Goal: Task Accomplishment & Management: Use online tool/utility

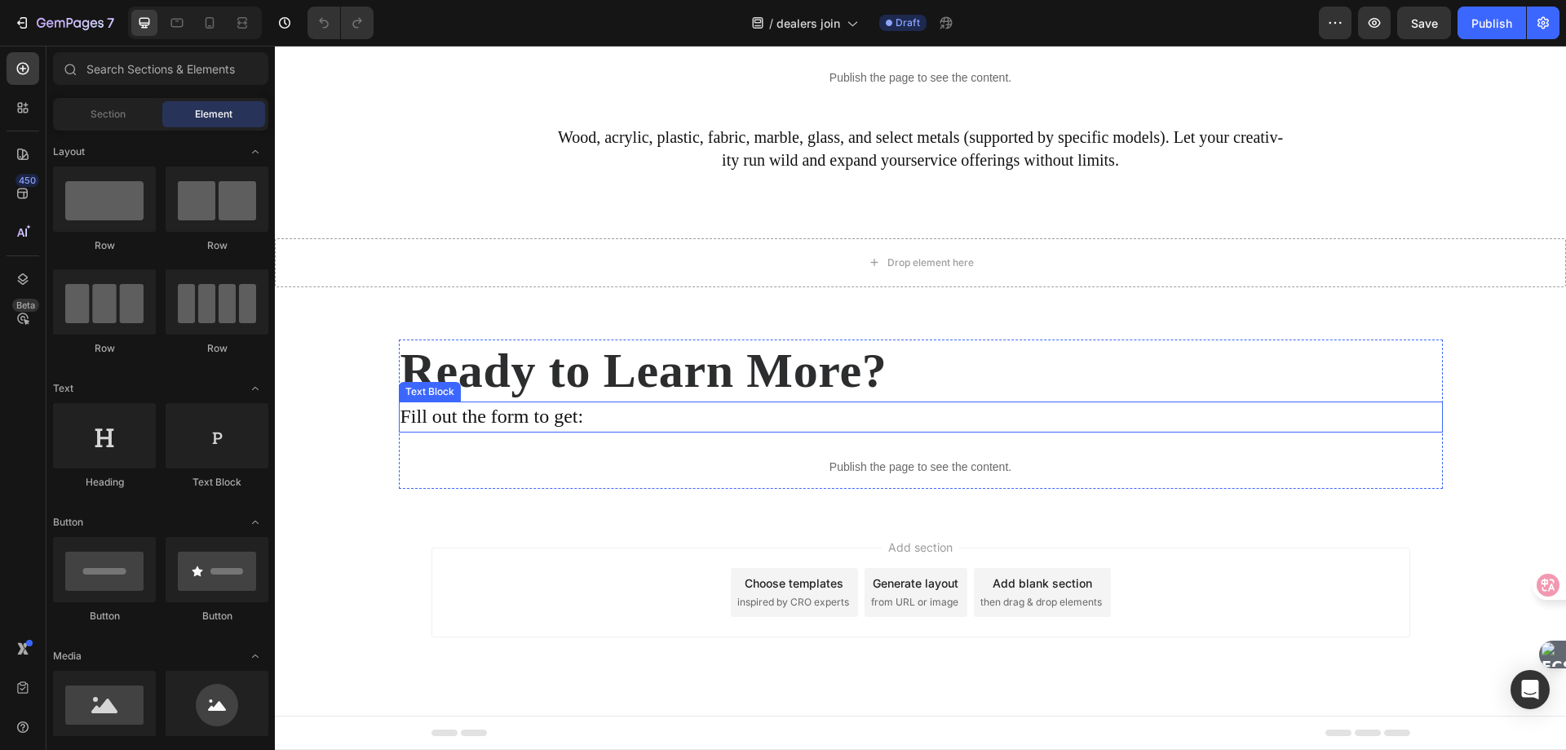
click at [496, 422] on p "Fill out the form to get:" at bounding box center [921, 417] width 1041 height 28
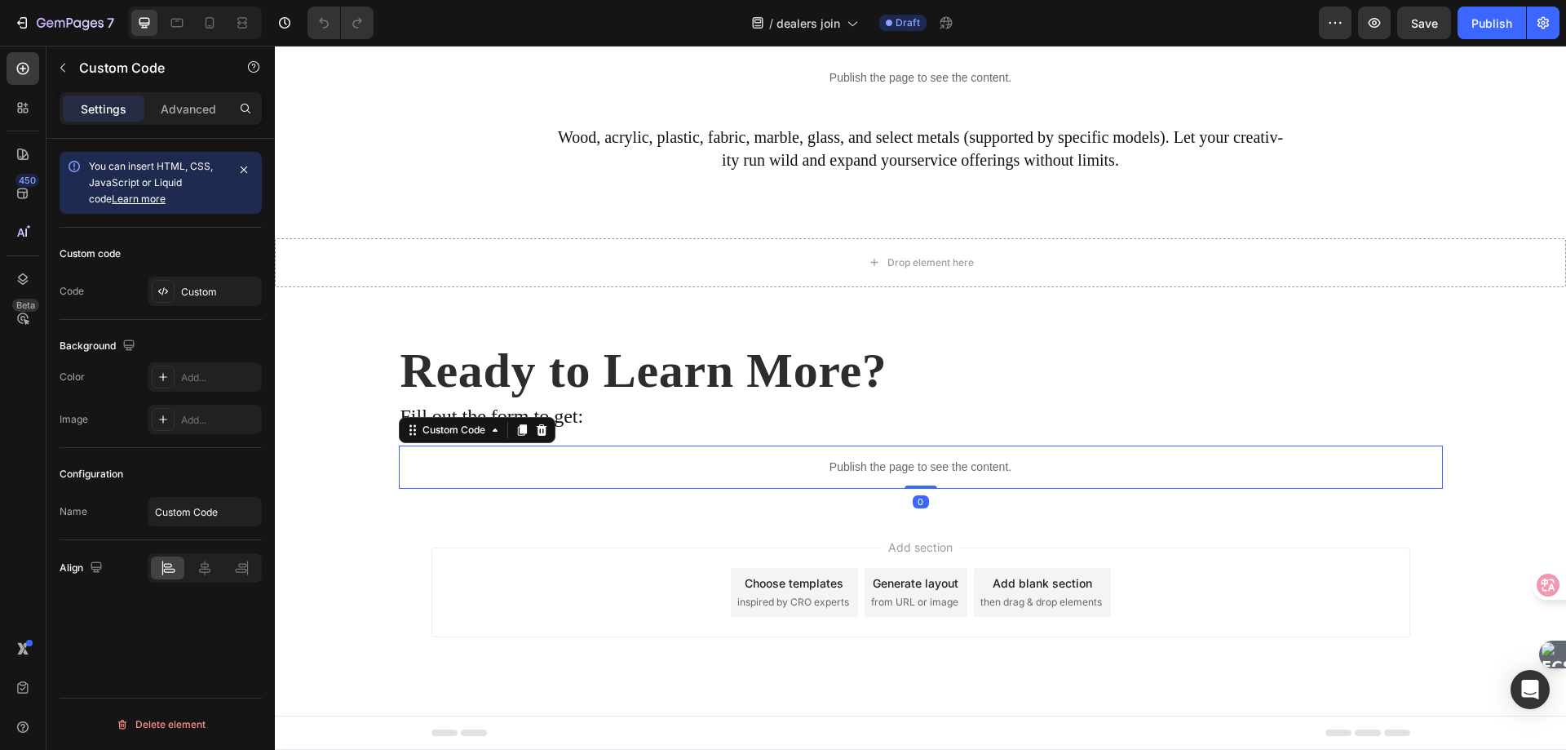
click at [566, 463] on p "Publish the page to see the content." at bounding box center [921, 466] width 1044 height 17
click at [406, 434] on icon at bounding box center [412, 429] width 13 height 13
click at [651, 480] on div "Publish the page to see the content." at bounding box center [921, 466] width 1044 height 43
click at [69, 68] on icon "button" at bounding box center [62, 67] width 13 height 13
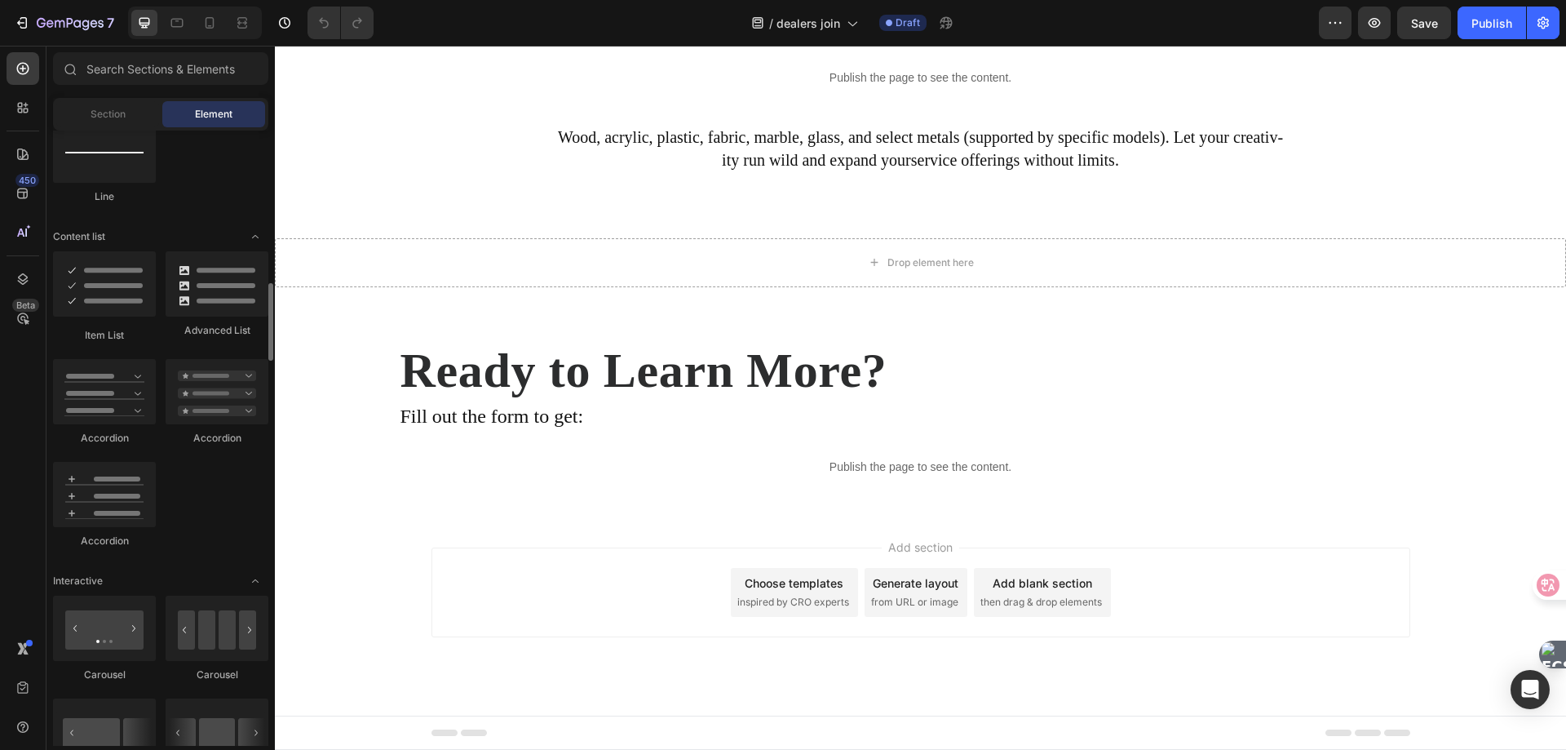
scroll to position [1038, 0]
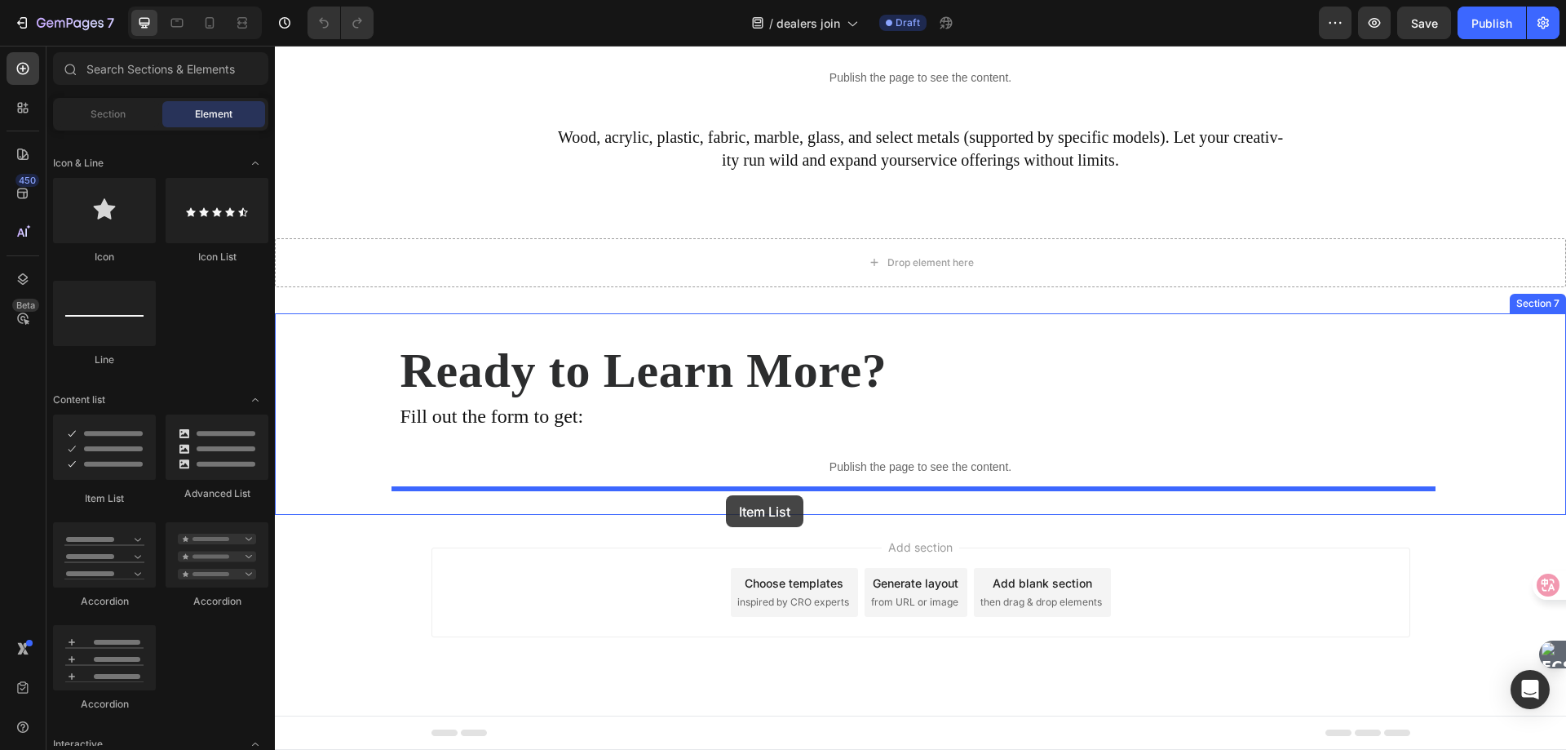
drag, startPoint x: 374, startPoint y: 478, endPoint x: 726, endPoint y: 495, distance: 352.8
drag, startPoint x: 369, startPoint y: 693, endPoint x: 714, endPoint y: 498, distance: 396.3
drag, startPoint x: 387, startPoint y: 472, endPoint x: 774, endPoint y: 488, distance: 387.0
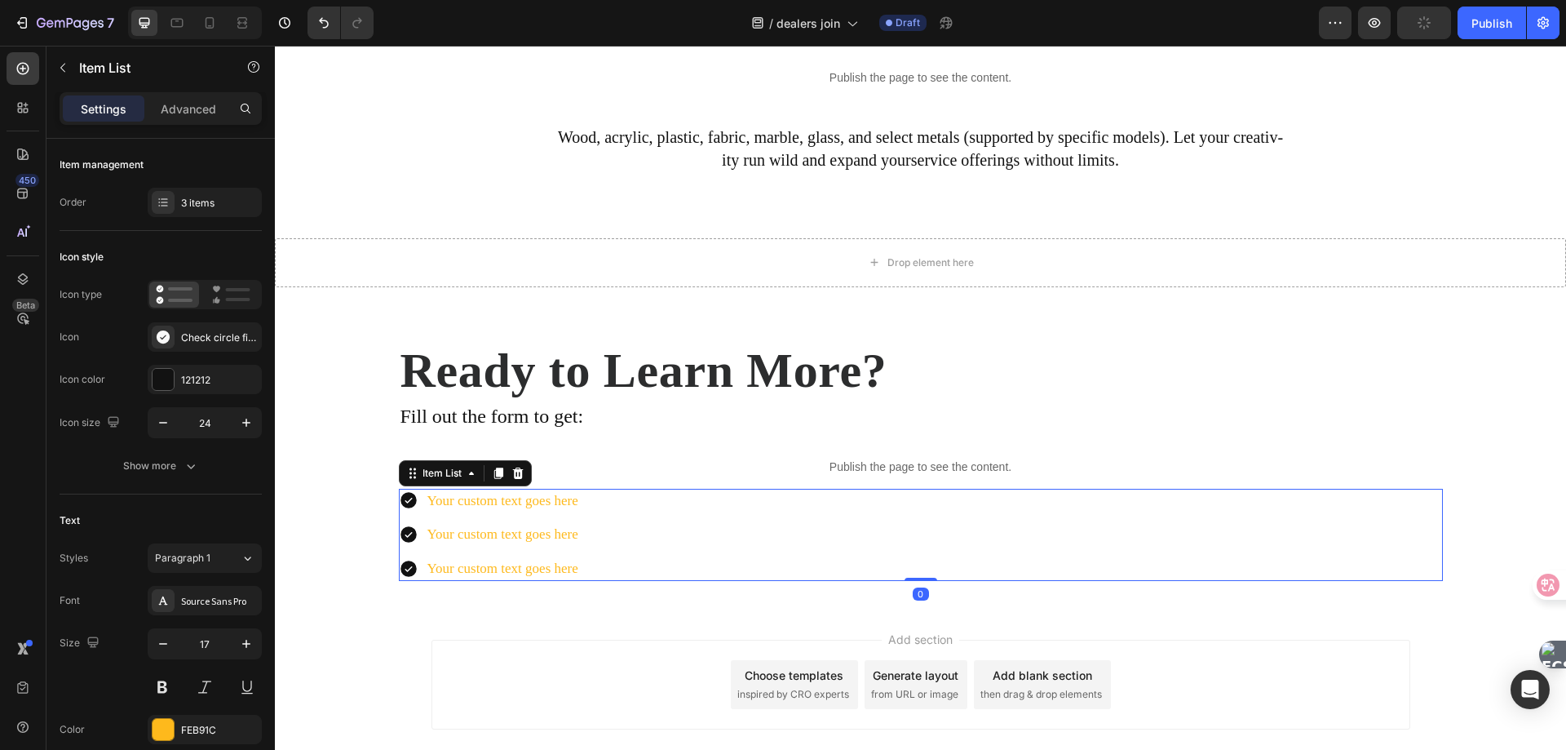
click at [401, 502] on icon at bounding box center [409, 500] width 20 height 20
click at [182, 338] on div "Check circle filled" at bounding box center [219, 337] width 77 height 15
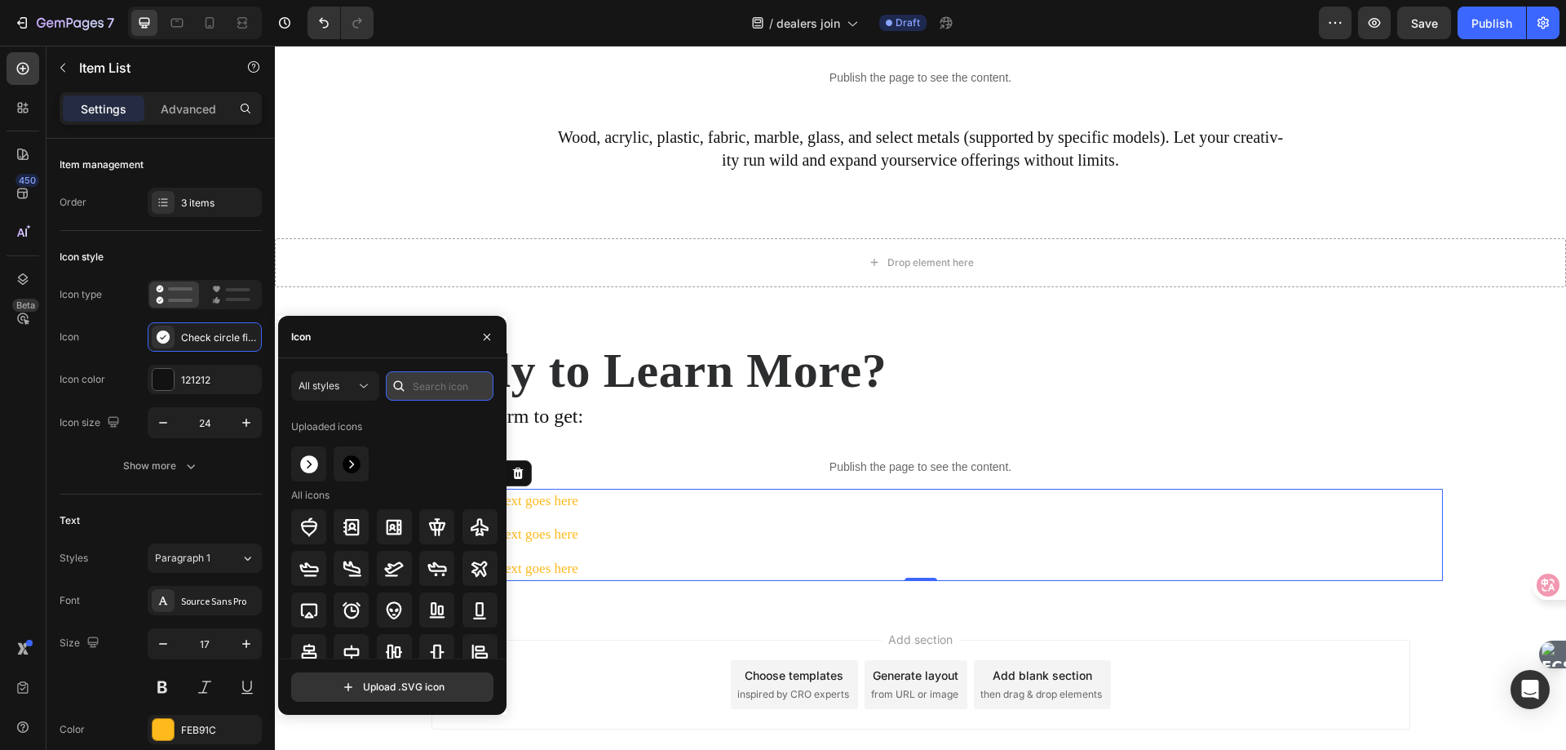
click at [454, 387] on input "text" at bounding box center [440, 385] width 108 height 29
type input "d"
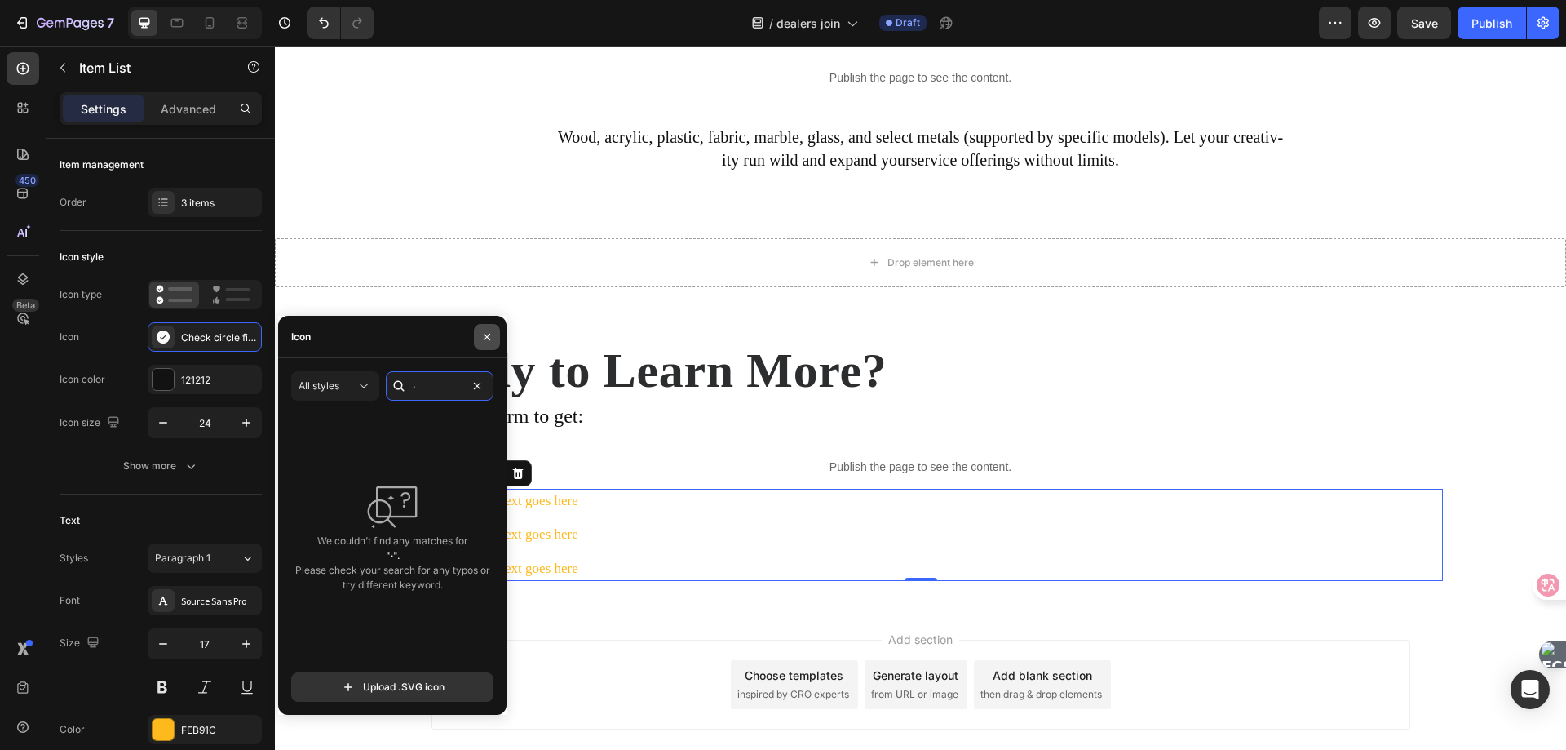
type input "·"
click at [488, 335] on icon "button" at bounding box center [487, 336] width 7 height 7
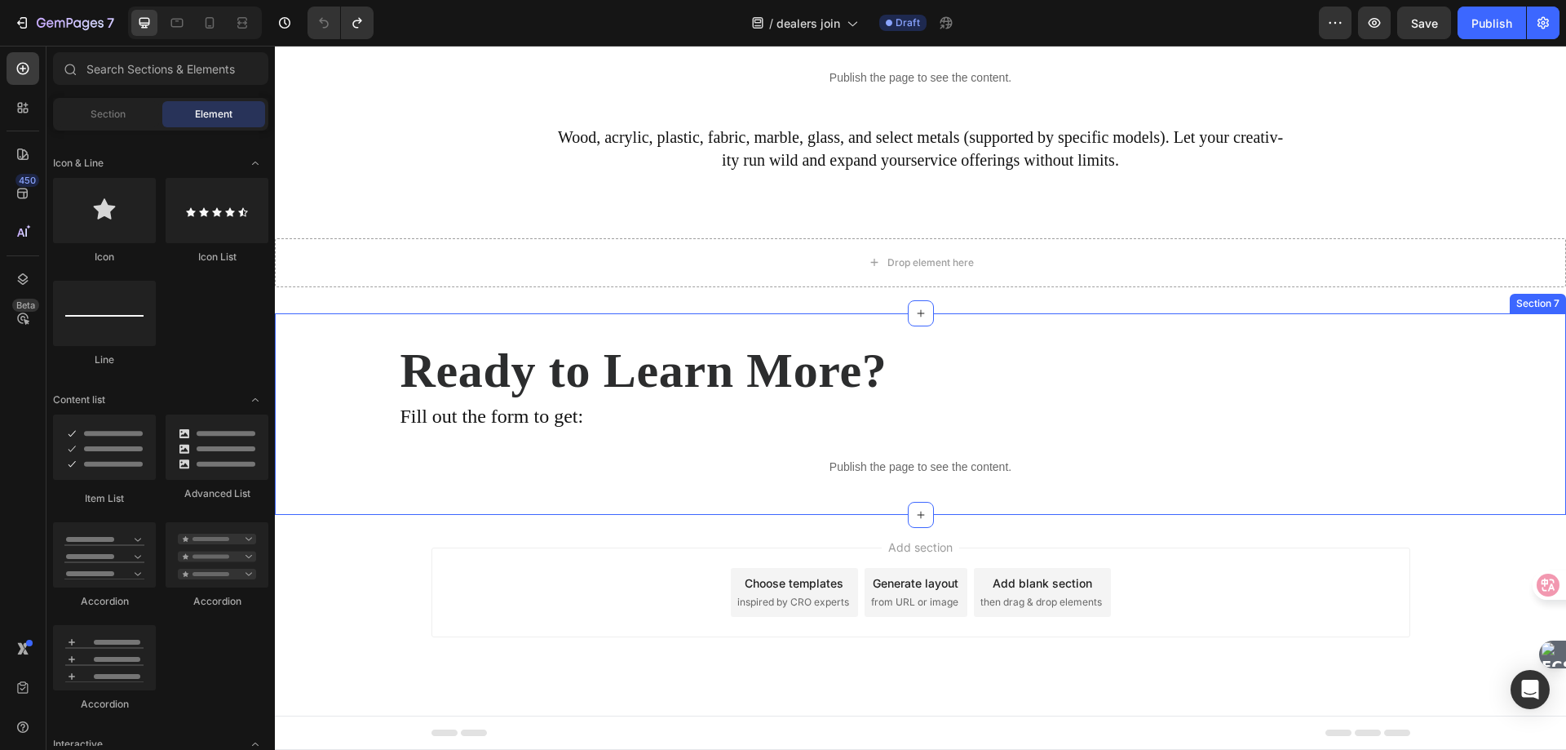
click at [598, 511] on div "Ready to Learn More? Heading Fill out the form to get: Text Block Publish the p…" at bounding box center [920, 413] width 1291 height 201
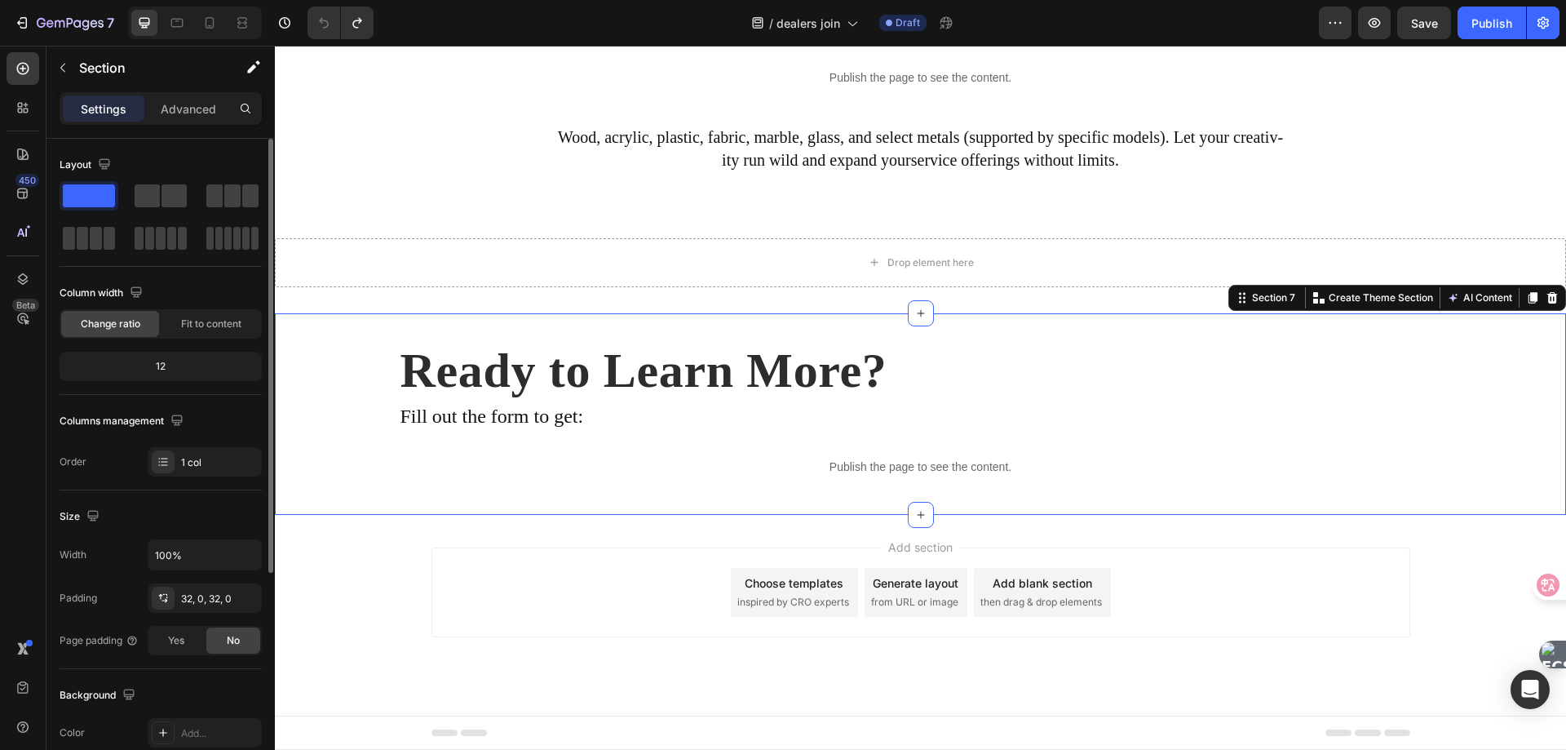
scroll to position [163, 0]
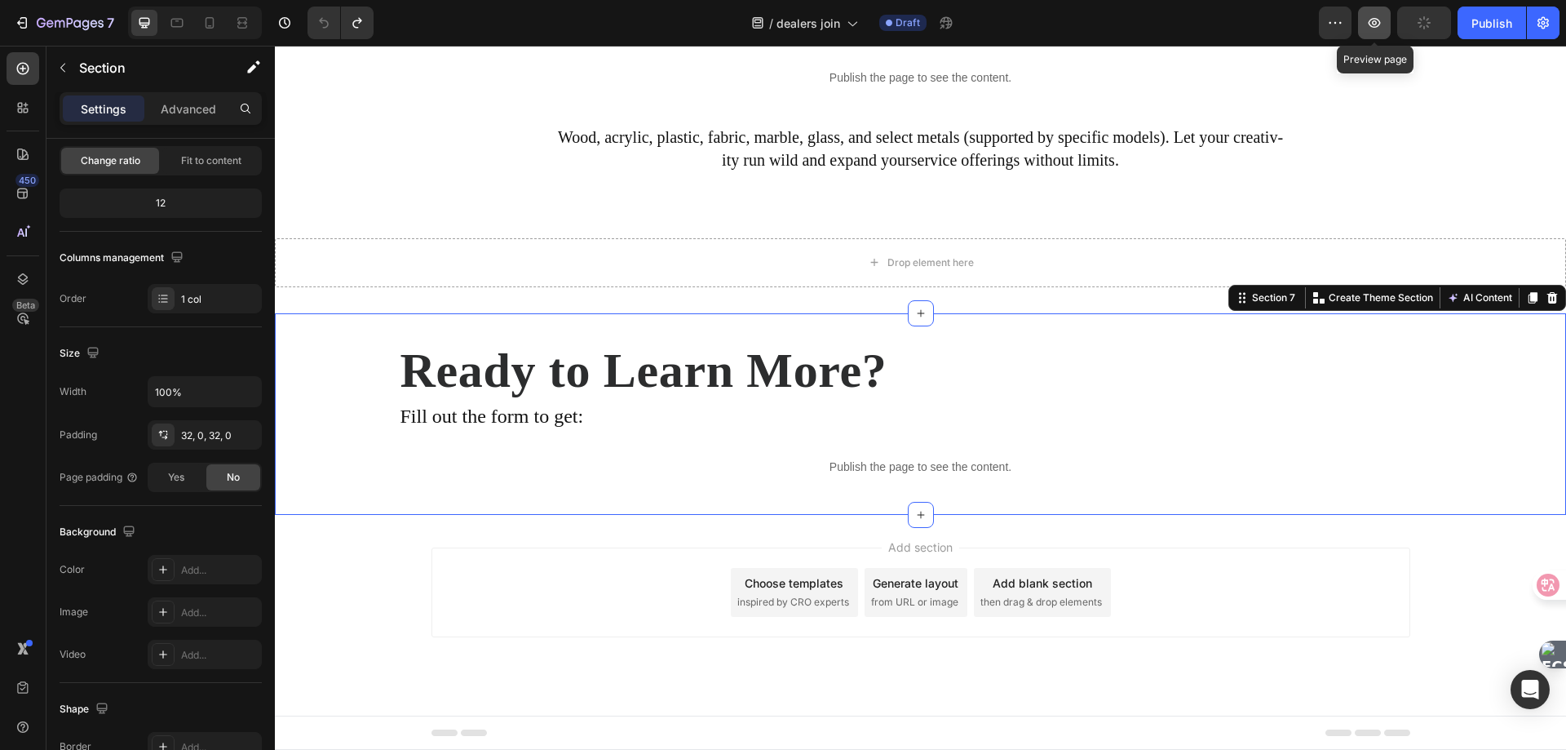
click at [1377, 26] on icon "button" at bounding box center [1374, 23] width 16 height 16
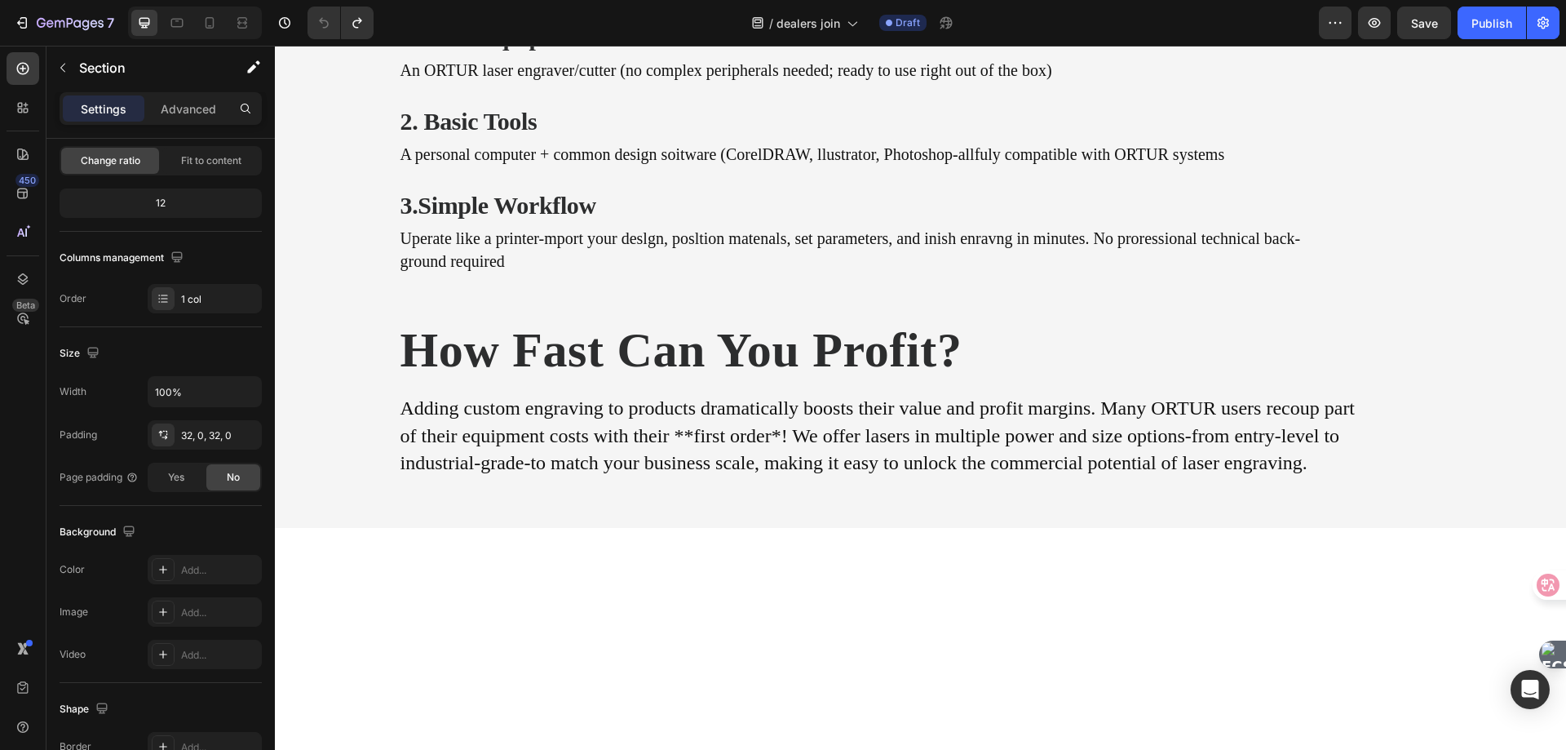
scroll to position [2054, 0]
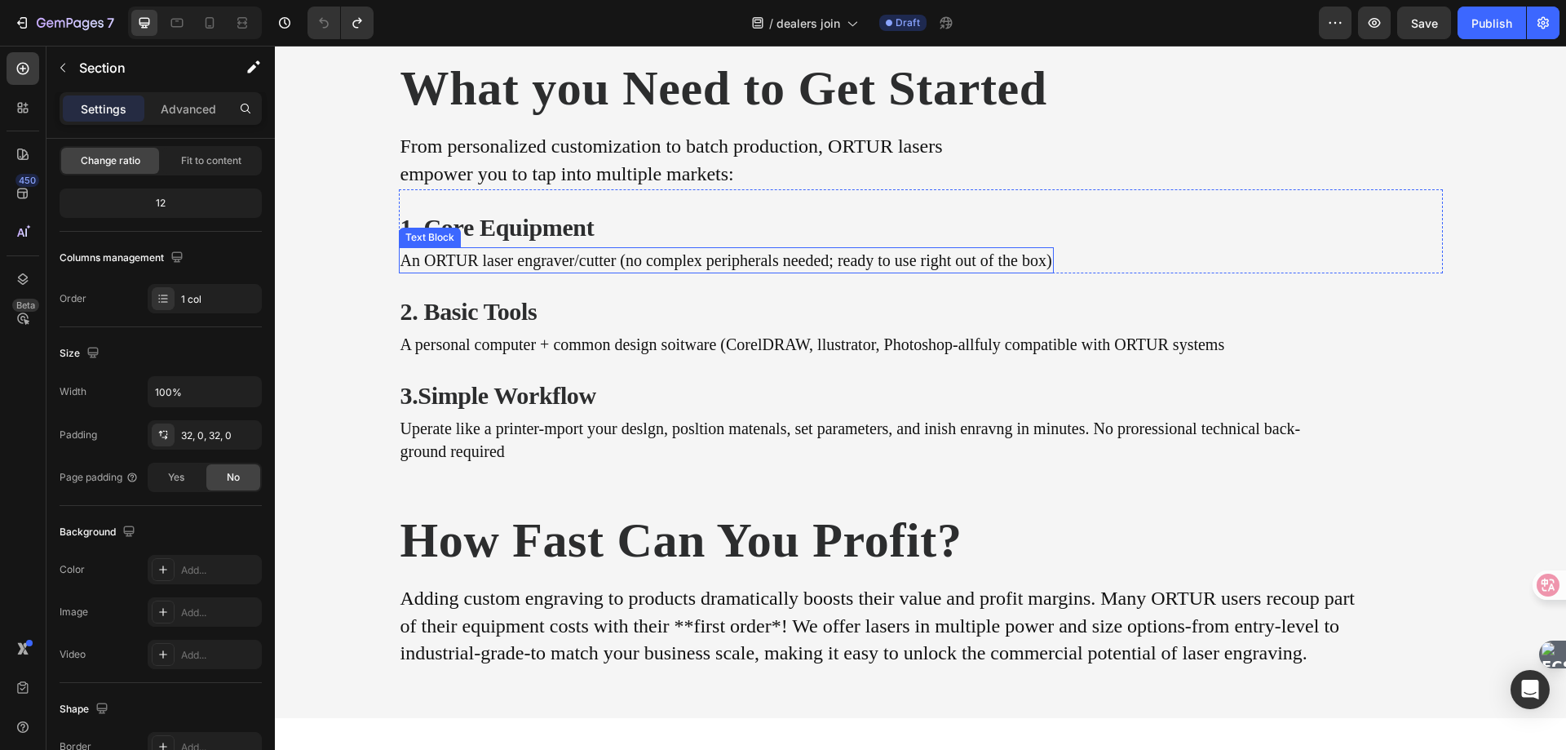
click at [418, 259] on p "An ORTUR laser engraver/cutter (no complex peripherals needed; ready to use rig…" at bounding box center [727, 260] width 652 height 23
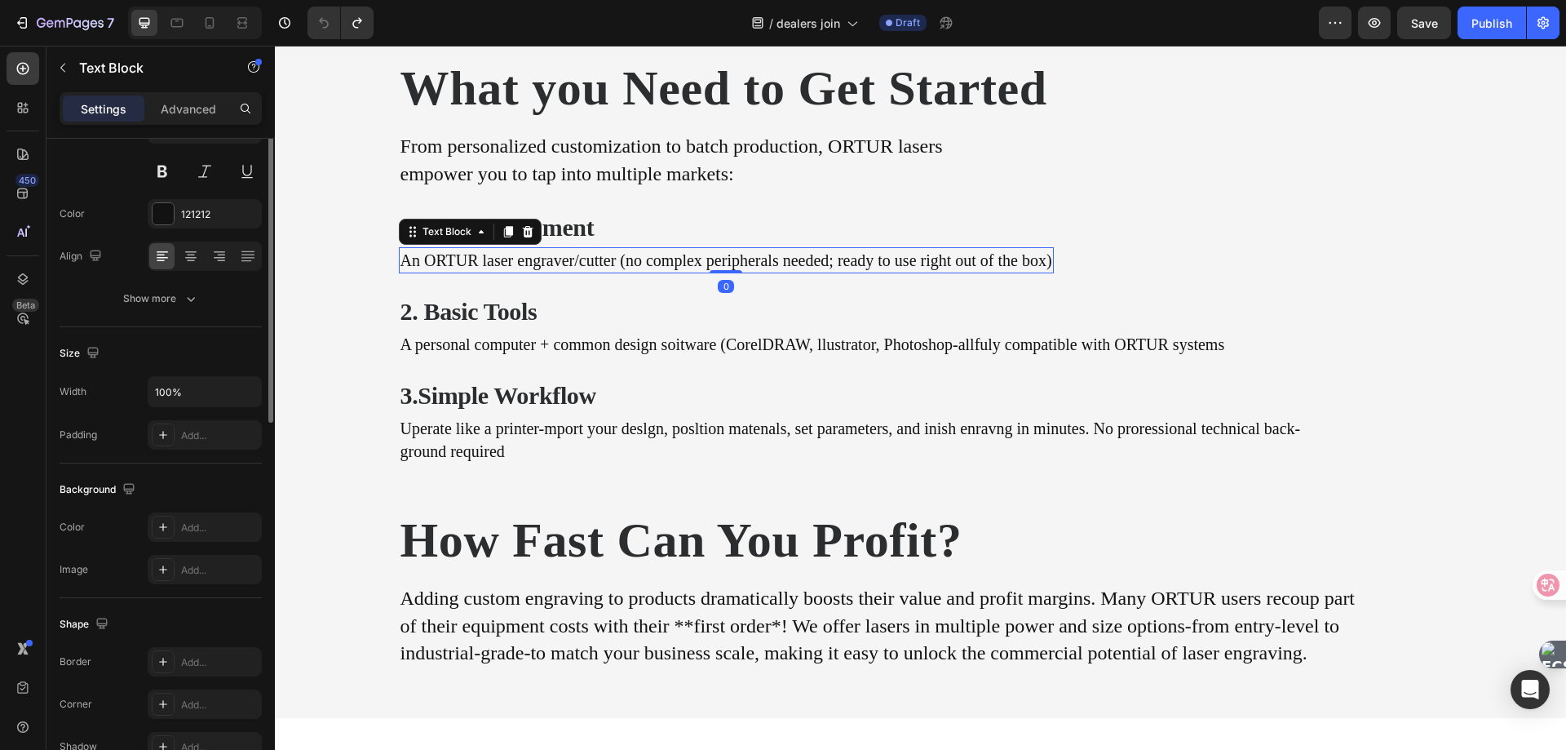
scroll to position [0, 0]
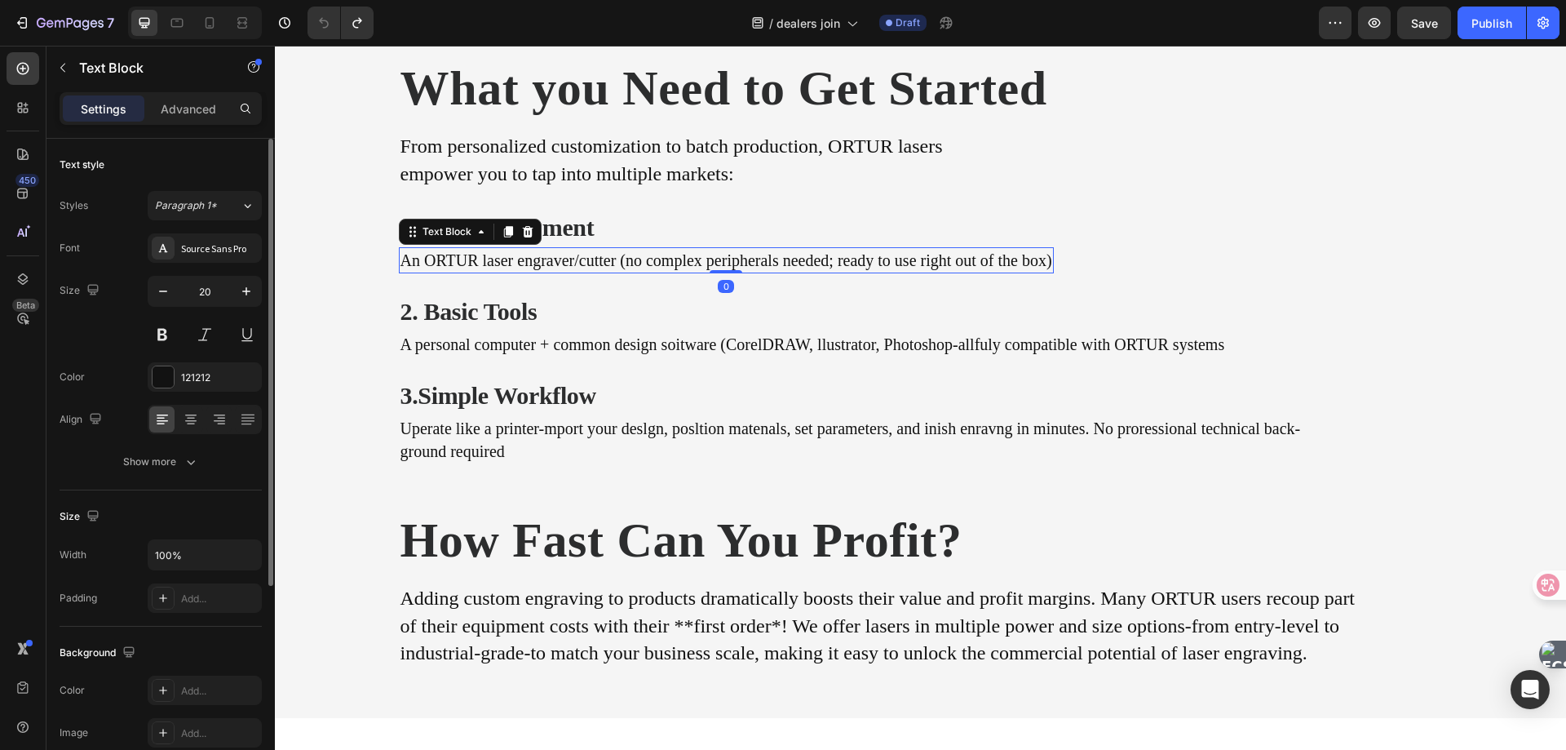
click at [409, 264] on p "An ORTUR laser engraver/cutter (no complex peripherals needed; ready to use rig…" at bounding box center [727, 260] width 652 height 23
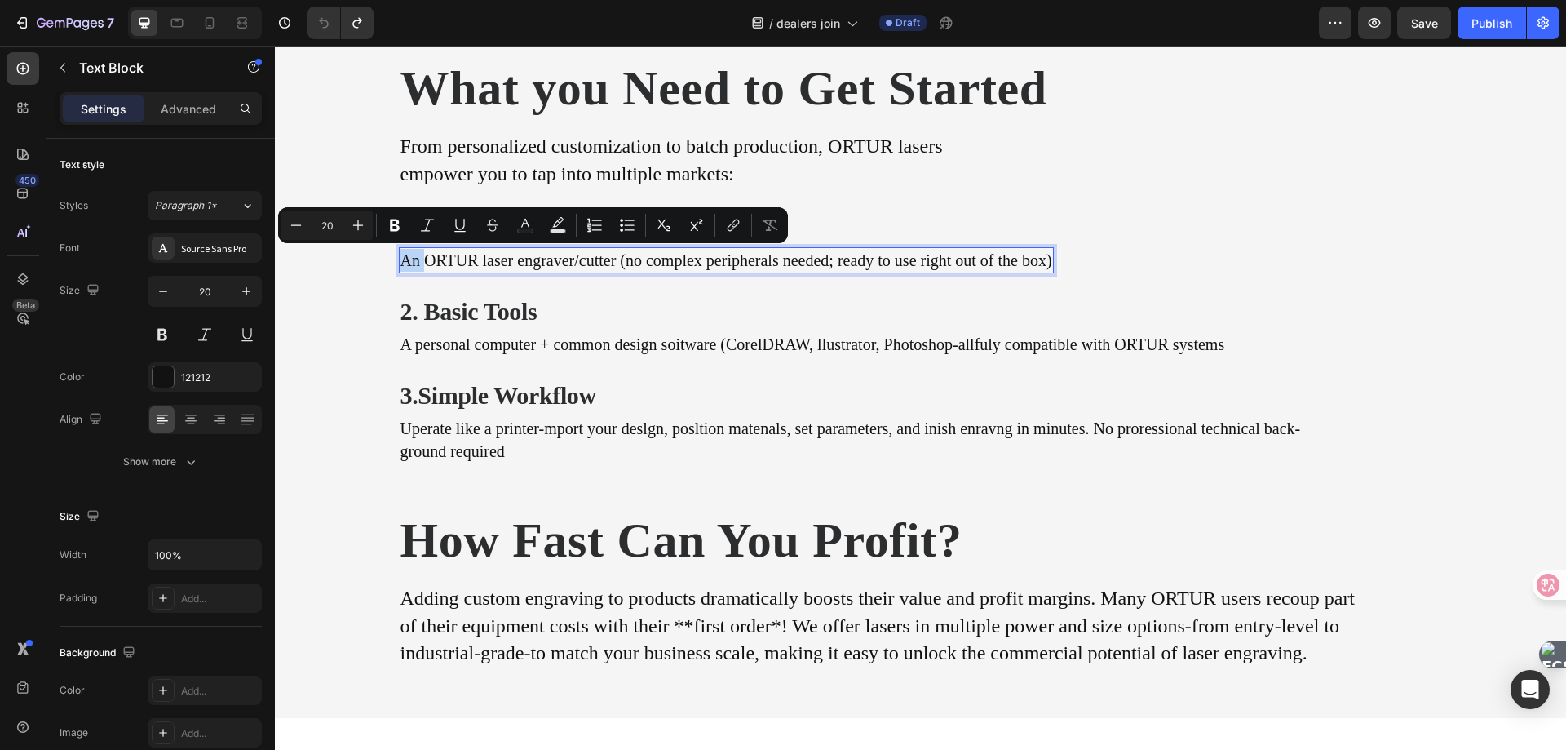
drag, startPoint x: 418, startPoint y: 259, endPoint x: 392, endPoint y: 263, distance: 26.4
click at [399, 263] on div "An ORTUR laser engraver/cutter (no complex peripherals needed; ready to use rig…" at bounding box center [726, 260] width 655 height 26
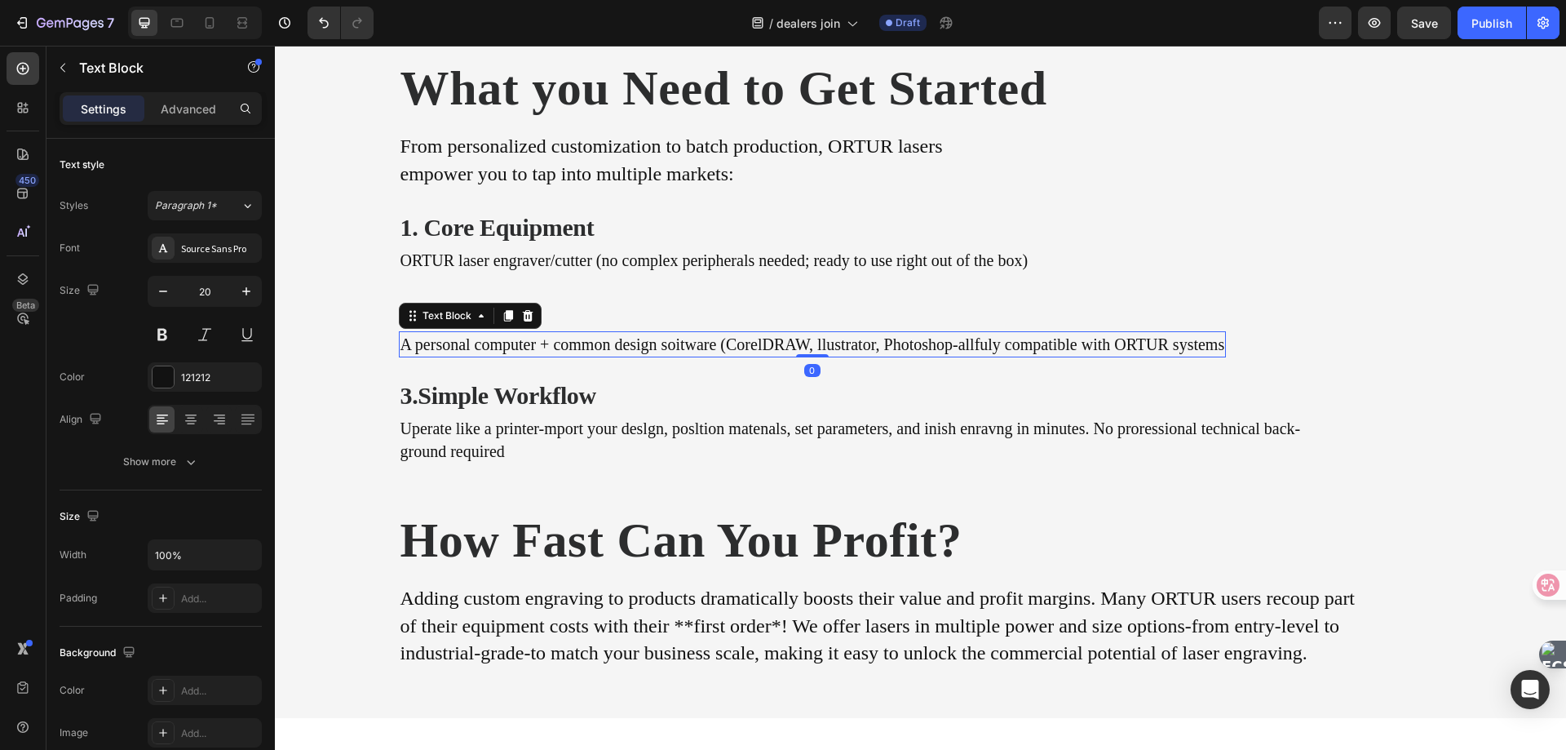
click at [539, 344] on p "A personal computer + common design soitware (CorelDRAW, llustrator, Photoshop-…" at bounding box center [813, 344] width 825 height 23
drag, startPoint x: 548, startPoint y: 342, endPoint x: 326, endPoint y: 342, distance: 221.9
click at [326, 342] on div "What you Need to Get Started Heading From personalized customization to batch p…" at bounding box center [920, 363] width 1291 height 612
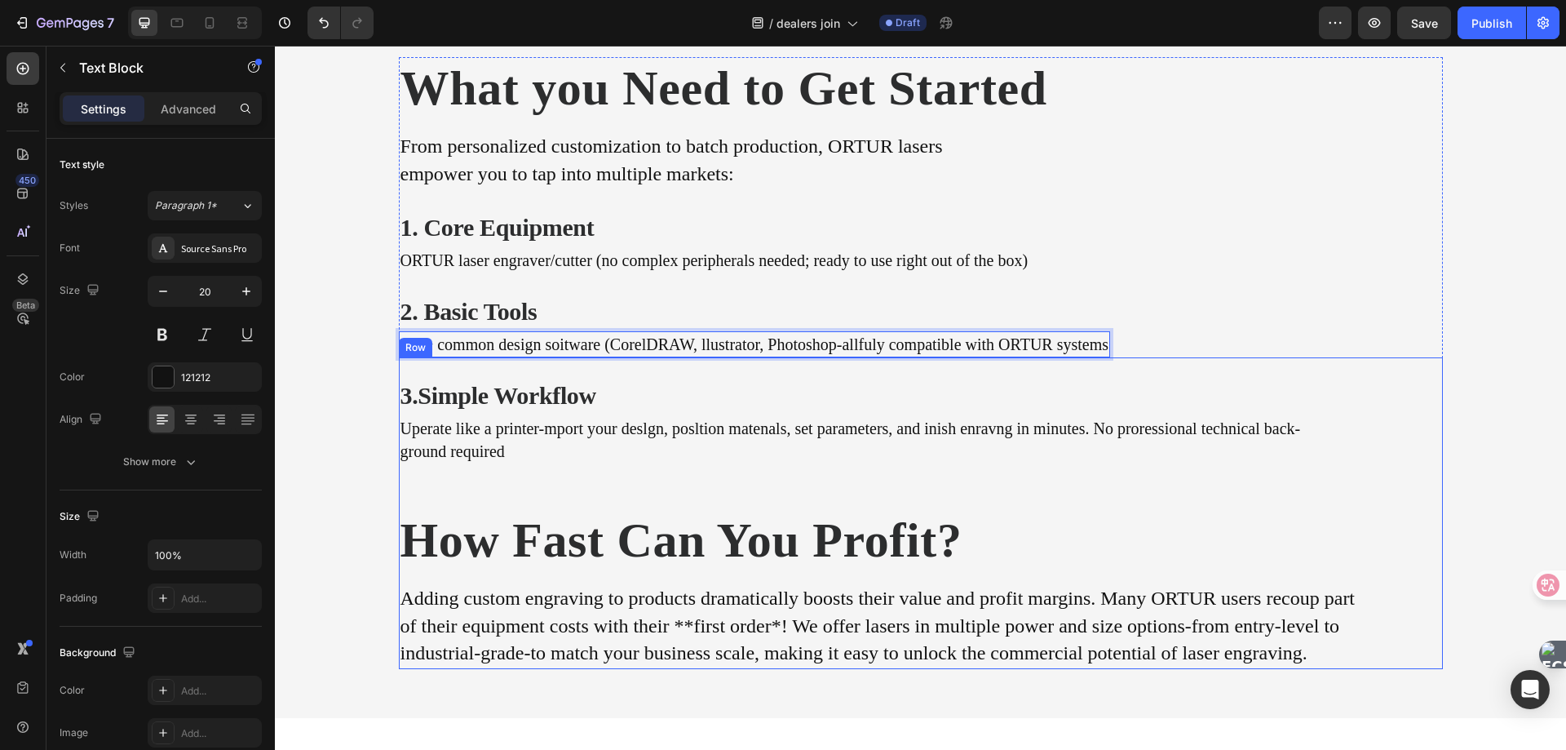
click at [572, 366] on div "3.Simple Workflow Heading Uperate like a printer-mport your deslgn, posltion ma…" at bounding box center [878, 513] width 959 height 312
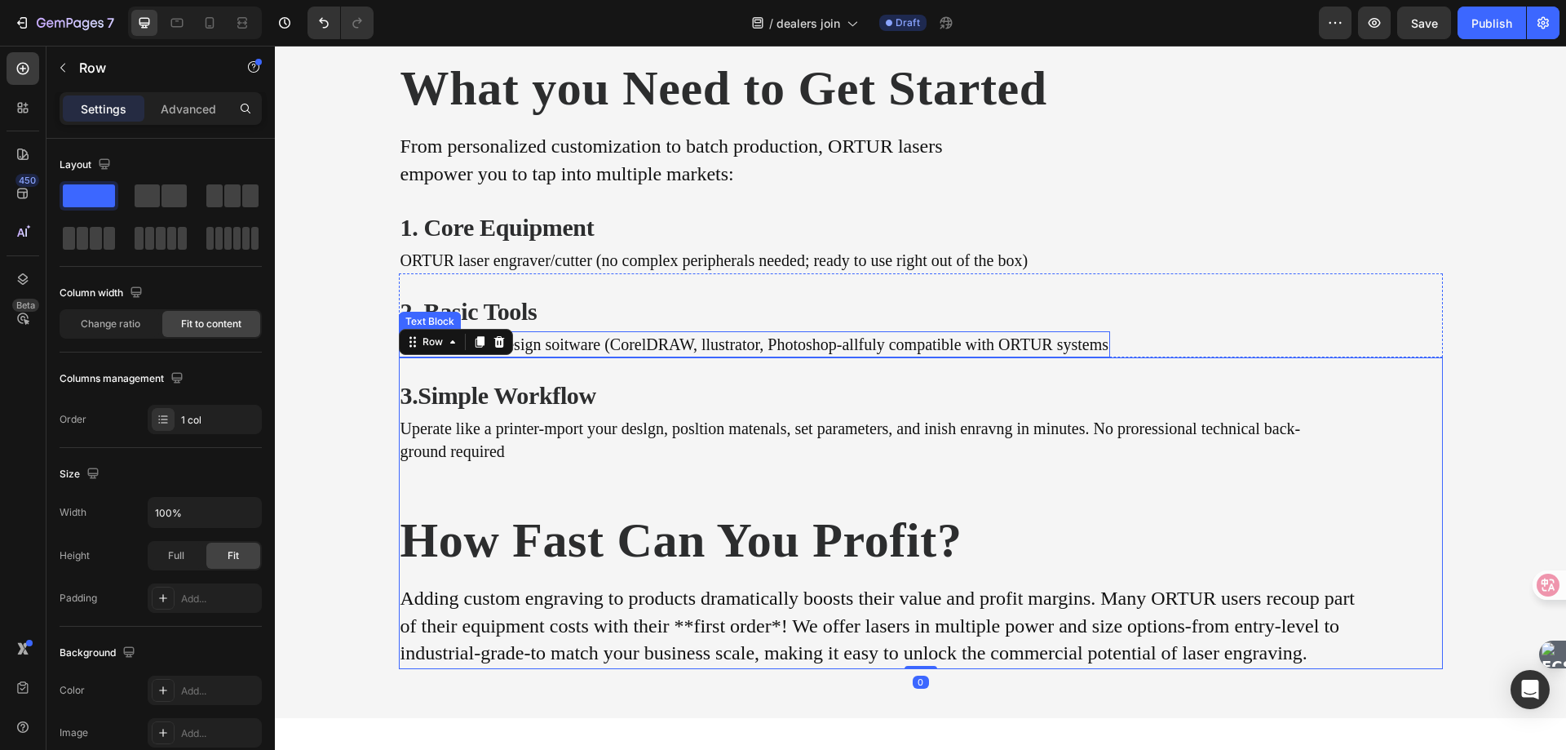
click at [594, 348] on p "PC + common design soitware (CorelDRAW, llustrator, Photoshop-allfuly compatibl…" at bounding box center [755, 344] width 709 height 23
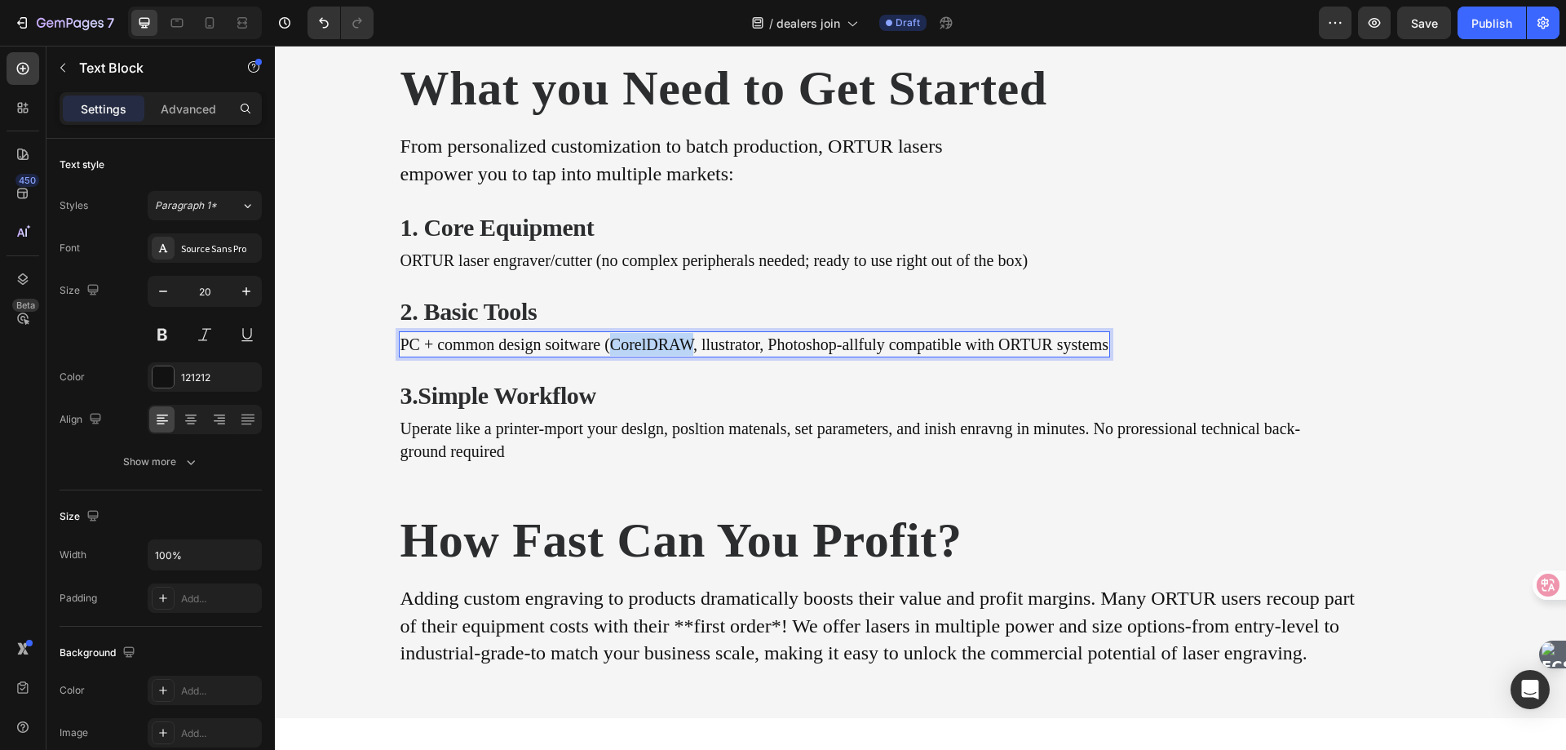
click at [651, 344] on p "PC + common design soitware (CorelDRAW, llustrator, Photoshop-allfuly compatibl…" at bounding box center [755, 344] width 709 height 23
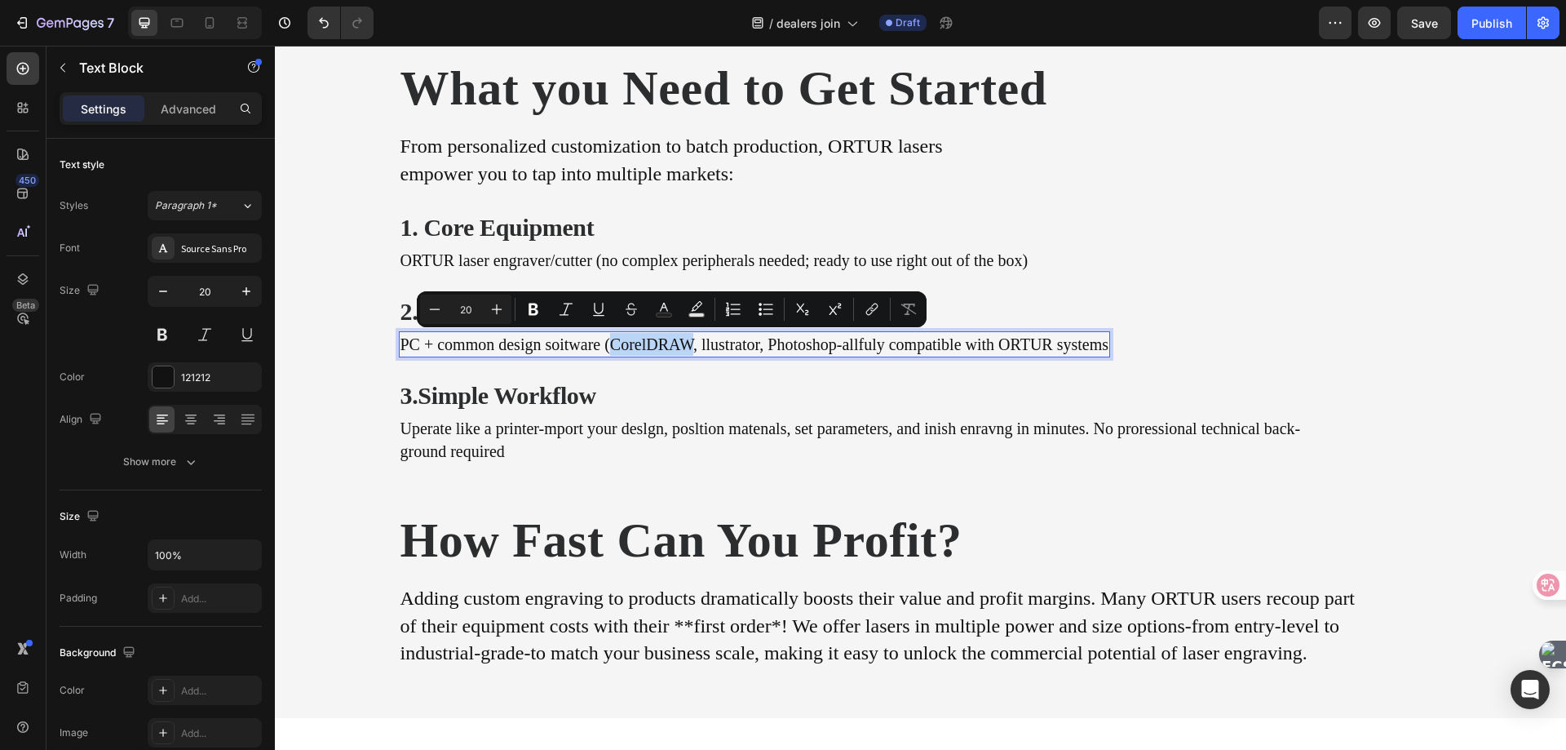
click at [640, 344] on p "PC + common design soitware (CorelDRAW, llustrator, Photoshop-allfuly compatibl…" at bounding box center [755, 344] width 709 height 23
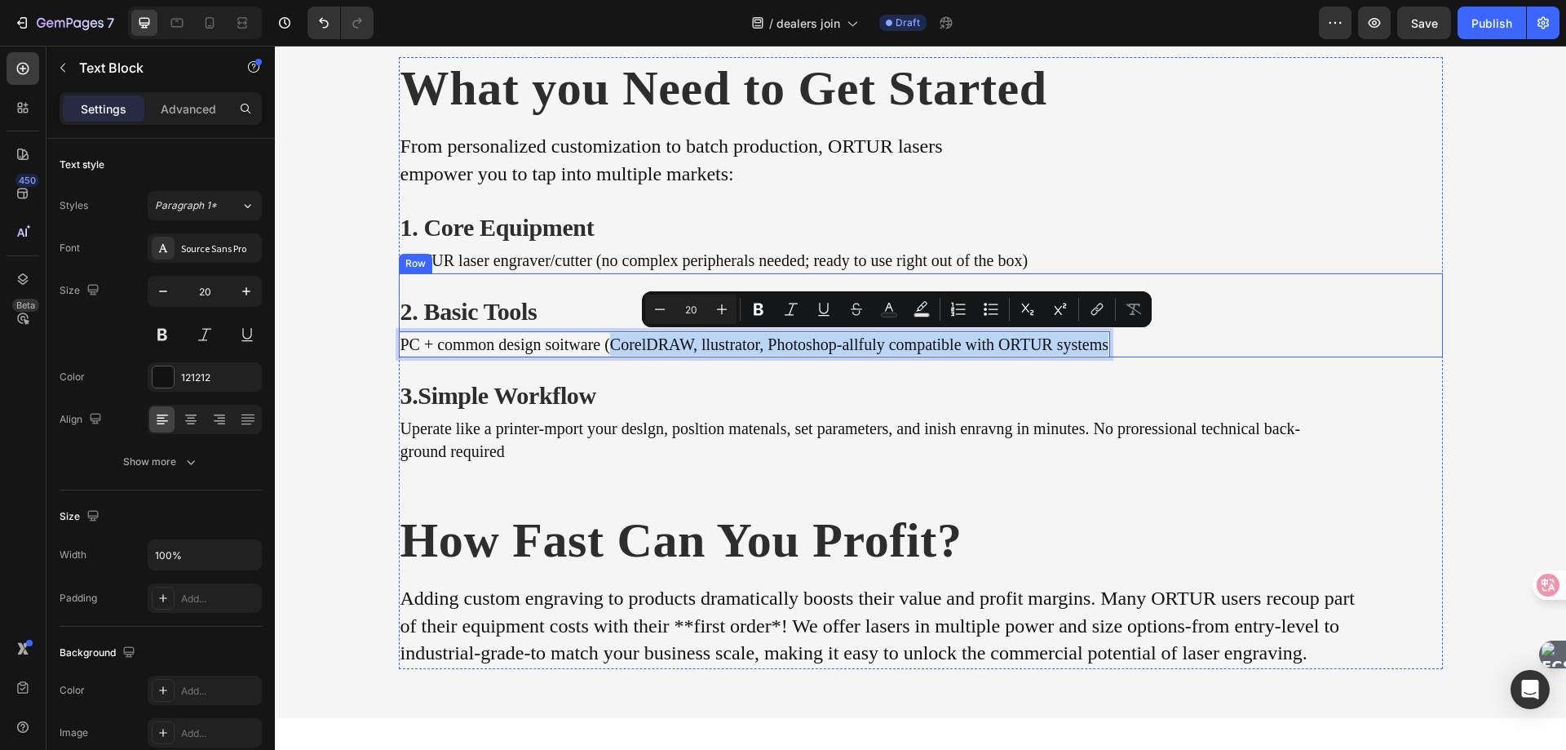
drag, startPoint x: 630, startPoint y: 346, endPoint x: 1168, endPoint y: 344, distance: 538.4
click at [1168, 344] on div "2. Basic Tools Heading PC + common design soitware (CorelDRAW, llustrator, Phot…" at bounding box center [921, 315] width 1044 height 84
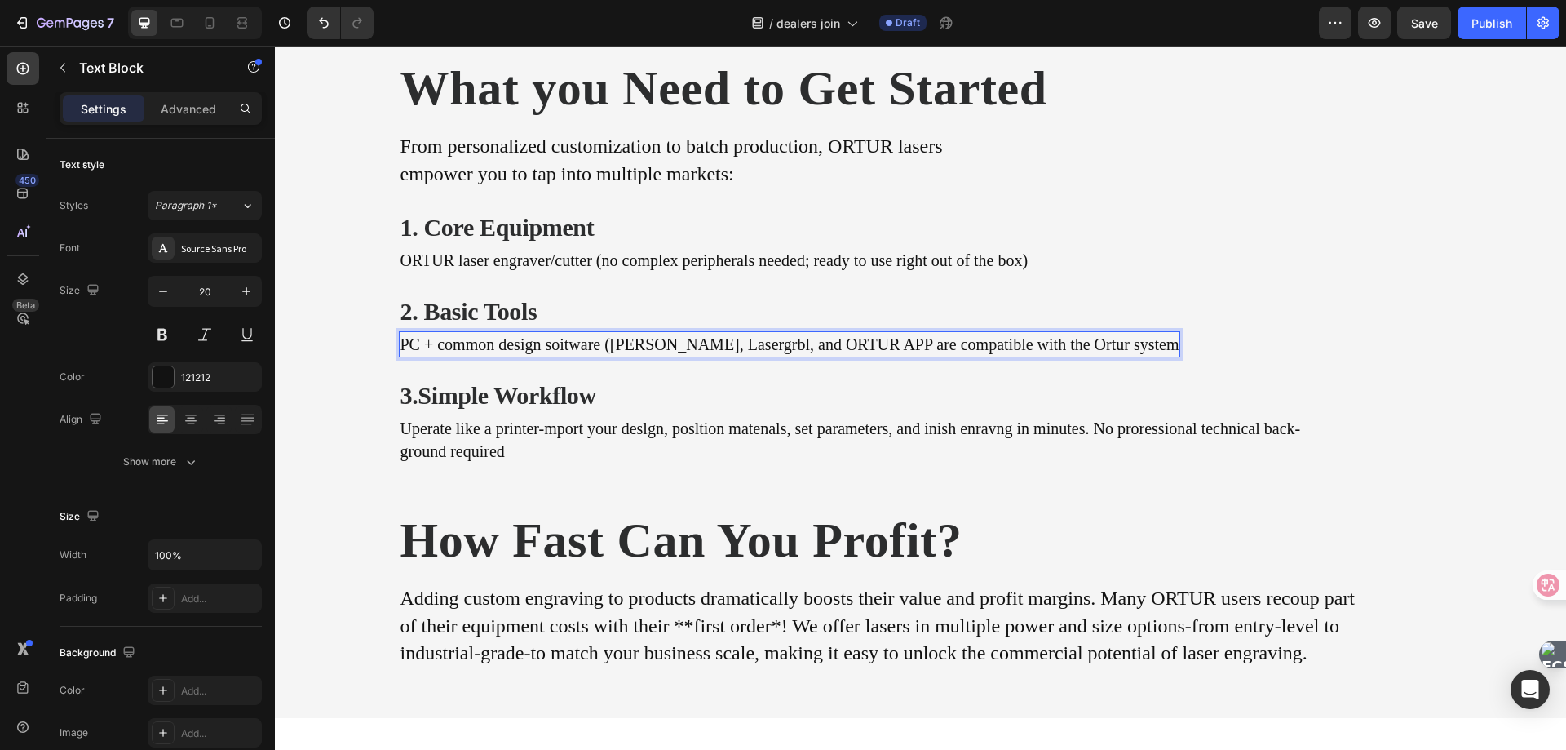
click at [687, 347] on p "PC + common design soitware (Lightburn, Lasergrbl, and ORTUR APP are compatible…" at bounding box center [790, 344] width 779 height 23
click at [619, 343] on p "PC + common design soitware (Lightburn, Lasergrbl, and ORTUR APP are compatible…" at bounding box center [790, 344] width 779 height 23
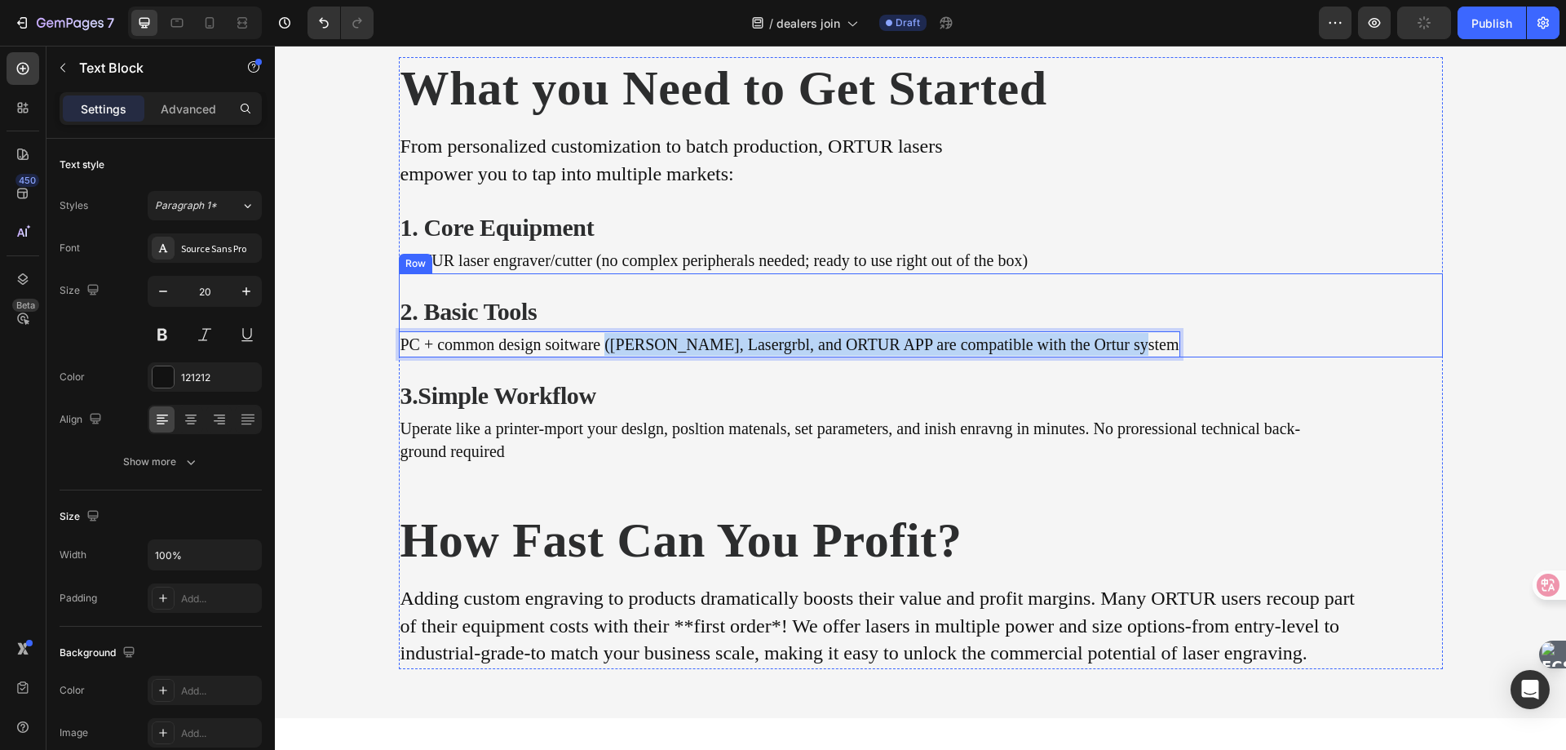
drag, startPoint x: 626, startPoint y: 347, endPoint x: 1248, endPoint y: 354, distance: 622.5
click at [1248, 354] on div "2. Basic Tools Heading PC + common design soitware (Lightburn, Lasergrbl, and O…" at bounding box center [921, 315] width 1044 height 84
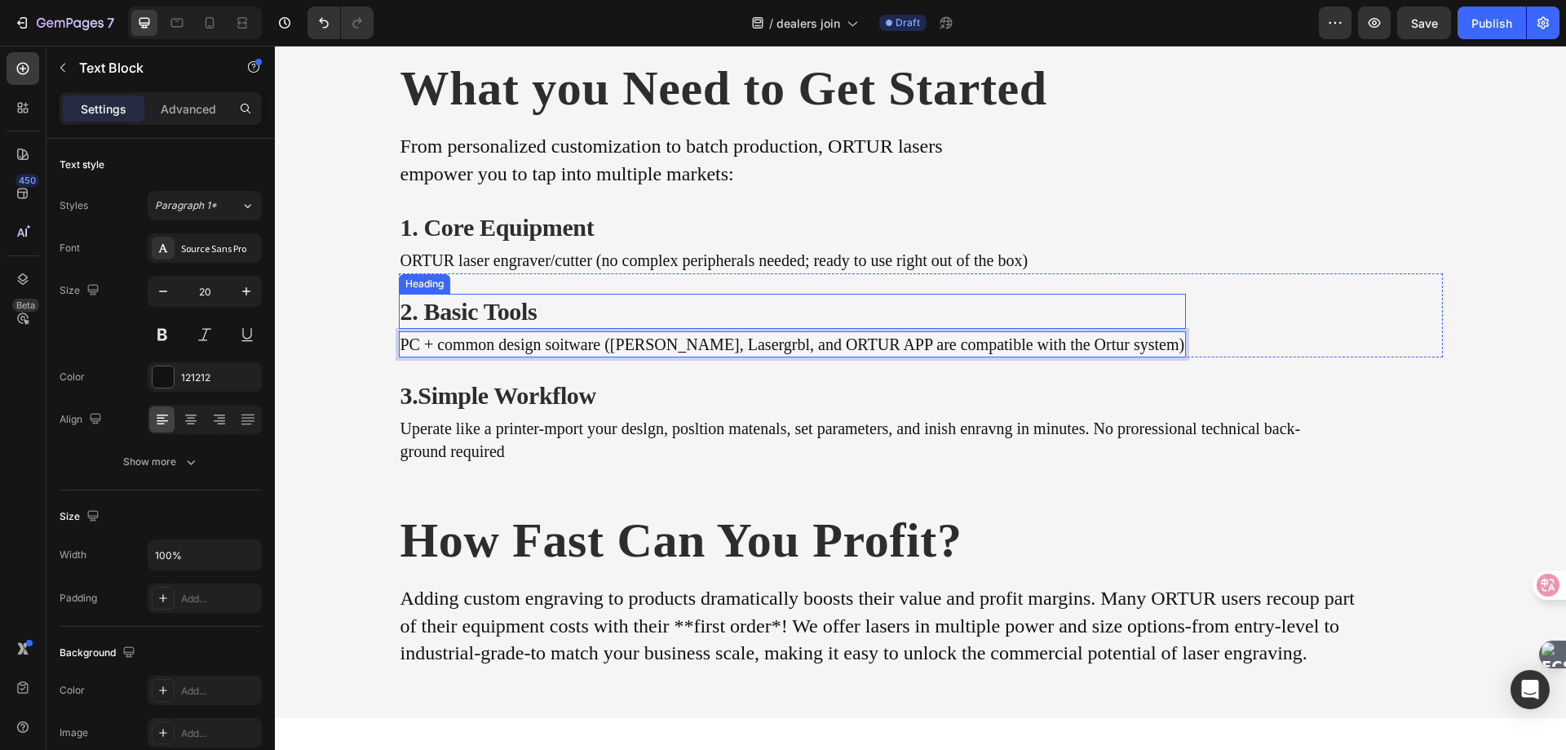
click at [829, 298] on h2 "2. Basic Tools" at bounding box center [635, 311] width 472 height 35
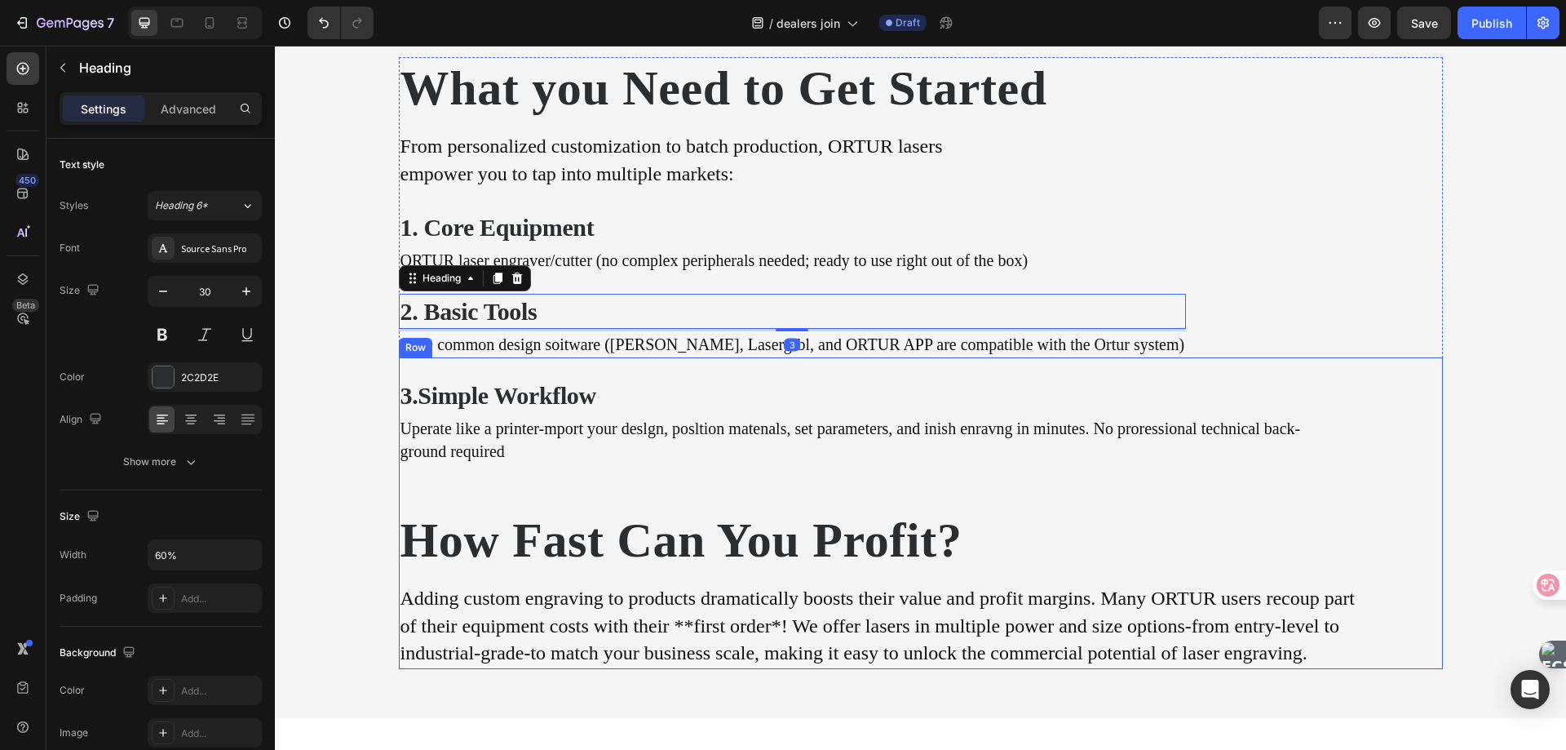
click at [571, 368] on div "3.Simple Workflow Heading Uperate like a printer-mport your deslgn, posltion ma…" at bounding box center [878, 513] width 959 height 312
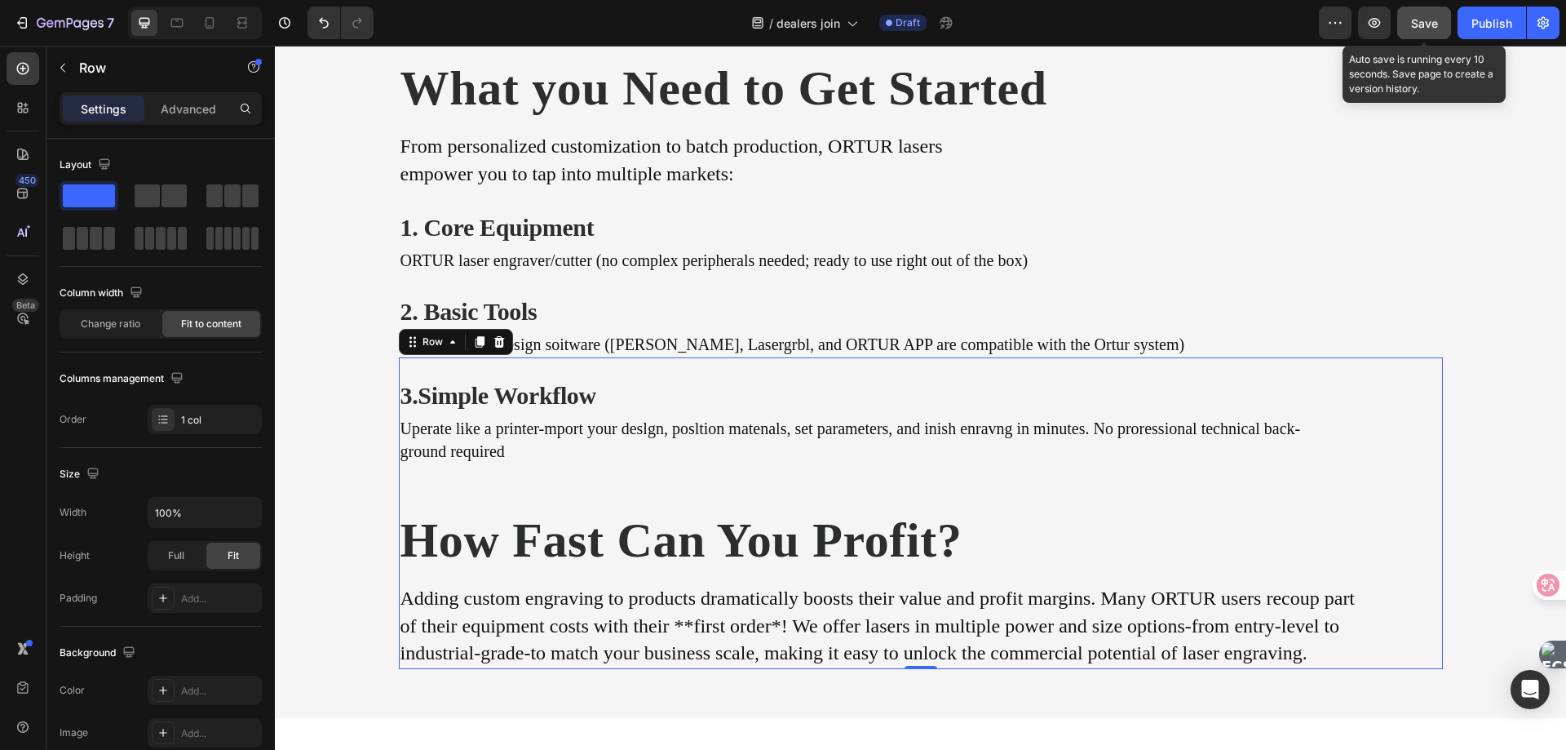
click at [1414, 20] on span "Save" at bounding box center [1424, 23] width 27 height 14
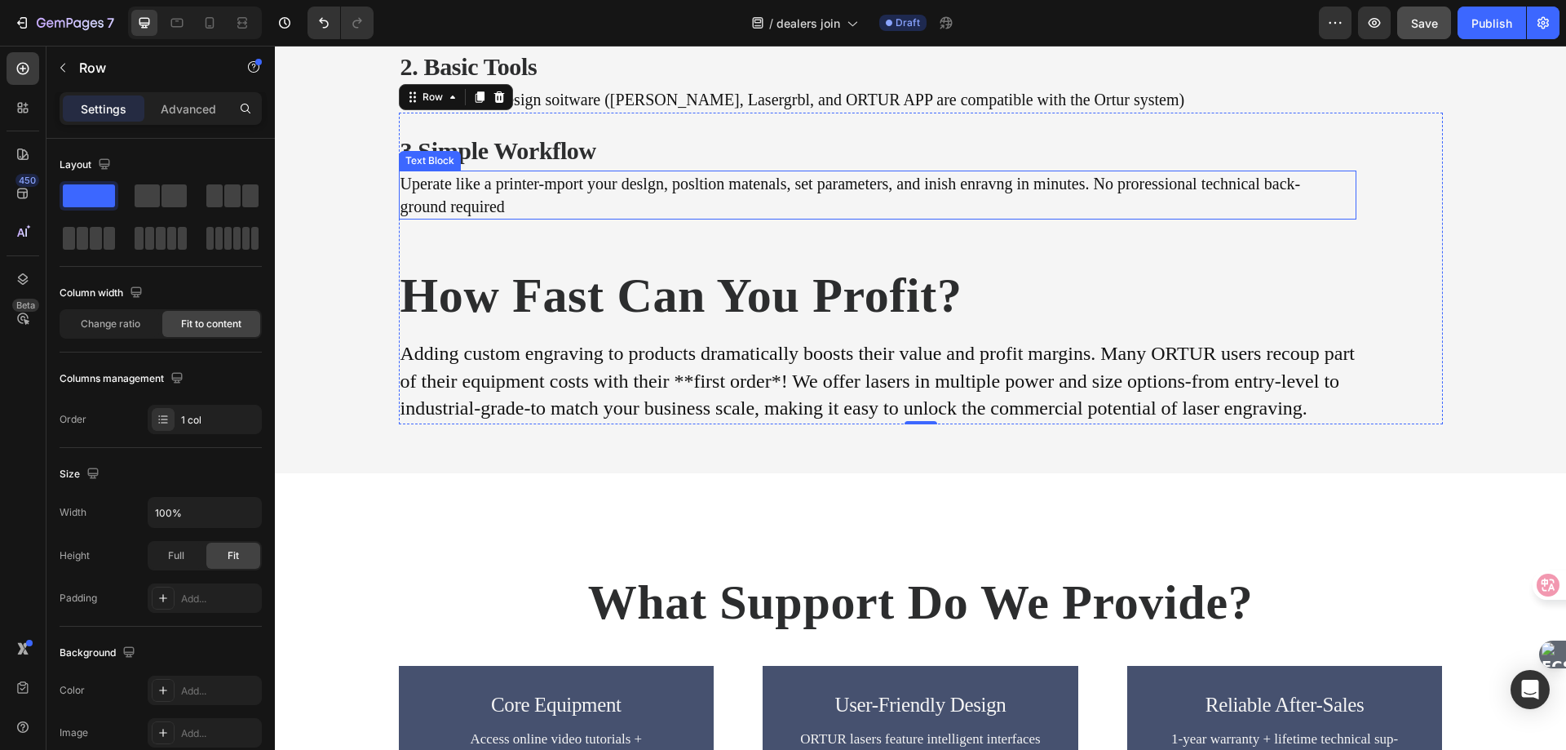
scroll to position [2054, 0]
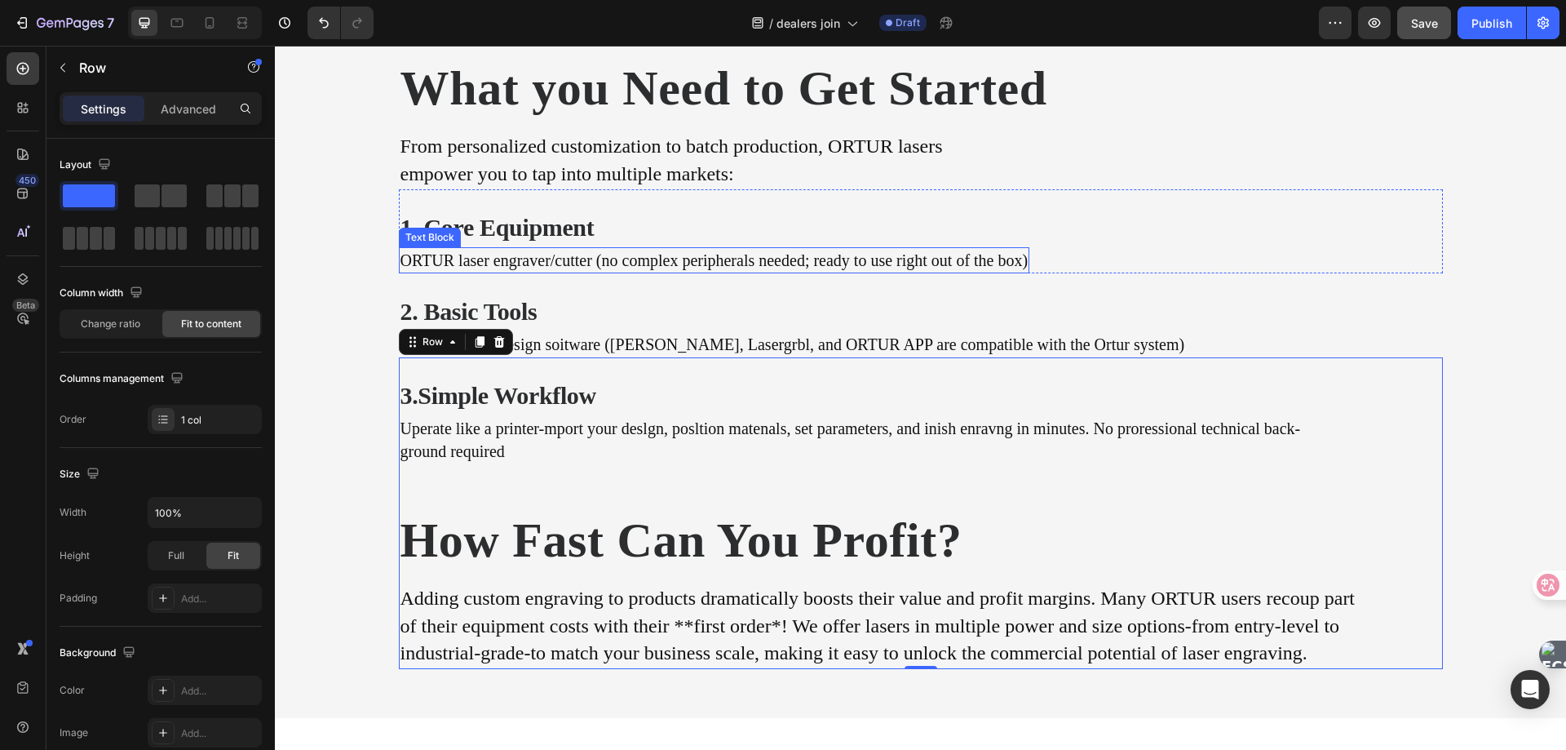
click at [494, 270] on p "ORTUR laser engraver/cutter (no complex peripherals needed; ready to use right …" at bounding box center [715, 260] width 628 height 23
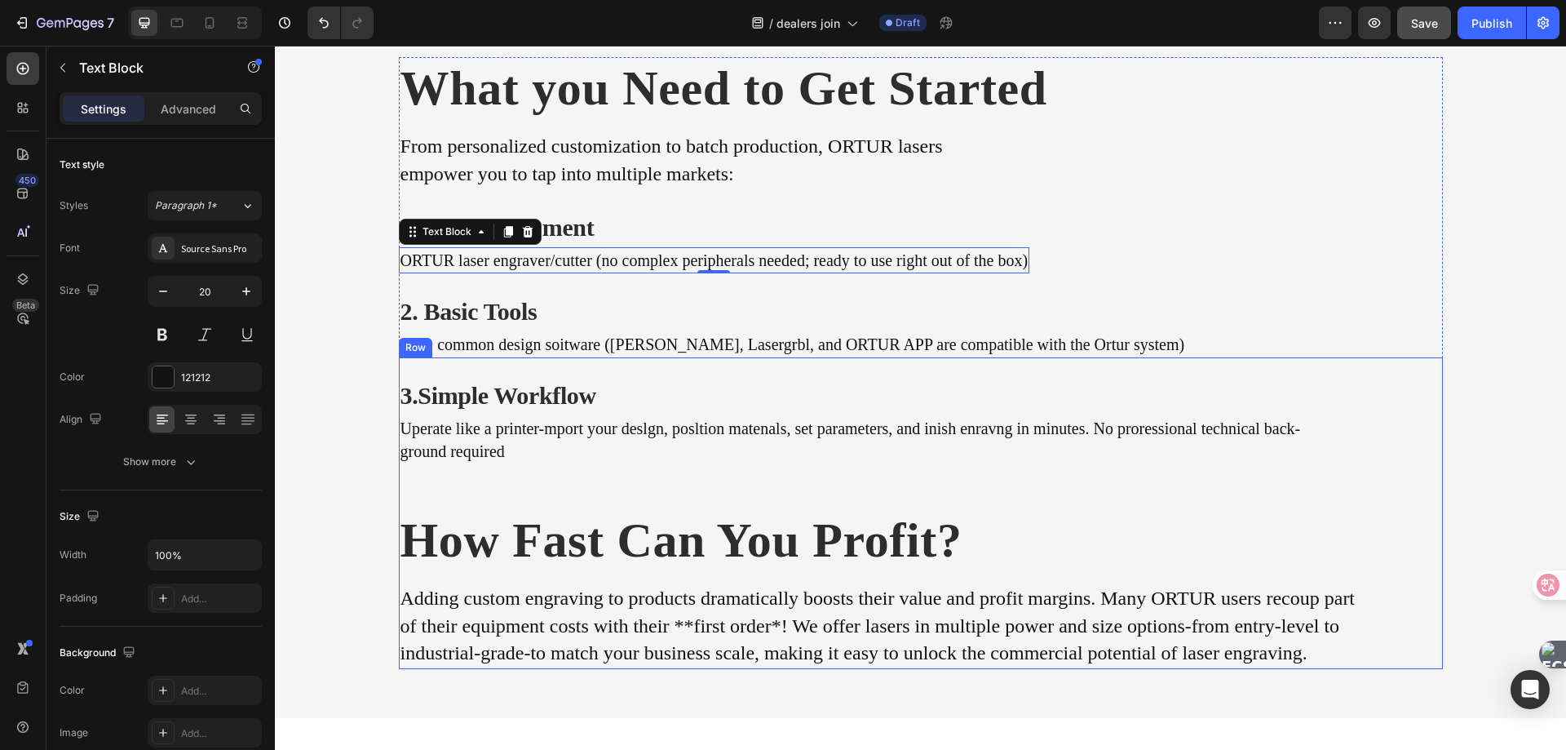
click at [412, 470] on div "3.Simple Workflow Heading Uperate like a printer-mport your deslgn, posltion ma…" at bounding box center [878, 513] width 959 height 312
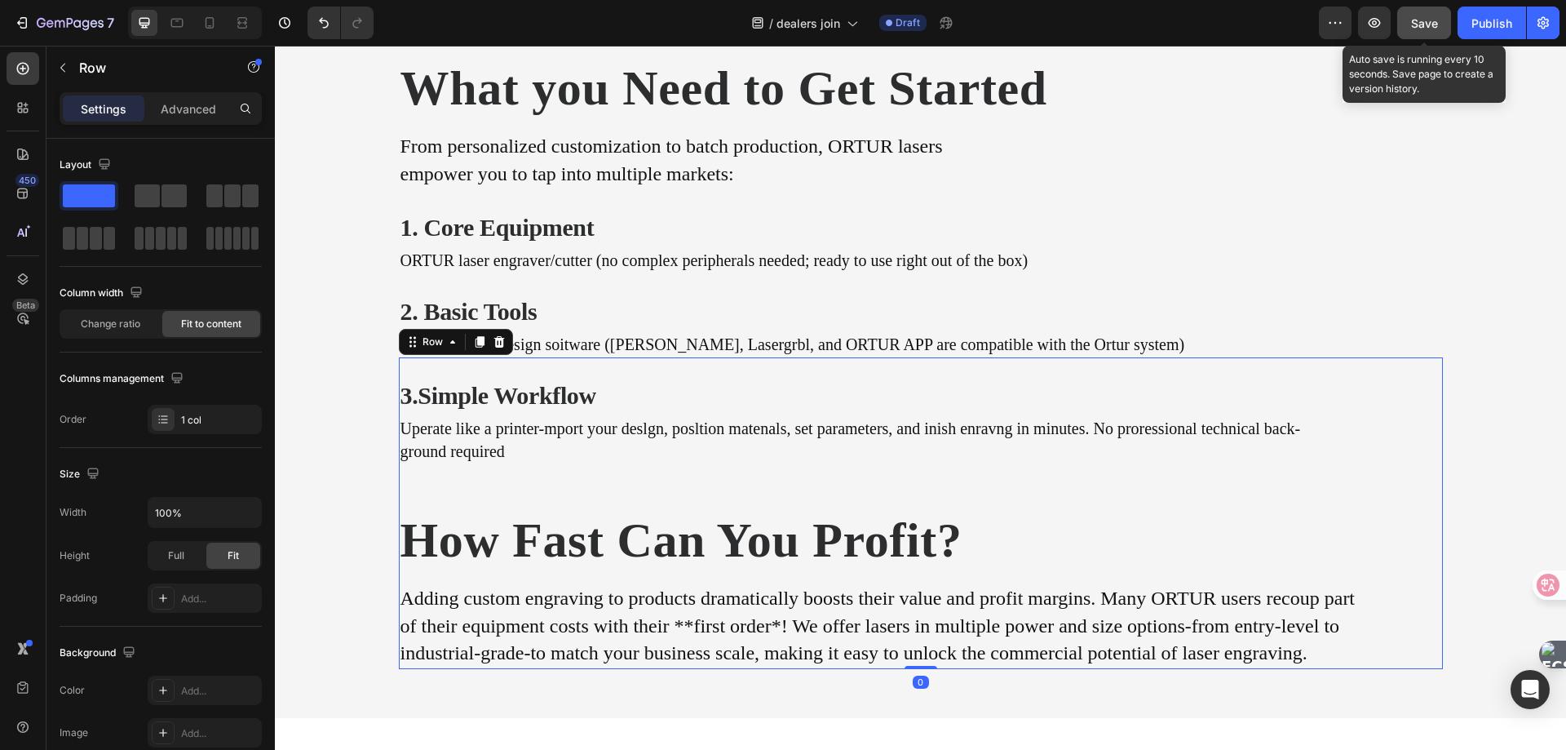
click at [1422, 23] on span "Save" at bounding box center [1424, 23] width 27 height 14
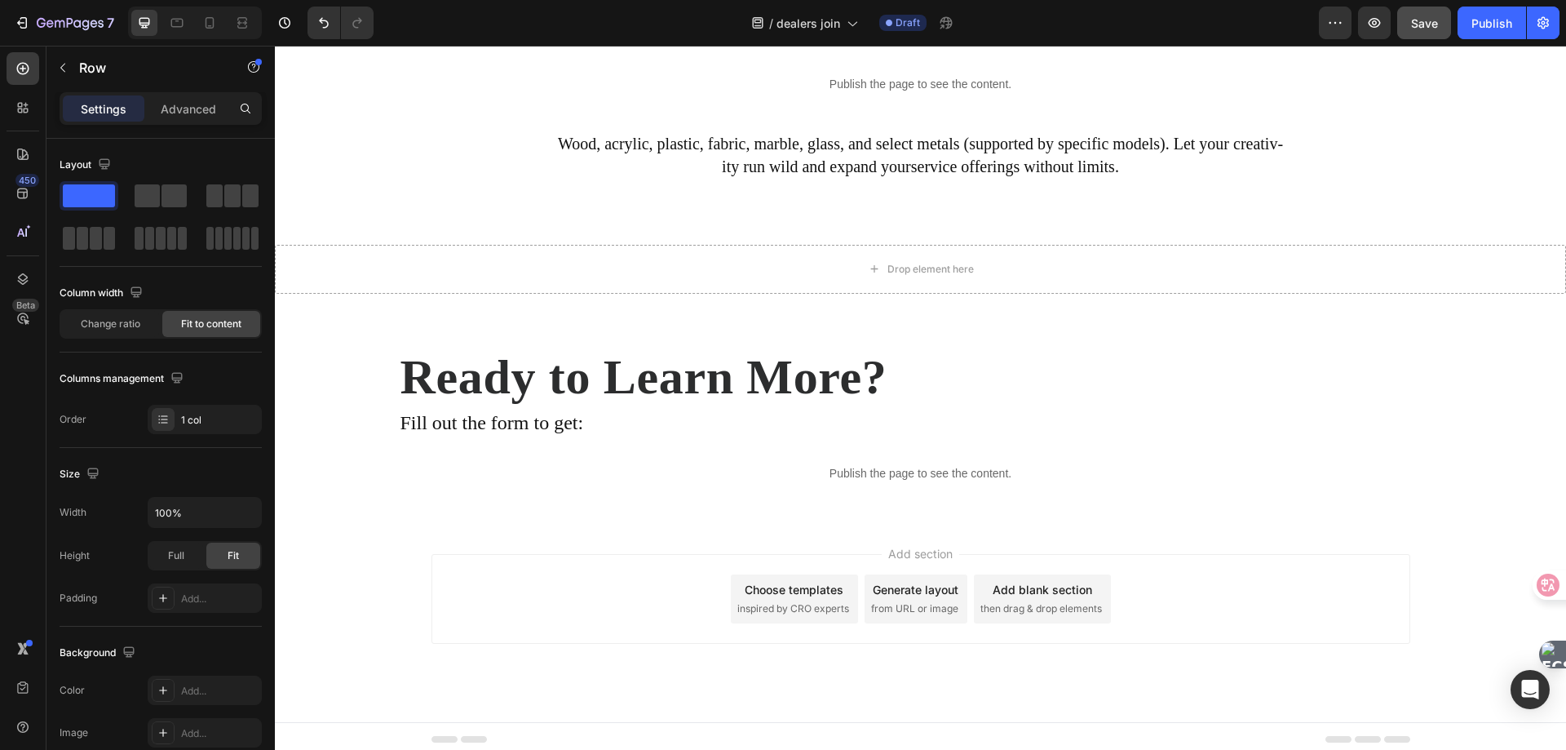
scroll to position [3487, 0]
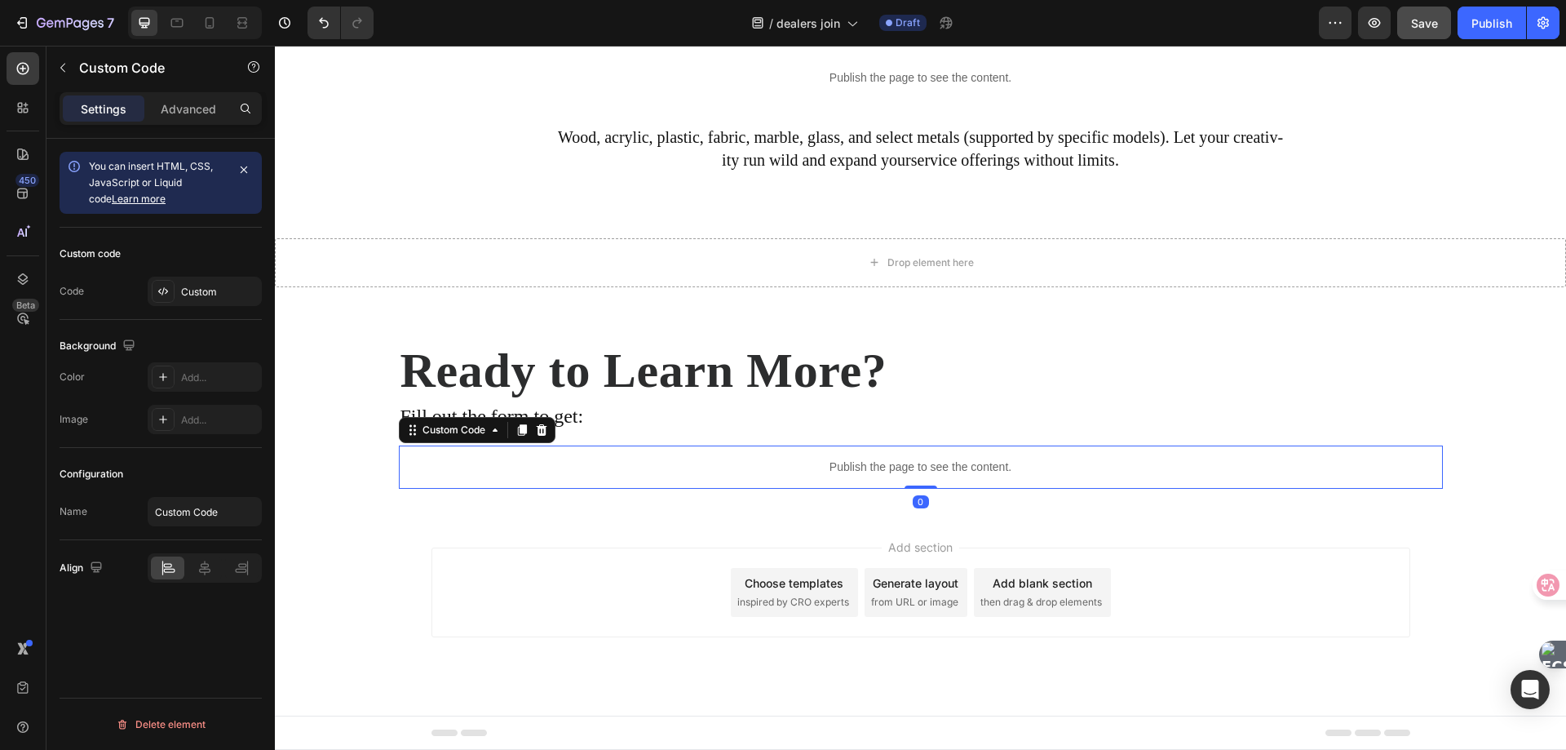
click at [544, 452] on div "Publish the page to see the content." at bounding box center [921, 466] width 1044 height 43
click at [610, 507] on div "Ready to Learn More? Heading Fill out the form to get: Text Block Publish the p…" at bounding box center [920, 413] width 1291 height 201
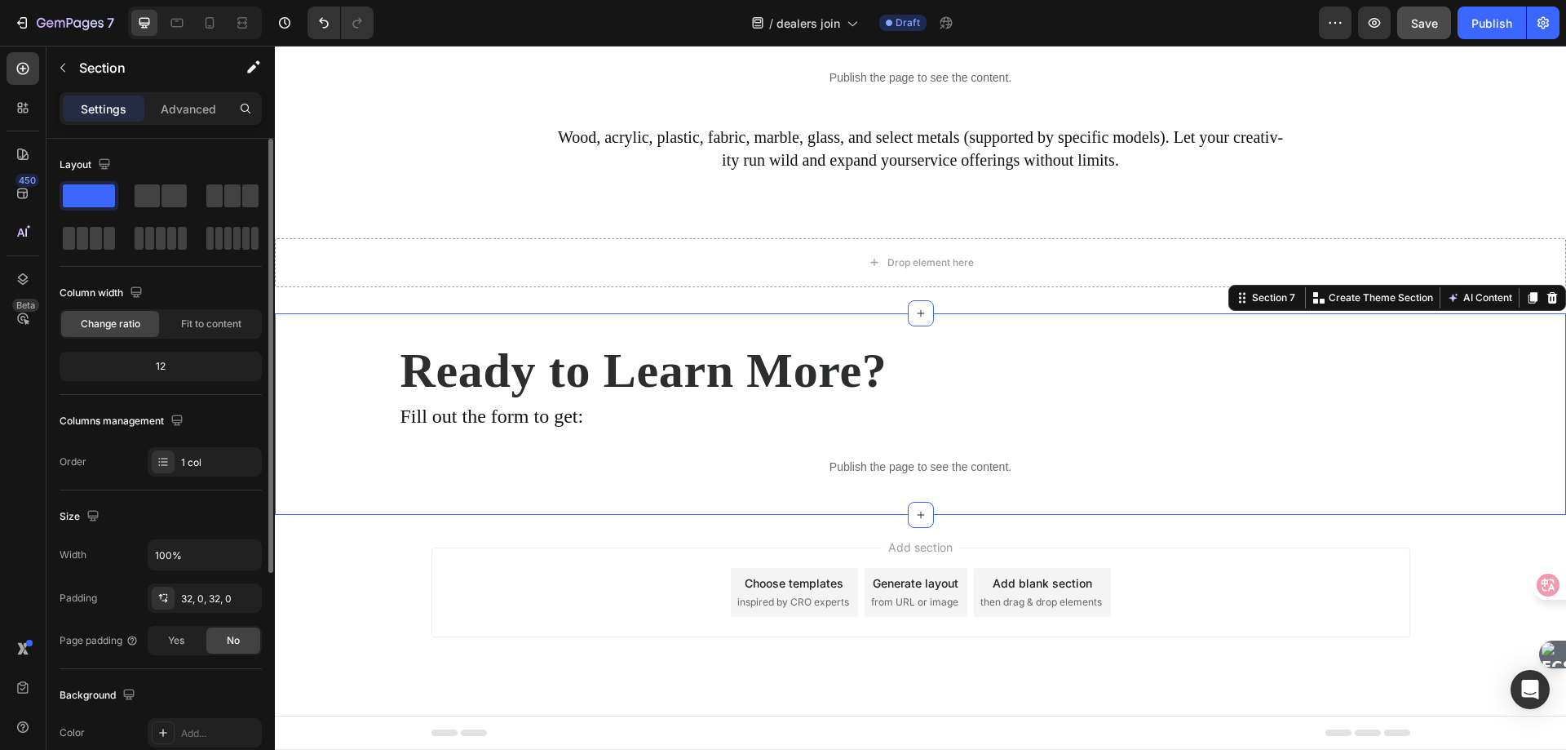
drag, startPoint x: 81, startPoint y: 192, endPoint x: 88, endPoint y: 185, distance: 9.8
click at [88, 185] on span at bounding box center [89, 195] width 52 height 23
click at [60, 60] on button "button" at bounding box center [63, 68] width 26 height 26
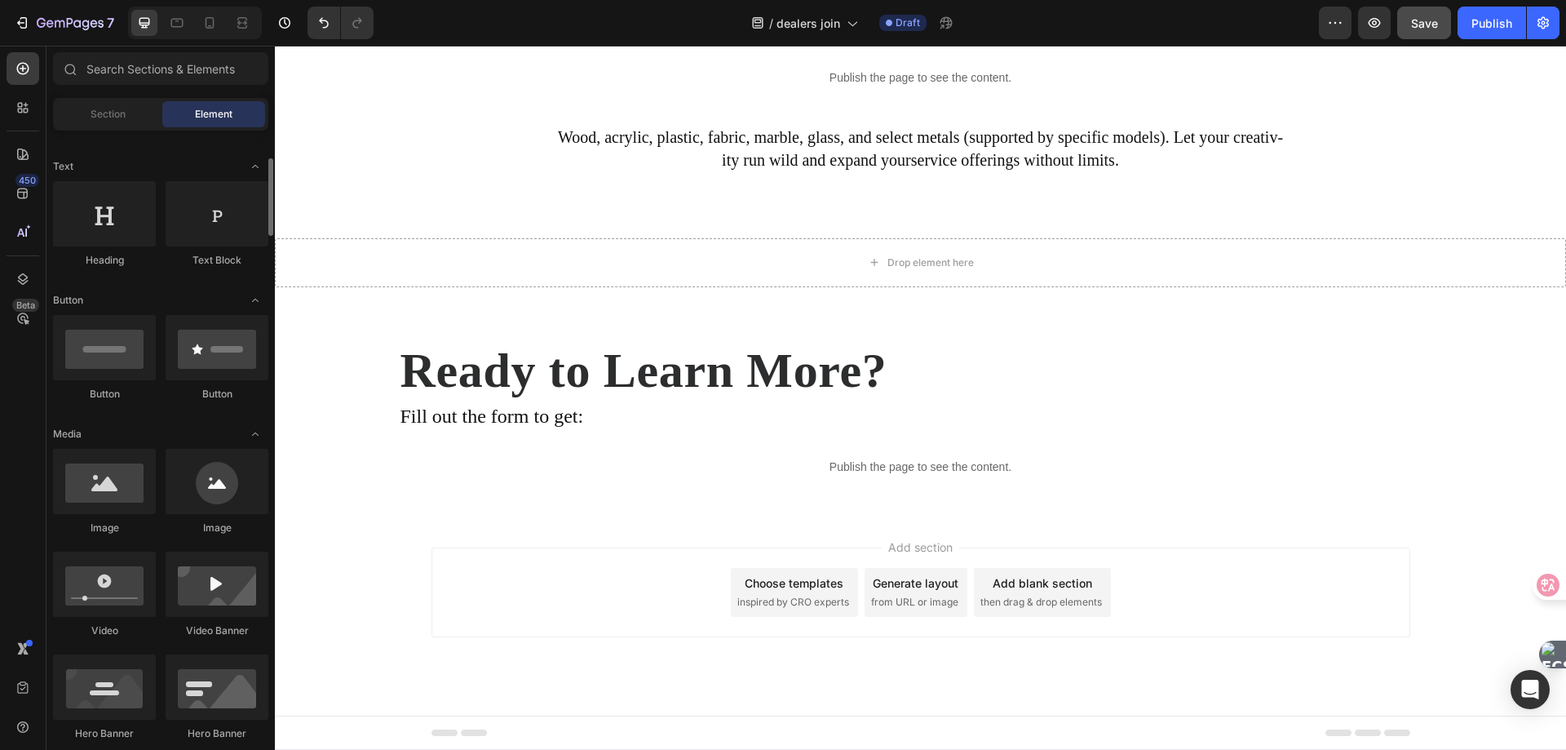
scroll to position [0, 0]
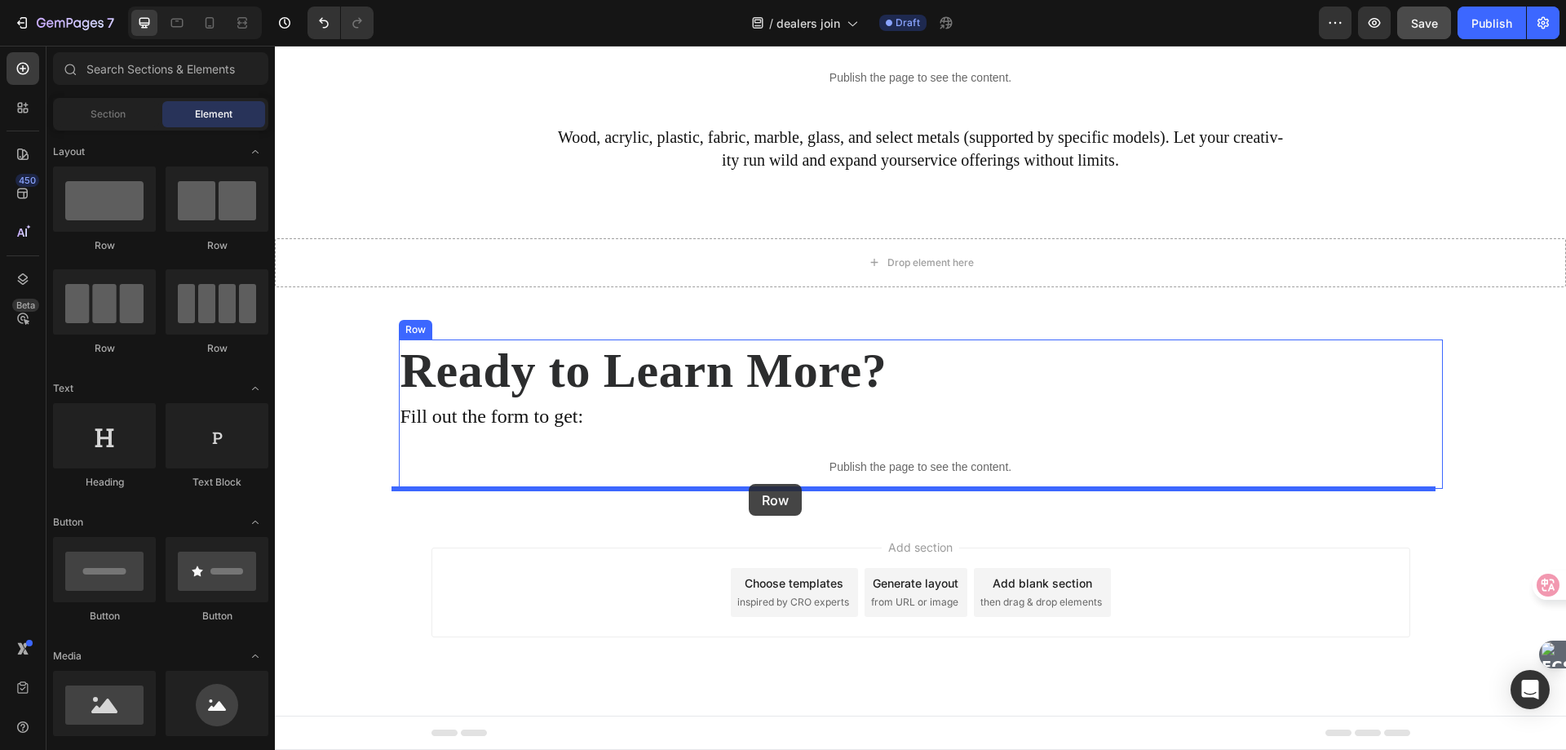
drag, startPoint x: 376, startPoint y: 263, endPoint x: 749, endPoint y: 484, distance: 433.0
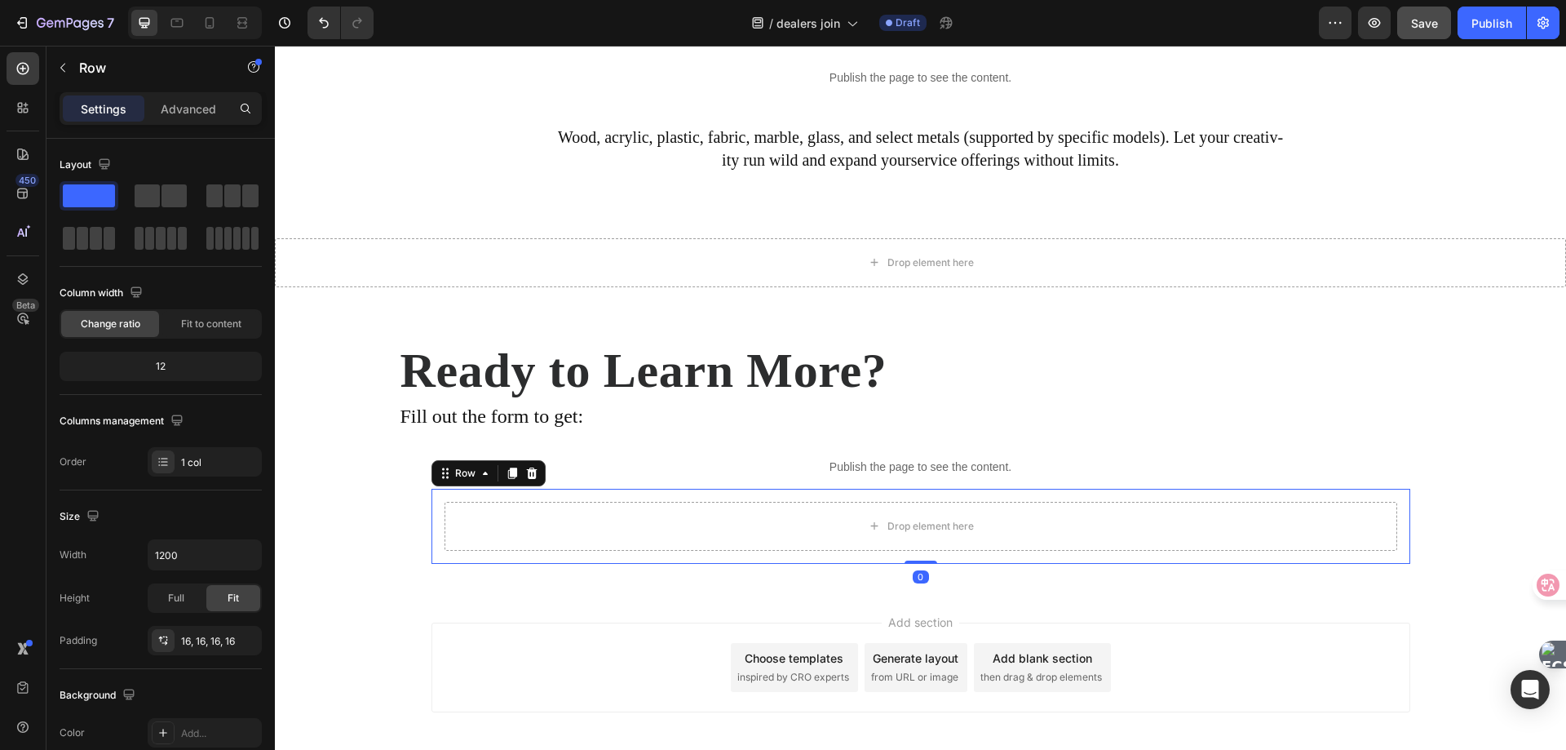
click at [435, 506] on div "Drop element here Row 0" at bounding box center [921, 526] width 979 height 75
click at [179, 561] on input "1200" at bounding box center [204, 554] width 113 height 29
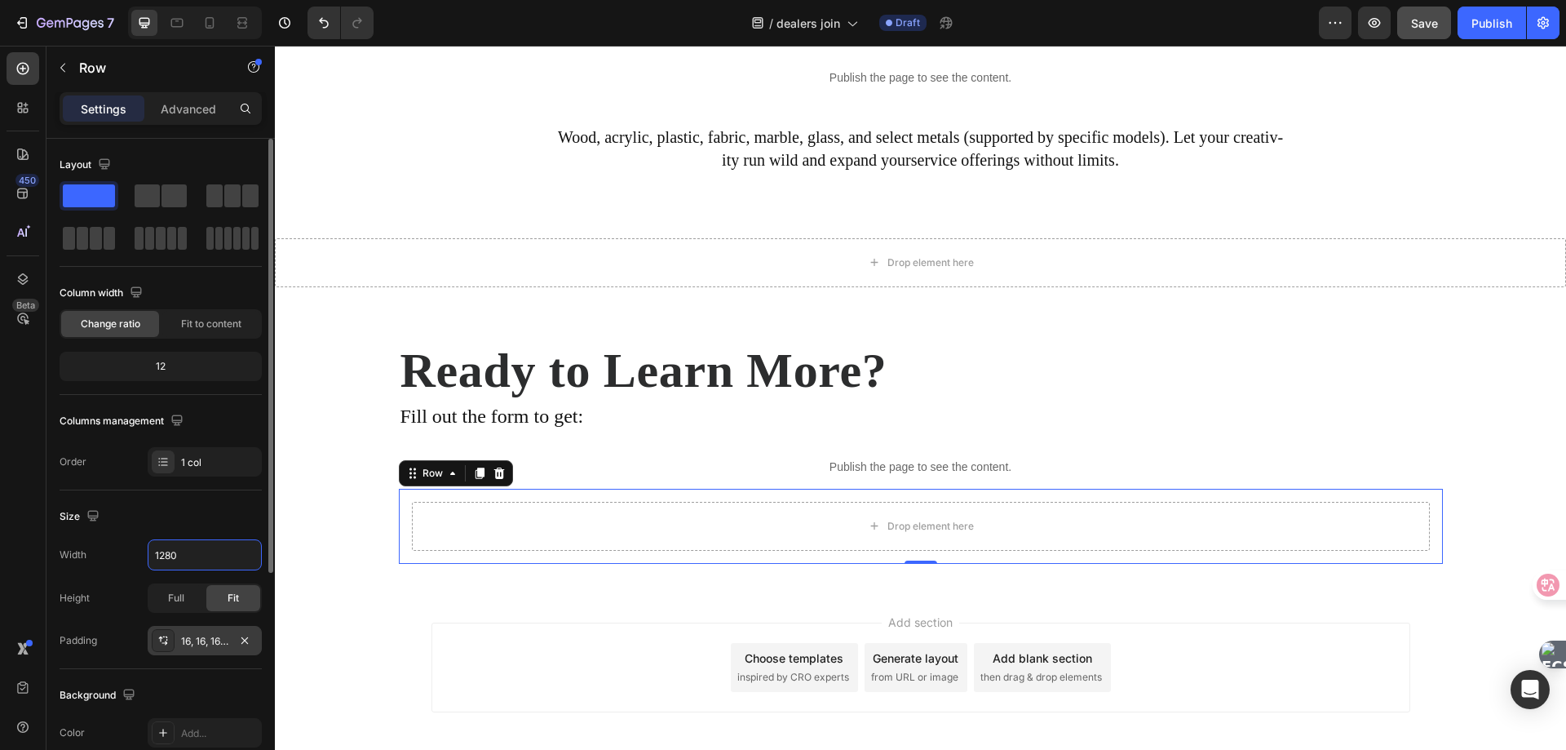
type input "1280"
click at [175, 643] on div "16, 16, 16, 16" at bounding box center [205, 640] width 114 height 29
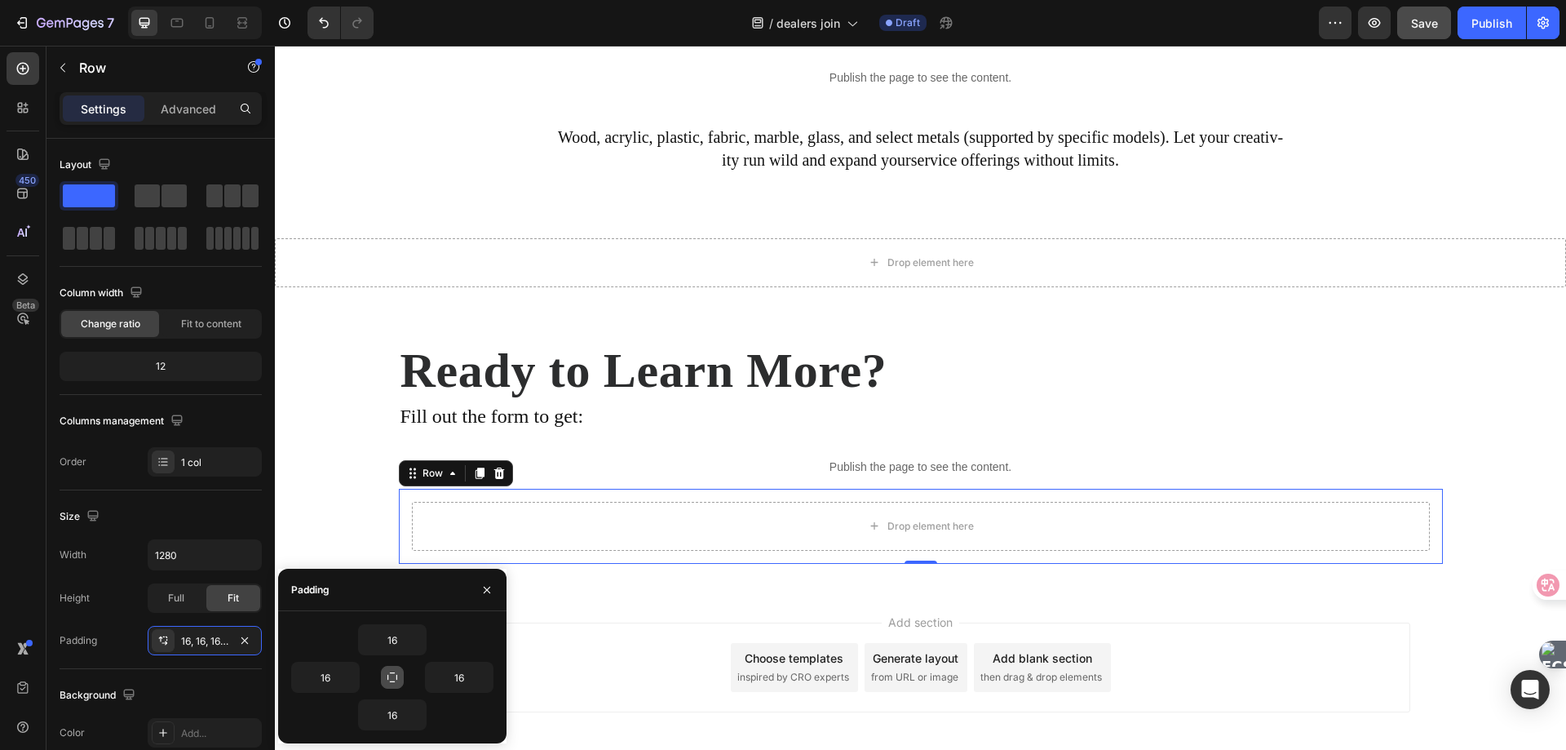
click at [392, 677] on icon "button" at bounding box center [392, 677] width 13 height 13
drag, startPoint x: 399, startPoint y: 645, endPoint x: 437, endPoint y: 635, distance: 39.8
click at [399, 645] on input "16" at bounding box center [392, 639] width 67 height 29
type input "0"
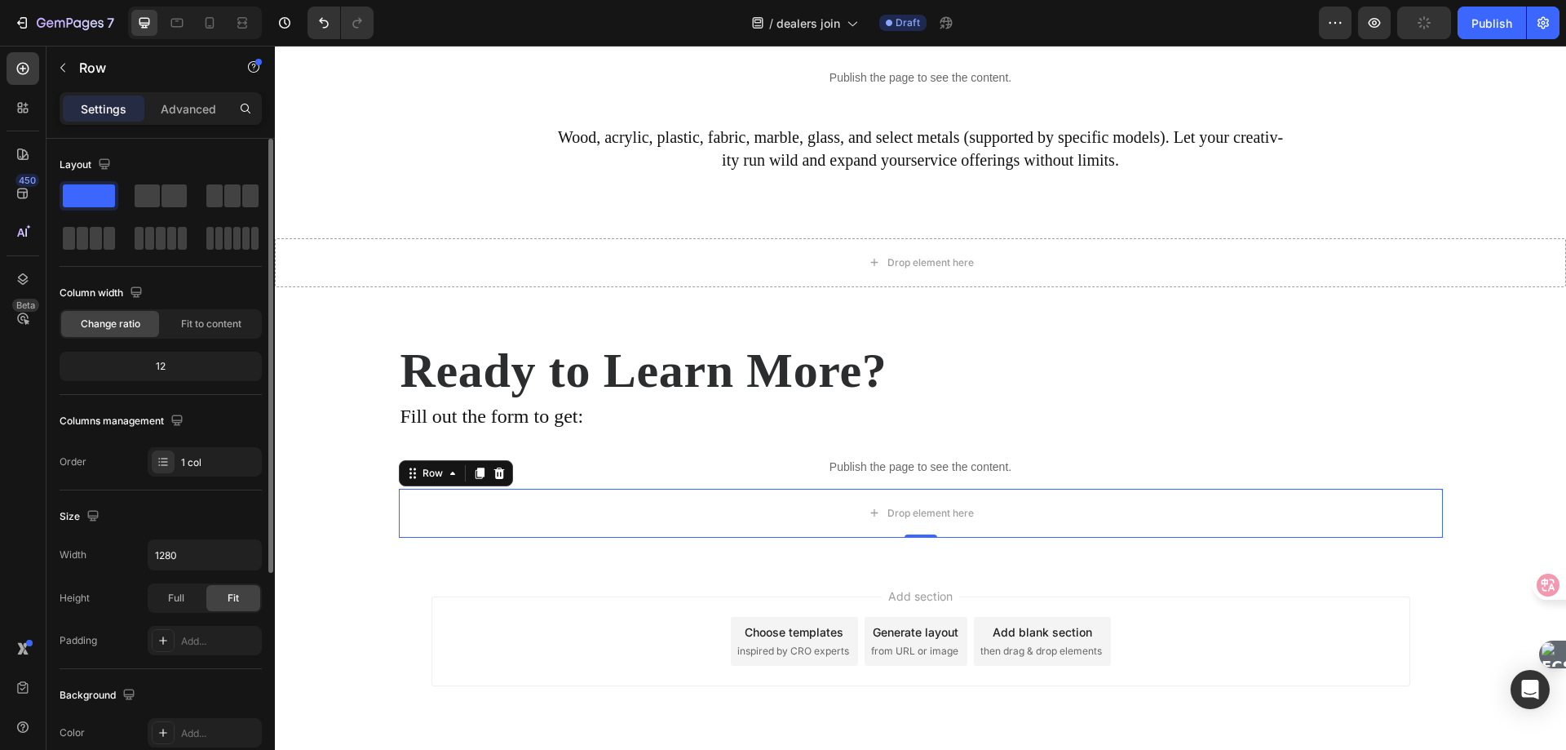
click at [115, 613] on div "Width 1280 Height Full Fit Padding Add..." at bounding box center [161, 597] width 202 height 116
click at [565, 516] on div "Drop element here" at bounding box center [921, 513] width 1044 height 49
click at [15, 65] on icon at bounding box center [23, 68] width 16 height 16
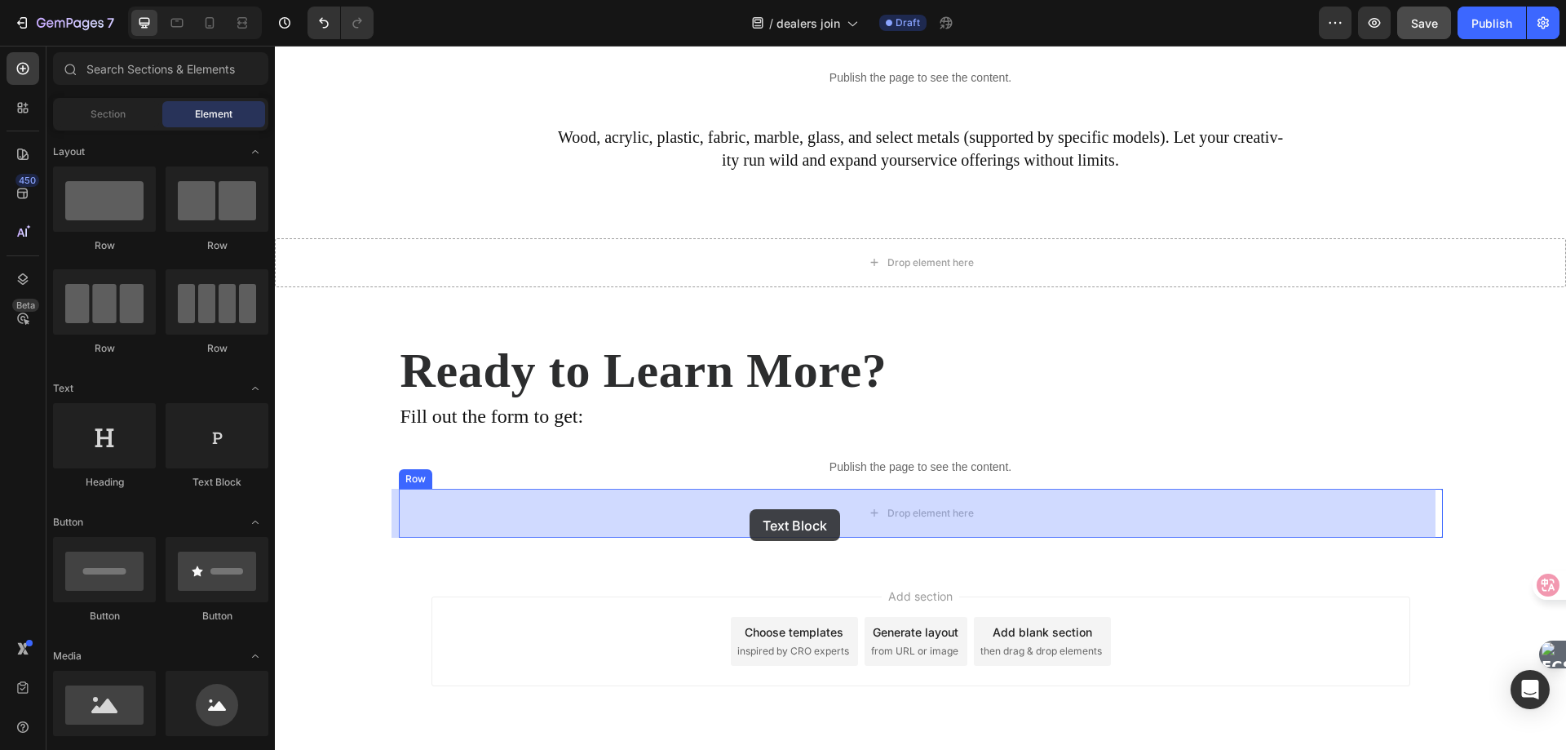
drag, startPoint x: 510, startPoint y: 494, endPoint x: 750, endPoint y: 509, distance: 240.3
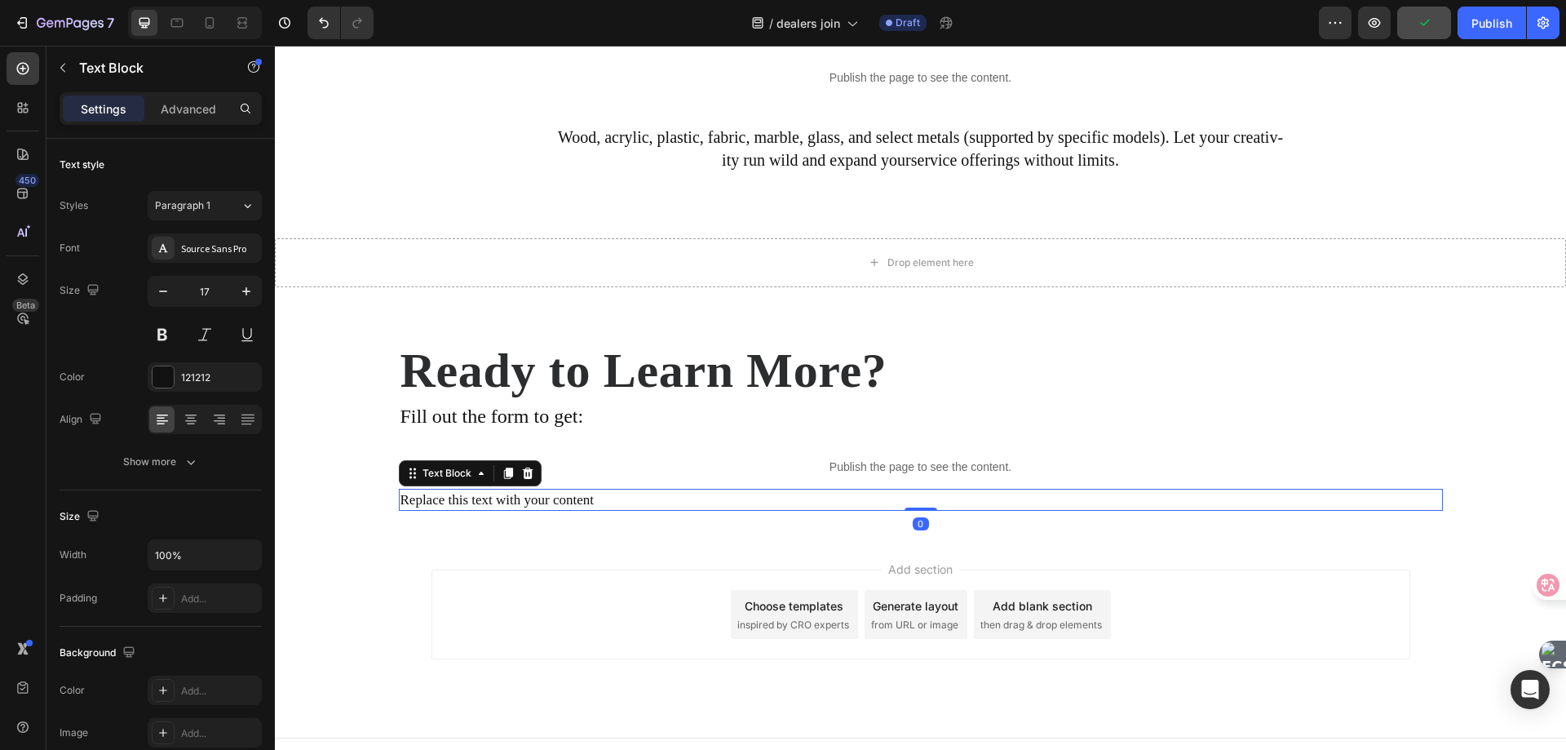
click at [402, 501] on div "Replace this text with your content" at bounding box center [921, 500] width 1044 height 23
click at [402, 501] on p "Replace this text with your content" at bounding box center [921, 500] width 1041 height 20
click at [458, 502] on p "· Replace this text with your content" at bounding box center [921, 500] width 1041 height 20
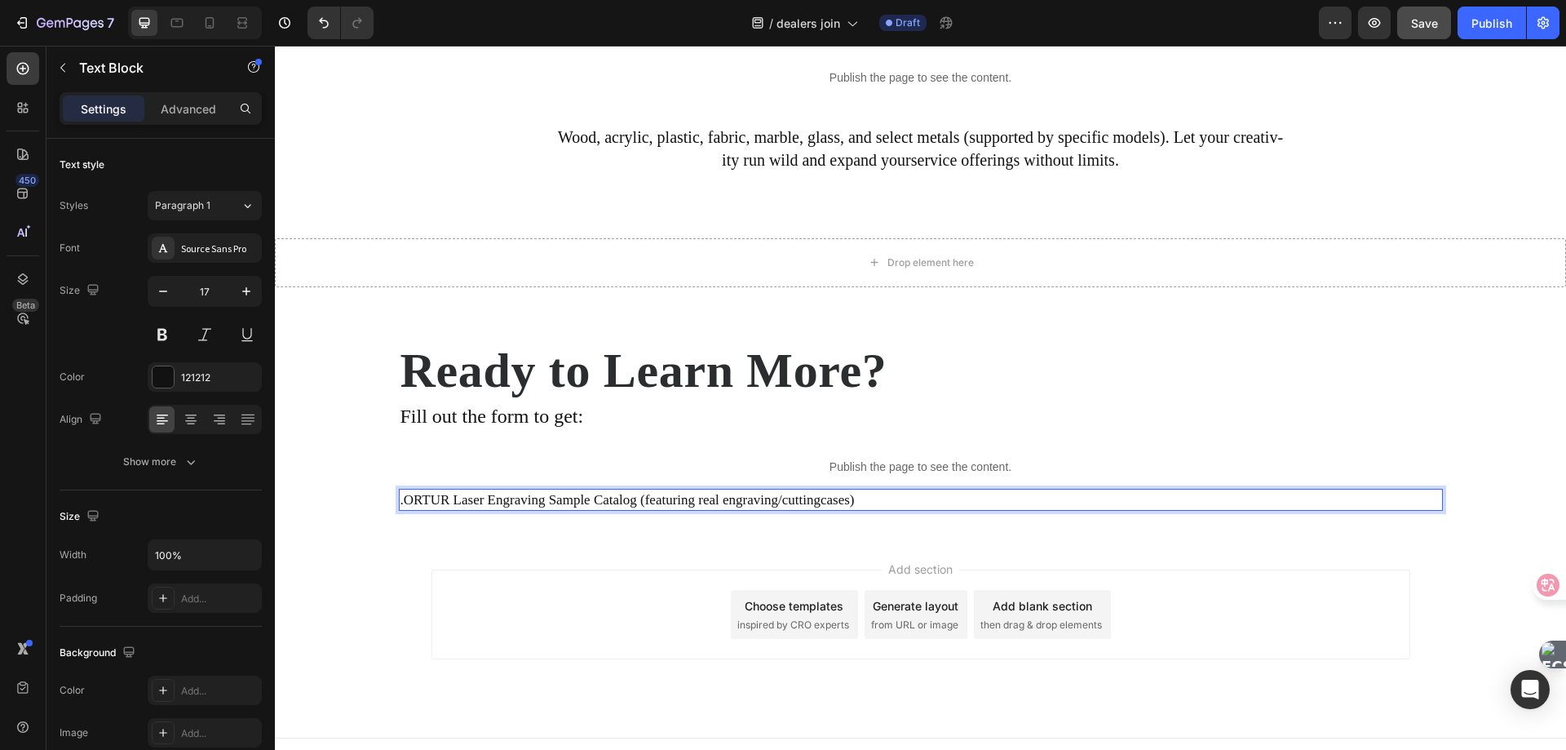
click at [881, 500] on p ".ORTUR Laser Engraving Sample Catalog (featuring real engraving/cuttingcases)" at bounding box center [921, 500] width 1041 height 20
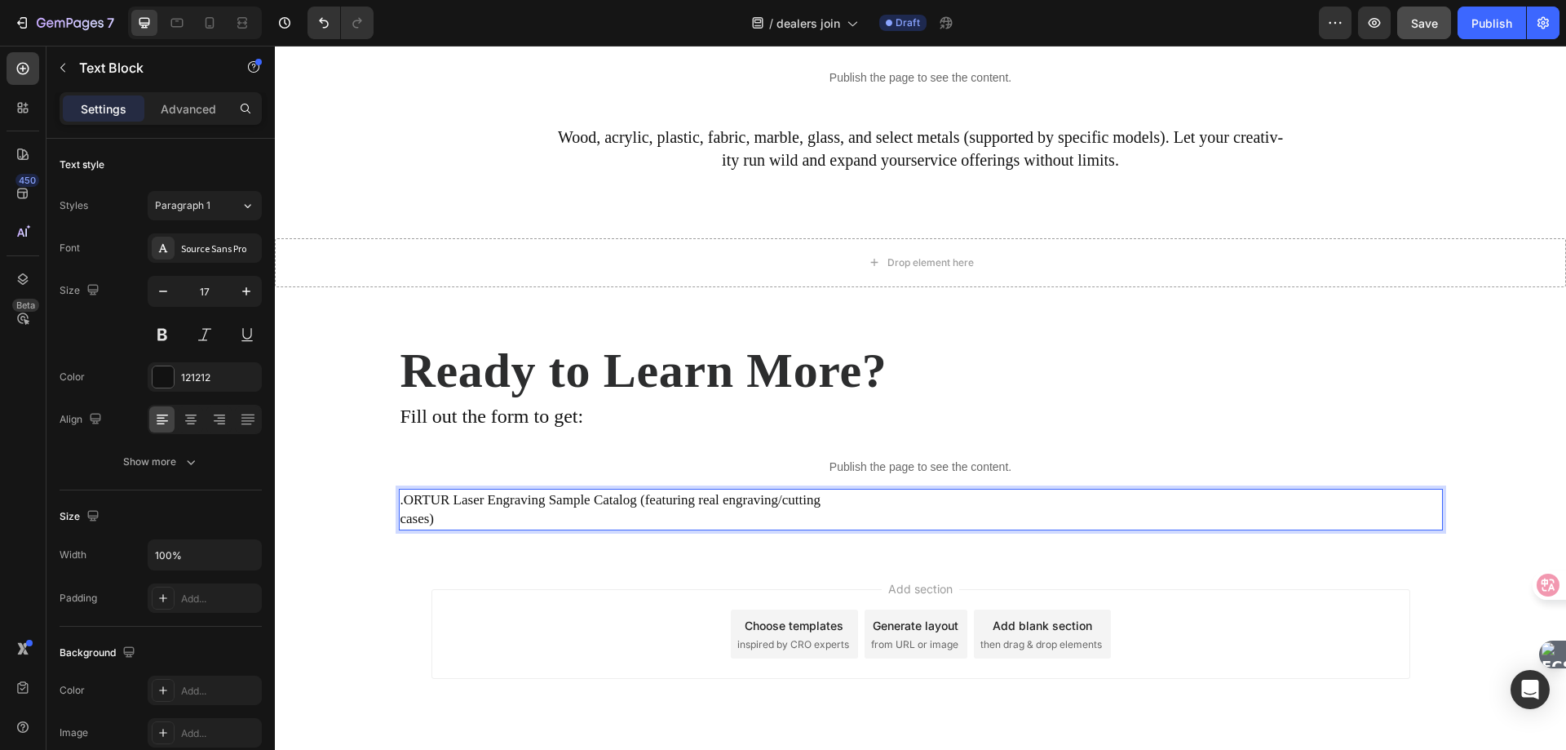
click at [401, 500] on p ".ORTUR Laser Engraving Sample Catalog (featuring real engraving/cutting" at bounding box center [921, 500] width 1041 height 20
click at [399, 500] on div "· ORTUR Laser Engraving Sample Catalog (featuring real engraving/cutting cases)" at bounding box center [921, 510] width 1044 height 42
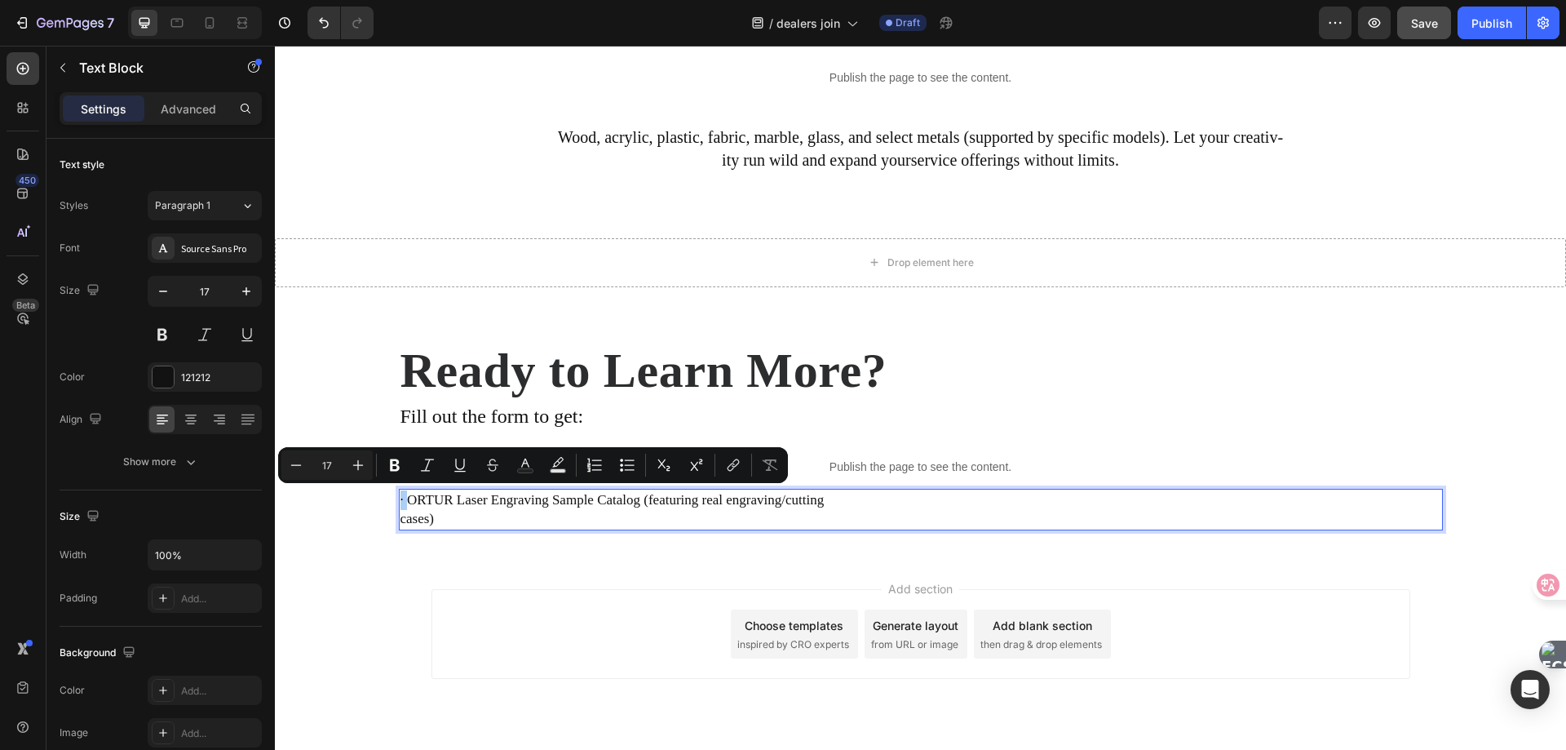
click at [333, 472] on input "17" at bounding box center [327, 465] width 33 height 20
type input "30"
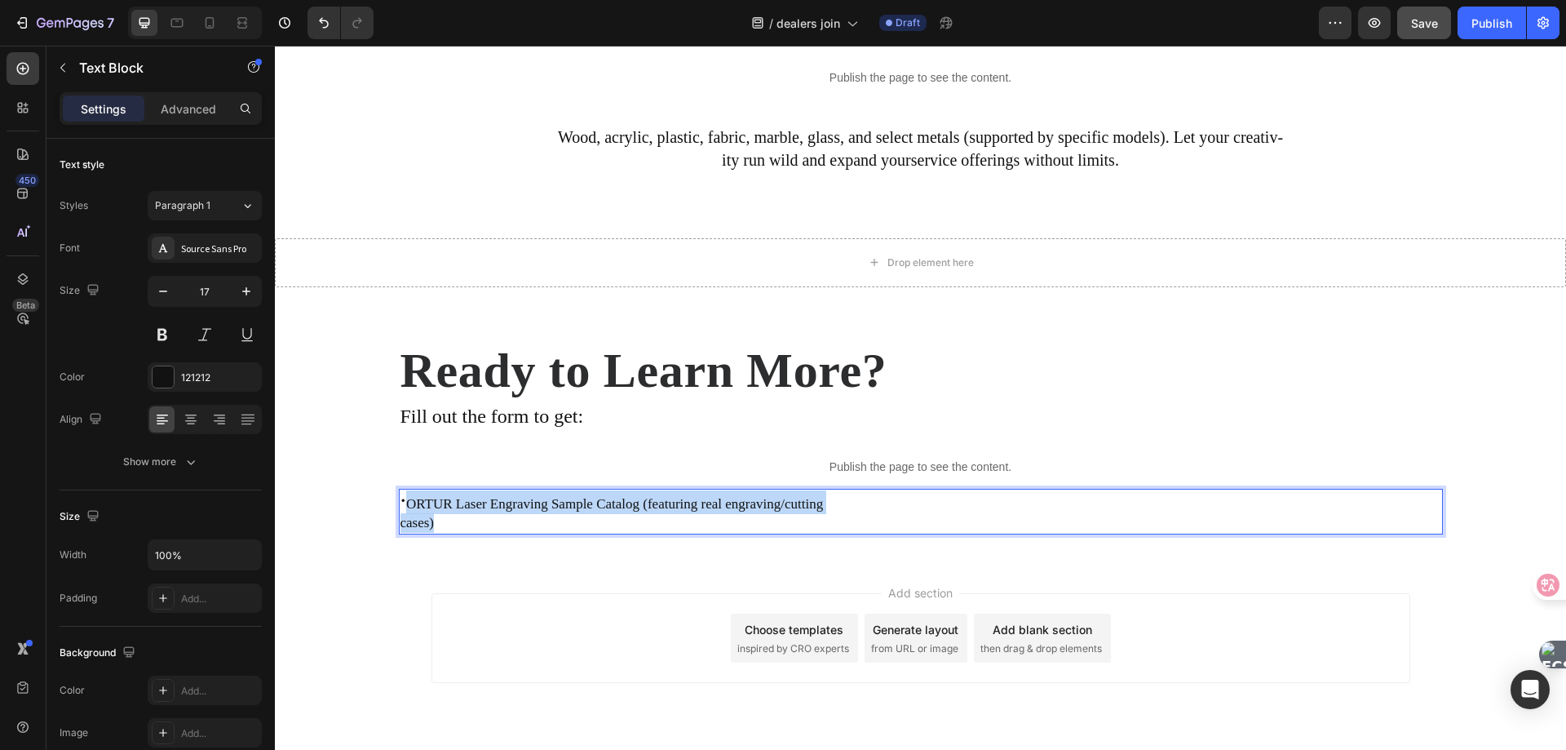
drag, startPoint x: 445, startPoint y: 529, endPoint x: 403, endPoint y: 503, distance: 48.7
click at [403, 503] on div "· ORTUR Laser Engraving Sample Catalog (featuring real engraving/cutting cases)" at bounding box center [921, 512] width 1044 height 46
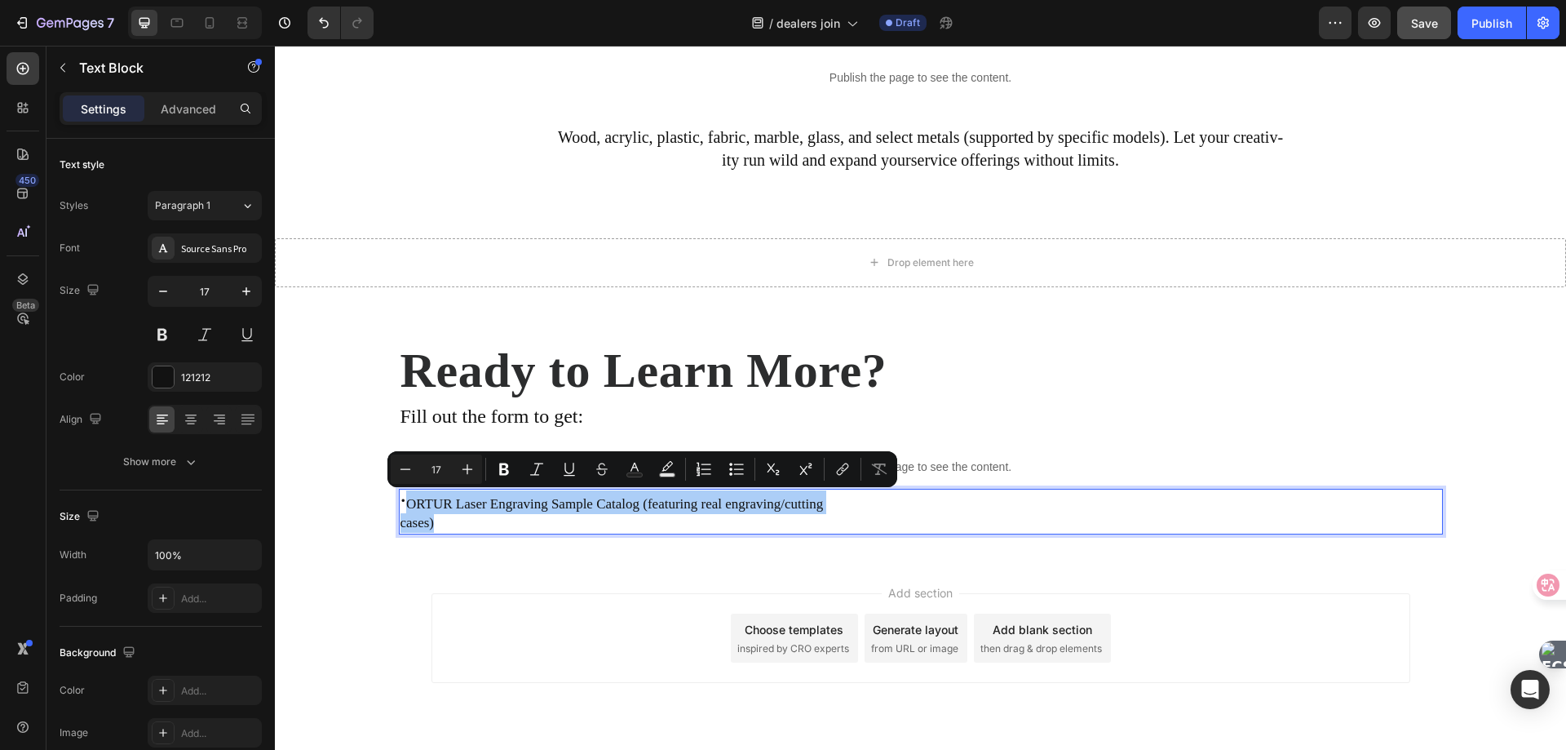
click at [444, 472] on input "17" at bounding box center [436, 469] width 33 height 20
type input "24"
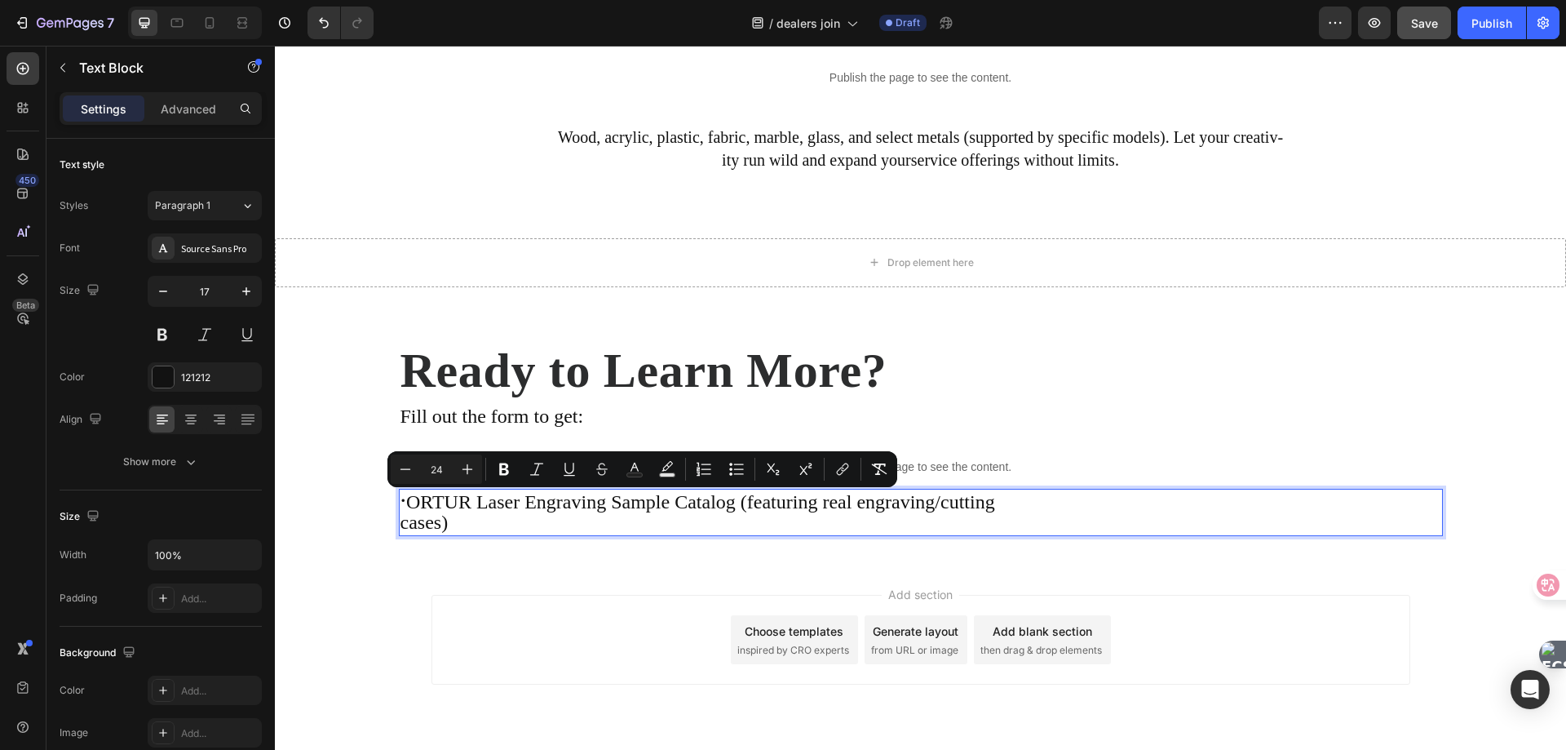
click at [985, 528] on p "cases)" at bounding box center [921, 523] width 1041 height 21
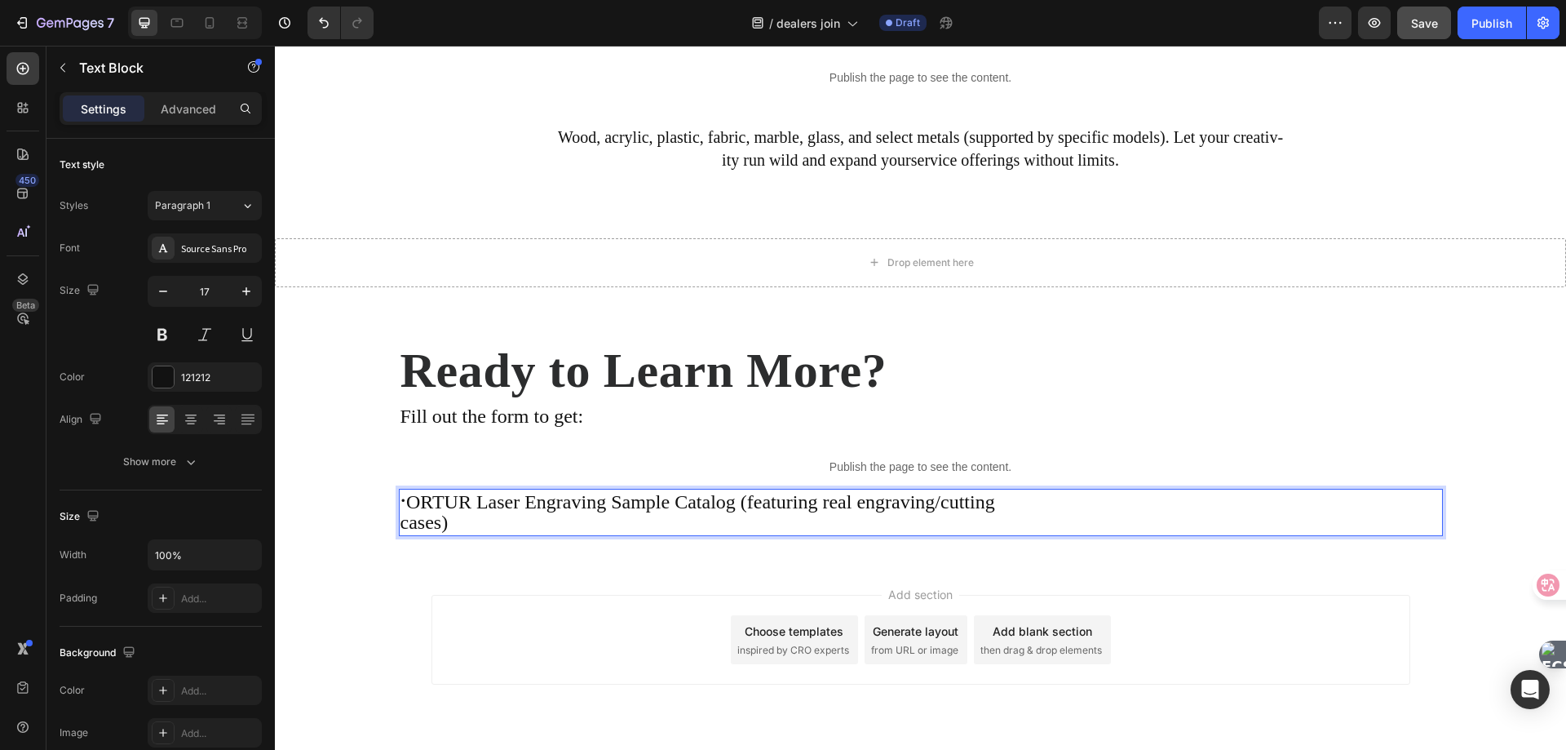
click at [405, 503] on span "·" at bounding box center [404, 499] width 7 height 27
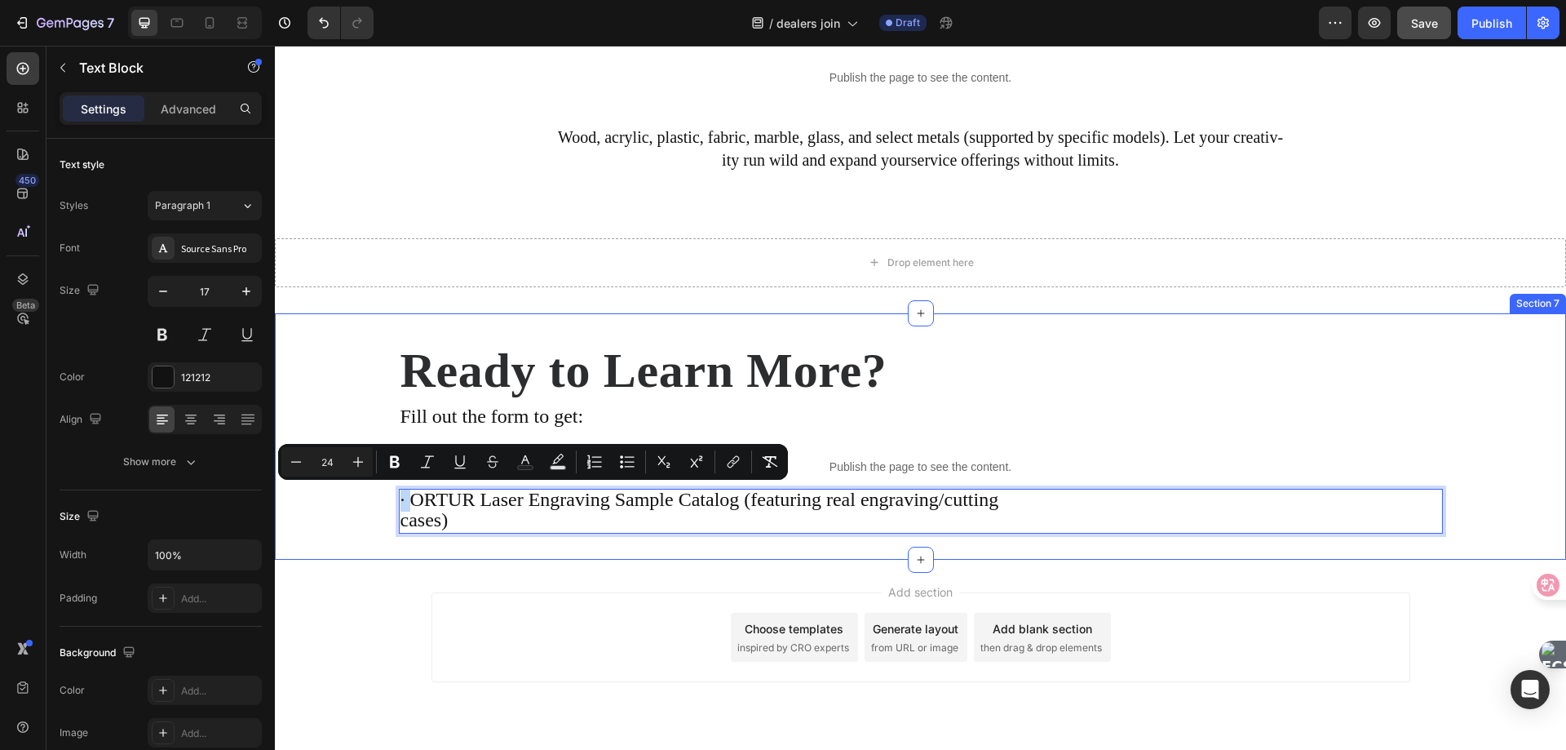
drag, startPoint x: 404, startPoint y: 503, endPoint x: 390, endPoint y: 505, distance: 14.0
click at [390, 505] on div "Ready to Learn More? Heading Fill out the form to get: Text Block Publish the p…" at bounding box center [920, 436] width 1291 height 194
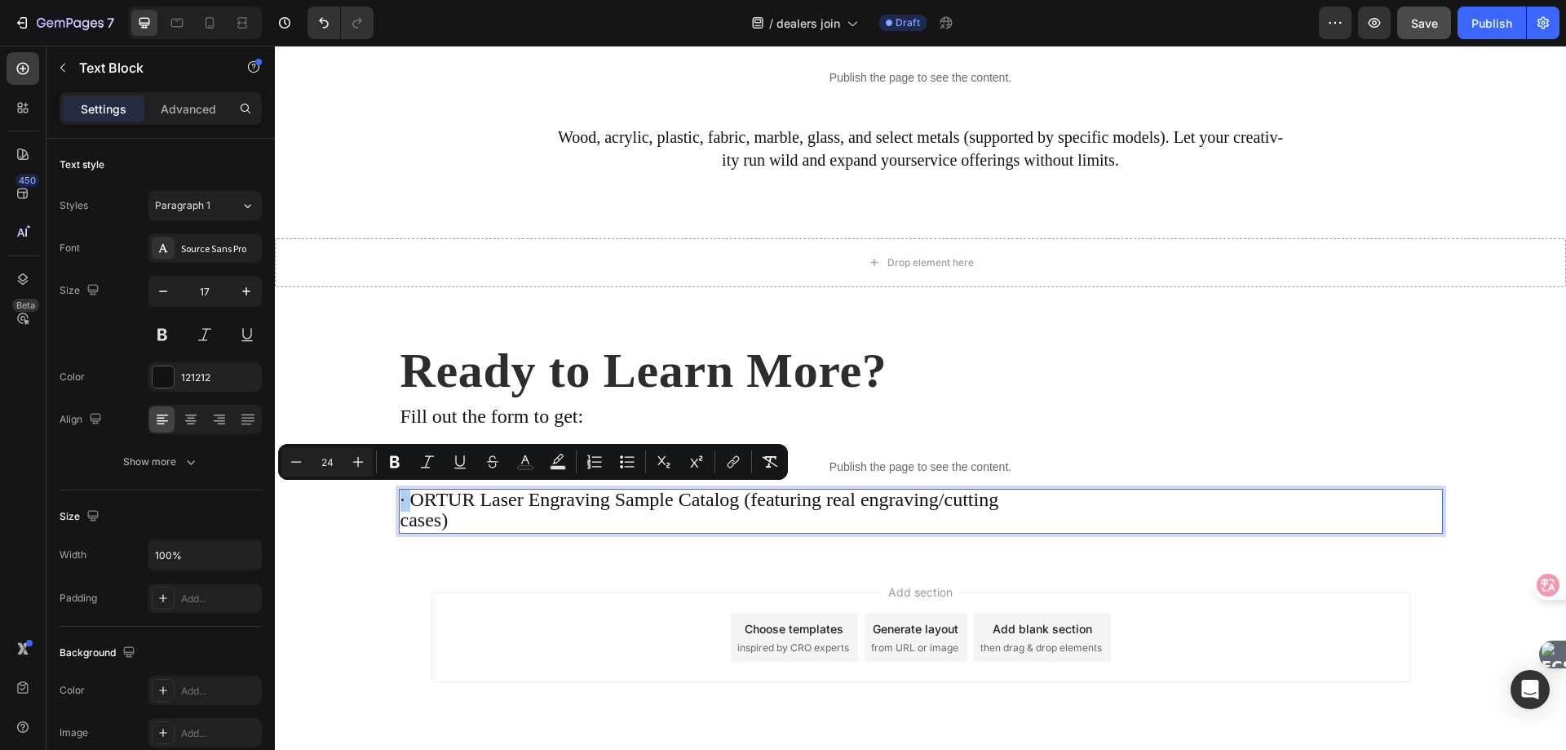
click at [331, 460] on input "24" at bounding box center [327, 462] width 33 height 20
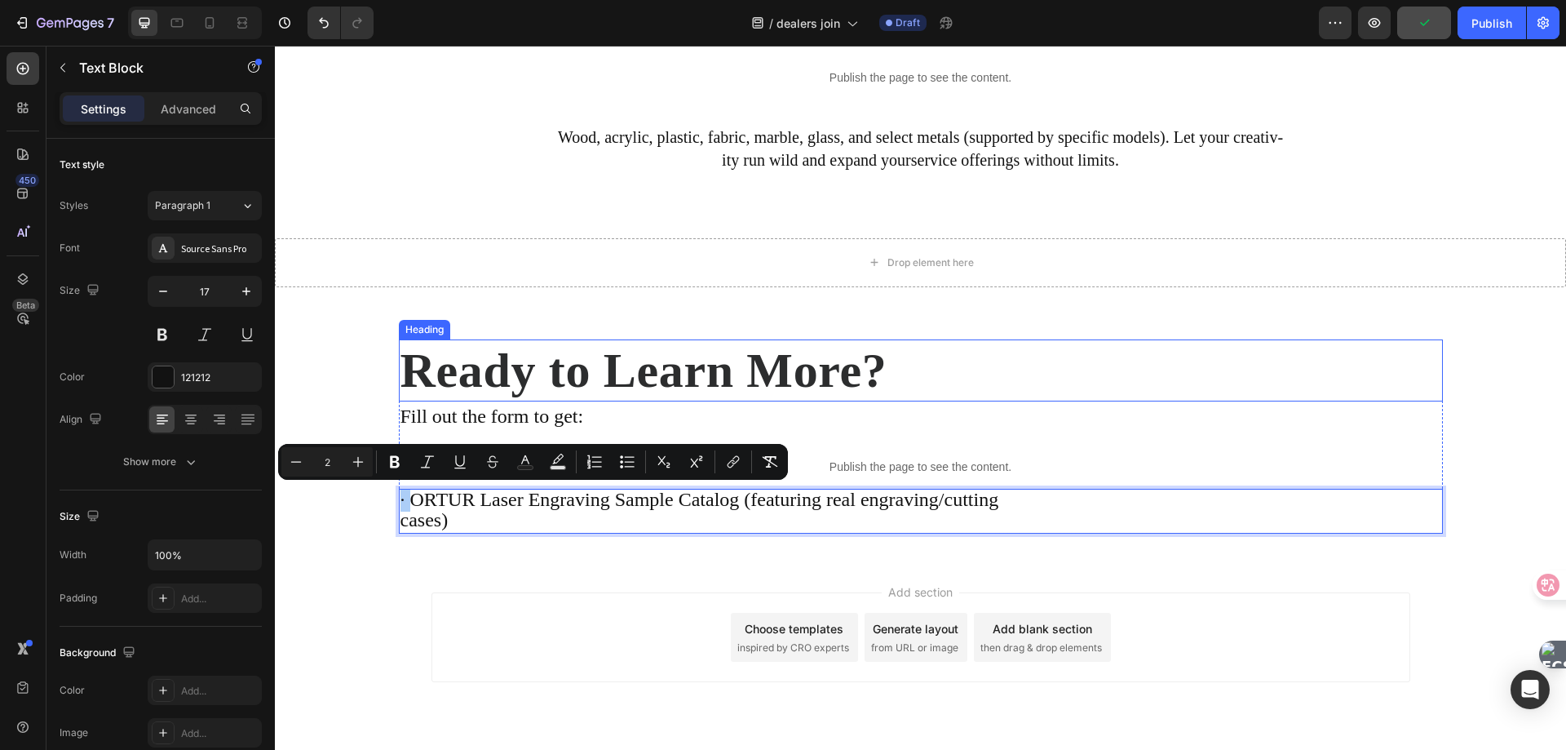
type input "24"
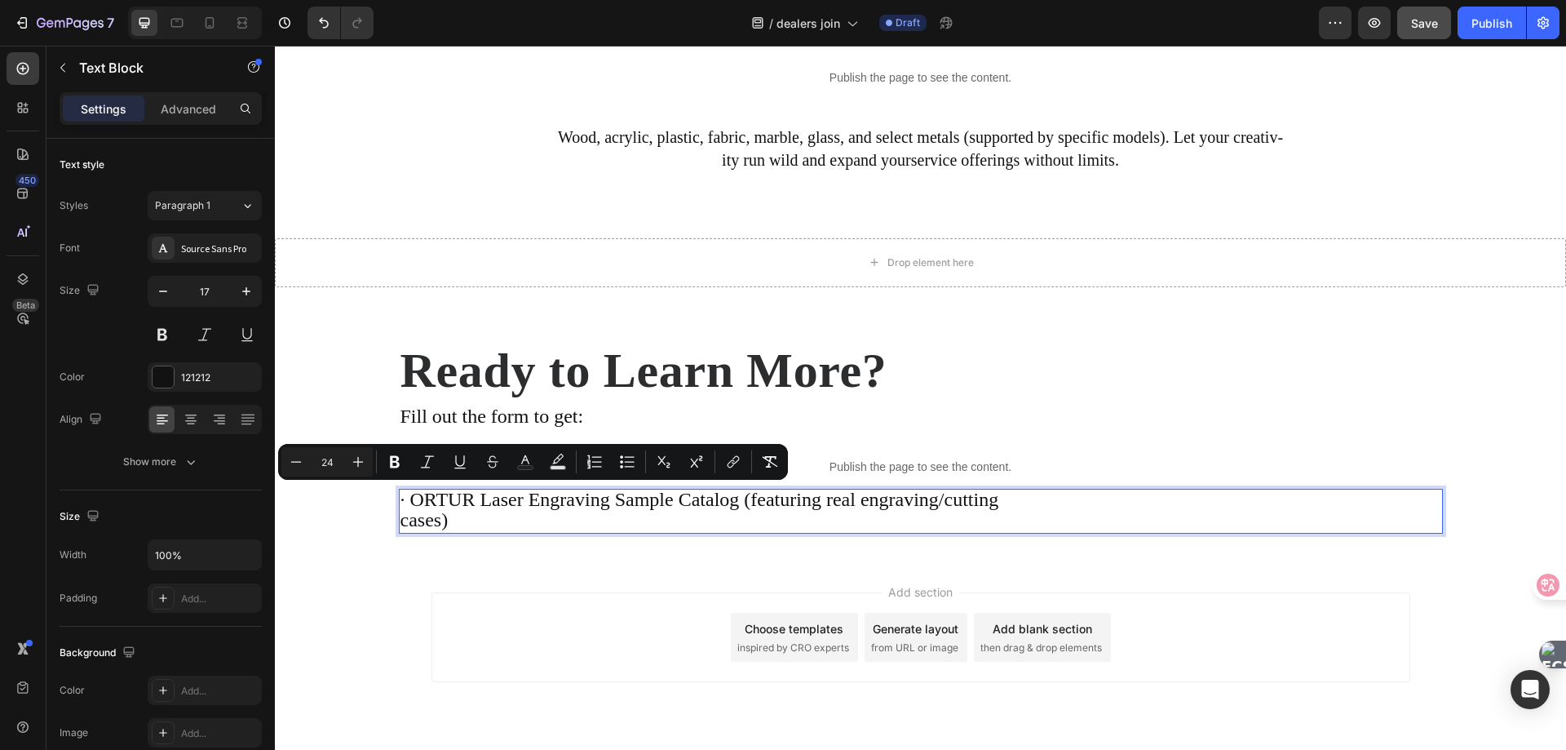
click at [524, 513] on p "cases)" at bounding box center [921, 521] width 1041 height 21
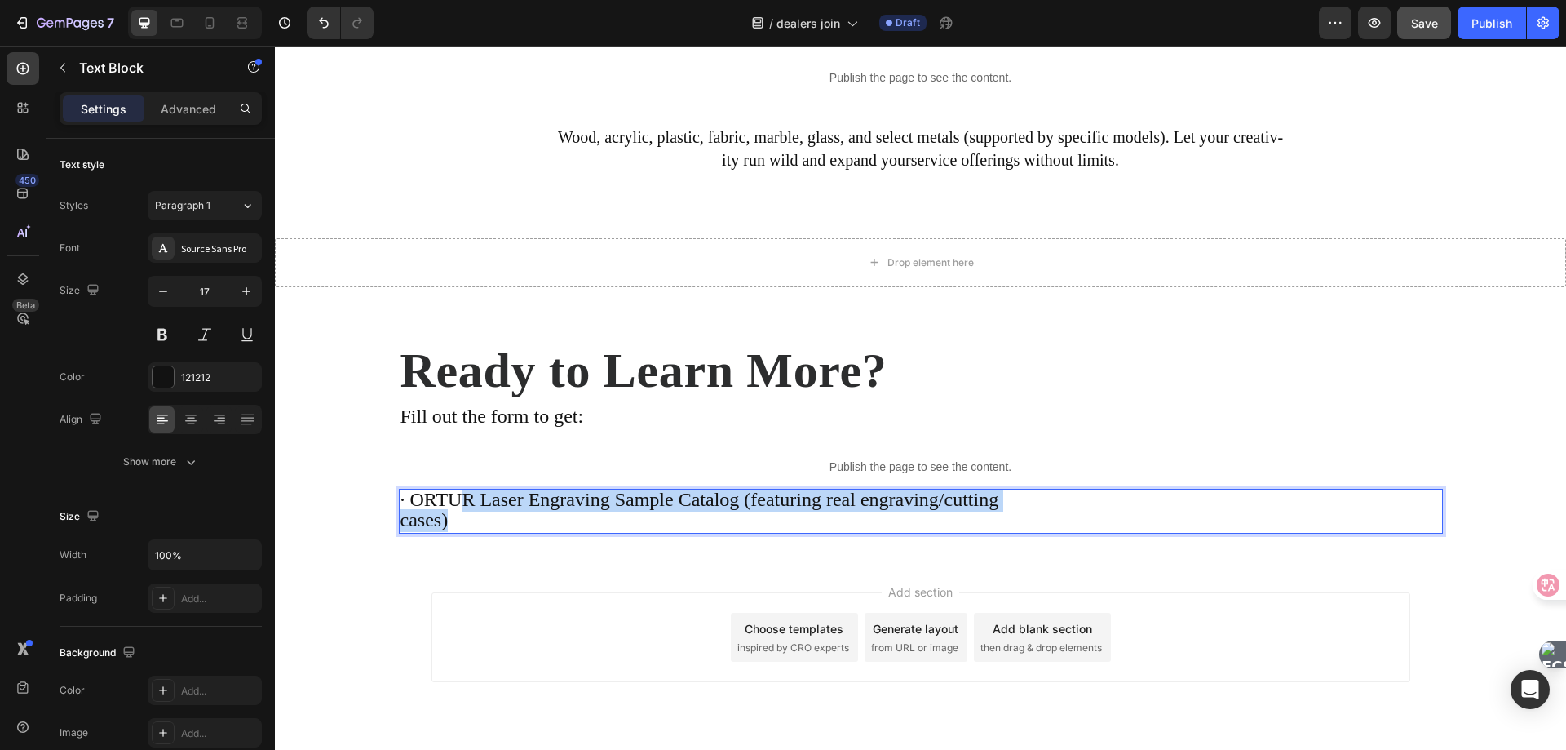
drag, startPoint x: 476, startPoint y: 516, endPoint x: 454, endPoint y: 501, distance: 26.5
click at [454, 501] on div "· ORTUR Laser Engraving Sample Catalog (featuring real engraving/cutting cases)" at bounding box center [921, 512] width 1044 height 46
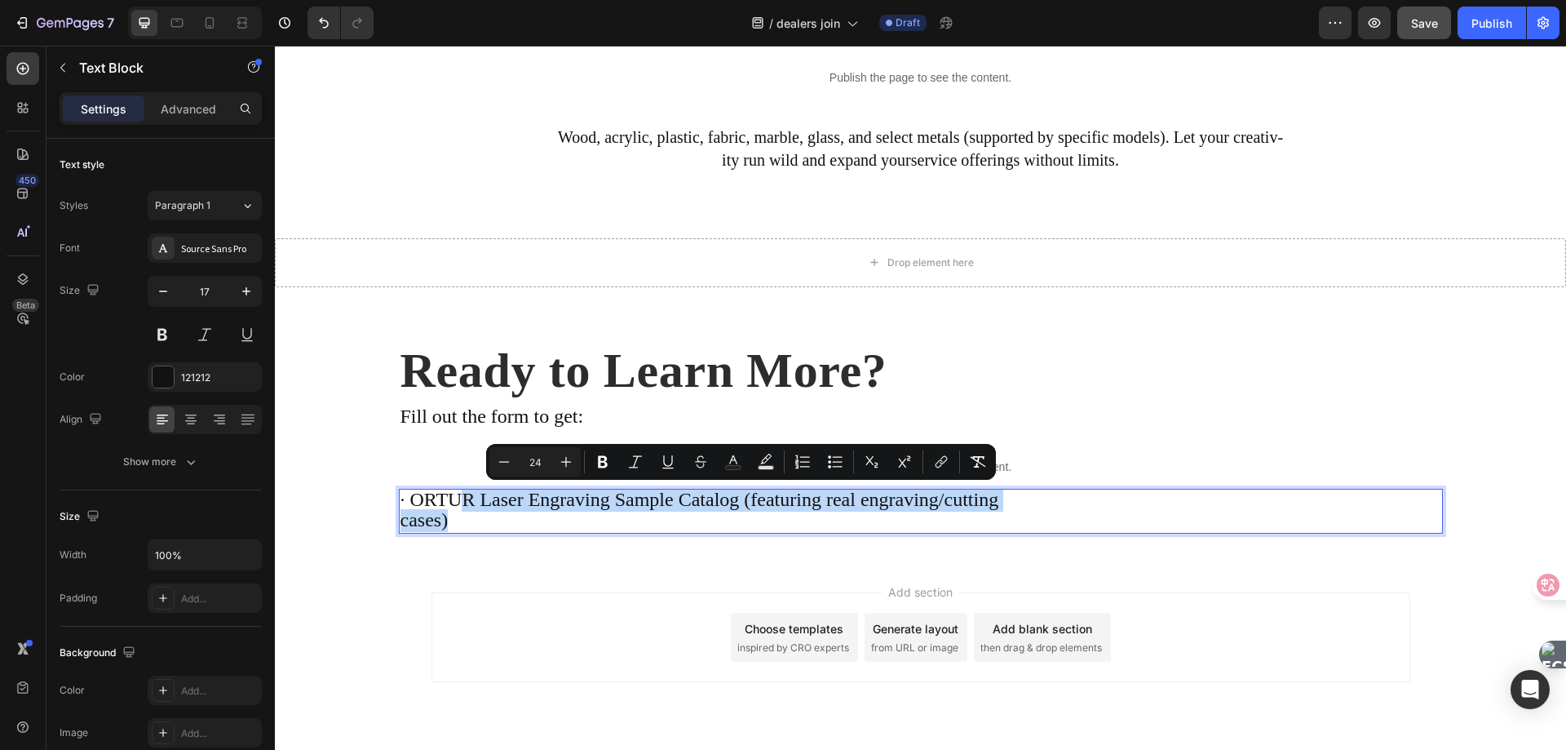
click at [520, 515] on p "cases)" at bounding box center [921, 521] width 1041 height 21
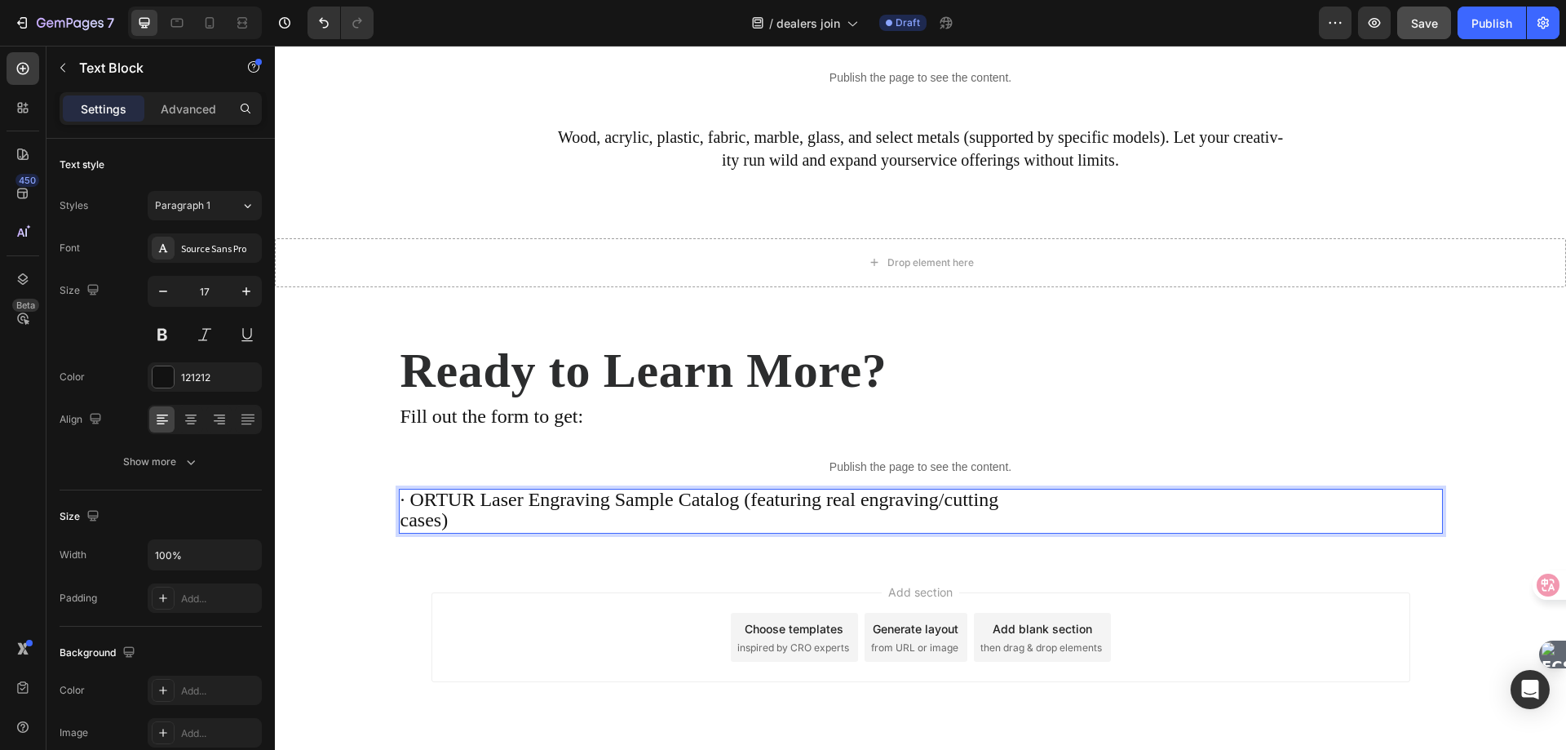
click at [1222, 508] on p "· ORTUR Laser Engraving Sample Catalog (featuring real engraving/cutting" at bounding box center [921, 500] width 1041 height 21
click at [61, 71] on icon "button" at bounding box center [62, 67] width 13 height 13
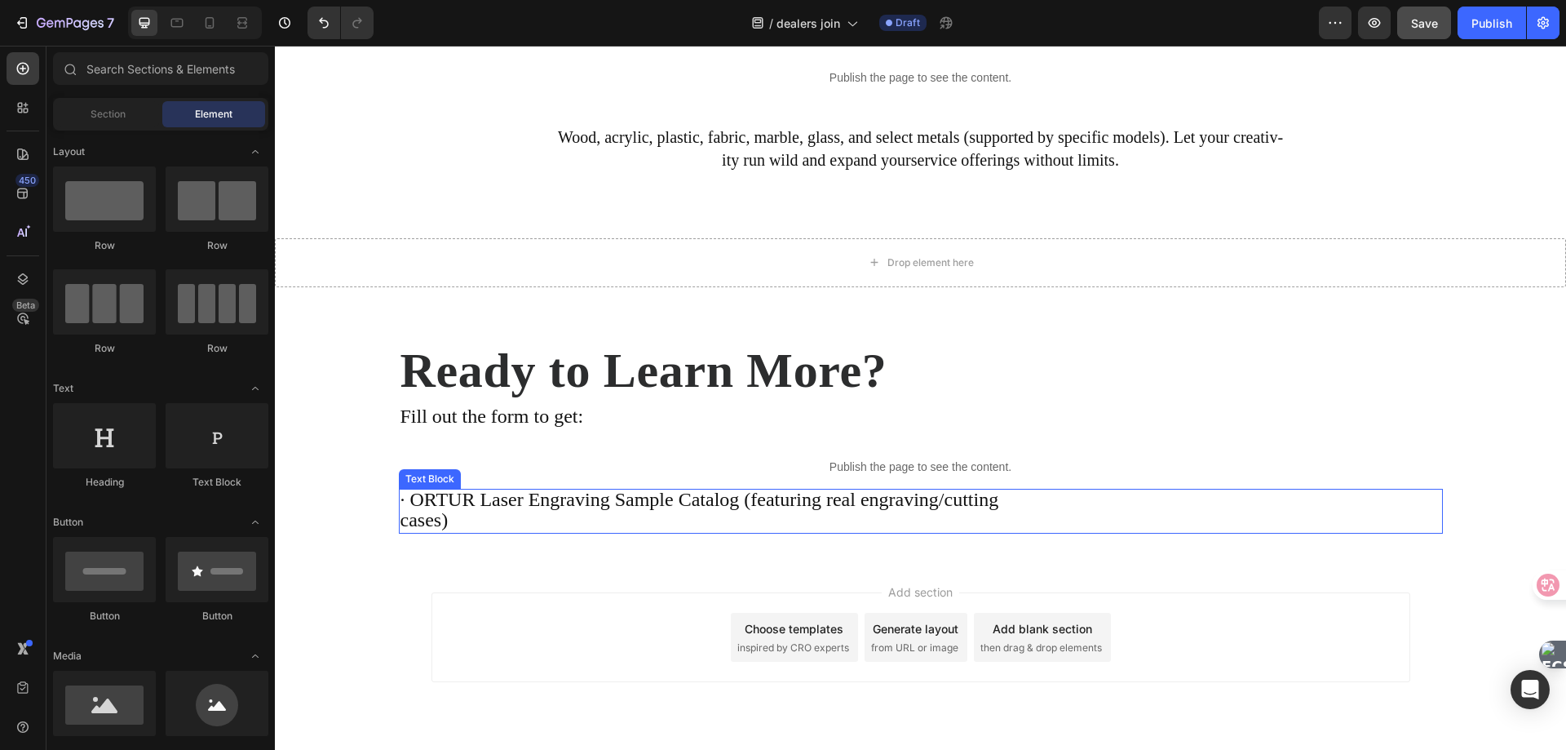
click at [638, 520] on p "cases)" at bounding box center [921, 521] width 1041 height 21
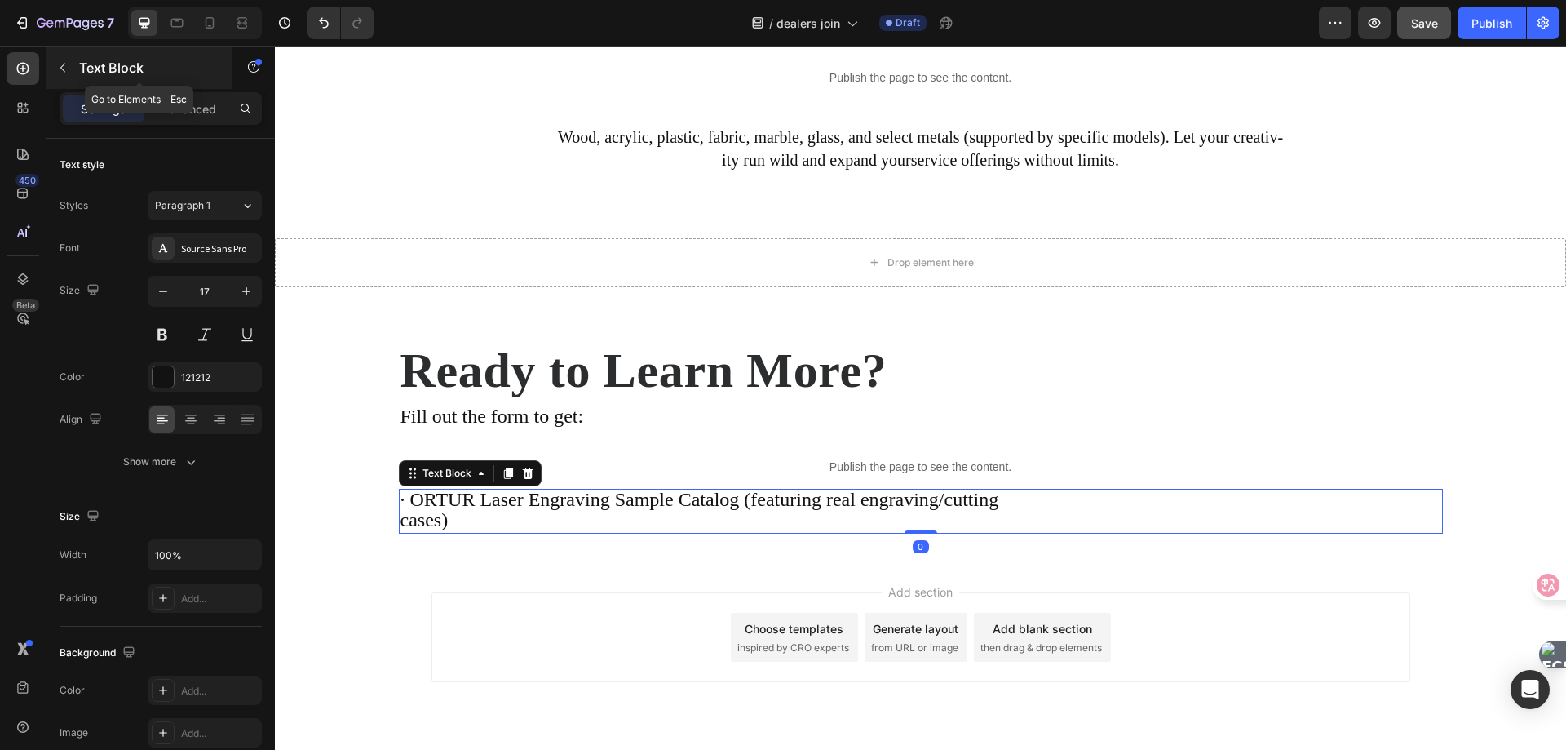
click at [64, 76] on button "button" at bounding box center [63, 68] width 26 height 26
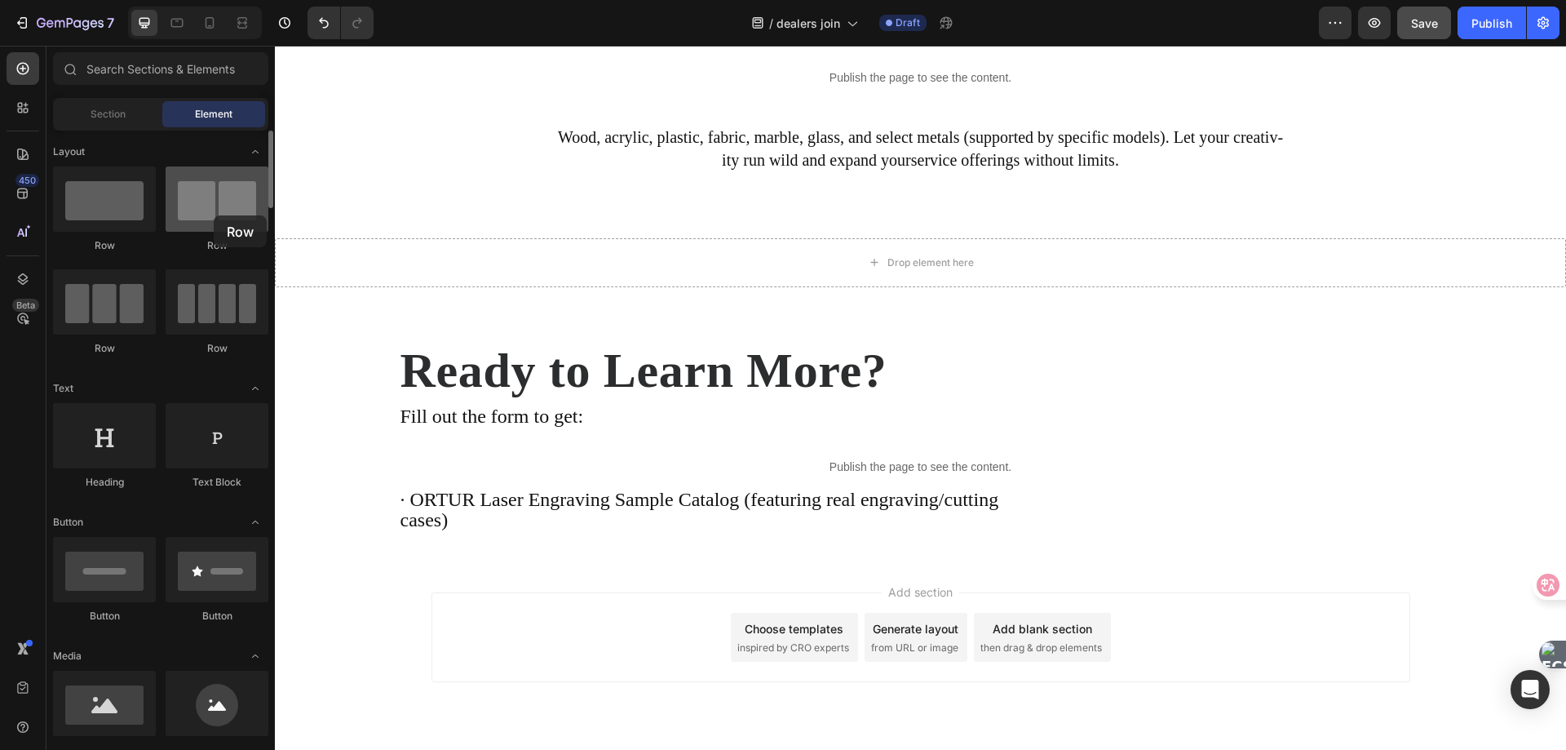
click at [214, 215] on div at bounding box center [217, 198] width 103 height 65
click at [695, 519] on p "cases)" at bounding box center [921, 521] width 1041 height 21
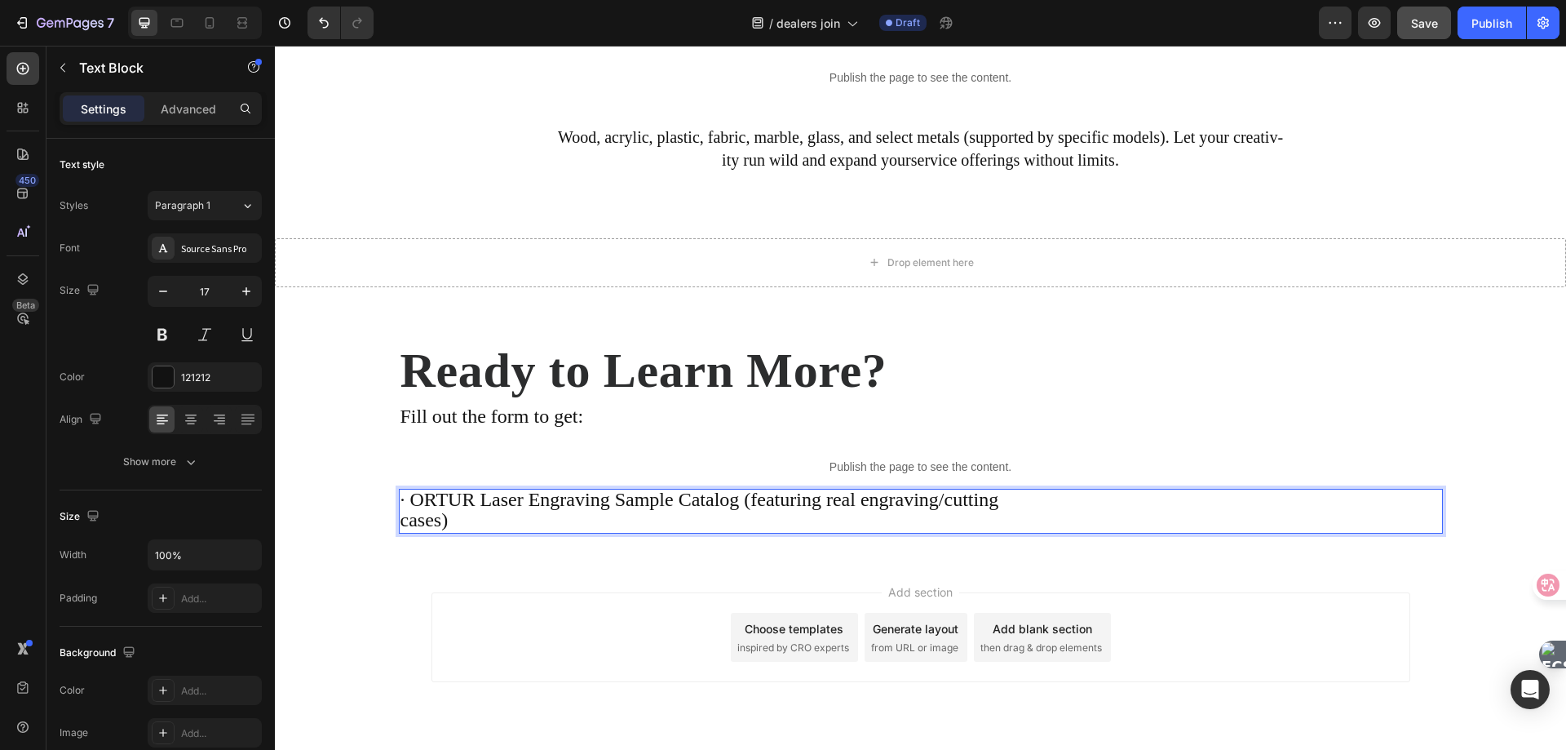
click at [473, 521] on p "cases)" at bounding box center [921, 521] width 1041 height 21
click at [1254, 505] on p "· ORTUR Laser Engraving Sample Catalog (featuring real engraving/cutting" at bounding box center [921, 500] width 1041 height 21
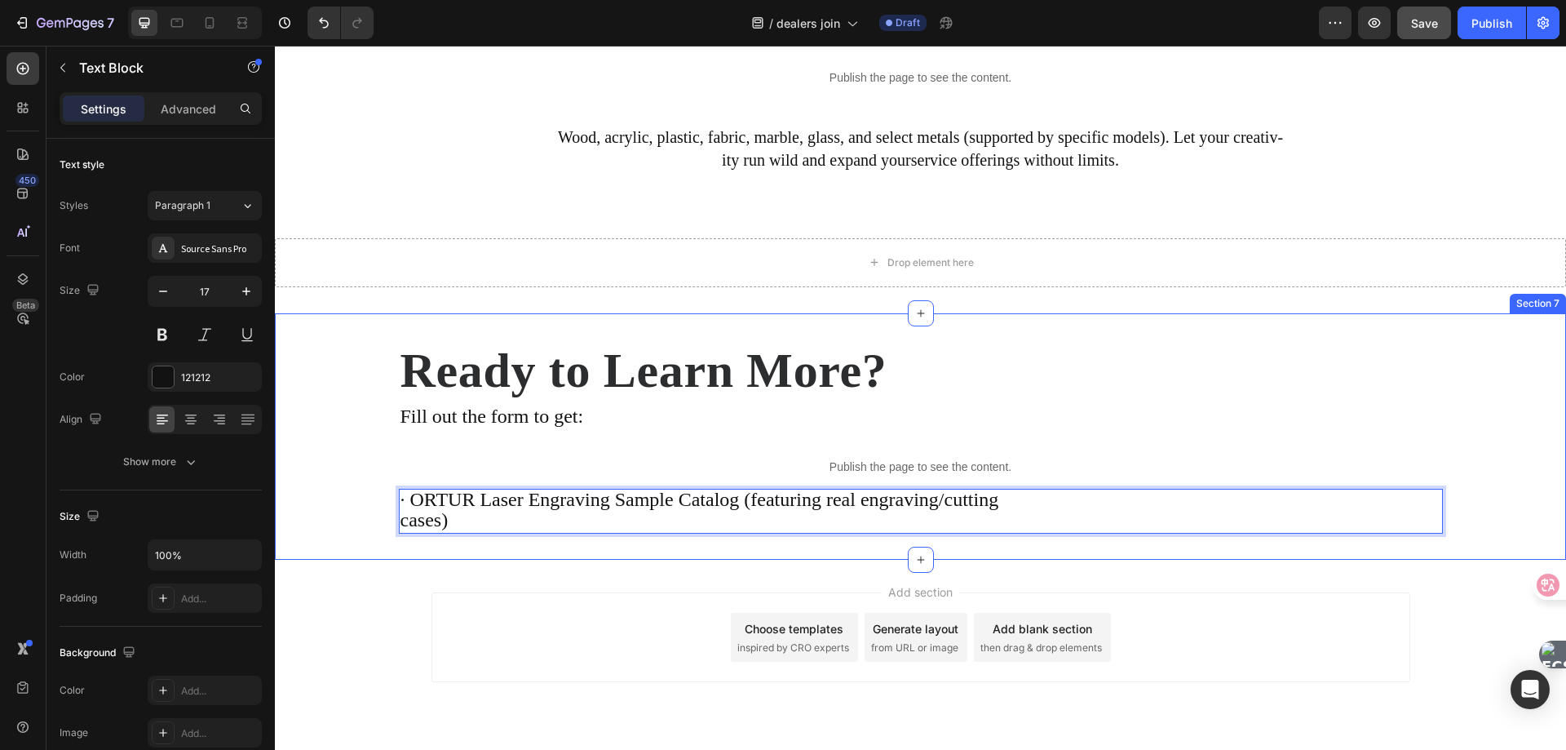
click at [1185, 560] on div "Ready to Learn More? Heading Fill out the form to get: Text Block Publish the p…" at bounding box center [920, 436] width 1291 height 246
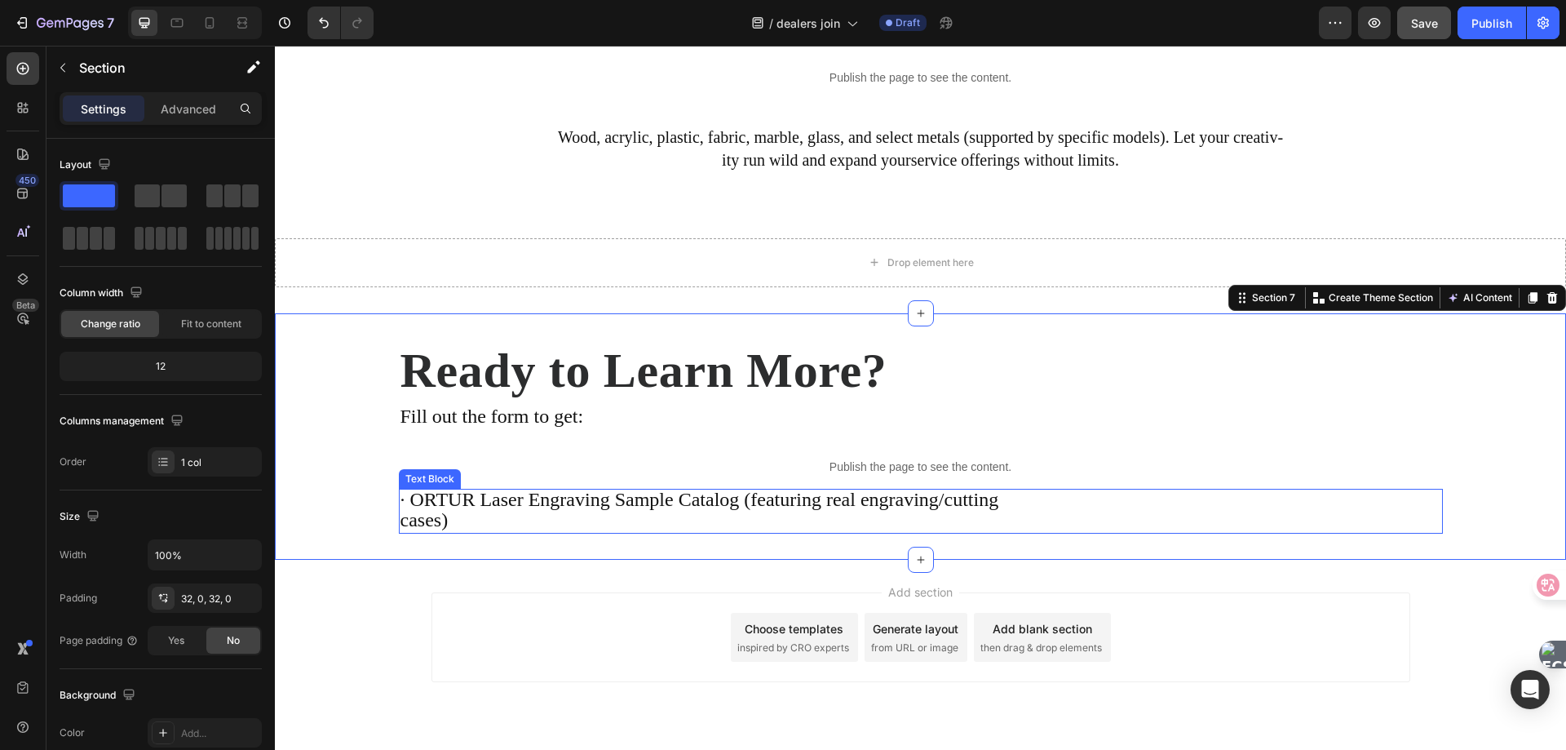
click at [1174, 510] on p "· ORTUR Laser Engraving Sample Catalog (featuring real engraving/cutting" at bounding box center [921, 500] width 1041 height 21
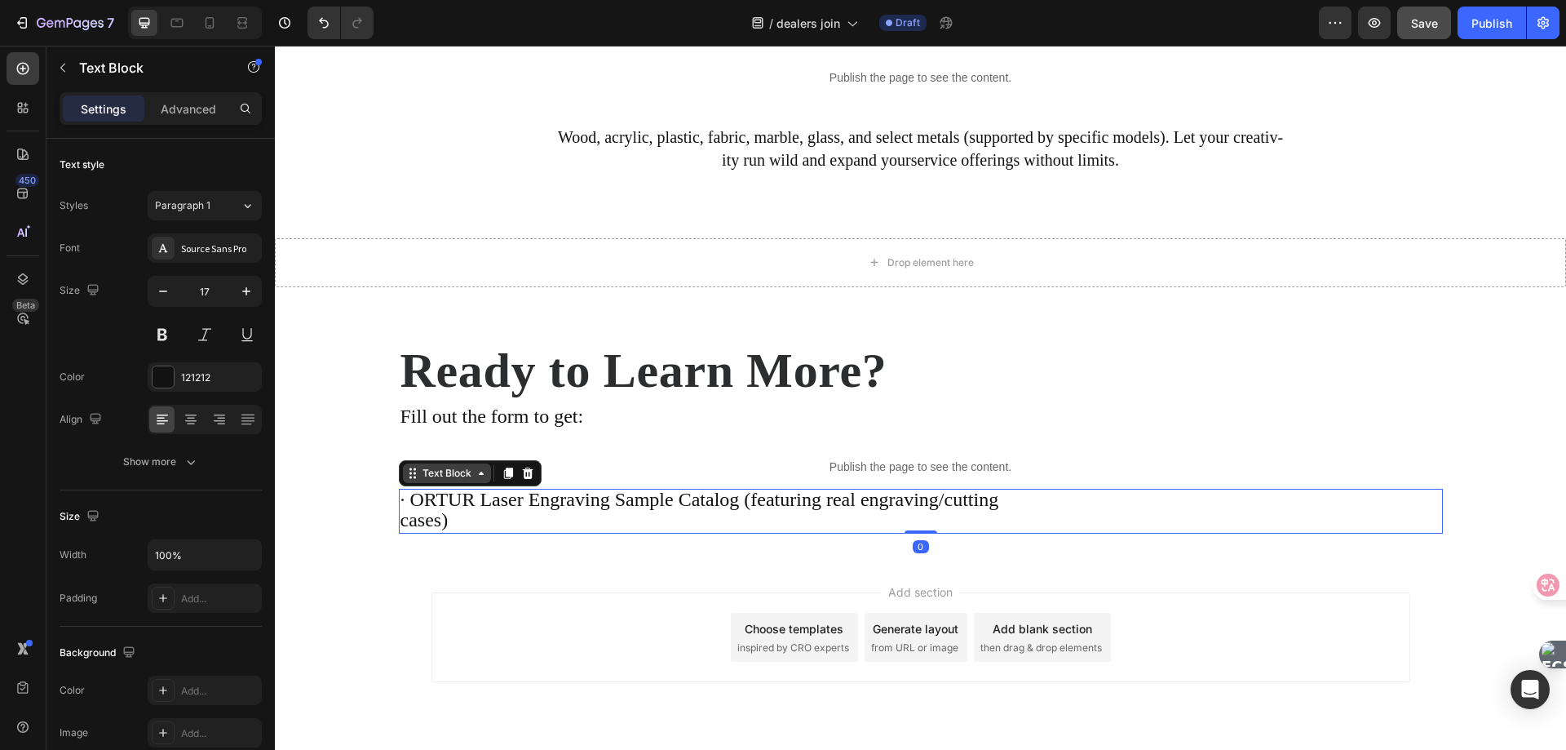
click at [419, 479] on div "Text Block" at bounding box center [446, 473] width 55 height 15
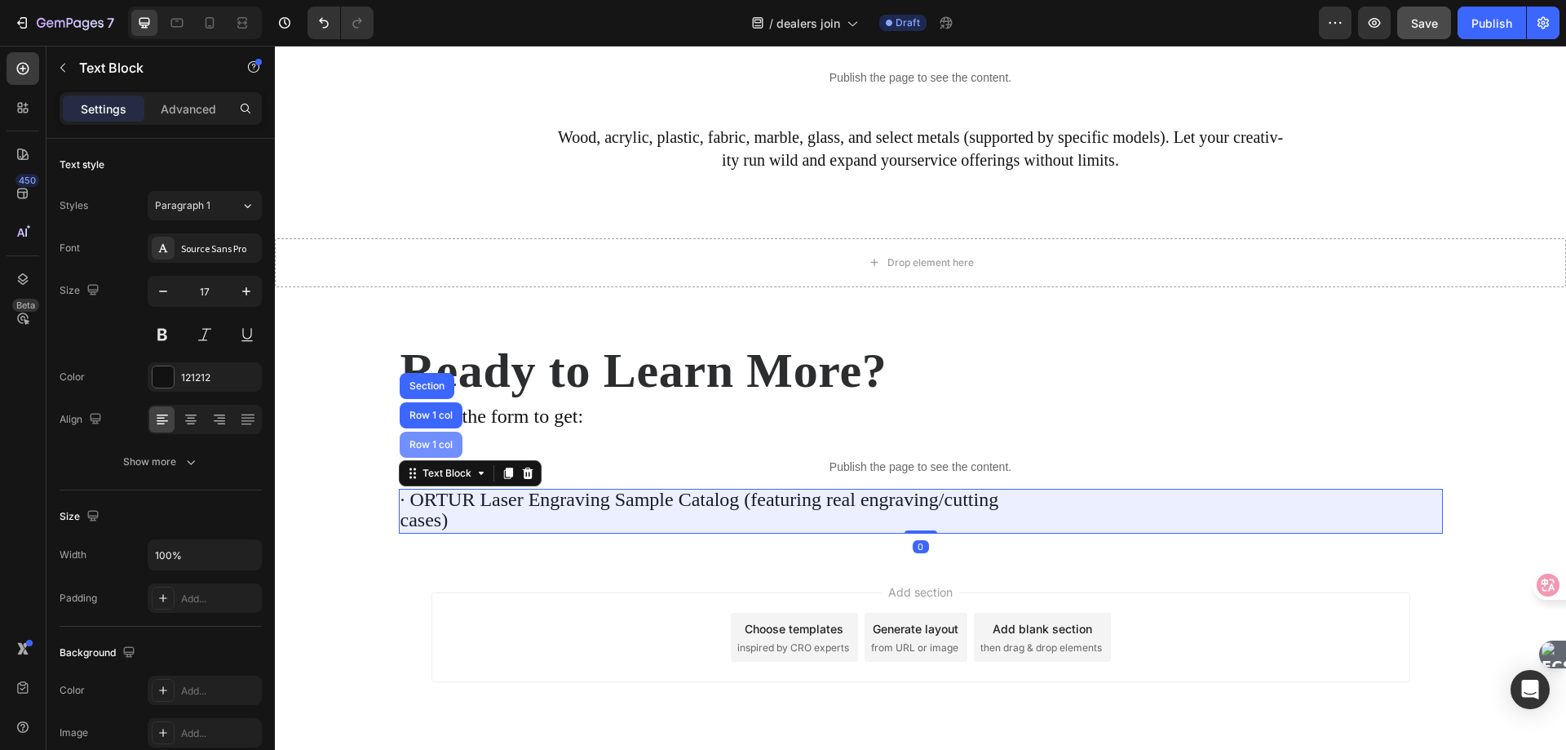
click at [422, 449] on div "Row 1 col" at bounding box center [431, 445] width 50 height 10
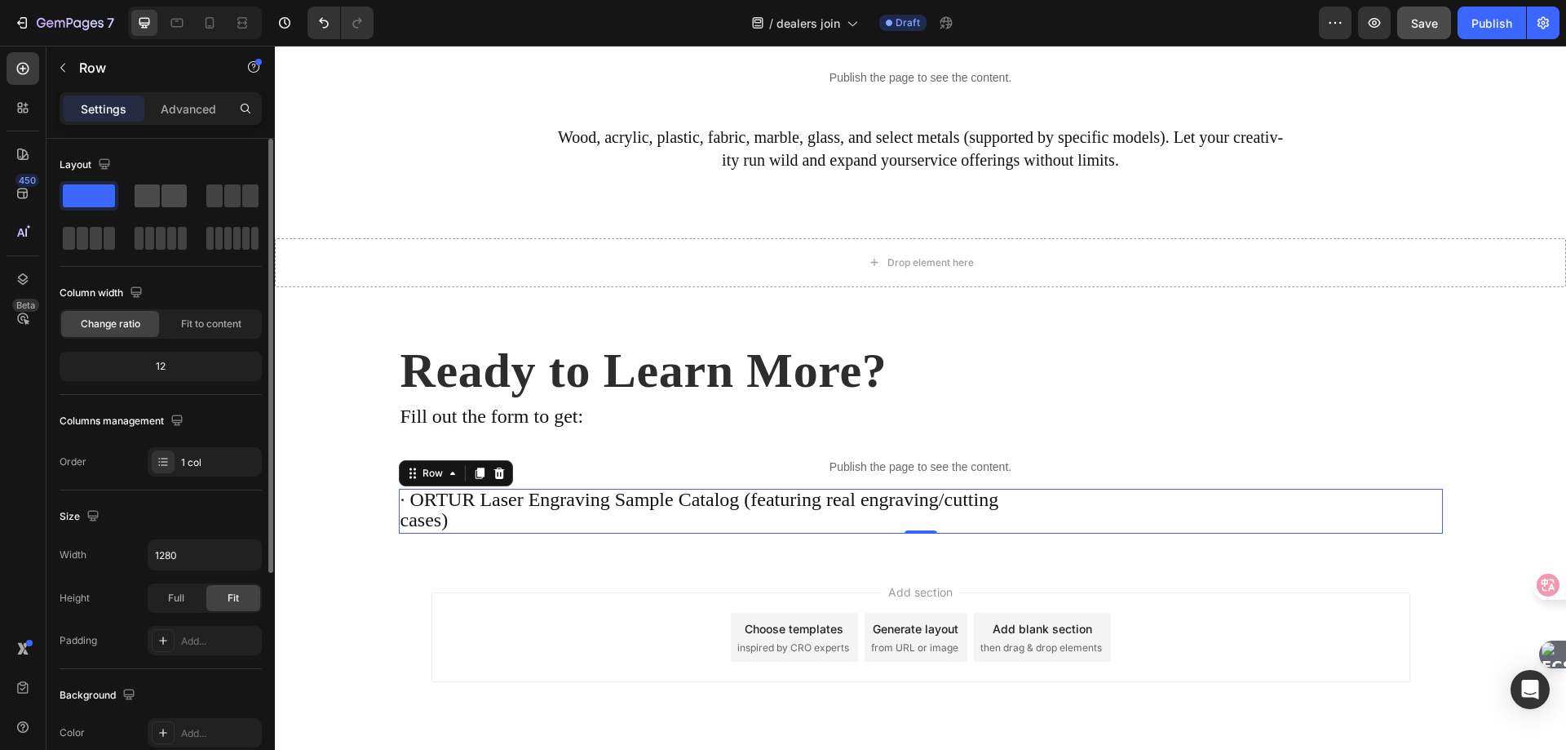
click at [157, 189] on span at bounding box center [147, 195] width 25 height 23
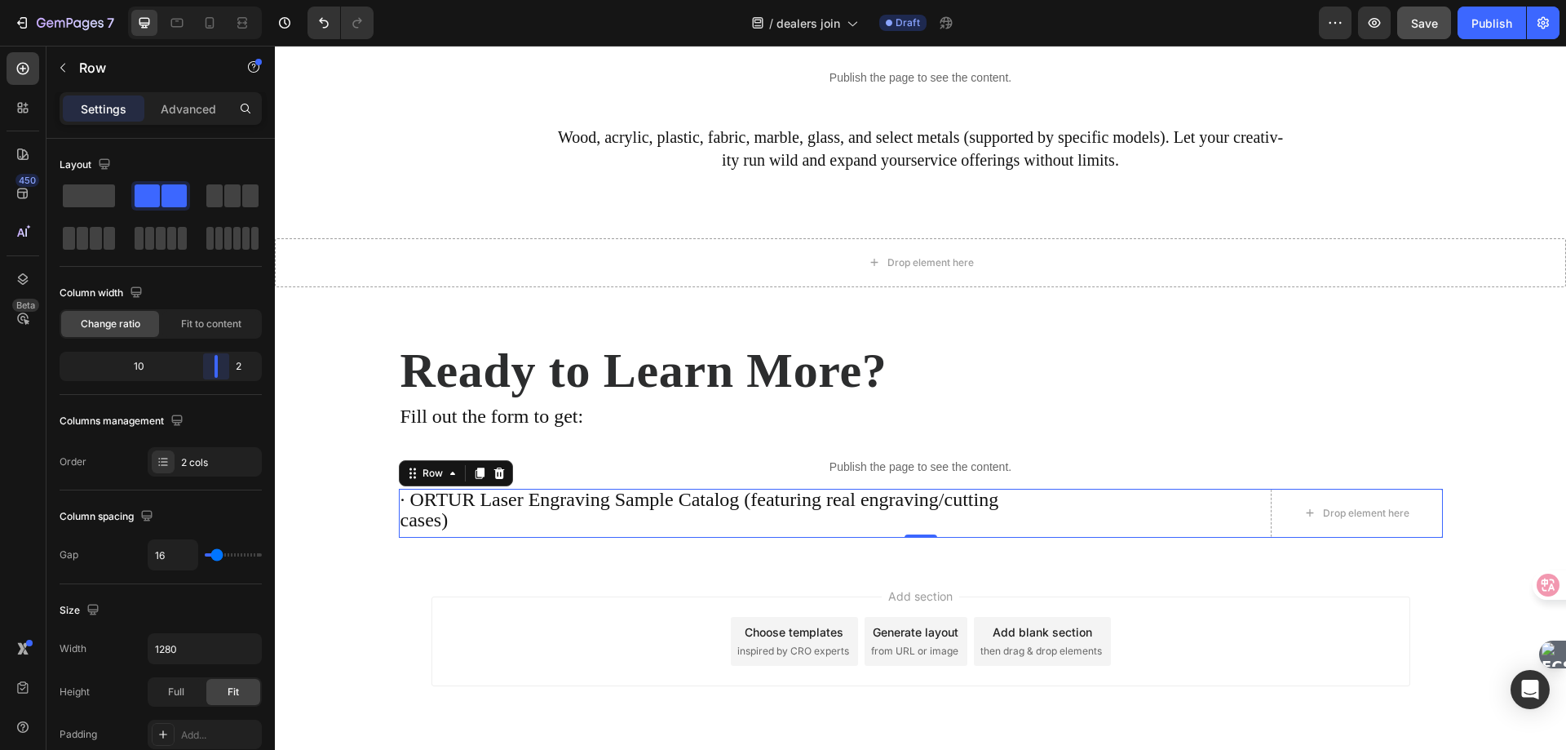
drag, startPoint x: 163, startPoint y: 374, endPoint x: 231, endPoint y: 376, distance: 67.8
click at [231, 0] on body "7 Version history / dealers join Draft Preview Save Publish 450 Beta Sections(1…" at bounding box center [783, 0] width 1566 height 0
click at [58, 73] on icon "button" at bounding box center [62, 67] width 13 height 13
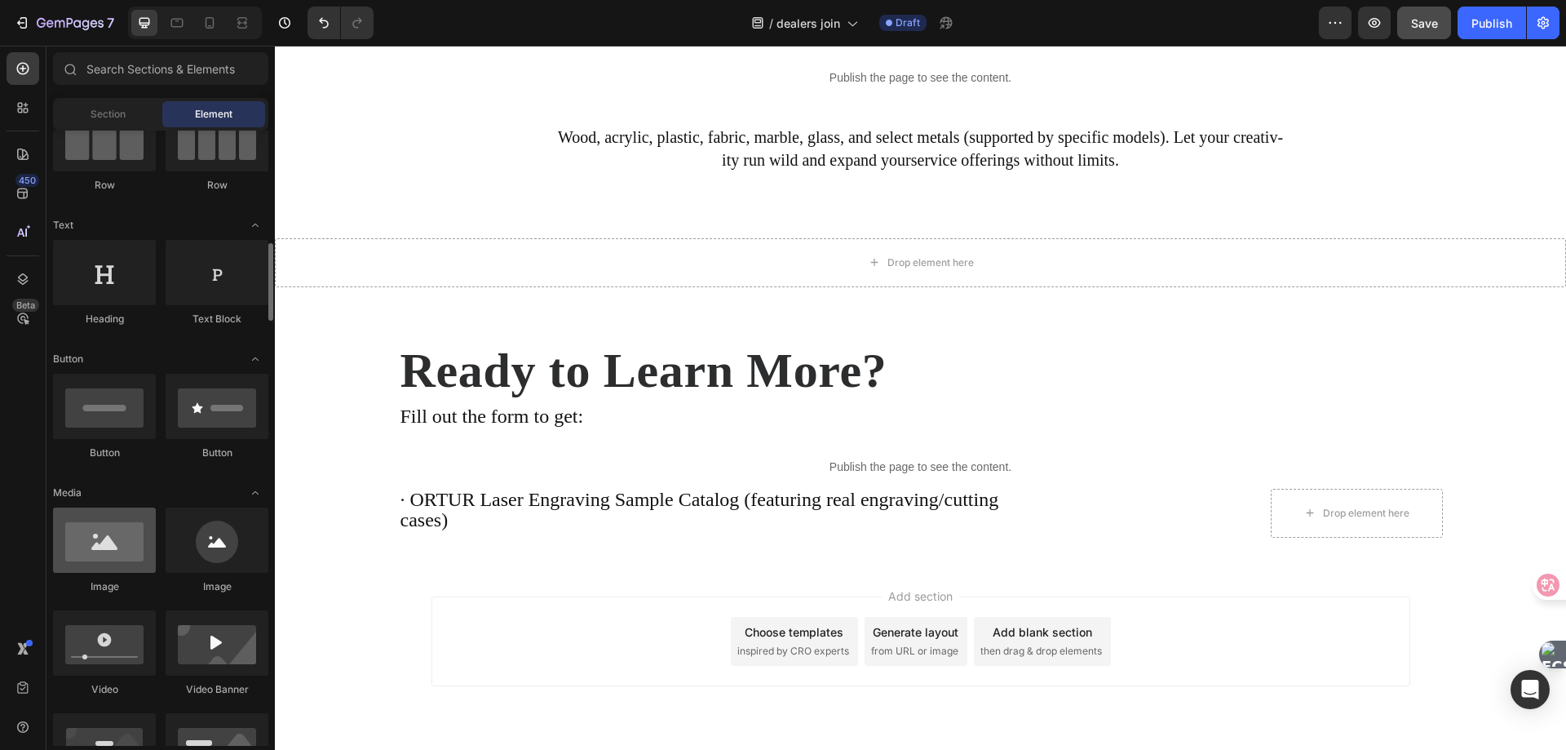
scroll to position [245, 0]
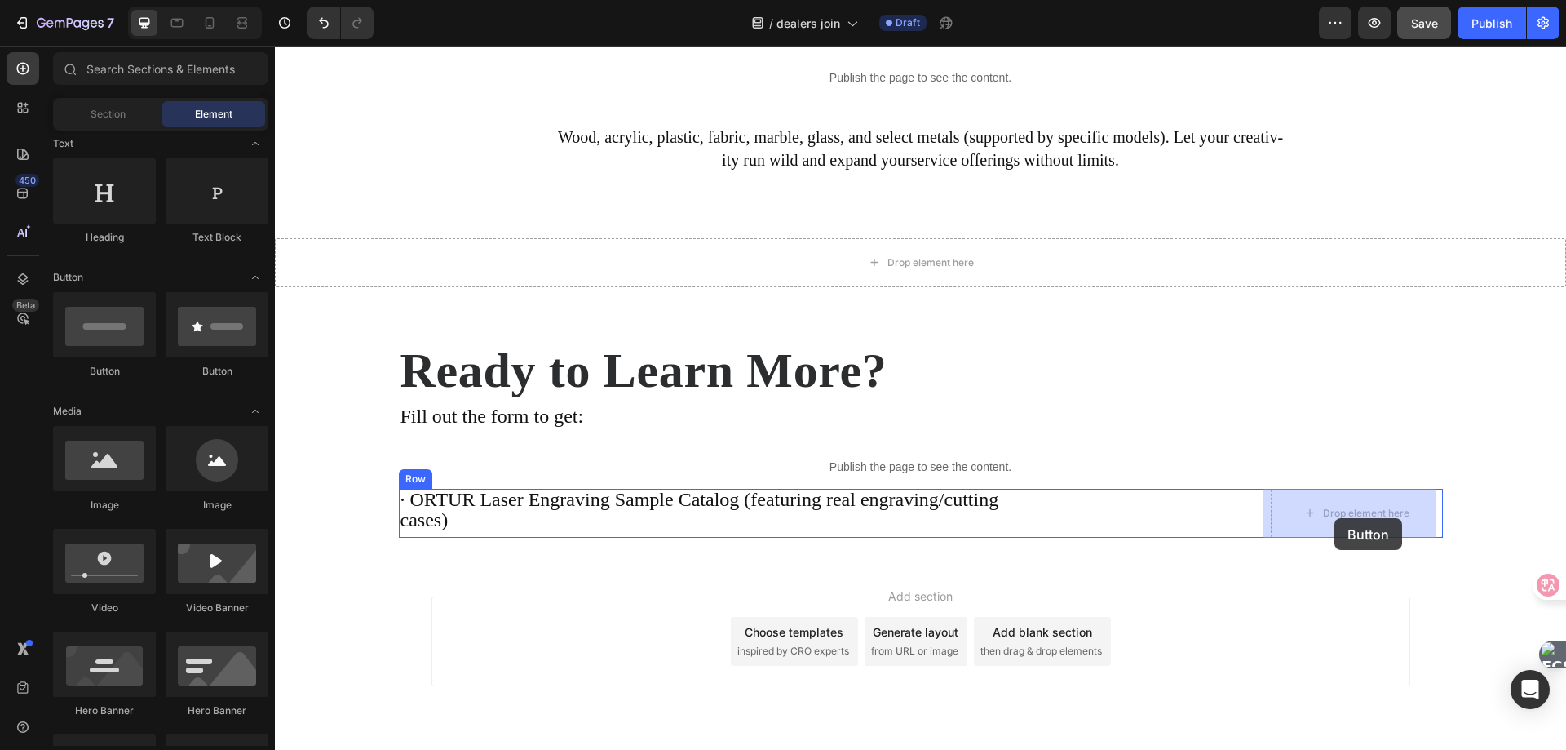
drag, startPoint x: 383, startPoint y: 351, endPoint x: 1335, endPoint y: 518, distance: 966.6
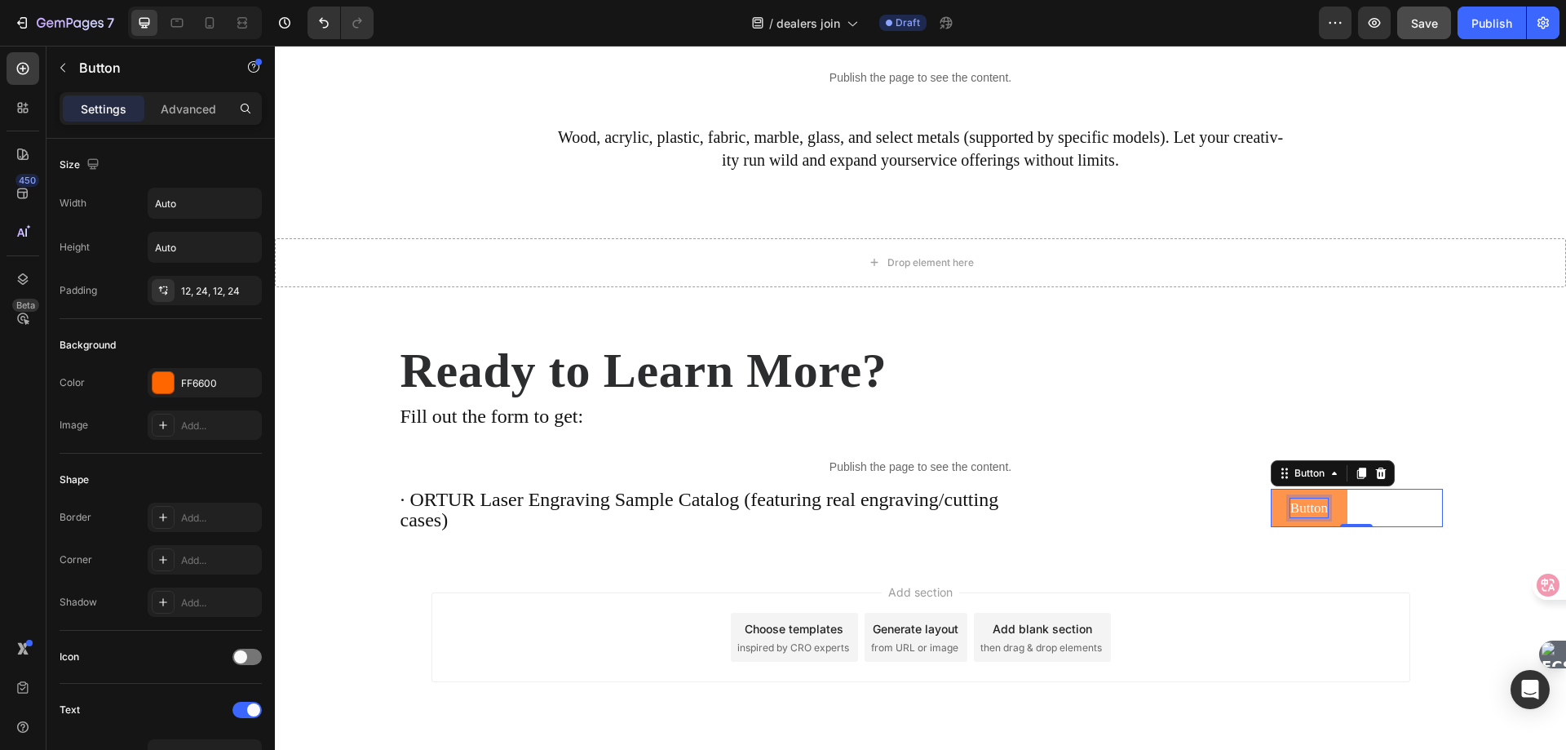
click at [1307, 502] on p "Button" at bounding box center [1310, 508] width 38 height 20
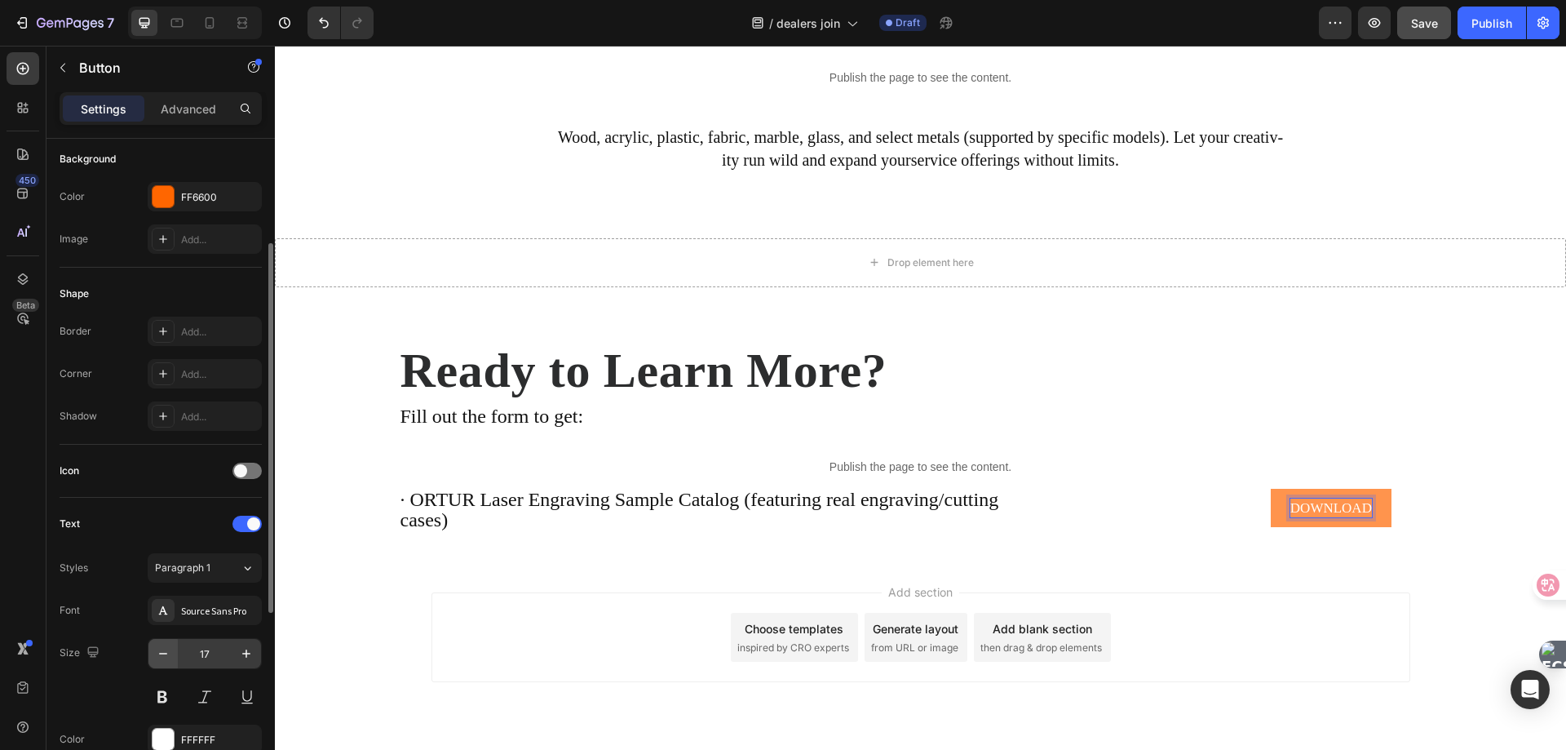
scroll to position [0, 0]
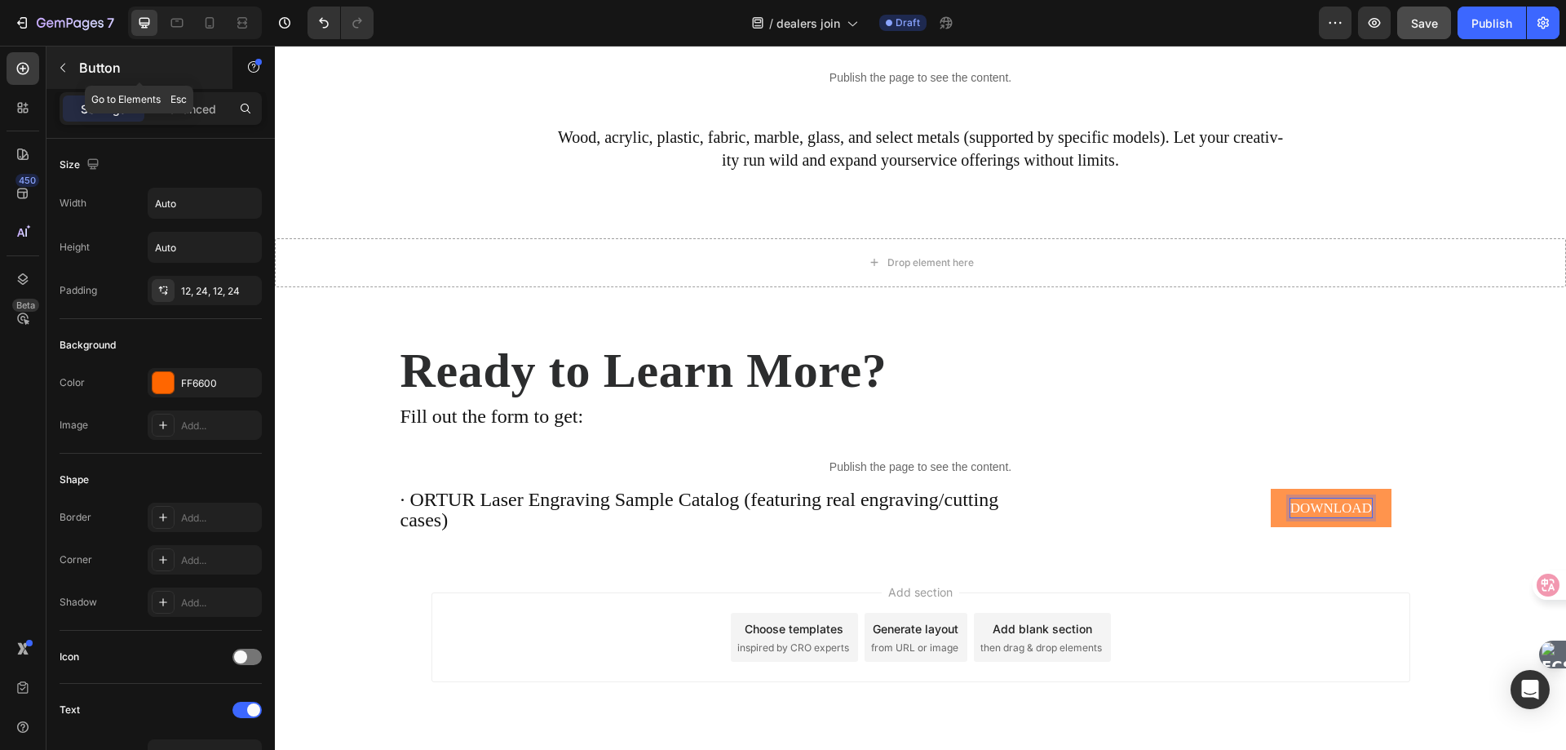
click at [60, 74] on button "button" at bounding box center [63, 68] width 26 height 26
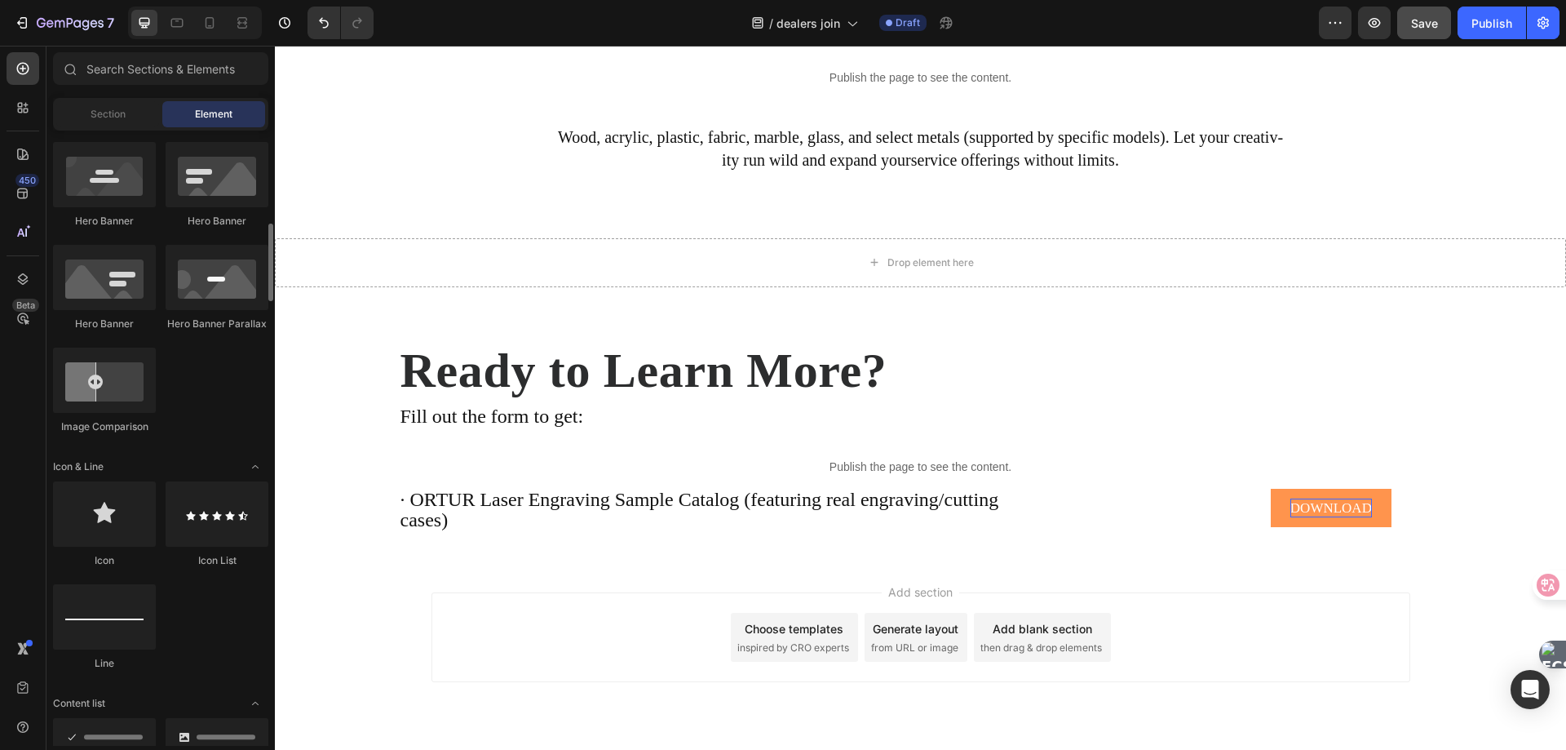
scroll to position [897, 0]
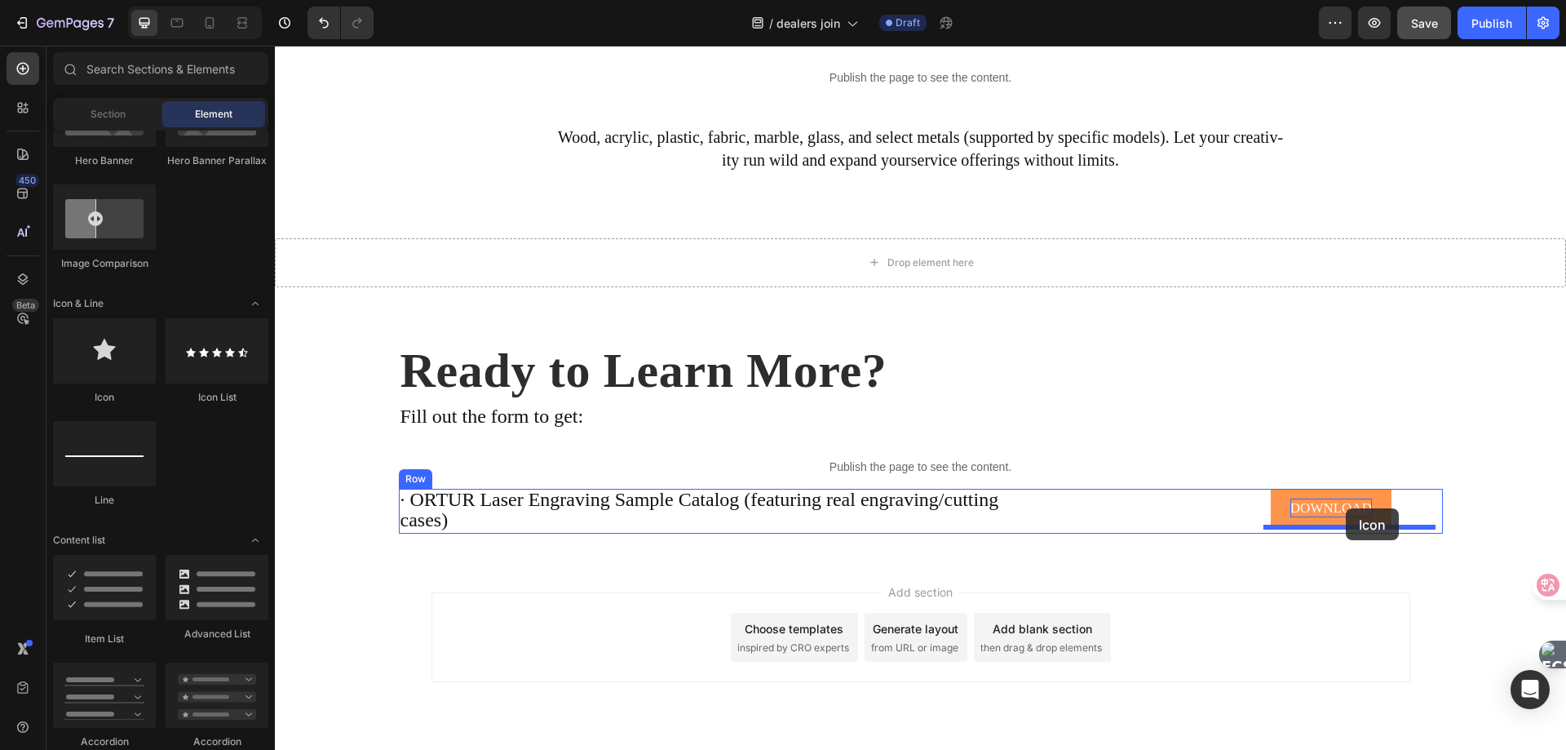
drag, startPoint x: 370, startPoint y: 415, endPoint x: 1346, endPoint y: 508, distance: 980.9
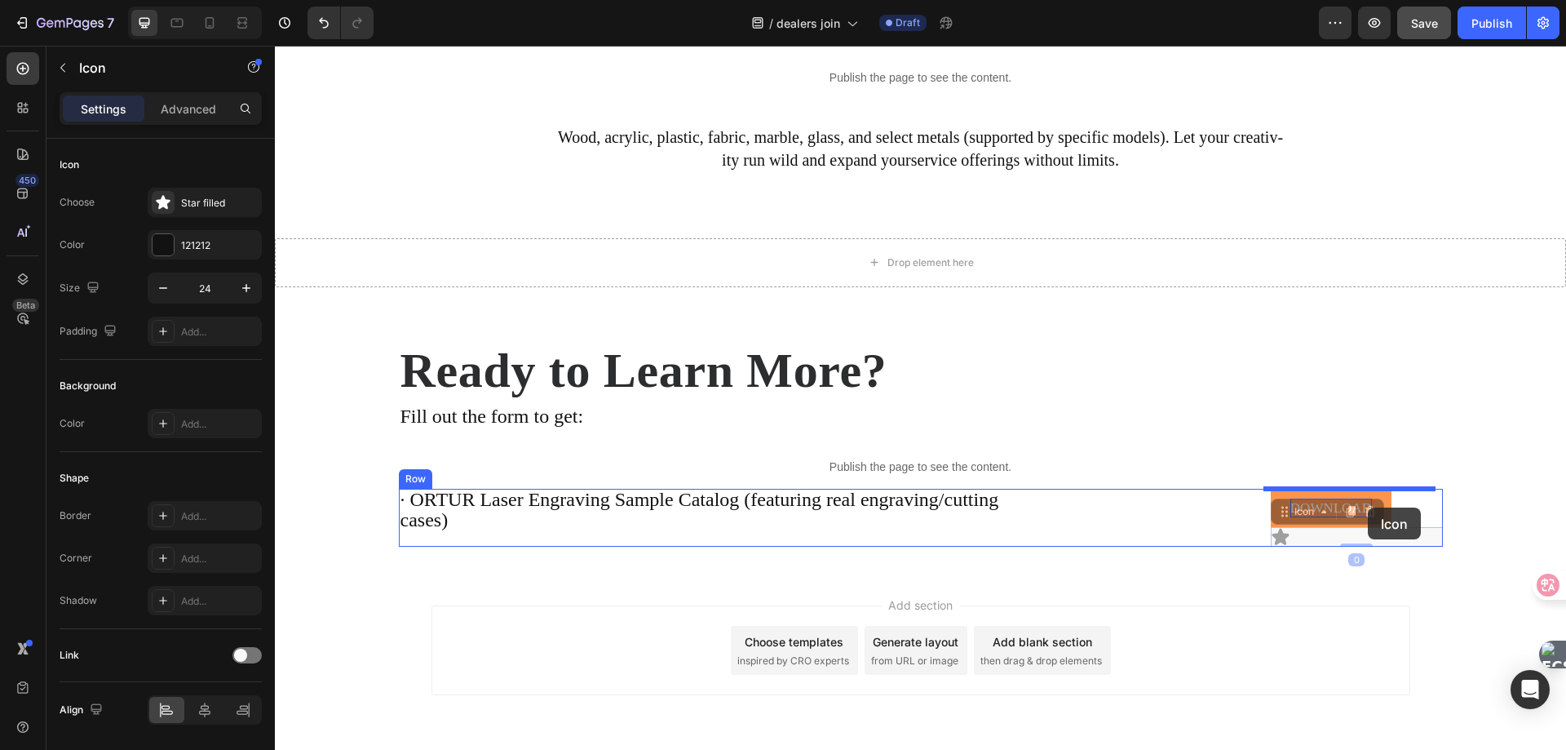
drag, startPoint x: 1277, startPoint y: 508, endPoint x: 1368, endPoint y: 507, distance: 91.4
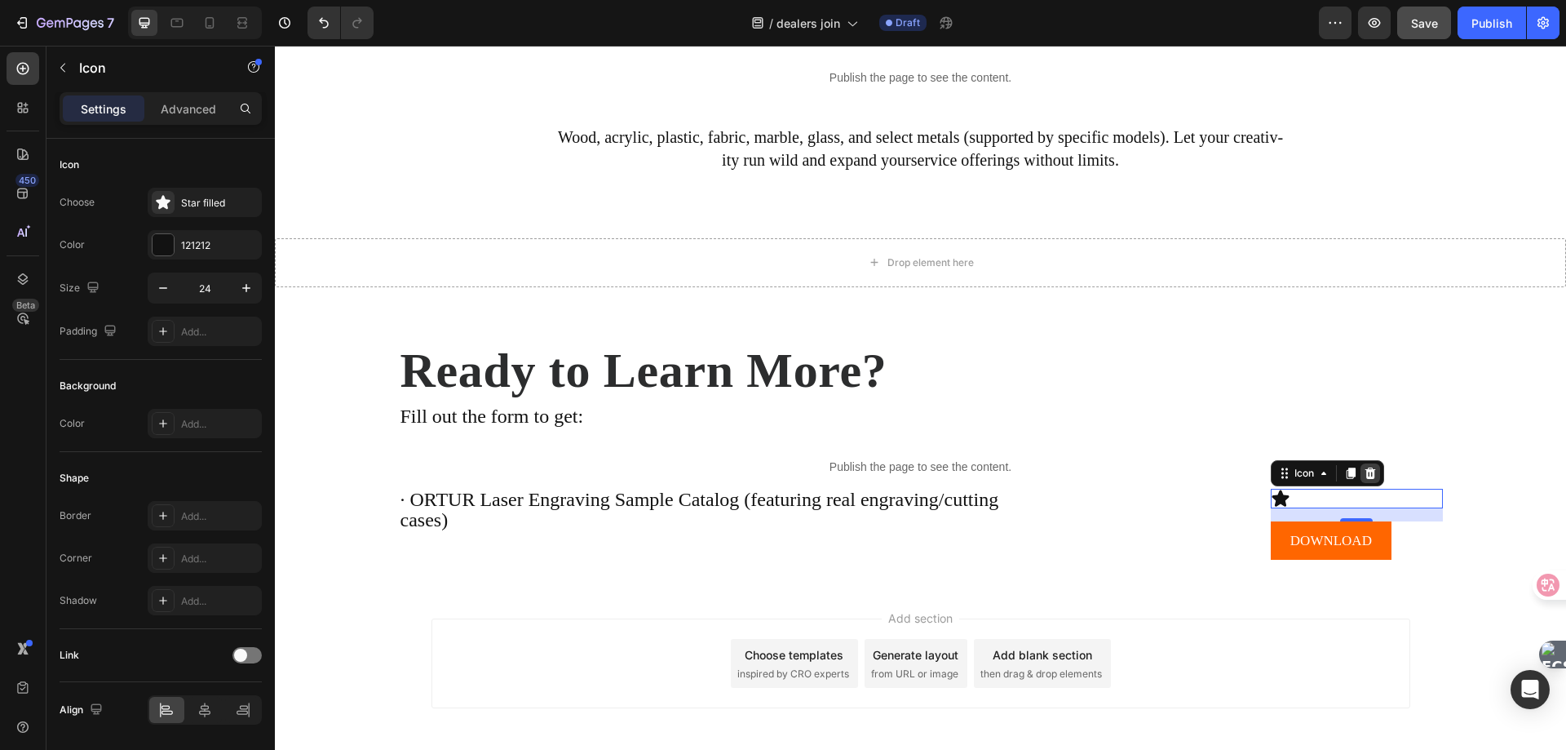
click at [1368, 472] on icon at bounding box center [1370, 472] width 11 height 11
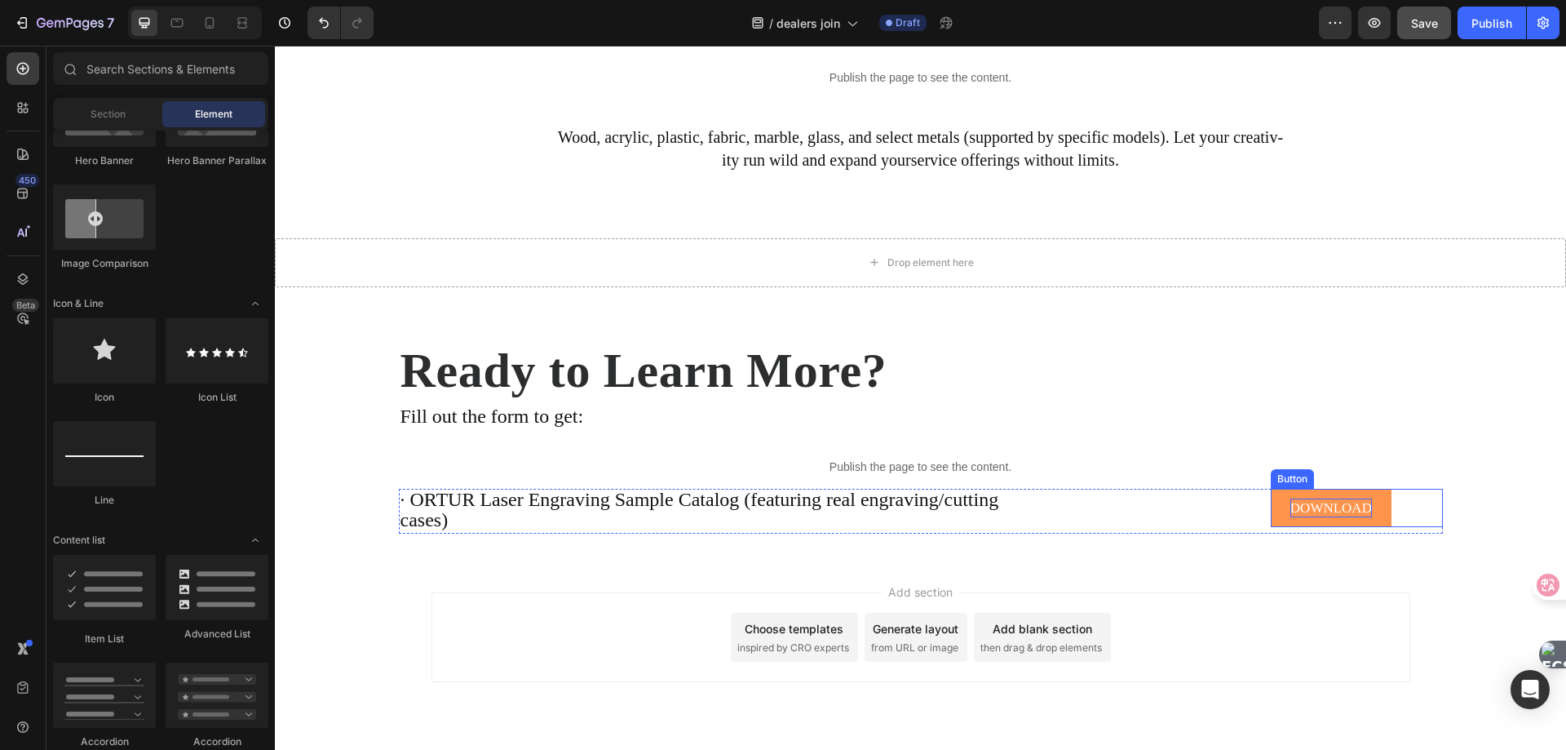
click at [1348, 502] on p "DOWNLOAD" at bounding box center [1332, 508] width 82 height 20
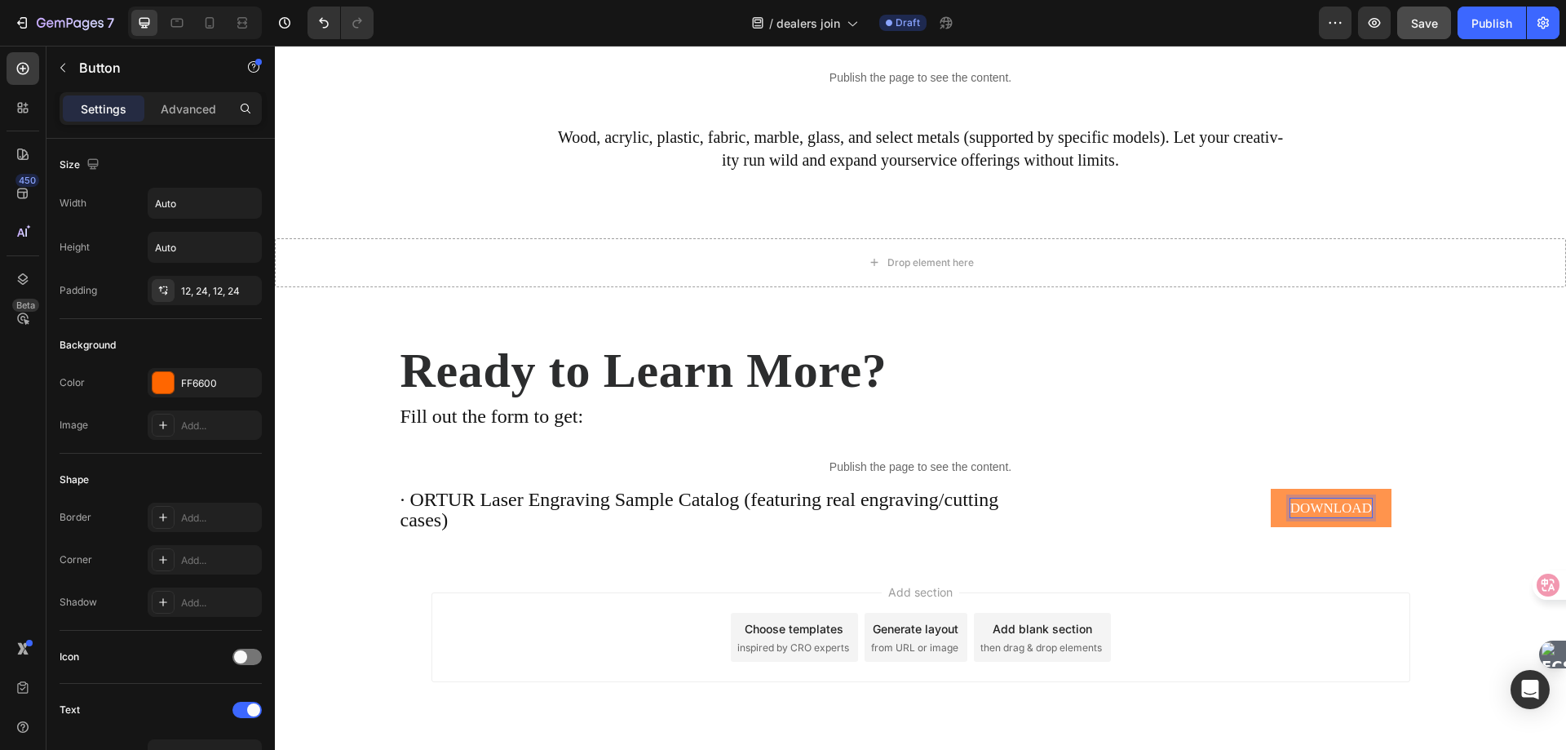
click at [1362, 506] on p "DOWNLOAD" at bounding box center [1332, 508] width 82 height 20
click at [1271, 489] on button "DOWNLOAD" at bounding box center [1331, 508] width 121 height 39
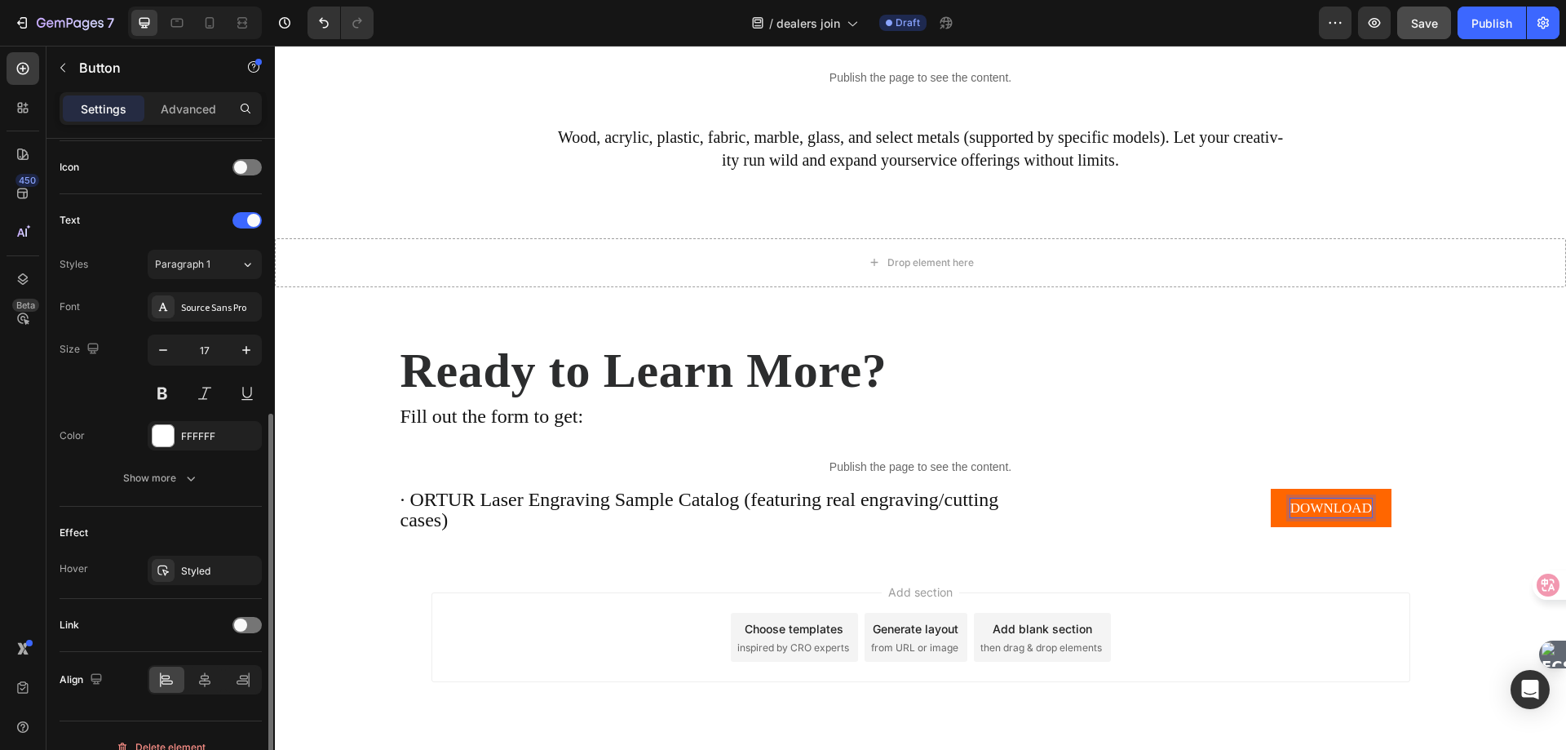
scroll to position [512, 0]
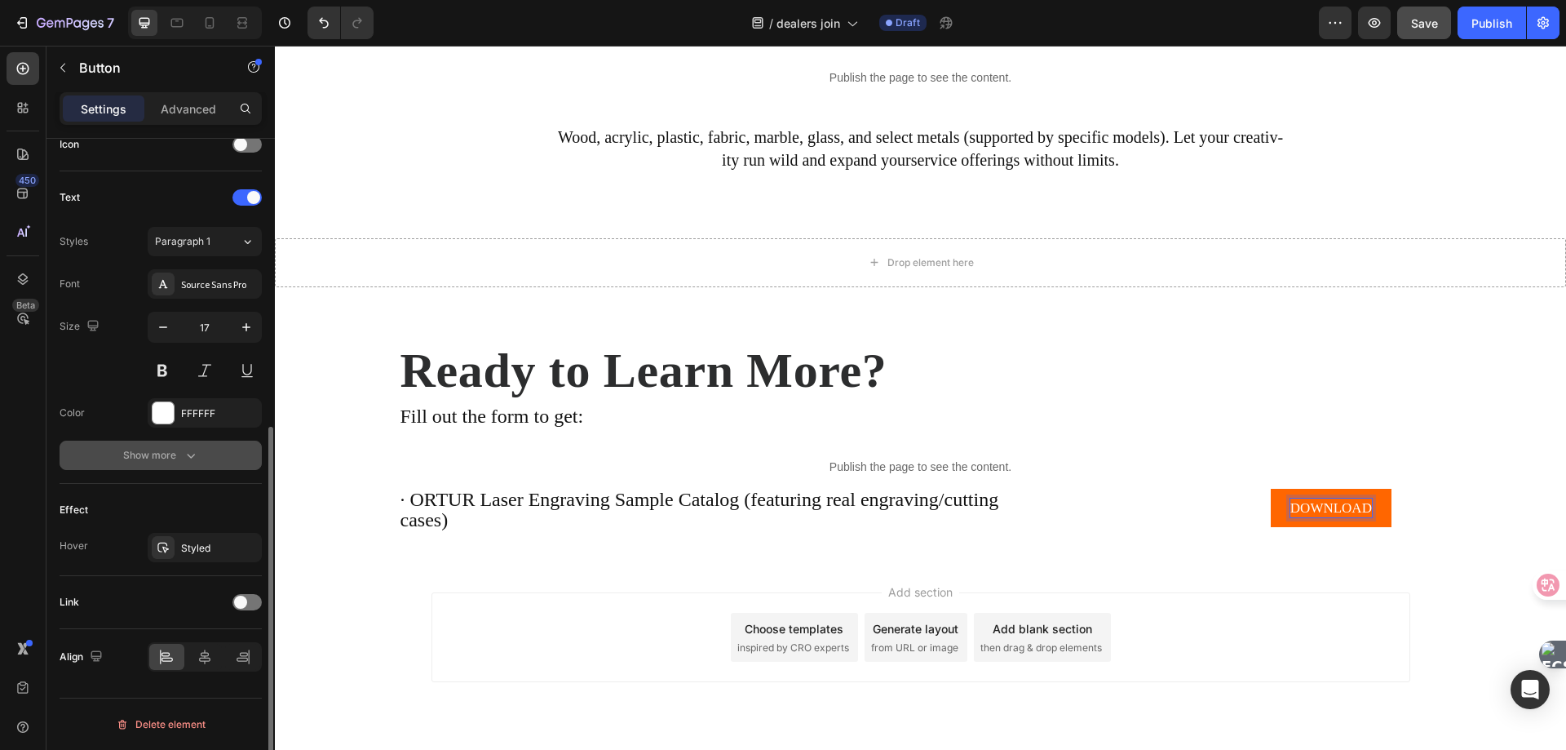
click at [164, 457] on div "Show more" at bounding box center [161, 455] width 76 height 16
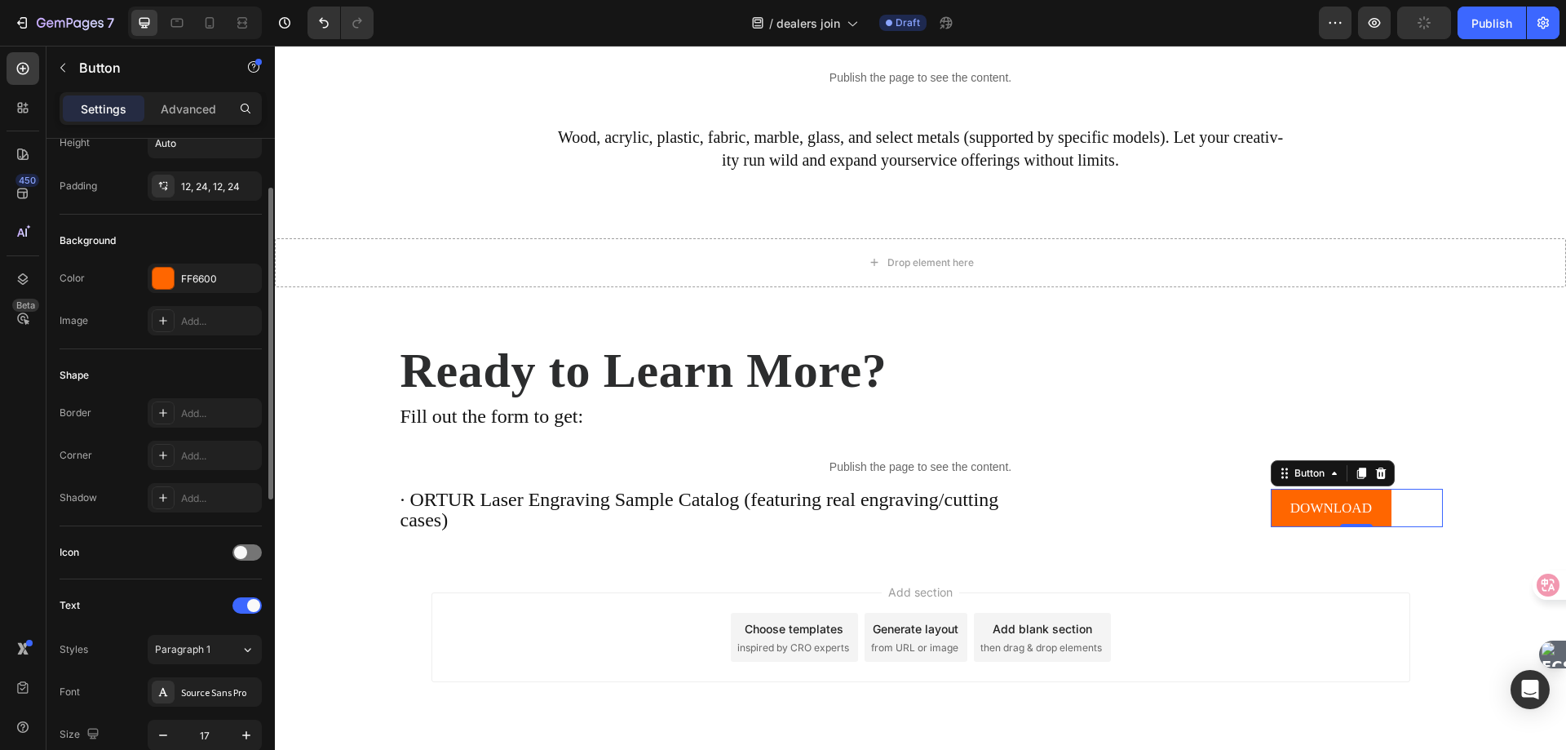
scroll to position [0, 0]
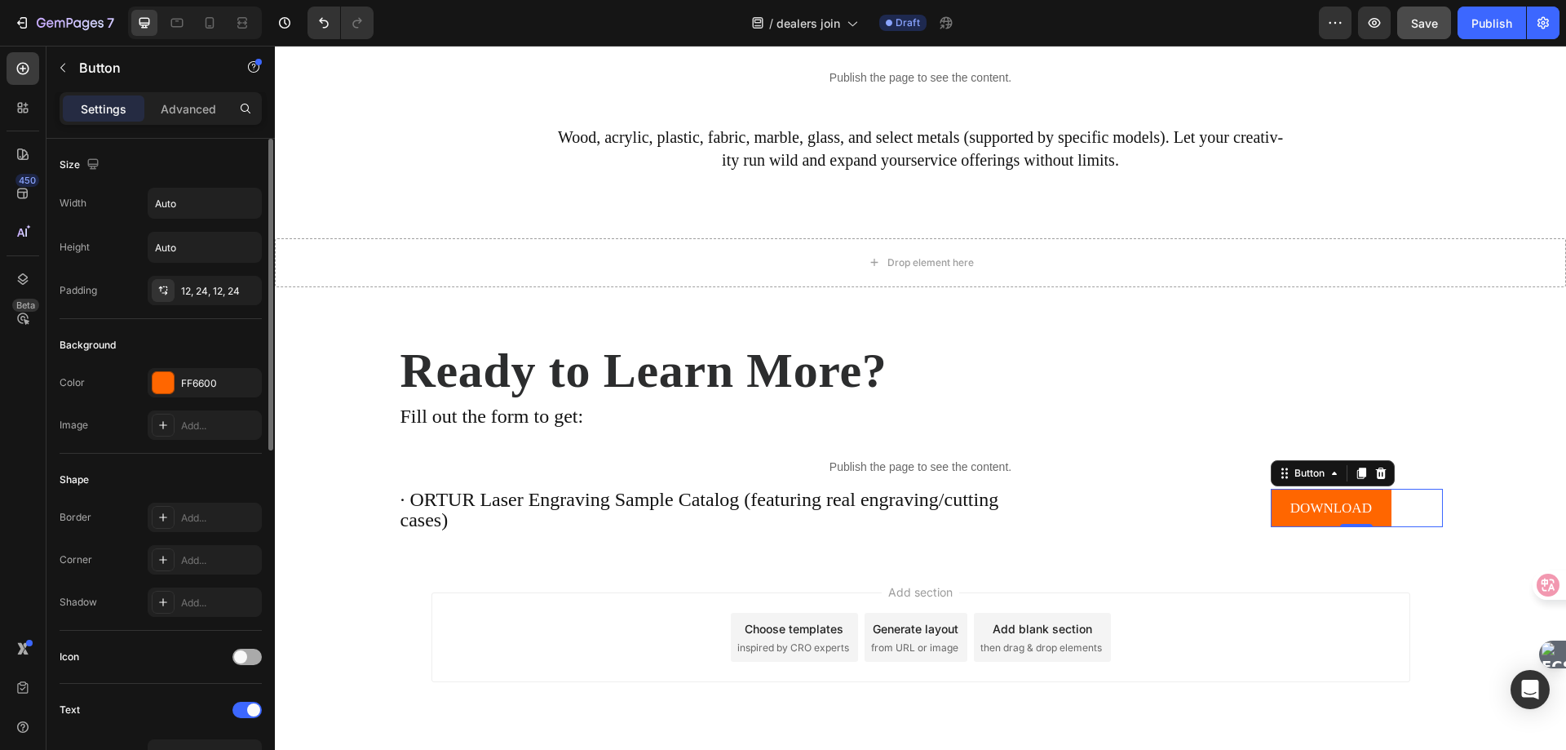
click at [249, 652] on div at bounding box center [246, 657] width 29 height 16
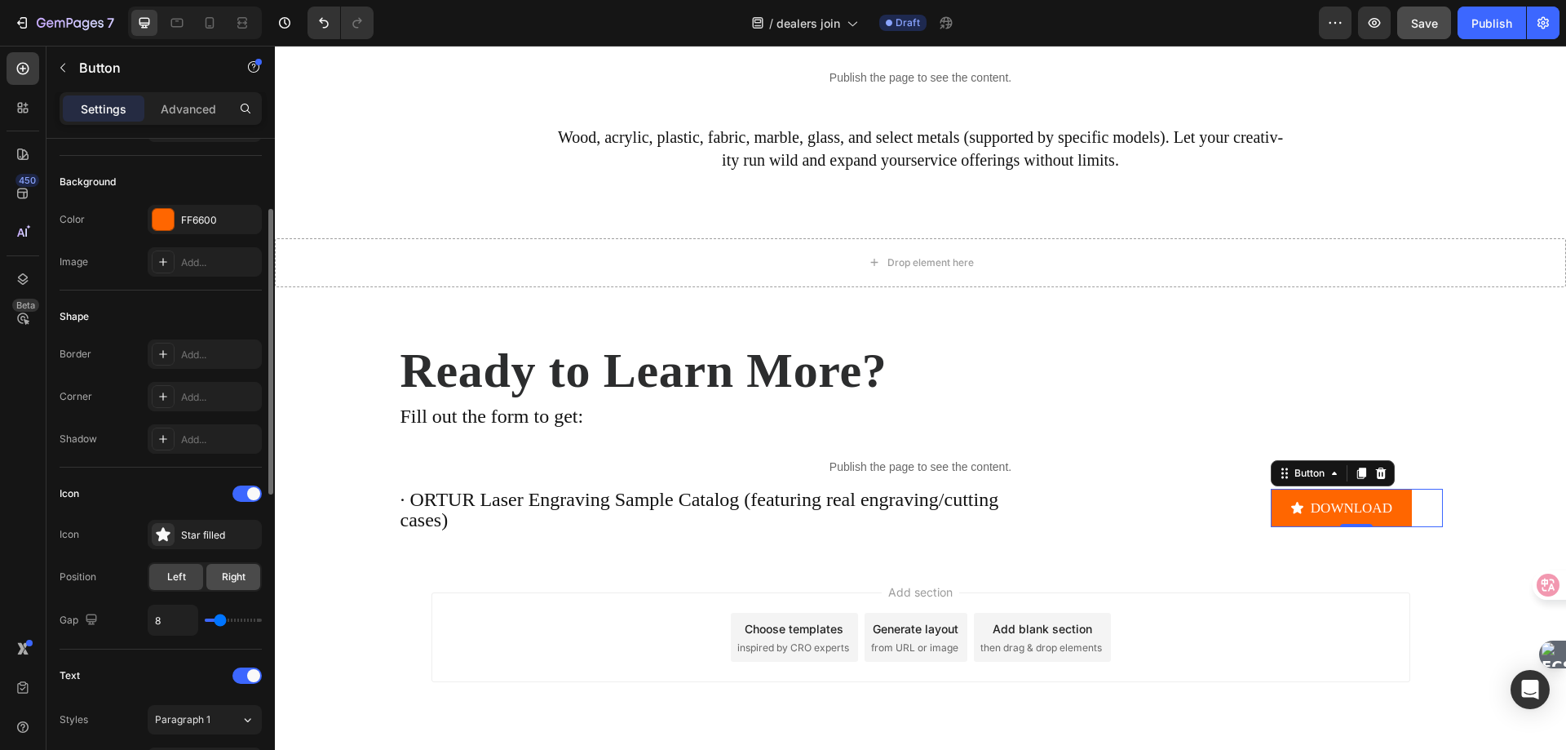
click at [228, 569] on span "Right" at bounding box center [234, 576] width 24 height 15
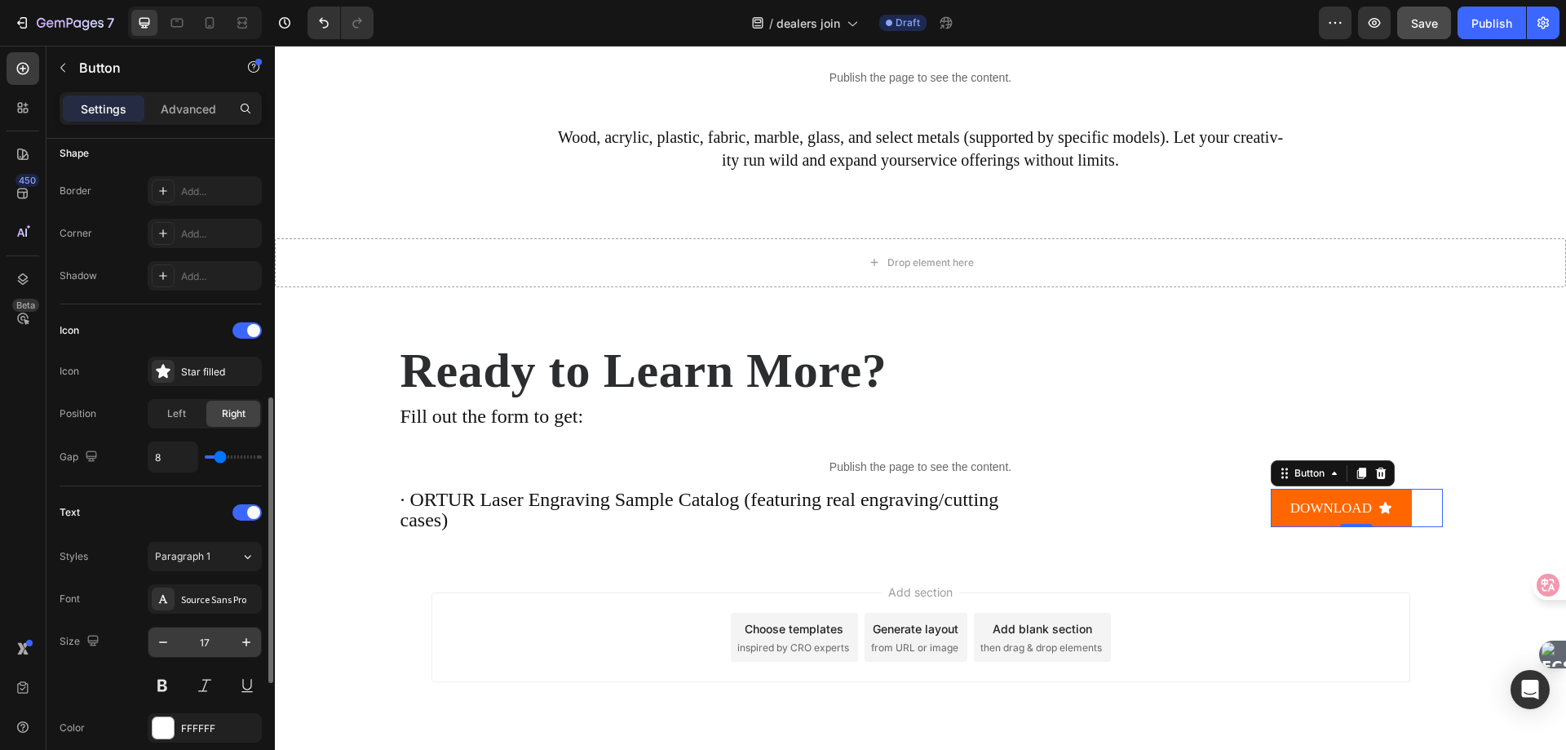
scroll to position [408, 0]
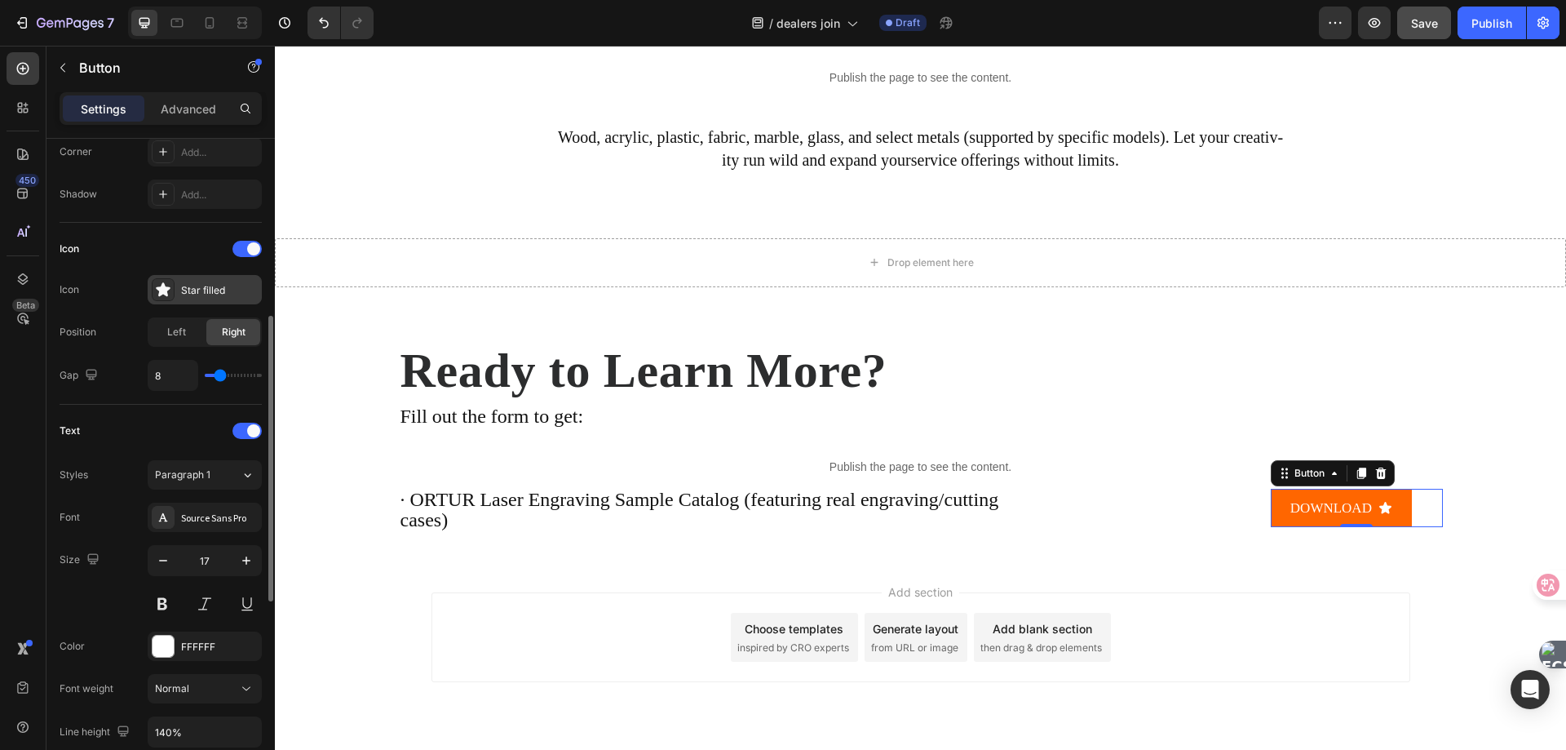
click at [184, 288] on div "Star filled" at bounding box center [219, 290] width 77 height 15
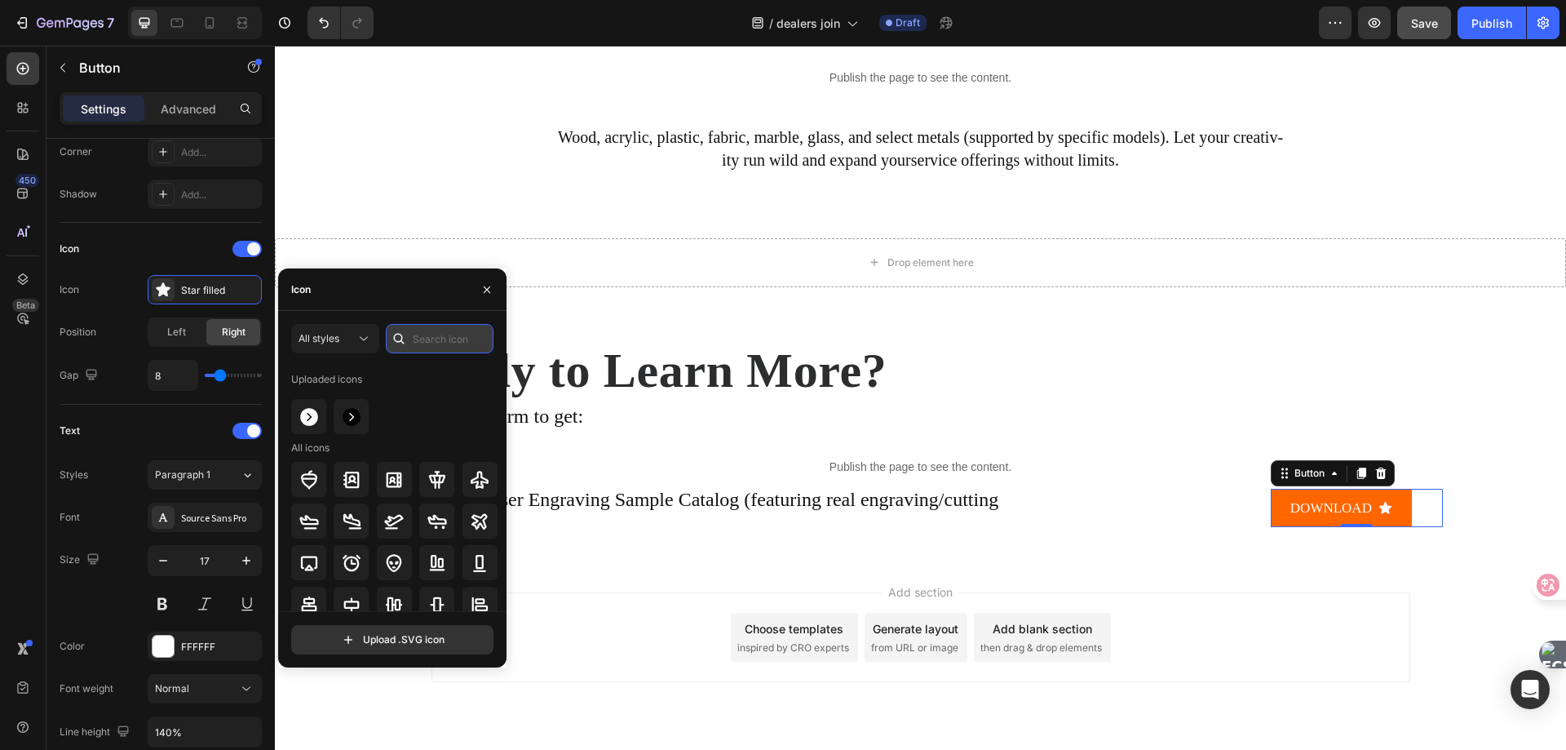
click at [424, 334] on input "text" at bounding box center [440, 338] width 108 height 29
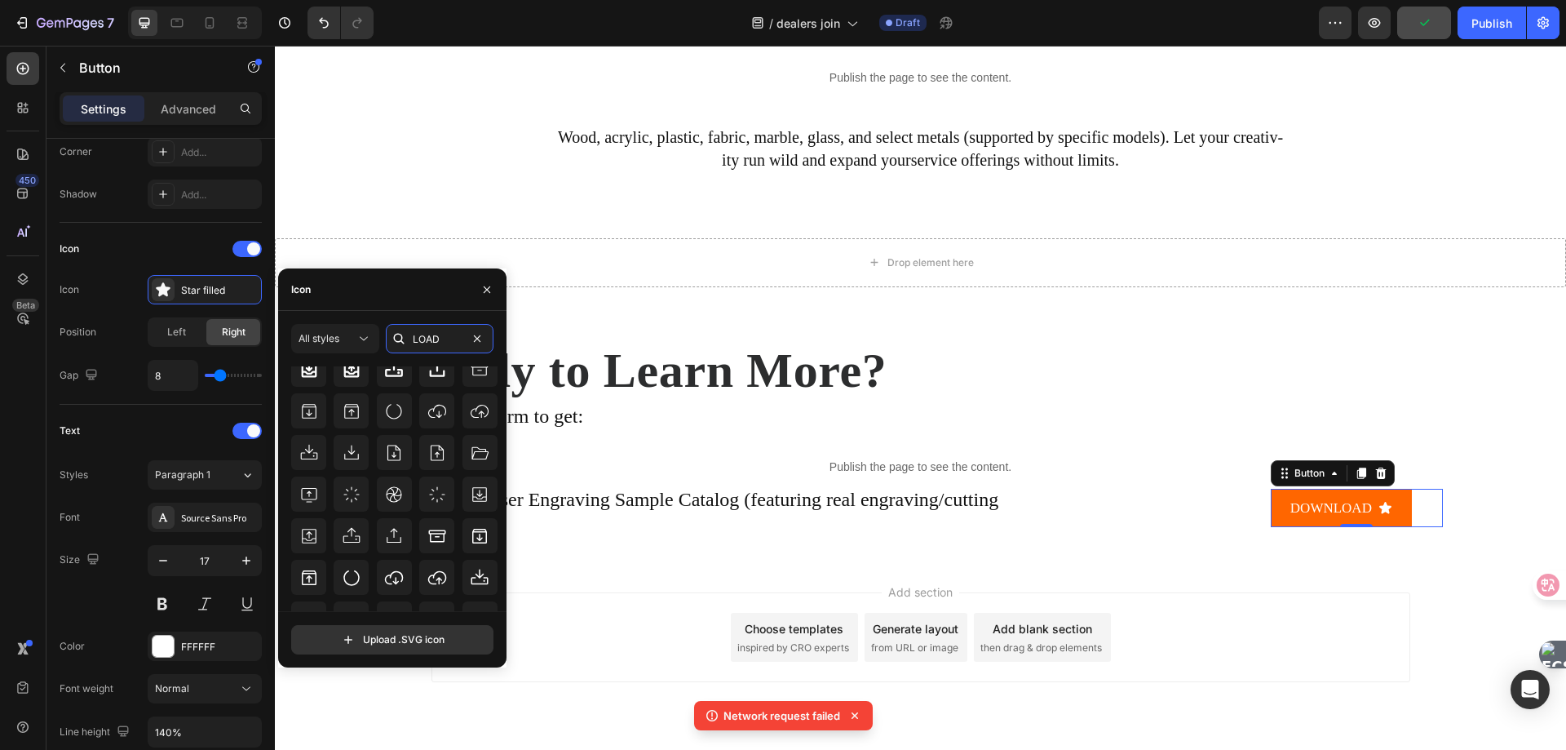
scroll to position [179, 0]
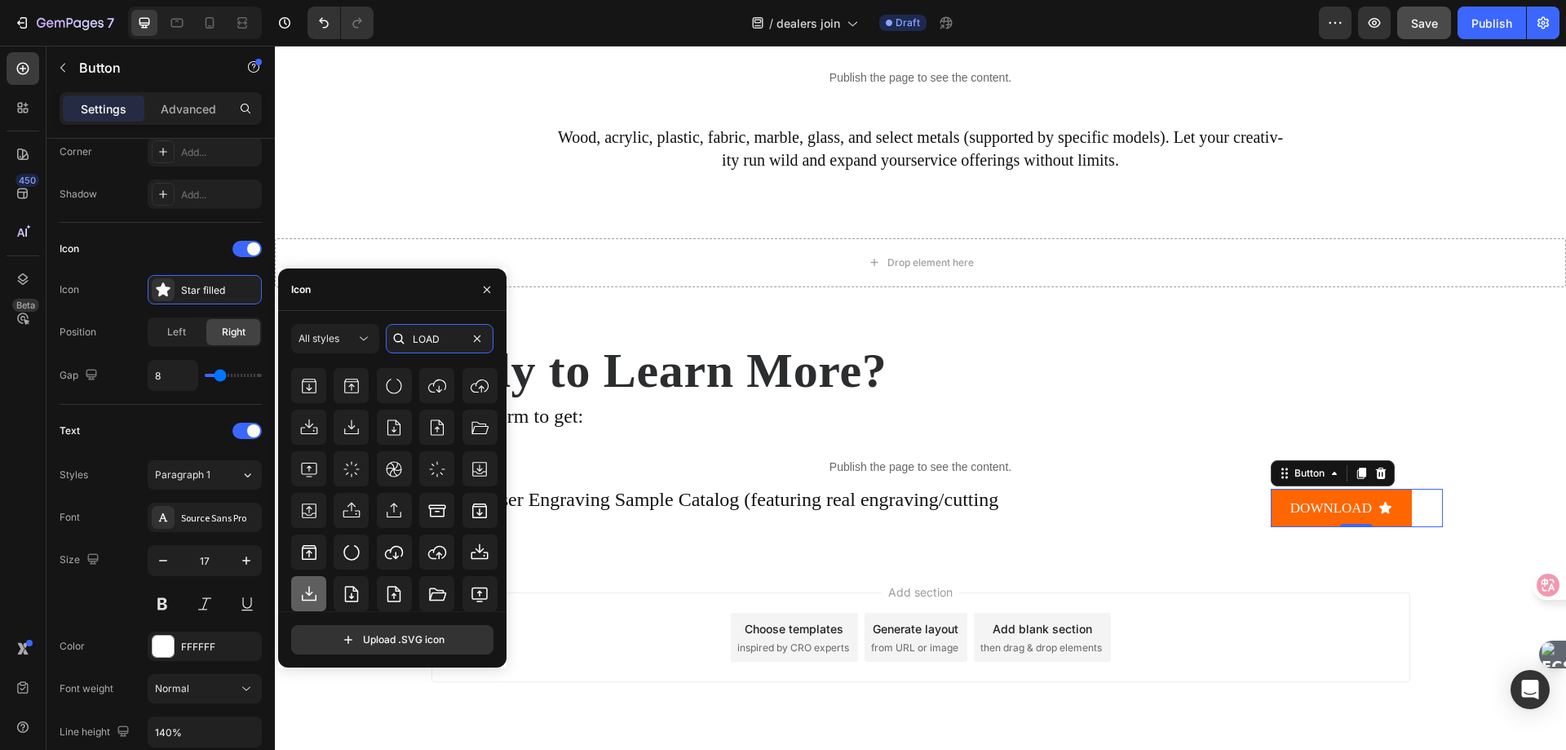
type input "LOAD"
click at [313, 592] on icon at bounding box center [309, 594] width 20 height 20
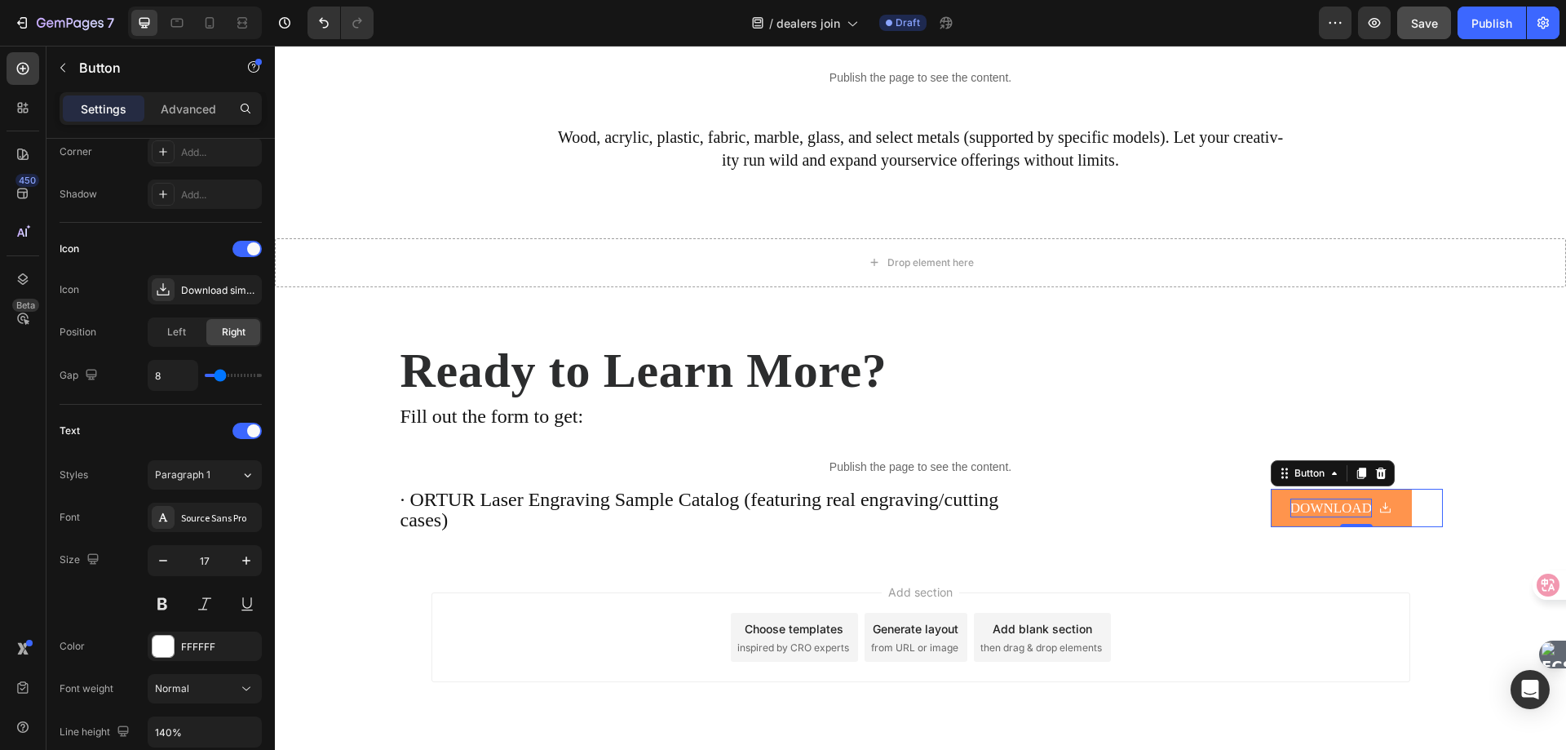
click at [1387, 507] on icon "<p>DOWNLOAD&nbsp;</p>" at bounding box center [1386, 508] width 14 height 14
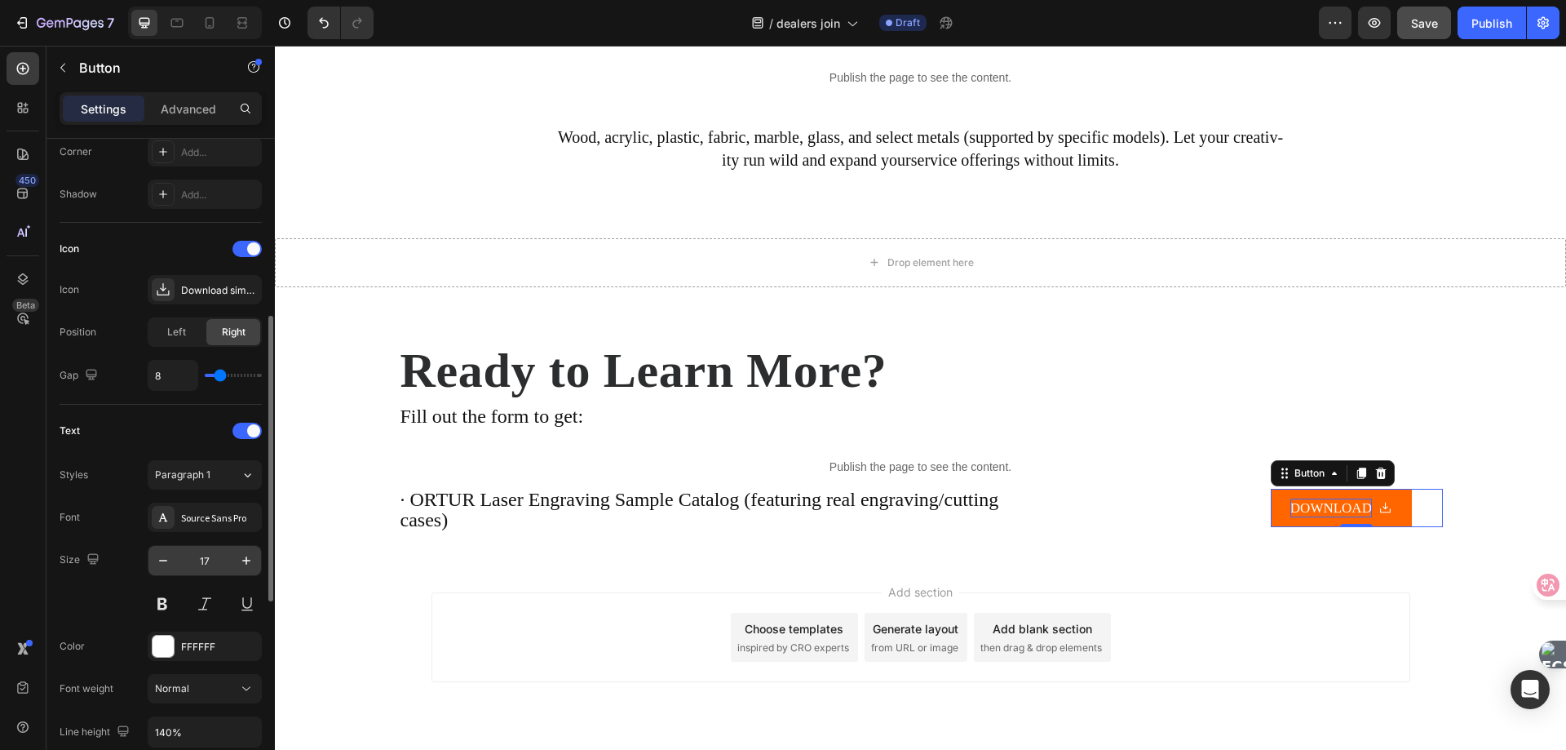
click at [222, 564] on input "17" at bounding box center [205, 560] width 54 height 29
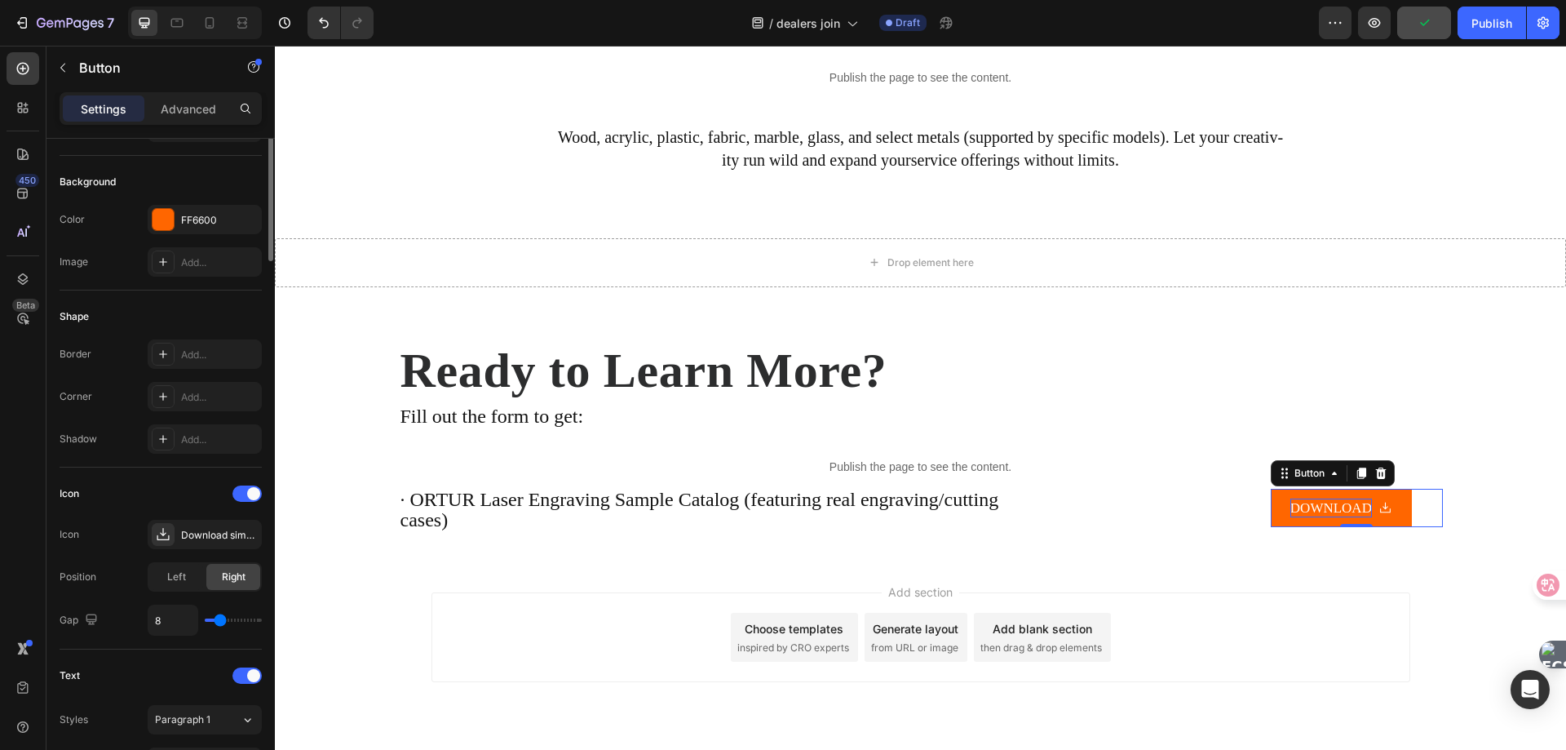
scroll to position [0, 0]
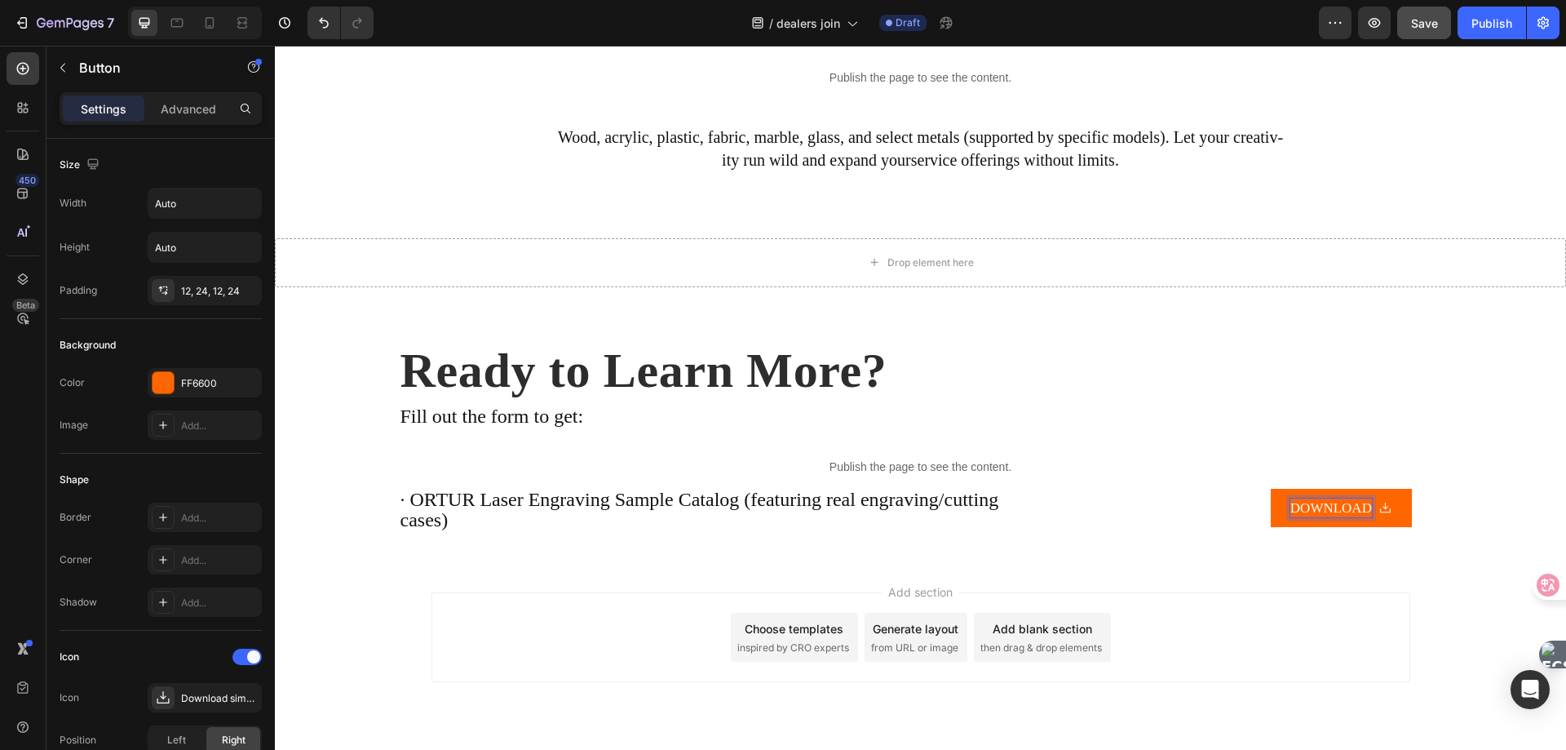
click at [1315, 507] on p "DOWNLOAD" at bounding box center [1332, 508] width 82 height 20
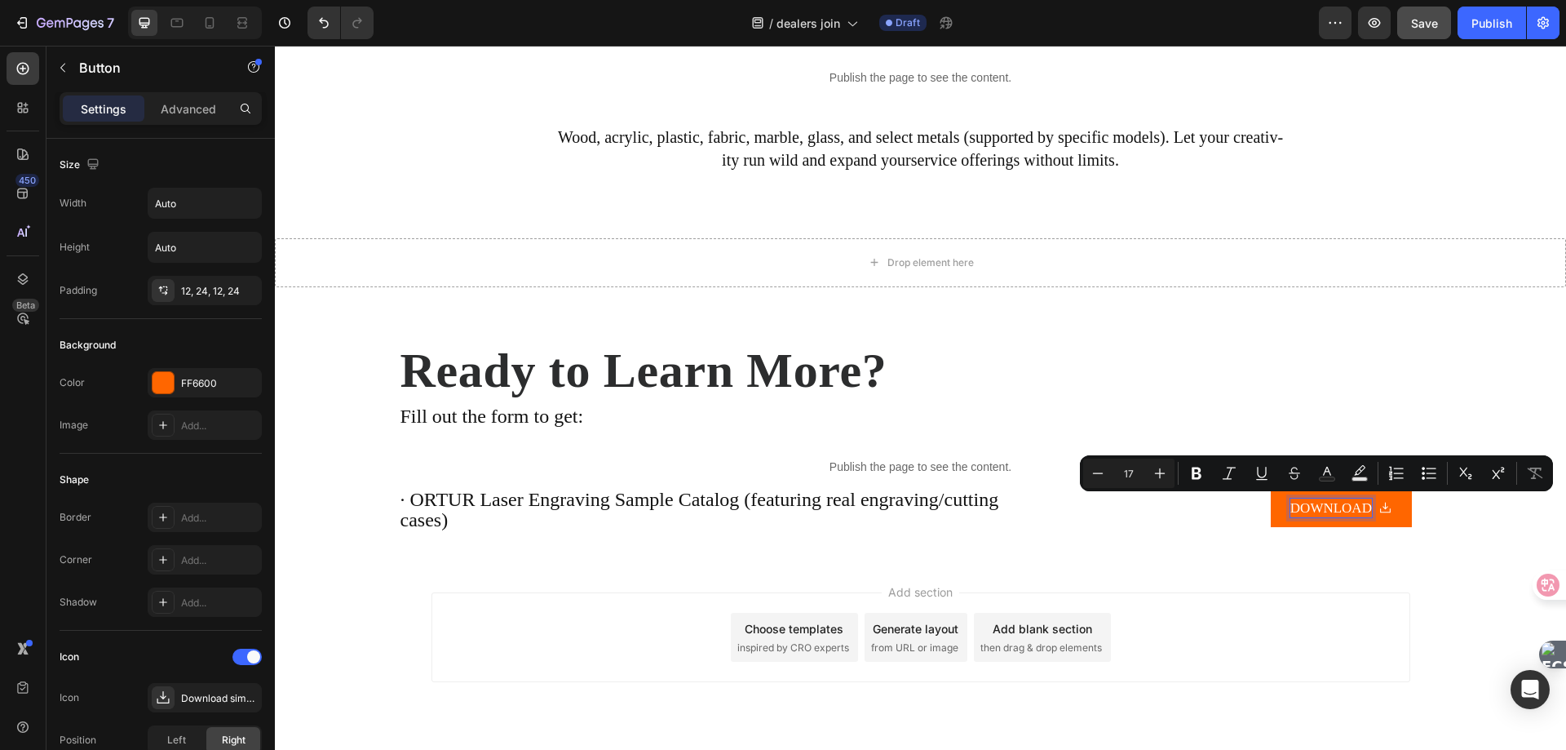
click at [1141, 472] on input "17" at bounding box center [1129, 473] width 33 height 20
type input "24"
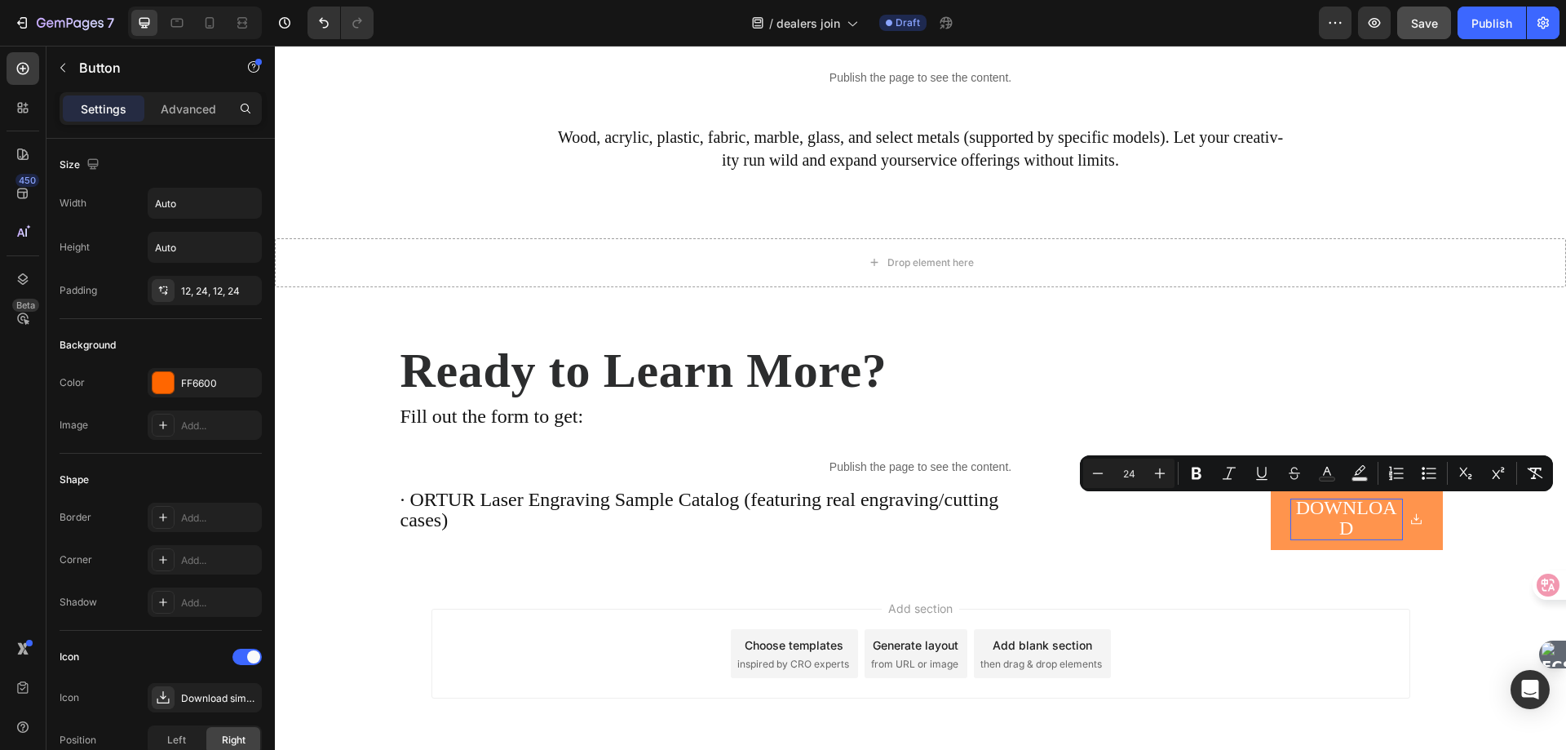
click at [1411, 518] on icon at bounding box center [1417, 519] width 14 height 14
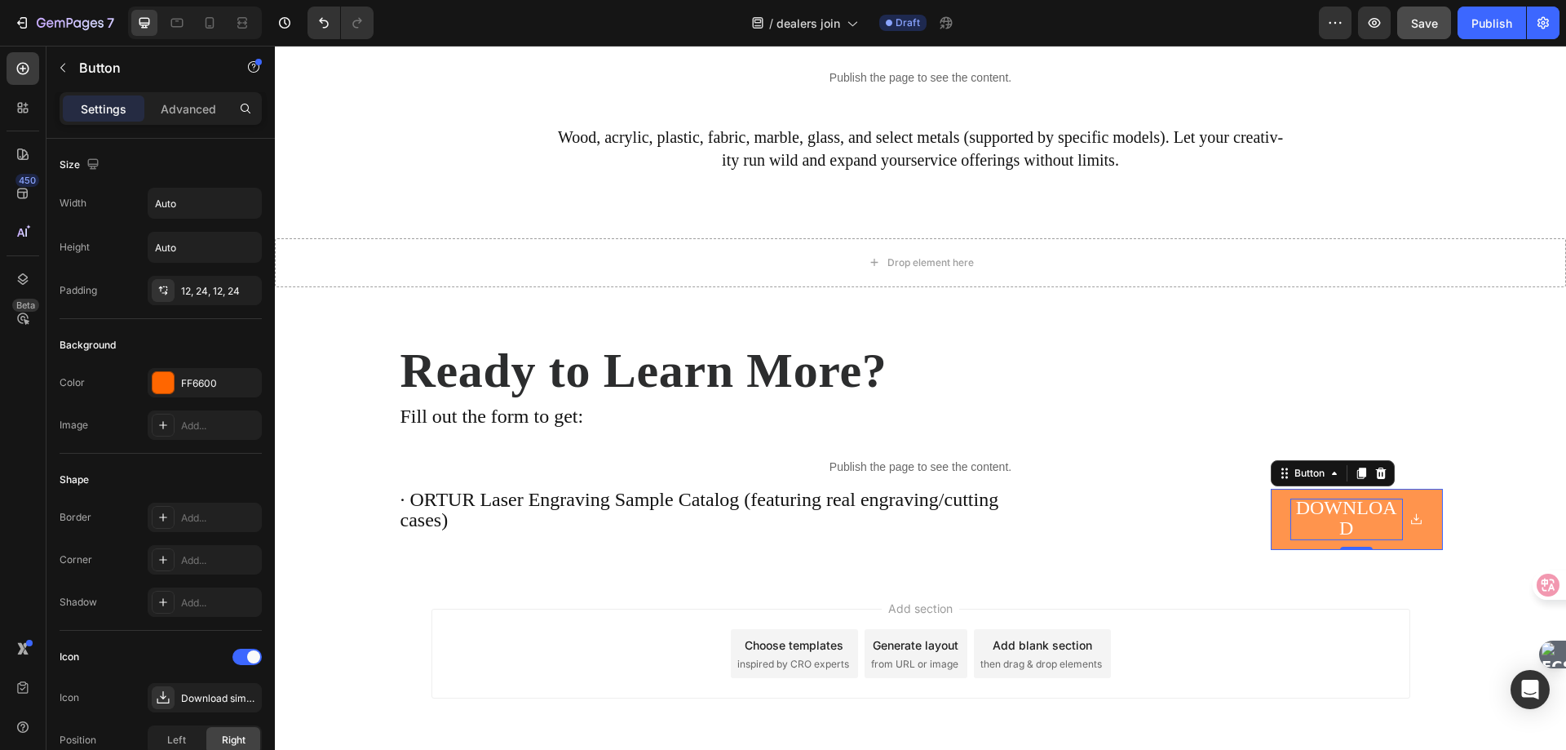
click at [1411, 524] on icon at bounding box center [1416, 518] width 11 height 11
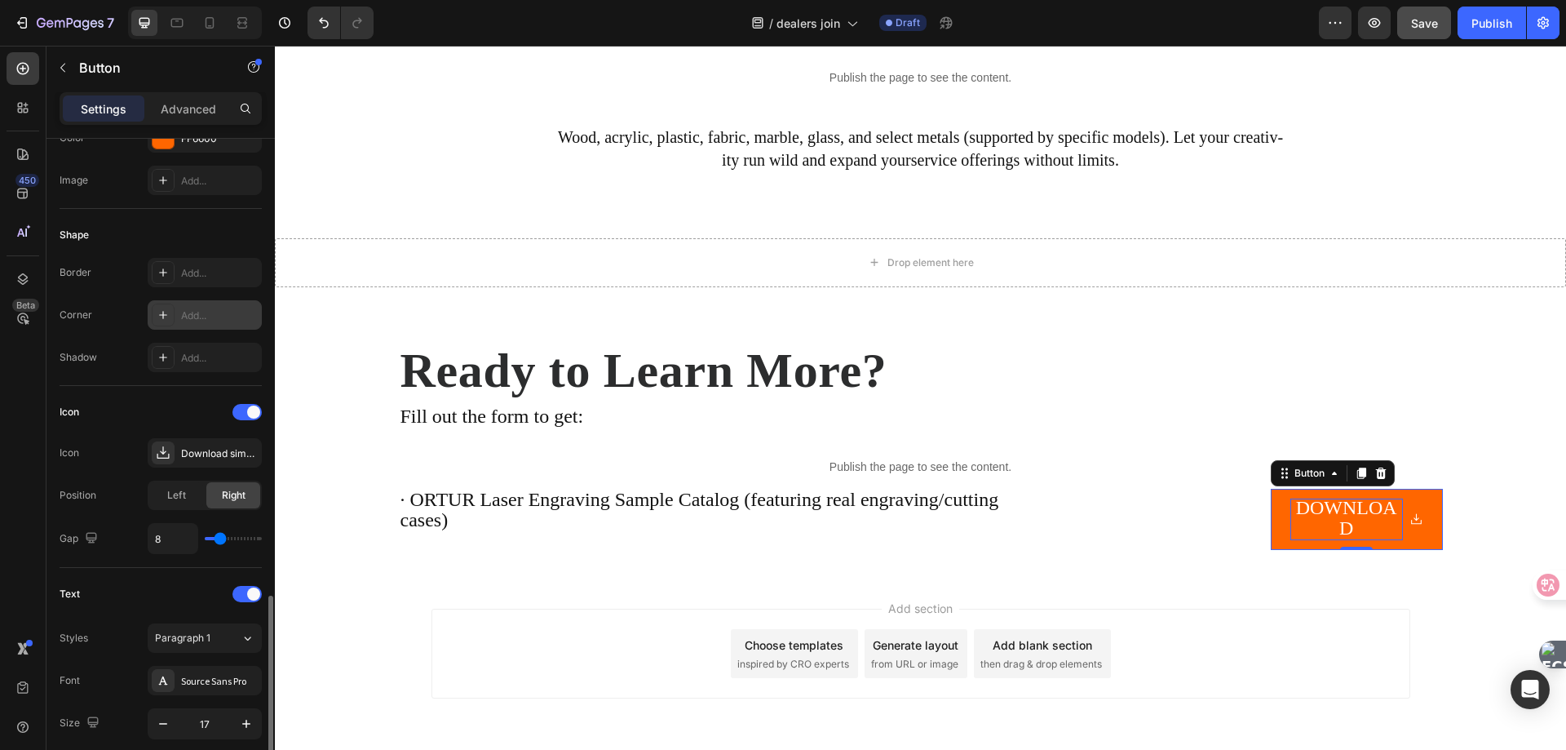
scroll to position [489, 0]
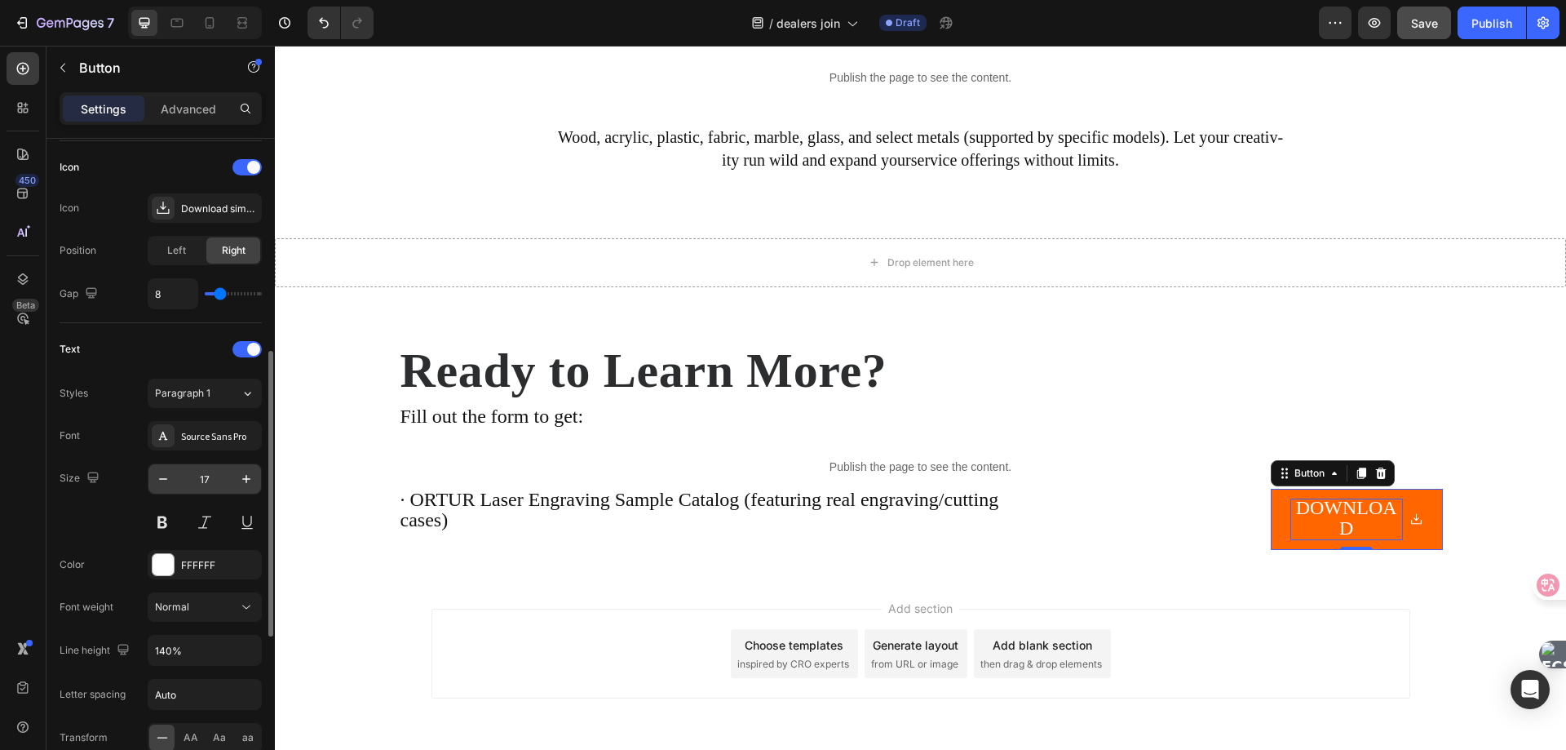
click at [213, 478] on input "17" at bounding box center [205, 478] width 54 height 29
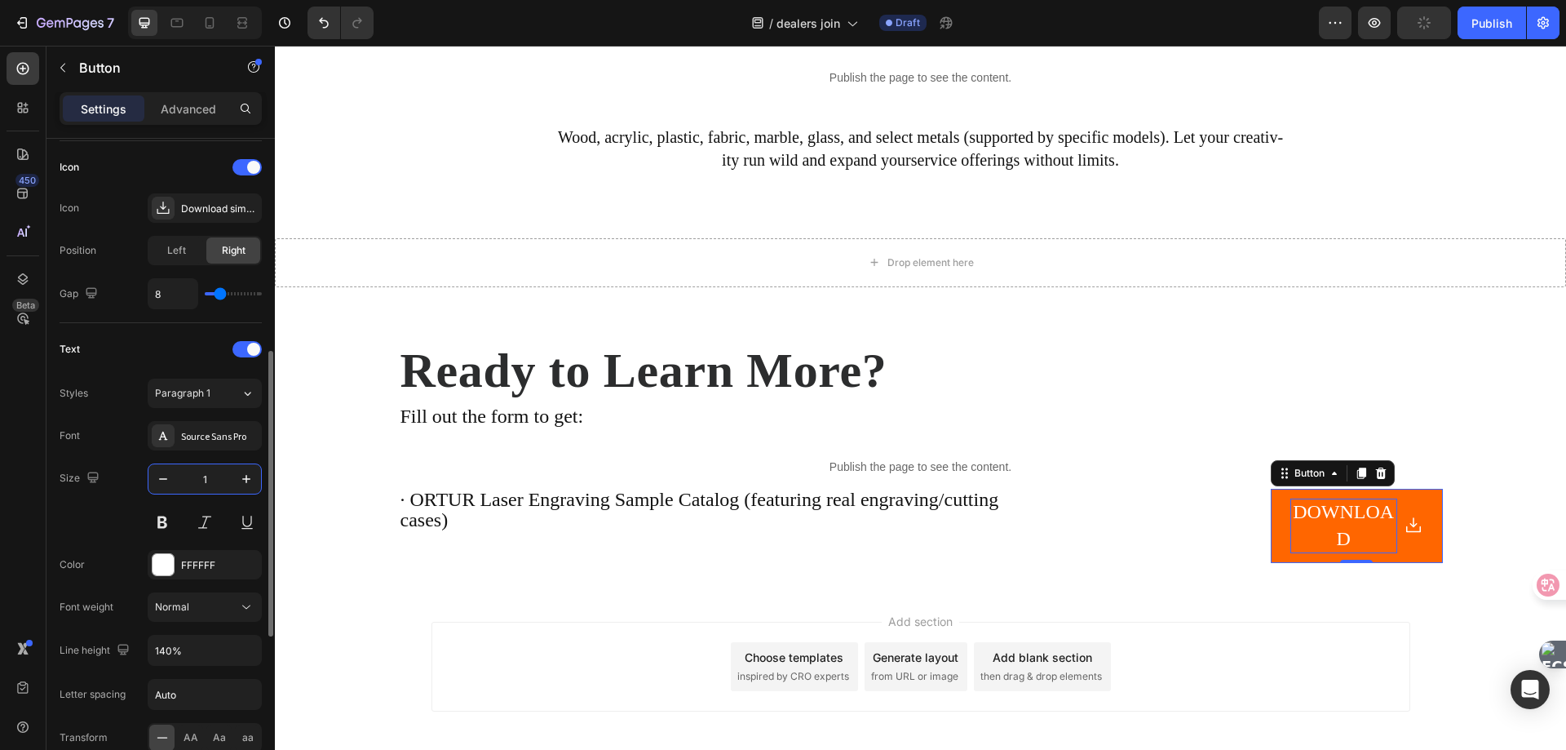
type input "17"
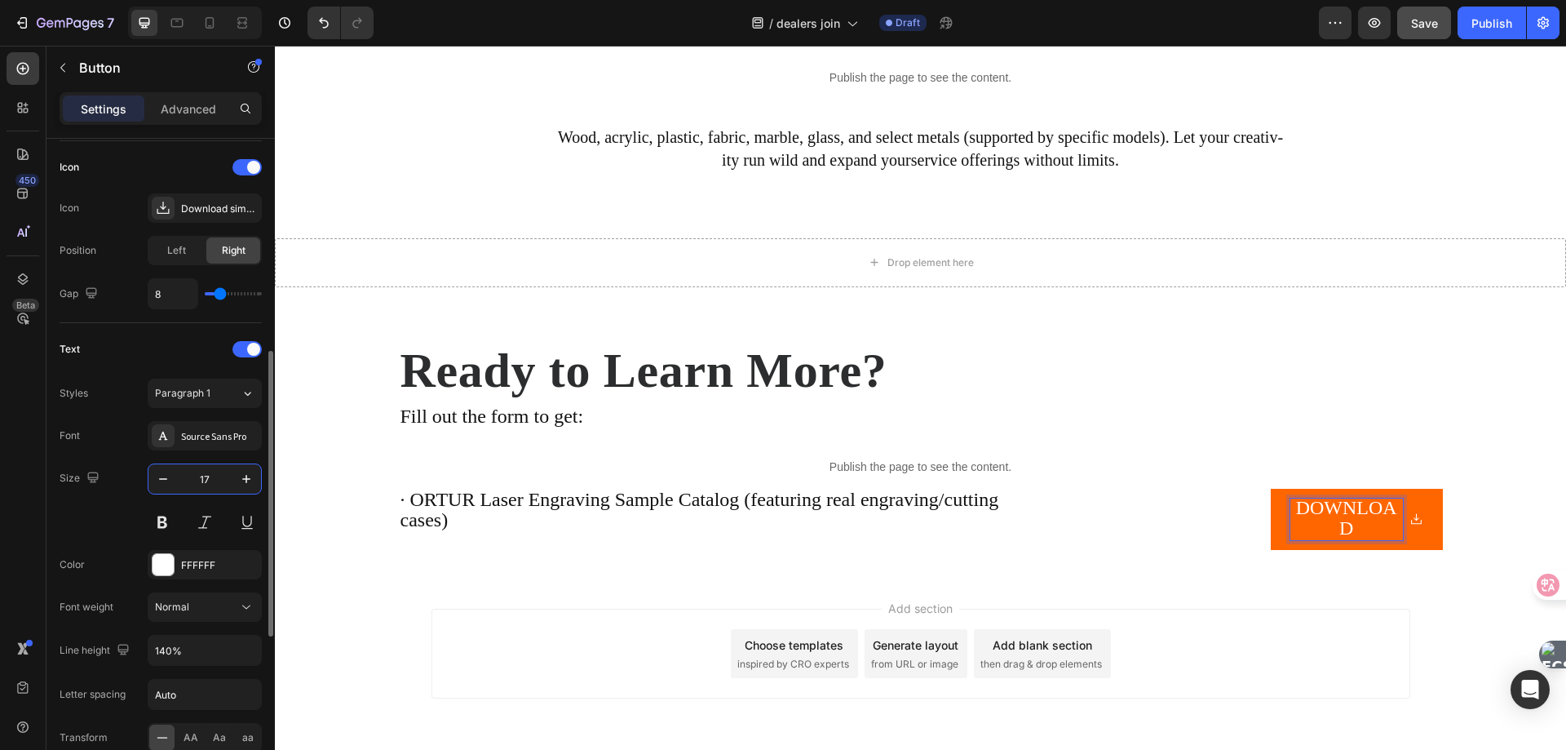
click at [208, 481] on input "17" at bounding box center [205, 478] width 54 height 29
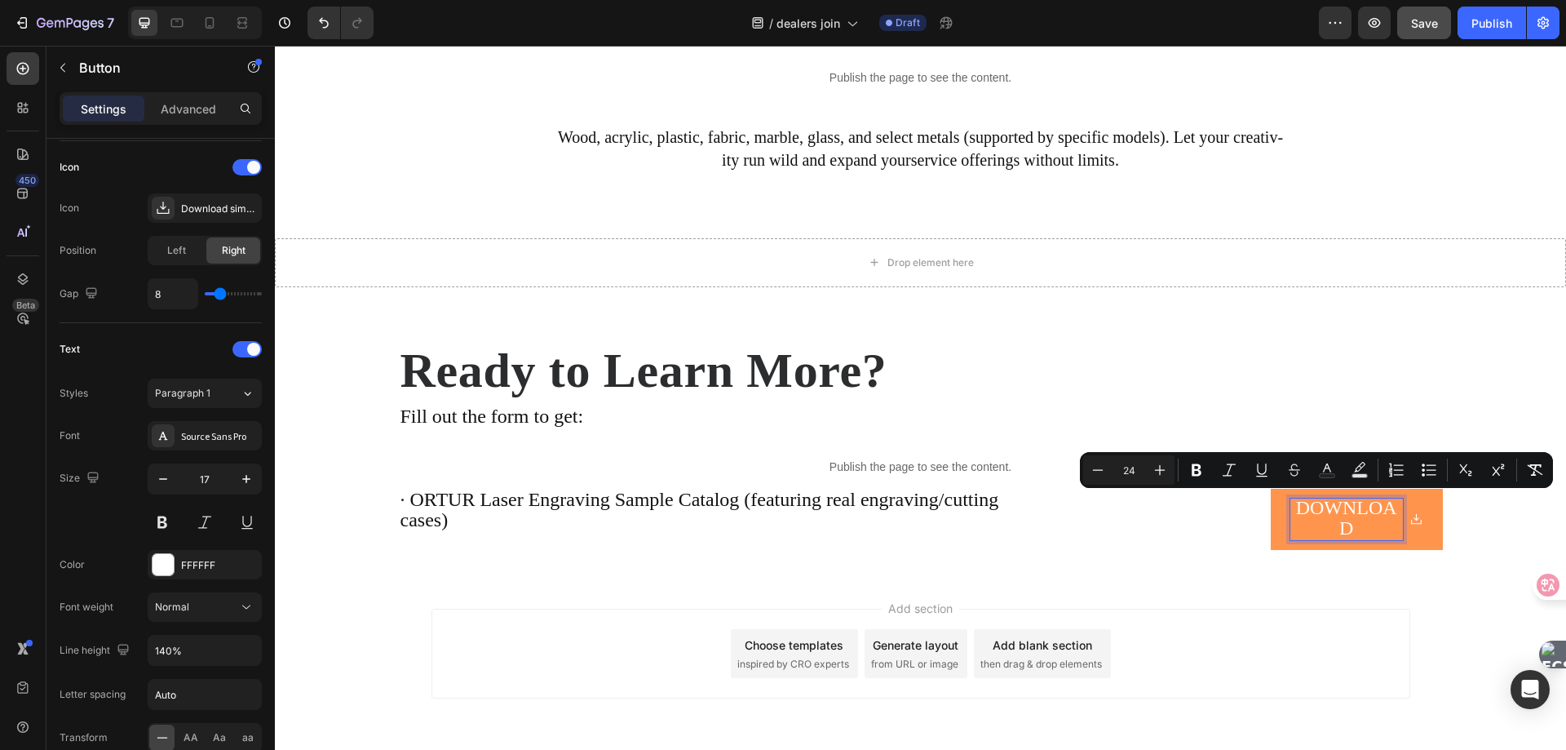
click at [1133, 467] on input "24" at bounding box center [1129, 470] width 33 height 20
type input "17"
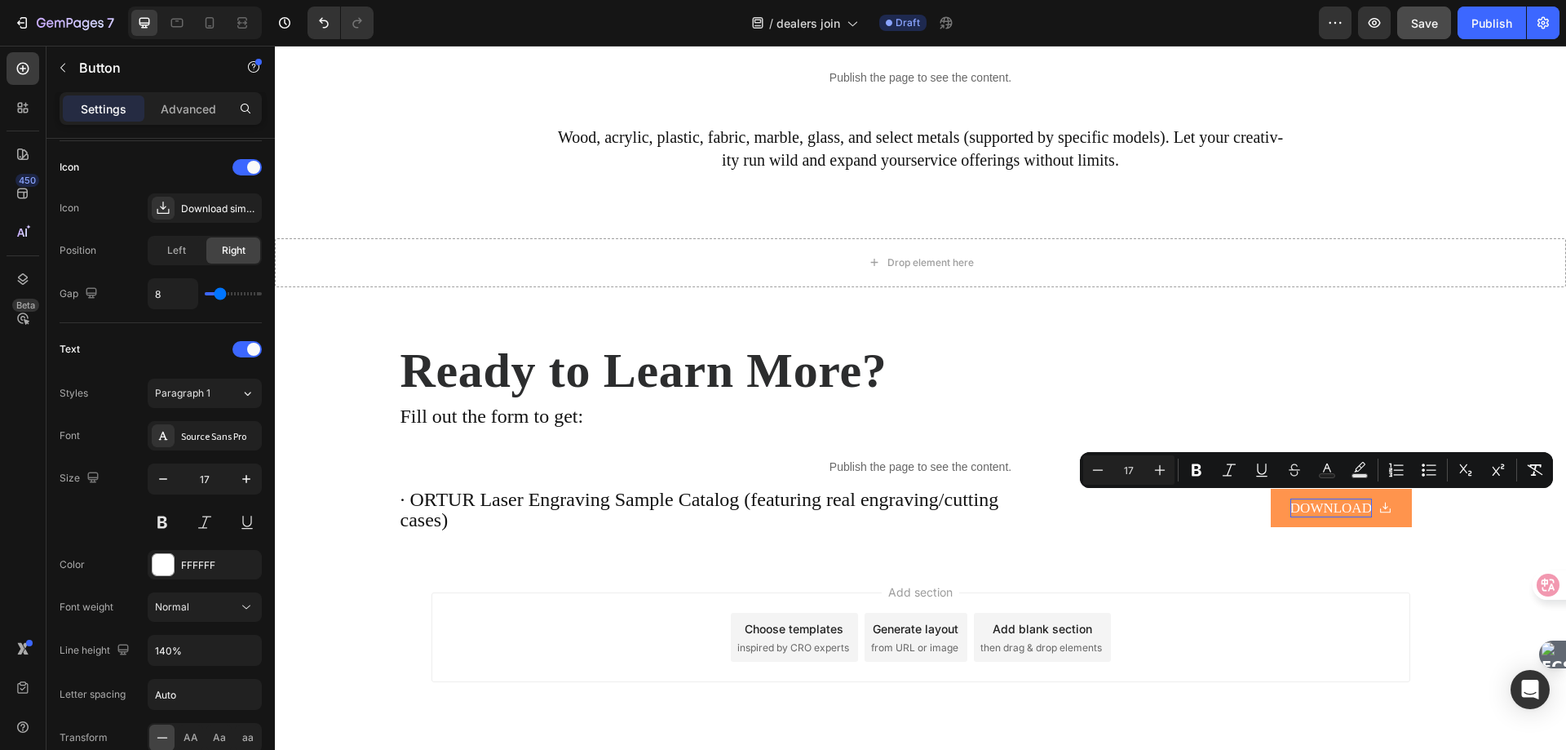
click at [1387, 504] on icon at bounding box center [1386, 508] width 14 height 14
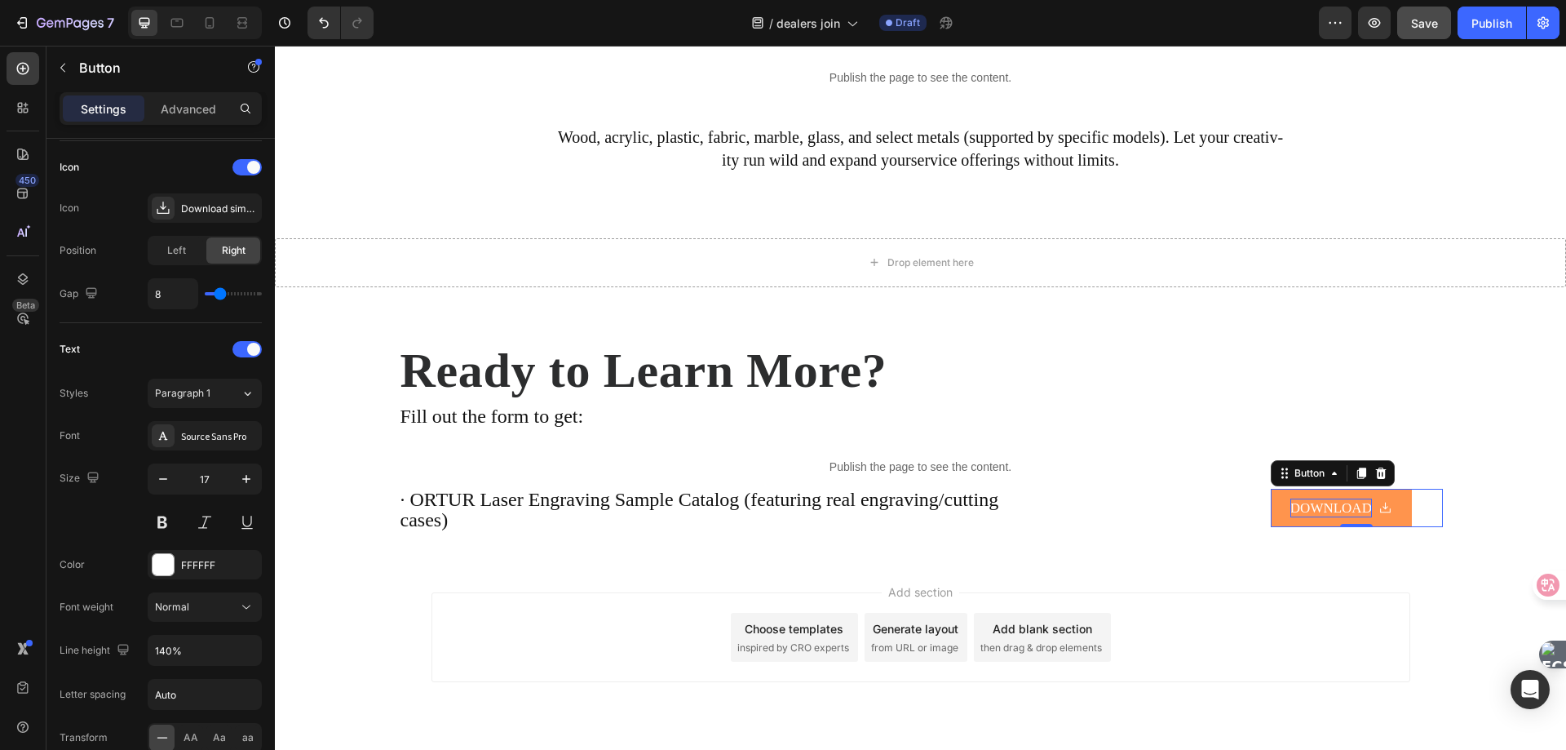
click at [1390, 508] on icon at bounding box center [1386, 508] width 14 height 14
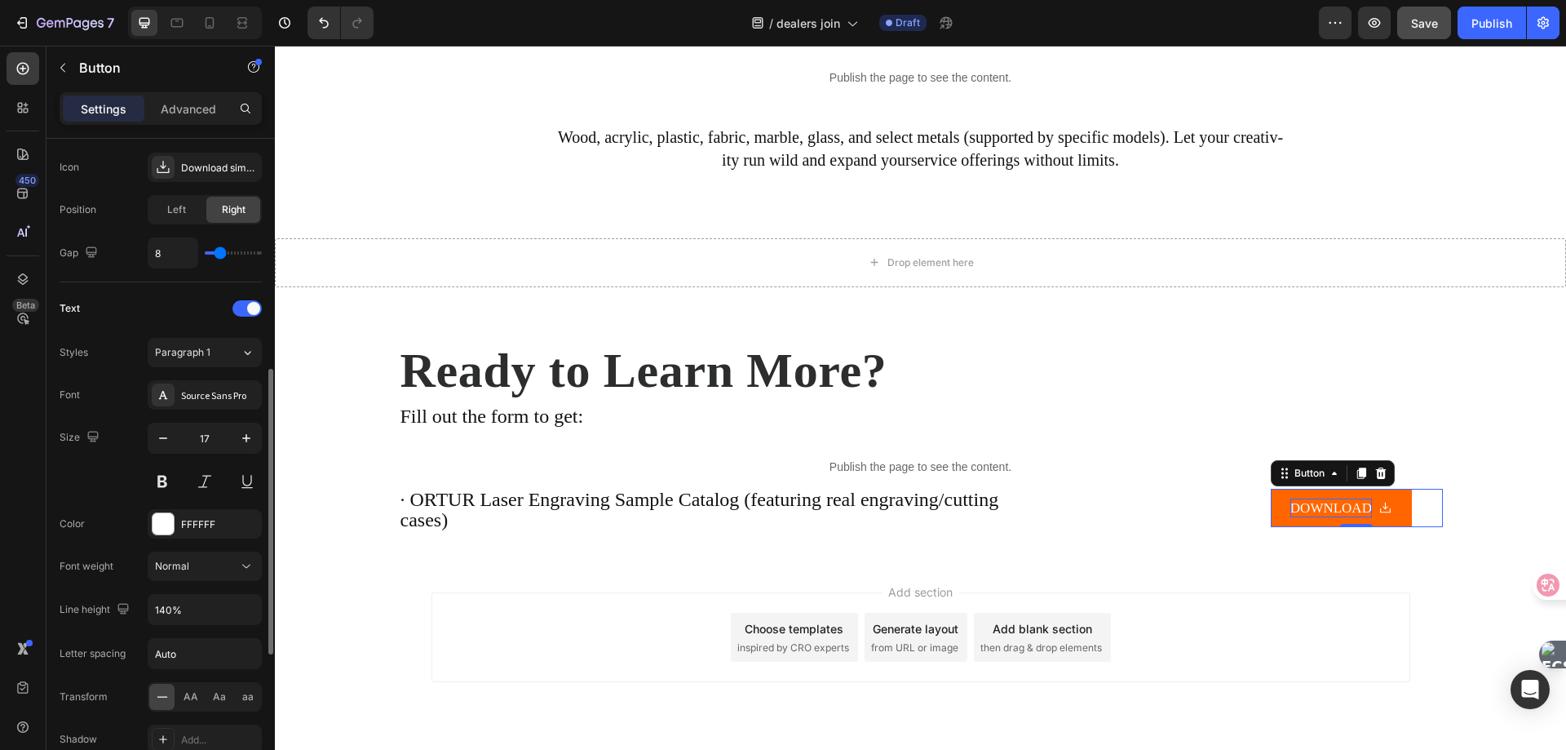
scroll to position [367, 0]
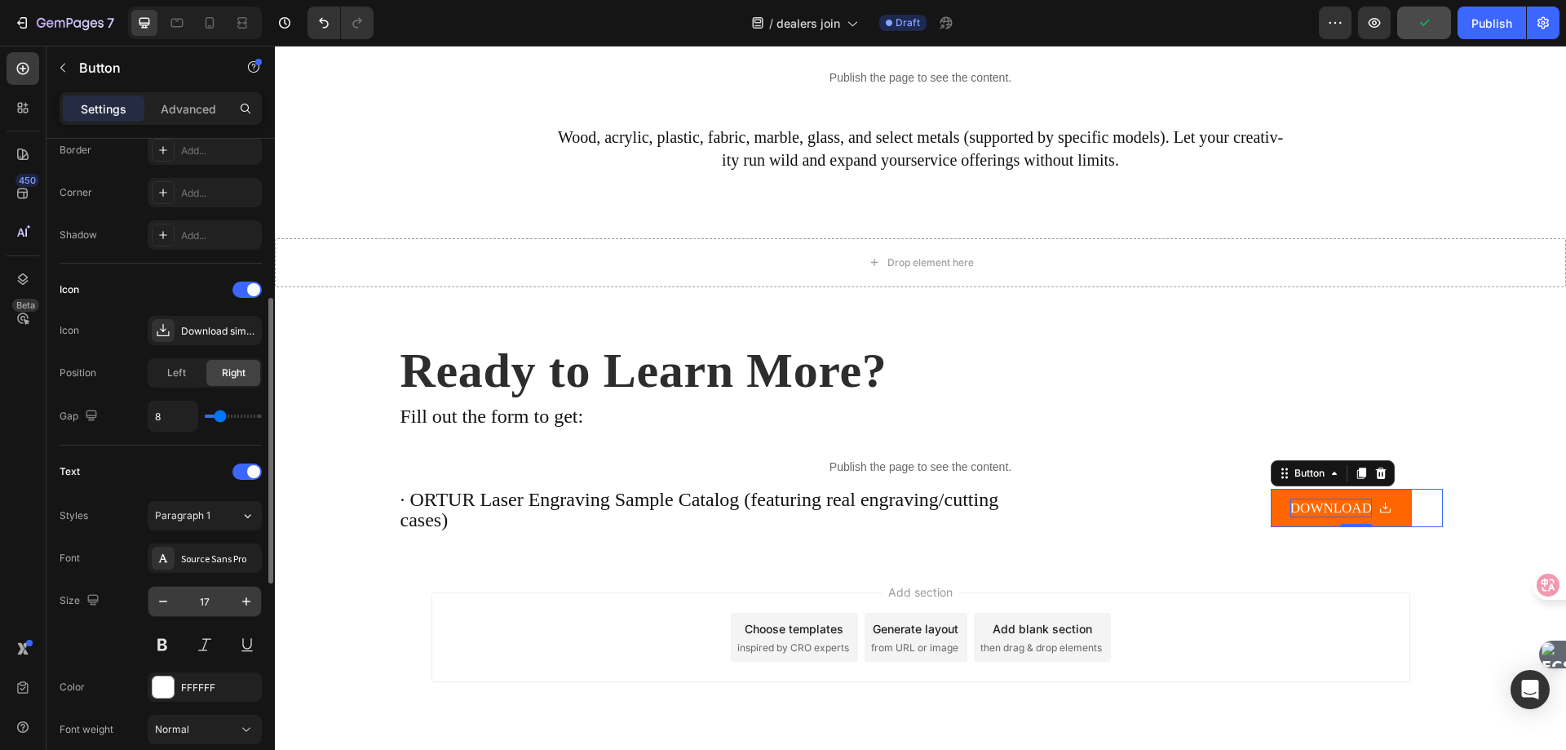
click at [212, 605] on input "17" at bounding box center [205, 601] width 54 height 29
type input "1"
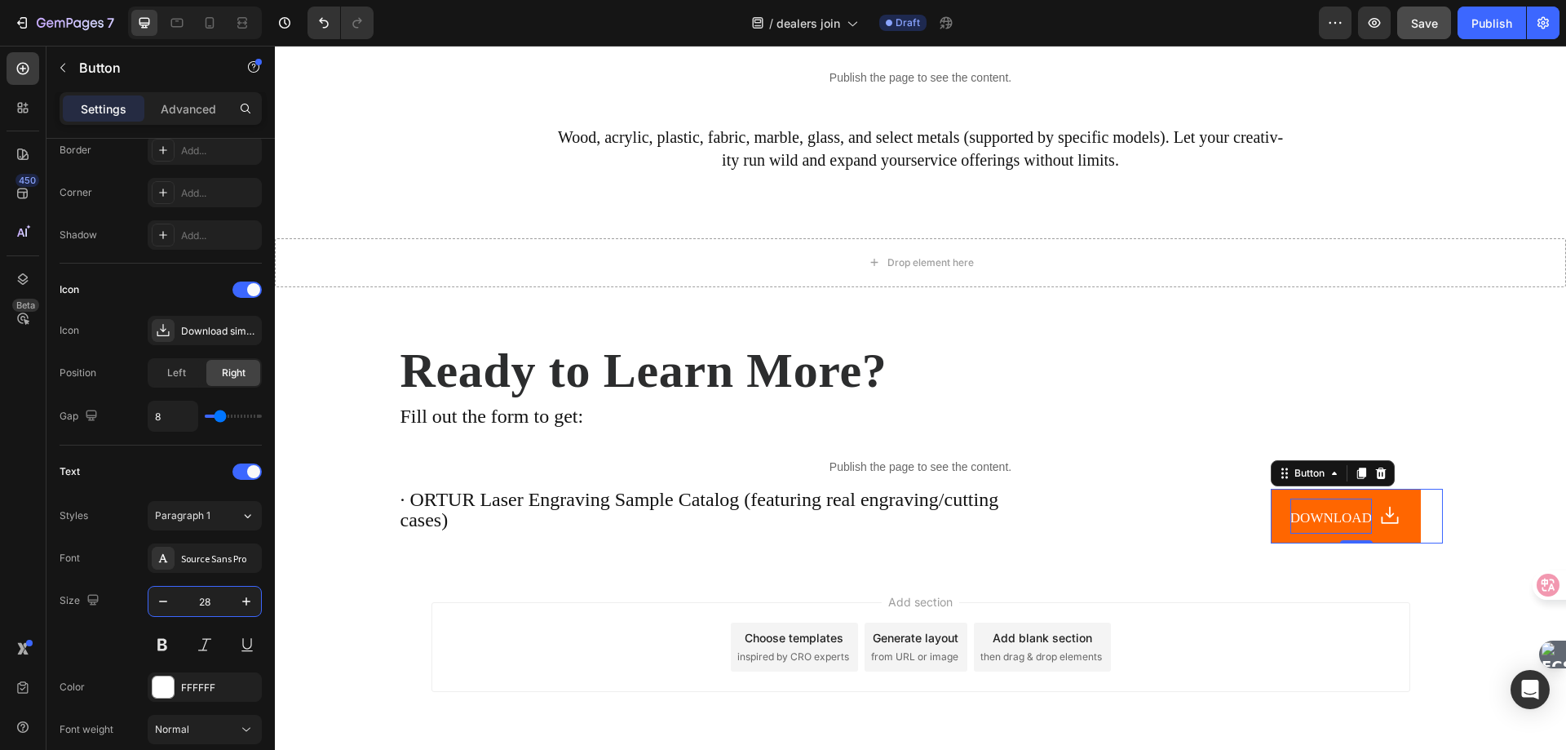
type input "28"
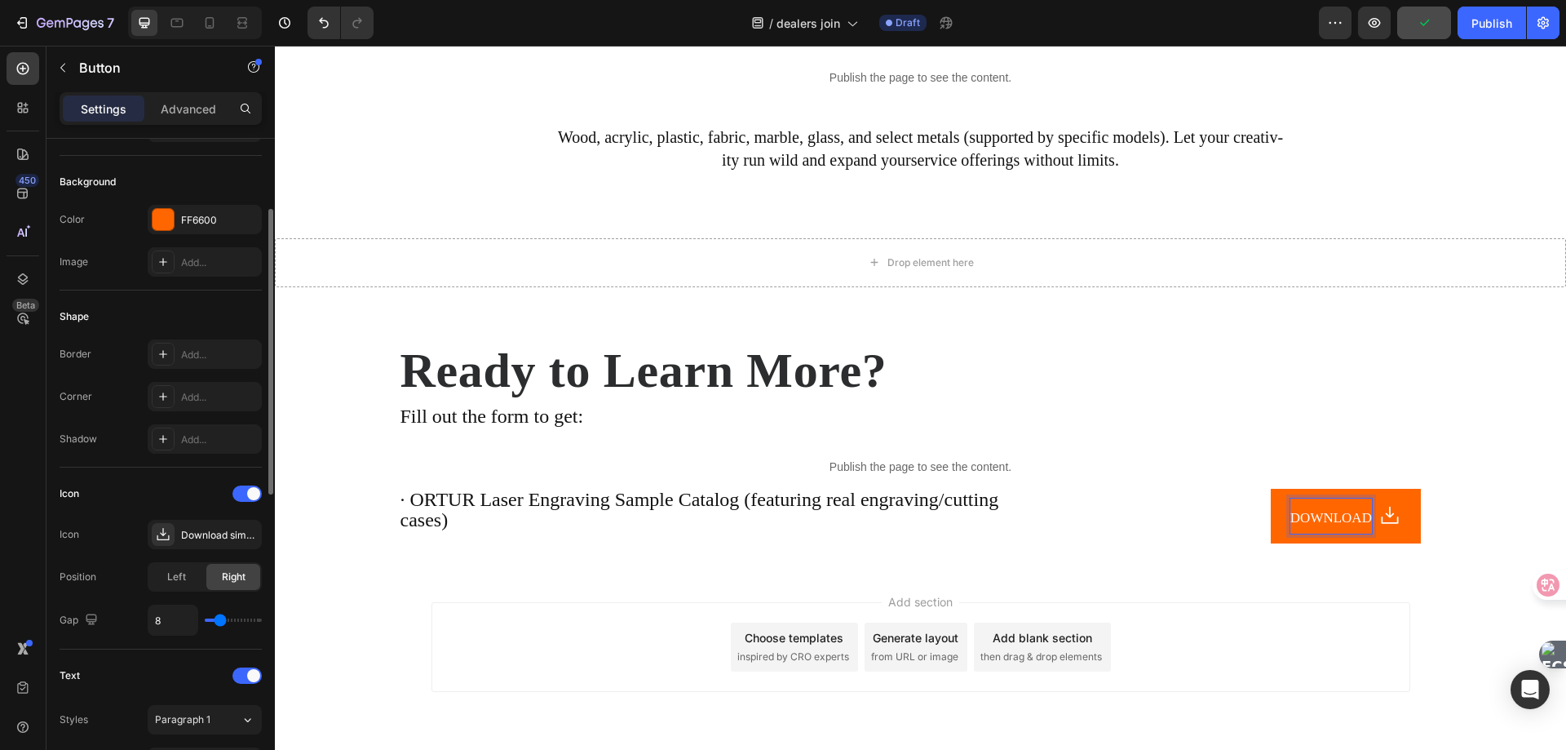
scroll to position [0, 0]
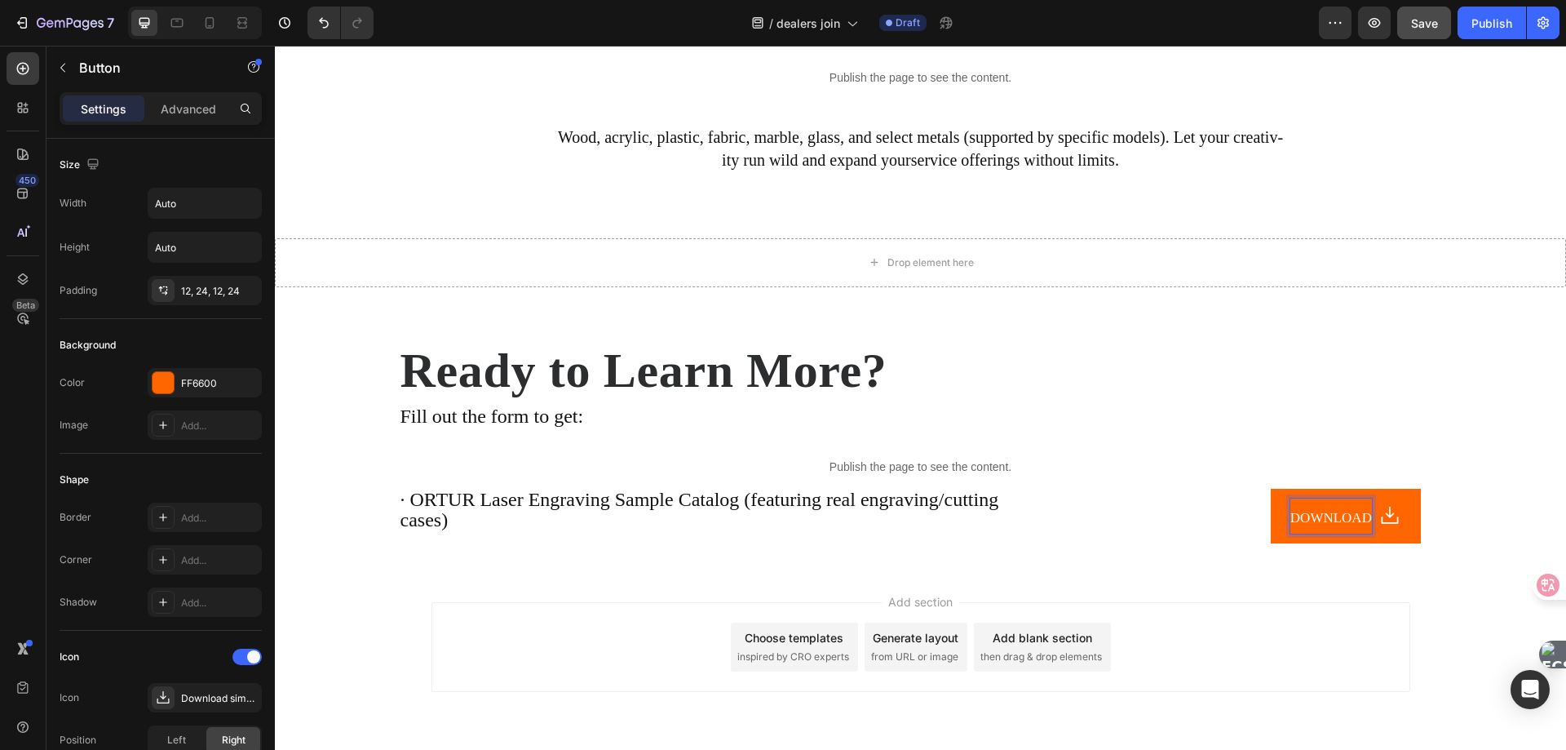
click at [1312, 513] on span "DOWNLOAD" at bounding box center [1332, 517] width 82 height 15
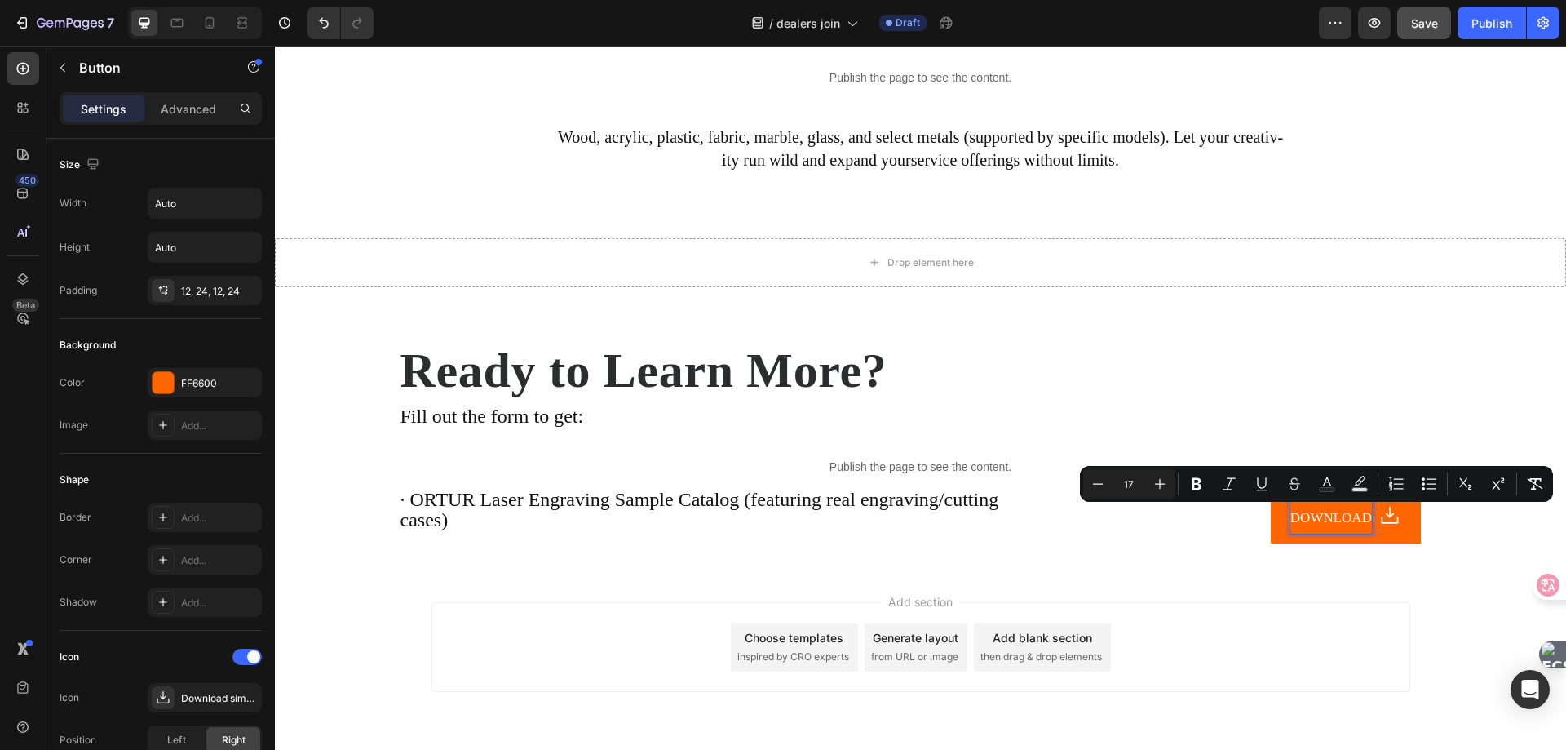
click at [1136, 484] on input "17" at bounding box center [1129, 484] width 33 height 20
type input "24"
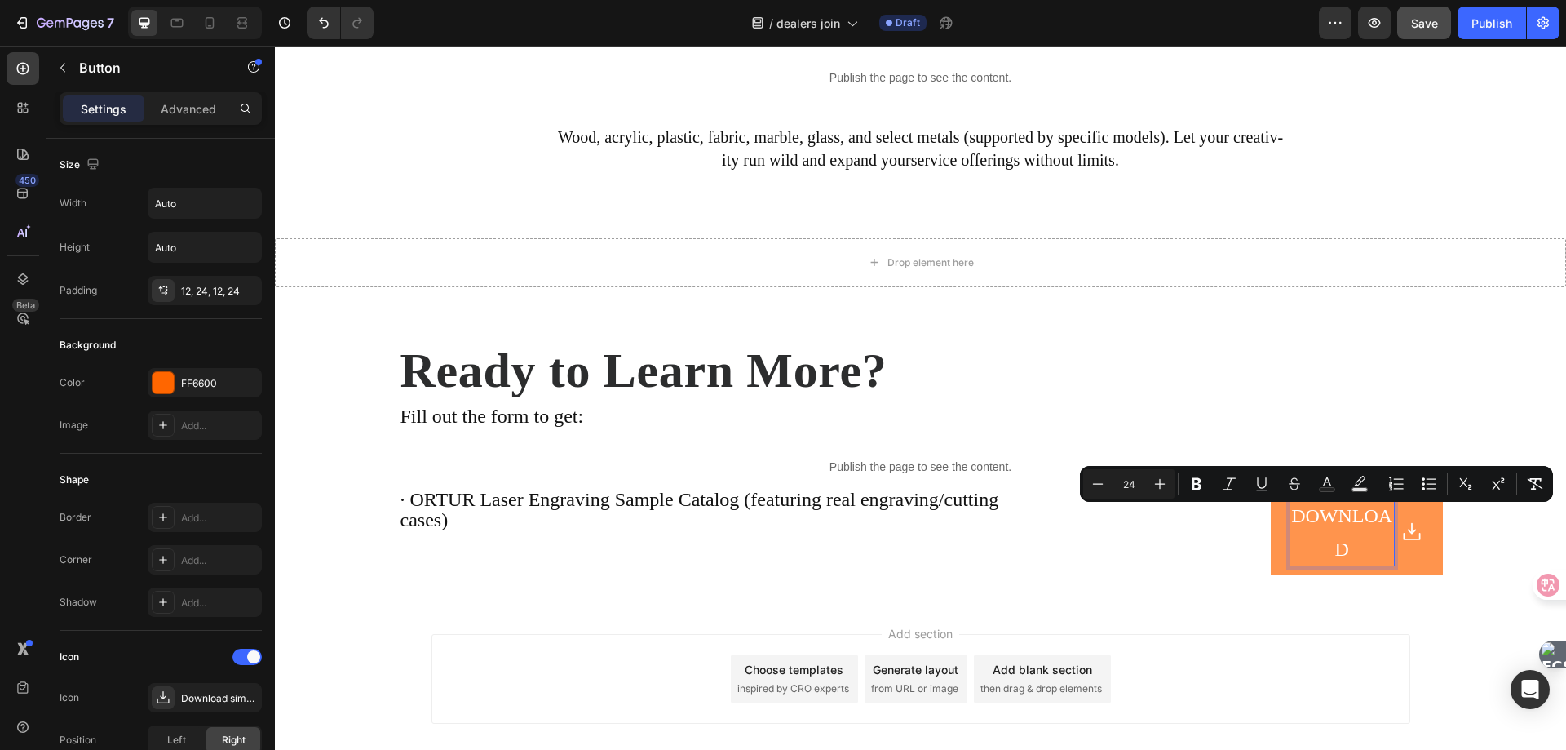
click at [1411, 556] on span at bounding box center [1412, 531] width 23 height 67
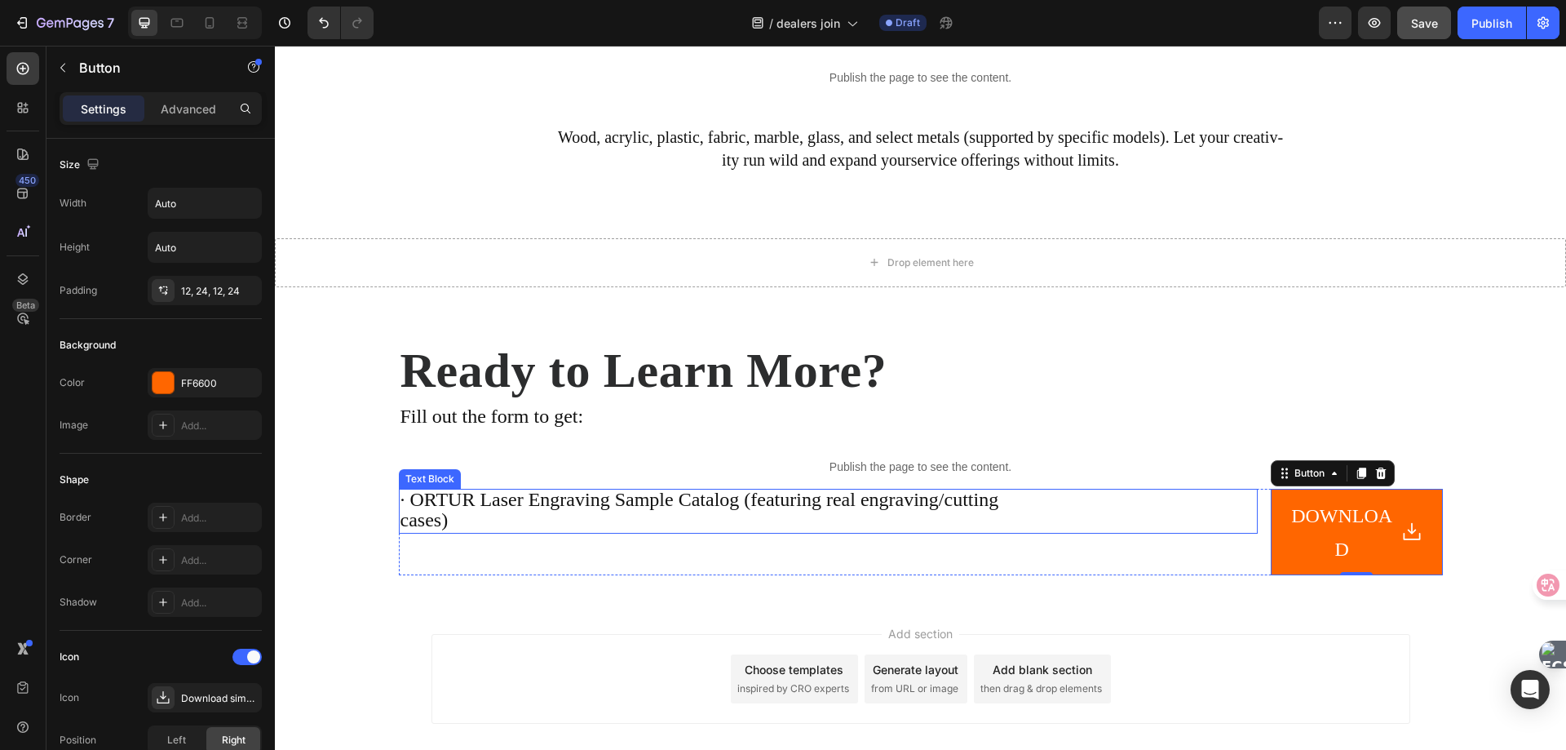
click at [1180, 521] on p "cases)" at bounding box center [829, 521] width 856 height 21
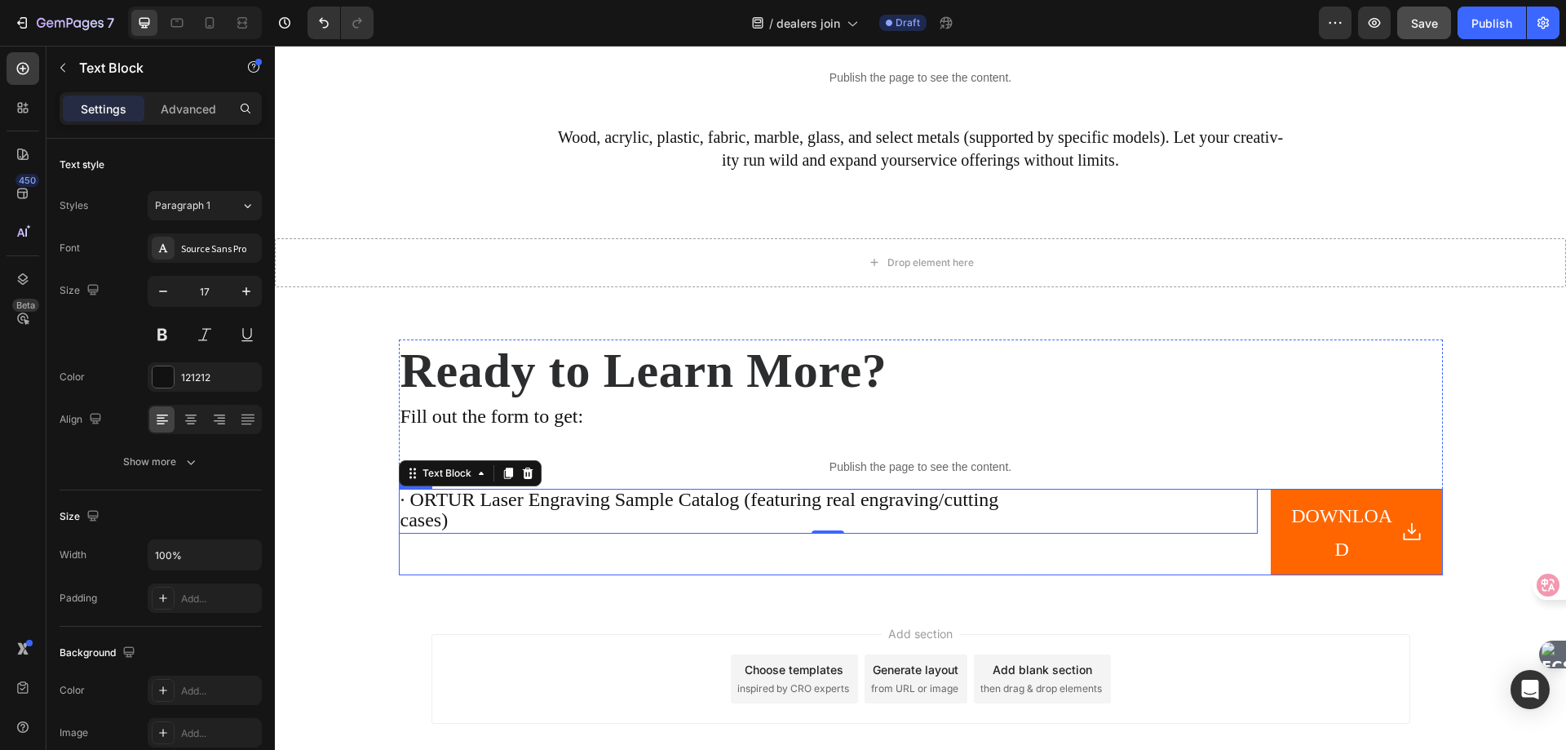
click at [1256, 523] on div "· ORTUR Laser Engraving Sample Catalog (featuring real engraving/cutting cases)…" at bounding box center [921, 532] width 1044 height 86
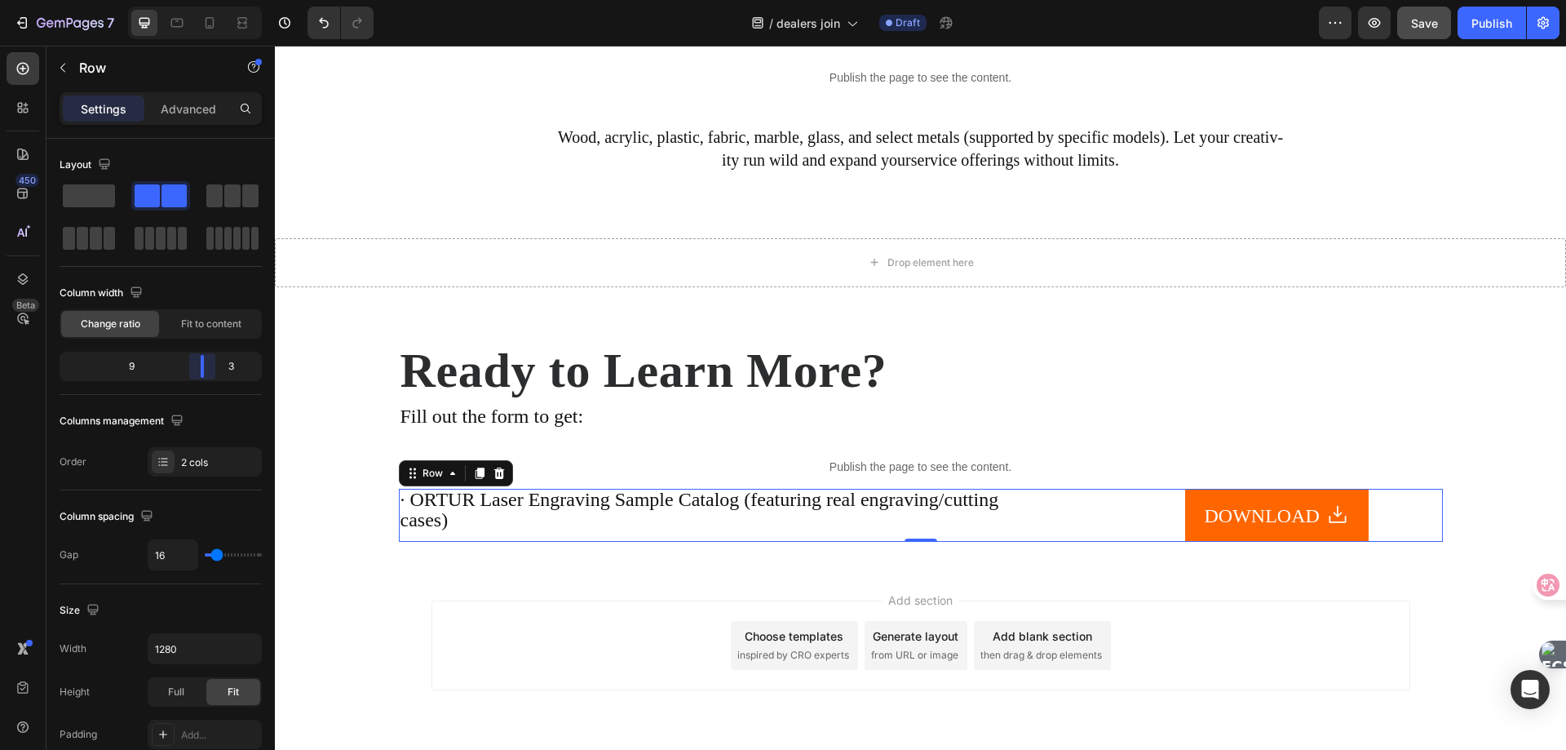
click at [215, 0] on body "7 Version history / dealers join Draft Preview Save Publish 450 Beta Sections(1…" at bounding box center [783, 0] width 1566 height 0
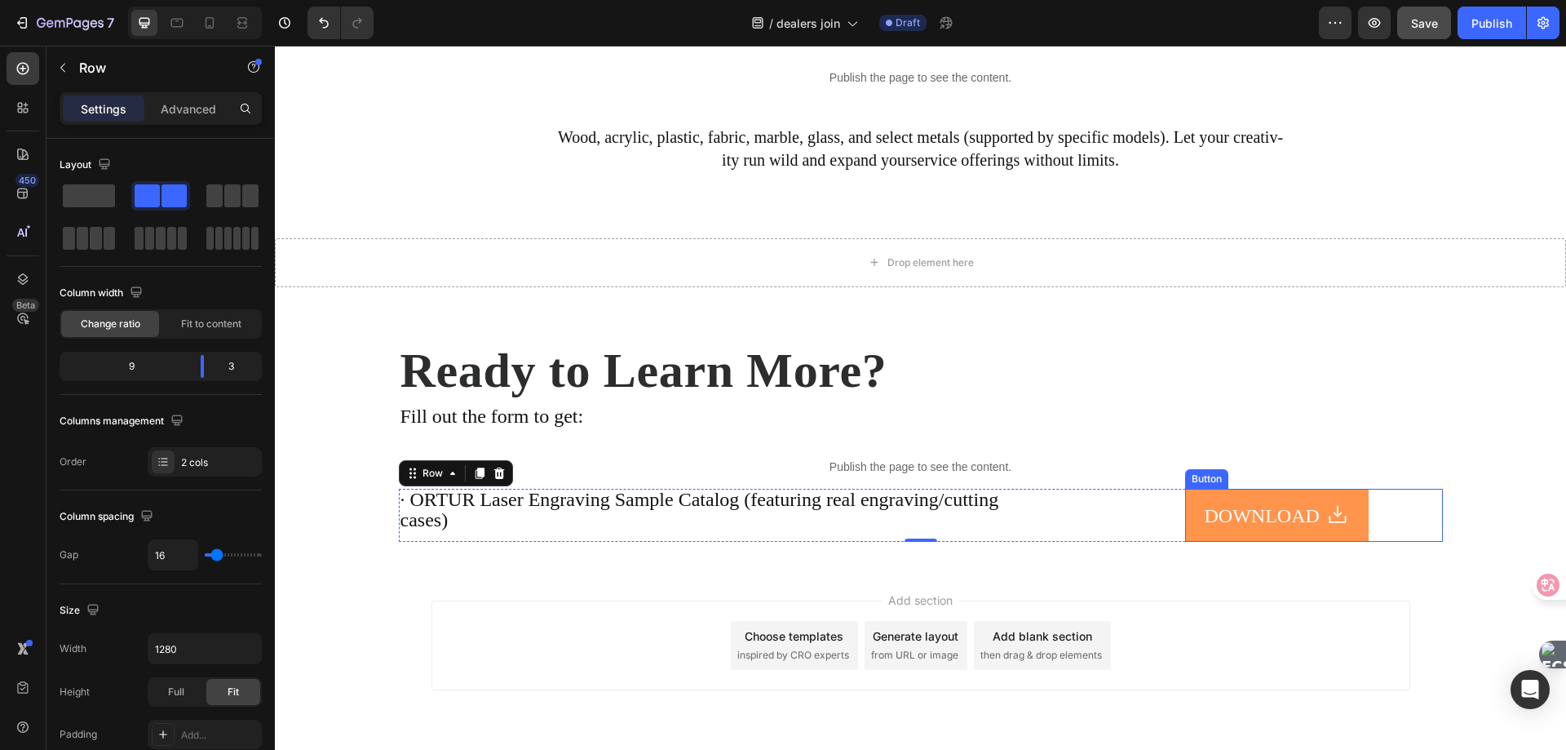
click at [1186, 495] on button "DOWNLOAD" at bounding box center [1277, 515] width 184 height 53
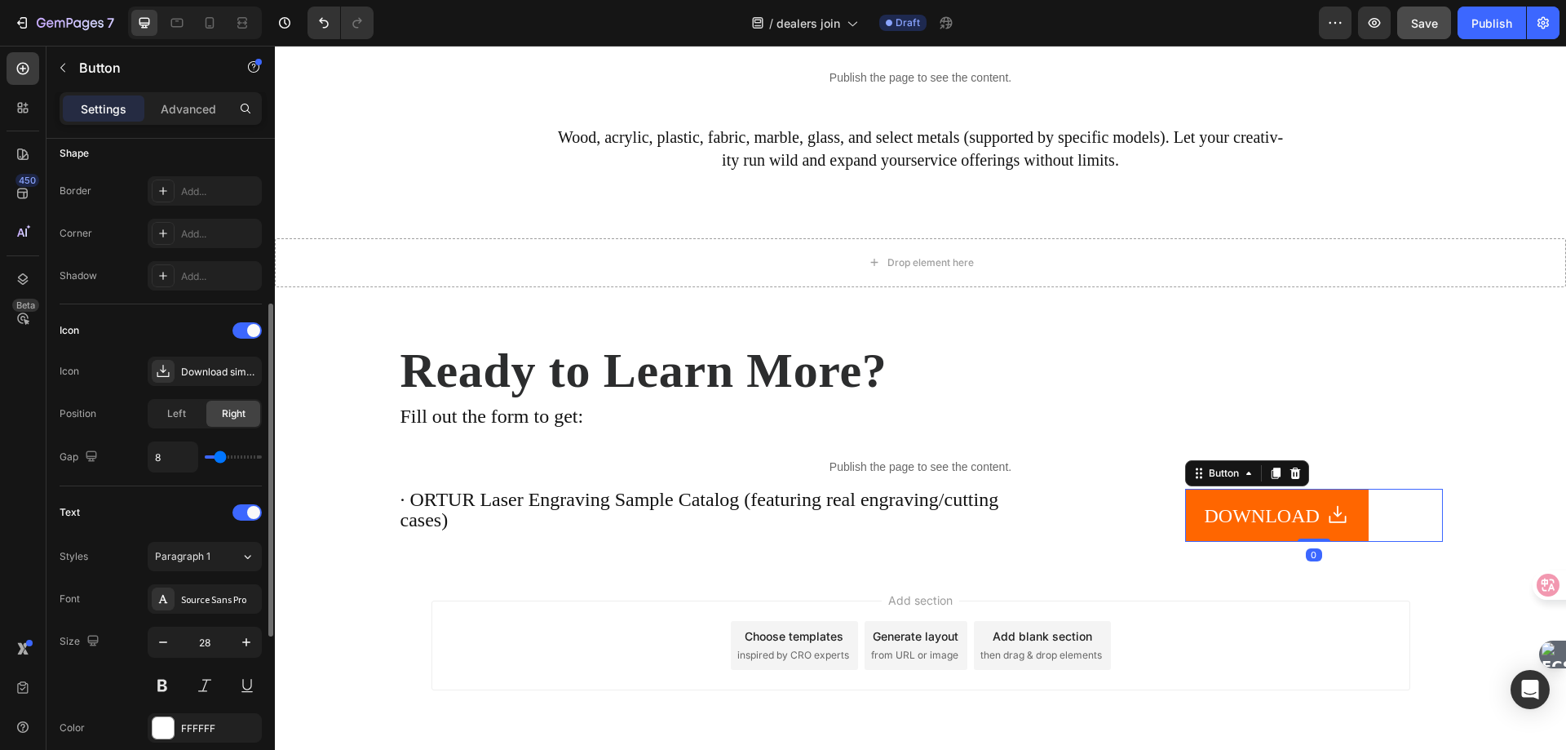
scroll to position [408, 0]
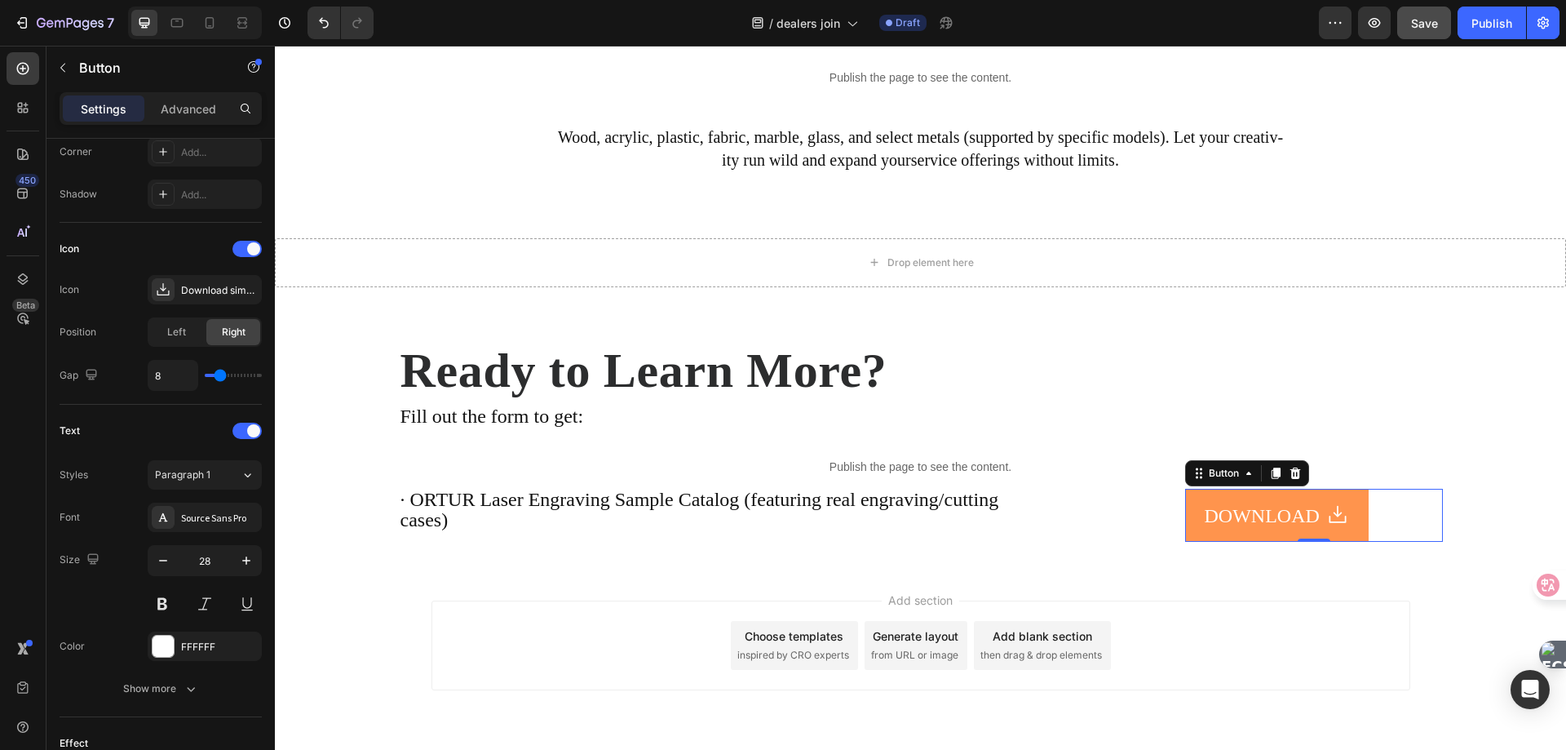
click at [1345, 516] on icon at bounding box center [1337, 514] width 23 height 23
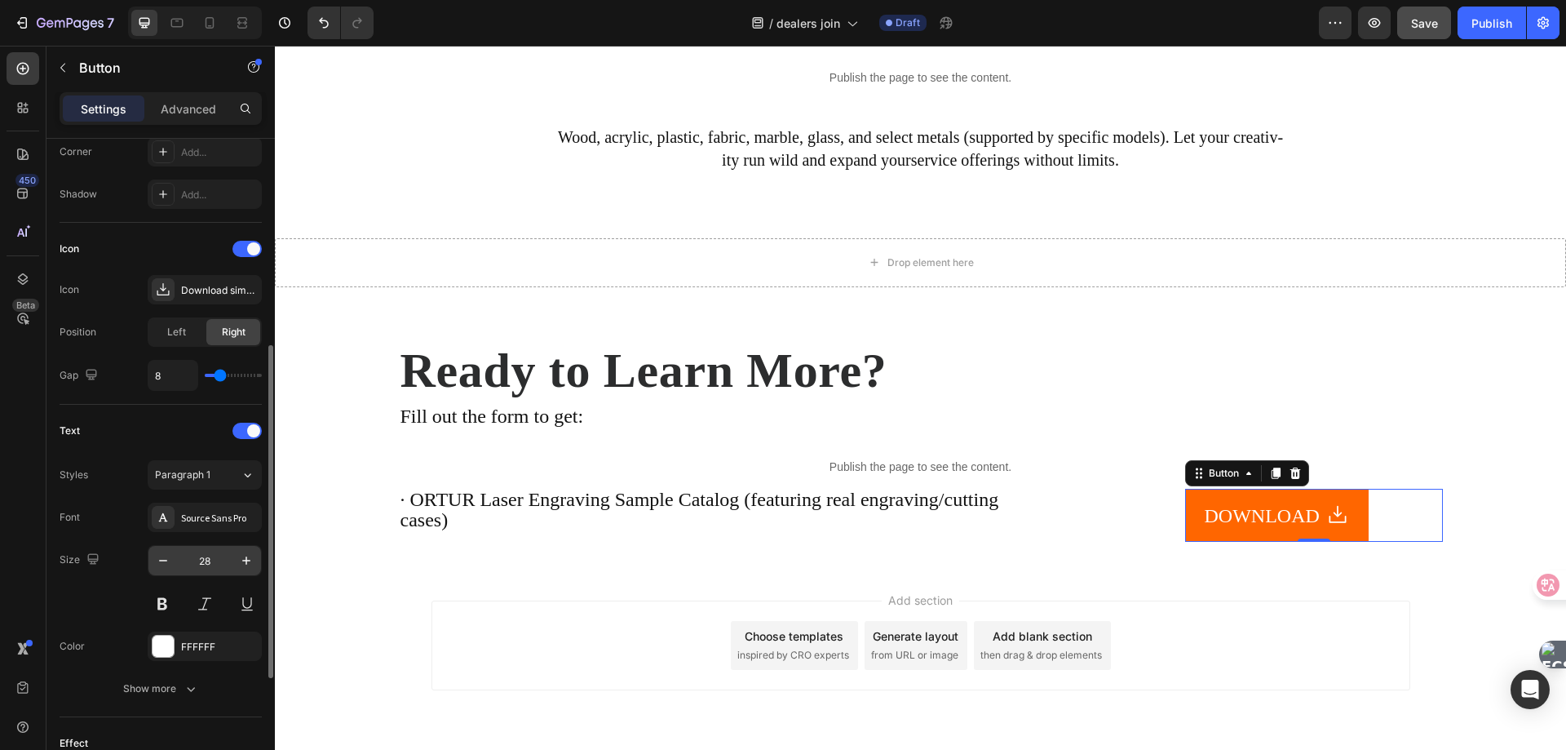
click at [215, 556] on input "28" at bounding box center [205, 560] width 54 height 29
type input "30"
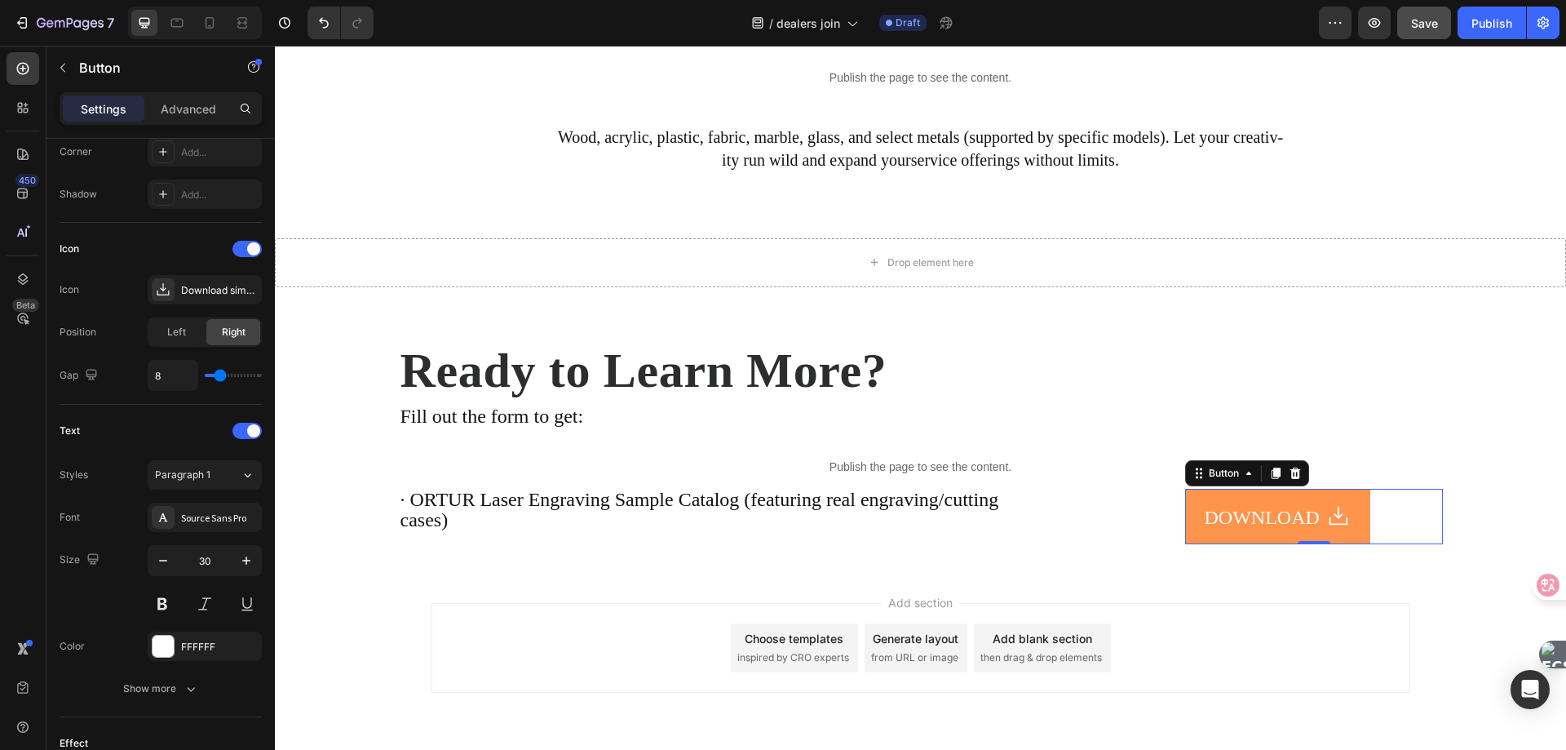
click at [1199, 491] on button "DOWNLOAD" at bounding box center [1277, 516] width 185 height 55
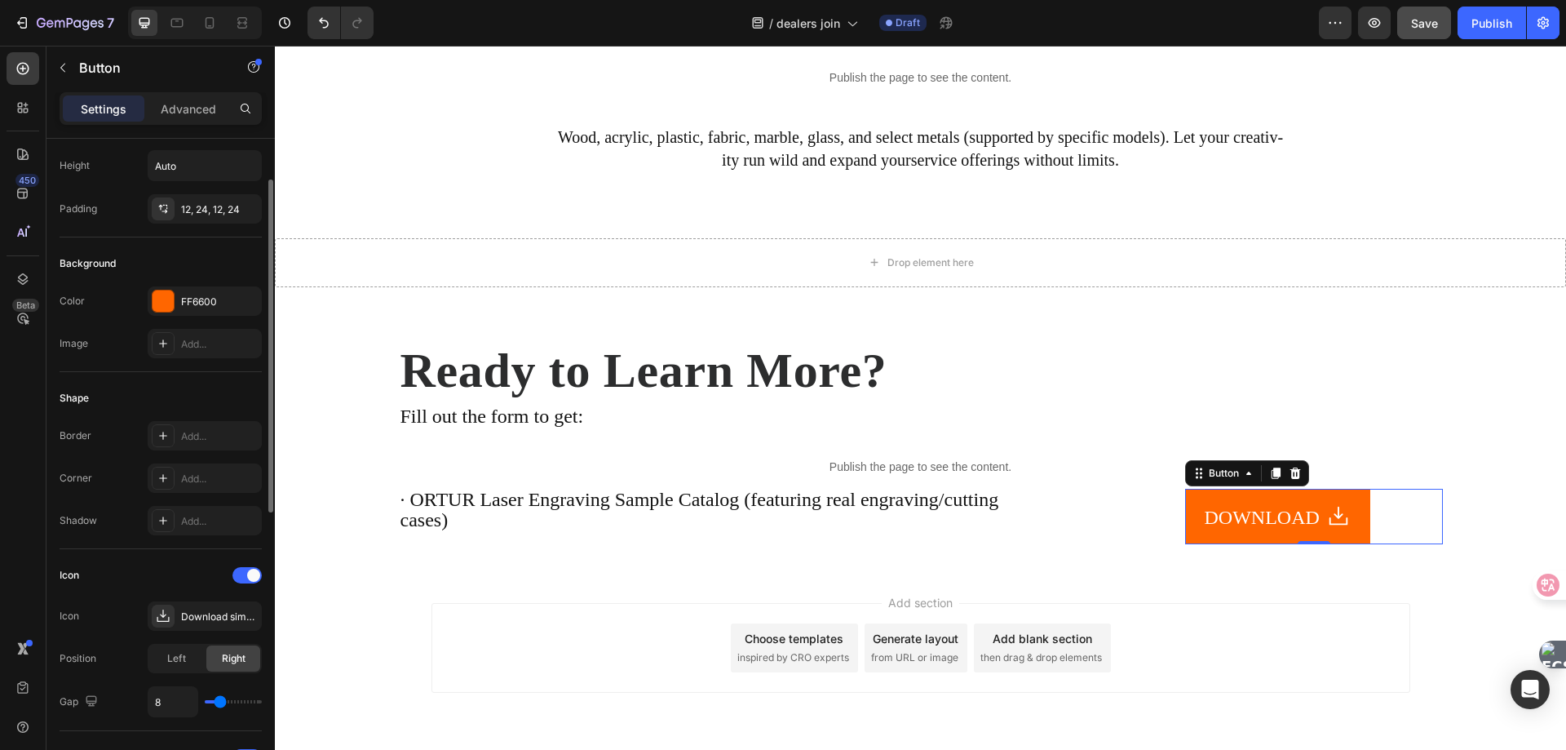
scroll to position [0, 0]
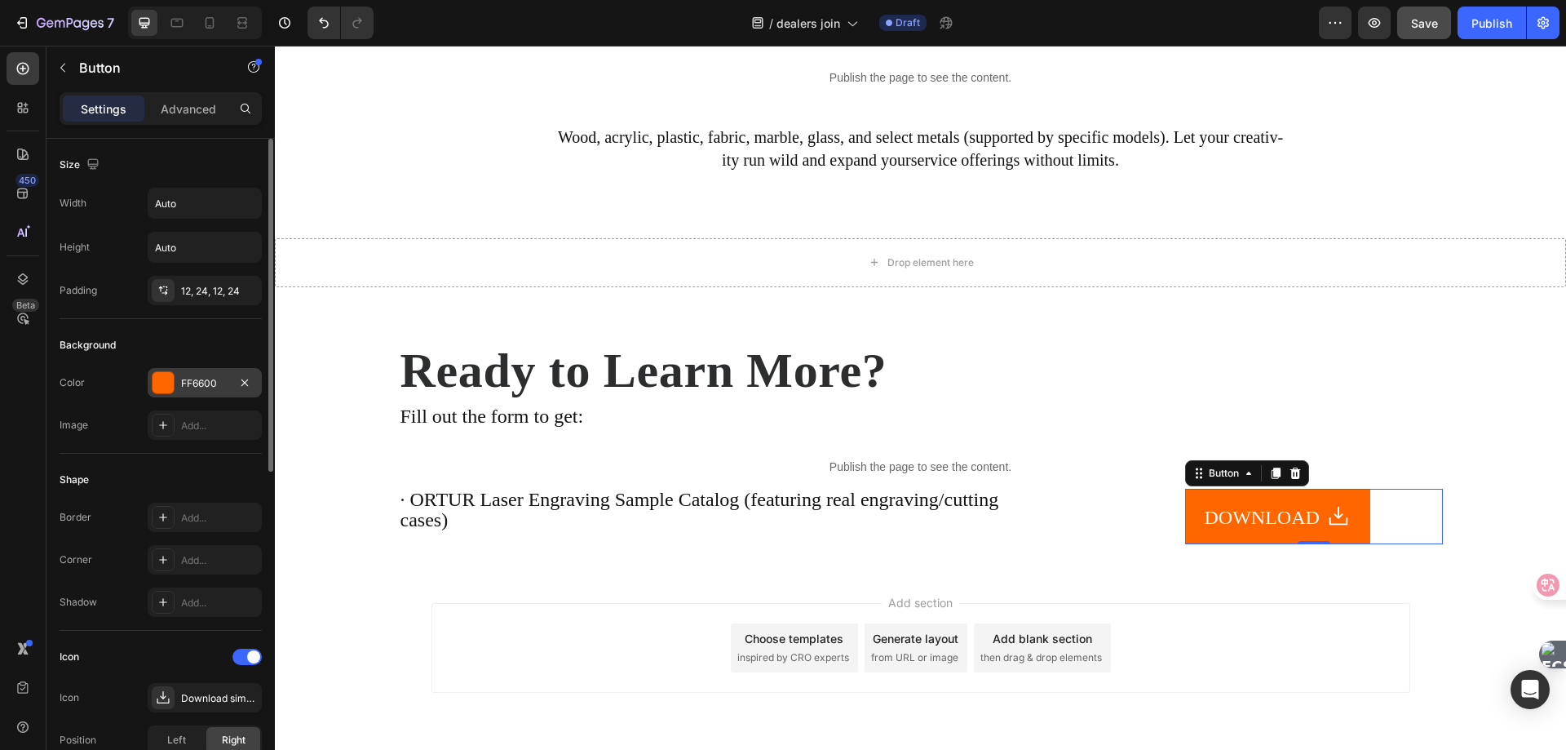
click at [166, 380] on div at bounding box center [163, 382] width 21 height 21
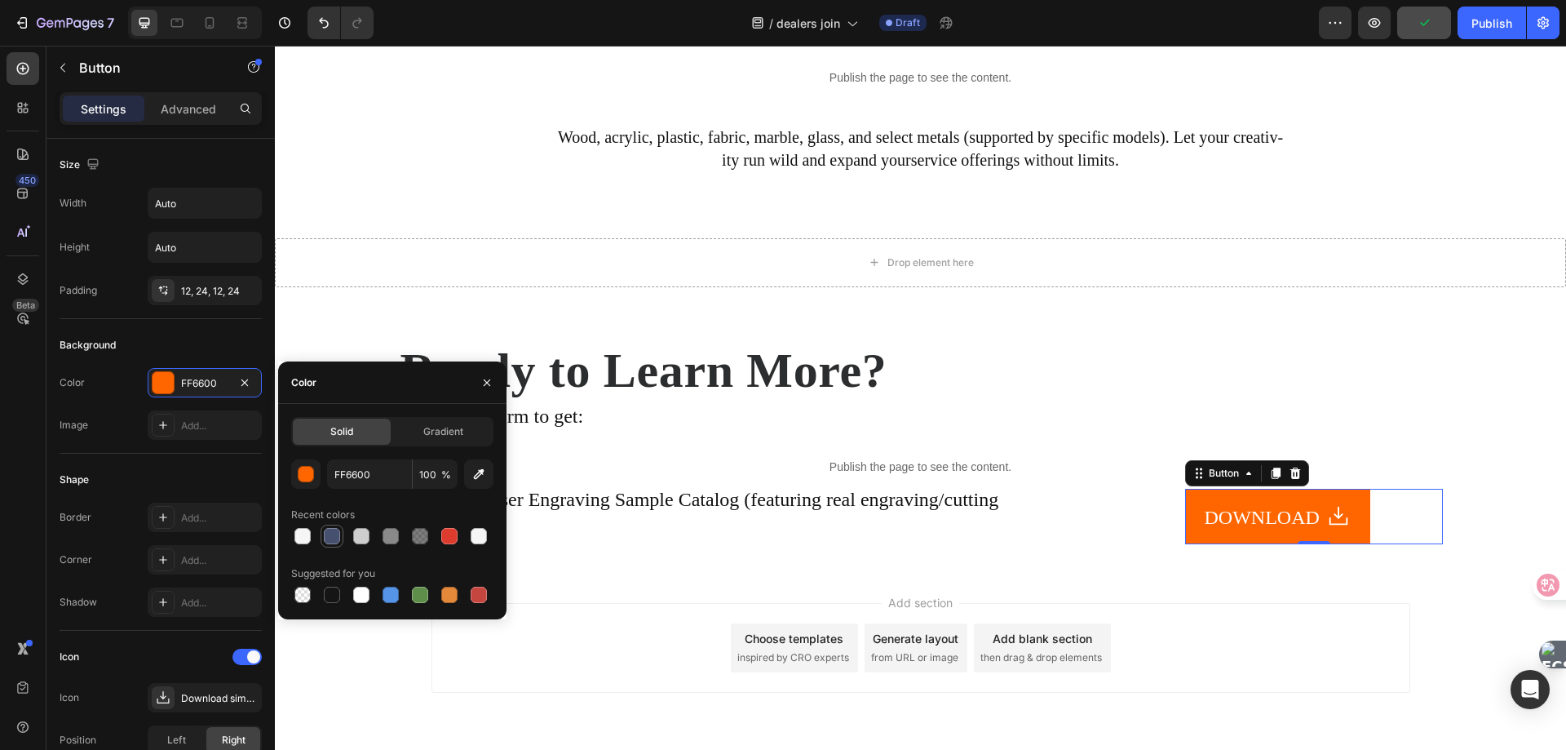
click at [334, 539] on div at bounding box center [332, 536] width 16 height 16
type input "46516F"
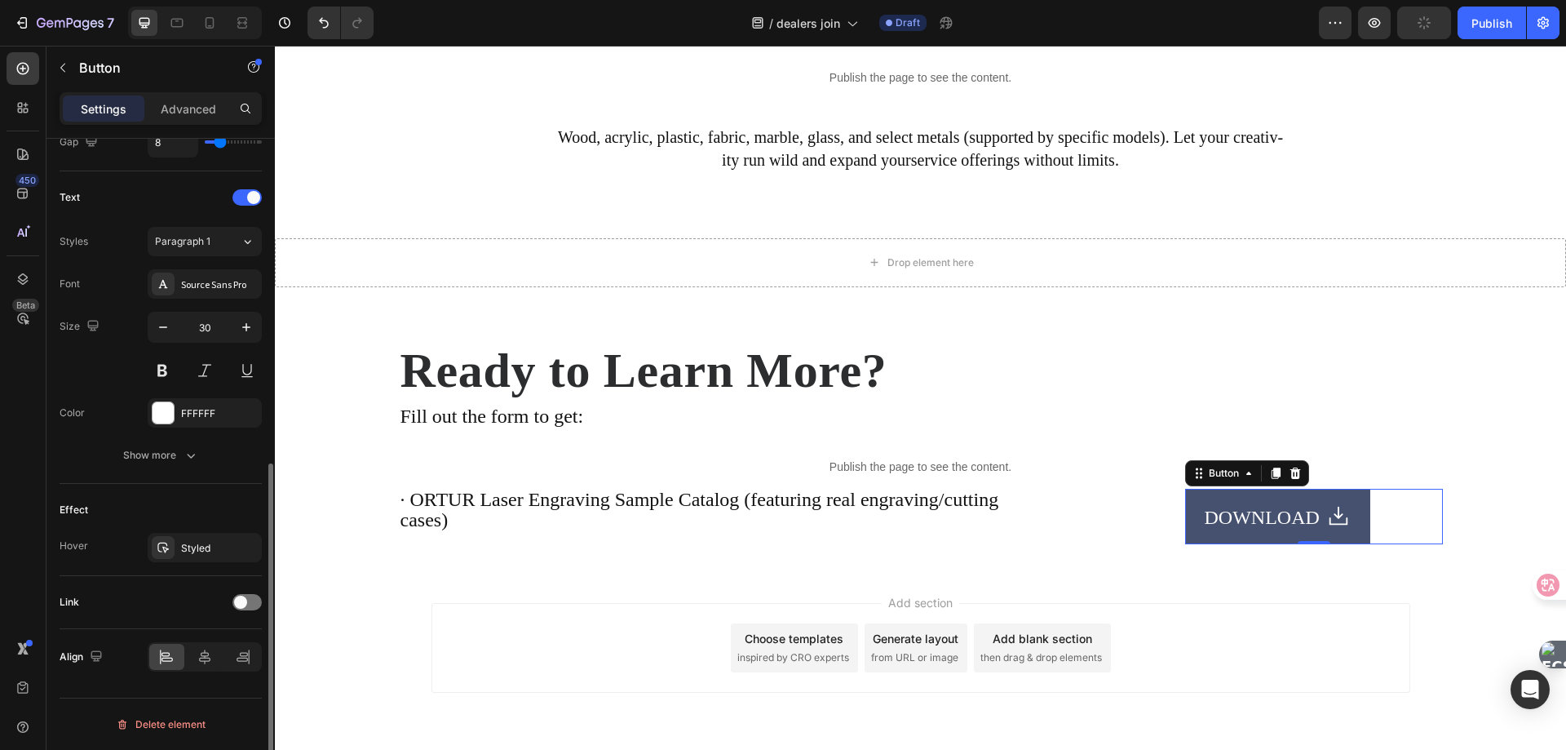
scroll to position [478, 0]
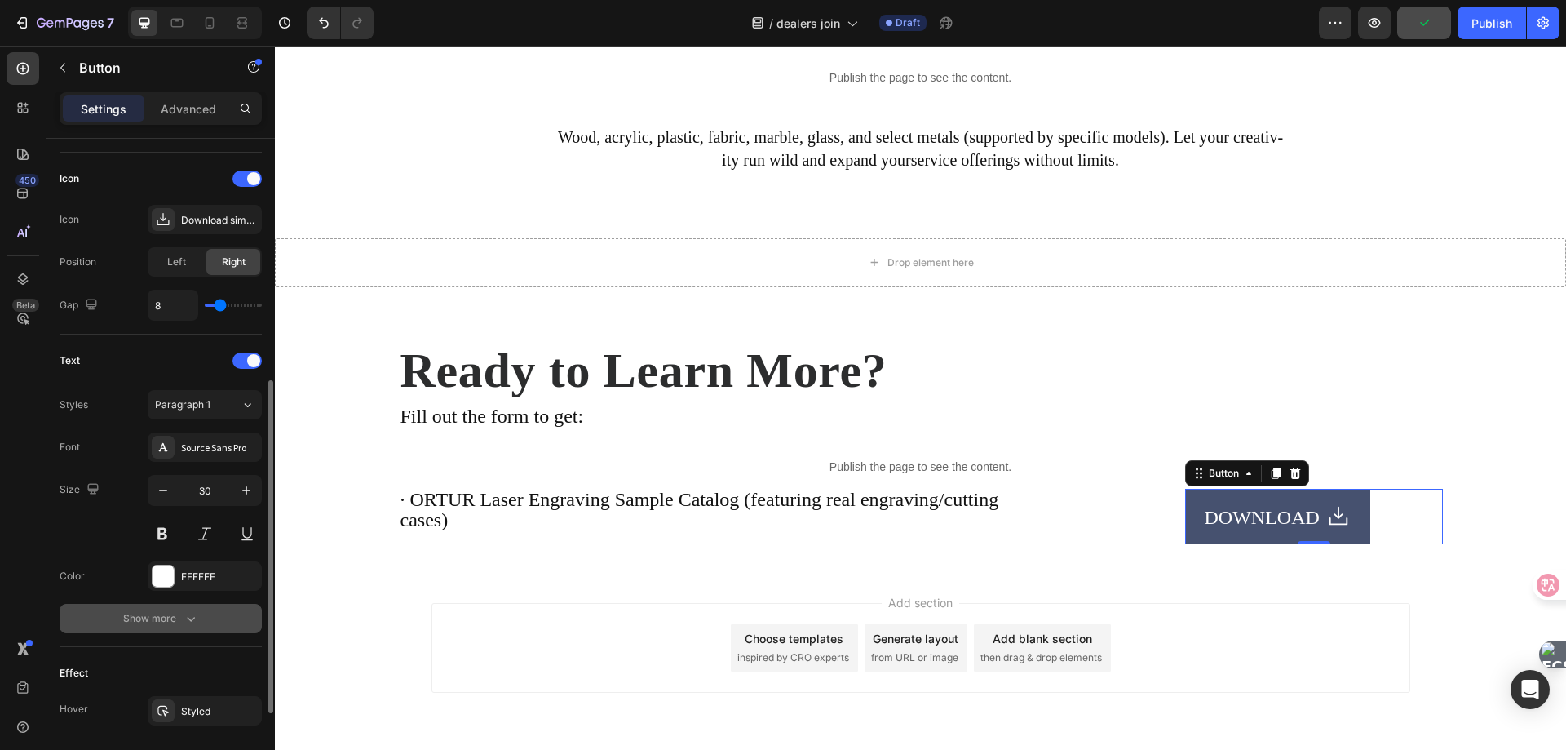
click at [135, 613] on div "Show more" at bounding box center [161, 618] width 76 height 16
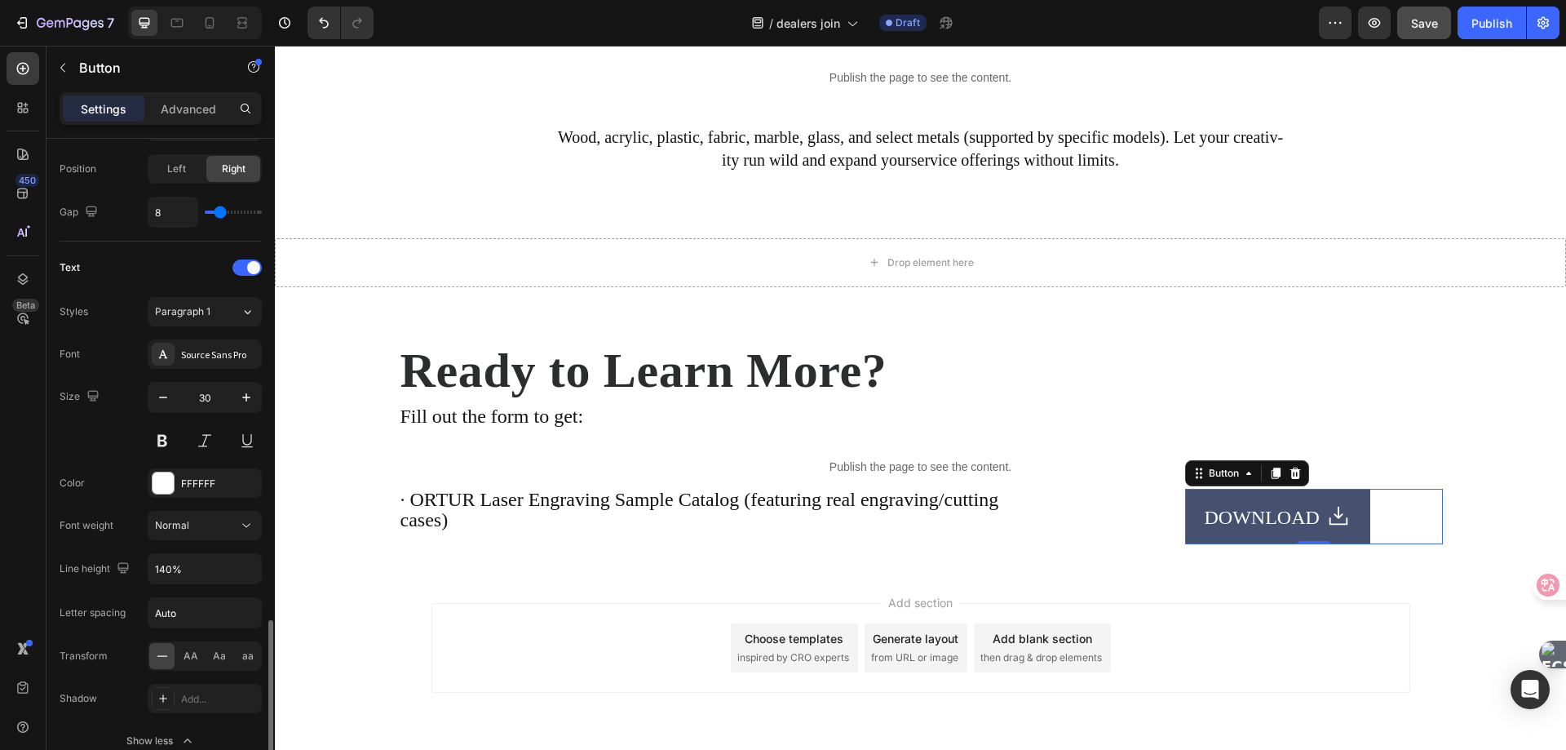
scroll to position [816, 0]
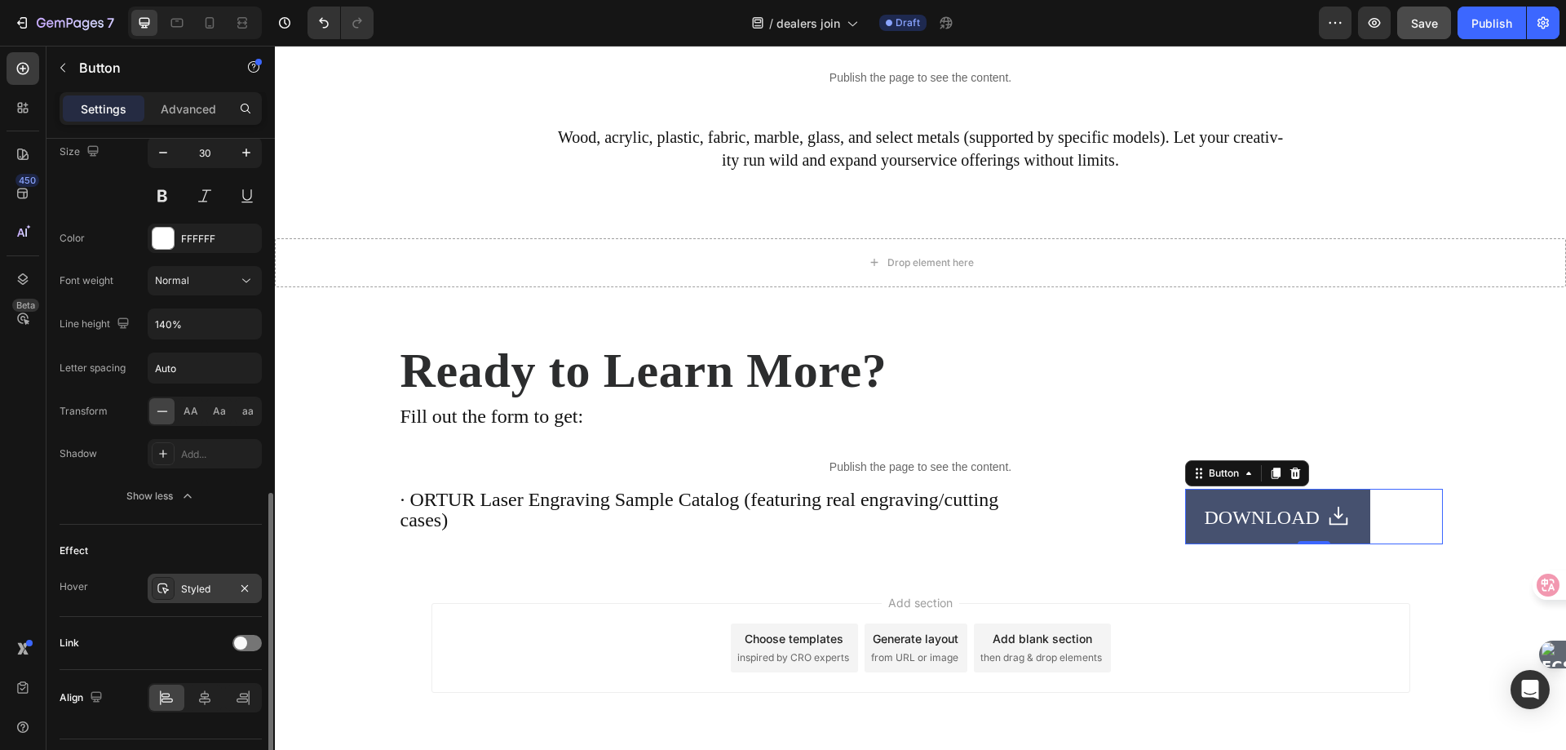
click at [185, 591] on div "Styled" at bounding box center [204, 589] width 47 height 15
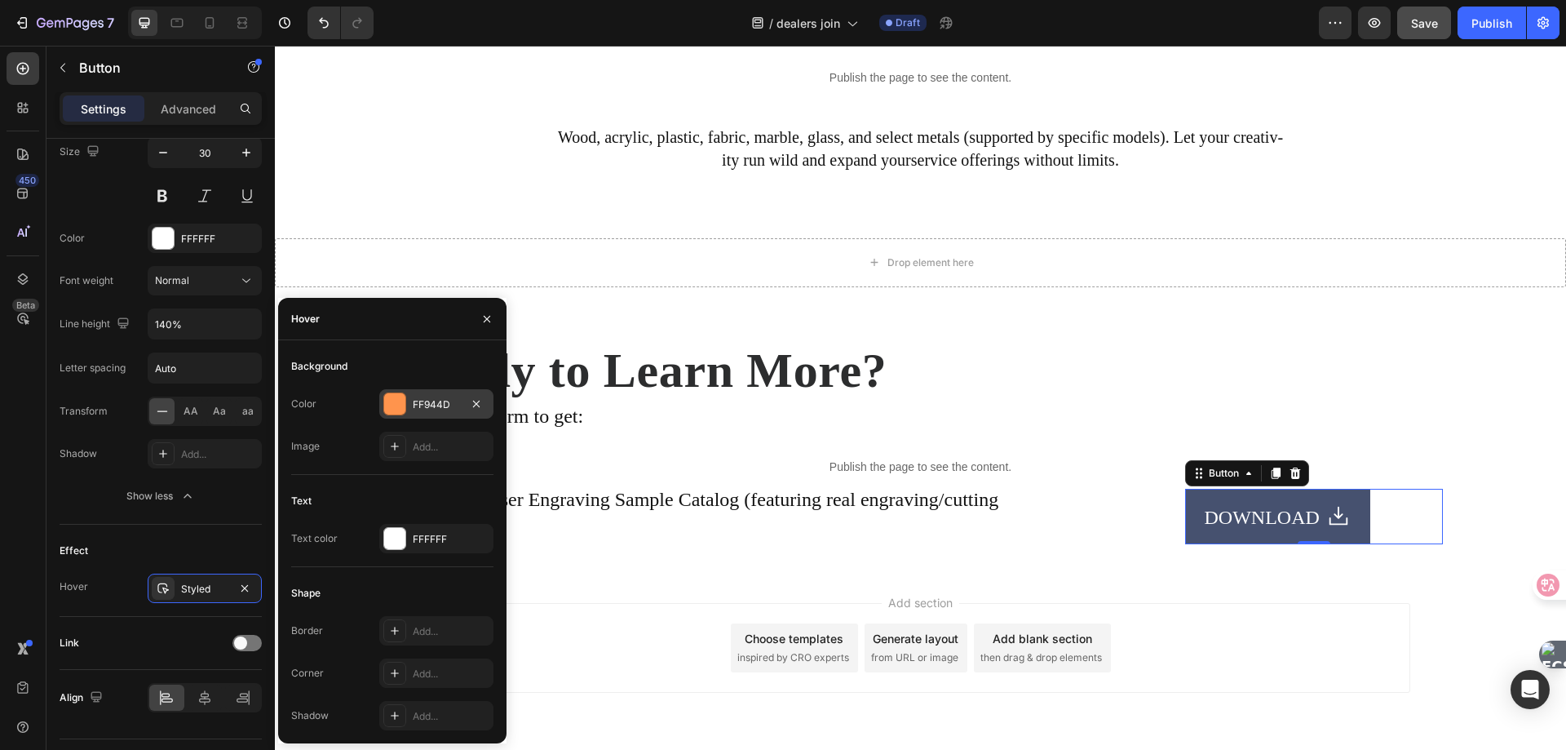
click at [396, 407] on div at bounding box center [394, 403] width 21 height 21
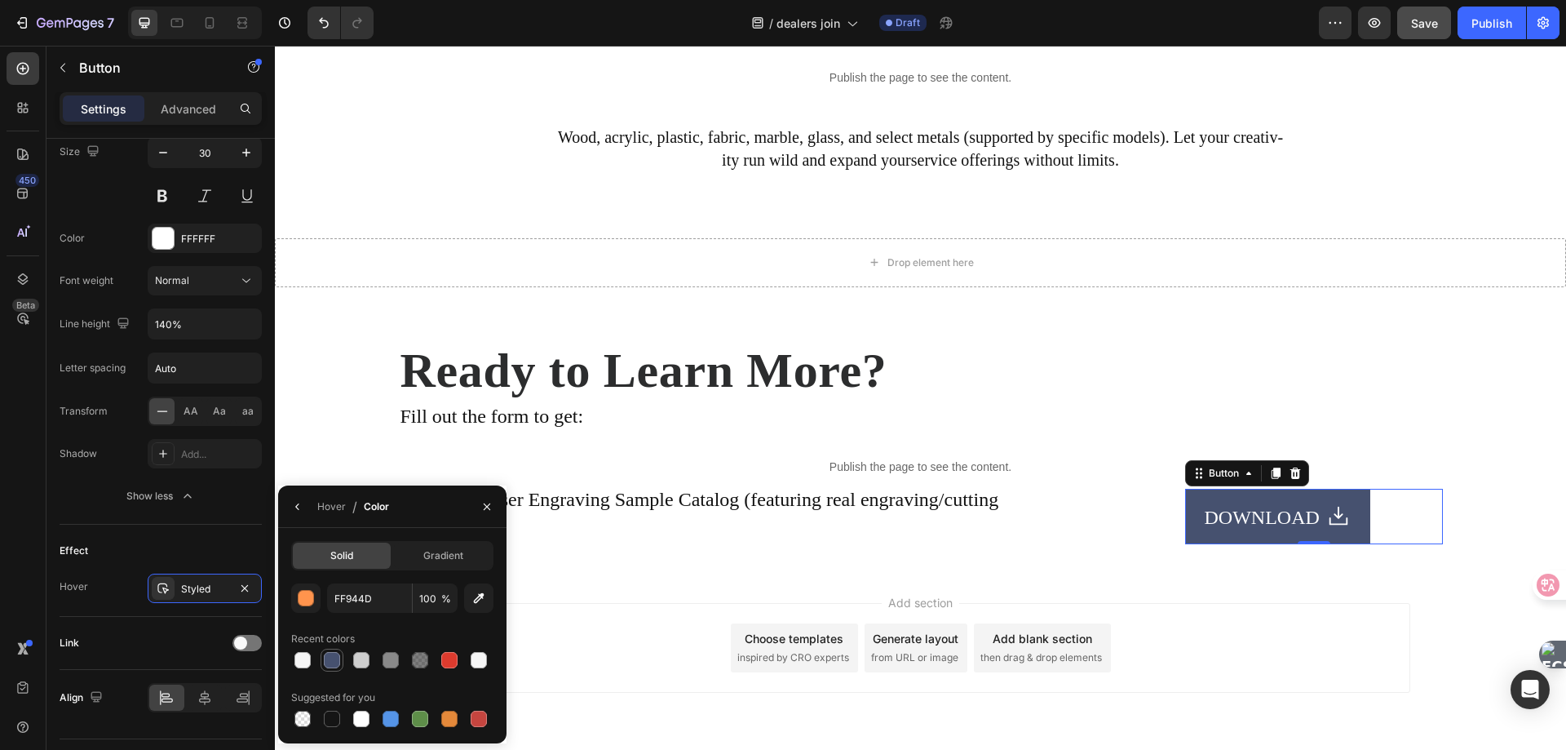
click at [330, 659] on div at bounding box center [332, 660] width 16 height 16
type input "46516F"
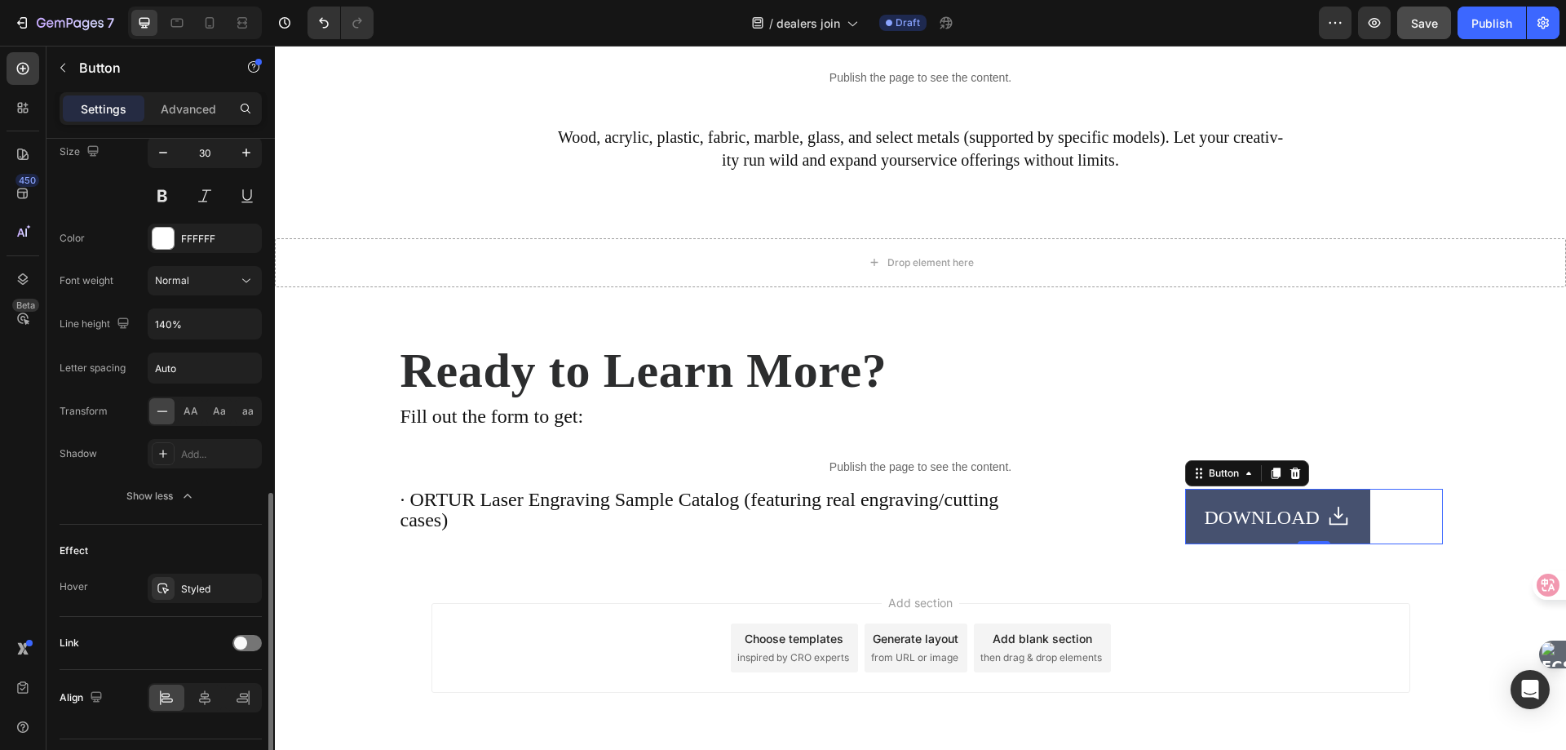
click at [122, 603] on div "Effect Hover Styled" at bounding box center [161, 571] width 202 height 92
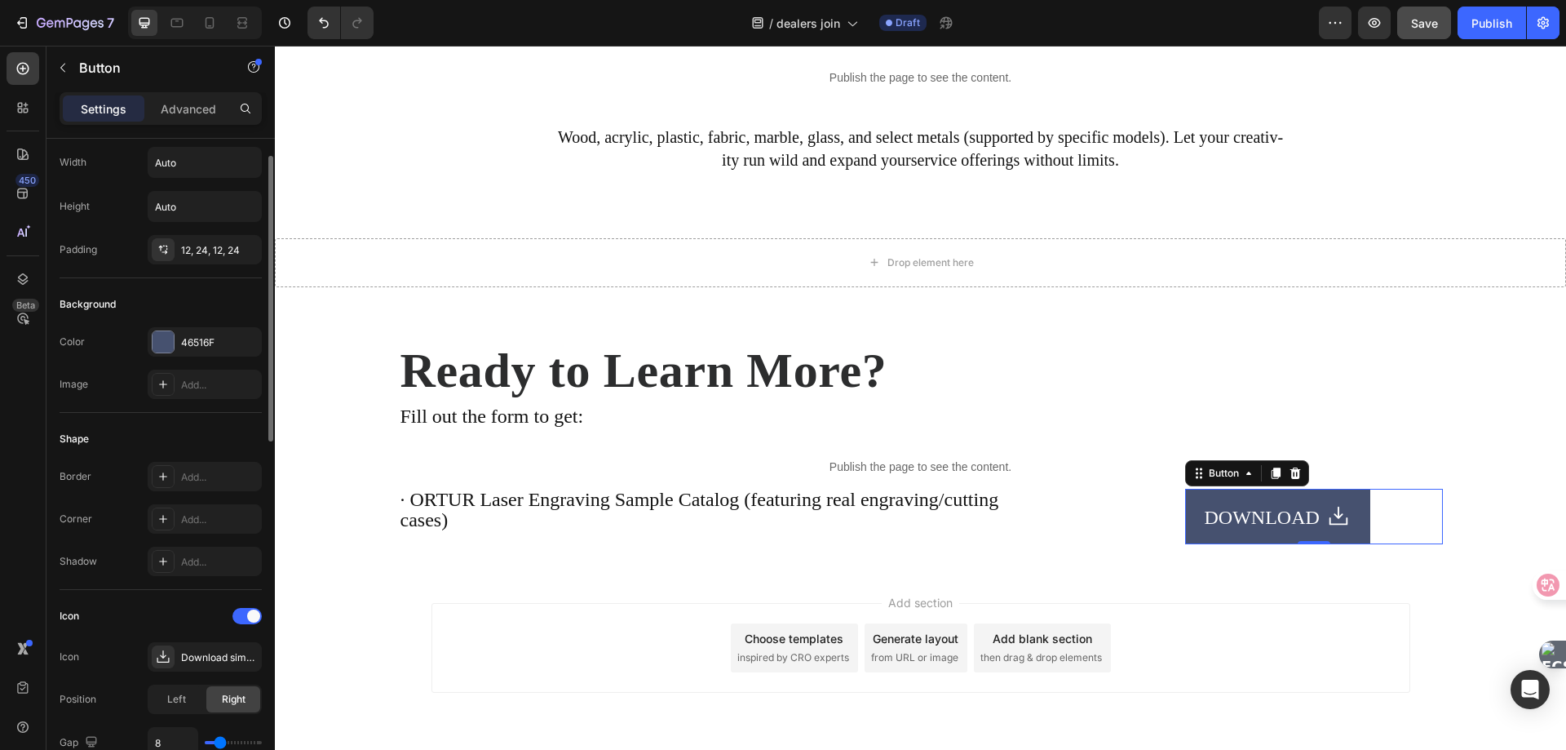
scroll to position [0, 0]
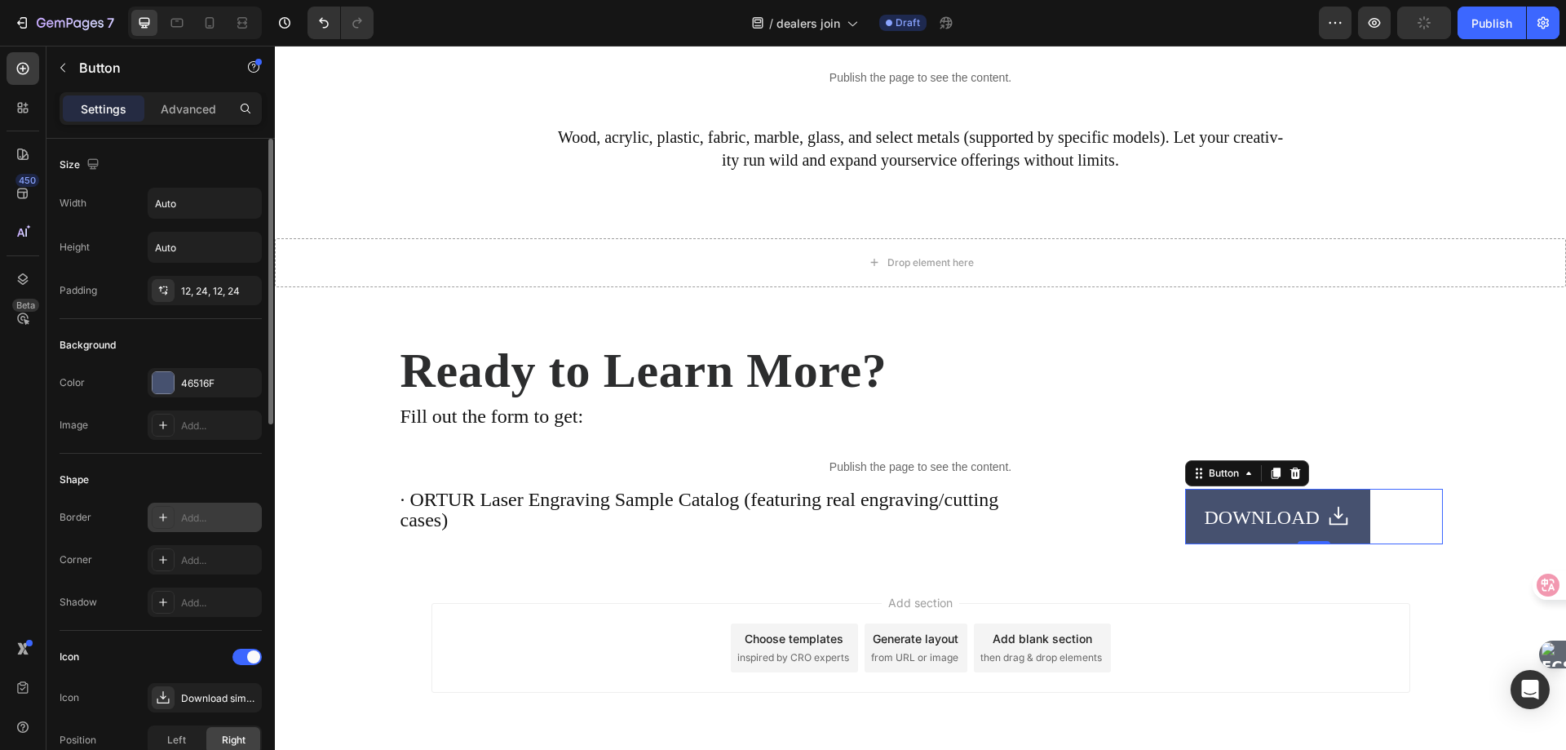
click at [188, 516] on div "Add..." at bounding box center [219, 518] width 77 height 15
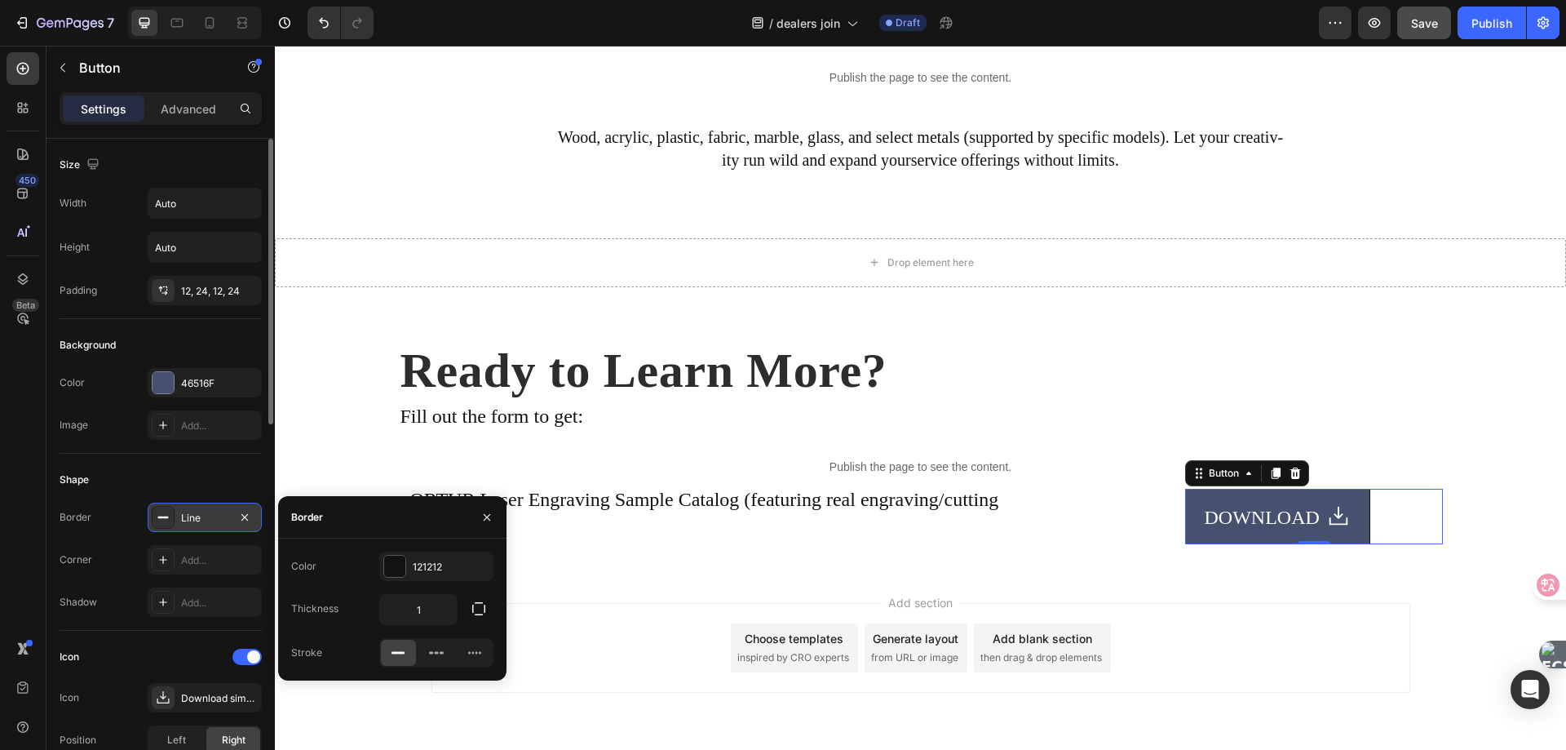
click at [219, 485] on div "Shape" at bounding box center [161, 480] width 202 height 26
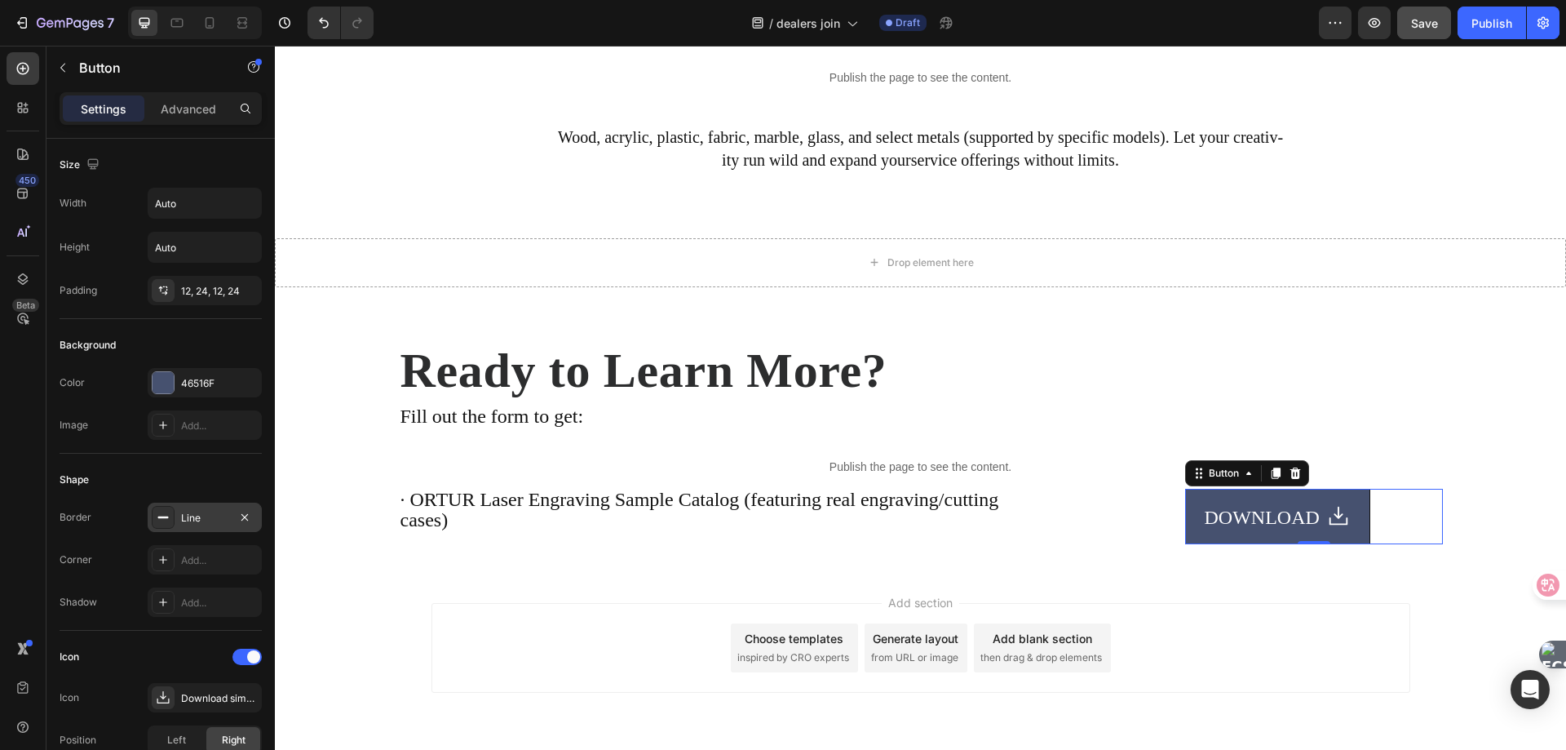
click at [204, 521] on div "Line" at bounding box center [204, 518] width 47 height 15
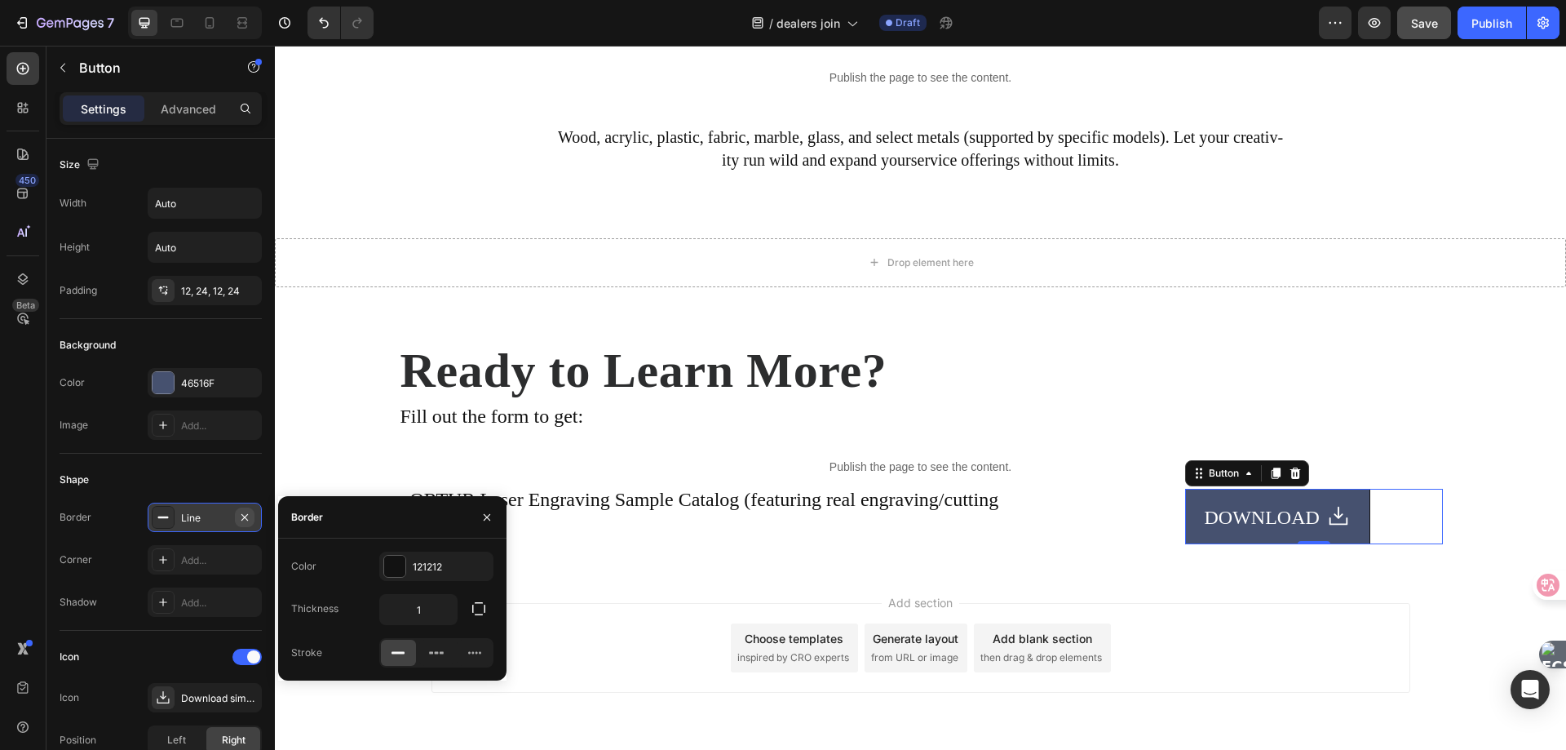
click at [247, 514] on icon "button" at bounding box center [244, 516] width 7 height 7
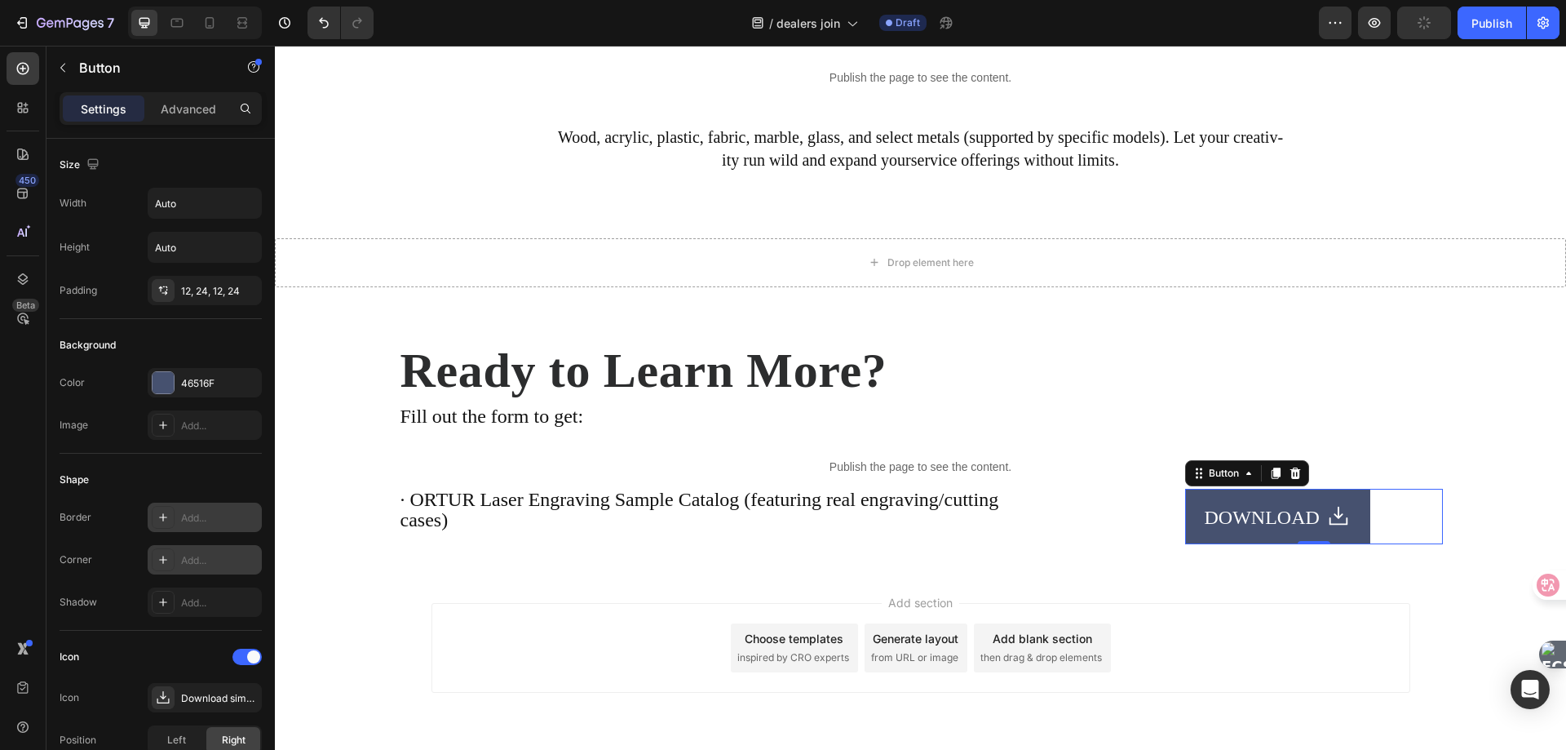
click at [201, 560] on div "Add..." at bounding box center [219, 560] width 77 height 15
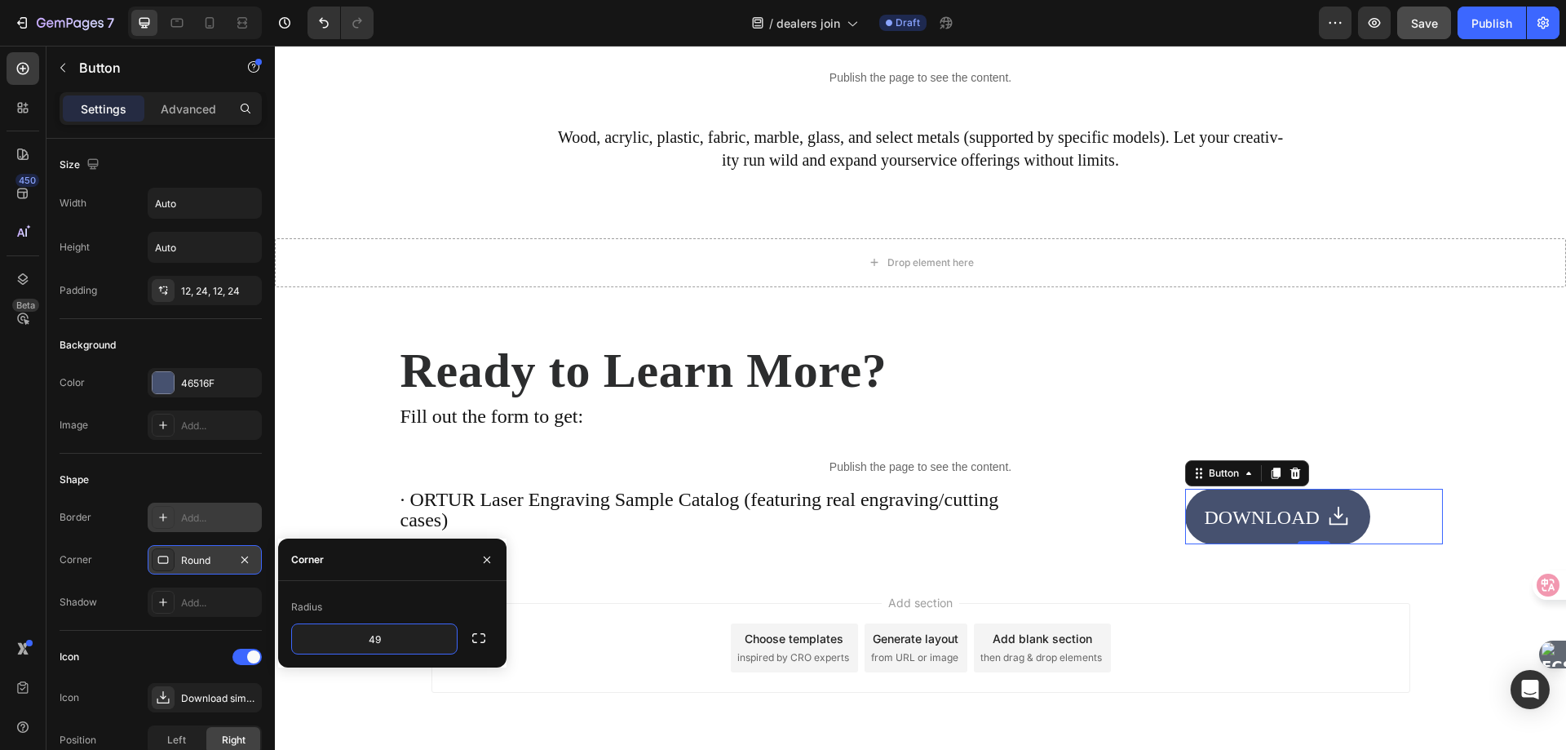
type input "50"
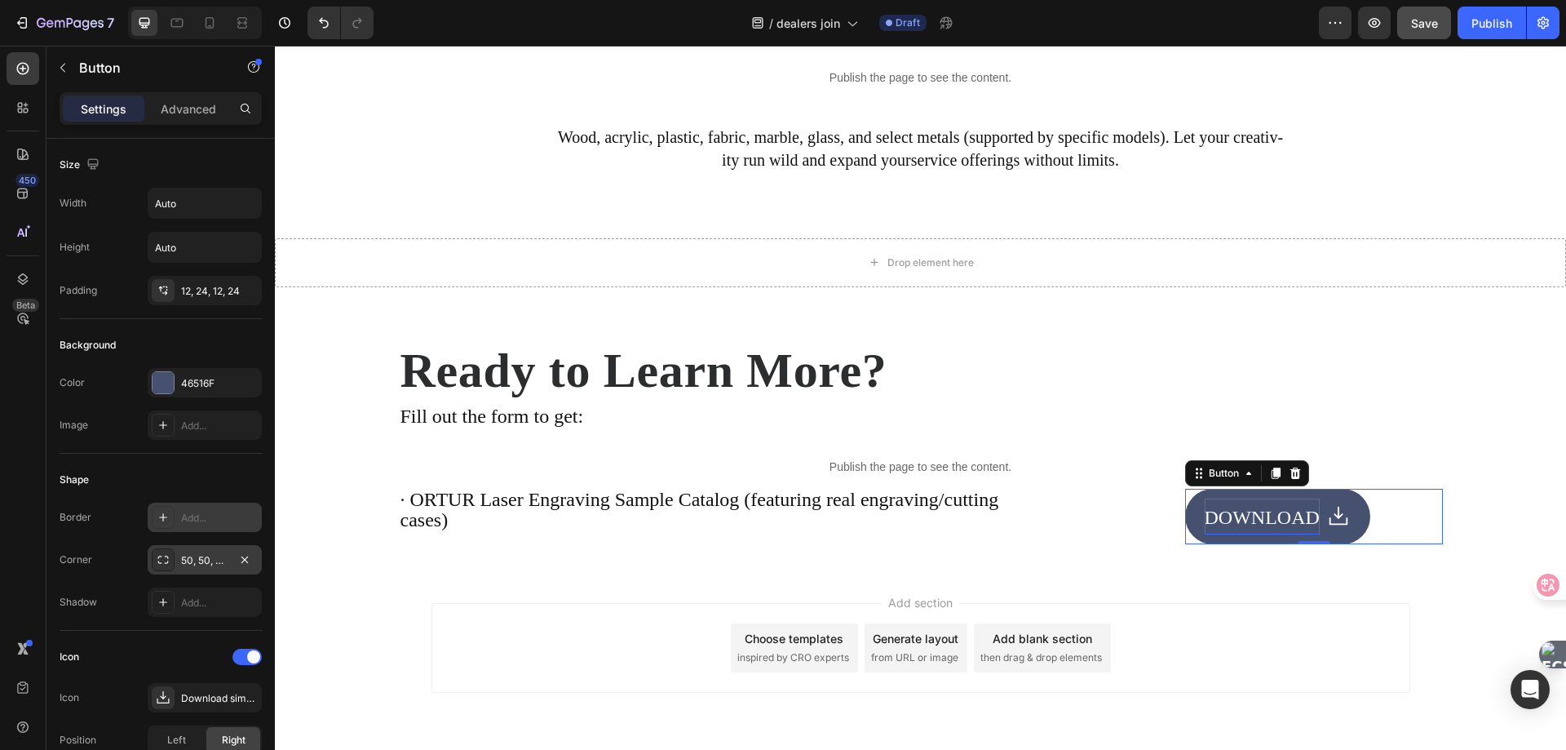
click at [1187, 525] on button "DOWNLOAD" at bounding box center [1277, 516] width 185 height 55
click at [201, 290] on div "12, 24, 12, 24" at bounding box center [204, 291] width 47 height 15
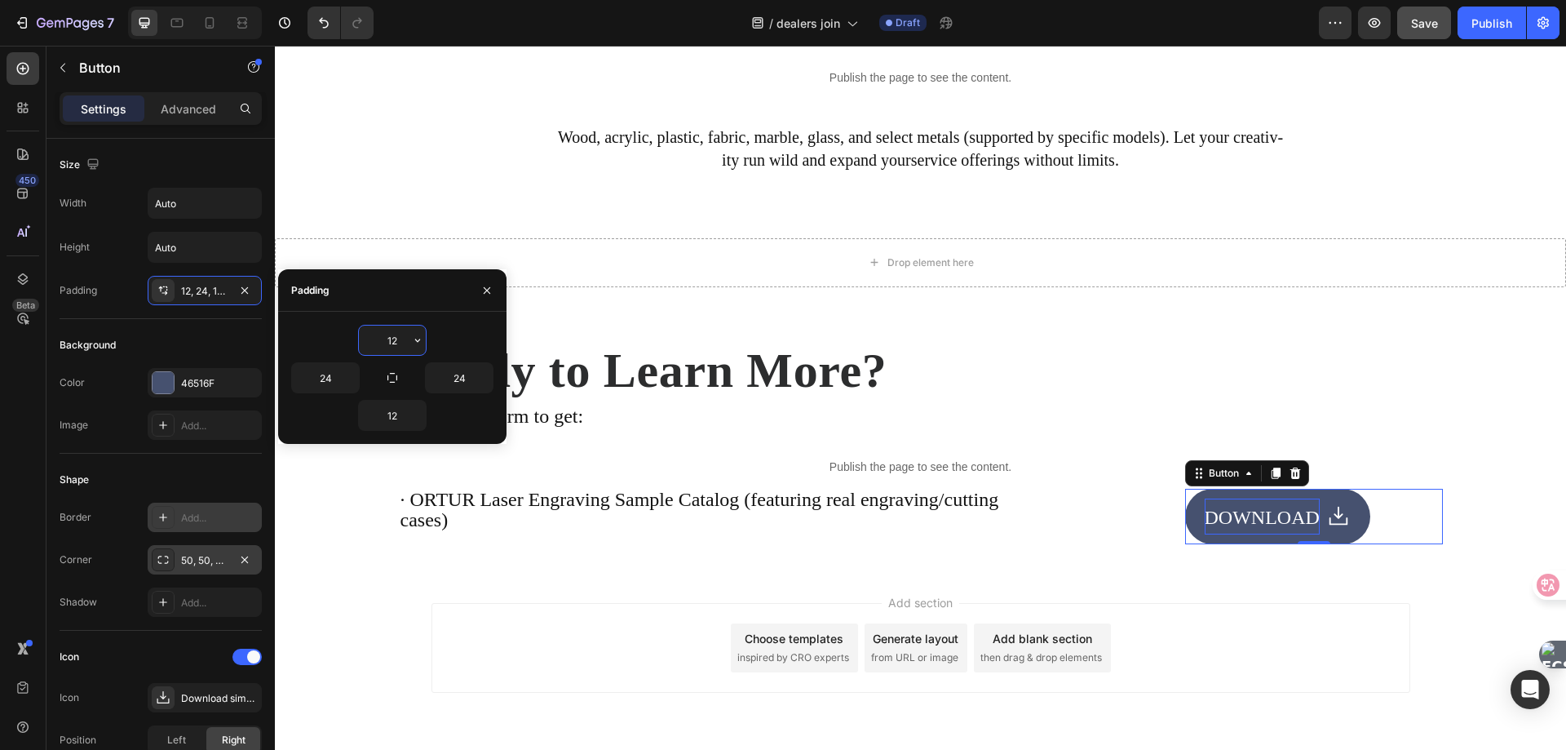
click at [397, 343] on input "12" at bounding box center [392, 339] width 67 height 29
type input "6"
click at [400, 421] on input "12" at bounding box center [392, 415] width 67 height 29
paste input "6"
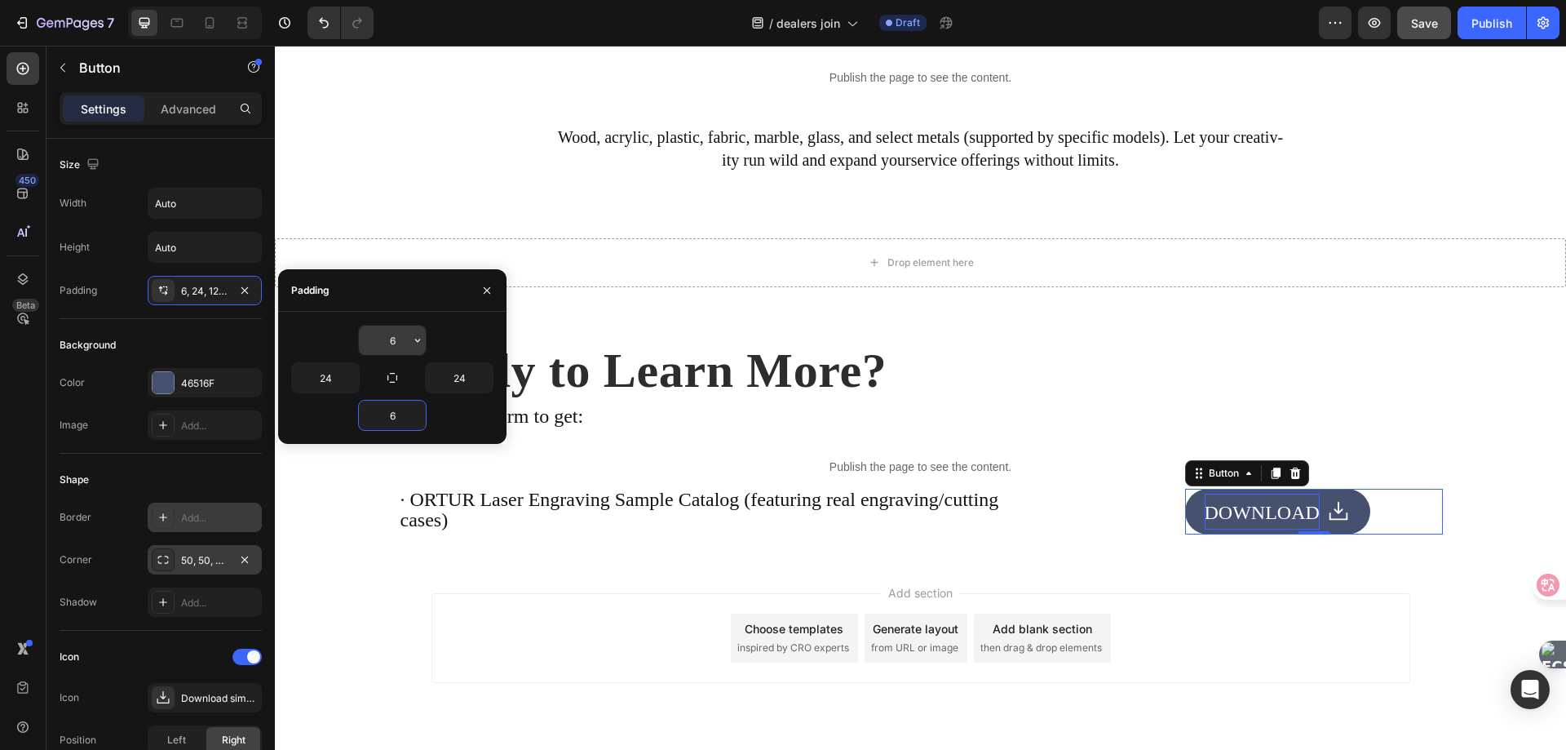
type input "6"
click at [401, 344] on input "6" at bounding box center [392, 339] width 67 height 29
type input "3"
click at [392, 417] on input "6" at bounding box center [392, 415] width 67 height 29
paste input "3"
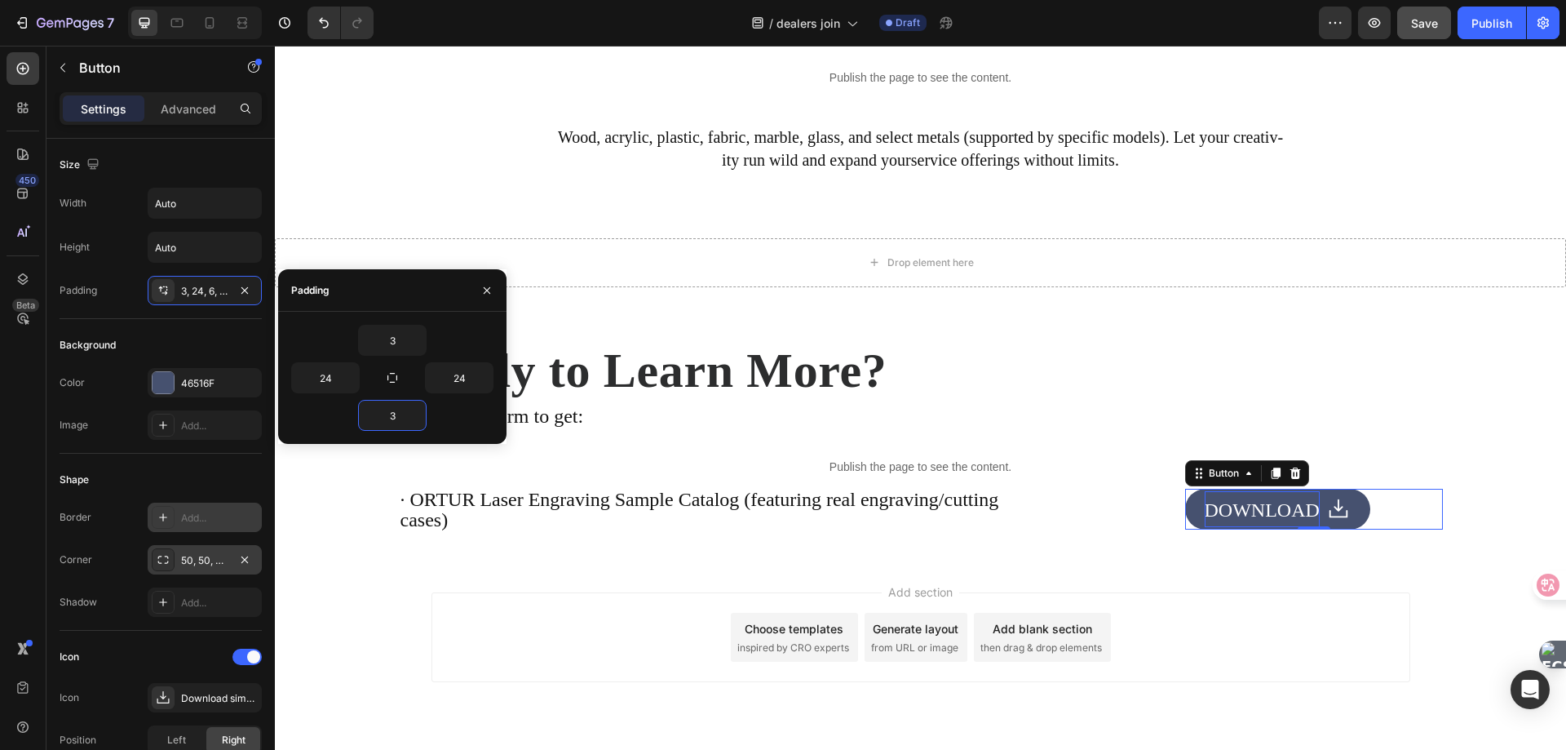
type input "3"
click at [874, 523] on p "cases)" at bounding box center [786, 521] width 770 height 21
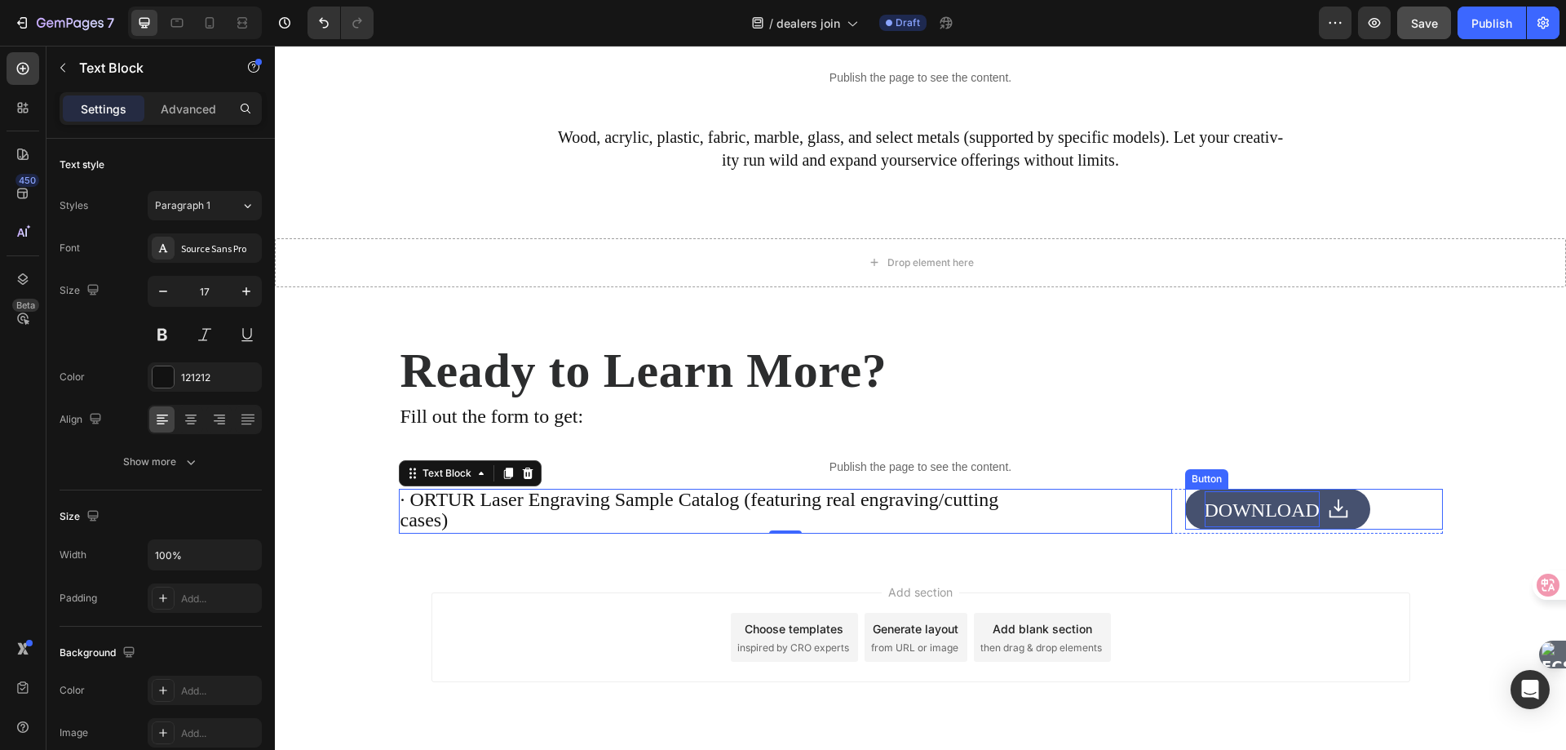
click at [1185, 507] on button "DOWNLOAD" at bounding box center [1277, 509] width 185 height 41
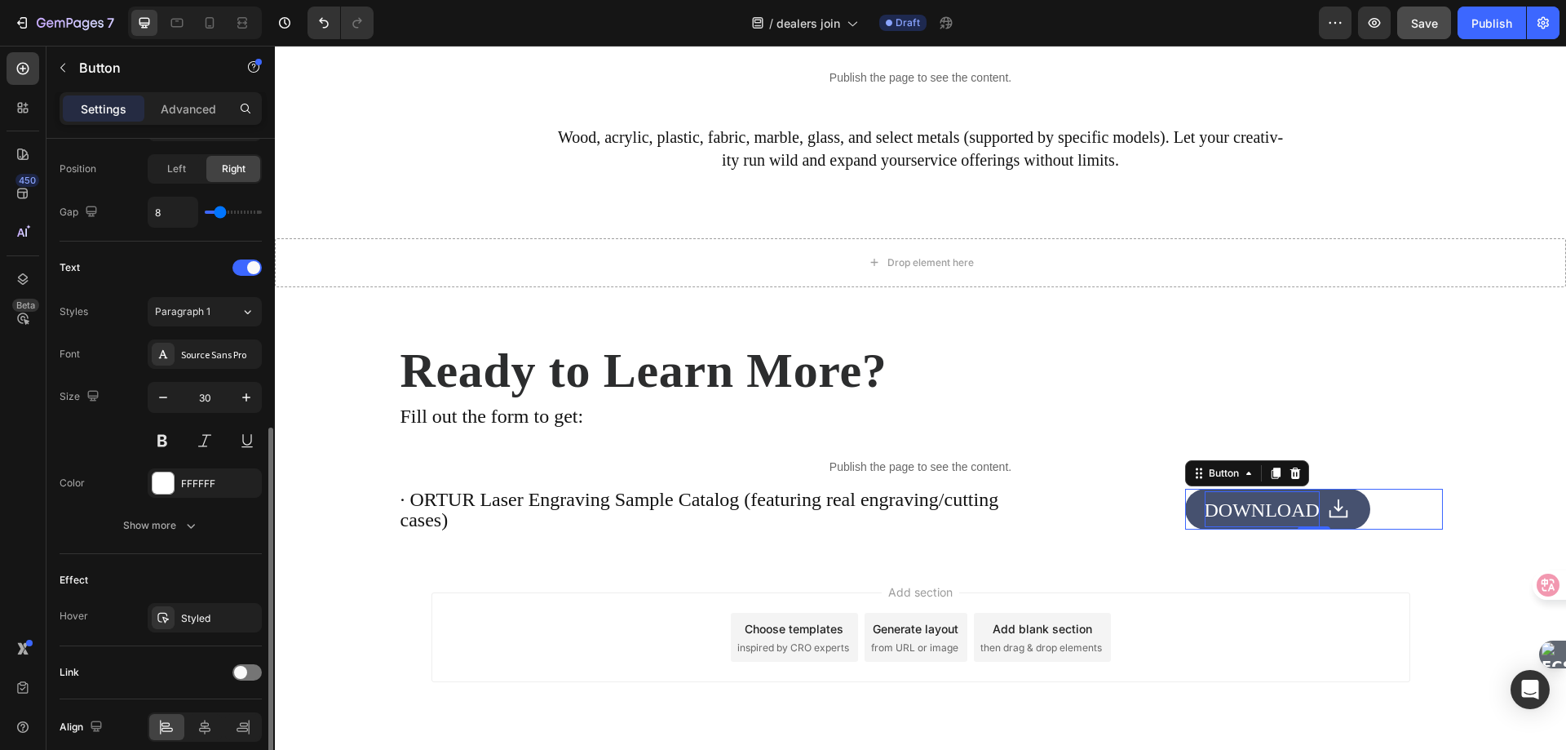
scroll to position [641, 0]
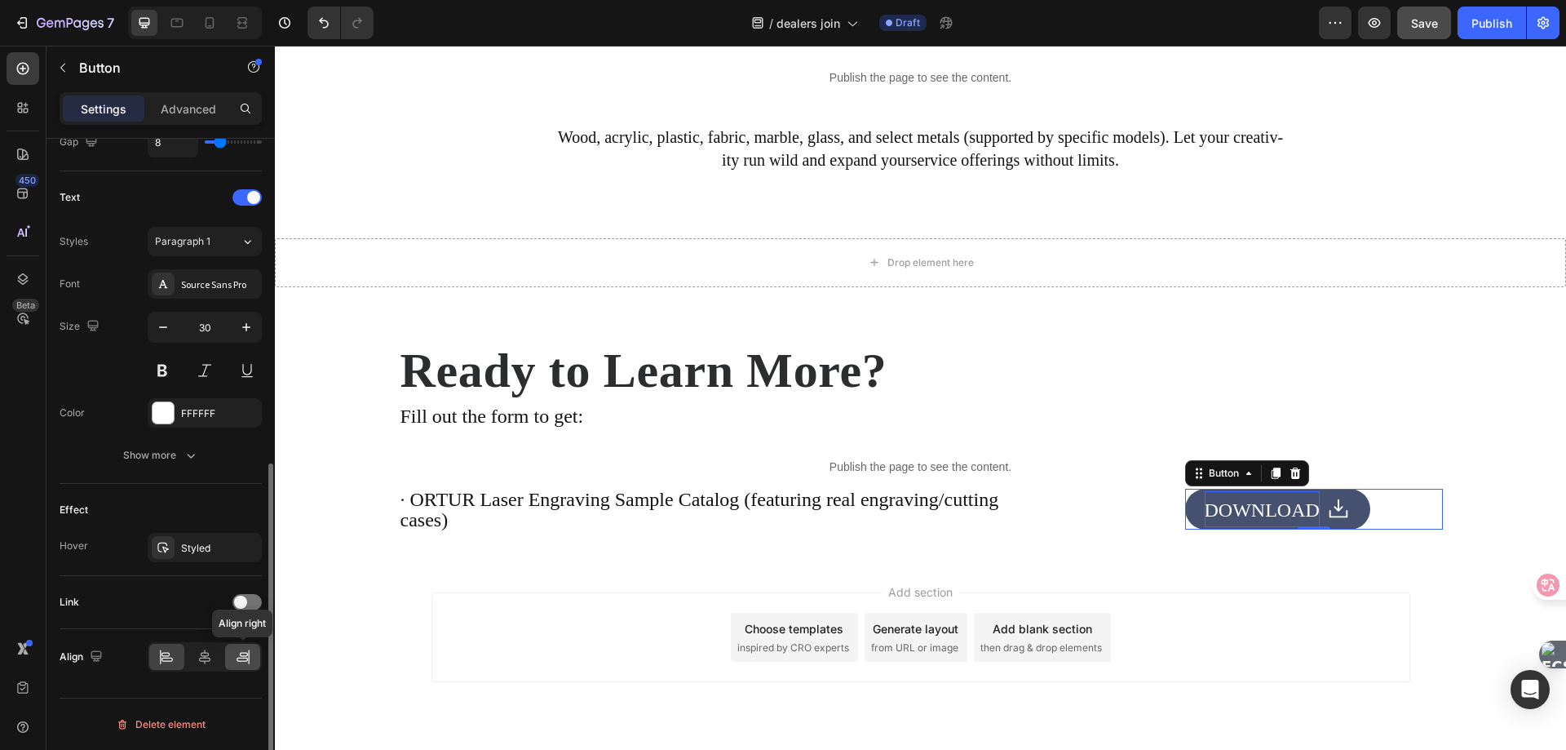
click at [250, 655] on icon at bounding box center [243, 657] width 16 height 16
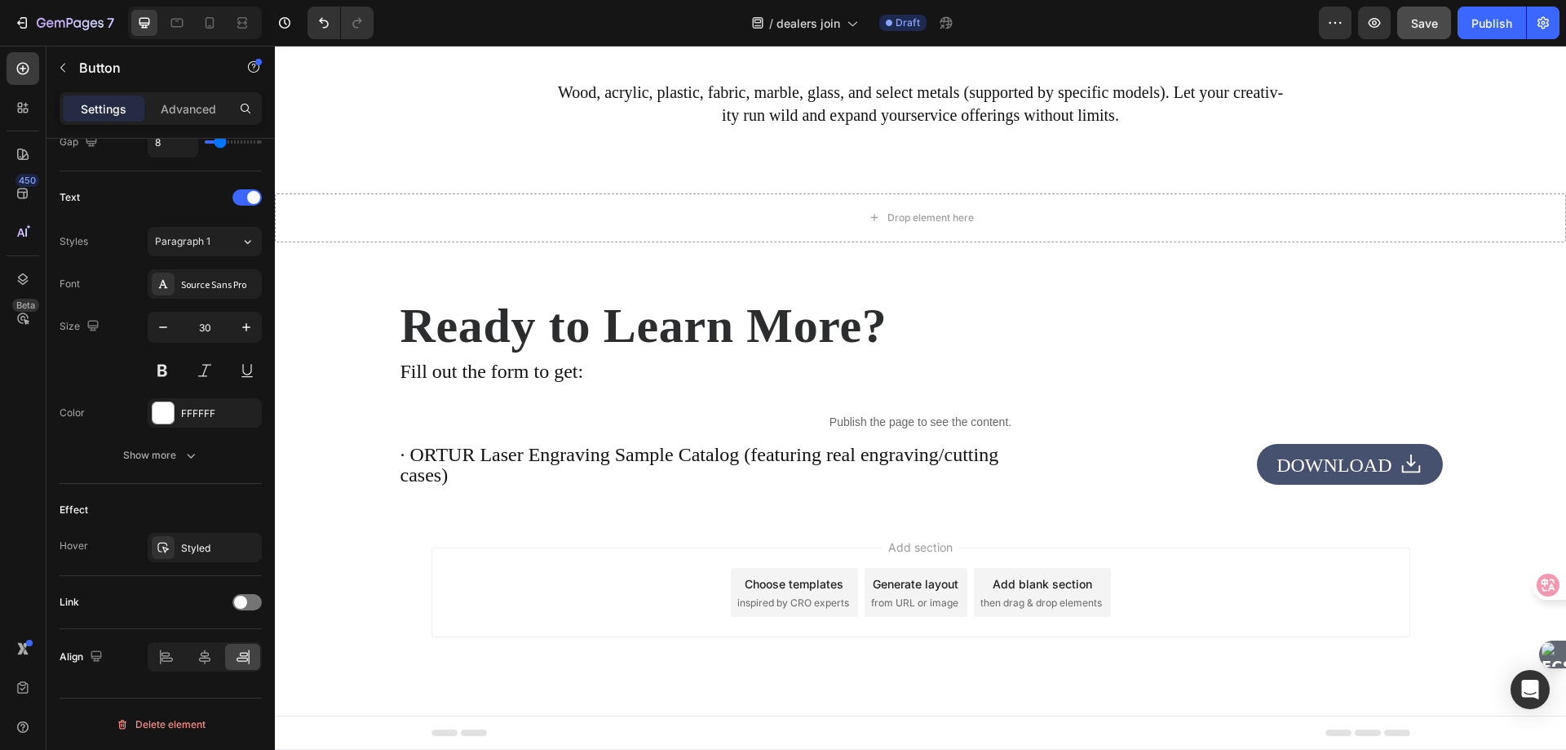
scroll to position [3474, 0]
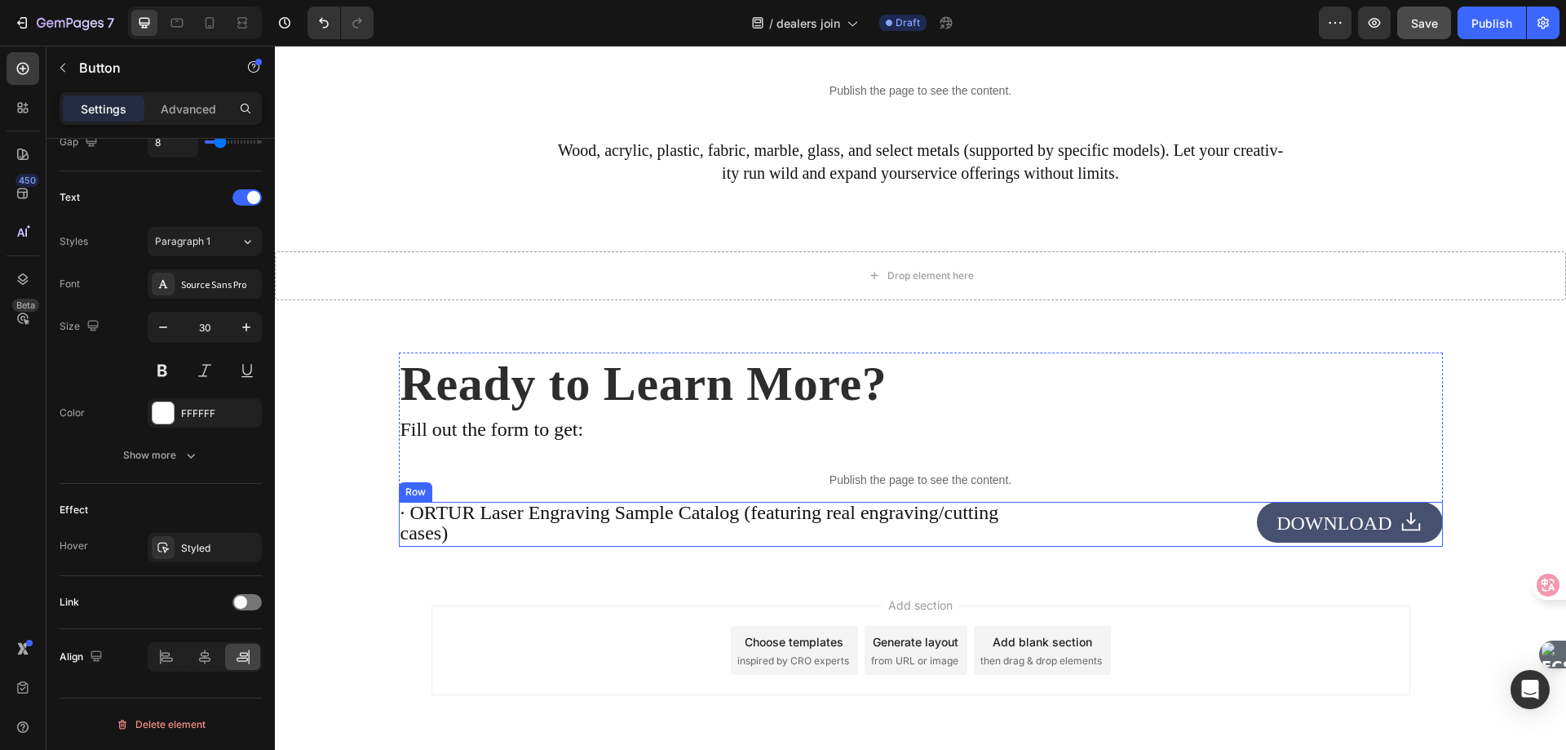
click at [1168, 525] on div "· ORTUR Laser Engraving Sample Catalog (featuring real engraving/cutting cases)…" at bounding box center [921, 525] width 1044 height 46
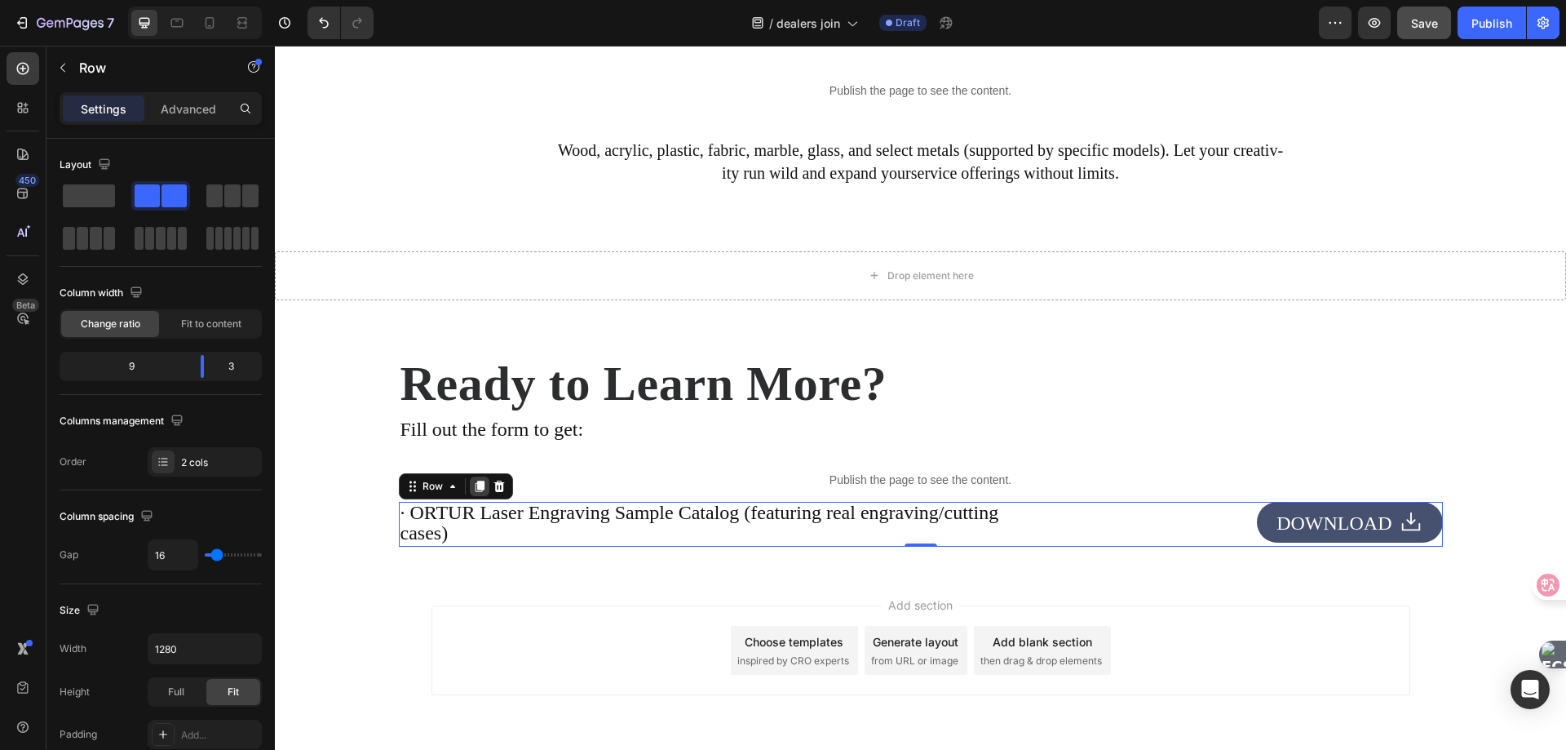
click at [475, 485] on icon at bounding box center [479, 485] width 9 height 11
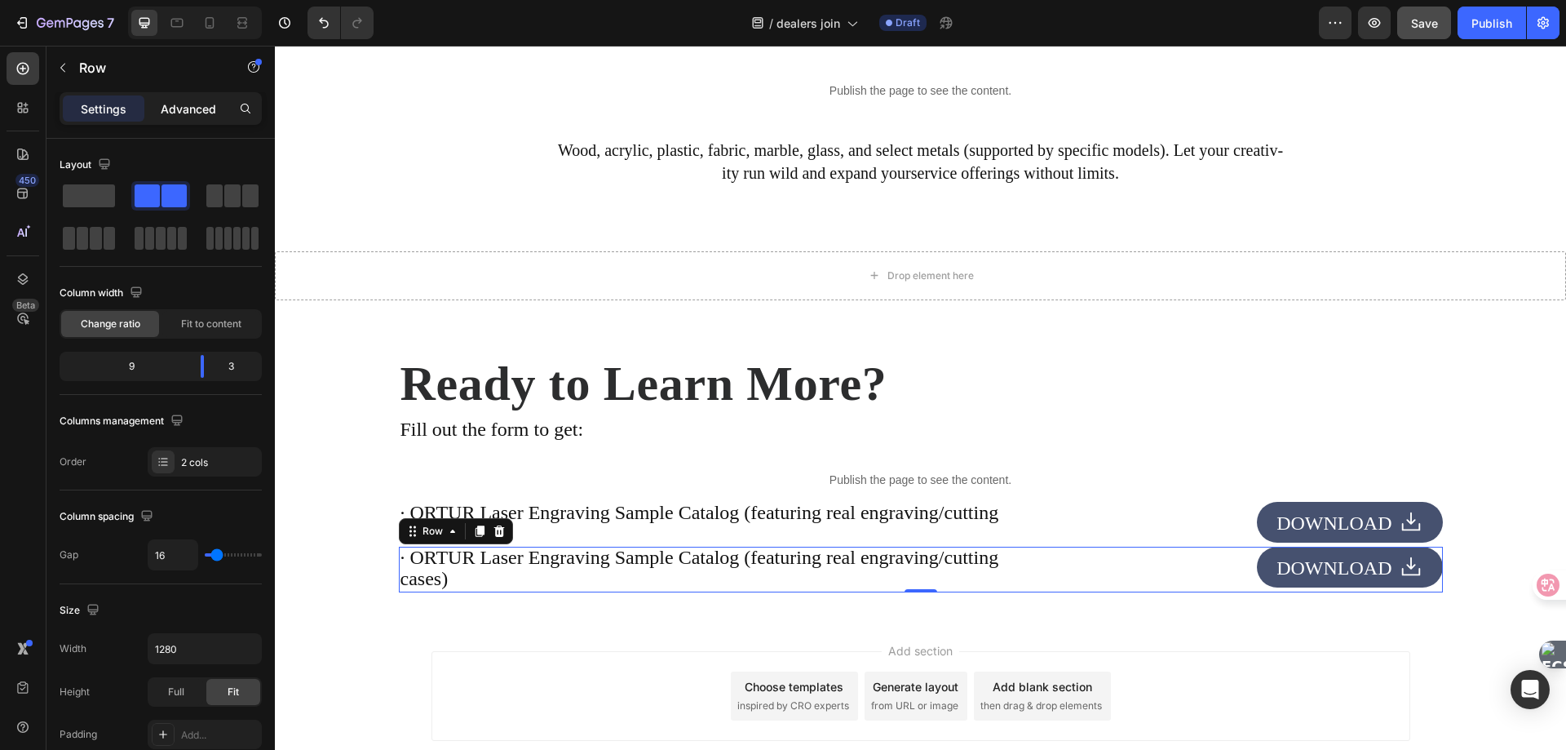
click at [187, 113] on p "Advanced" at bounding box center [188, 108] width 55 height 17
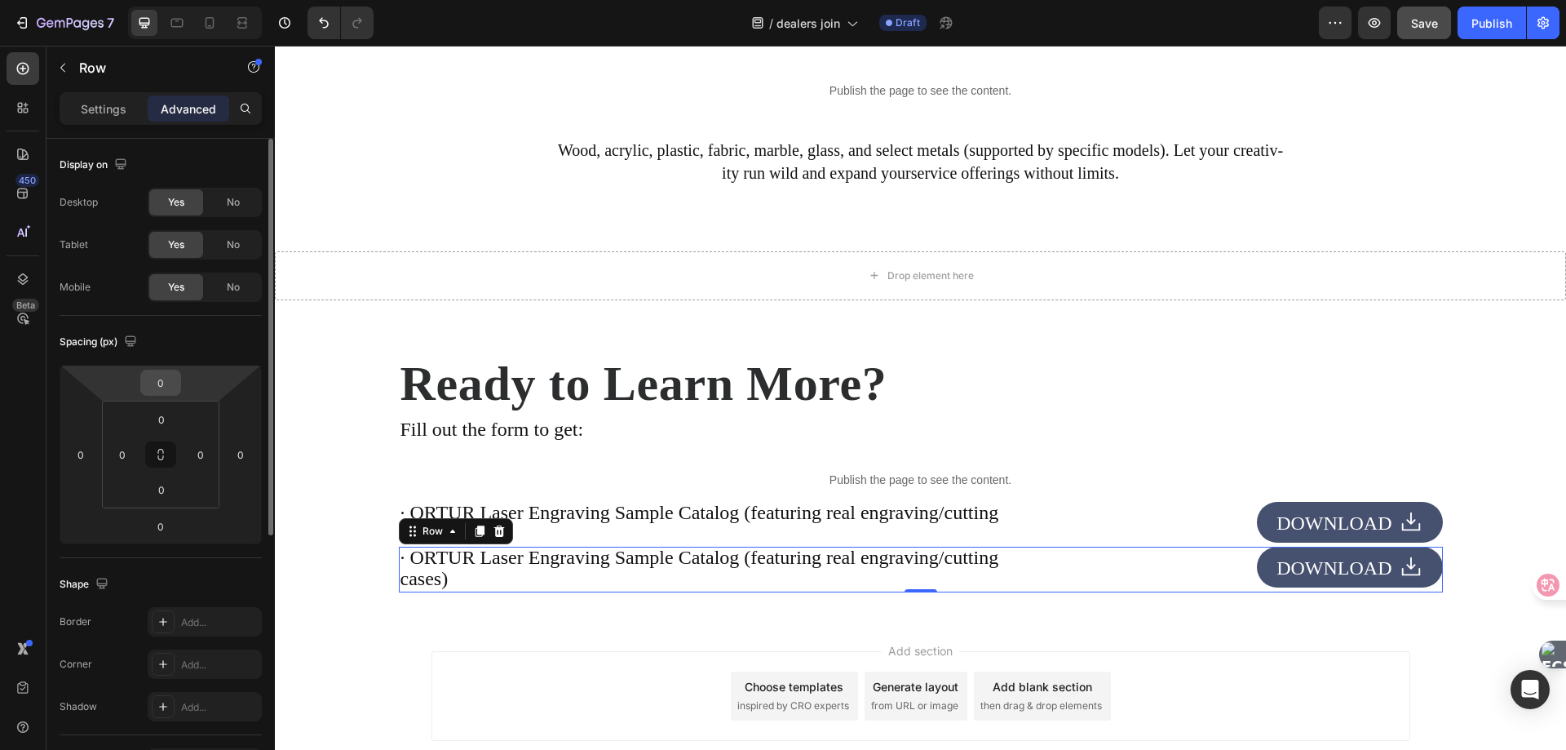
click at [157, 392] on input "0" at bounding box center [160, 382] width 33 height 24
type input "40"
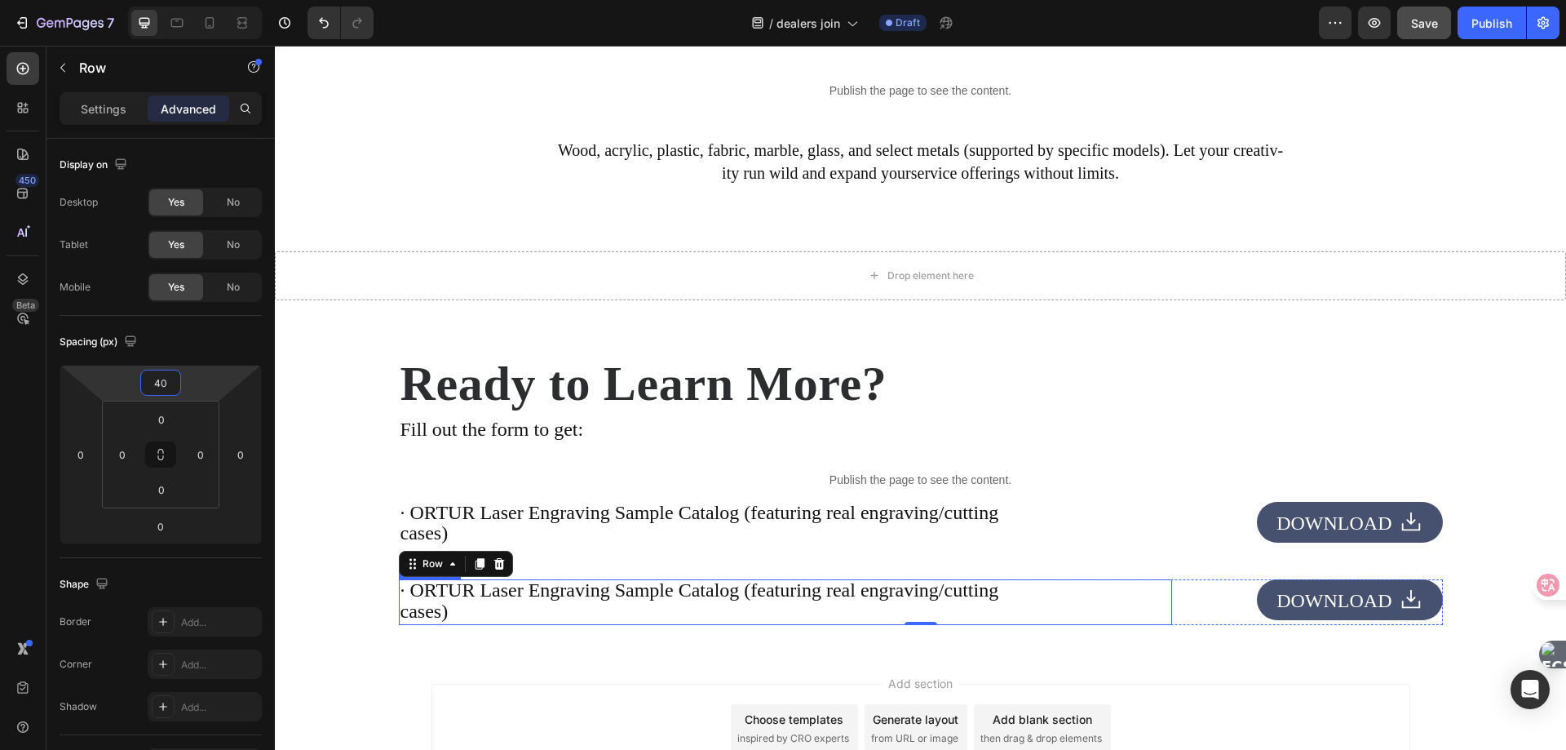
click at [586, 600] on span "· ORTUR Laser Engraving Sample Catalog (featuring real engraving/cutting" at bounding box center [700, 589] width 599 height 21
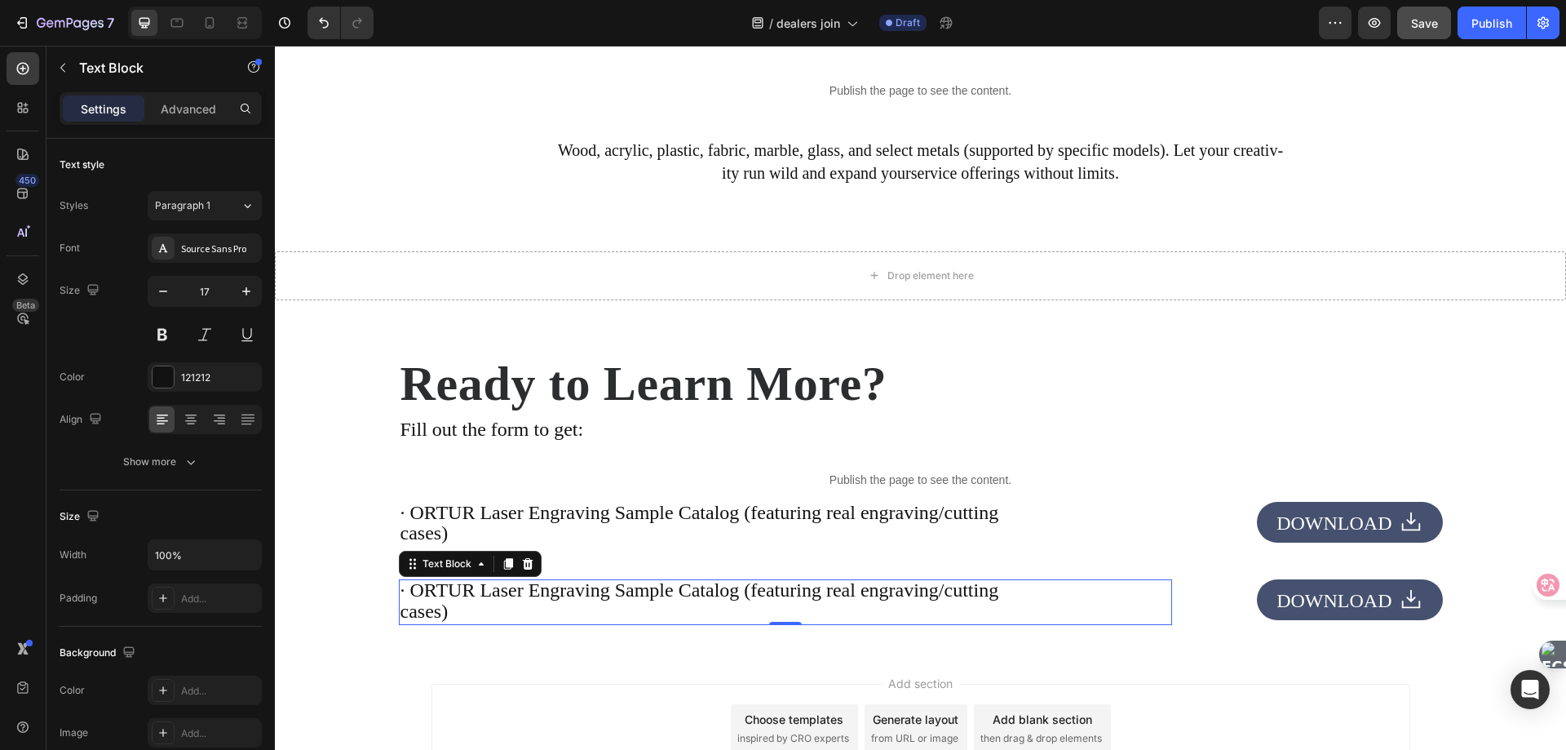
click at [523, 598] on span "· ORTUR Laser Engraving Sample Catalog (featuring real engraving/cutting" at bounding box center [700, 589] width 599 height 21
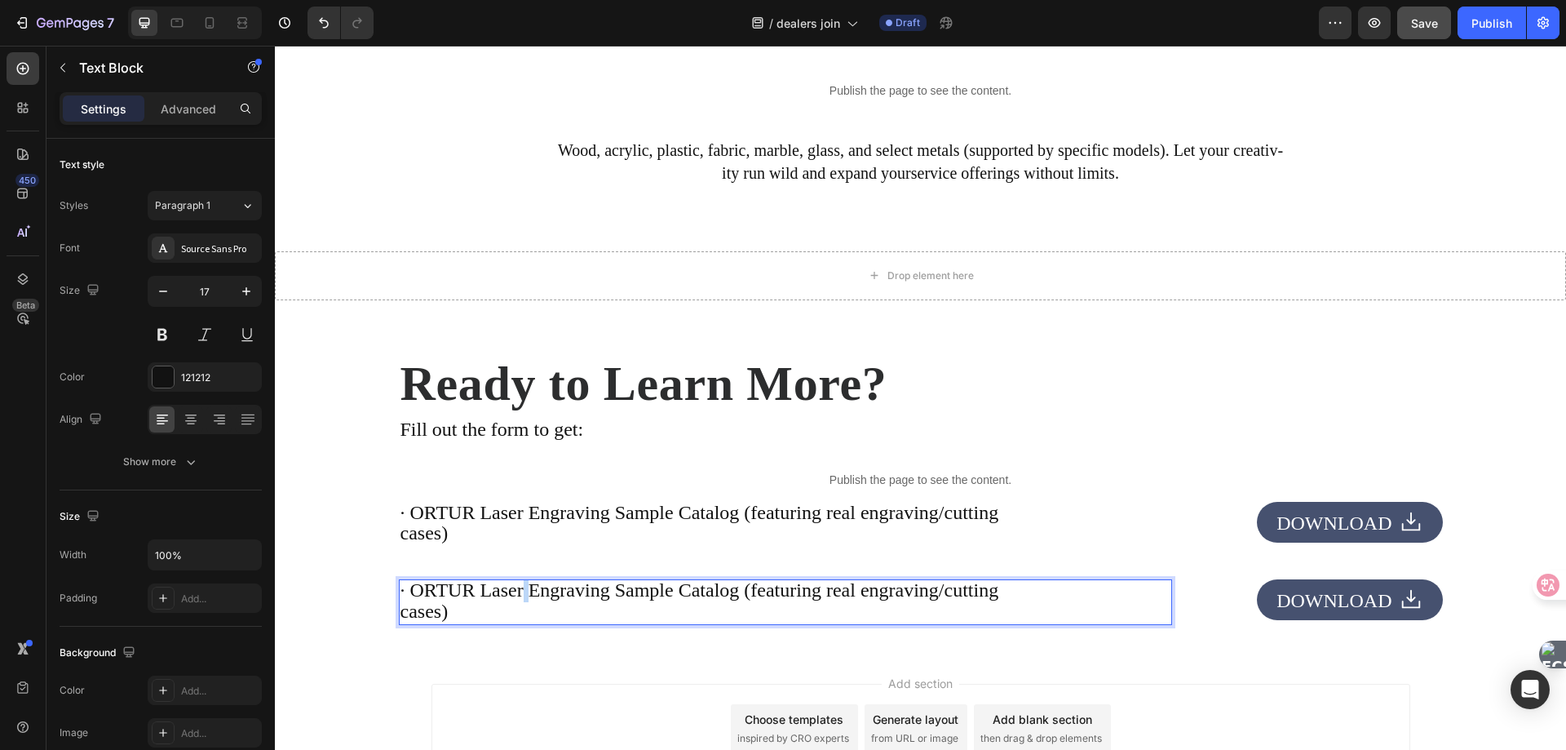
click at [523, 598] on span "· ORTUR Laser Engraving Sample Catalog (featuring real engraving/cutting" at bounding box center [700, 589] width 599 height 21
click at [401, 597] on span "·Free *Laser Engraving Business Guide* eBook-packed with market analy-sis,prici…" at bounding box center [779, 600] width 757 height 42
click at [701, 613] on span "· Free *Laser Engraving Business Guide* eBook-packed with market analy-sis,pric…" at bounding box center [782, 600] width 762 height 42
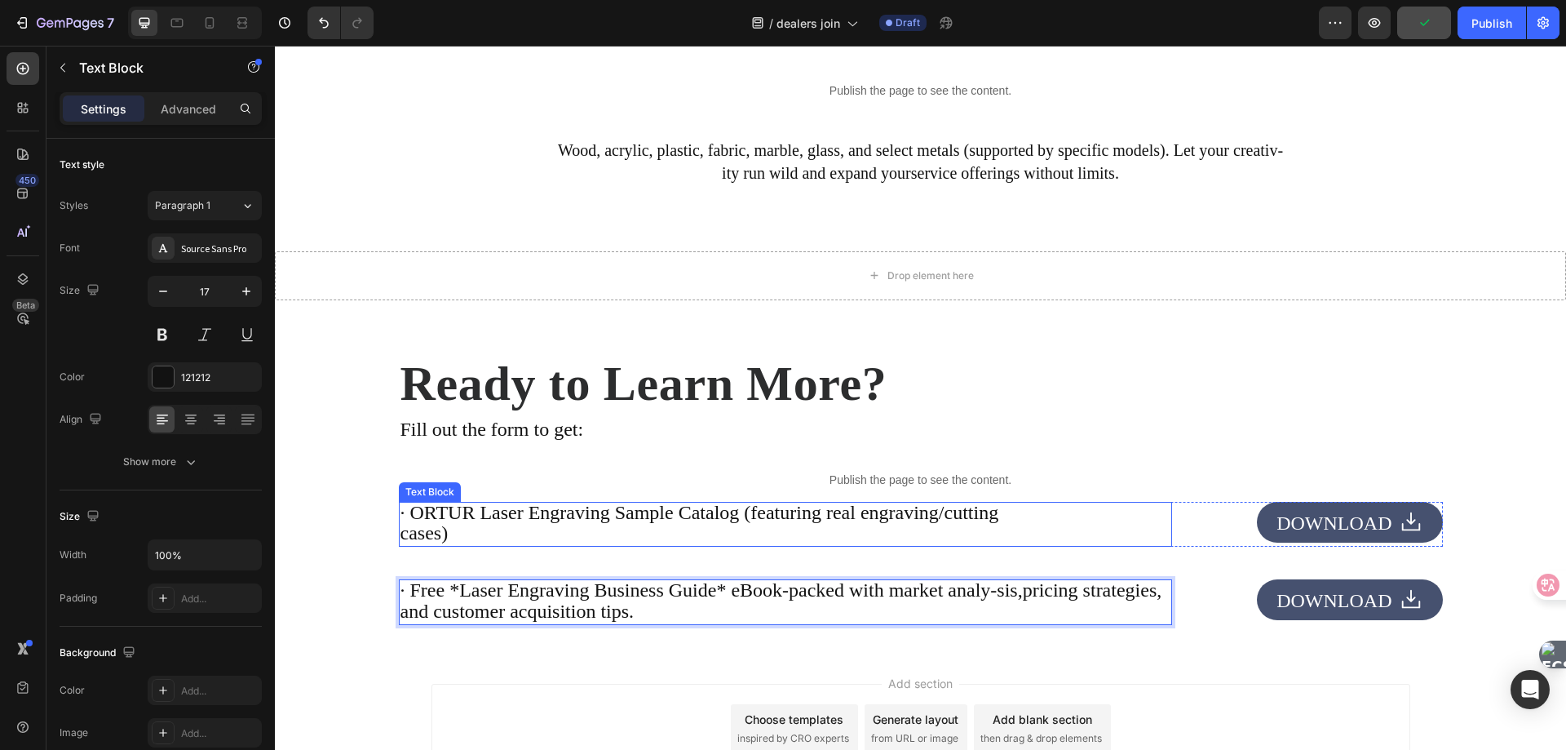
click at [562, 506] on span "· ORTUR Laser Engraving Sample Catalog (featuring real engraving/cutting" at bounding box center [700, 512] width 599 height 21
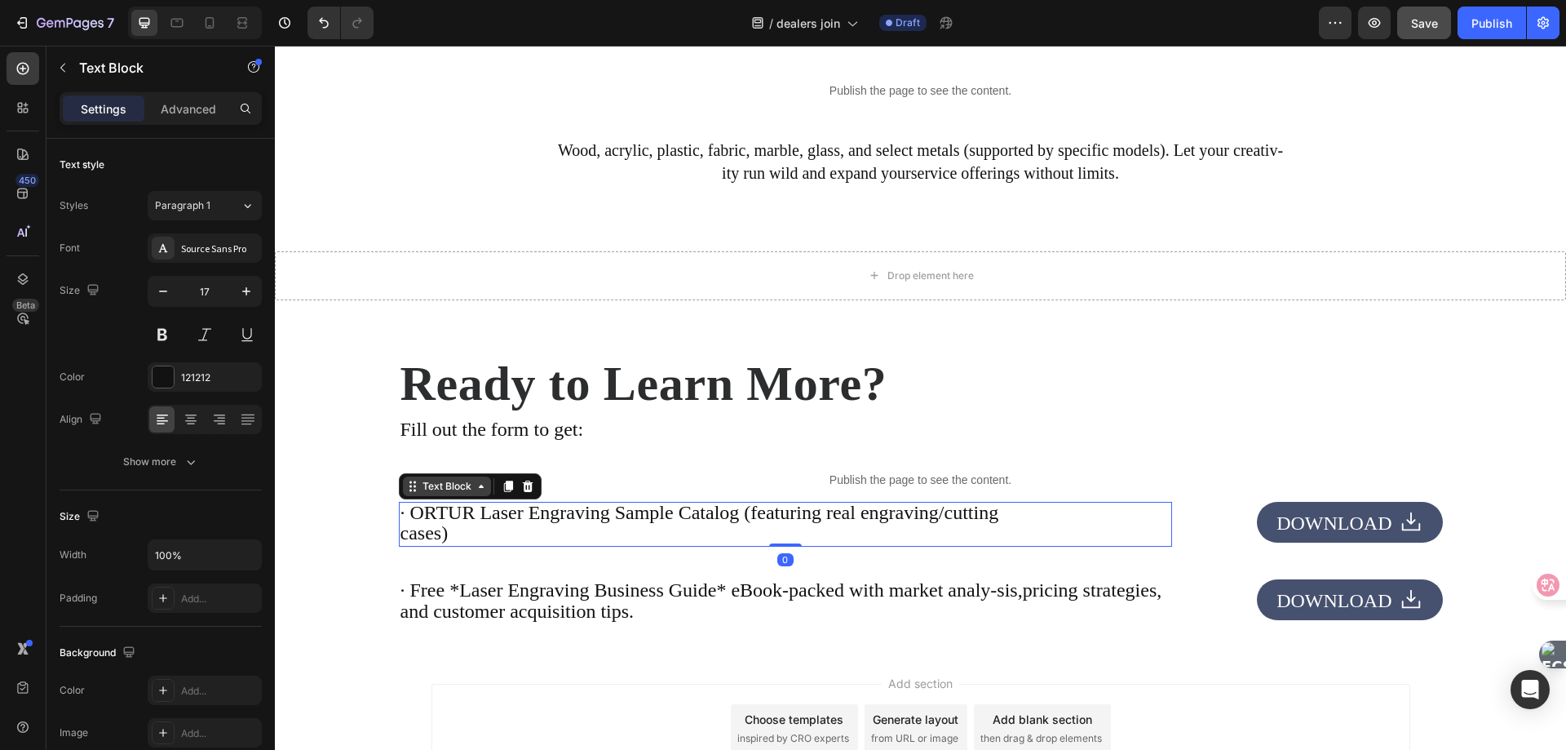
click at [423, 489] on div "Text Block" at bounding box center [446, 486] width 55 height 15
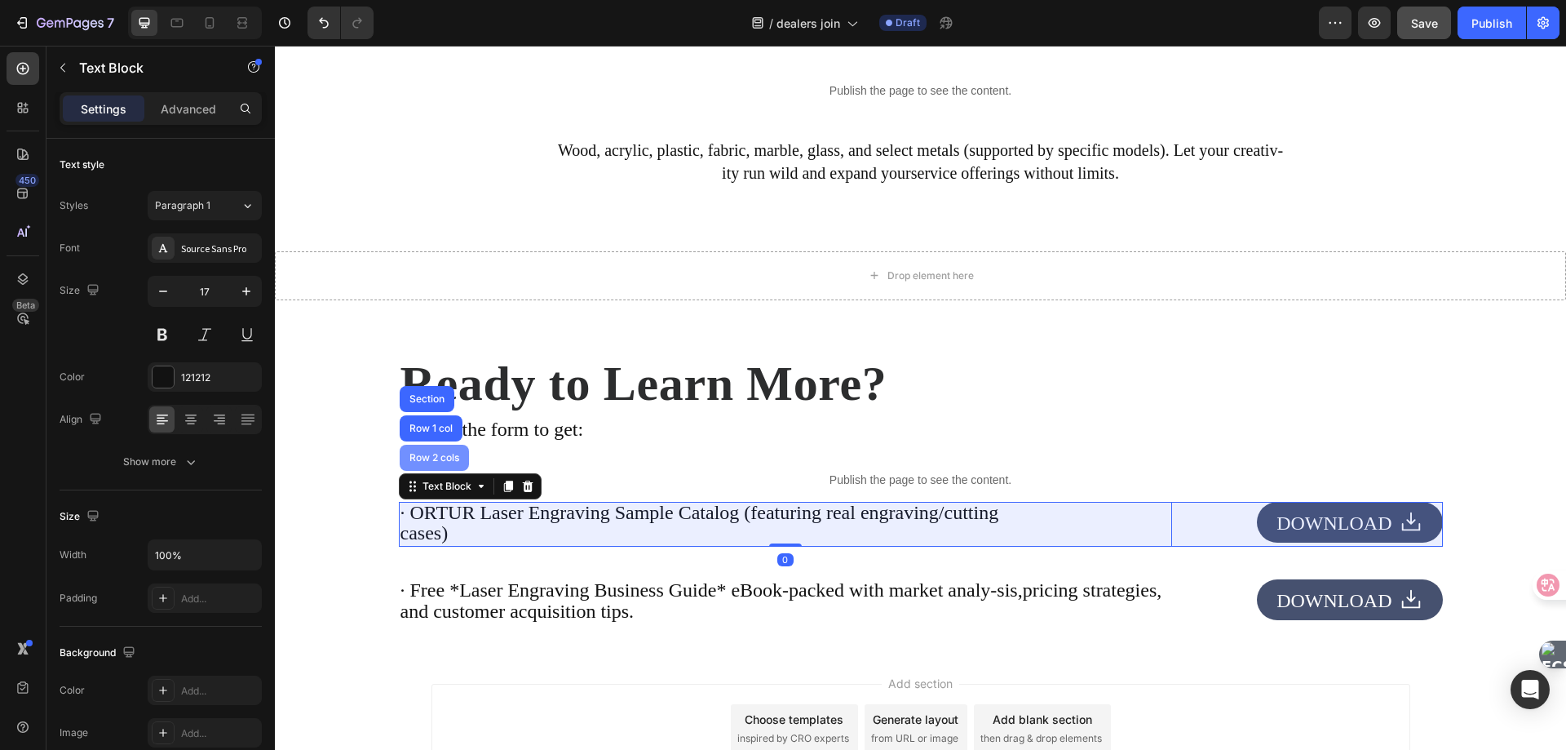
click at [421, 459] on div "Row 2 cols" at bounding box center [434, 458] width 56 height 10
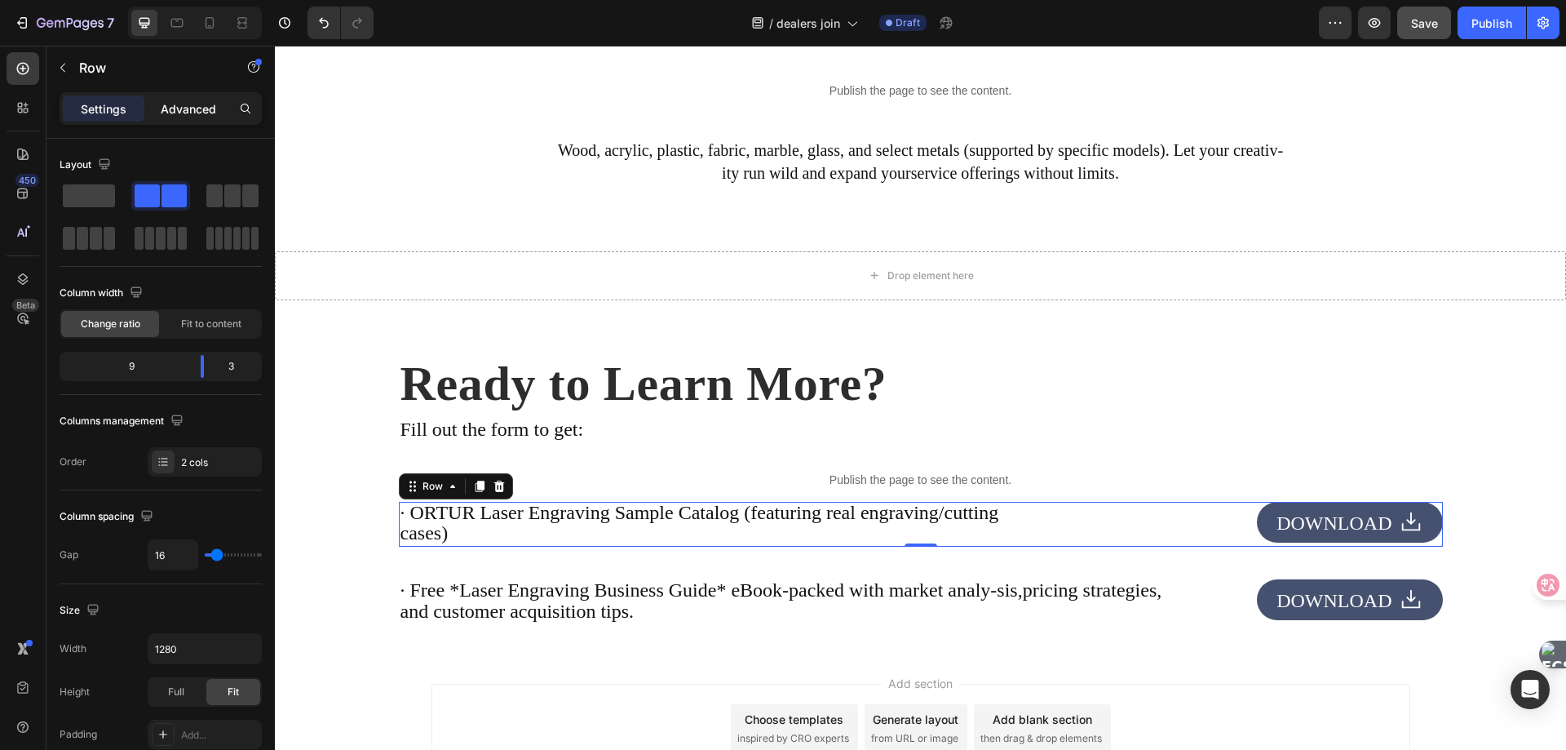
click at [186, 96] on div "Advanced" at bounding box center [189, 108] width 82 height 26
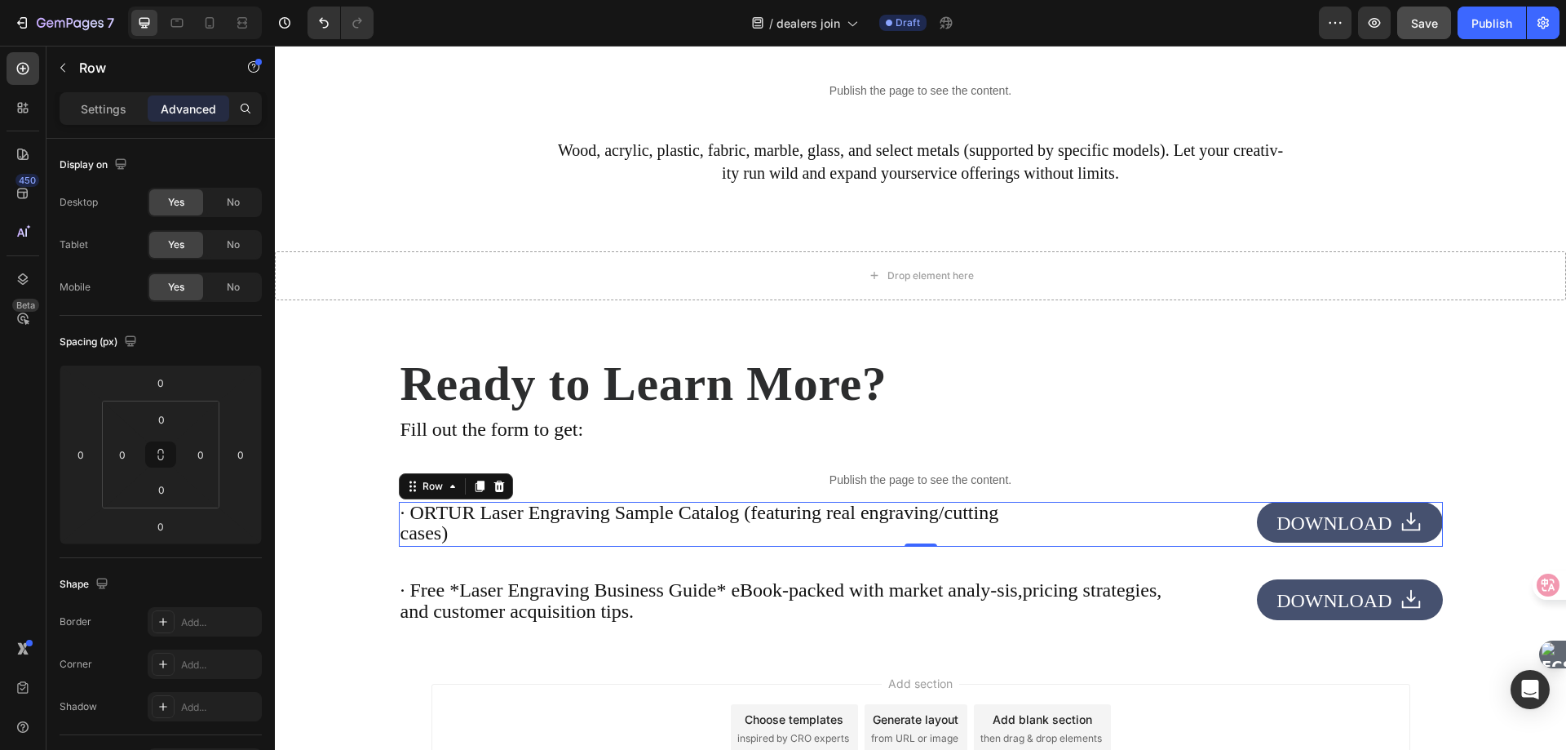
click at [188, 104] on p "Advanced" at bounding box center [188, 108] width 55 height 17
click at [165, 389] on input "0" at bounding box center [160, 382] width 33 height 24
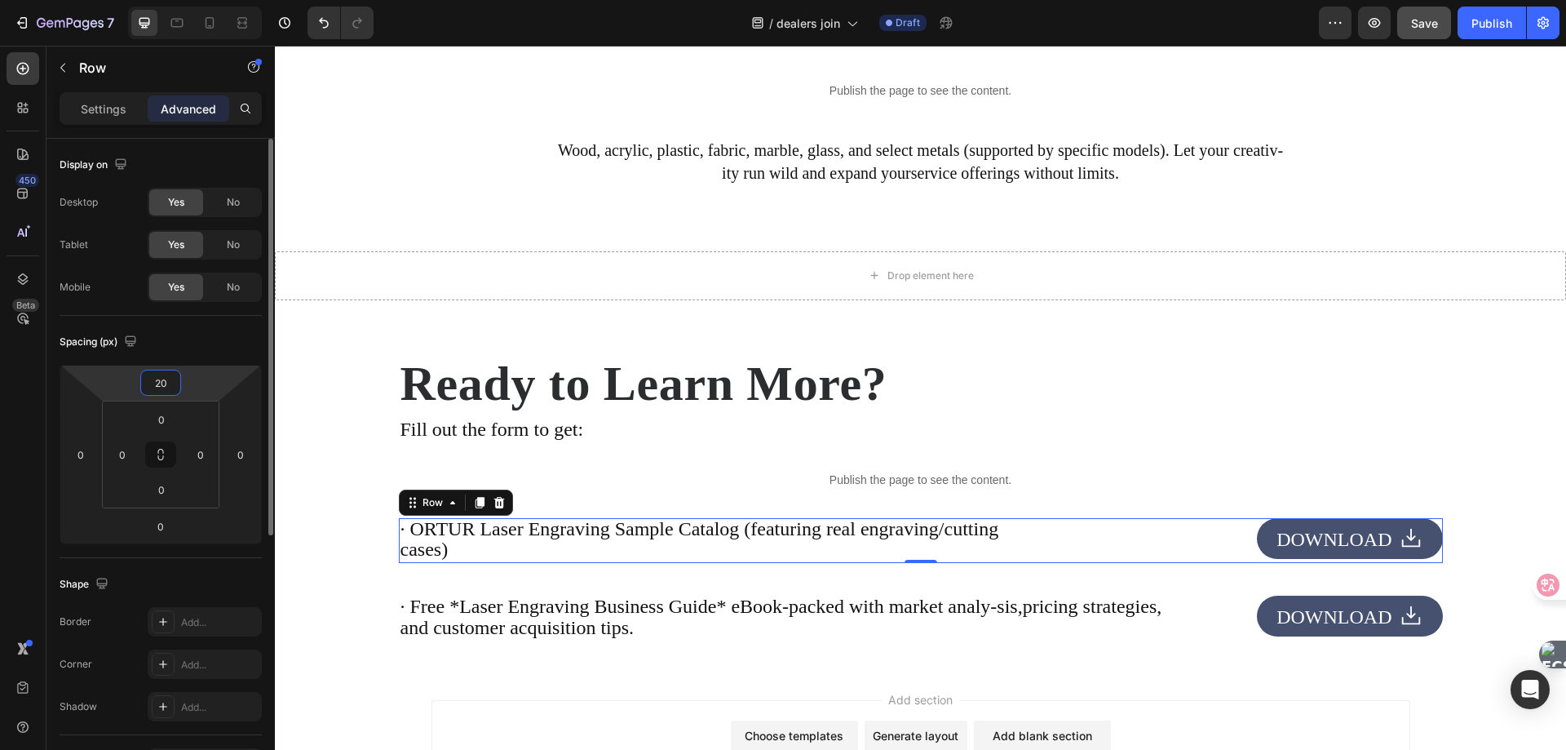
type input "2"
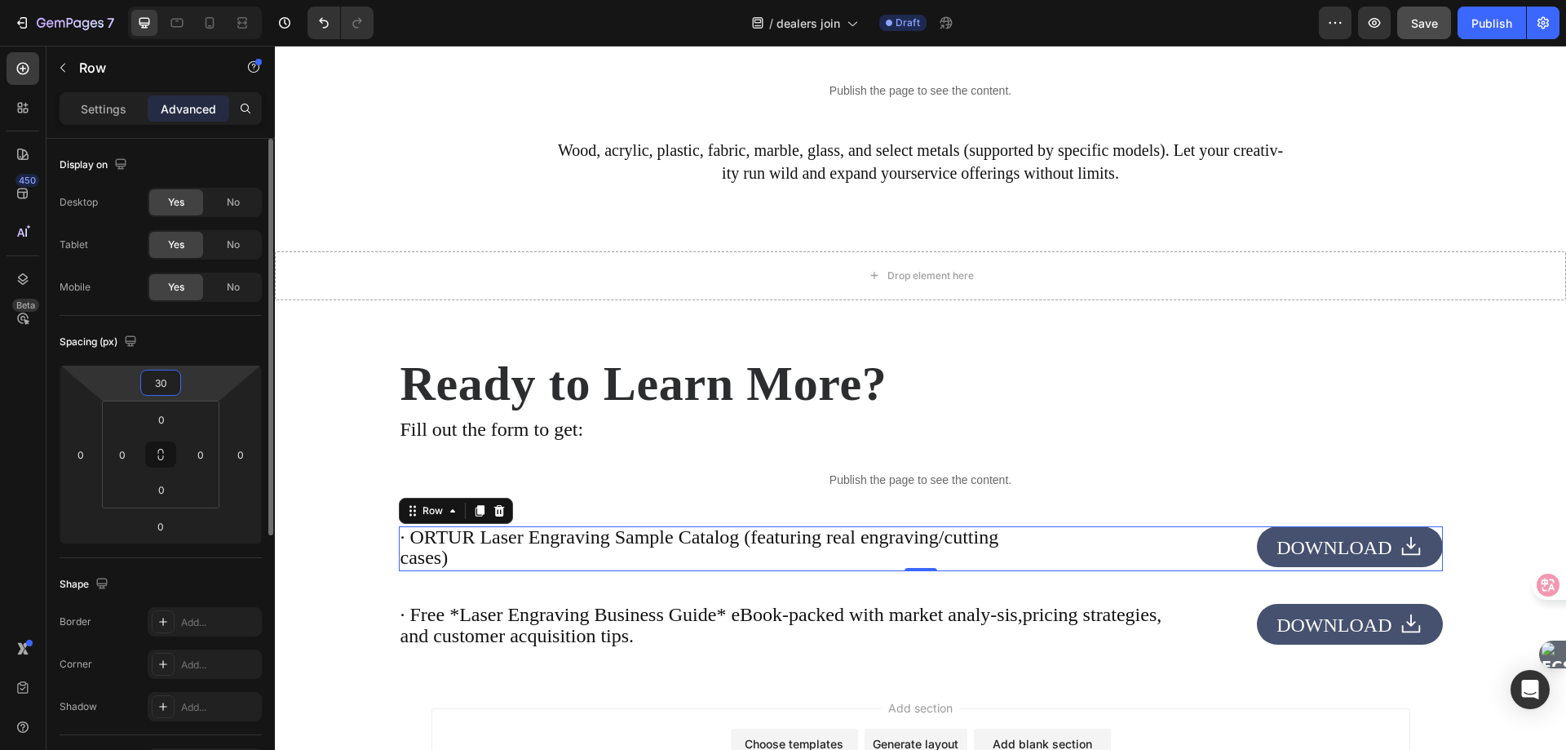
type input "30"
click at [191, 340] on div "Spacing (px)" at bounding box center [161, 342] width 202 height 26
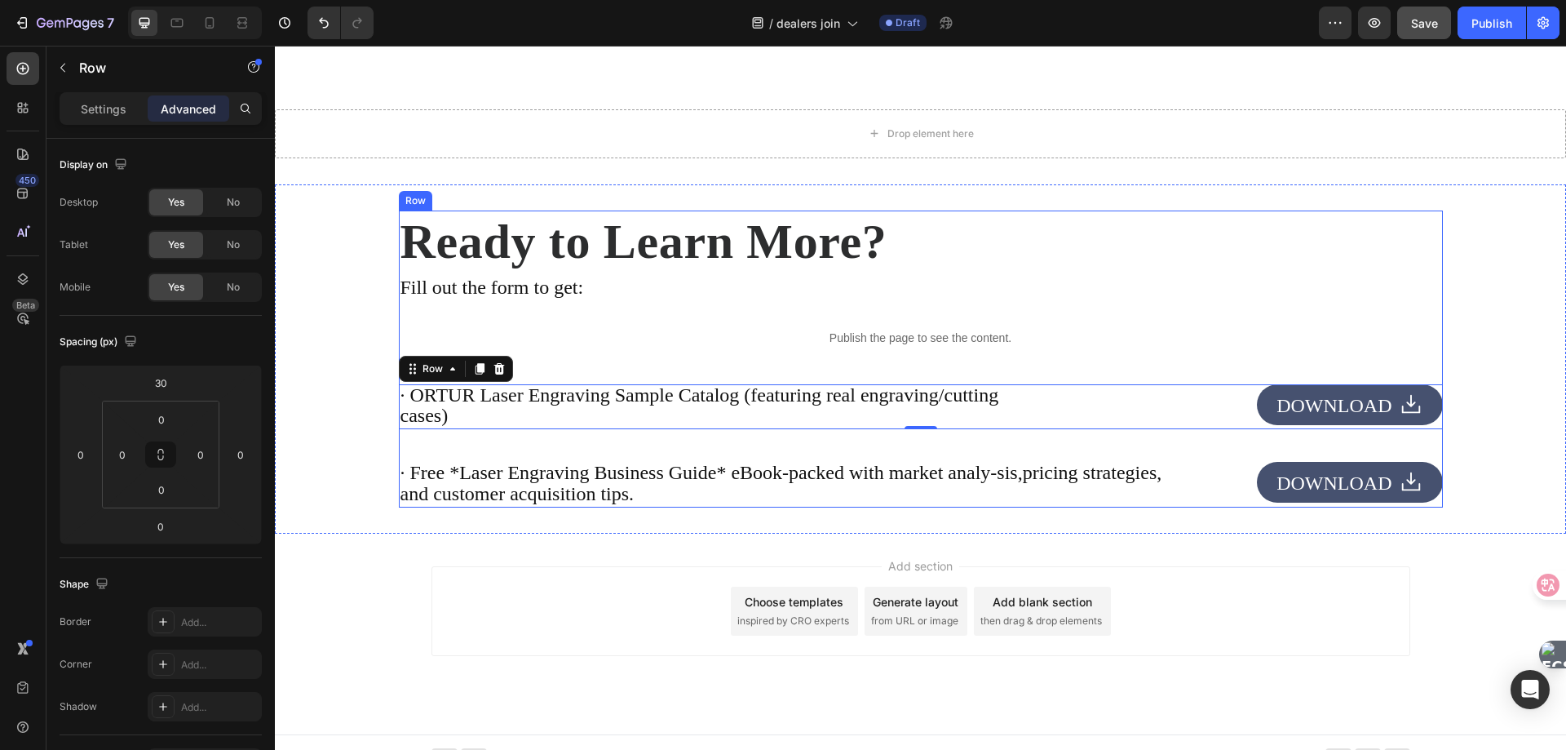
scroll to position [3638, 0]
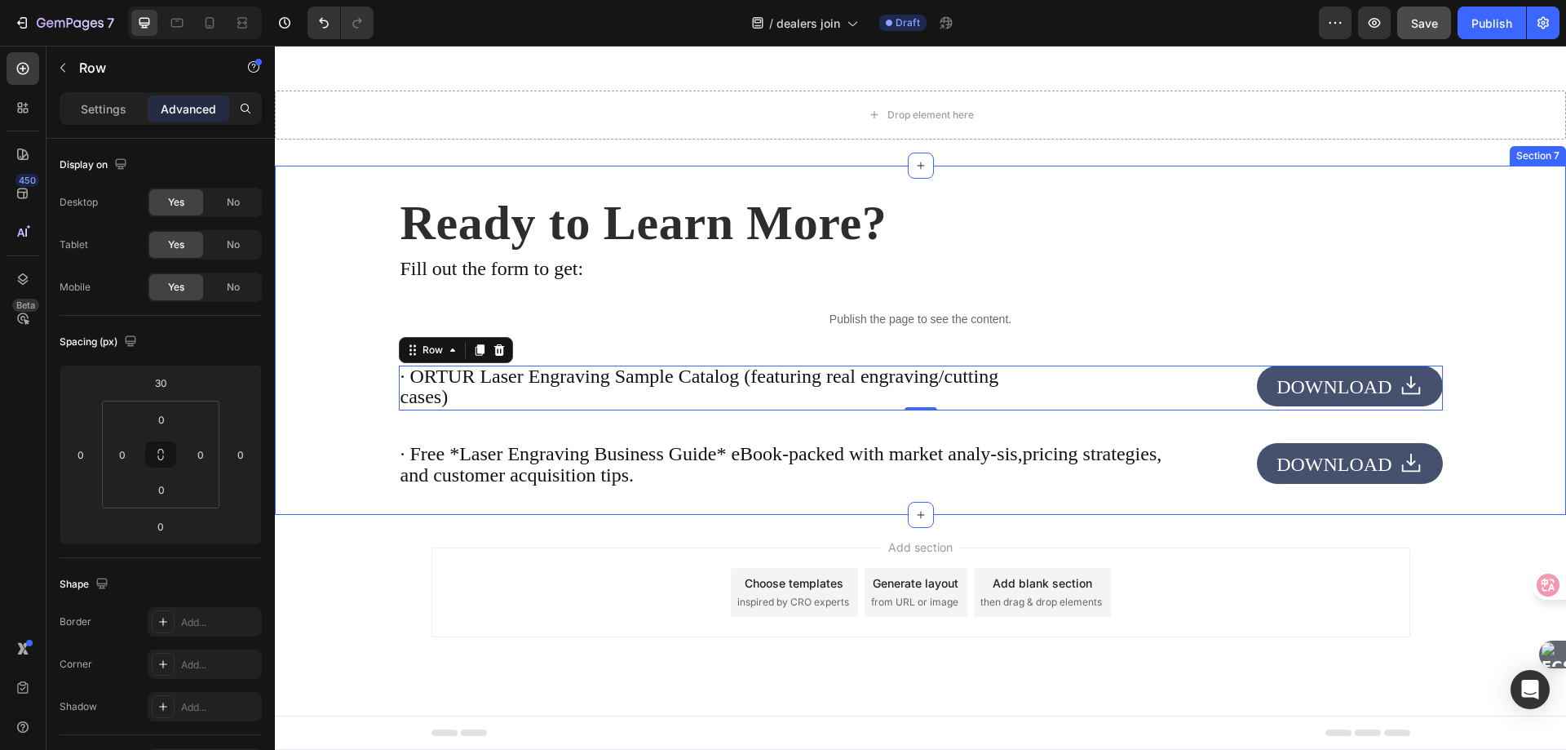
click at [339, 474] on div "Ready to Learn More? Heading Fill out the form to get: Text Block Publish the p…" at bounding box center [920, 340] width 1291 height 297
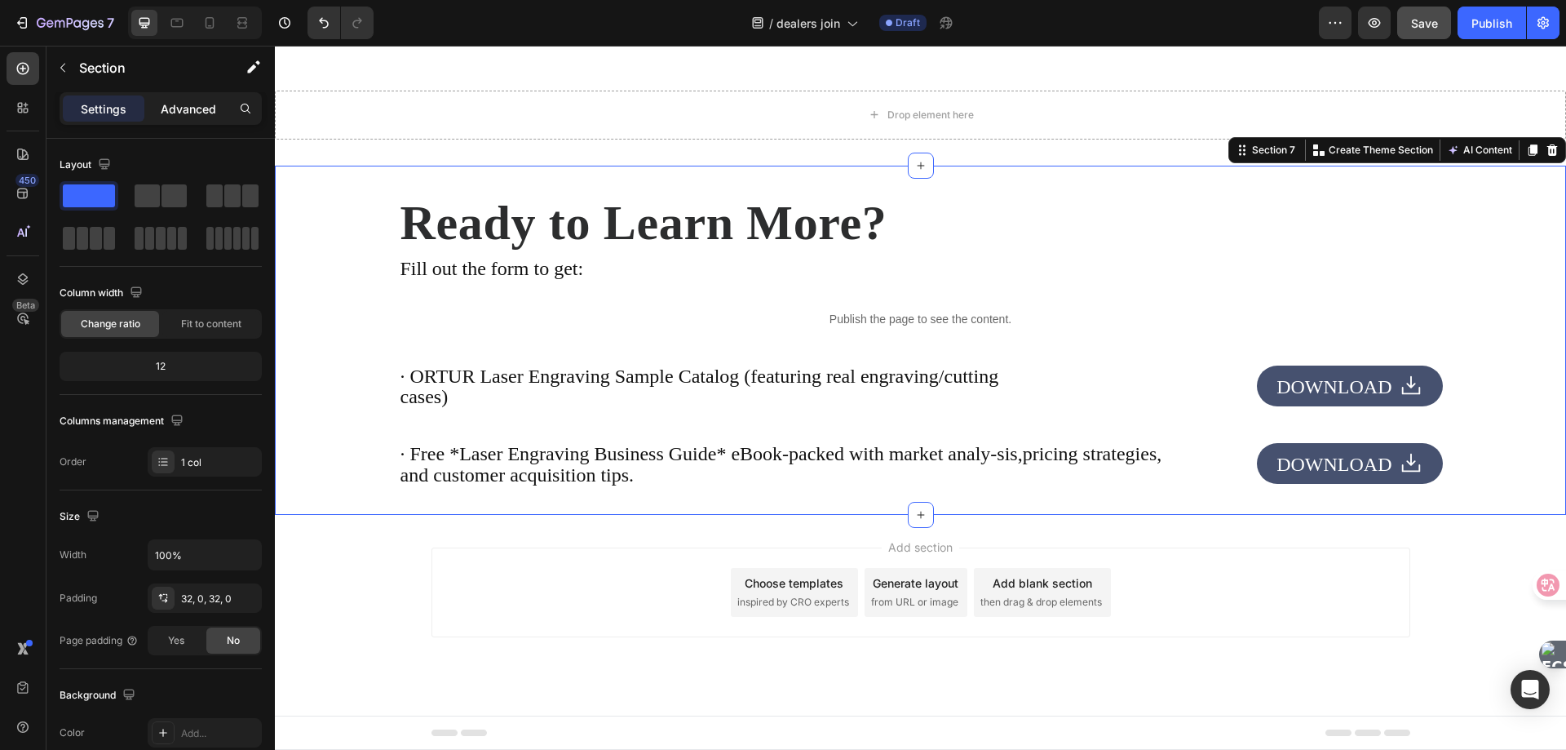
click at [186, 100] on p "Advanced" at bounding box center [188, 108] width 55 height 17
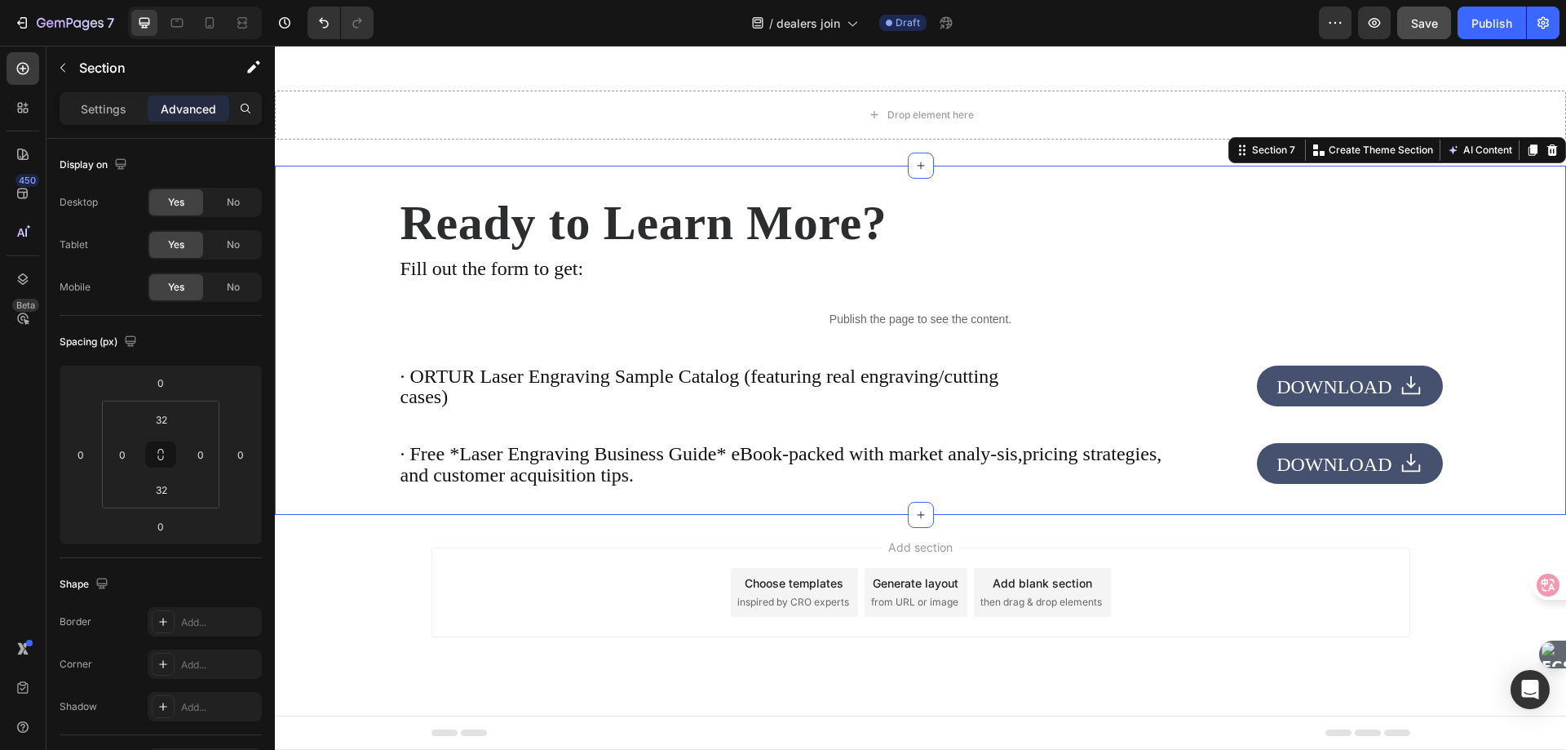
click at [321, 179] on div "Ready to Learn More? Heading Fill out the form to get: Text Block Publish the p…" at bounding box center [920, 340] width 1291 height 349
click at [154, 498] on input "32" at bounding box center [161, 489] width 33 height 24
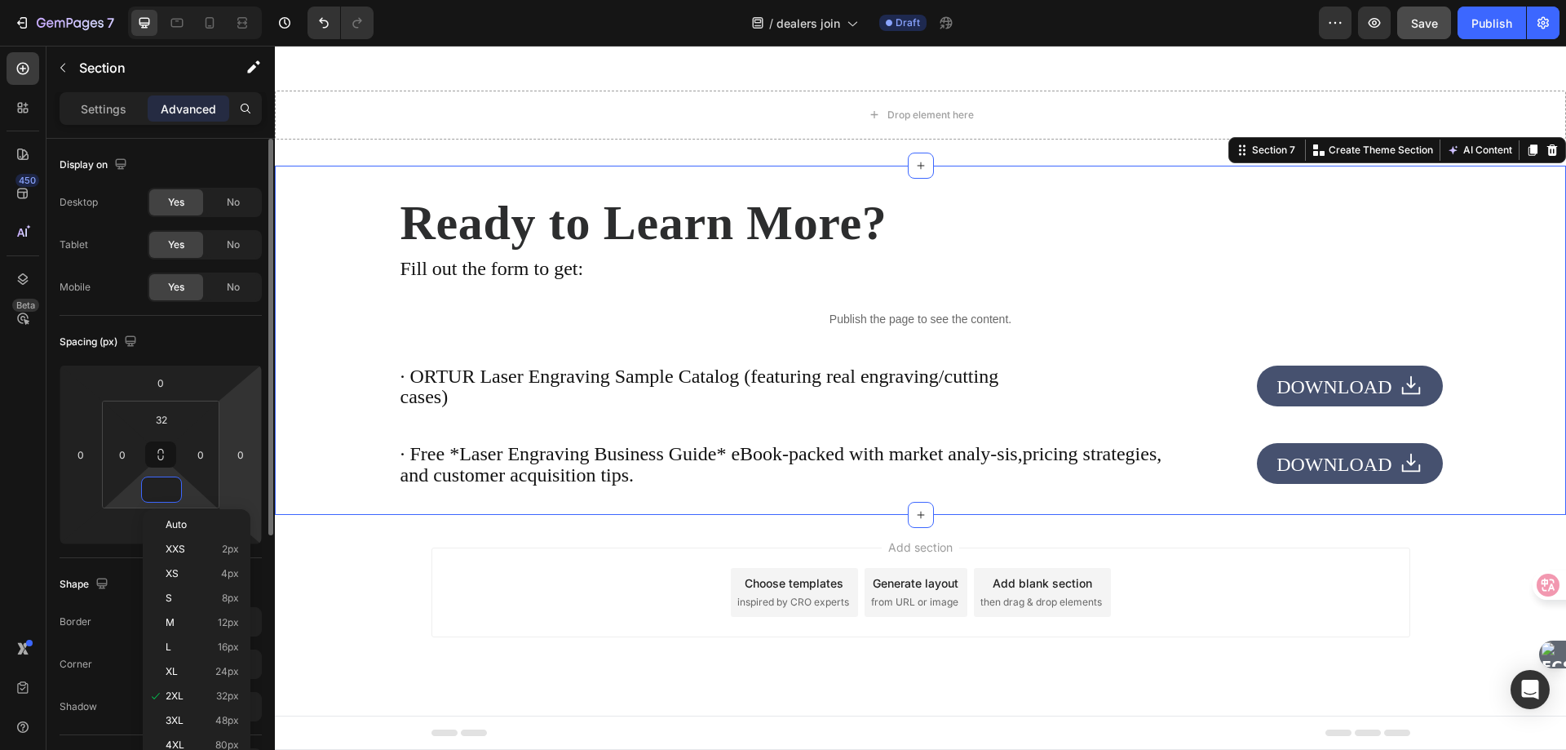
scroll to position [3611, 0]
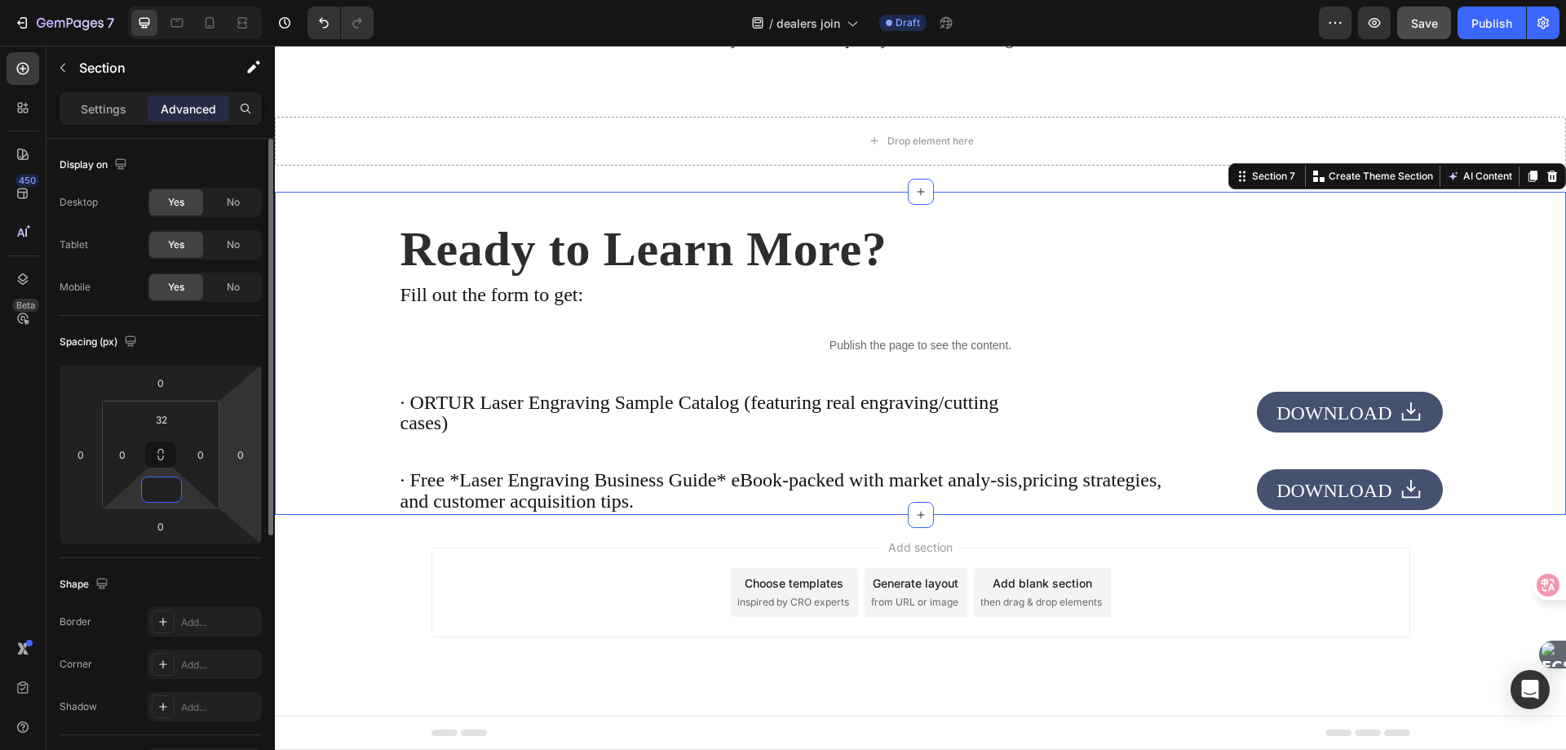
paste input "32"
type input "32"
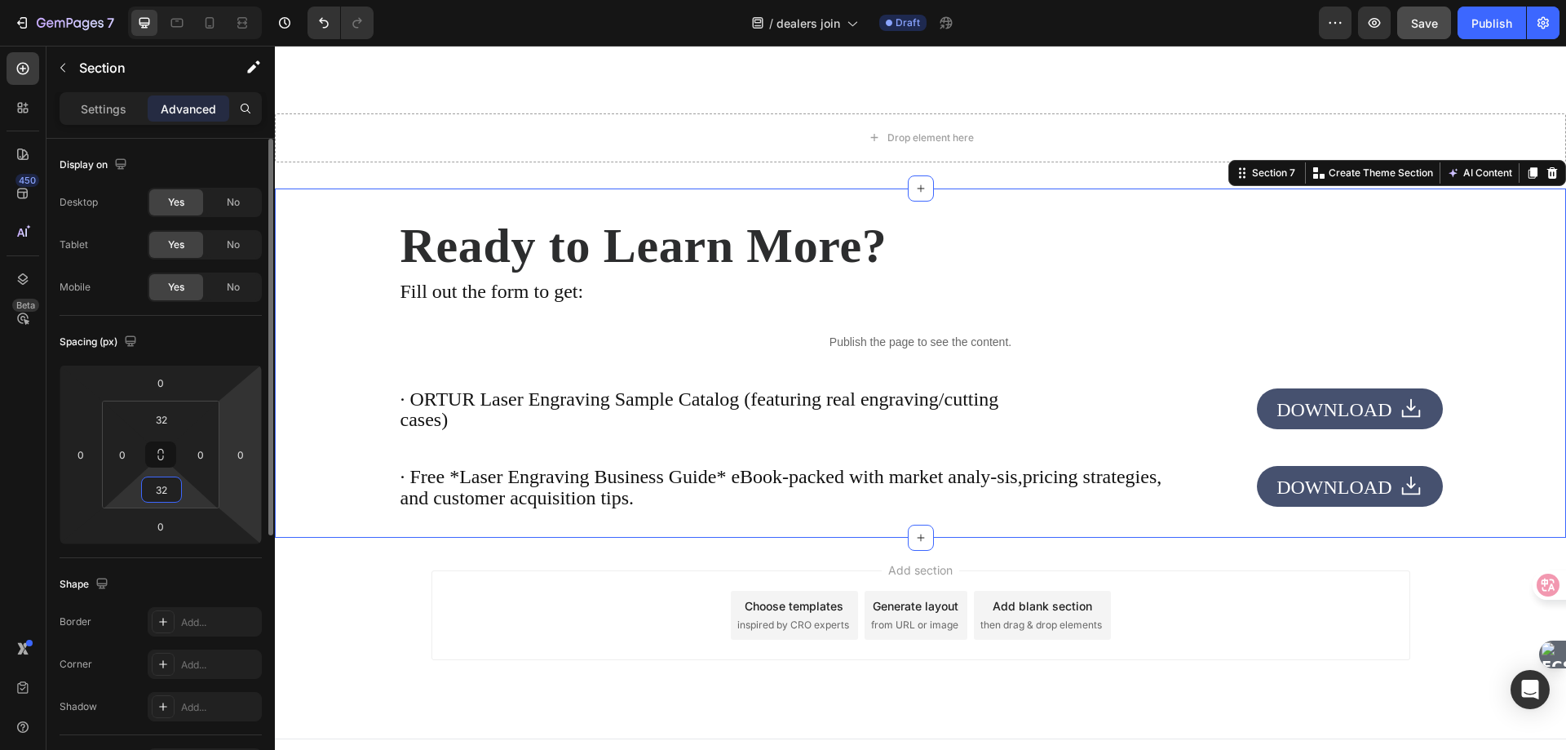
scroll to position [3638, 0]
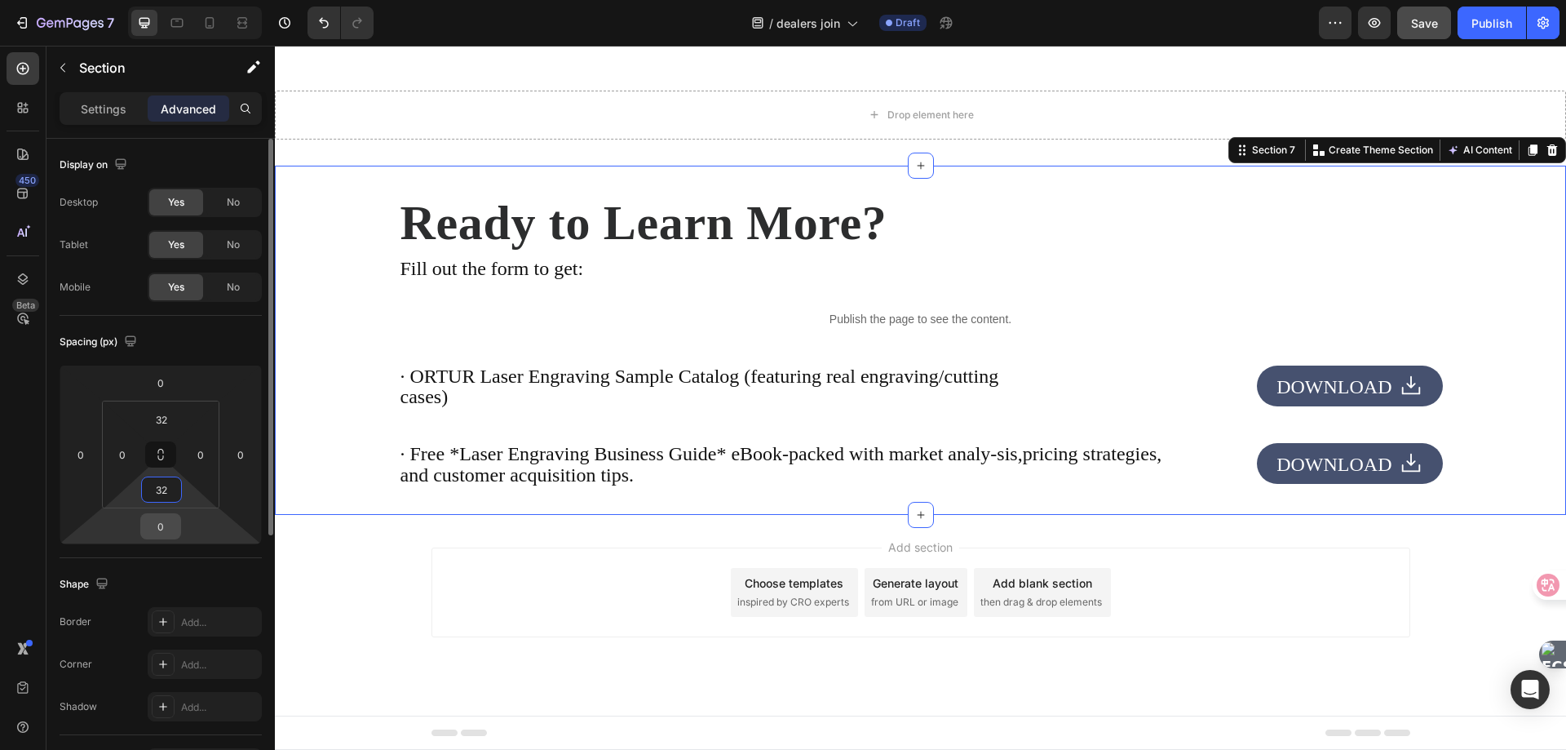
click at [162, 518] on input "0" at bounding box center [160, 526] width 33 height 24
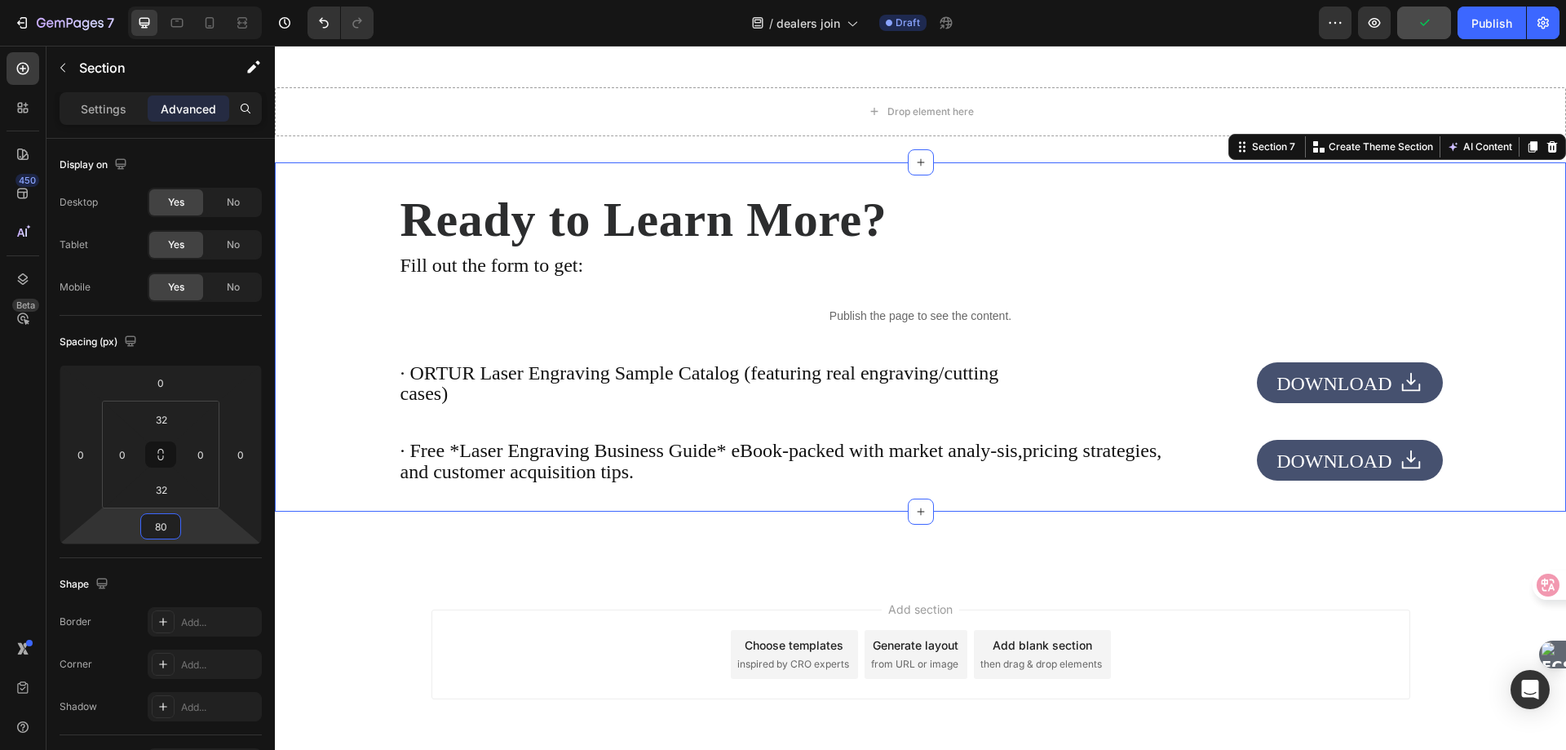
type input "80"
click at [738, 463] on span "· Free *Laser Engraving Business Guide* eBook-packed with market analy-sis,pric…" at bounding box center [782, 461] width 762 height 42
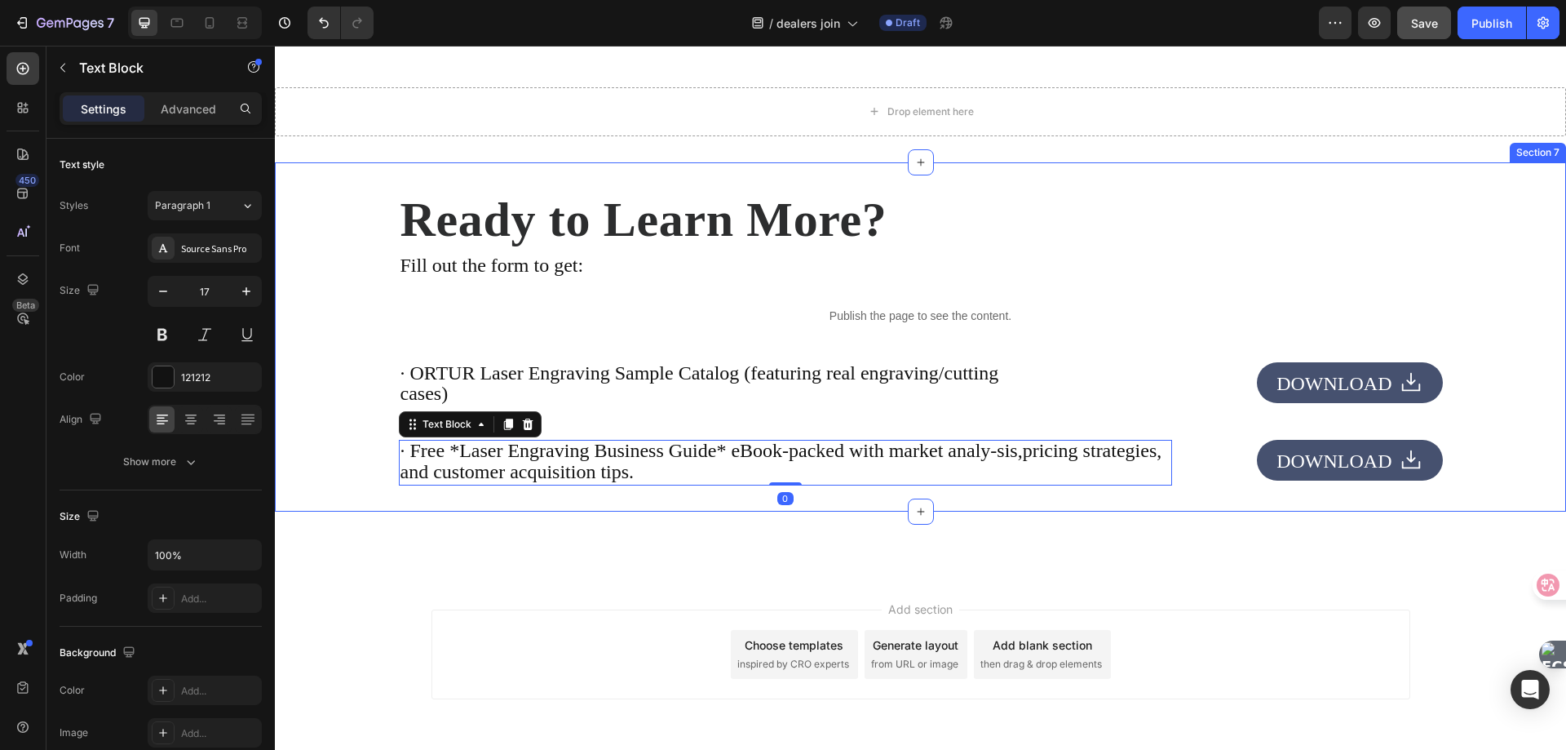
click at [835, 503] on div "Ready to Learn More? Heading Fill out the form to get: Text Block Publish the p…" at bounding box center [920, 336] width 1291 height 349
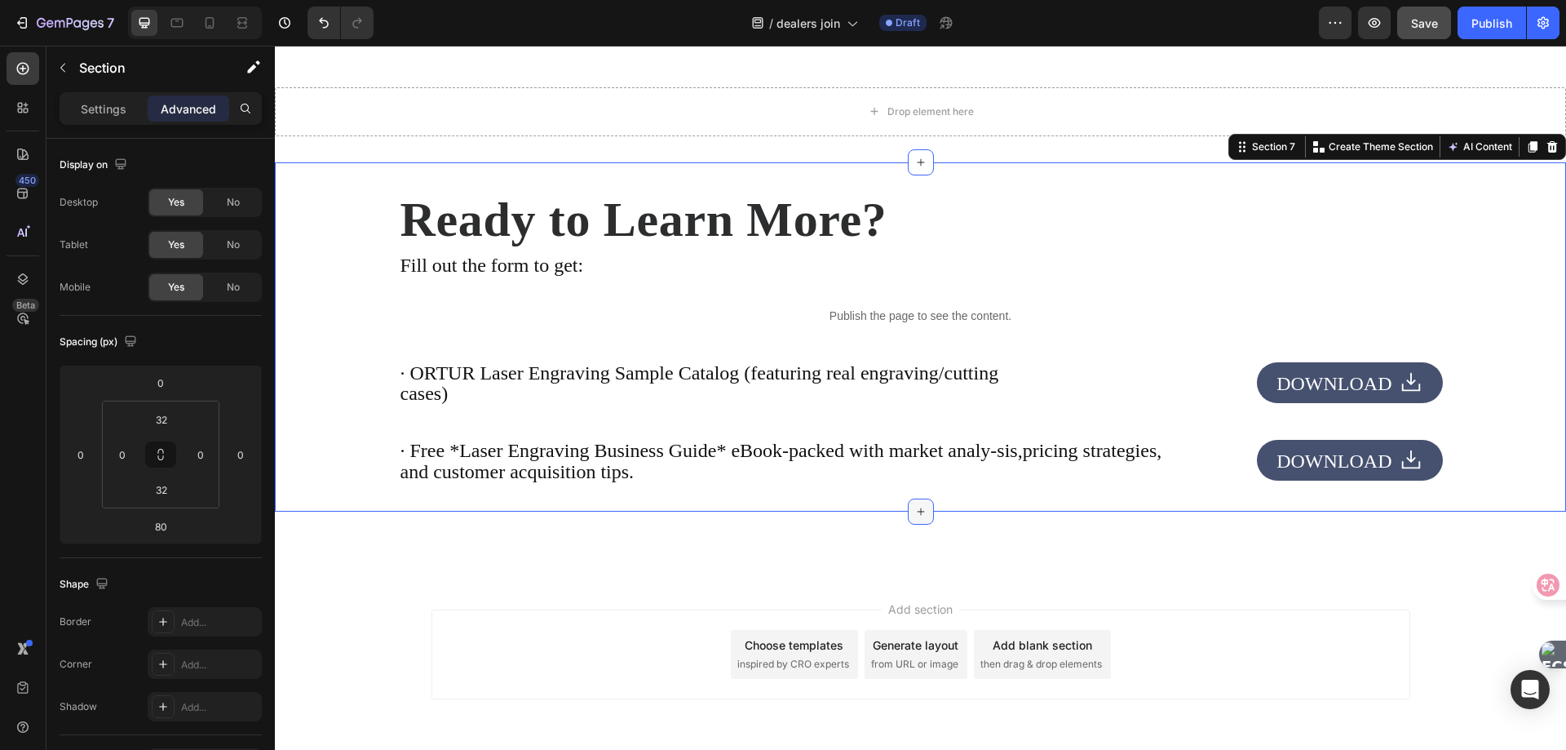
click at [914, 517] on icon at bounding box center [920, 511] width 13 height 13
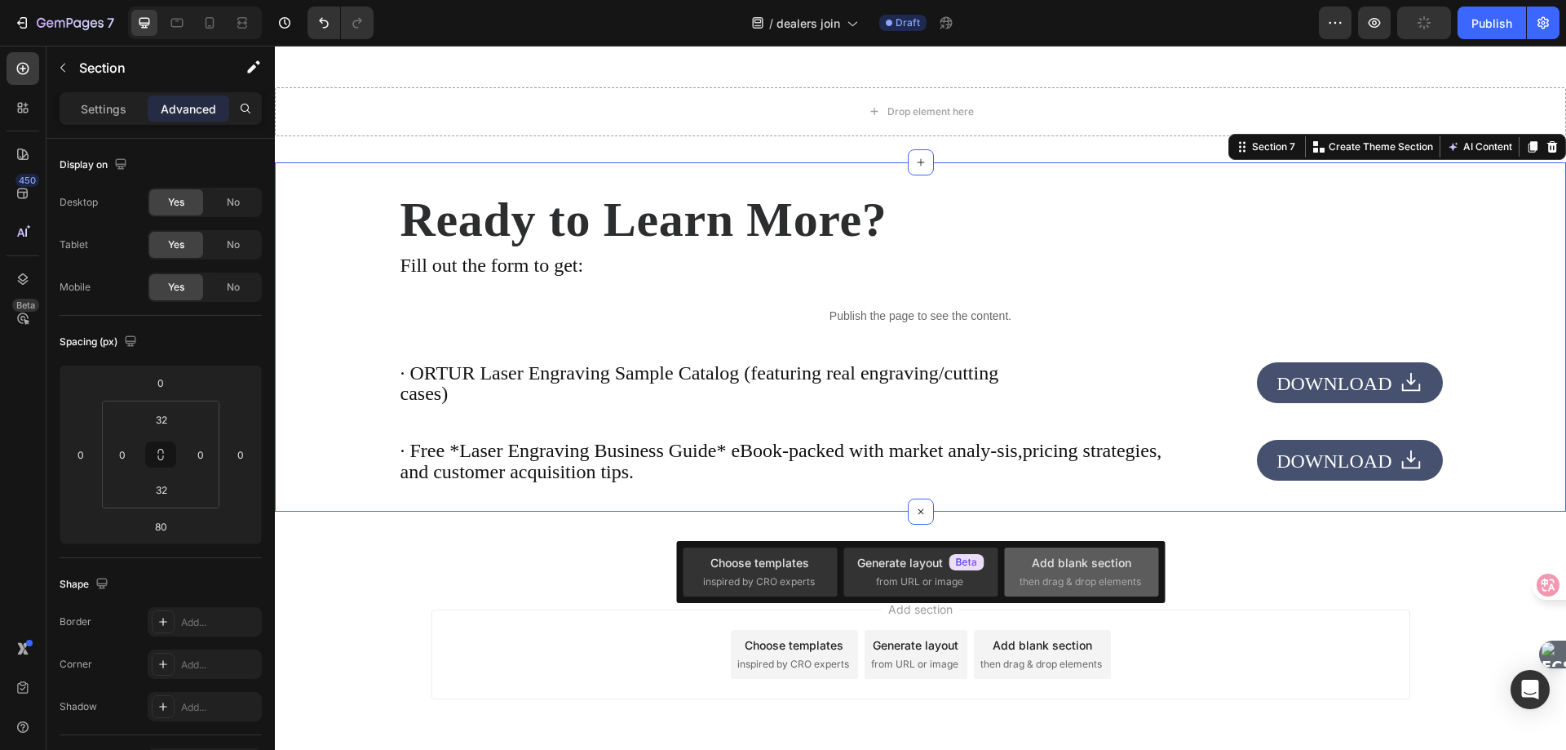
click at [1095, 575] on span "then drag & drop elements" at bounding box center [1081, 581] width 122 height 15
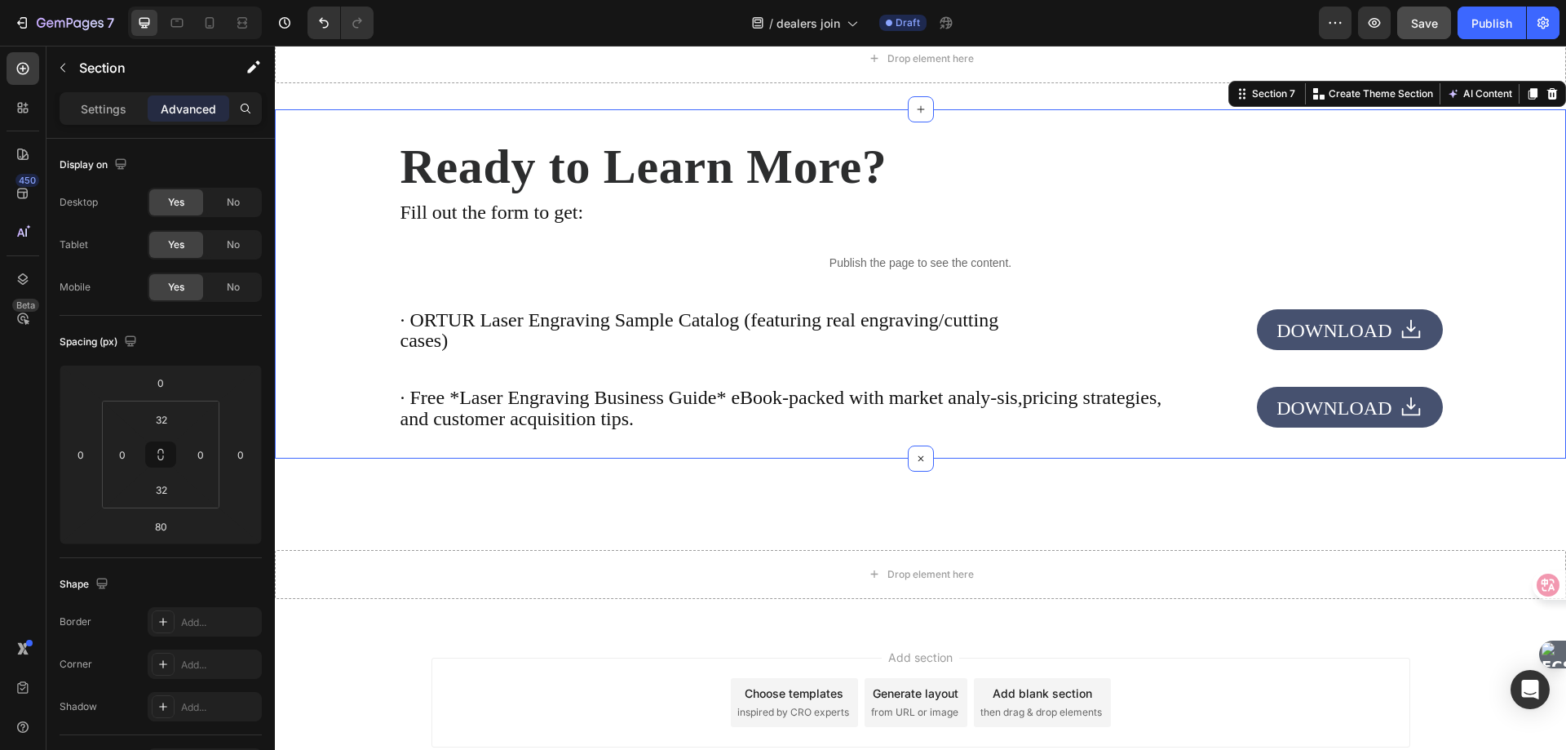
scroll to position [3719, 0]
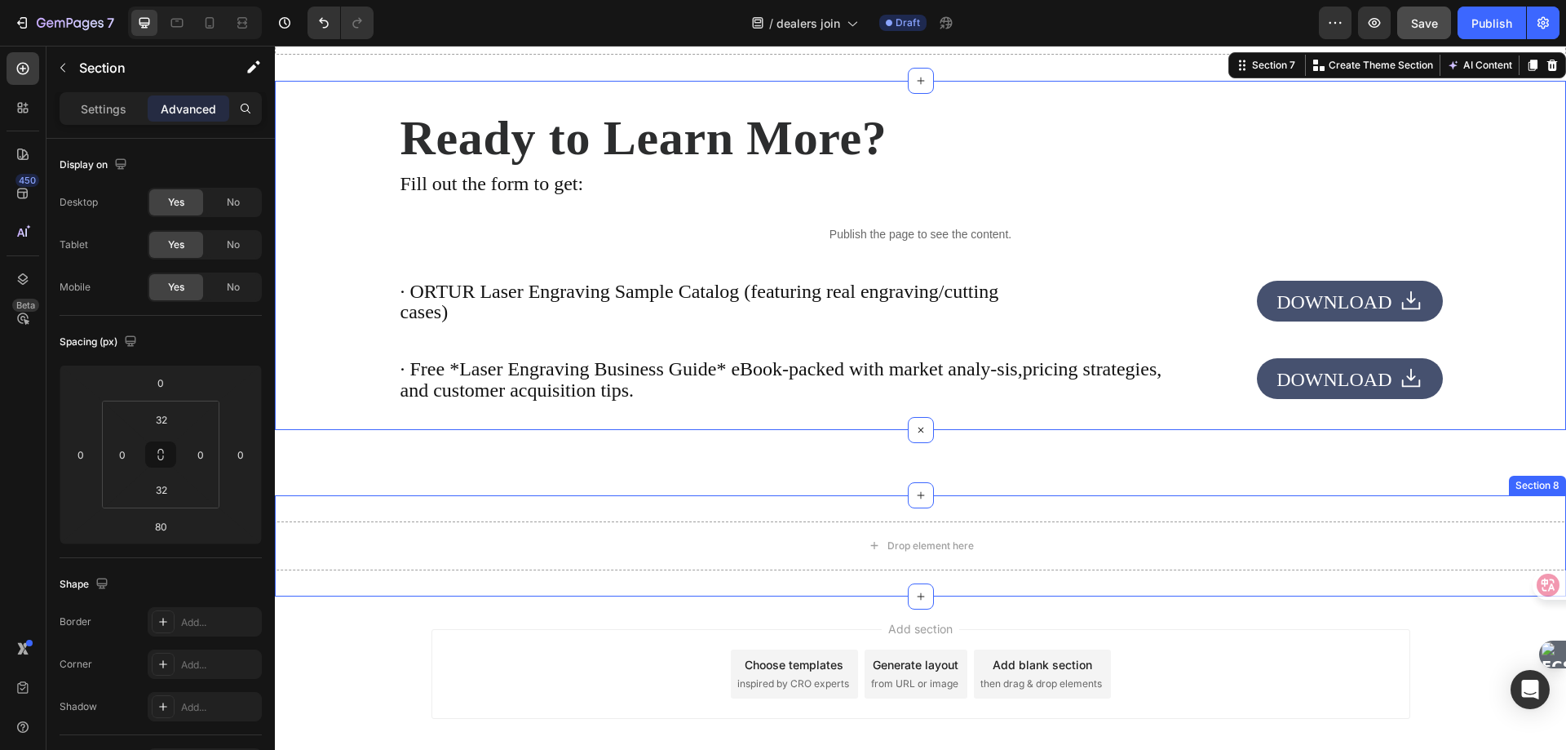
click at [467, 516] on div "Drop element here Section 8" at bounding box center [920, 545] width 1291 height 101
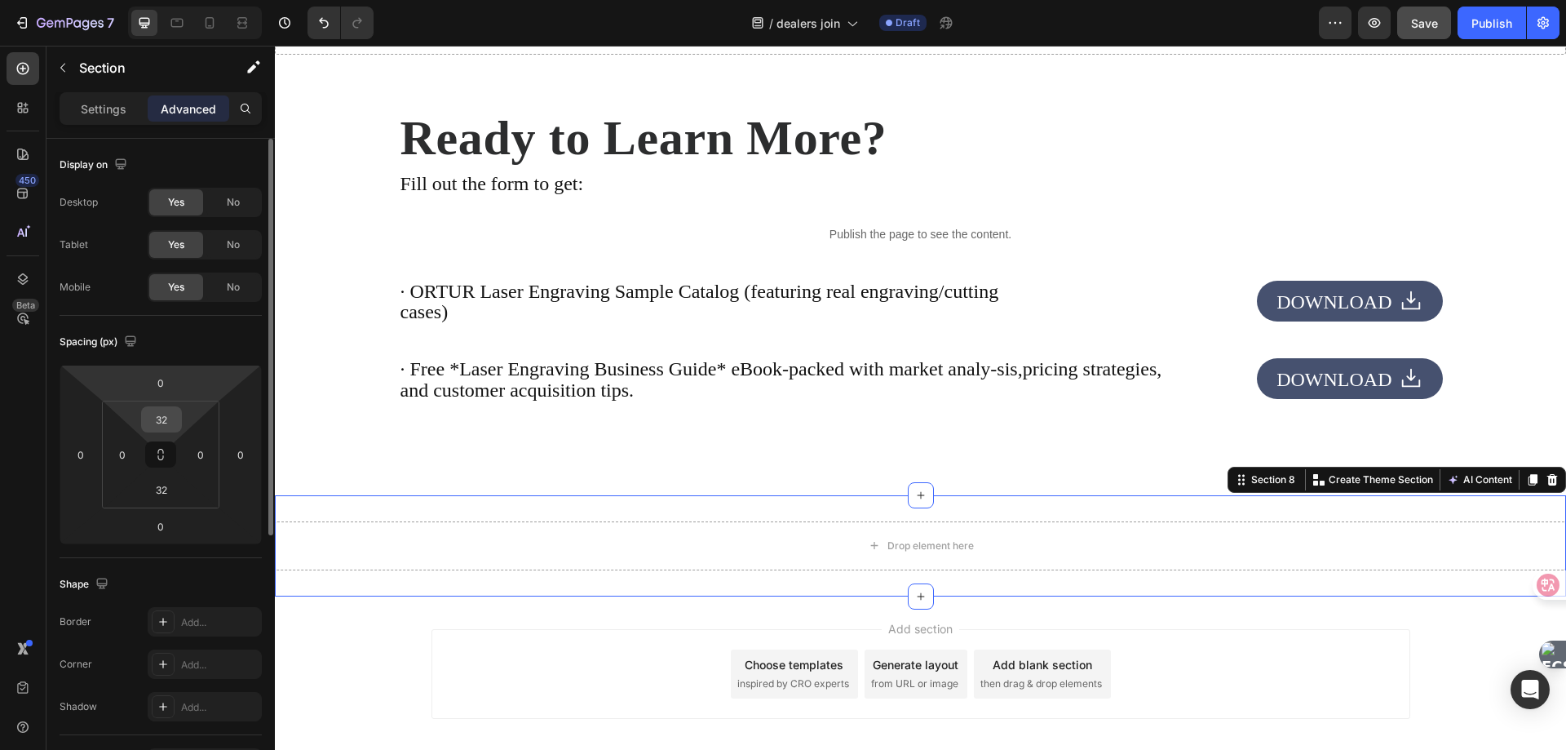
drag, startPoint x: 166, startPoint y: 421, endPoint x: 194, endPoint y: 414, distance: 28.5
click at [166, 422] on input "32" at bounding box center [161, 419] width 33 height 24
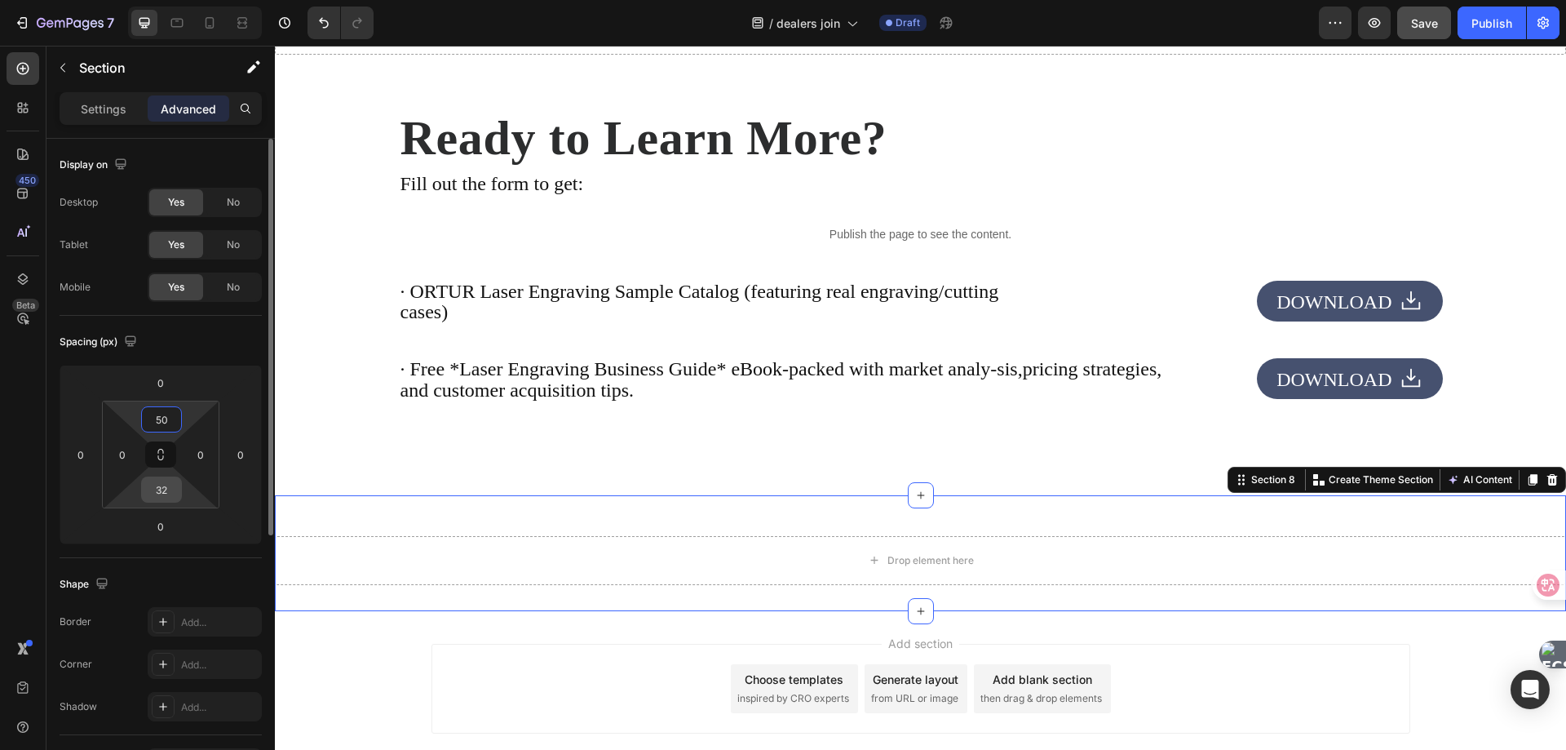
type input "50"
click at [162, 495] on input "32" at bounding box center [161, 489] width 33 height 24
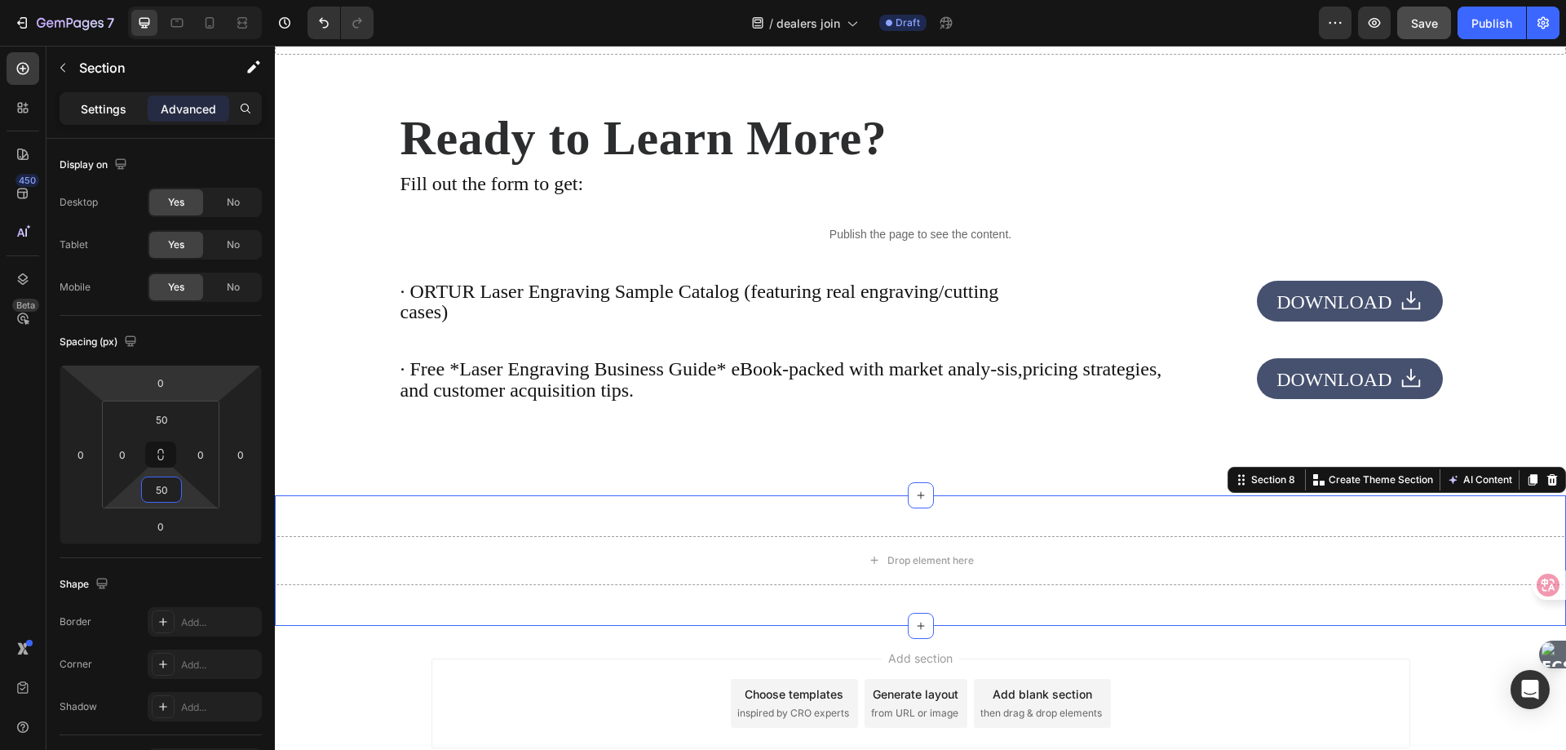
type input "50"
click at [100, 111] on p "Settings" at bounding box center [104, 108] width 46 height 17
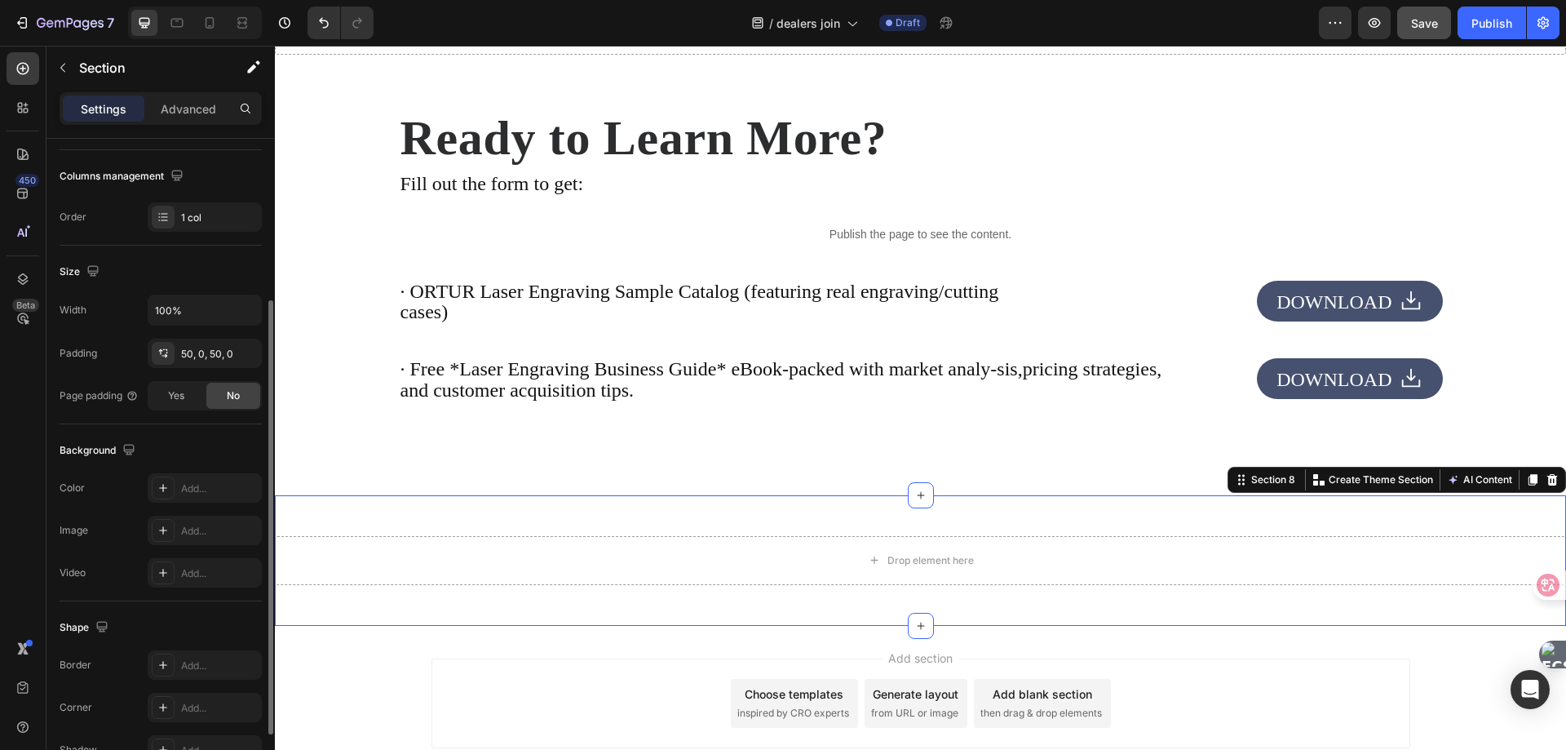
scroll to position [326, 0]
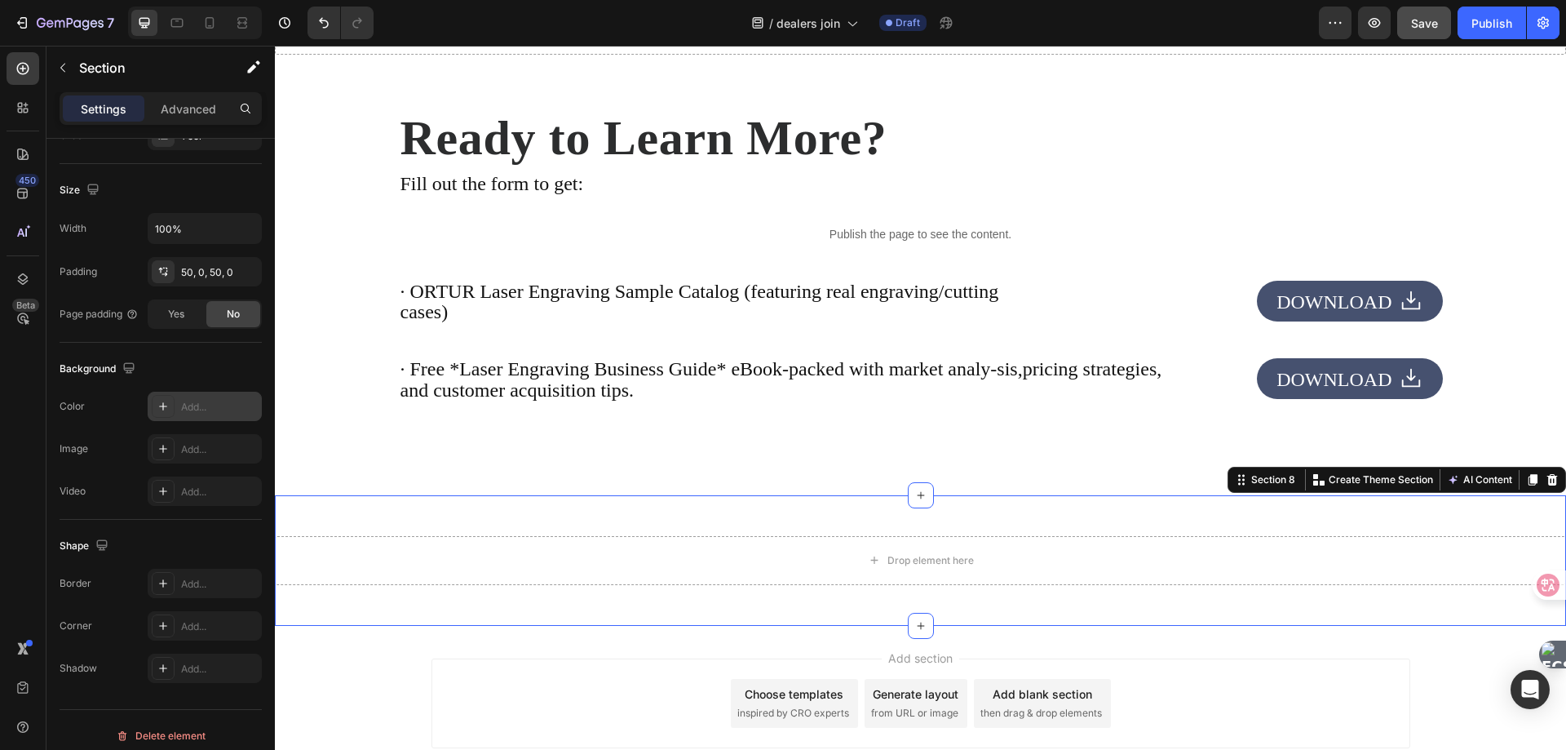
click at [165, 404] on icon at bounding box center [163, 406] width 13 height 13
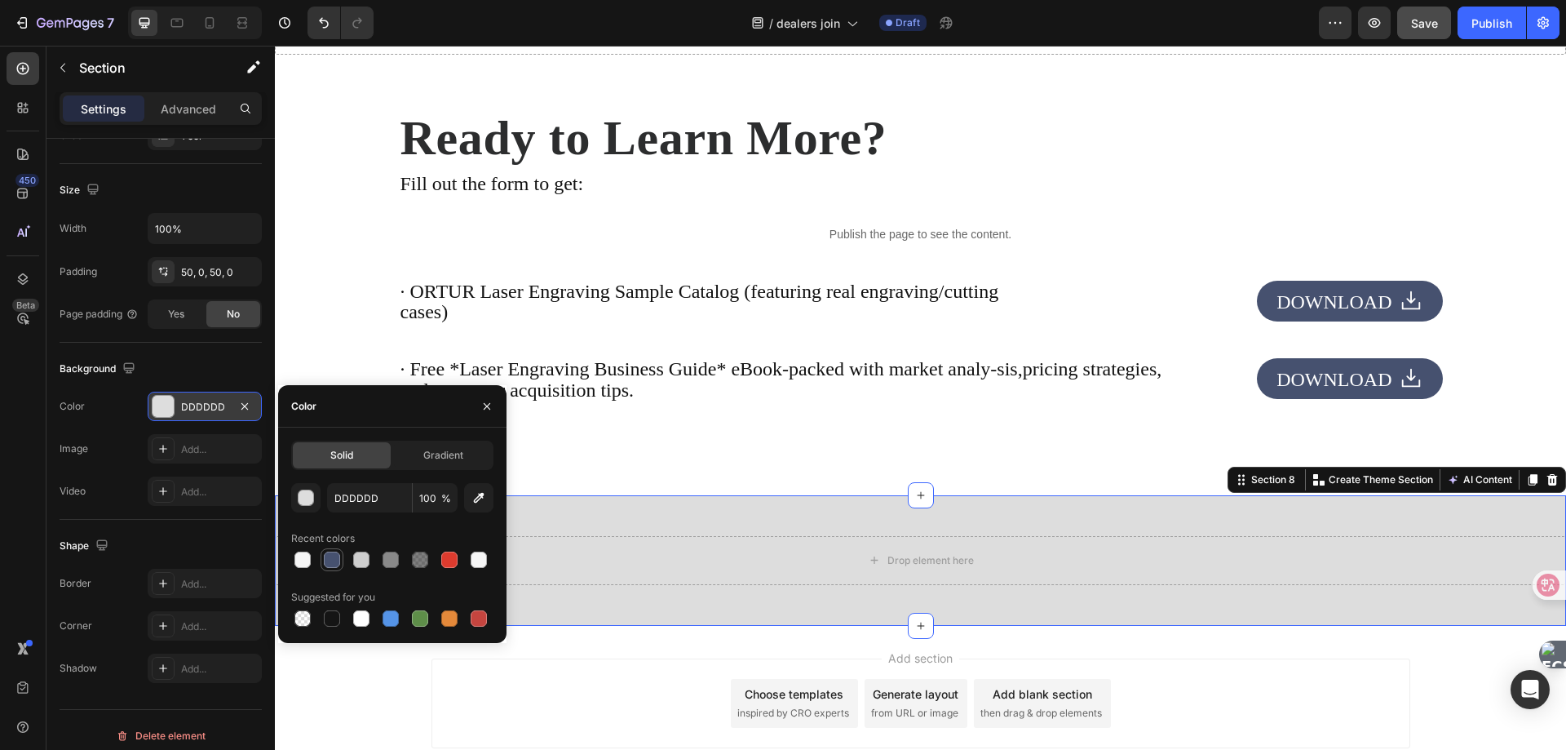
click at [334, 564] on div at bounding box center [332, 559] width 16 height 16
type input "46516F"
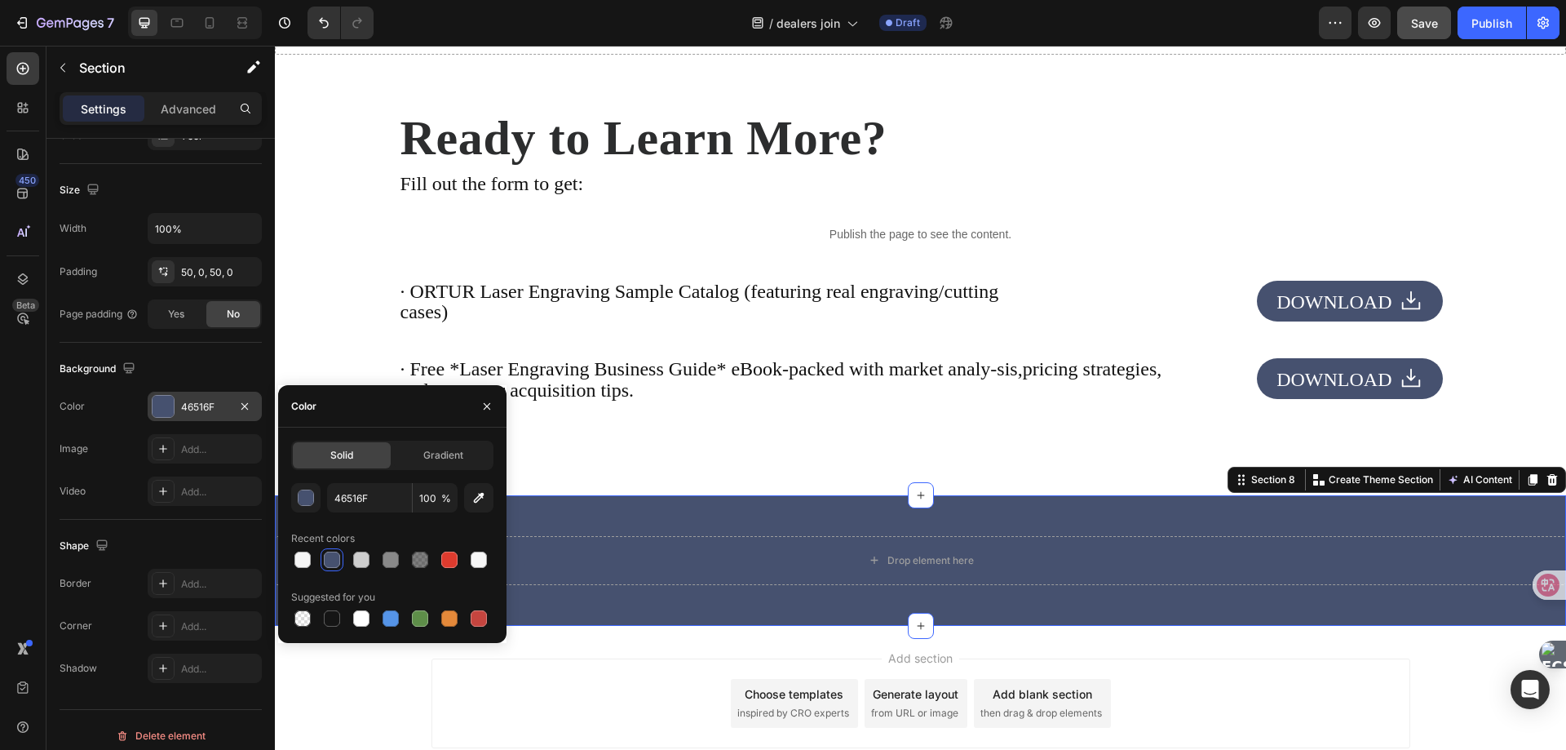
click at [797, 521] on div "Drop element here Section 8 Create Theme Section AI Content Write with GemAI Wh…" at bounding box center [920, 560] width 1291 height 131
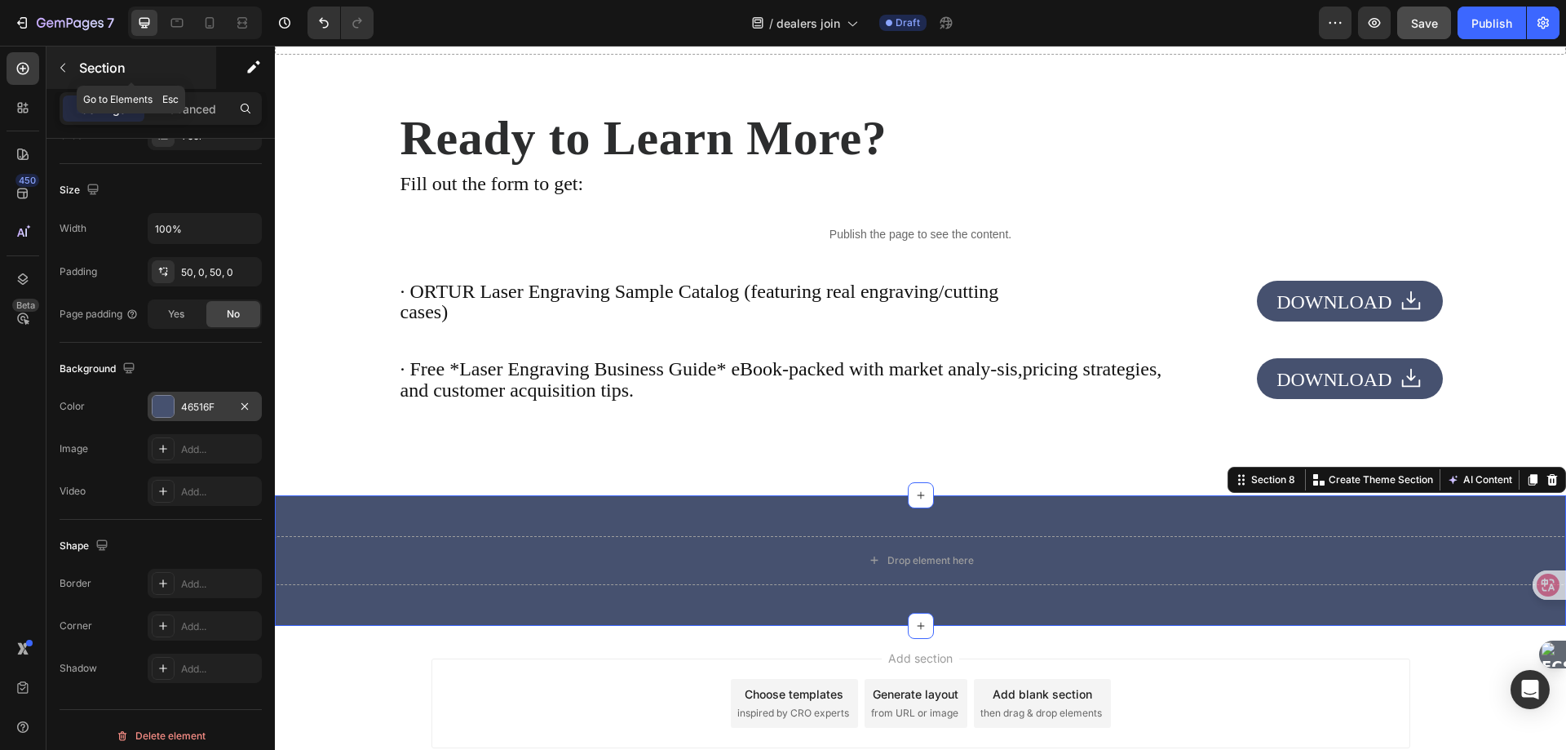
click at [67, 73] on icon "button" at bounding box center [62, 67] width 13 height 13
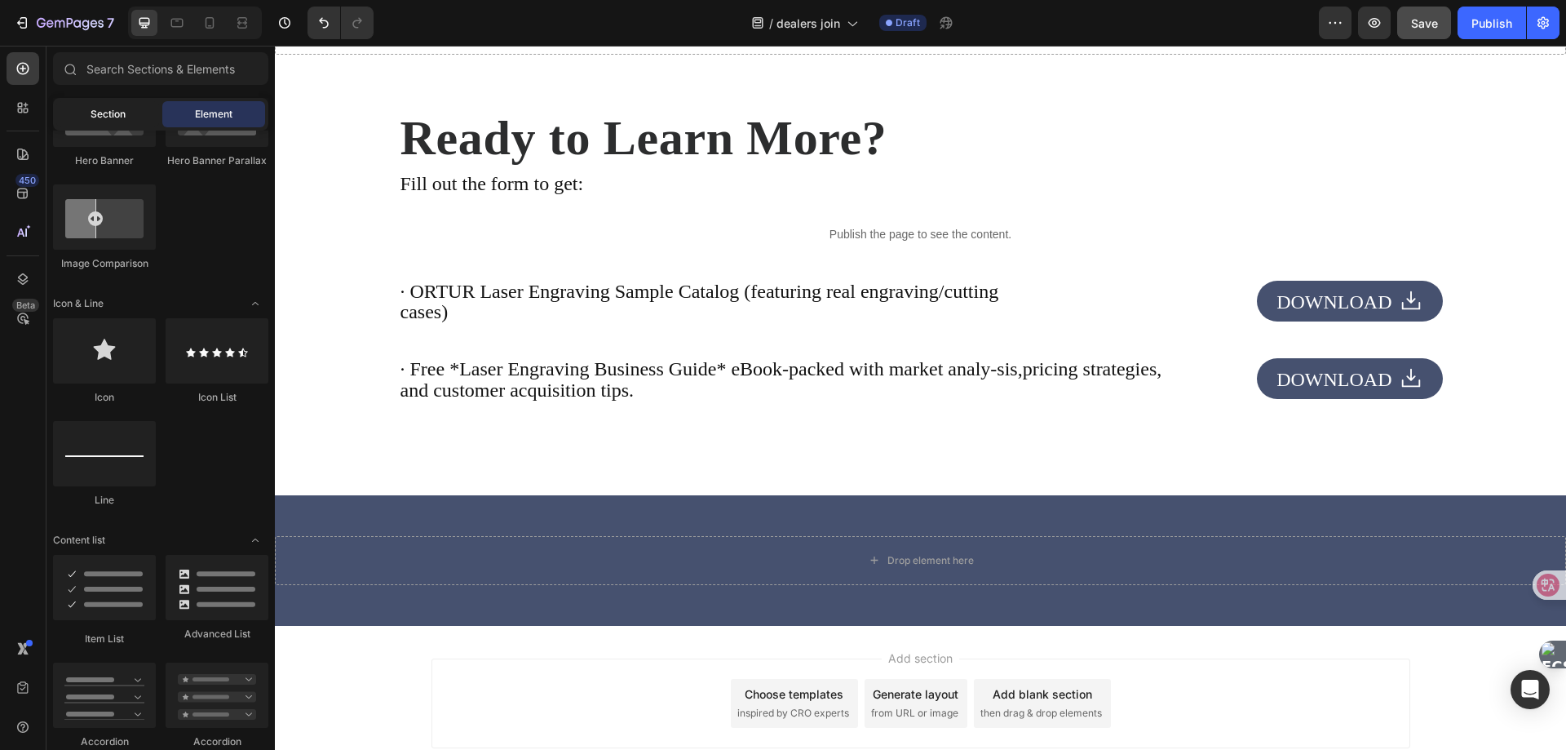
click at [109, 119] on span "Section" at bounding box center [108, 114] width 35 height 15
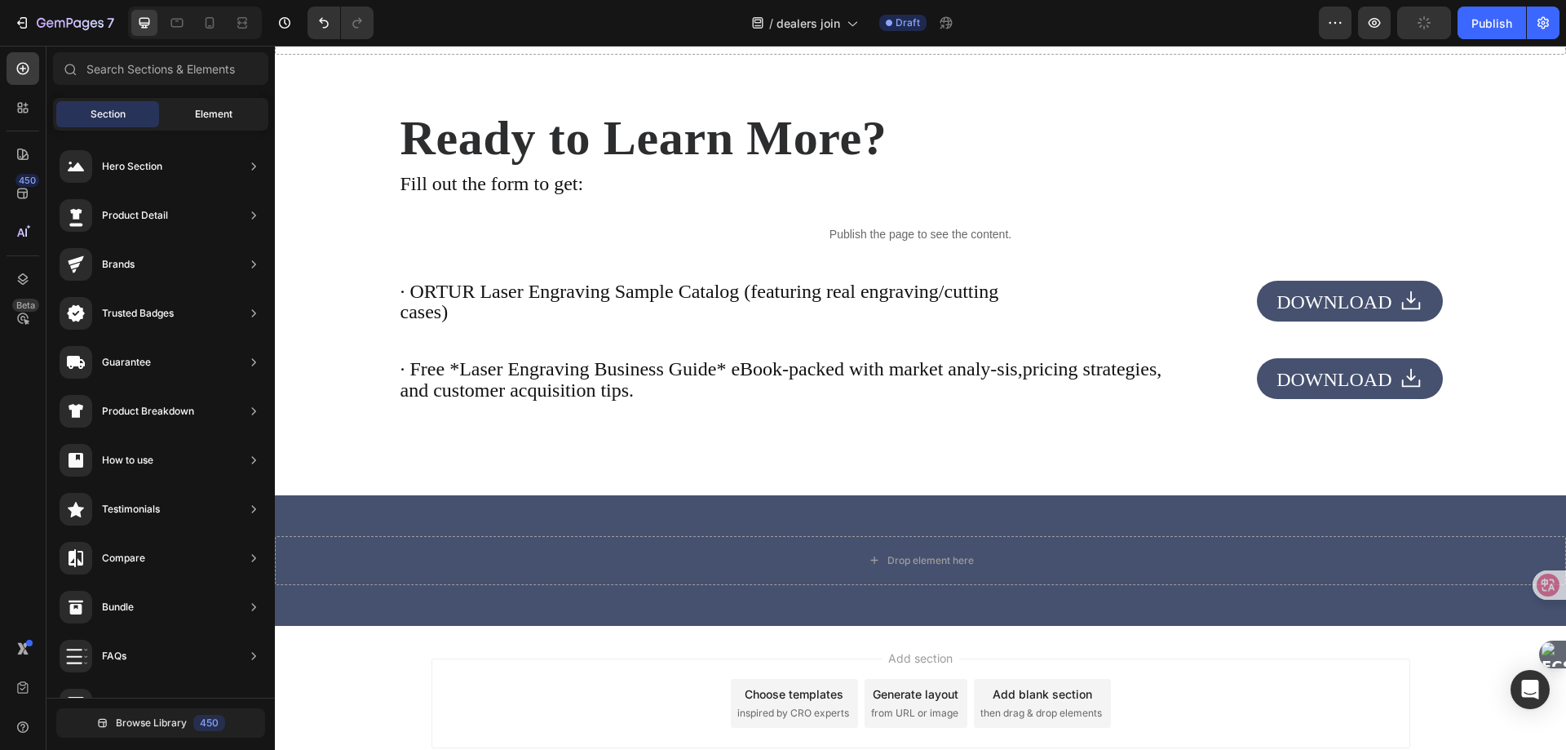
click at [212, 113] on span "Element" at bounding box center [214, 114] width 38 height 15
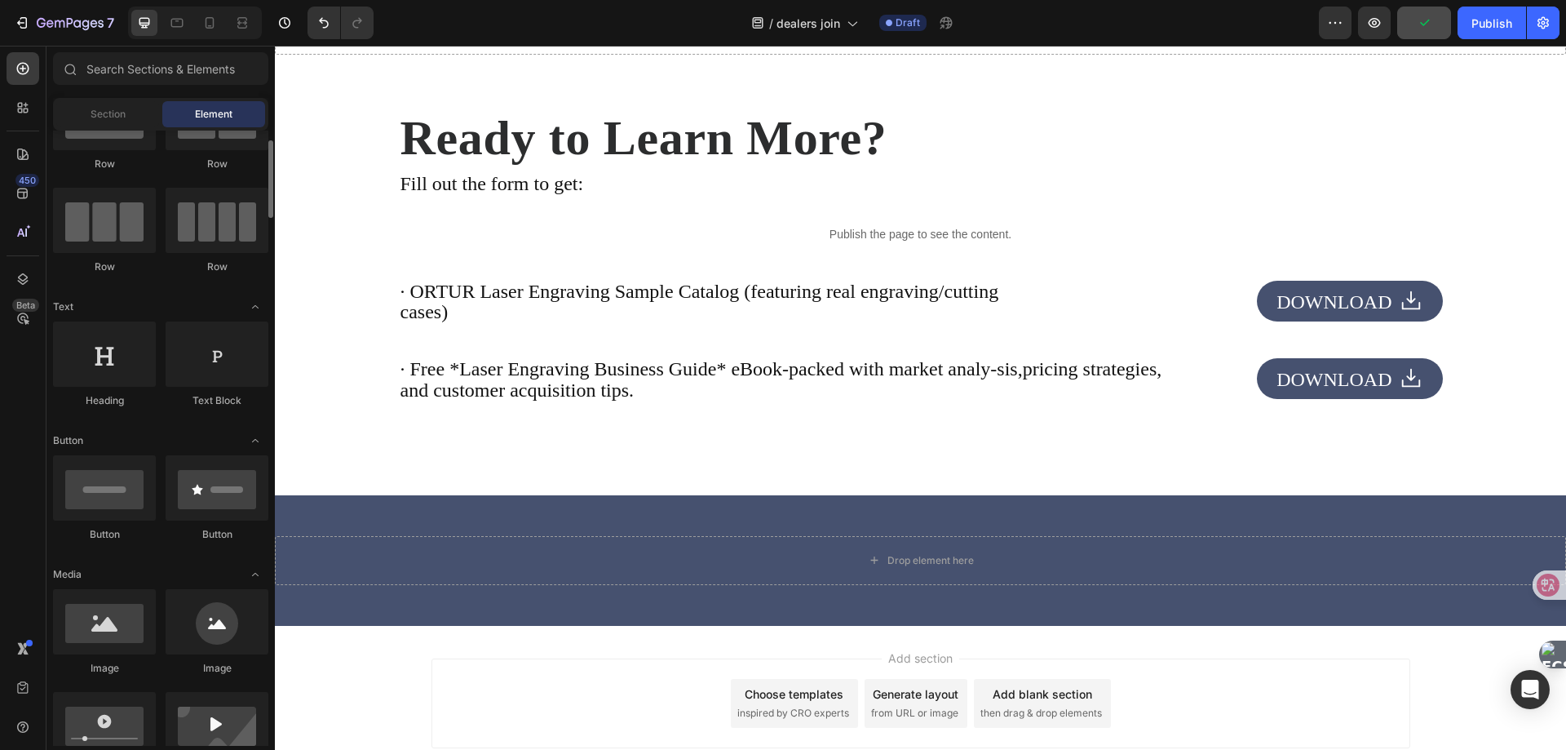
scroll to position [0, 0]
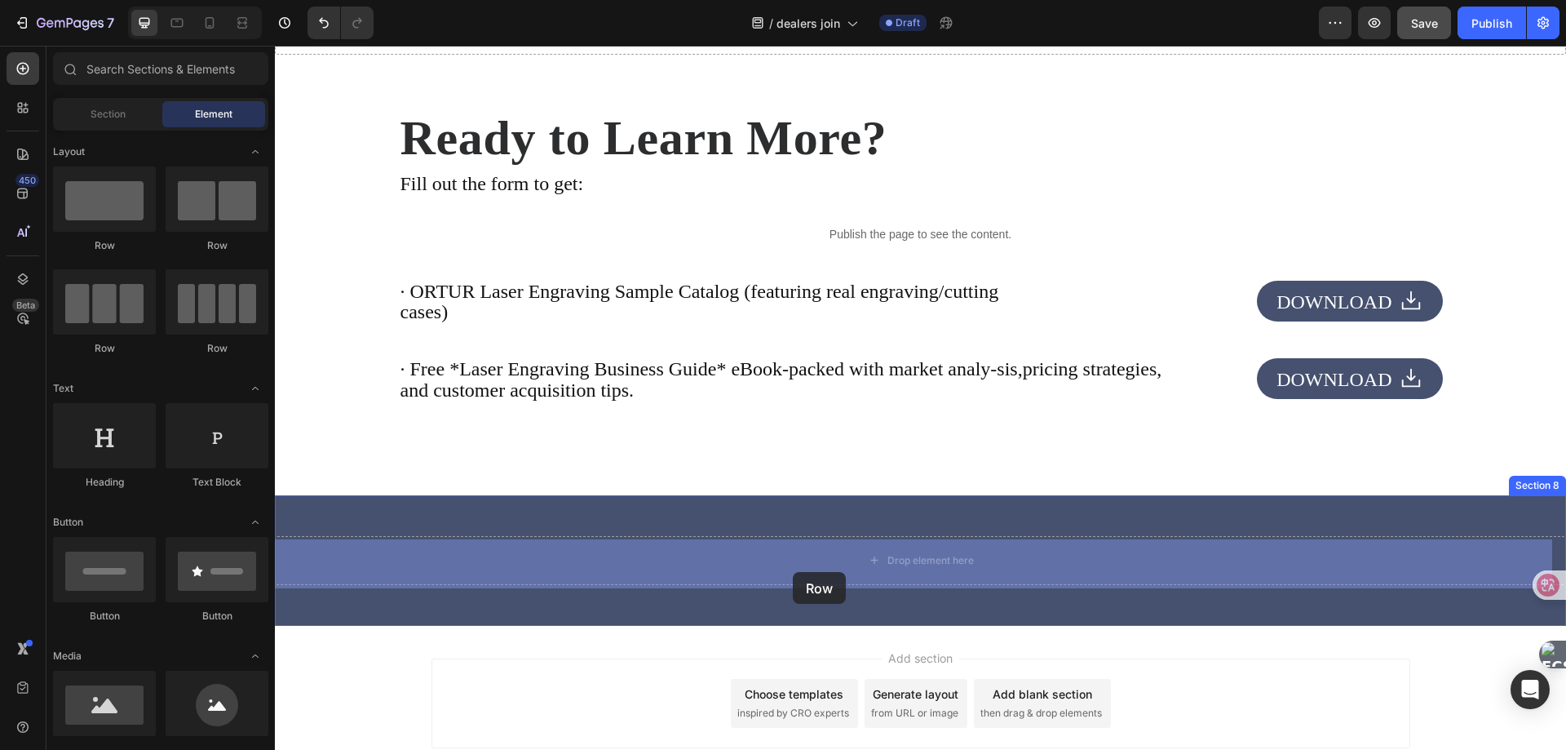
drag, startPoint x: 393, startPoint y: 253, endPoint x: 793, endPoint y: 572, distance: 511.4
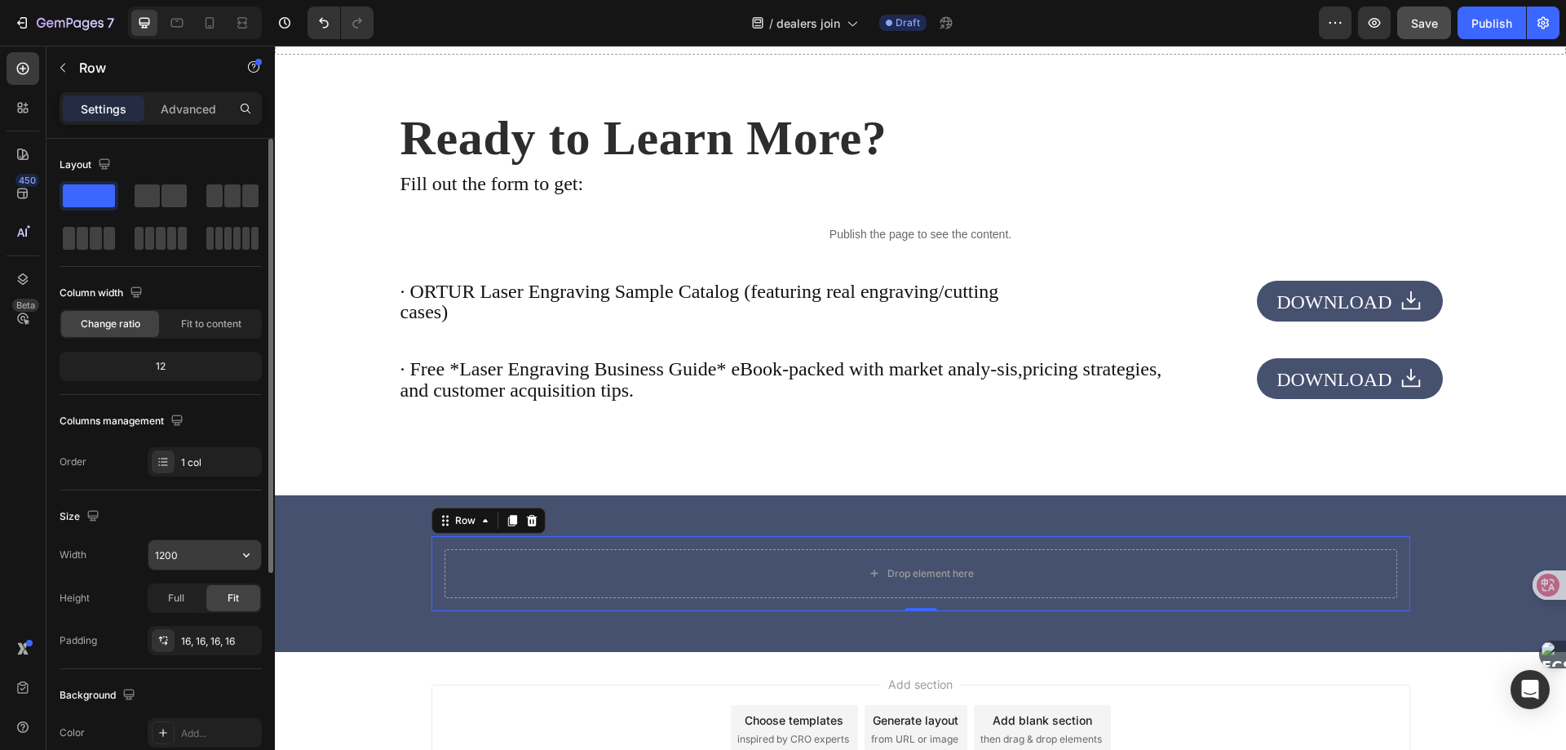
click at [184, 561] on input "1200" at bounding box center [204, 554] width 113 height 29
type input "1280"
click at [194, 653] on div "16, 16, 16, 16" at bounding box center [205, 640] width 114 height 29
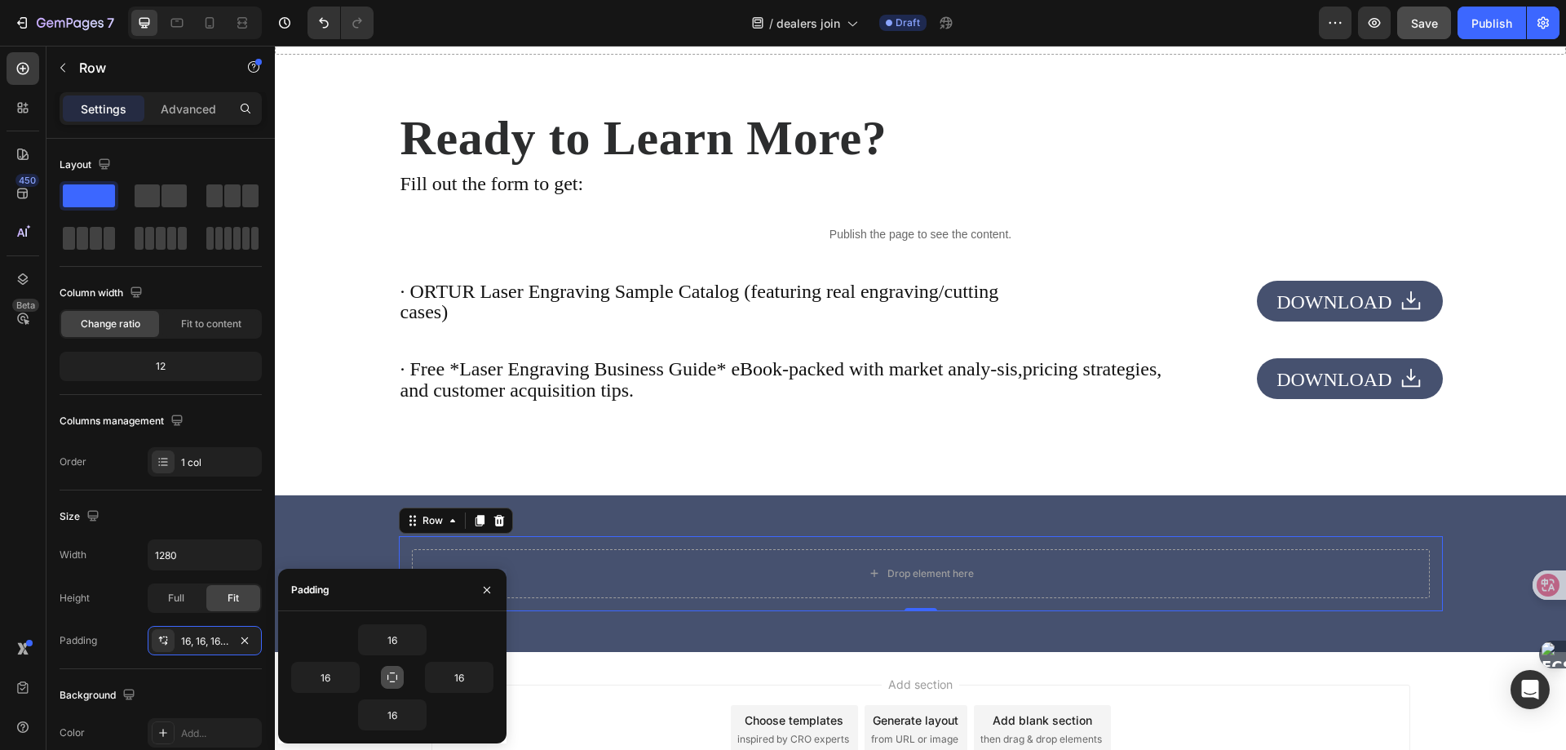
click at [392, 674] on icon "button" at bounding box center [392, 677] width 13 height 13
click at [399, 644] on input "16" at bounding box center [392, 639] width 67 height 29
type input "0"
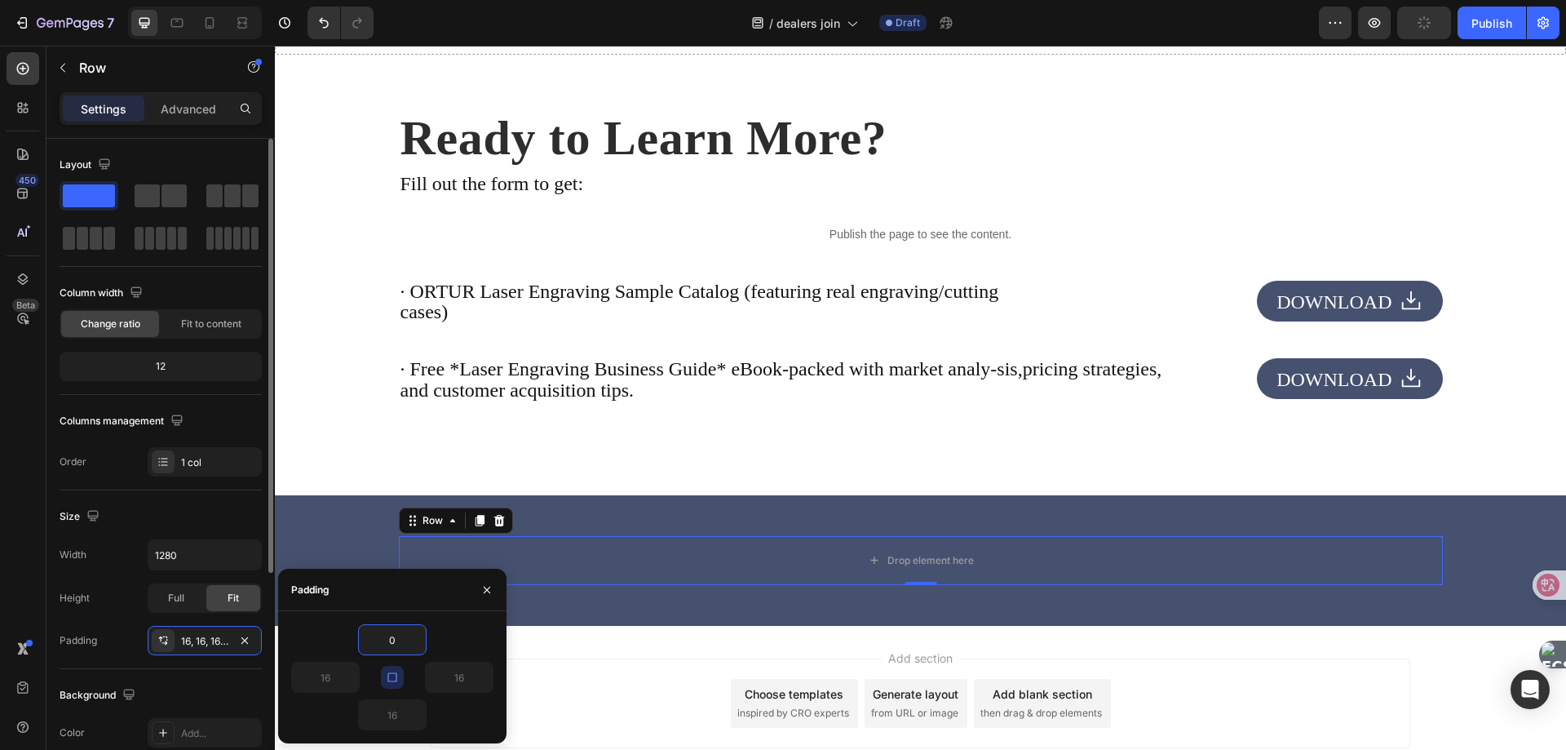
click at [111, 597] on div "Height Full Fit" at bounding box center [161, 597] width 202 height 29
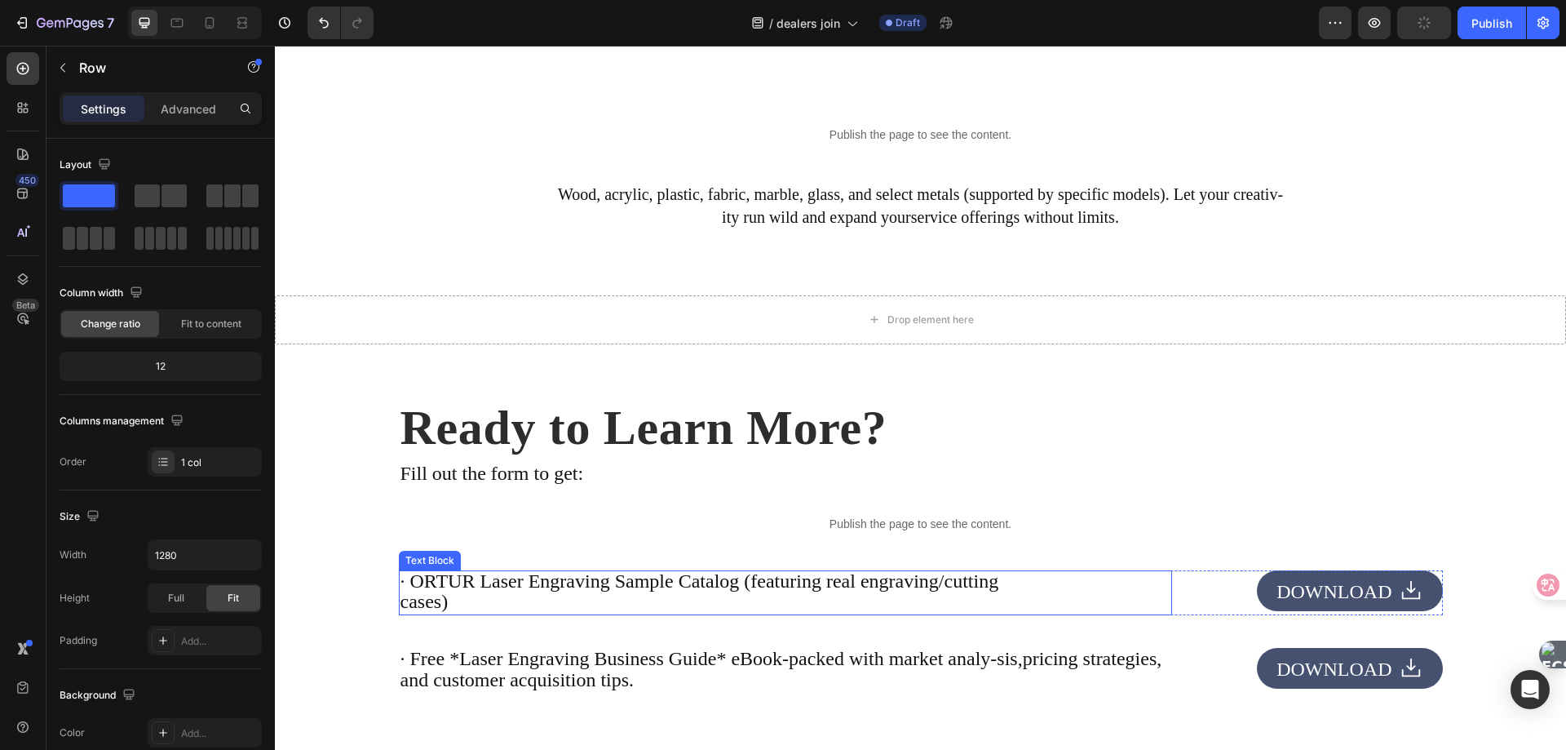
scroll to position [3638, 0]
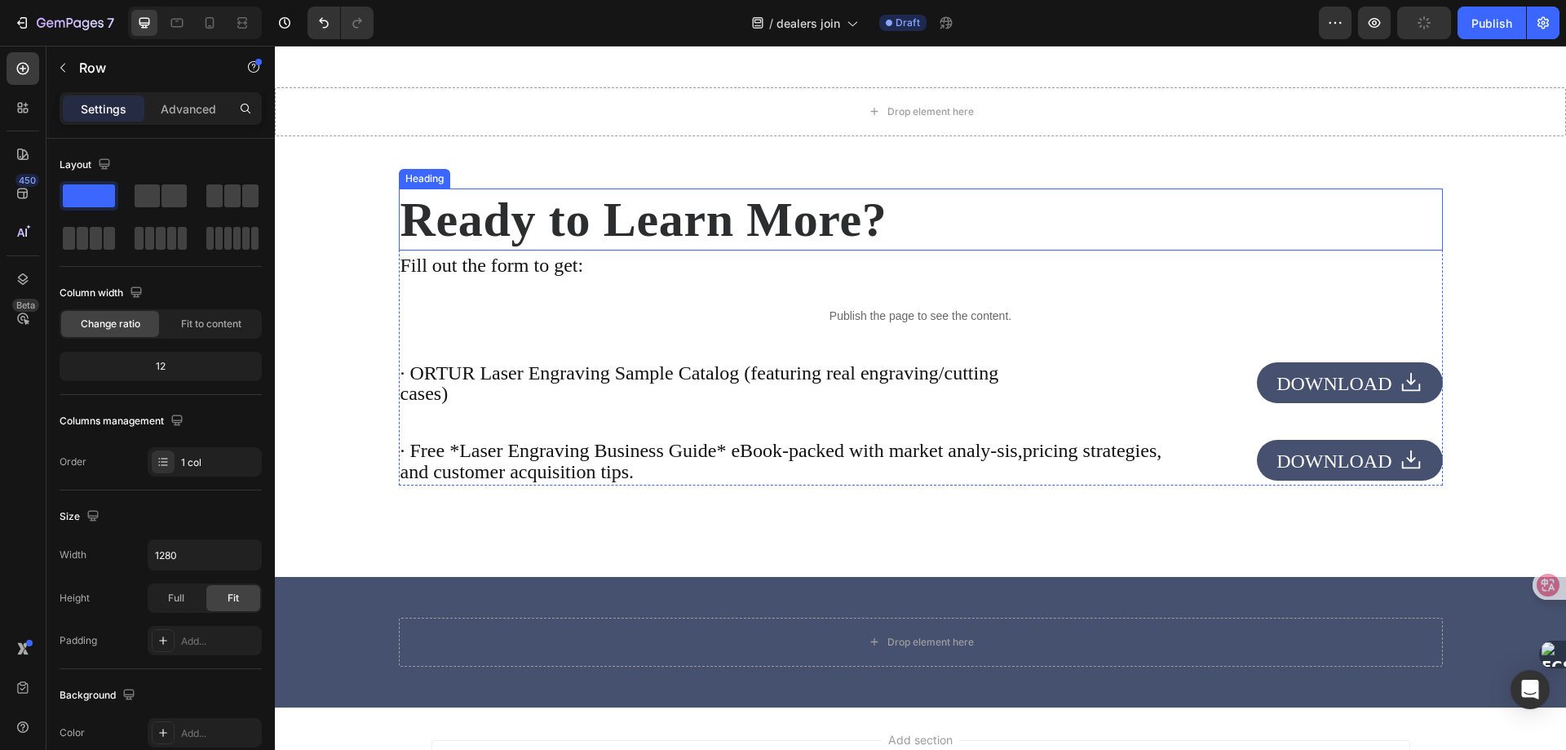
click at [602, 228] on h2 "Ready to Learn More?" at bounding box center [921, 219] width 1044 height 62
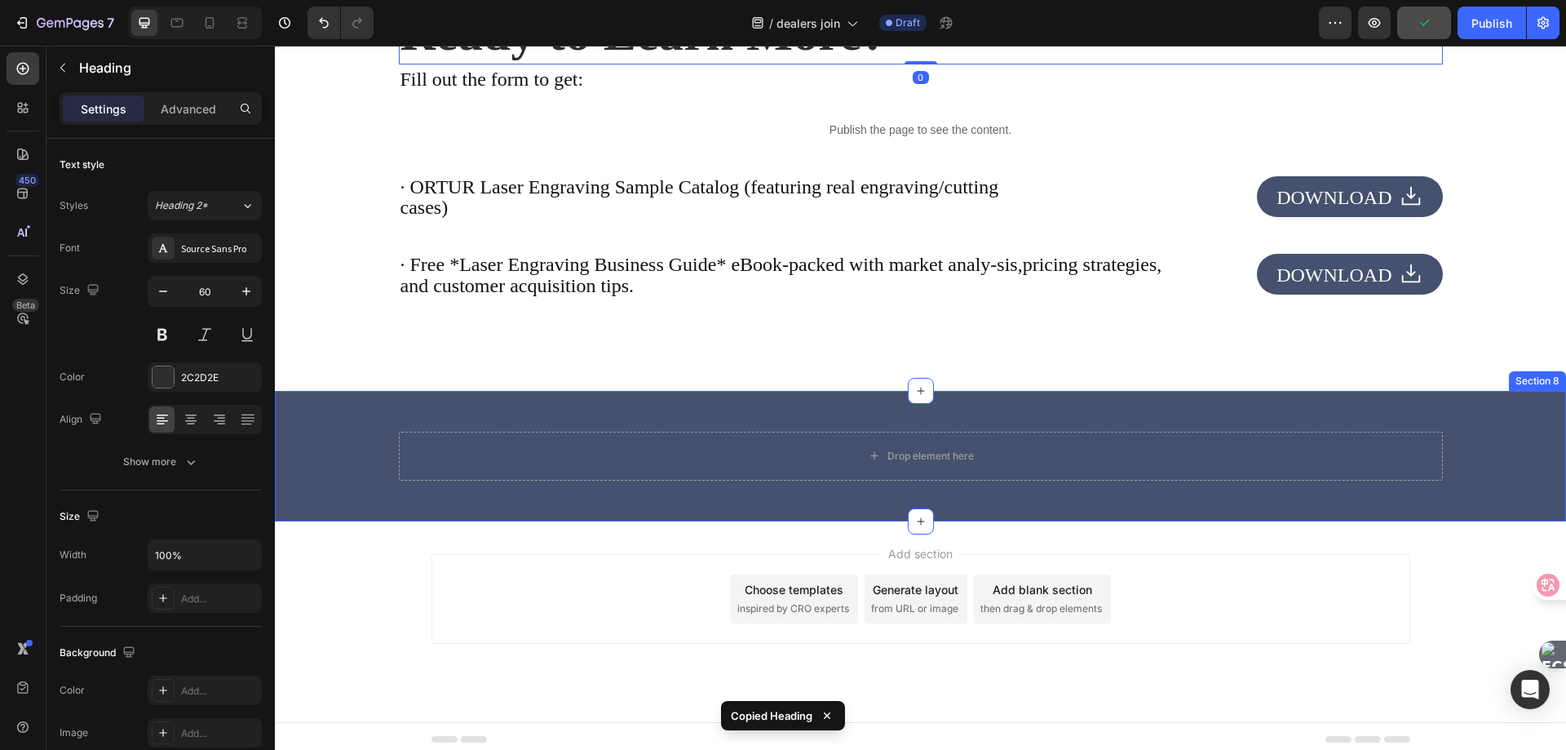
scroll to position [3833, 0]
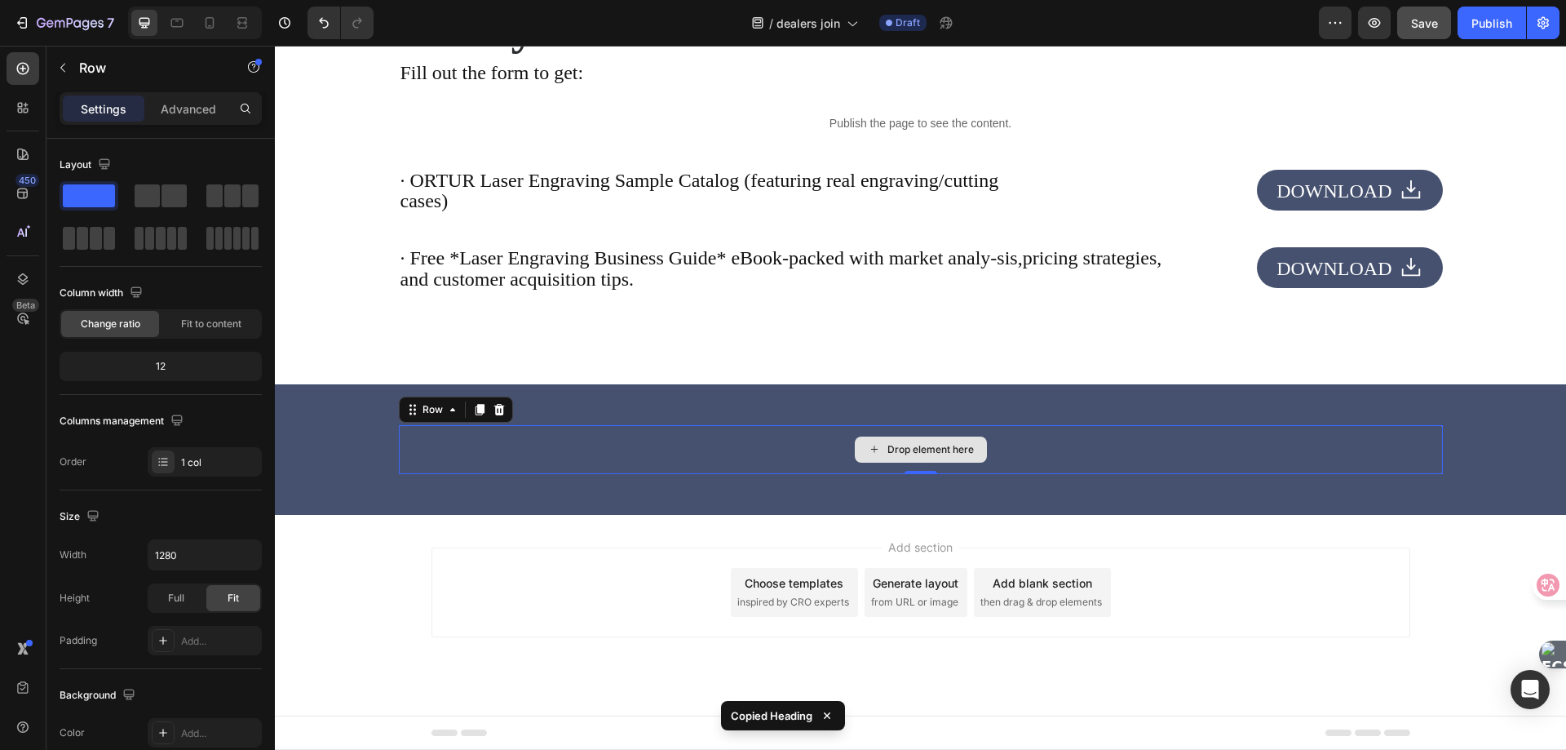
click at [796, 448] on div "Drop element here" at bounding box center [921, 449] width 1044 height 49
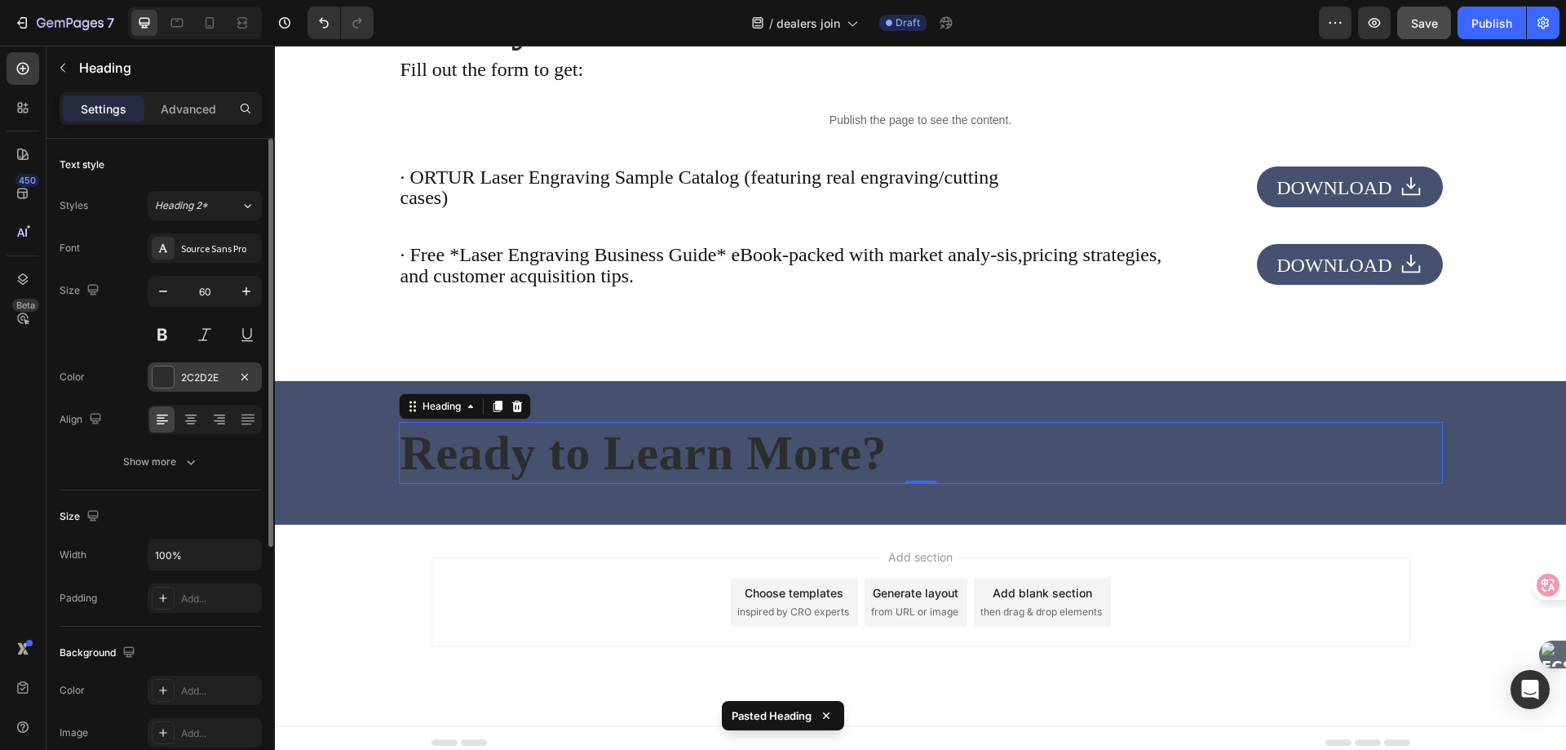
click at [171, 371] on div at bounding box center [163, 376] width 21 height 21
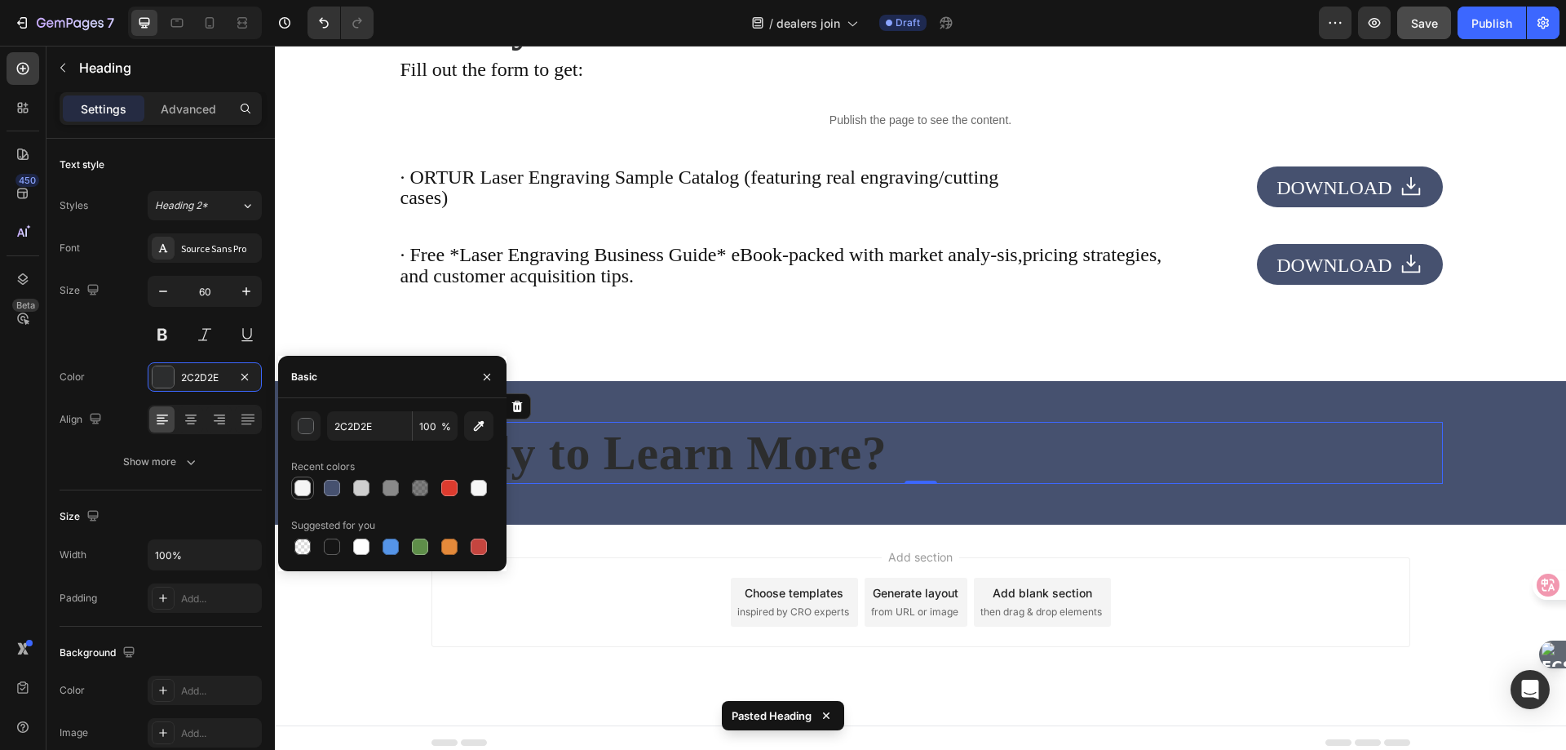
click at [303, 489] on div at bounding box center [302, 488] width 16 height 16
type input "F5F5F5"
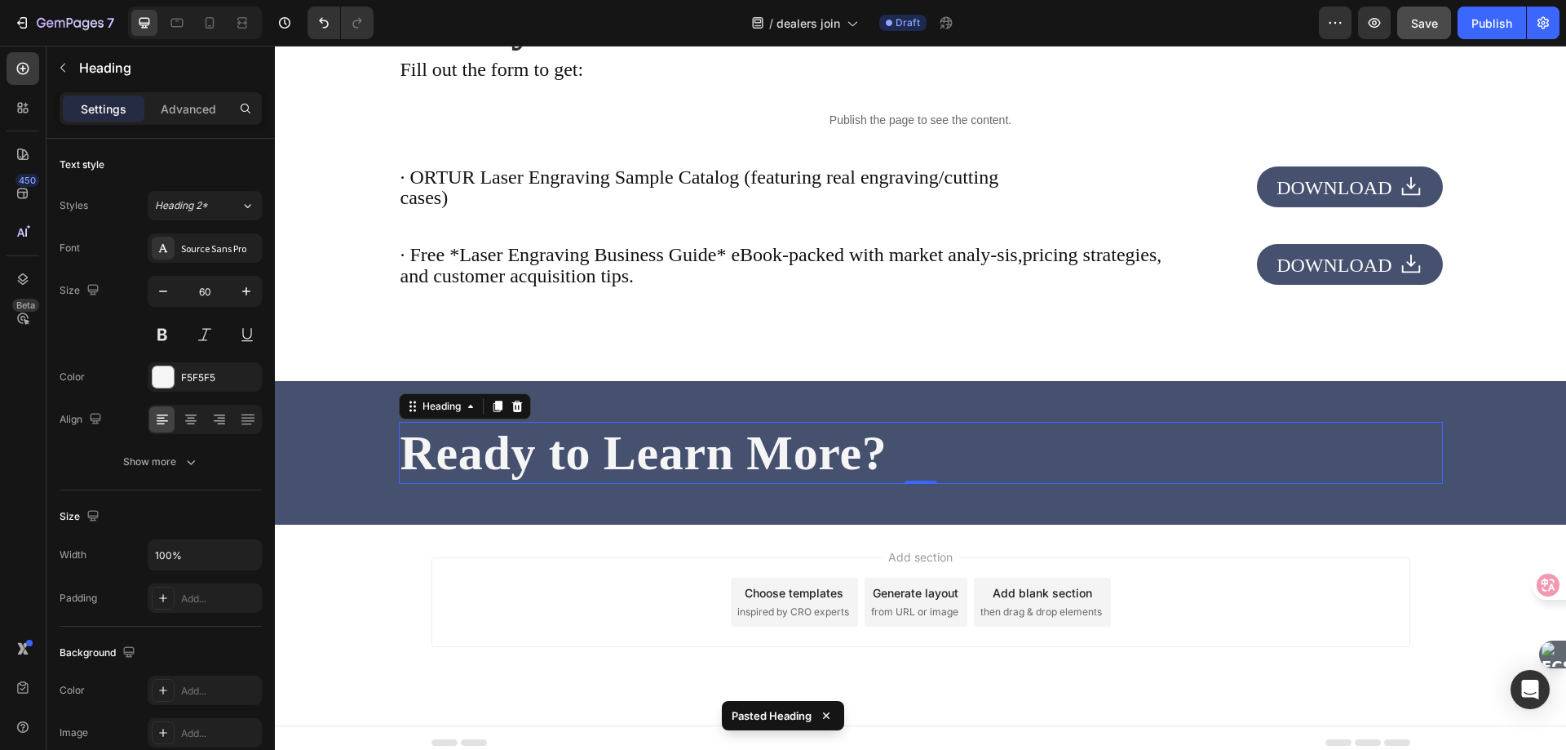
click at [1011, 428] on h2 "Ready to Learn More?" at bounding box center [921, 453] width 1044 height 62
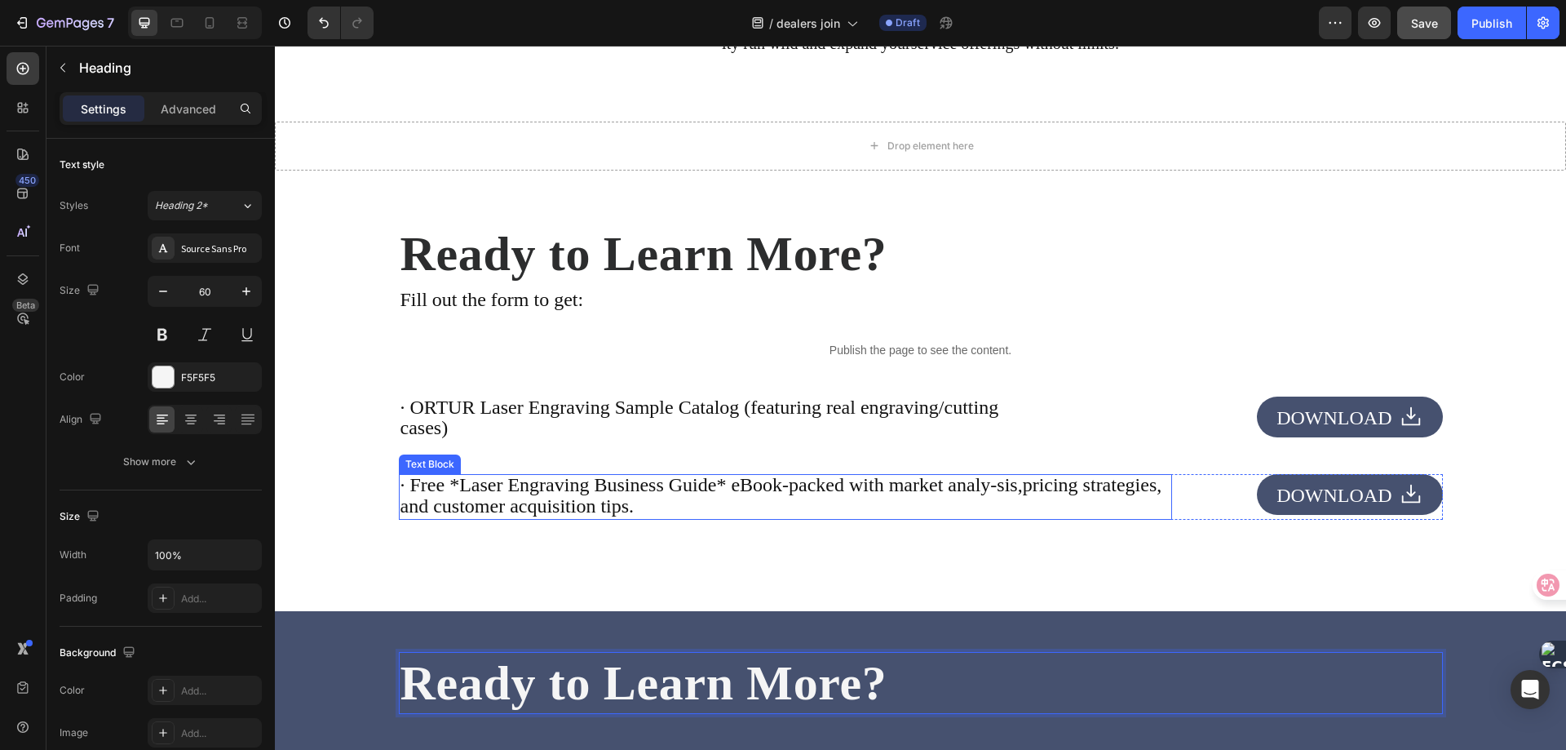
scroll to position [3589, 0]
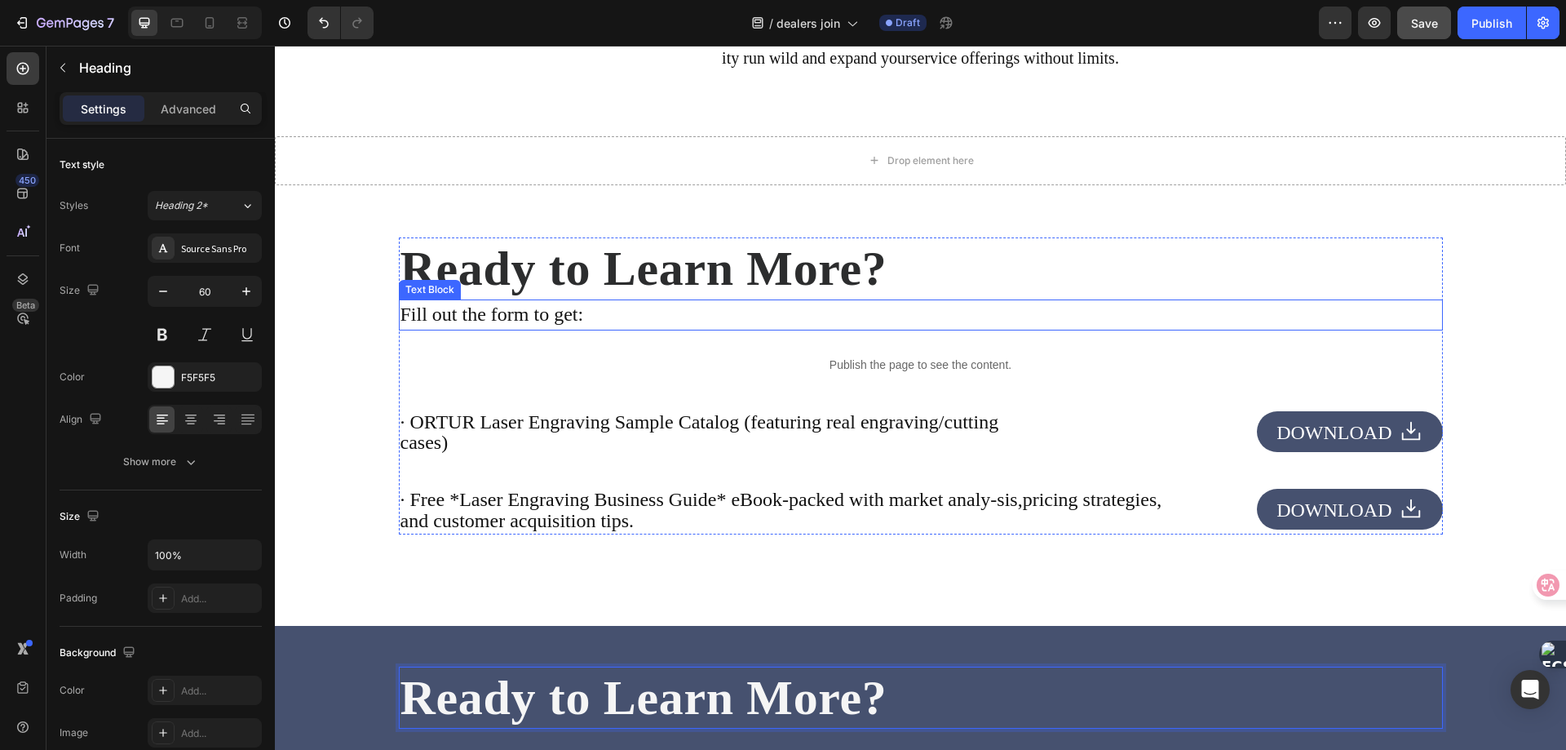
click at [500, 316] on p "Fill out the form to get:" at bounding box center [921, 315] width 1041 height 28
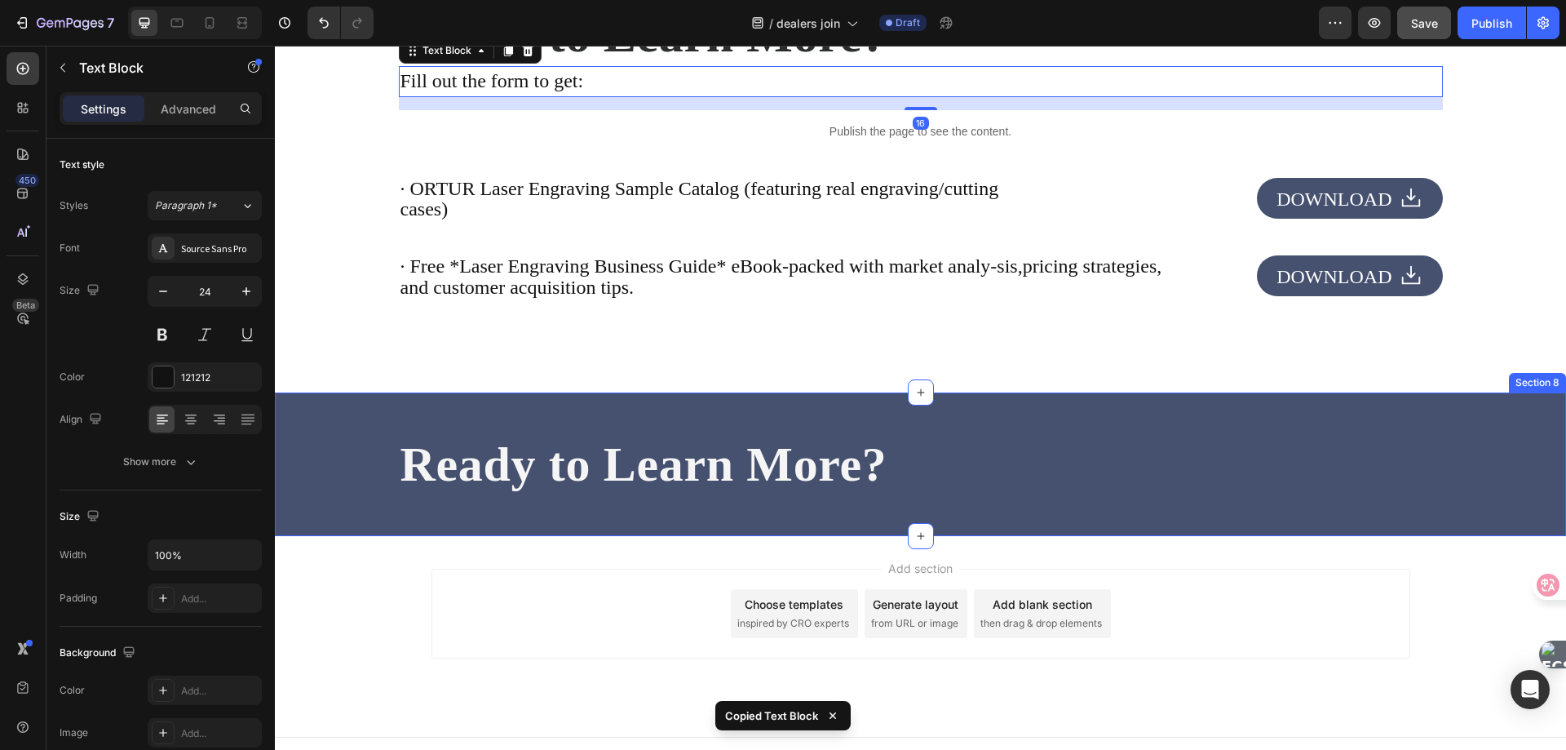
scroll to position [3833, 0]
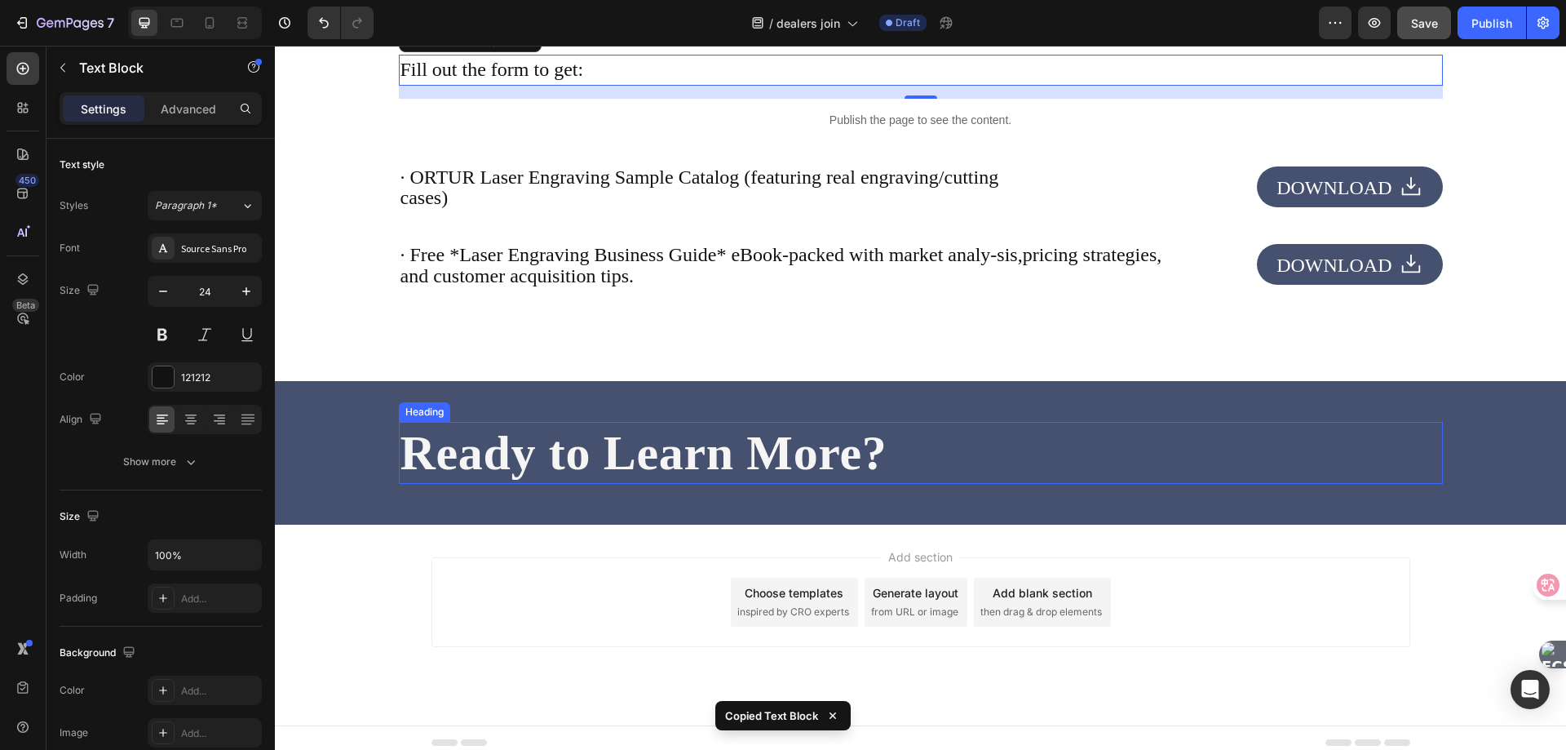
click at [830, 464] on p "Ready to Learn More?" at bounding box center [921, 452] width 1041 height 59
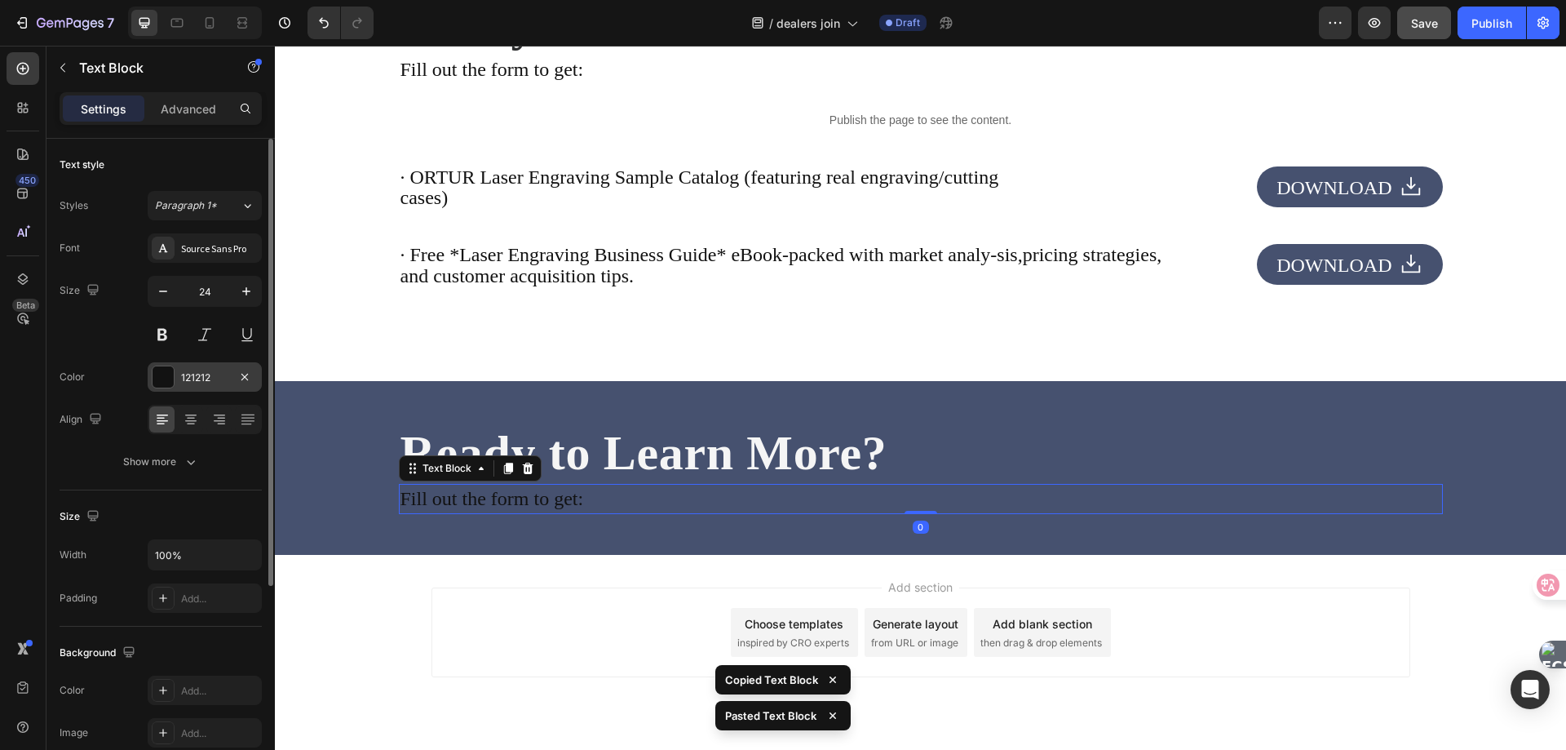
click at [162, 380] on div at bounding box center [163, 376] width 21 height 21
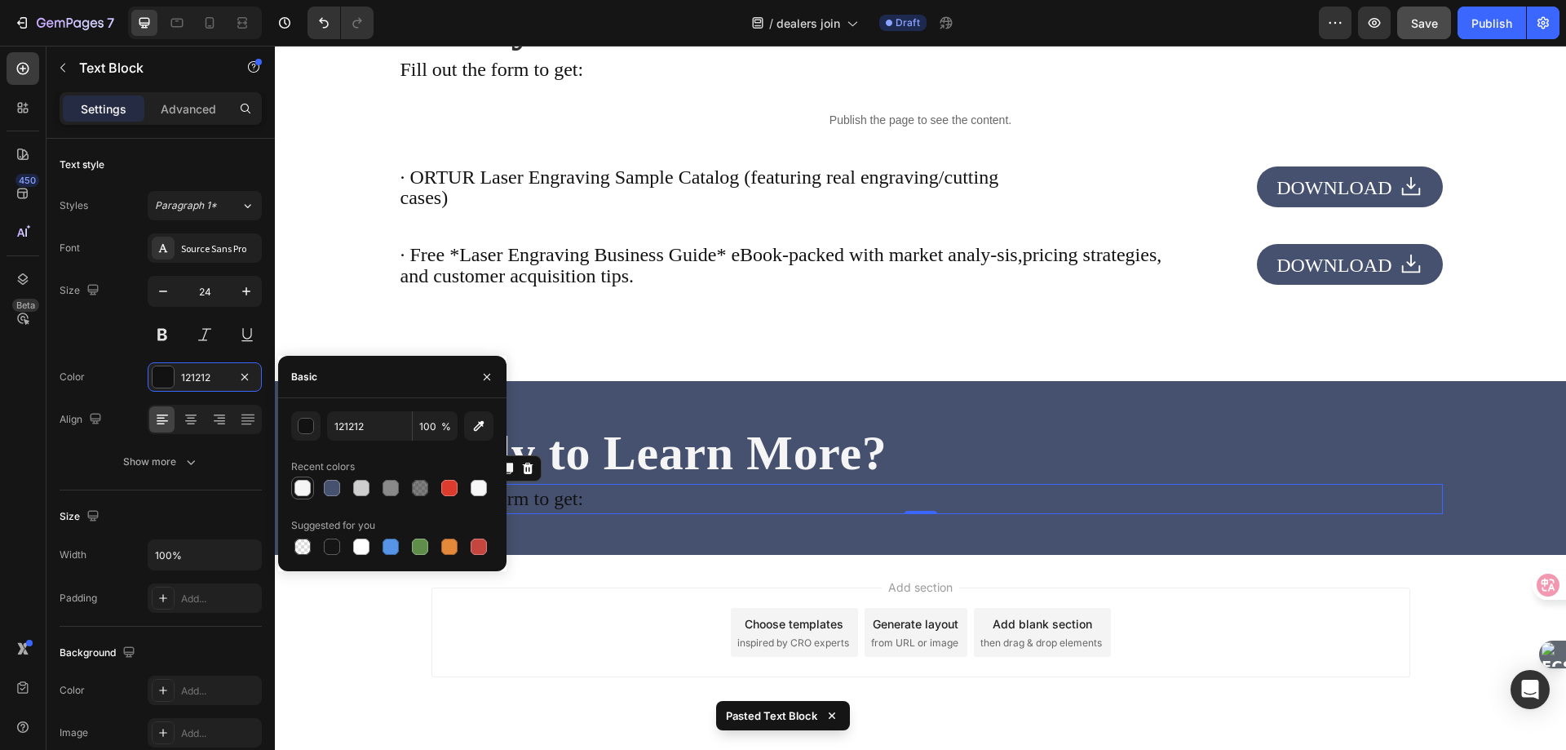
click at [303, 485] on div at bounding box center [302, 488] width 16 height 16
type input "F5F5F5"
click at [918, 482] on p "Ready to Learn More?" at bounding box center [921, 452] width 1041 height 59
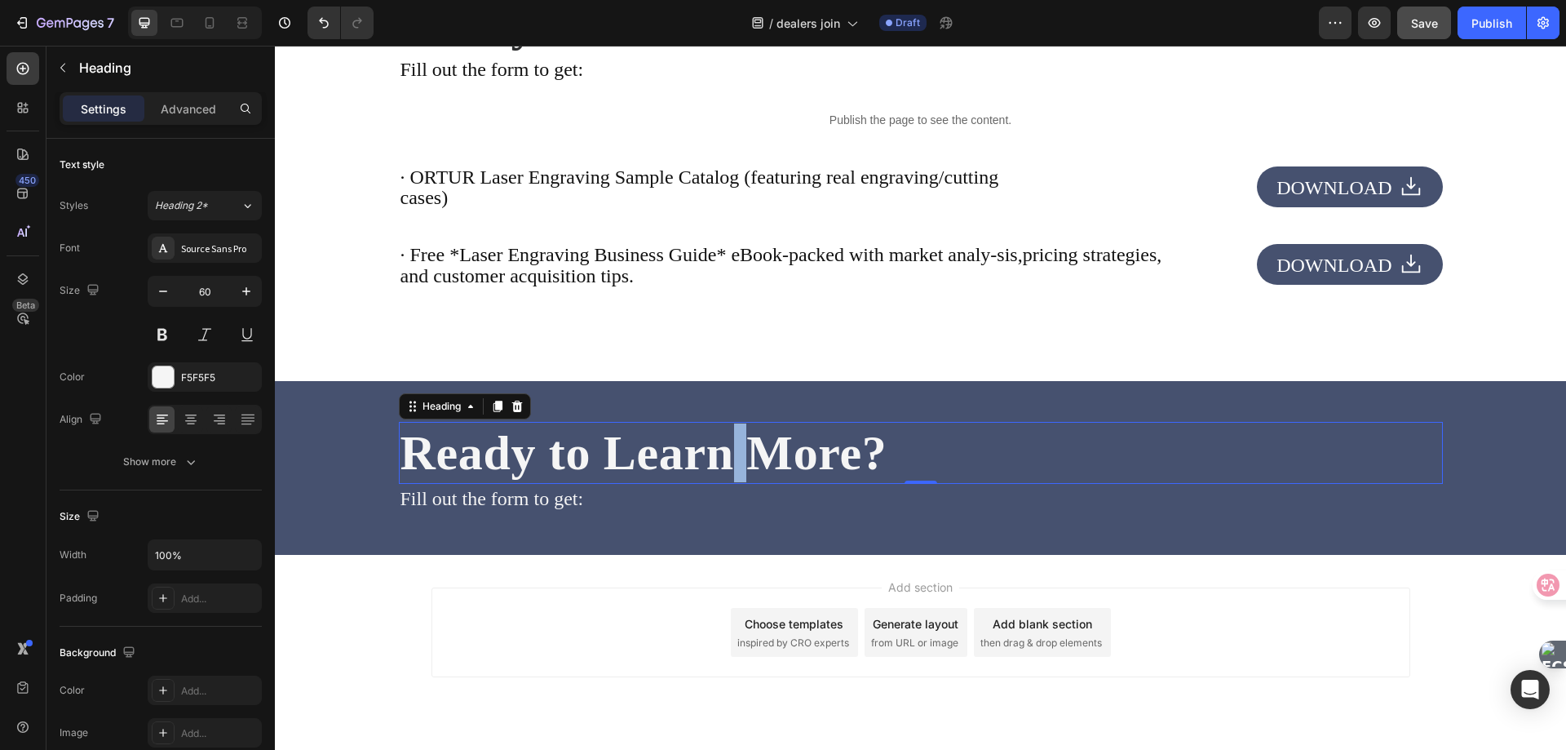
click at [773, 458] on p "Ready to Learn More?" at bounding box center [921, 452] width 1041 height 59
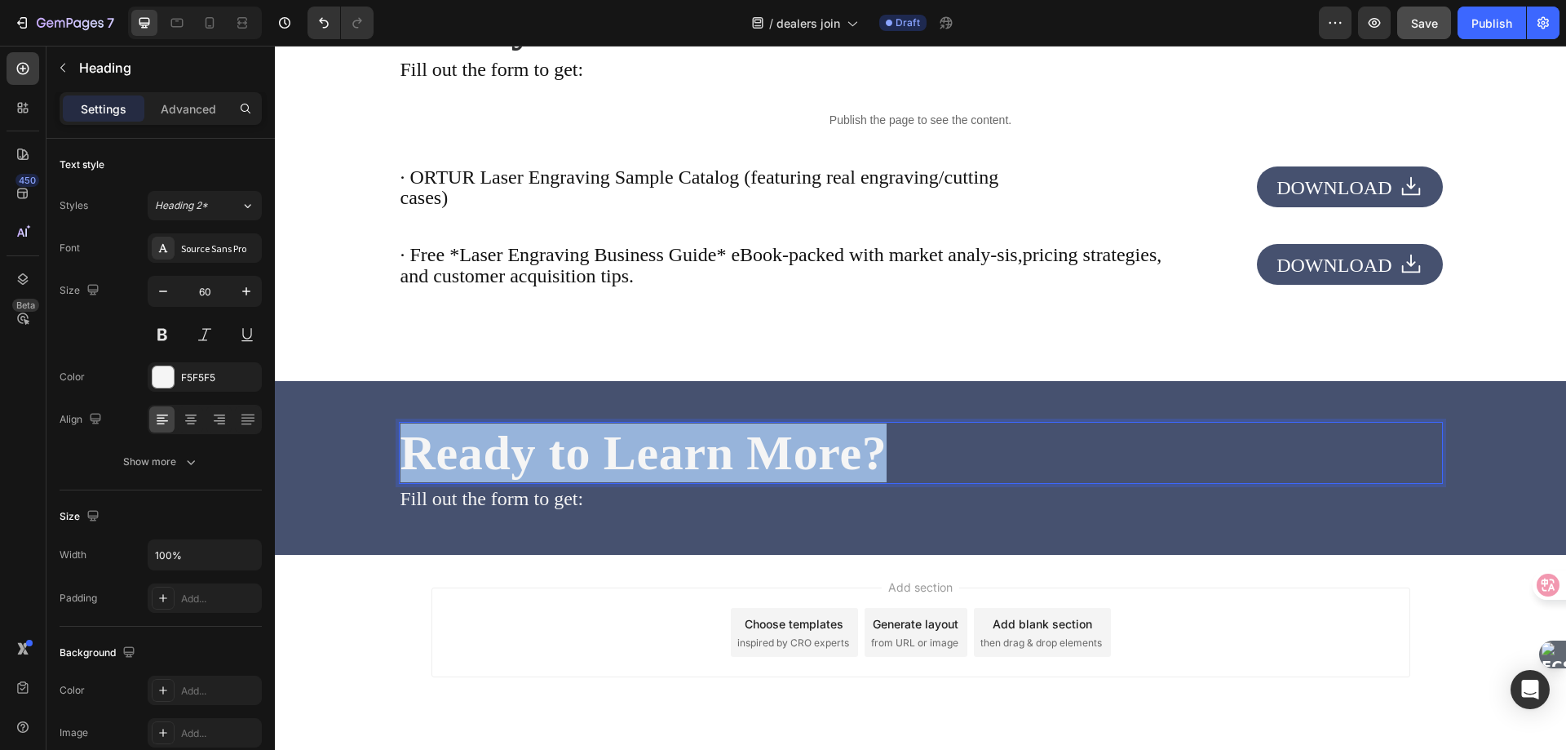
click at [773, 458] on p "Ready to Learn More?" at bounding box center [921, 452] width 1041 height 59
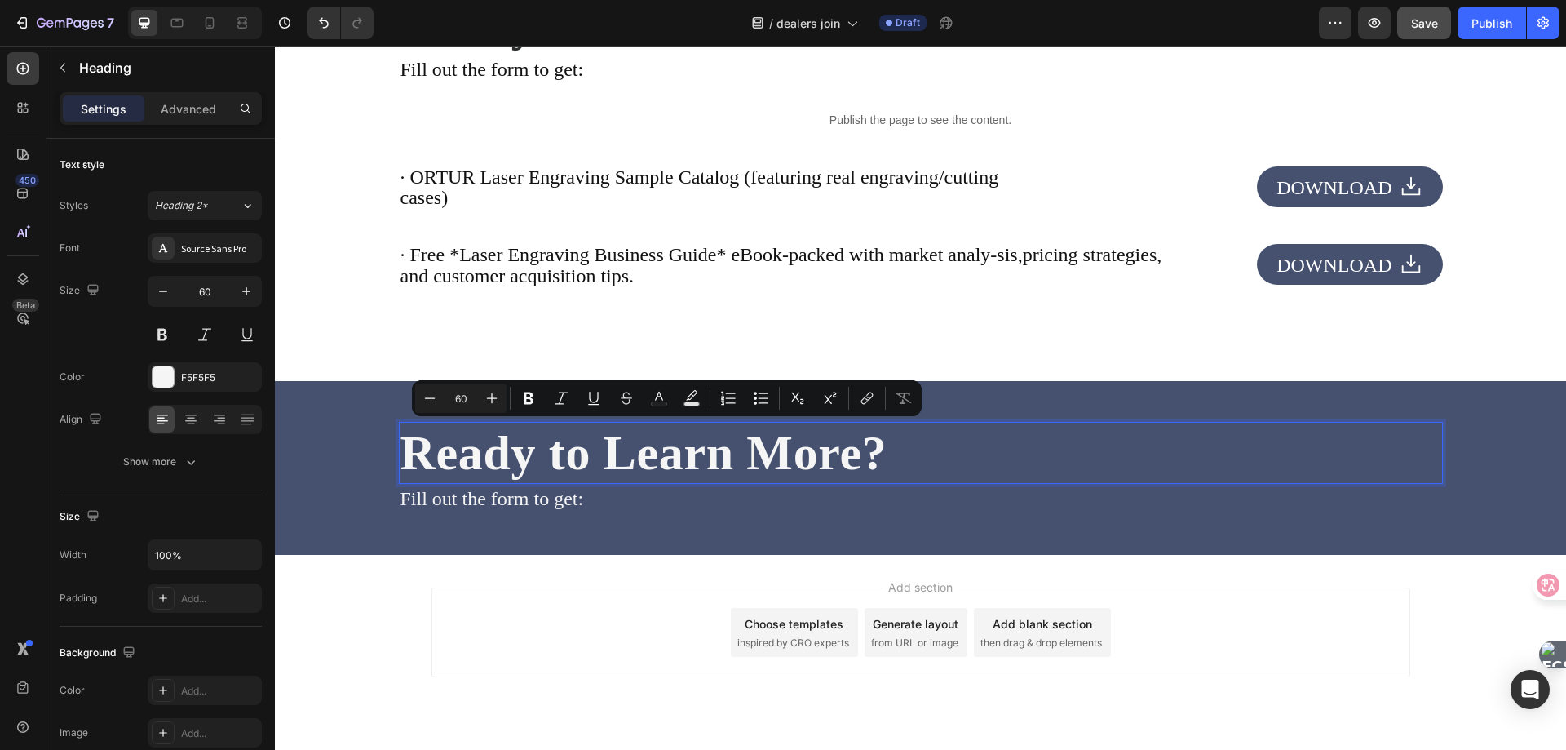
scroll to position [1, 0]
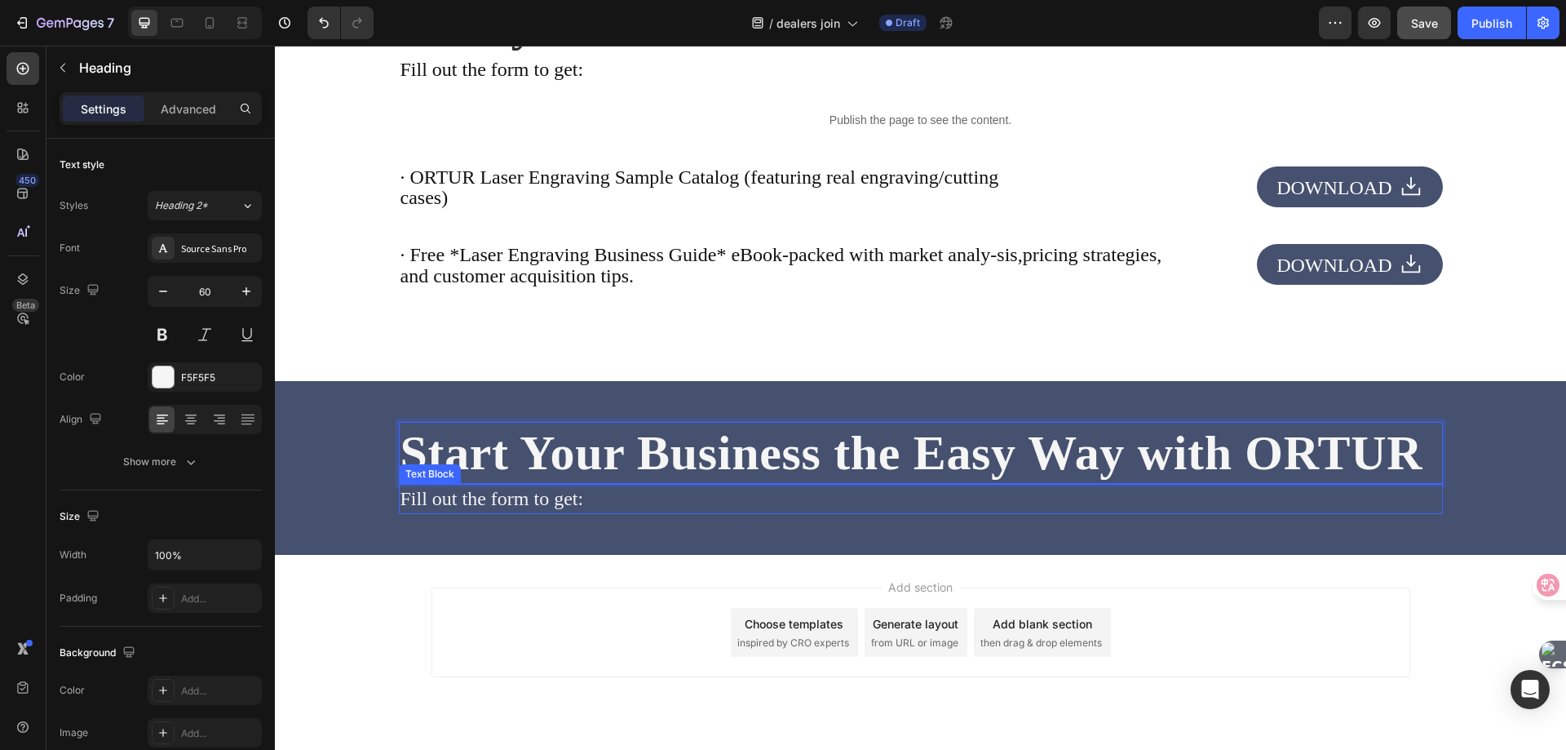
click at [578, 513] on p "Fill out the form to get:" at bounding box center [921, 499] width 1041 height 28
click at [534, 482] on p "Start Your Business the Easy Way with ORTUR" at bounding box center [921, 452] width 1041 height 59
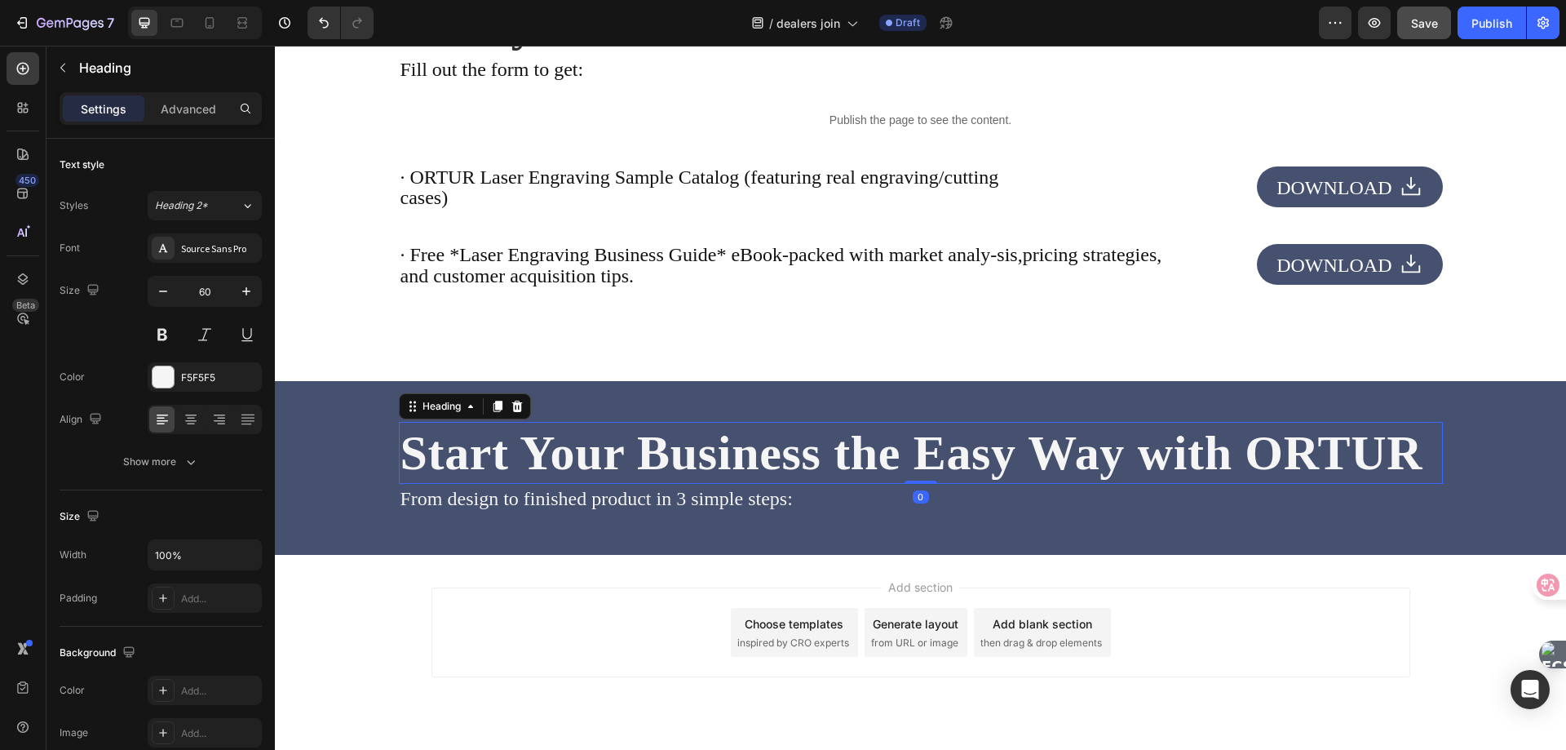
scroll to position [0, 0]
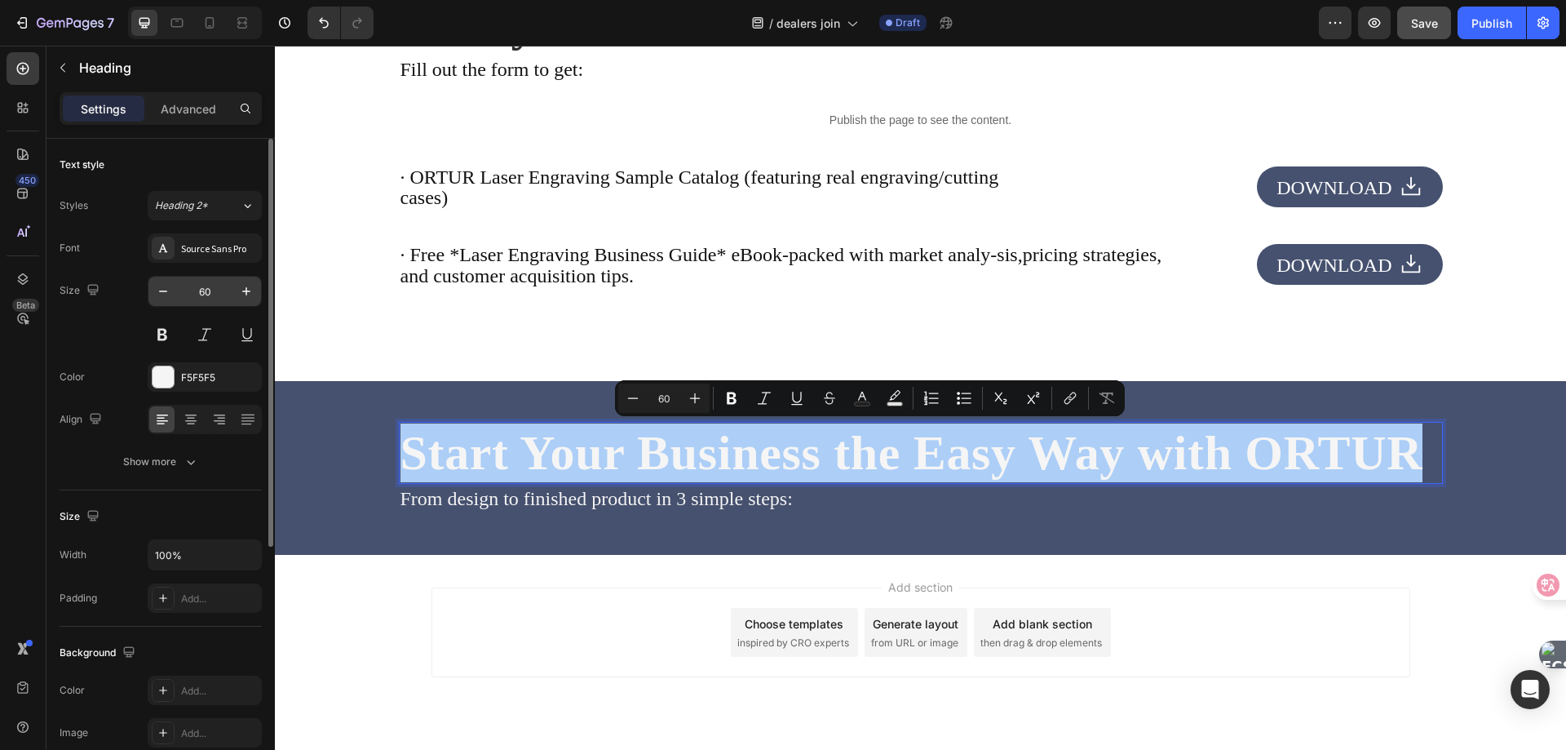
click at [215, 298] on input "60" at bounding box center [205, 291] width 54 height 29
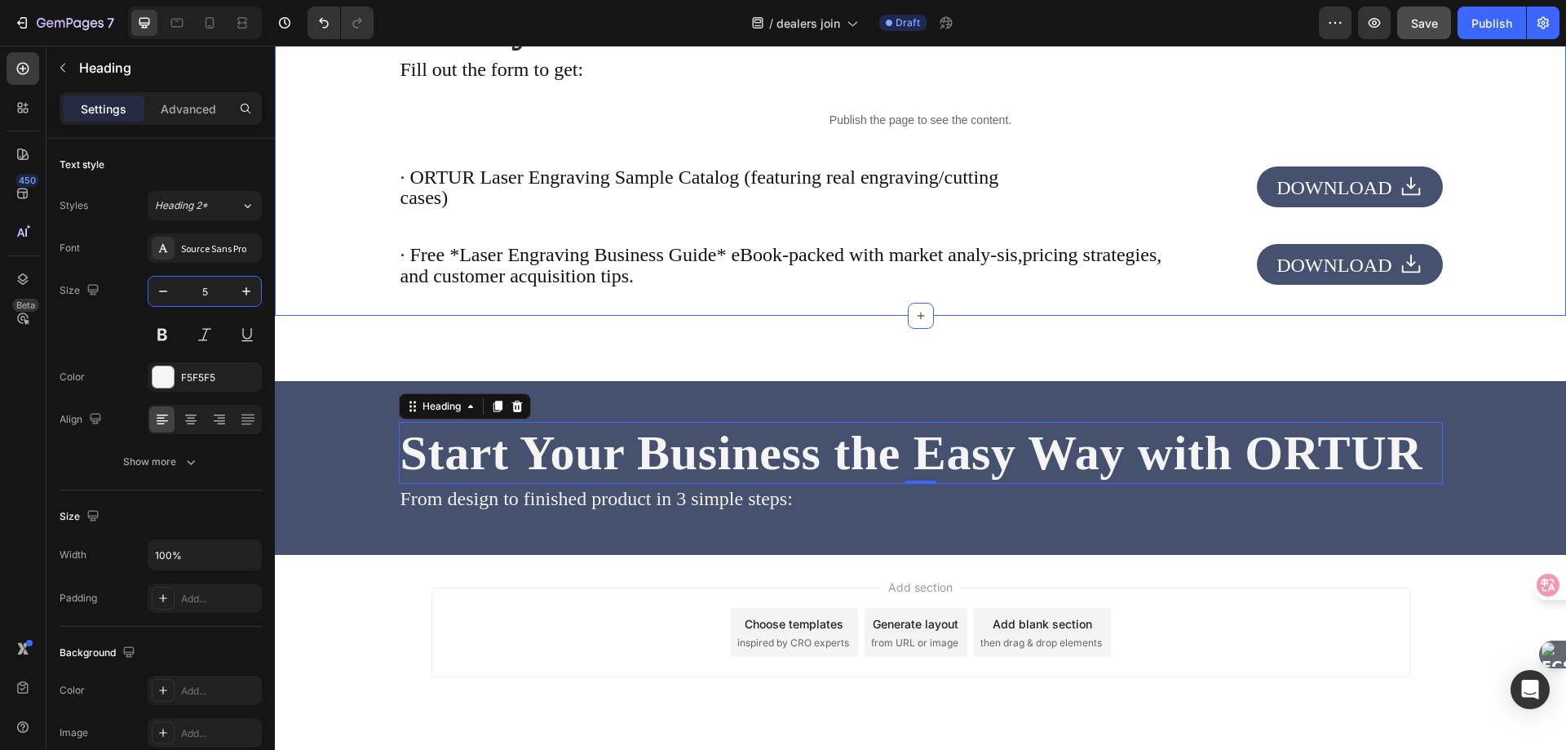
type input "56"
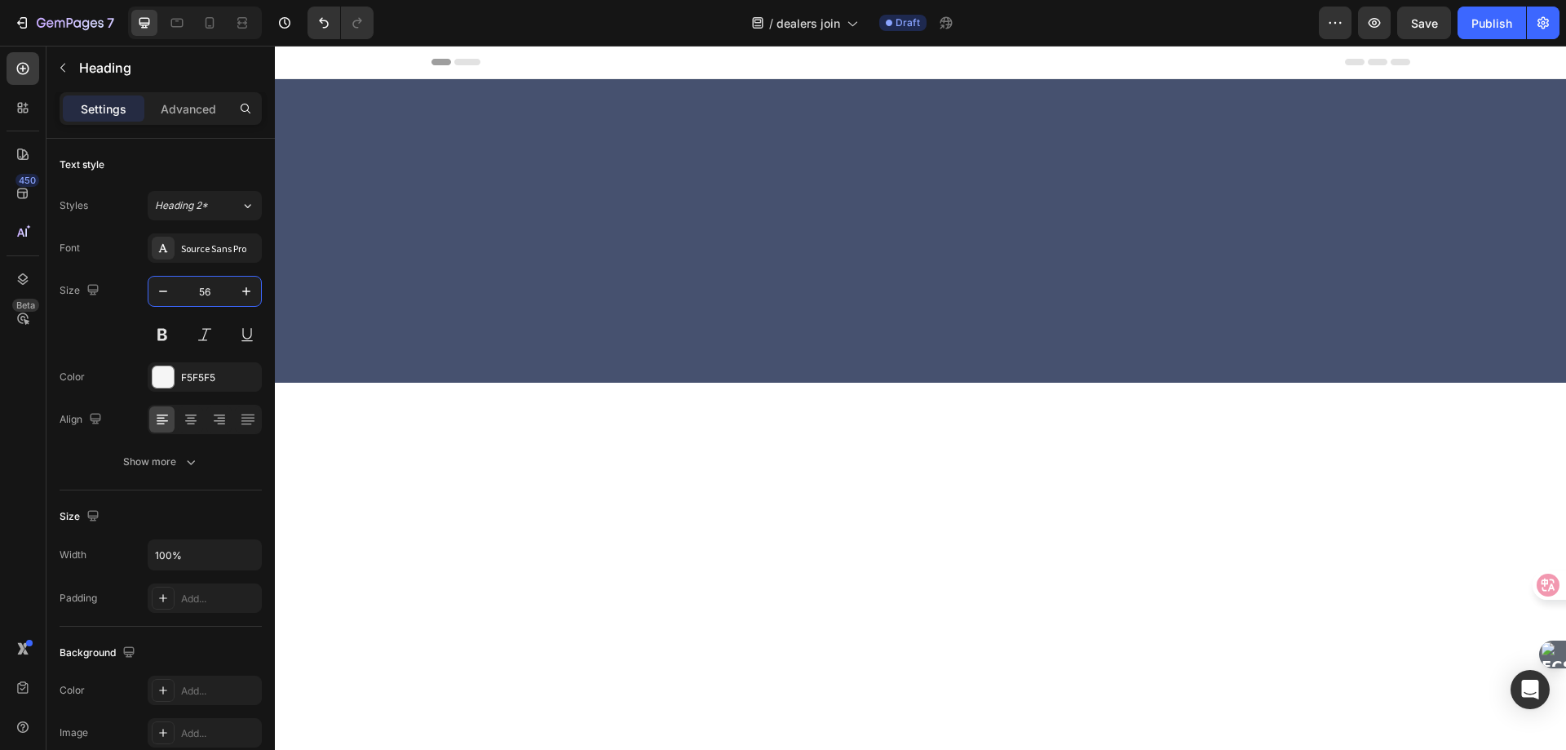
scroll to position [3833, 0]
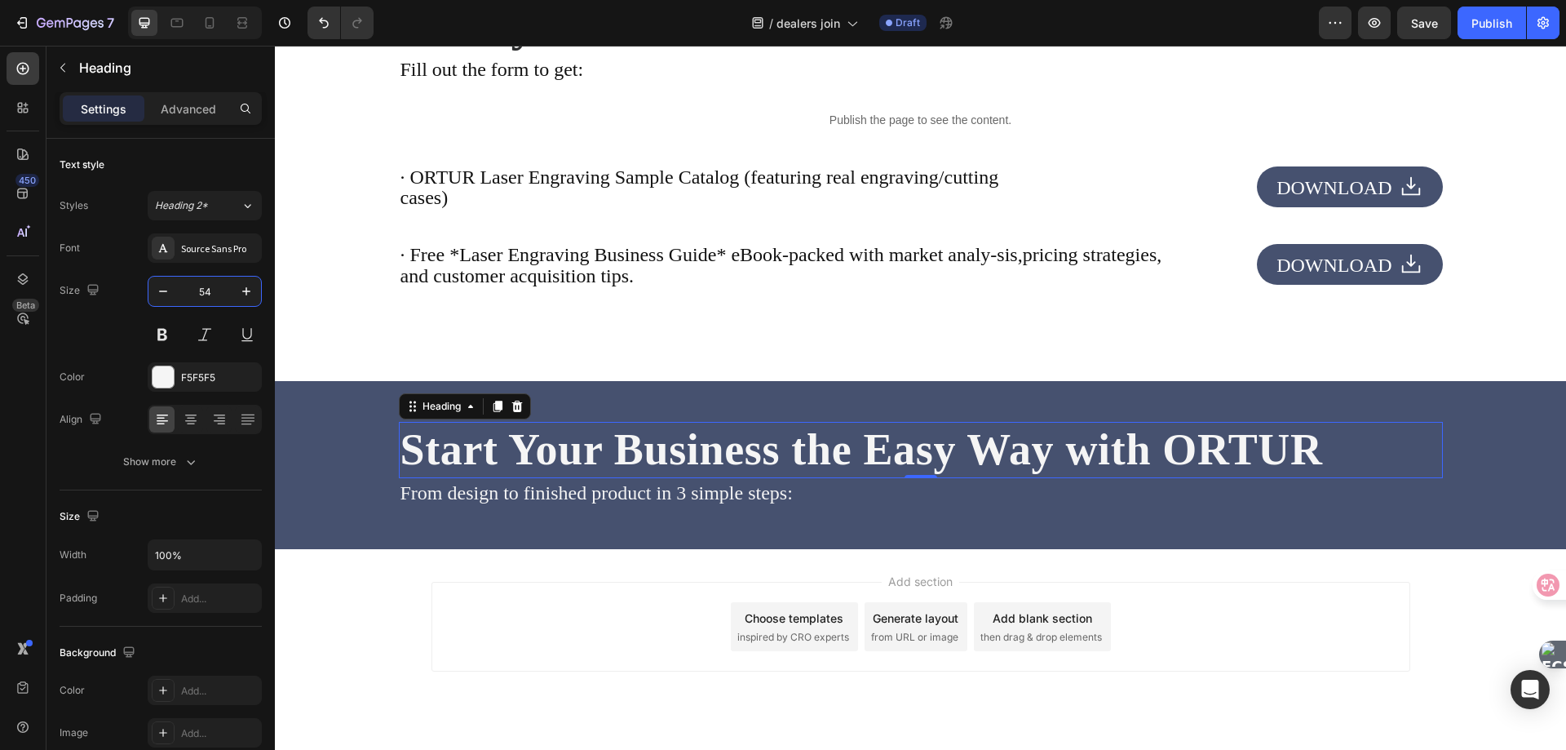
type input "54"
click at [506, 494] on p "From design to finished product in 3 simple steps:" at bounding box center [921, 494] width 1041 height 28
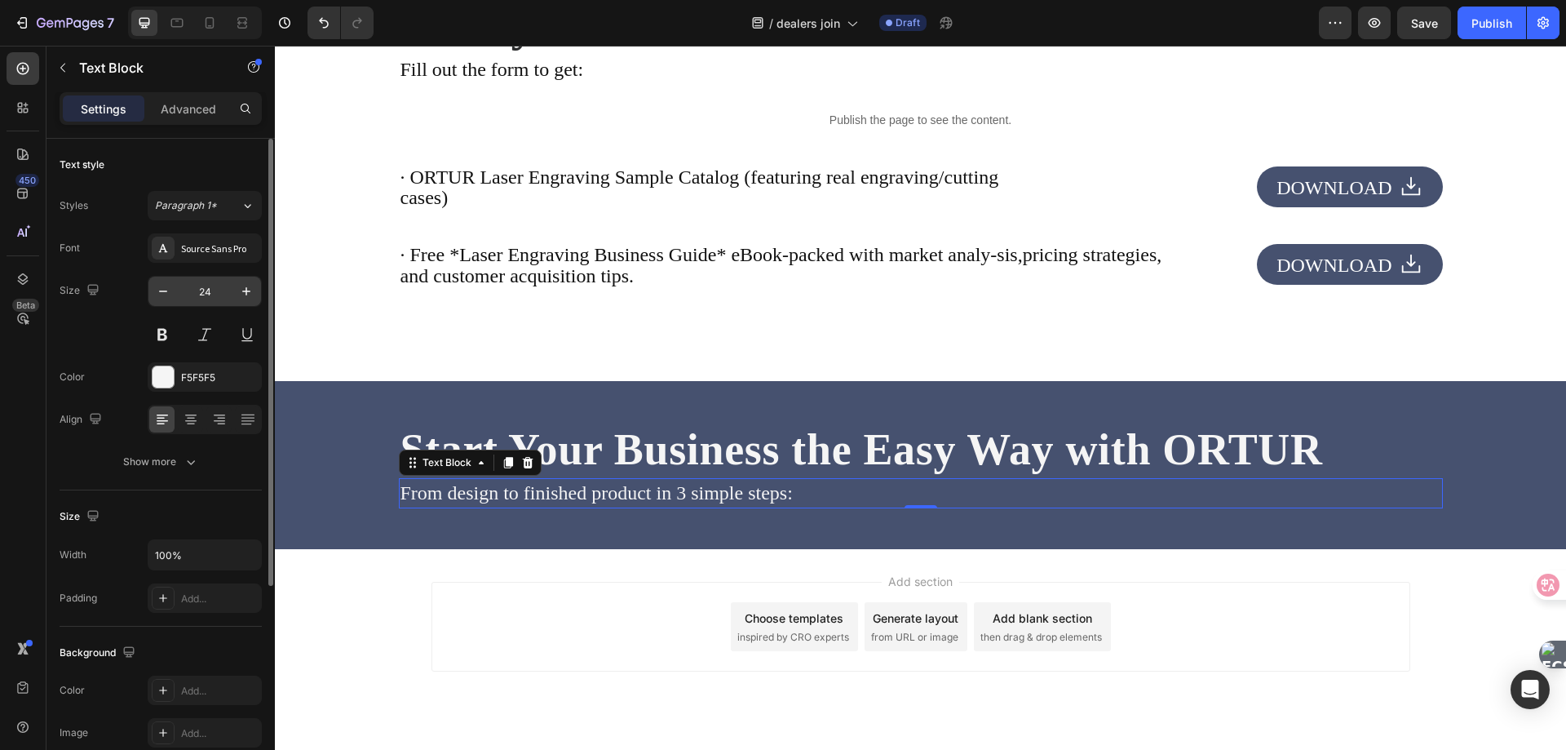
click at [203, 289] on input "24" at bounding box center [205, 291] width 54 height 29
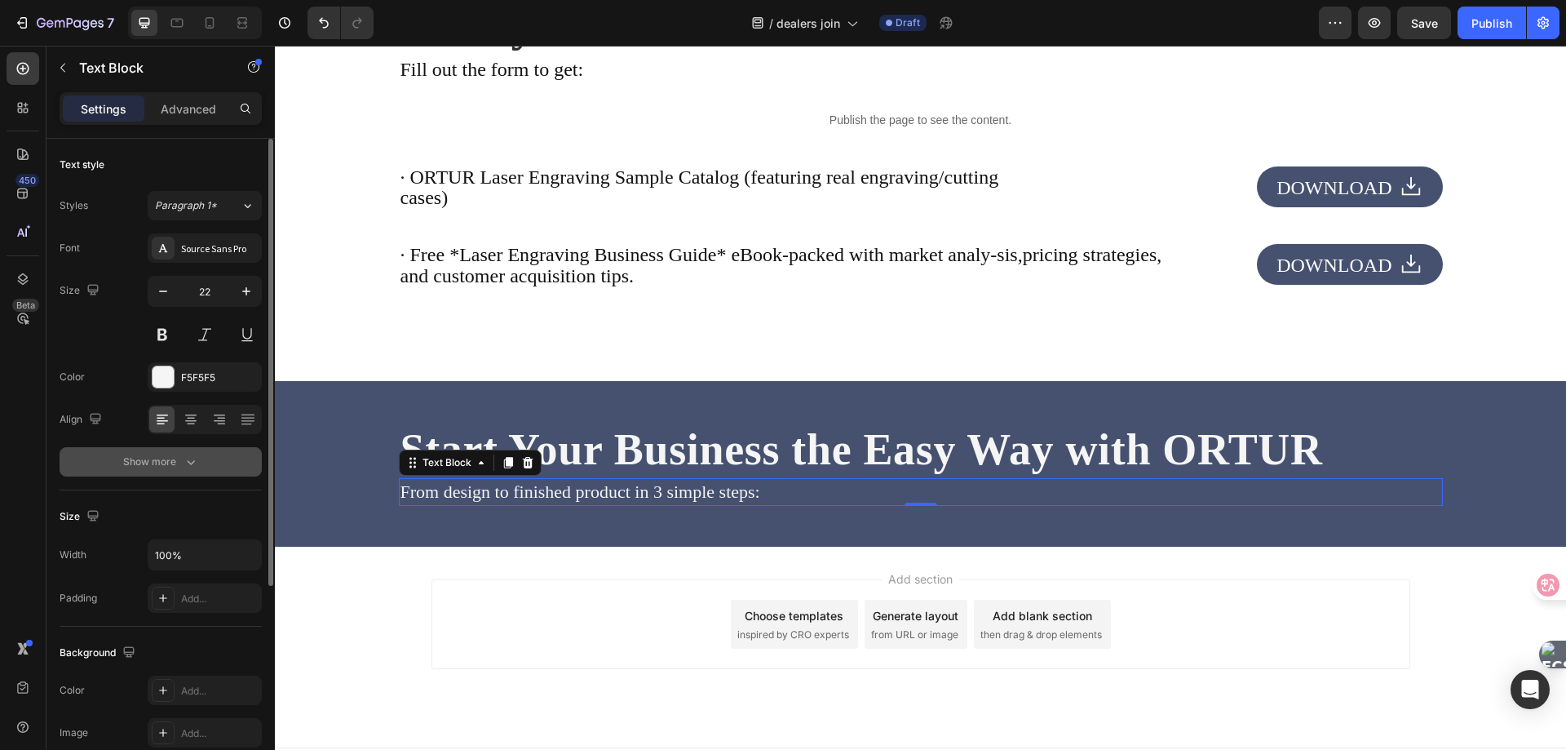
click at [183, 458] on icon "button" at bounding box center [191, 462] width 16 height 16
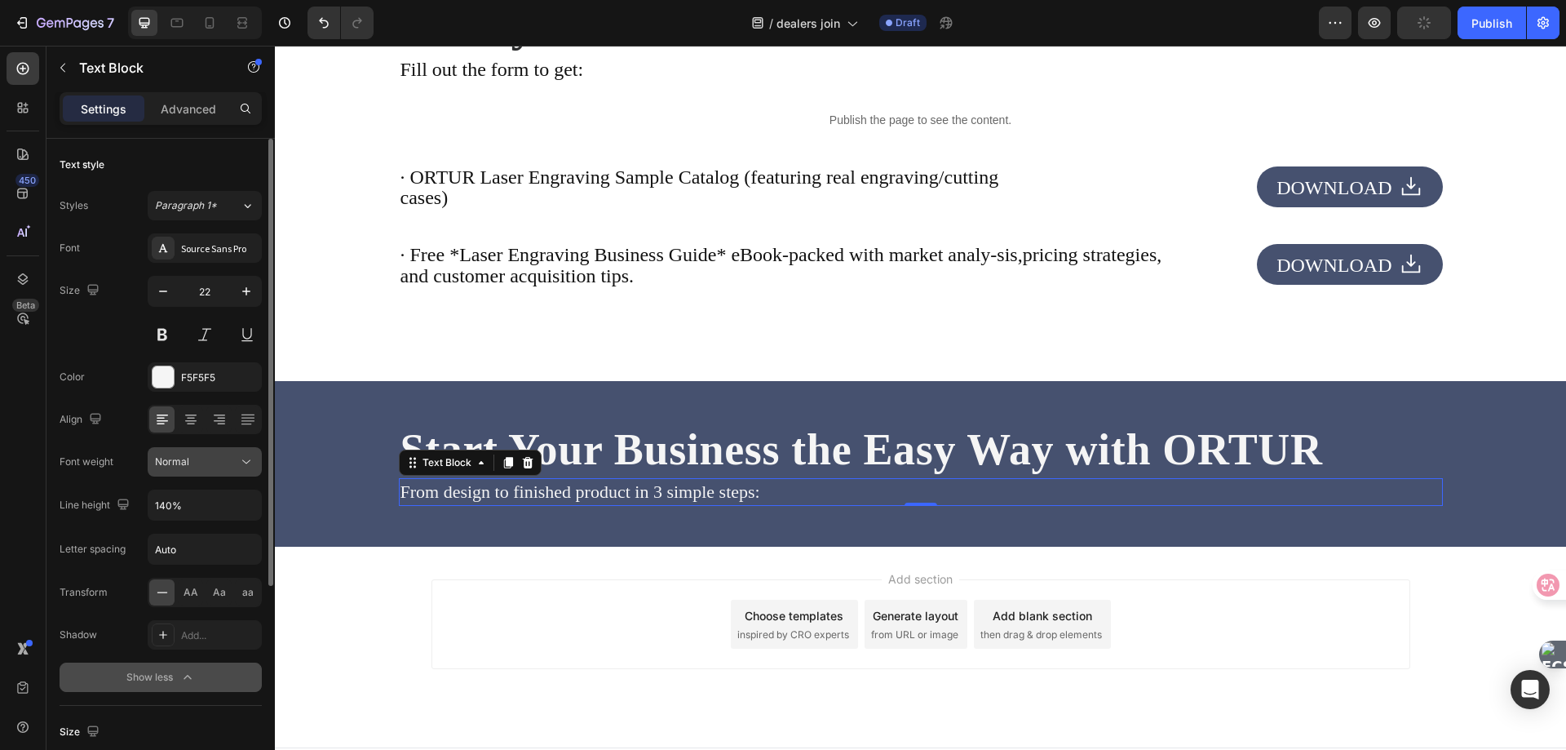
click at [206, 463] on div "Normal" at bounding box center [196, 461] width 83 height 15
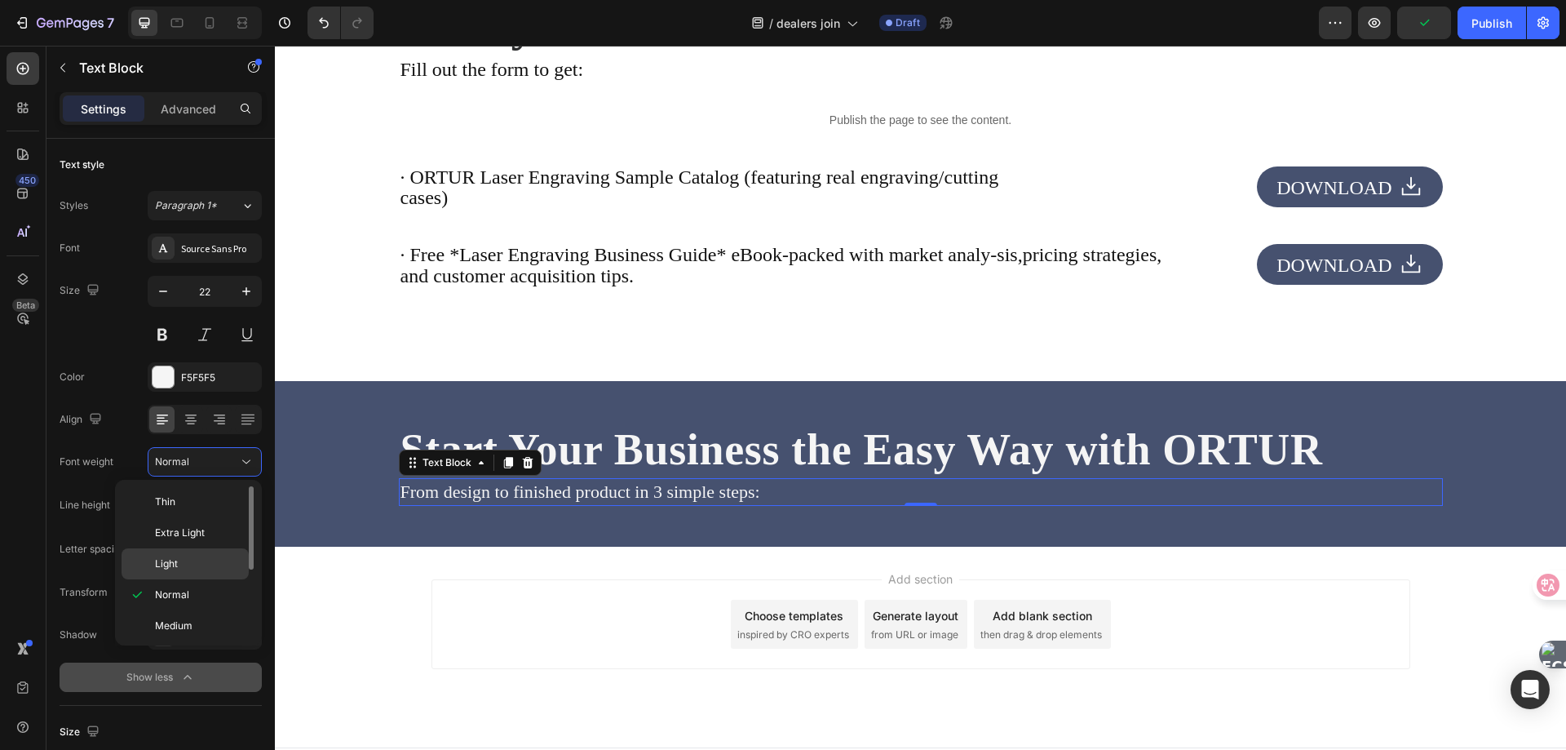
click at [175, 561] on span "Light" at bounding box center [166, 563] width 23 height 15
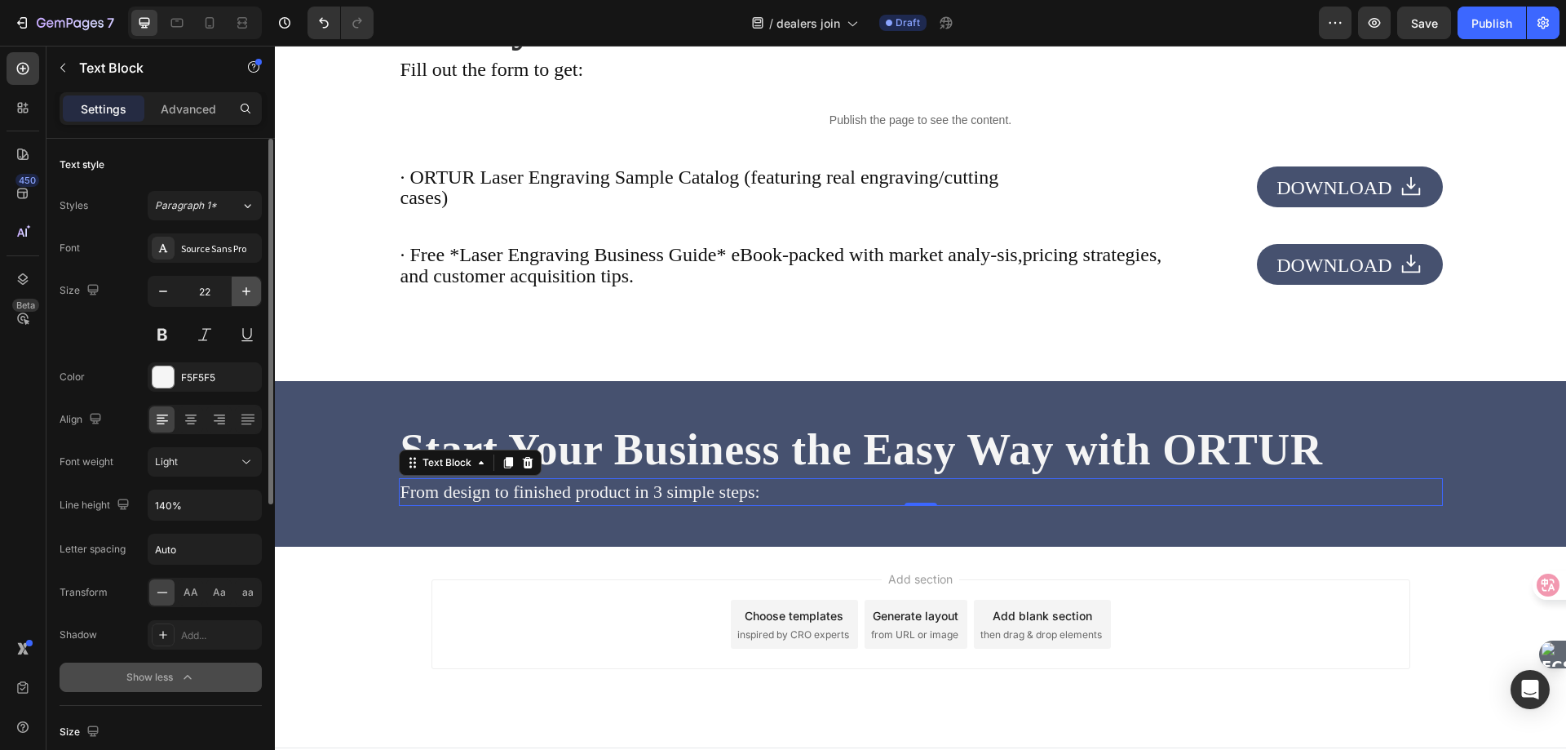
click at [244, 291] on icon "button" at bounding box center [246, 291] width 8 height 8
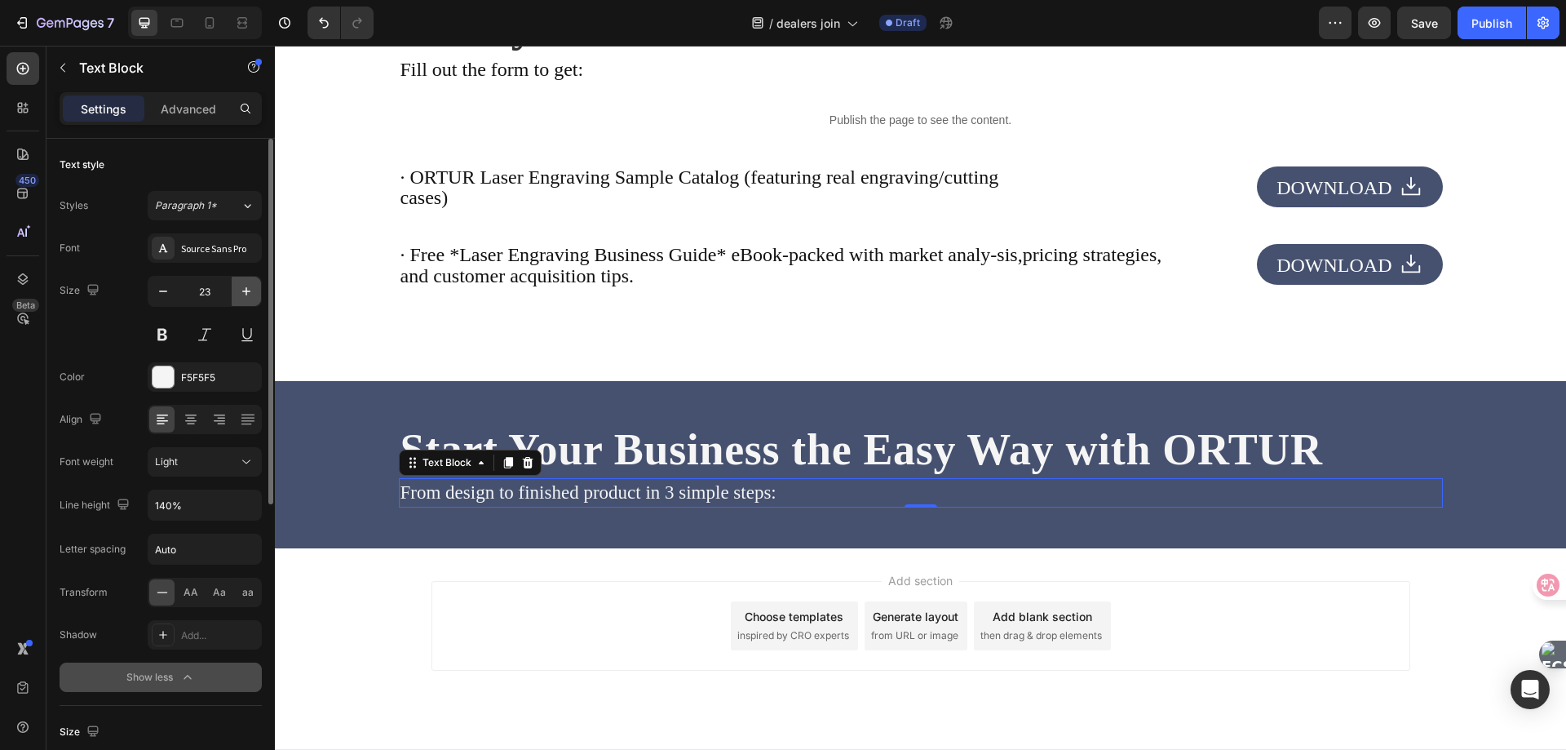
click at [244, 294] on icon "button" at bounding box center [246, 291] width 16 height 16
type input "24"
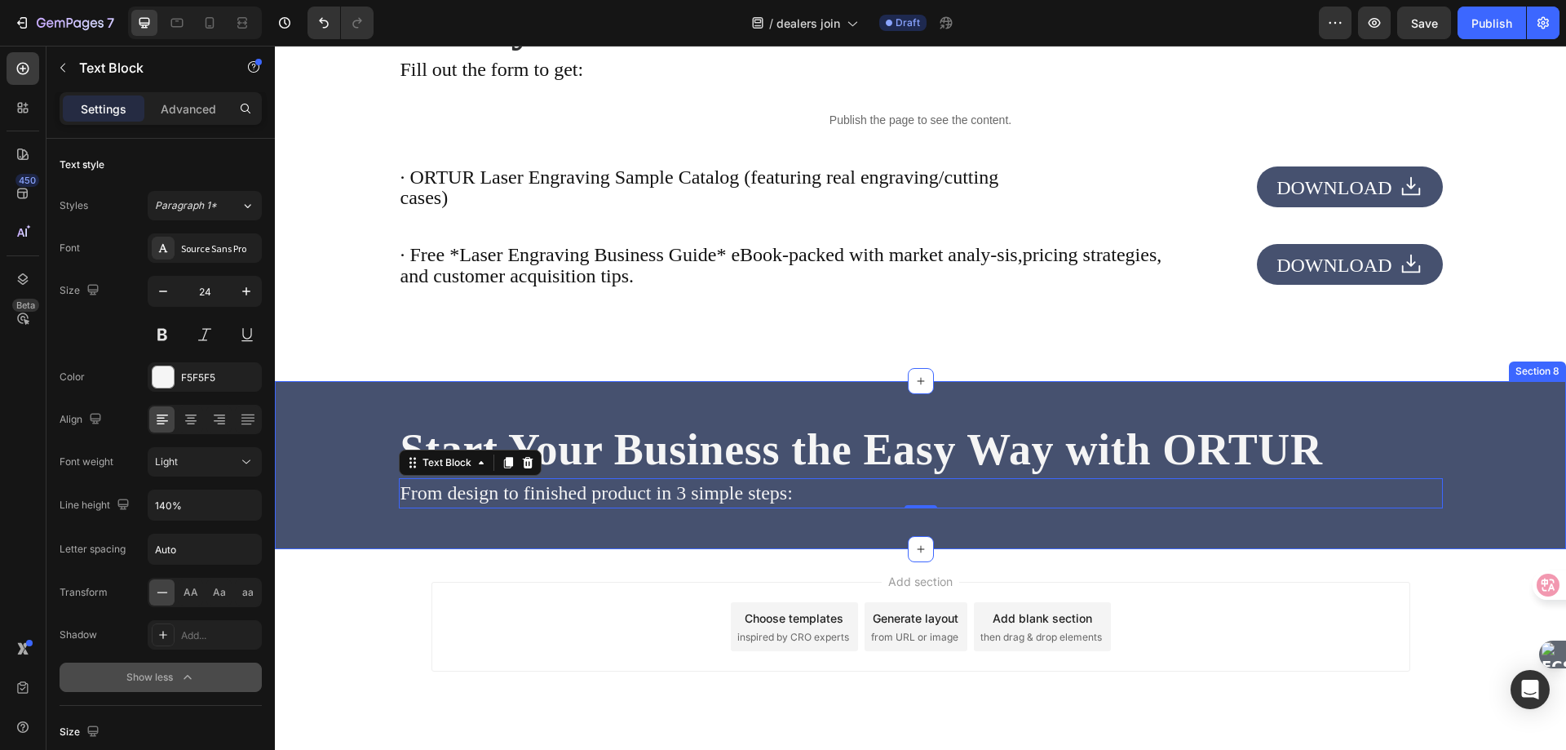
click at [662, 537] on div "Start Your Business the Easy Way with ORTUR Heading From design to finished pro…" at bounding box center [920, 465] width 1291 height 168
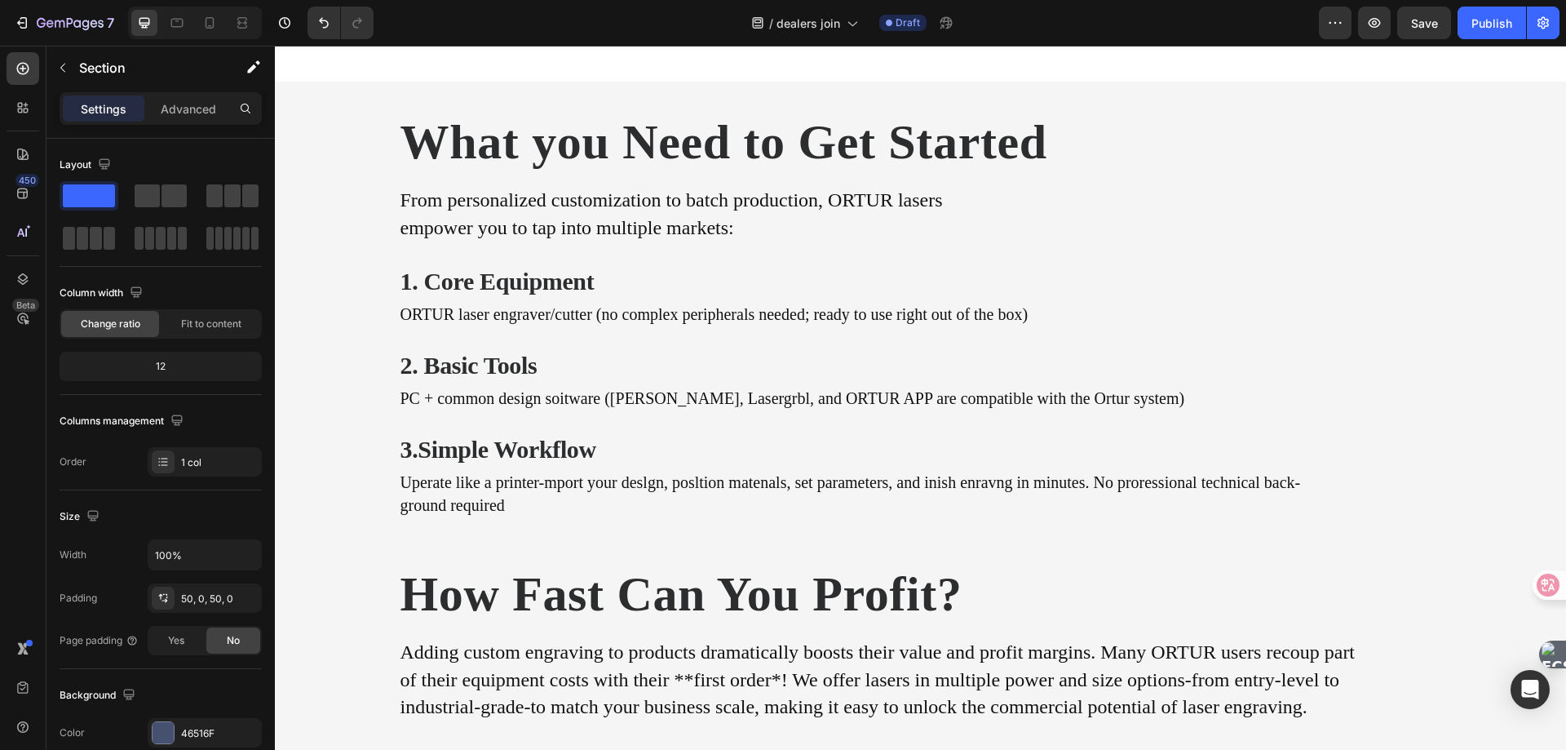
scroll to position [1995, 0]
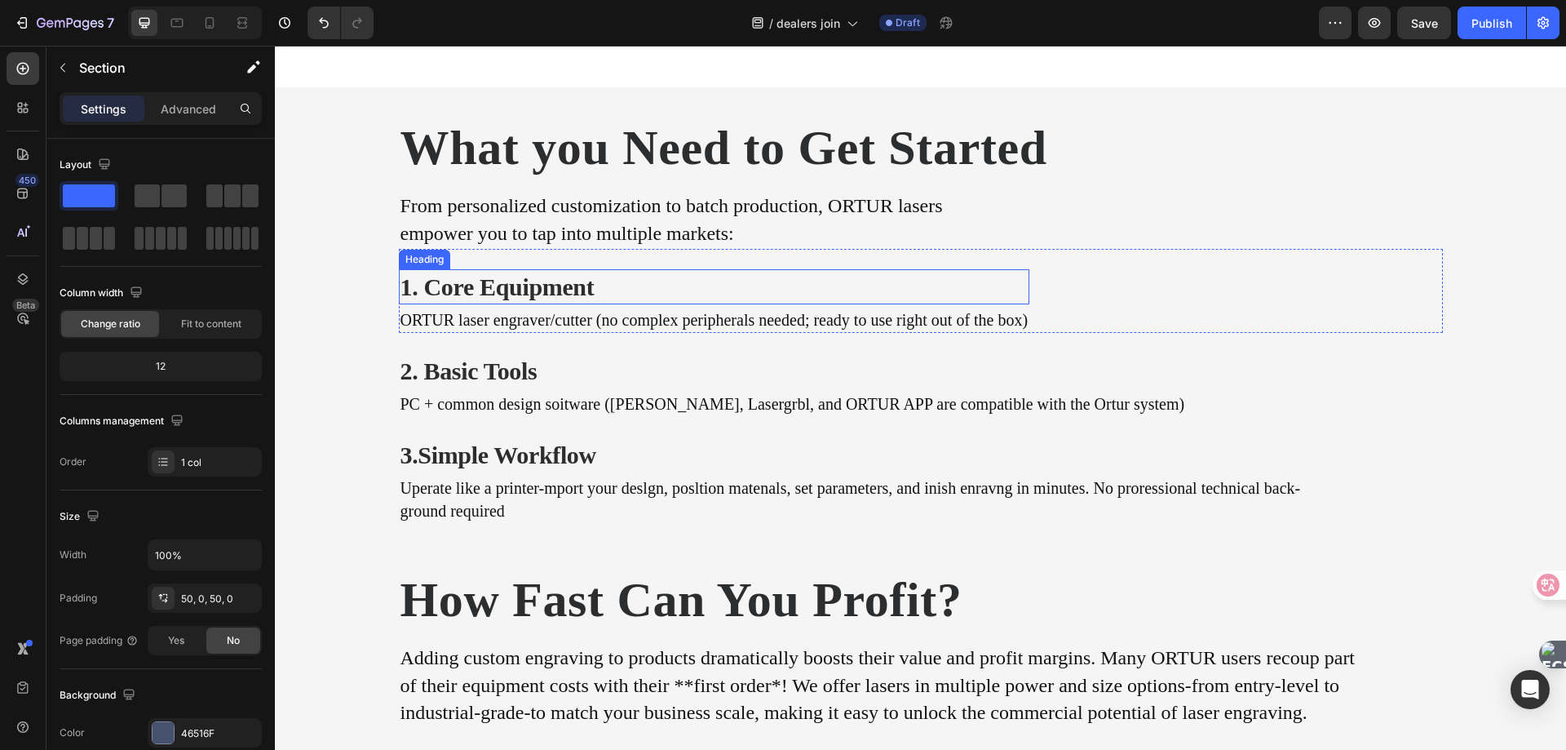
click at [527, 292] on h2 "1. Core Equipment" at bounding box center [588, 286] width 379 height 35
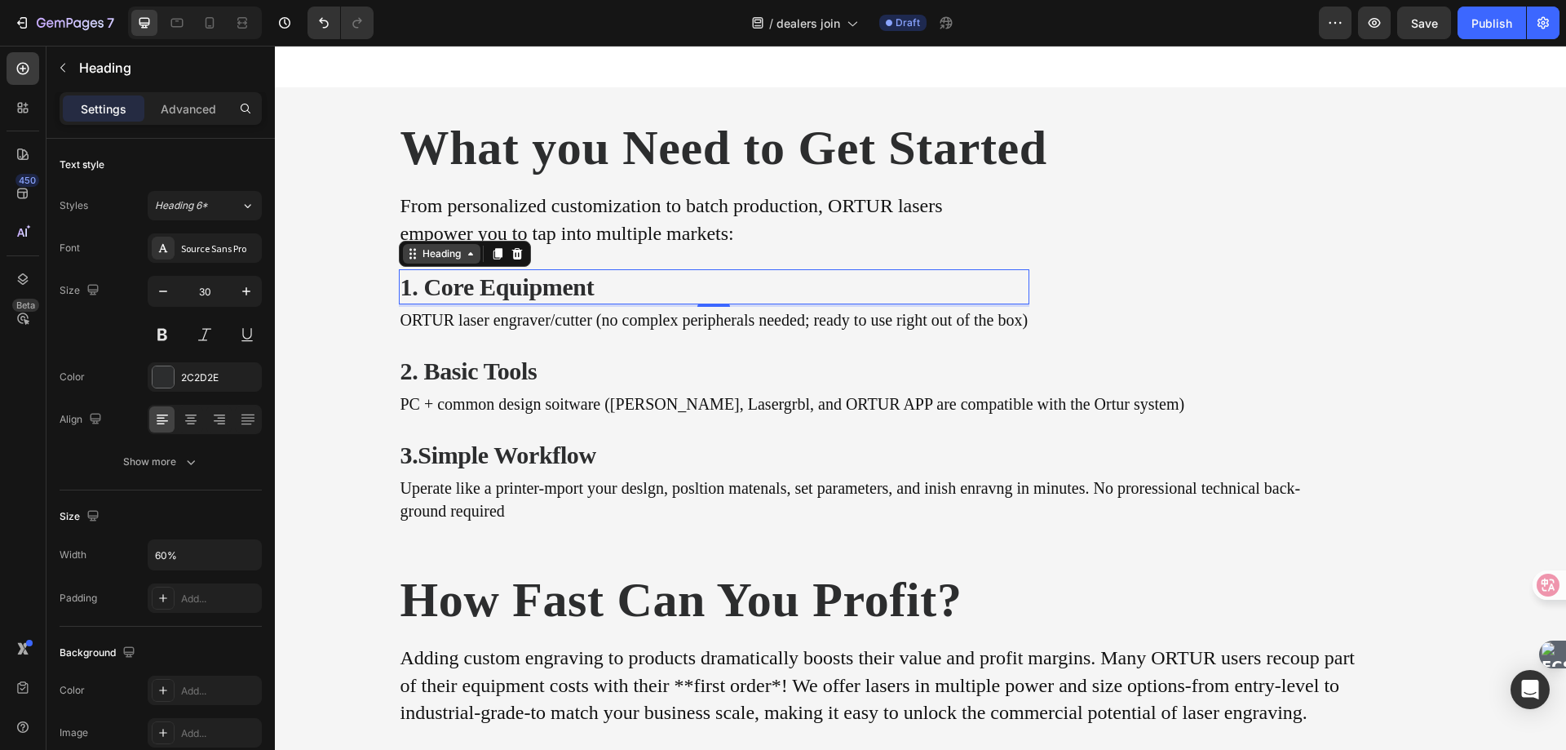
click at [440, 256] on div "Heading" at bounding box center [441, 253] width 45 height 15
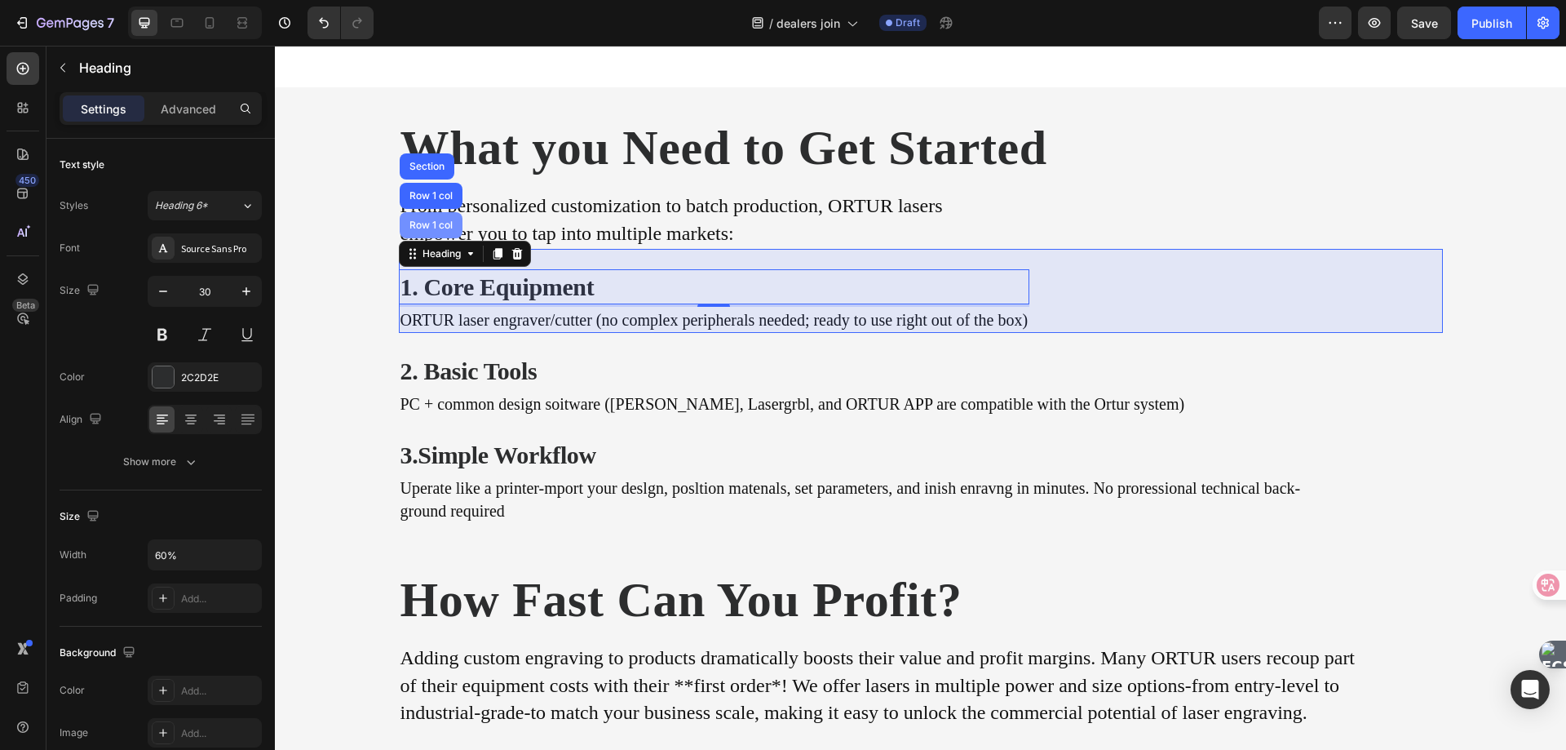
click at [423, 220] on div "Row 1 col" at bounding box center [431, 225] width 50 height 10
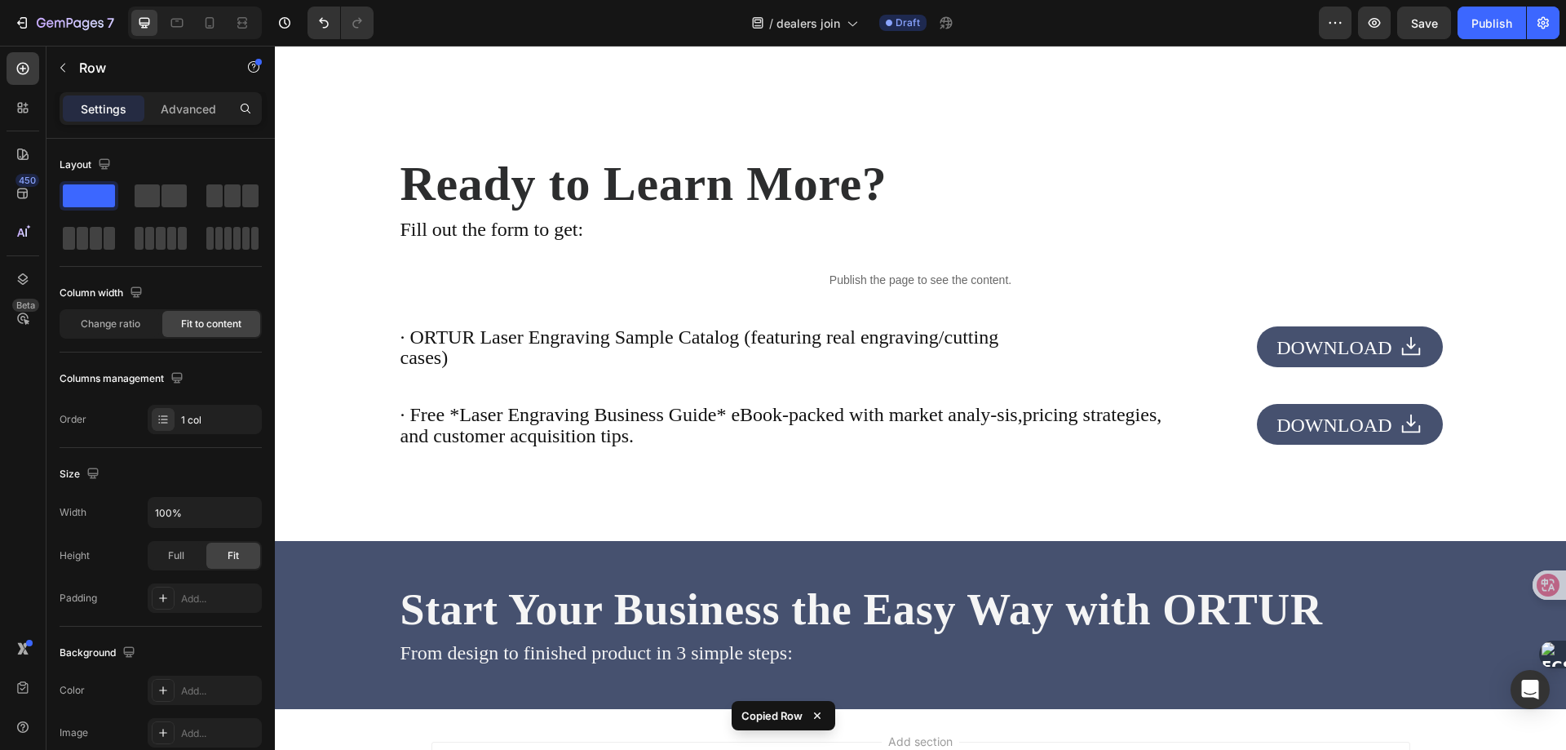
scroll to position [3871, 0]
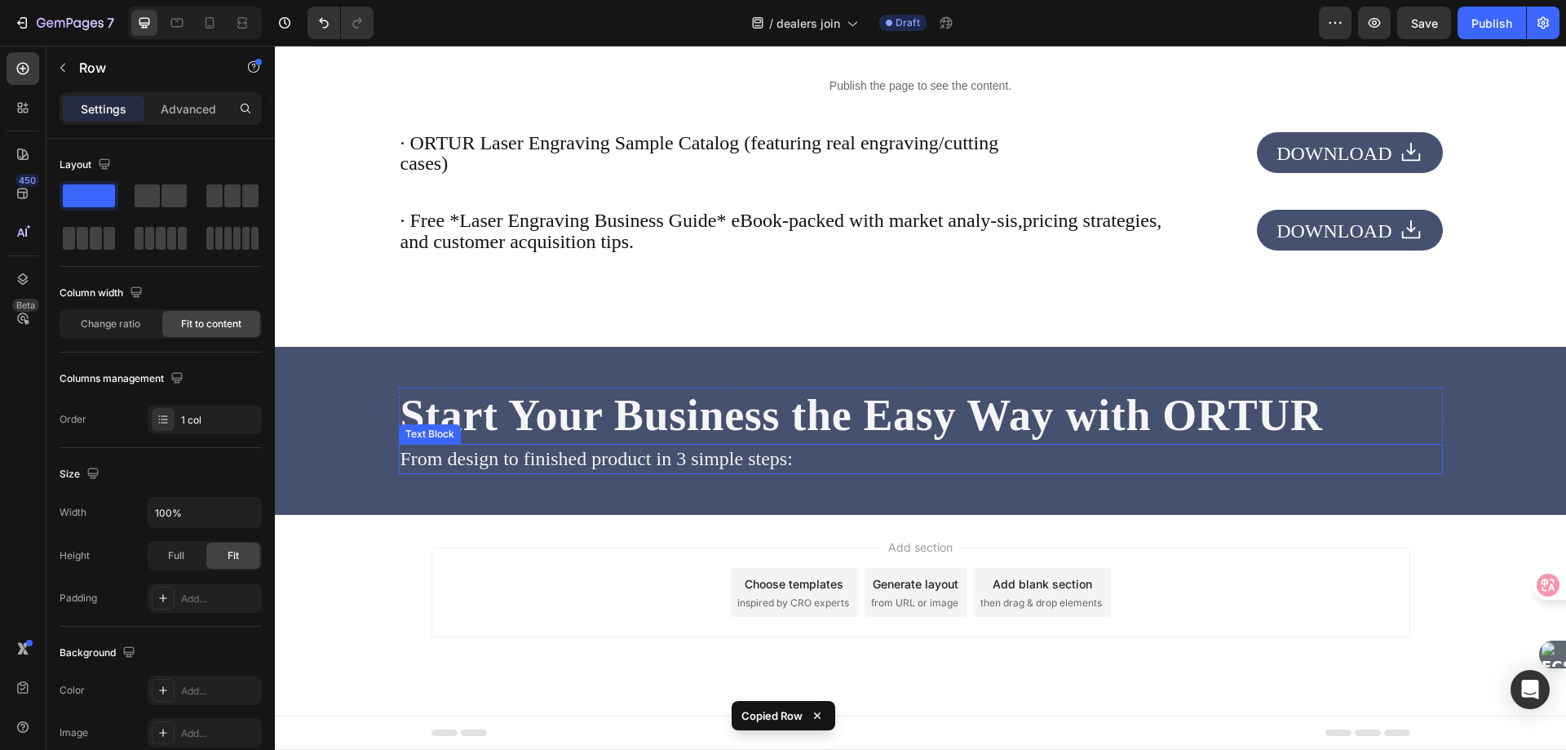
click at [486, 464] on p "From design to finished product in 3 simple steps:" at bounding box center [921, 459] width 1041 height 28
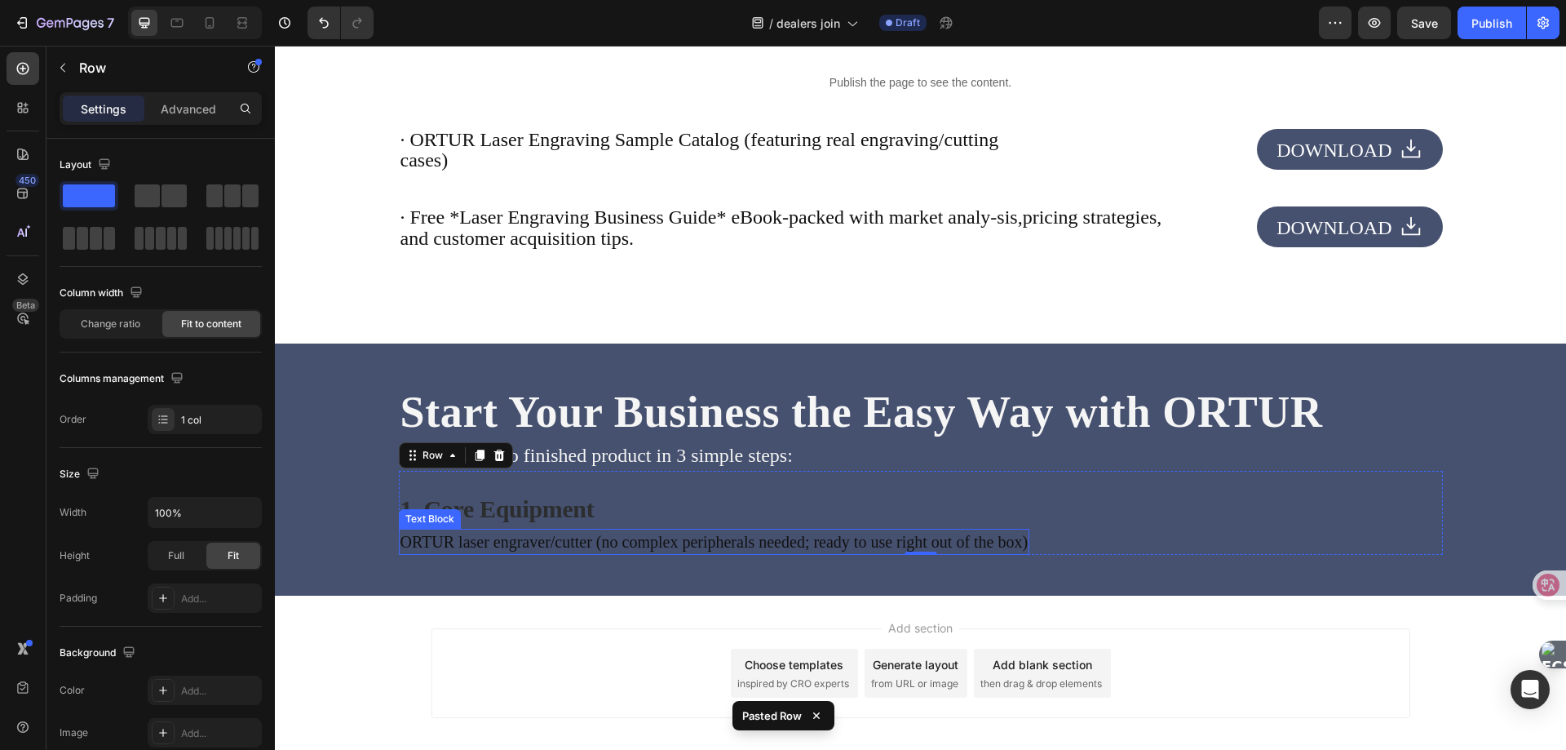
click at [503, 539] on p "ORTUR laser engraver/cutter (no complex peripherals needed; ready to use right …" at bounding box center [715, 541] width 628 height 23
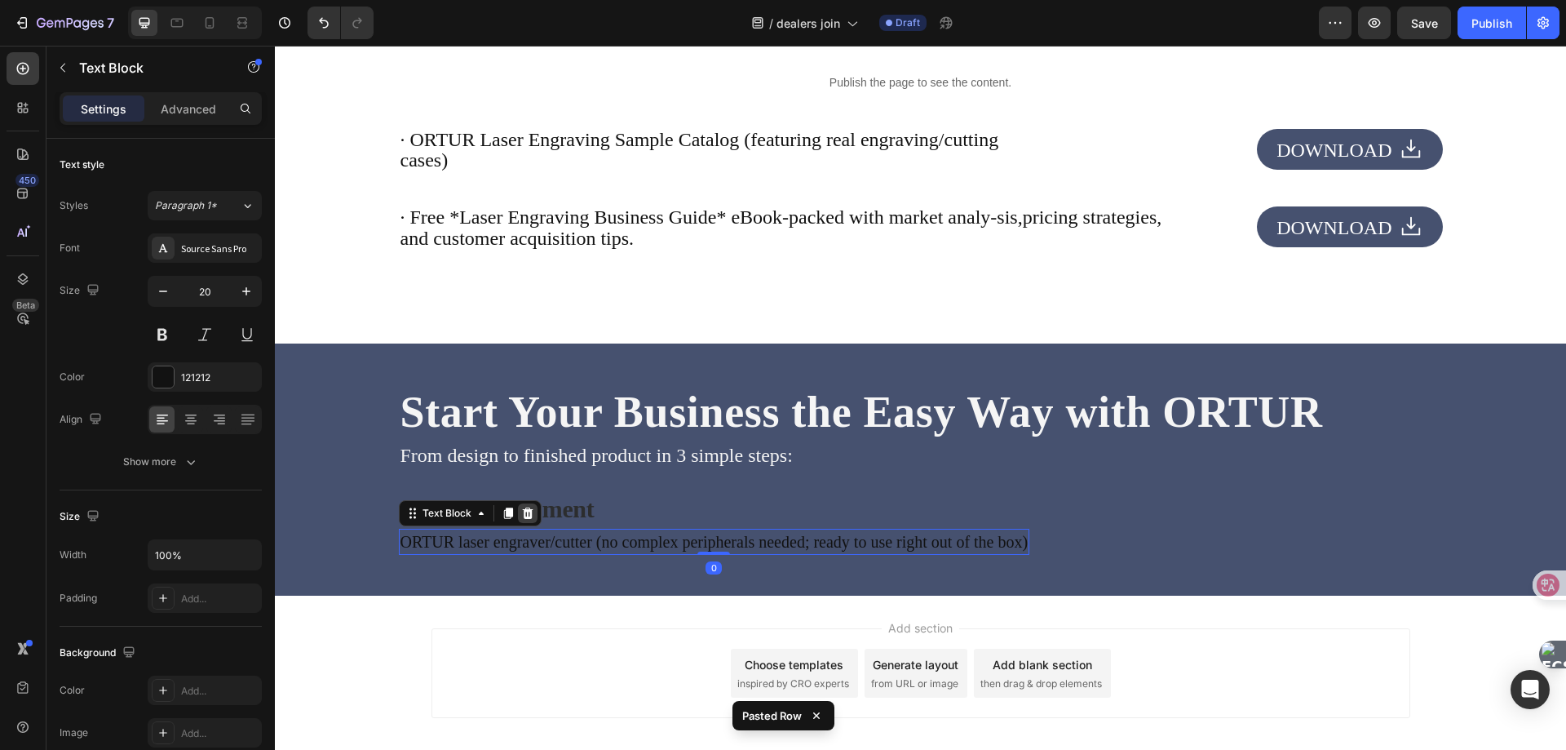
click at [522, 516] on icon at bounding box center [527, 512] width 11 height 11
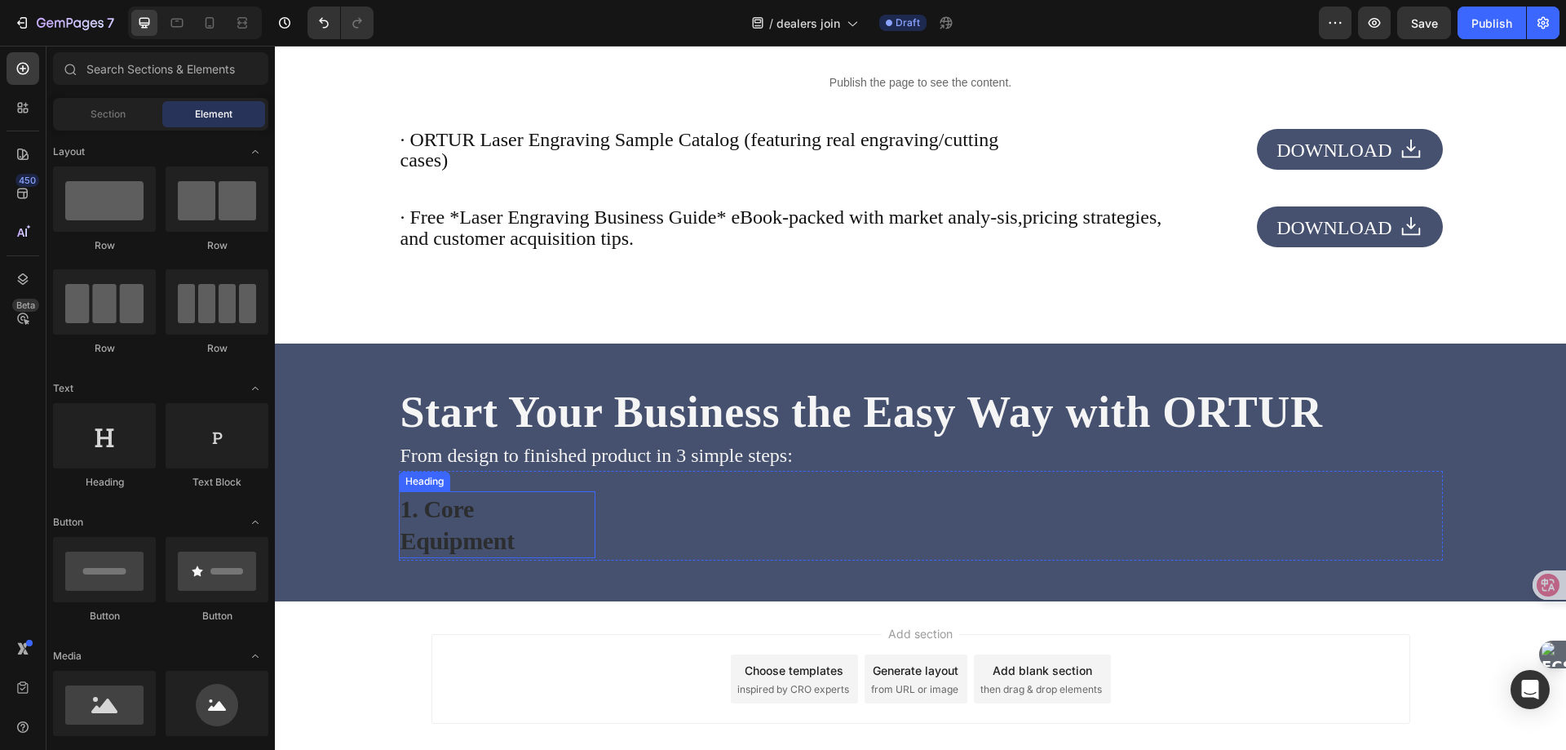
click at [467, 534] on h2 "1. Core Equipment" at bounding box center [458, 524] width 118 height 67
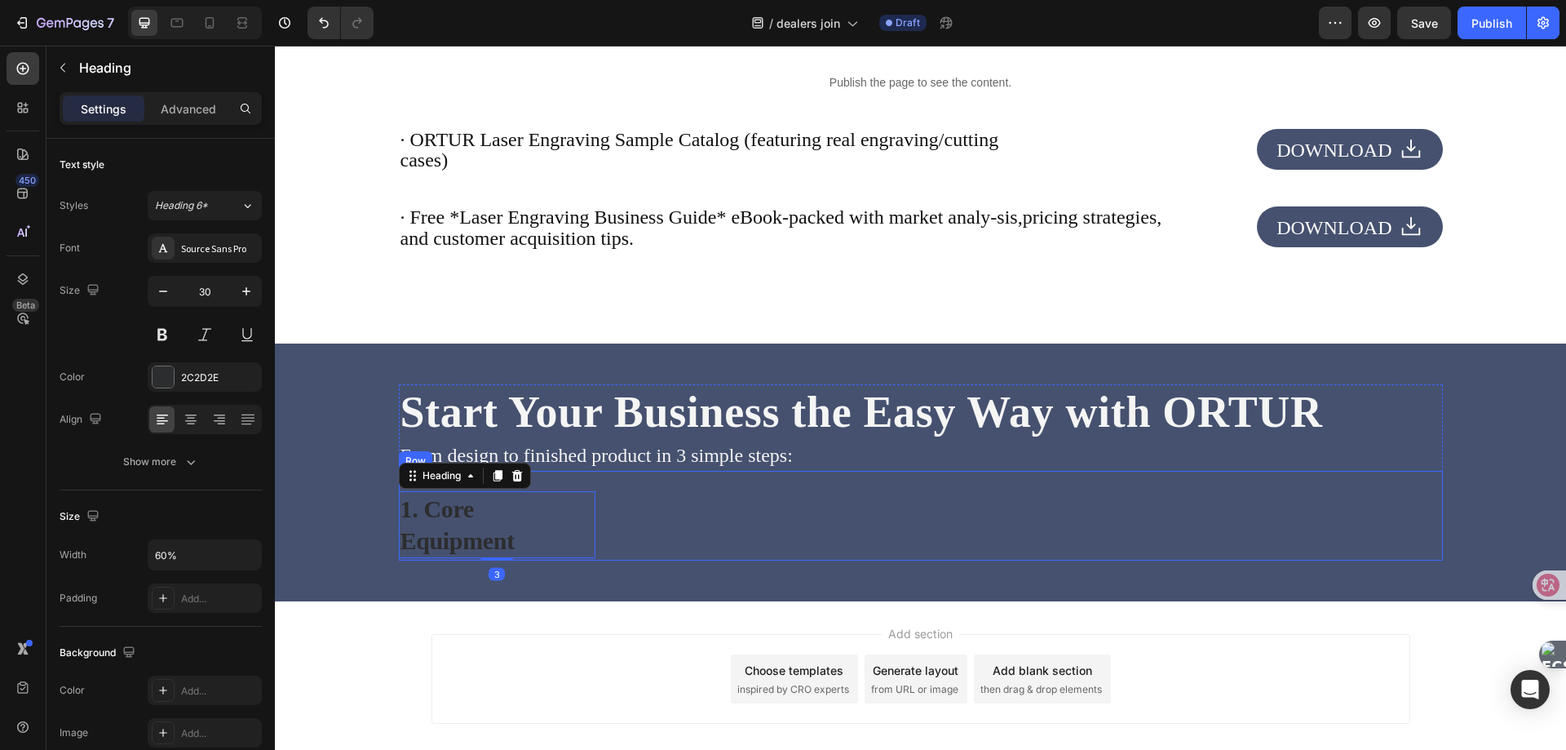
click at [740, 534] on div "1. Core Equipment Heading 3 Row" at bounding box center [921, 516] width 1044 height 90
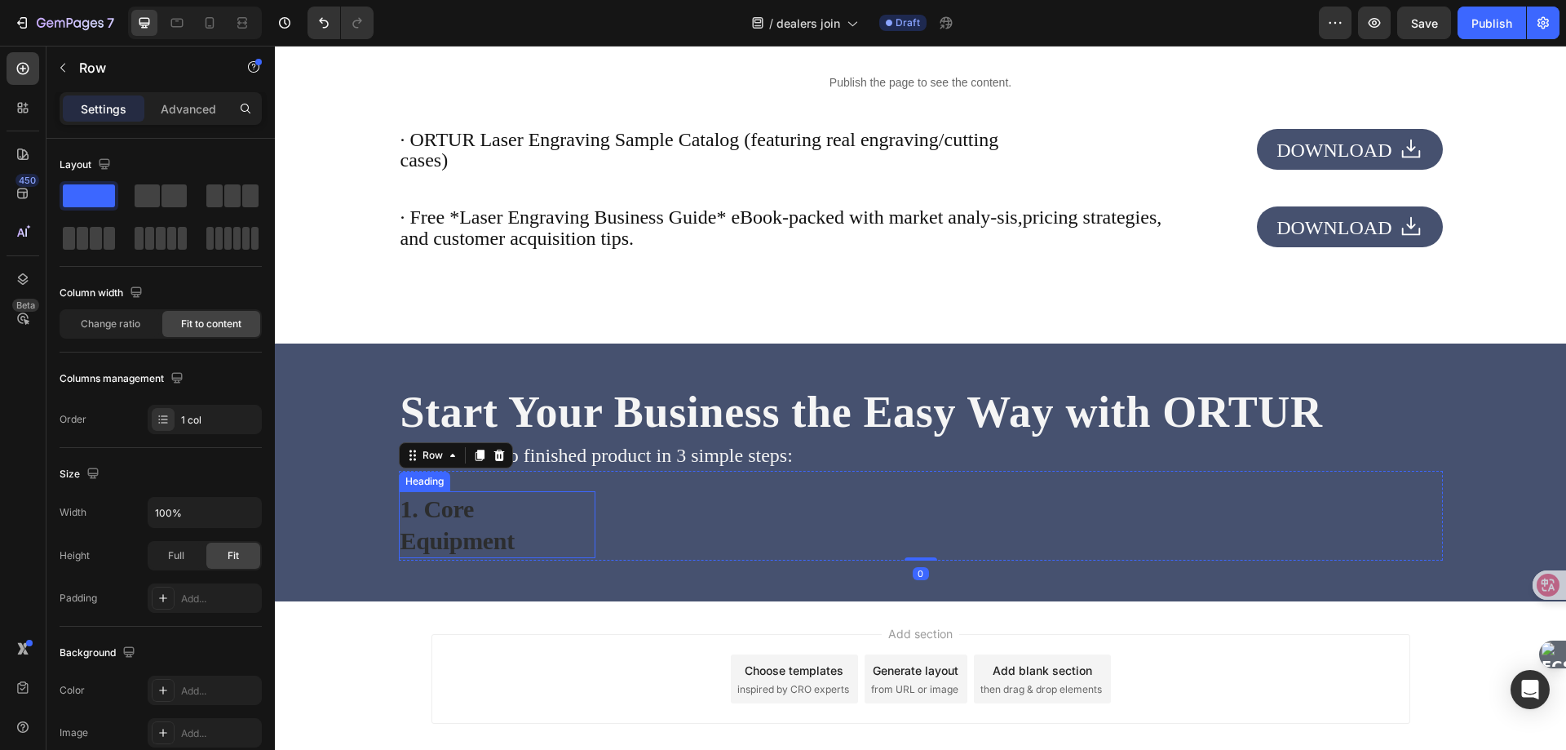
click at [512, 522] on h2 "1. Core Equipment" at bounding box center [458, 524] width 118 height 67
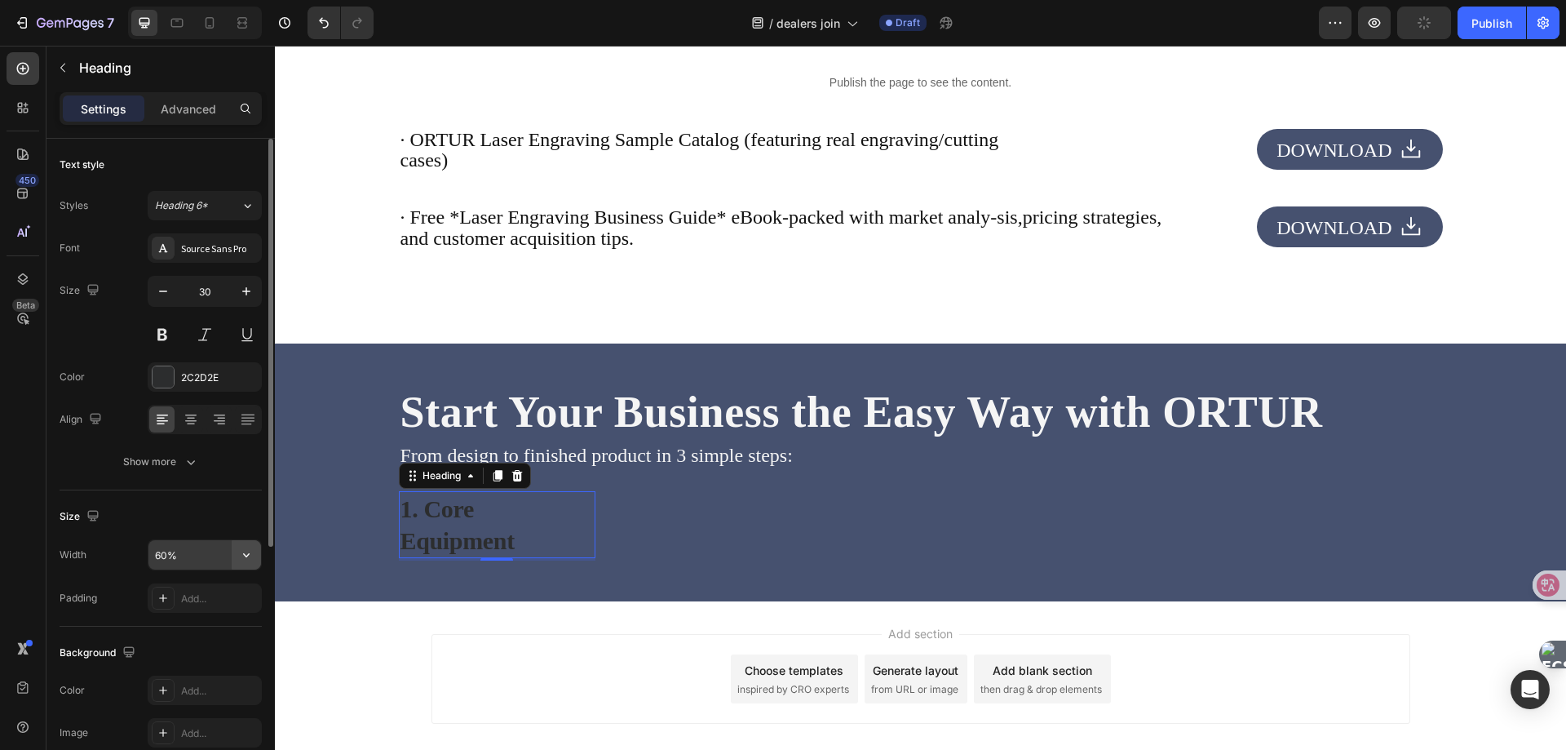
click at [243, 552] on icon "button" at bounding box center [246, 555] width 16 height 16
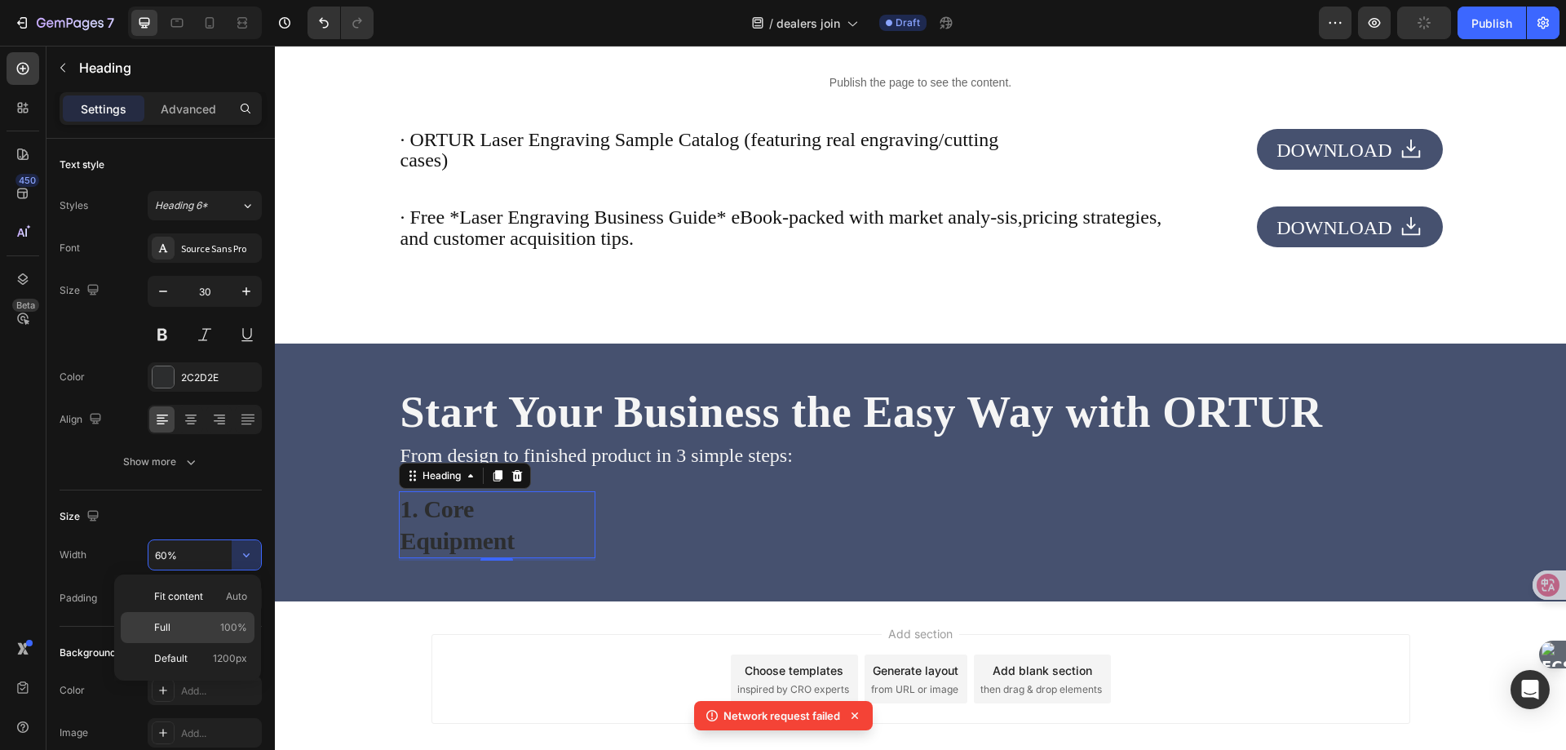
click at [166, 622] on span "Full" at bounding box center [162, 627] width 16 height 15
type input "100%"
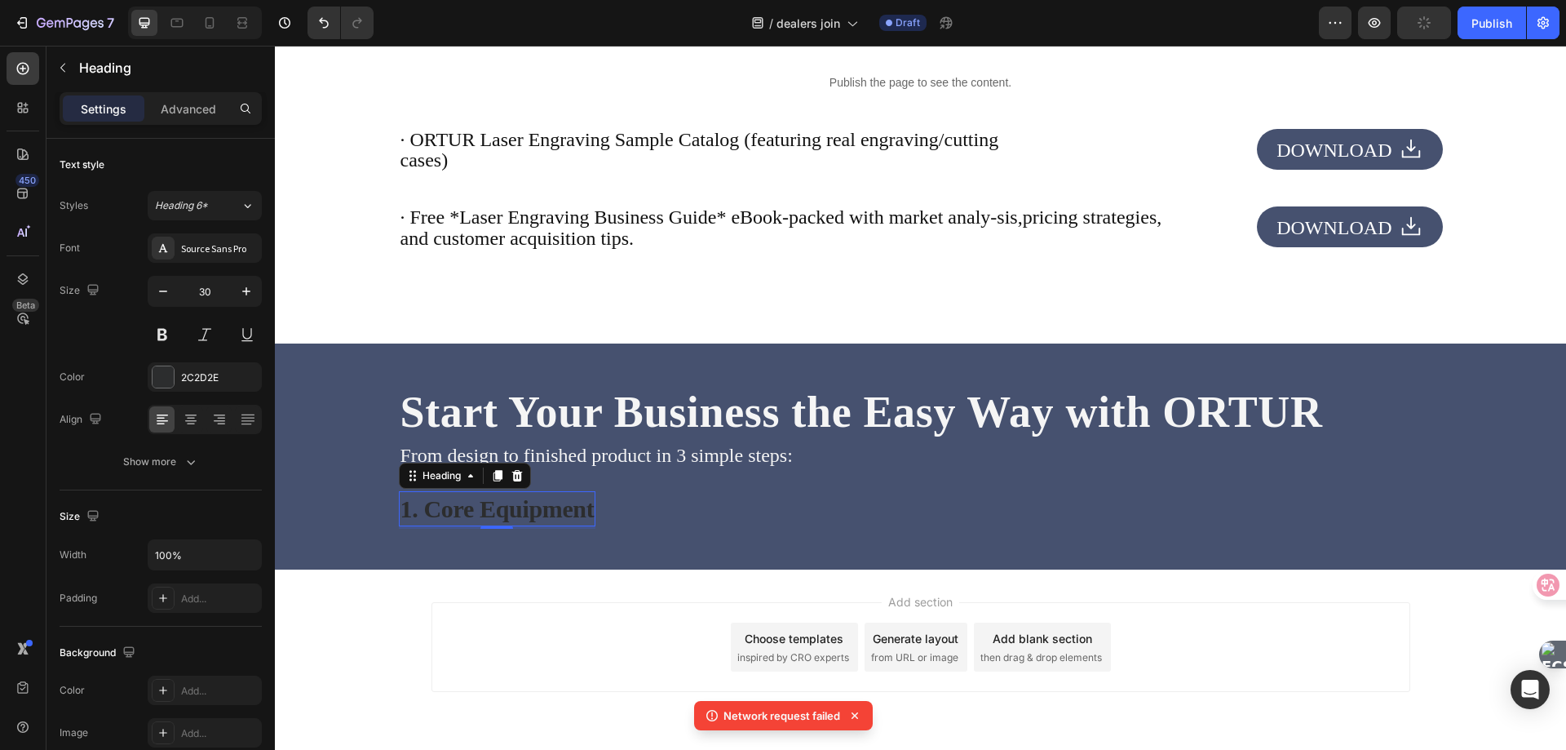
click at [578, 507] on h2 "1. Core Equipment" at bounding box center [497, 508] width 197 height 35
click at [509, 519] on p "1. Core Equipment" at bounding box center [498, 509] width 194 height 32
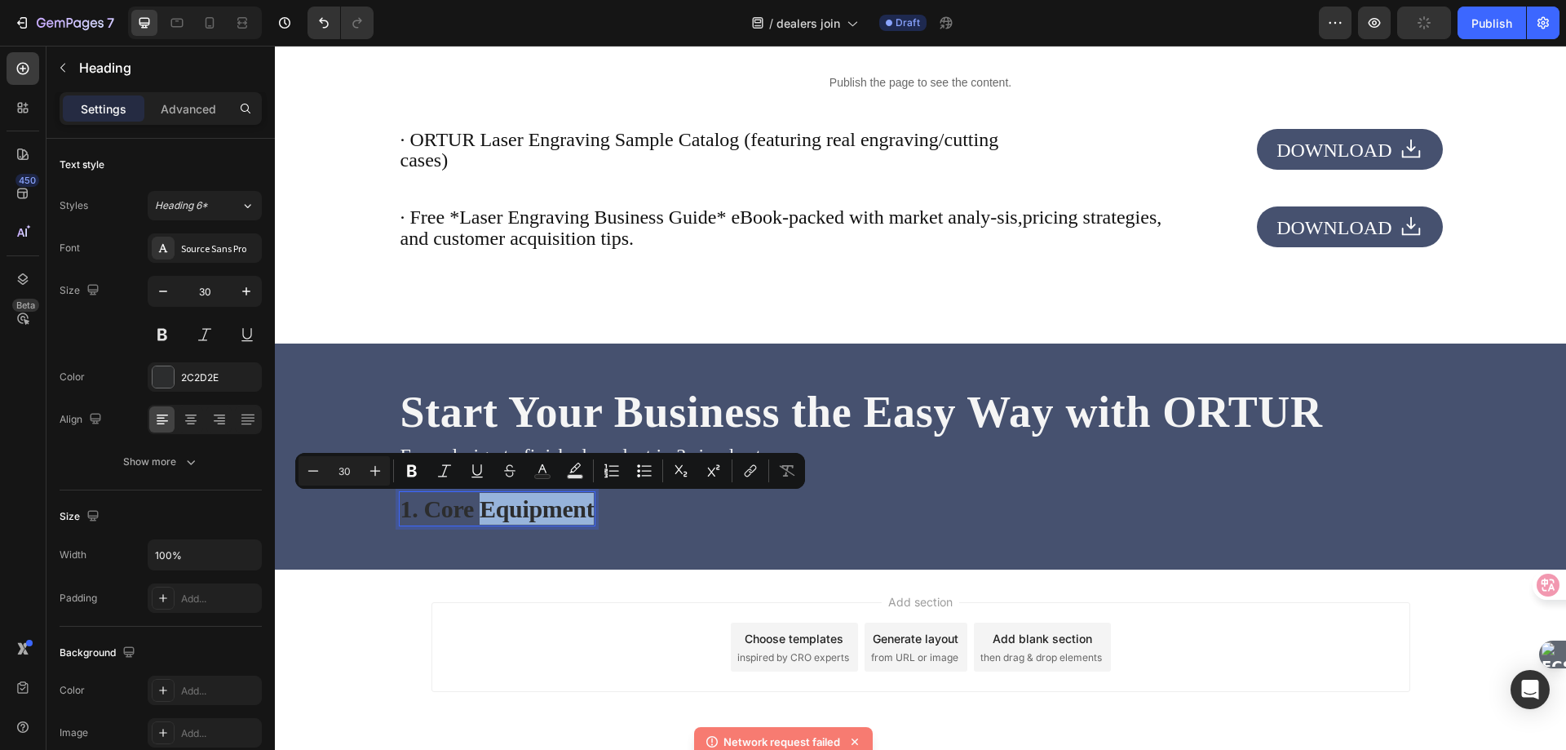
click at [648, 514] on div "1. Core Equipment Heading 3 Row" at bounding box center [921, 500] width 1044 height 58
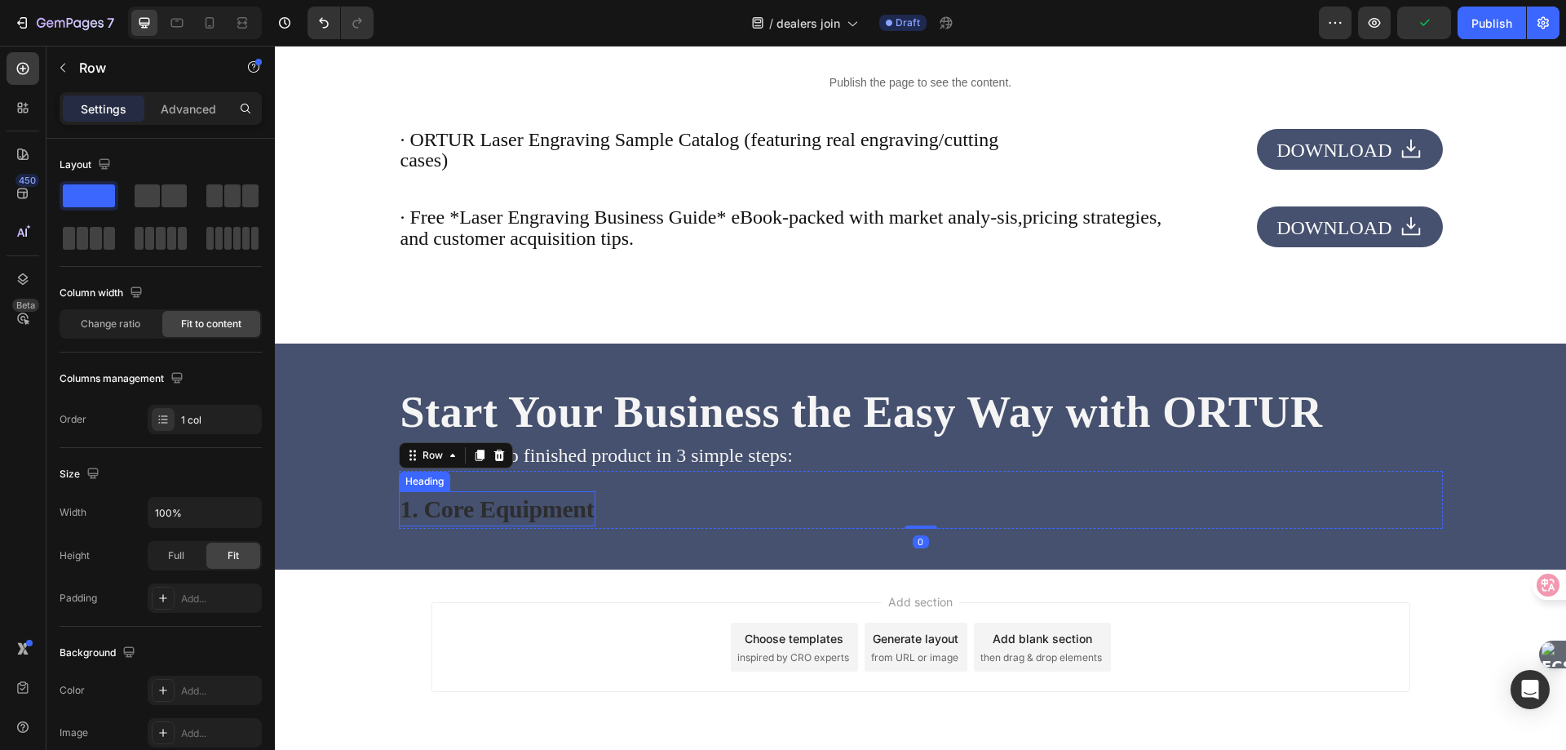
click at [503, 513] on p "1. Core Equipment" at bounding box center [498, 509] width 194 height 32
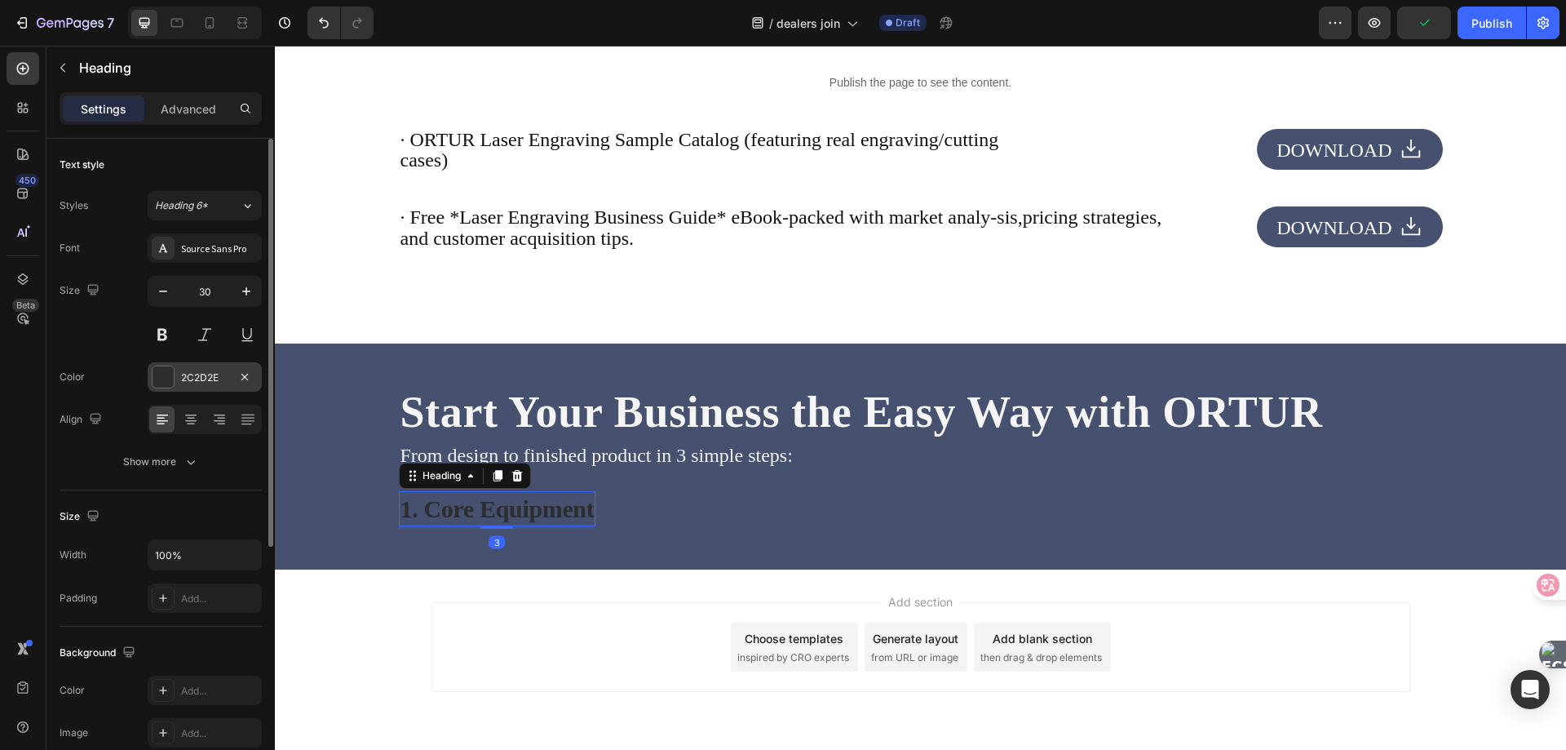
click at [174, 377] on div at bounding box center [163, 376] width 23 height 23
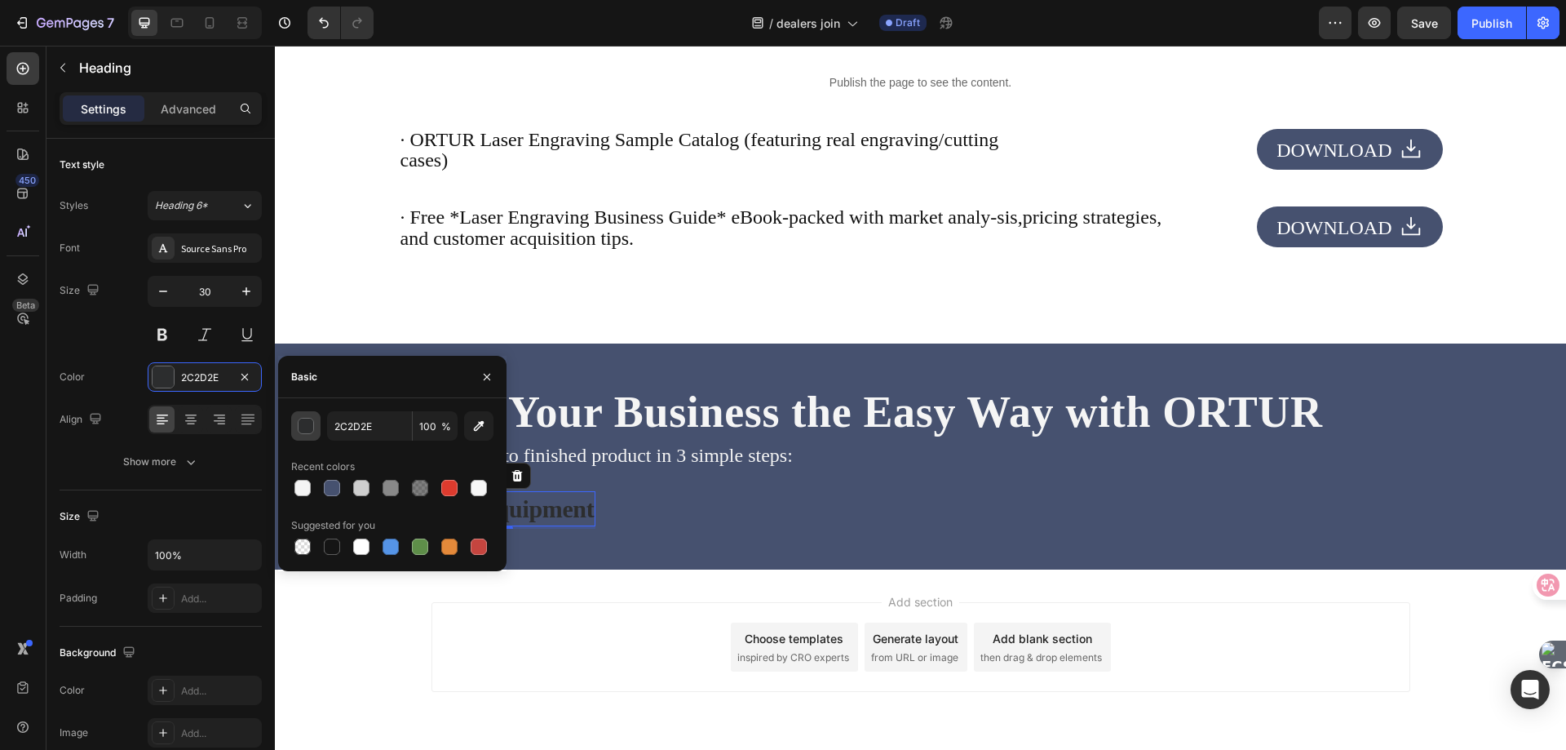
click at [309, 431] on div "button" at bounding box center [307, 426] width 16 height 16
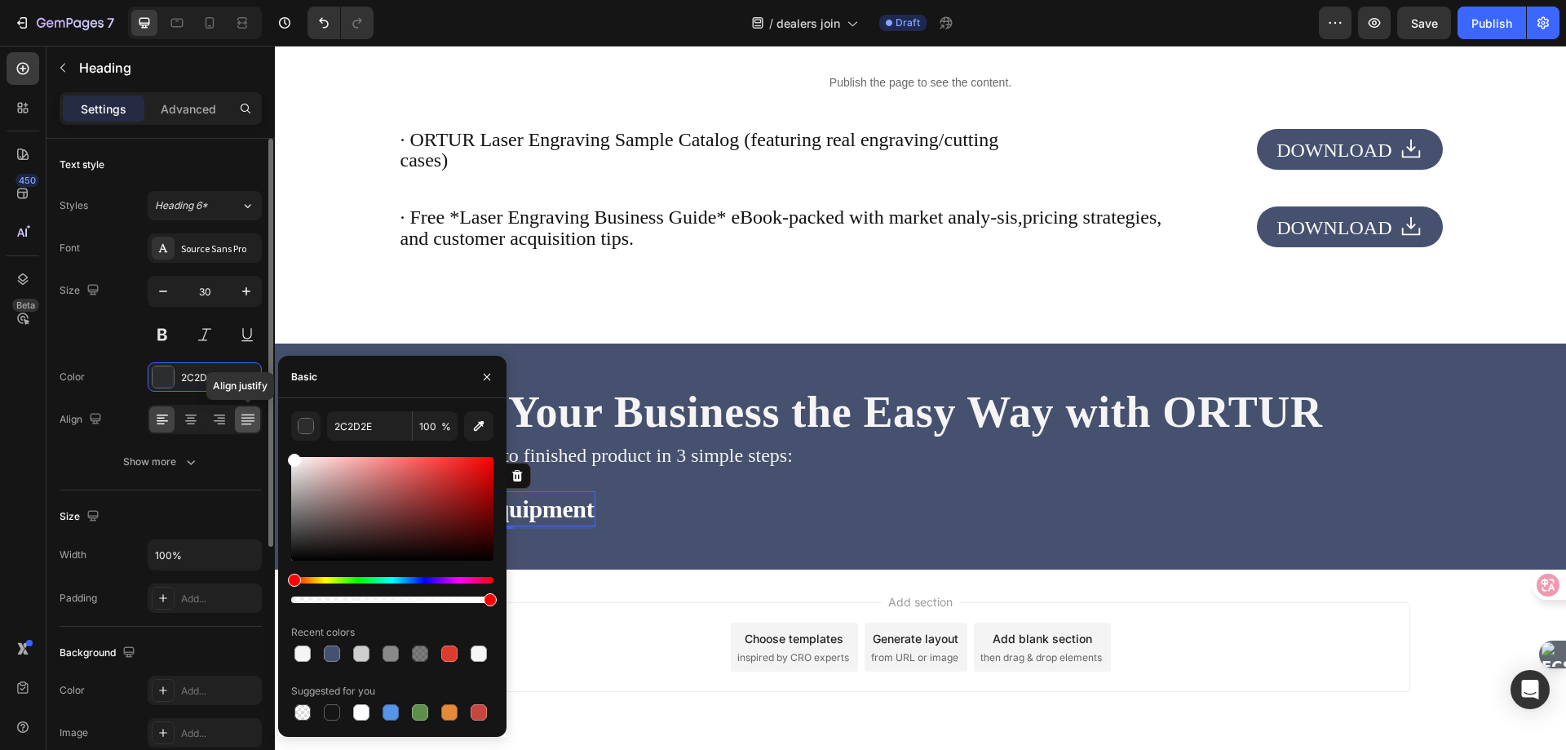
drag, startPoint x: 316, startPoint y: 520, endPoint x: 244, endPoint y: 408, distance: 132.8
click at [244, 408] on div "450 Beta Sections(18) Elements(83) Section Element Hero Section Product Detail …" at bounding box center [137, 398] width 275 height 704
type input "FFFFFF"
click at [67, 447] on button "Show more" at bounding box center [161, 461] width 202 height 29
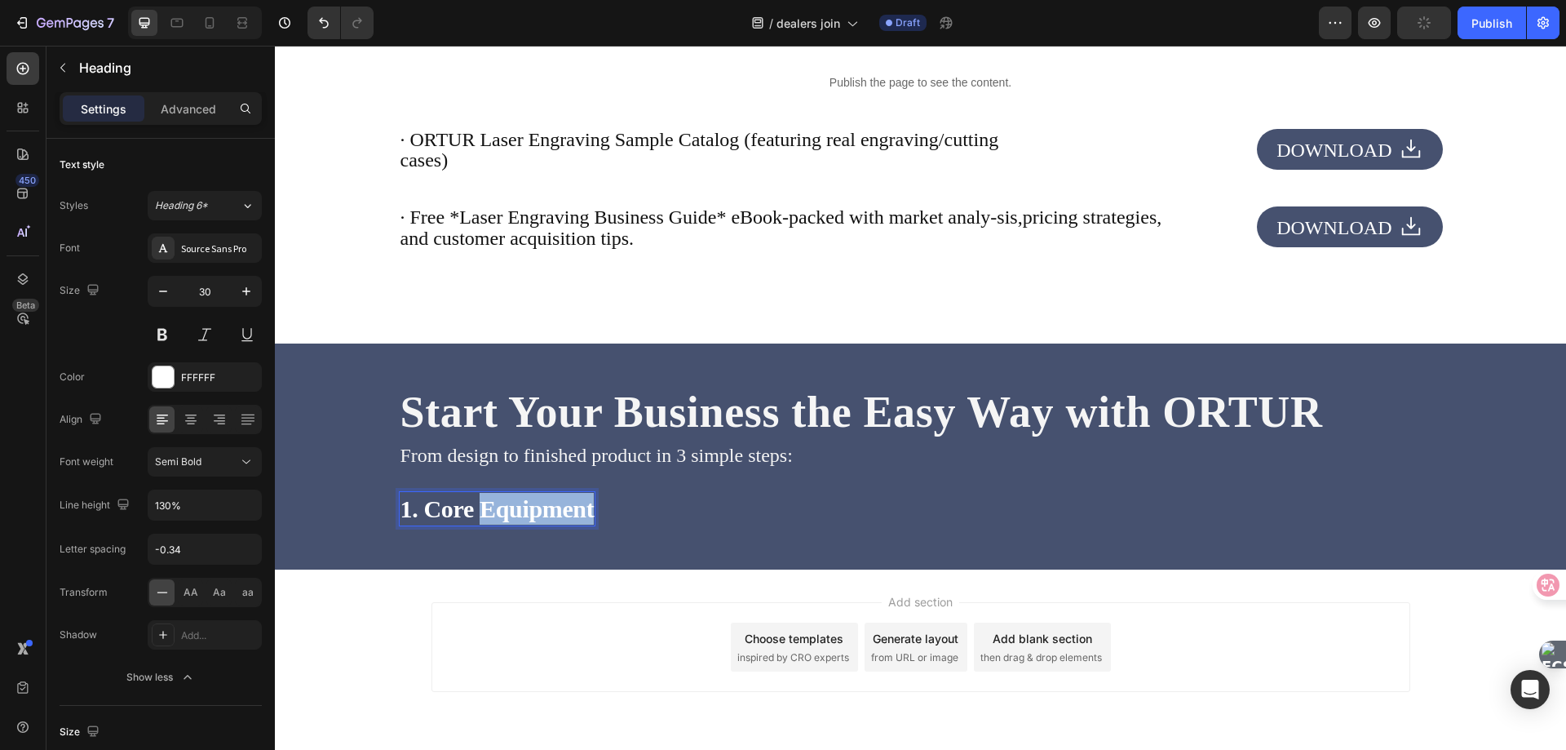
click at [520, 516] on p "1. Core Equipment" at bounding box center [498, 509] width 194 height 32
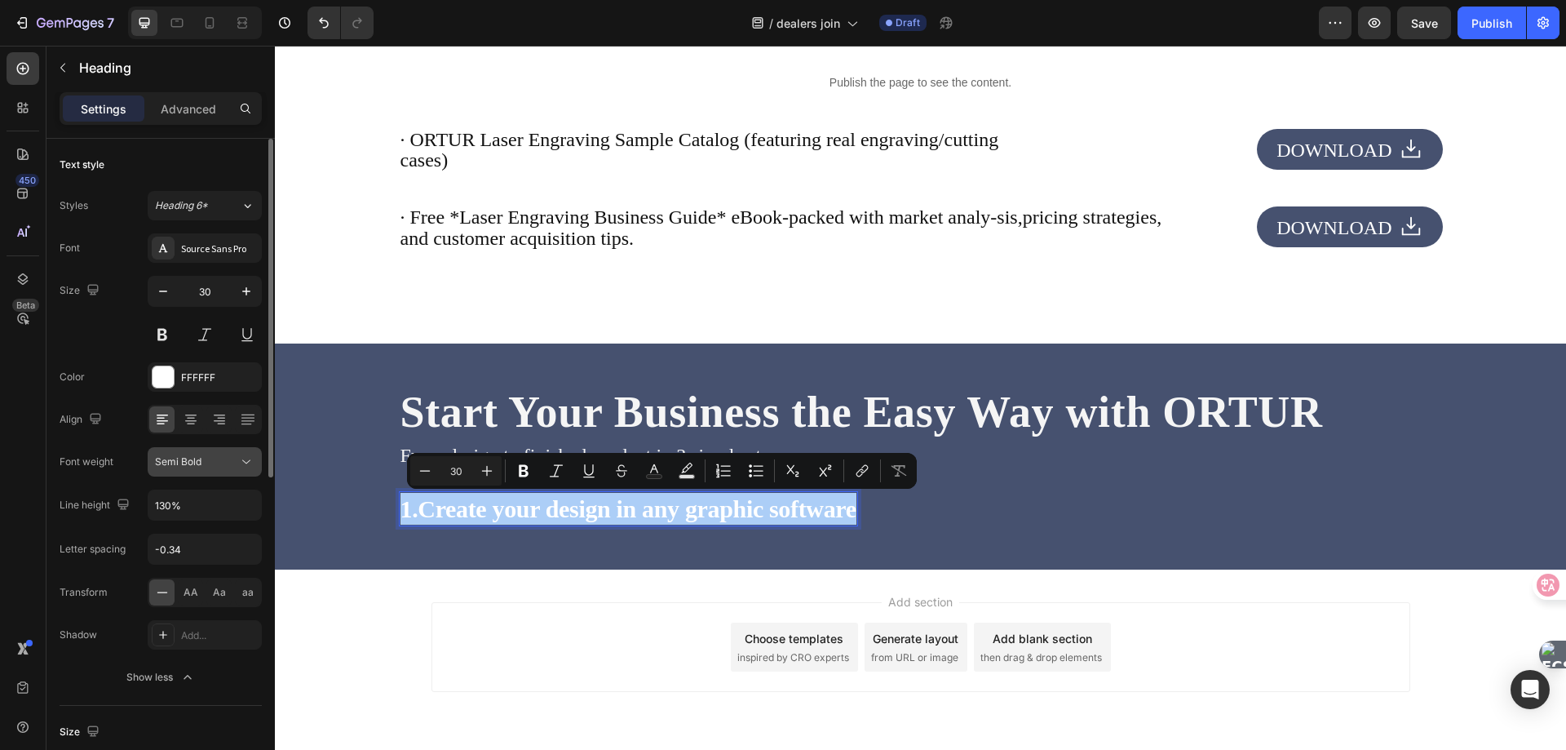
click at [213, 460] on div "Semi Bold" at bounding box center [196, 461] width 83 height 15
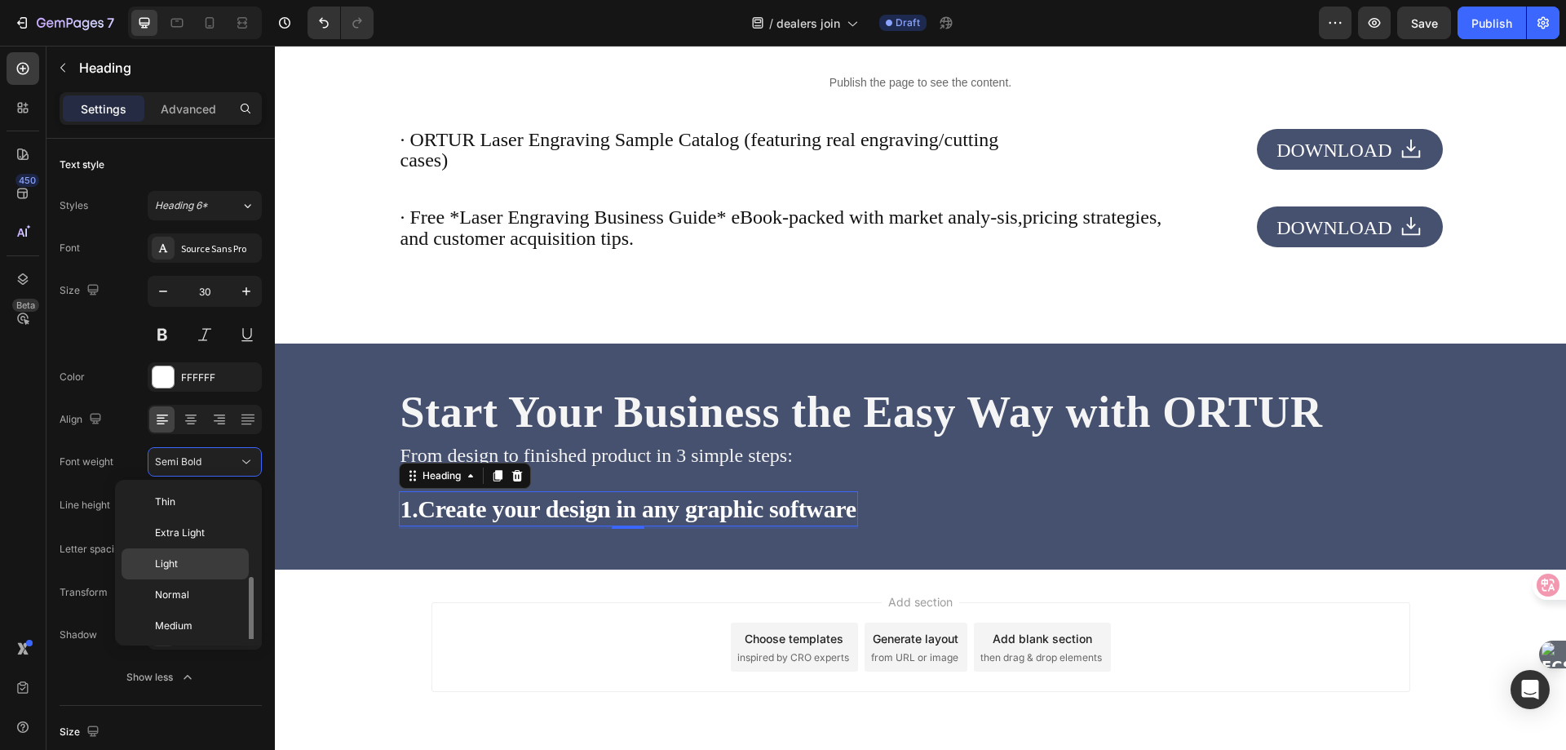
scroll to position [59, 0]
click at [177, 531] on span "Normal" at bounding box center [172, 536] width 34 height 15
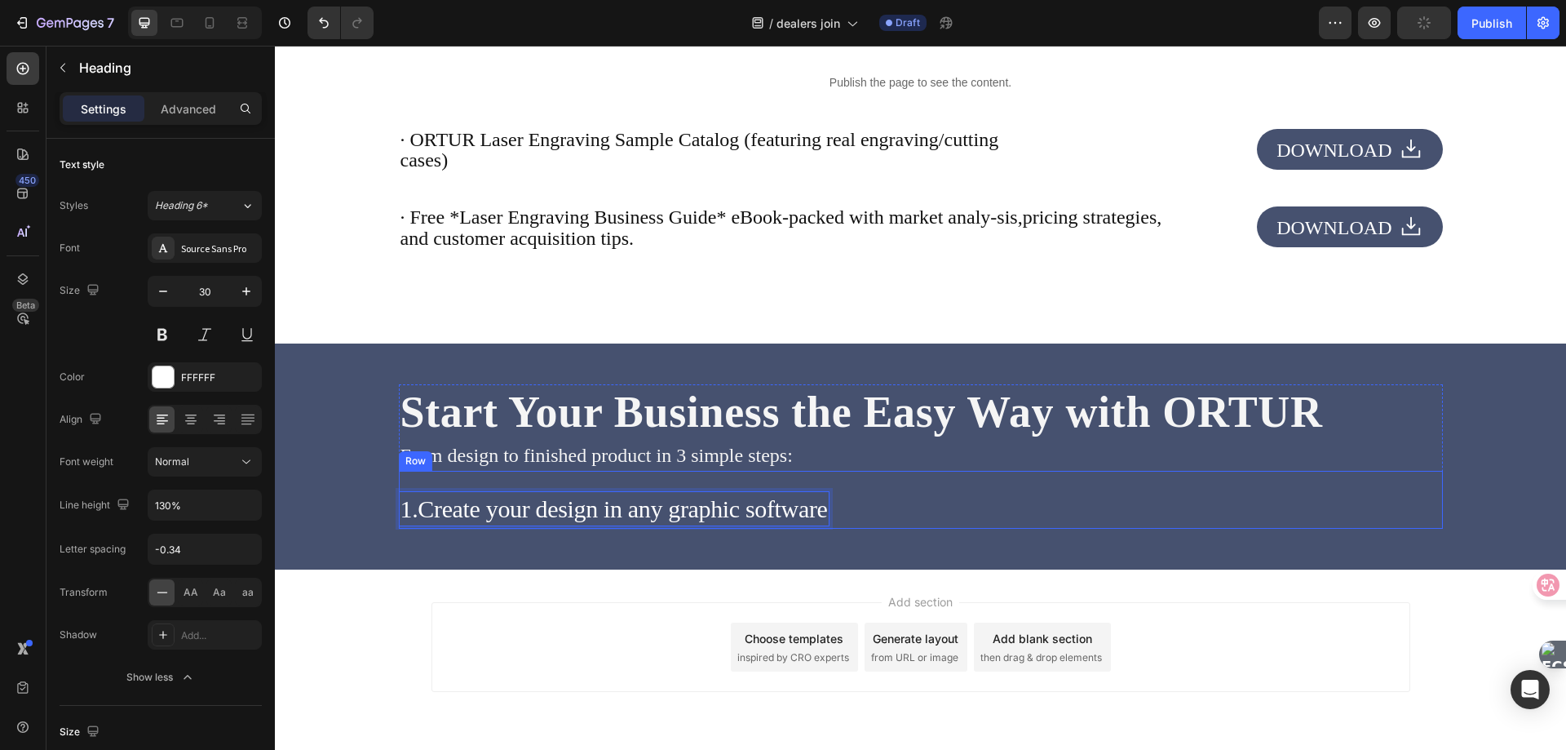
click at [950, 511] on div "1.Create your design in any graphic software Heading 3 Row" at bounding box center [921, 500] width 1044 height 58
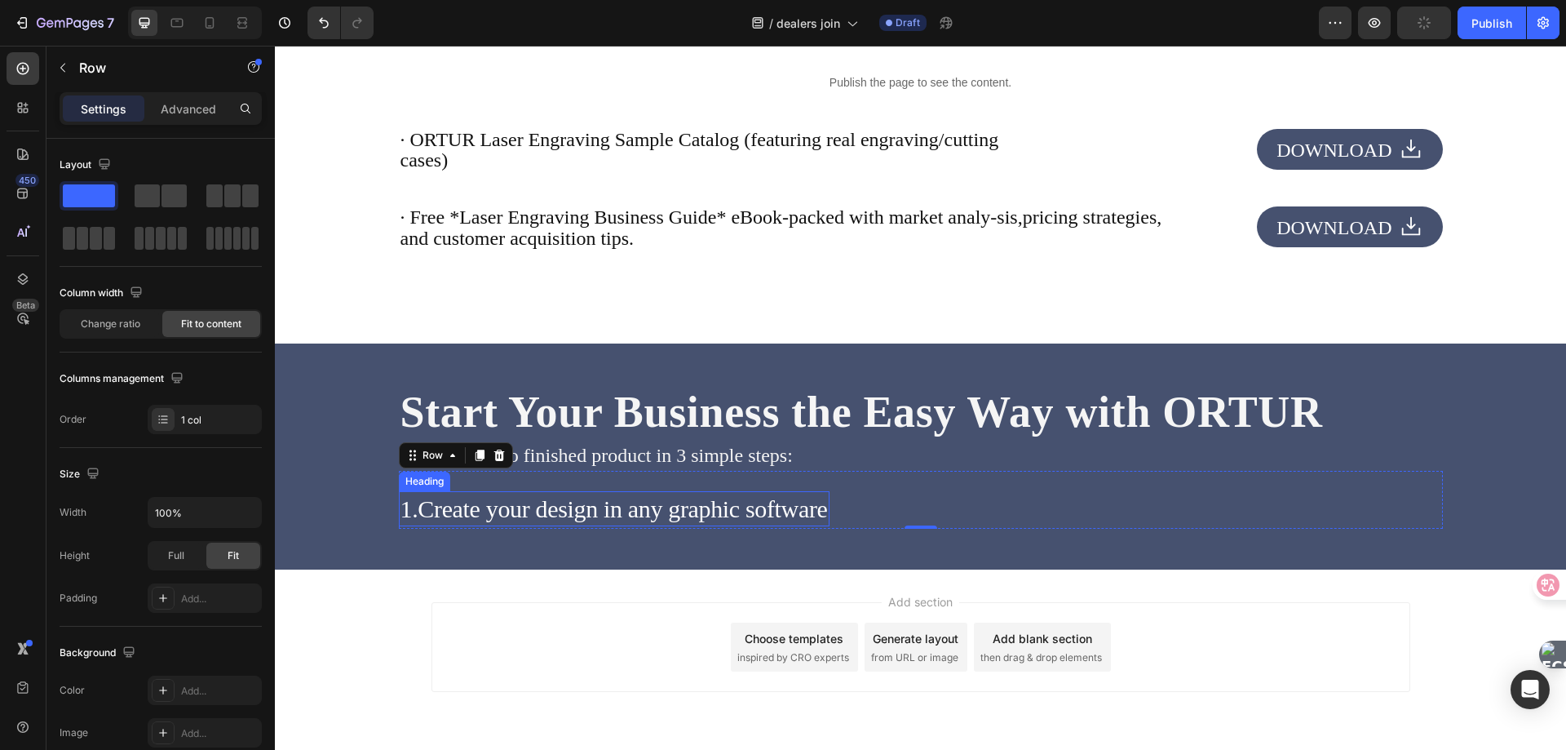
click at [587, 500] on p "1.Create your design in any graphic software" at bounding box center [614, 509] width 427 height 32
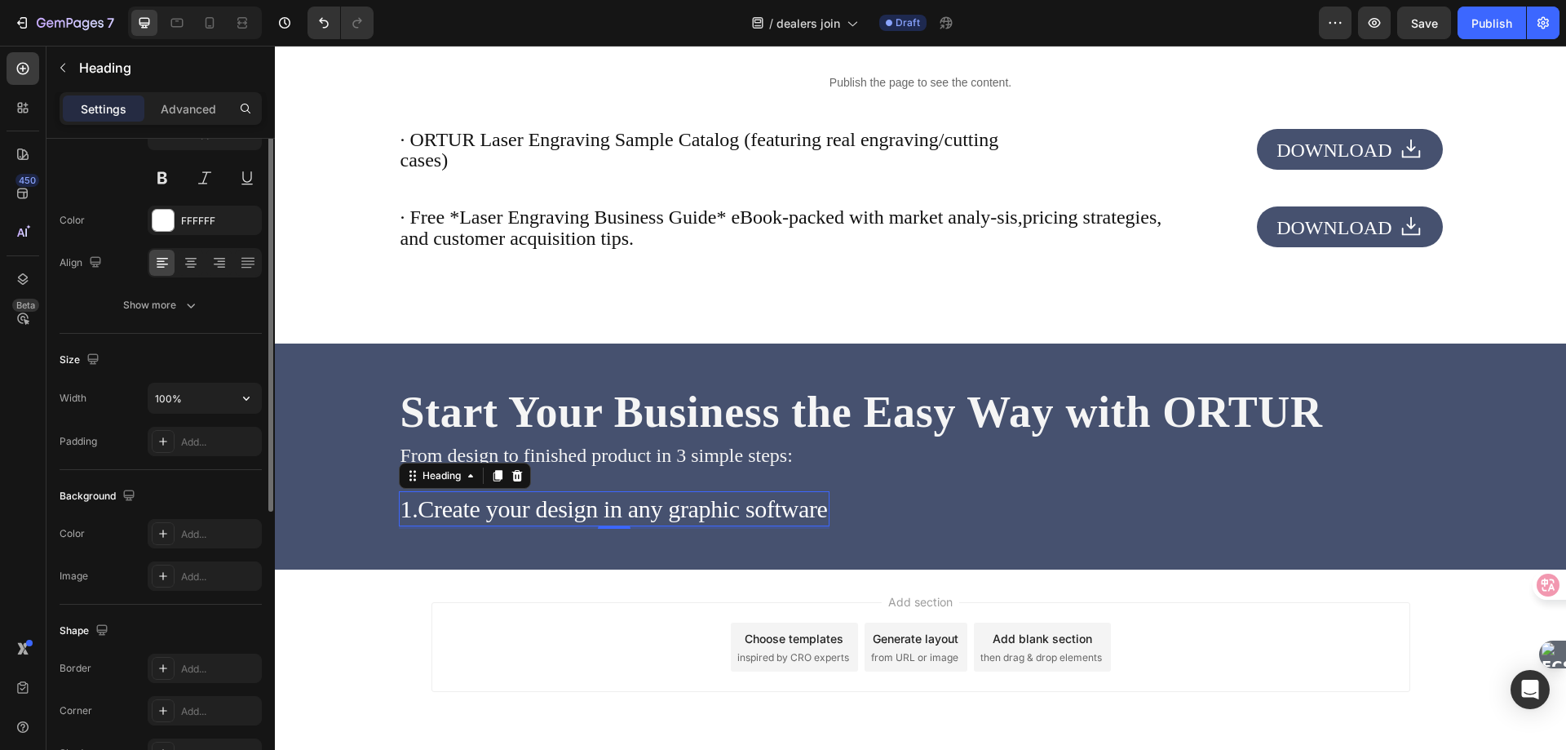
scroll to position [0, 0]
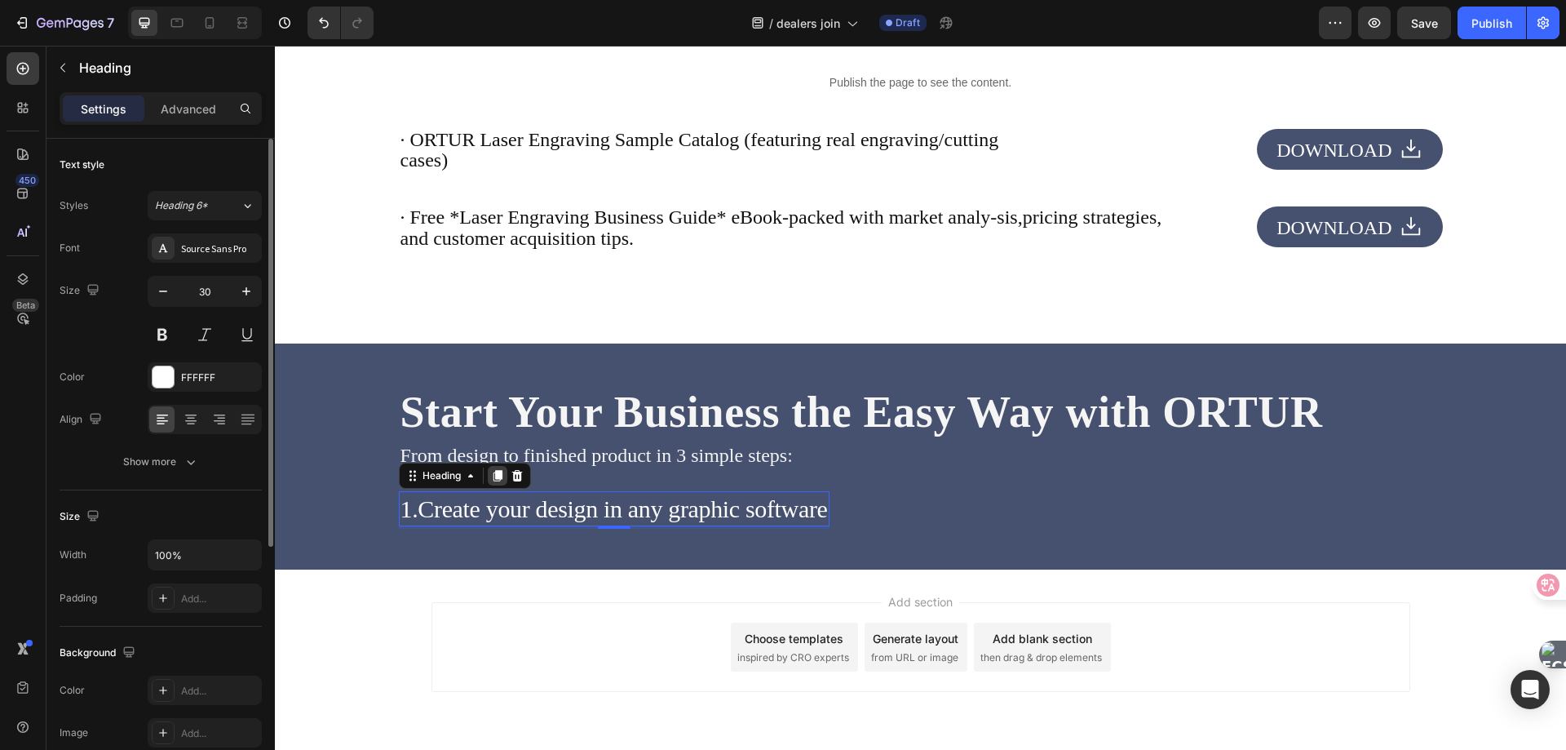
click at [491, 482] on icon at bounding box center [497, 475] width 13 height 13
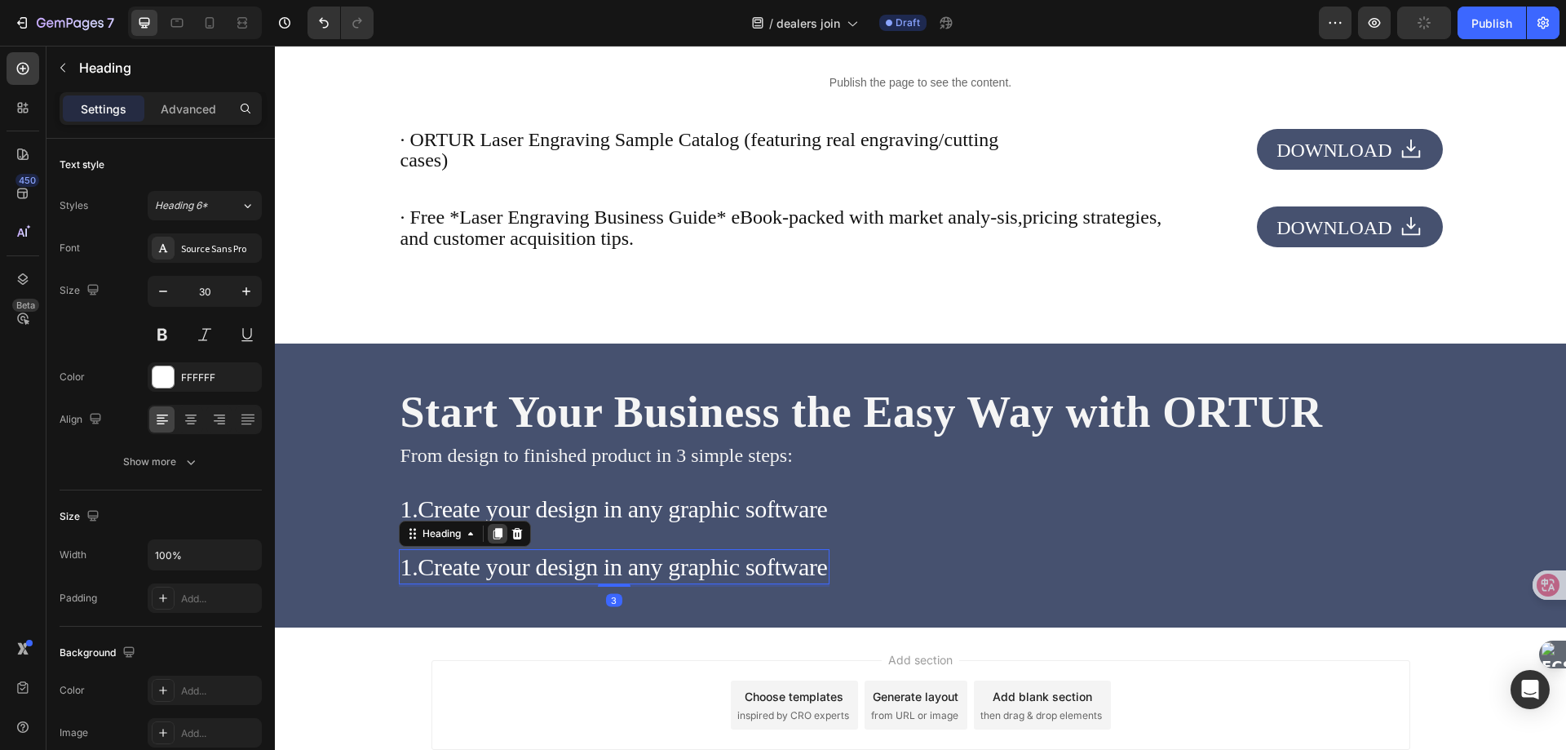
click at [493, 537] on icon at bounding box center [497, 533] width 9 height 11
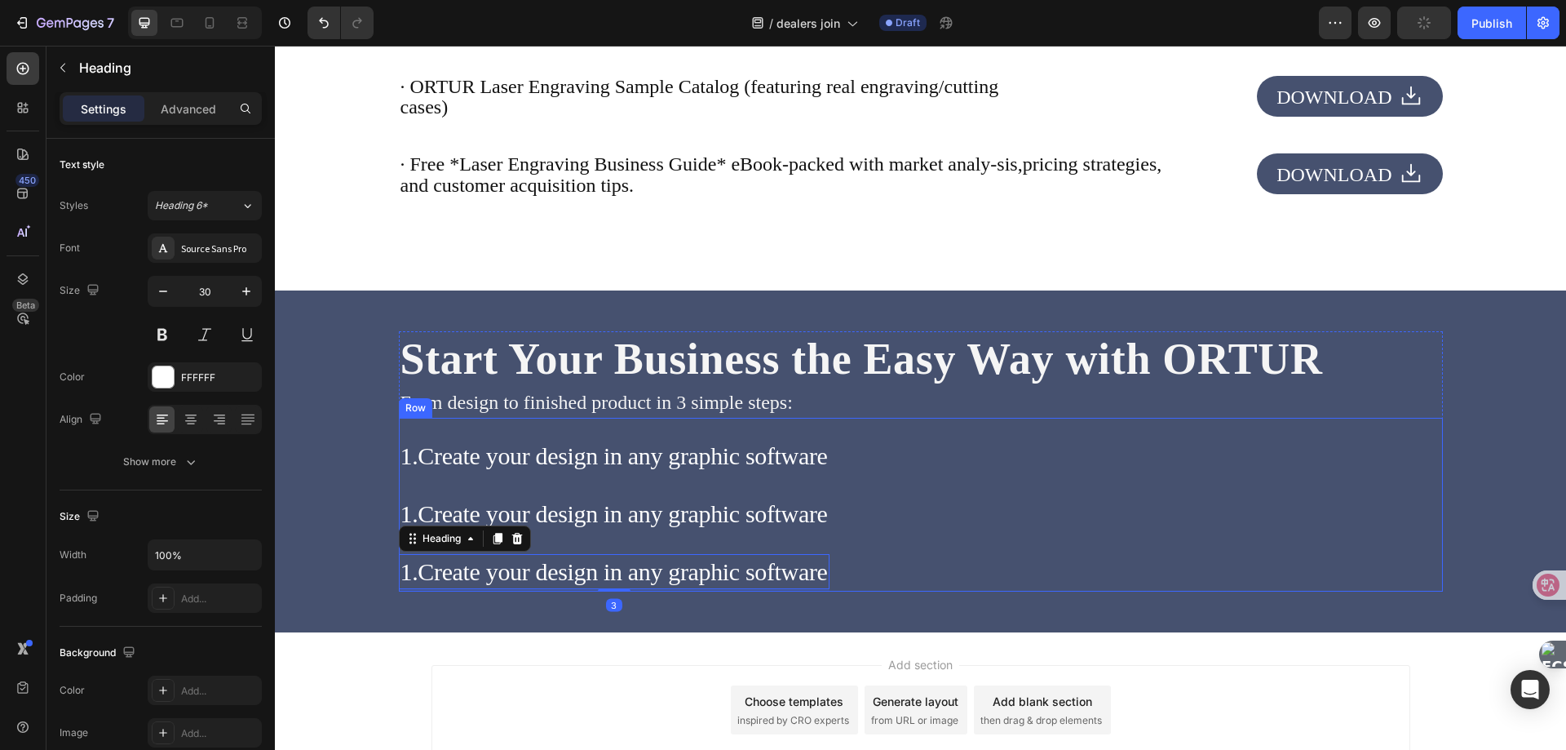
scroll to position [3952, 0]
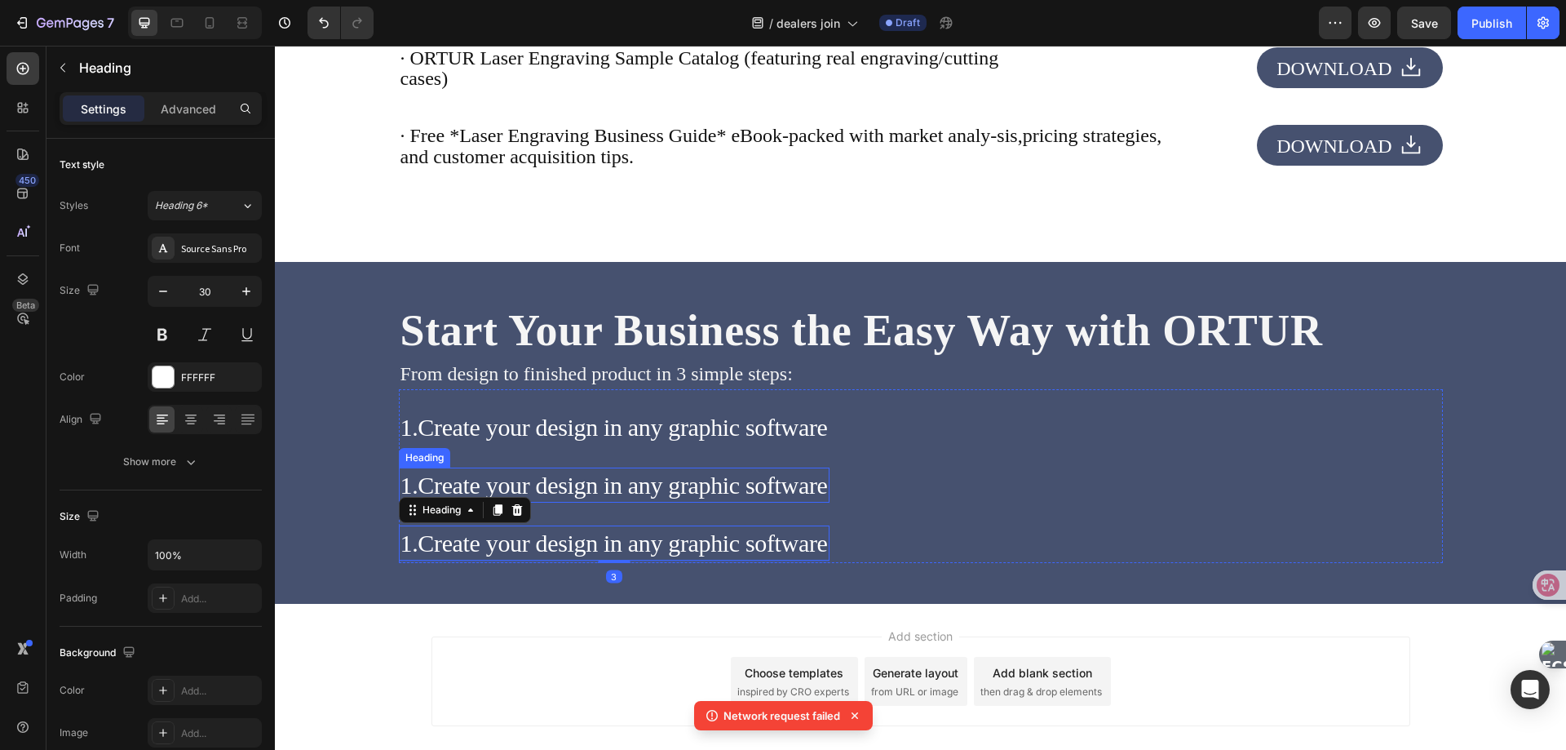
click at [566, 501] on h2 "1.Create your design in any graphic software" at bounding box center [614, 484] width 431 height 35
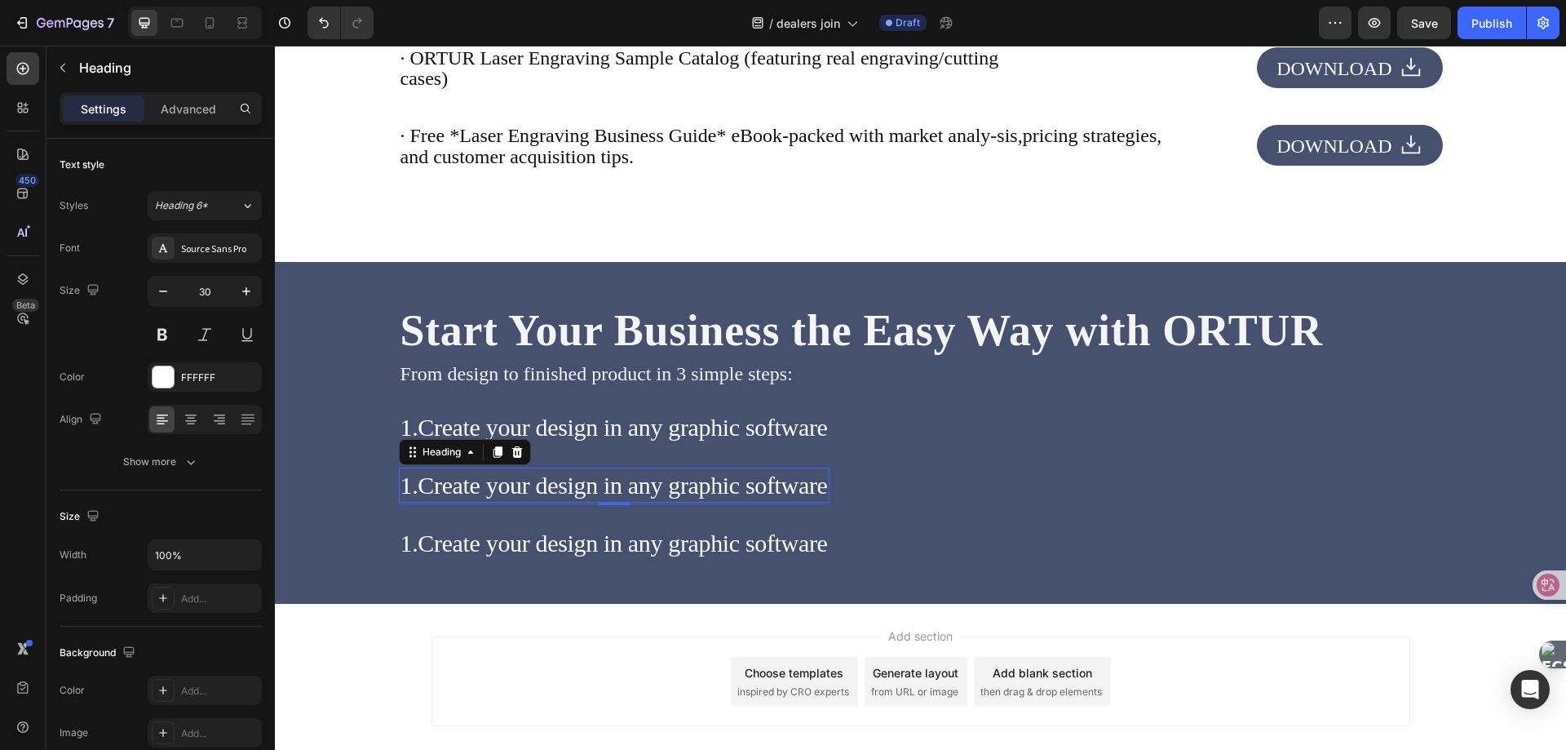
click at [559, 485] on h2 "1.Create your design in any graphic software" at bounding box center [614, 484] width 431 height 35
click at [559, 485] on p "1.Create your design in any graphic software" at bounding box center [614, 485] width 427 height 32
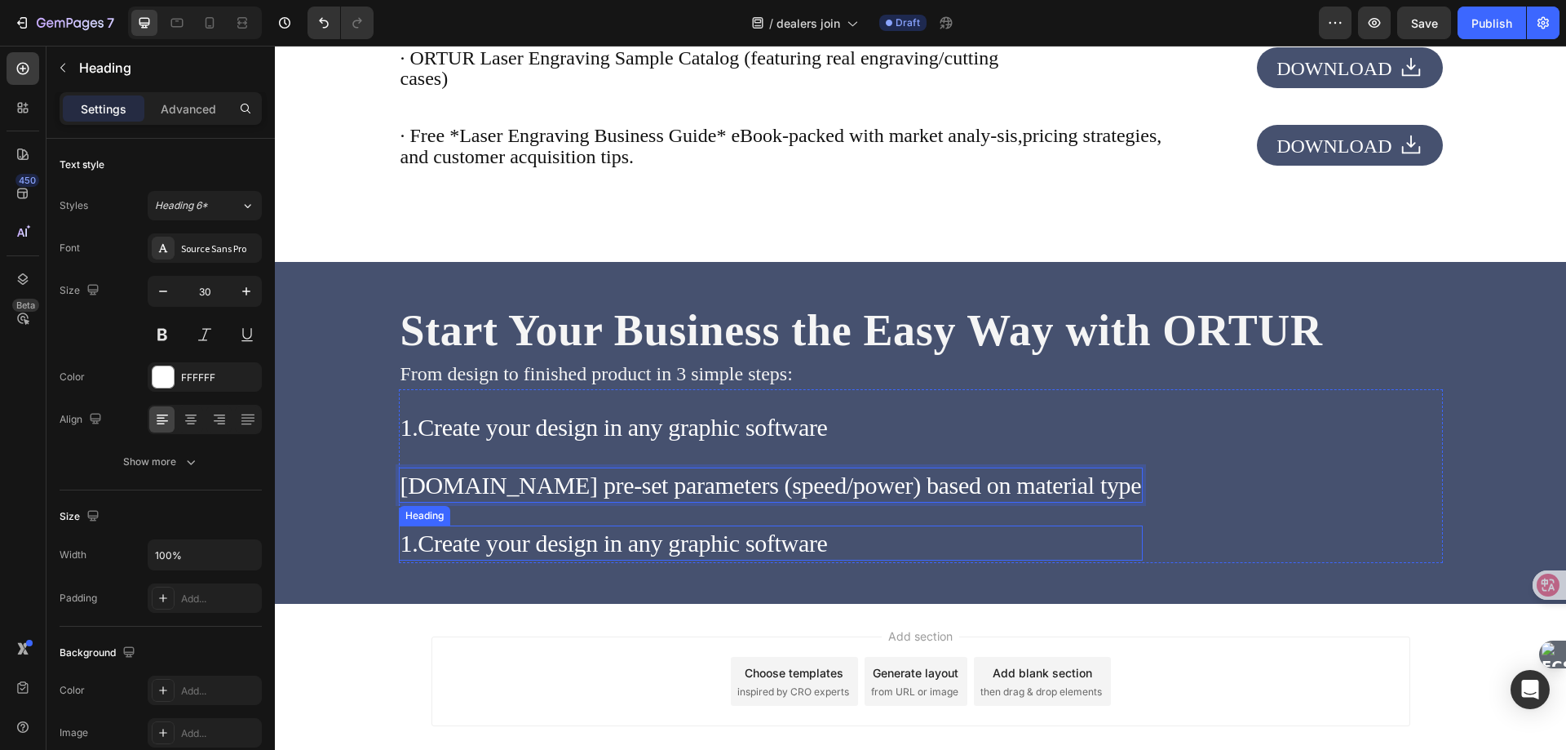
click at [584, 550] on h2 "1.Create your design in any graphic software" at bounding box center [771, 542] width 745 height 35
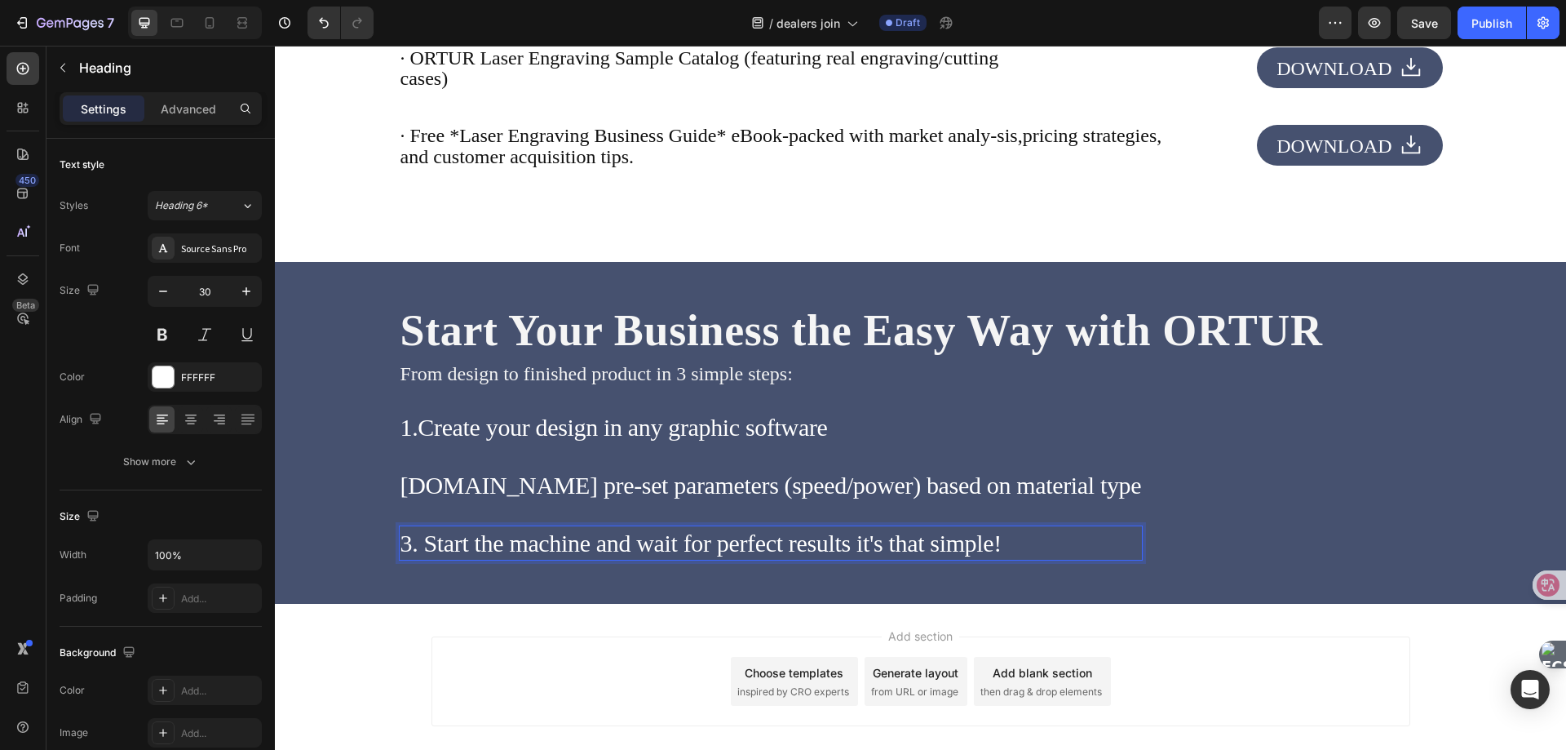
click at [622, 528] on div "1.Create your design in any graphic software Heading 2.Select pre-set parameter…" at bounding box center [771, 476] width 745 height 174
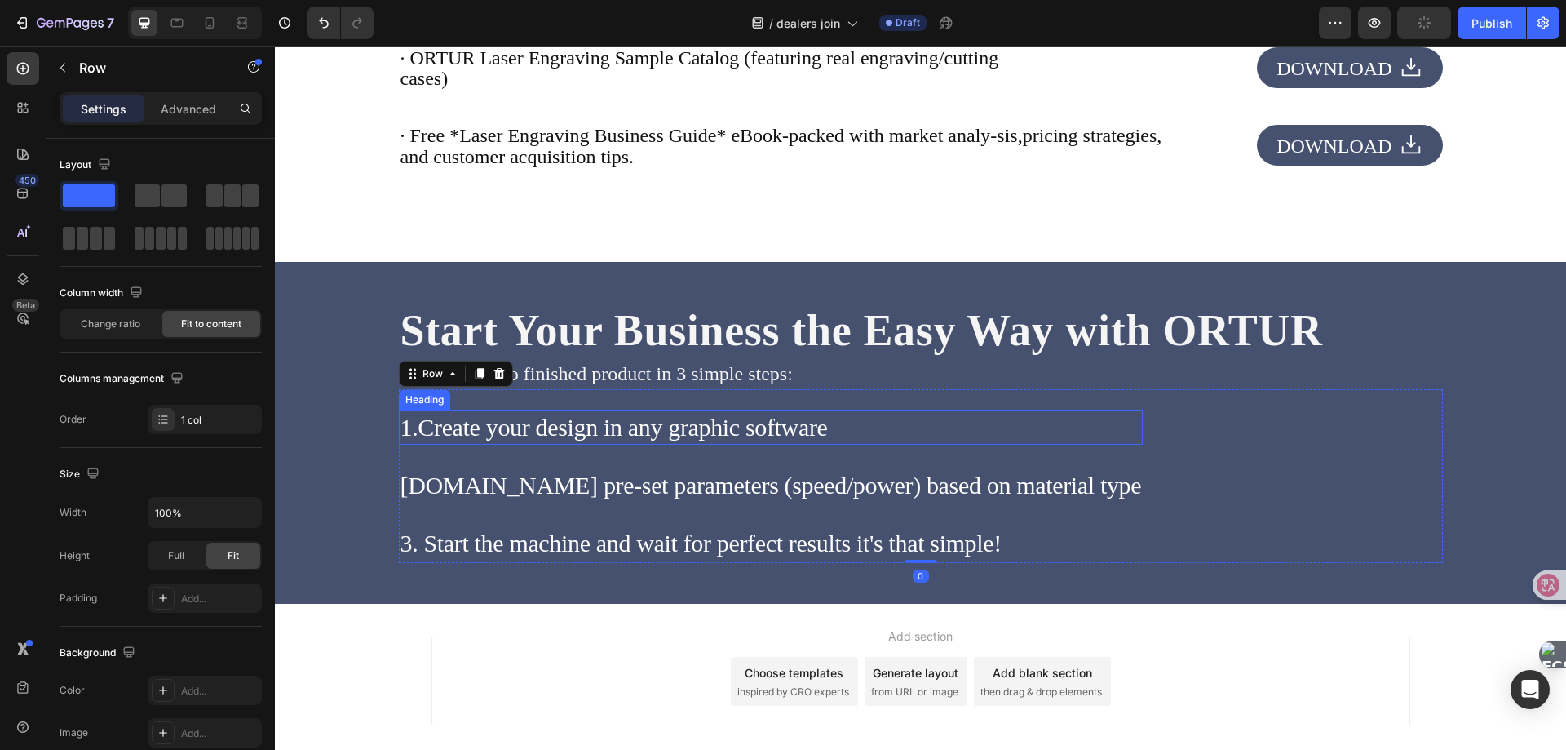
click at [632, 442] on p "1.Create your design in any graphic software" at bounding box center [772, 427] width 742 height 32
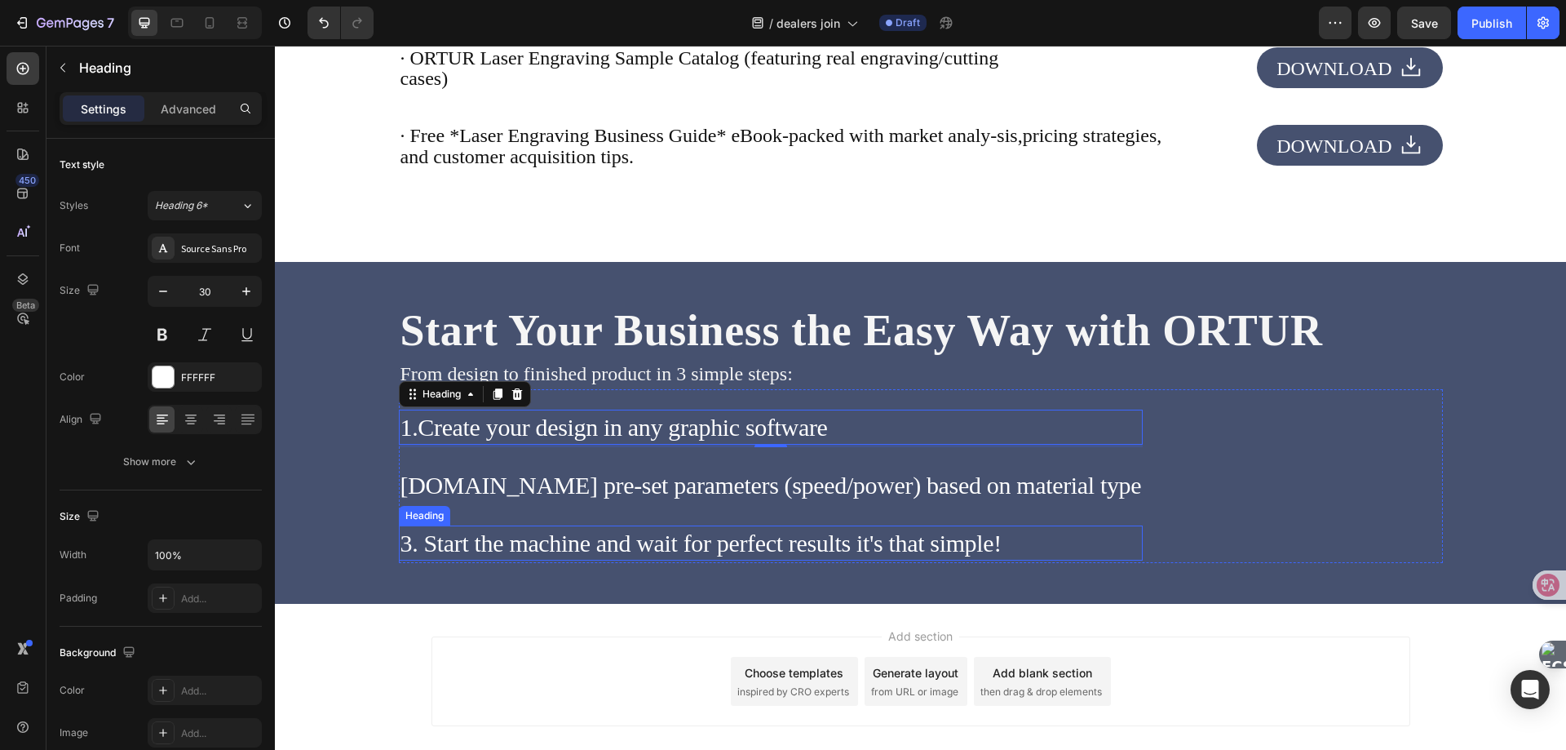
scroll to position [4045, 0]
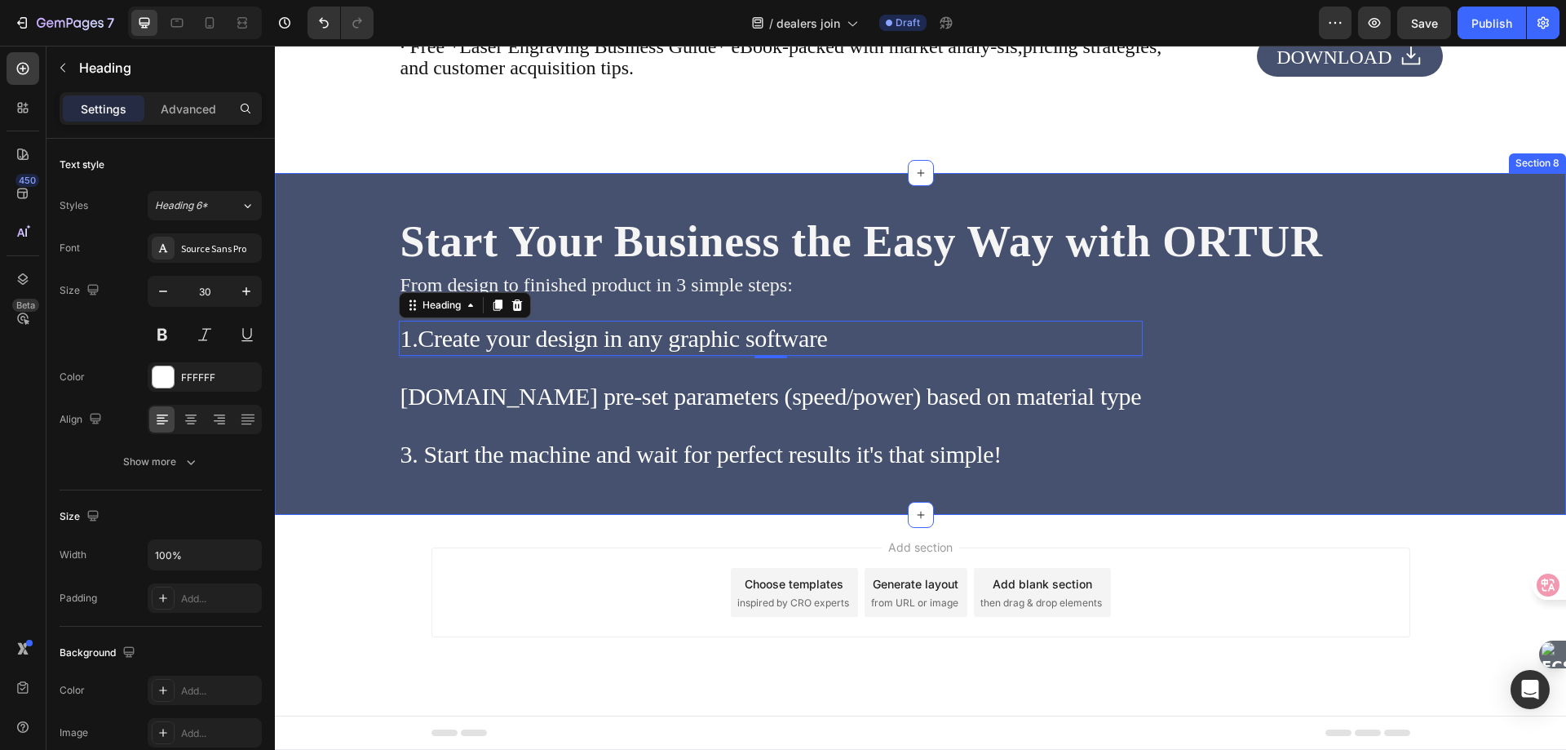
click at [334, 489] on div "Start Your Business the Easy Way with ORTUR Heading From design to finished pro…" at bounding box center [920, 344] width 1291 height 342
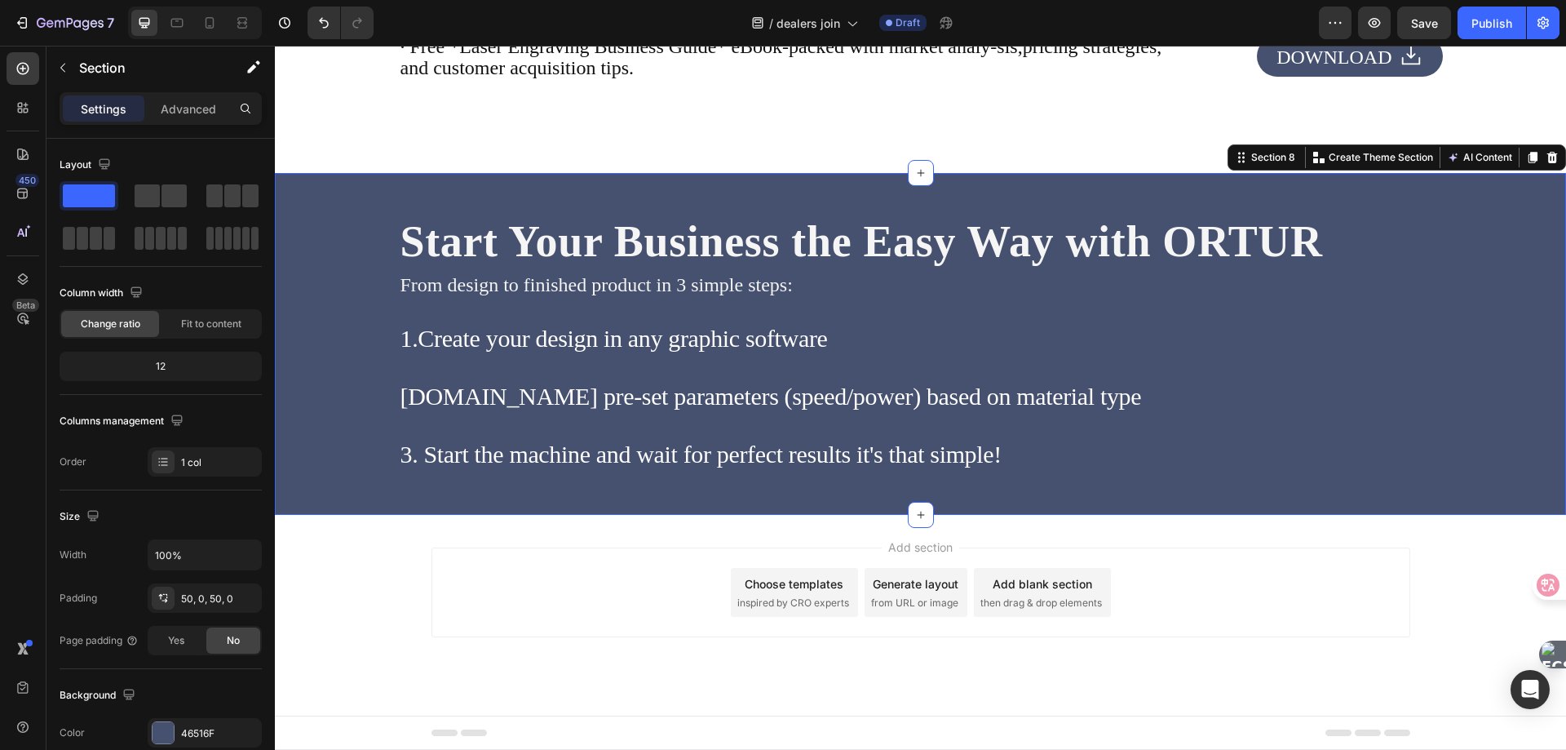
click at [1038, 600] on span "then drag & drop elements" at bounding box center [1042, 603] width 122 height 15
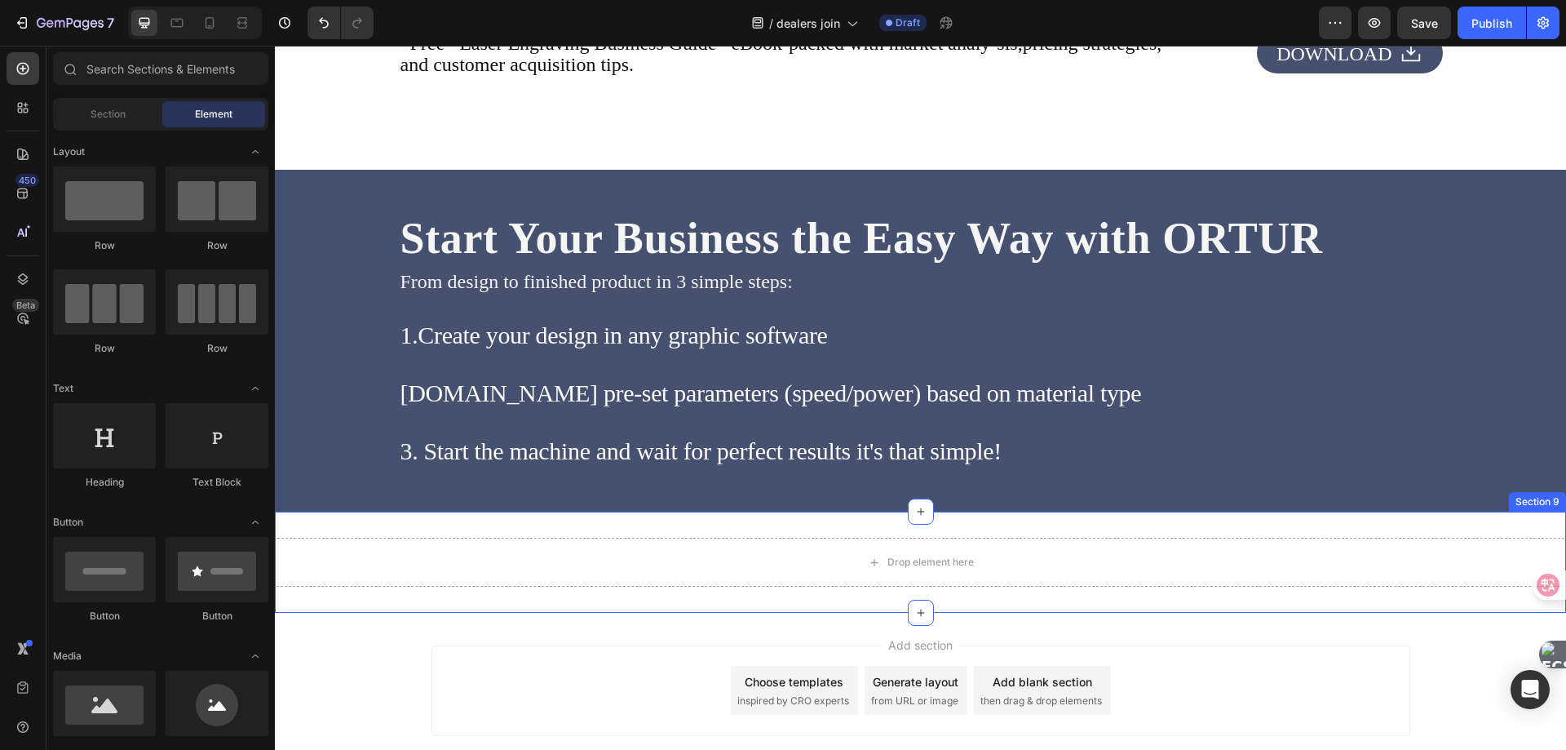
click at [343, 532] on div "Drop element here Section 9" at bounding box center [920, 561] width 1291 height 101
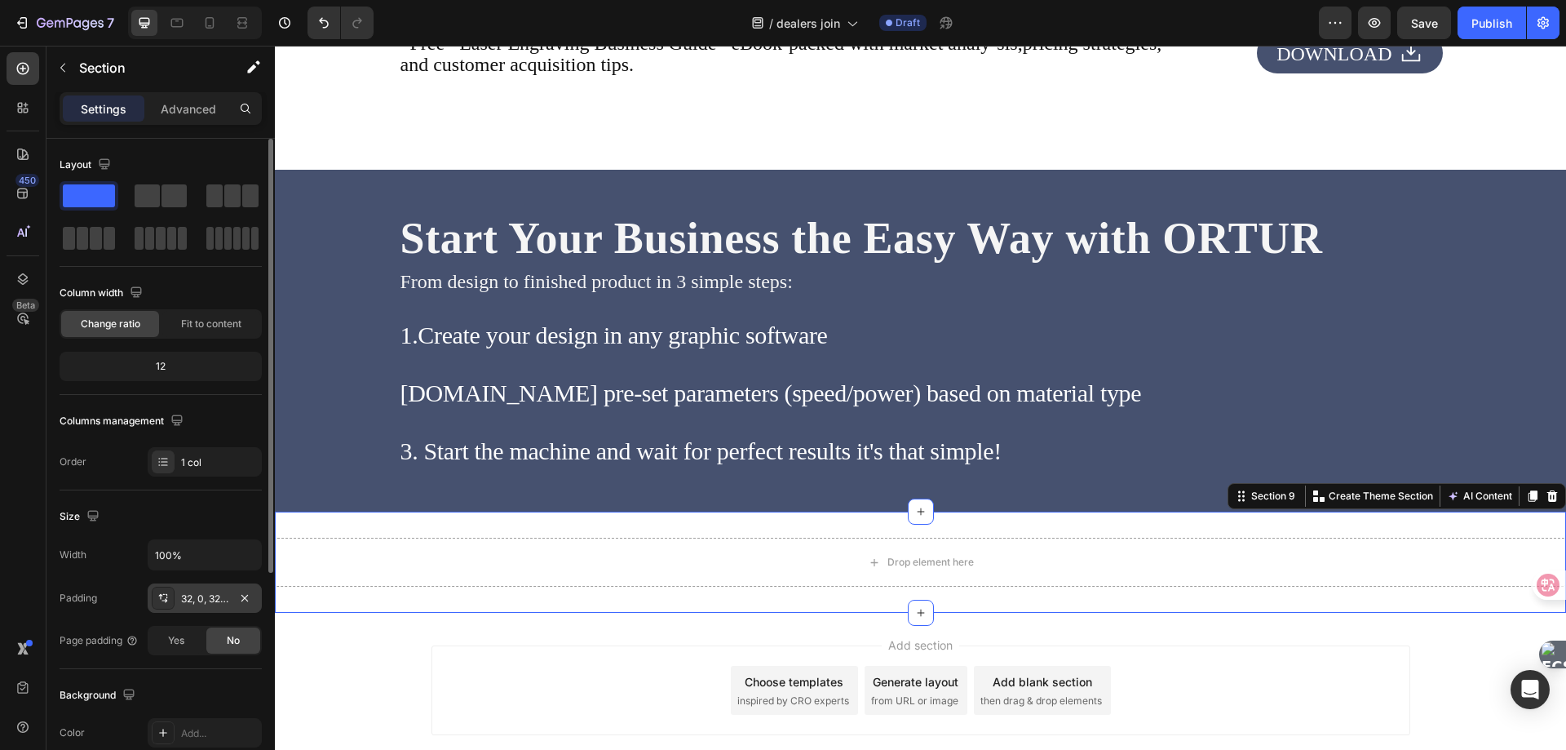
click at [158, 599] on icon at bounding box center [163, 597] width 13 height 13
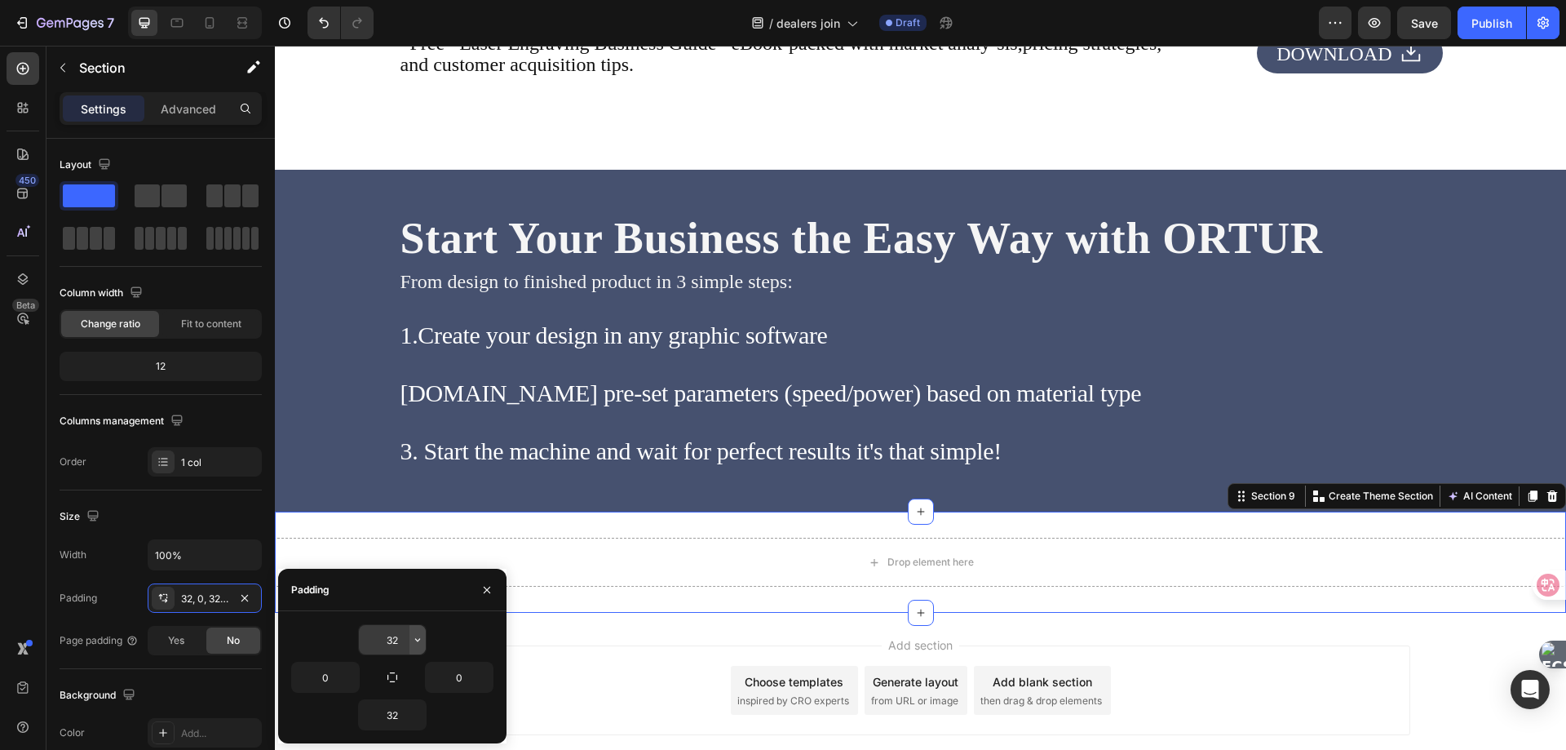
drag, startPoint x: 394, startPoint y: 640, endPoint x: 411, endPoint y: 631, distance: 19.7
click at [394, 640] on input "32" at bounding box center [392, 639] width 67 height 29
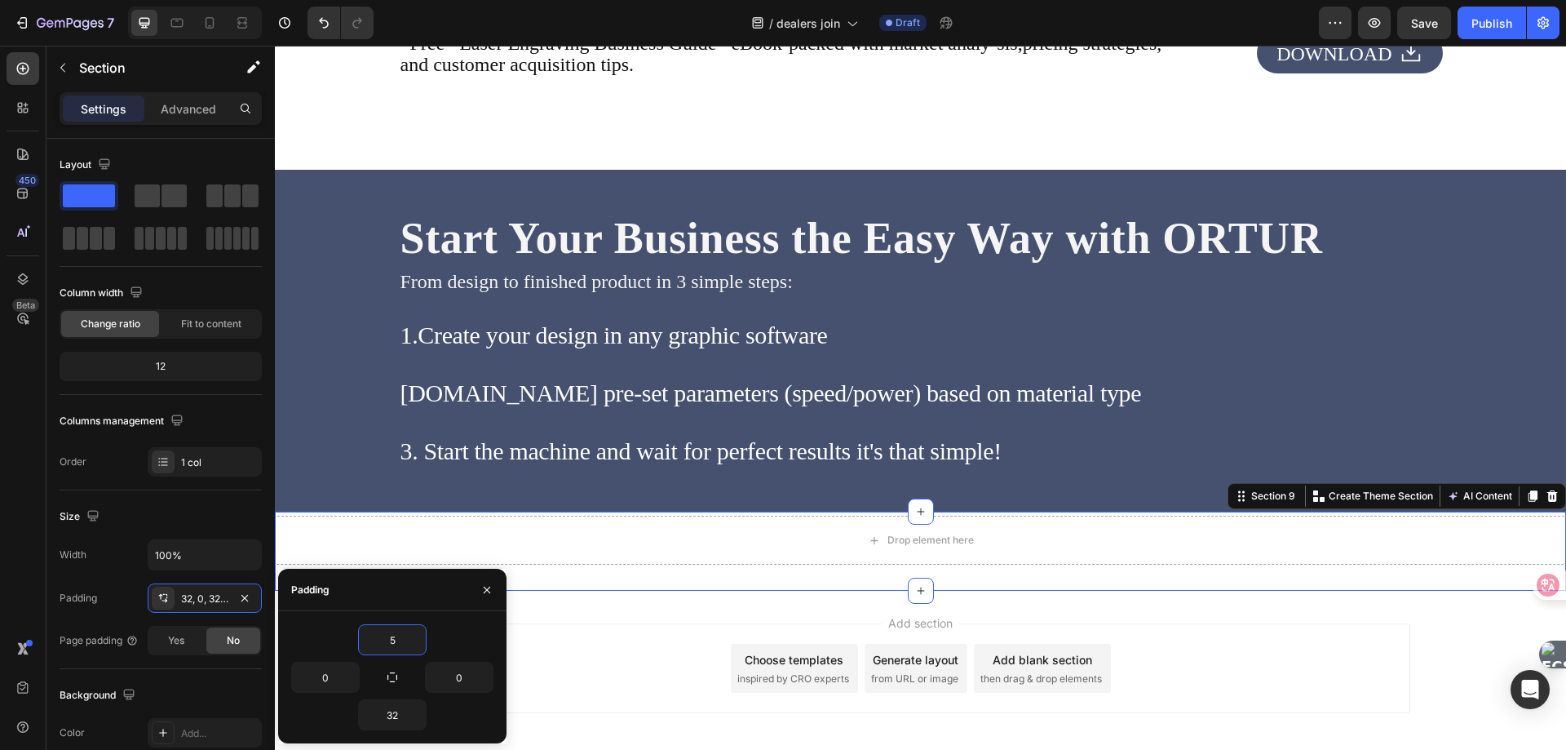
type input "50"
paste input "50"
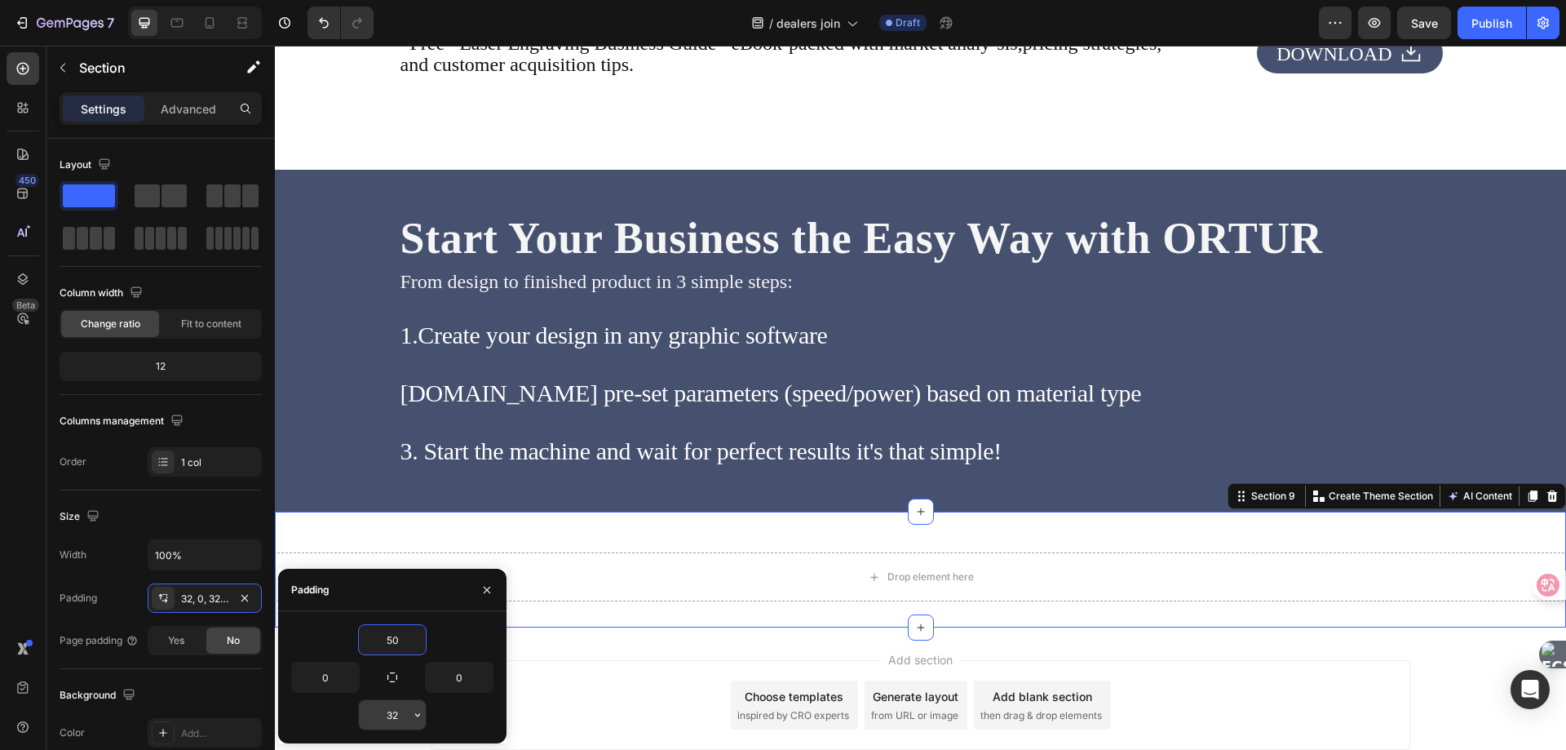
type input "50"
click at [396, 716] on input "32" at bounding box center [392, 714] width 67 height 29
paste input "50"
type input "50"
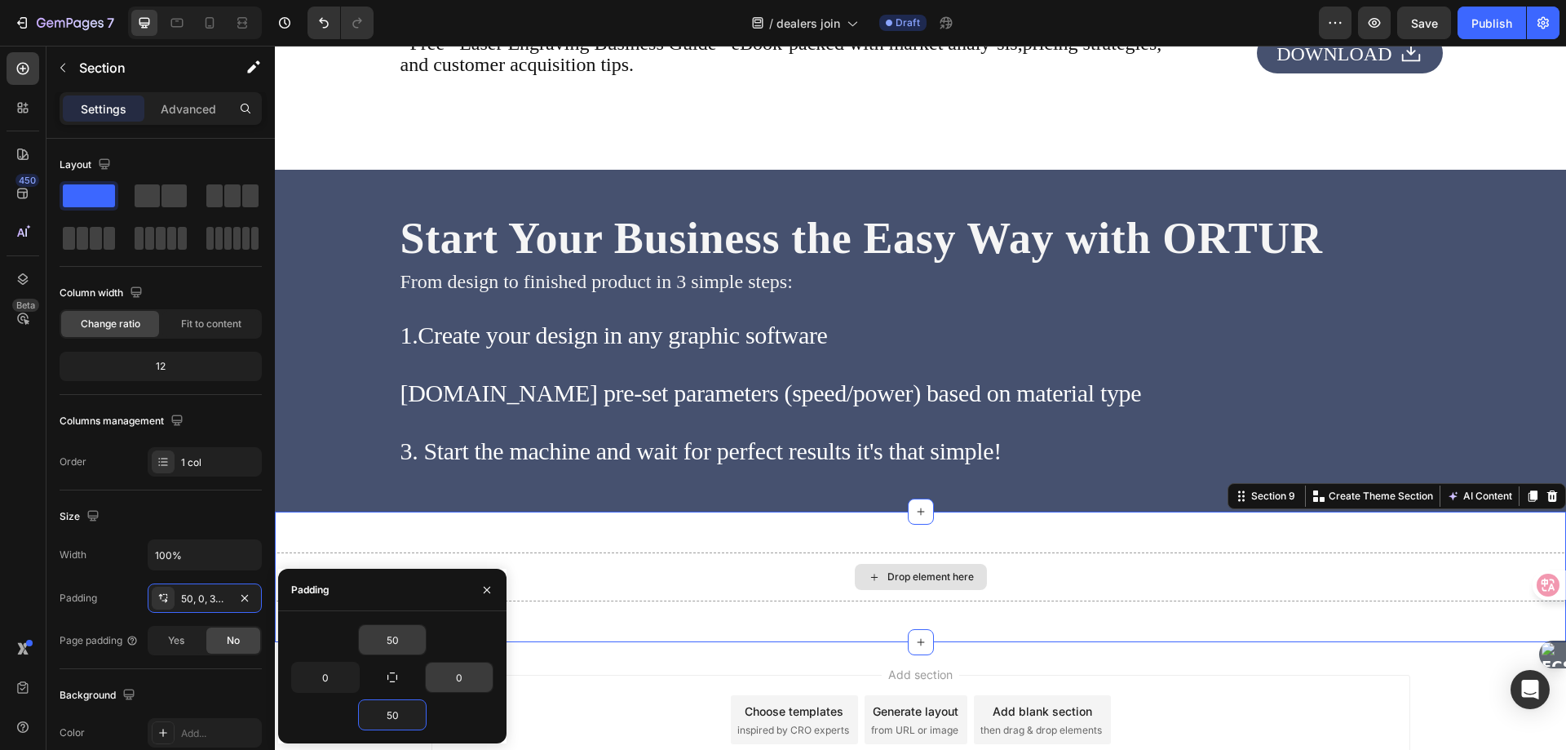
click at [704, 587] on div "Drop element here" at bounding box center [920, 576] width 1291 height 49
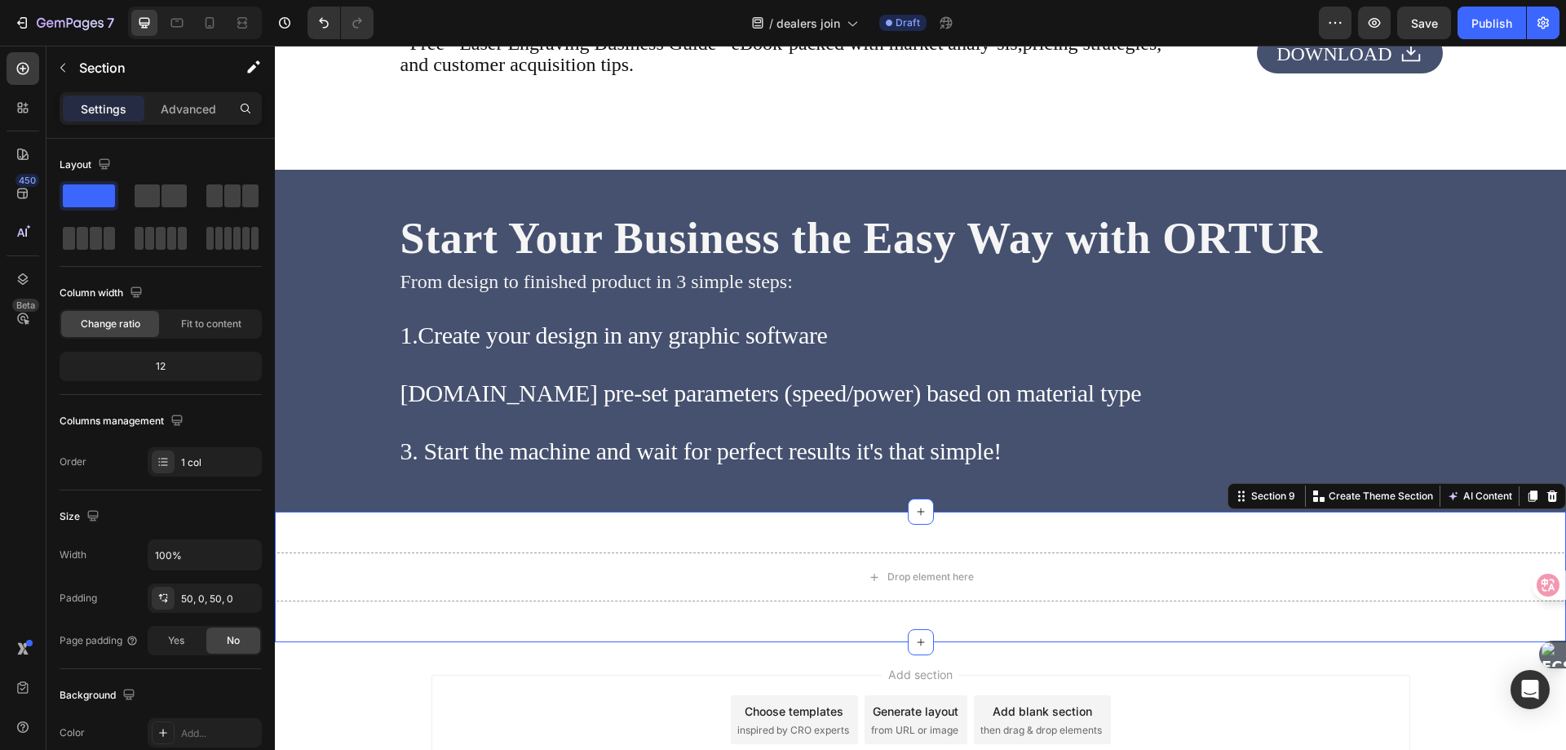
click at [454, 540] on div "Drop element here Section 9 Create Theme Section AI Content Write with GemAI Wh…" at bounding box center [920, 576] width 1291 height 131
drag, startPoint x: 187, startPoint y: 108, endPoint x: 186, endPoint y: 144, distance: 35.9
click at [187, 108] on p "Advanced" at bounding box center [188, 108] width 55 height 17
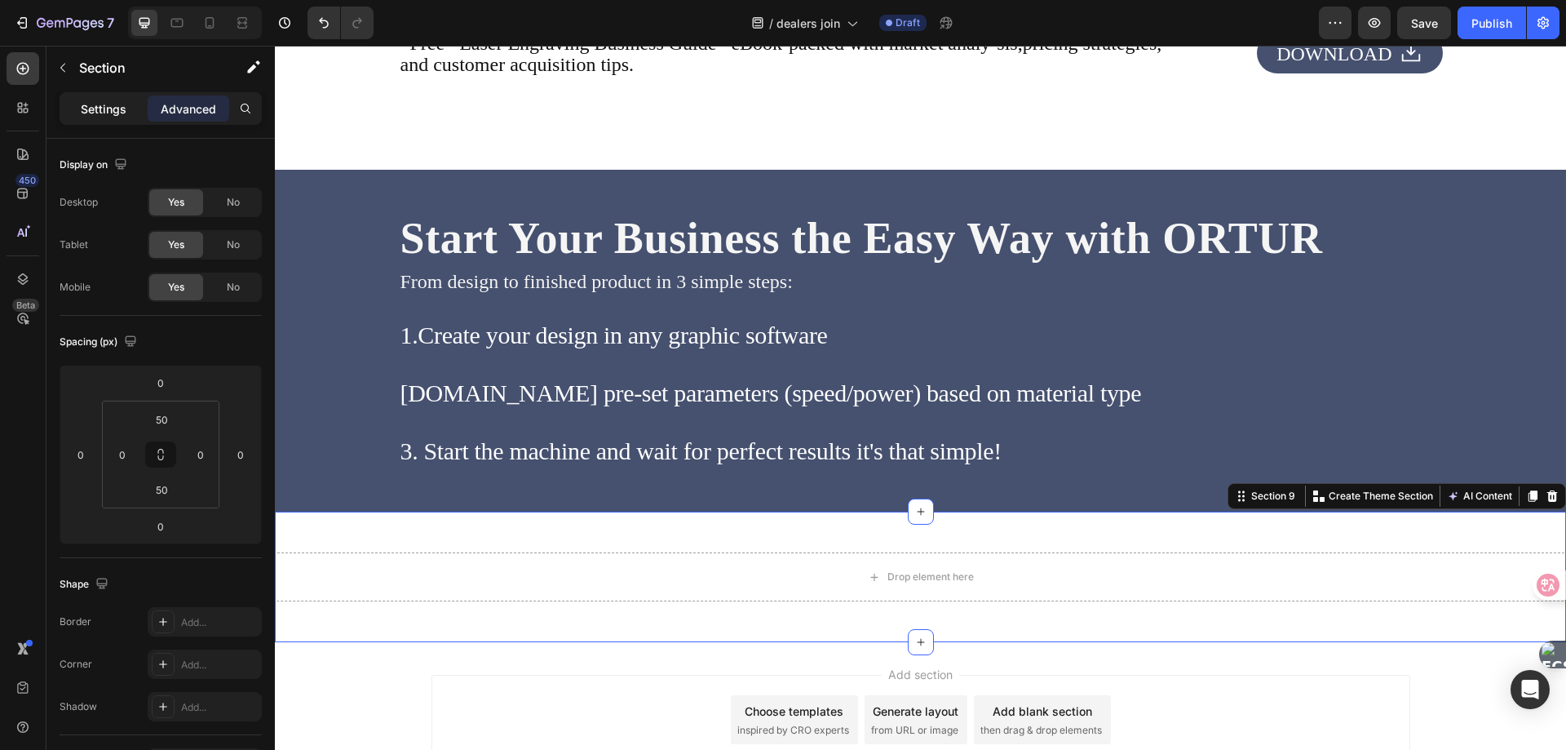
click at [107, 110] on p "Settings" at bounding box center [104, 108] width 46 height 17
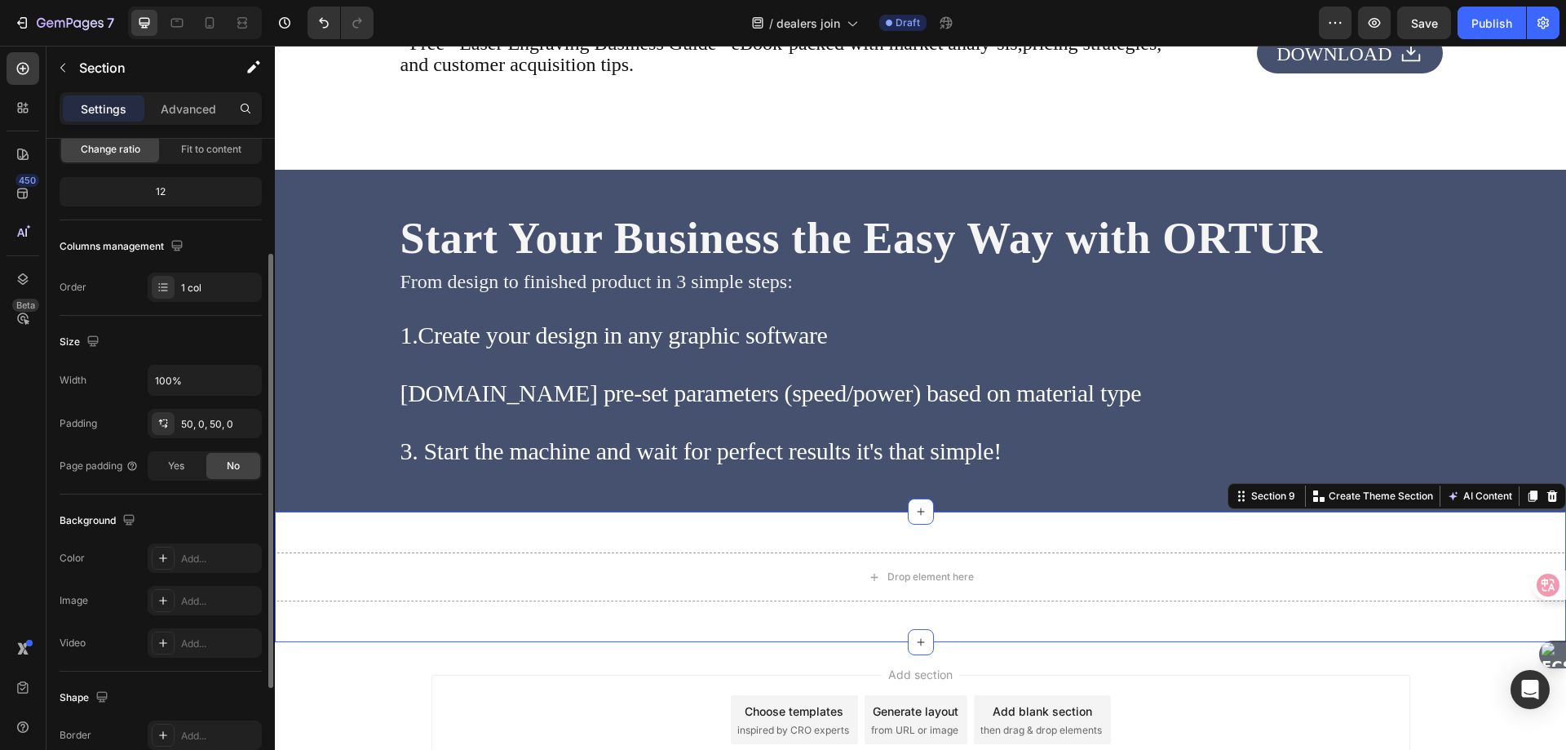
scroll to position [0, 0]
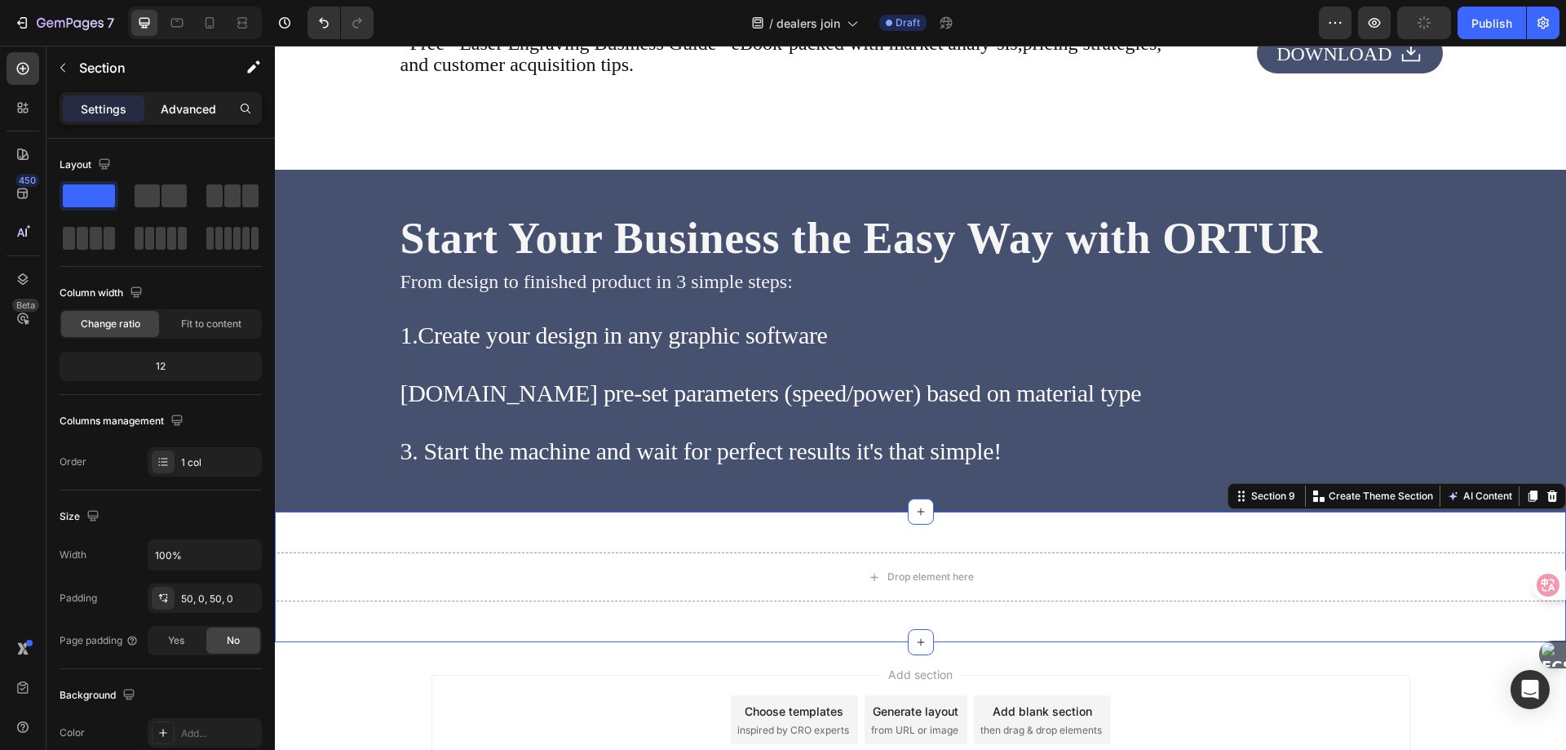
click at [172, 104] on p "Advanced" at bounding box center [188, 108] width 55 height 17
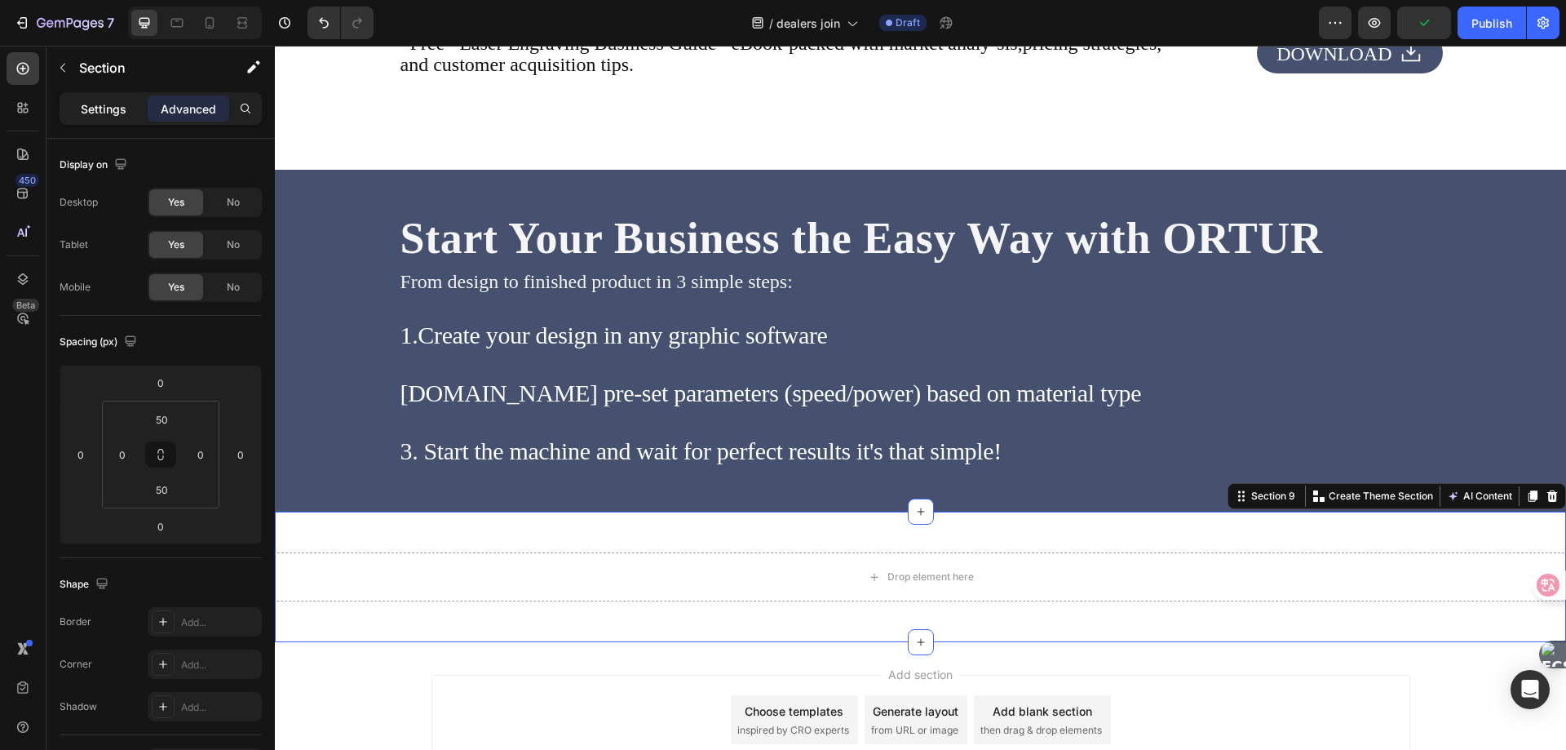
click at [102, 97] on div "Settings" at bounding box center [104, 108] width 82 height 26
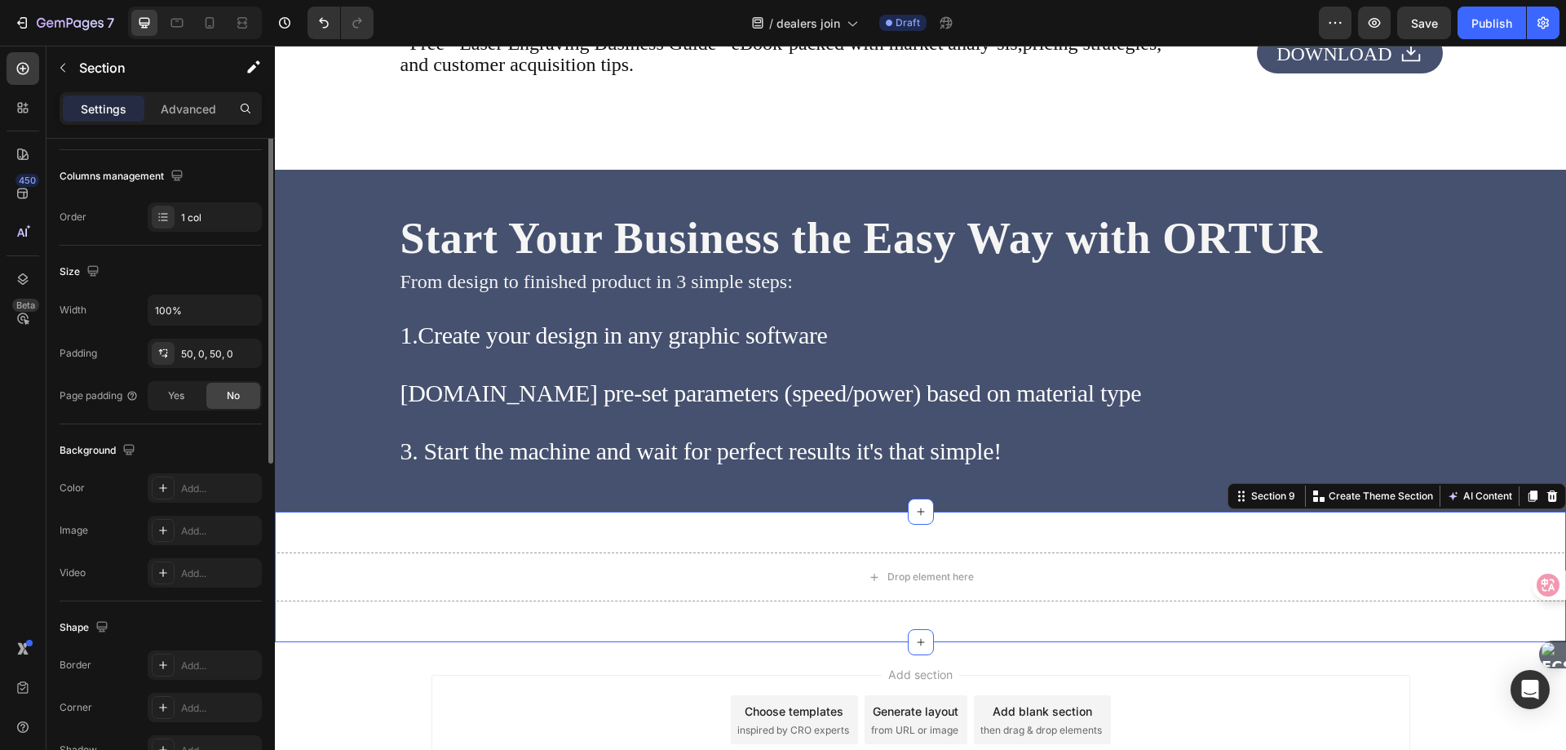
scroll to position [326, 0]
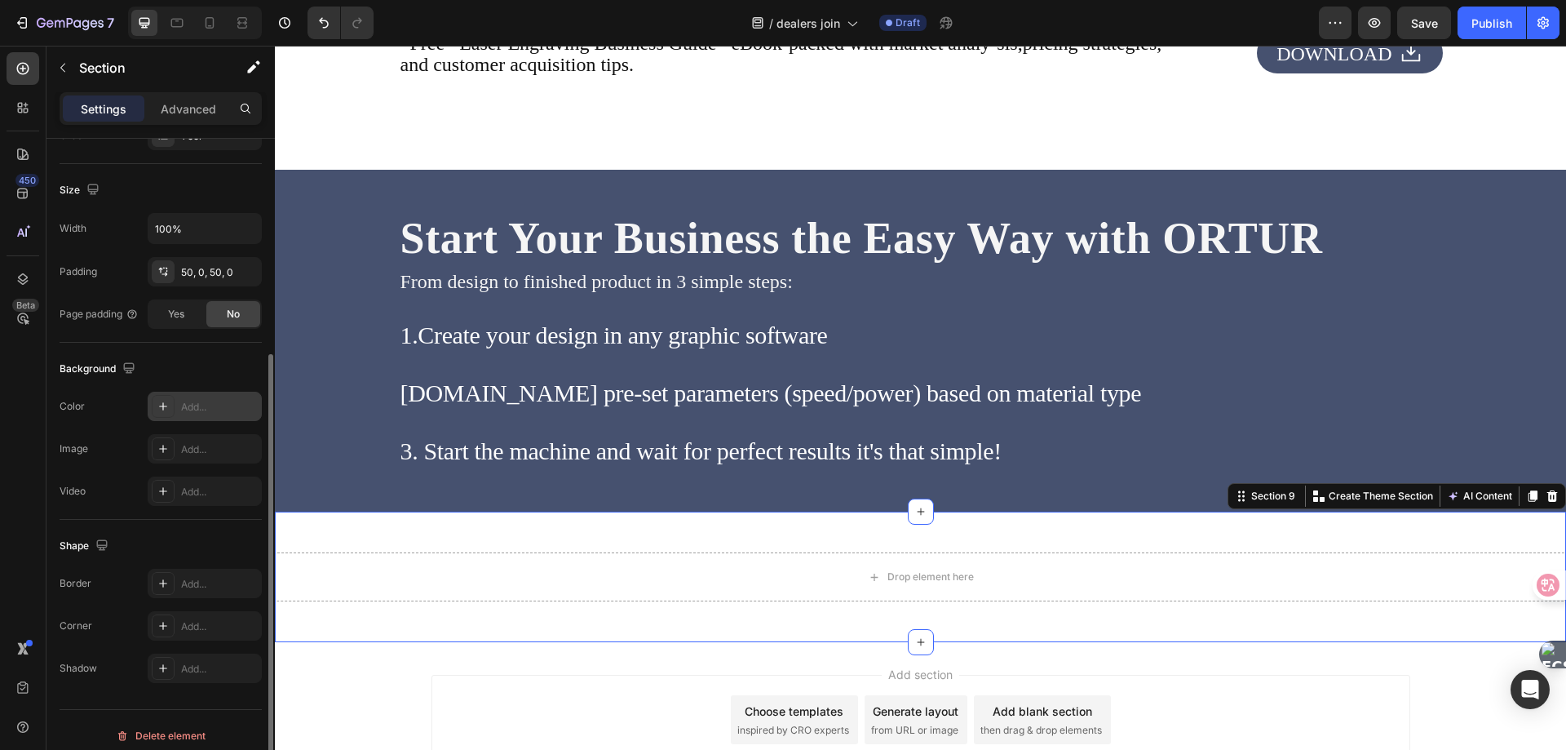
click at [170, 405] on div at bounding box center [163, 406] width 23 height 23
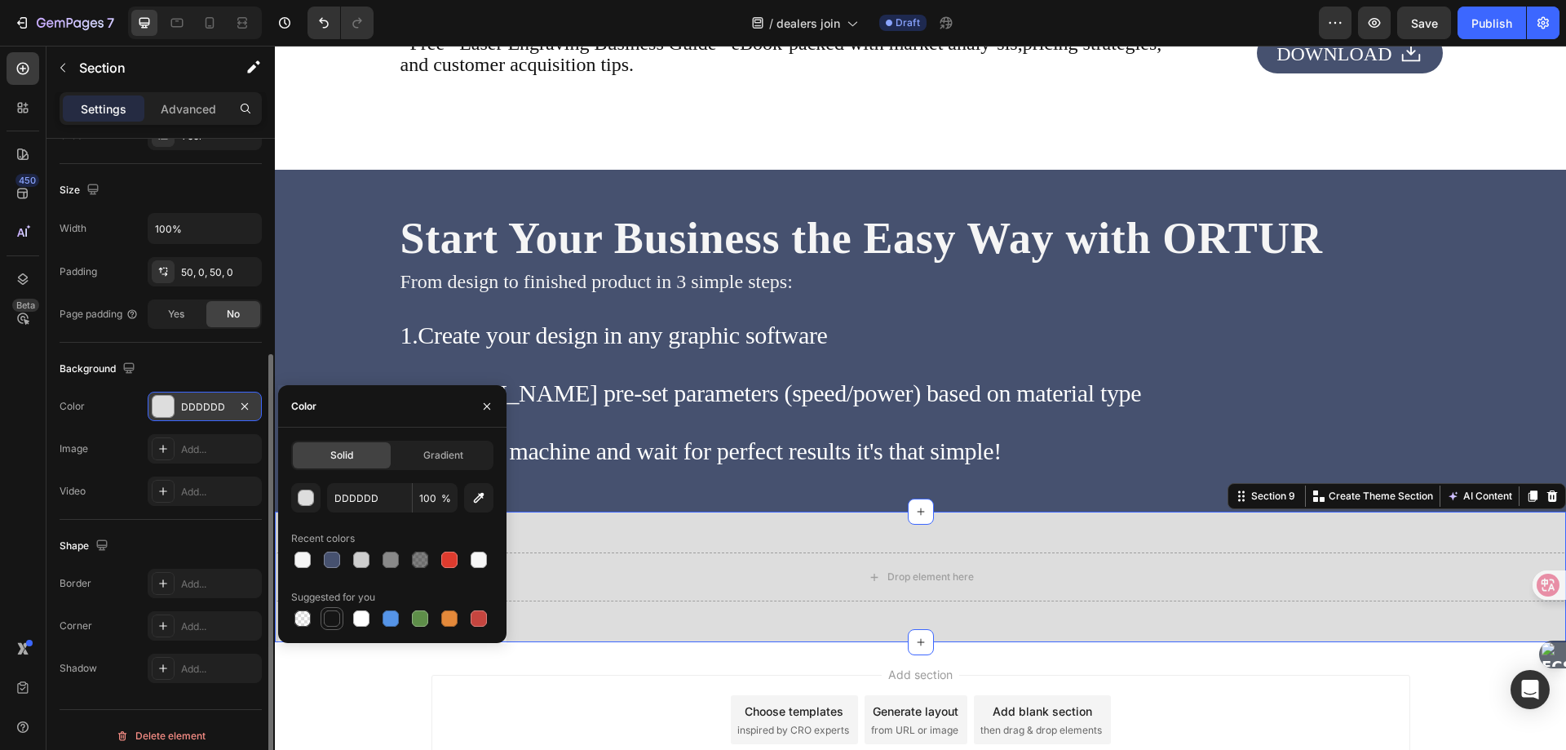
click at [334, 625] on div at bounding box center [332, 618] width 16 height 16
type input "151515"
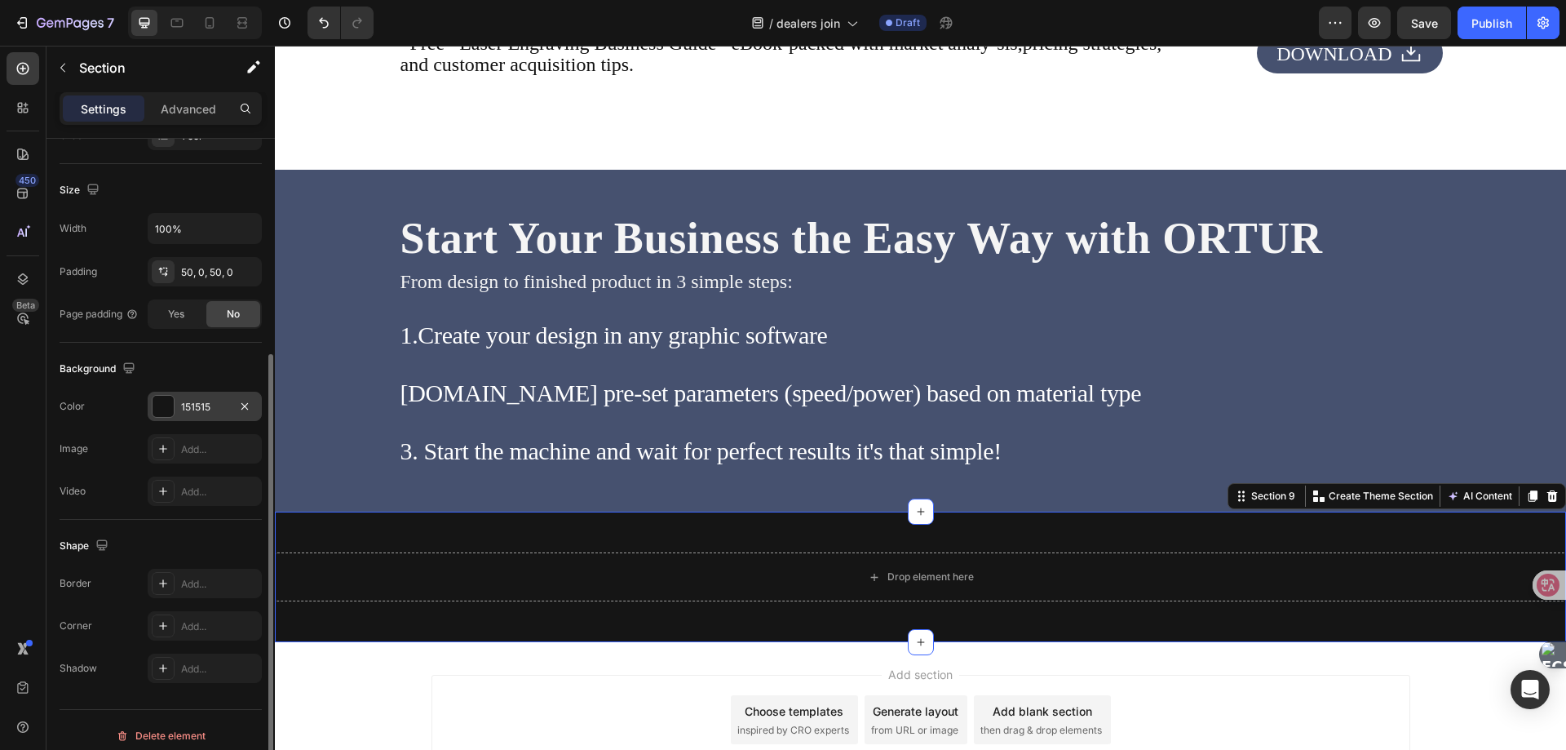
click at [739, 544] on div "Drop element here Section 9 Create Theme Section AI Content Write with GemAI Wh…" at bounding box center [920, 576] width 1291 height 131
click at [516, 240] on h2 "Start Your Business the Easy Way with ORTUR" at bounding box center [921, 238] width 1044 height 56
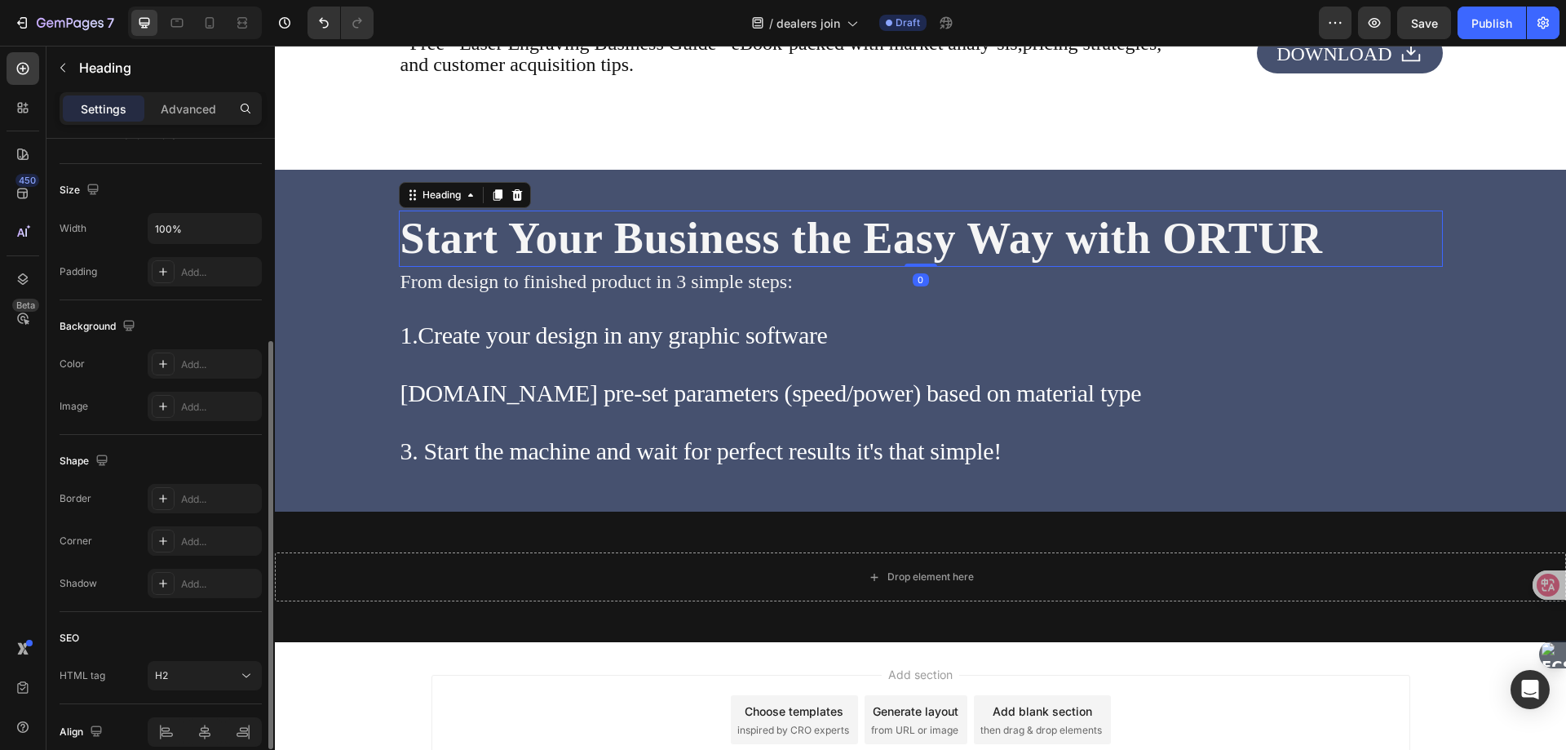
scroll to position [0, 0]
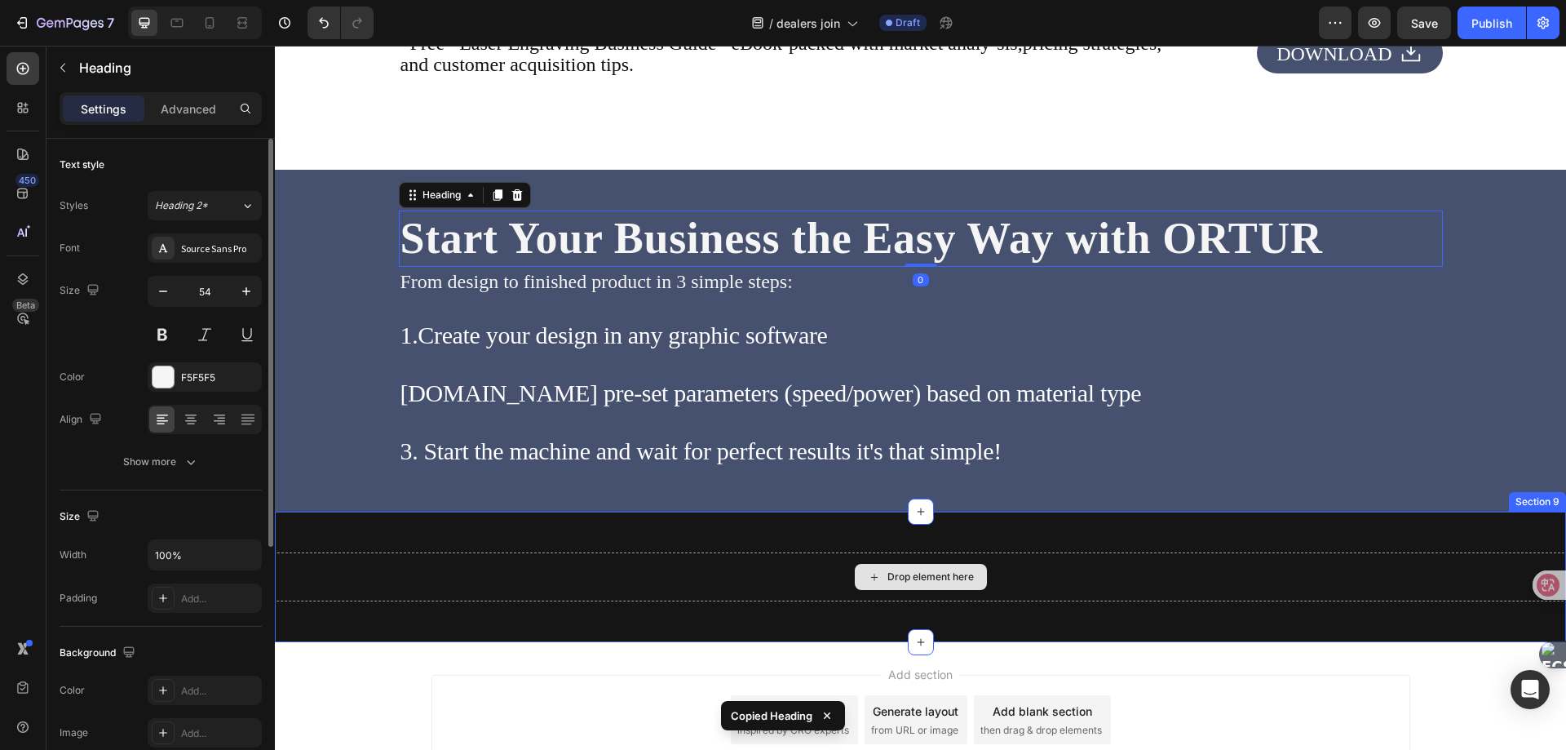
click at [472, 575] on div "Drop element here" at bounding box center [920, 576] width 1291 height 49
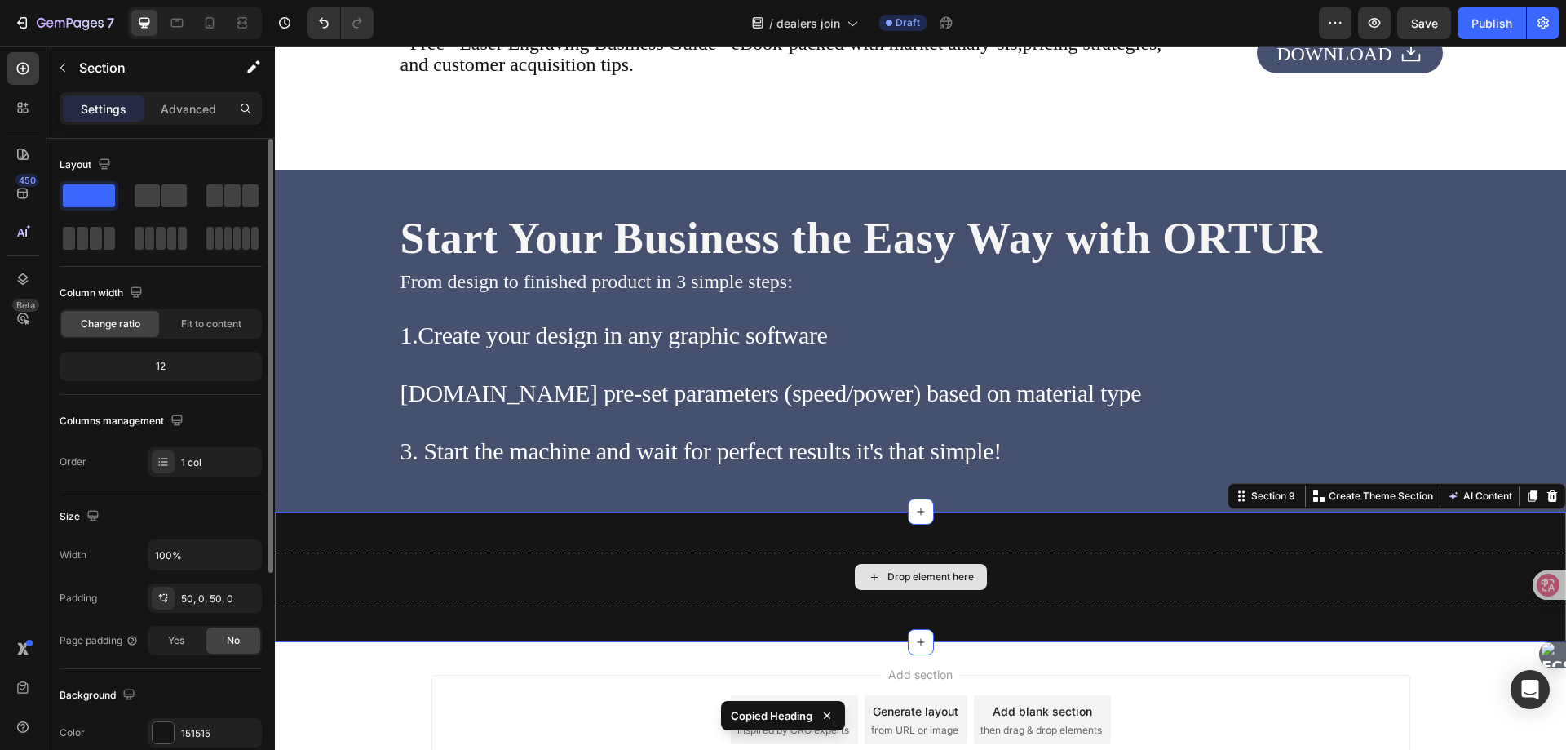
click at [472, 575] on div "Drop element here" at bounding box center [920, 576] width 1291 height 49
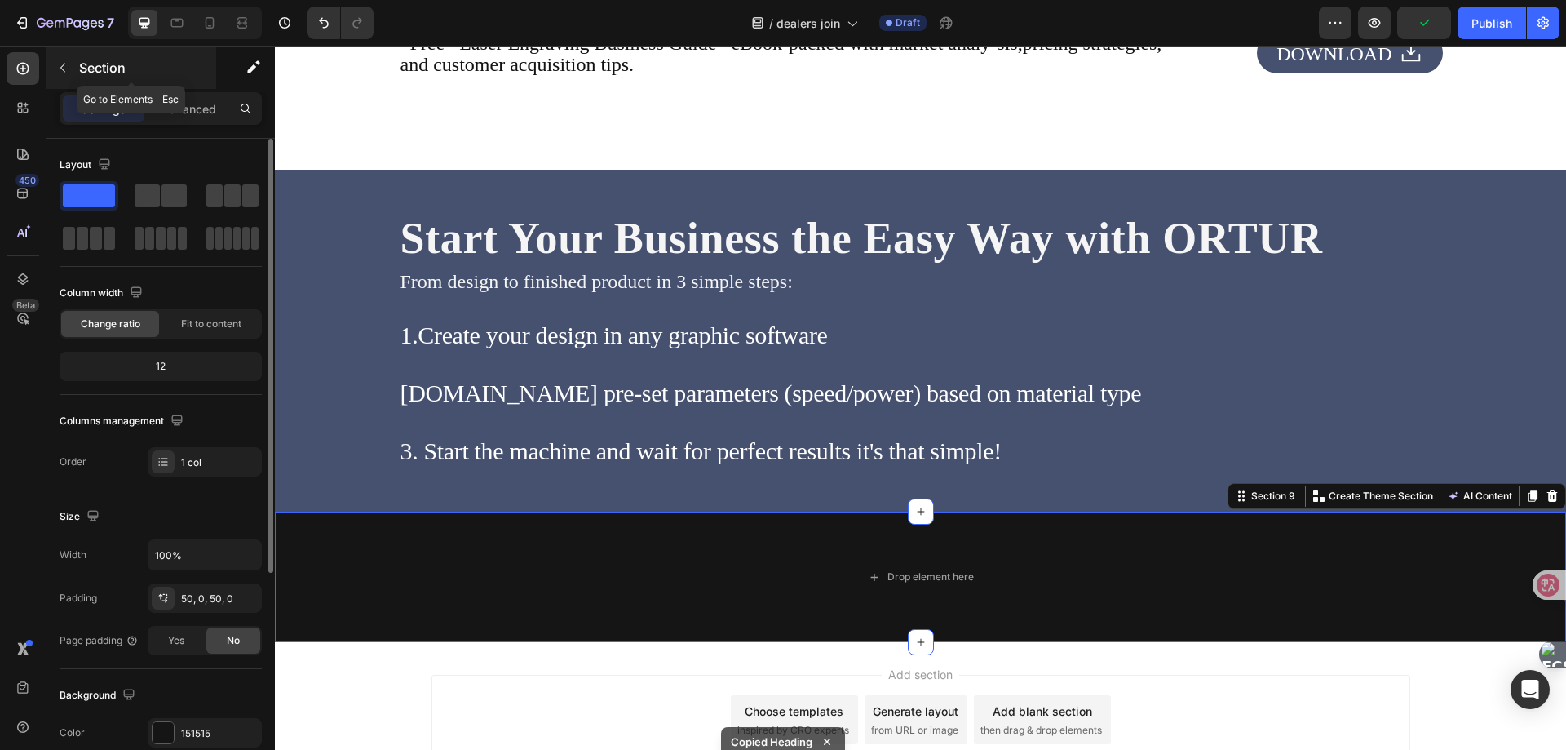
click at [69, 68] on button "button" at bounding box center [63, 68] width 26 height 26
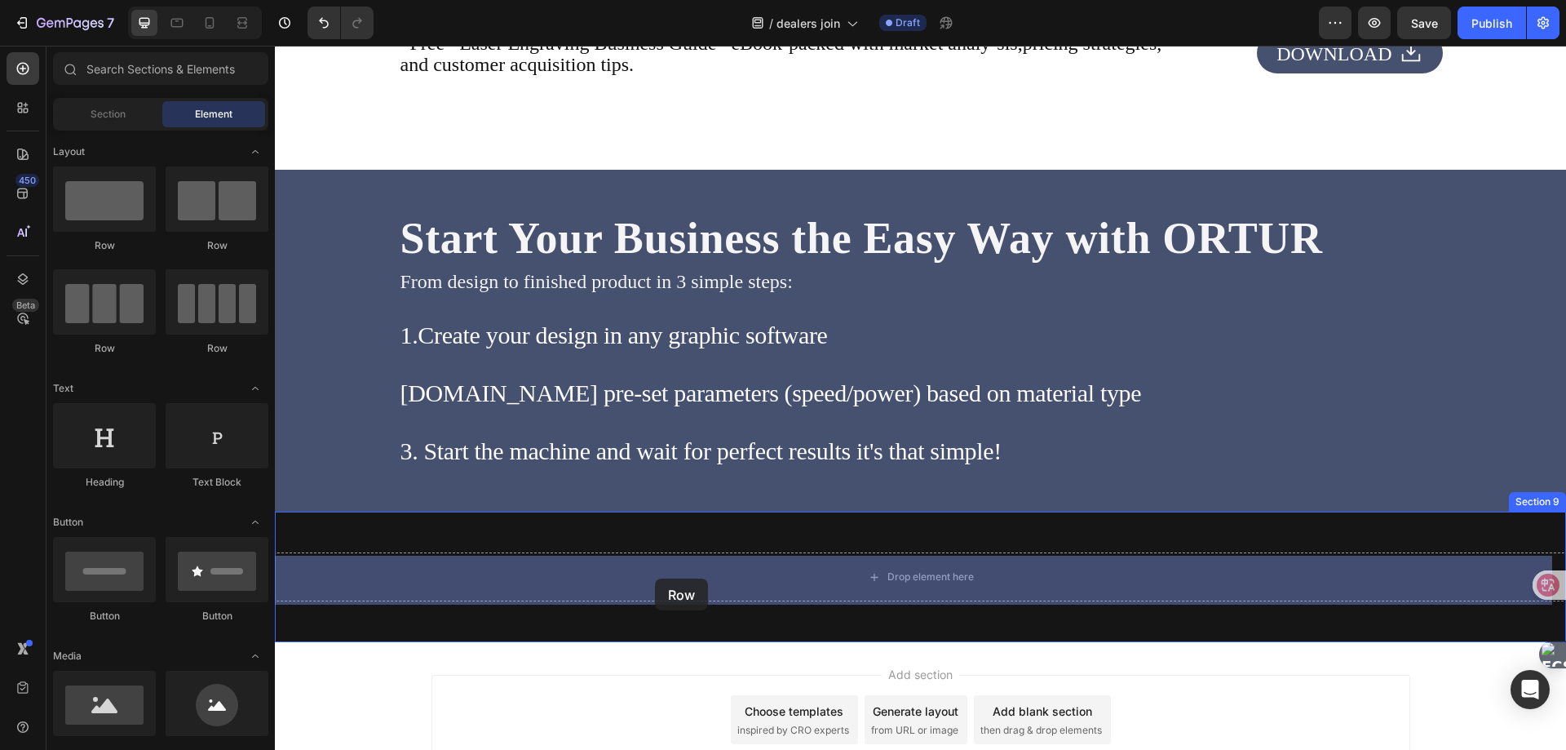
drag, startPoint x: 383, startPoint y: 248, endPoint x: 655, endPoint y: 578, distance: 428.3
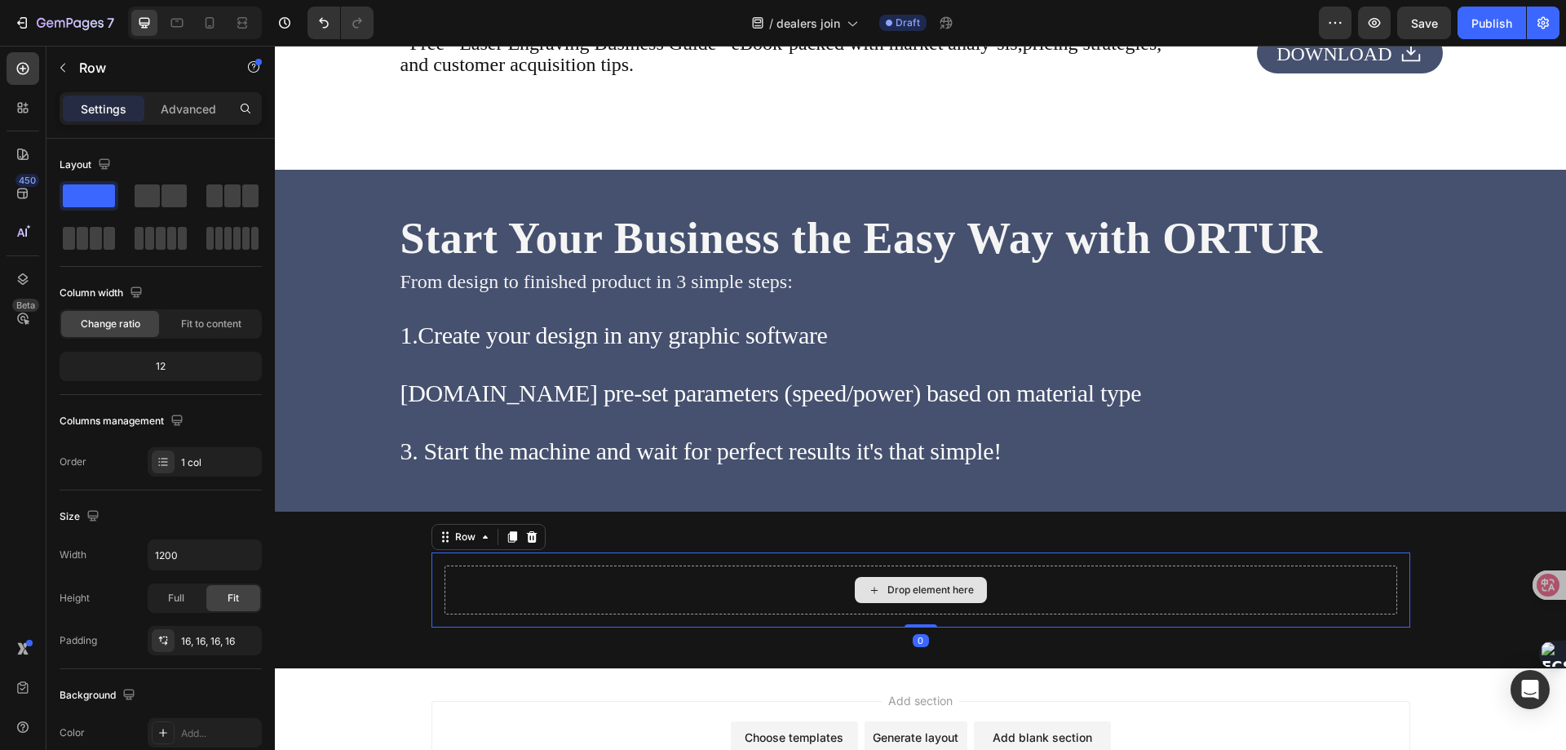
click at [445, 569] on div "Drop element here" at bounding box center [921, 589] width 953 height 49
drag, startPoint x: 168, startPoint y: 551, endPoint x: 244, endPoint y: 520, distance: 82.0
click at [168, 551] on input "1200" at bounding box center [204, 554] width 113 height 29
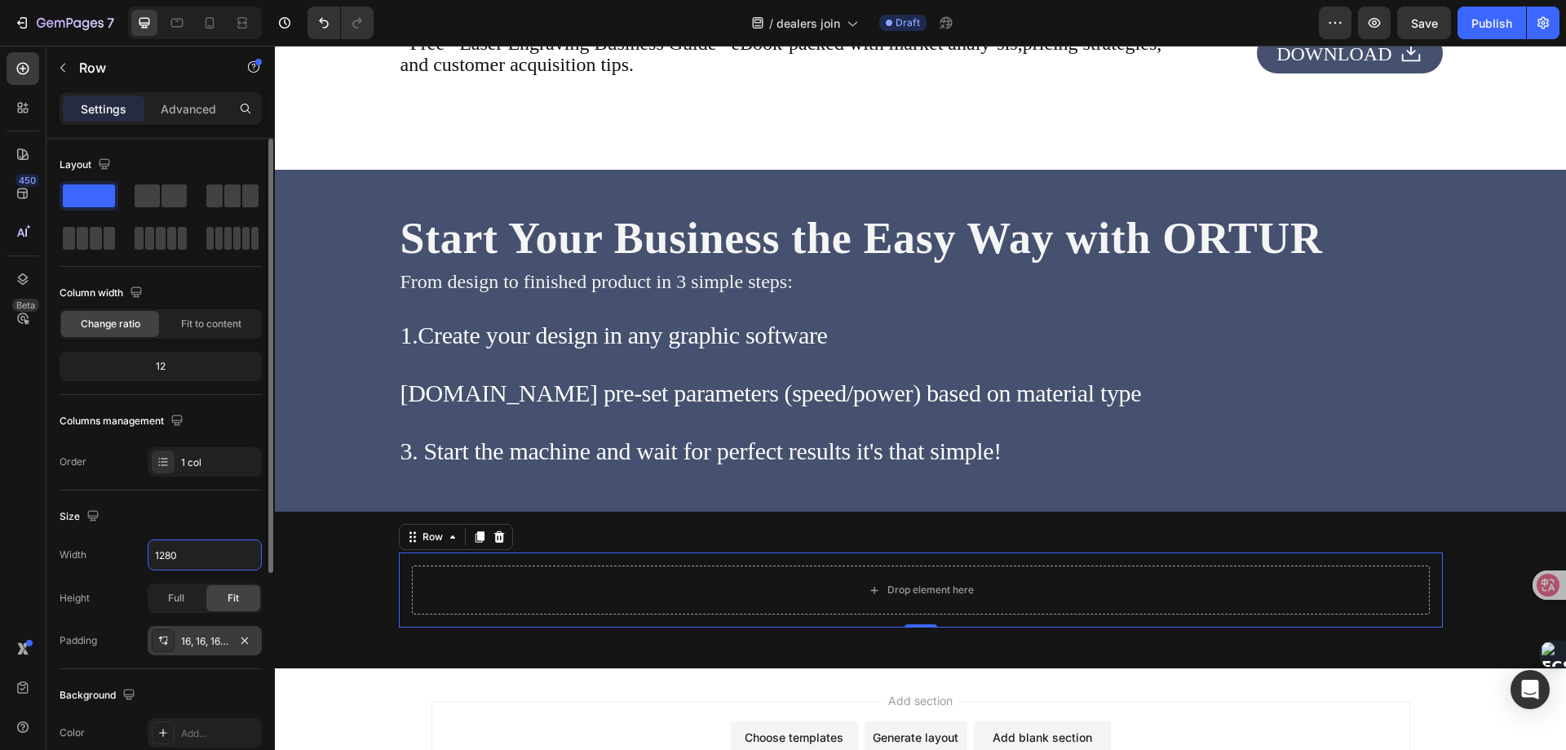
type input "1280"
click at [171, 640] on div at bounding box center [163, 640] width 23 height 23
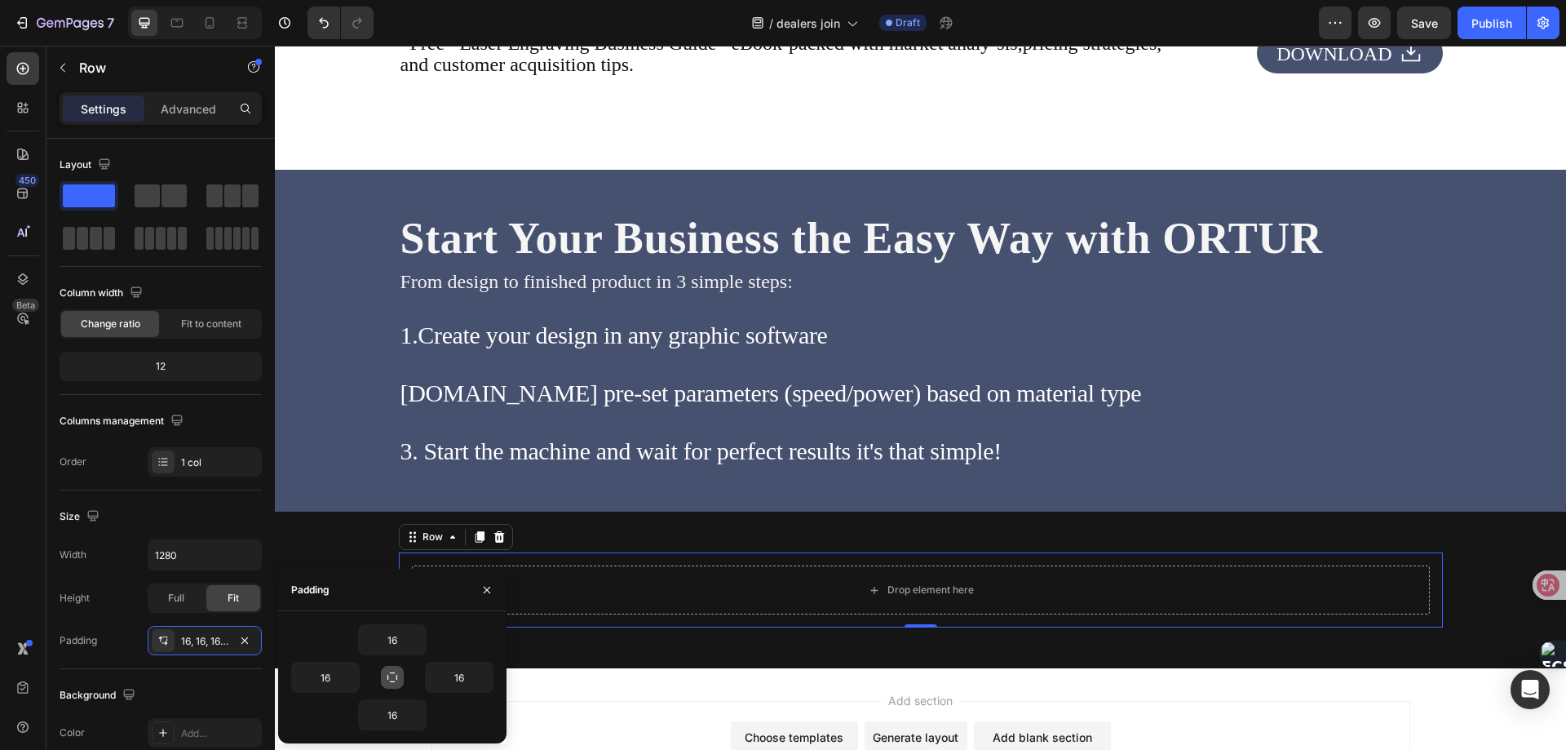
click at [390, 674] on icon "button" at bounding box center [392, 677] width 13 height 13
click at [396, 647] on input "16" at bounding box center [392, 639] width 67 height 29
type input "0"
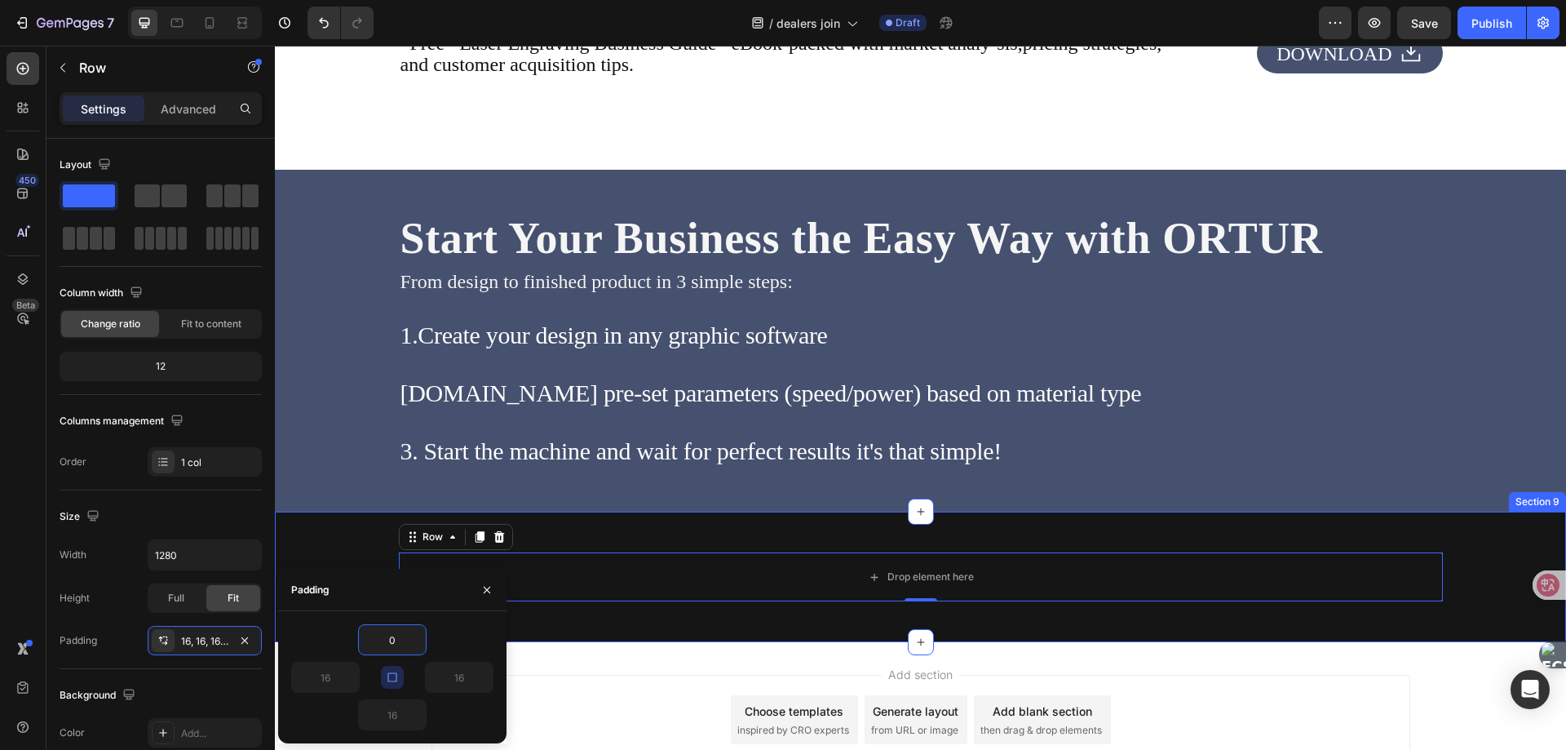
click at [674, 642] on div "Drop element here Row 0 Section 9" at bounding box center [920, 576] width 1291 height 131
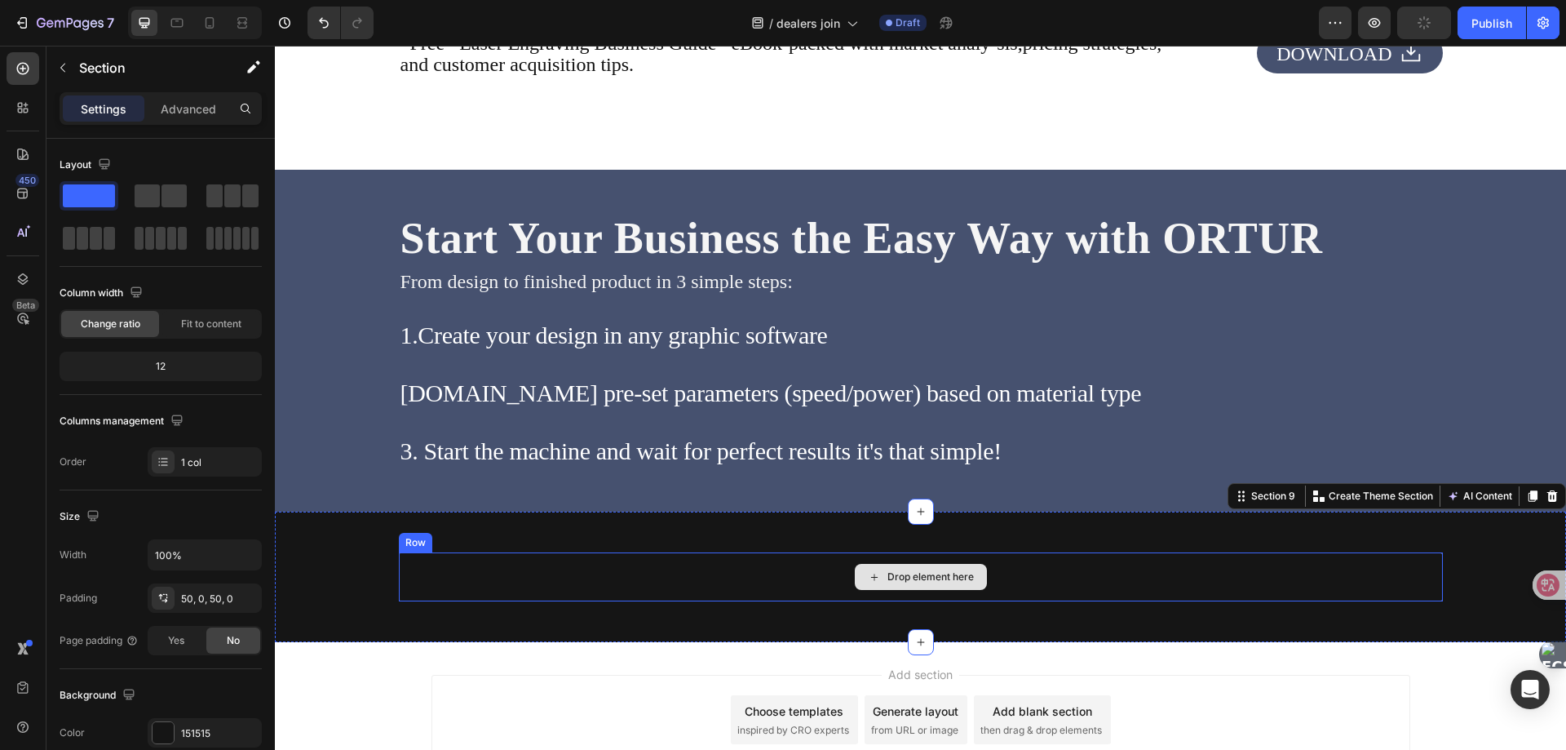
click at [706, 586] on div "Drop element here" at bounding box center [921, 576] width 1044 height 49
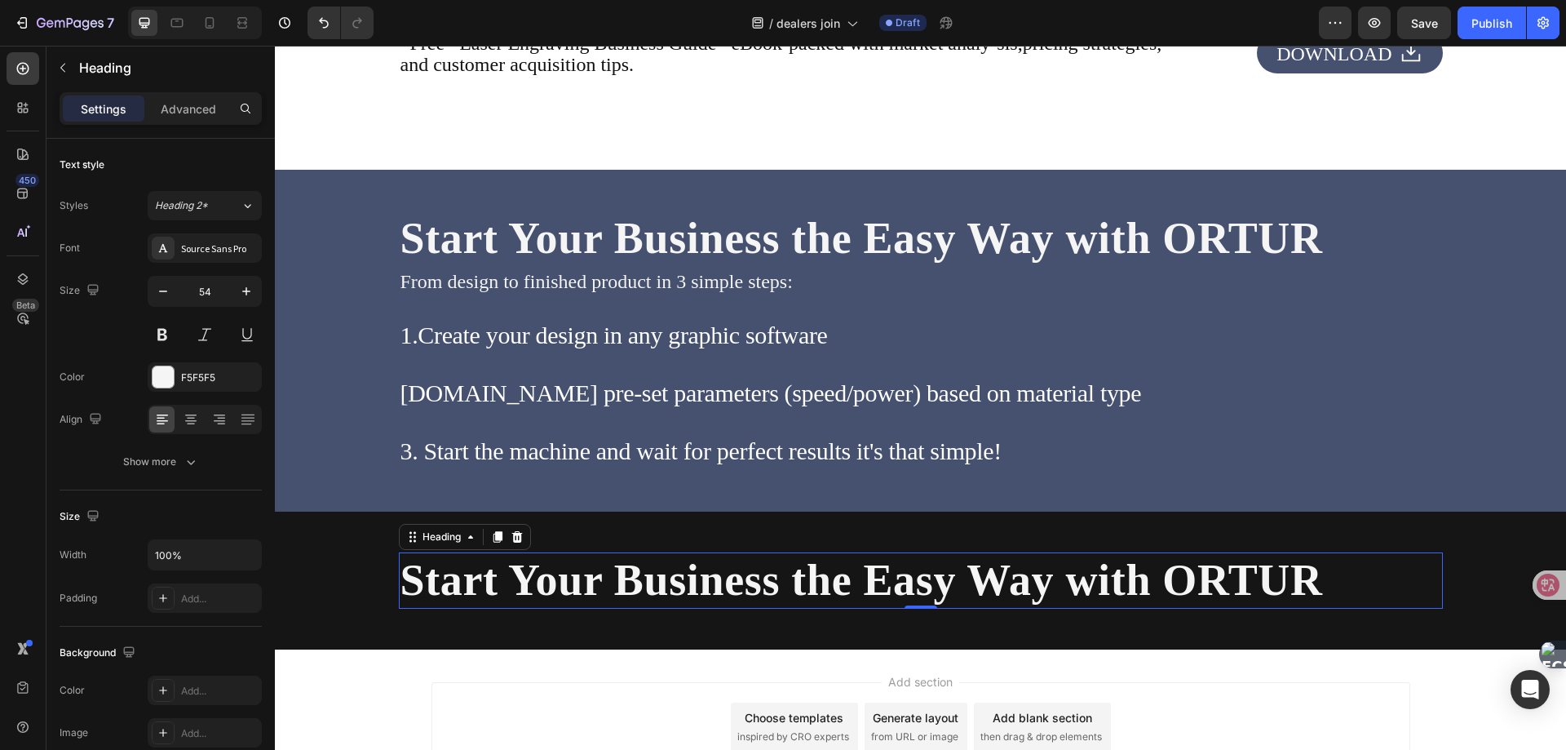
click at [638, 588] on h2 "Start Your Business the Easy Way with ORTUR" at bounding box center [921, 580] width 1044 height 56
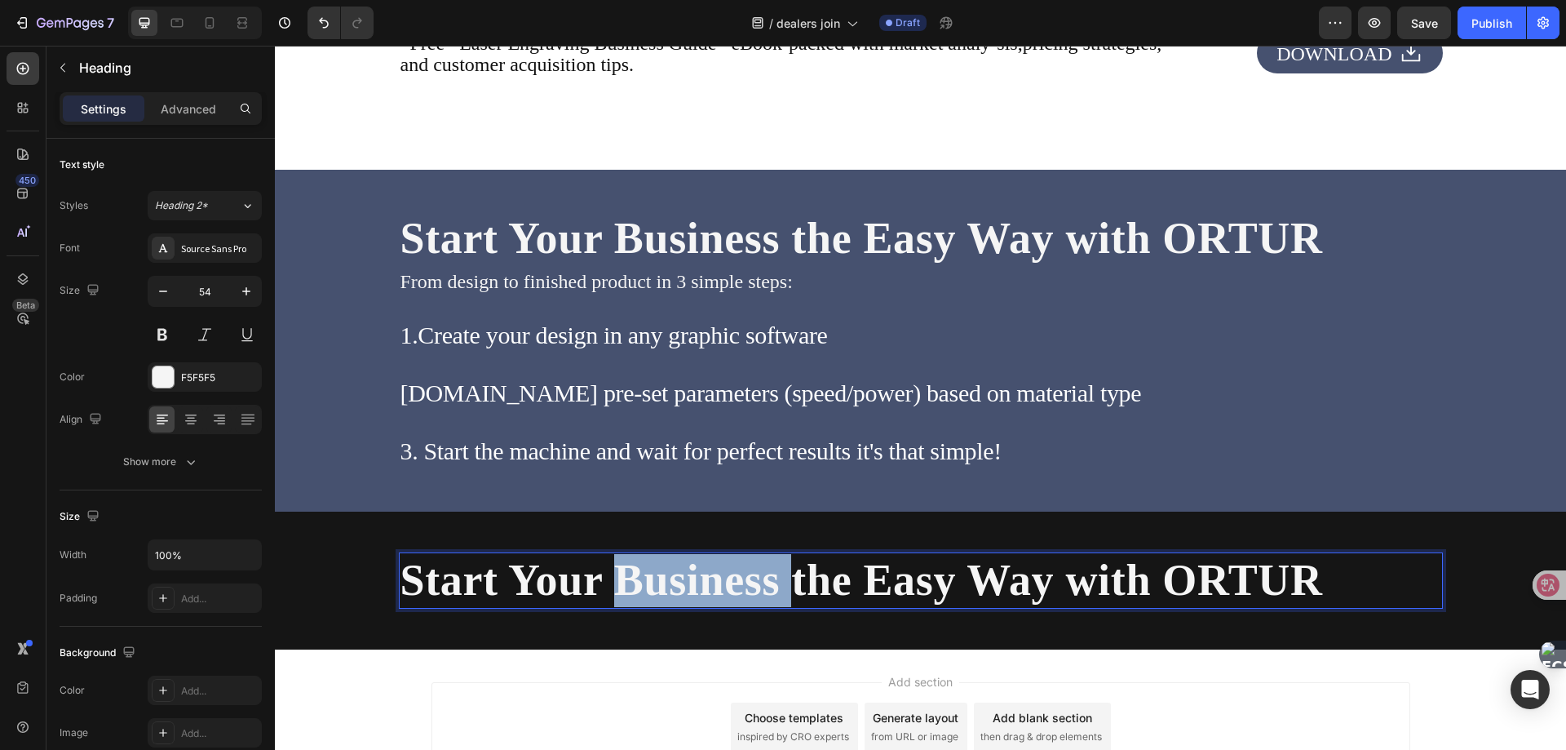
click at [638, 588] on p "Start Your Business the Easy Way with ORTUR" at bounding box center [921, 580] width 1041 height 53
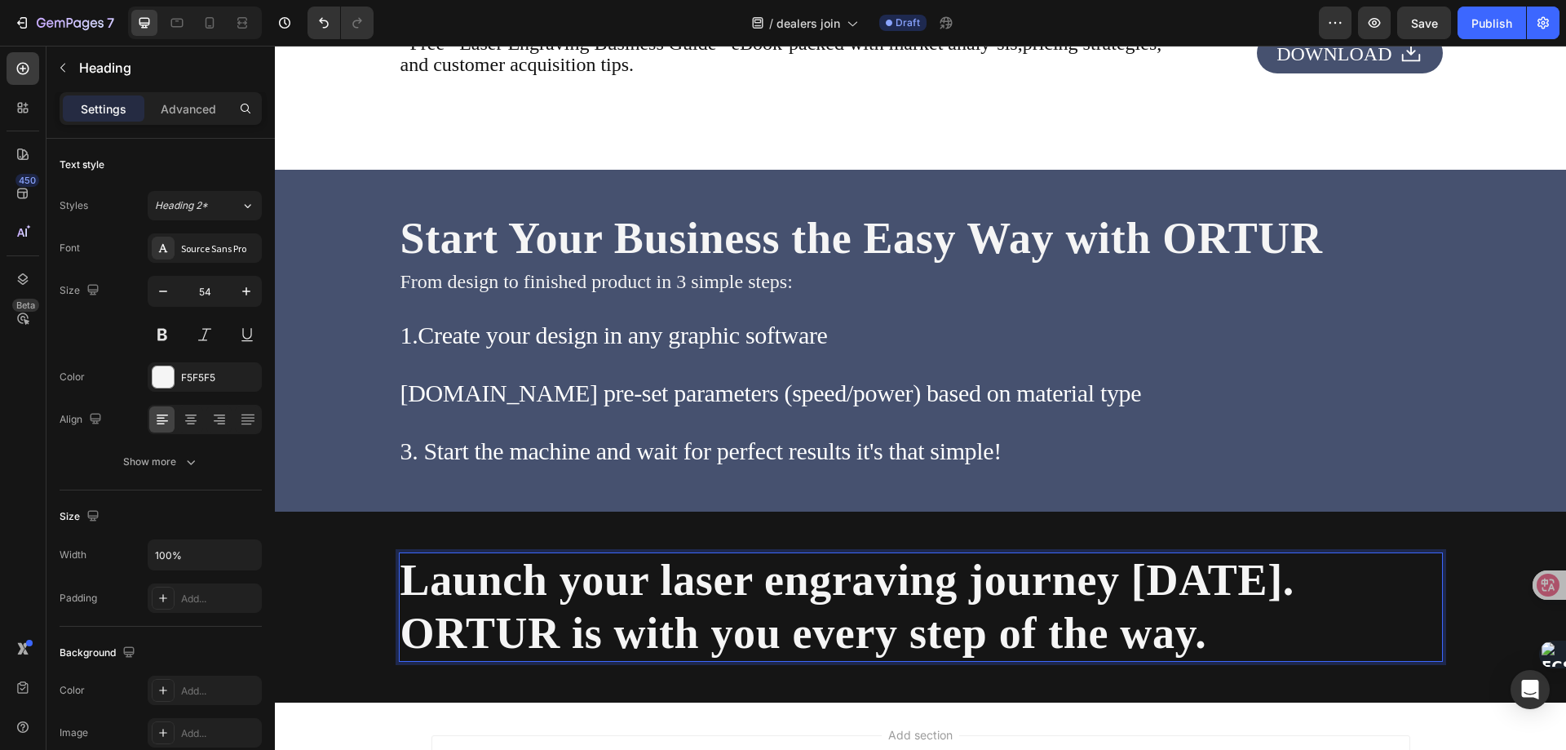
click at [1398, 592] on p "Launch your laser engraving journey [DATE]. ORTUR is with you every step of the…" at bounding box center [921, 607] width 1041 height 106
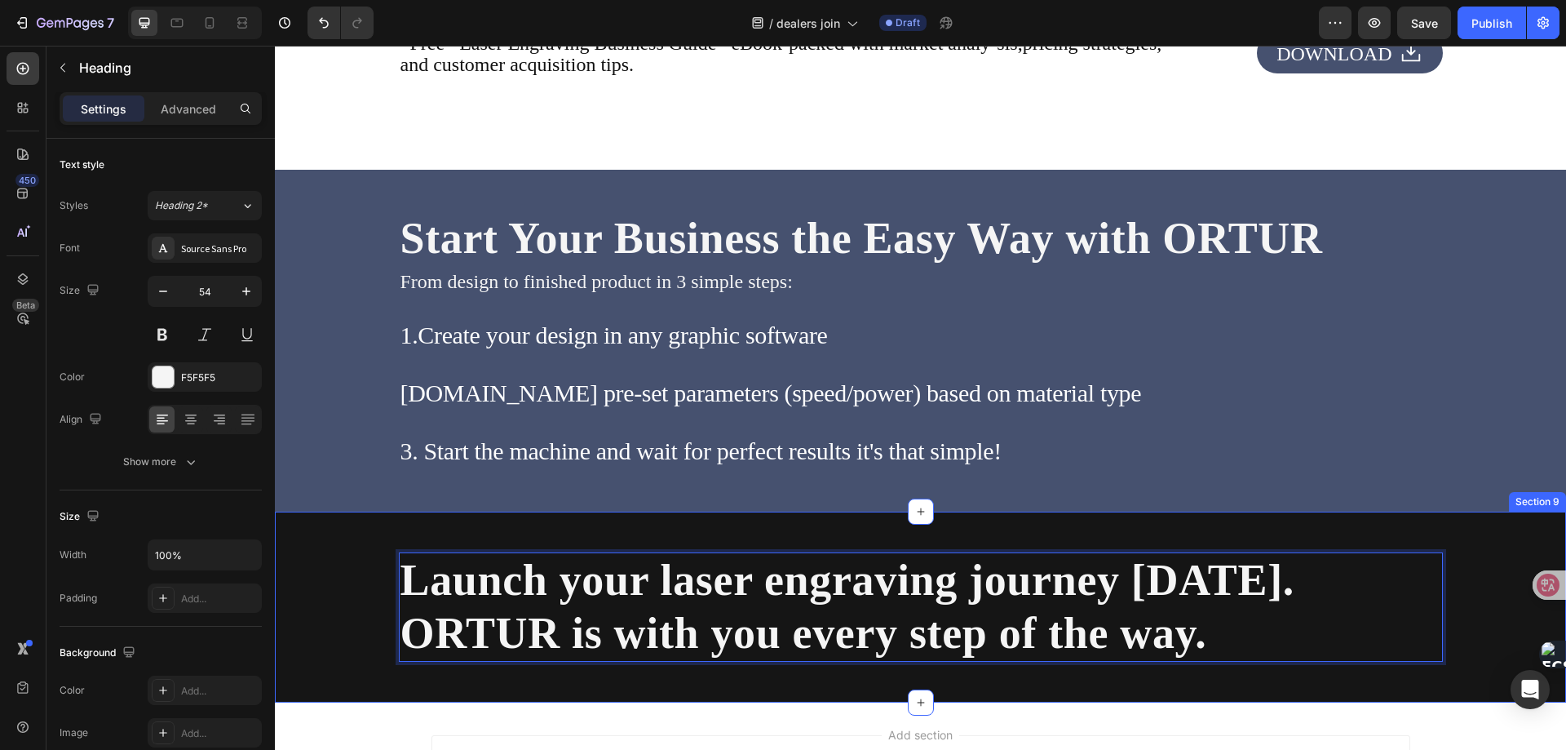
click at [330, 555] on div "Launch your laser engraving journey [DATE]. ORTUR is with you every step of the…" at bounding box center [920, 606] width 1291 height 191
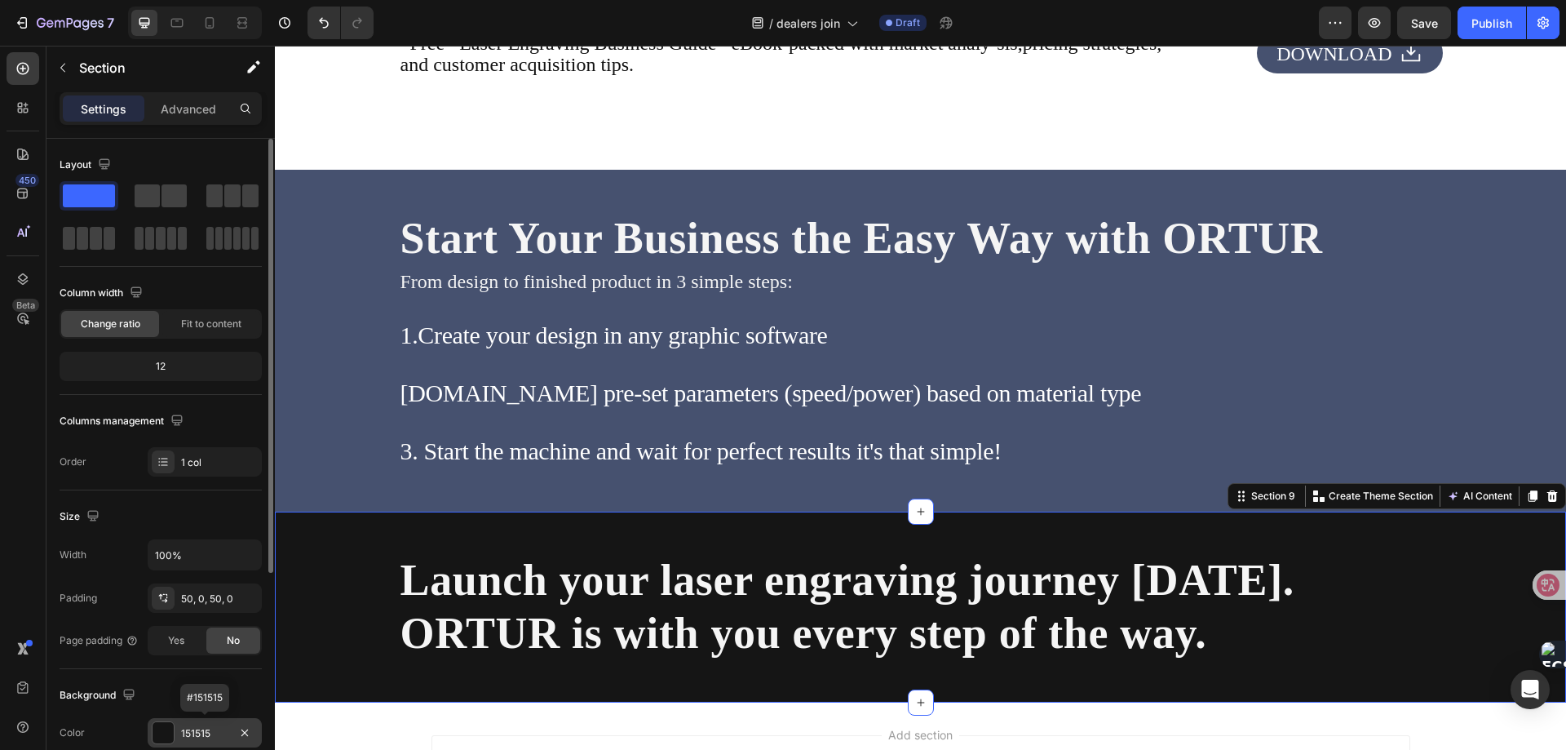
click at [168, 728] on div at bounding box center [163, 732] width 21 height 21
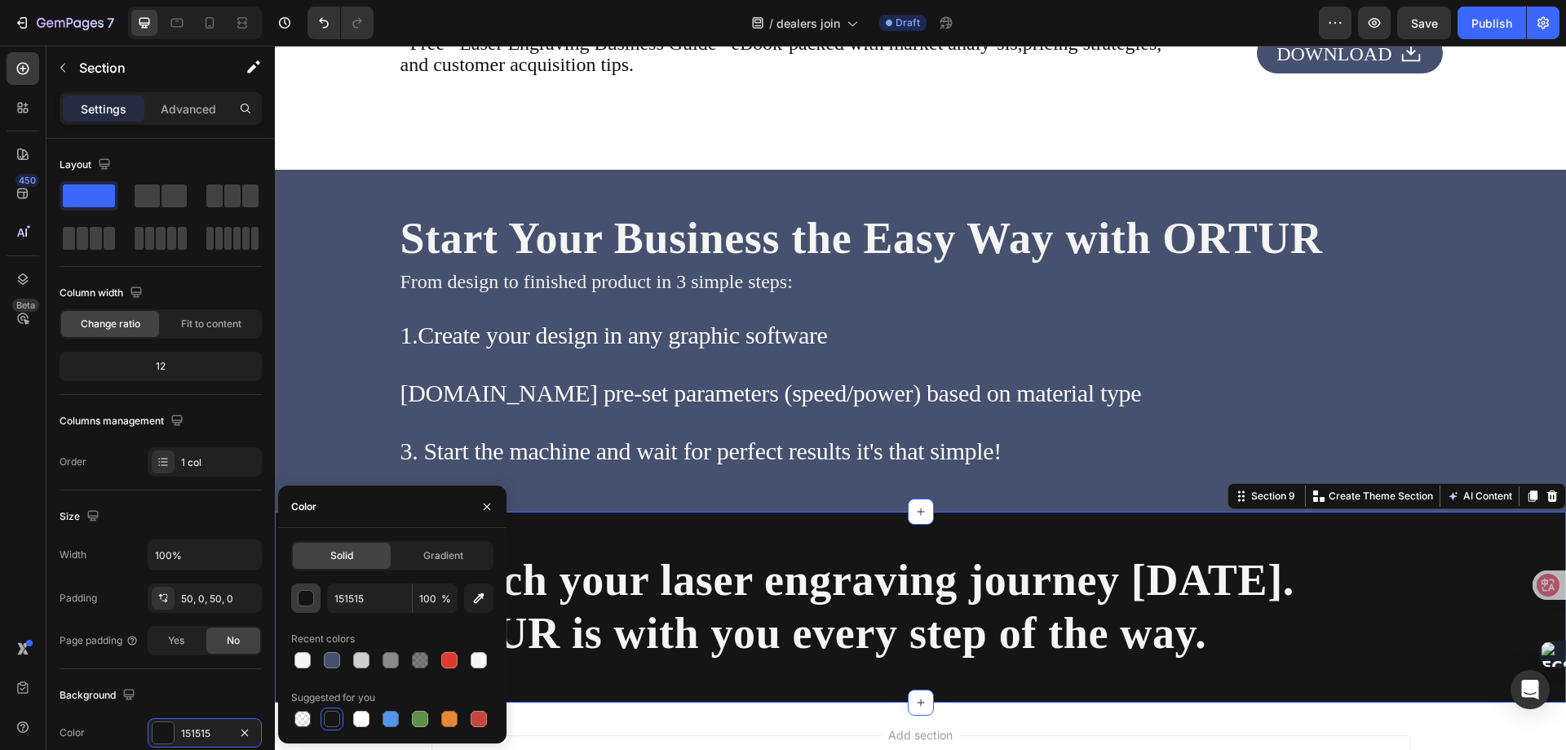
click at [307, 601] on div "button" at bounding box center [307, 599] width 16 height 16
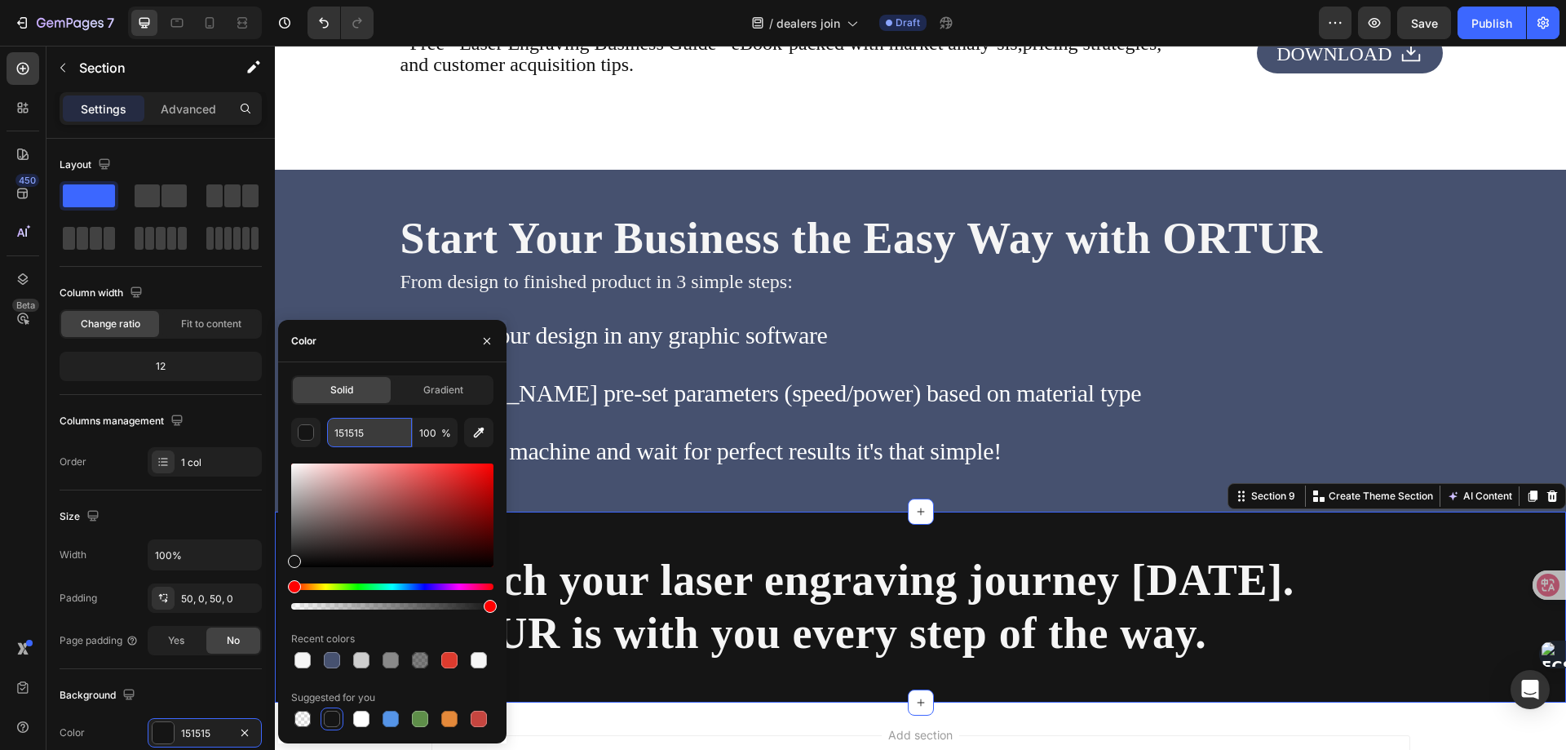
click at [336, 432] on input "151515" at bounding box center [369, 432] width 85 height 29
paste input "#24242e"
type input "#24242e"
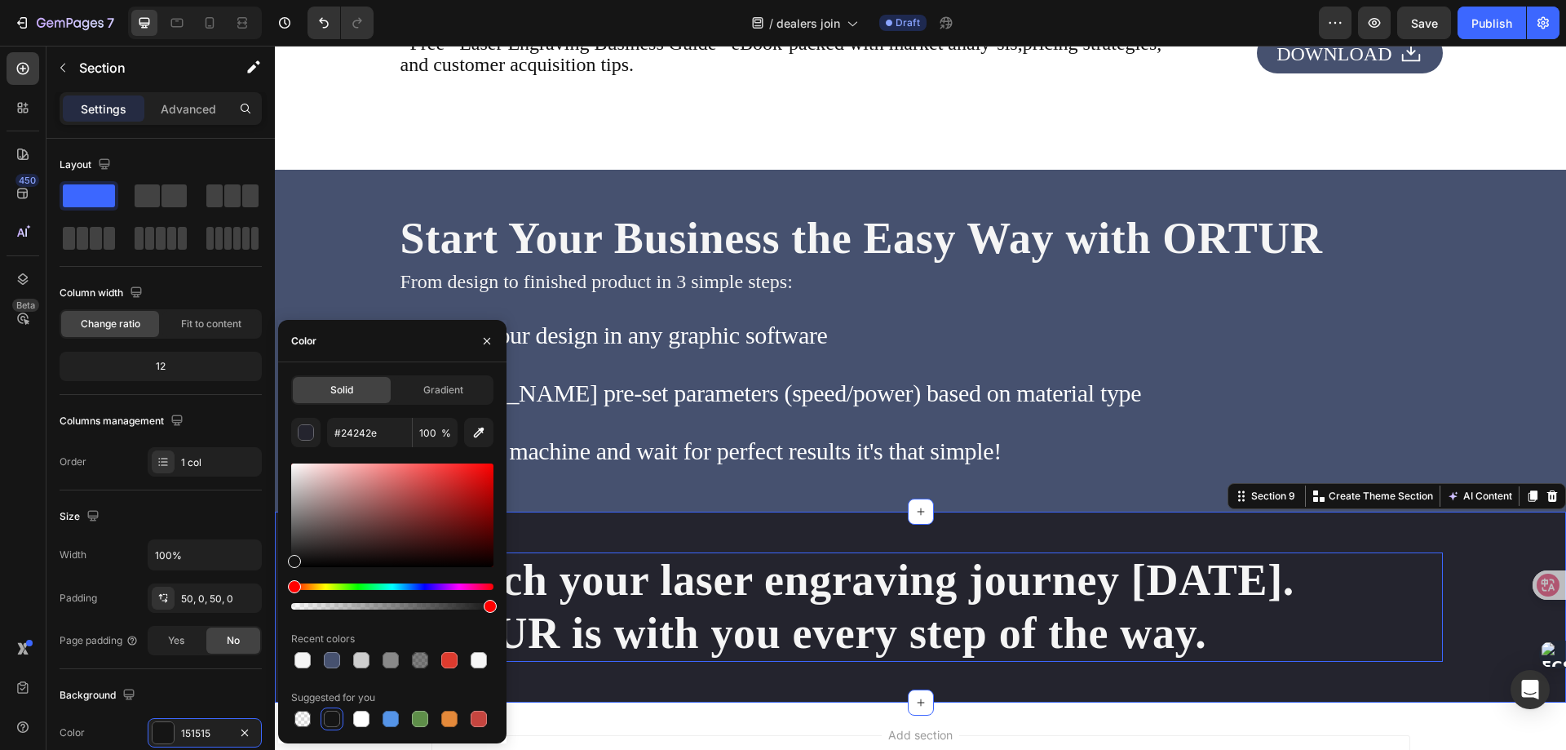
click at [736, 567] on p "Launch your laser engraving journey [DATE]. ORTUR is with you every step of the…" at bounding box center [921, 607] width 1041 height 106
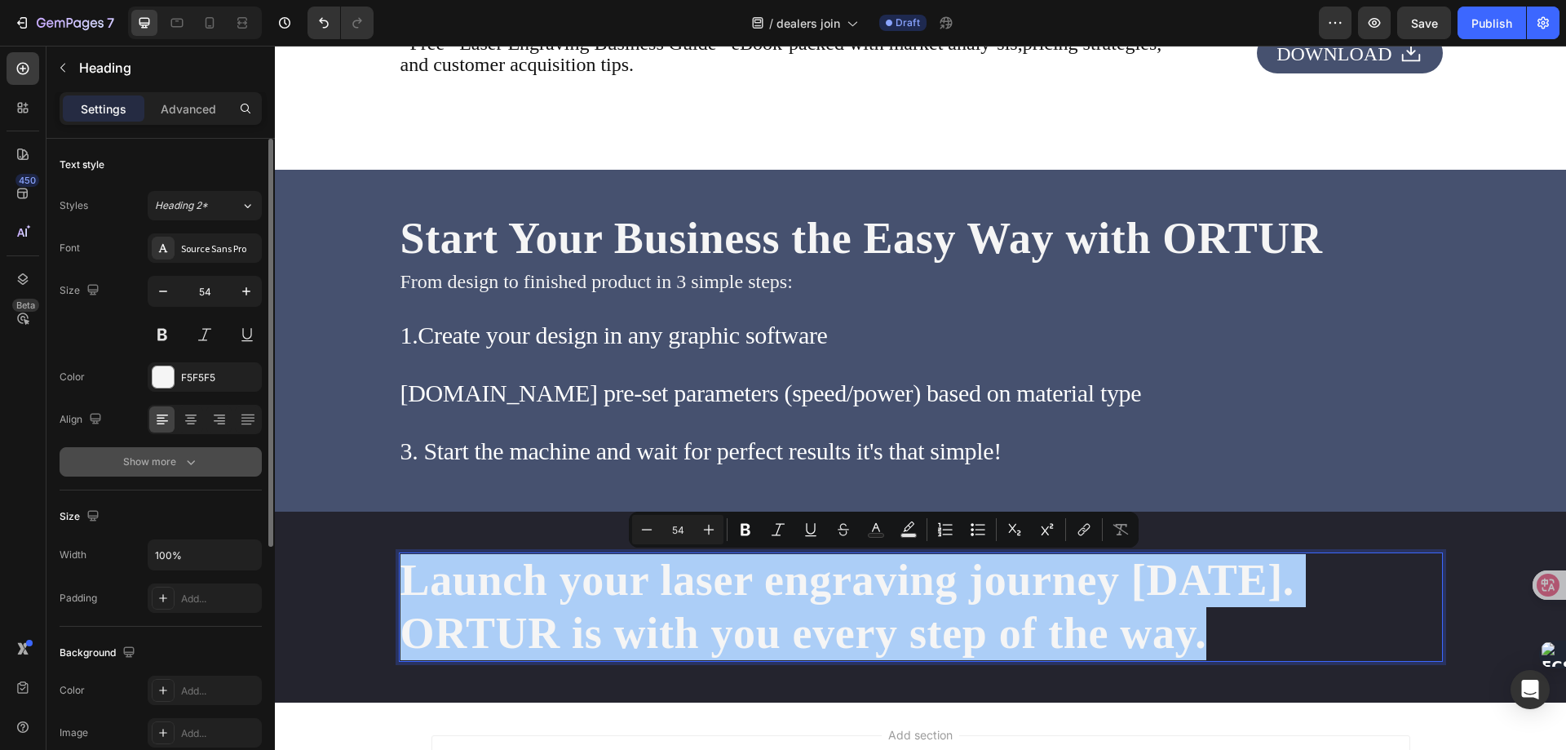
click at [188, 469] on icon "button" at bounding box center [191, 462] width 16 height 16
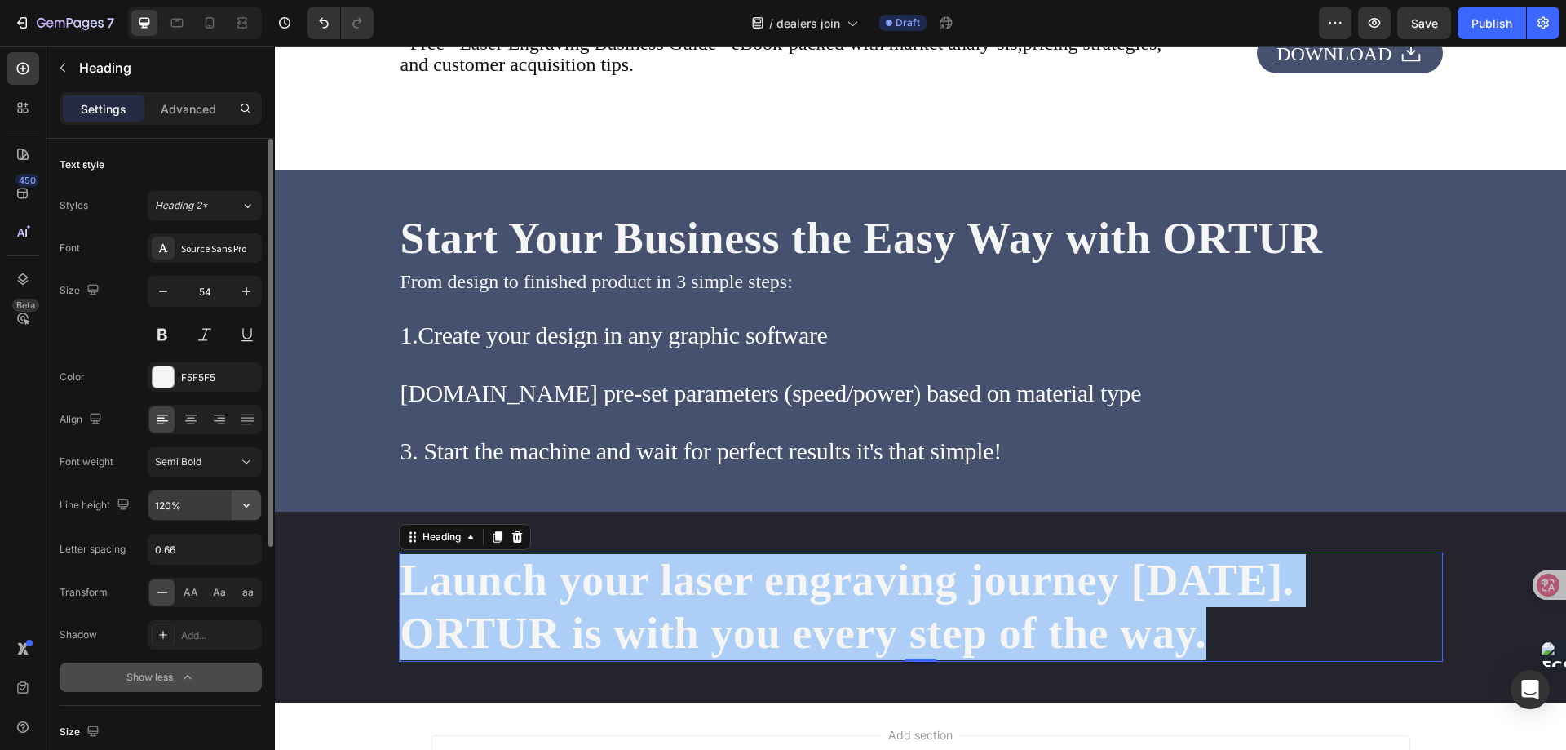
click at [241, 504] on icon "button" at bounding box center [246, 505] width 16 height 16
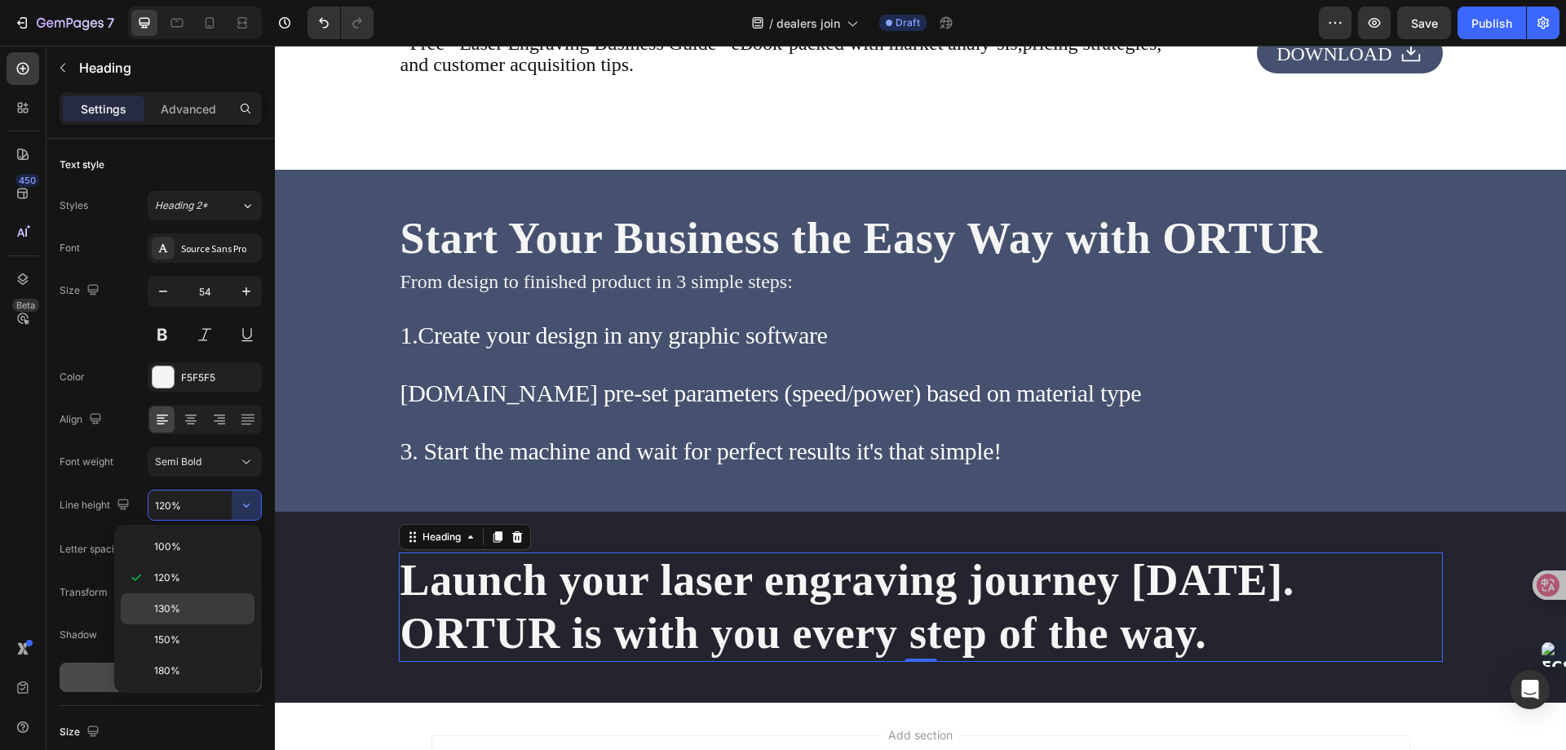
click at [175, 606] on span "130%" at bounding box center [167, 608] width 26 height 15
type input "130%"
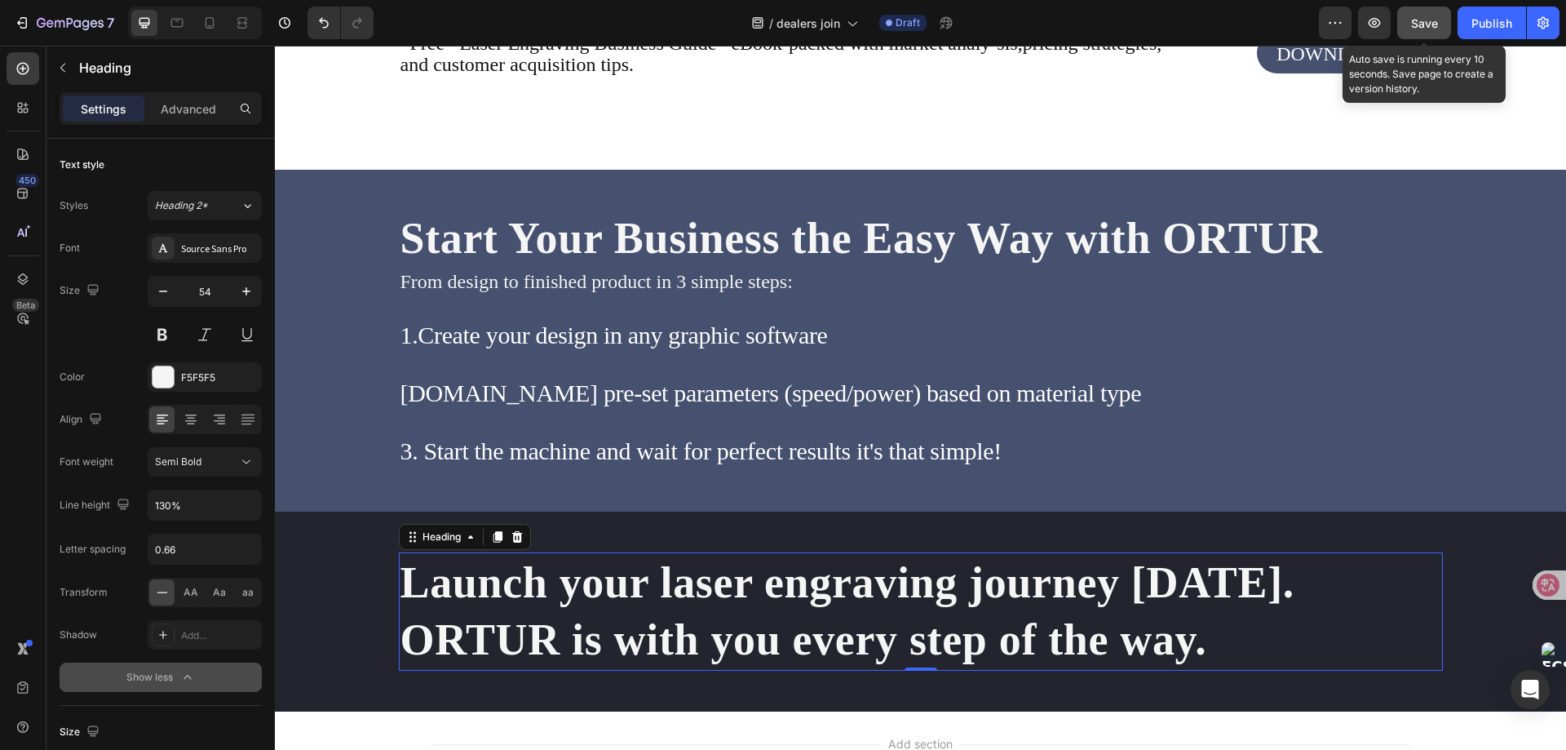
click at [1425, 23] on span "Save" at bounding box center [1424, 23] width 27 height 14
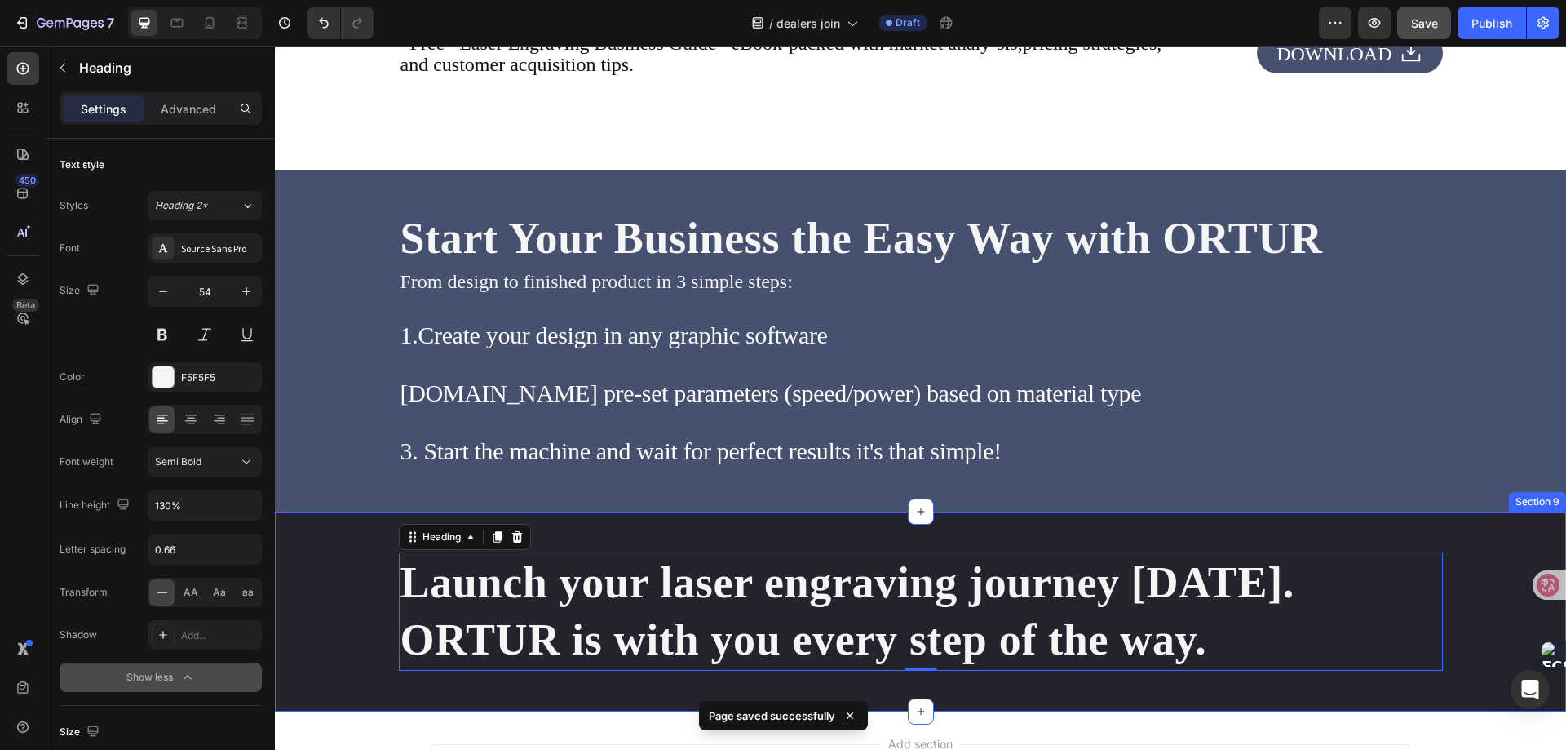
click at [312, 542] on div "Launch your laser engraving journey [DATE]. ORTUR is with you every step of the…" at bounding box center [920, 610] width 1291 height 199
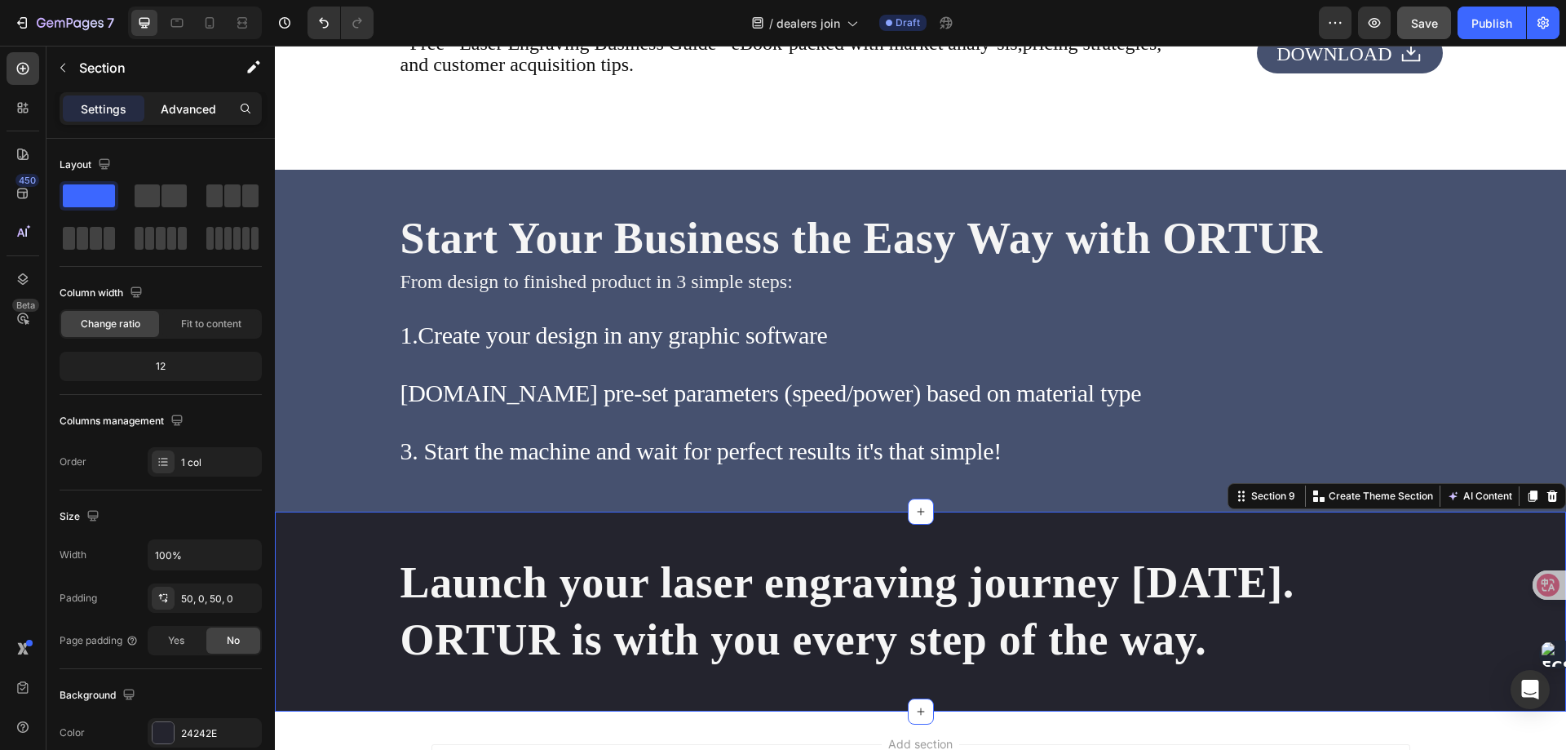
click at [197, 102] on p "Advanced" at bounding box center [188, 108] width 55 height 17
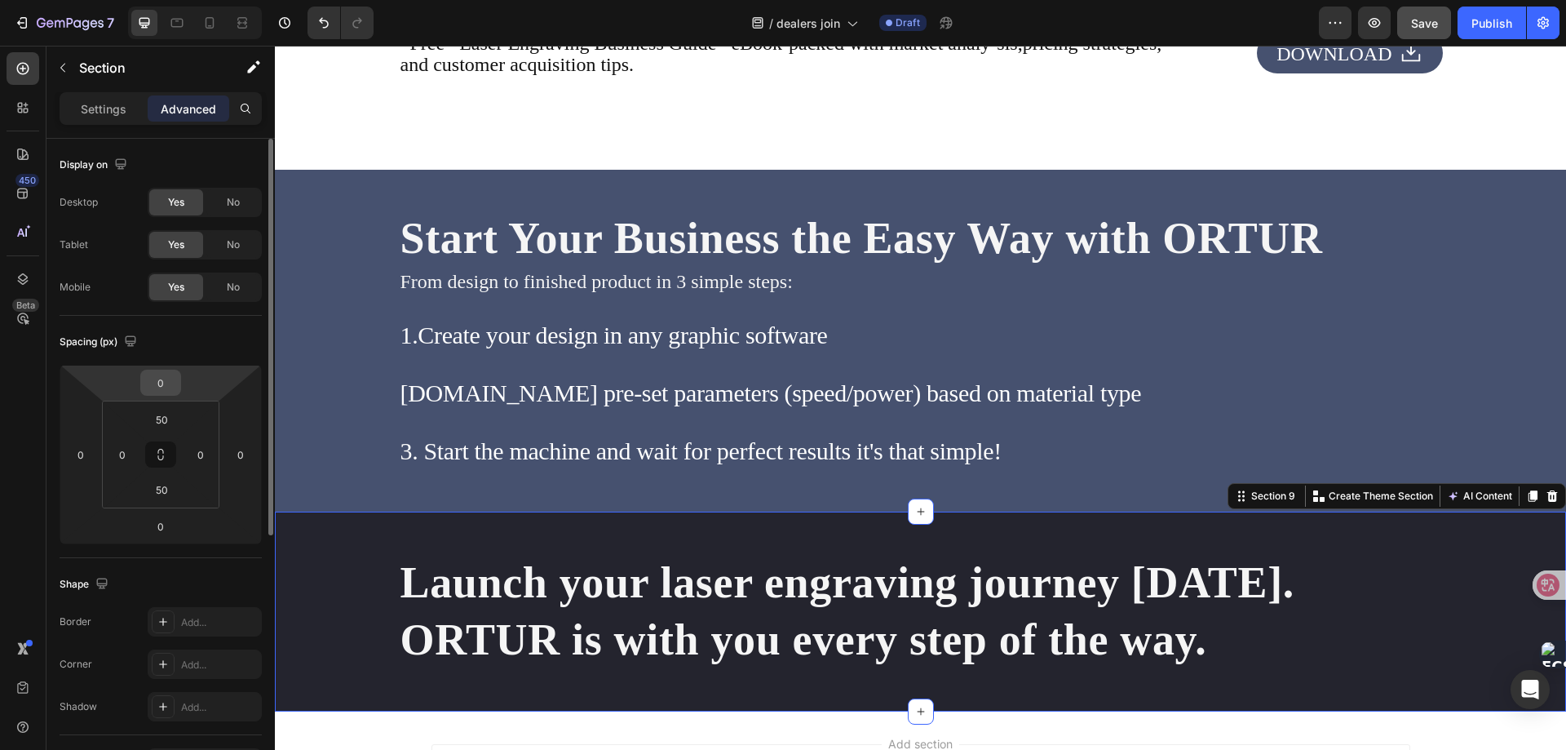
click at [158, 387] on input "0" at bounding box center [160, 382] width 33 height 24
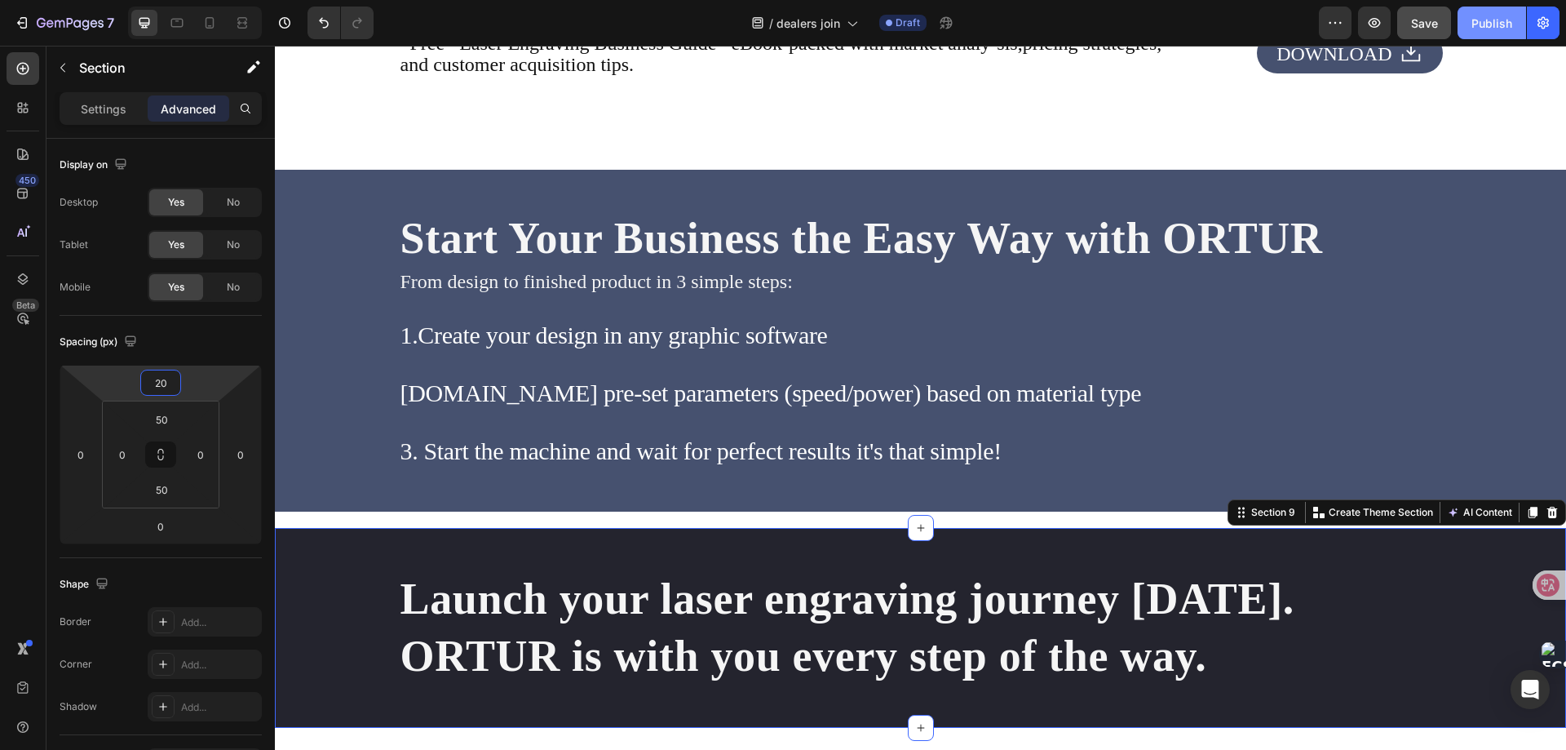
type input "20"
click at [1493, 25] on div "Publish" at bounding box center [1492, 23] width 41 height 17
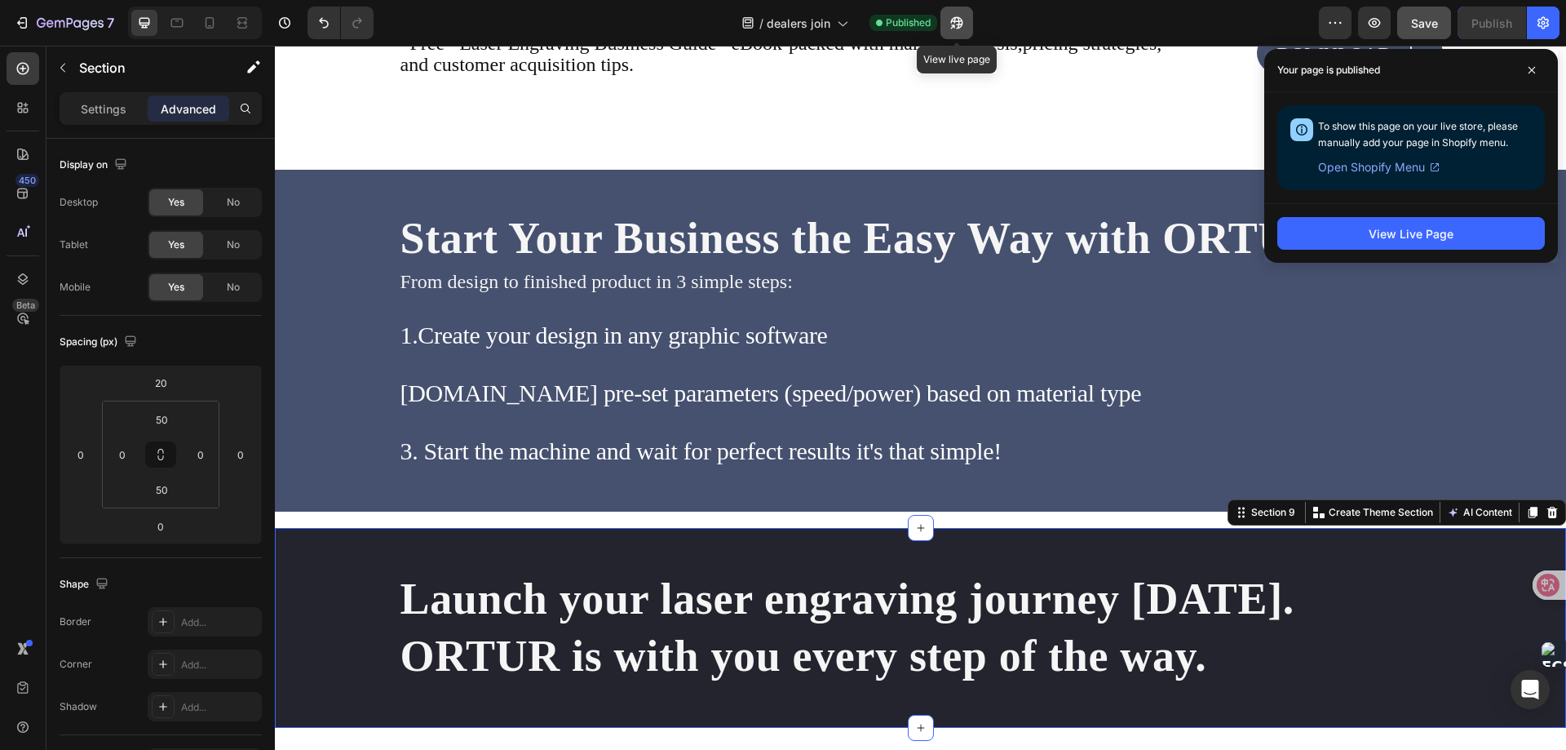
click at [954, 24] on icon "button" at bounding box center [952, 26] width 4 height 4
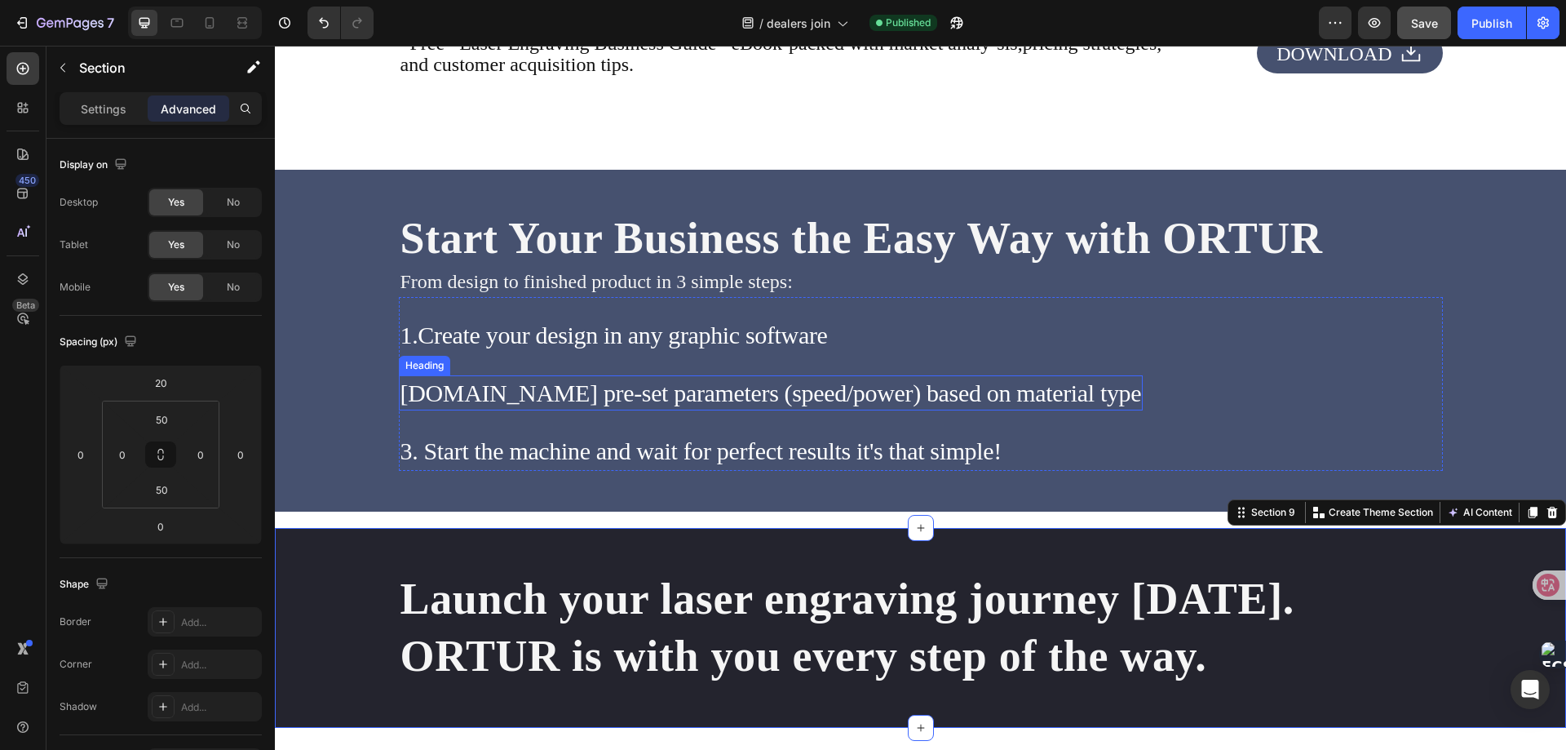
scroll to position [3718, 0]
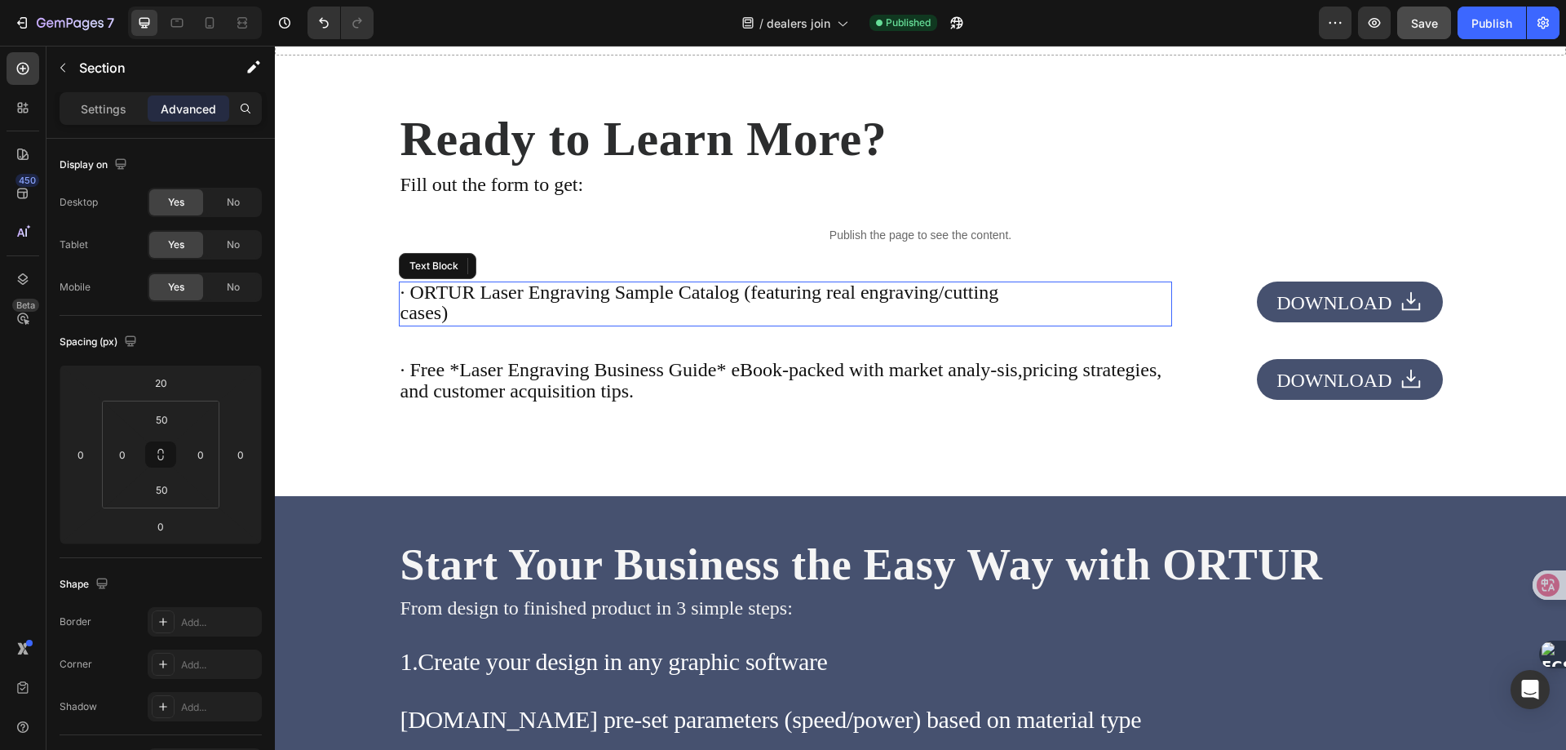
click at [476, 294] on span "· ORTUR Laser Engraving Sample Catalog (featuring real engraving/cutting" at bounding box center [700, 291] width 599 height 21
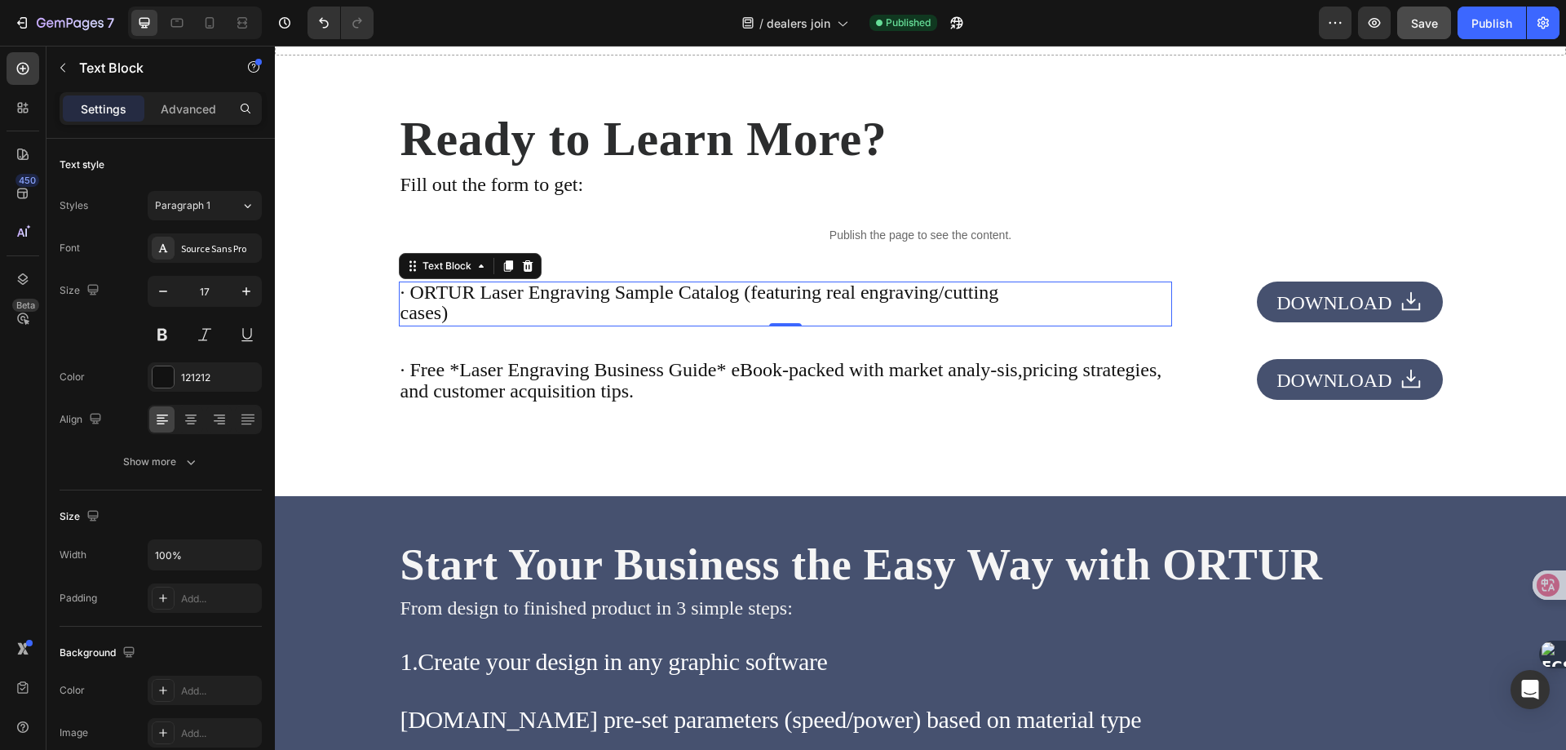
click at [611, 294] on span "· ORTUR Laser Engraving Sample Catalog (featuring real engraving/cutting" at bounding box center [700, 291] width 599 height 21
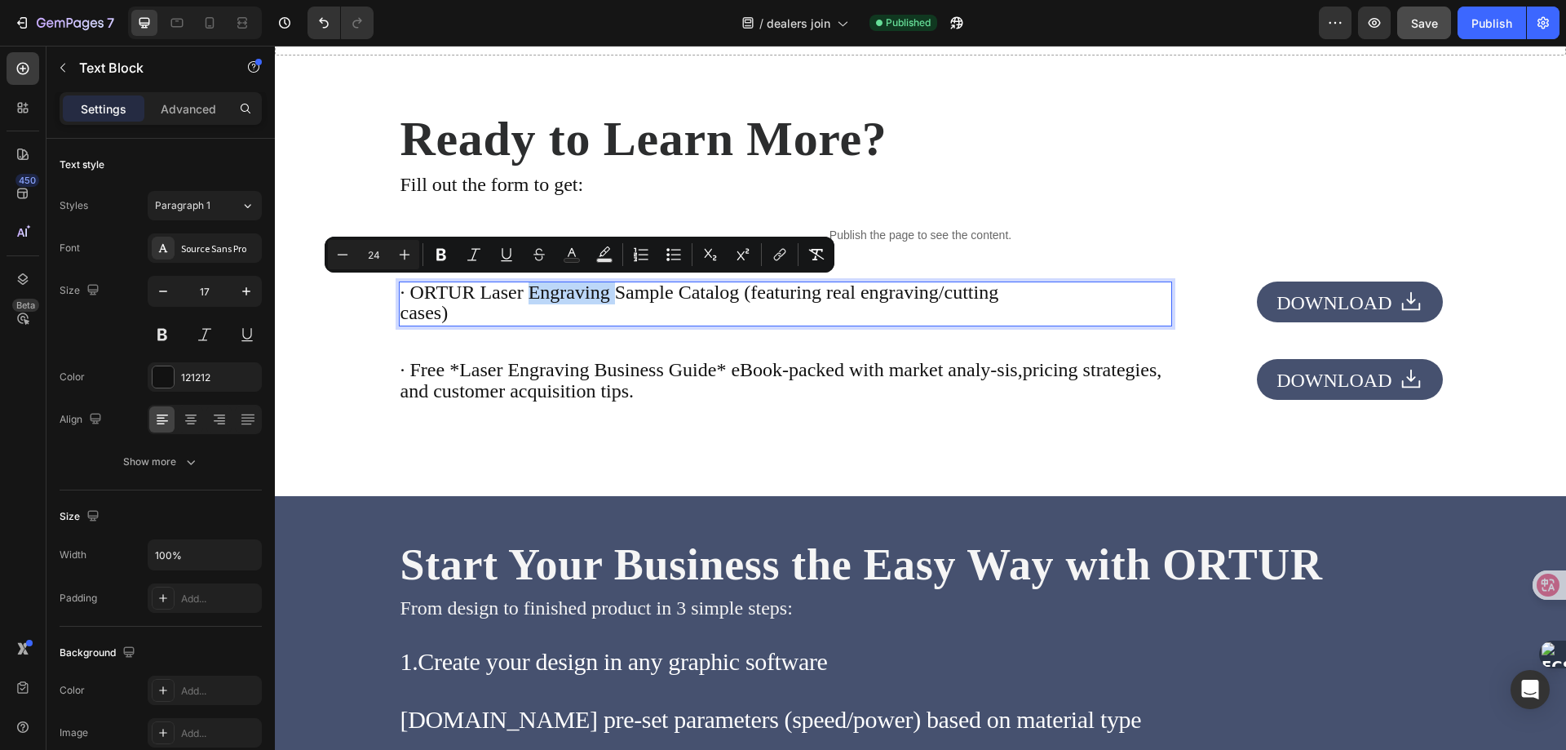
click at [594, 294] on span "· ORTUR Laser Engraving Sample Catalog (featuring real engraving/cutting" at bounding box center [700, 291] width 599 height 21
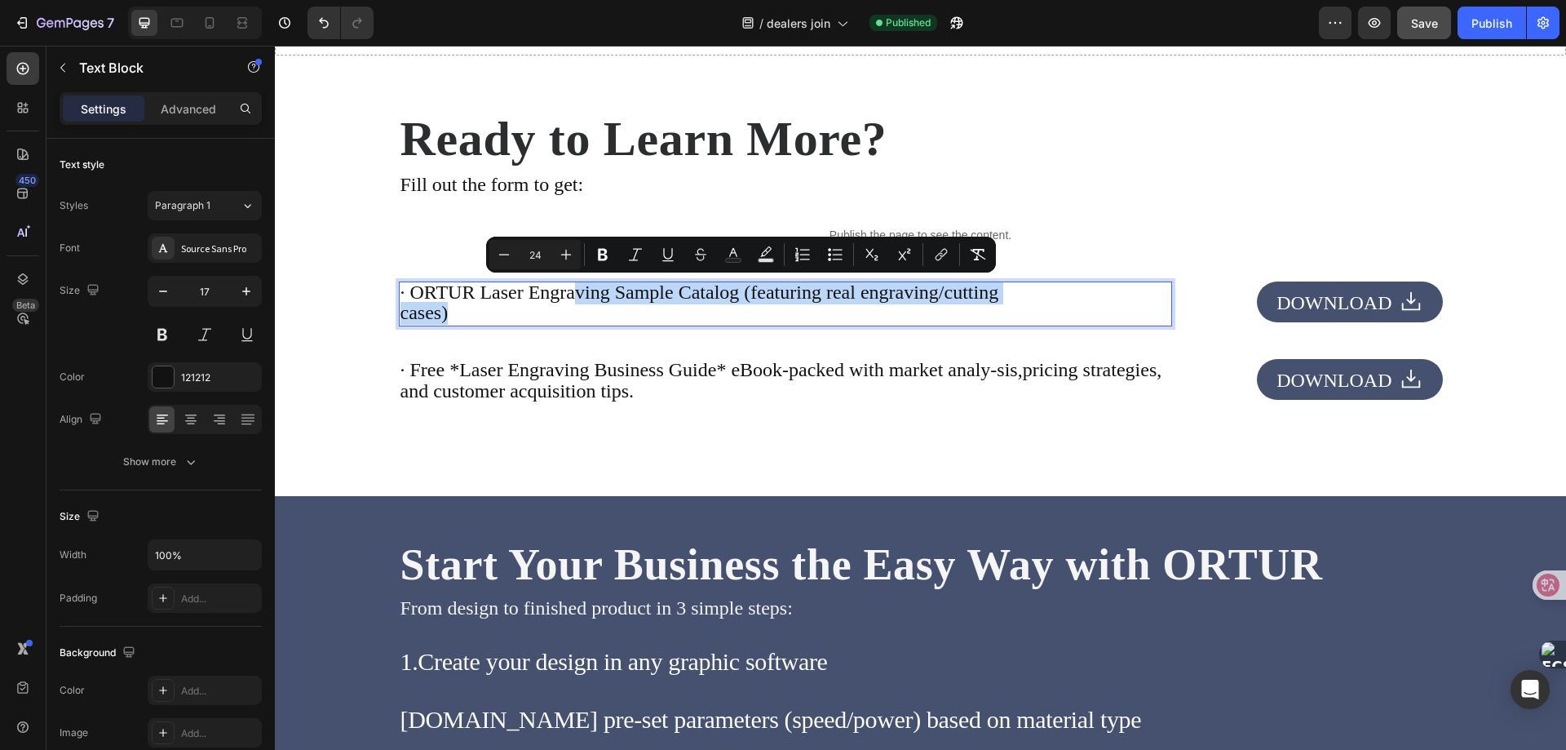
drag, startPoint x: 584, startPoint y: 294, endPoint x: 520, endPoint y: 319, distance: 68.9
click at [520, 319] on div "· ORTUR Laser Engraving Sample Catalog (featuring real engraving/cutting cases)" at bounding box center [785, 304] width 773 height 46
click at [671, 296] on span "· ORTUR Laser Engraving Sample Catalog (featuring real engraving/cutting" at bounding box center [700, 291] width 599 height 21
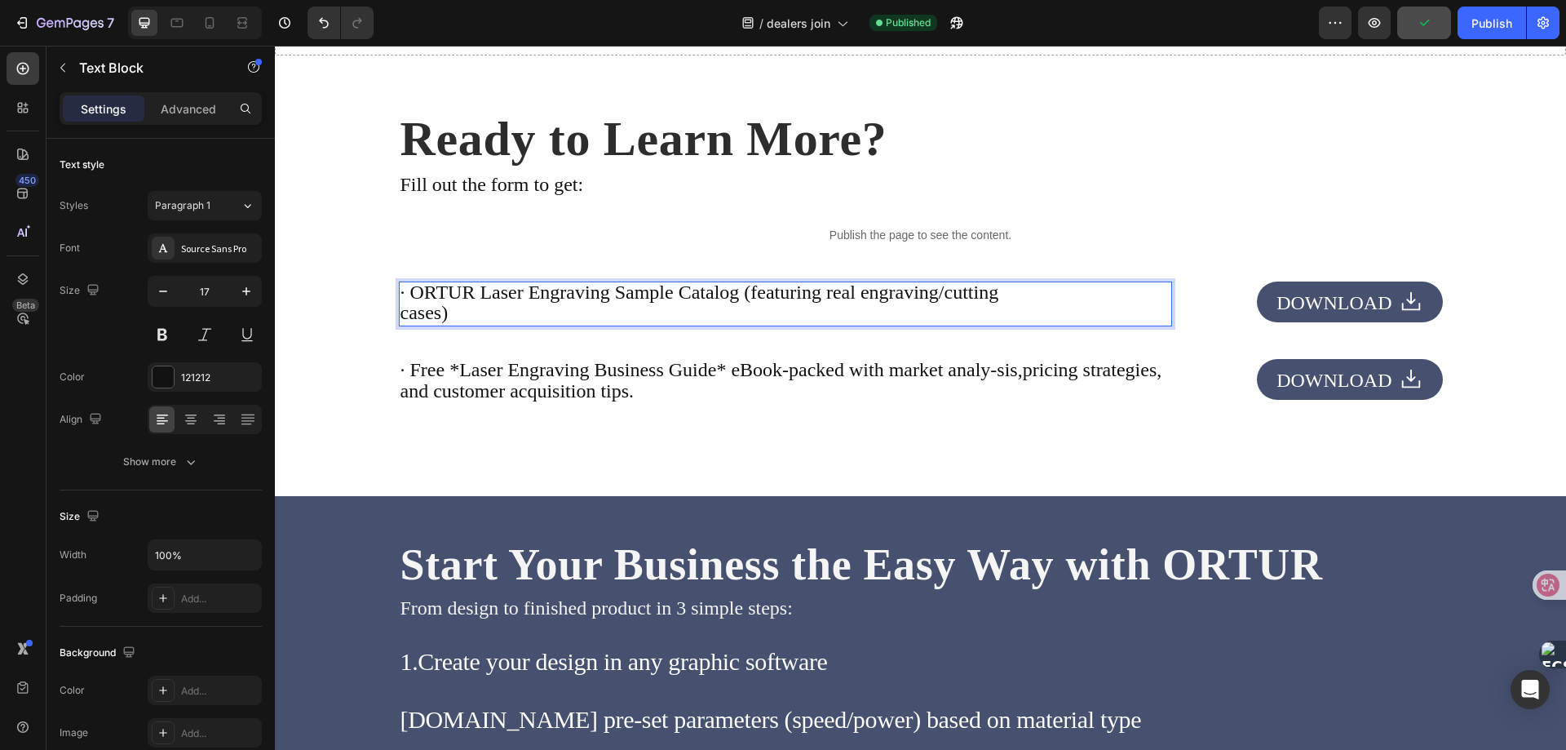
click at [648, 296] on span "· ORTUR Laser Engraving Sample Catalog (featuring real engraving/cutting" at bounding box center [700, 291] width 599 height 21
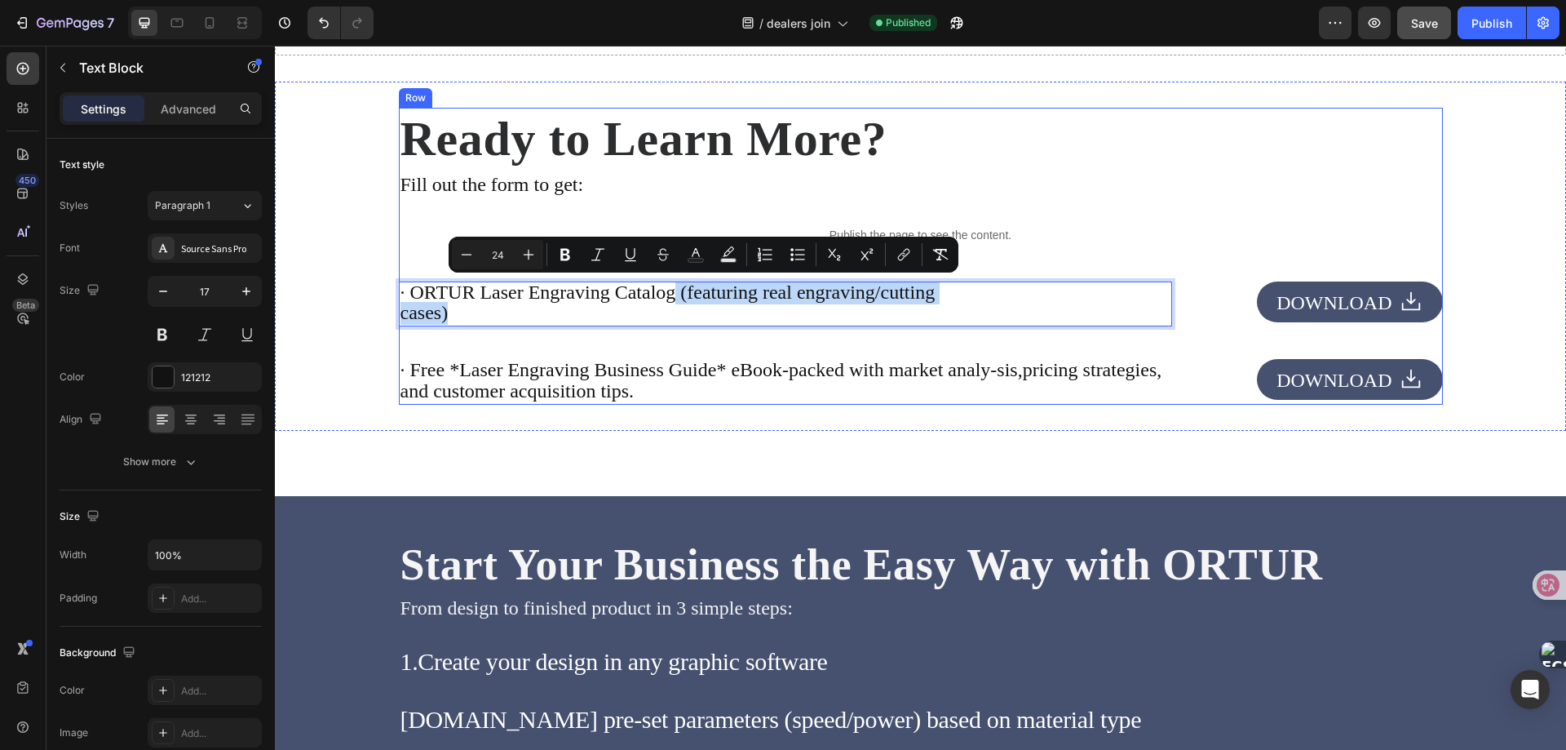
drag, startPoint x: 702, startPoint y: 294, endPoint x: 720, endPoint y: 341, distance: 50.3
click at [720, 341] on div "Ready to Learn More? Heading Fill out the form to get: Text Block Publish the p…" at bounding box center [921, 256] width 1044 height 297
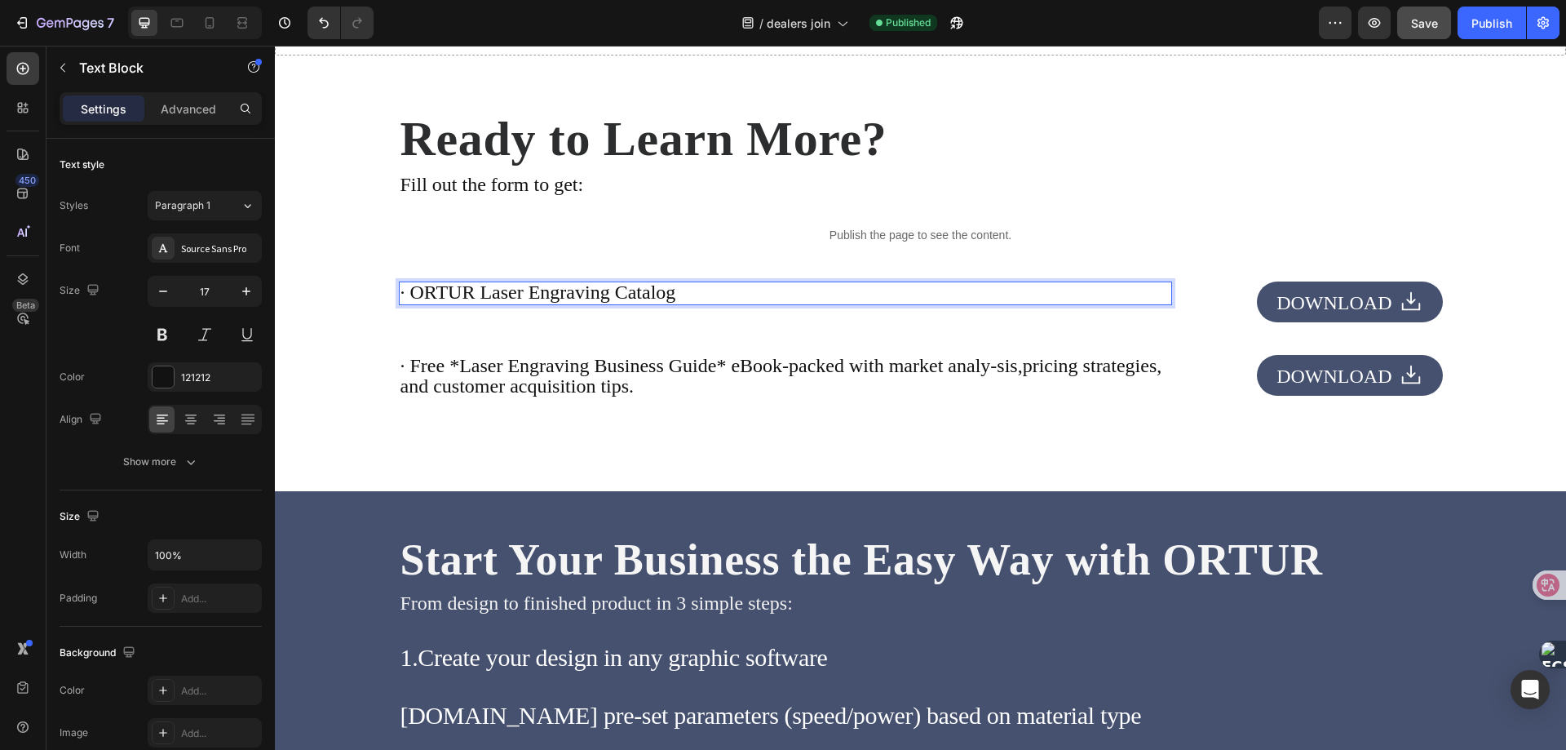
click at [624, 295] on span "· ORTUR Laser Engraving Catalog" at bounding box center [539, 291] width 276 height 21
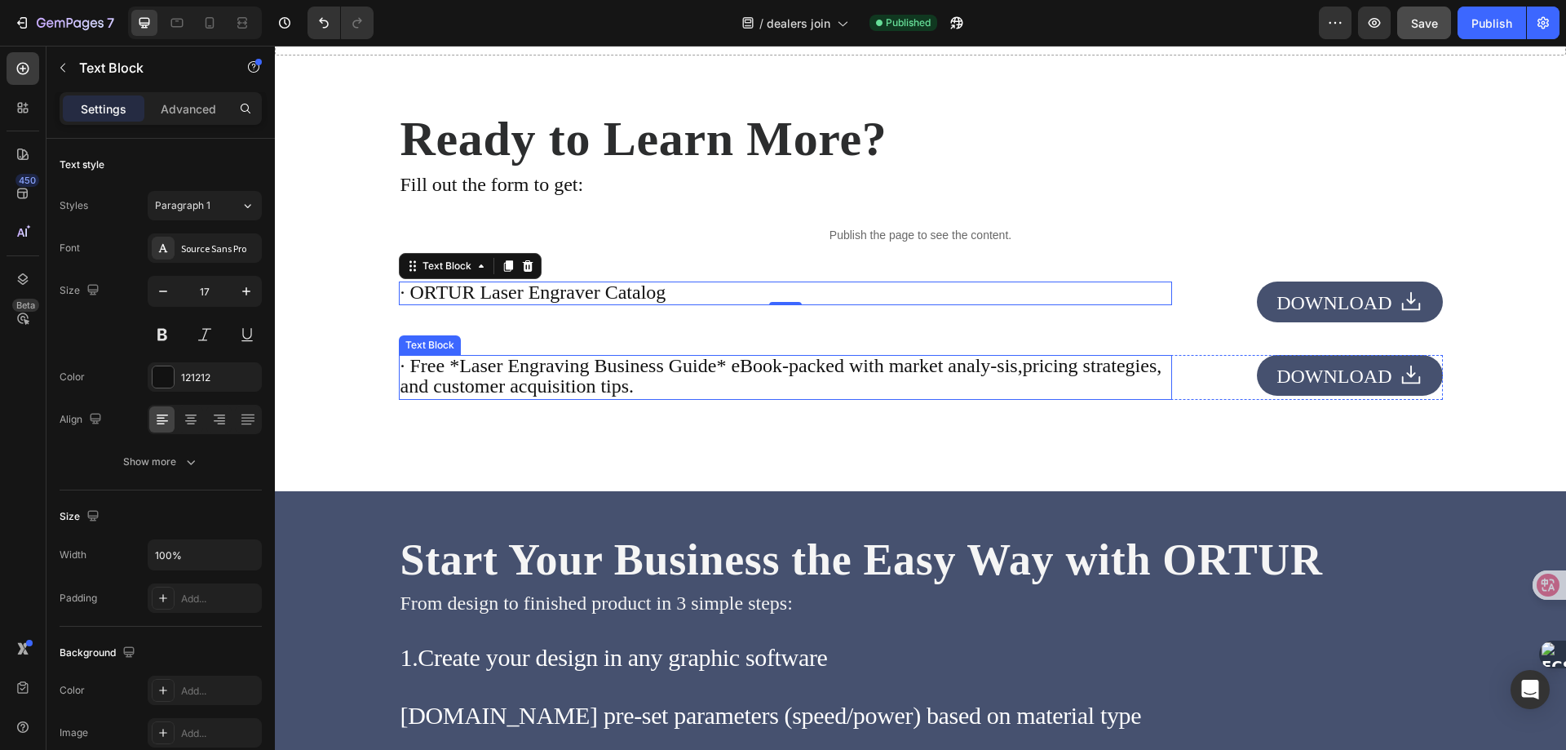
click at [804, 370] on span "· Free *Laser Engraving Business Guide* eBook-packed with market analy-sis,pric…" at bounding box center [782, 376] width 762 height 42
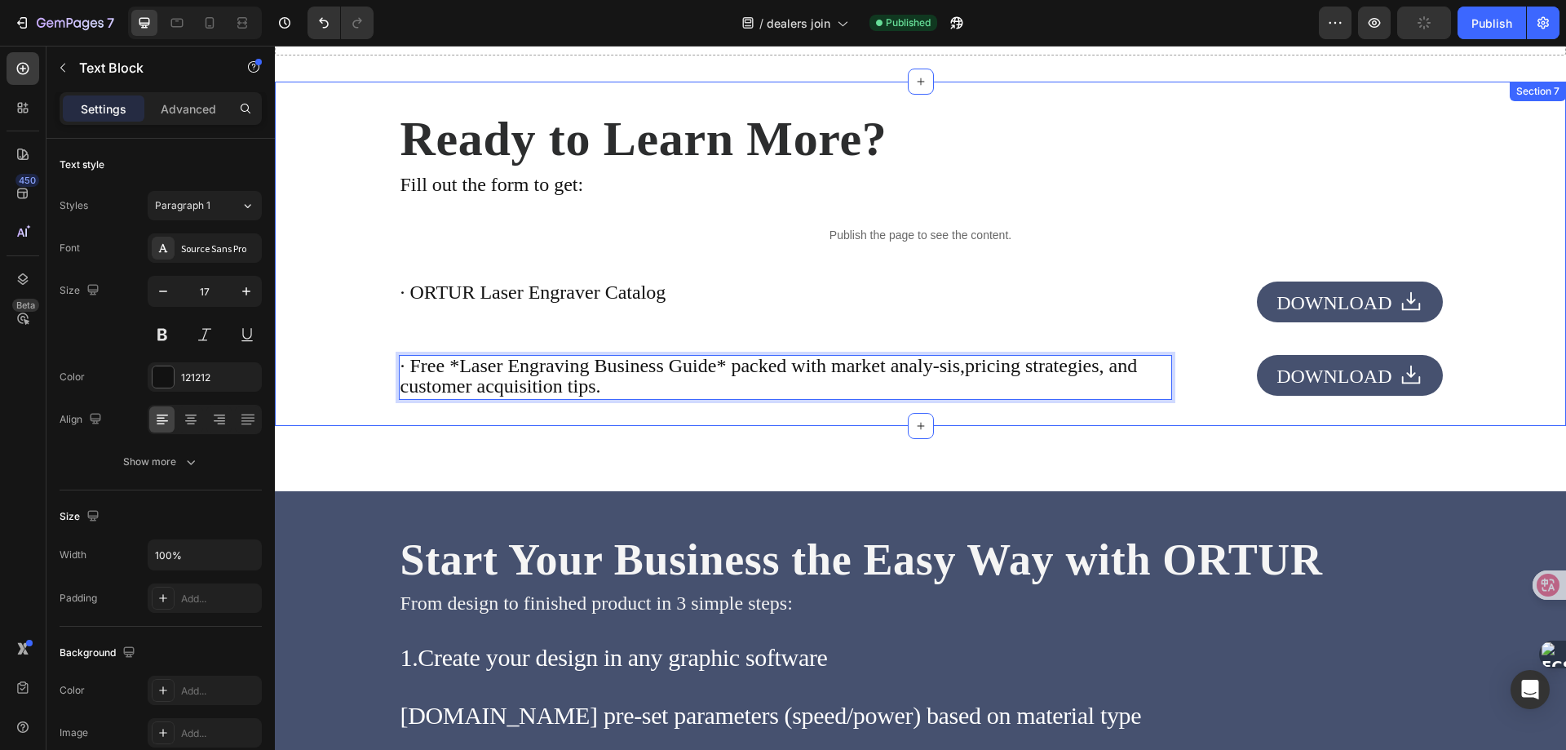
click at [782, 413] on div "Ready to Learn More? Heading Fill out the form to get: Text Block Publish the p…" at bounding box center [920, 254] width 1291 height 344
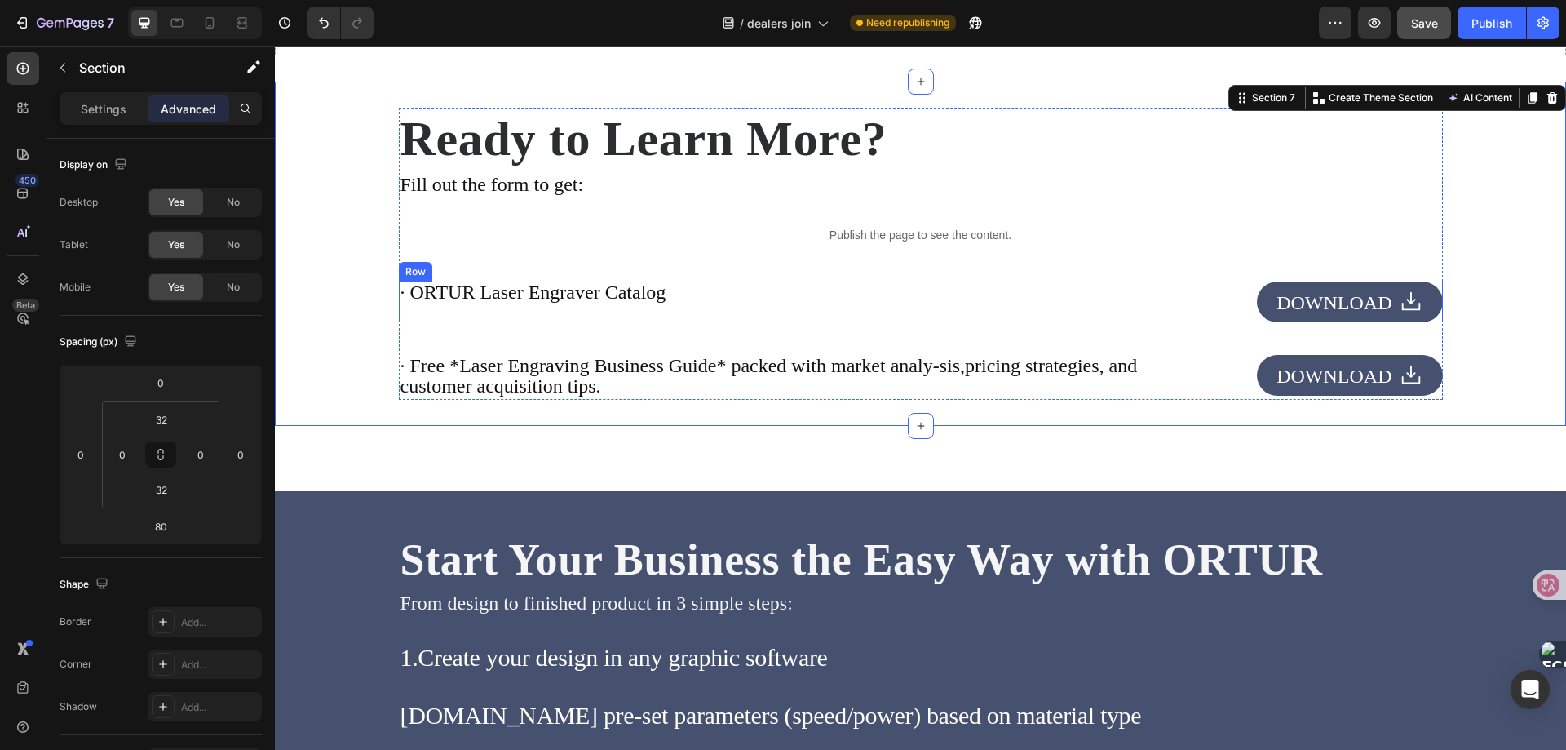
click at [724, 308] on div "· ORTUR Laser Engraver Catalog Text Block" at bounding box center [785, 301] width 773 height 41
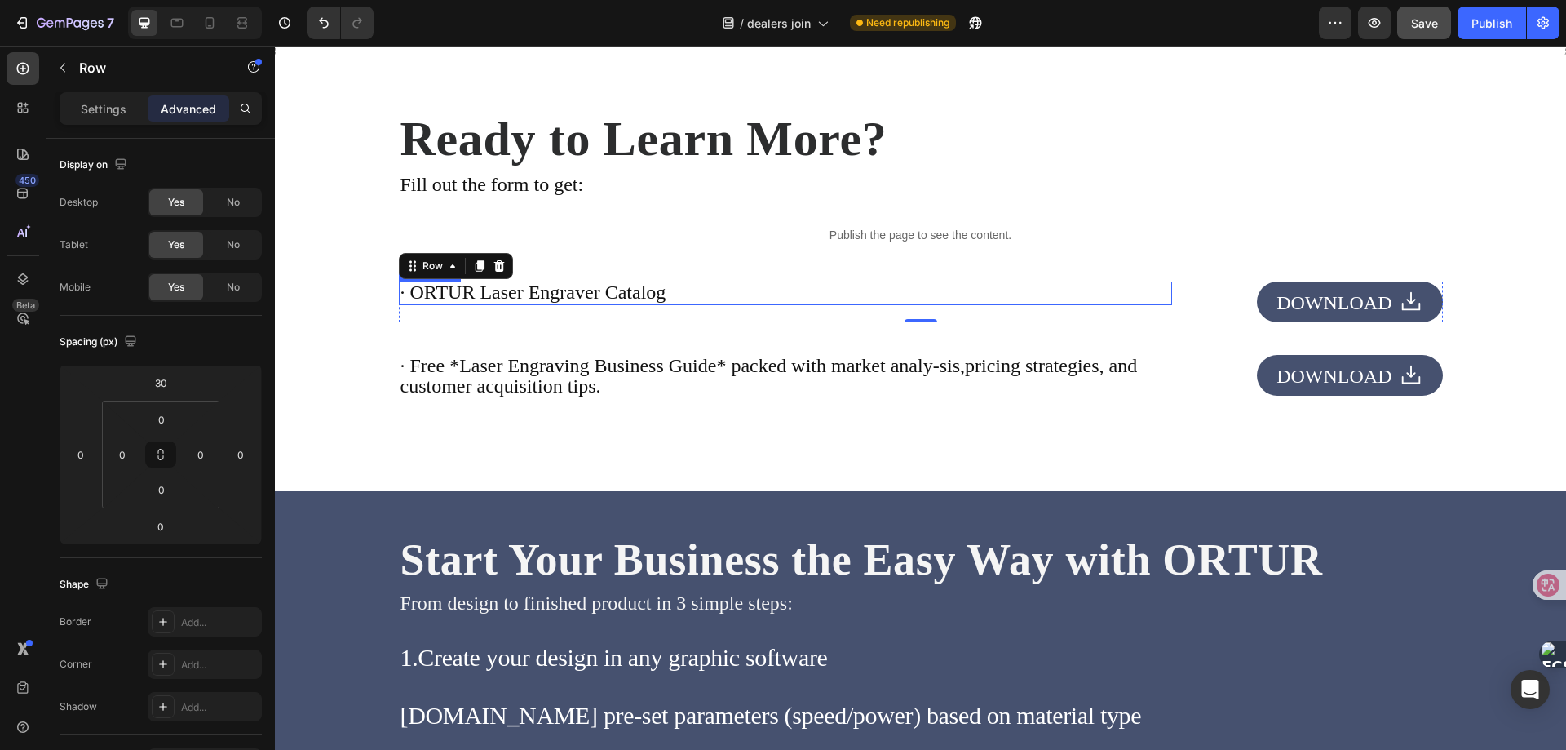
click at [613, 297] on span "· ORTUR Laser Engraver Catalog" at bounding box center [534, 291] width 266 height 21
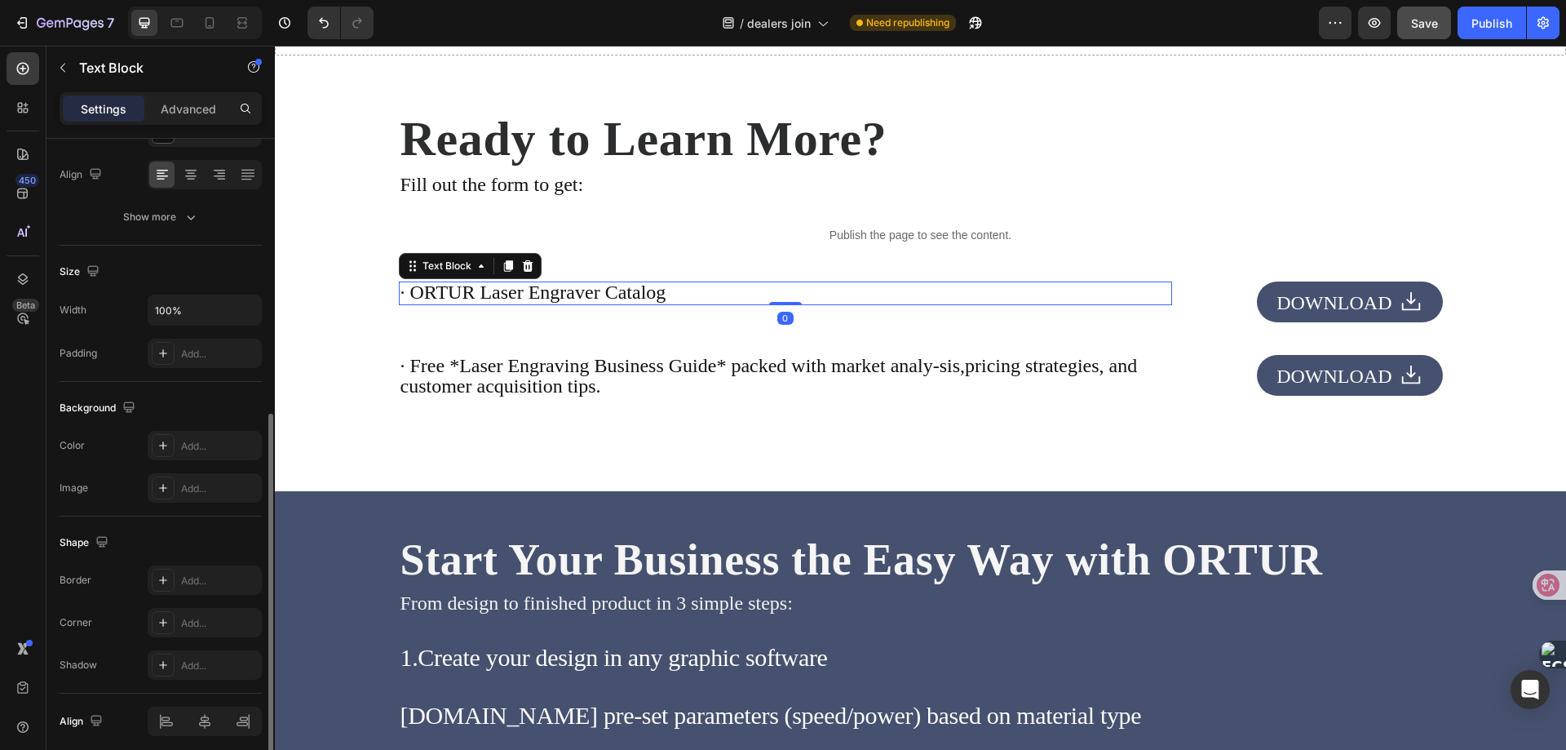
scroll to position [309, 0]
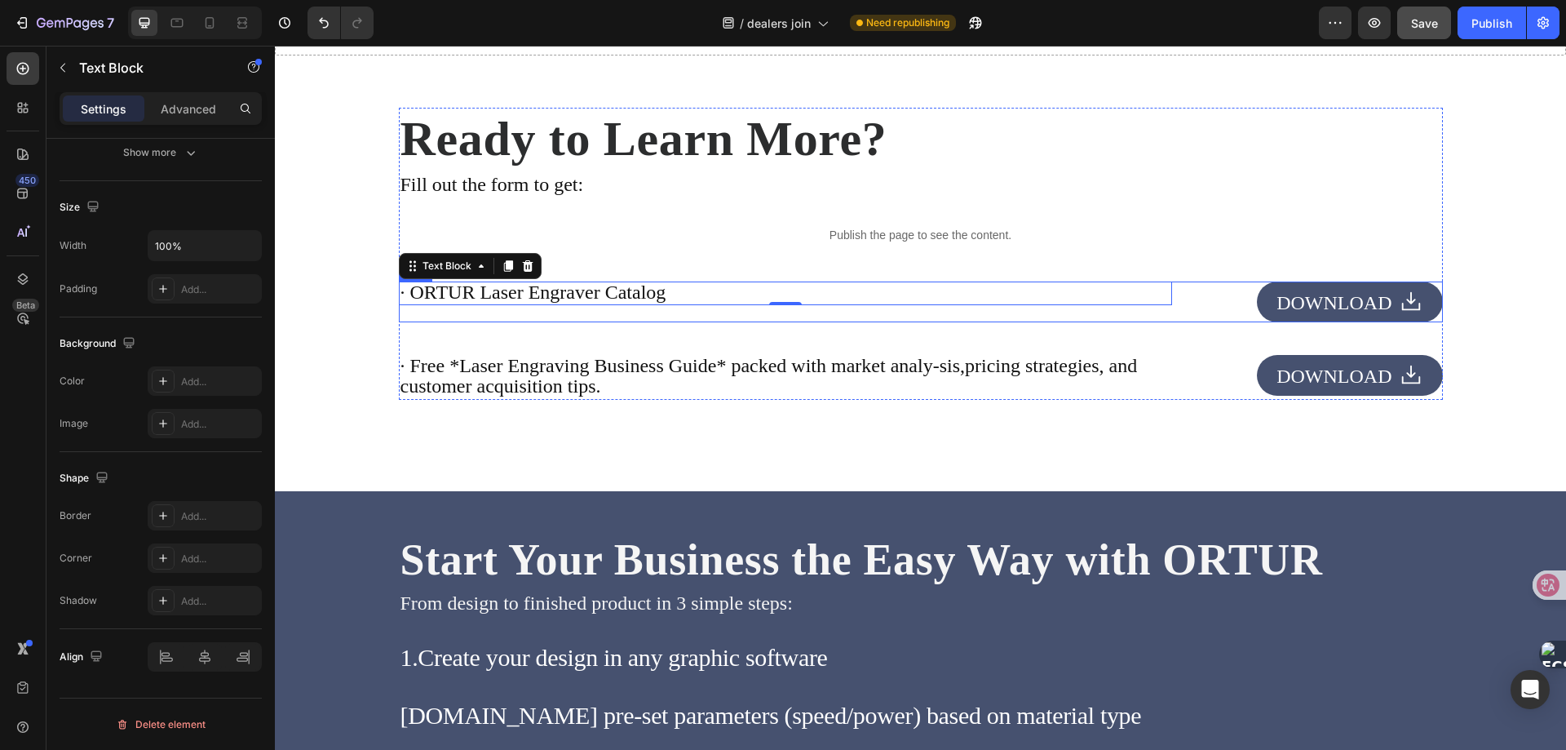
click at [610, 311] on div "· ORTUR Laser Engraver Catalog Text Block 0" at bounding box center [785, 301] width 773 height 41
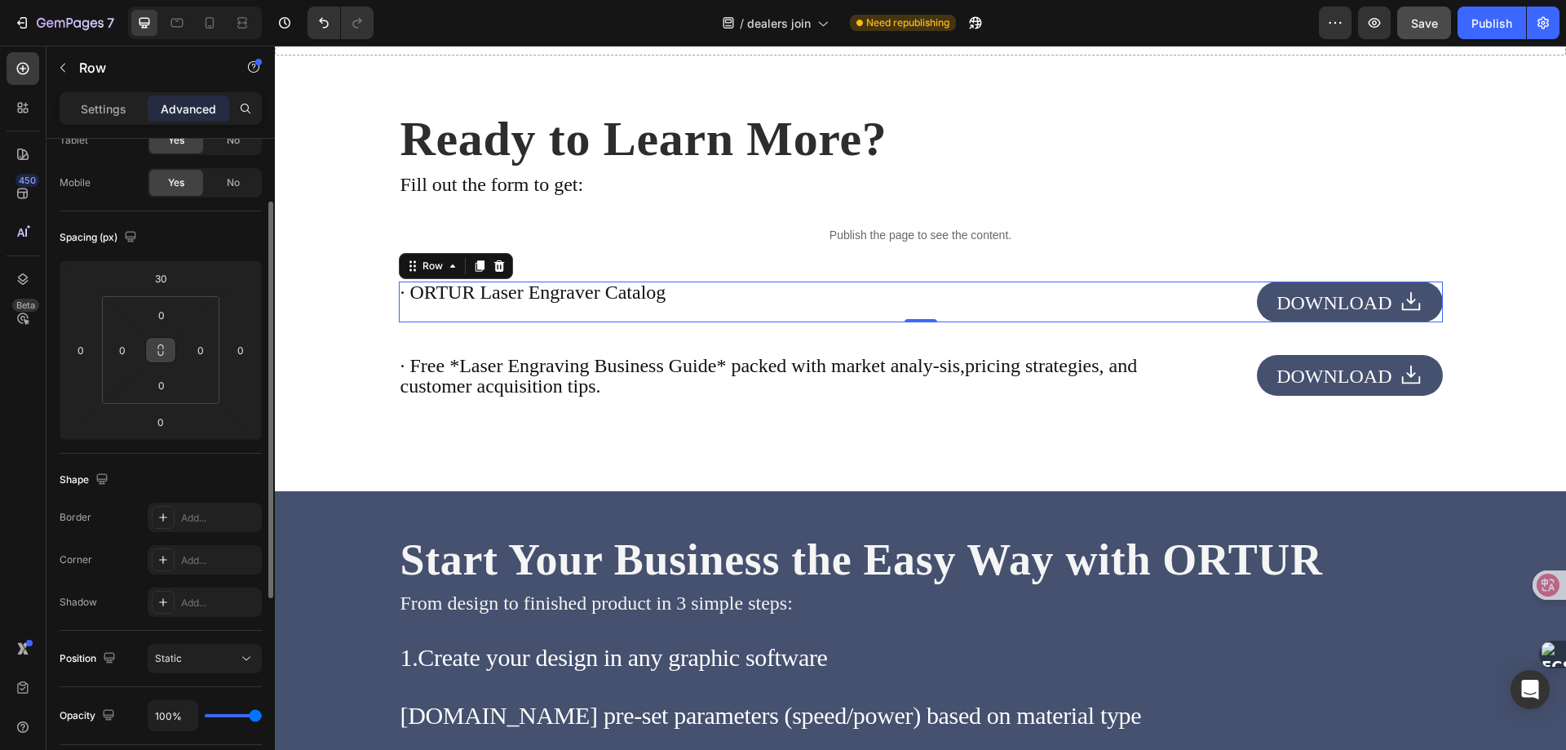
scroll to position [0, 0]
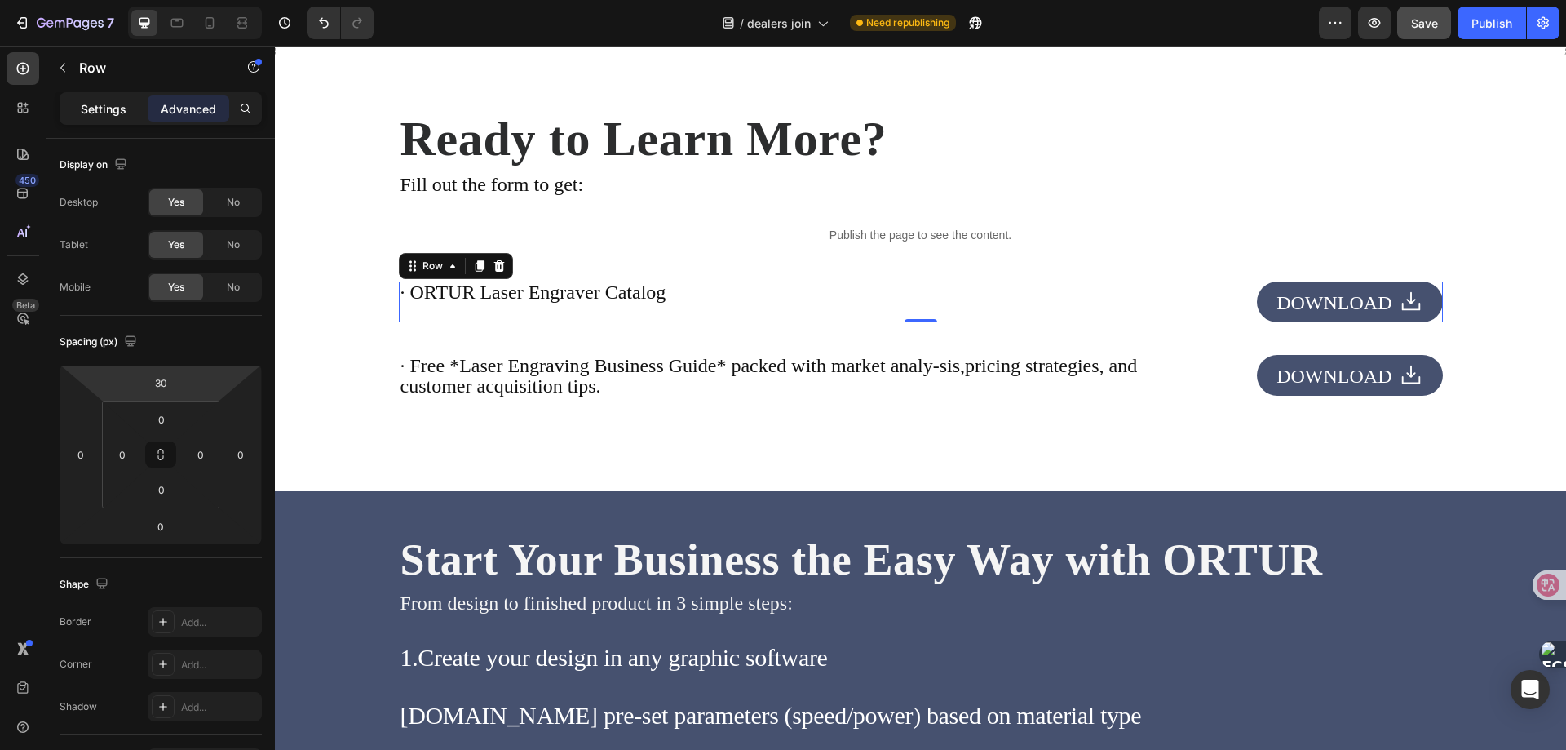
click at [91, 110] on p "Settings" at bounding box center [104, 108] width 46 height 17
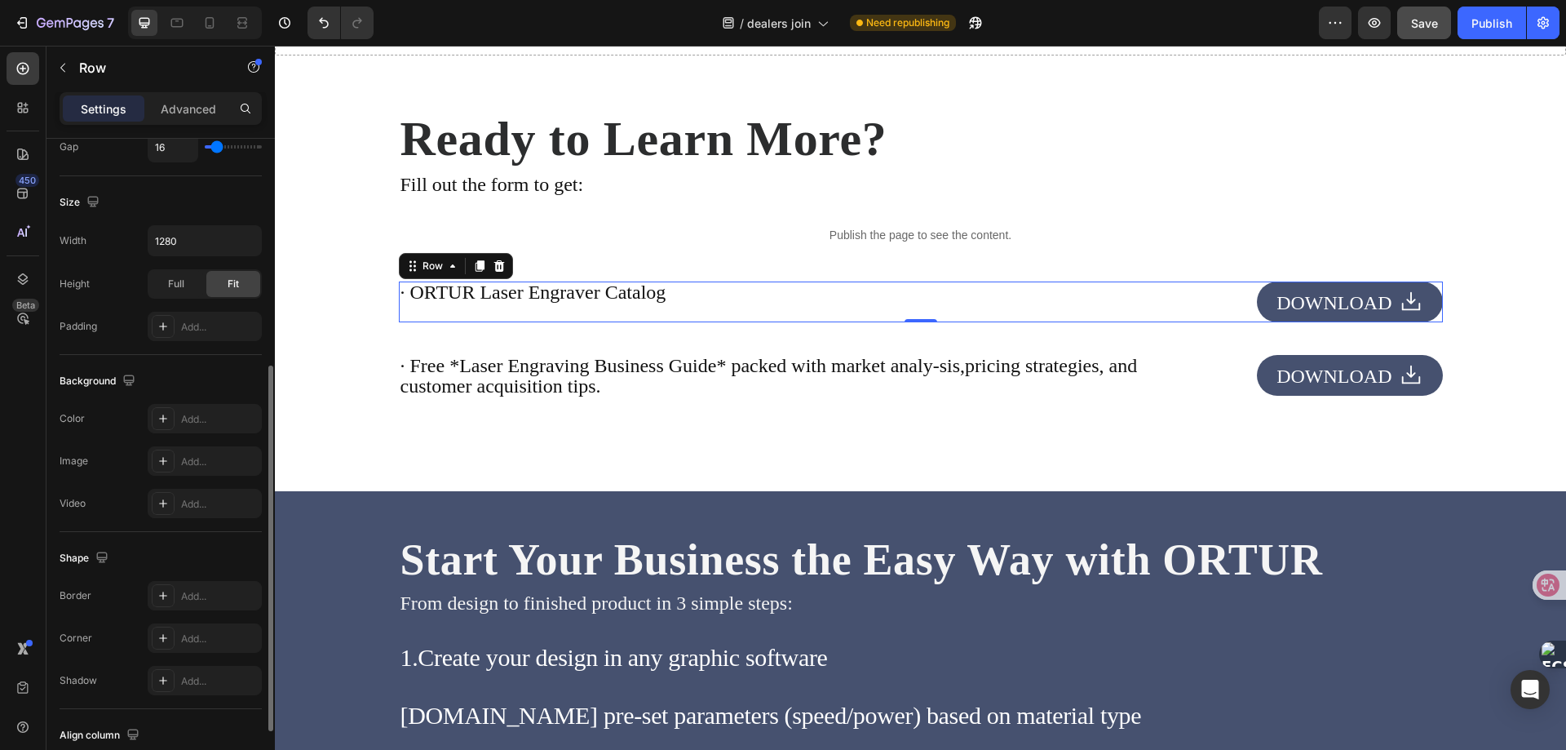
scroll to position [524, 0]
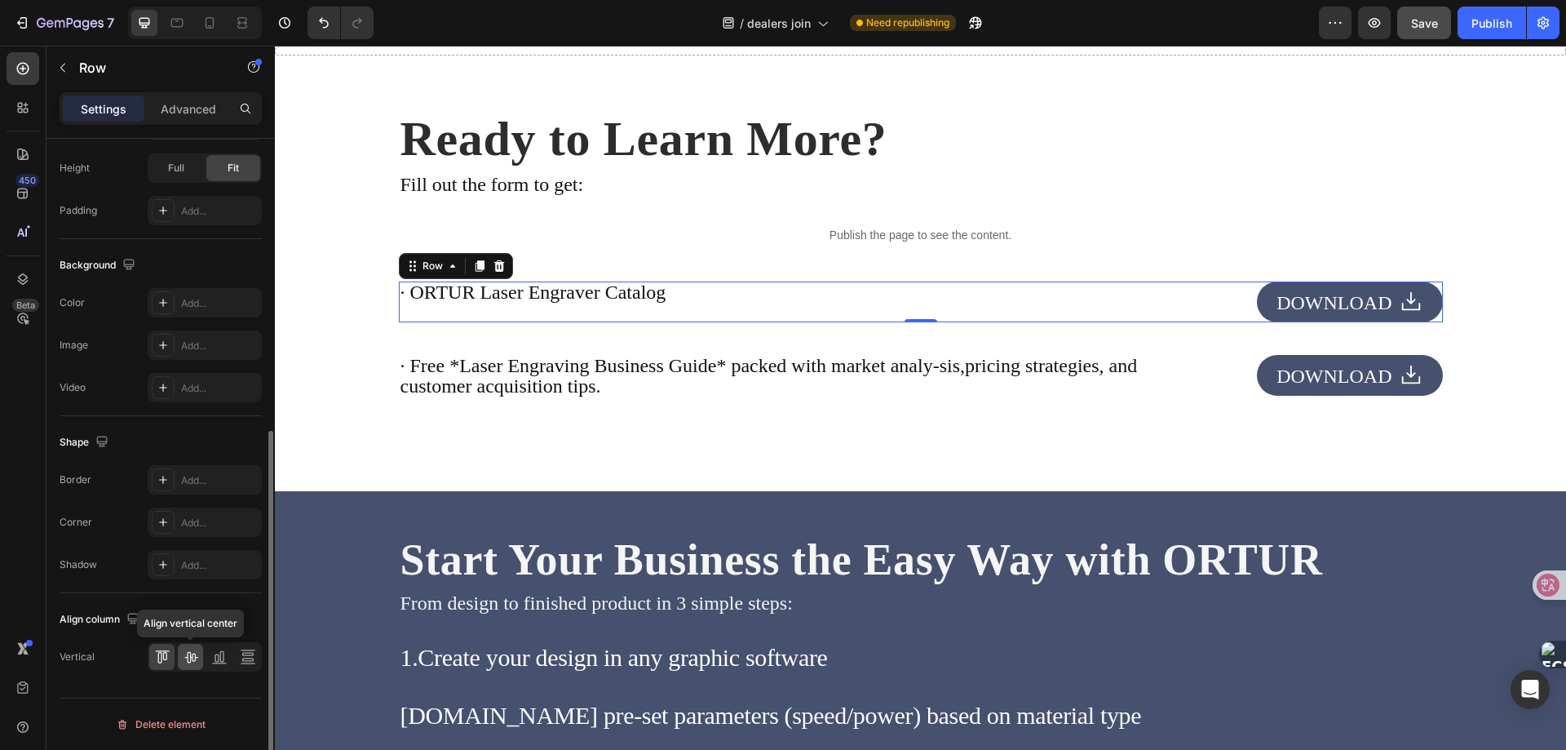
click at [192, 658] on icon at bounding box center [190, 657] width 13 height 11
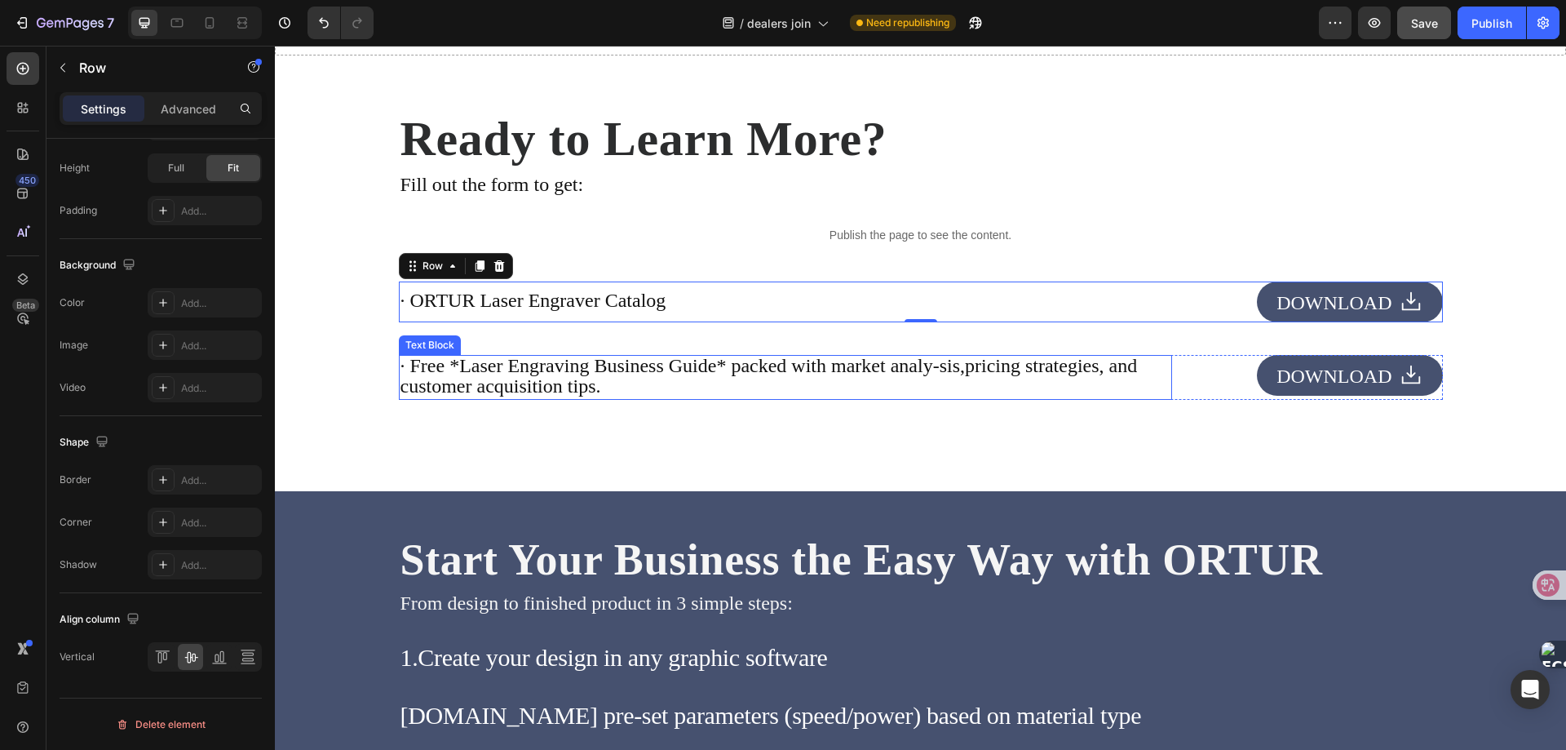
click at [639, 380] on span "· Free *Laser Engraving Business Guide* packed with market analy-sis,pricing st…" at bounding box center [769, 376] width 737 height 42
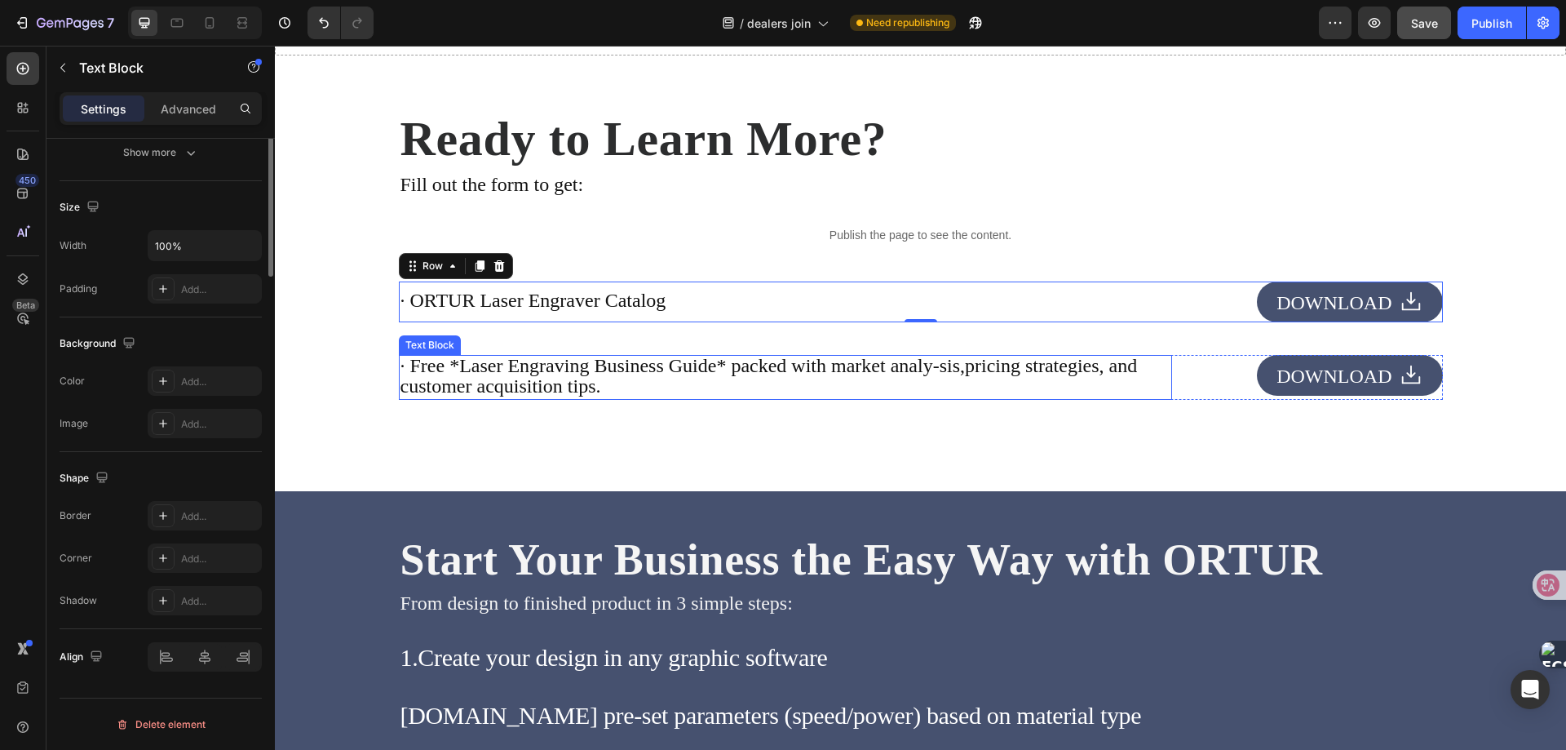
scroll to position [0, 0]
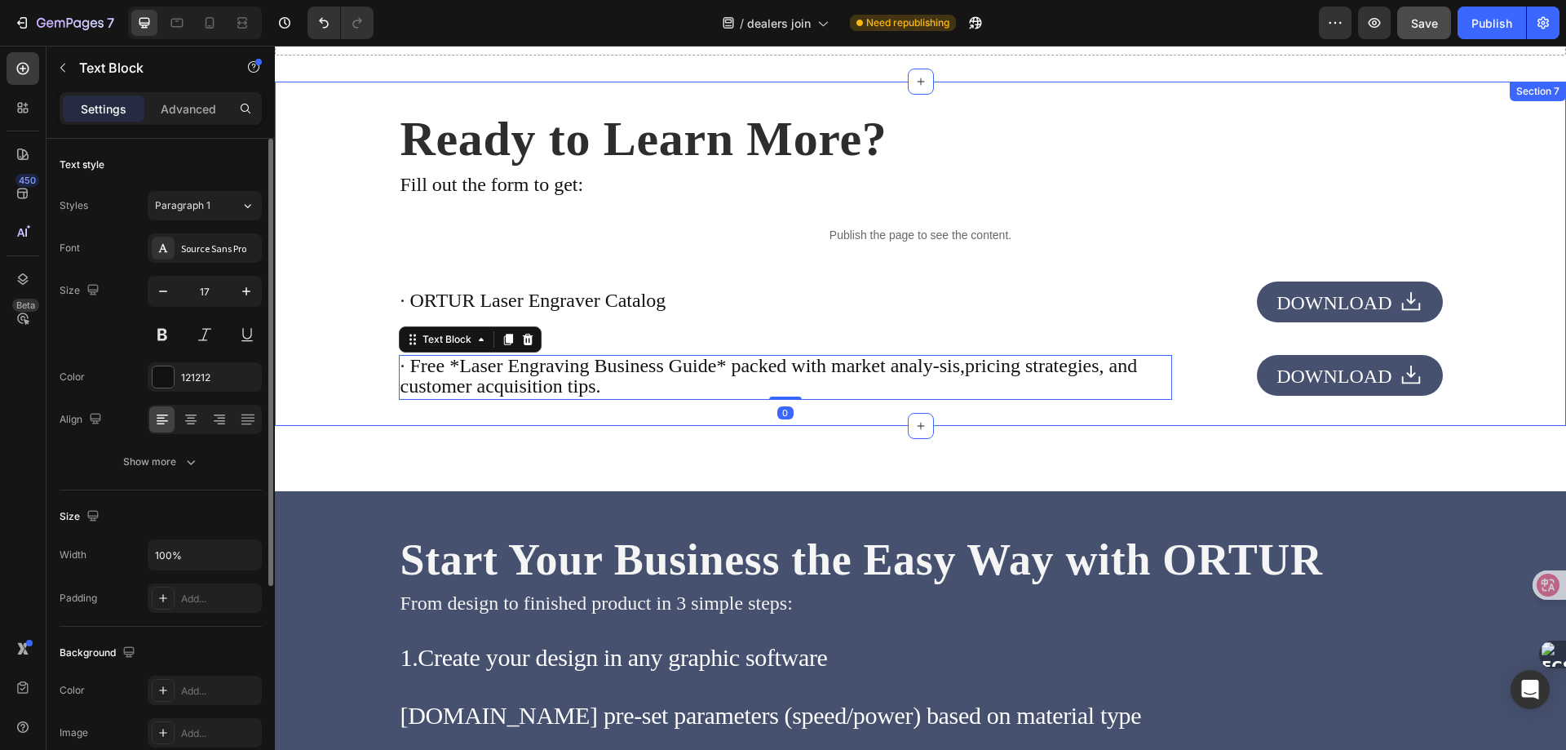
click at [881, 411] on div "Ready to Learn More? Heading Fill out the form to get: Text Block Publish the p…" at bounding box center [920, 254] width 1291 height 344
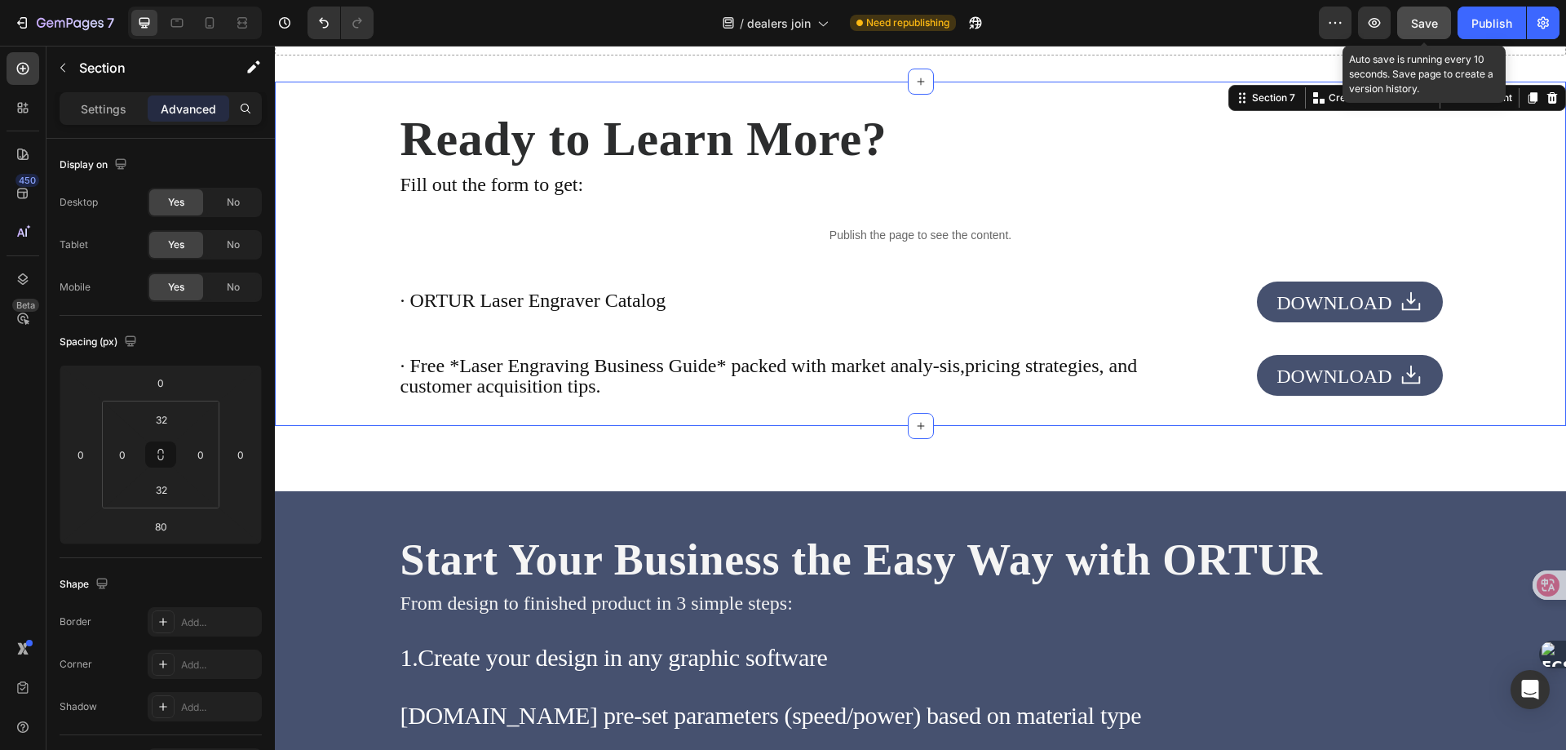
click at [1430, 28] on span "Save" at bounding box center [1424, 23] width 27 height 14
click at [1432, 17] on span "Save" at bounding box center [1424, 23] width 27 height 14
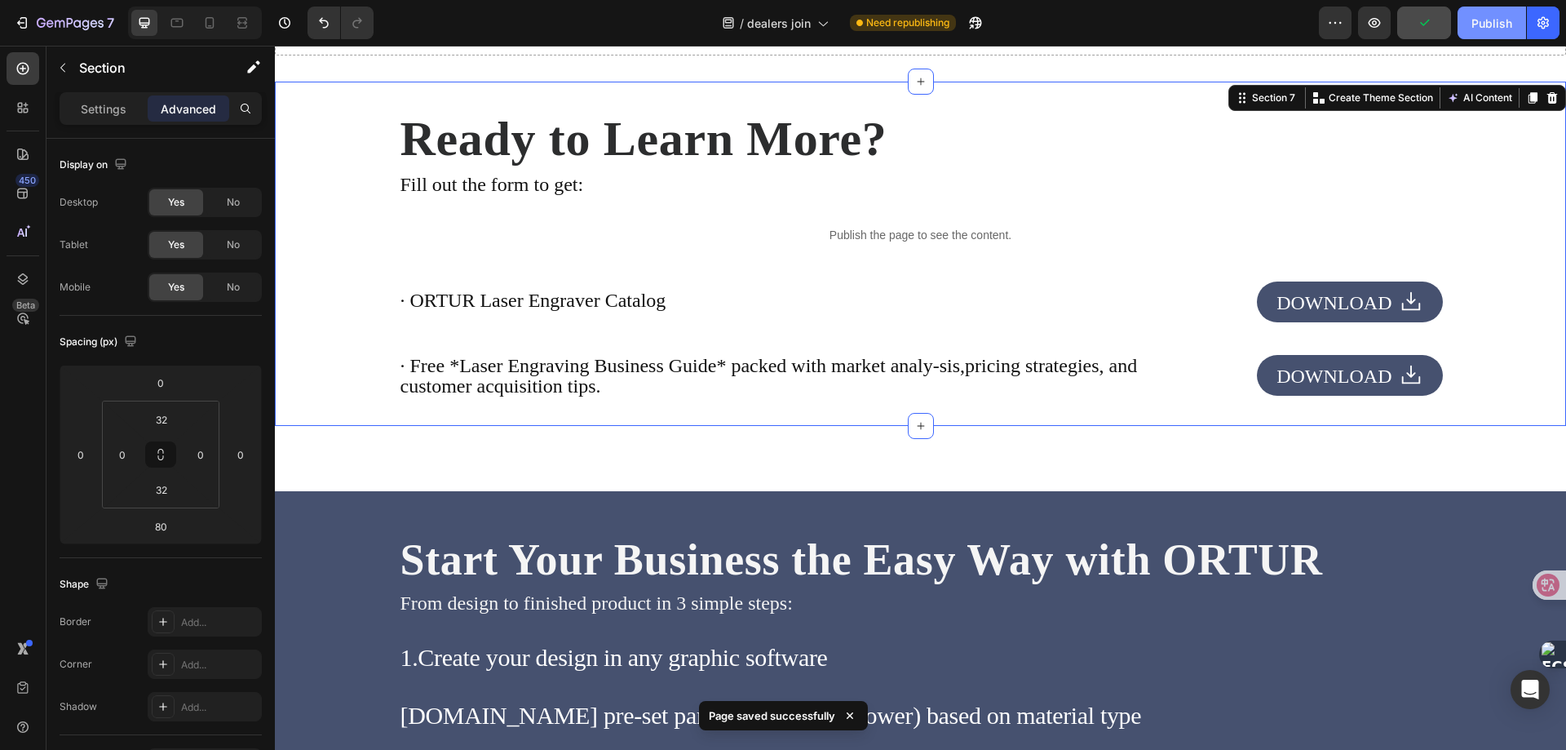
click at [1496, 17] on div "Publish" at bounding box center [1492, 23] width 41 height 17
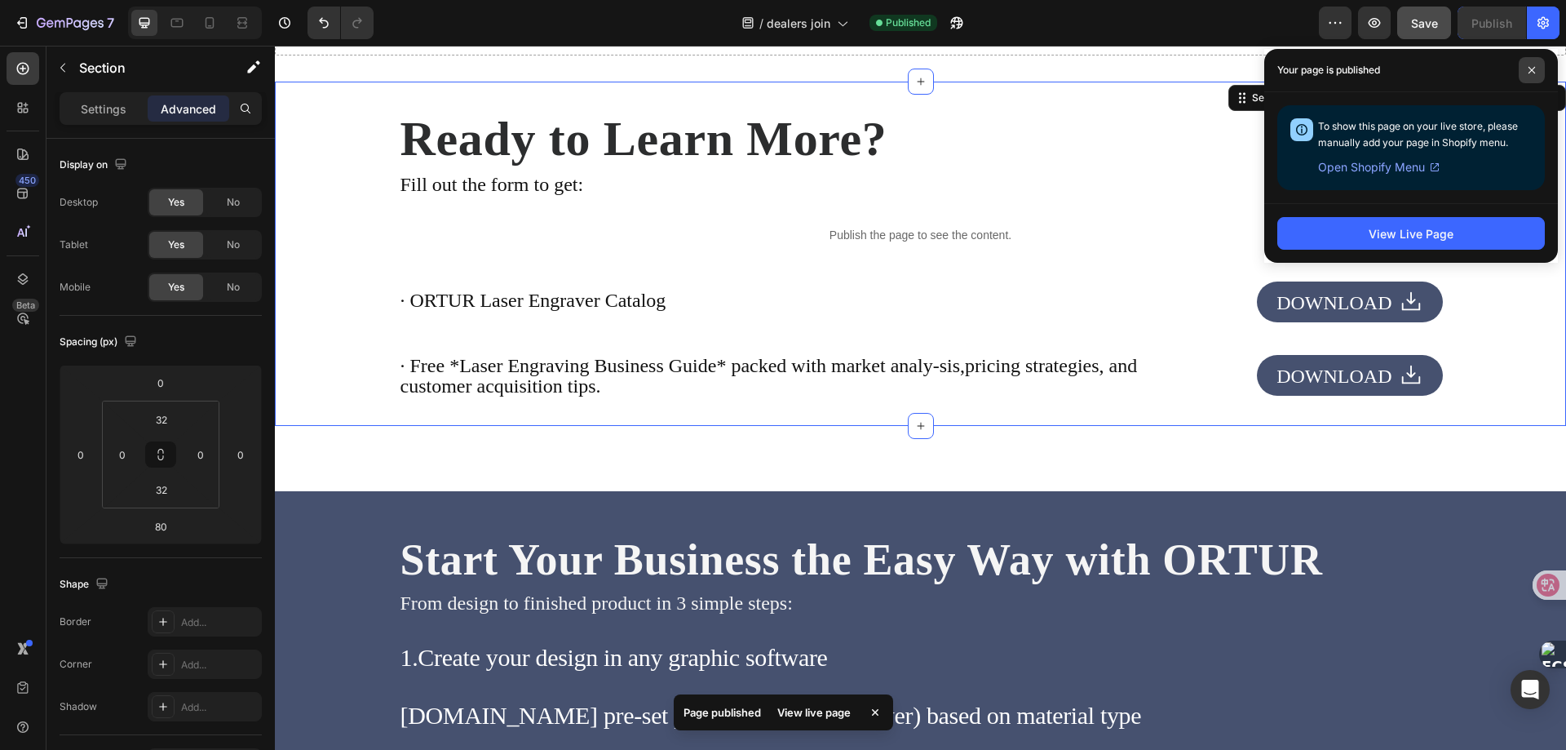
click at [1533, 71] on icon at bounding box center [1532, 70] width 7 height 7
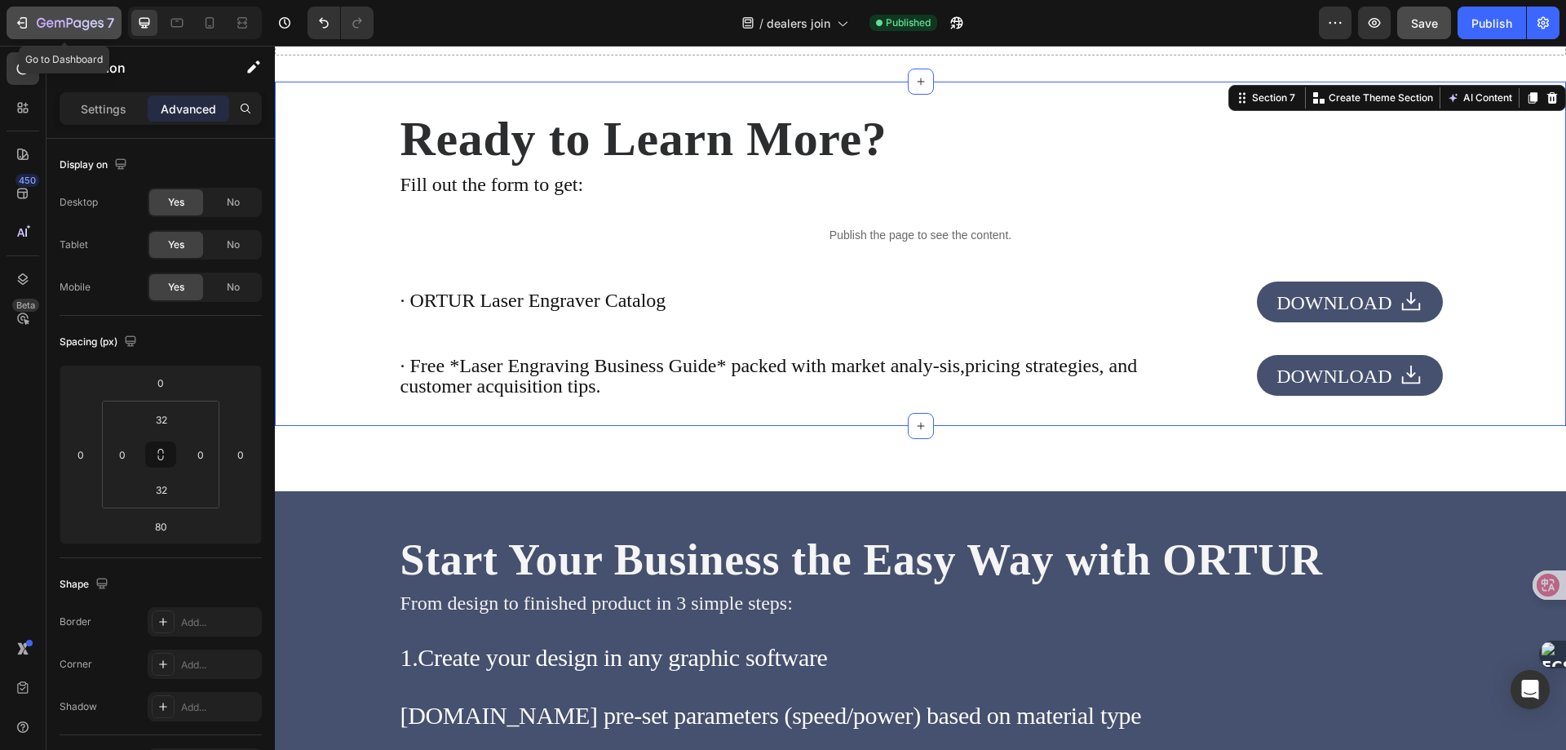
click at [20, 21] on icon "button" at bounding box center [22, 23] width 16 height 16
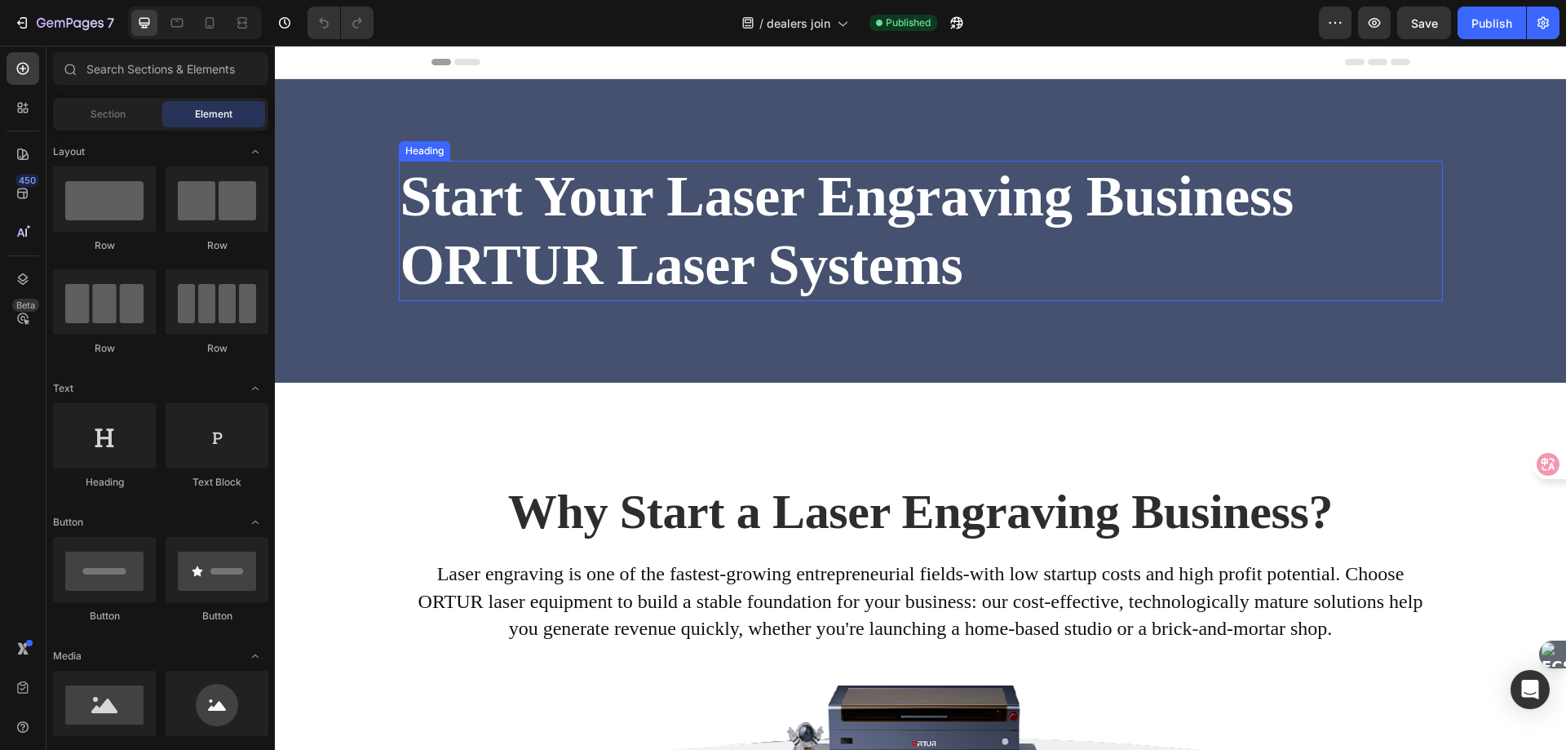
click at [565, 212] on strong "Start Your Laser Engraving Business" at bounding box center [847, 196] width 893 height 63
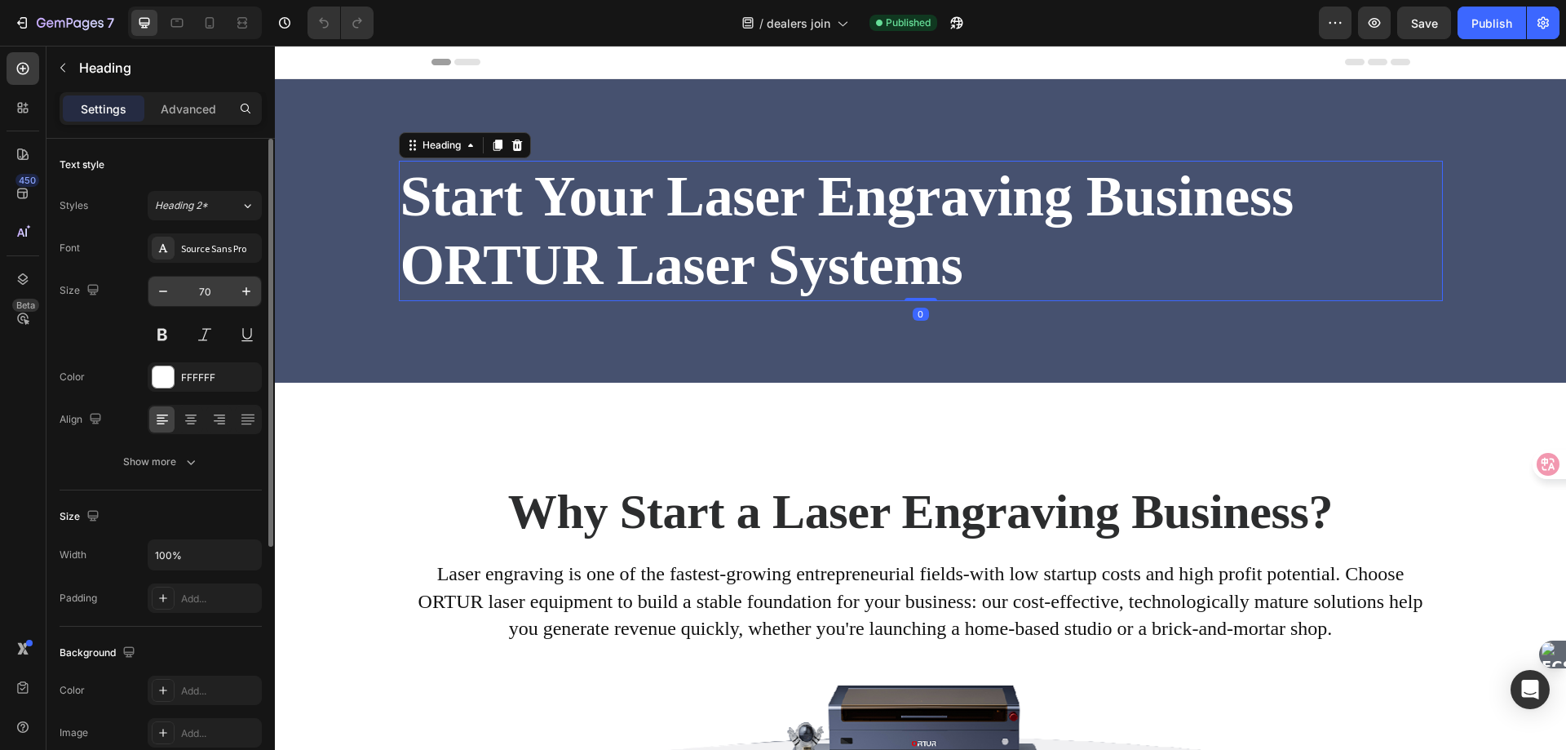
click at [205, 295] on input "70" at bounding box center [205, 291] width 54 height 29
type input "60"
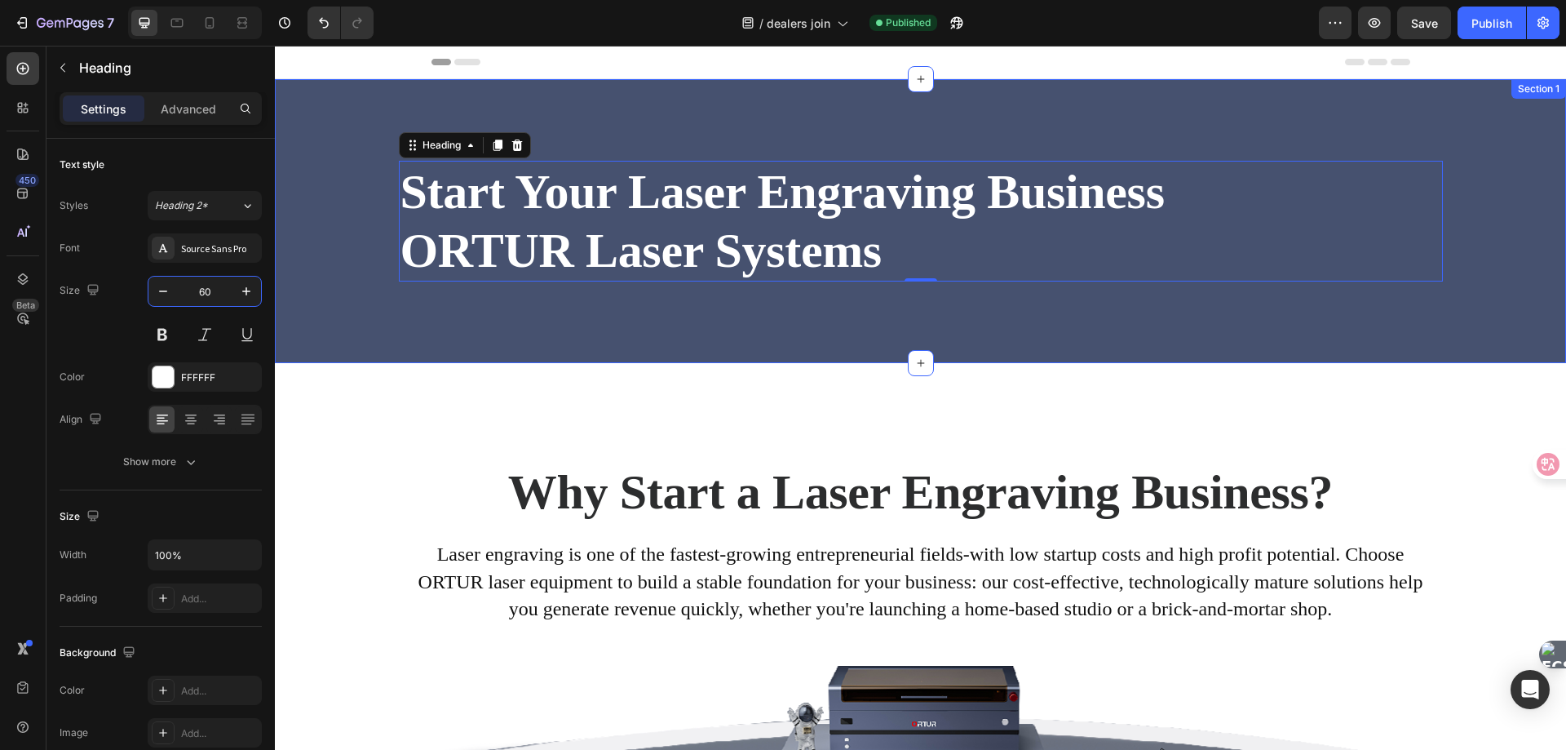
click at [435, 309] on div "Start Your Laser Engraving Business ORTUR Laser Systems Heading 0 Row Section 1" at bounding box center [920, 221] width 1291 height 284
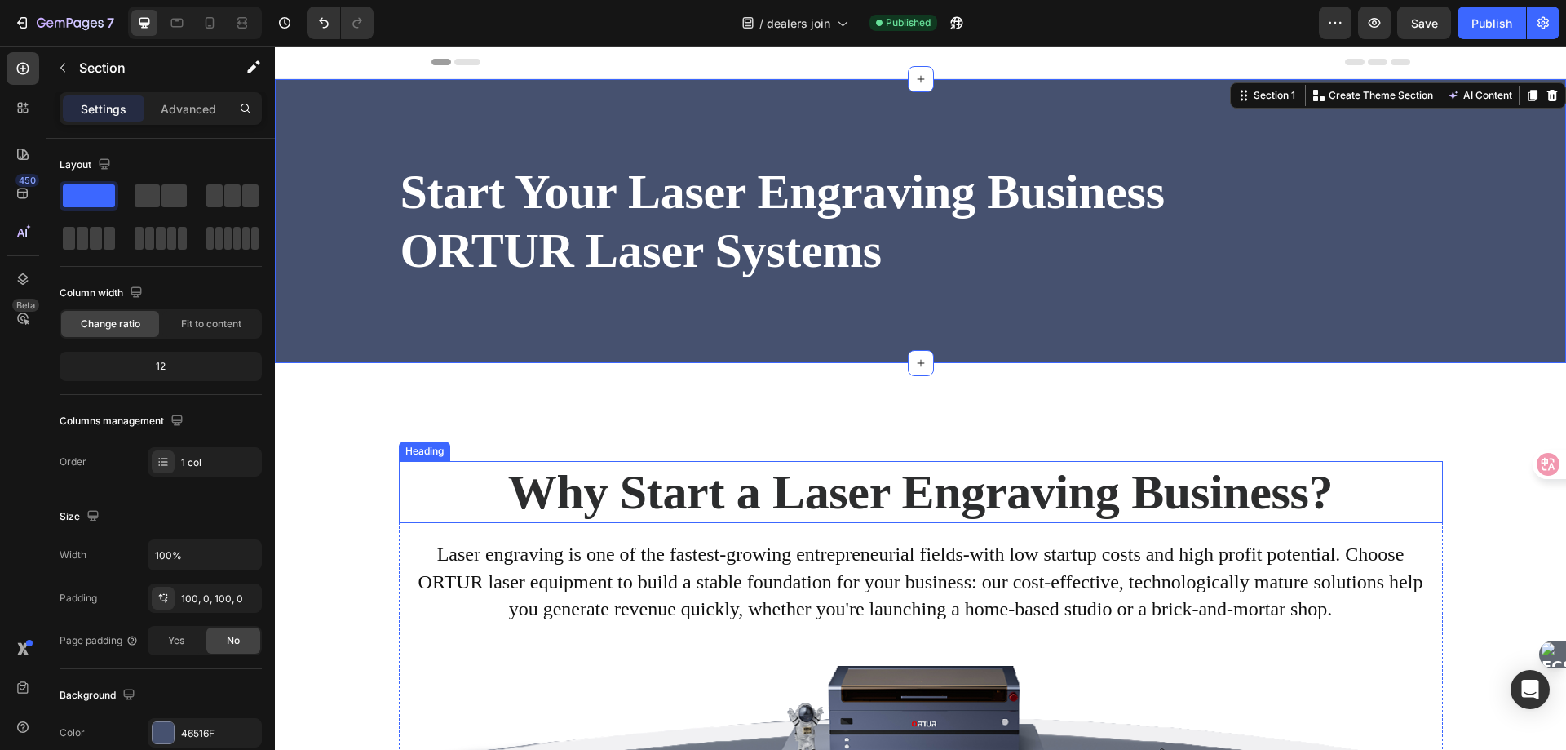
click at [600, 484] on h2 "Why Start a Laser Engraving Business?" at bounding box center [921, 492] width 1044 height 62
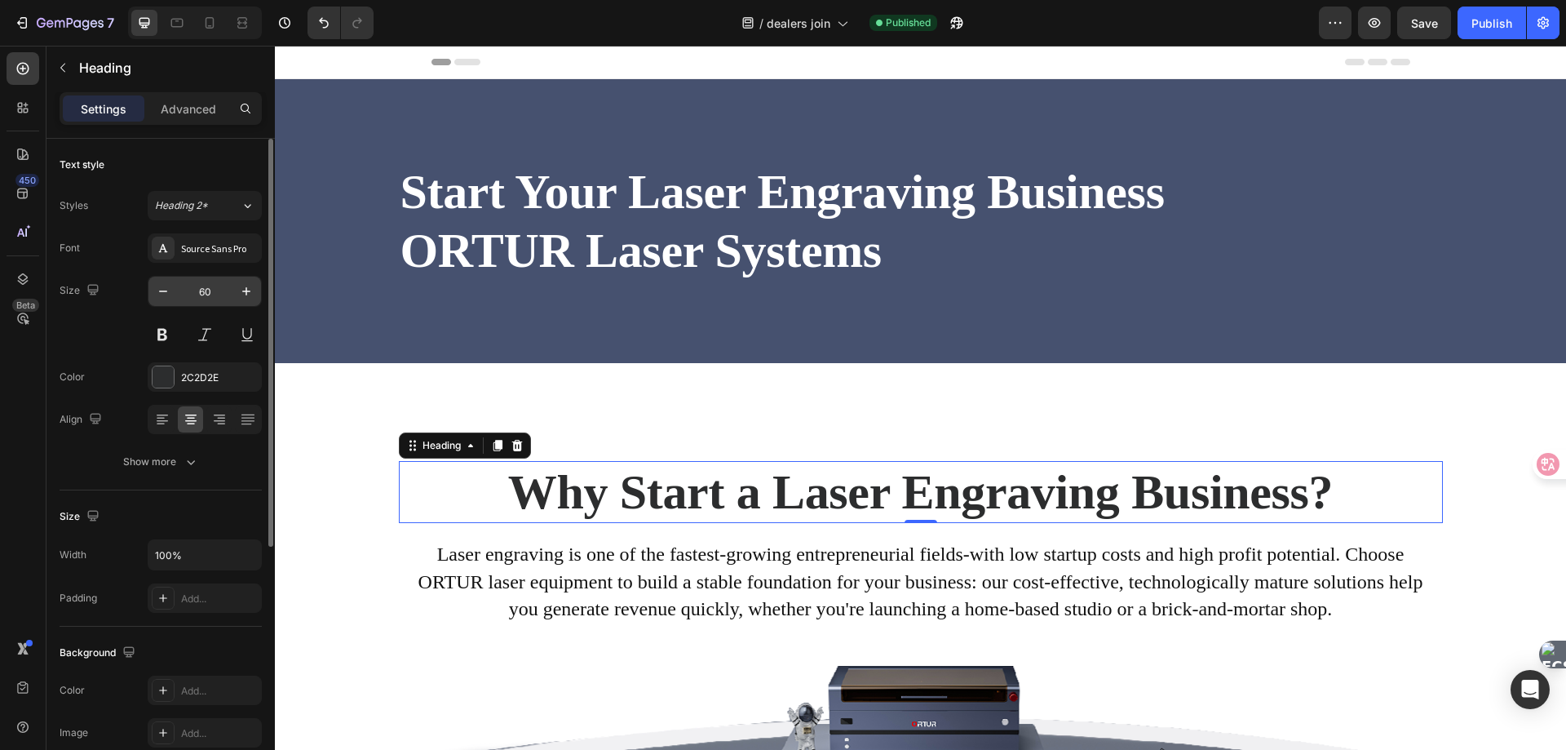
click at [215, 291] on input "60" at bounding box center [205, 291] width 54 height 29
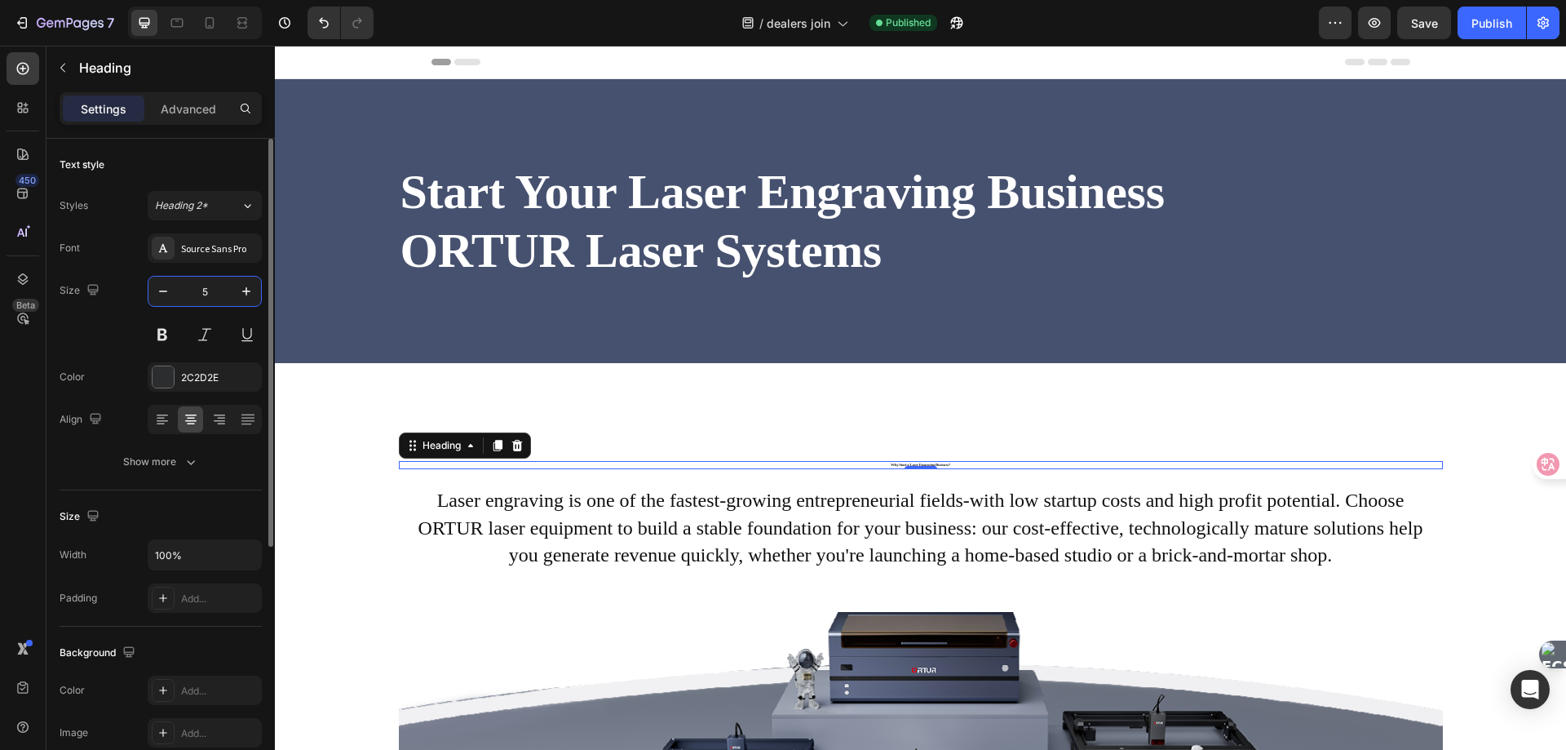
type input "50"
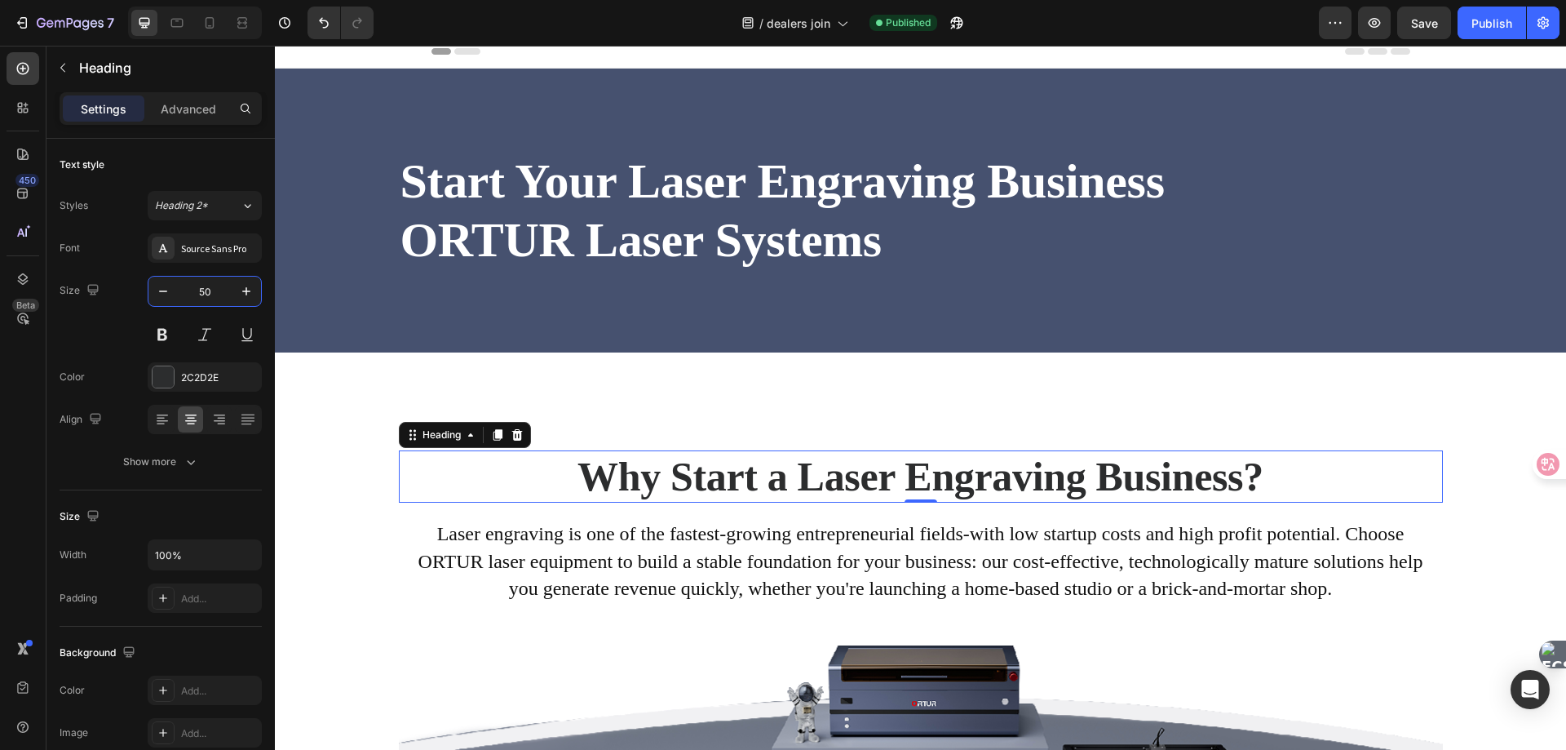
scroll to position [163, 0]
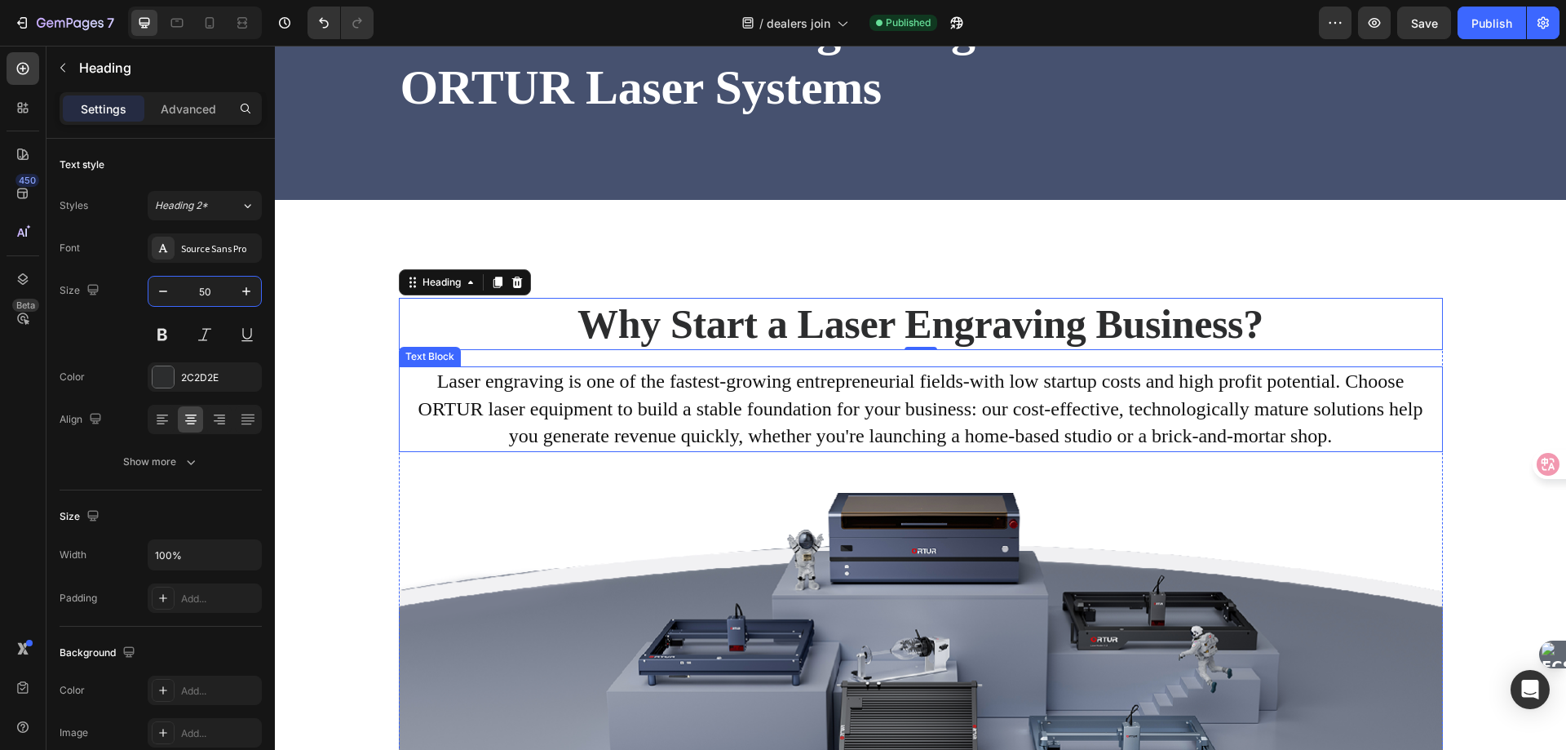
click at [930, 423] on p "ORTUR laser equipment to build a stable foundation for your business: our cost-…" at bounding box center [921, 410] width 1041 height 28
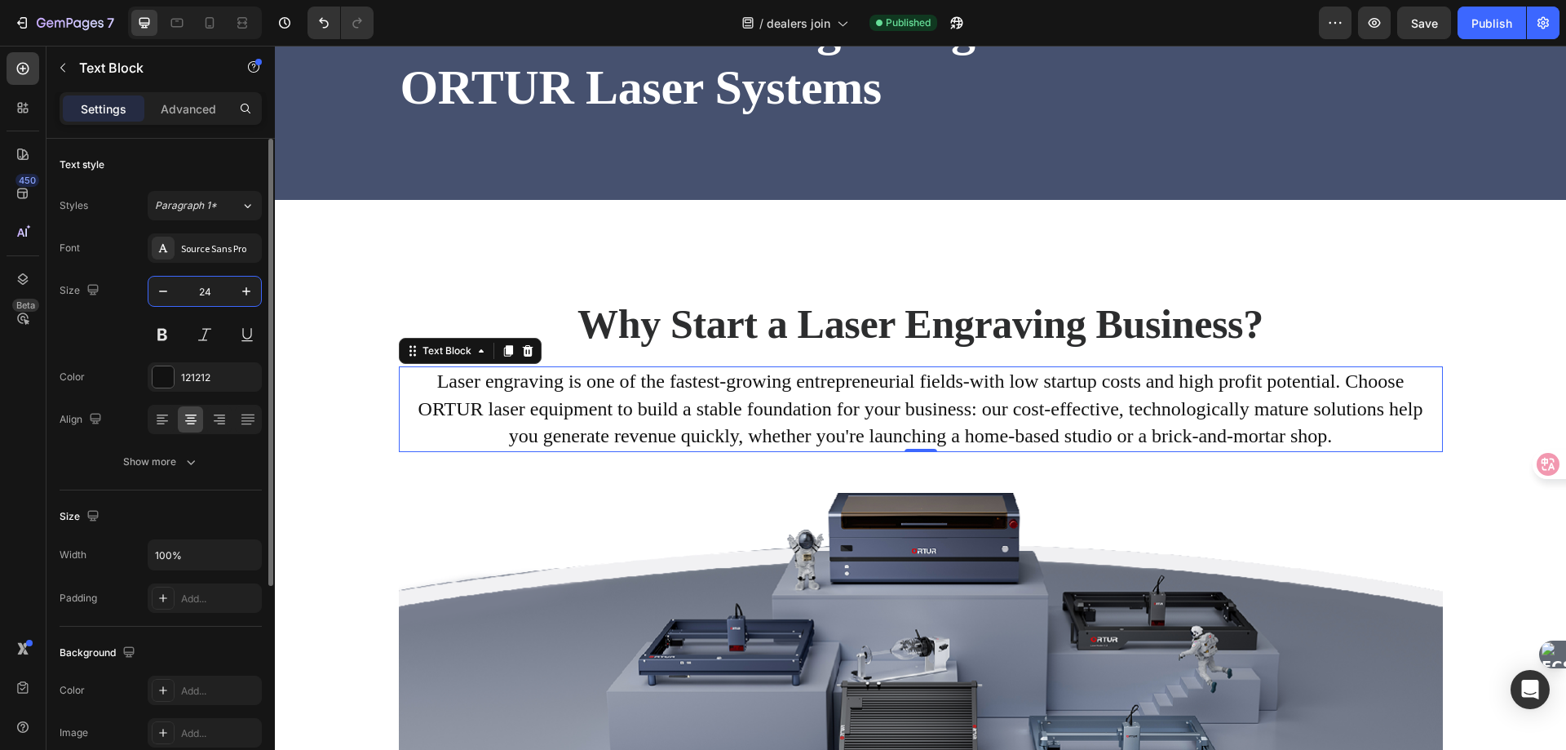
click at [217, 297] on input "24" at bounding box center [205, 291] width 54 height 29
type input "20"
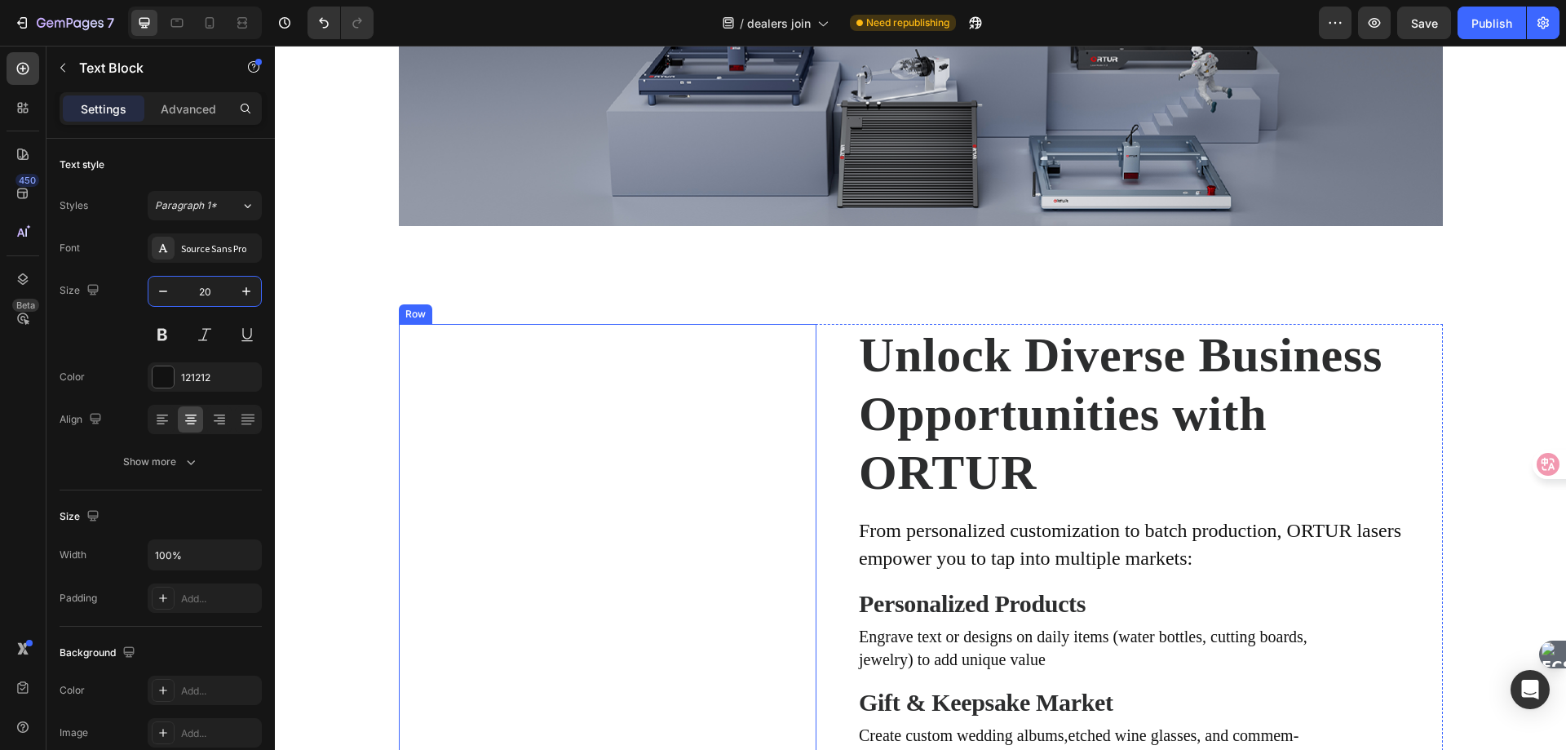
scroll to position [734, 0]
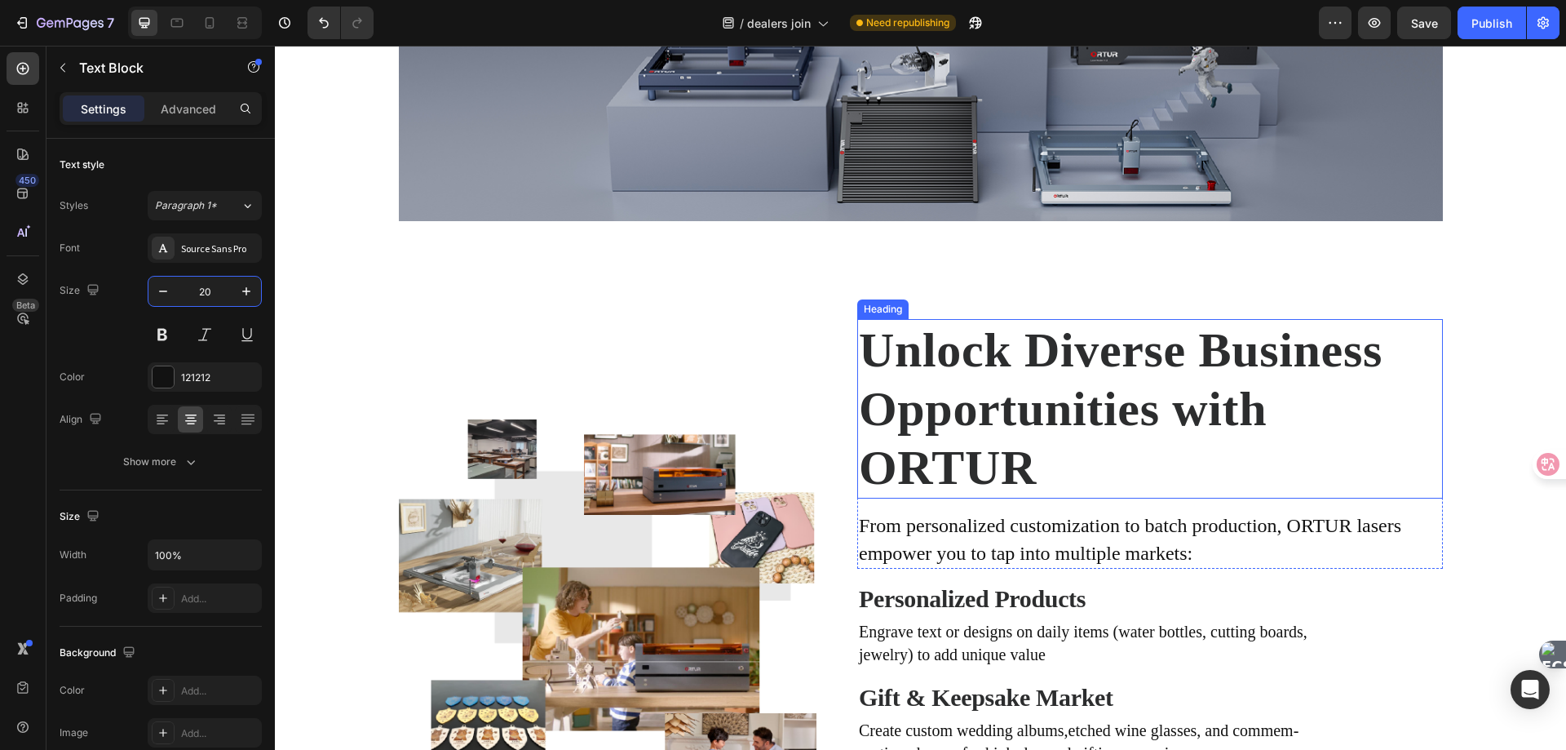
click at [977, 414] on h2 "Unlock Diverse Business Opportunities with ORTUR" at bounding box center [1150, 408] width 586 height 179
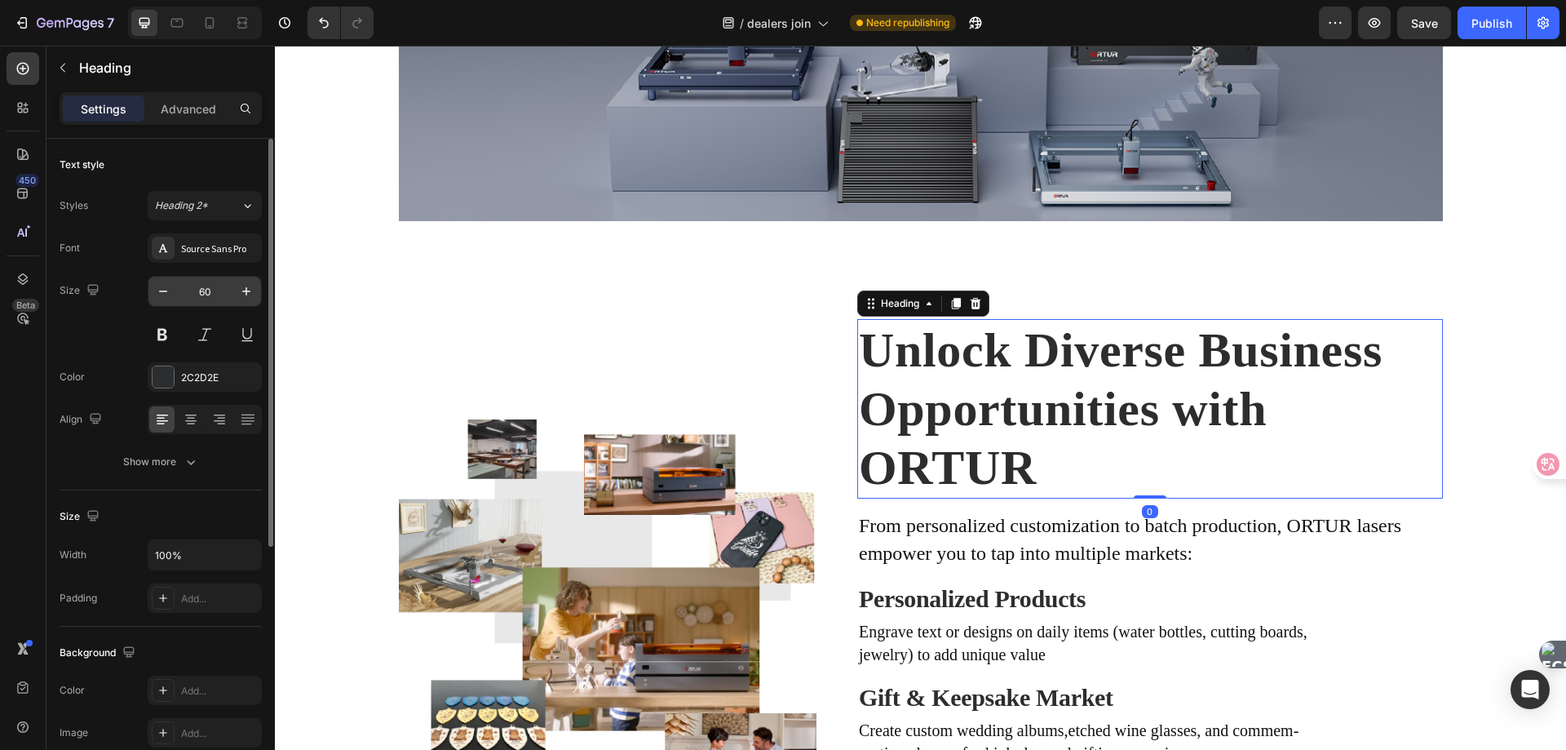
click at [216, 291] on input "60" at bounding box center [205, 291] width 54 height 29
type input "50"
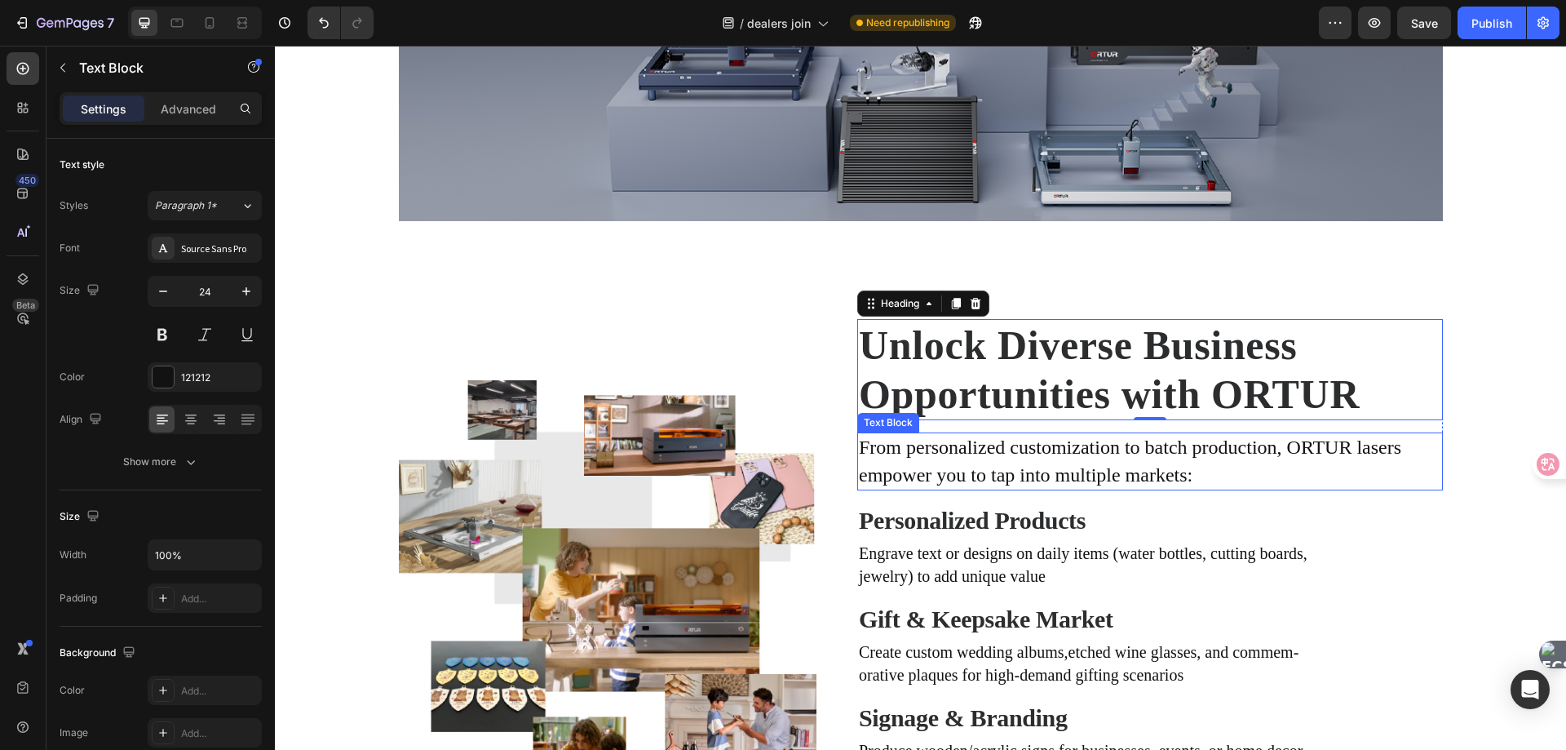
click at [1022, 456] on p "From personalized customization to batch production, ORTUR lasers" at bounding box center [1150, 448] width 582 height 28
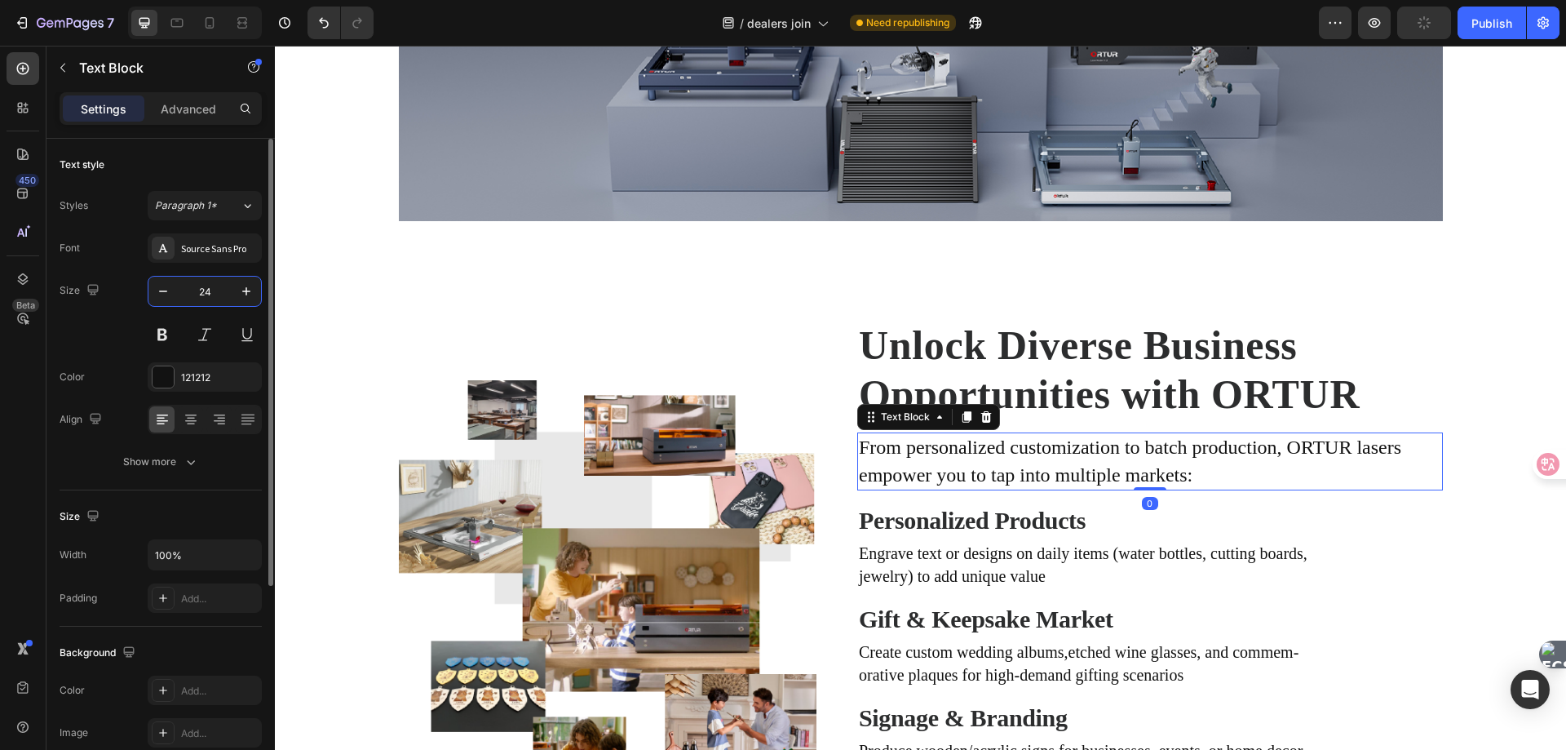
drag, startPoint x: 206, startPoint y: 296, endPoint x: 218, endPoint y: 294, distance: 11.7
click at [206, 296] on input "24" at bounding box center [205, 291] width 54 height 29
type input "20"
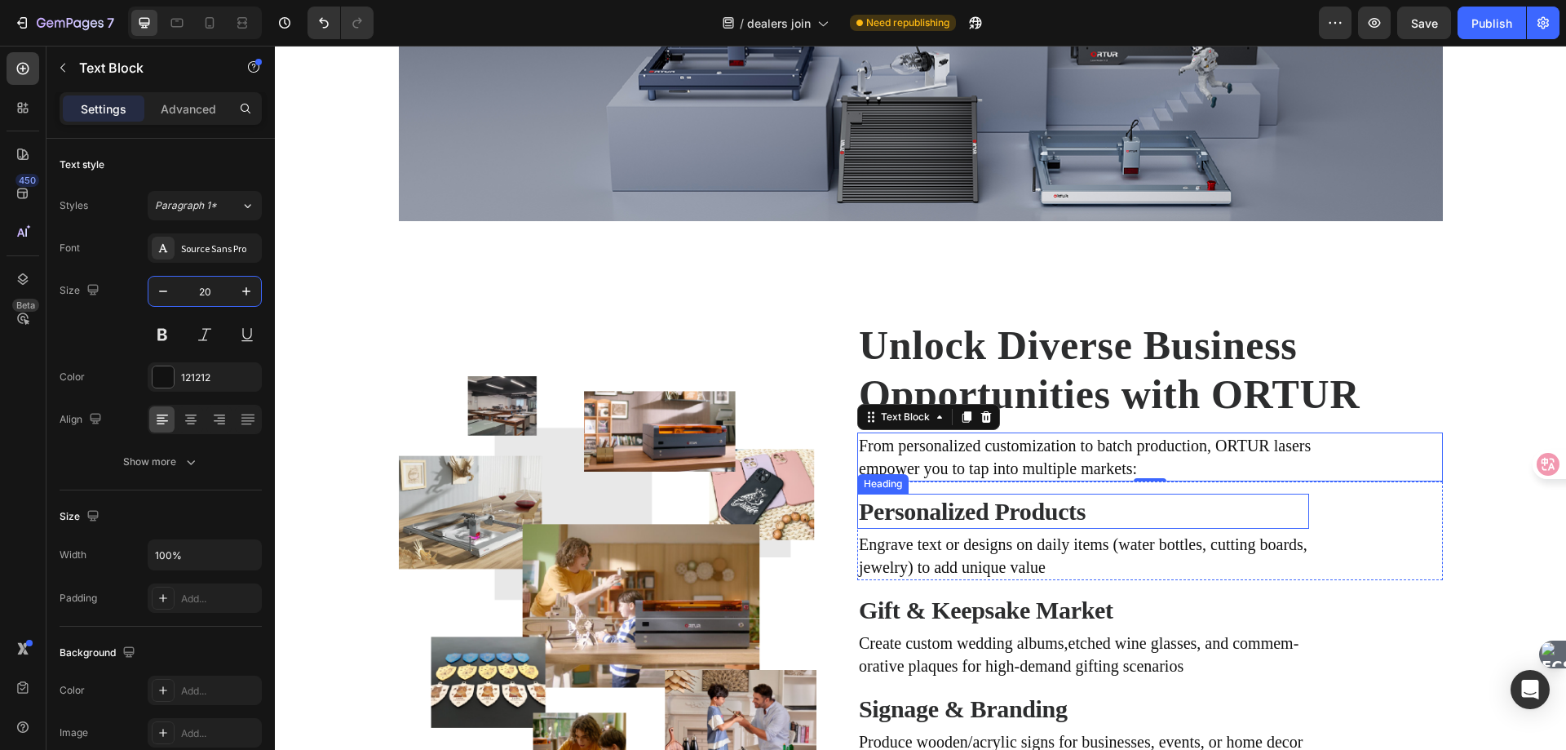
click at [988, 514] on h2 "Personalized Products" at bounding box center [992, 511] width 271 height 35
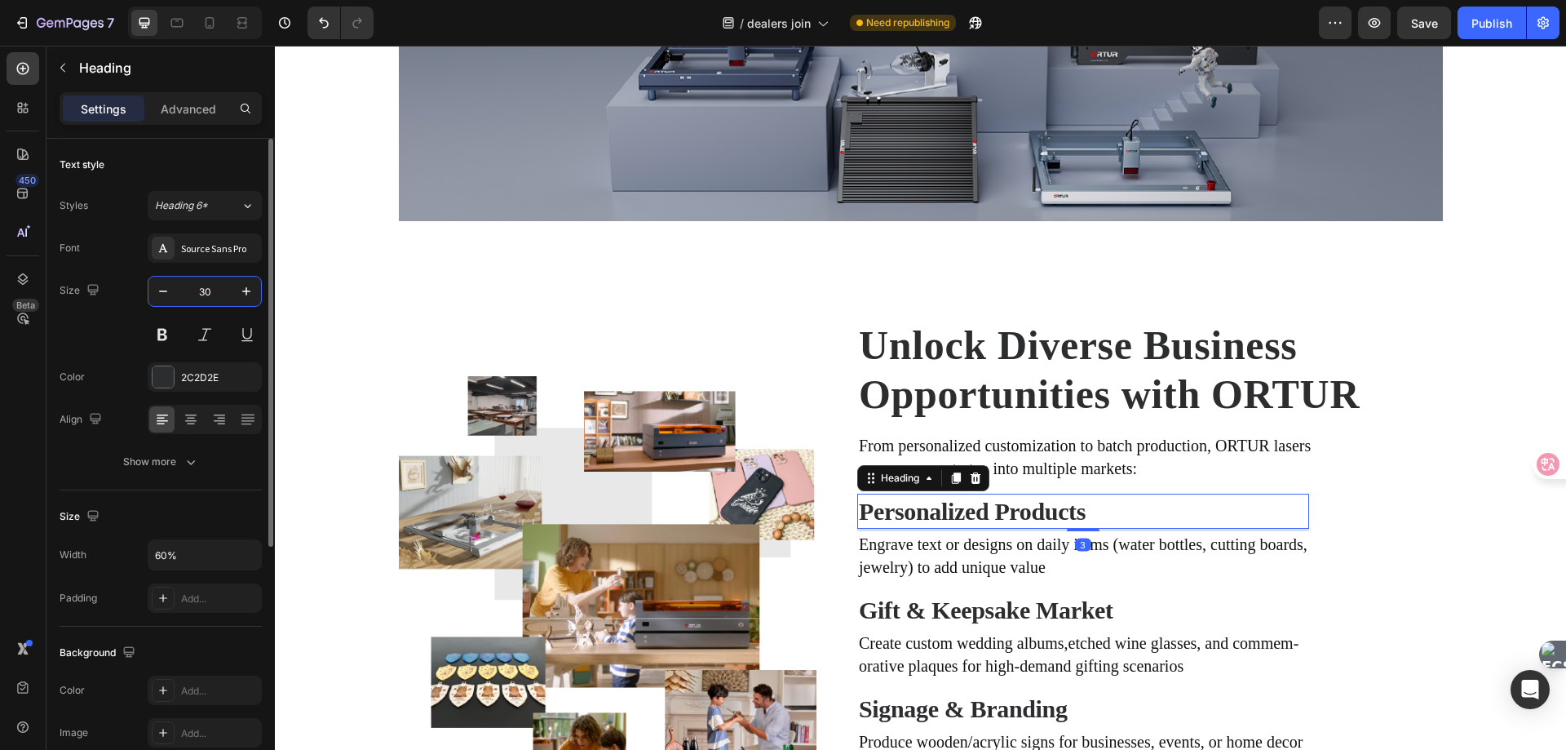
click at [216, 296] on input "30" at bounding box center [205, 291] width 54 height 29
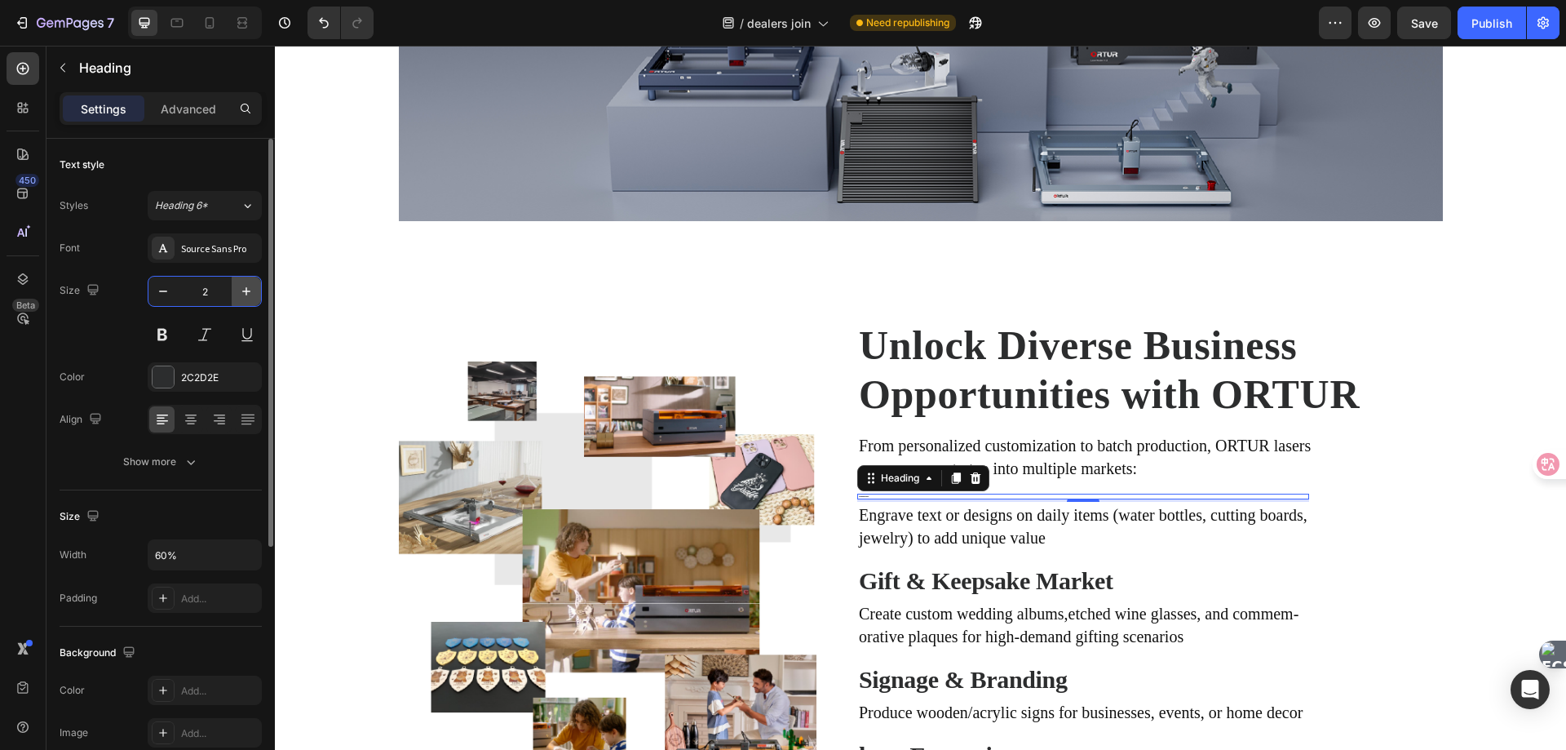
type input "26"
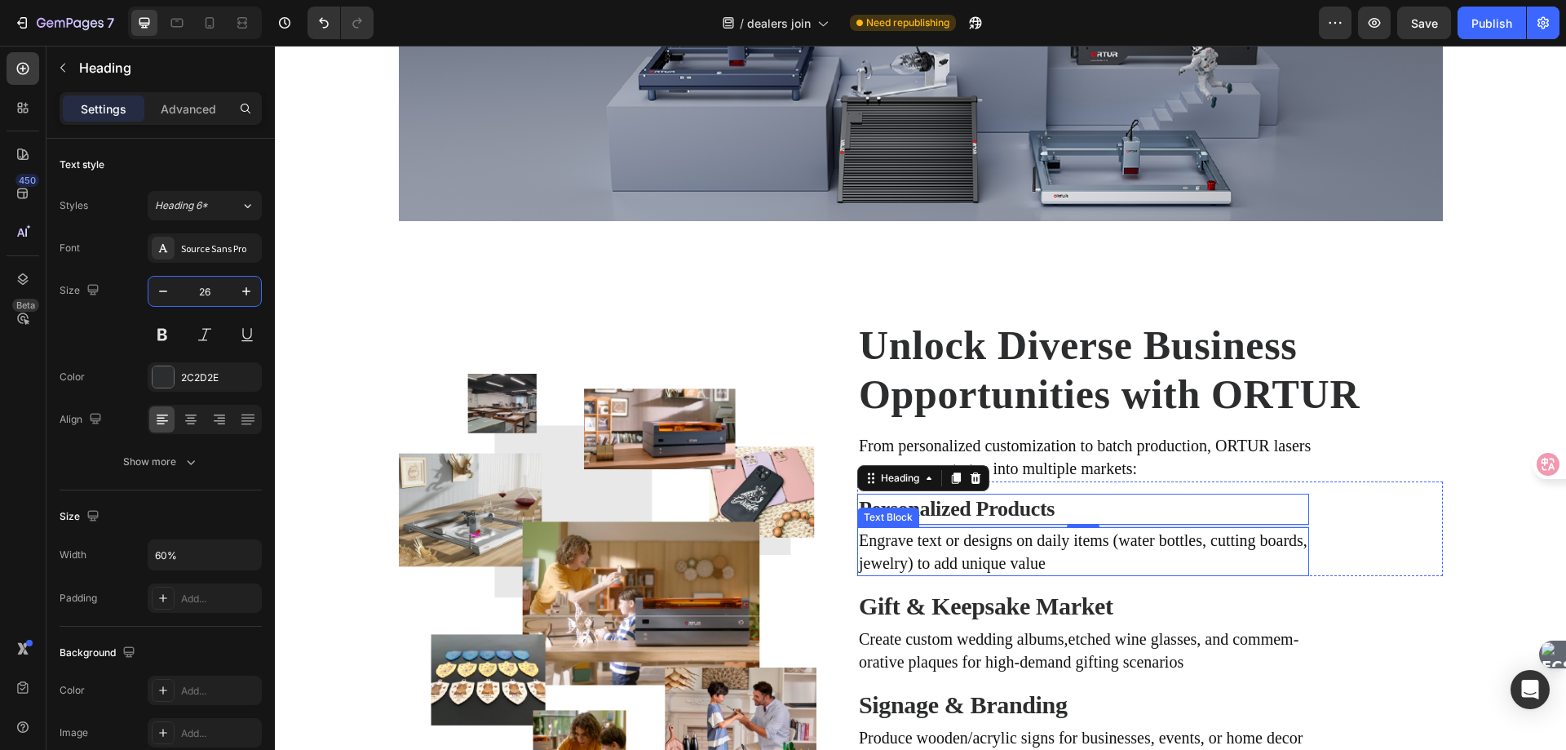
click at [1056, 542] on p "Engrave text or designs on daily items (water bottles, cutting boards," at bounding box center [1083, 540] width 449 height 23
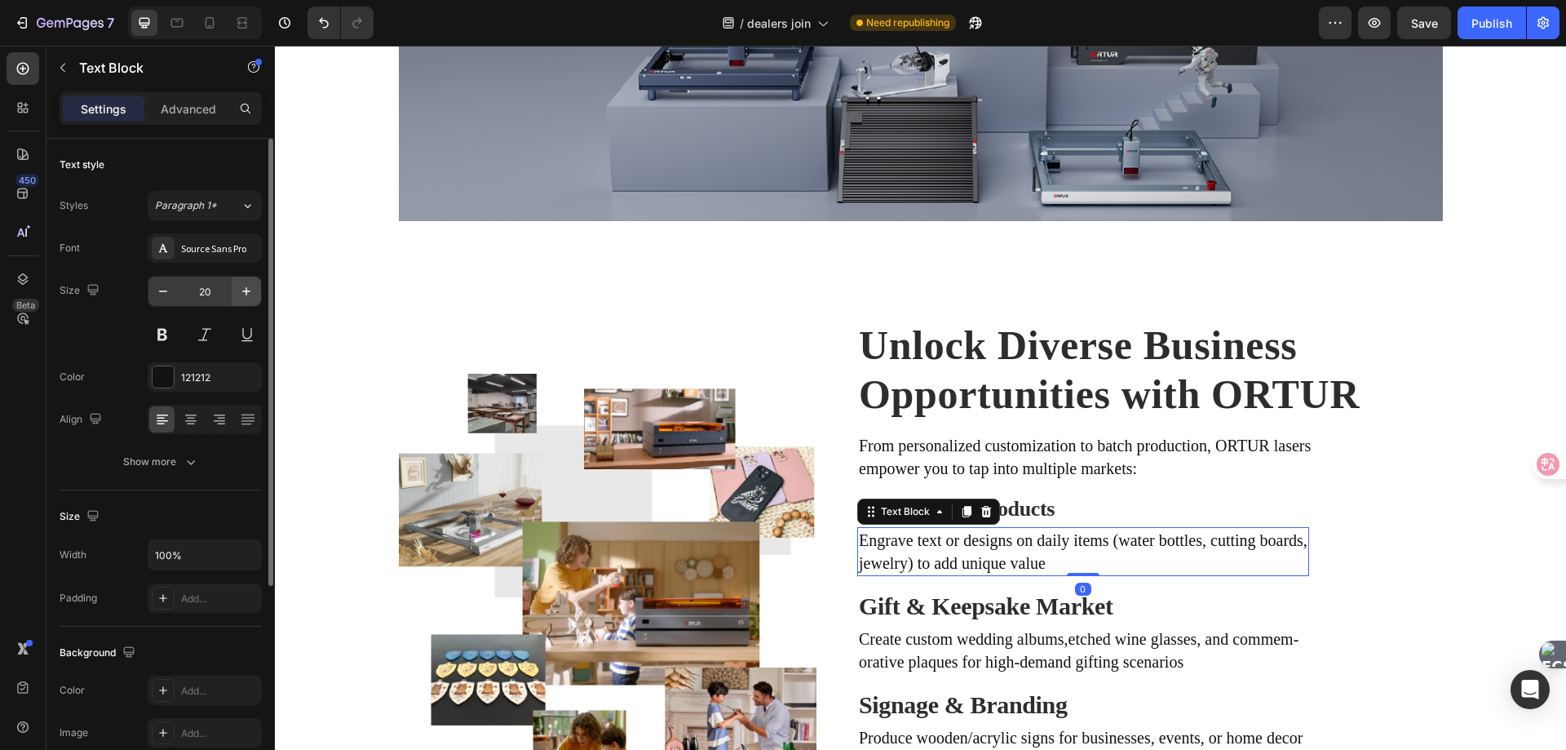
drag, startPoint x: 223, startPoint y: 293, endPoint x: 246, endPoint y: 289, distance: 24.0
click at [223, 293] on input "20" at bounding box center [205, 291] width 54 height 29
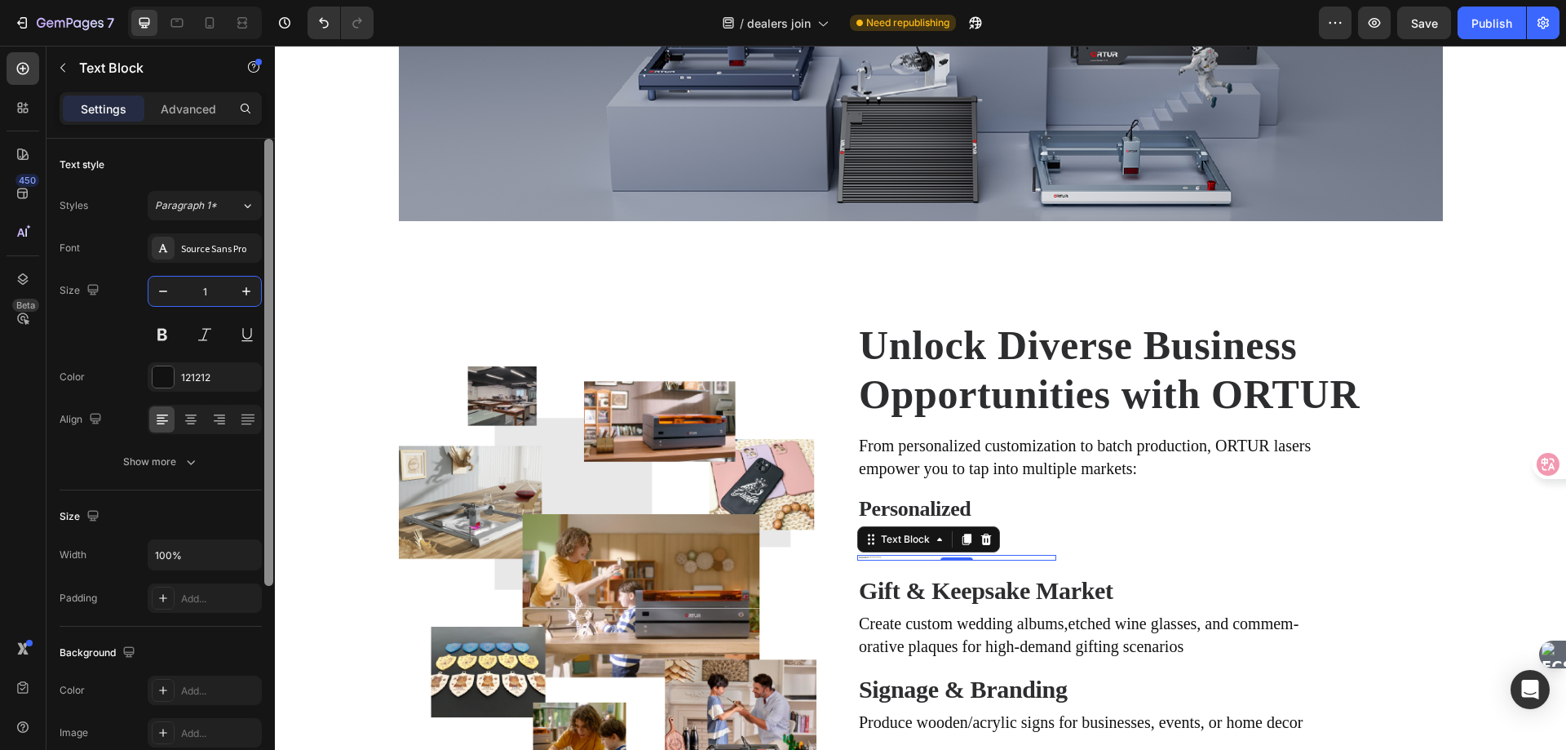
type input "18"
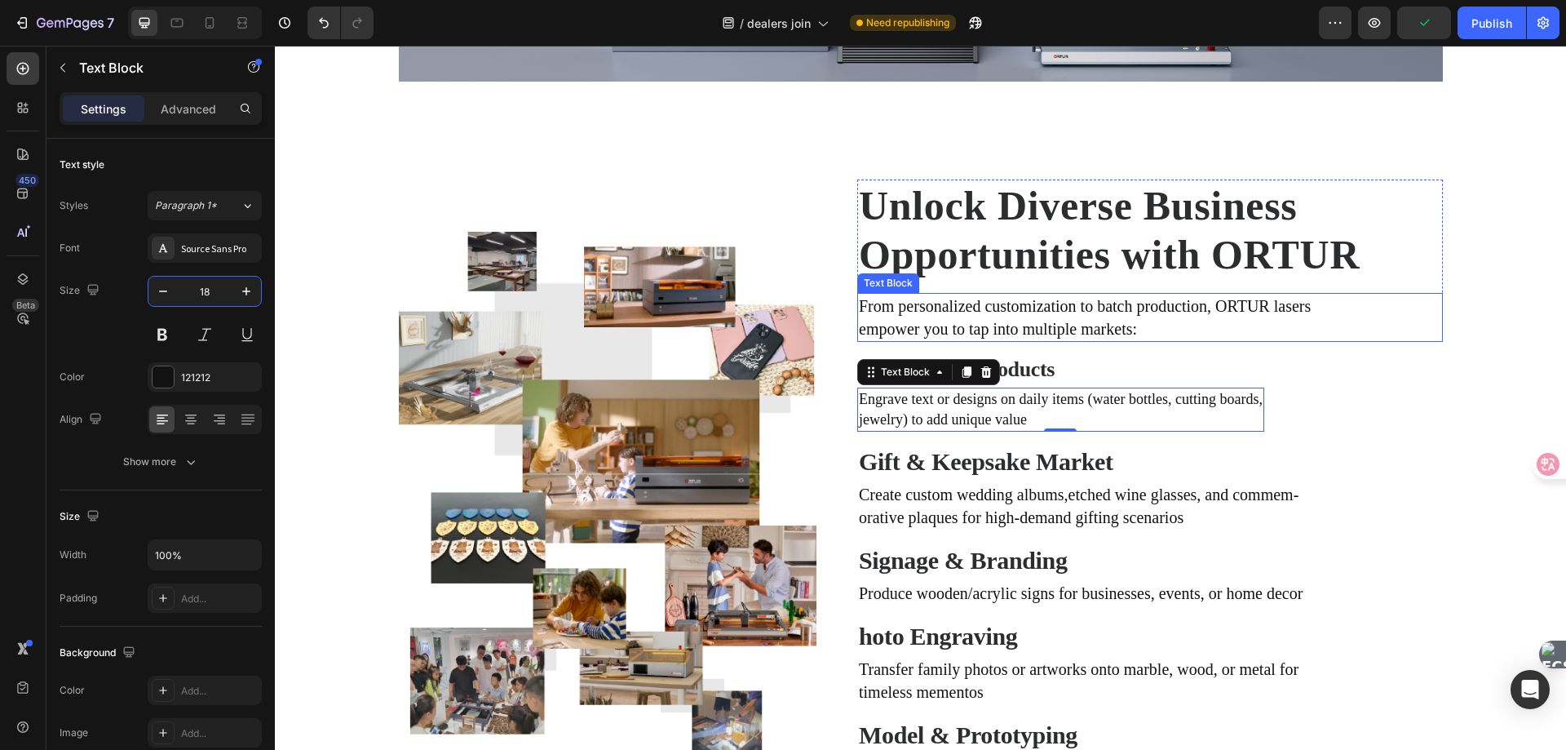
scroll to position [897, 0]
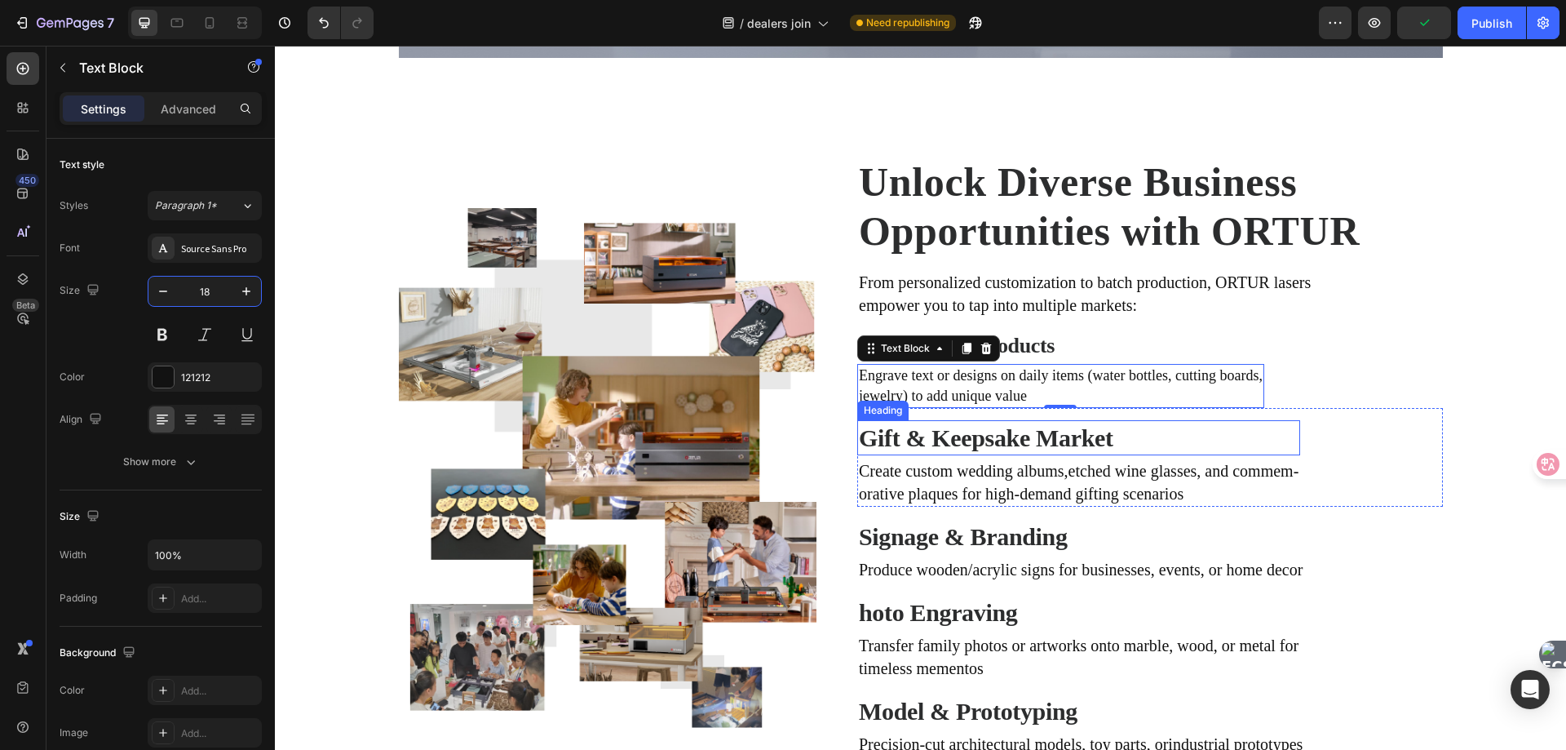
click at [981, 434] on h2 "Gift & Keepsake Market" at bounding box center [1034, 437] width 355 height 35
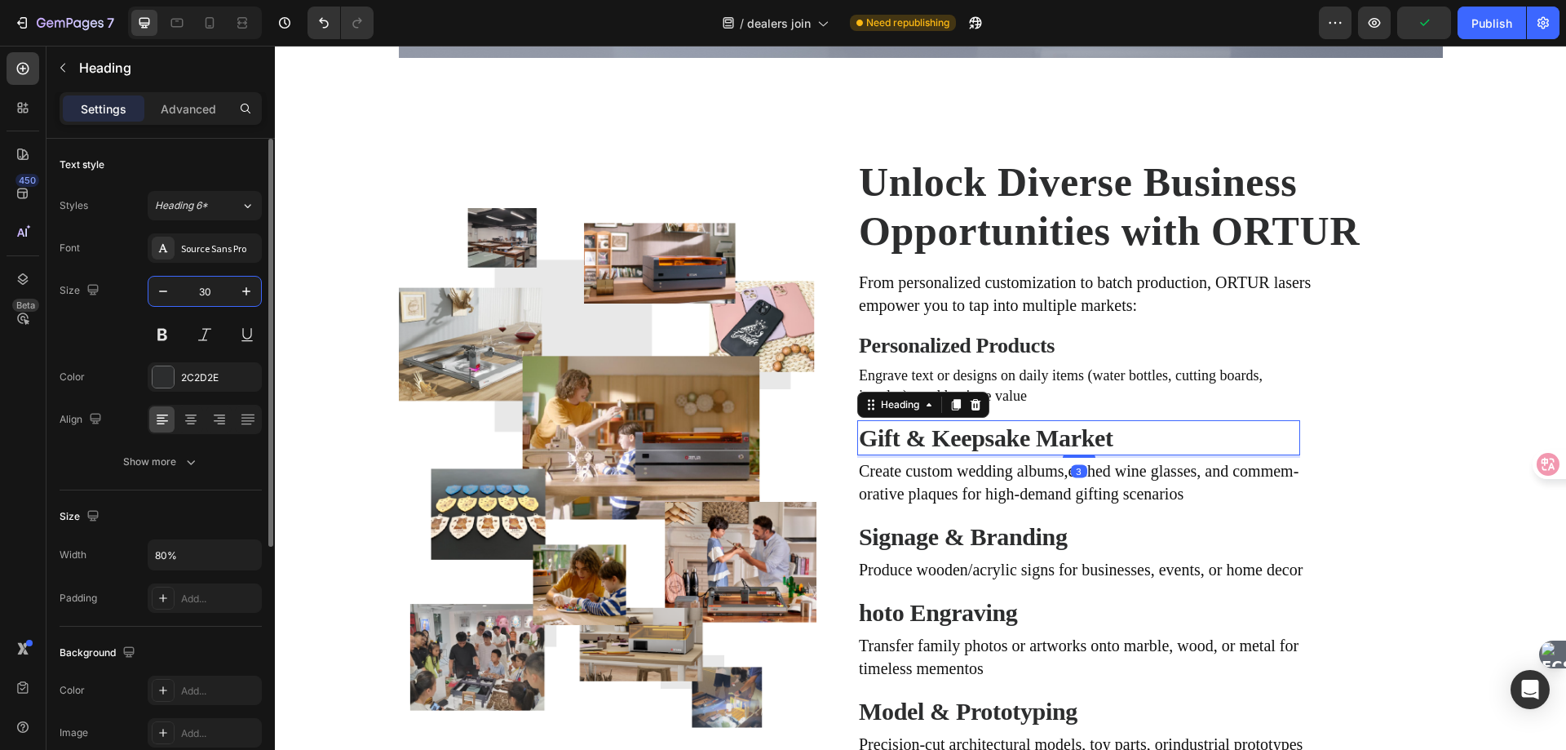
click at [217, 297] on input "30" at bounding box center [205, 291] width 54 height 29
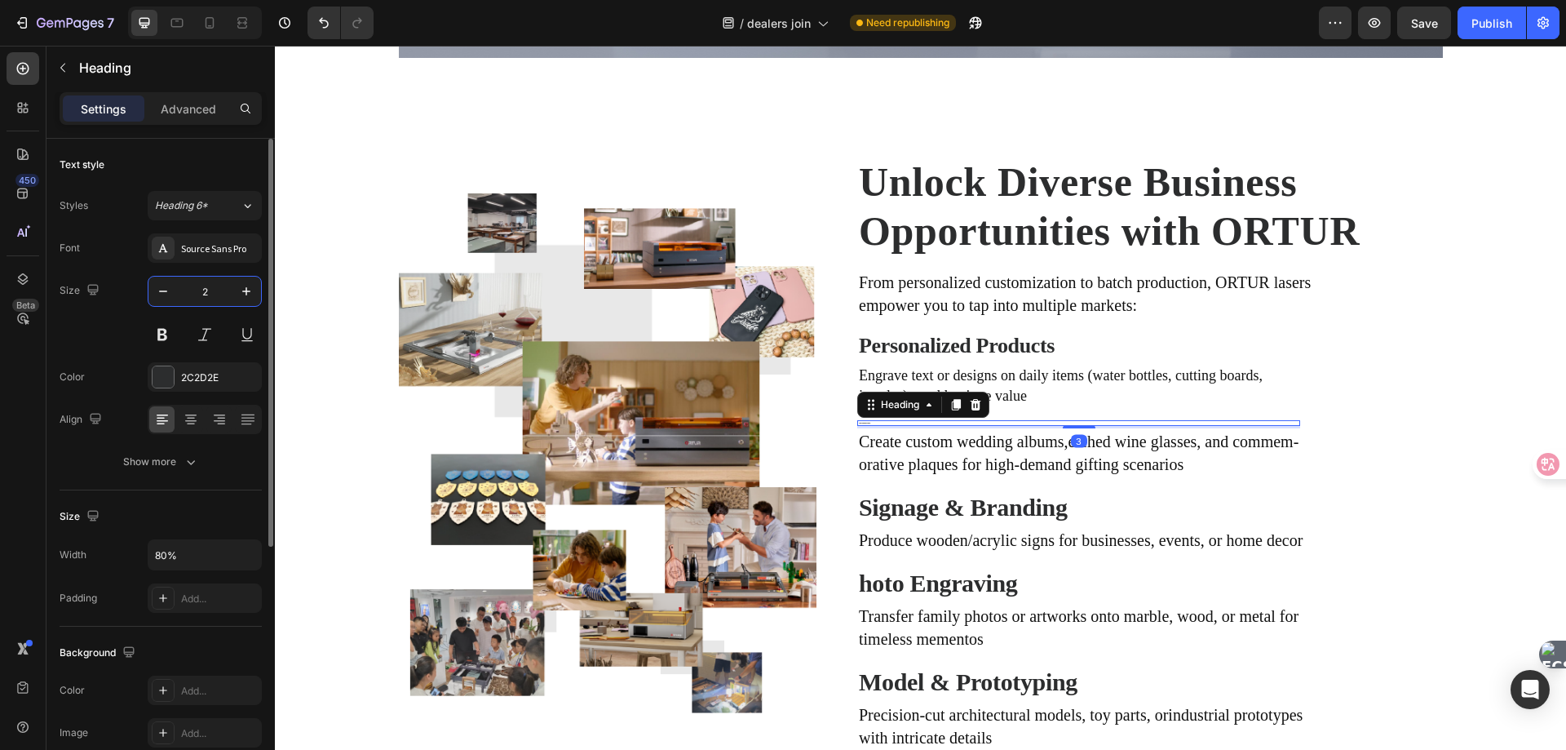
type input "26"
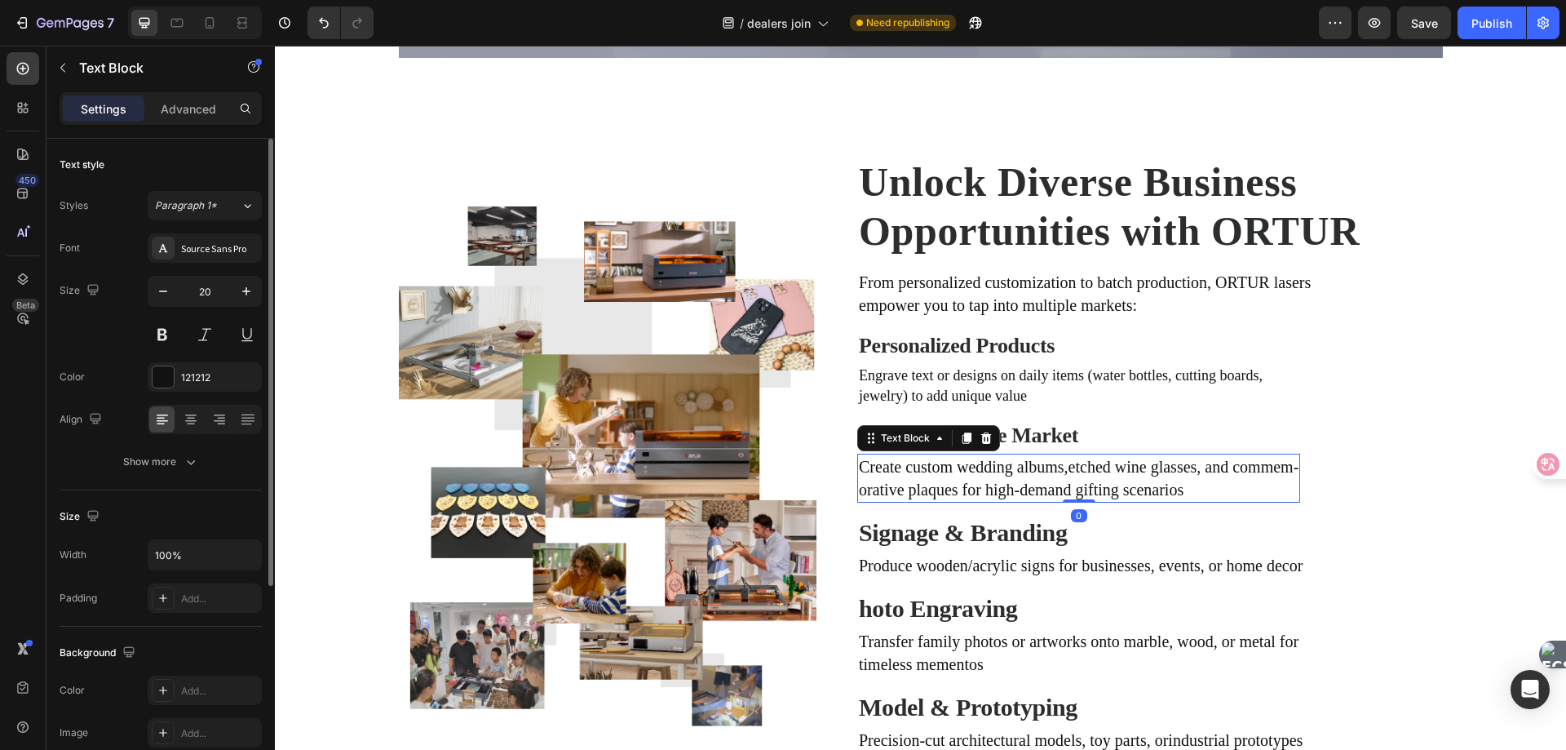
click at [957, 489] on p "orative plaques for high-demand gifting scenarios" at bounding box center [1079, 489] width 440 height 23
click at [237, 286] on button "button" at bounding box center [246, 291] width 29 height 29
click at [162, 294] on icon "button" at bounding box center [163, 291] width 16 height 16
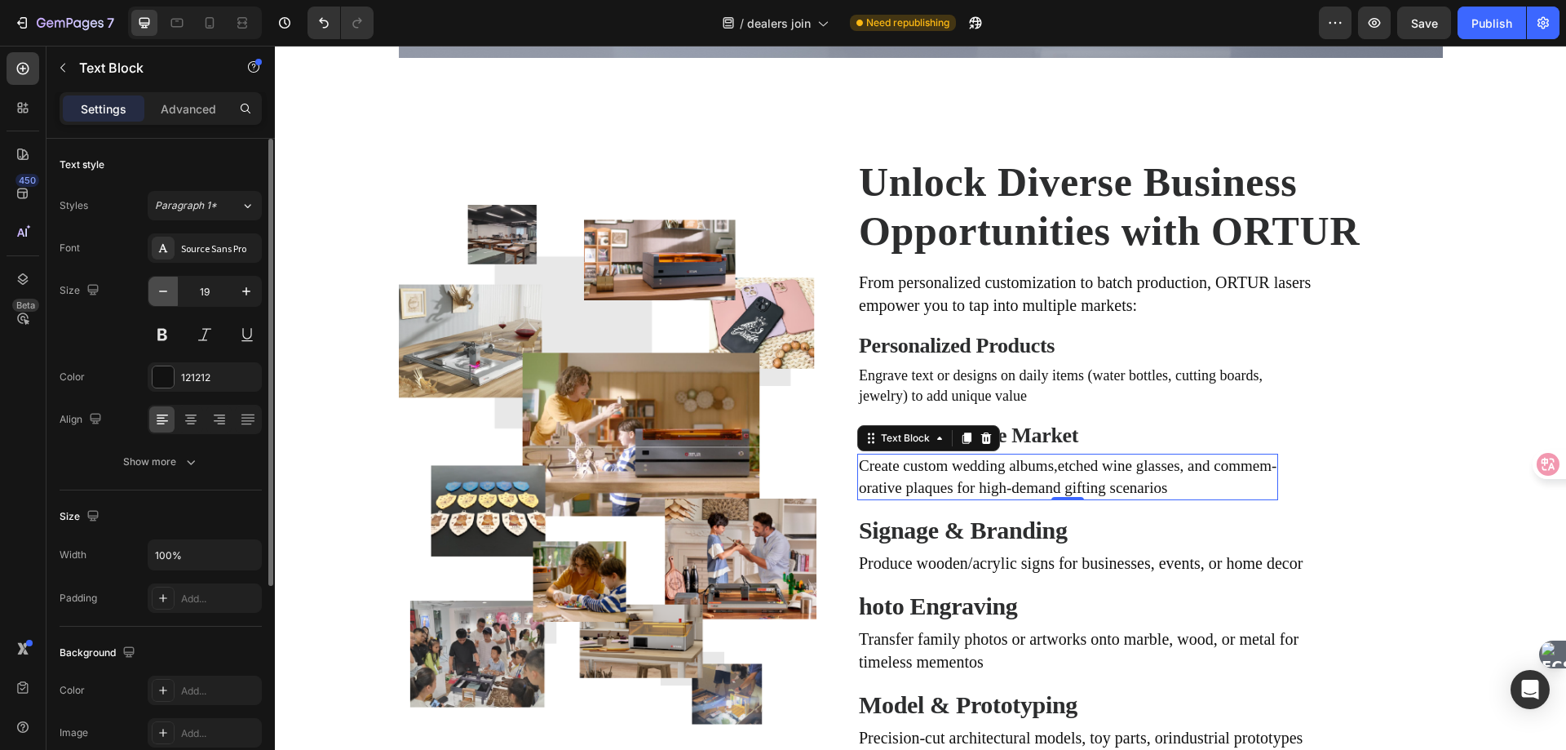
click at [162, 294] on icon "button" at bounding box center [163, 291] width 16 height 16
type input "18"
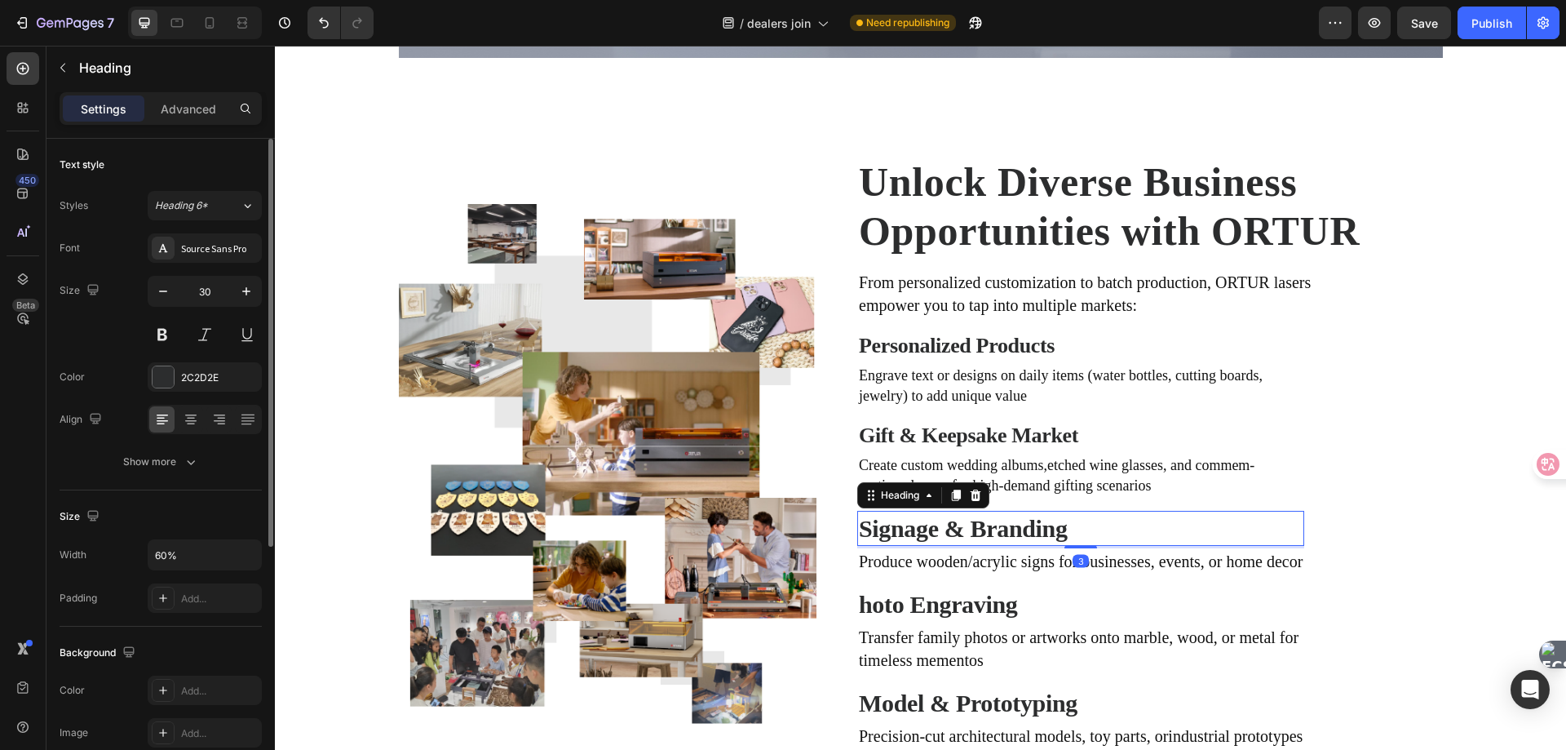
click at [990, 529] on h2 "Signage & Branding" at bounding box center [991, 528] width 268 height 35
click at [223, 287] on input "30" at bounding box center [205, 291] width 54 height 29
type input "26"
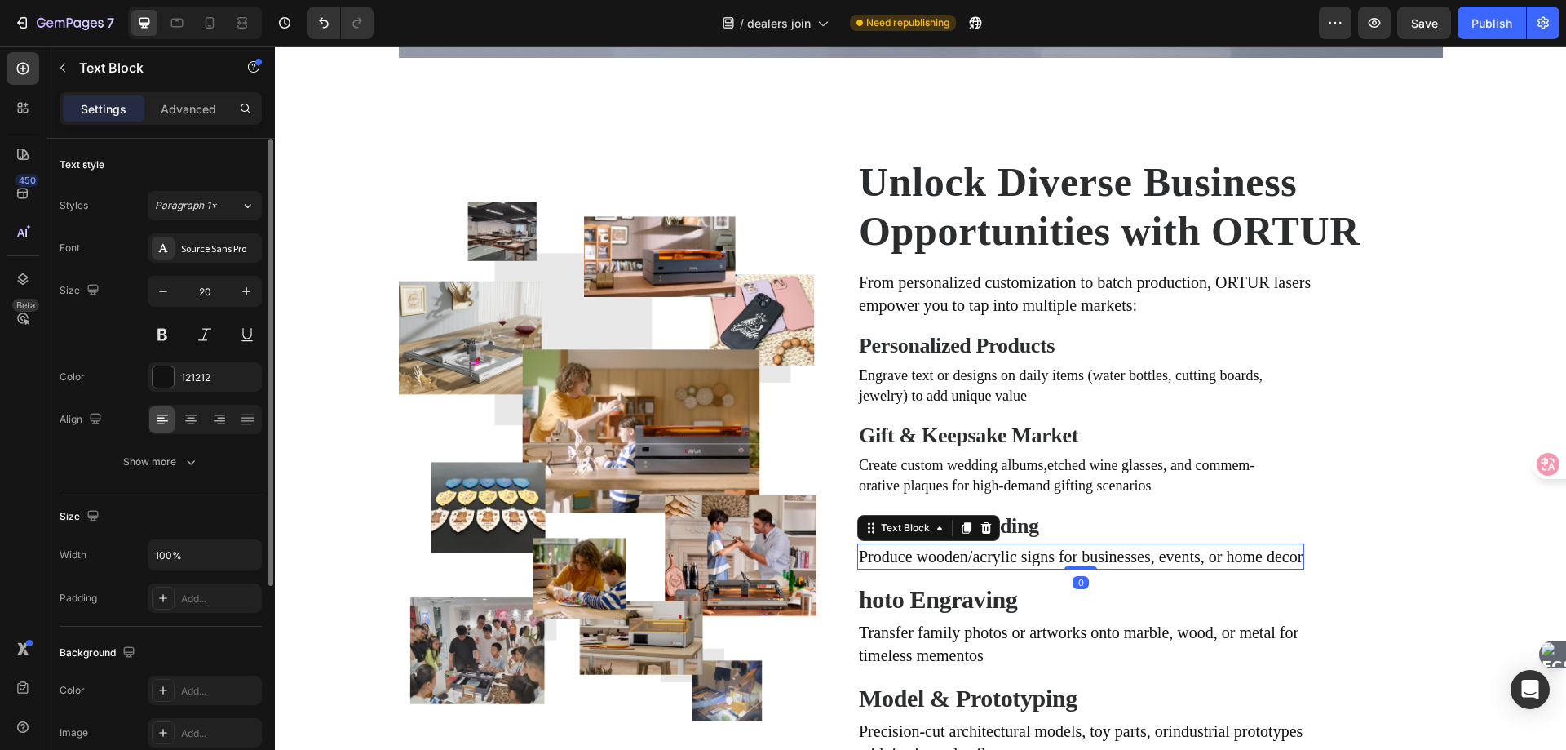
click at [914, 563] on p "Produce wooden/acrylic signs for businesses, events, or home decor" at bounding box center [1081, 556] width 444 height 23
click at [206, 290] on input "20" at bounding box center [205, 291] width 54 height 29
type input "18"
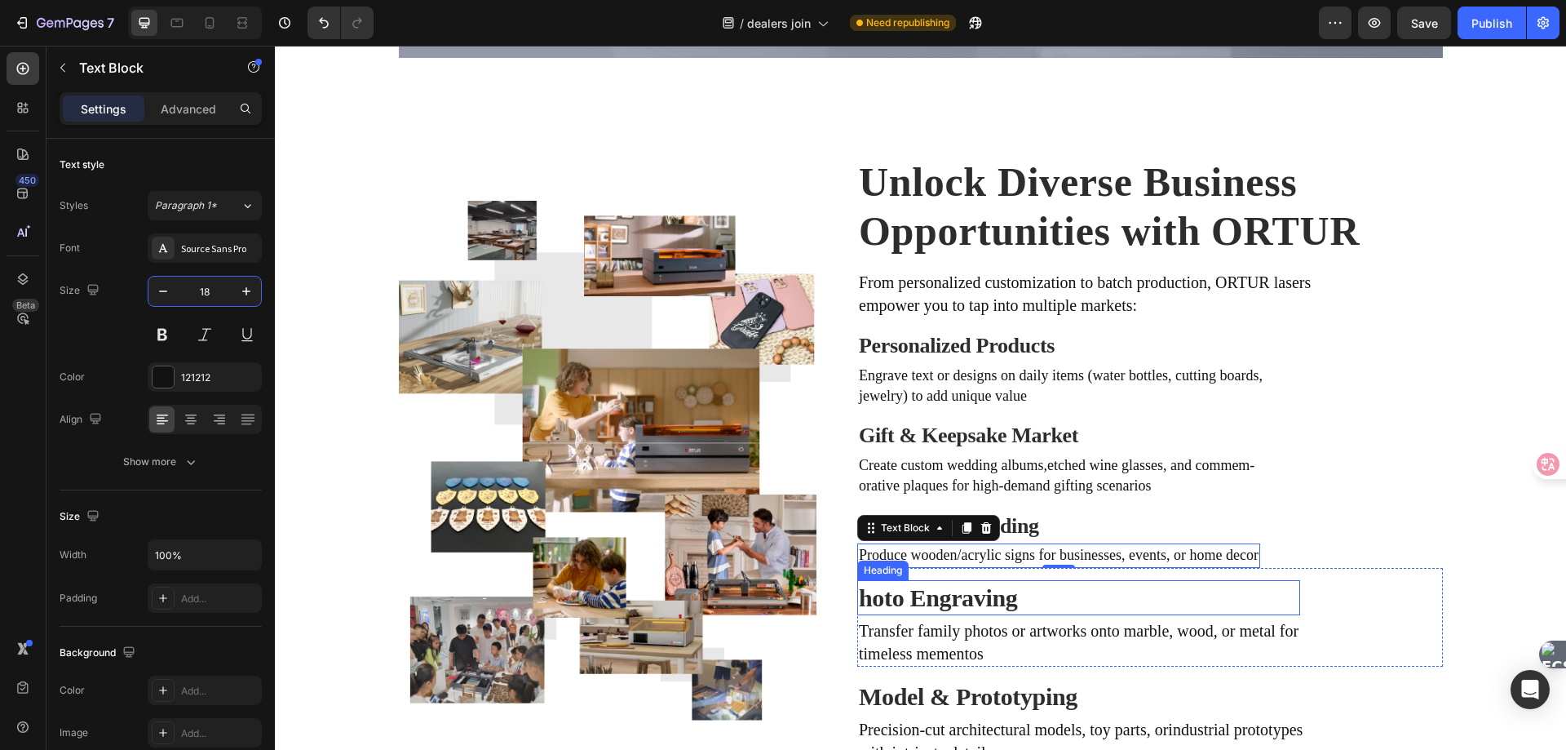
click at [959, 598] on h2 "hoto Engraving" at bounding box center [990, 597] width 266 height 35
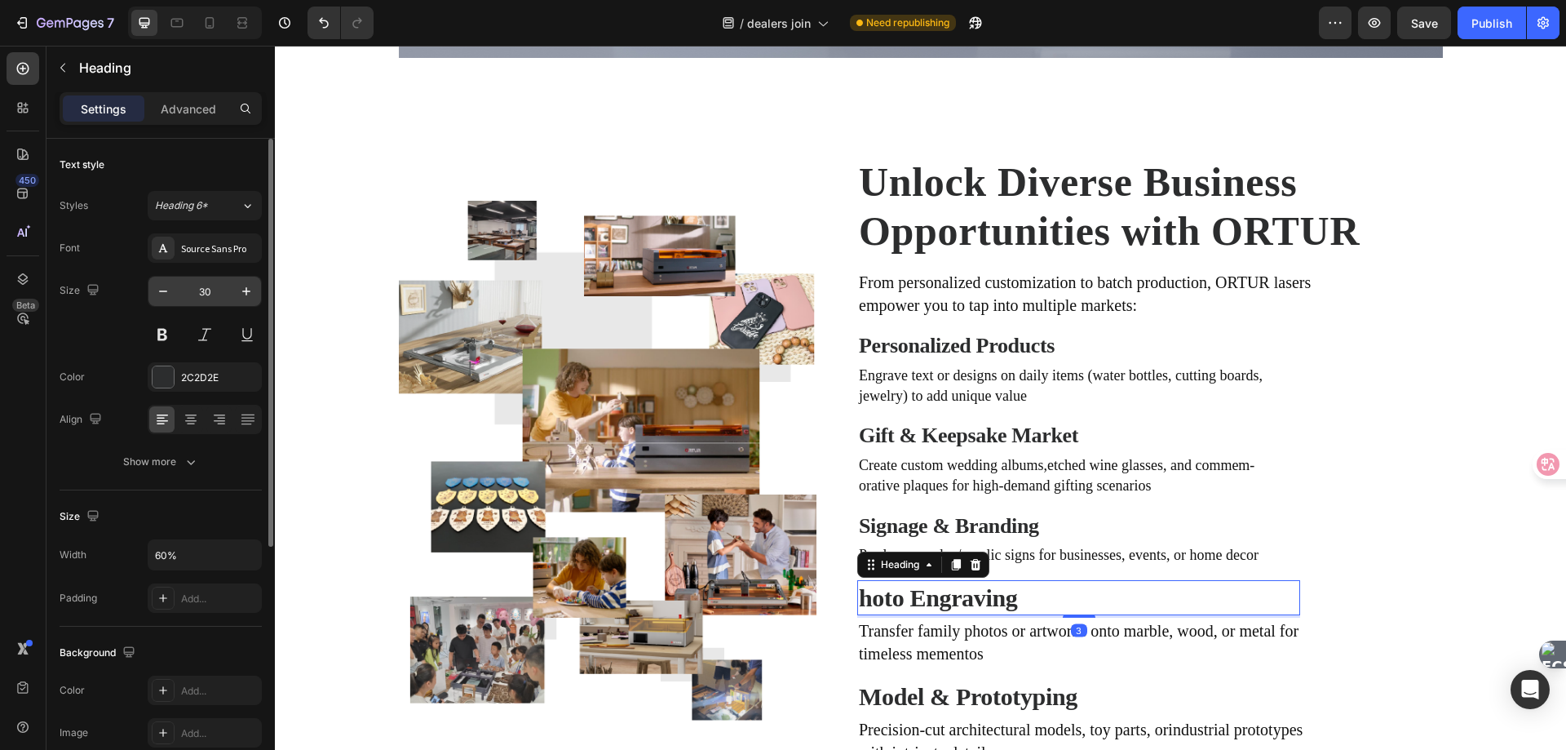
click at [219, 298] on input "30" at bounding box center [205, 291] width 54 height 29
type input "26"
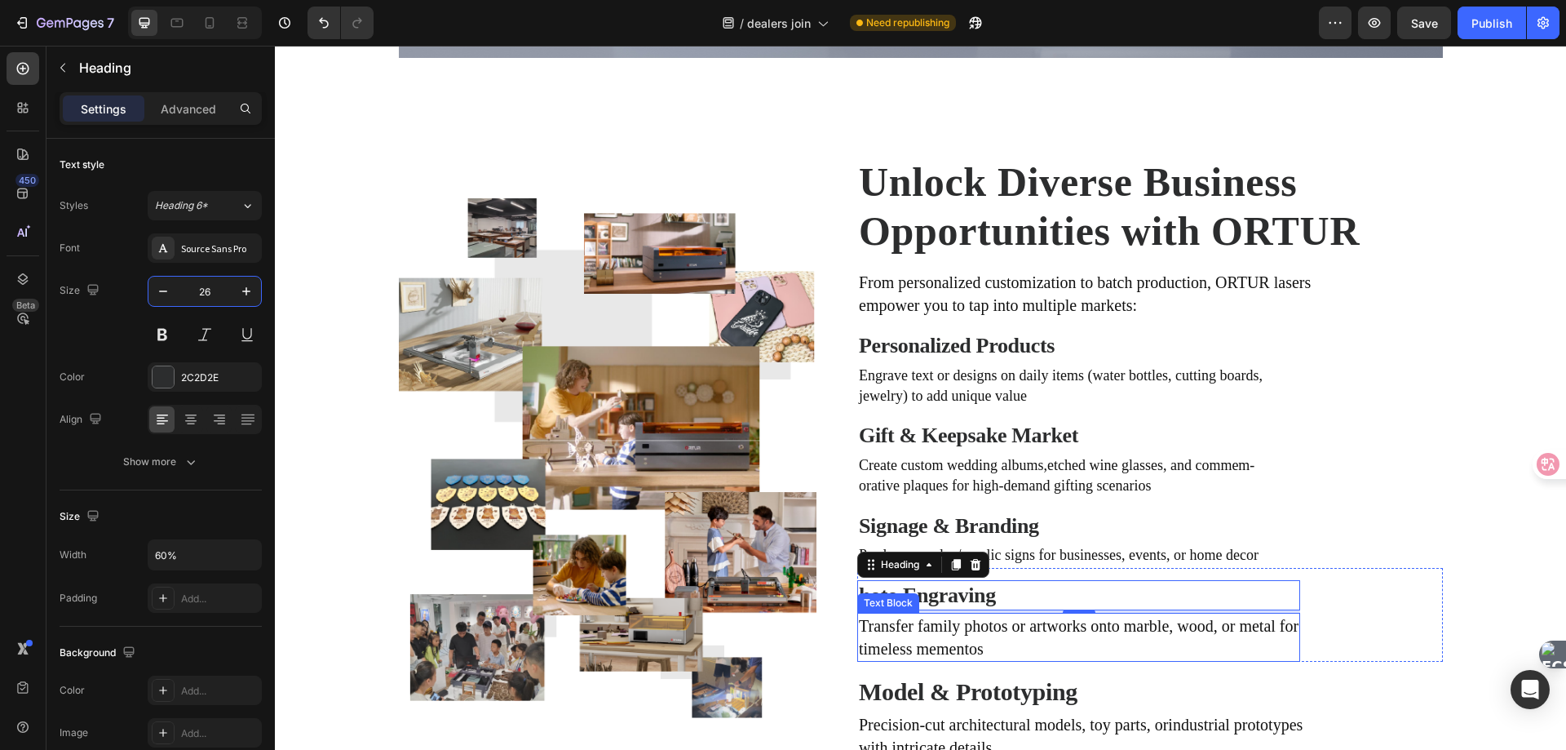
click at [944, 634] on p "Transfer family photos or artworks onto marble, wood, or metal for" at bounding box center [1079, 625] width 440 height 23
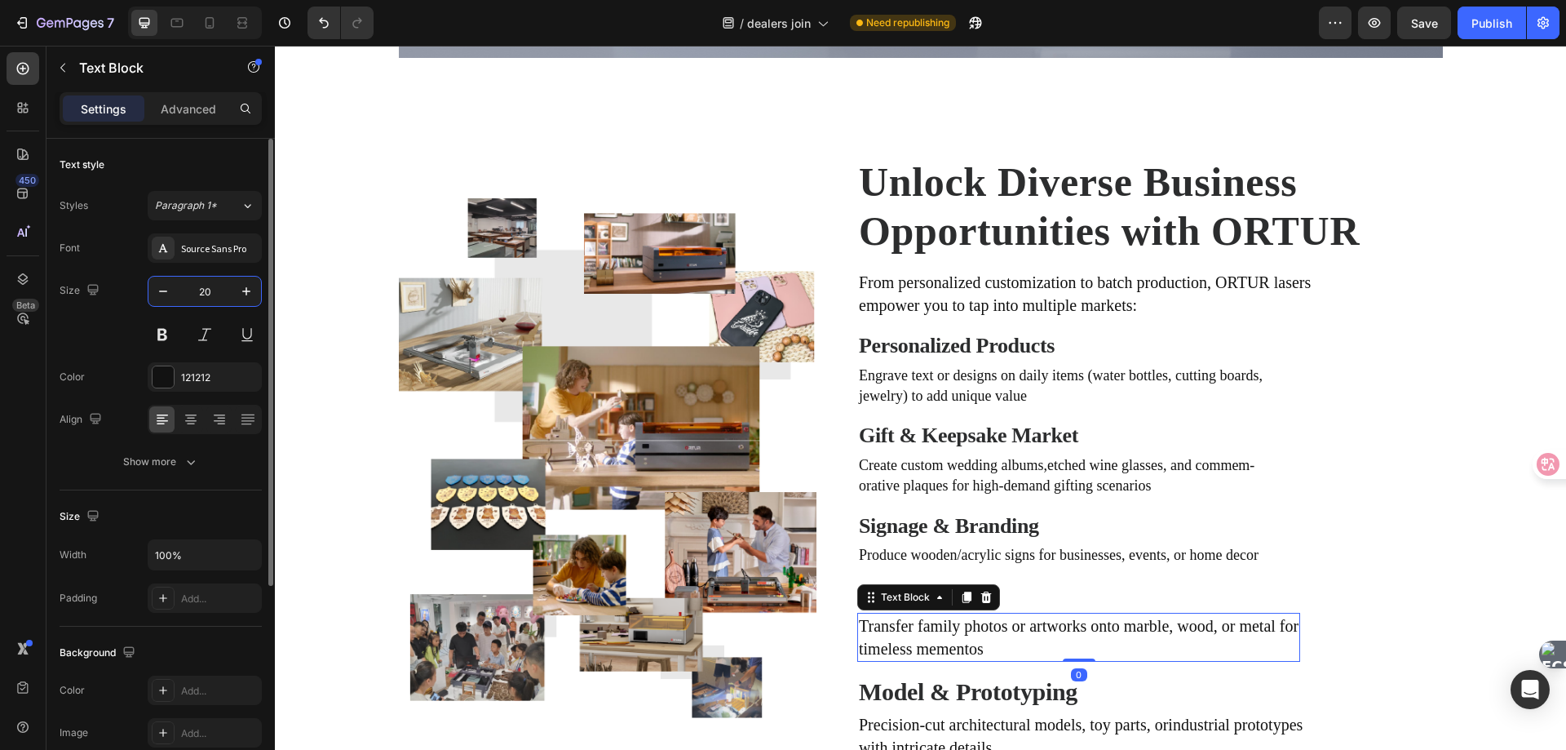
click at [215, 290] on input "20" at bounding box center [205, 291] width 54 height 29
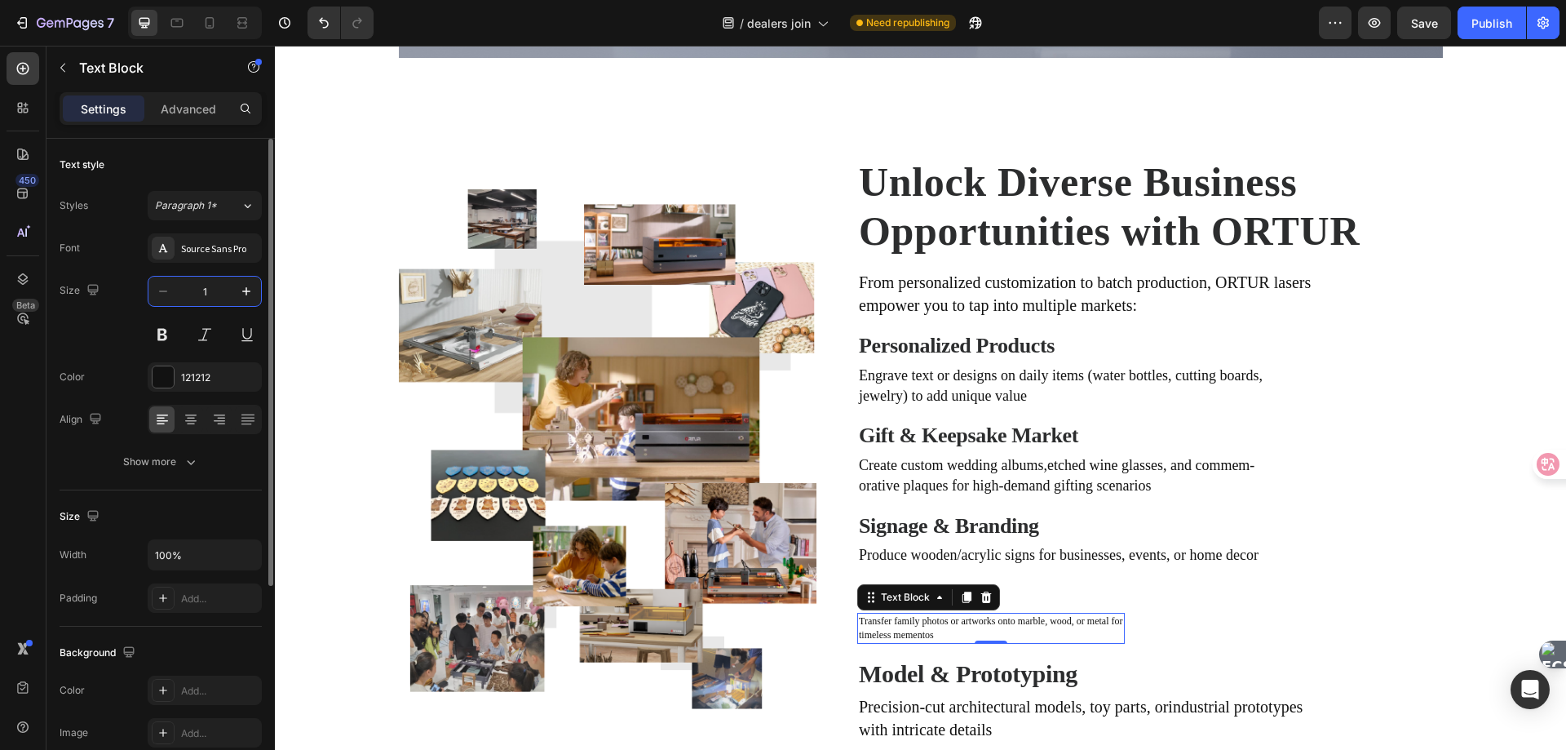
type input "18"
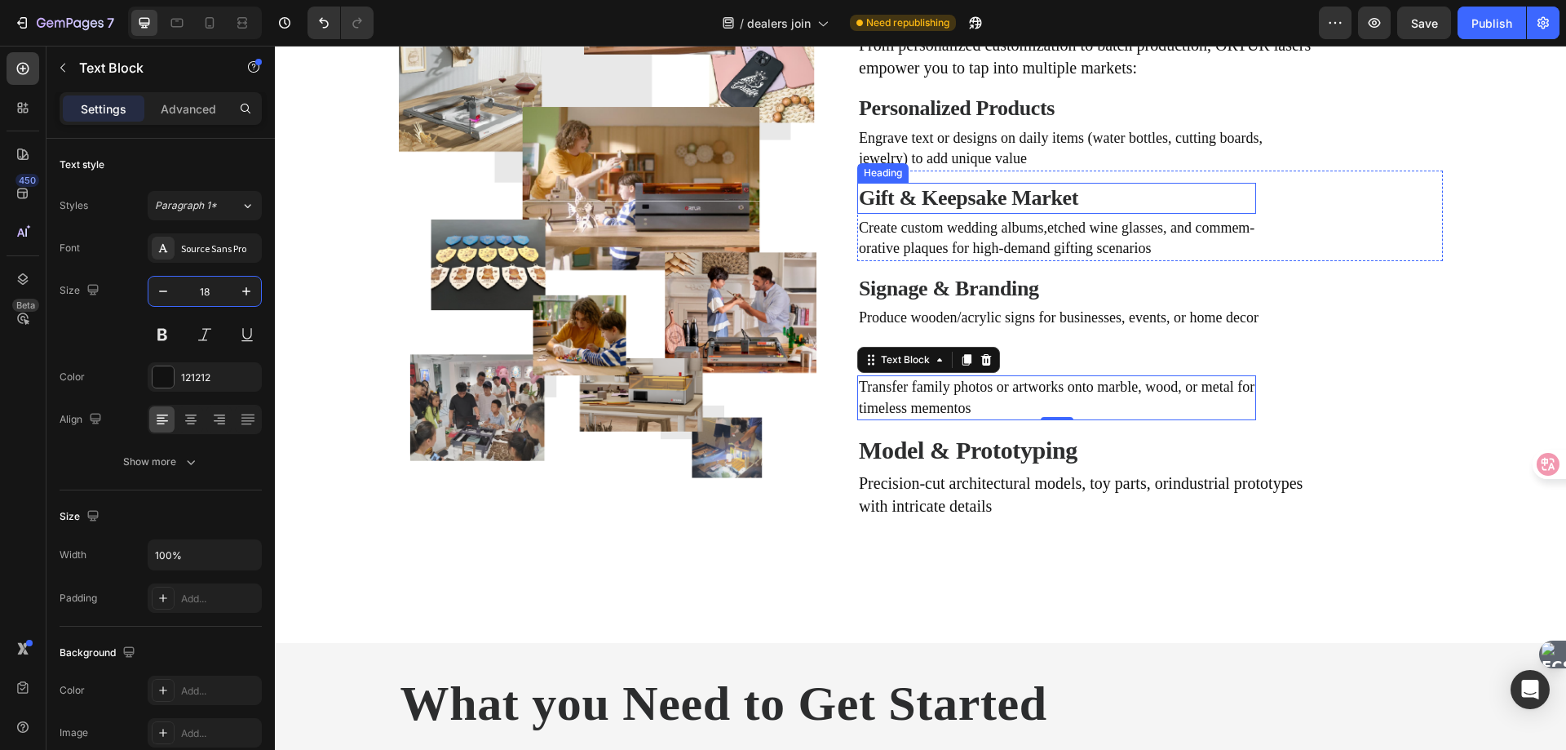
scroll to position [1142, 0]
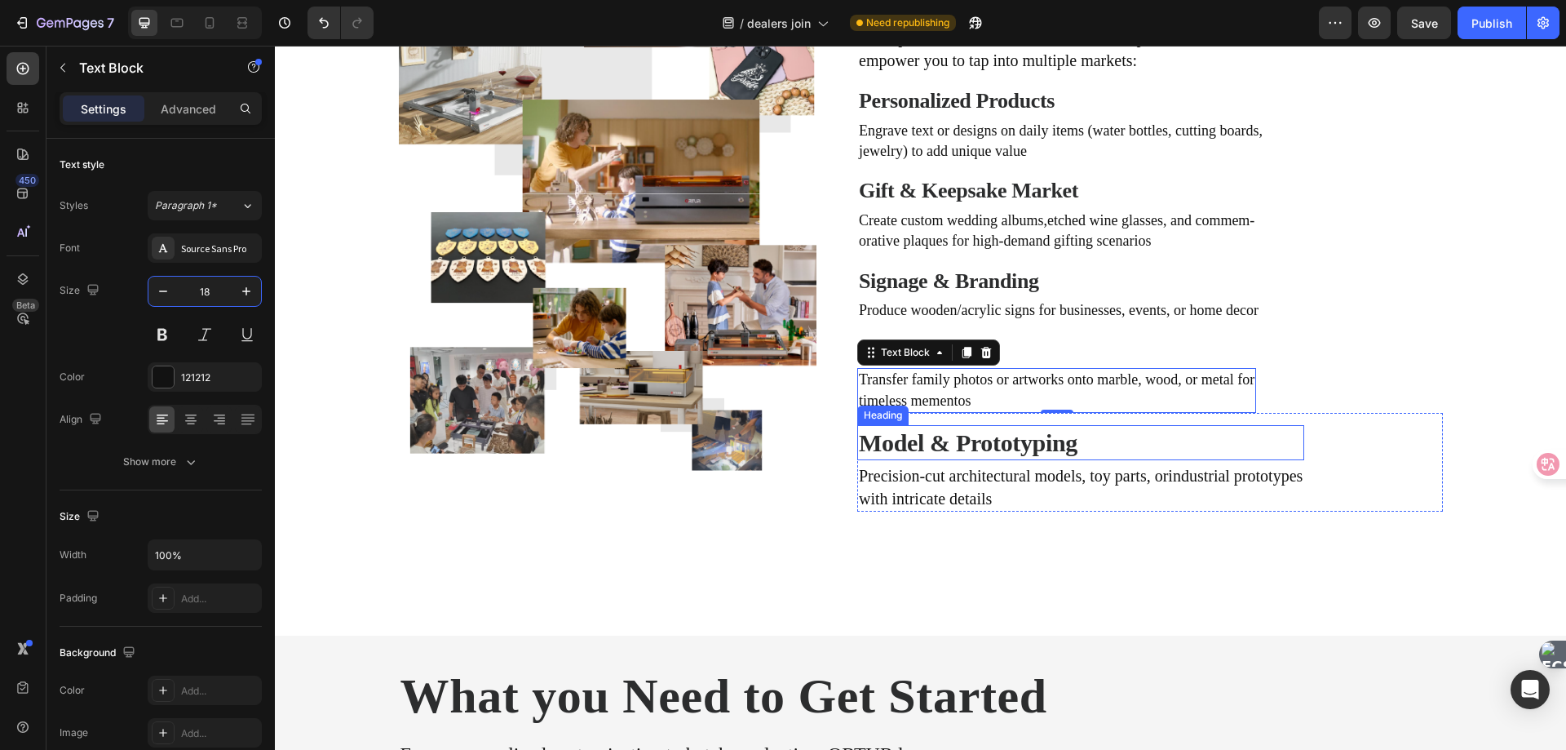
click at [993, 444] on h2 "Model & Prototyping" at bounding box center [991, 442] width 268 height 35
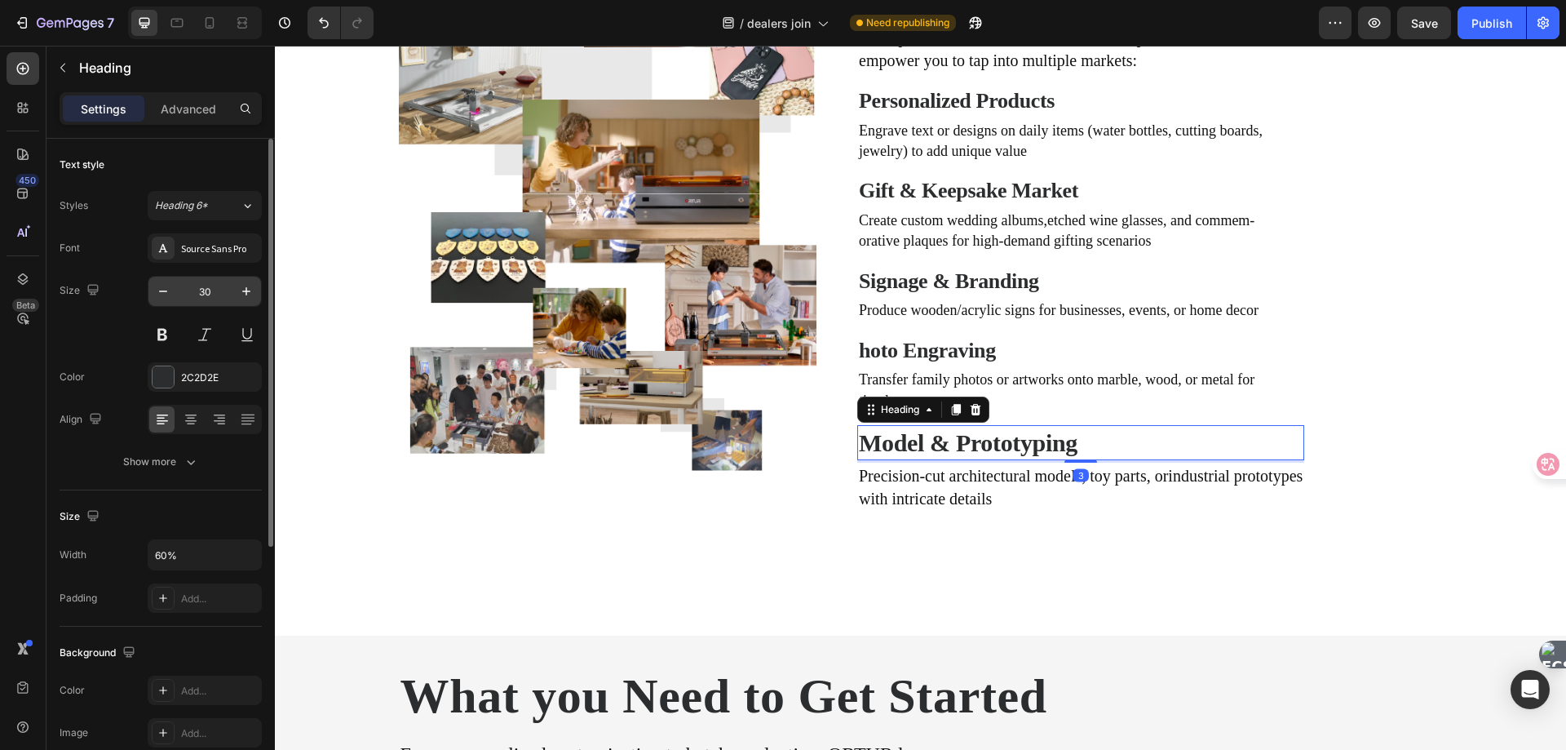
click at [219, 293] on input "30" at bounding box center [205, 291] width 54 height 29
type input "26"
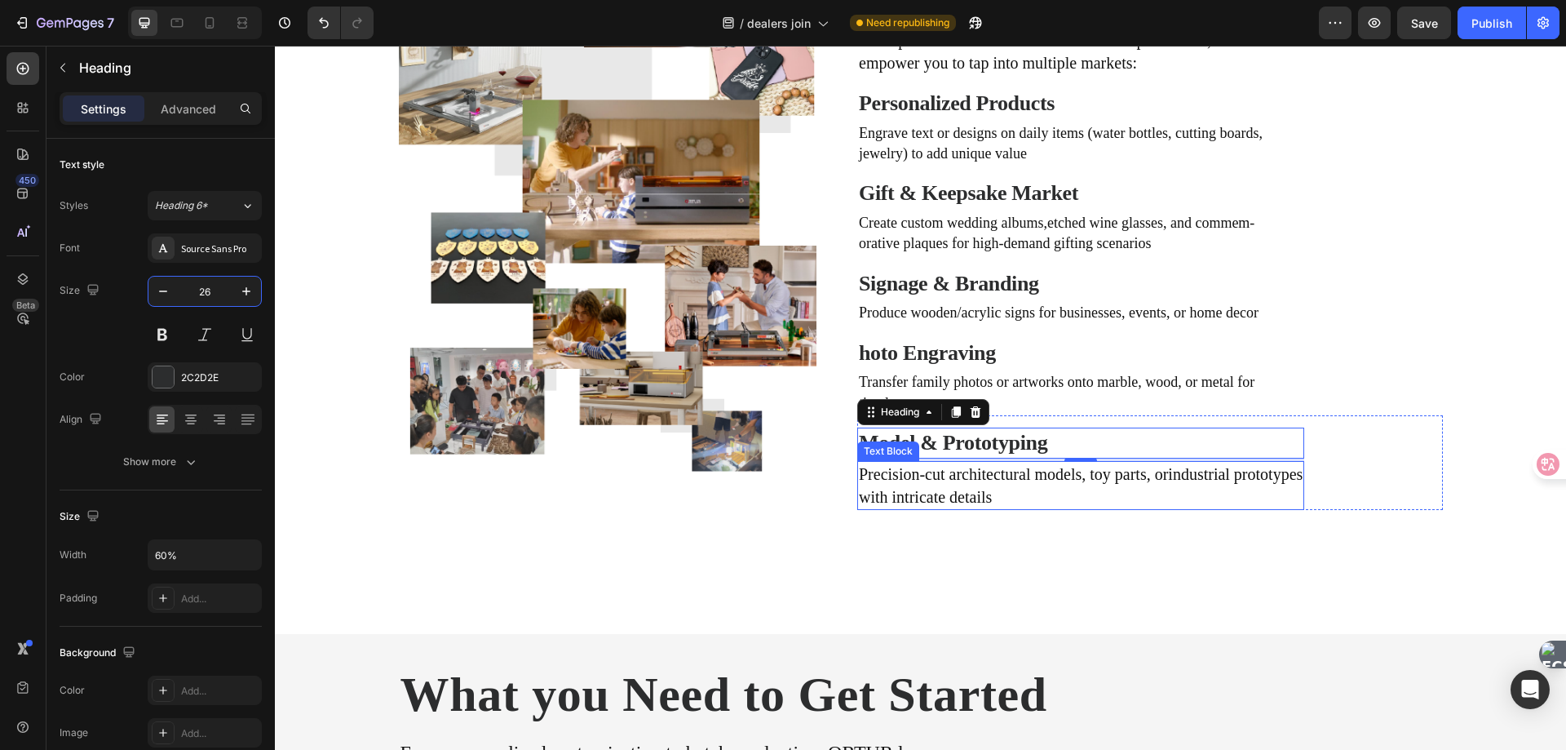
click at [954, 480] on p "Precision-cut architectural models, toy parts, orindustrial prototypes" at bounding box center [1081, 474] width 444 height 23
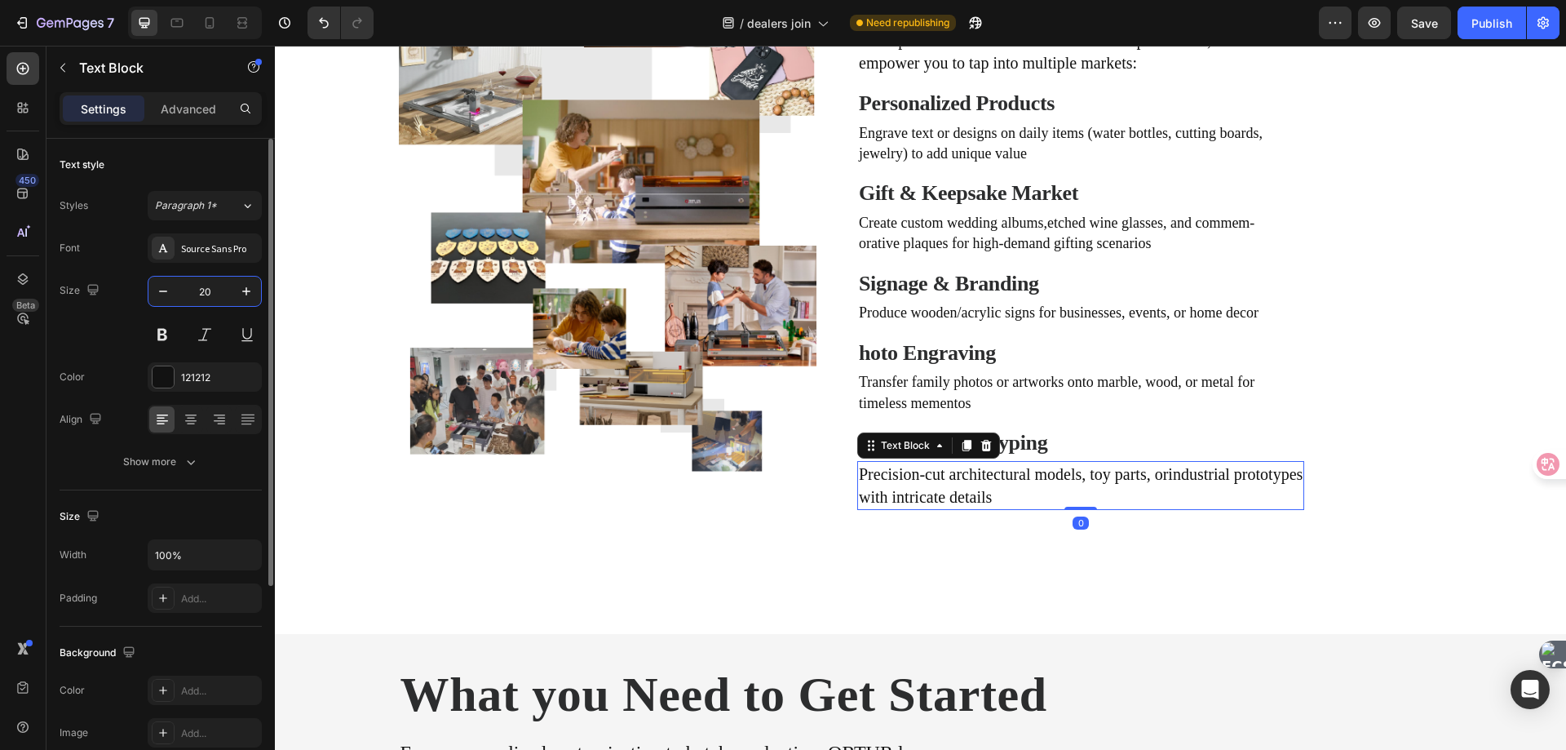
click at [197, 290] on input "20" at bounding box center [205, 291] width 54 height 29
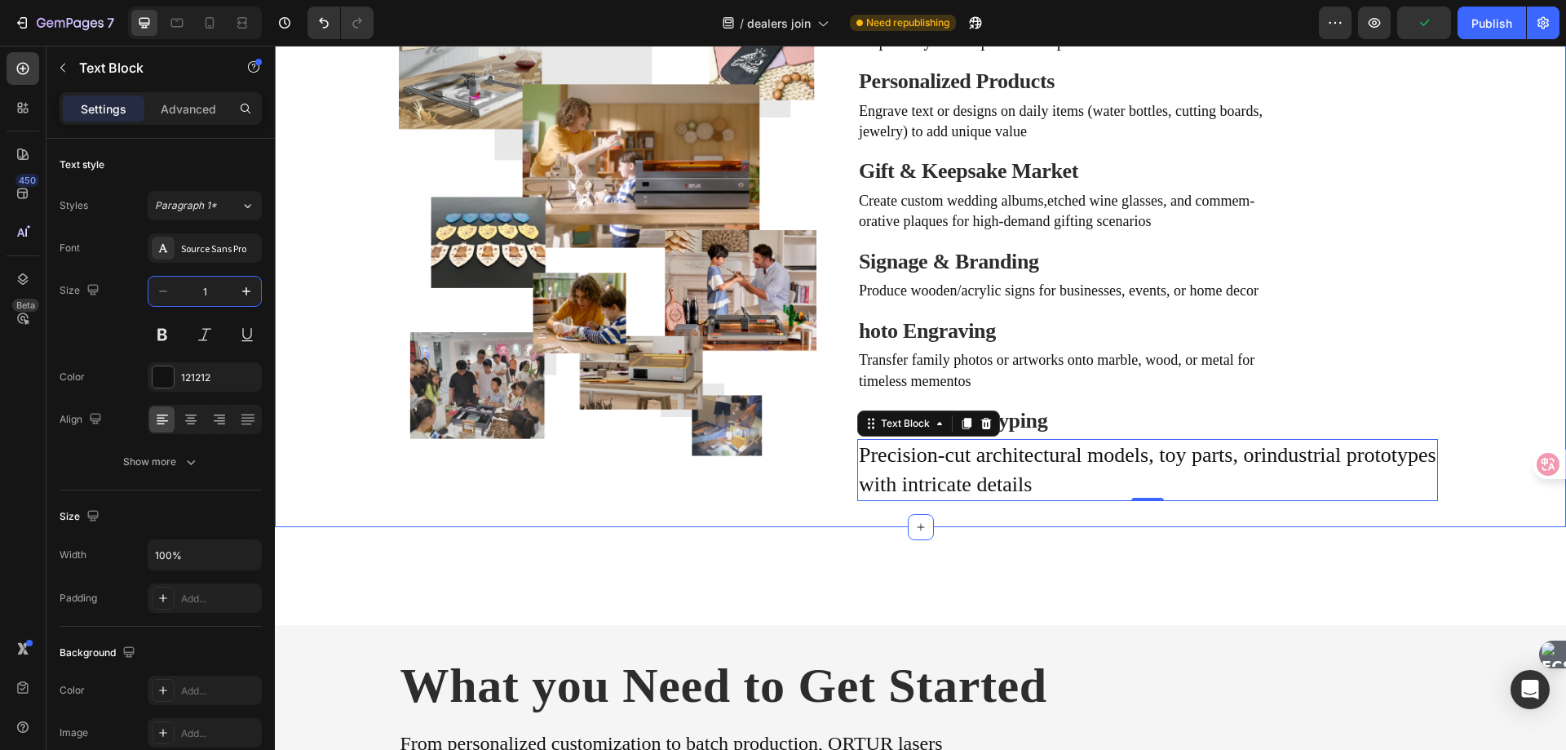
scroll to position [1137, 0]
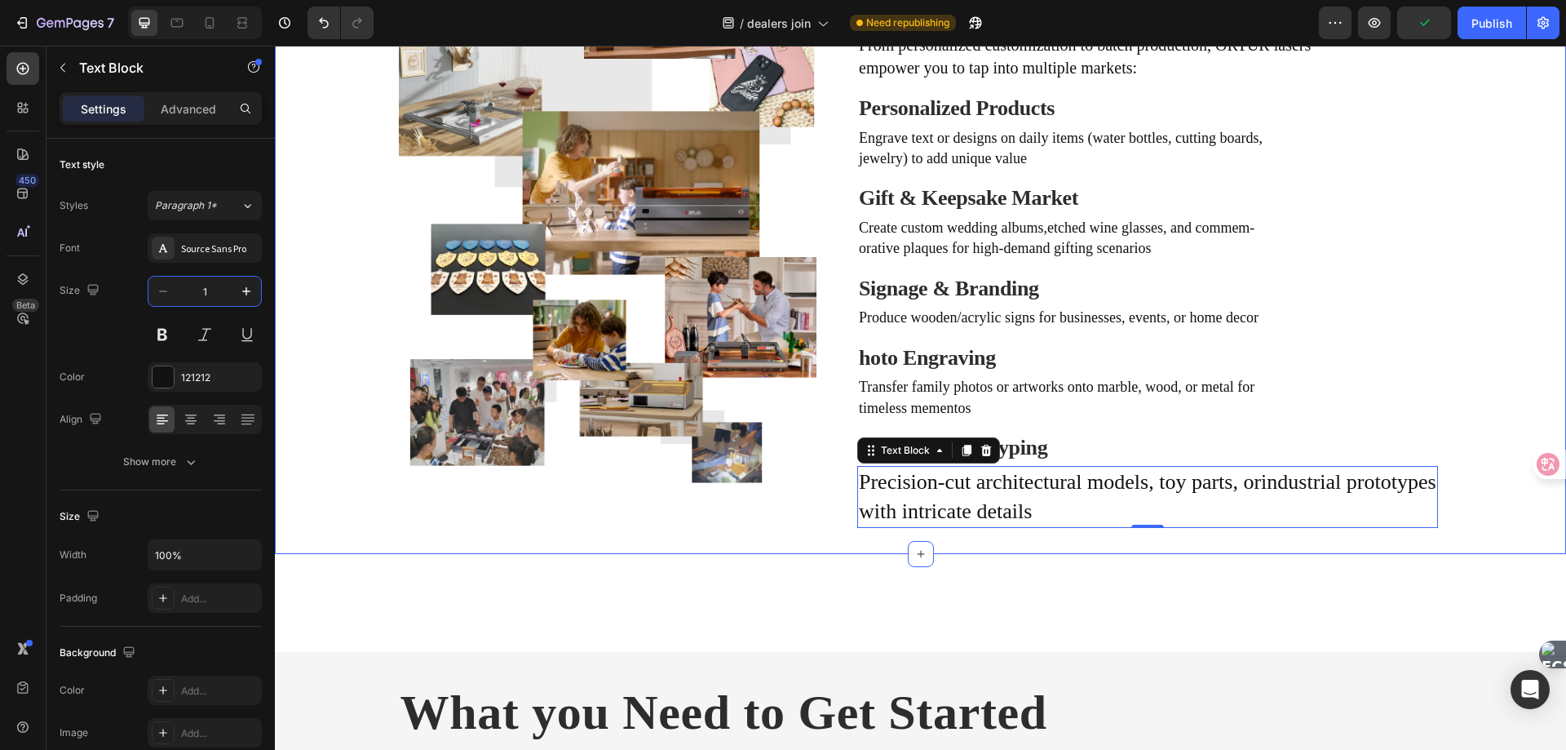
type input "18"
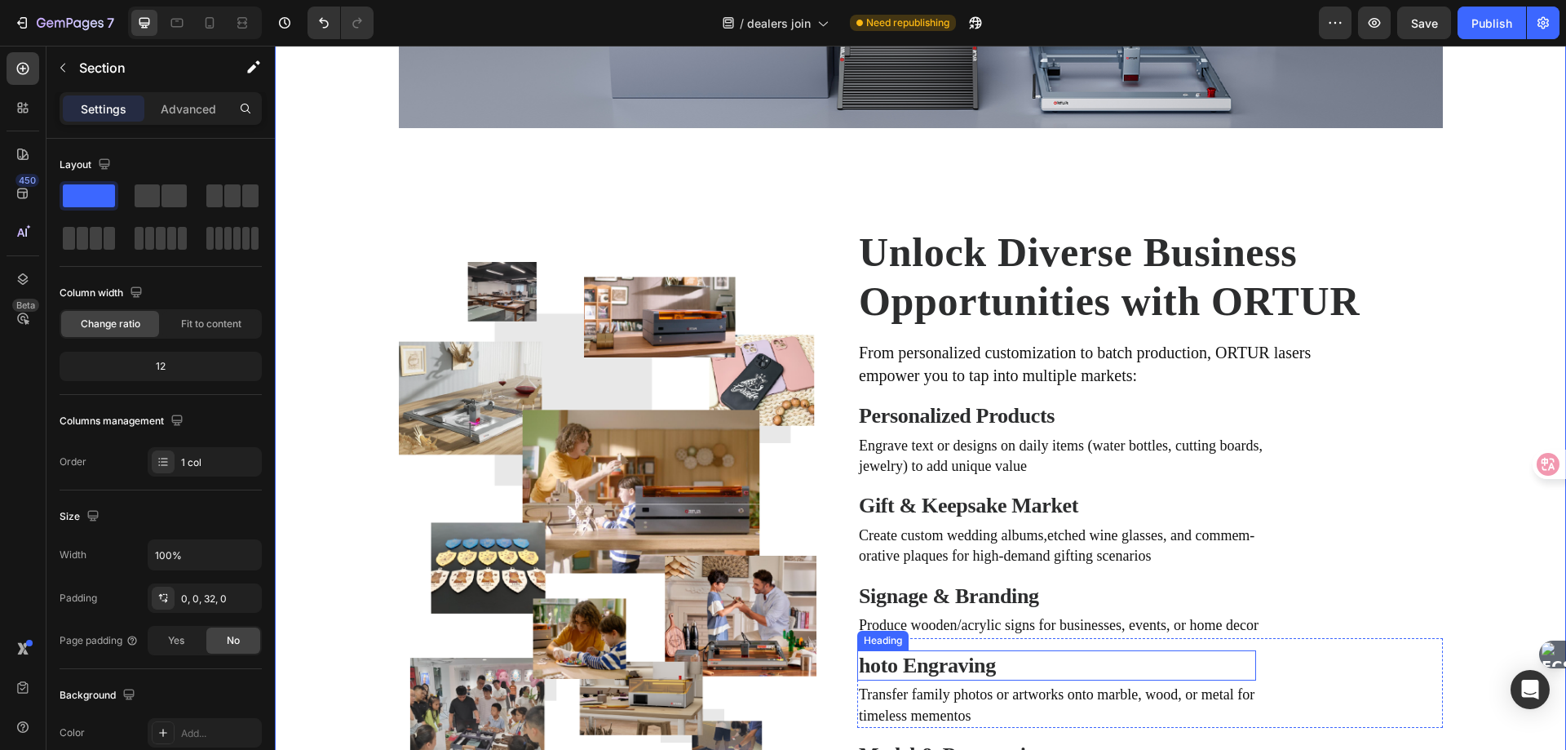
scroll to position [729, 0]
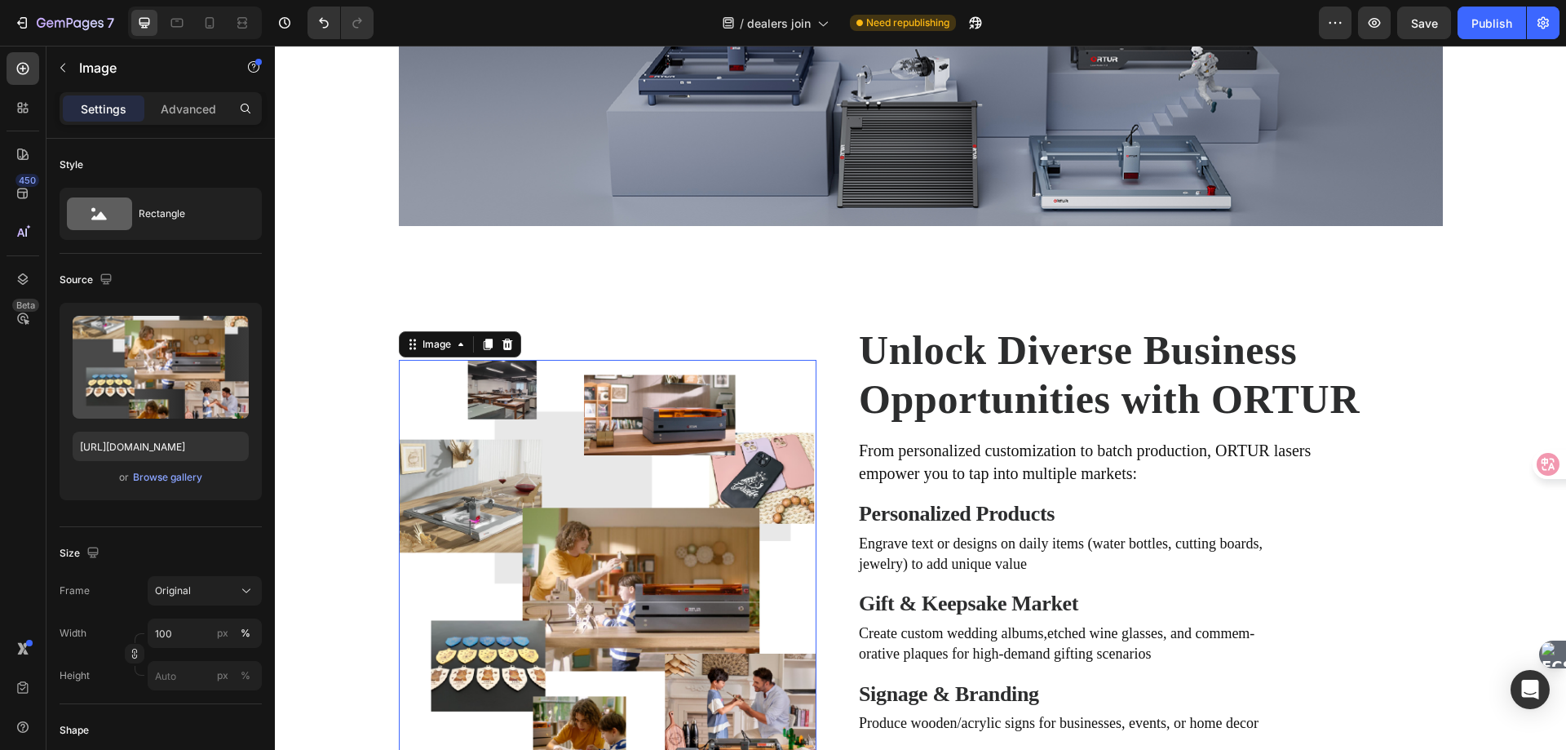
click at [683, 453] on img at bounding box center [608, 620] width 418 height 520
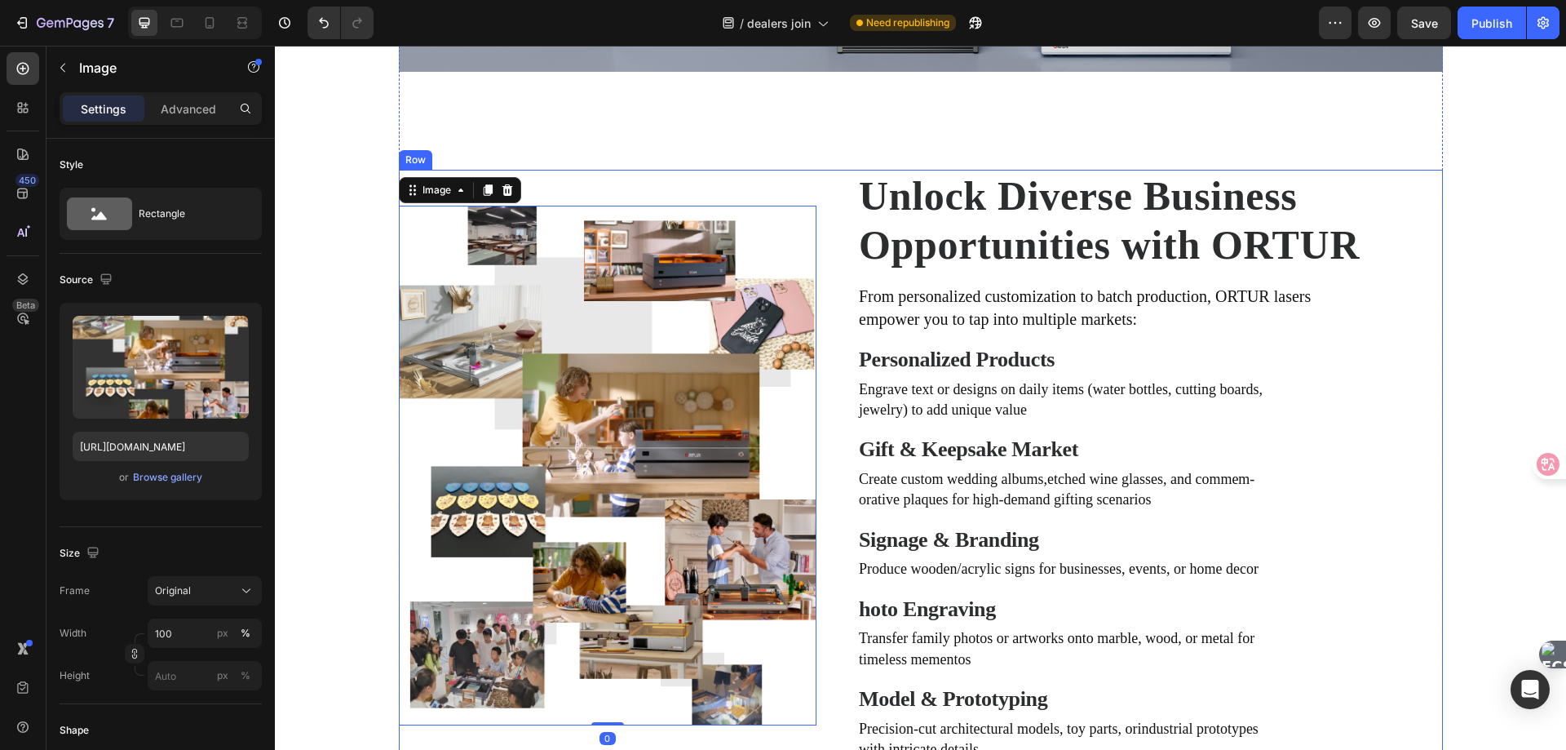
scroll to position [892, 0]
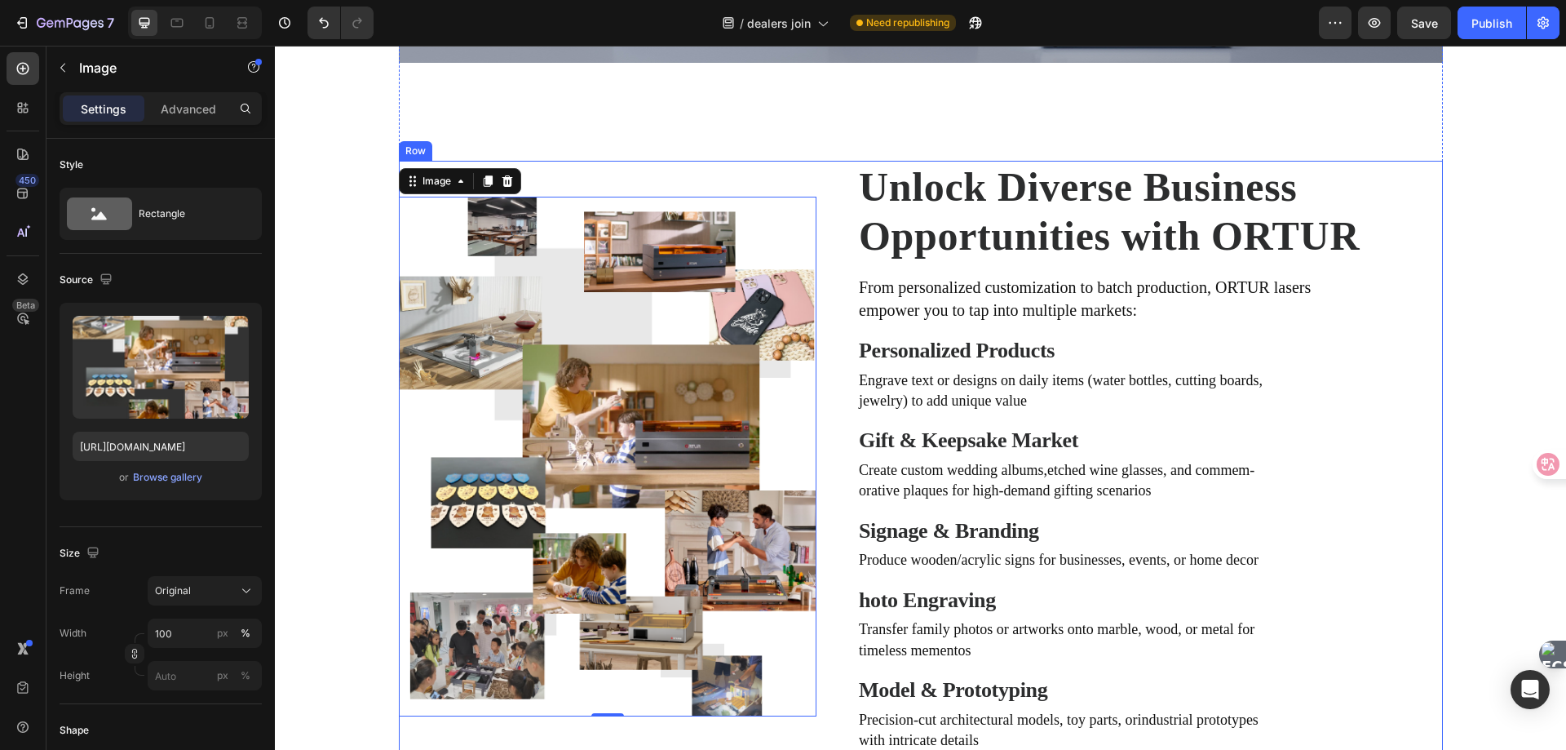
click at [816, 354] on div "Image 0 Row Unlock Diverse Business Opportunities with ORTUR Heading From perso…" at bounding box center [921, 456] width 1044 height 591
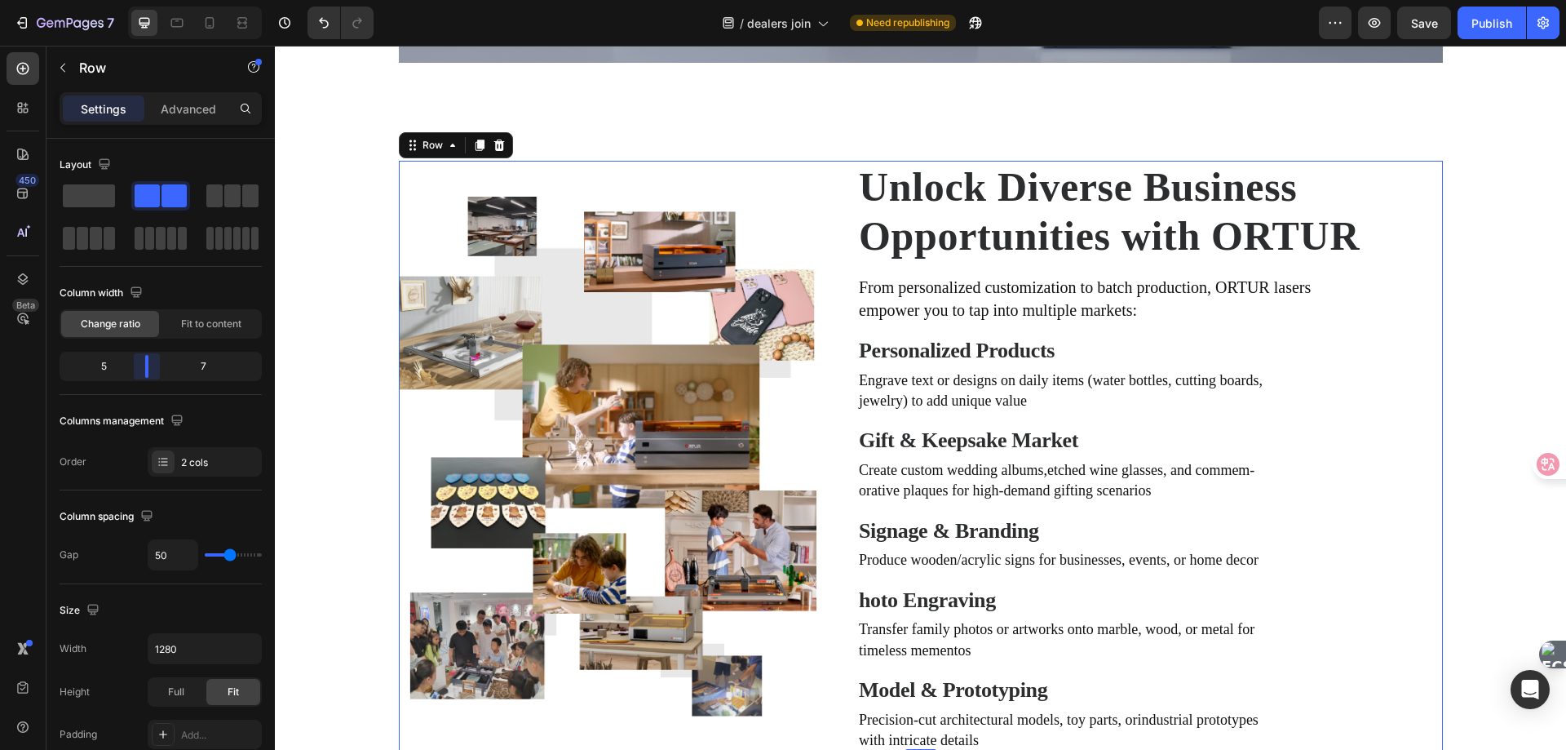
click at [151, 0] on body "7 Version history / dealers join Need republishing Preview Save Publish 450 Bet…" at bounding box center [783, 0] width 1566 height 0
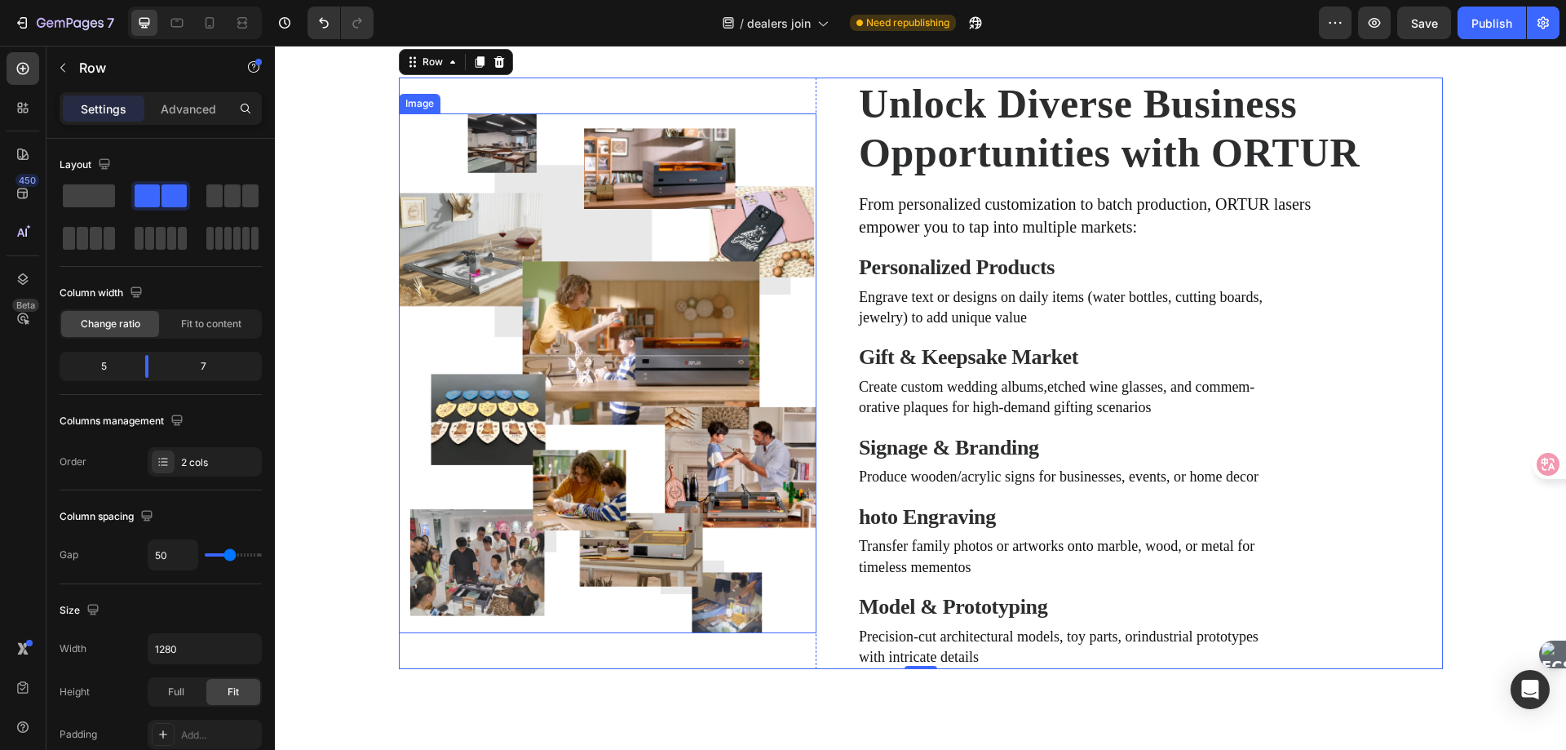
scroll to position [974, 0]
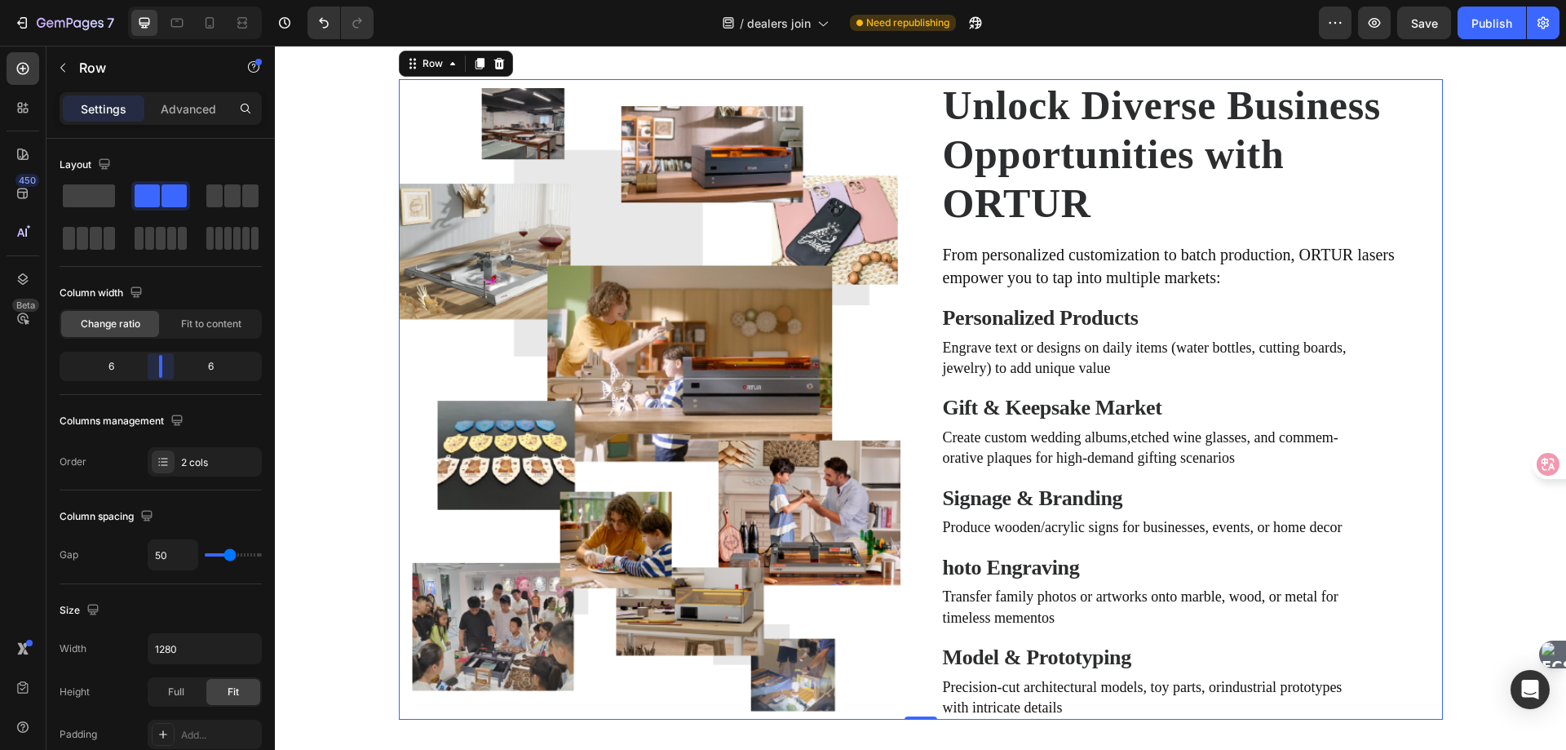
drag, startPoint x: 148, startPoint y: 361, endPoint x: 157, endPoint y: 361, distance: 9.8
click at [157, 0] on body "7 Version history / dealers join Need republishing Preview Save Publish 450 Bet…" at bounding box center [783, 0] width 1566 height 0
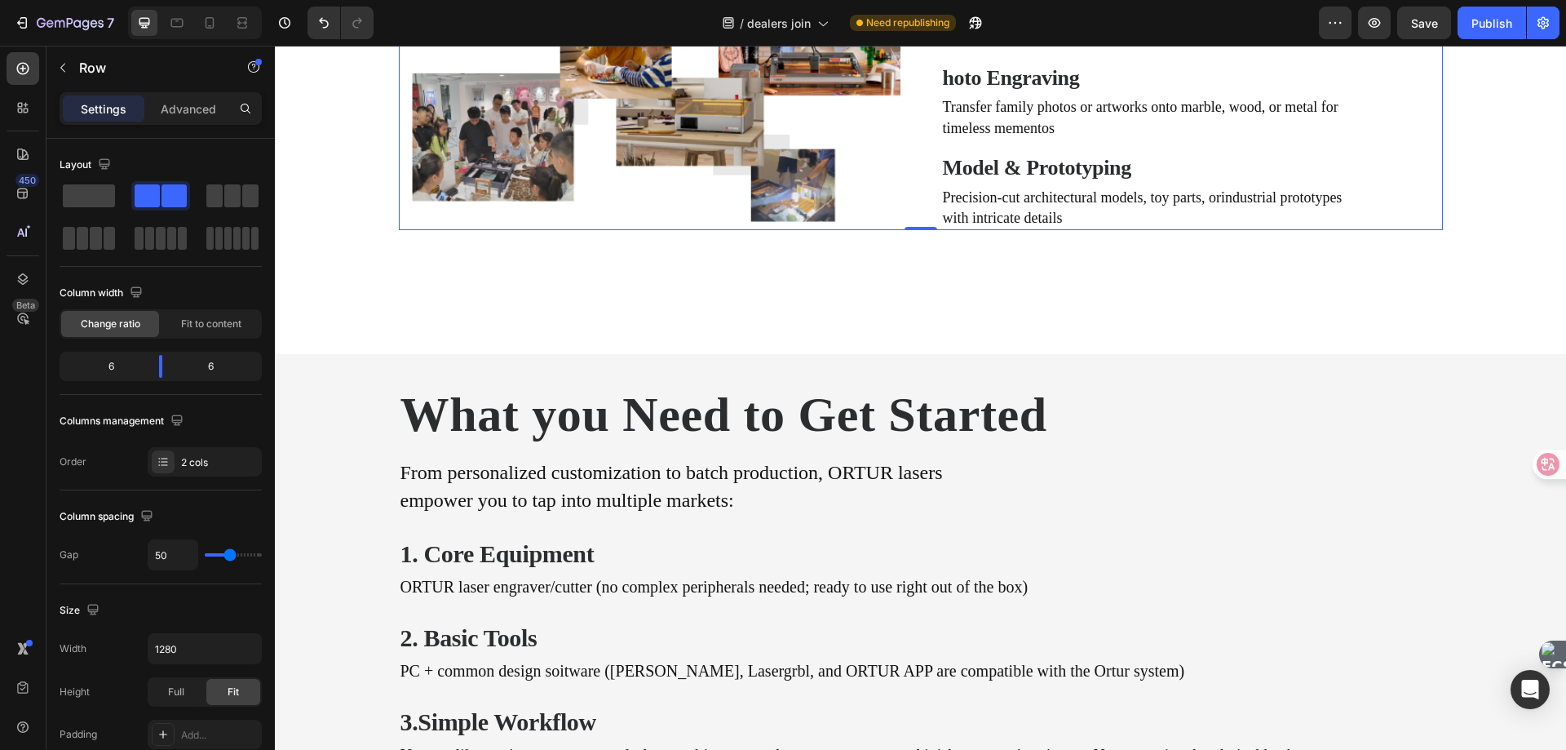
scroll to position [1545, 0]
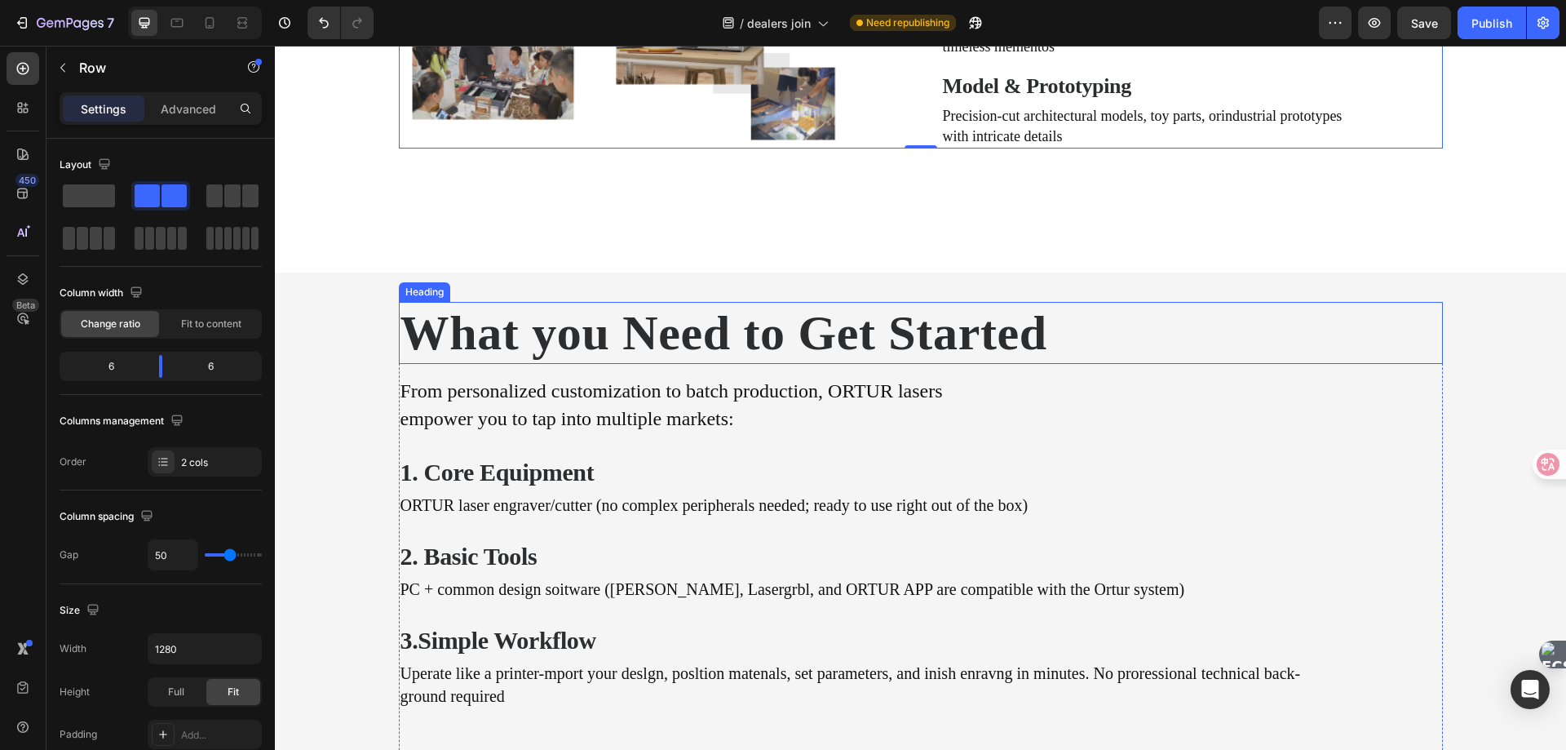
click at [566, 364] on h2 "What you Need to Get Started" at bounding box center [921, 333] width 1044 height 62
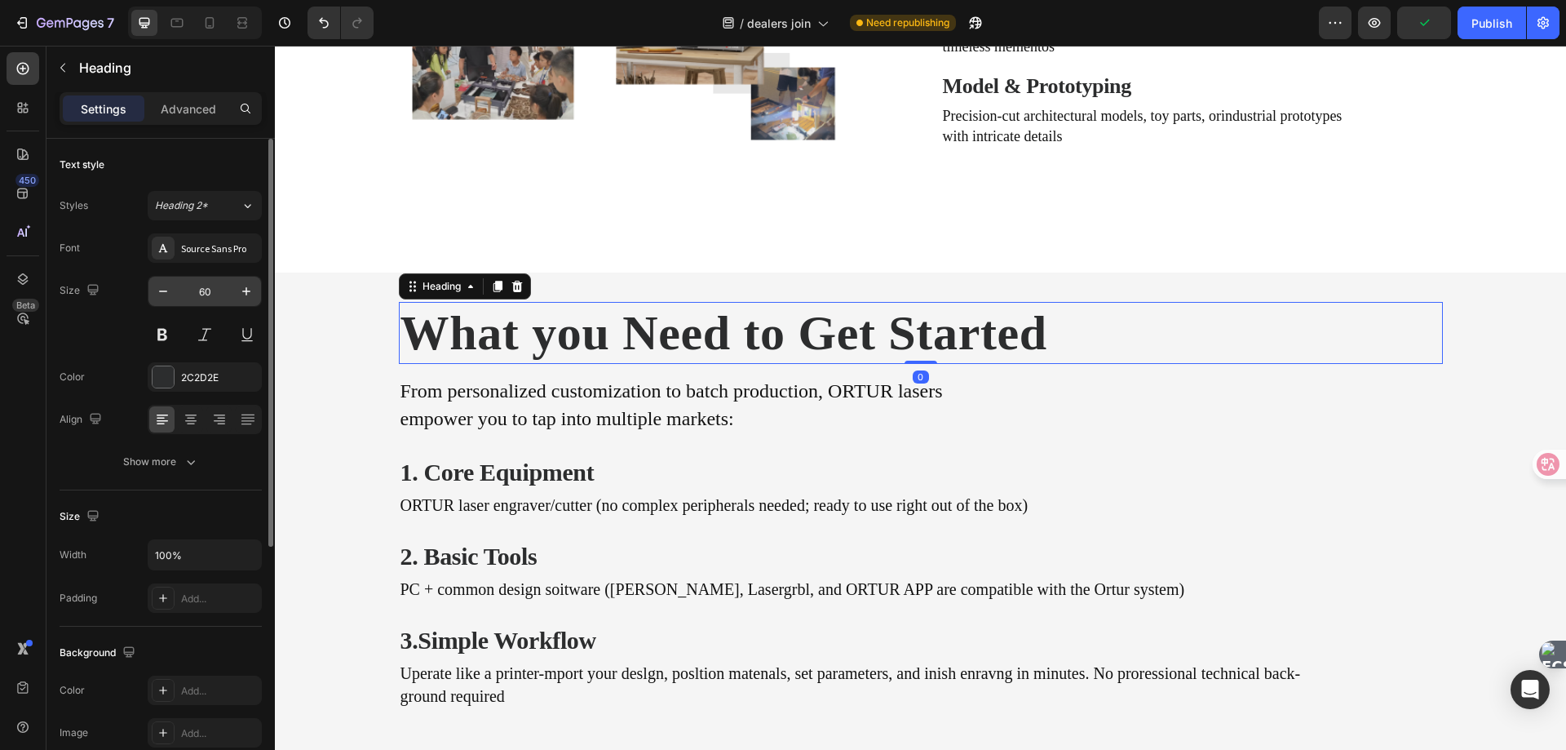
click at [205, 291] on input "60" at bounding box center [205, 291] width 54 height 29
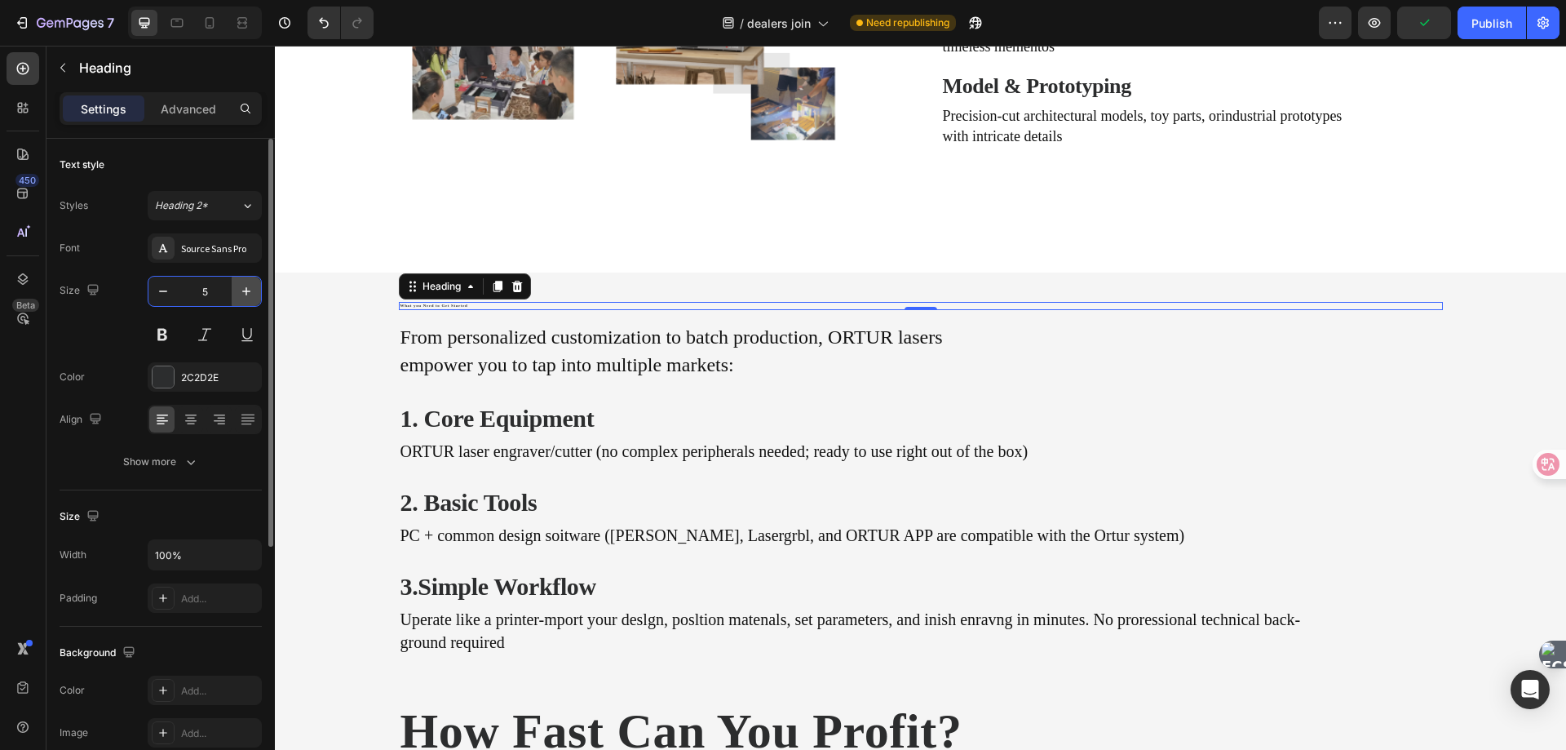
type input "50"
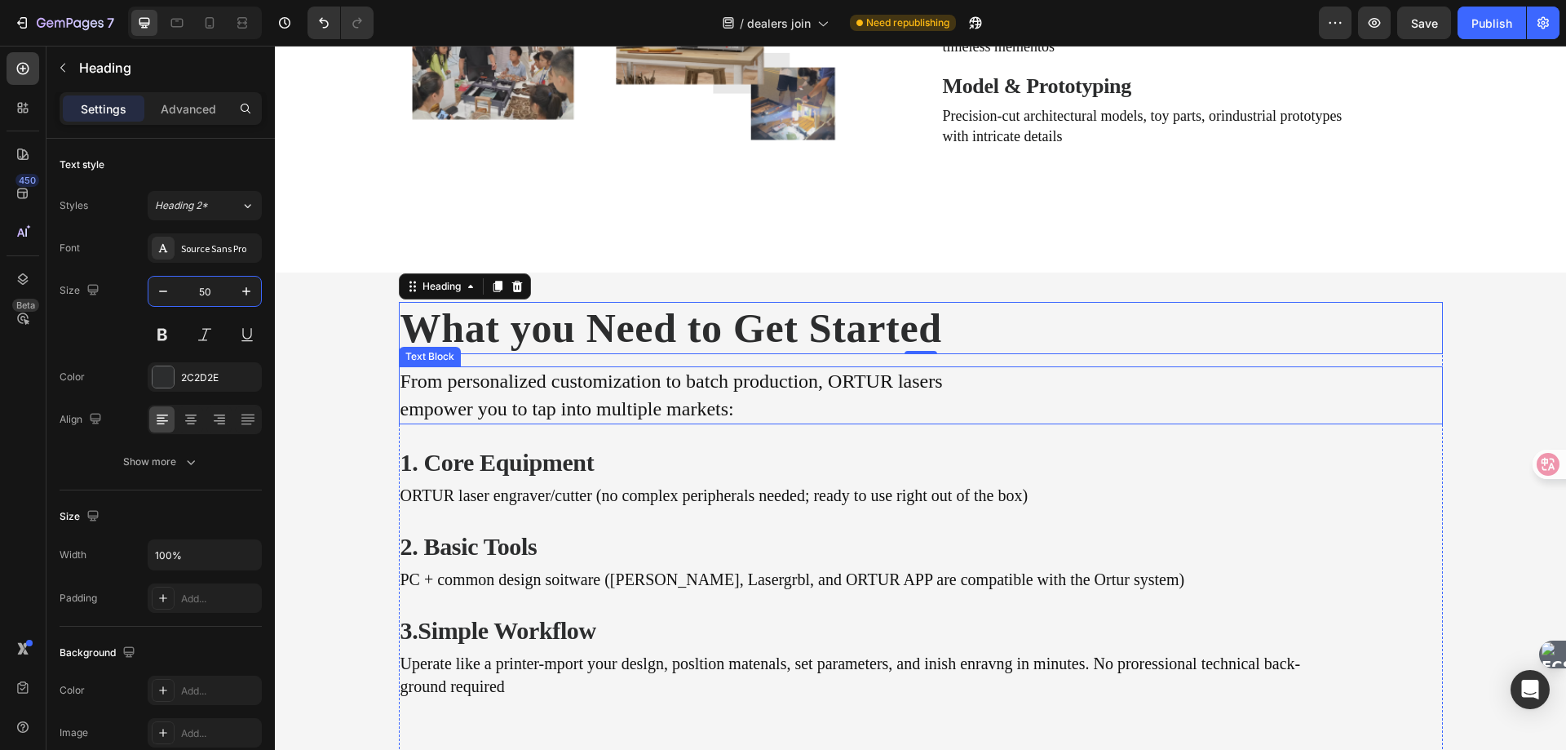
click at [529, 396] on p "From personalized customization to batch production, ORTUR lasers" at bounding box center [921, 382] width 1041 height 28
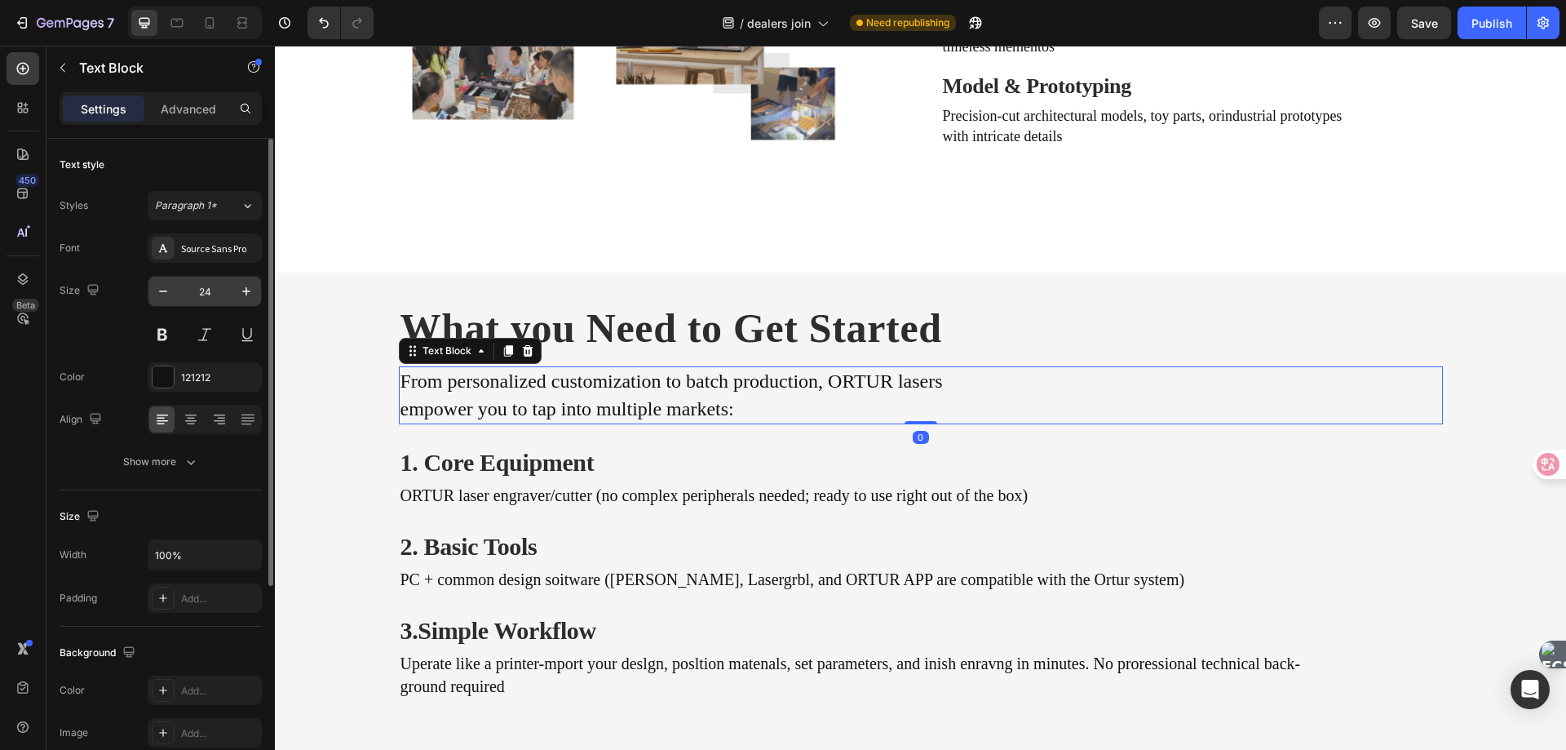
click at [206, 294] on input "24" at bounding box center [205, 291] width 54 height 29
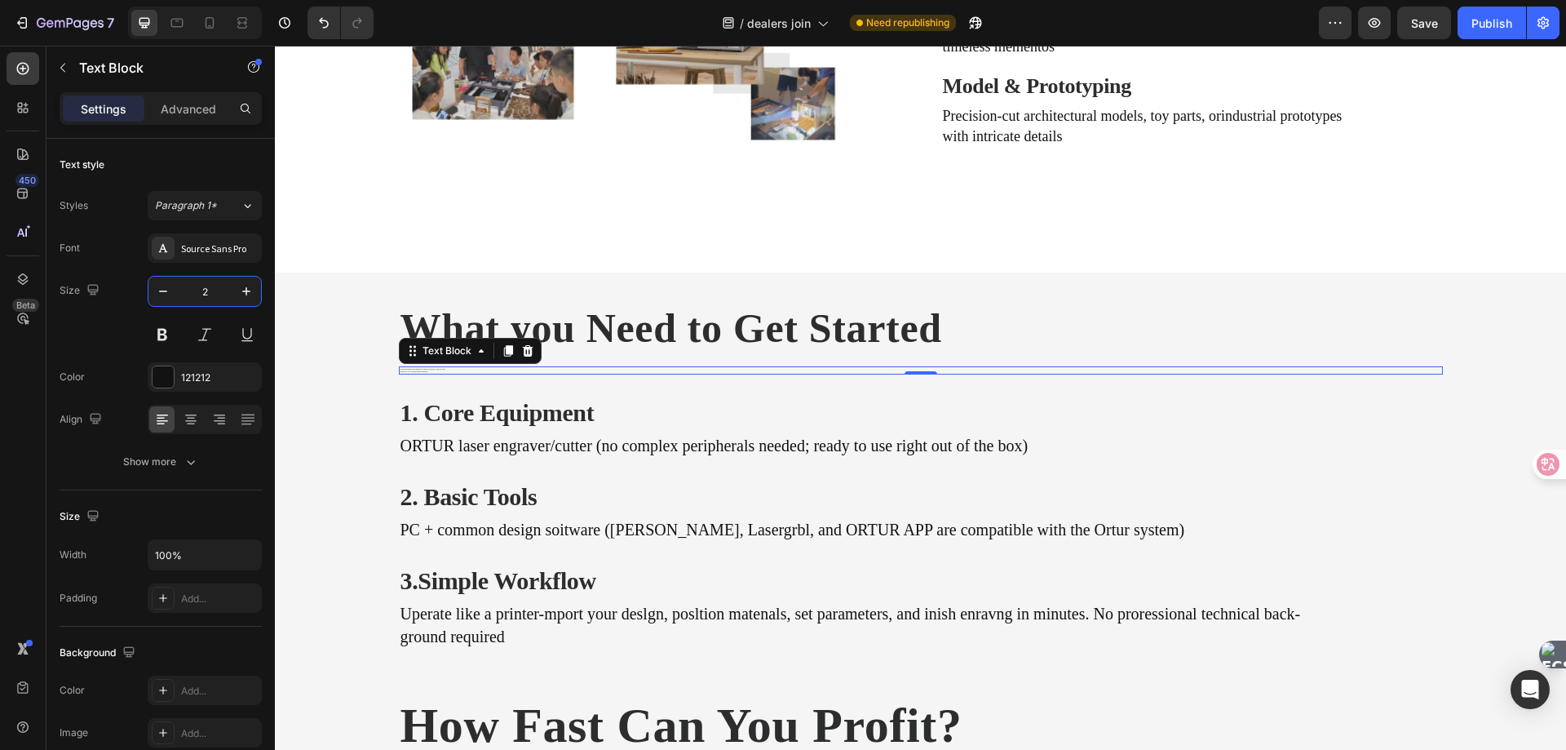
type input "20"
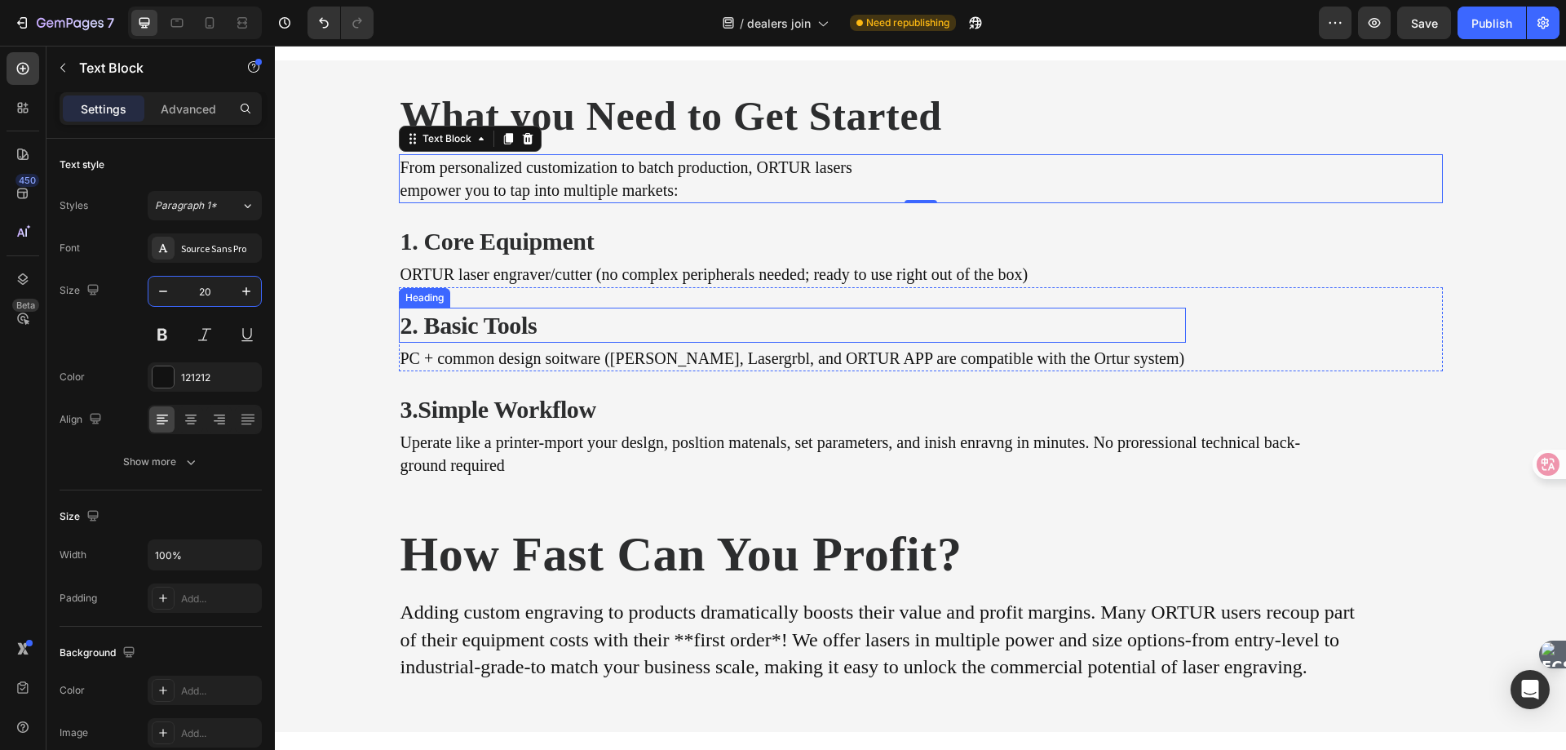
scroll to position [1790, 0]
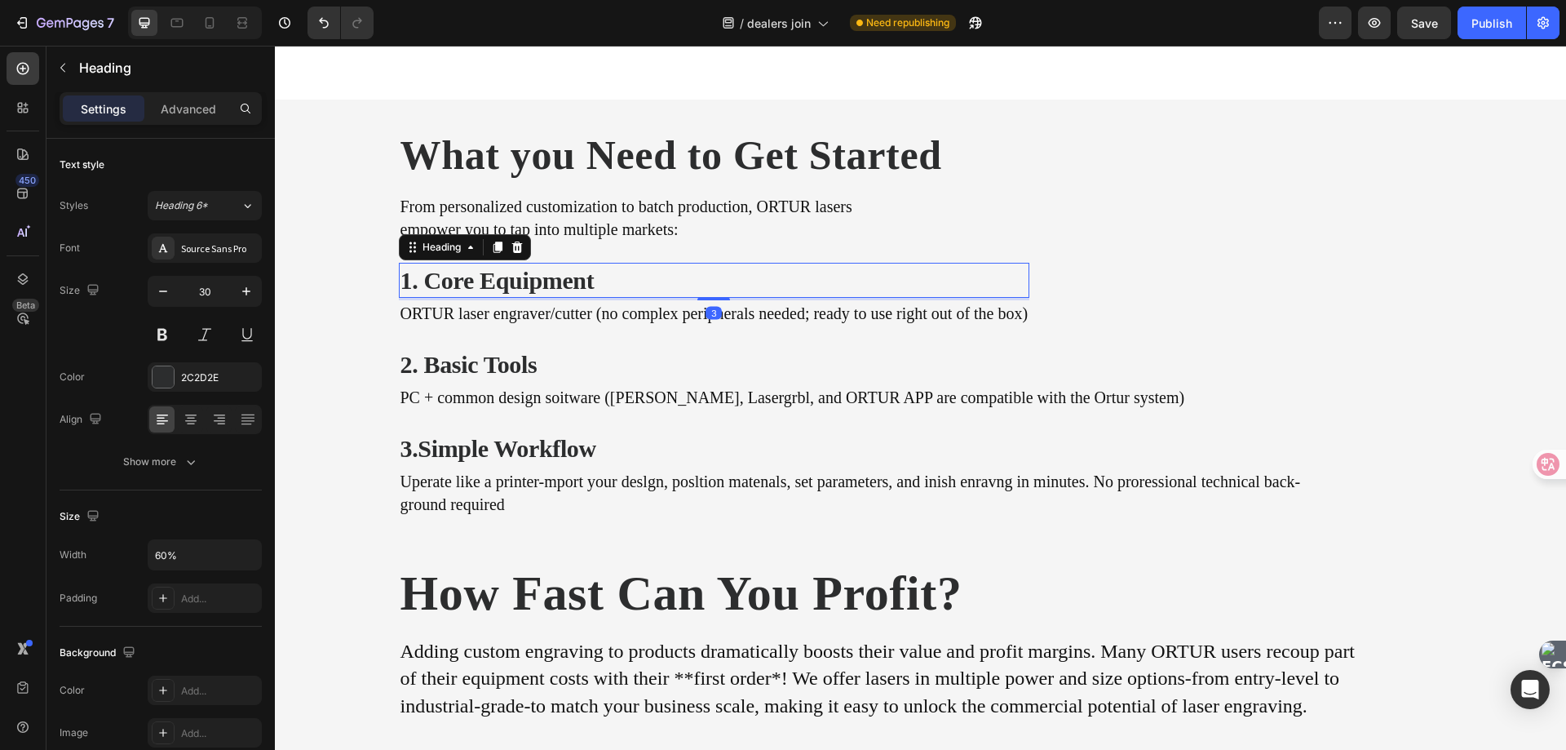
drag, startPoint x: 471, startPoint y: 280, endPoint x: 428, endPoint y: 283, distance: 42.5
click at [471, 280] on h2 "1. Core Equipment" at bounding box center [588, 280] width 379 height 35
click at [216, 291] on input "30" at bounding box center [205, 291] width 54 height 29
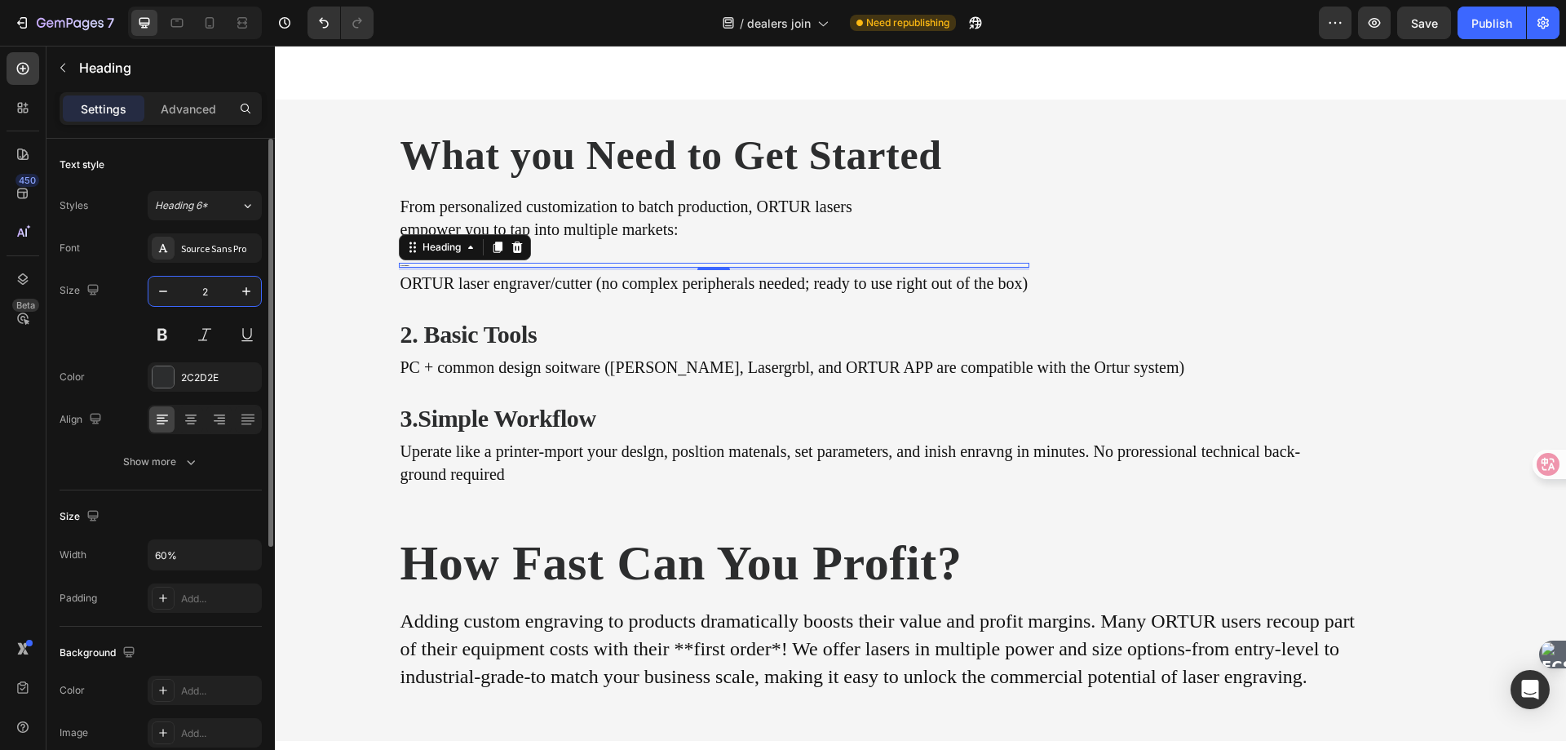
type input "26"
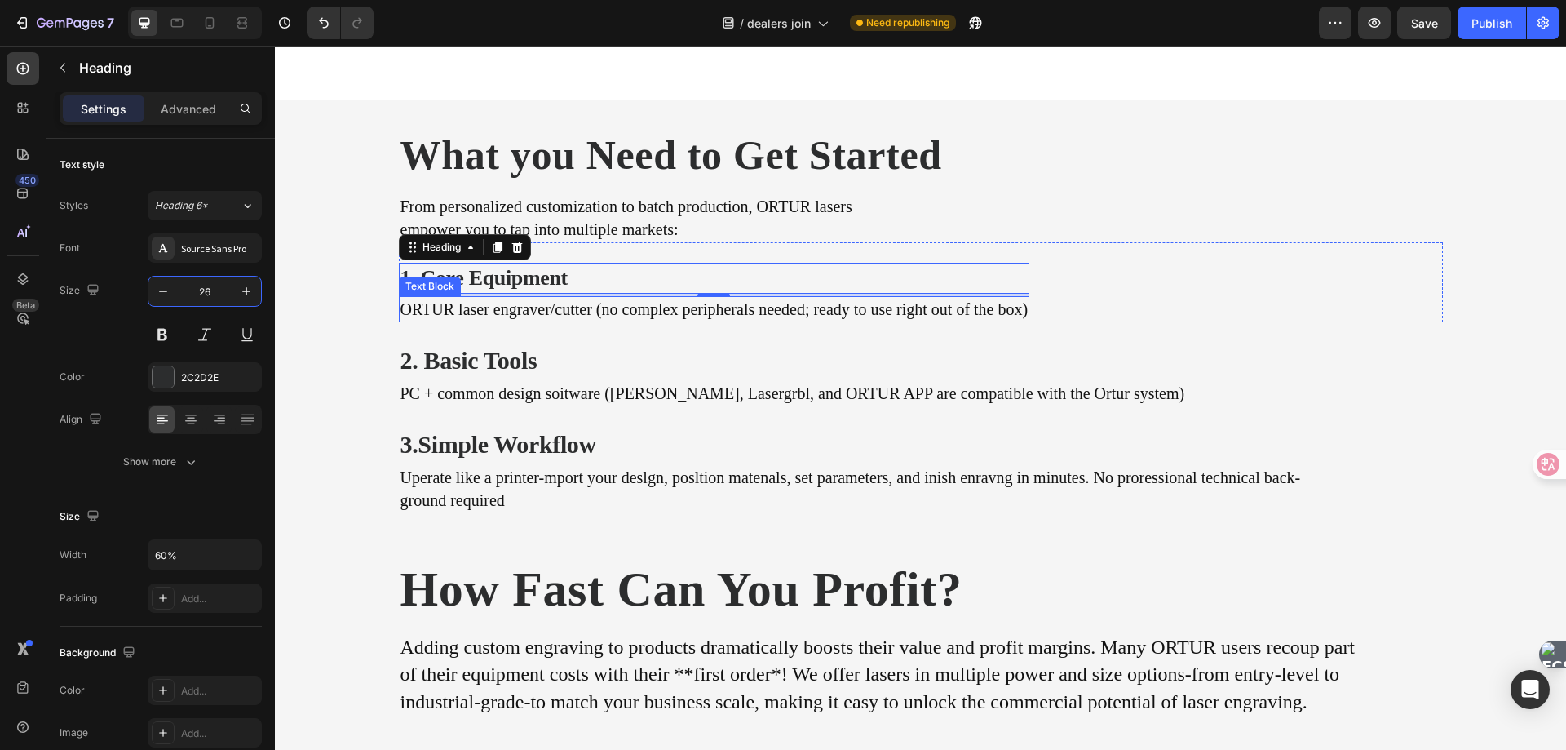
click at [473, 308] on p "ORTUR laser engraver/cutter (no complex peripherals needed; ready to use right …" at bounding box center [715, 309] width 628 height 23
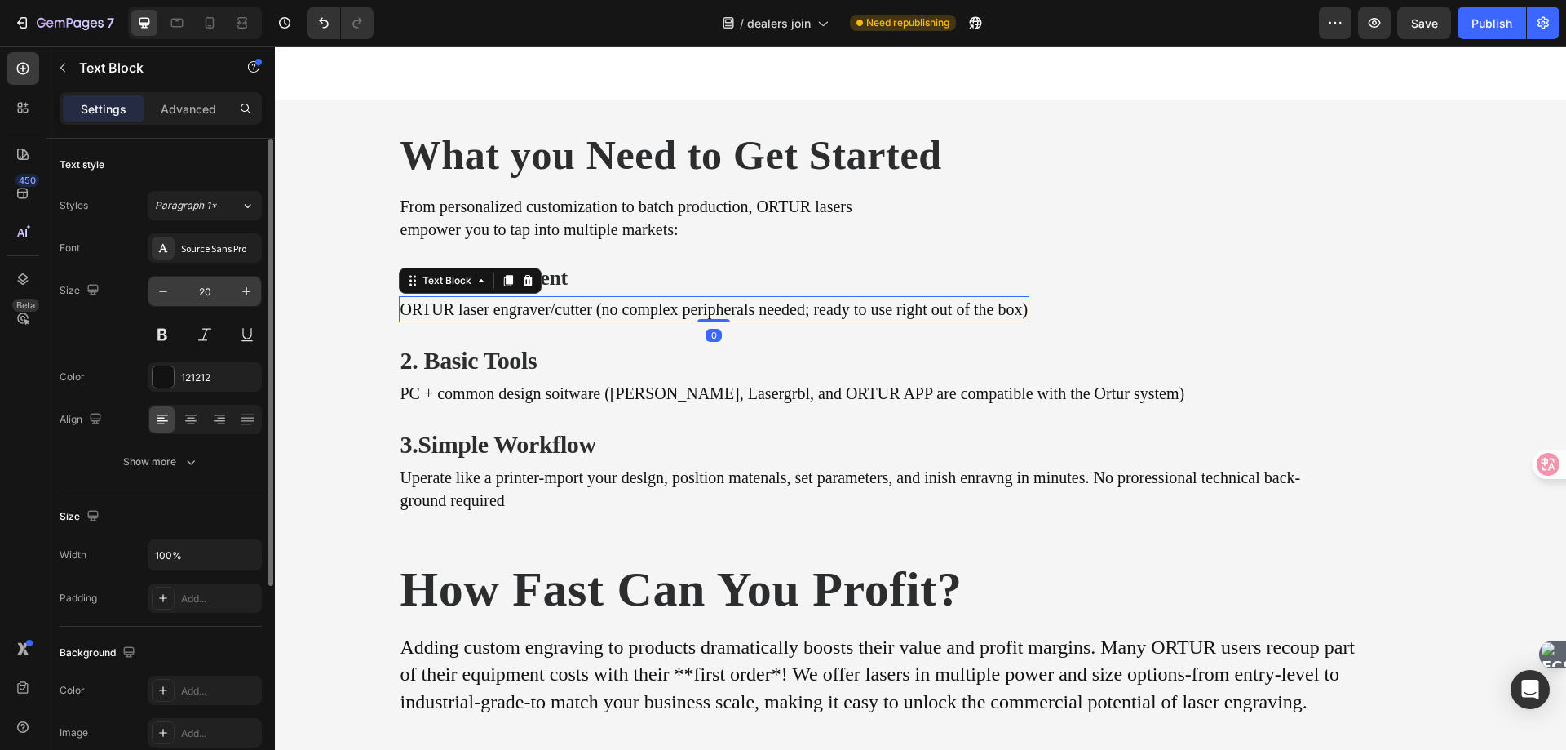
click at [215, 281] on input "20" at bounding box center [205, 291] width 54 height 29
type input "18"
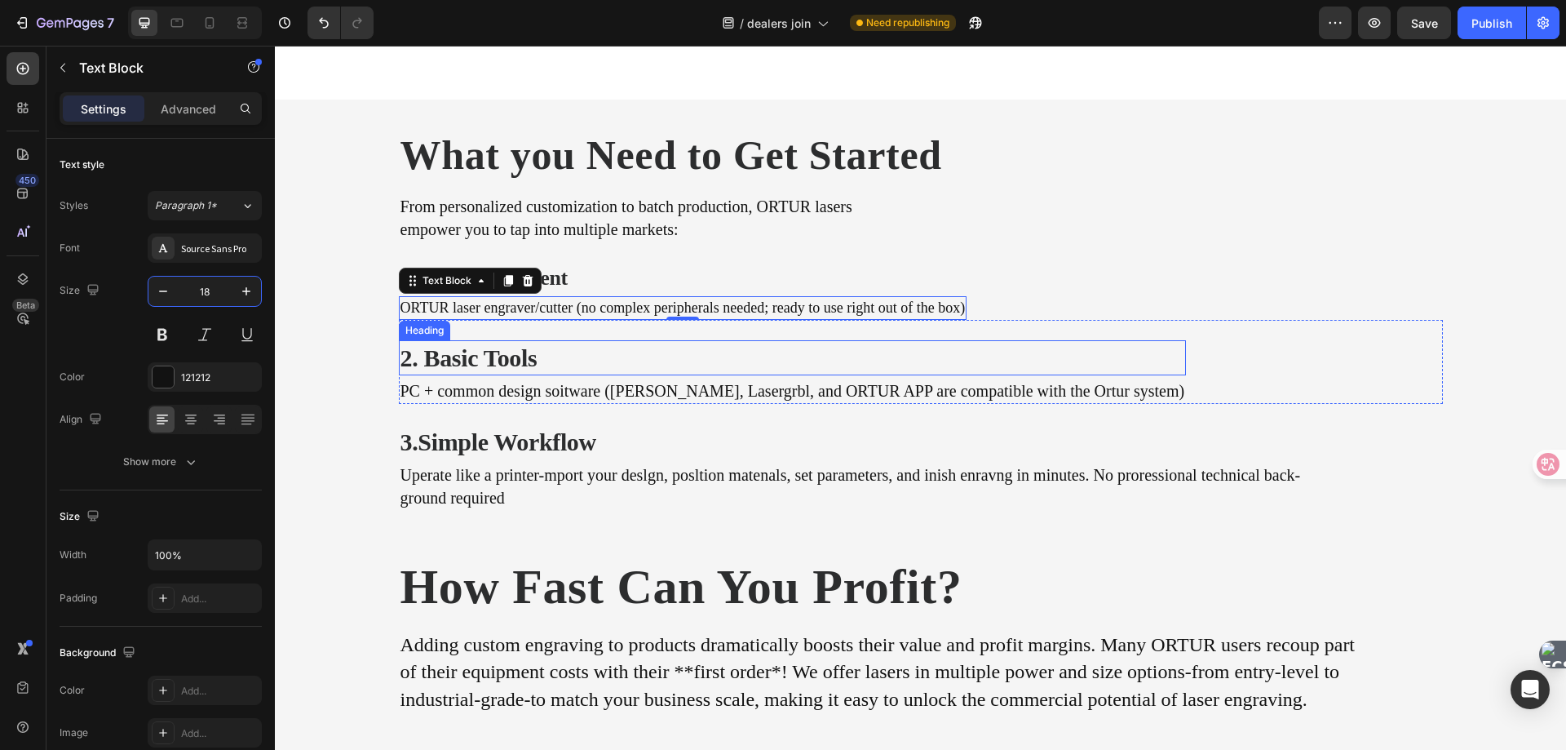
click at [501, 348] on h2 "2. Basic Tools" at bounding box center [635, 357] width 472 height 35
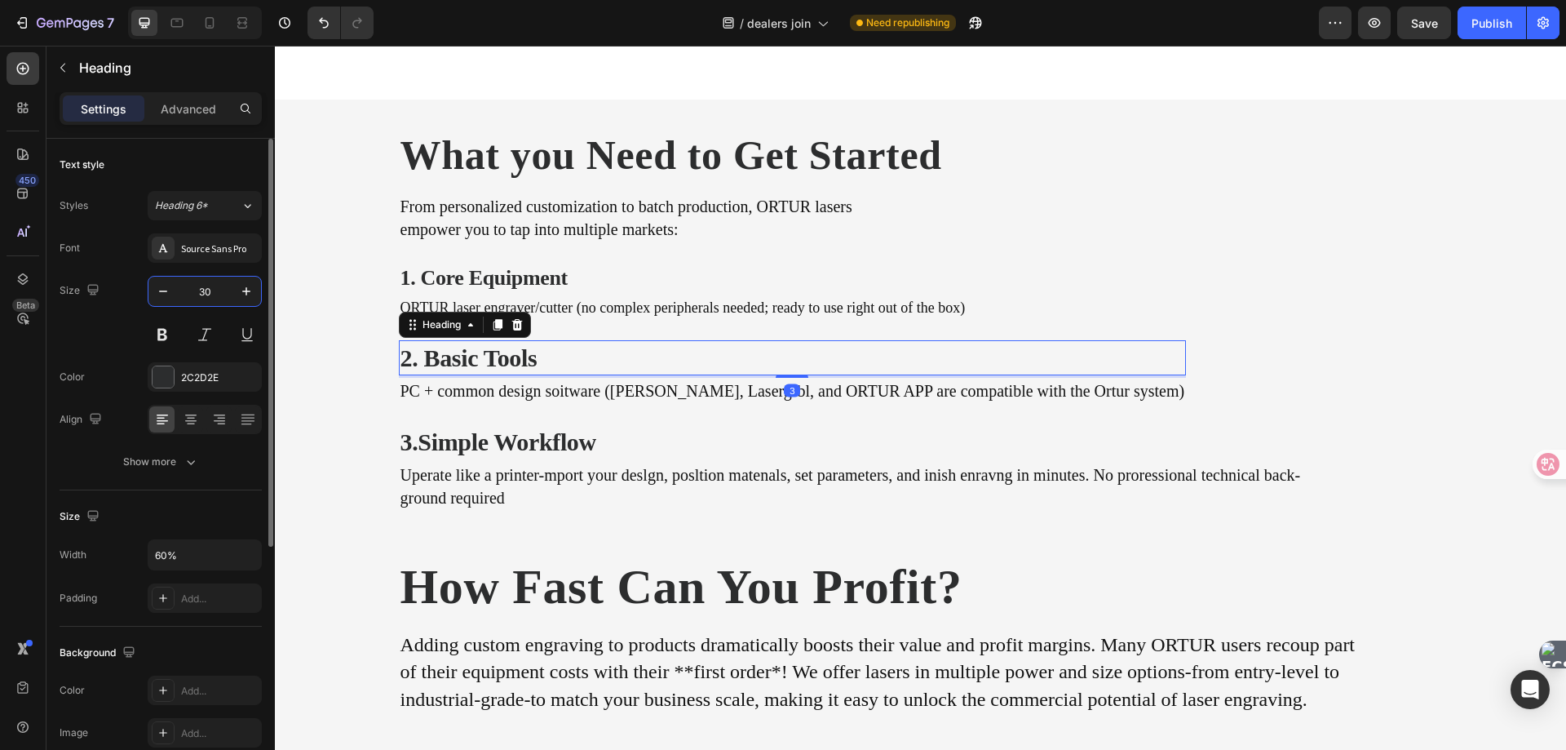
click at [224, 285] on input "30" at bounding box center [205, 291] width 54 height 29
type input "26"
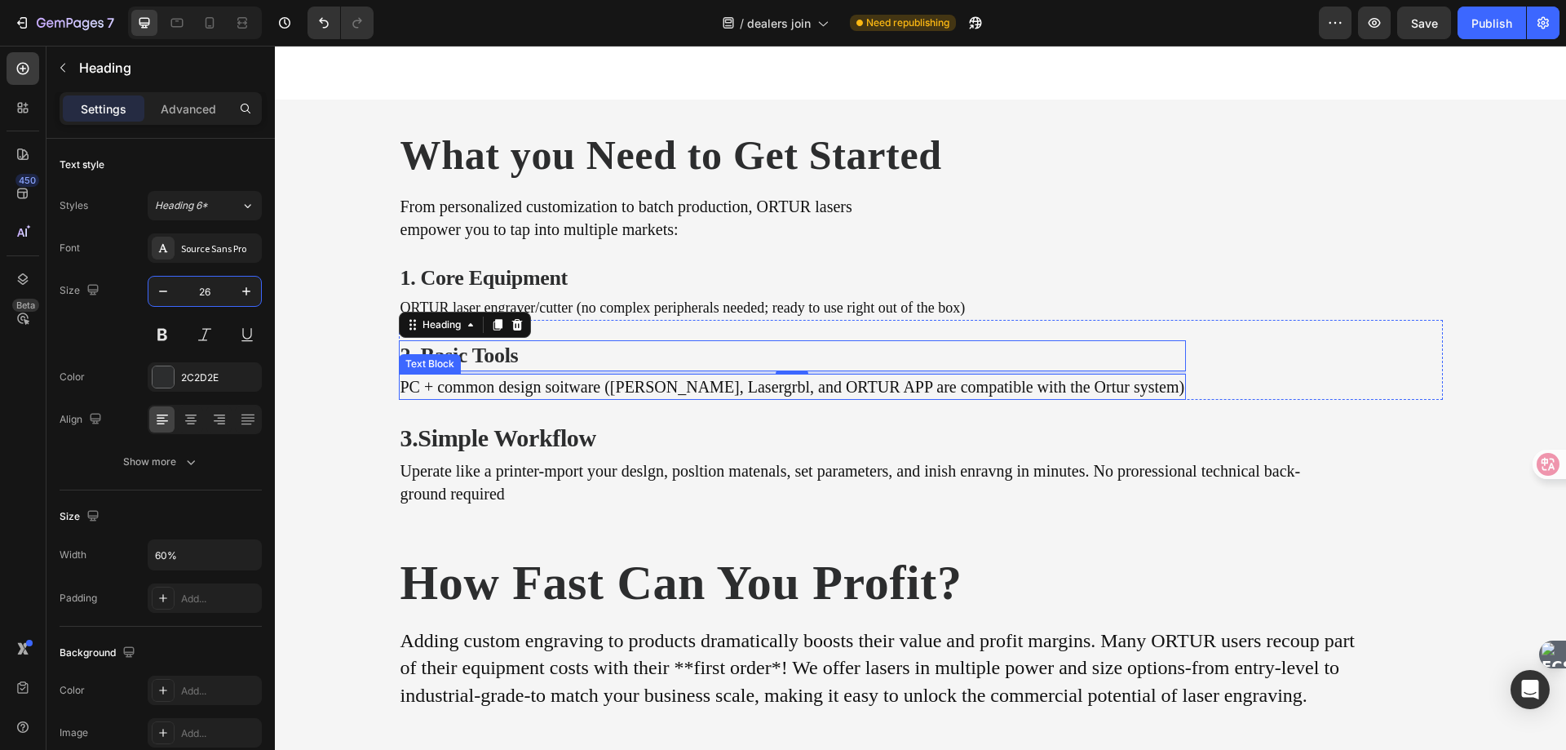
click at [465, 386] on p "PC + common design soitware ([PERSON_NAME], Lasergrbl, and ORTUR APP are compat…" at bounding box center [793, 386] width 785 height 23
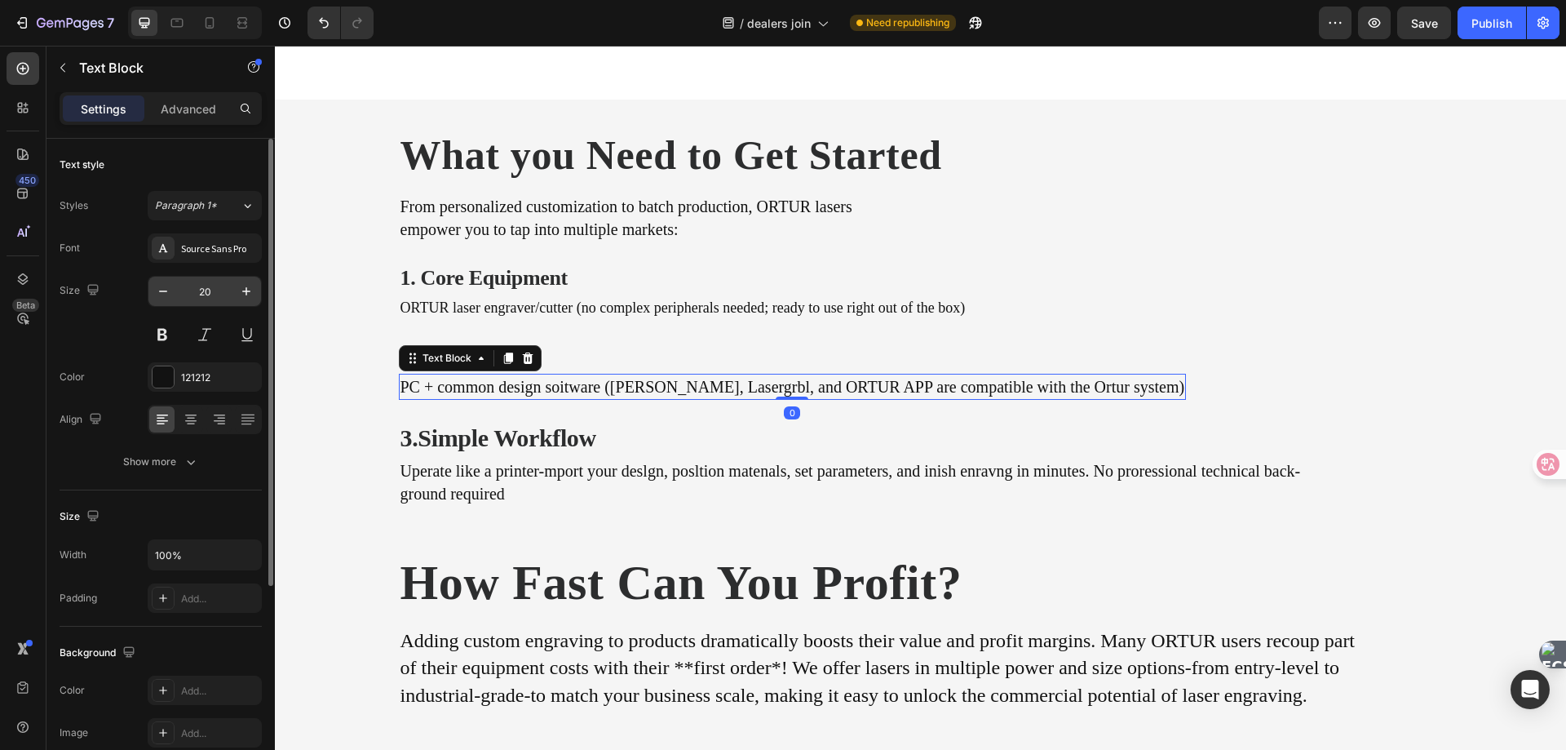
click at [195, 292] on input "20" at bounding box center [205, 291] width 54 height 29
type input "18"
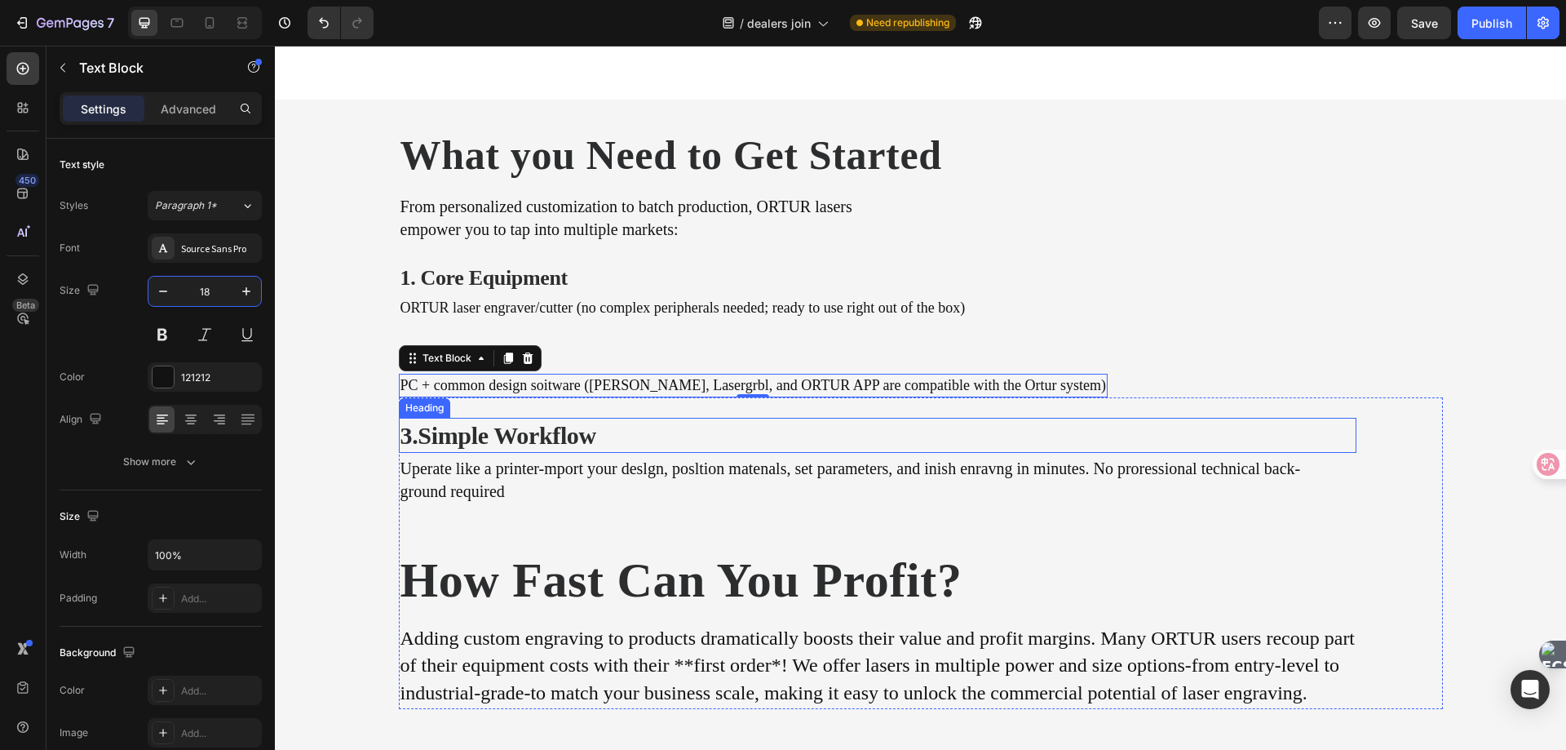
click at [466, 428] on h2 "3.Simple Workflow" at bounding box center [686, 435] width 575 height 35
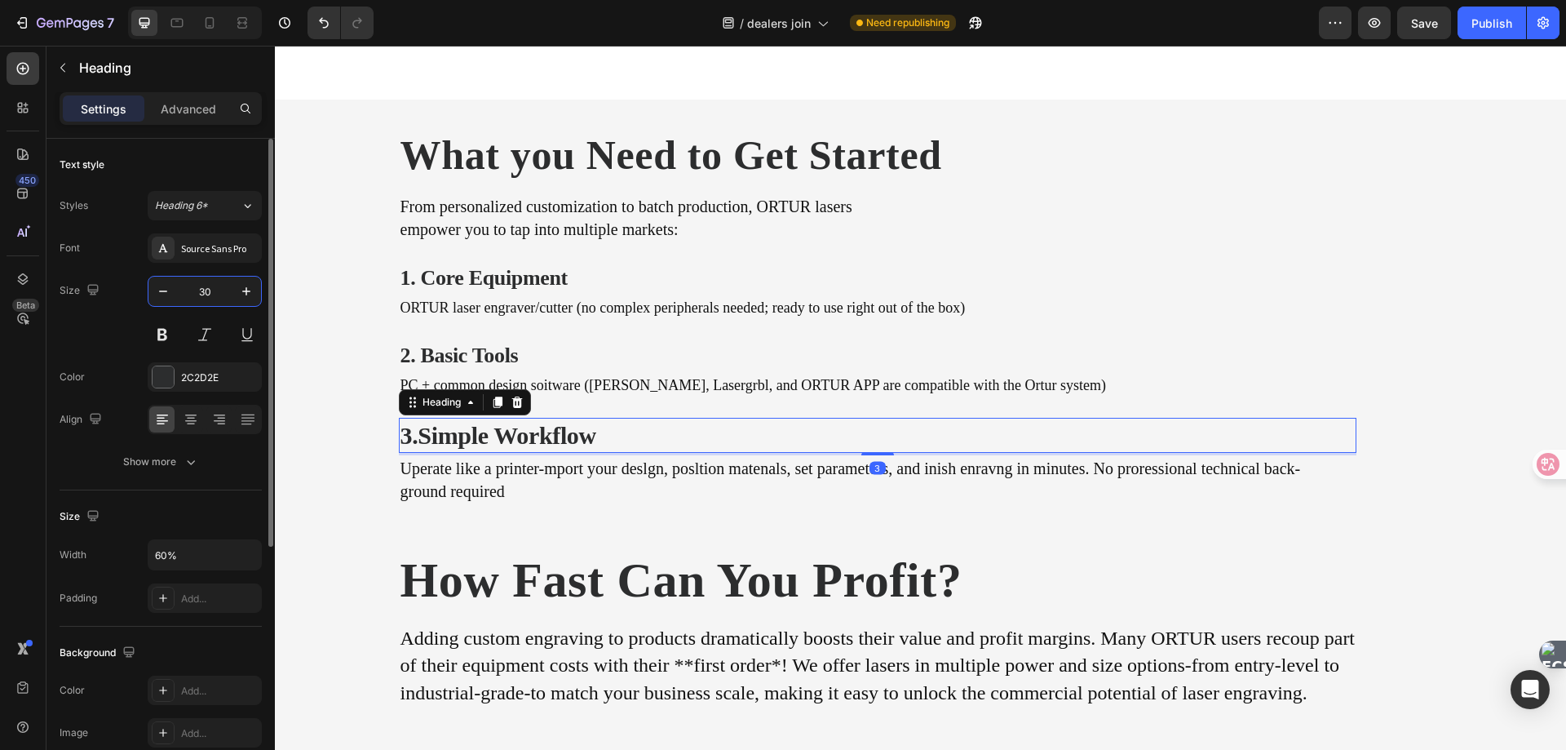
drag, startPoint x: 205, startPoint y: 291, endPoint x: 217, endPoint y: 291, distance: 12.2
click at [205, 291] on input "30" at bounding box center [205, 291] width 54 height 29
type input "26"
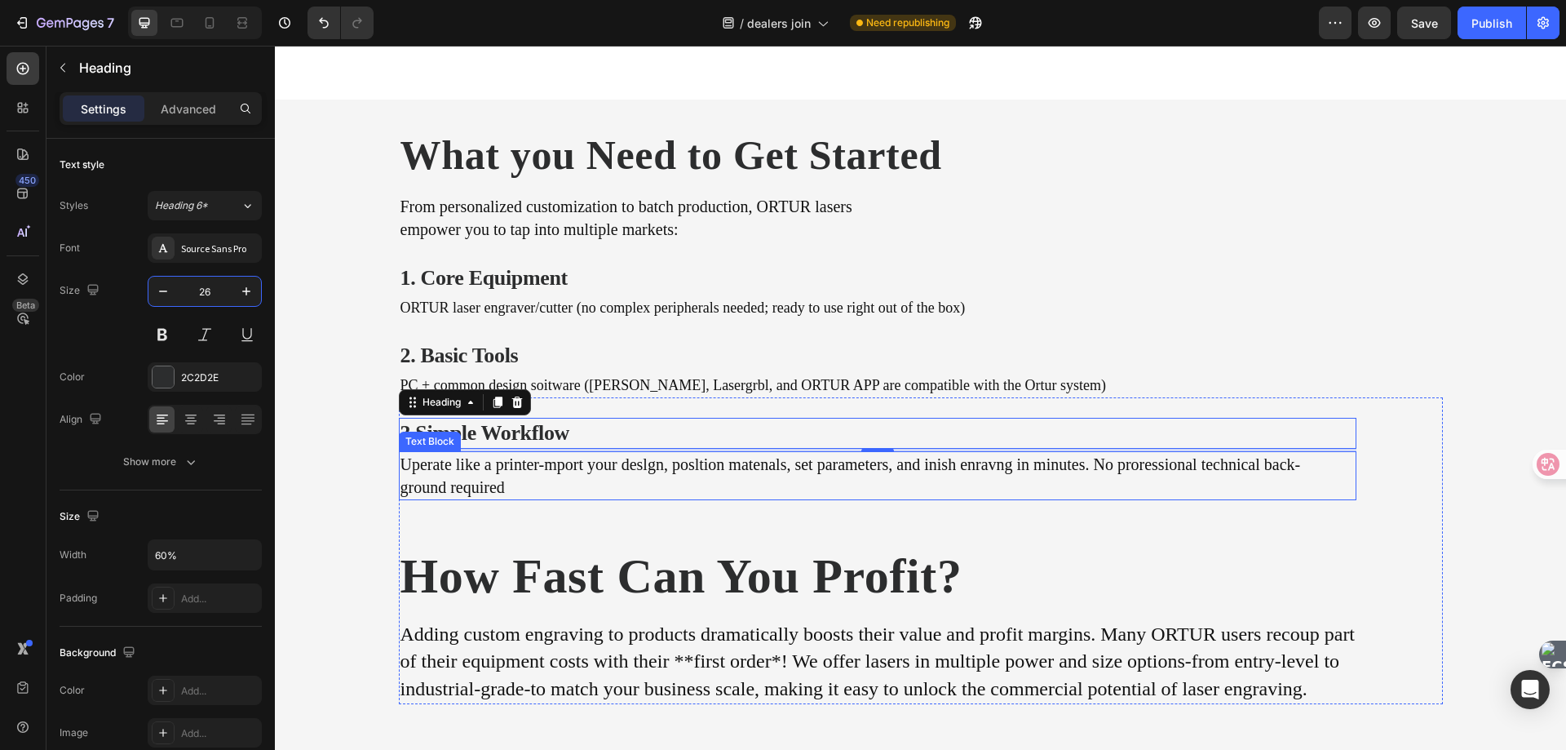
click at [476, 465] on p "Uperate like a printer-mport your deslgn, posltion matenals, set parameters, an…" at bounding box center [878, 464] width 955 height 23
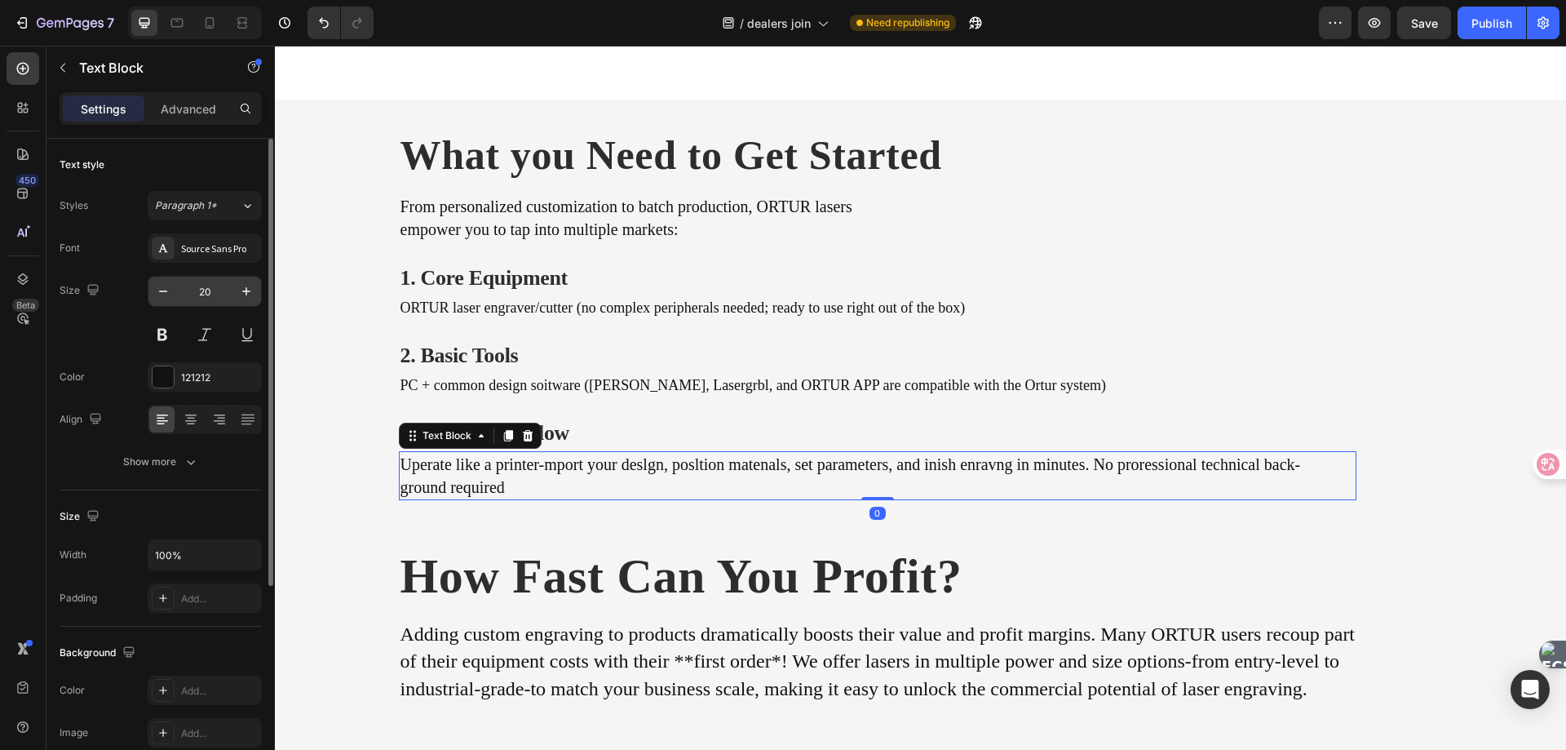
click at [215, 293] on input "20" at bounding box center [205, 291] width 54 height 29
type input "18"
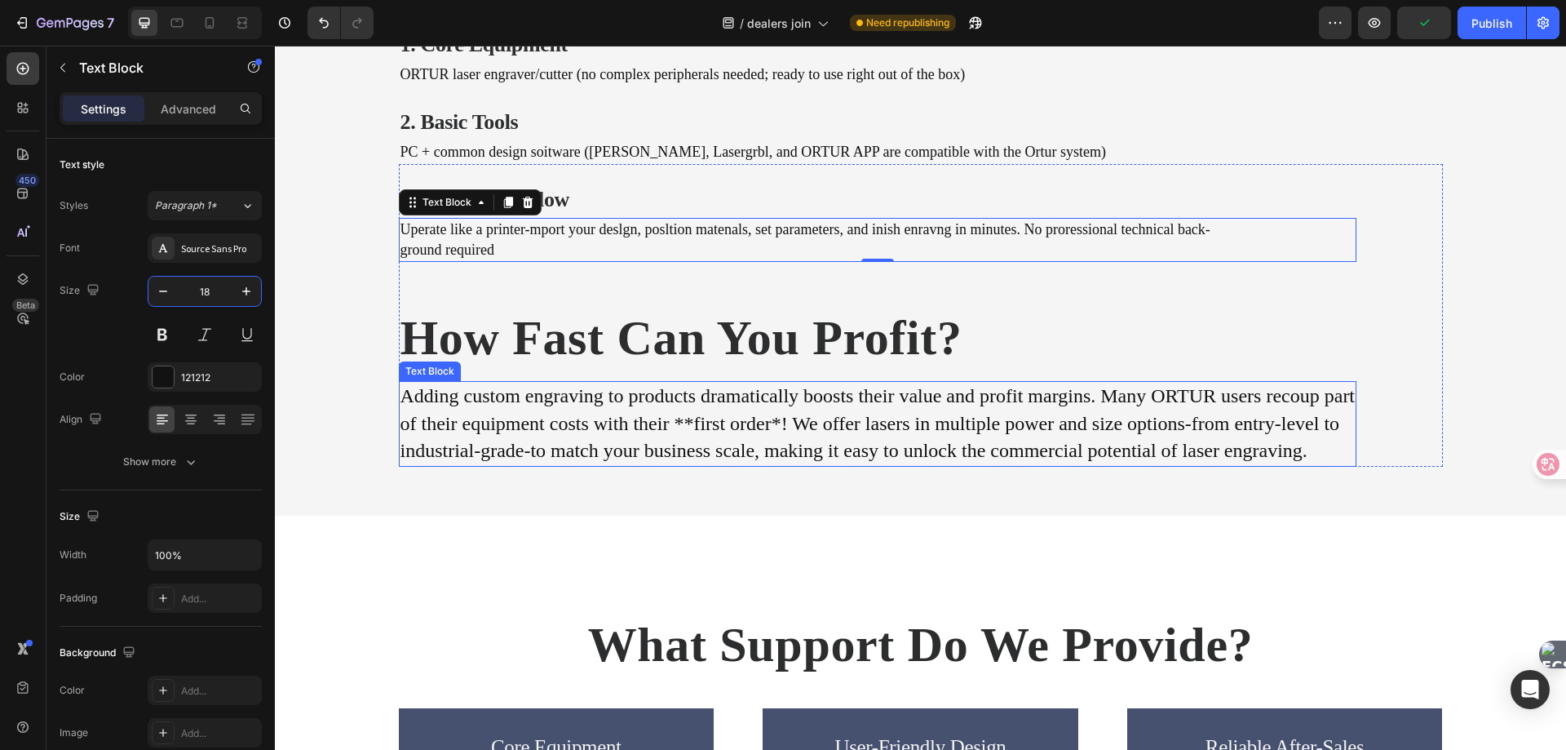
scroll to position [2035, 0]
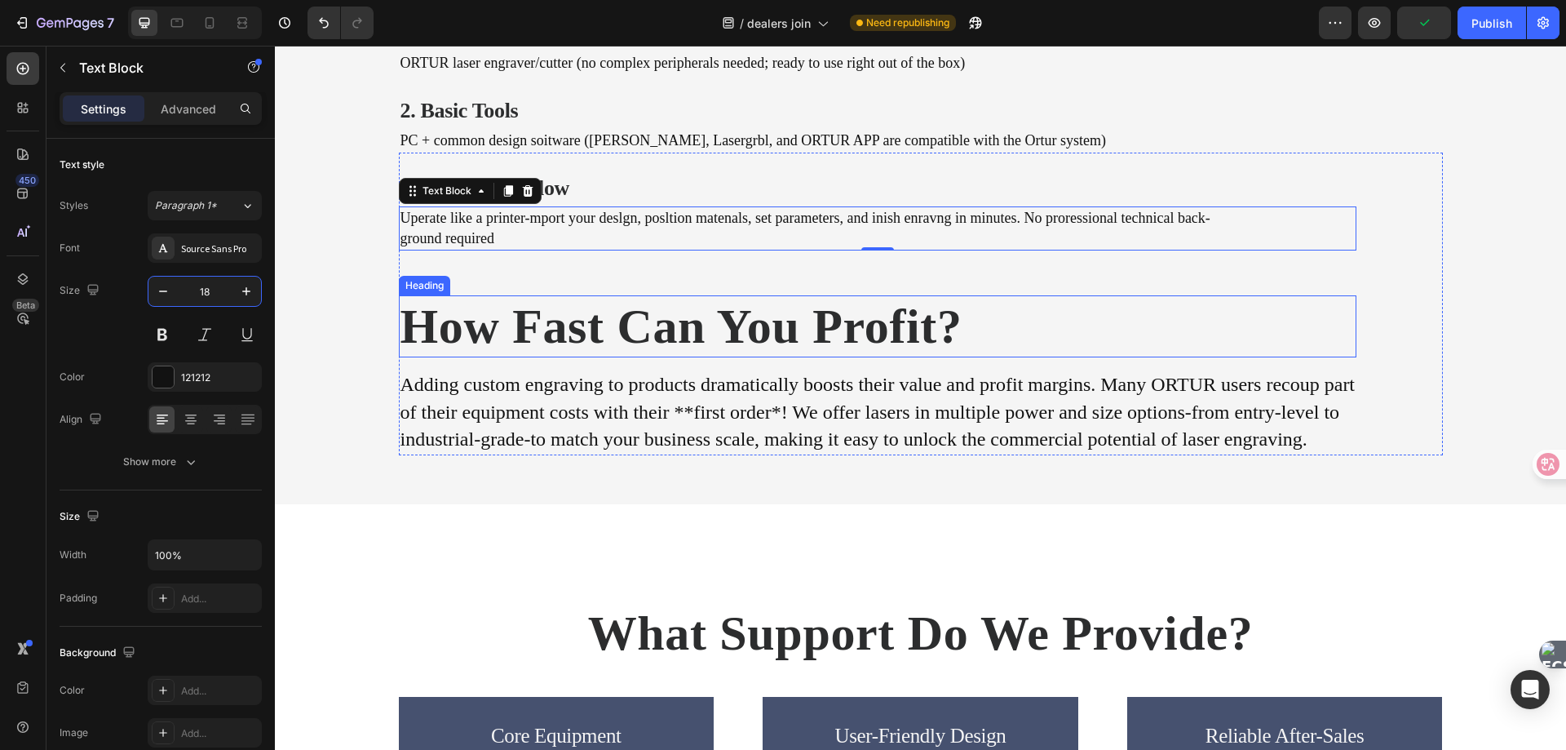
click at [534, 334] on h2 "How Fast Can You Profit?" at bounding box center [878, 326] width 959 height 62
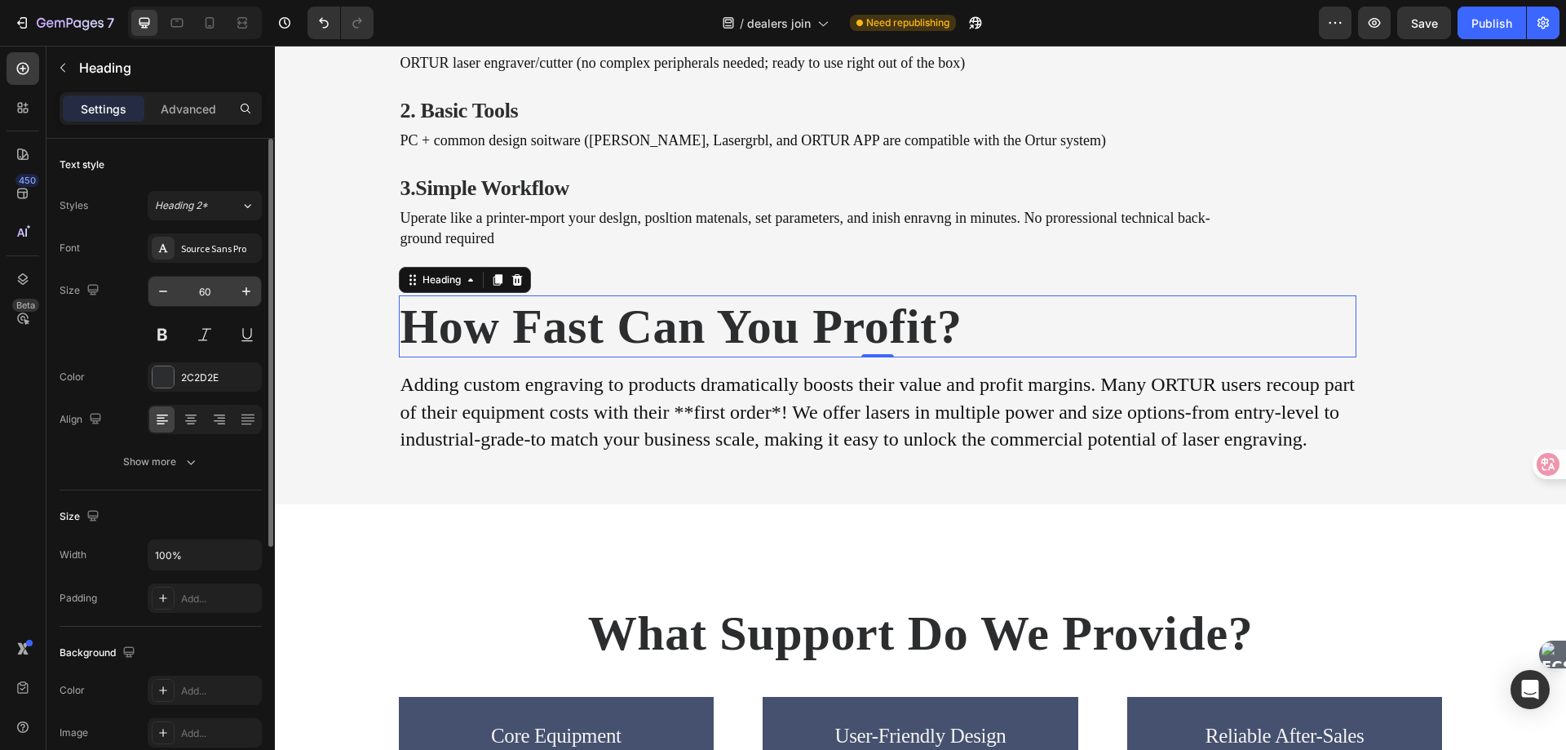
click at [217, 293] on input "60" at bounding box center [205, 291] width 54 height 29
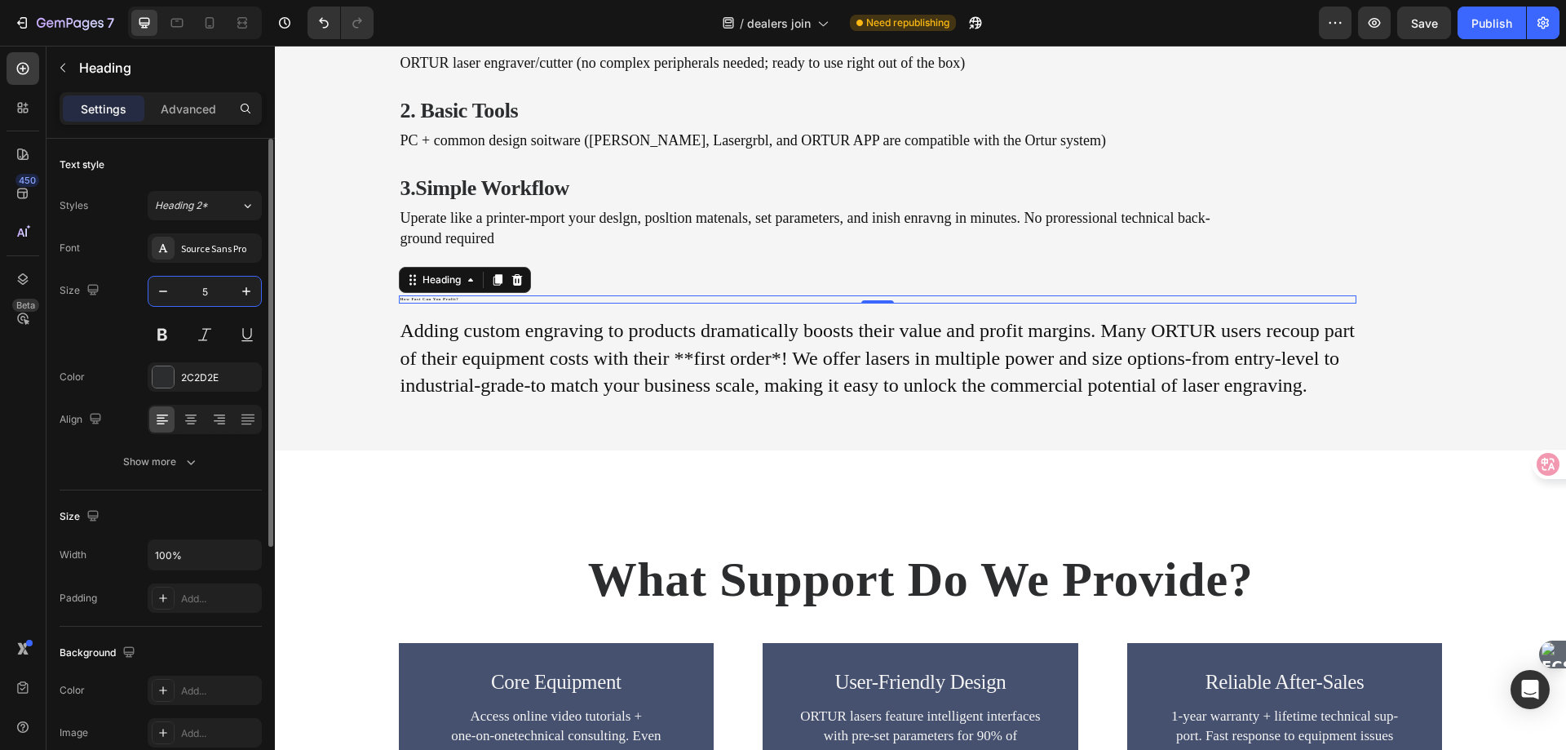
type input "50"
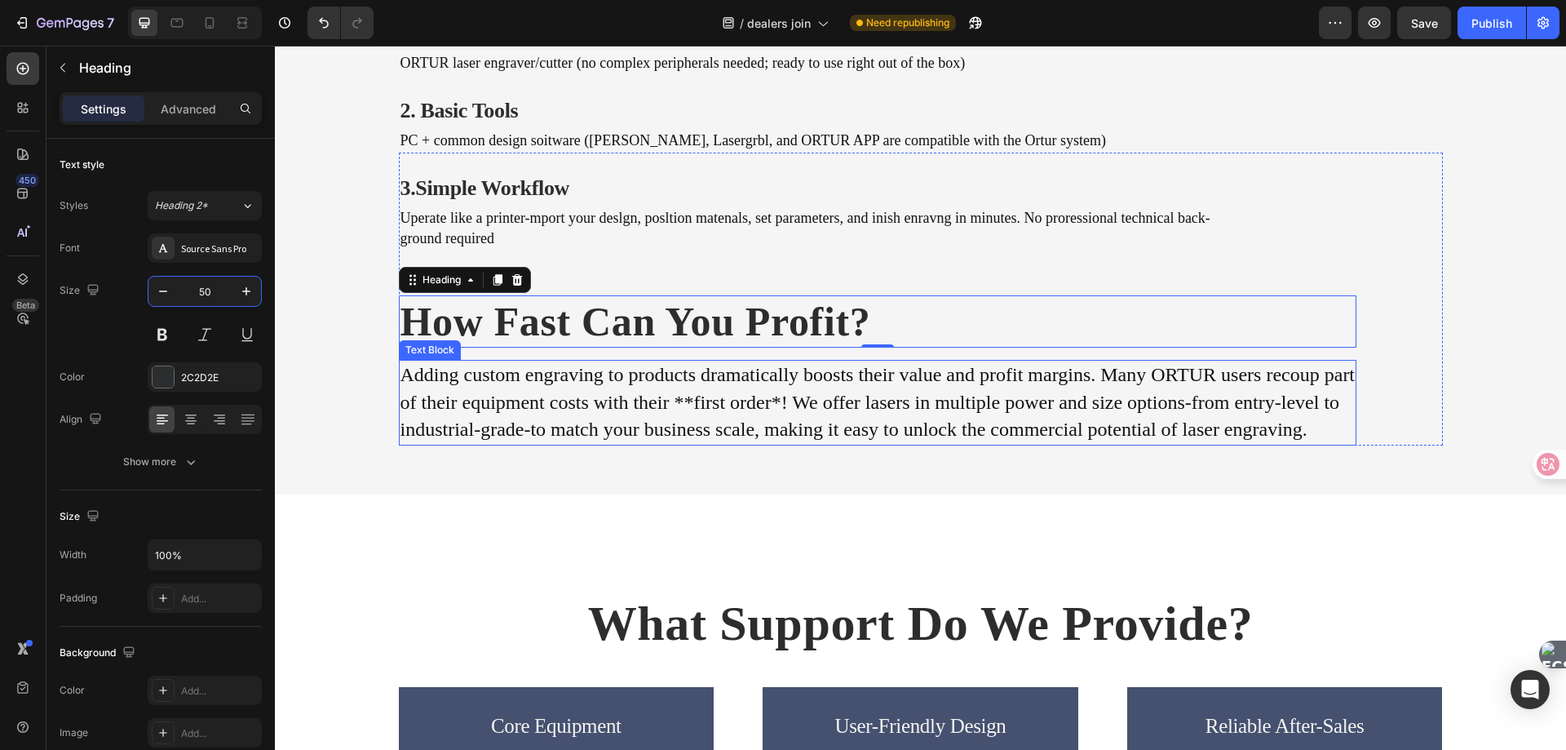
click at [549, 377] on p "Adding custom engraving to products dramatically boosts their value and profit …" at bounding box center [878, 375] width 955 height 28
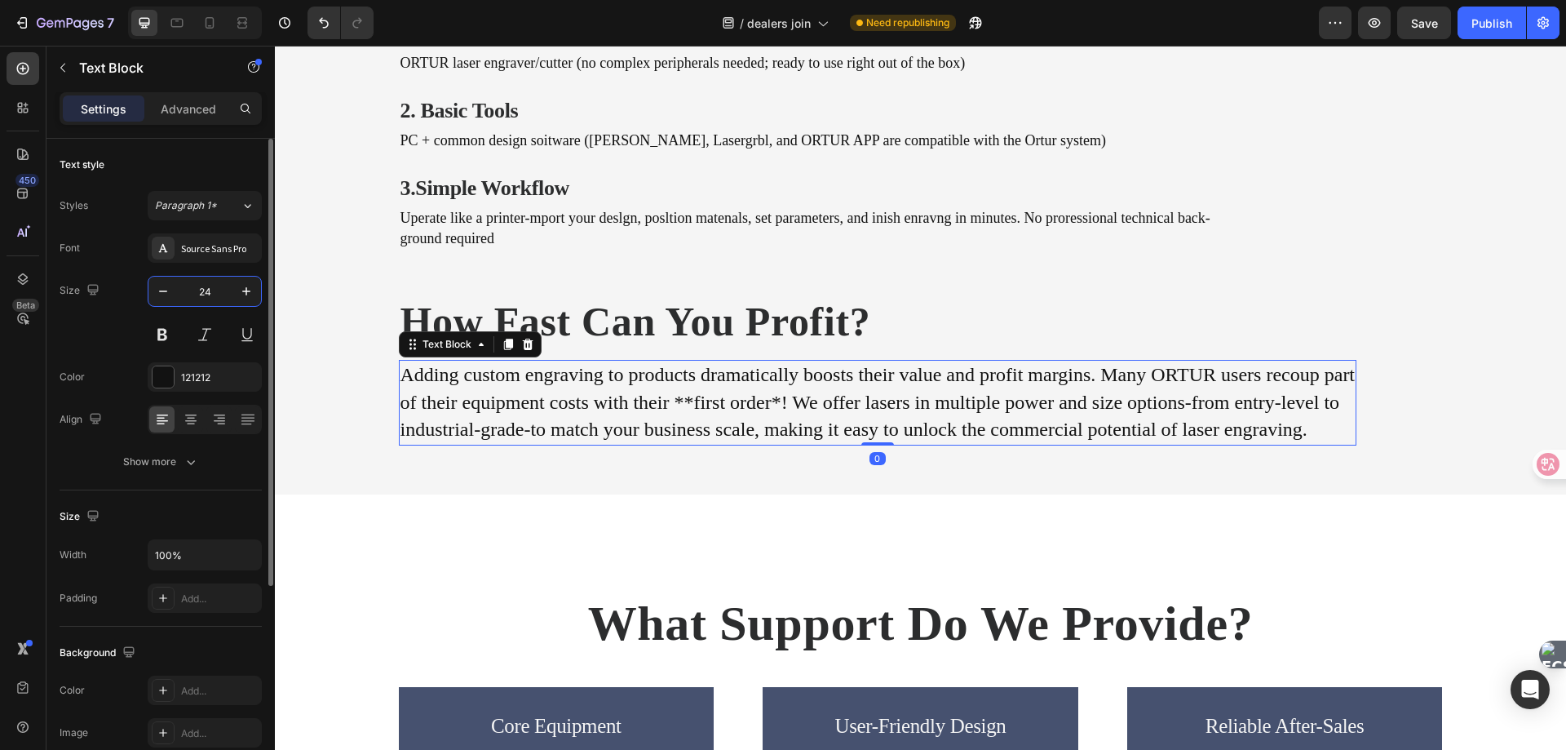
click at [217, 303] on input "24" at bounding box center [205, 291] width 54 height 29
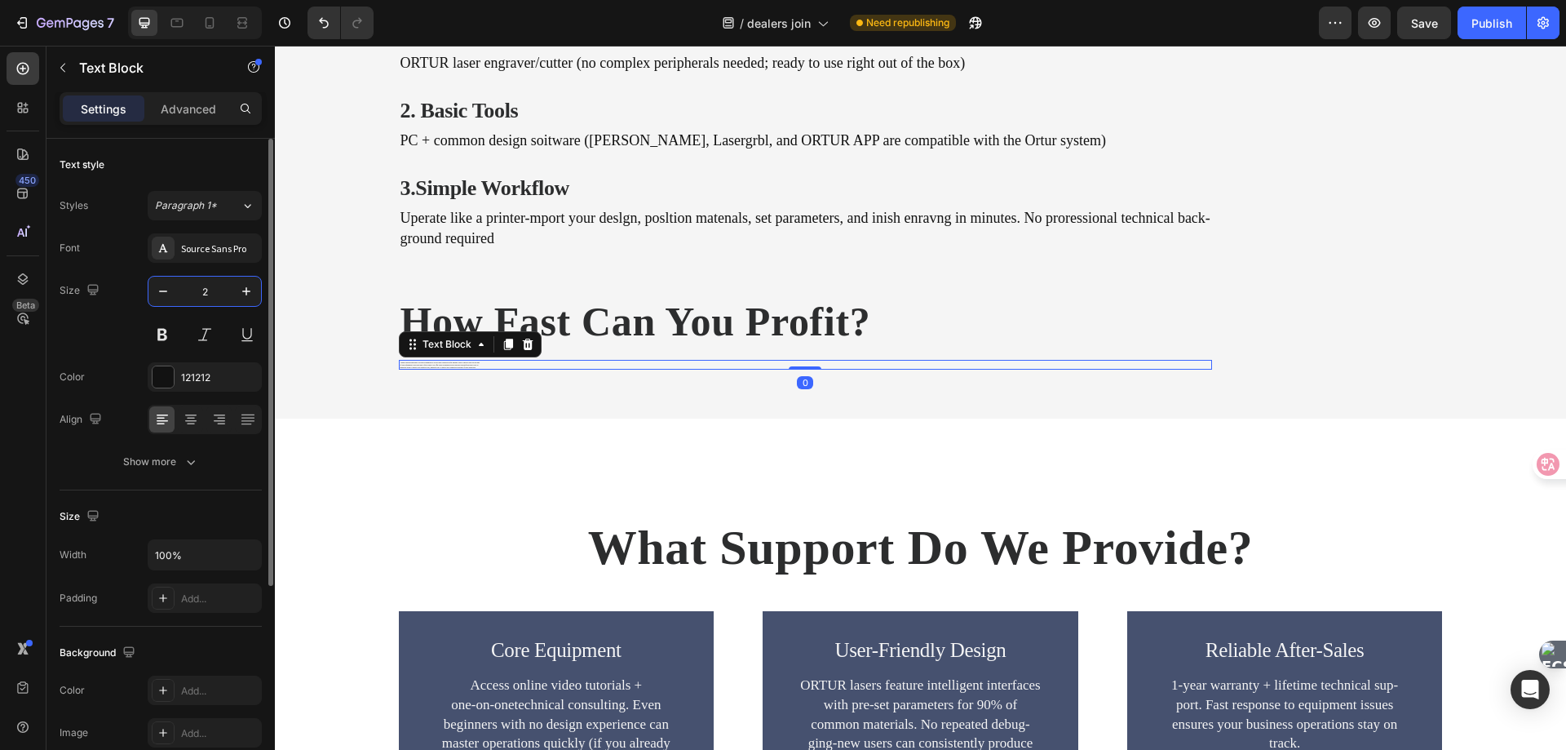
type input "20"
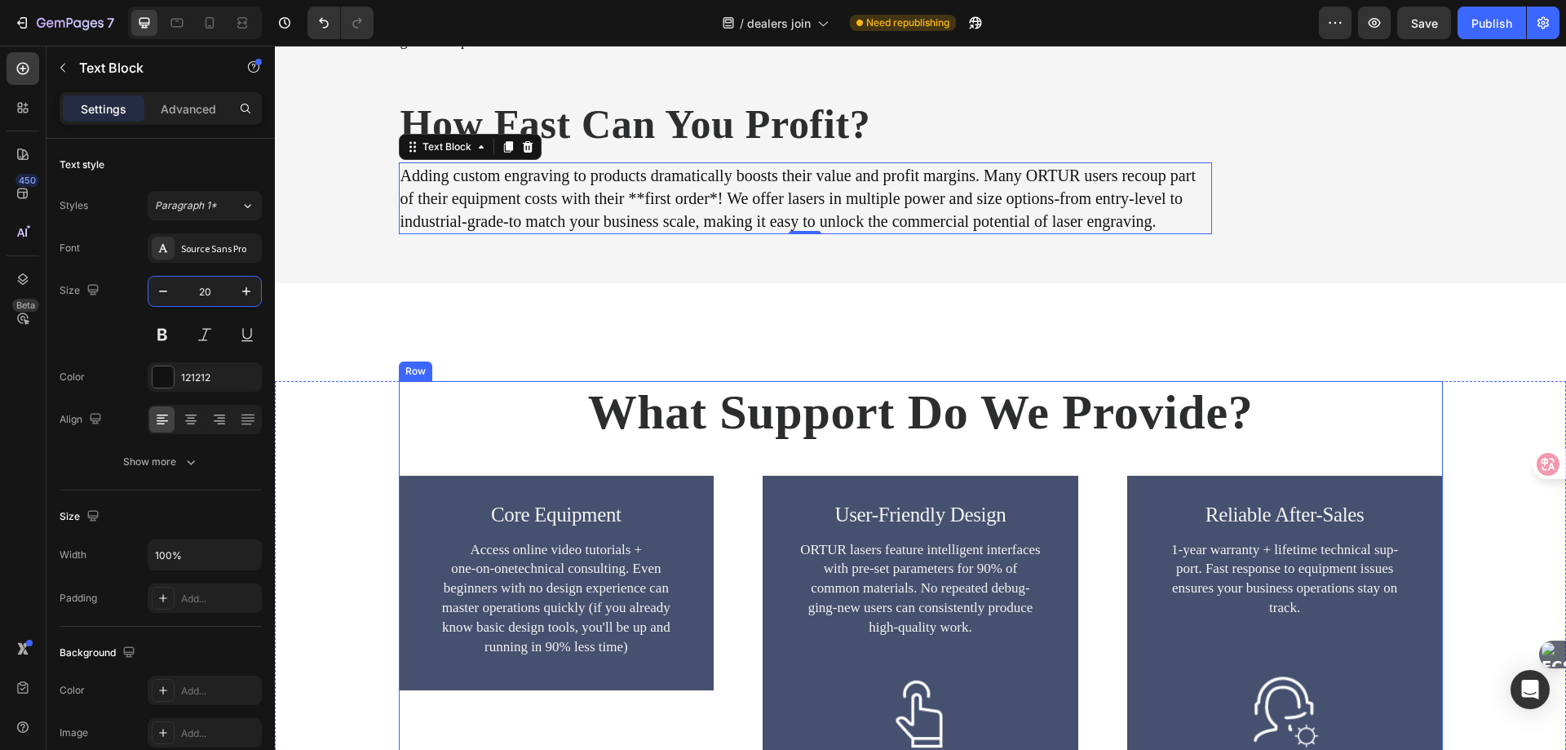
scroll to position [2279, 0]
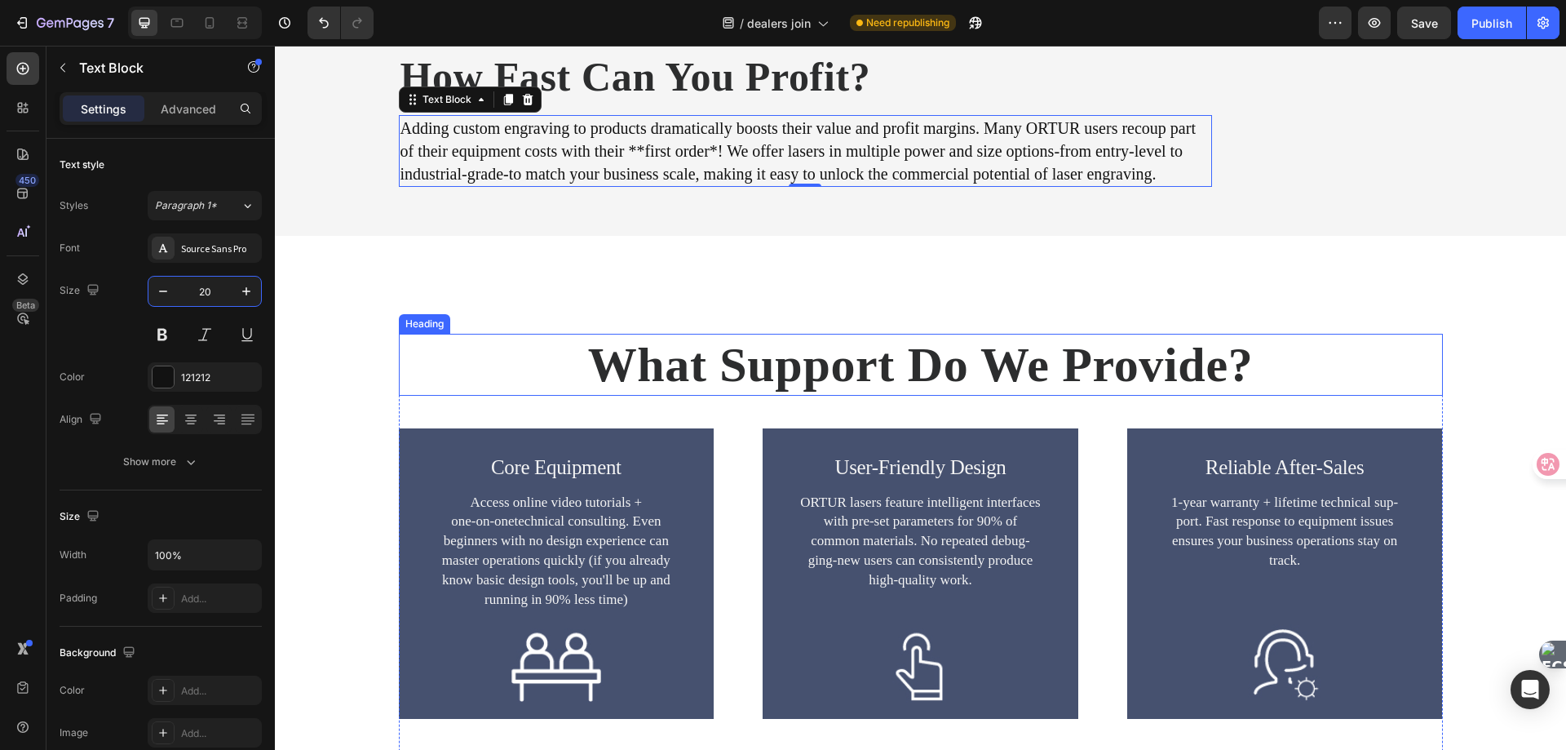
click at [665, 373] on h2 "What Support Do We Provide?" at bounding box center [921, 365] width 1044 height 62
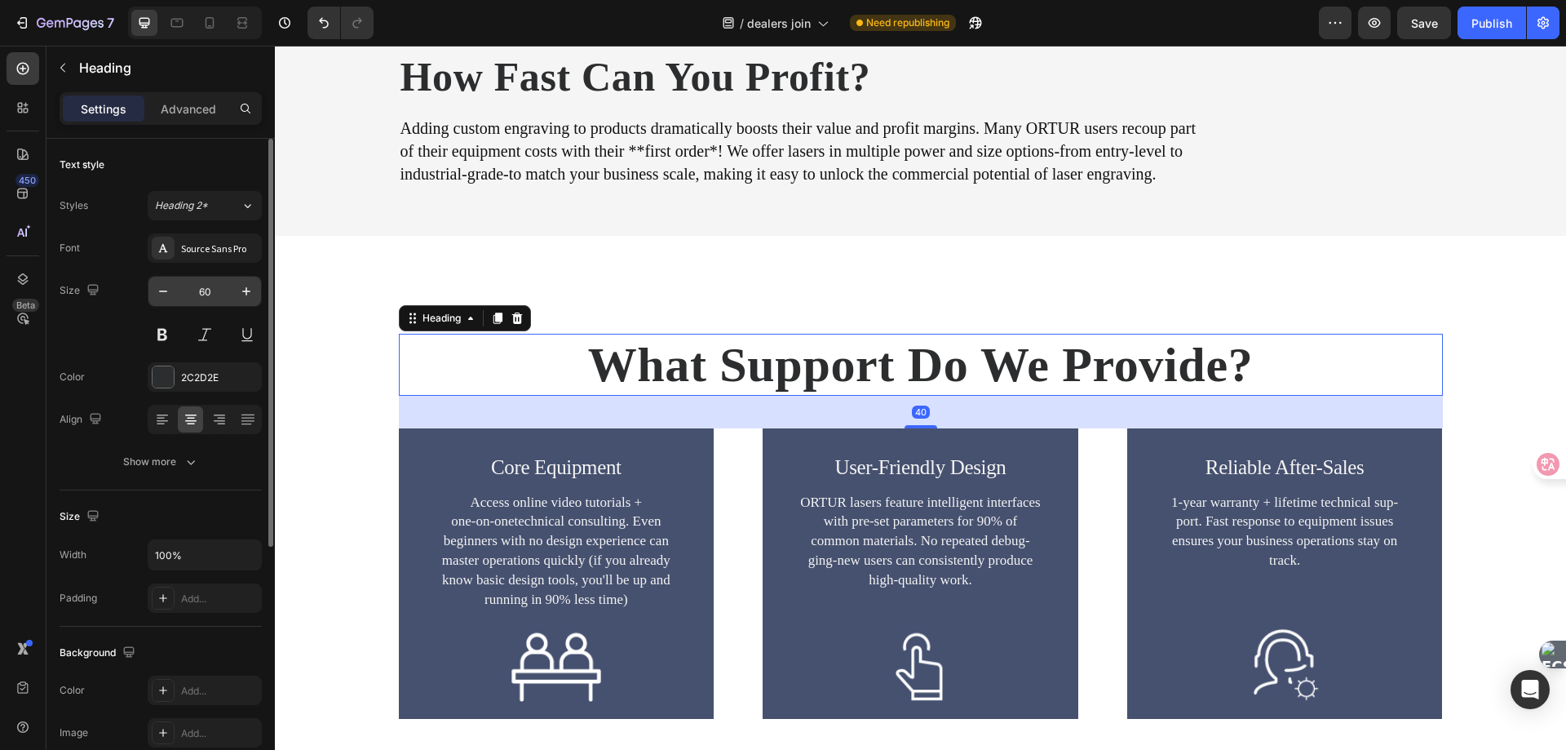
drag, startPoint x: 208, startPoint y: 299, endPoint x: 218, endPoint y: 297, distance: 9.9
click at [208, 299] on input "60" at bounding box center [205, 291] width 54 height 29
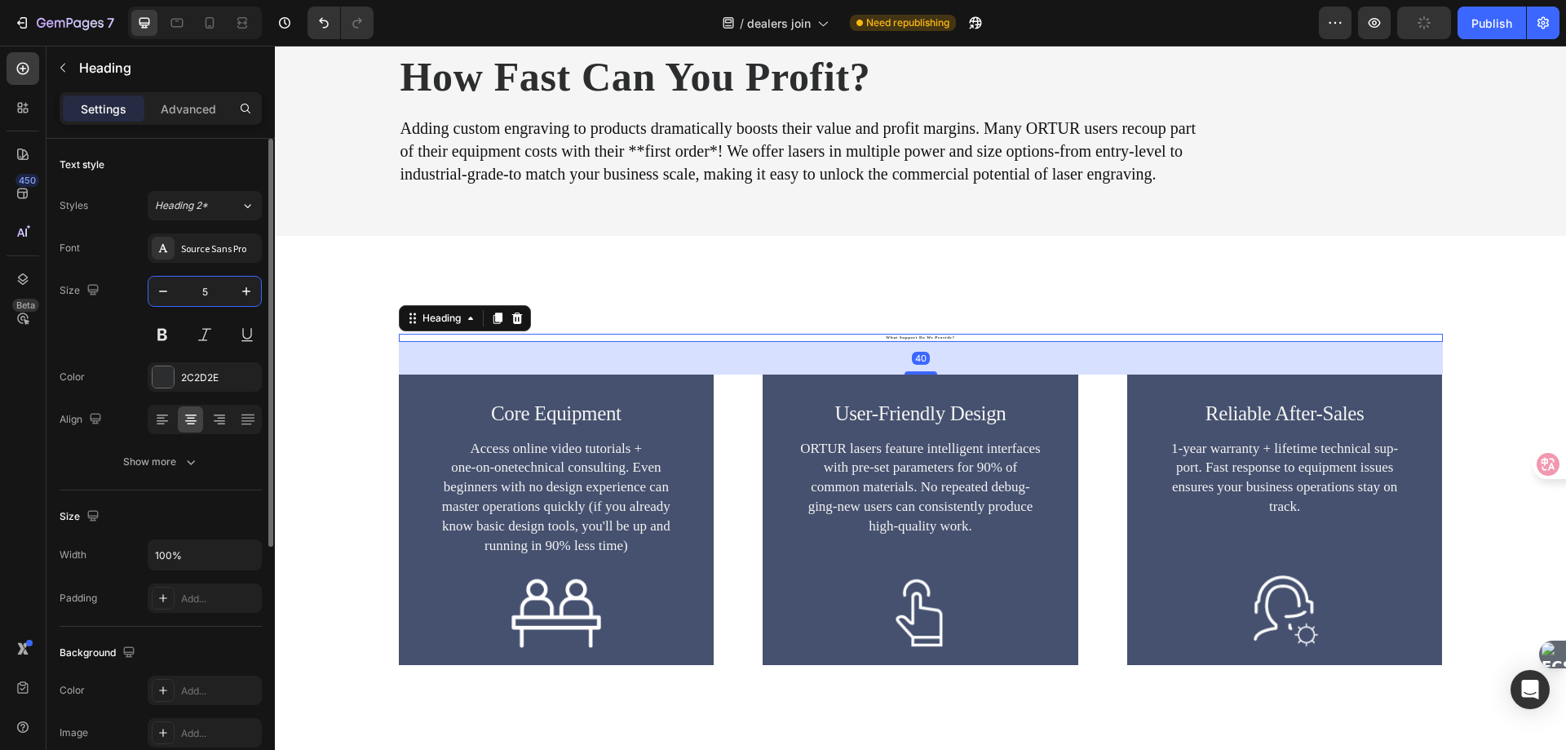
type input "50"
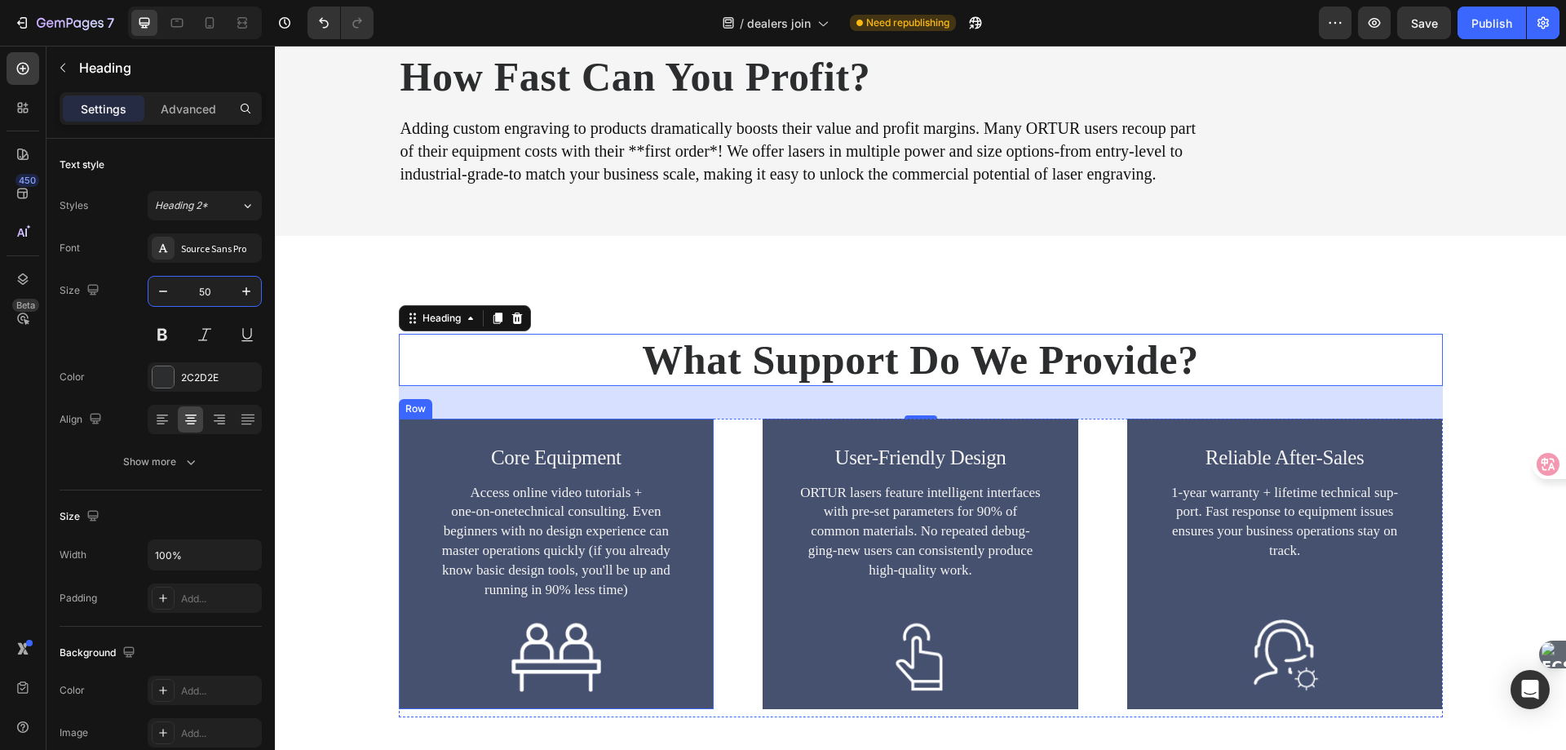
click at [631, 433] on div "Core Equipment Heading Access online video tutorials + one-on-onetechnical cons…" at bounding box center [557, 563] width 316 height 290
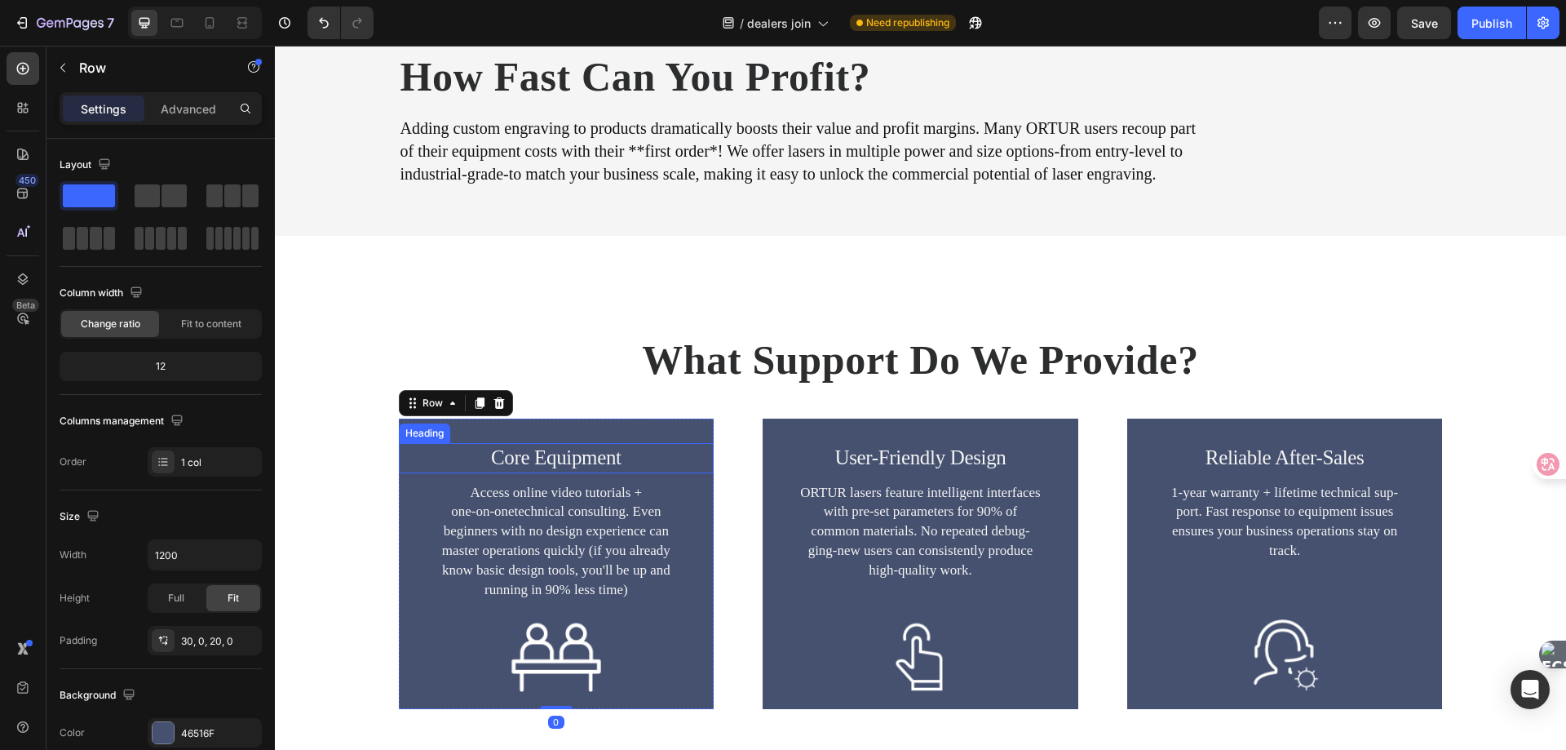
click at [542, 457] on h2 "Core Equipment" at bounding box center [557, 458] width 316 height 30
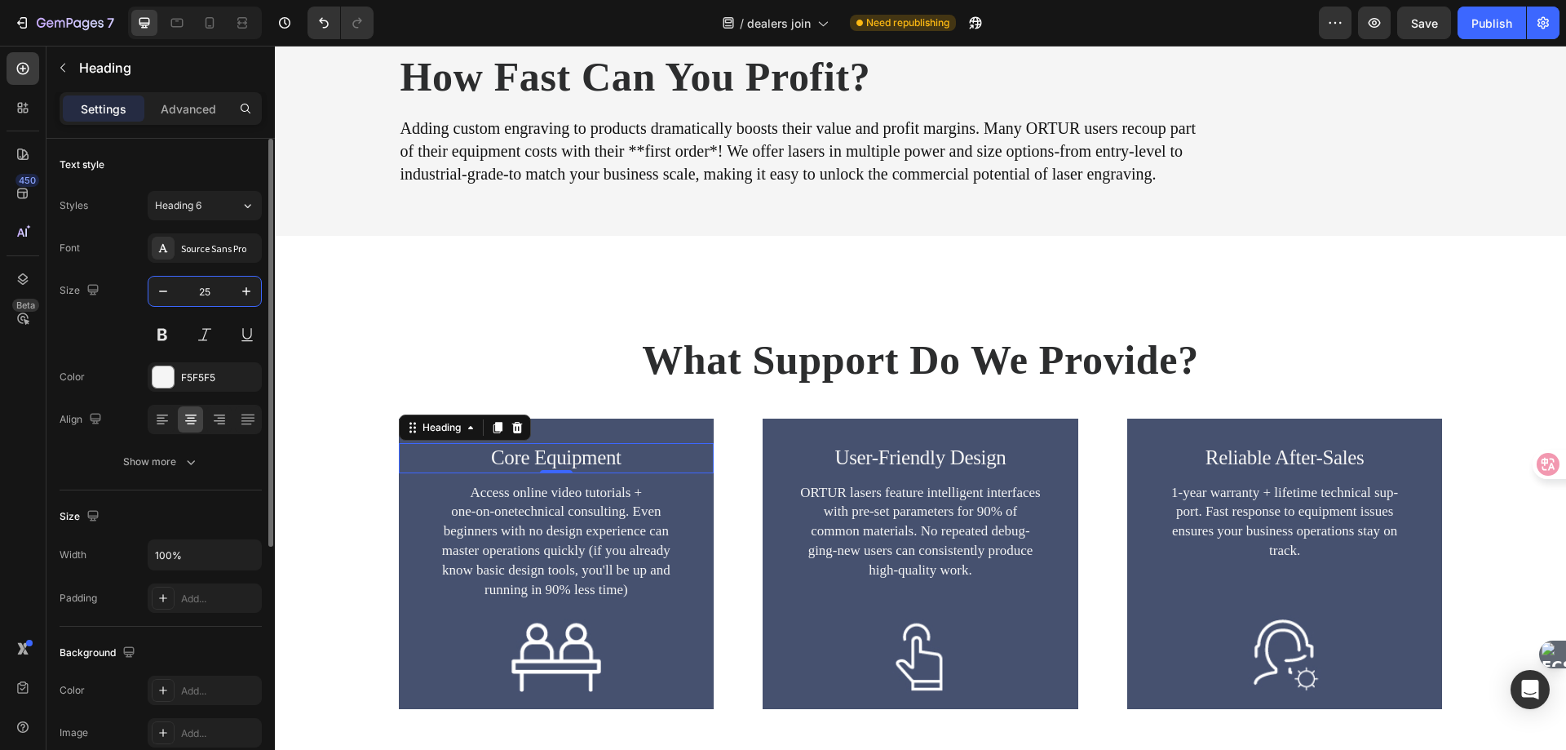
click at [219, 287] on input "25" at bounding box center [205, 291] width 54 height 29
type input "23"
click at [916, 458] on h2 "User-Friendly Design" at bounding box center [921, 458] width 316 height 30
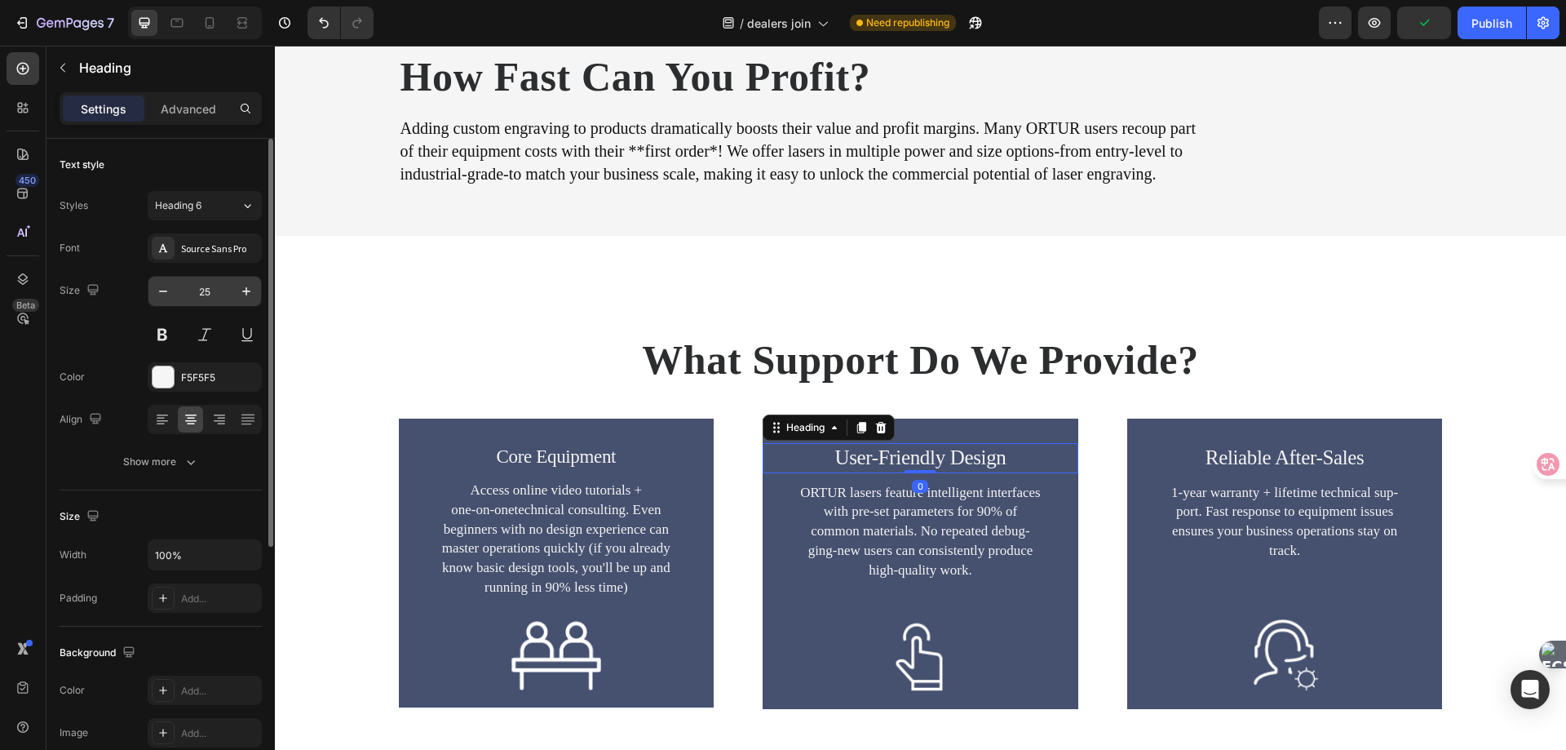
click at [218, 293] on input "25" at bounding box center [205, 291] width 54 height 29
type input "23"
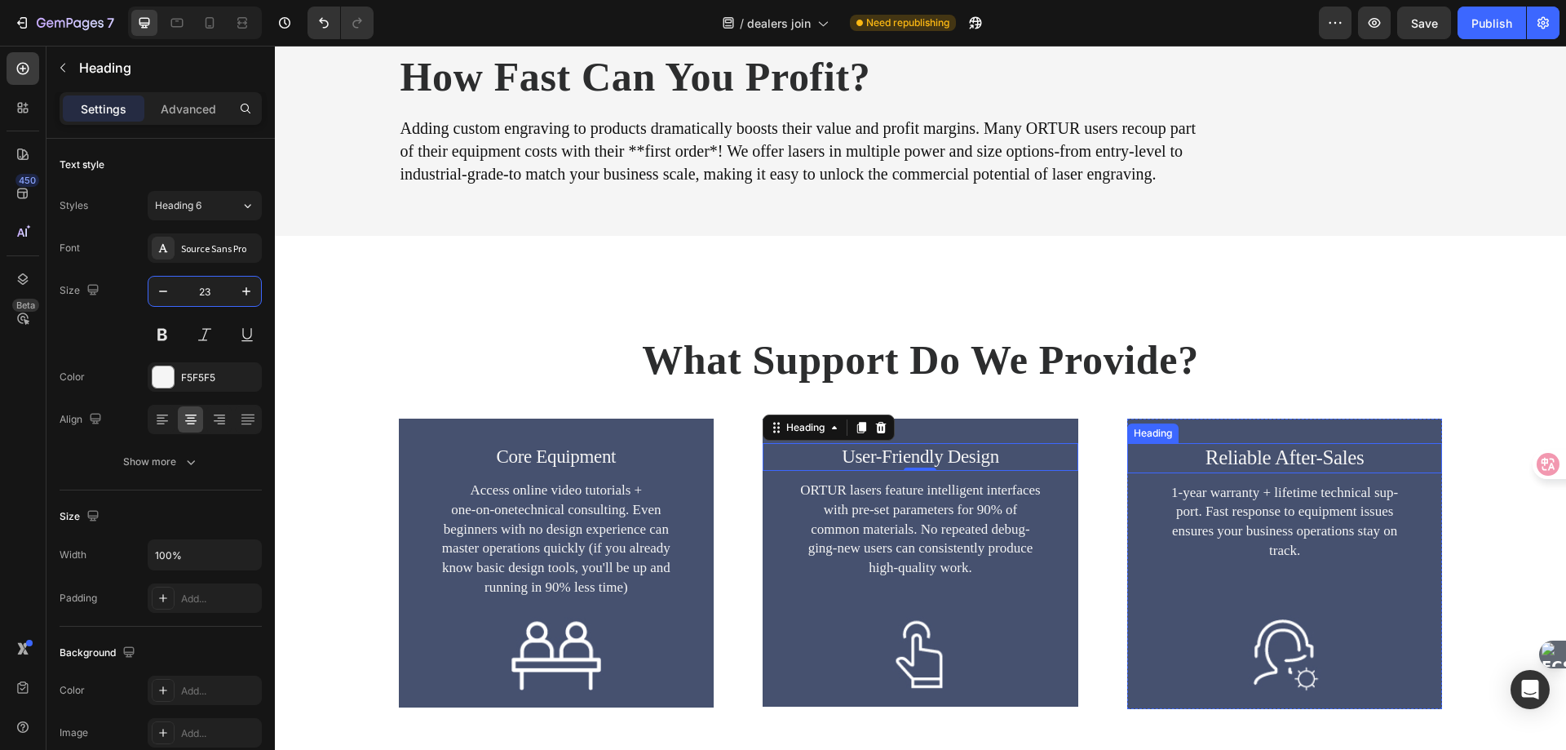
click at [1229, 449] on h2 "Reliable After-Sales" at bounding box center [1285, 458] width 316 height 30
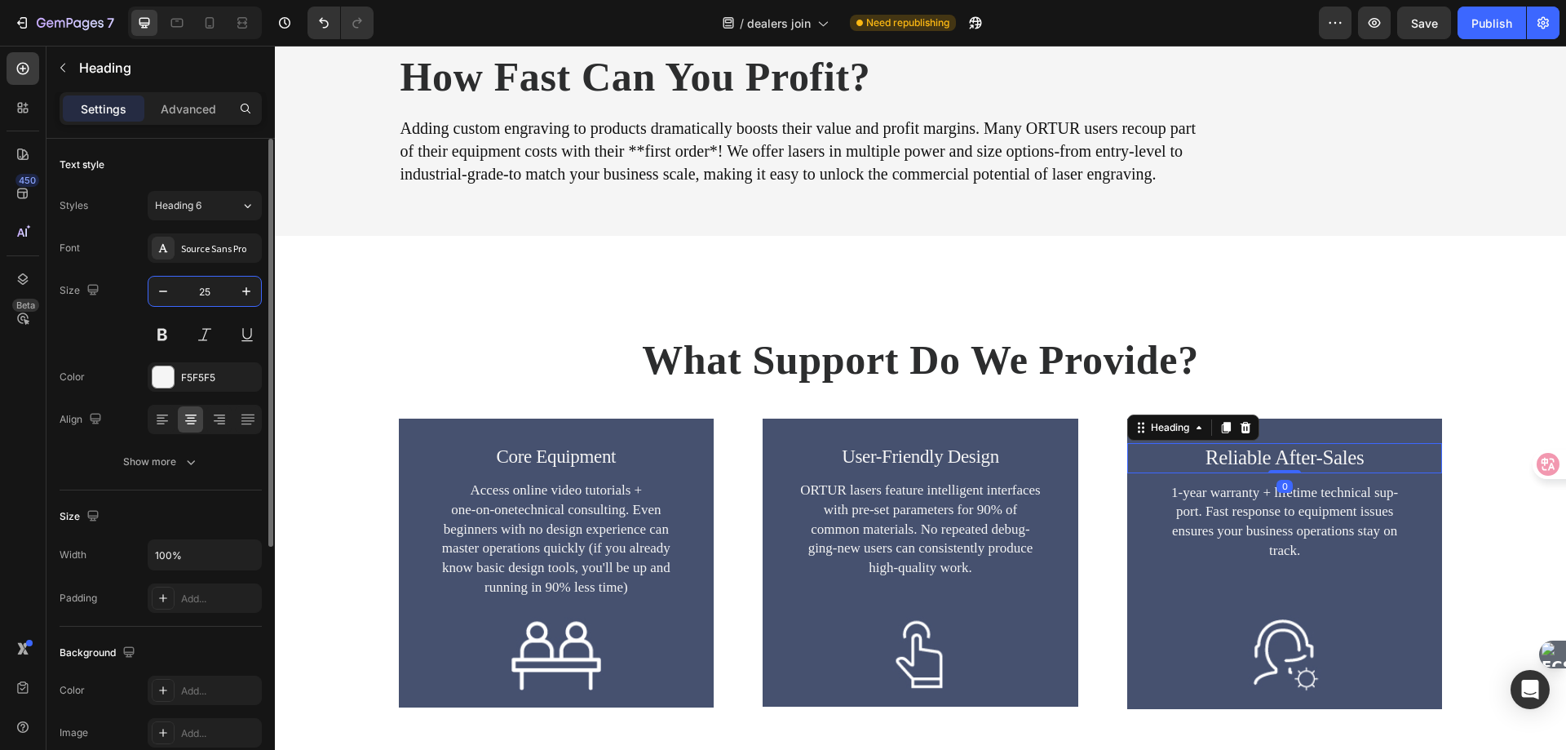
click at [211, 285] on input "25" at bounding box center [205, 291] width 54 height 29
type input "23"
click at [551, 540] on p "master operations quickly (if you already" at bounding box center [557, 548] width 312 height 20
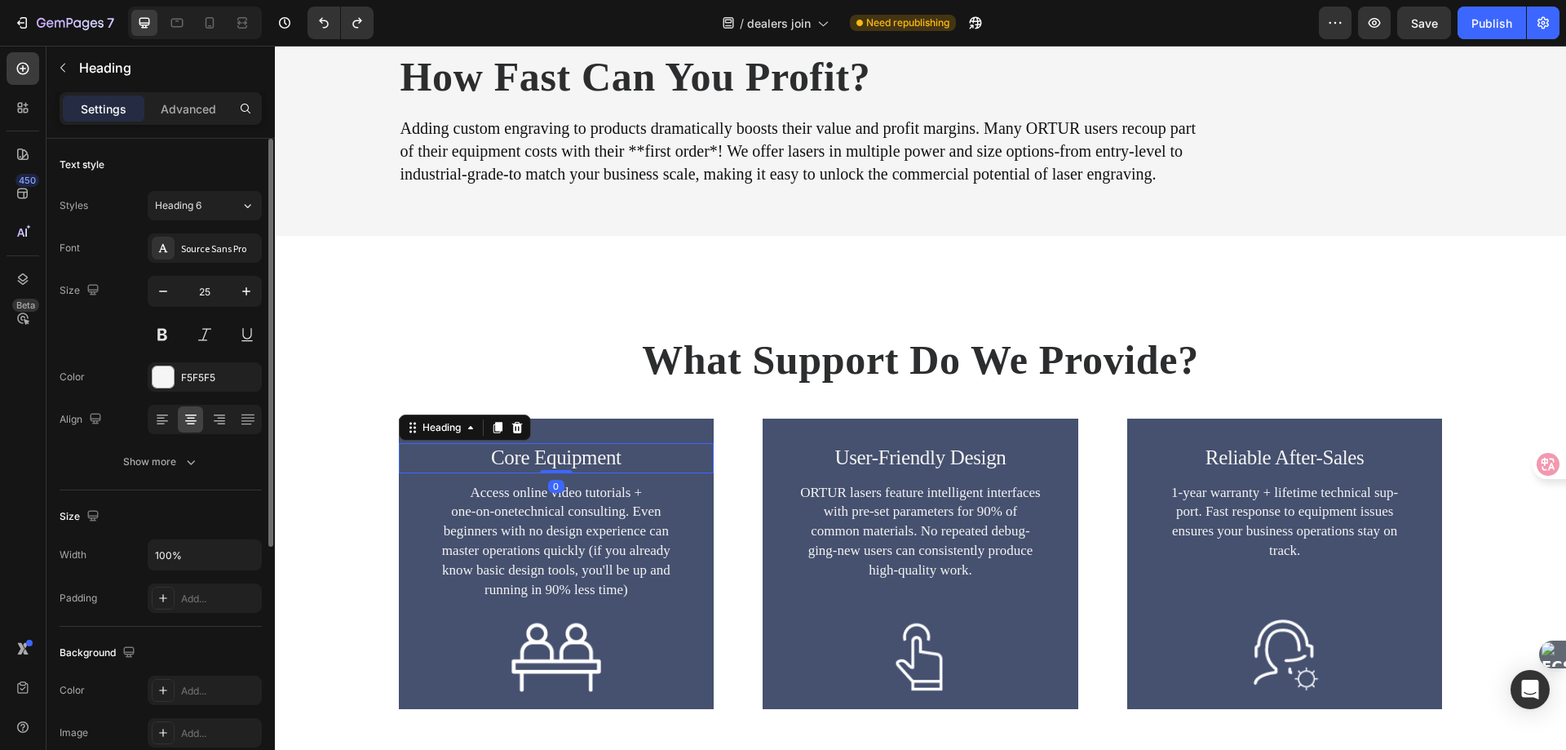
click at [614, 455] on h2 "Core Equipment" at bounding box center [557, 458] width 316 height 30
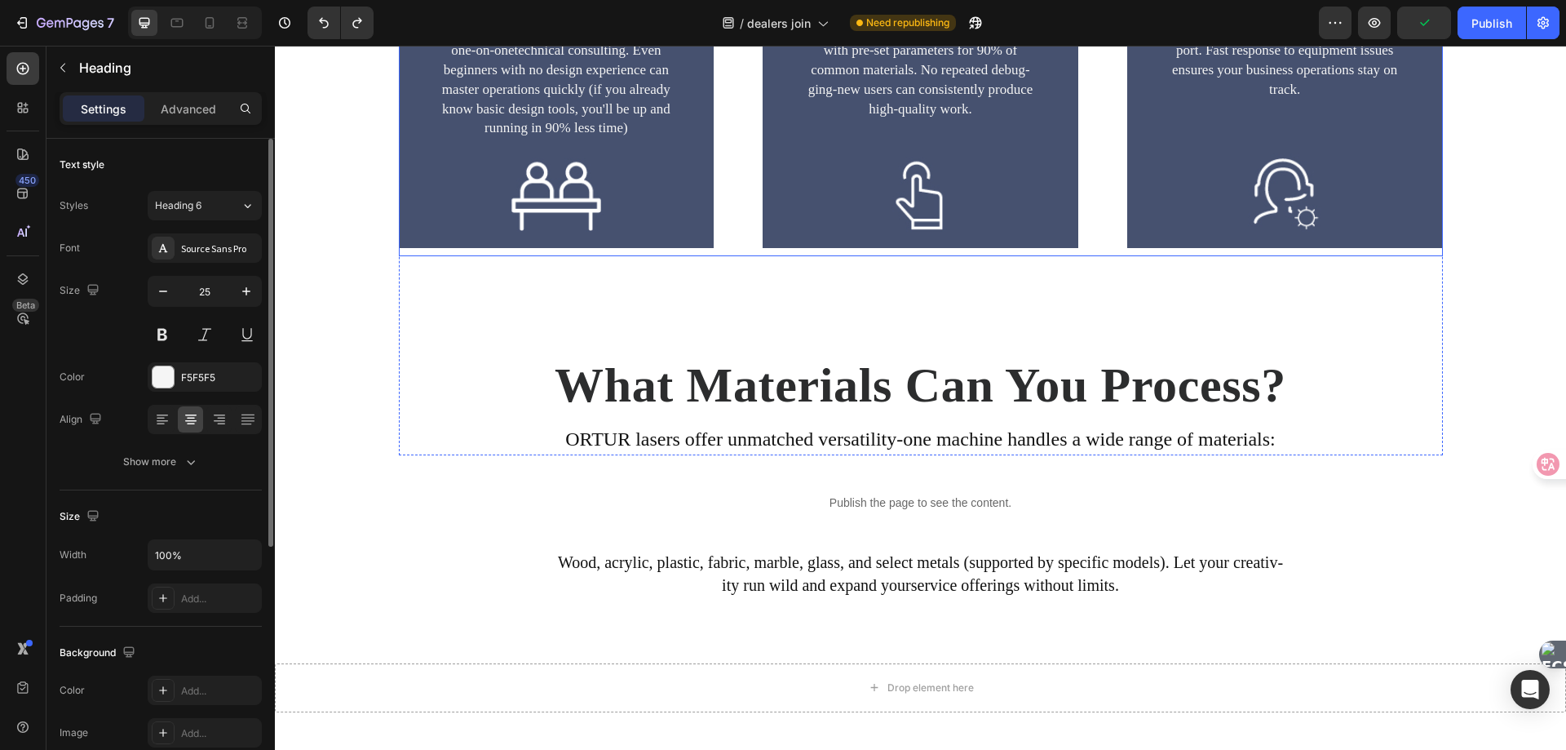
scroll to position [2769, 0]
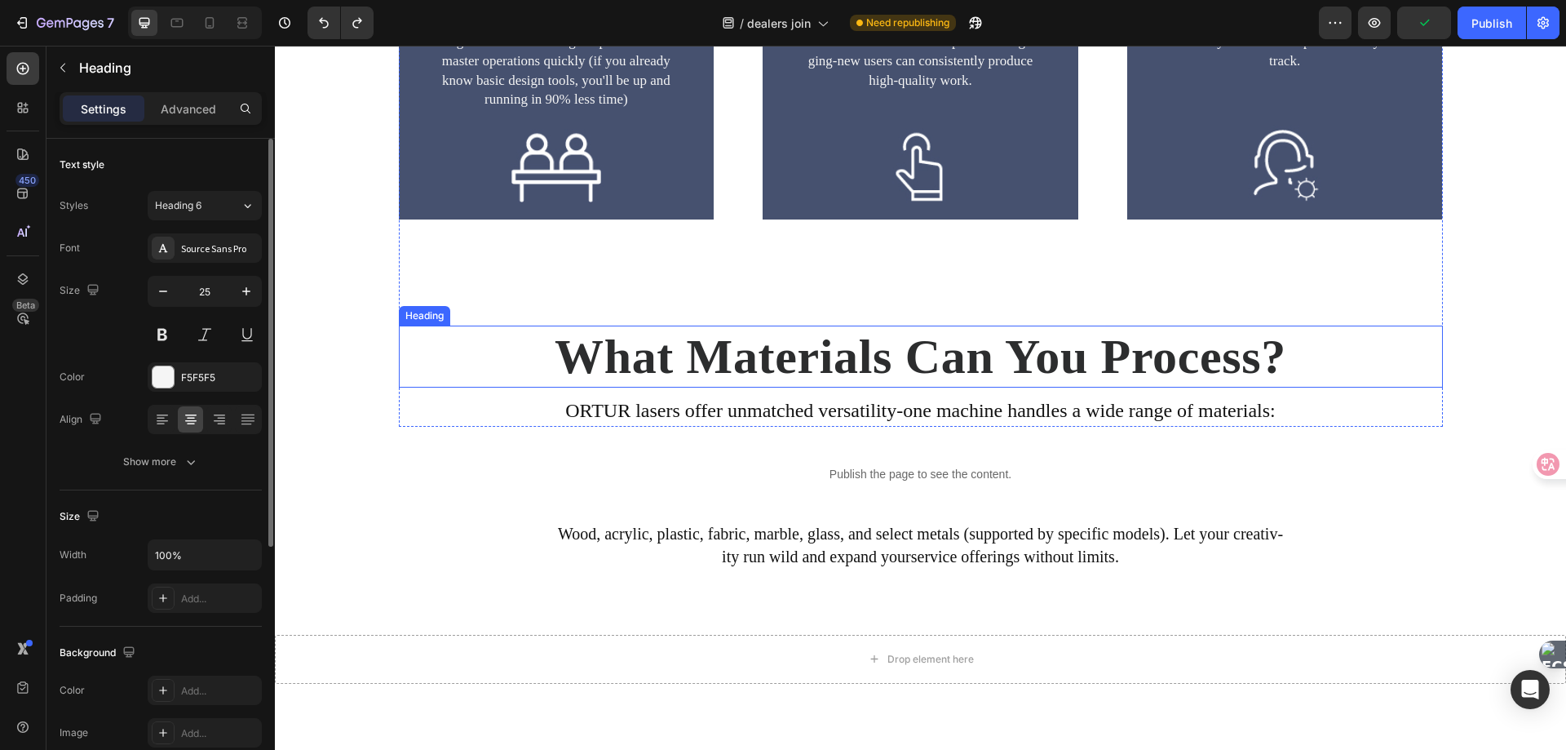
click at [693, 349] on h2 "What Materials Can You Process?" at bounding box center [921, 356] width 1044 height 62
click at [210, 294] on input "60" at bounding box center [205, 291] width 54 height 29
type input "50"
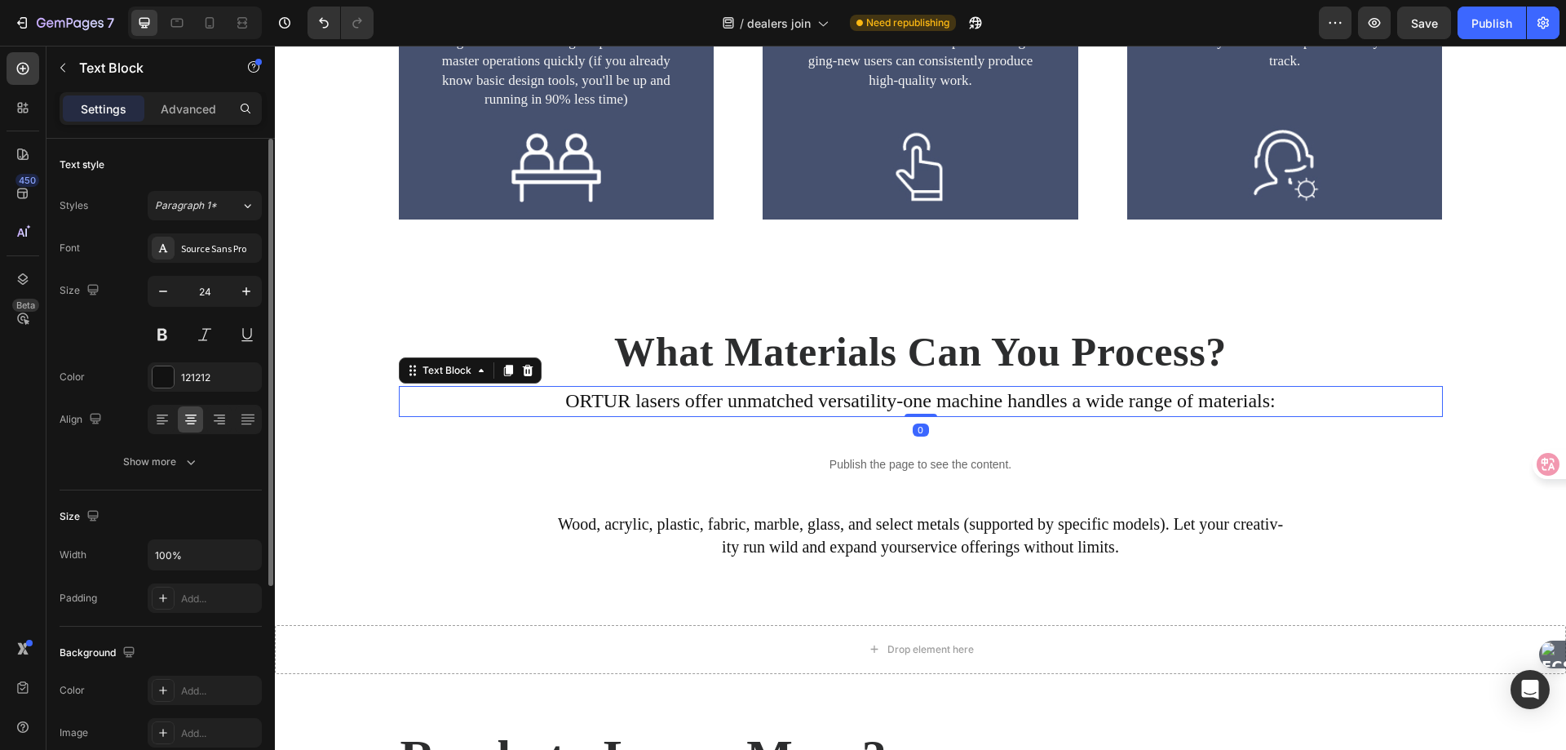
drag, startPoint x: 759, startPoint y: 400, endPoint x: 720, endPoint y: 403, distance: 39.3
click at [759, 400] on p "ORTUR lasers offer unmatched versatility-one machine handles a wide range of ma…" at bounding box center [921, 401] width 1041 height 28
click at [220, 292] on input "24" at bounding box center [205, 291] width 54 height 29
type input "20"
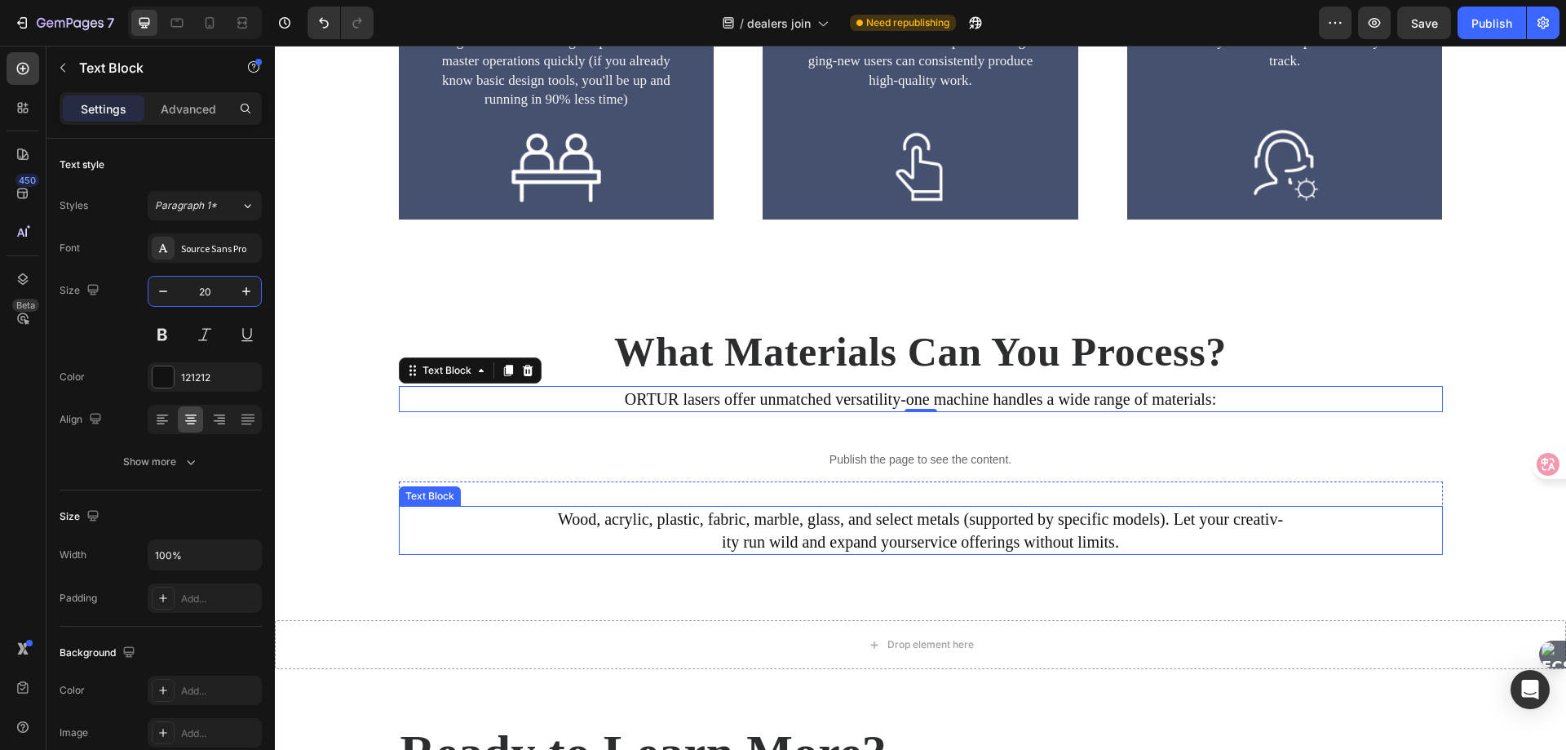
click at [674, 515] on p "Wood, acrylic, plastic, fabric, marble, glass, and select metals (supported by …" at bounding box center [921, 530] width 1041 height 46
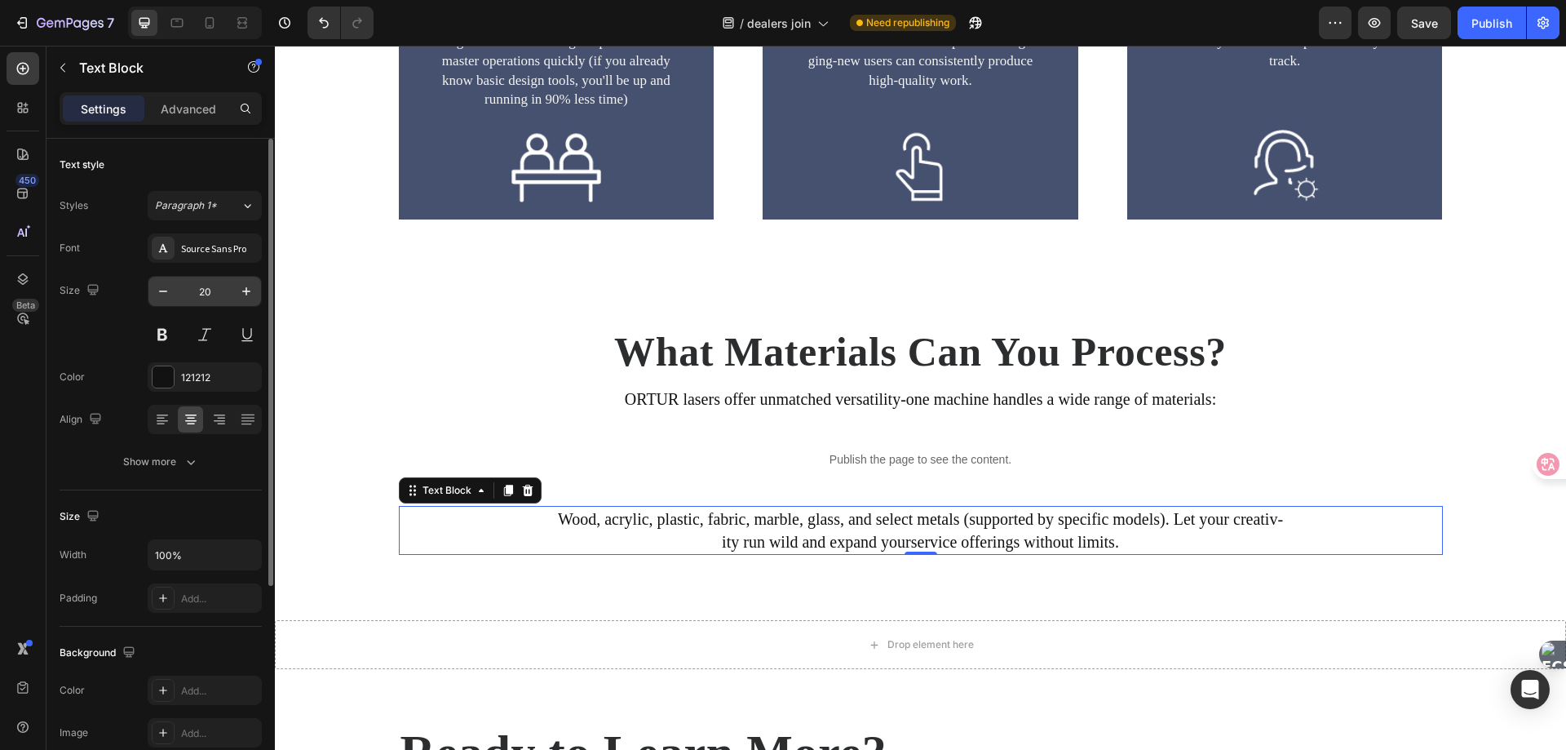
click at [194, 295] on input "20" at bounding box center [205, 291] width 54 height 29
type input "18"
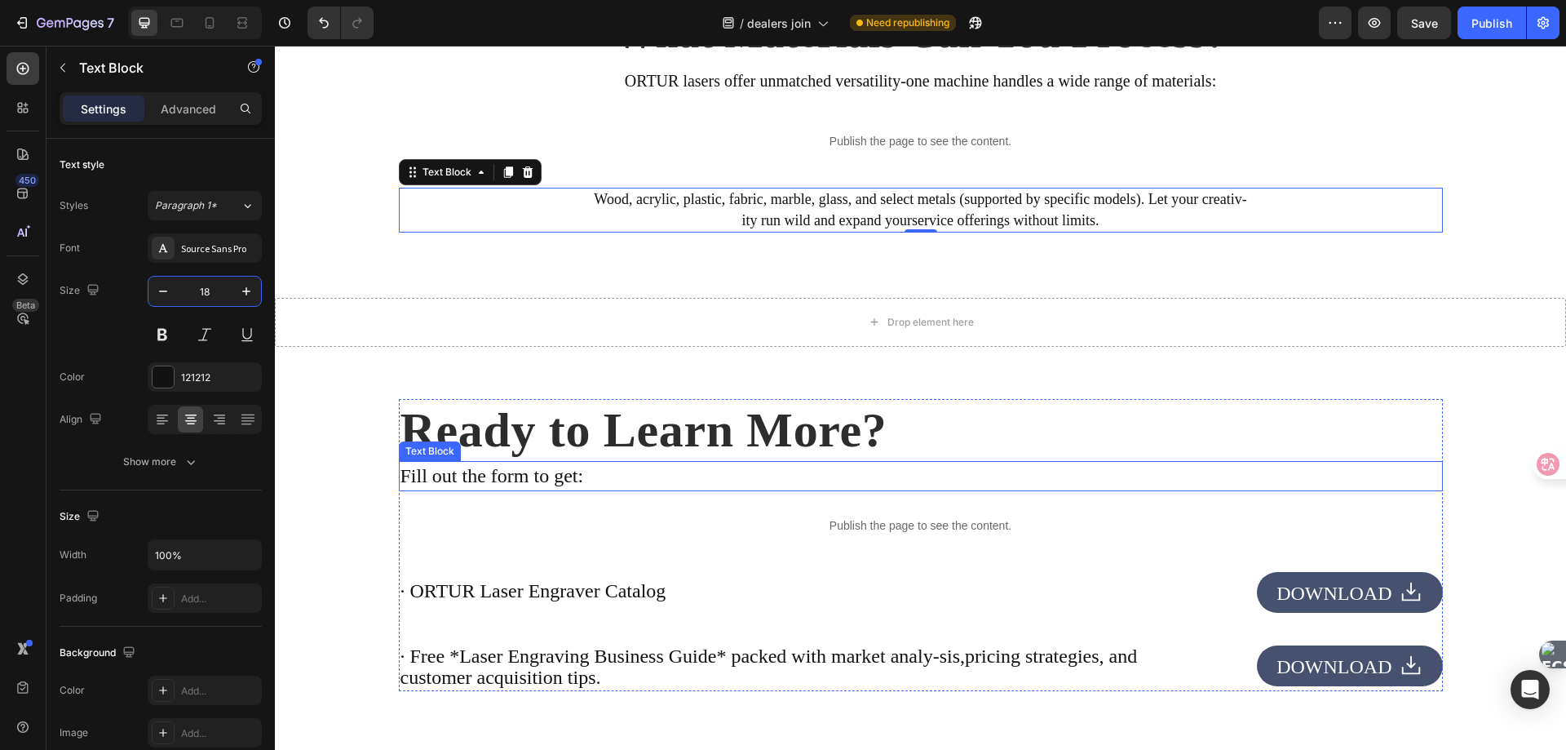
scroll to position [3095, 0]
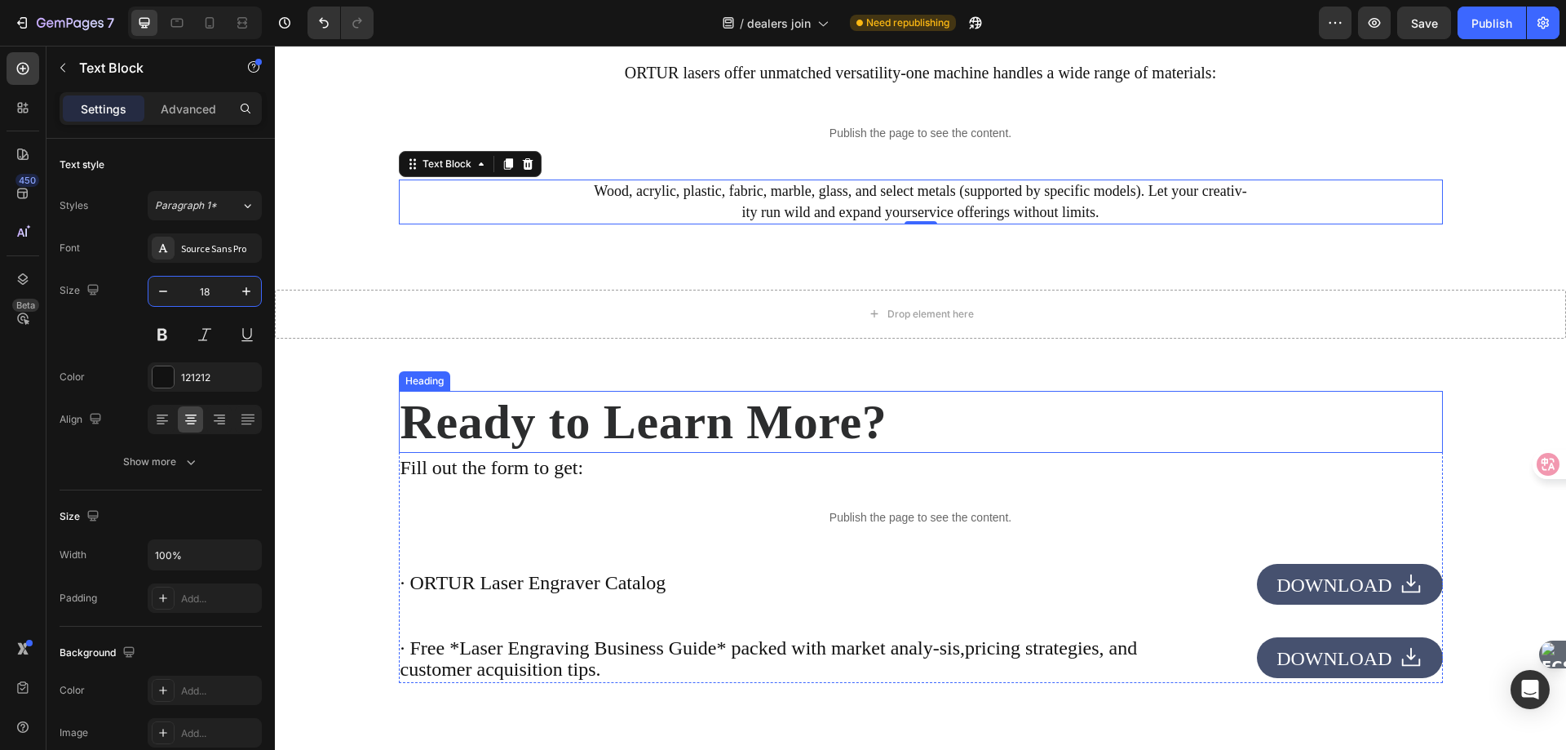
click at [683, 421] on h2 "Ready to Learn More?" at bounding box center [921, 422] width 1044 height 62
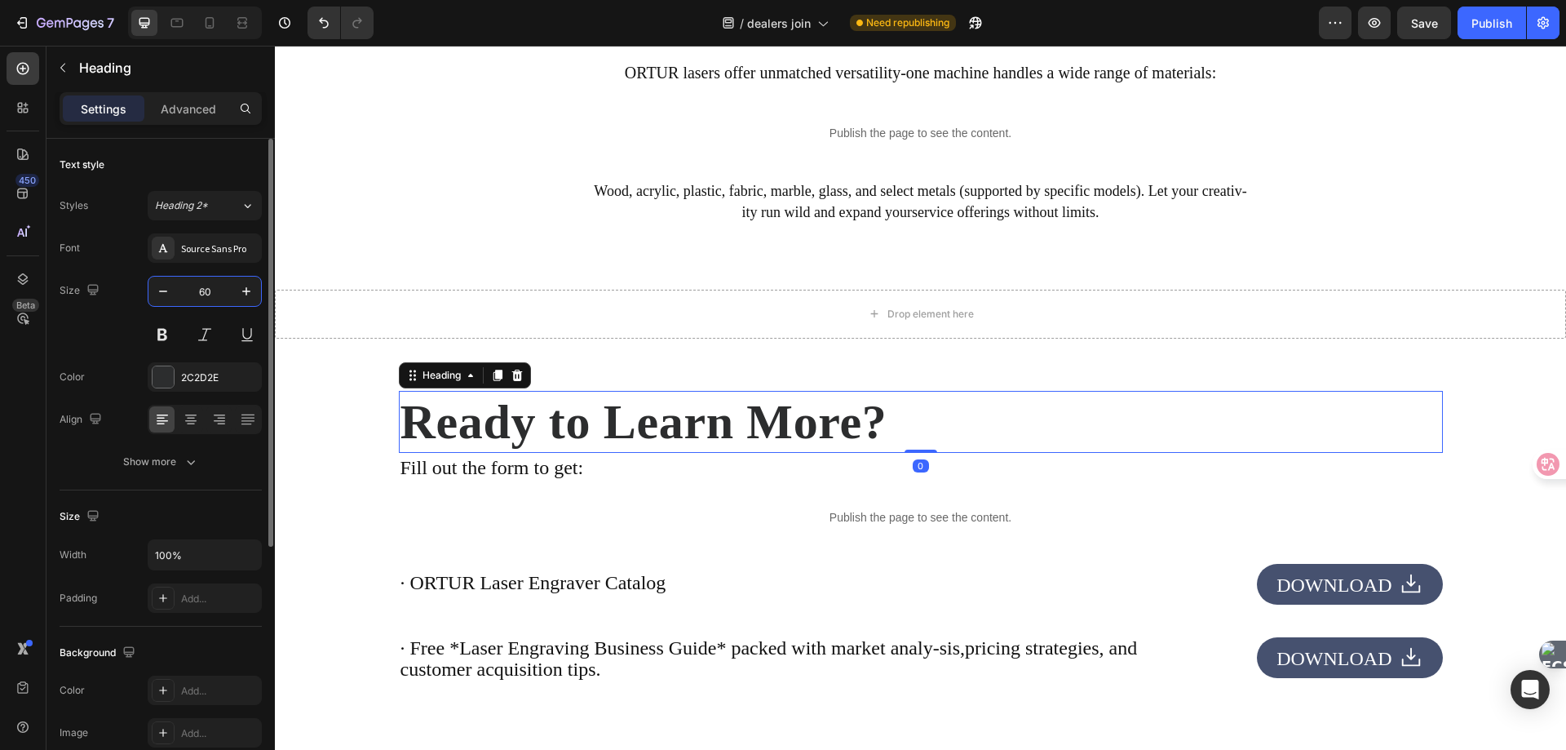
click at [213, 281] on input "60" at bounding box center [205, 291] width 54 height 29
type input "50"
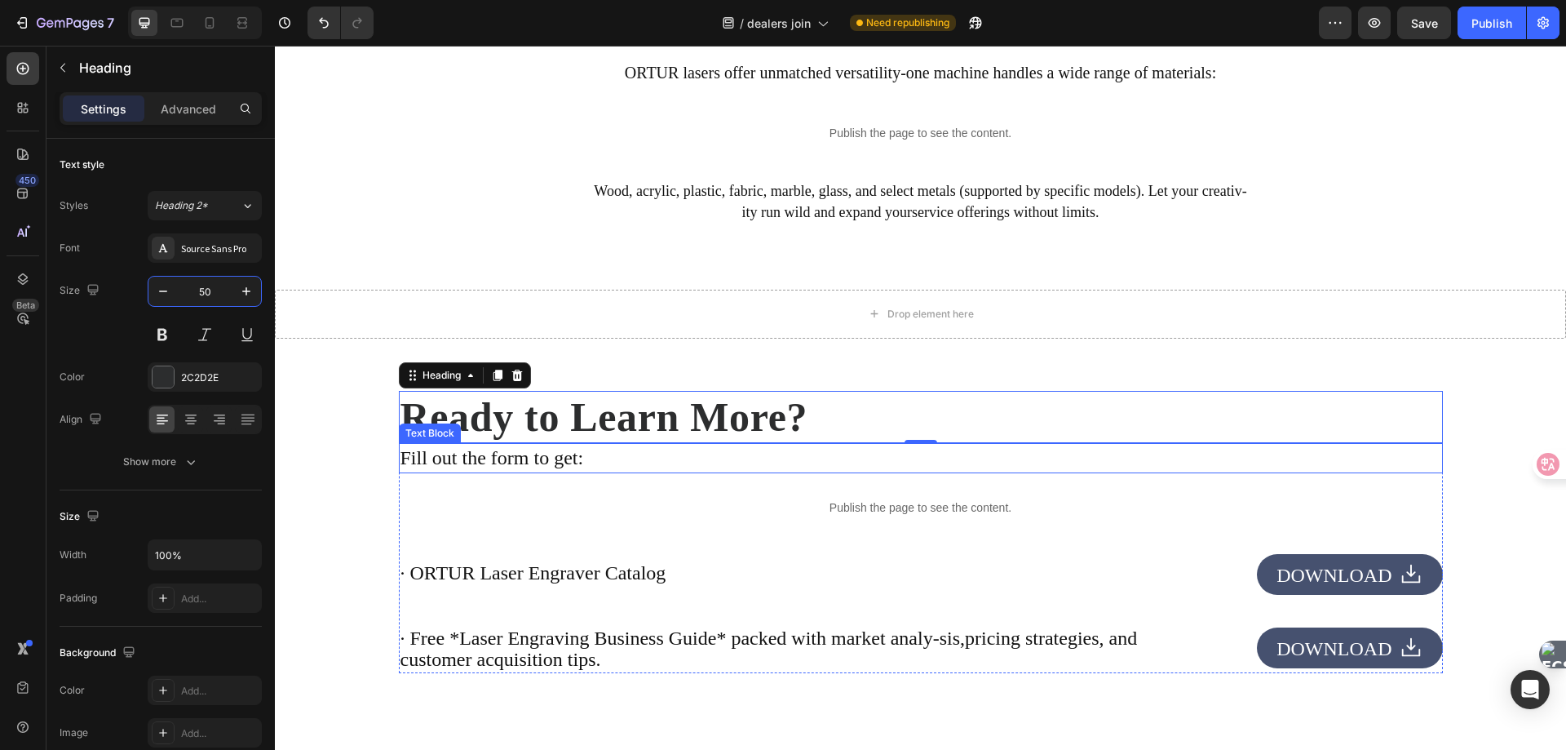
click at [545, 466] on p "Fill out the form to get:" at bounding box center [921, 459] width 1041 height 28
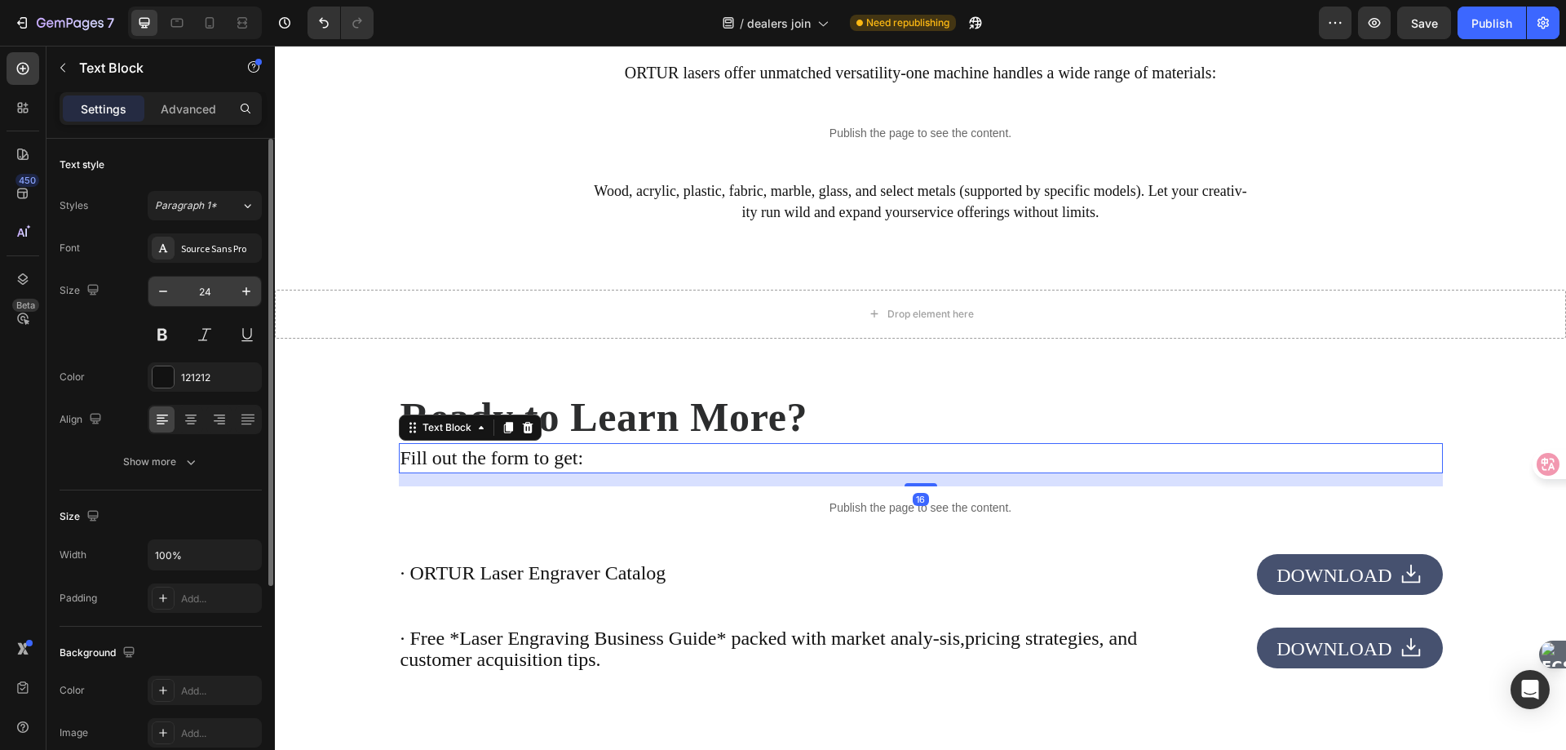
click at [214, 299] on input "24" at bounding box center [205, 291] width 54 height 29
type input "20"
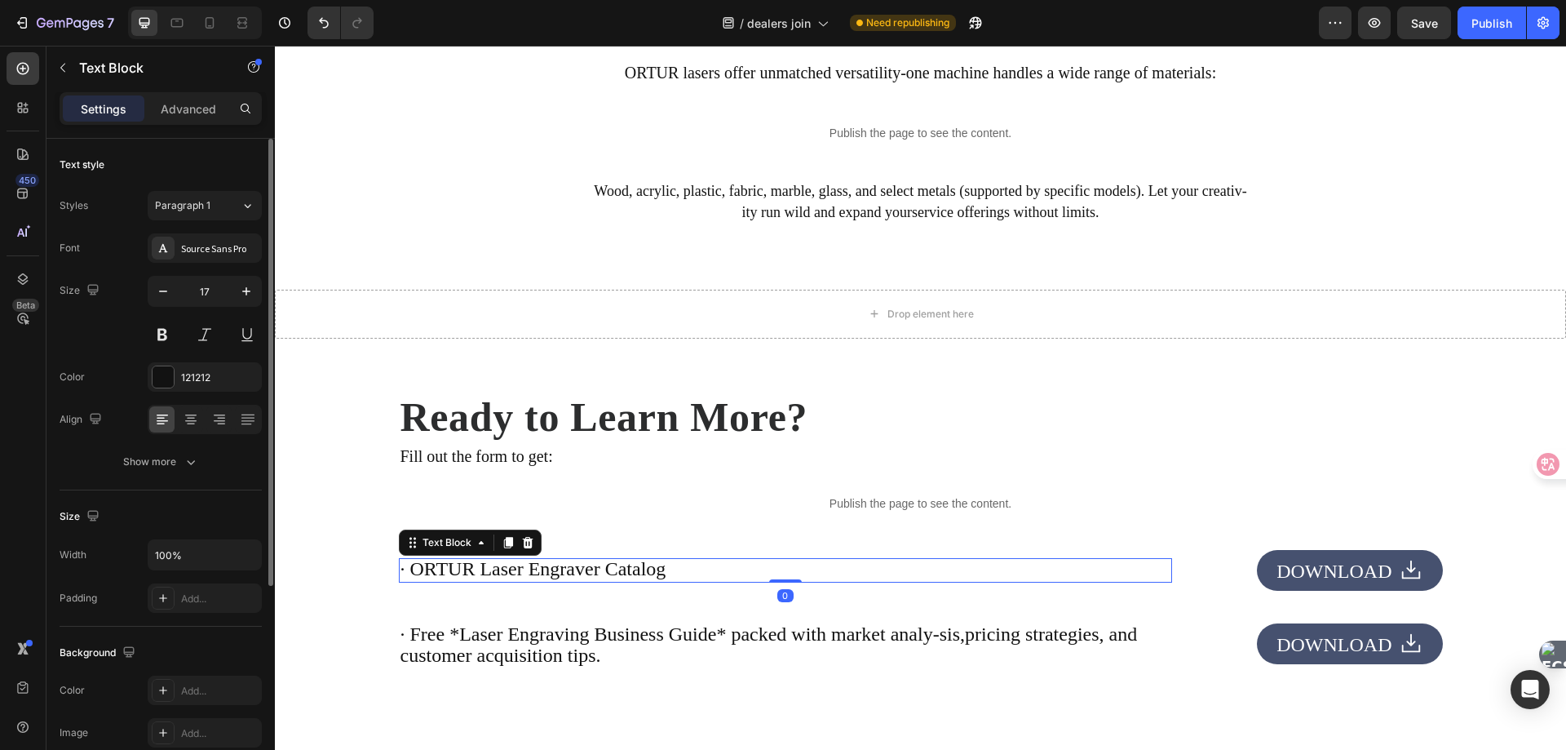
click at [599, 574] on span "· ORTUR Laser Engraver Catalog" at bounding box center [534, 568] width 266 height 21
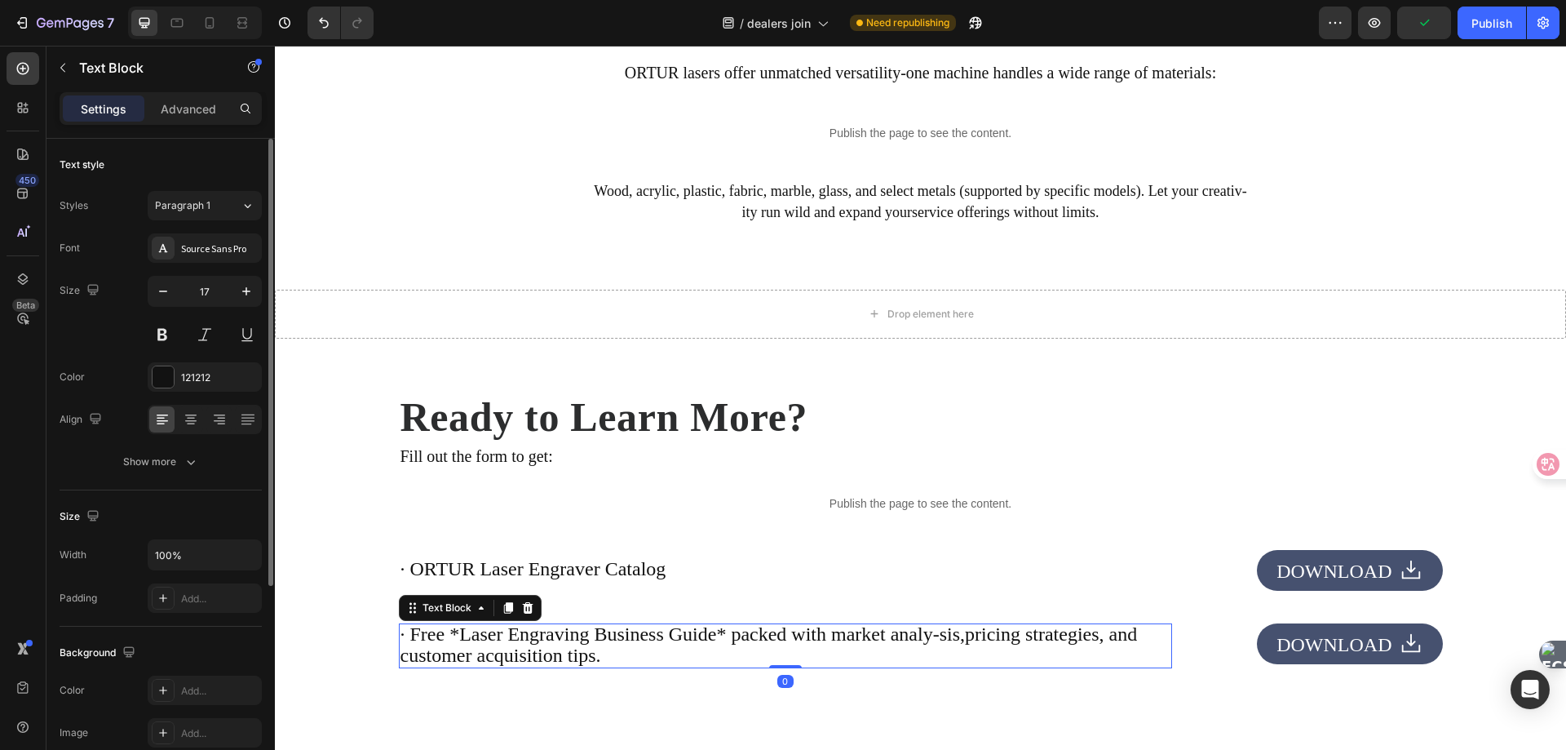
click at [561, 650] on span "· Free *Laser Engraving Business Guide* packed with market analy-sis,pricing st…" at bounding box center [769, 644] width 737 height 42
click at [558, 569] on span "· ORTUR Laser Engraver Catalog" at bounding box center [534, 568] width 266 height 21
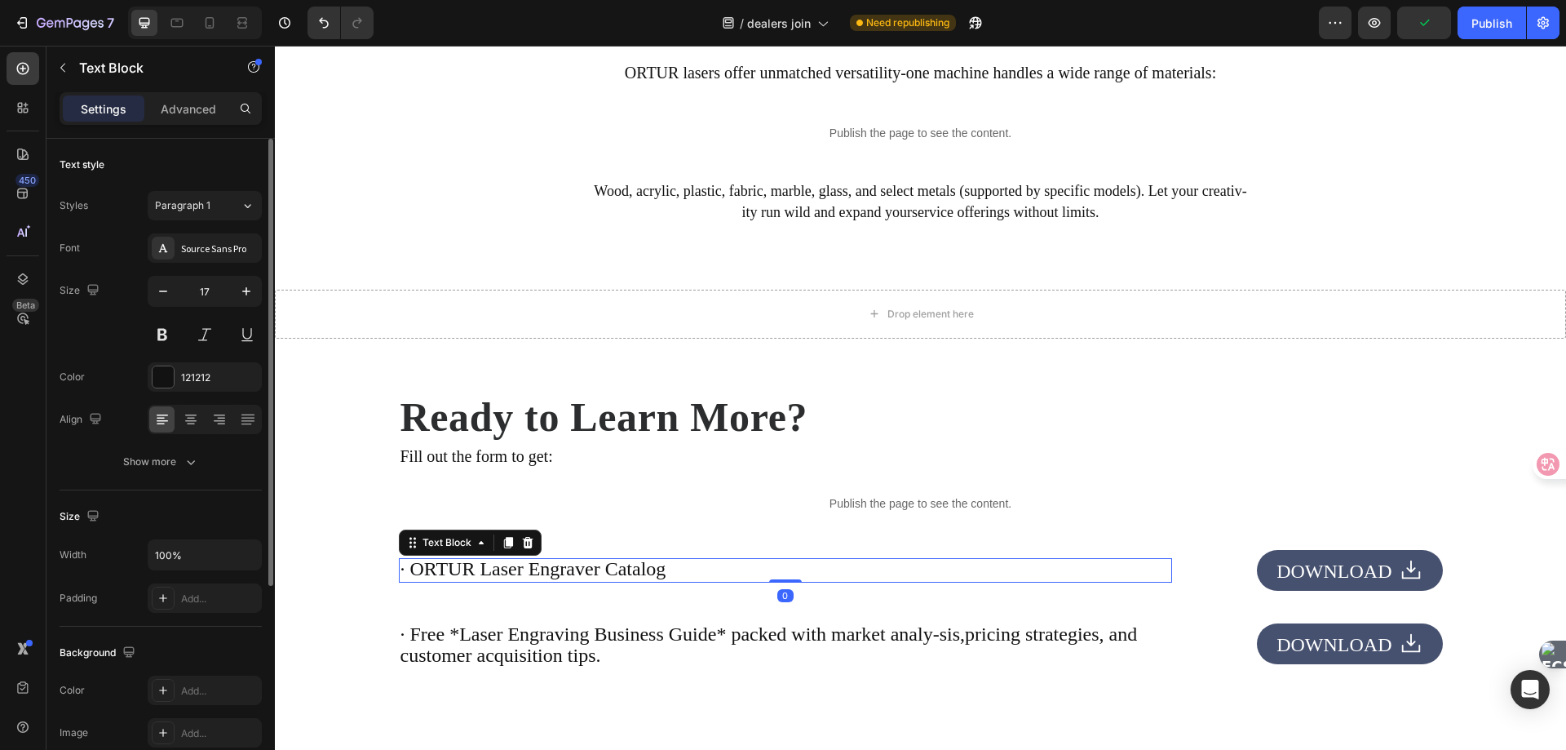
click at [558, 569] on span "· ORTUR Laser Engraver Catalog" at bounding box center [534, 568] width 266 height 21
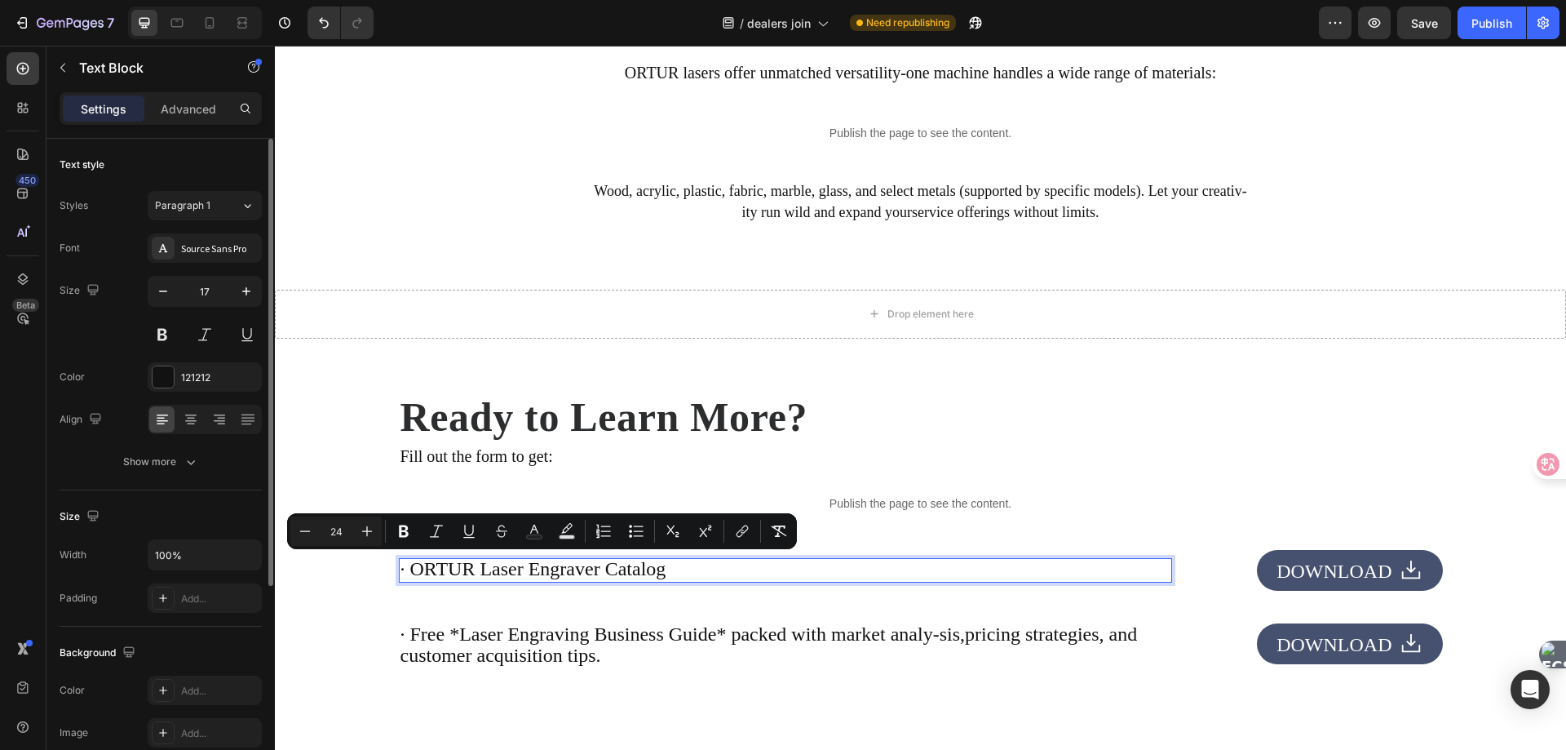
click at [339, 532] on input "24" at bounding box center [336, 531] width 33 height 20
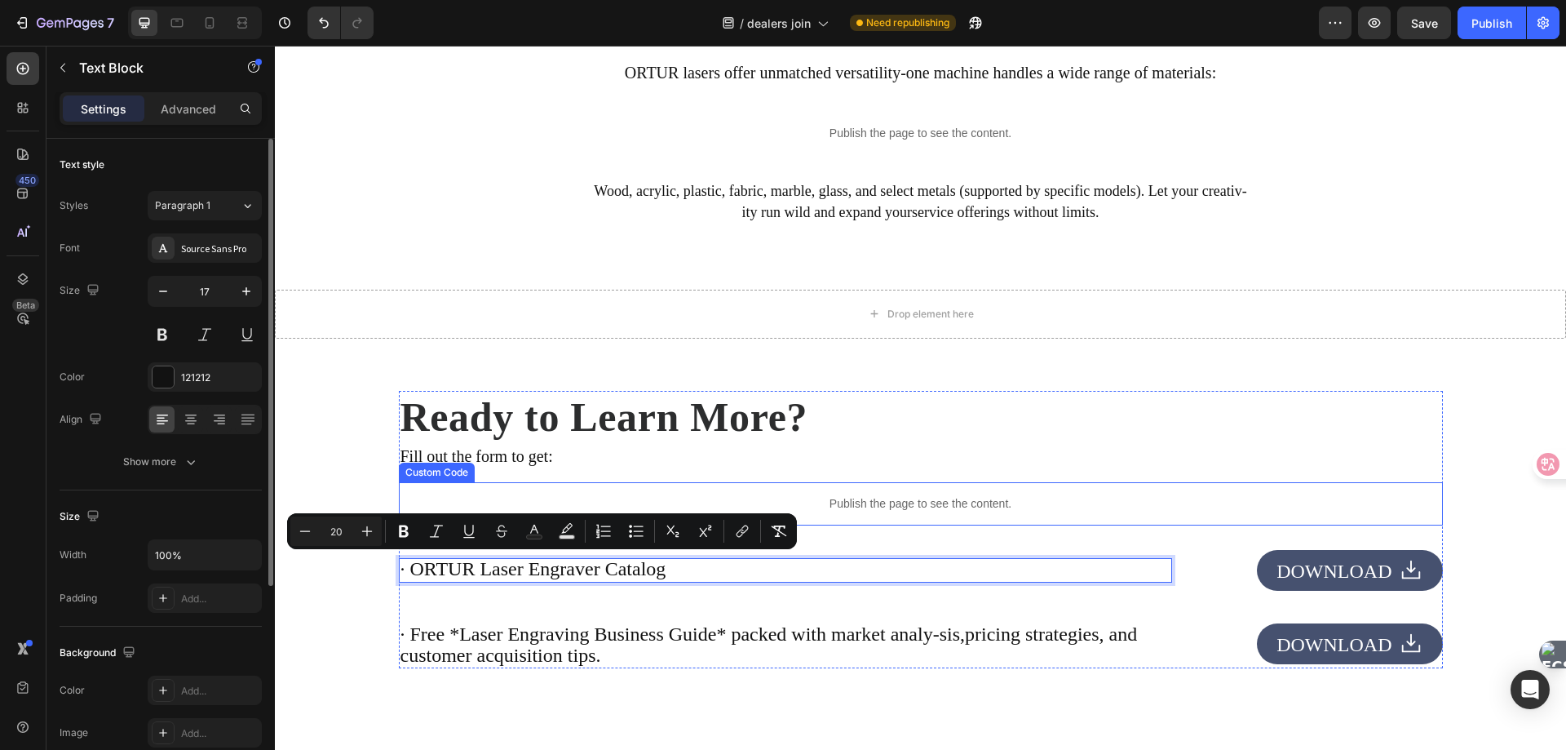
type input "20"
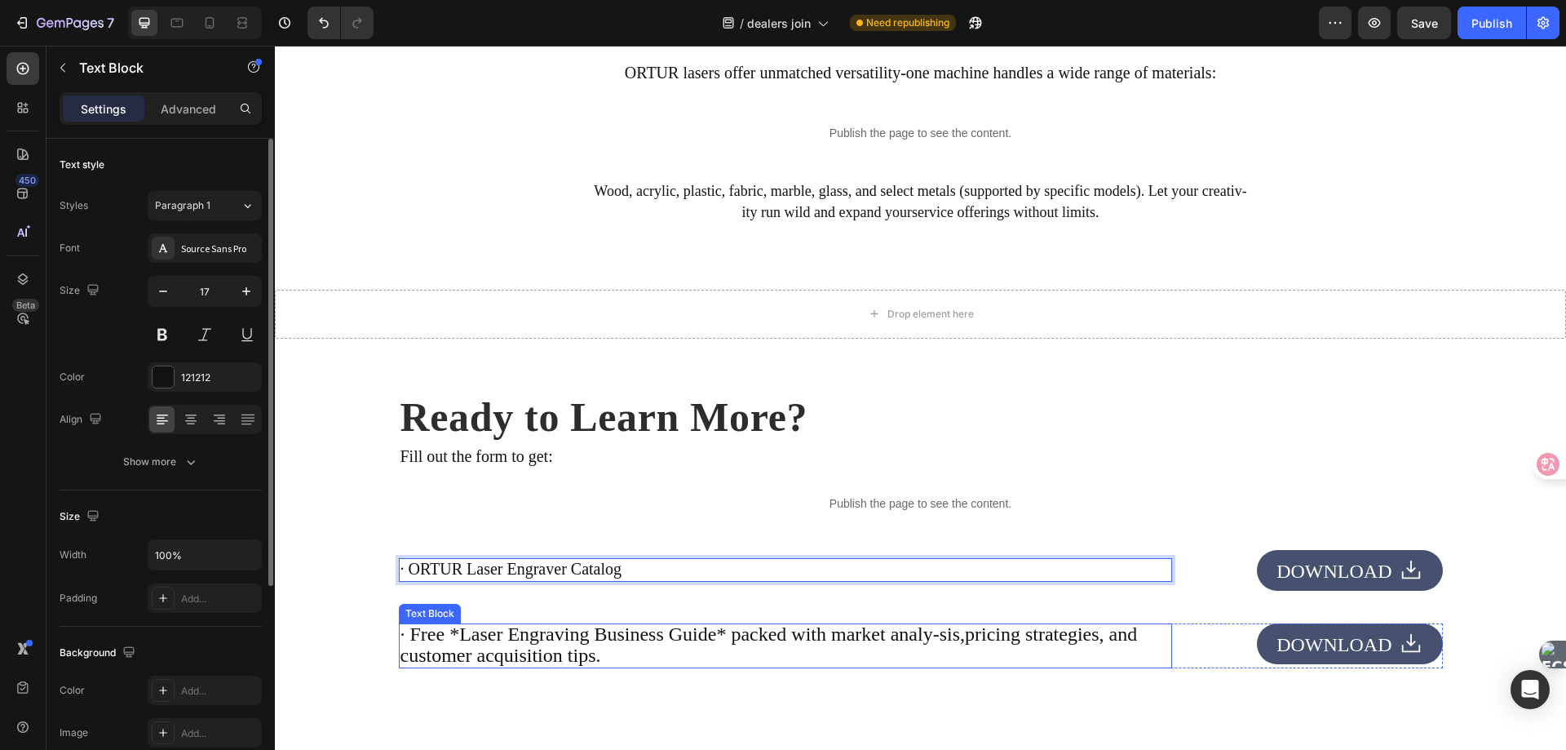
click at [616, 646] on span "· Free *Laser Engraving Business Guide* packed with market analy-sis,pricing st…" at bounding box center [769, 644] width 737 height 42
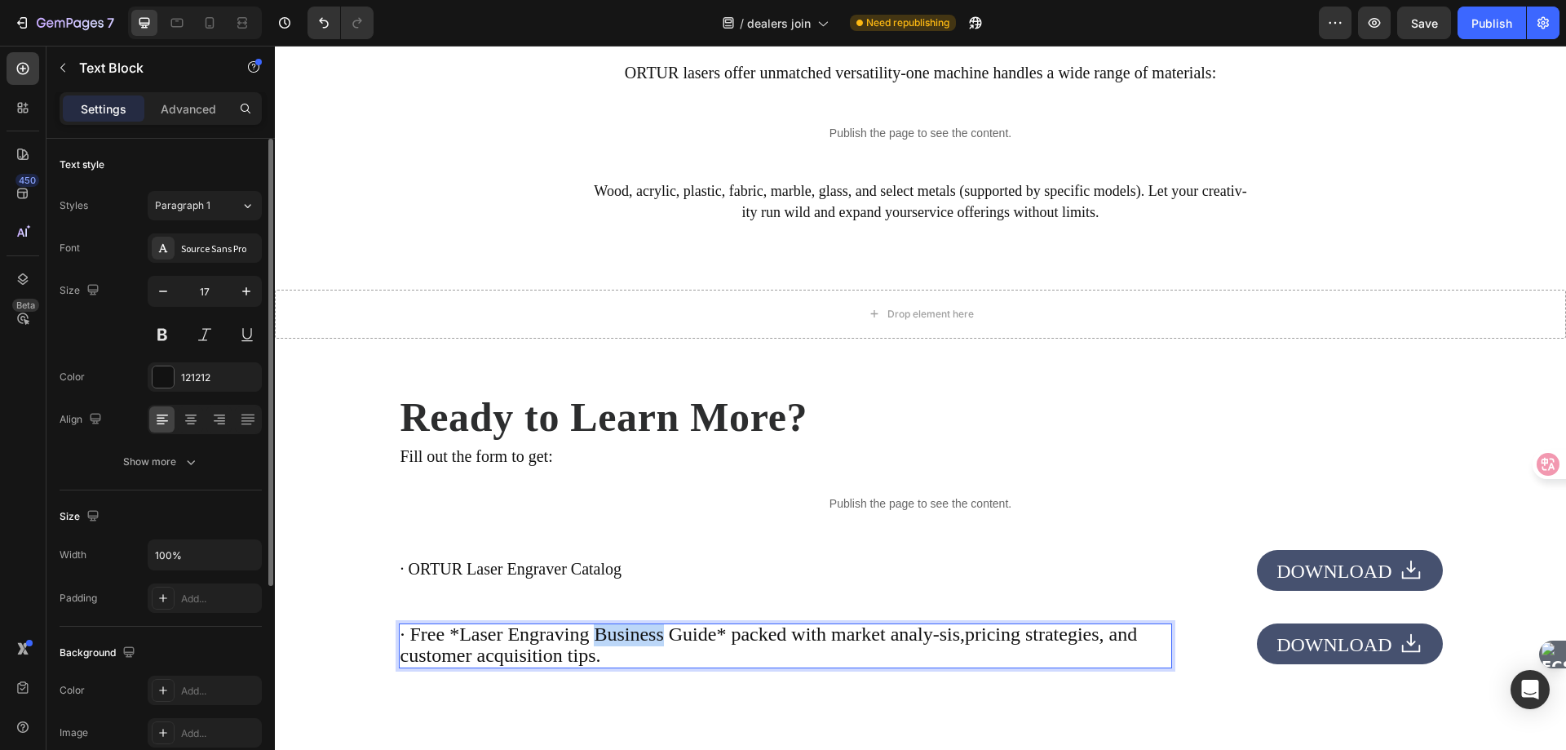
click at [616, 646] on span "· Free *Laser Engraving Business Guide* packed with market analy-sis,pricing st…" at bounding box center [769, 644] width 737 height 42
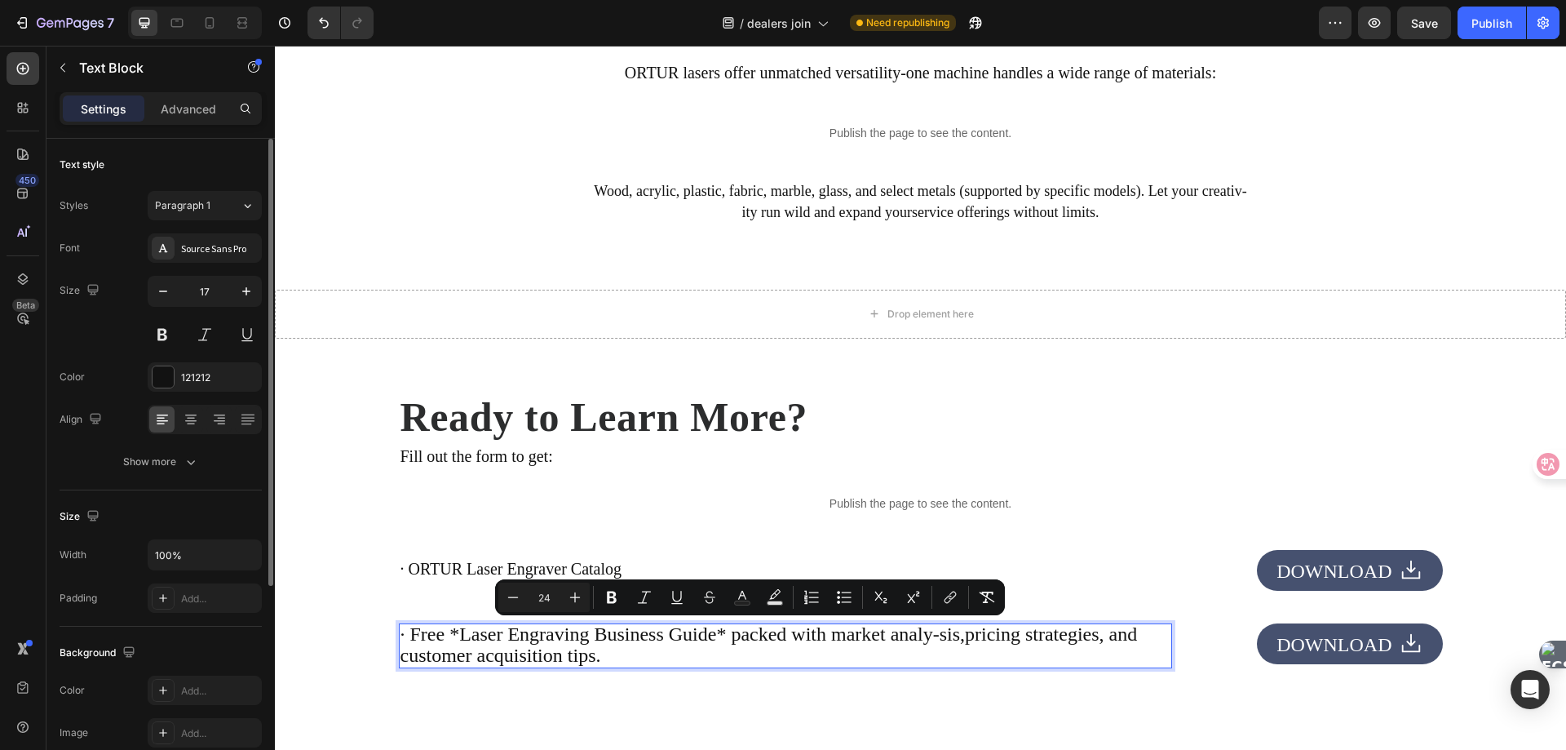
click at [550, 598] on input "24" at bounding box center [544, 597] width 33 height 20
type input "20"
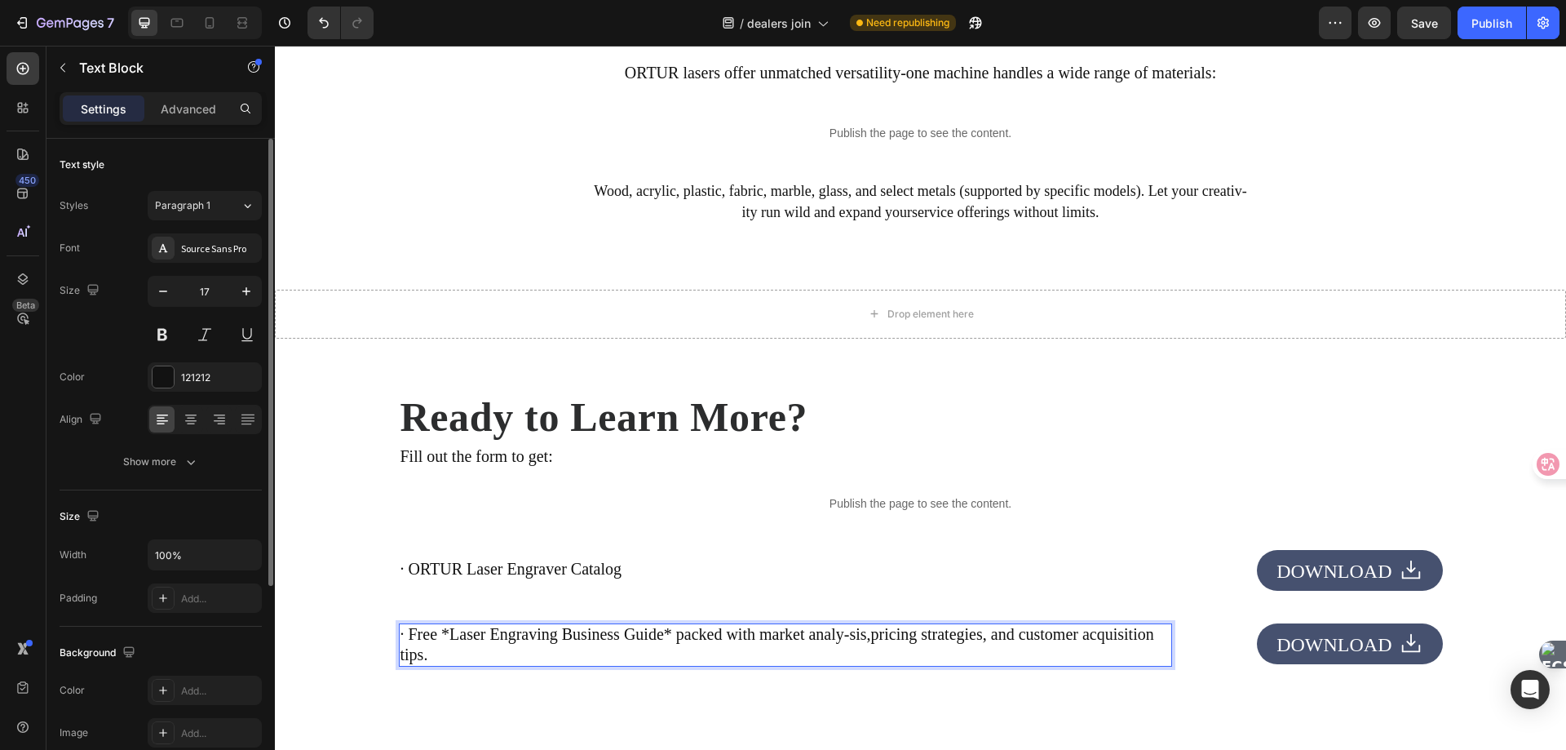
click at [770, 665] on p "· Free *Laser Engraving Business Guide* packed with market analy-sis,pricing st…" at bounding box center [786, 645] width 770 height 41
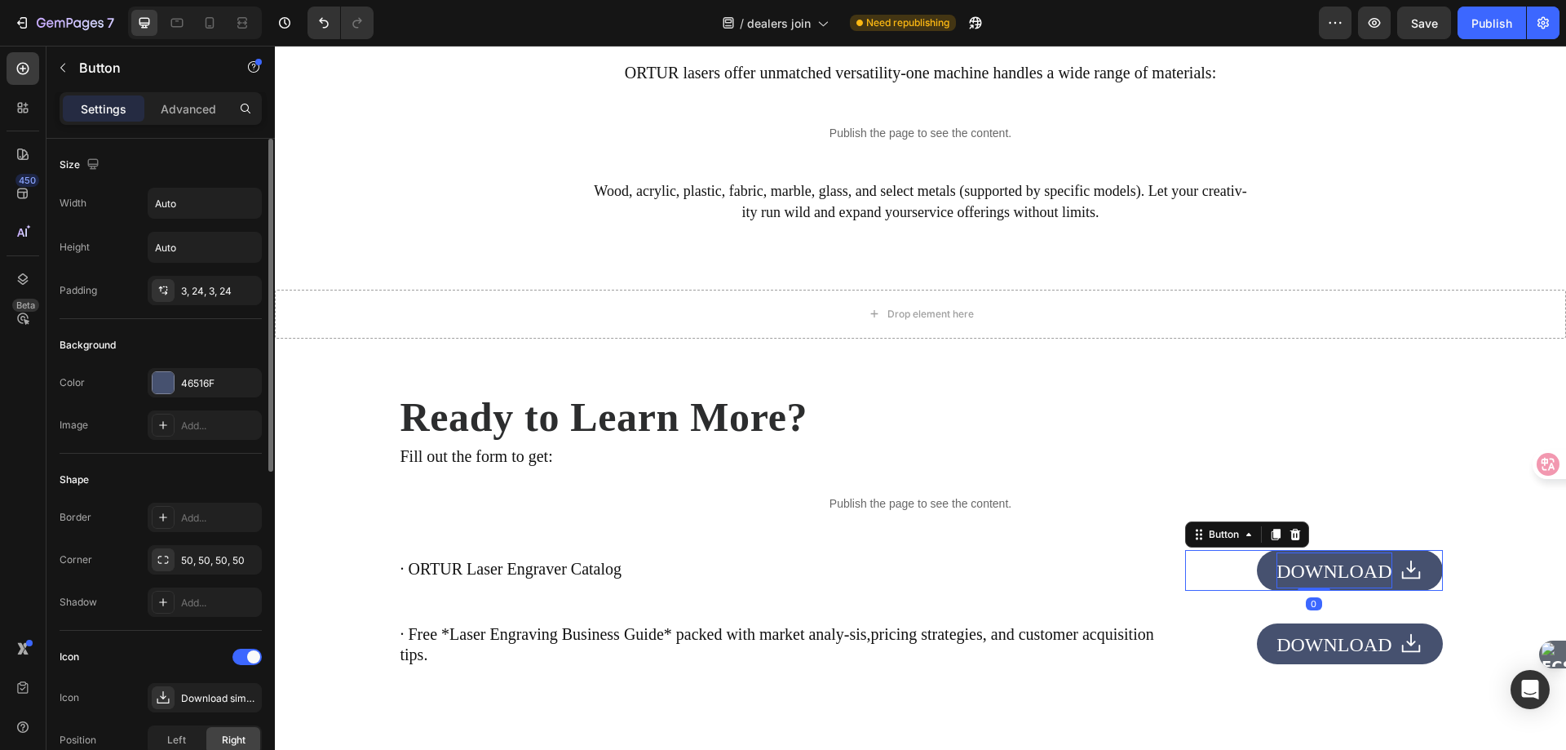
click at [1339, 569] on span "DOWNLOAD" at bounding box center [1334, 570] width 115 height 21
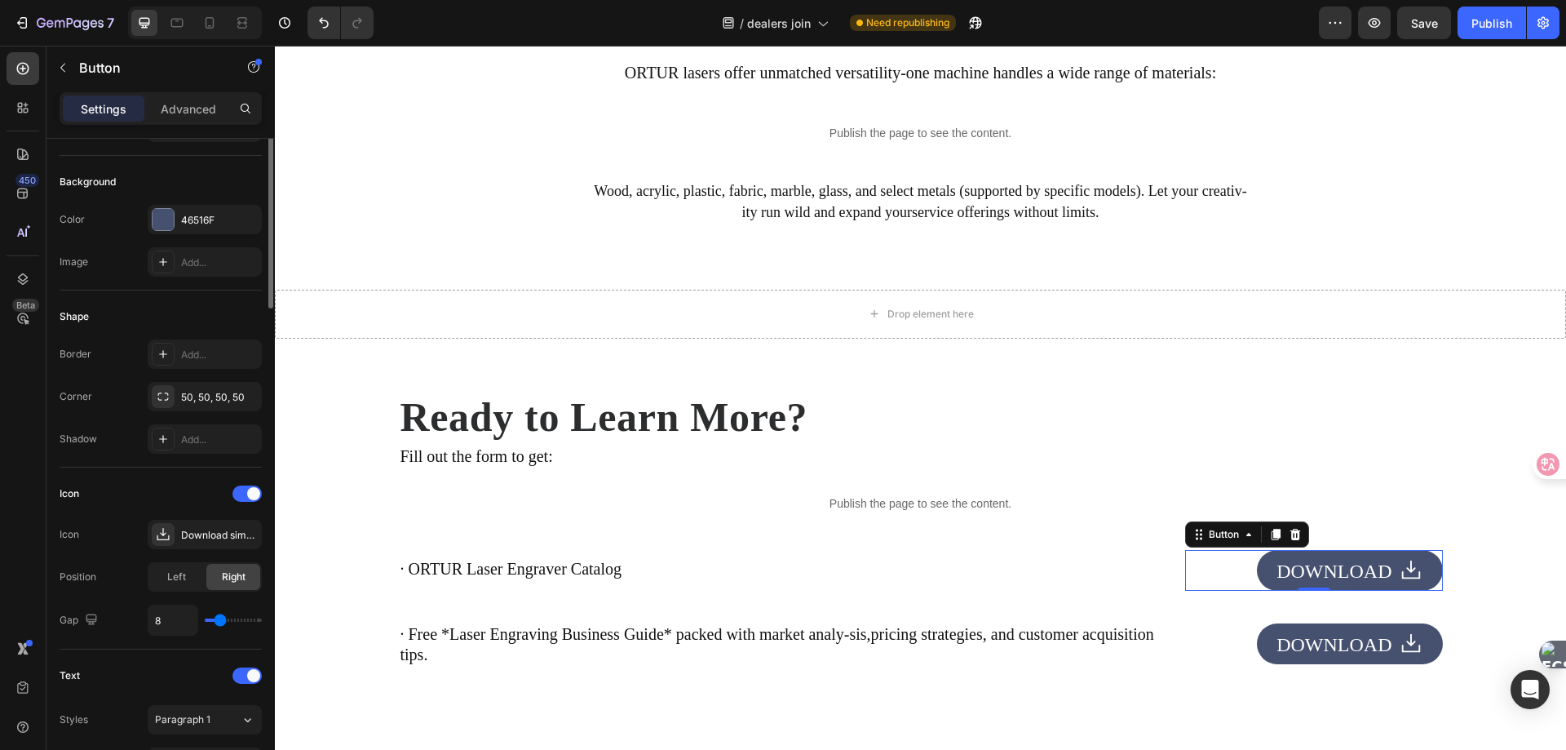
scroll to position [0, 0]
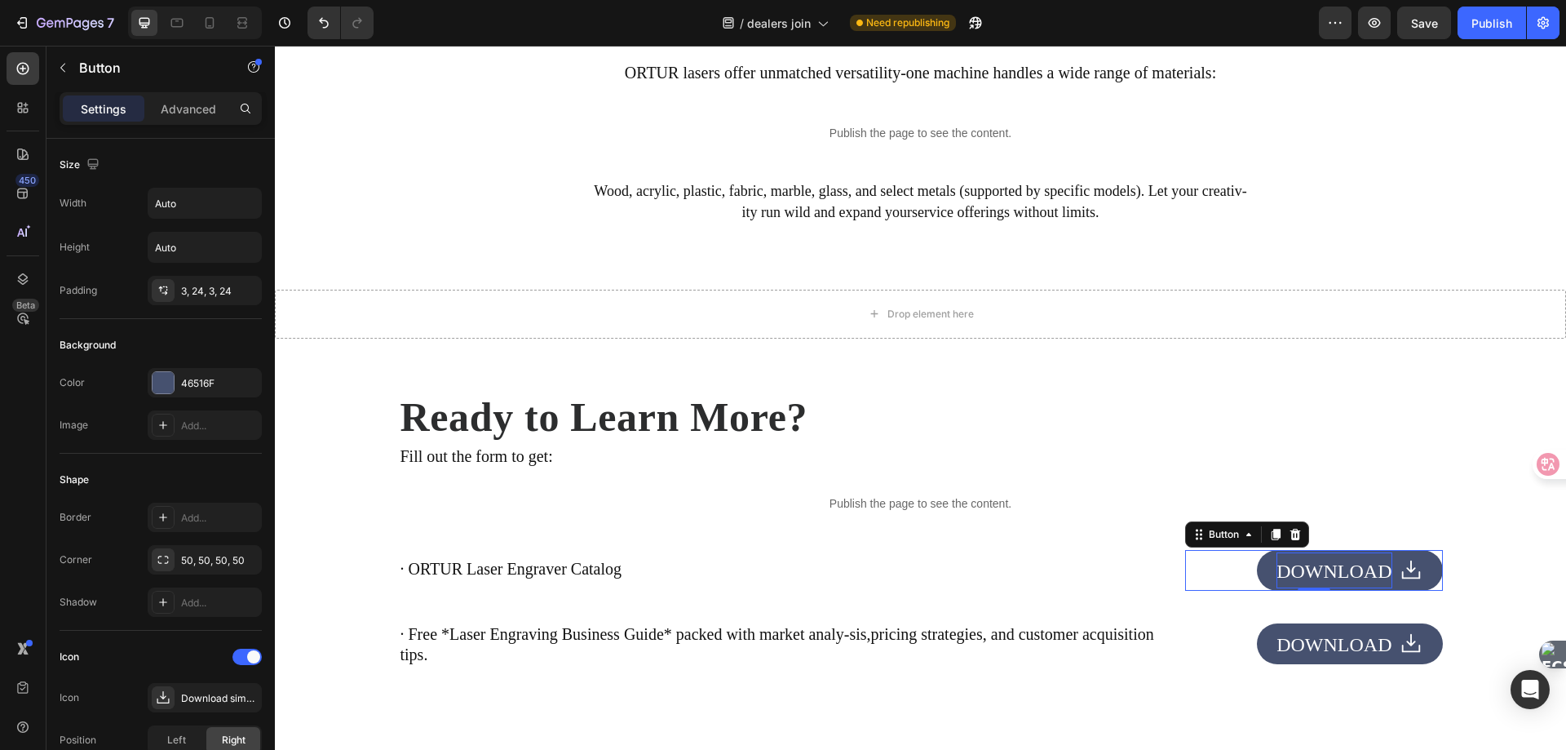
click at [1327, 578] on span "DOWNLOAD" at bounding box center [1334, 570] width 115 height 21
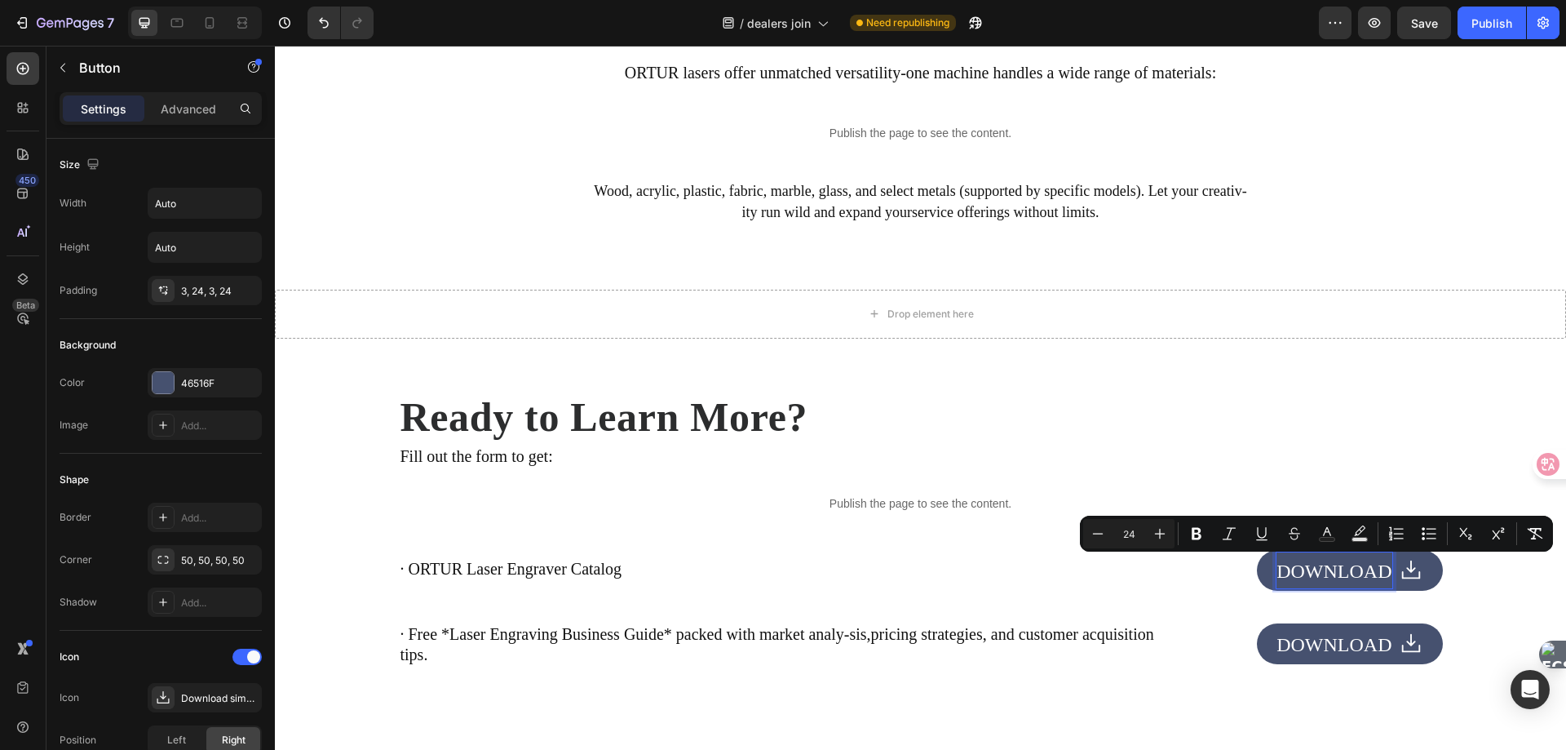
click at [1131, 532] on input "24" at bounding box center [1129, 534] width 33 height 20
type input "20"
click at [1407, 575] on icon at bounding box center [1411, 570] width 24 height 24
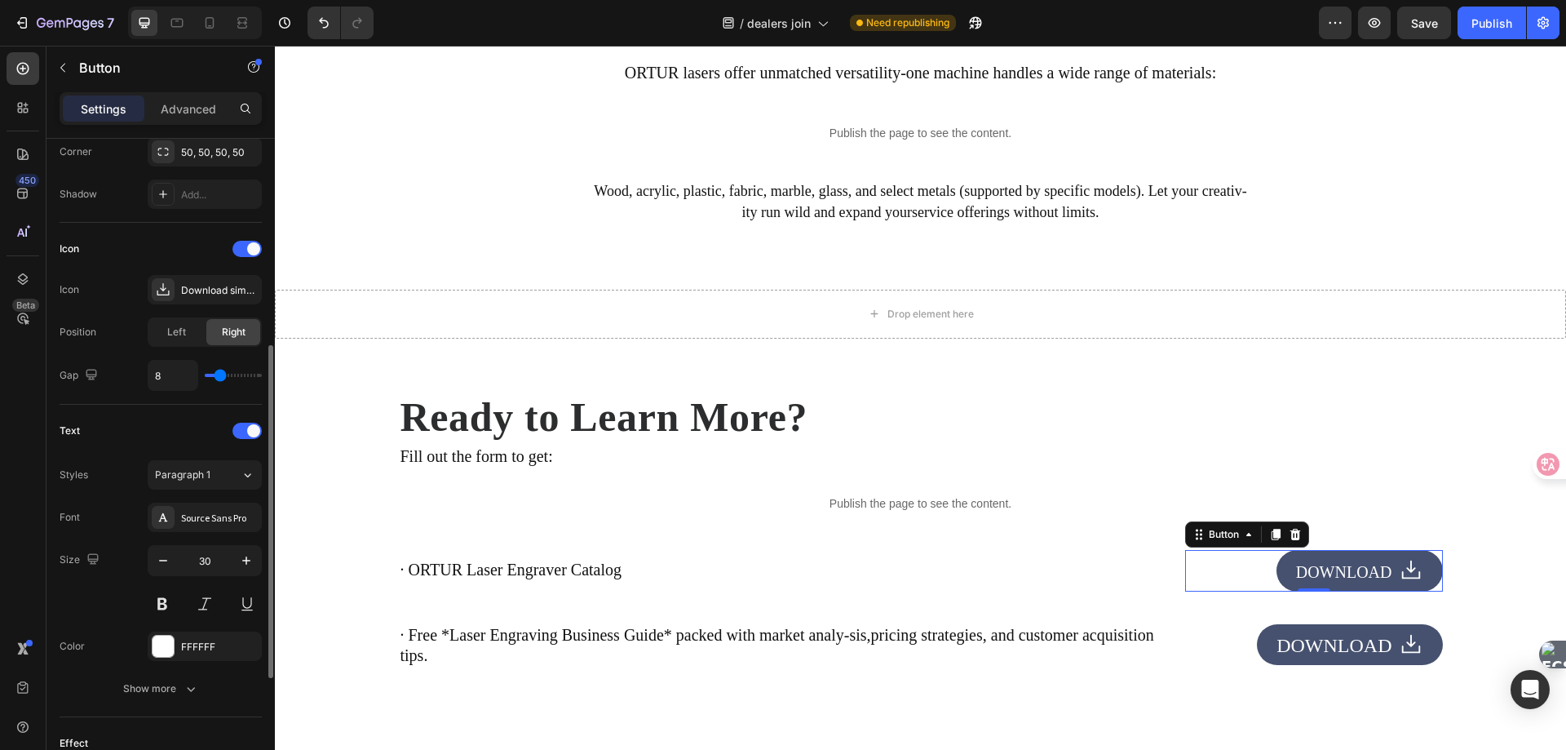
scroll to position [571, 0]
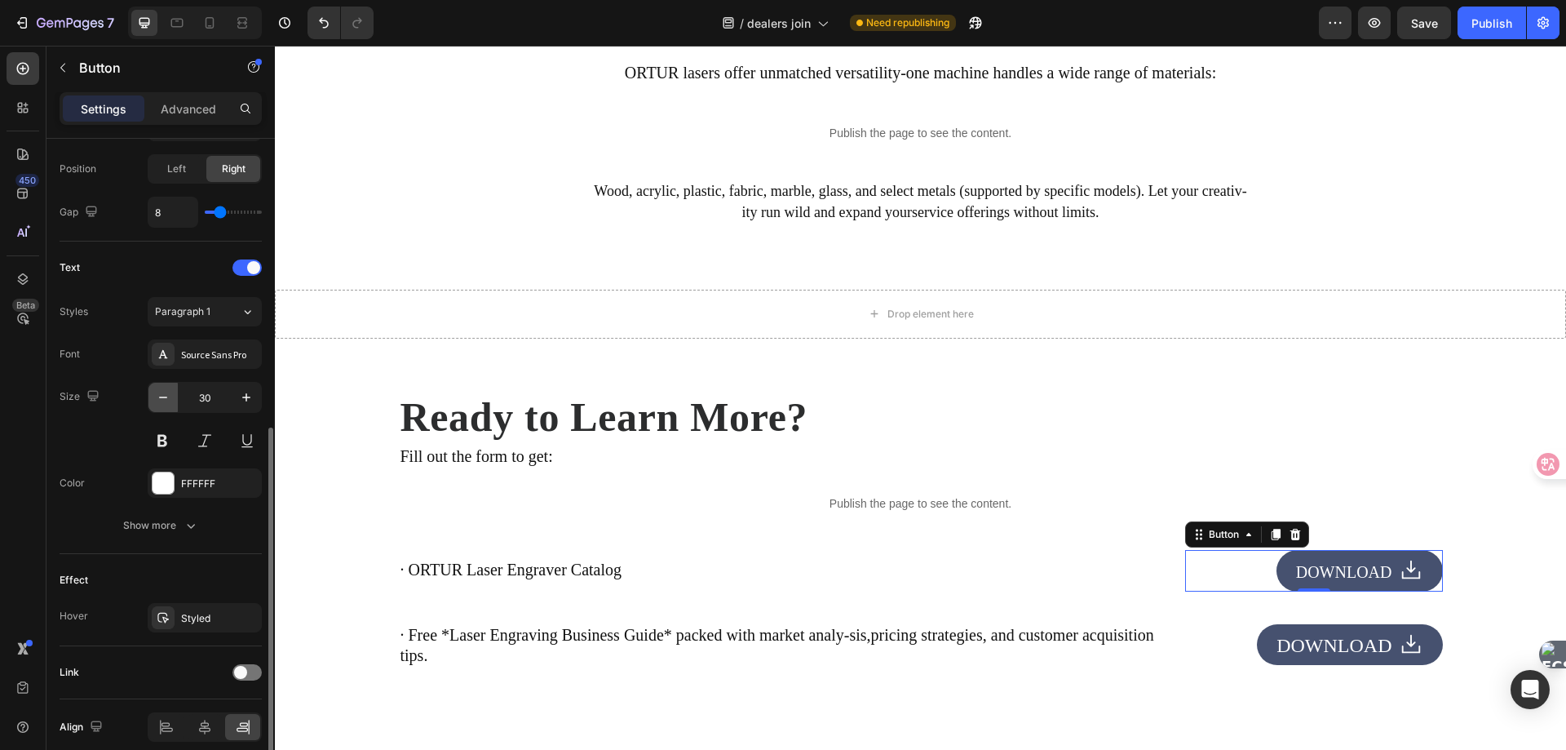
click at [159, 394] on icon "button" at bounding box center [163, 397] width 16 height 16
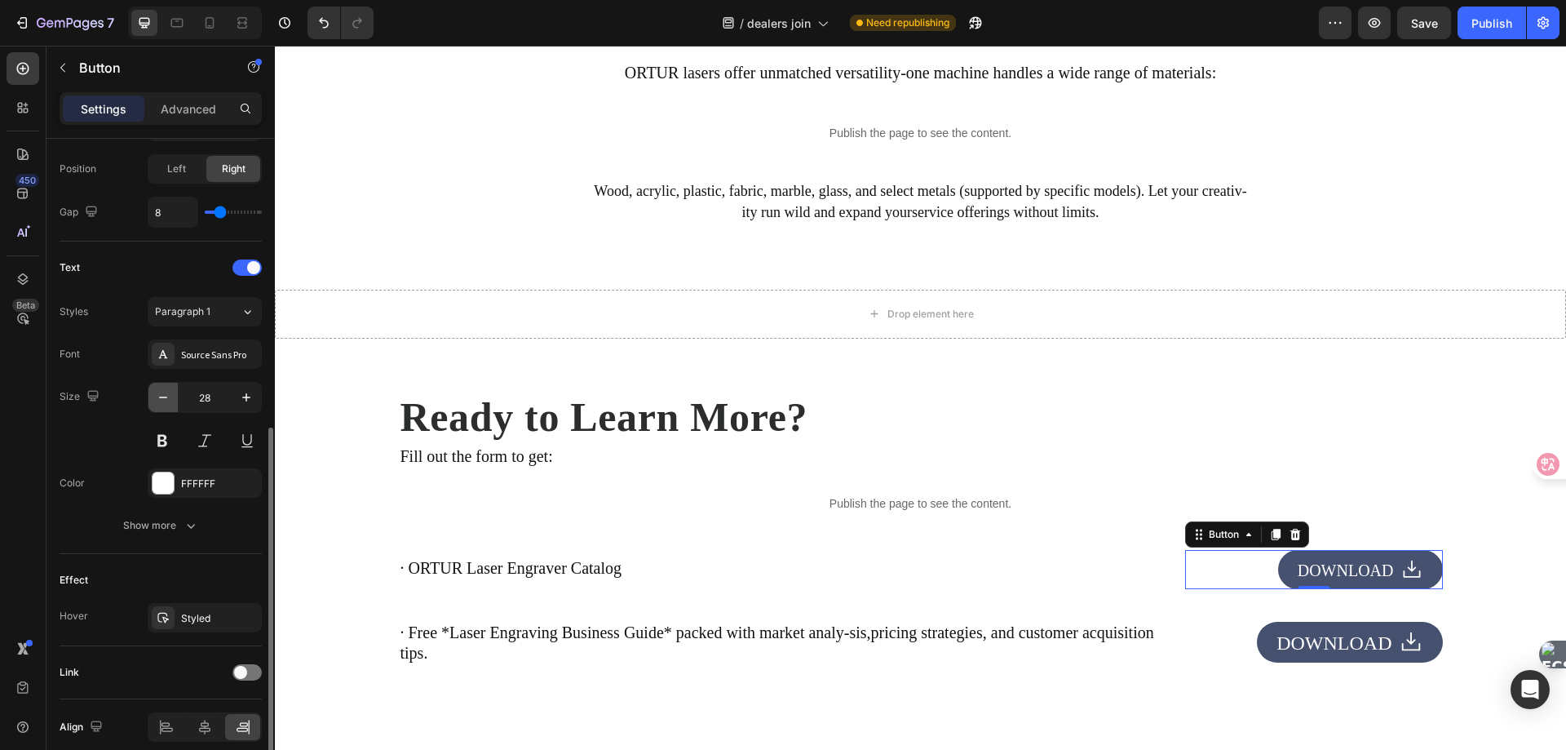
click at [159, 394] on icon "button" at bounding box center [163, 397] width 16 height 16
type input "26"
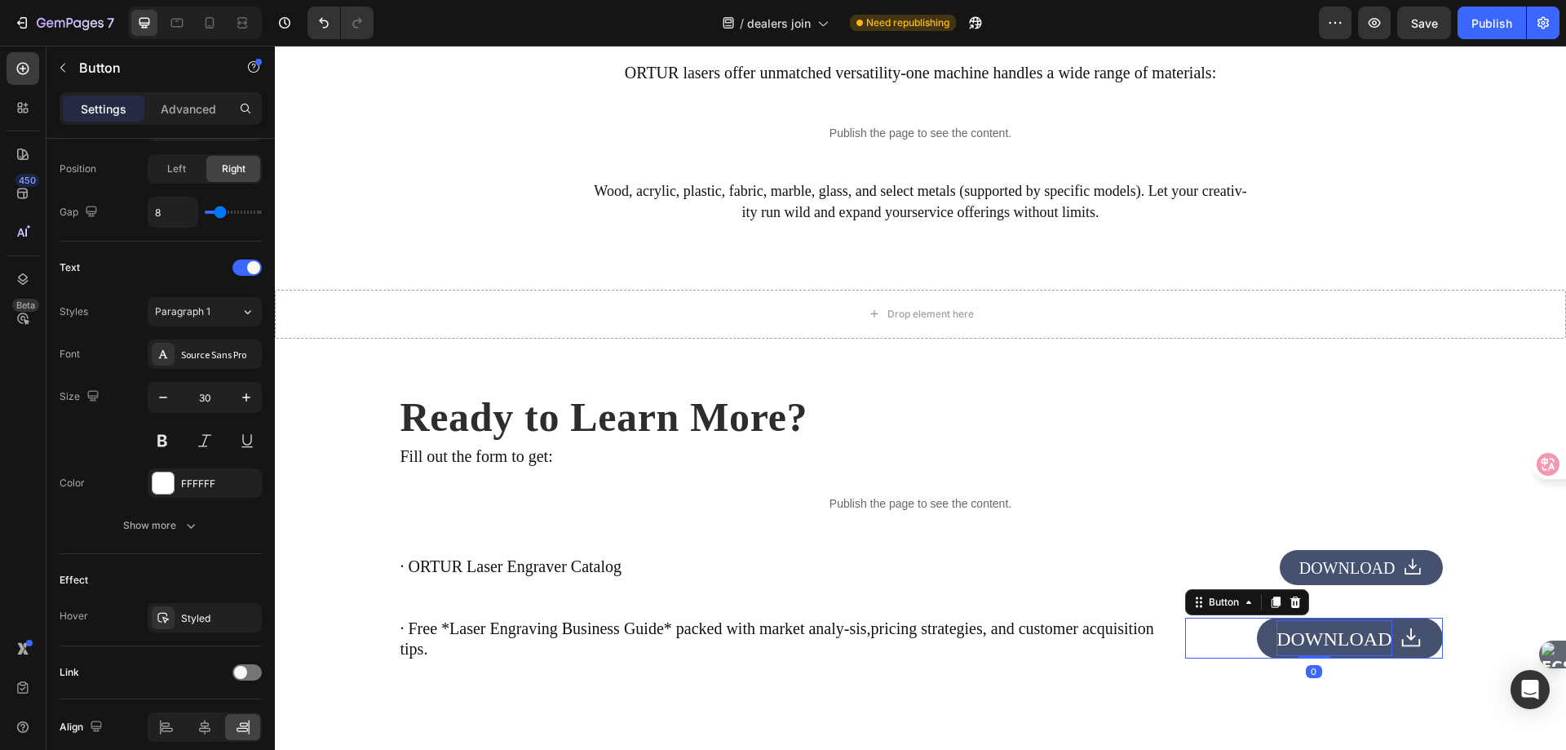
click at [1340, 637] on span "DOWNLOAD" at bounding box center [1334, 638] width 115 height 21
drag, startPoint x: 207, startPoint y: 403, endPoint x: 227, endPoint y: 398, distance: 20.2
click at [207, 403] on input "30" at bounding box center [205, 397] width 54 height 29
type input "26"
click at [1309, 644] on span "DOWNLOAD" at bounding box center [1337, 634] width 115 height 21
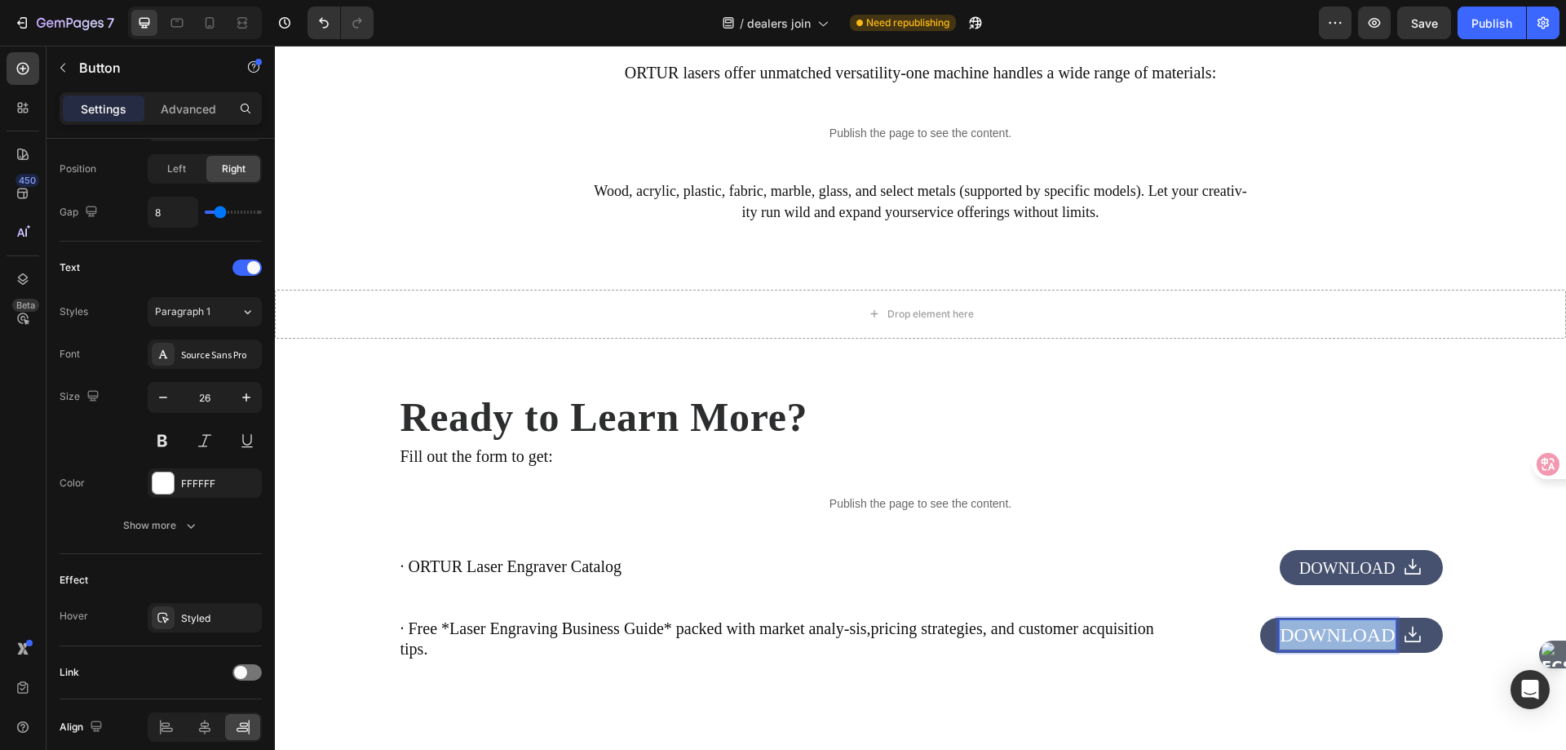
click at [1309, 644] on span "DOWNLOAD" at bounding box center [1337, 634] width 115 height 21
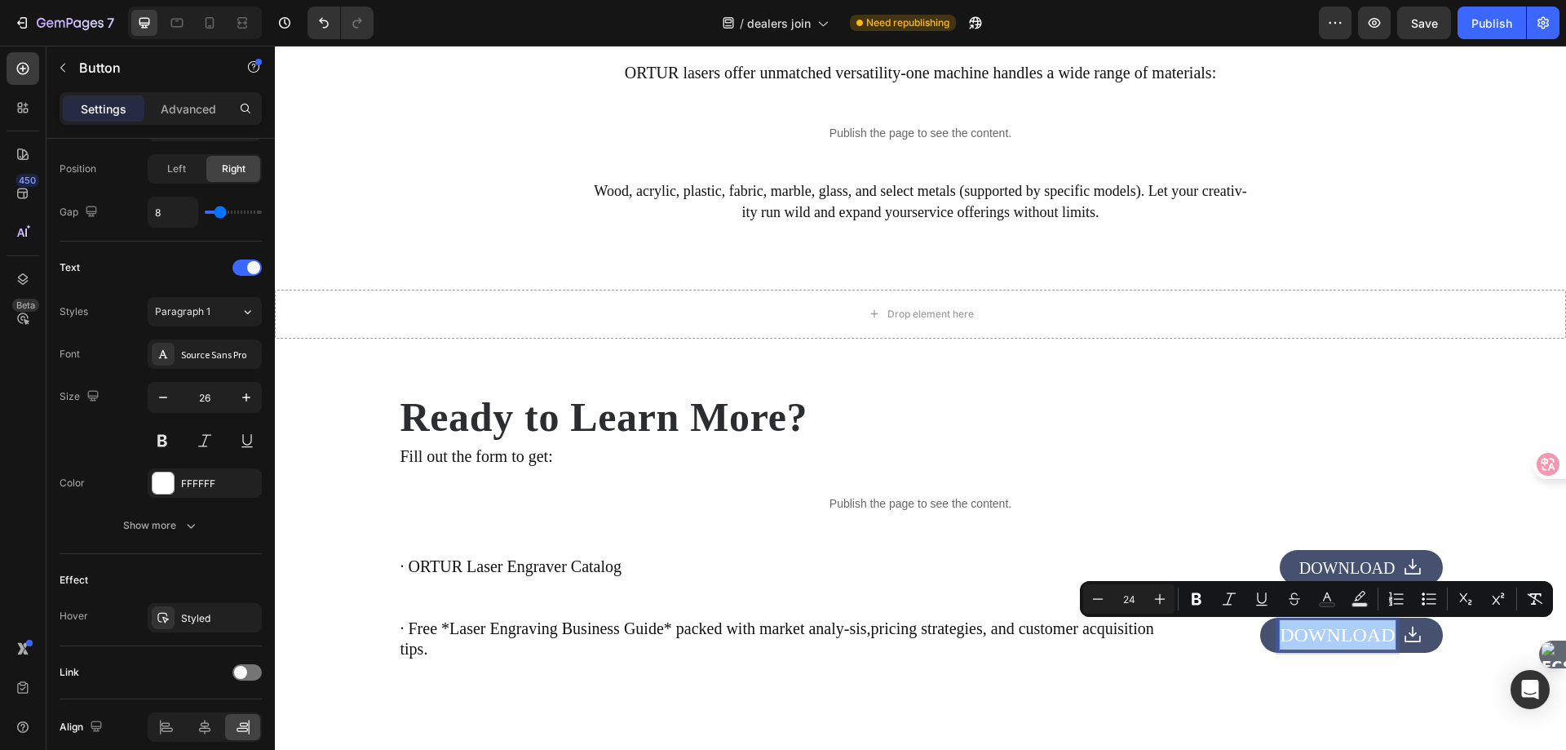
click at [1131, 603] on input "24" at bounding box center [1129, 599] width 33 height 20
type input "20"
click at [1421, 653] on button "DOWNLOAD" at bounding box center [1361, 635] width 163 height 35
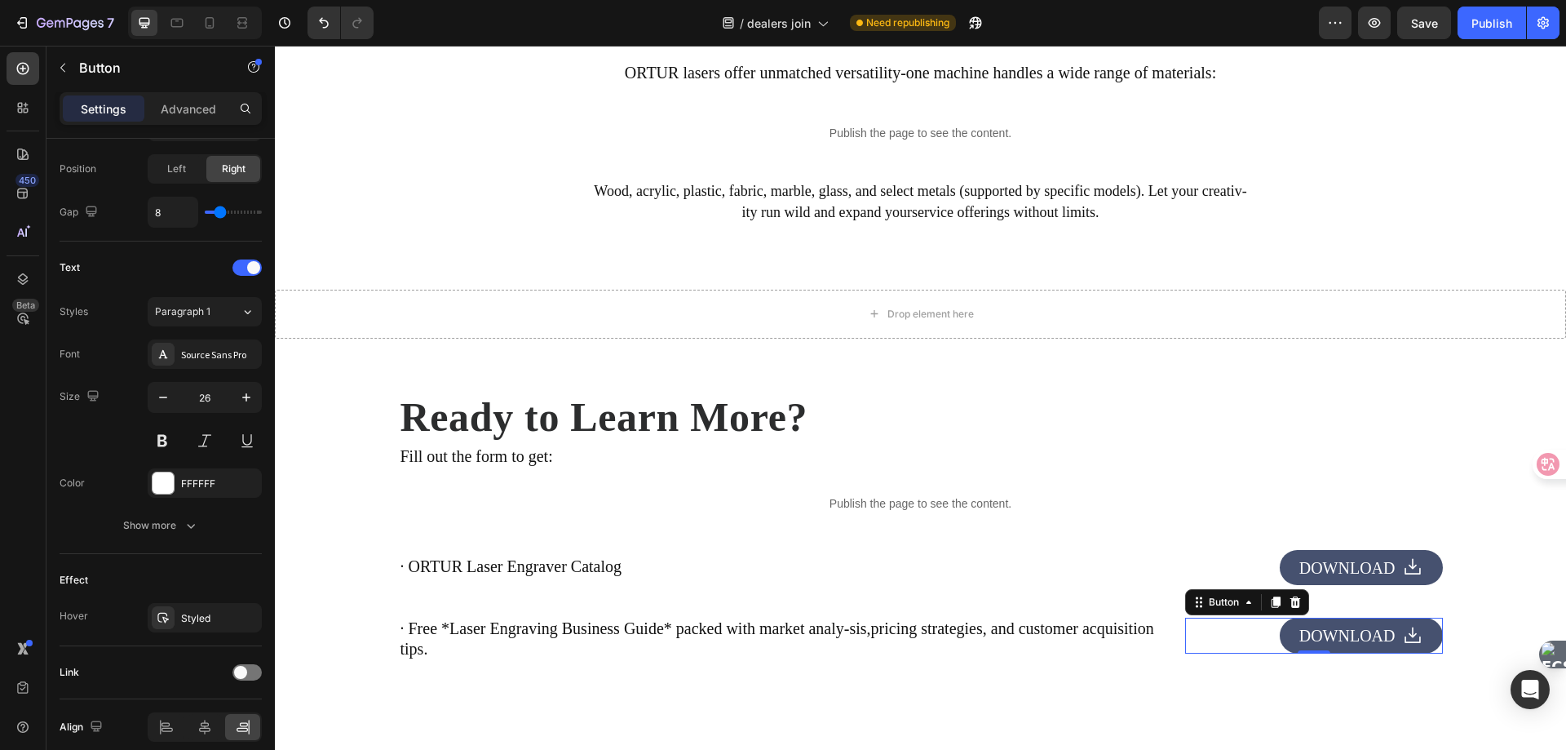
click at [1406, 637] on icon at bounding box center [1413, 635] width 16 height 16
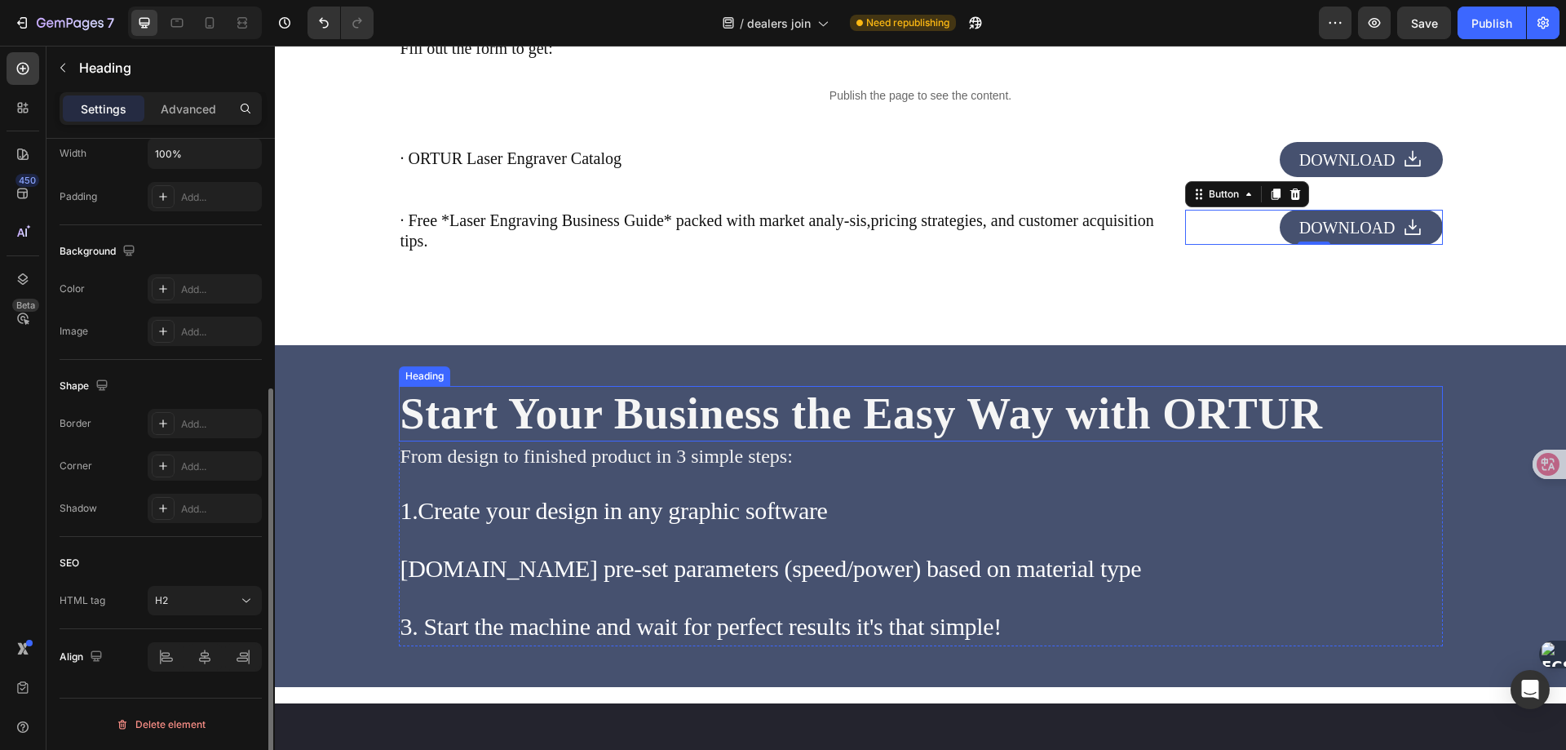
scroll to position [0, 0]
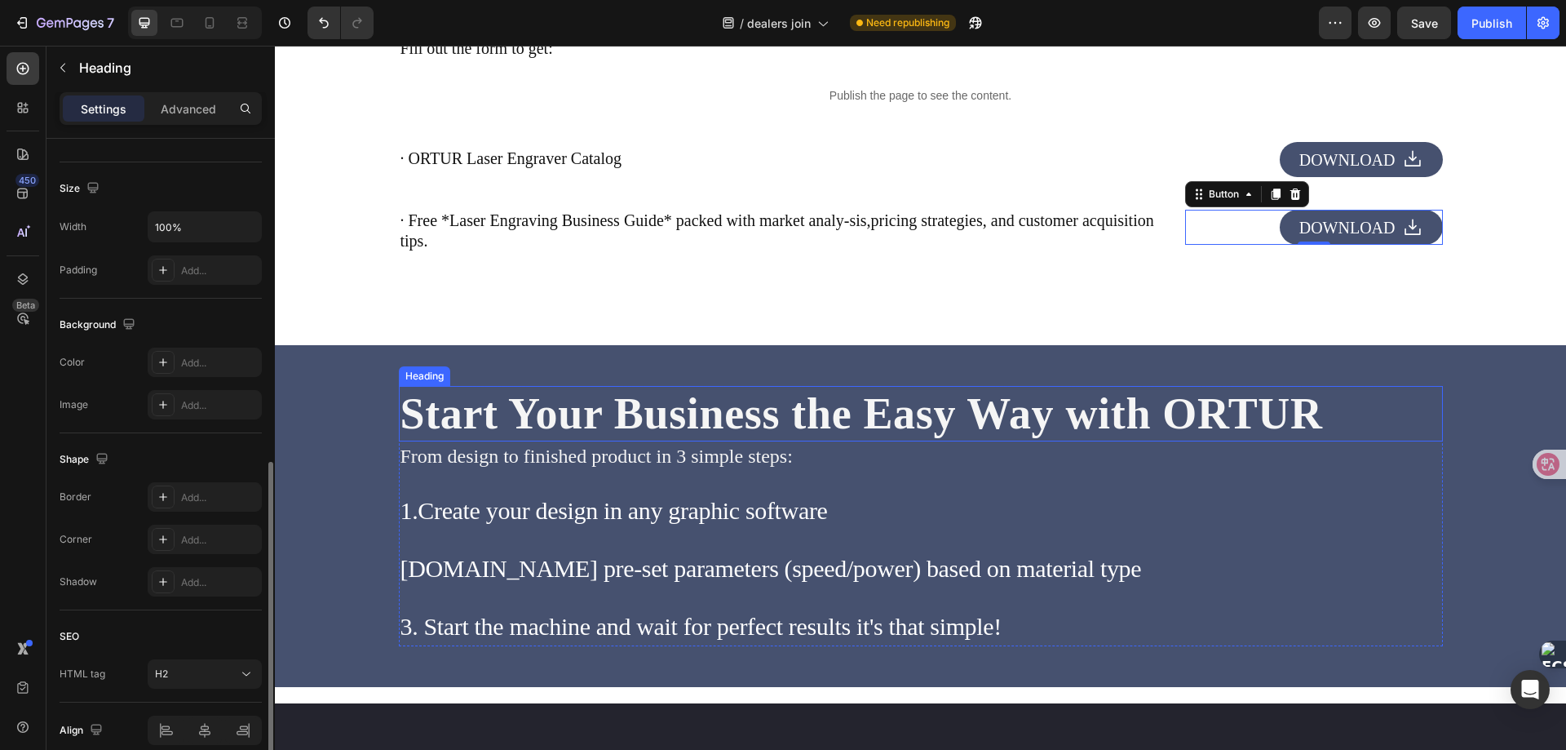
click at [578, 412] on h2 "Start Your Business the Easy Way with ORTUR" at bounding box center [921, 414] width 1044 height 56
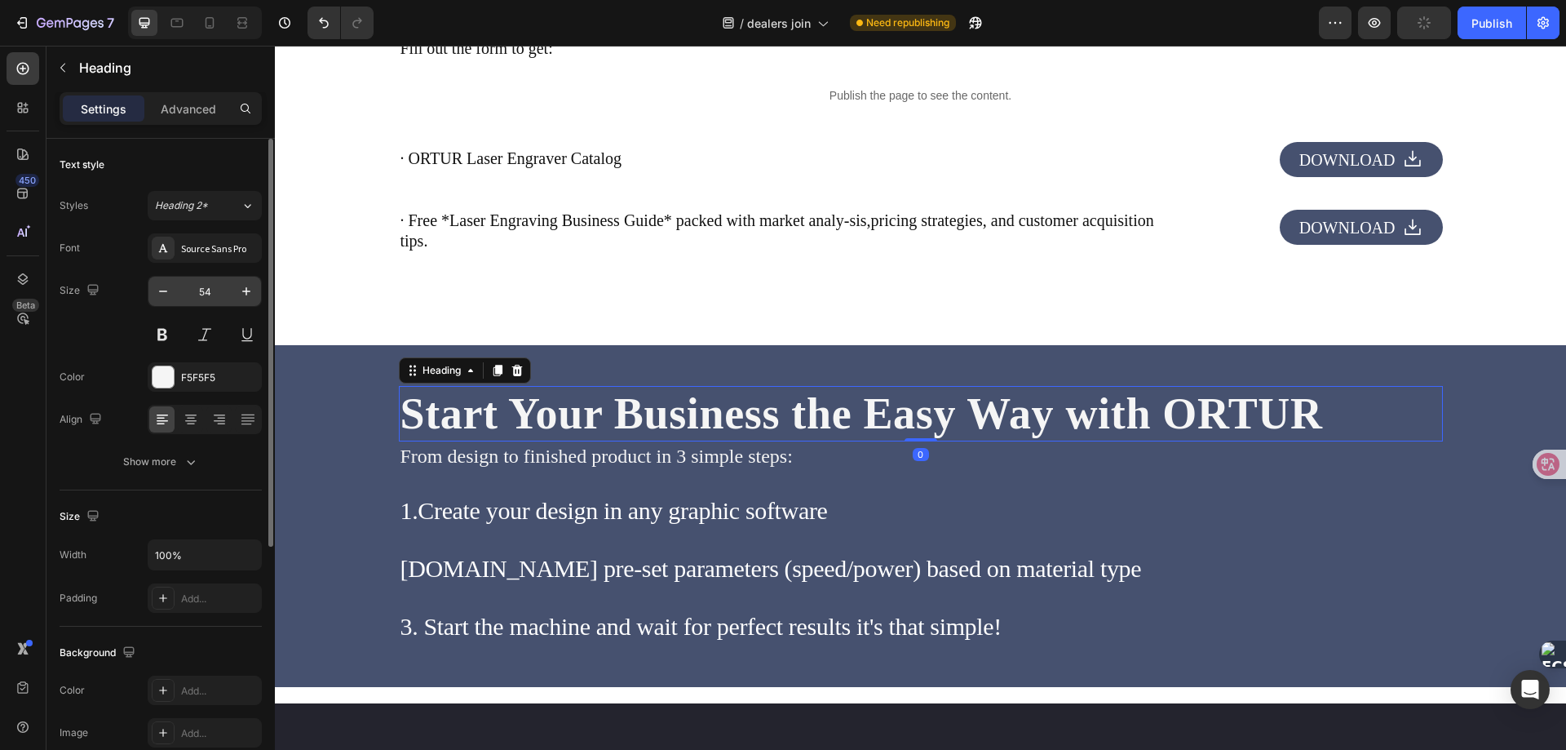
click at [214, 288] on input "54" at bounding box center [205, 291] width 54 height 29
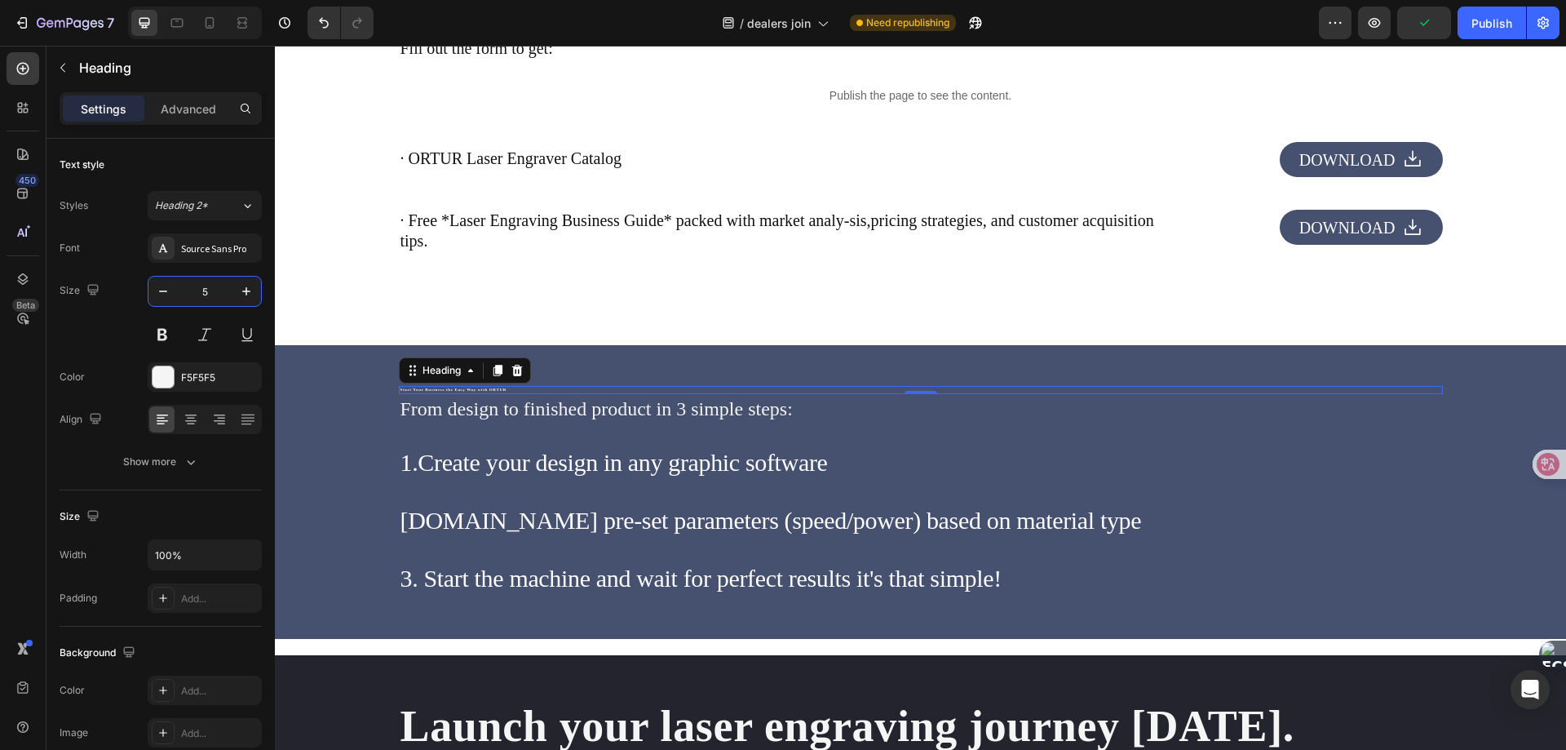
type input "50"
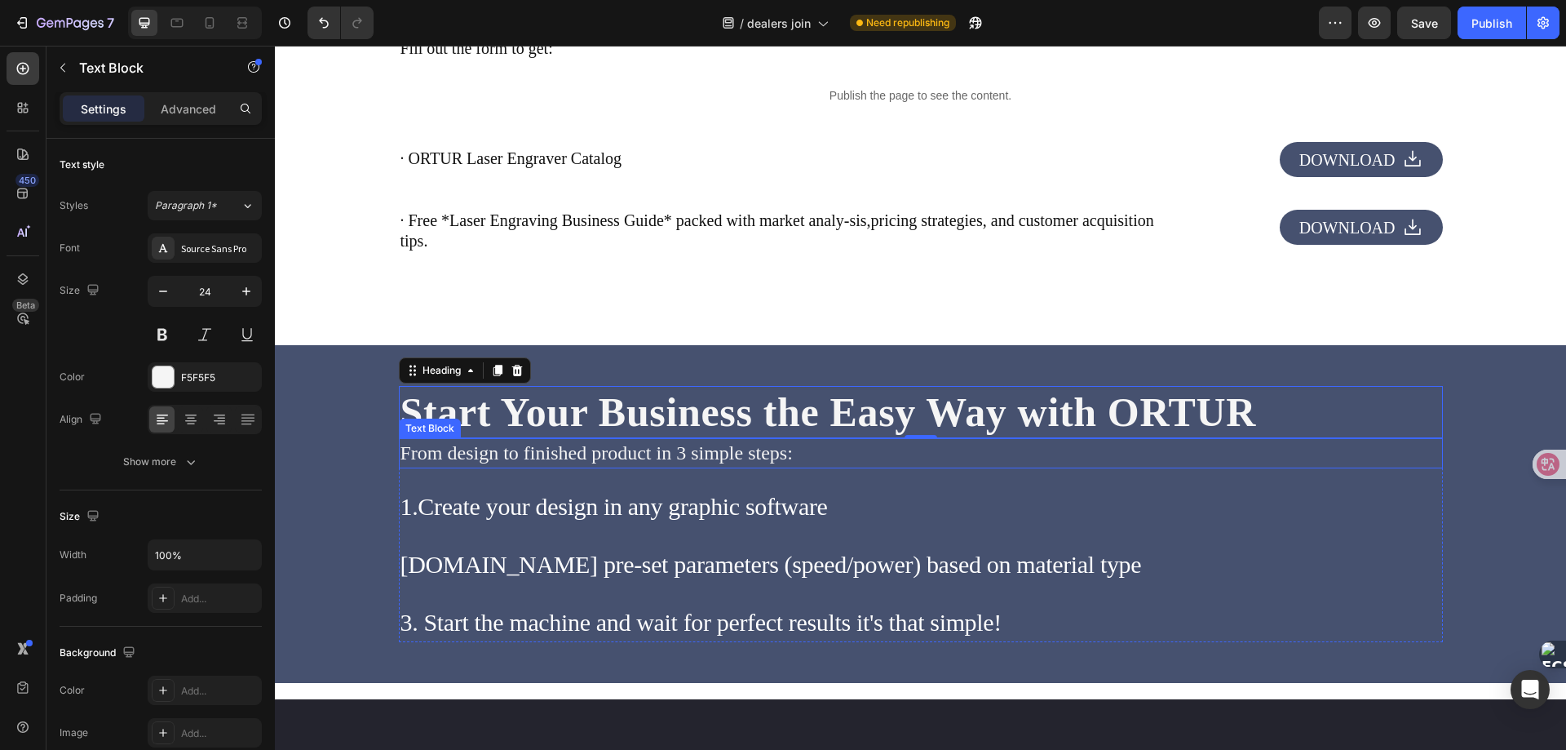
drag, startPoint x: 689, startPoint y: 449, endPoint x: 681, endPoint y: 454, distance: 9.3
click at [689, 449] on p "From design to finished product in 3 simple steps:" at bounding box center [921, 454] width 1041 height 28
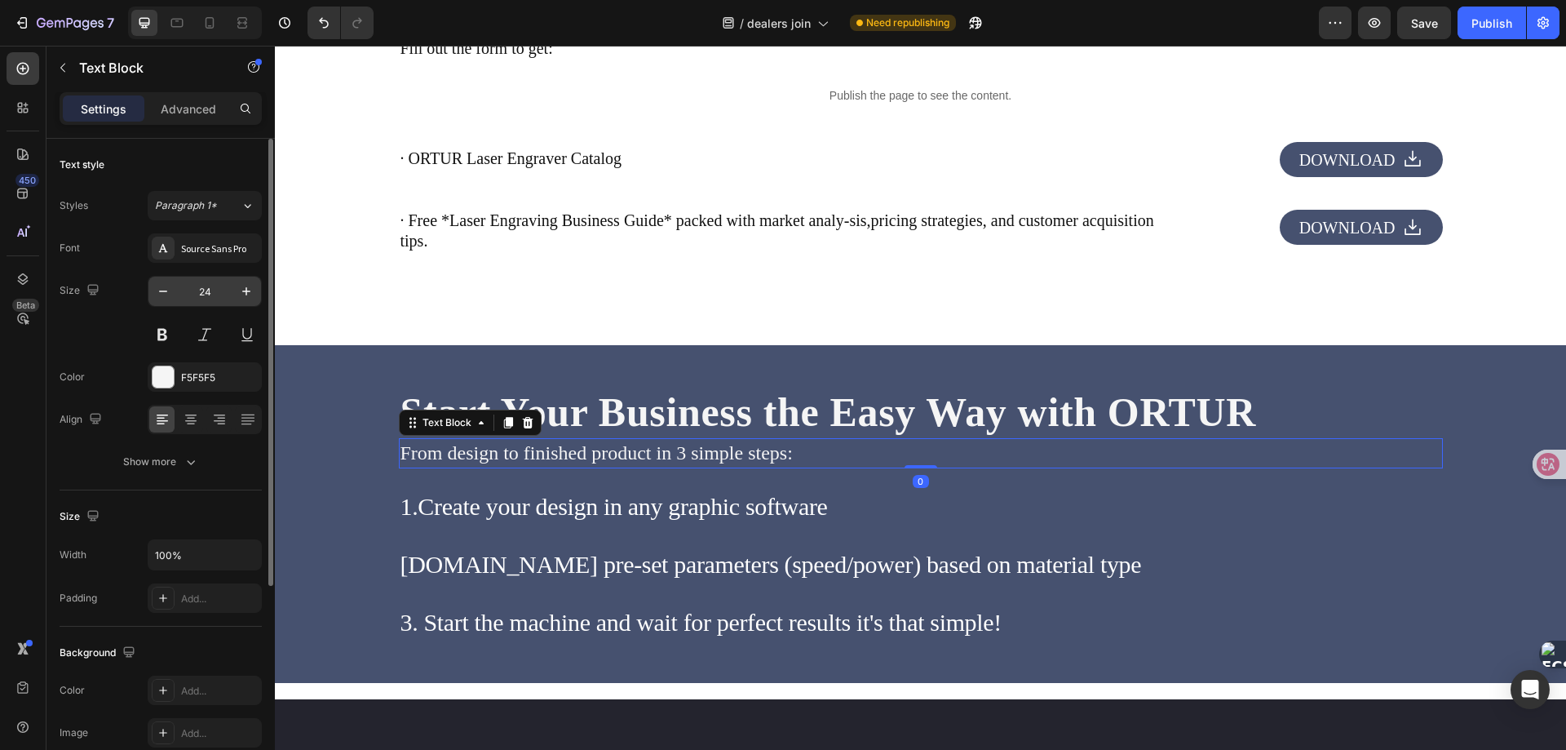
click at [216, 286] on input "24" at bounding box center [205, 291] width 54 height 29
type input "20"
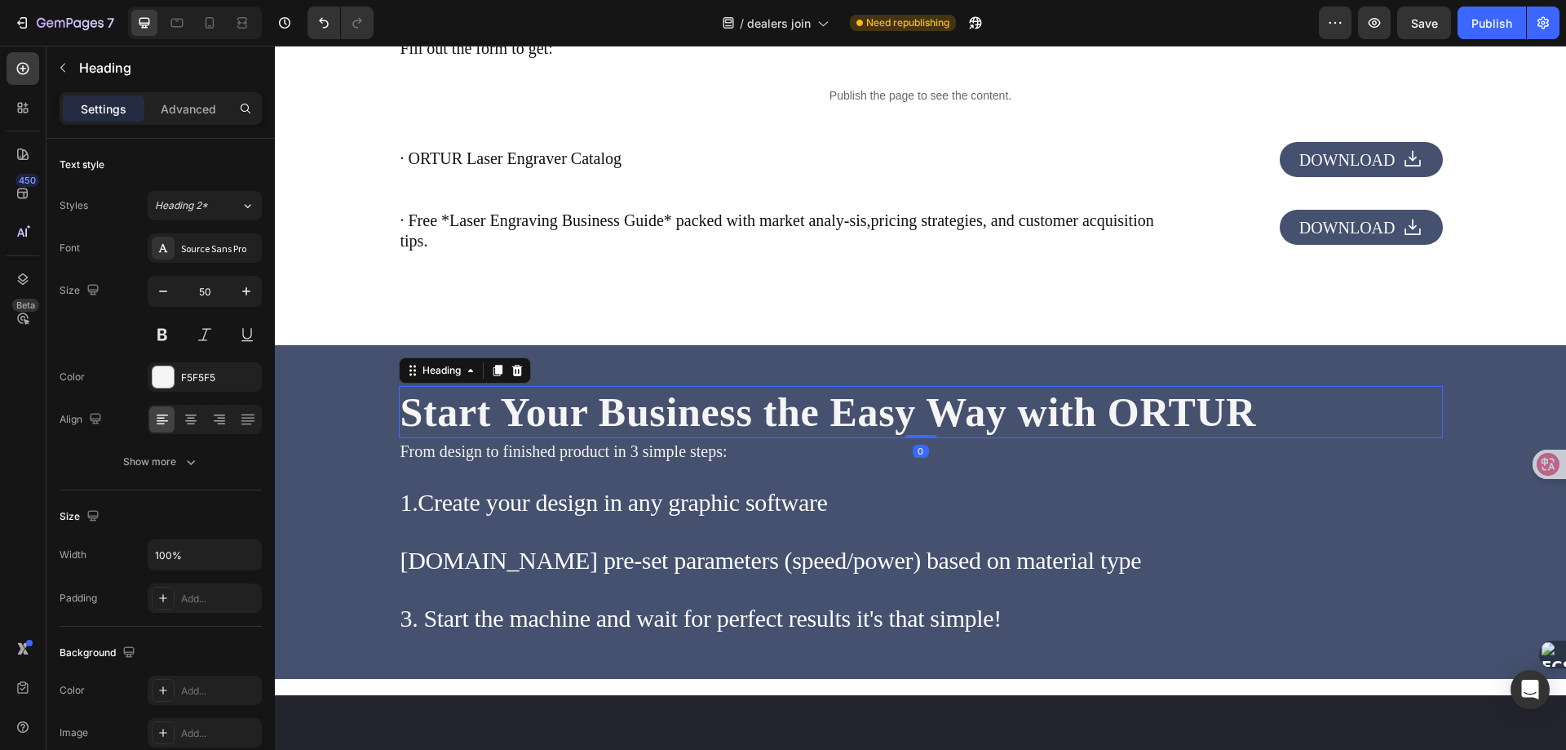
click at [702, 408] on h2 "Start Your Business the Easy Way with ORTUR" at bounding box center [921, 412] width 1044 height 52
click at [212, 296] on input "50" at bounding box center [205, 291] width 54 height 29
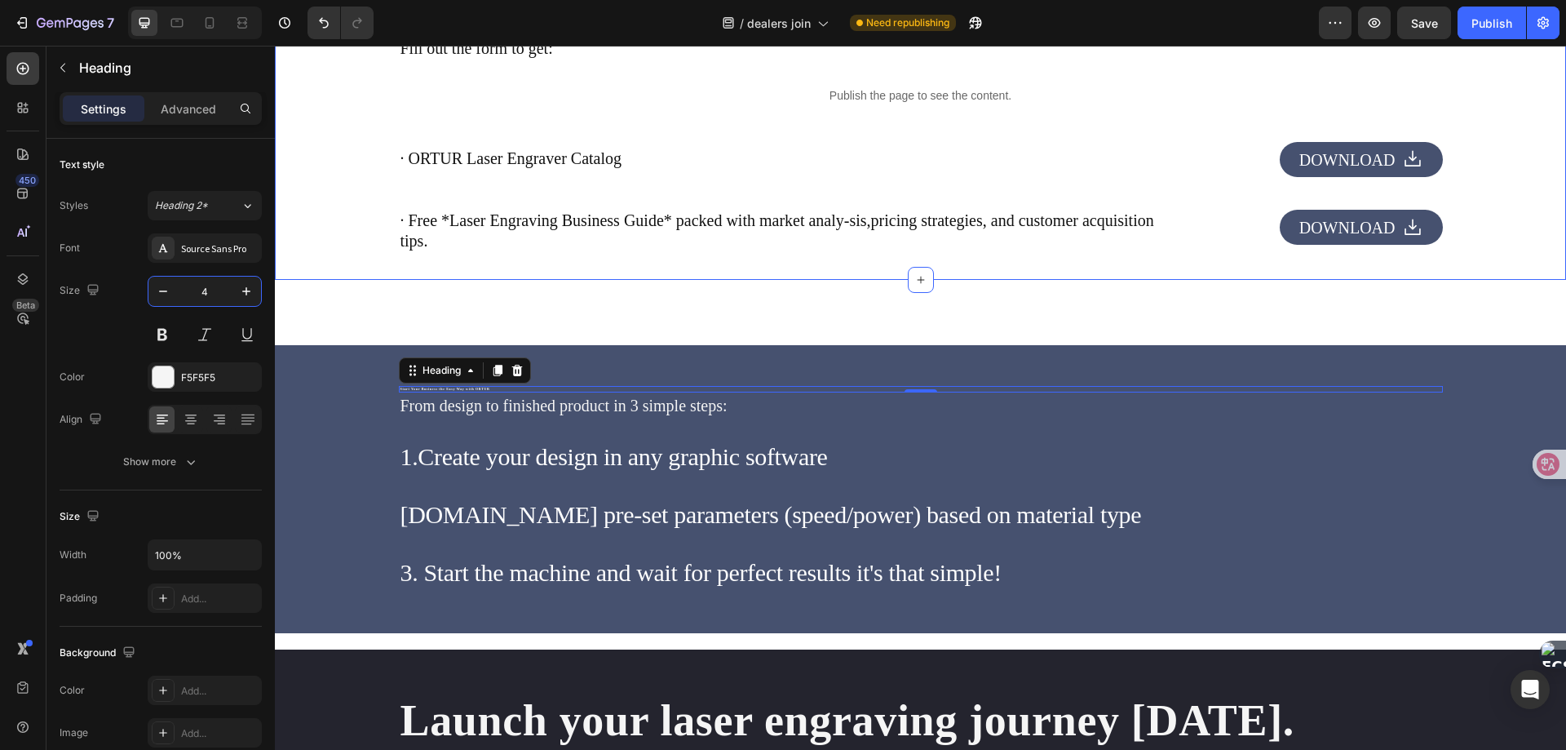
type input "48"
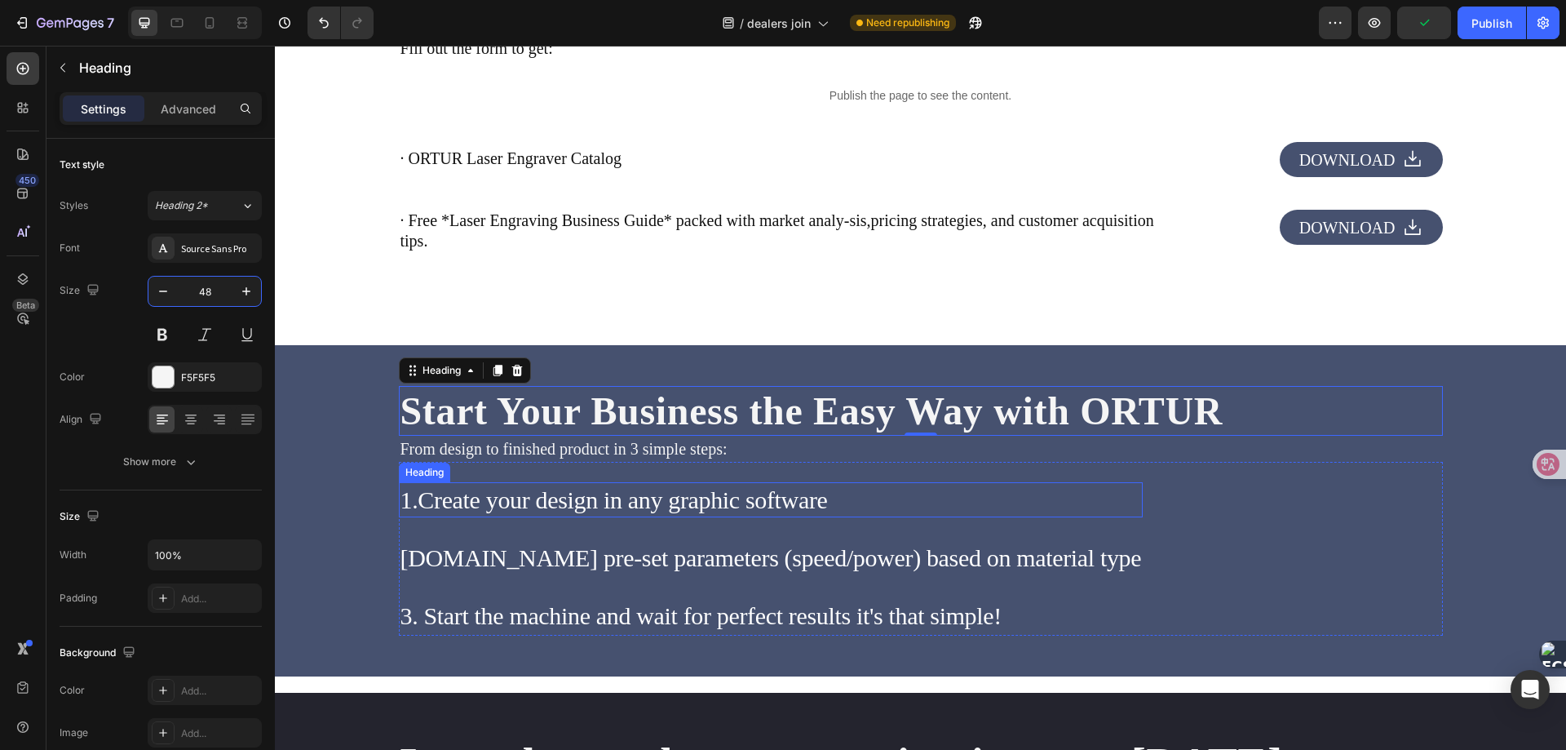
click at [519, 504] on h2 "1.Create your design in any graphic software" at bounding box center [771, 499] width 745 height 35
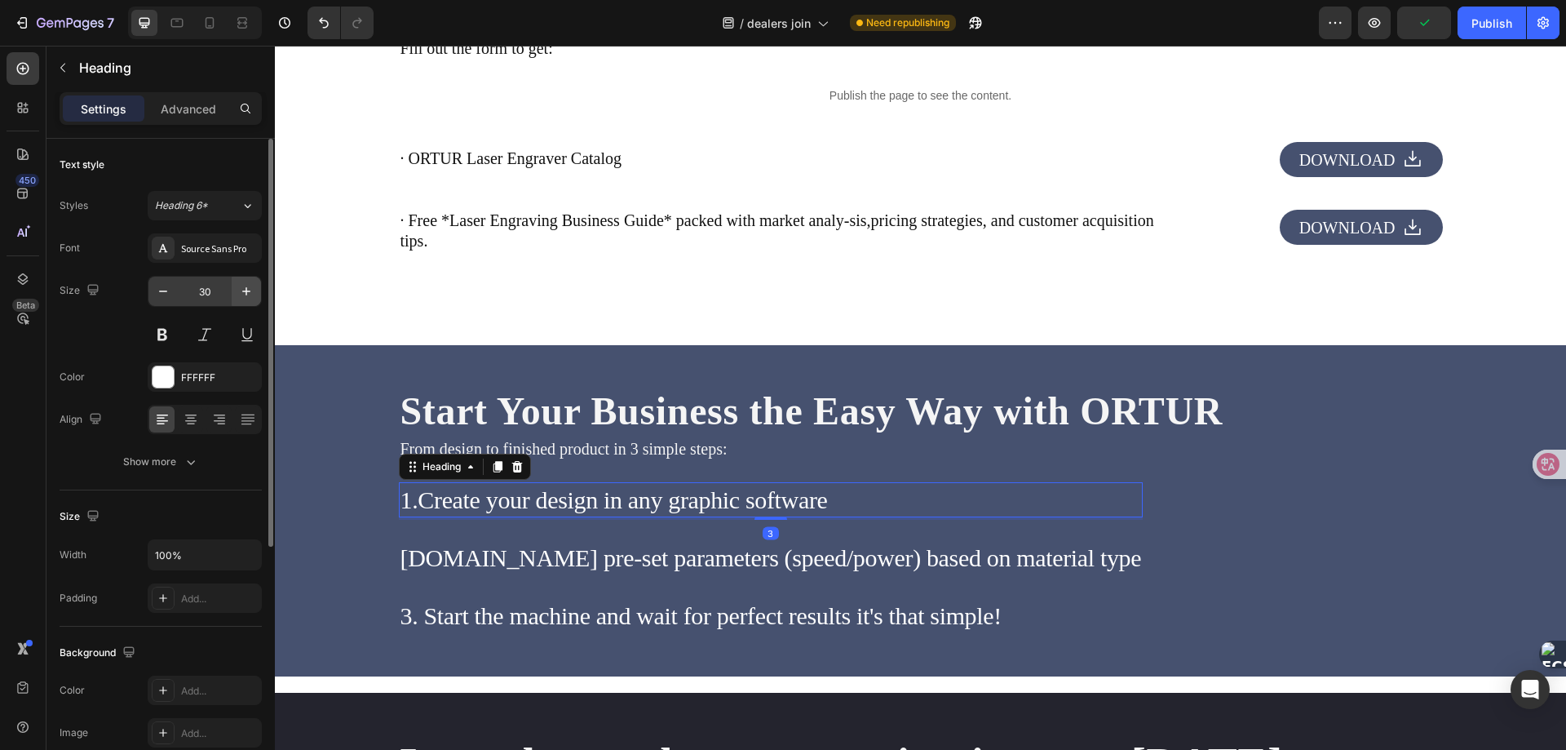
drag, startPoint x: 208, startPoint y: 290, endPoint x: 232, endPoint y: 289, distance: 23.7
click at [208, 290] on input "30" at bounding box center [205, 291] width 54 height 29
type input "26"
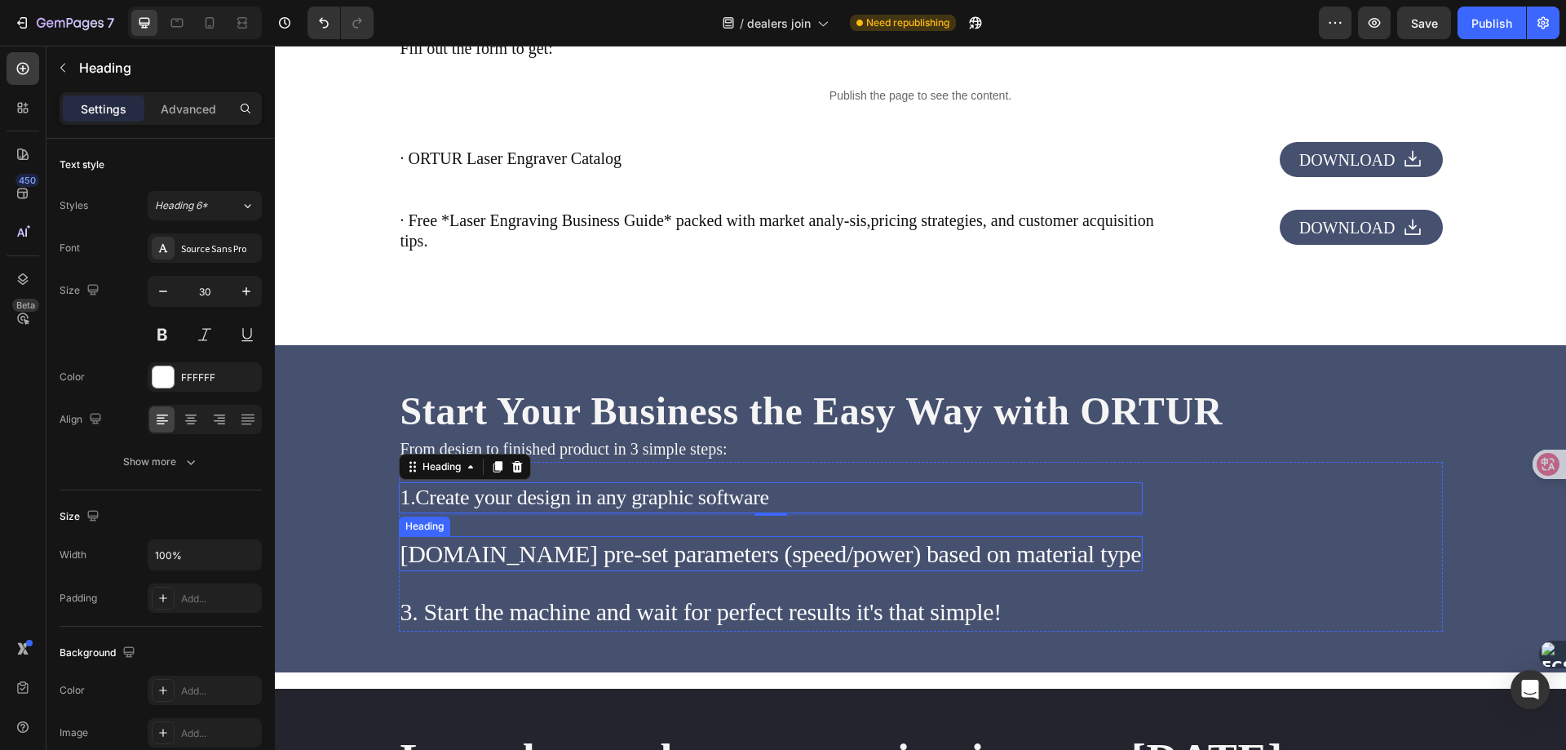
drag, startPoint x: 750, startPoint y: 558, endPoint x: 609, endPoint y: 518, distance: 145.9
click at [748, 559] on h2 "[DOMAIN_NAME] pre-set parameters (speed/power) based on material type" at bounding box center [771, 553] width 745 height 35
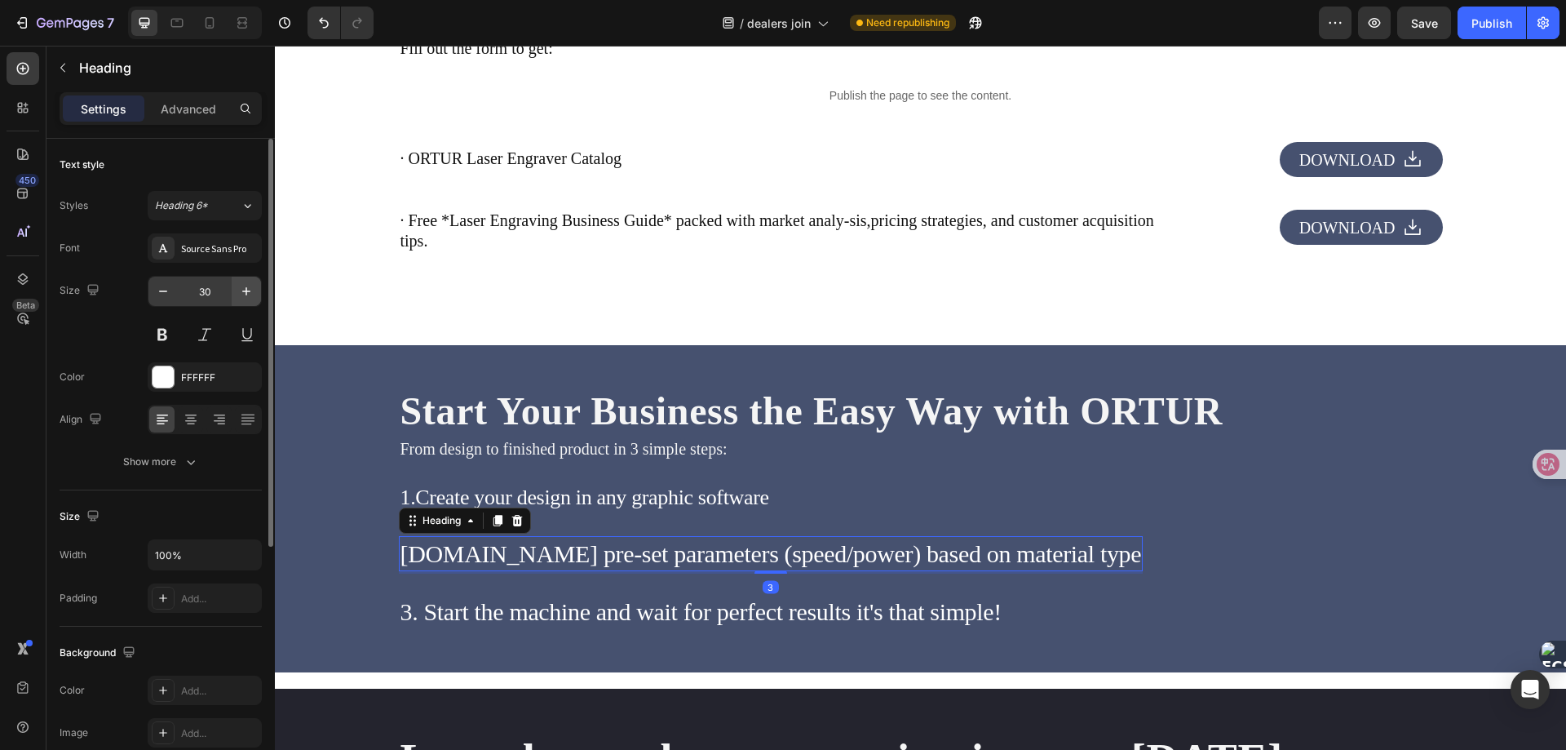
drag, startPoint x: 219, startPoint y: 292, endPoint x: 236, endPoint y: 294, distance: 17.2
click at [219, 292] on input "30" at bounding box center [205, 291] width 54 height 29
type input "26"
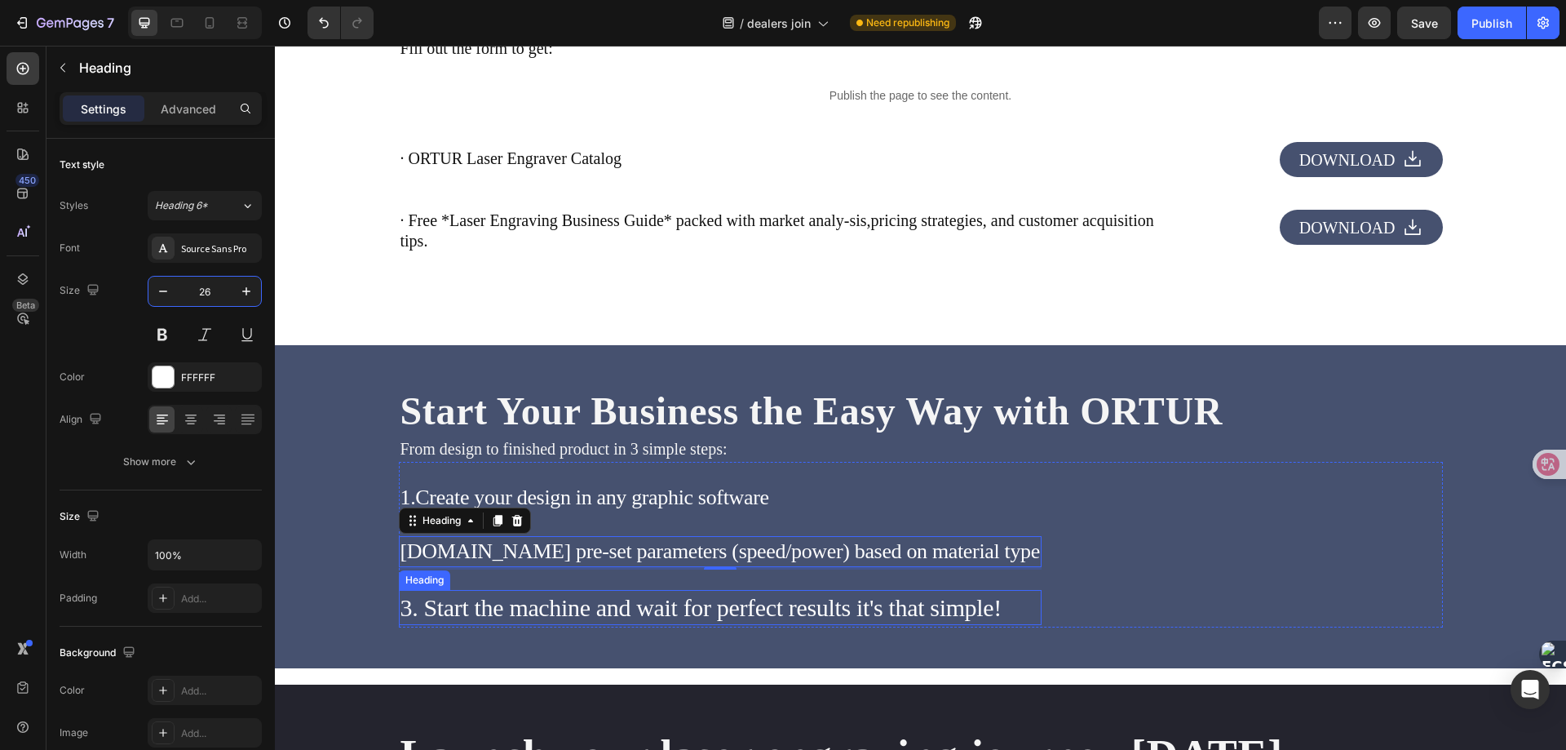
click at [557, 606] on h2 "3. Start the machine and wait for perfect results it's that simple!" at bounding box center [720, 607] width 643 height 35
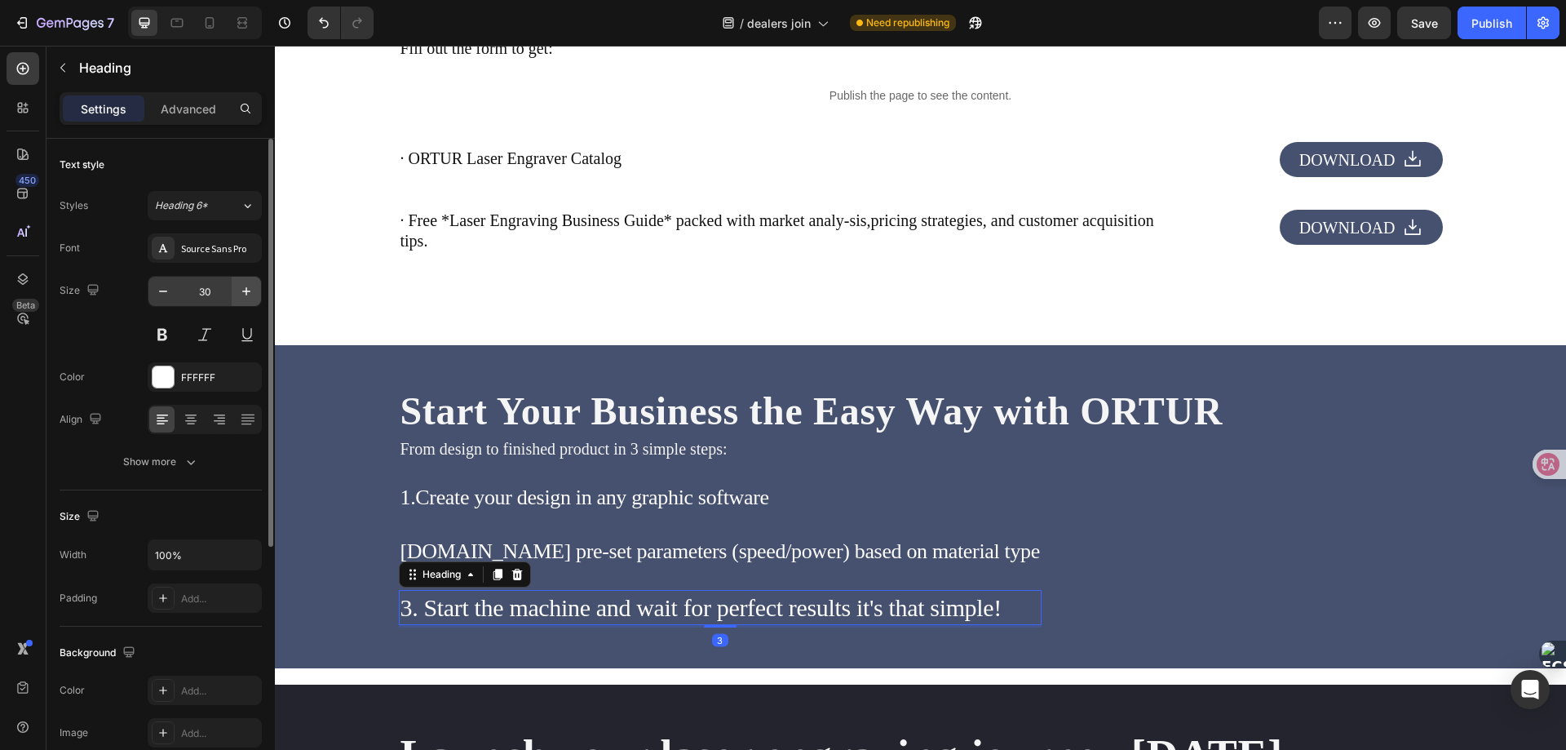
drag, startPoint x: 202, startPoint y: 294, endPoint x: 254, endPoint y: 286, distance: 52.2
click at [202, 294] on input "30" at bounding box center [205, 291] width 54 height 29
type input "26"
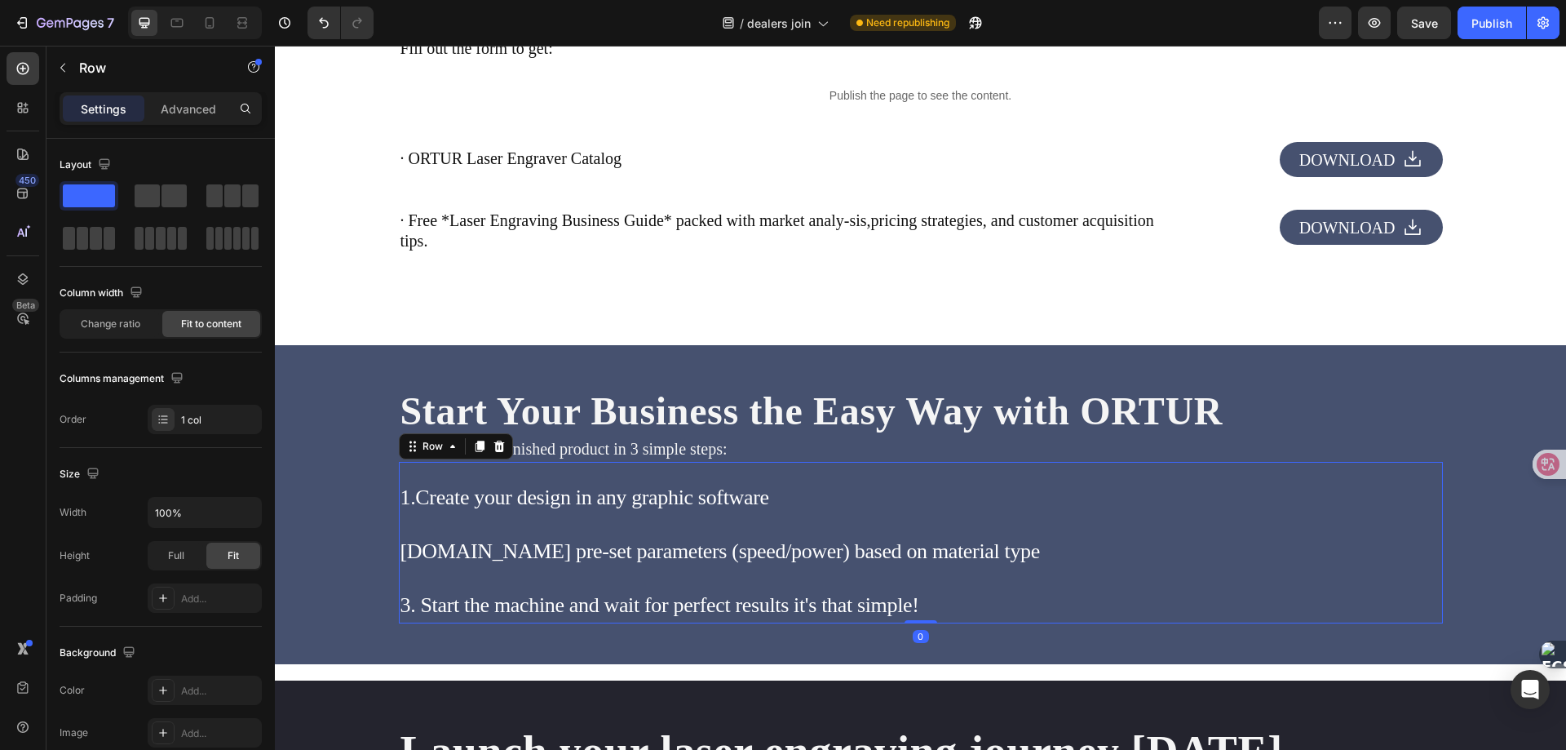
click at [937, 520] on div "1.Create your design in any graphic software Heading [DOMAIN_NAME] pre-set para…" at bounding box center [720, 542] width 643 height 161
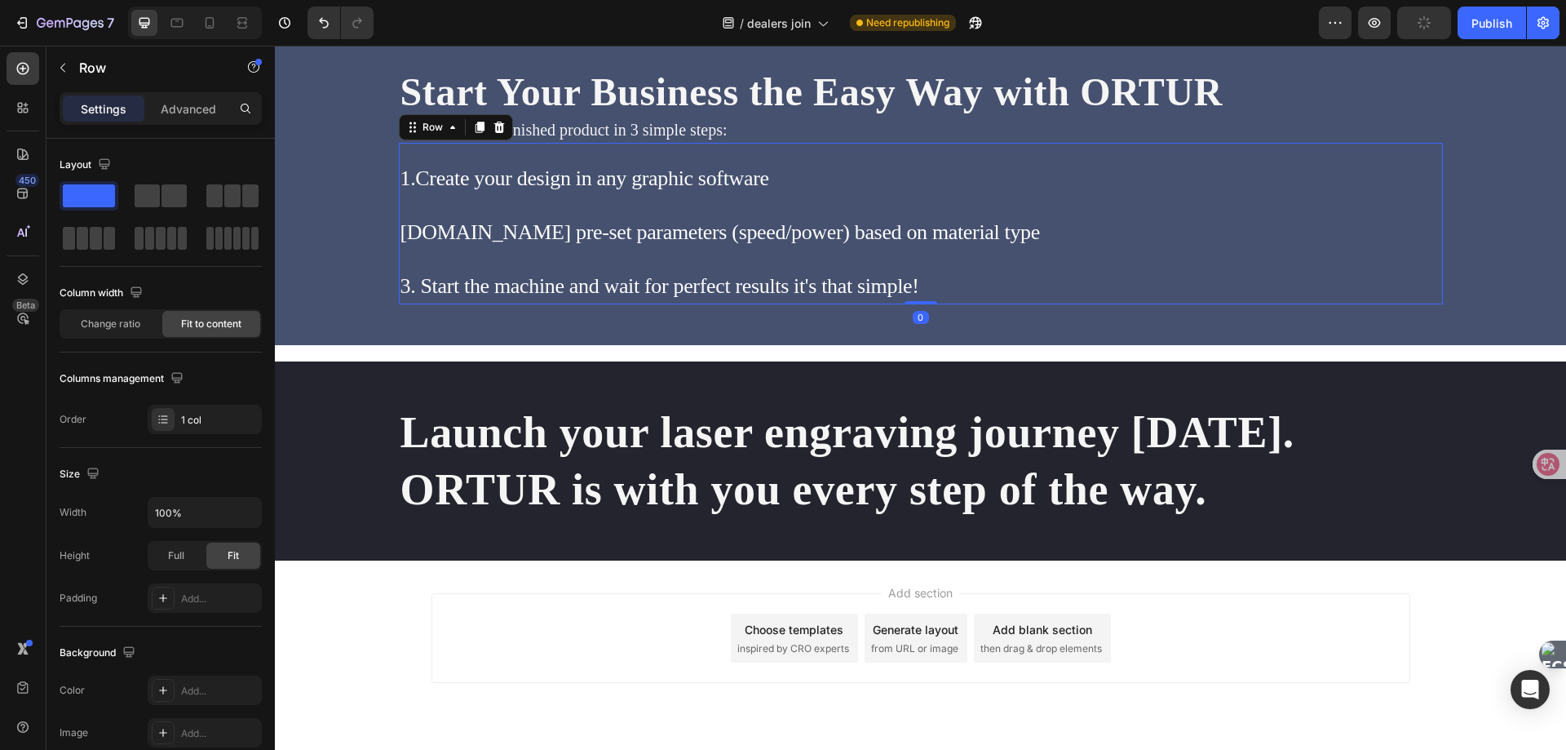
scroll to position [3829, 0]
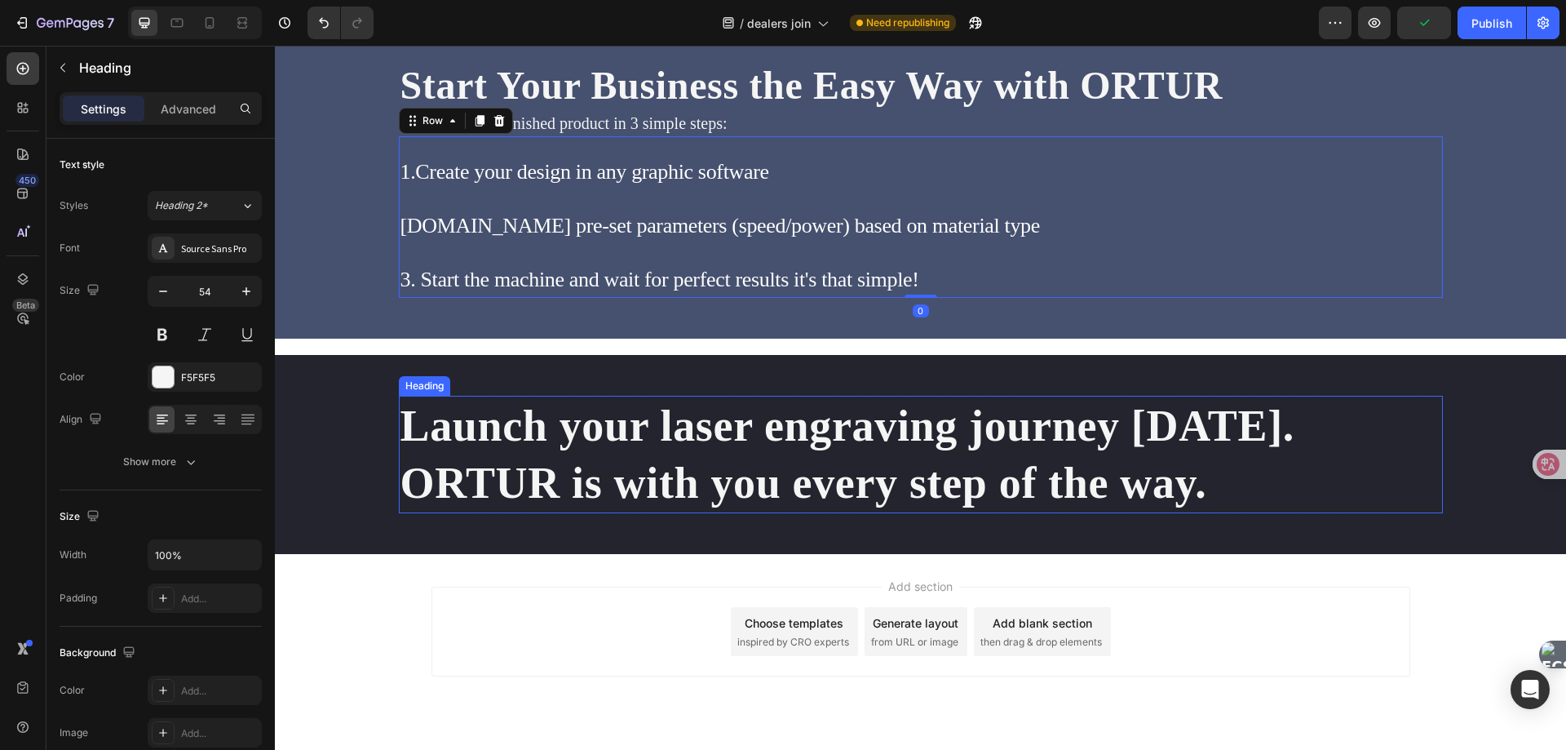
click at [699, 430] on h2 "Launch your laser engraving journey [DATE]. ORTUR is with you every step of the…" at bounding box center [921, 454] width 1044 height 117
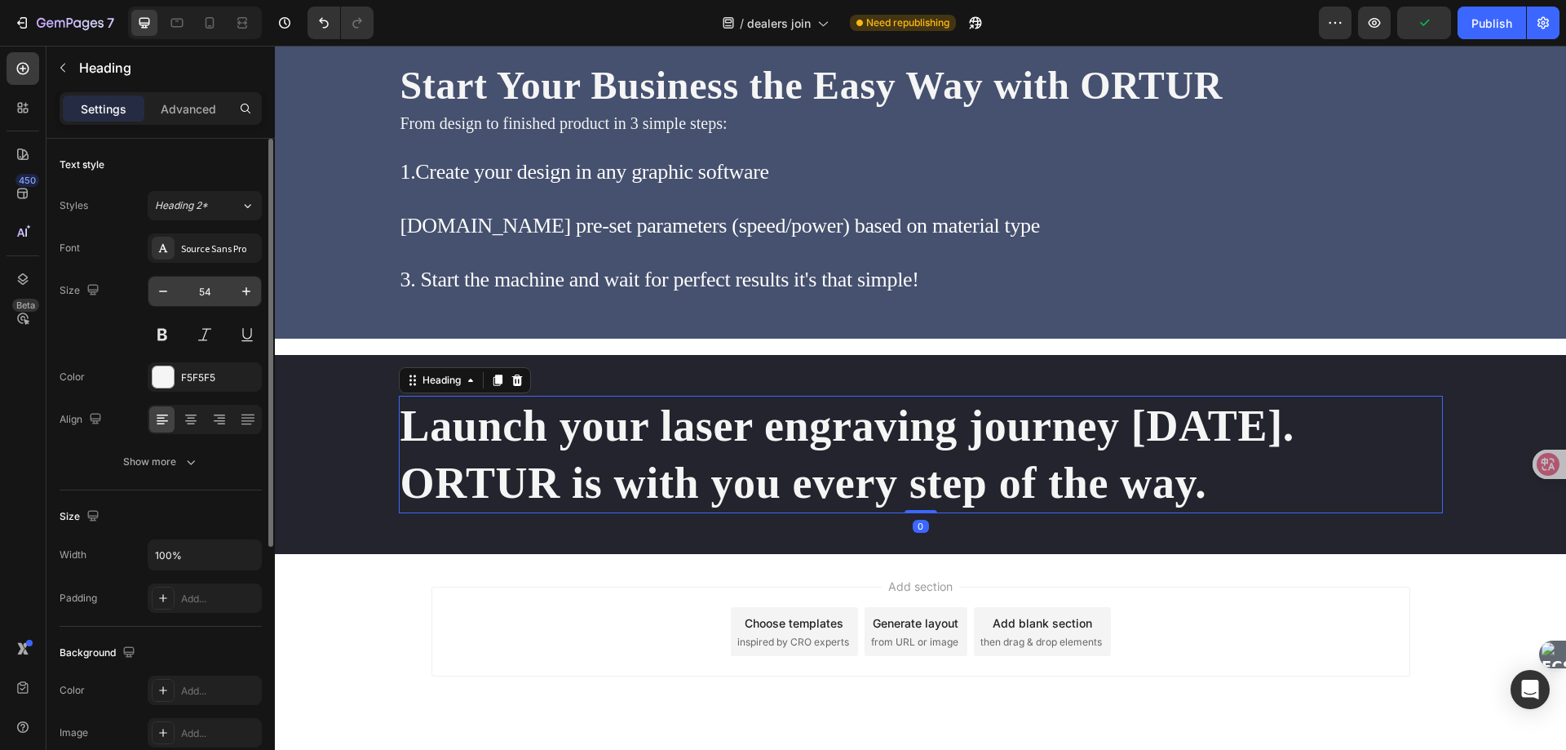
click at [203, 291] on input "54" at bounding box center [205, 291] width 54 height 29
click at [569, 440] on h2 "Launch your laser engraving journey [DATE]. ORTUR is with you every step of the…" at bounding box center [921, 454] width 1044 height 117
click at [198, 291] on input "54" at bounding box center [205, 291] width 54 height 29
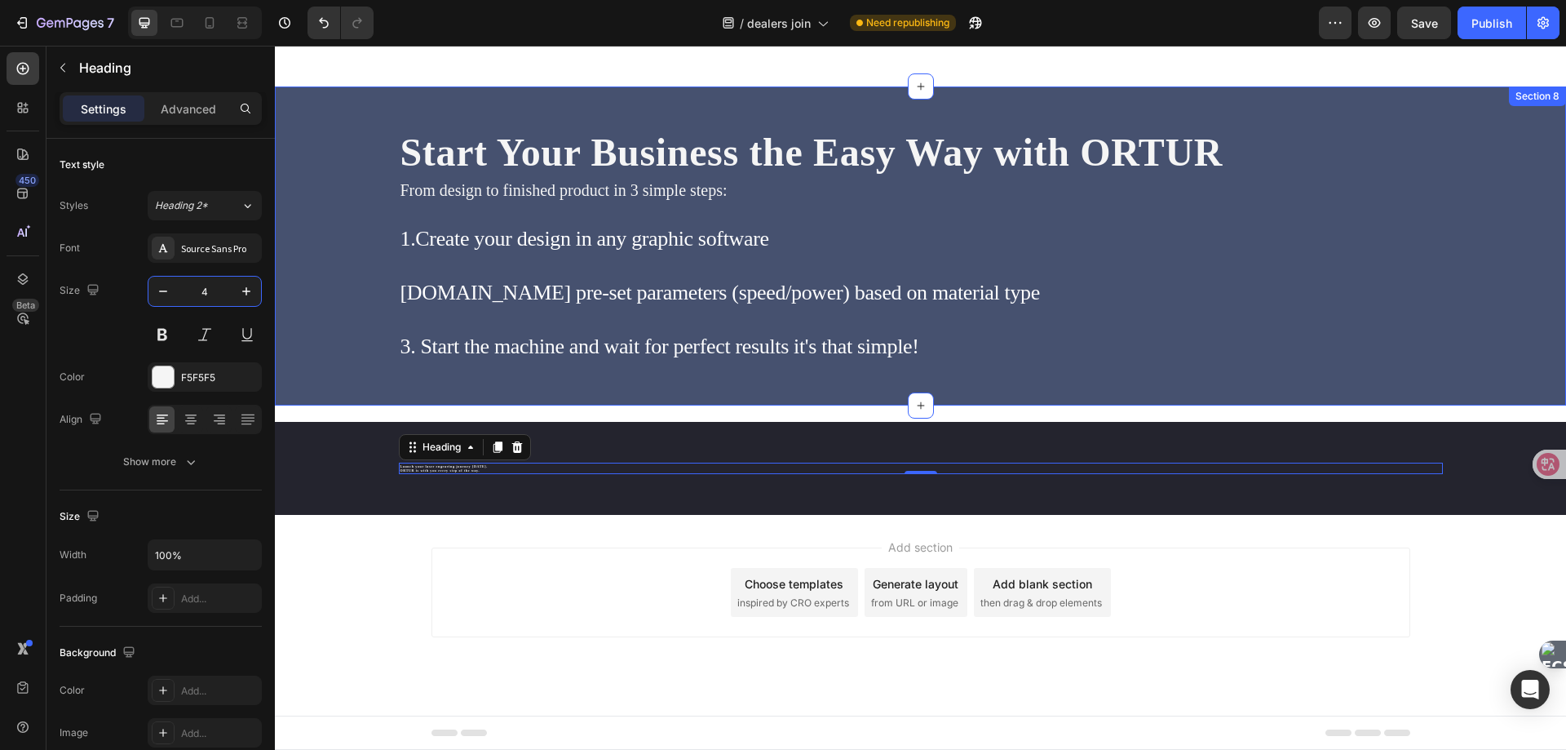
type input "48"
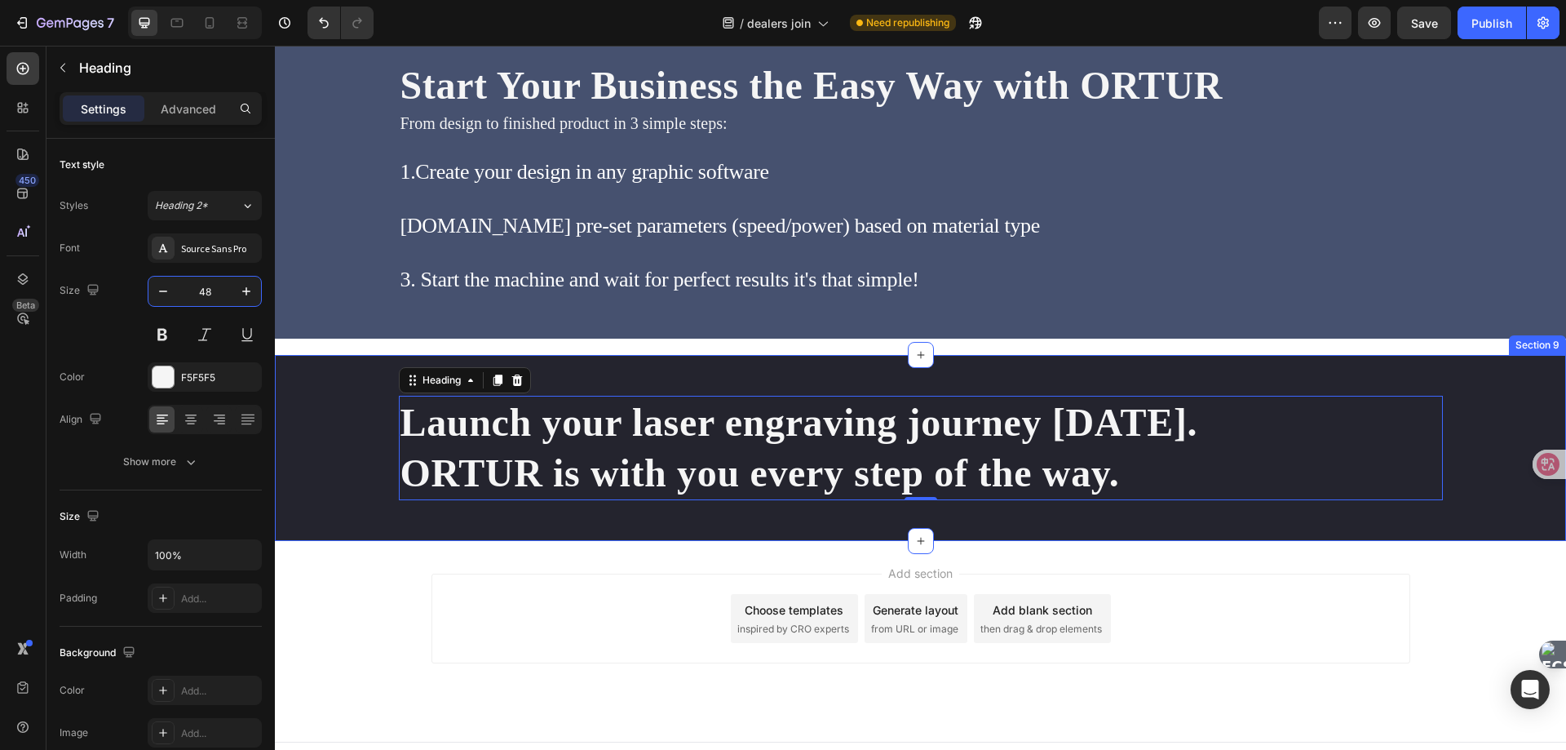
click at [1300, 511] on div "Launch your laser engraving journey [DATE]. ORTUR is with you every step of the…" at bounding box center [920, 448] width 1291 height 187
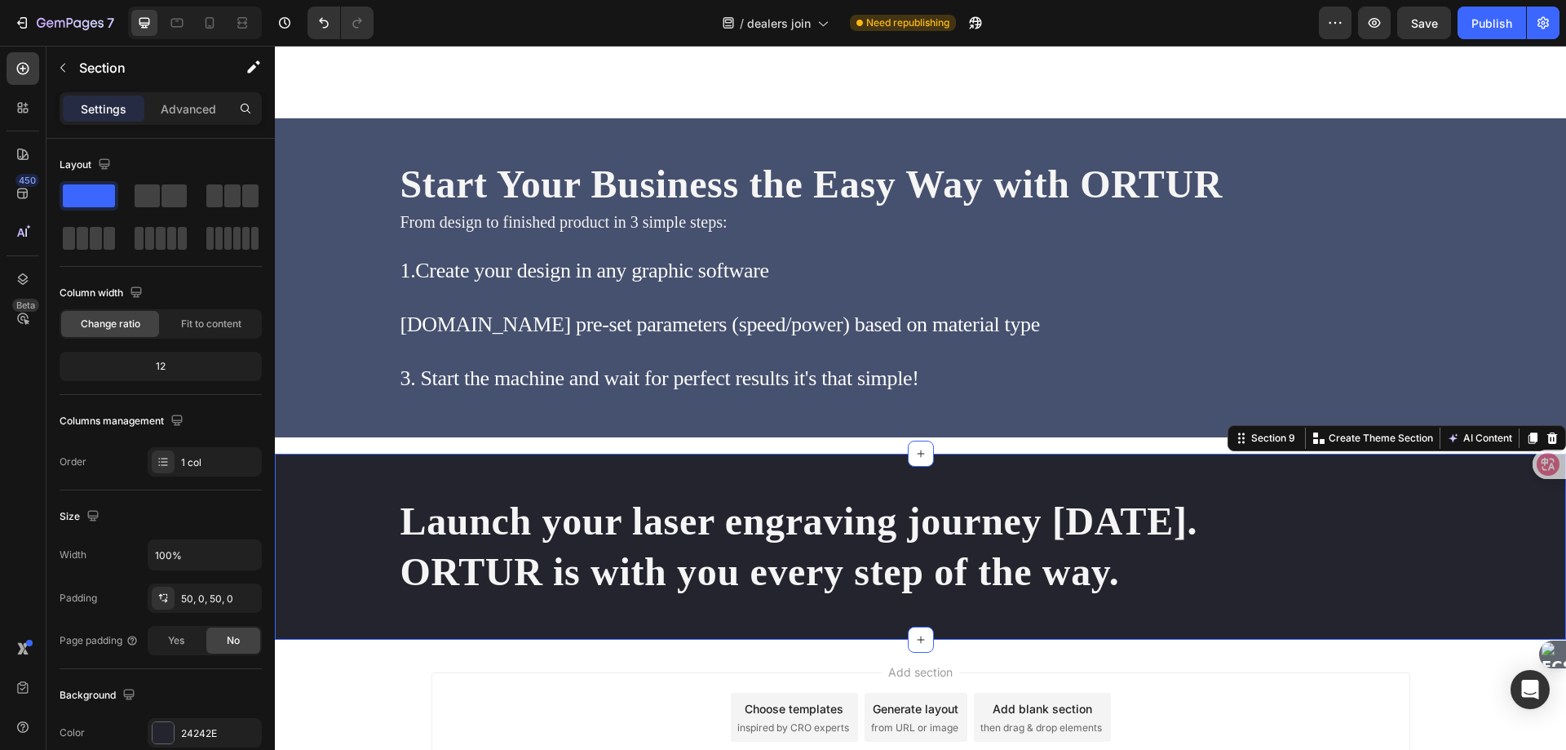
scroll to position [3585, 0]
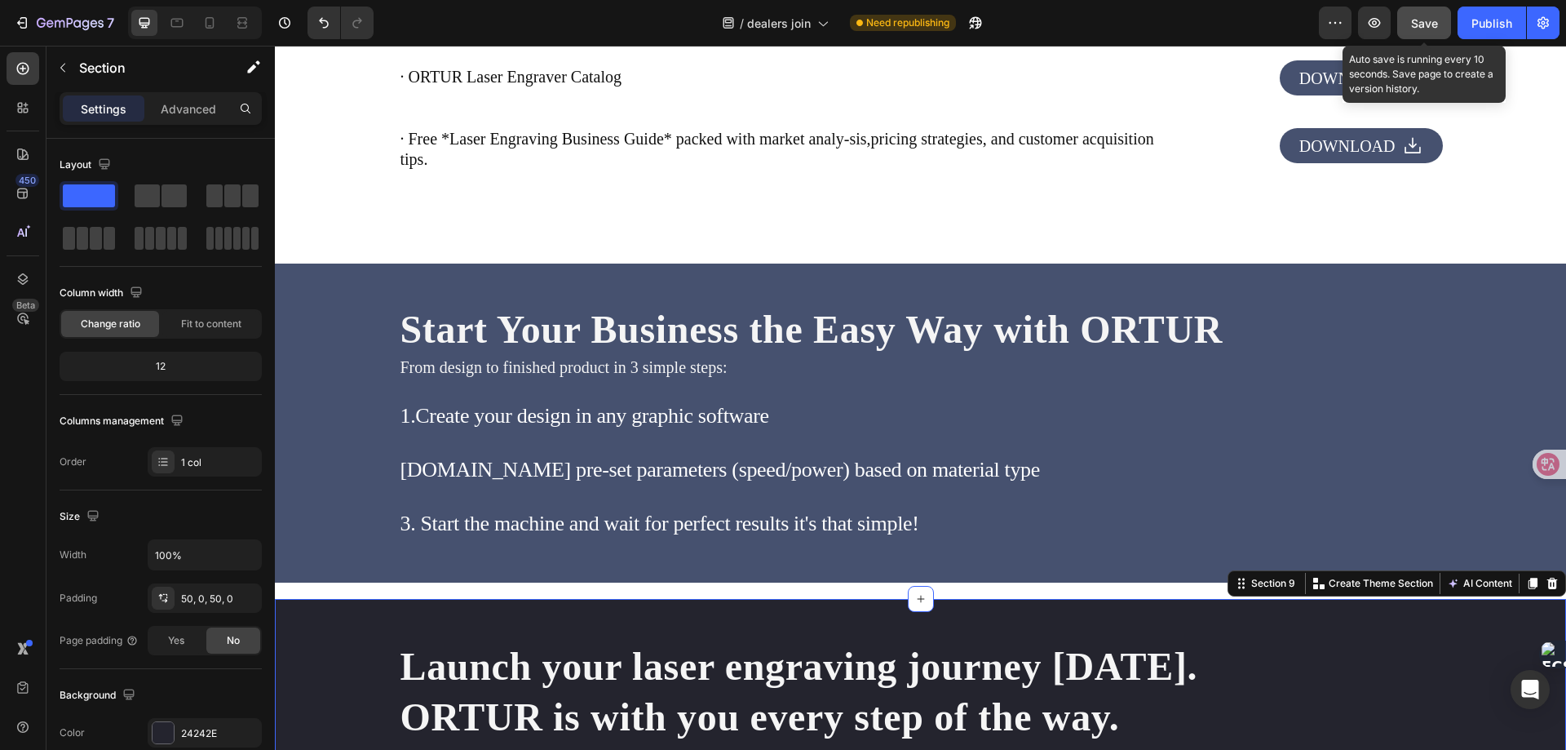
click at [1418, 28] on span "Save" at bounding box center [1424, 23] width 27 height 14
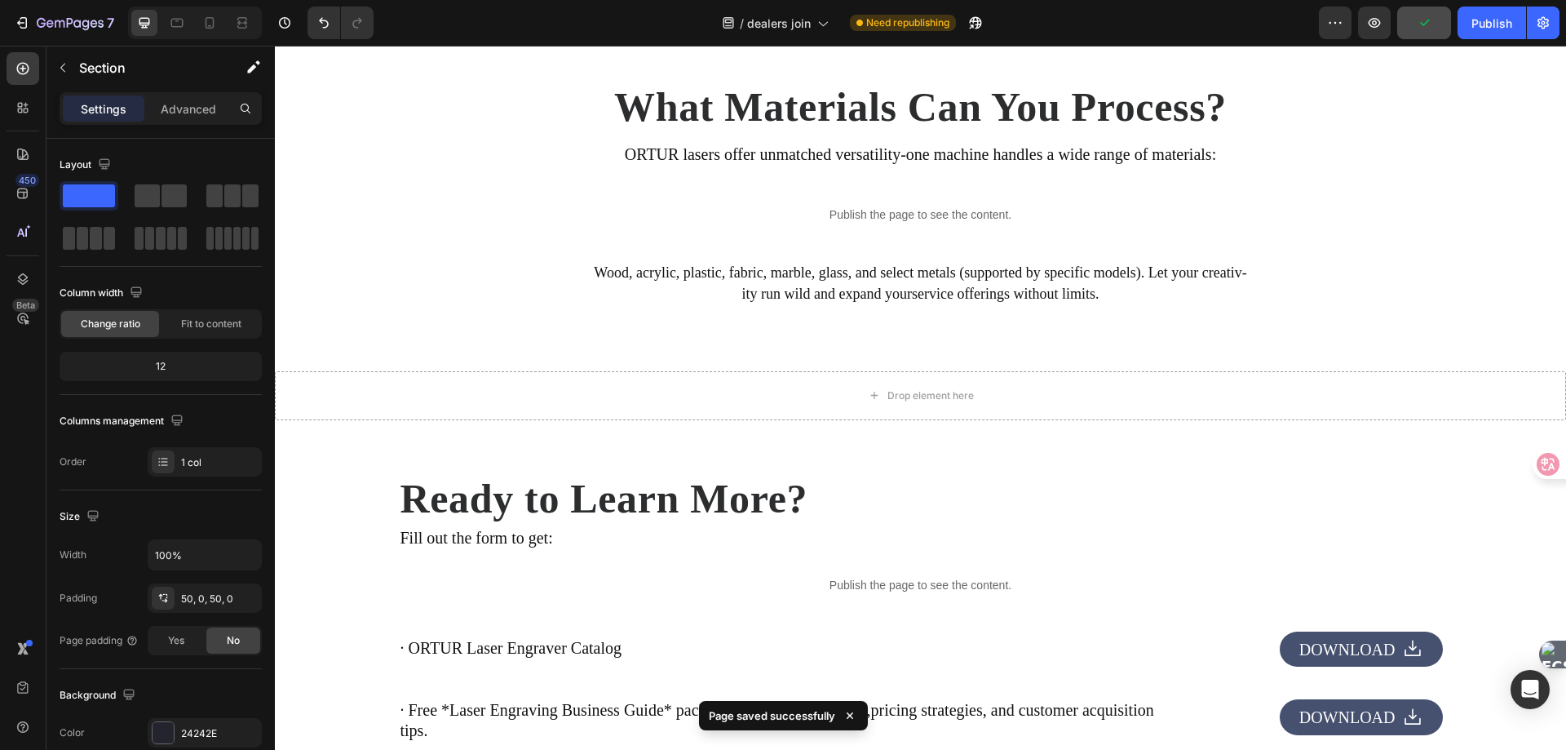
scroll to position [2932, 0]
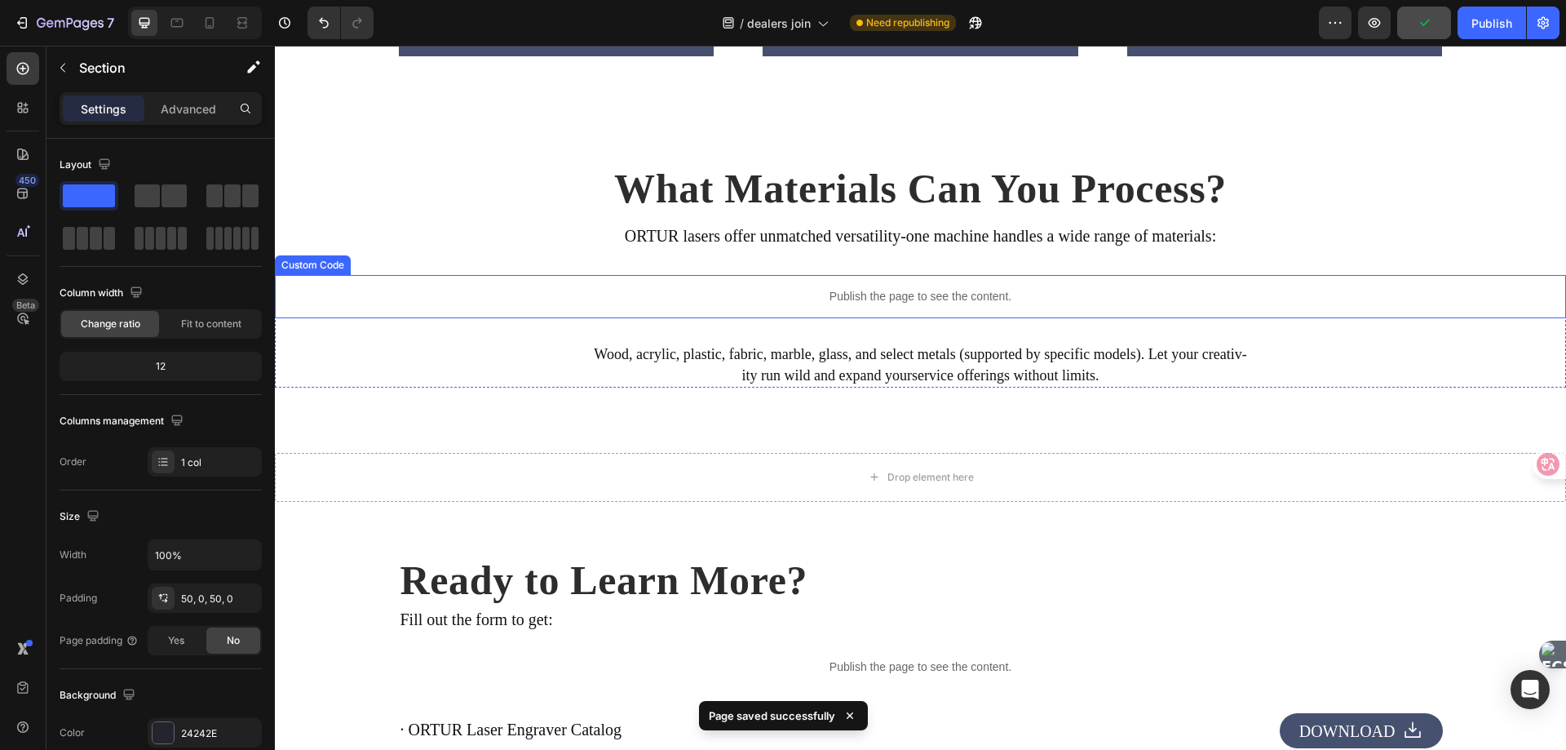
click at [835, 289] on p "Publish the page to see the content." at bounding box center [920, 296] width 1291 height 17
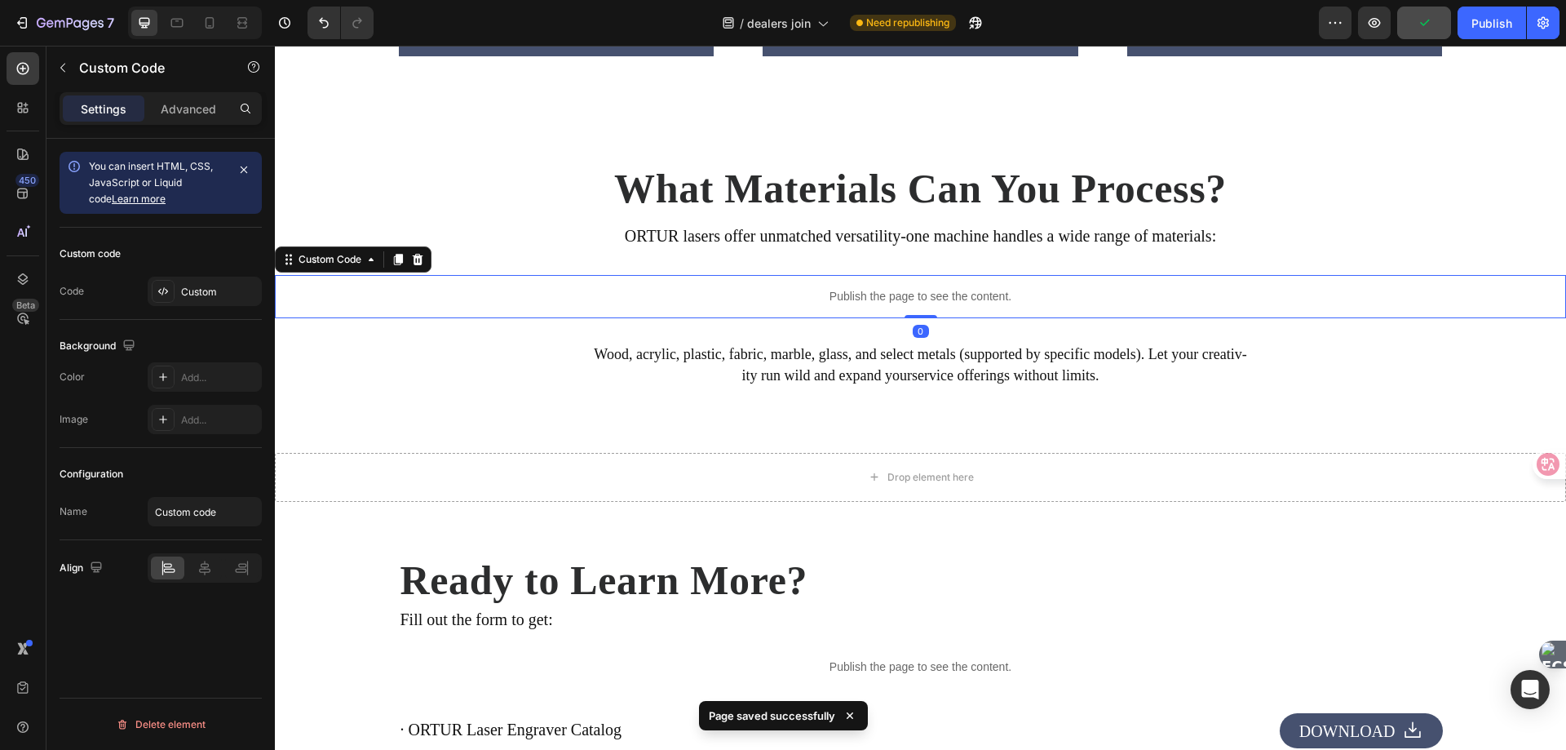
click at [835, 289] on p "Publish the page to see the content." at bounding box center [920, 296] width 1291 height 17
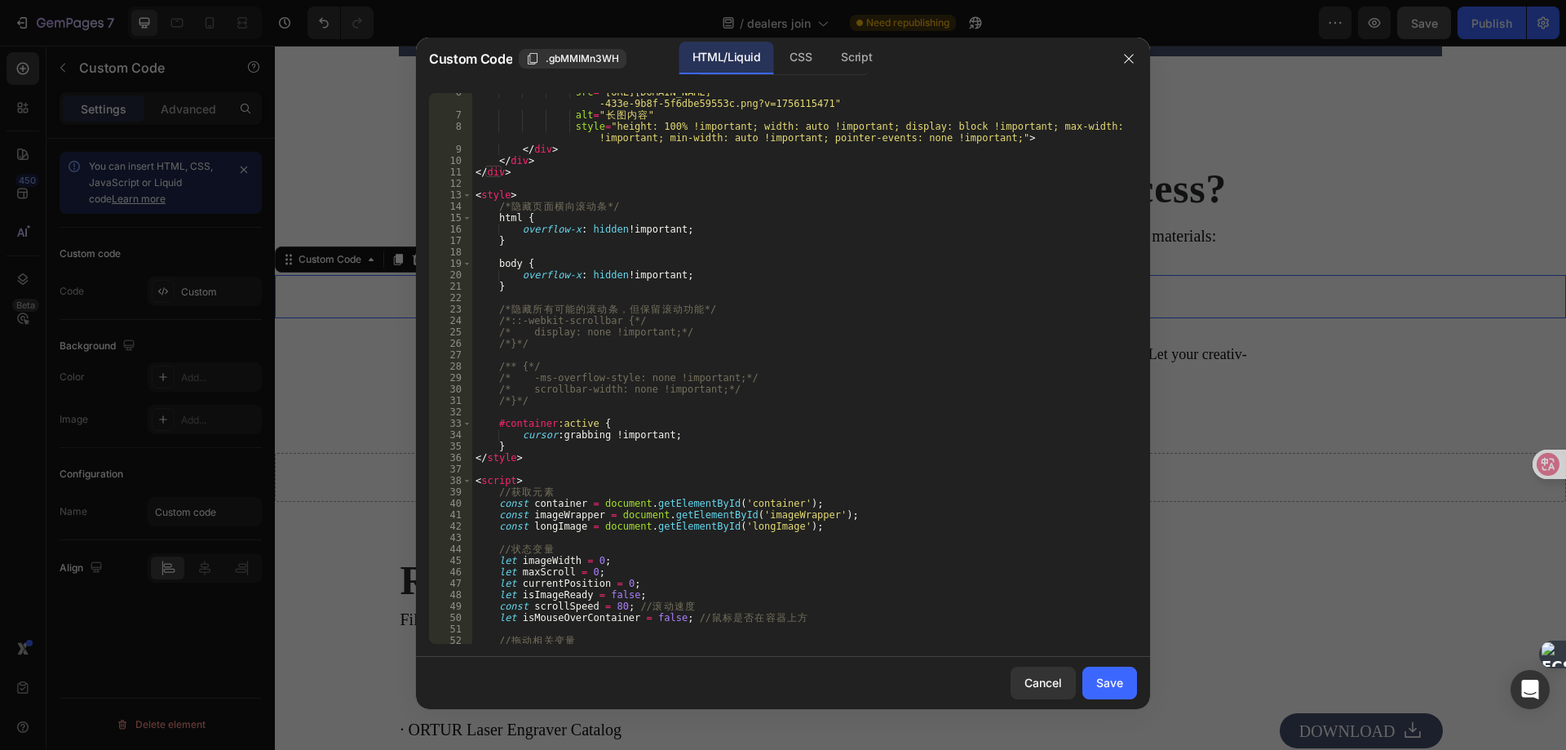
scroll to position [0, 0]
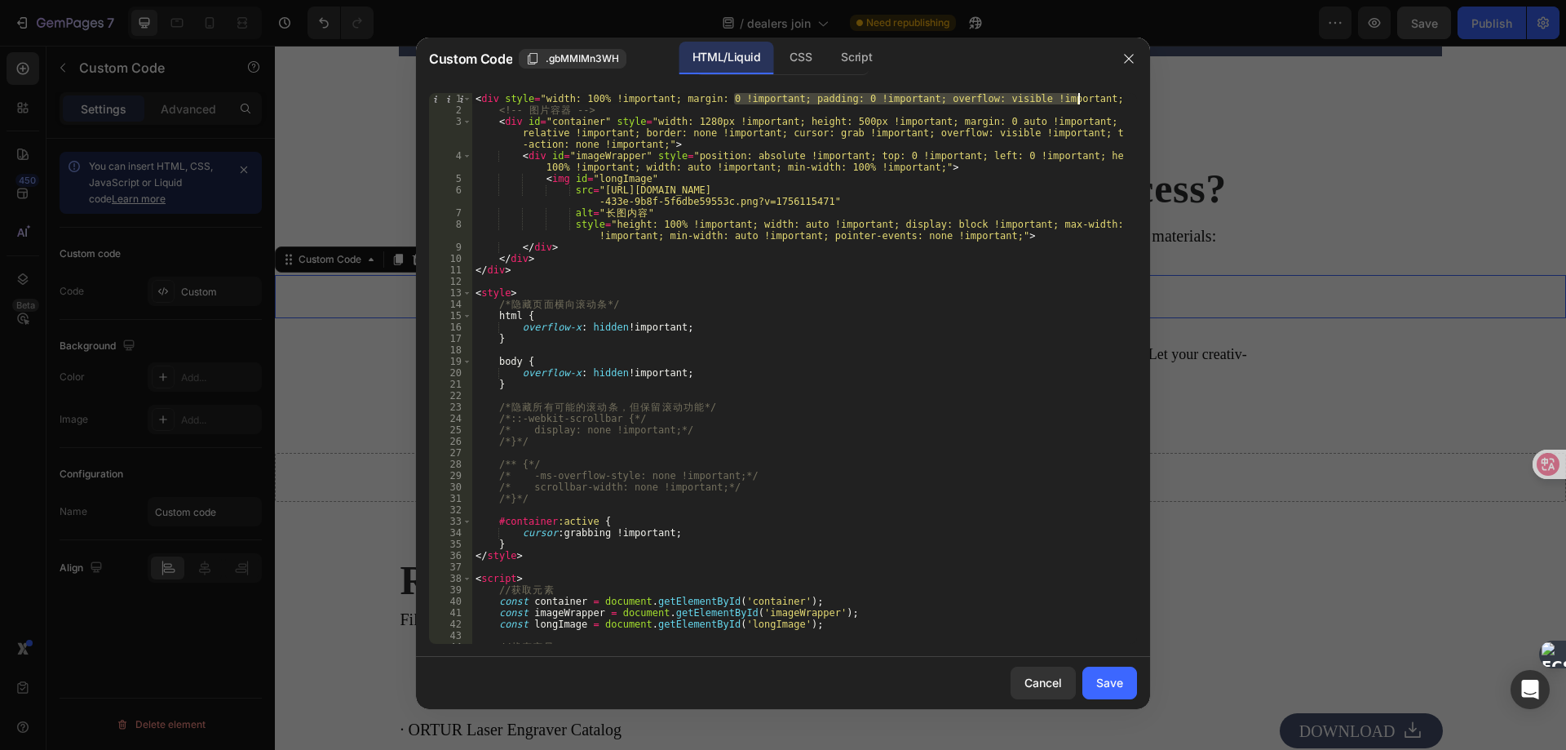
drag, startPoint x: 735, startPoint y: 101, endPoint x: 1190, endPoint y: 98, distance: 455.2
click at [1190, 98] on div "Custom Code .gbMMIMn3WH HTML/Liquid CSS Script <div style="width: 100% !importa…" at bounding box center [783, 375] width 1566 height 750
click at [872, 157] on div "< div style = "width: 100% !important; margin: 0 !important; padding: 0 !import…" at bounding box center [797, 379] width 651 height 573
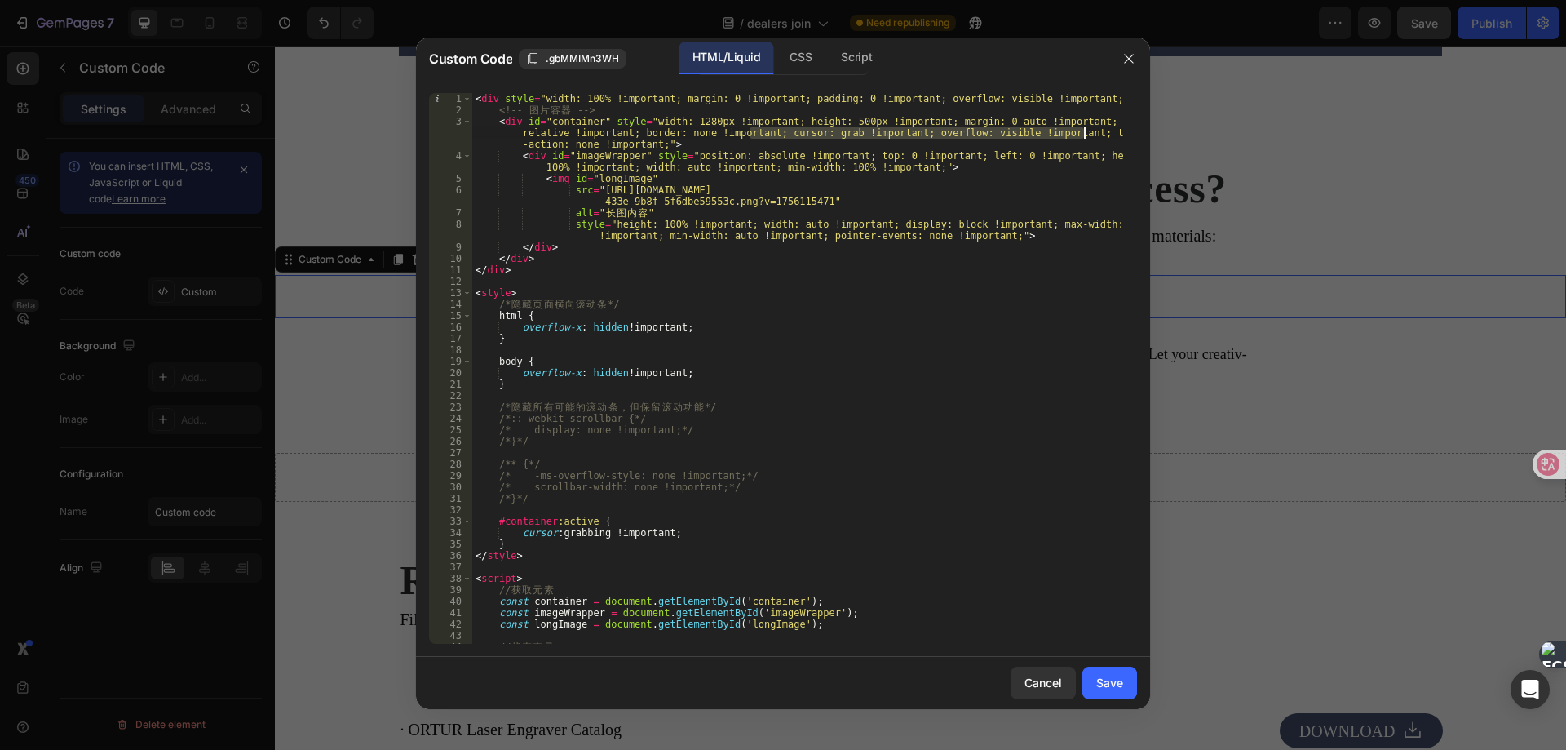
drag, startPoint x: 750, startPoint y: 130, endPoint x: 1307, endPoint y: 122, distance: 557.2
click at [1307, 122] on div "Custom Code .gbMMIMn3WH HTML/Liquid CSS Script <div id="imageWrapper" style="po…" at bounding box center [783, 375] width 1566 height 750
click at [927, 193] on div "< div style = "width: 100% !important; margin: 0 !important; padding: 0 !import…" at bounding box center [797, 379] width 651 height 573
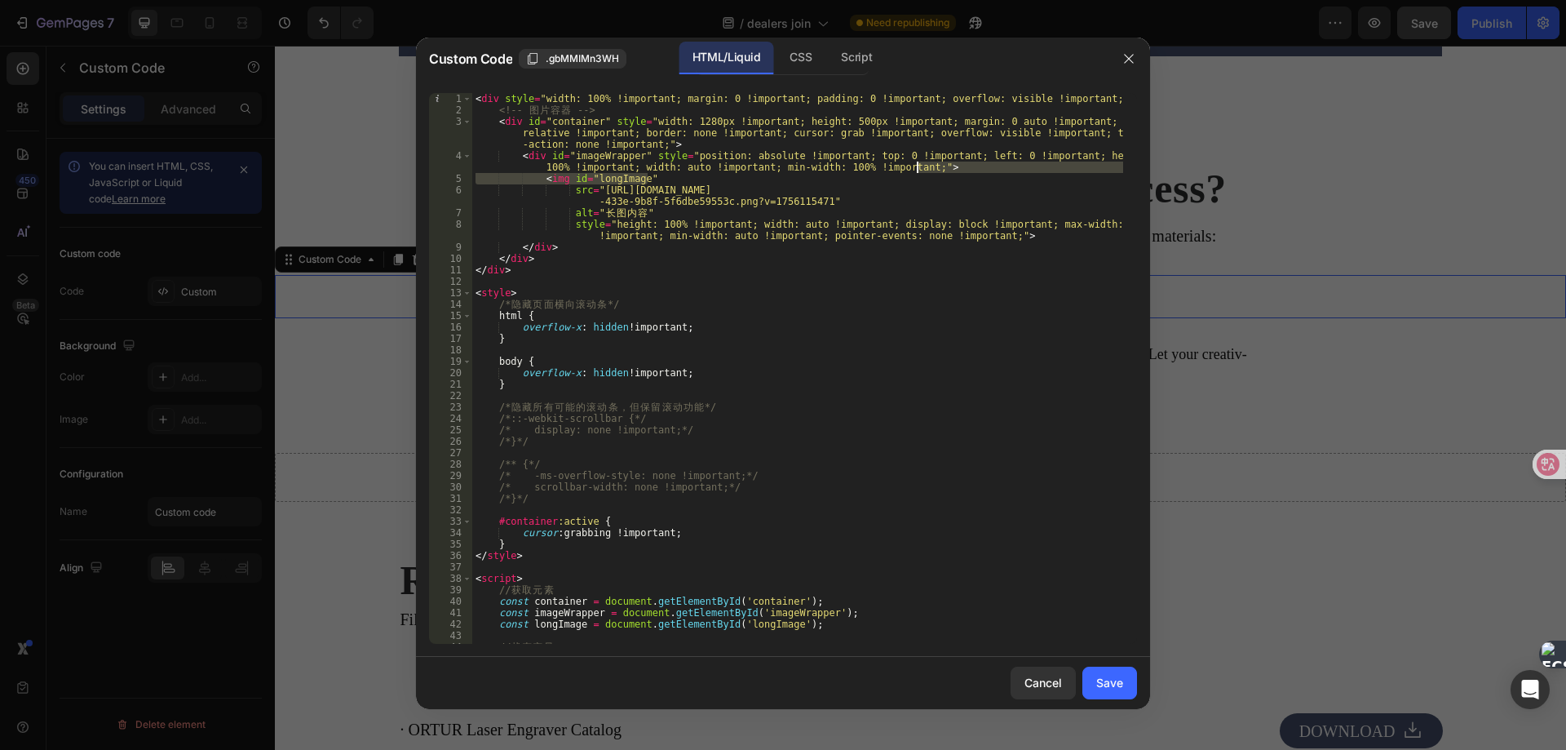
drag, startPoint x: 850, startPoint y: 175, endPoint x: 1252, endPoint y: 171, distance: 402.2
click at [1252, 171] on div "Custom Code .gbMMIMn3WH HTML/Liquid CSS Script src="[URL][DOMAIN_NAME]" 1 2 3 4…" at bounding box center [783, 375] width 1566 height 750
click at [716, 195] on div "< div style = "width: 100% !important; margin: 0 !important; padding: 0 !import…" at bounding box center [797, 379] width 651 height 573
type textarea "src="[URL][DOMAIN_NAME]""
drag, startPoint x: 1103, startPoint y: 679, endPoint x: 1115, endPoint y: 649, distance: 31.8
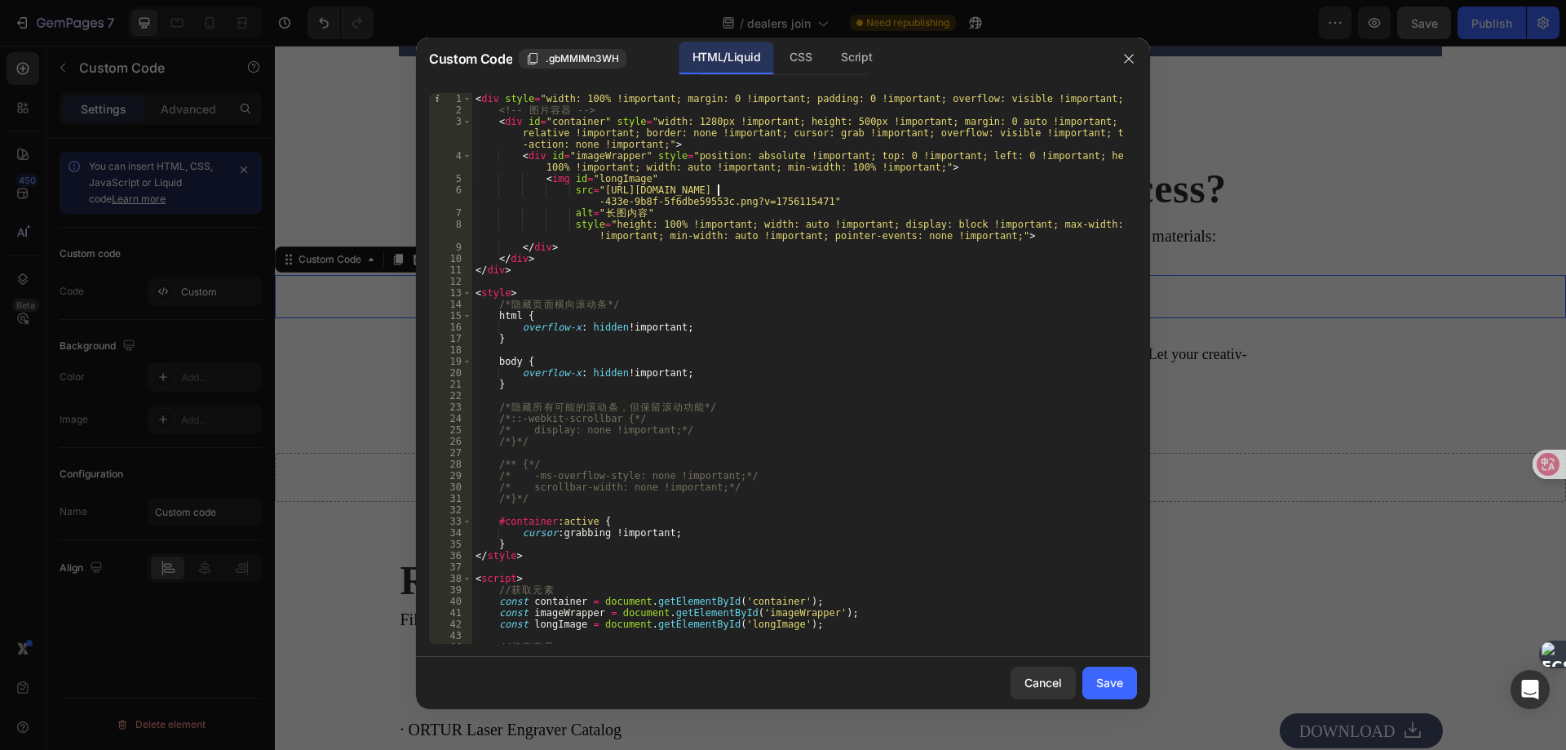
click at [1103, 679] on div "Save" at bounding box center [1109, 682] width 27 height 17
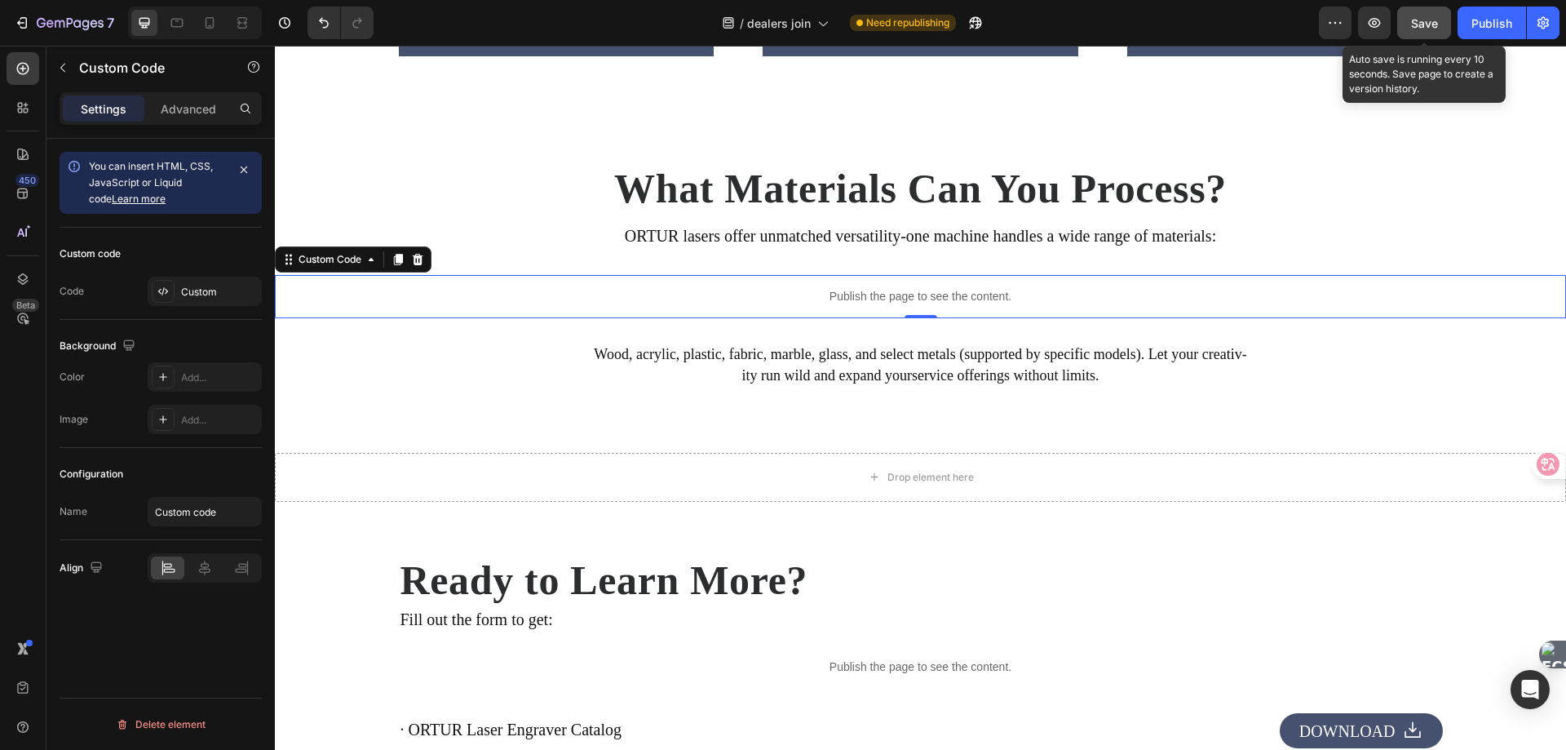
click at [1424, 25] on span "Save" at bounding box center [1424, 23] width 27 height 14
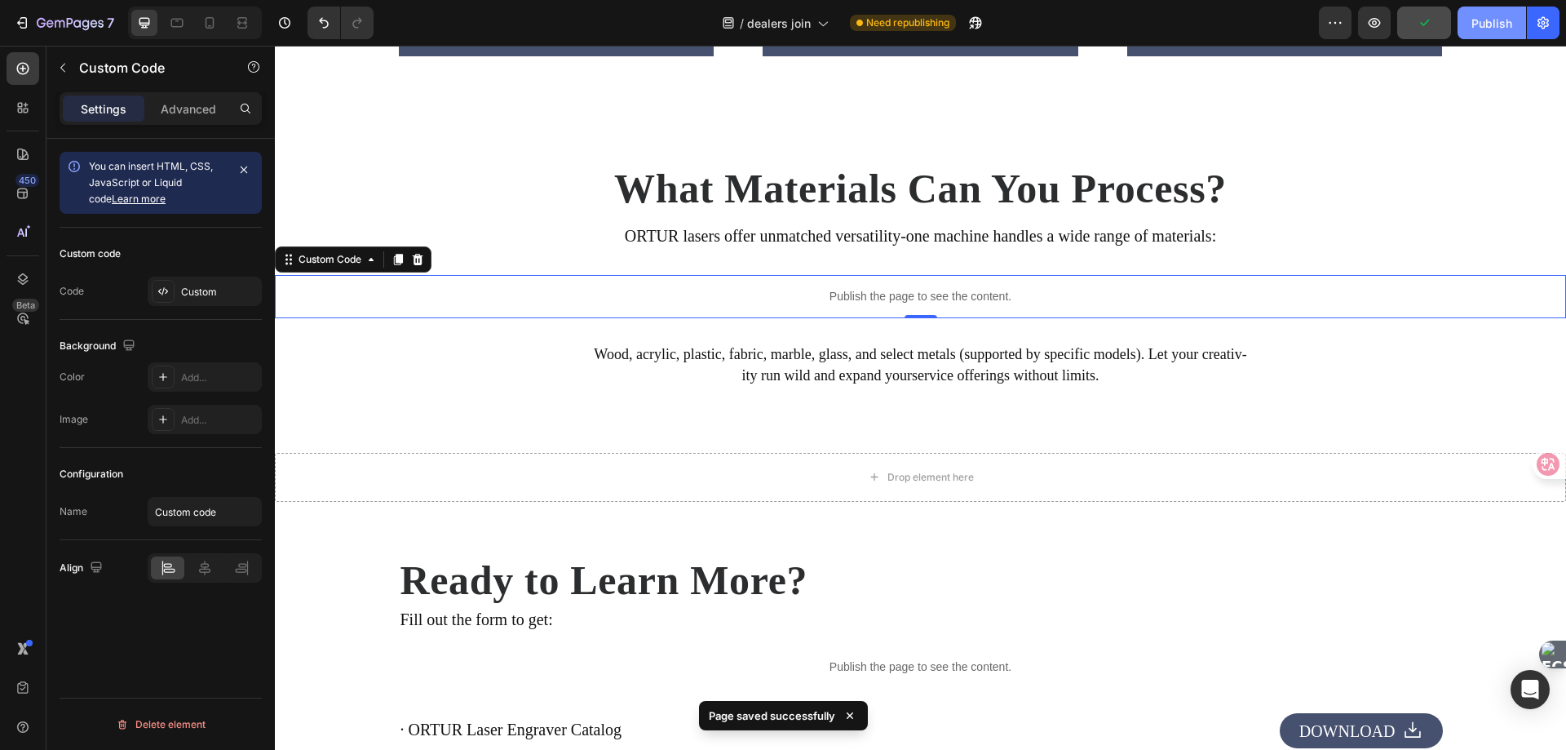
click at [1492, 24] on div "Publish" at bounding box center [1492, 23] width 41 height 17
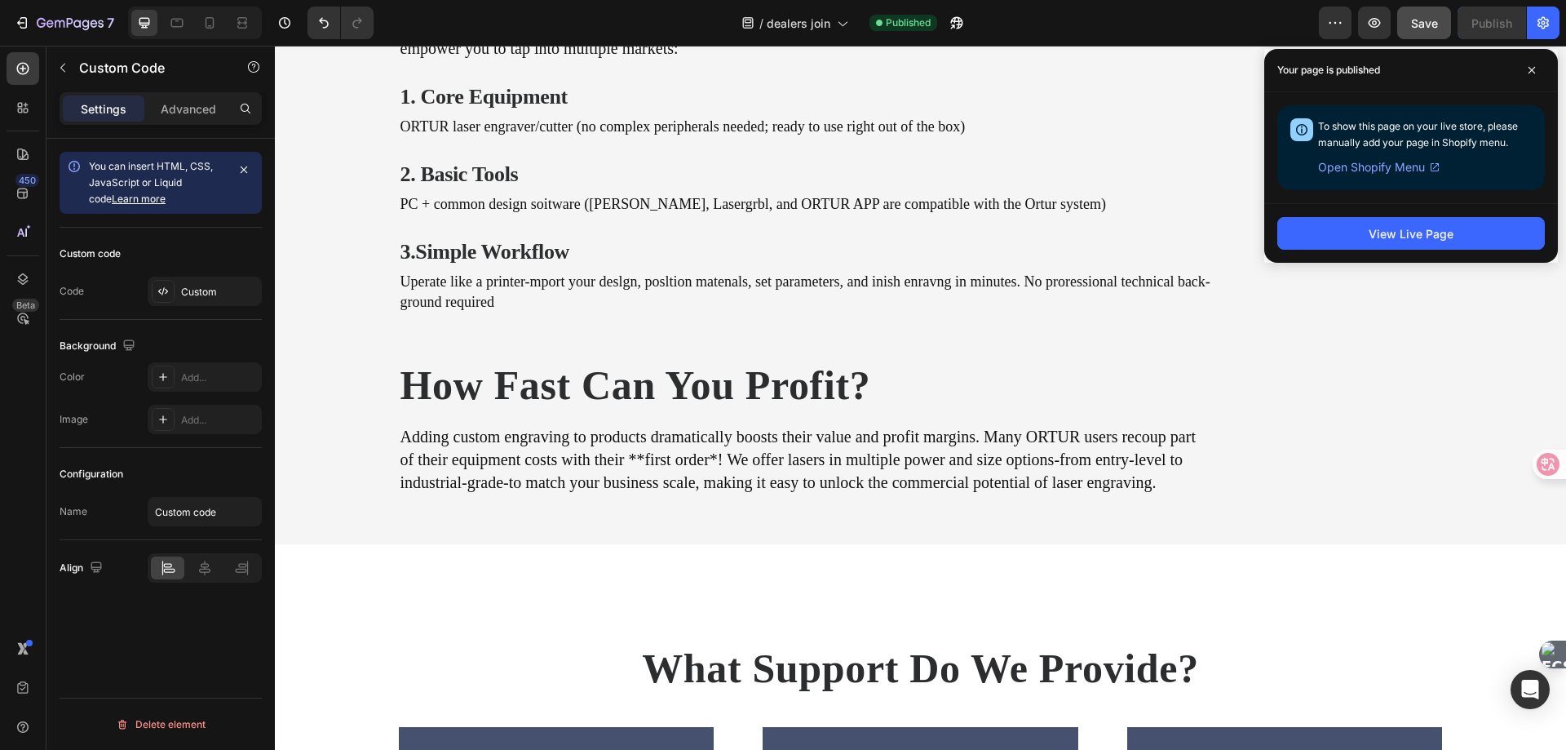
scroll to position [2116, 0]
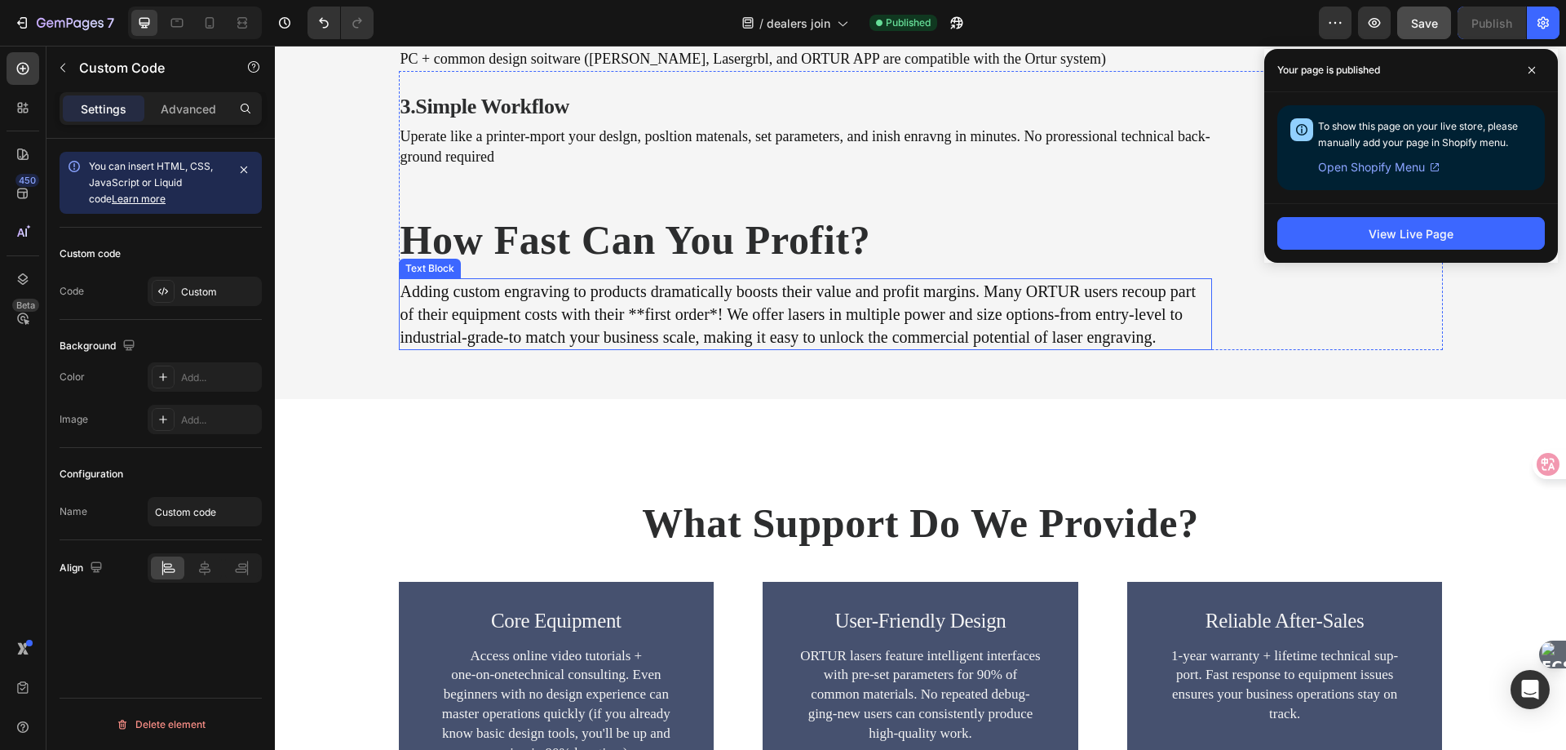
click at [1056, 314] on p "of their equipment costs with their **first order*! We offer lasers in multiple…" at bounding box center [806, 314] width 810 height 23
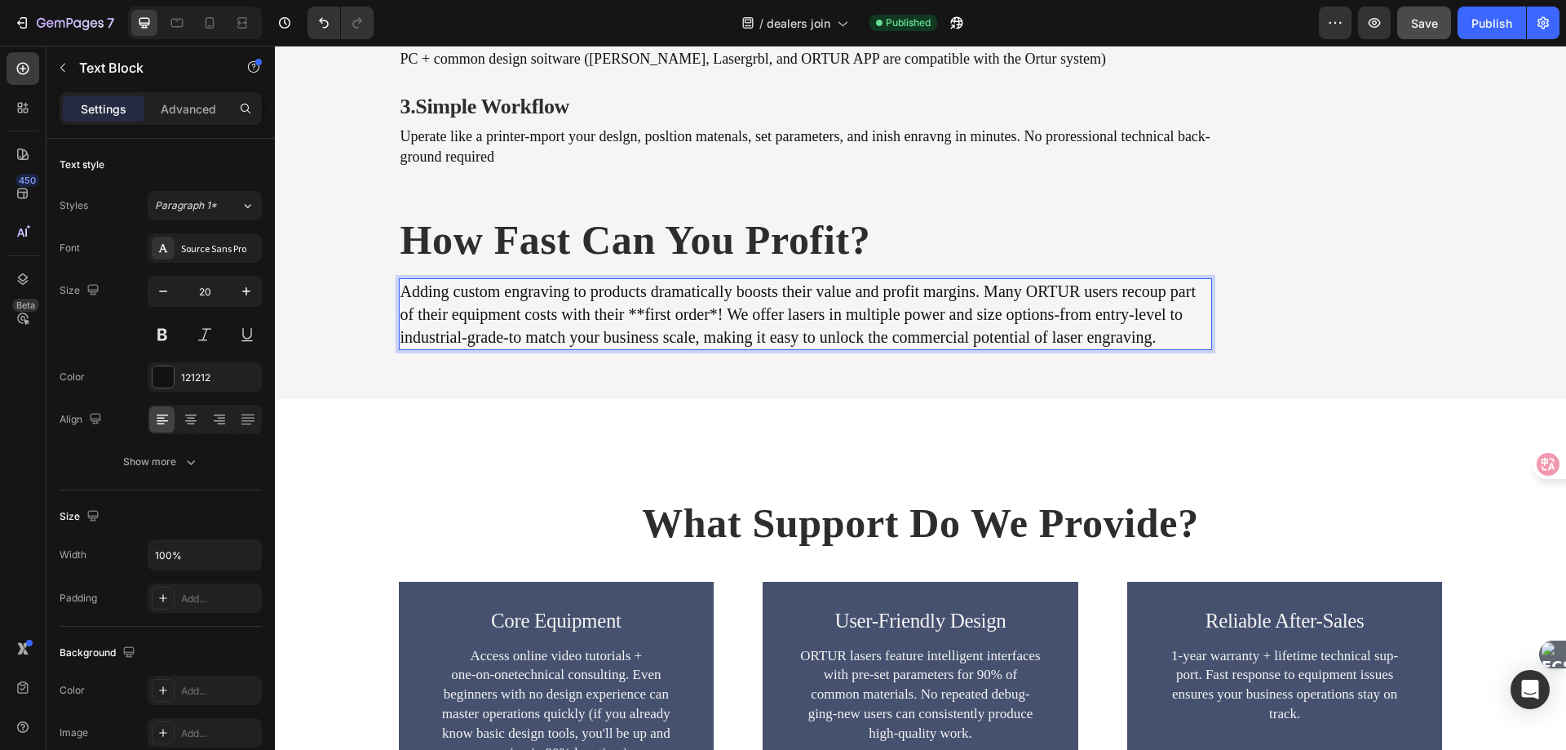
click at [1211, 312] on p "of their equipment costs with their **first order*! We offer lasers in multiple…" at bounding box center [806, 314] width 810 height 23
click at [1211, 316] on p "of their equipment costs with their **first order*! We offer lasers in multiple…" at bounding box center [806, 314] width 810 height 23
click at [401, 312] on p "of their equipment costs with their **first order*! We offer lasers in multiple…" at bounding box center [806, 314] width 810 height 23
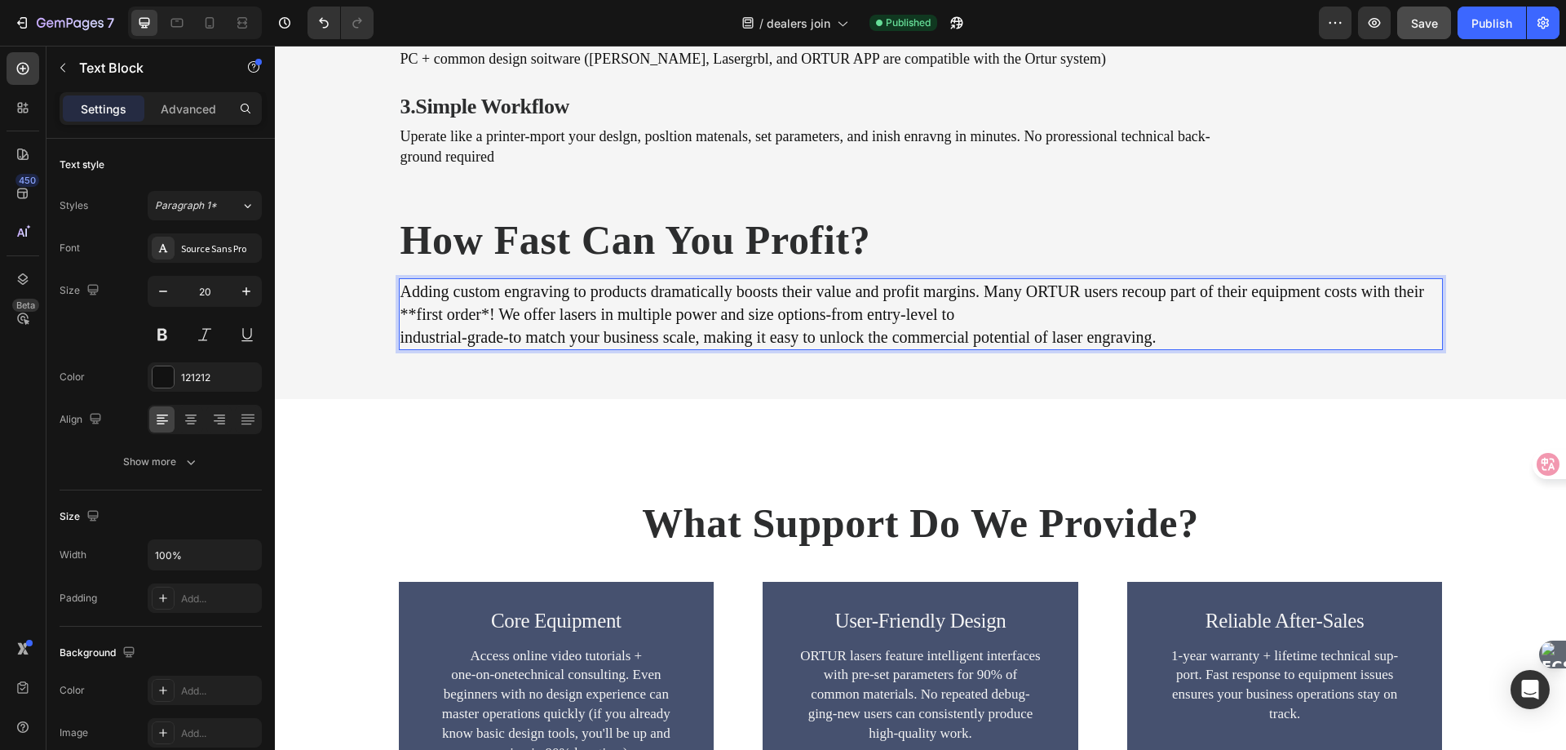
drag, startPoint x: 394, startPoint y: 333, endPoint x: 449, endPoint y: 328, distance: 55.7
click at [401, 334] on p "industrial-grade-to match your business scale, making it easy to unlock the com…" at bounding box center [921, 336] width 1041 height 23
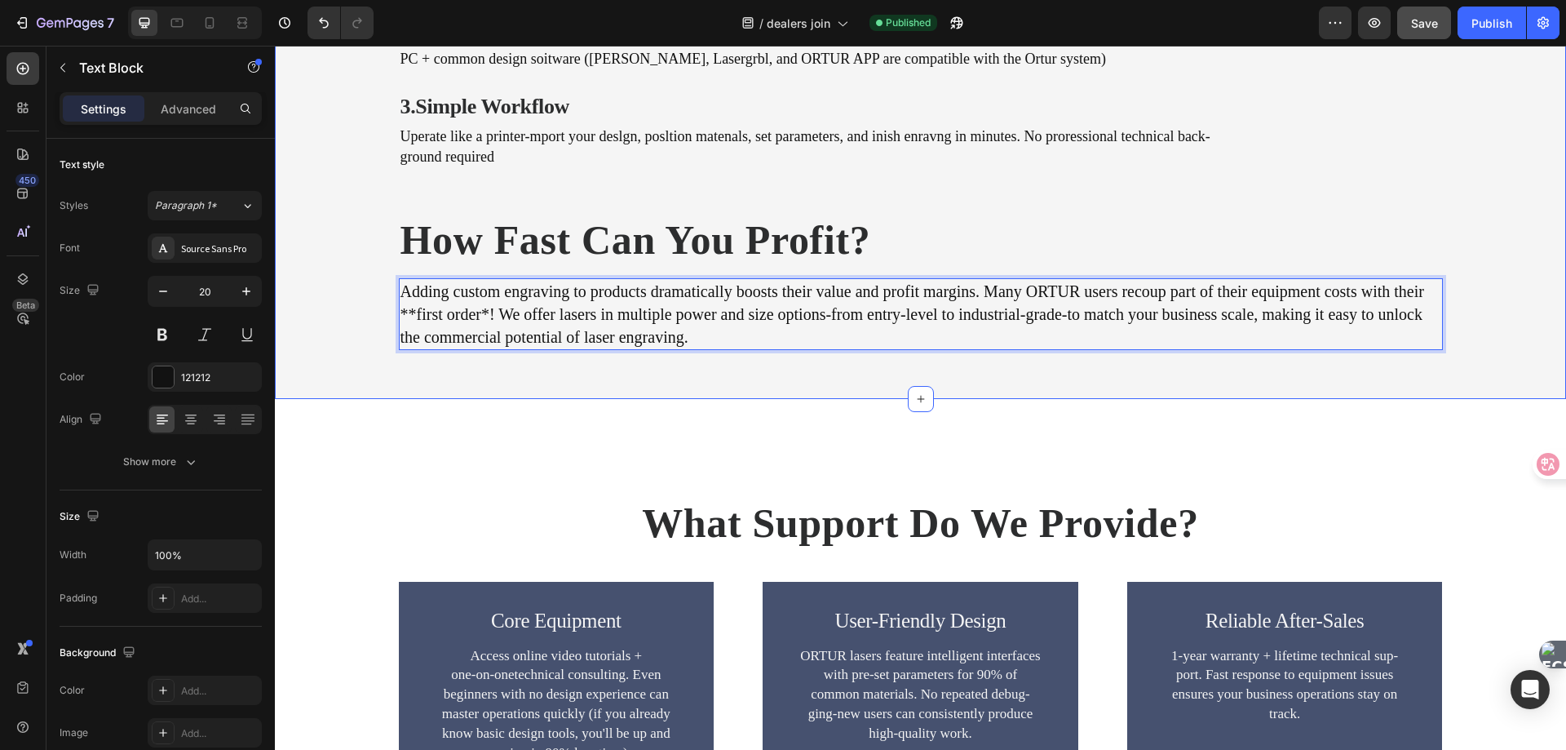
click at [1026, 372] on div "What you Need to Get Started Heading From personalized customization to batch p…" at bounding box center [920, 86] width 1291 height 626
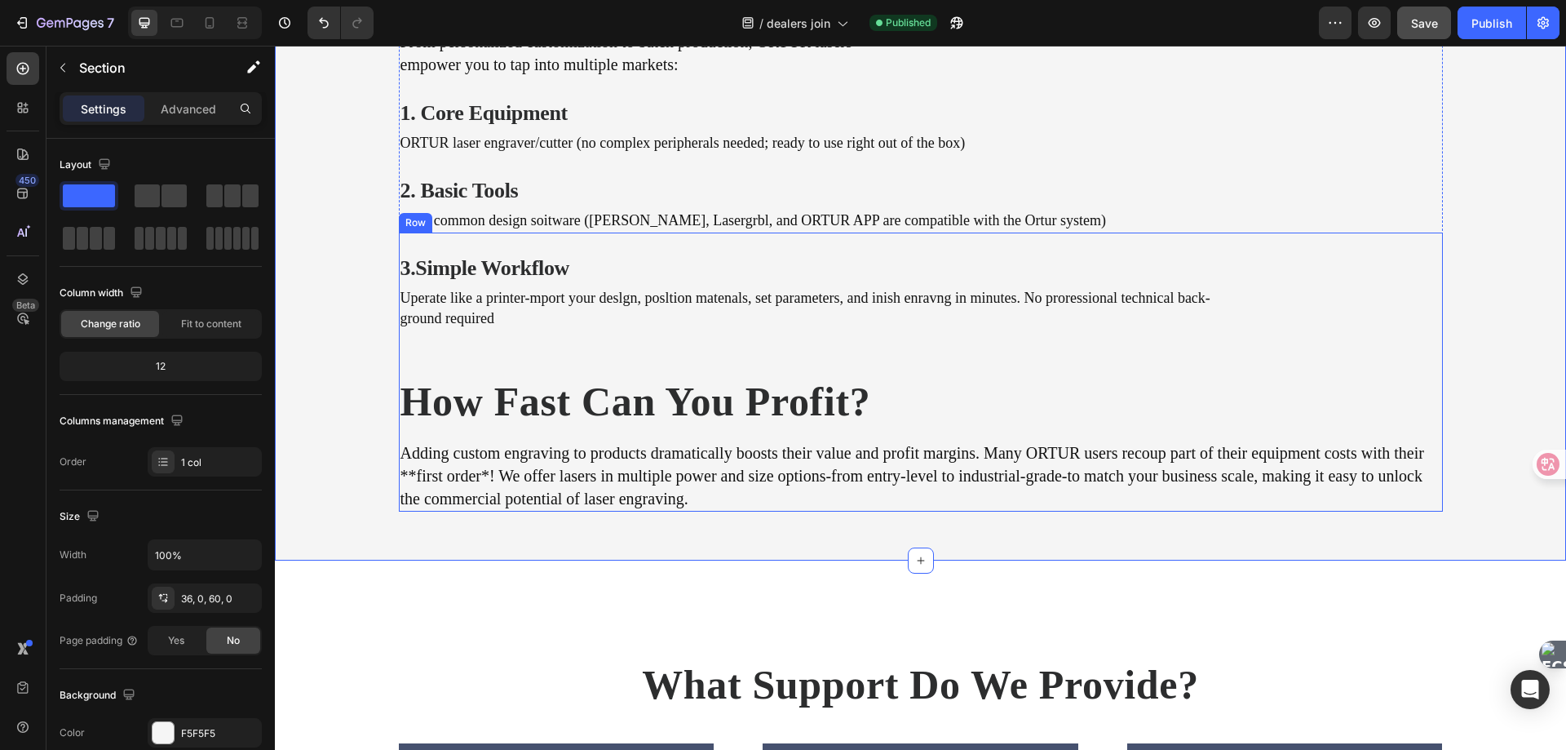
scroll to position [1953, 0]
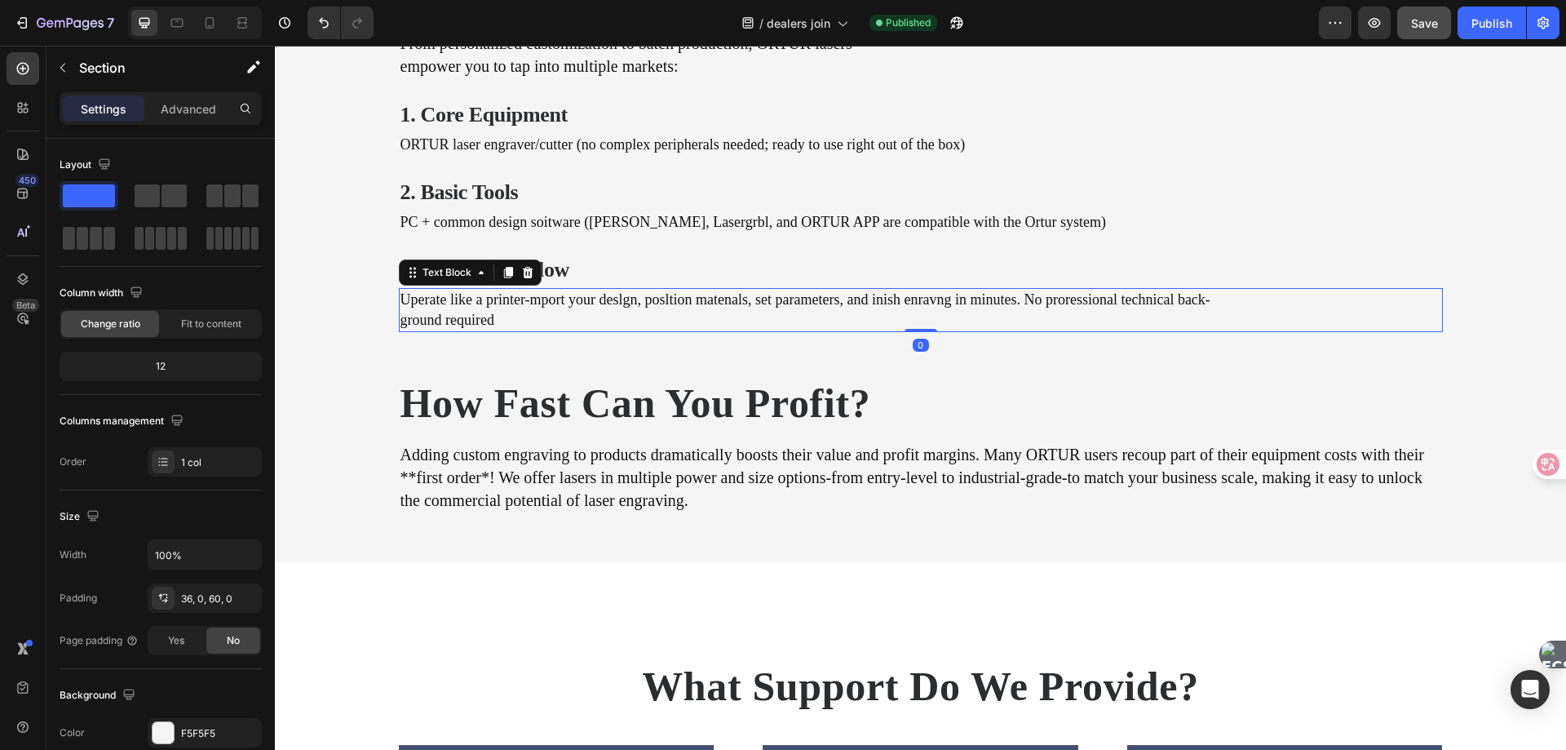
click at [401, 325] on p "ground required" at bounding box center [921, 320] width 1041 height 20
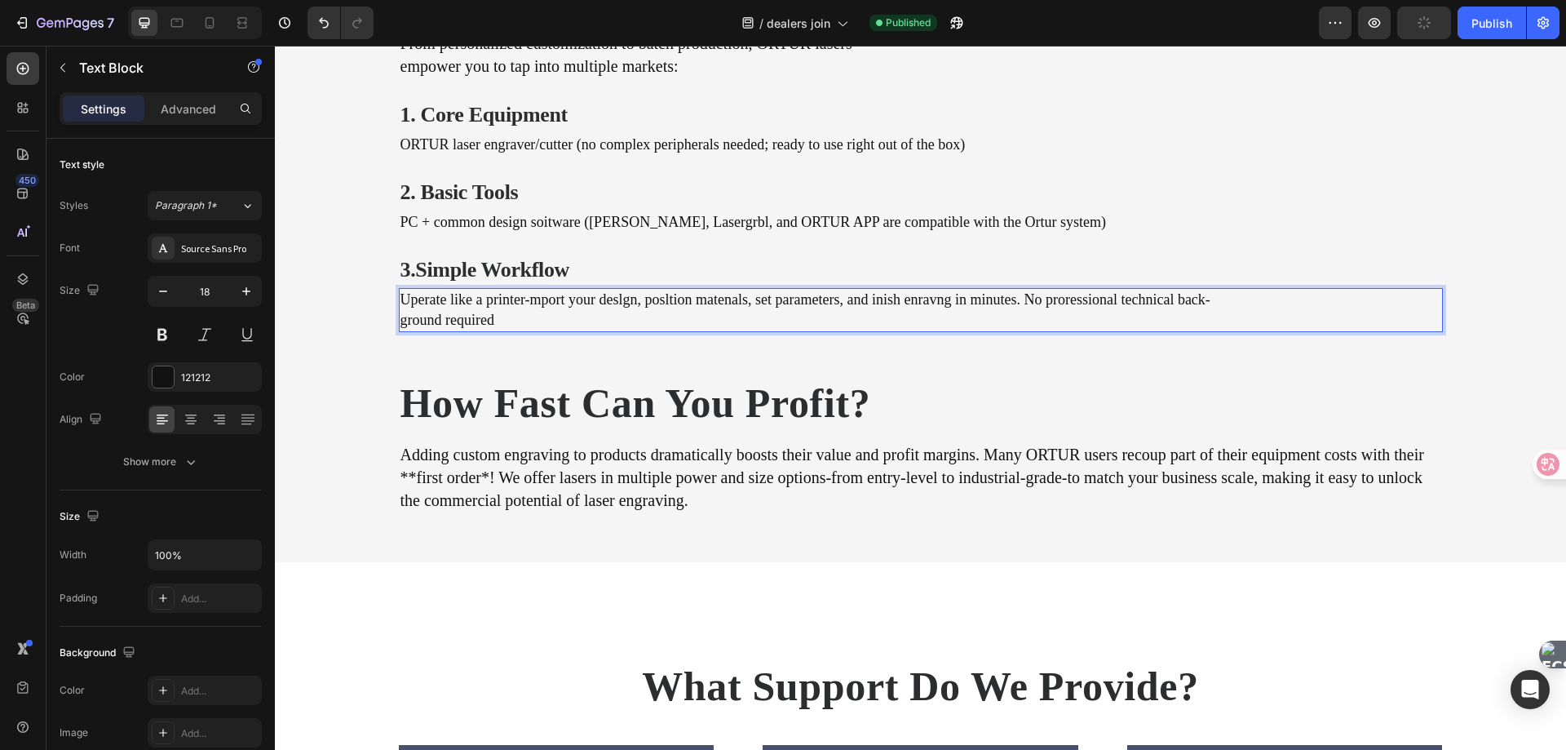
click at [401, 325] on p "ground required" at bounding box center [921, 320] width 1041 height 20
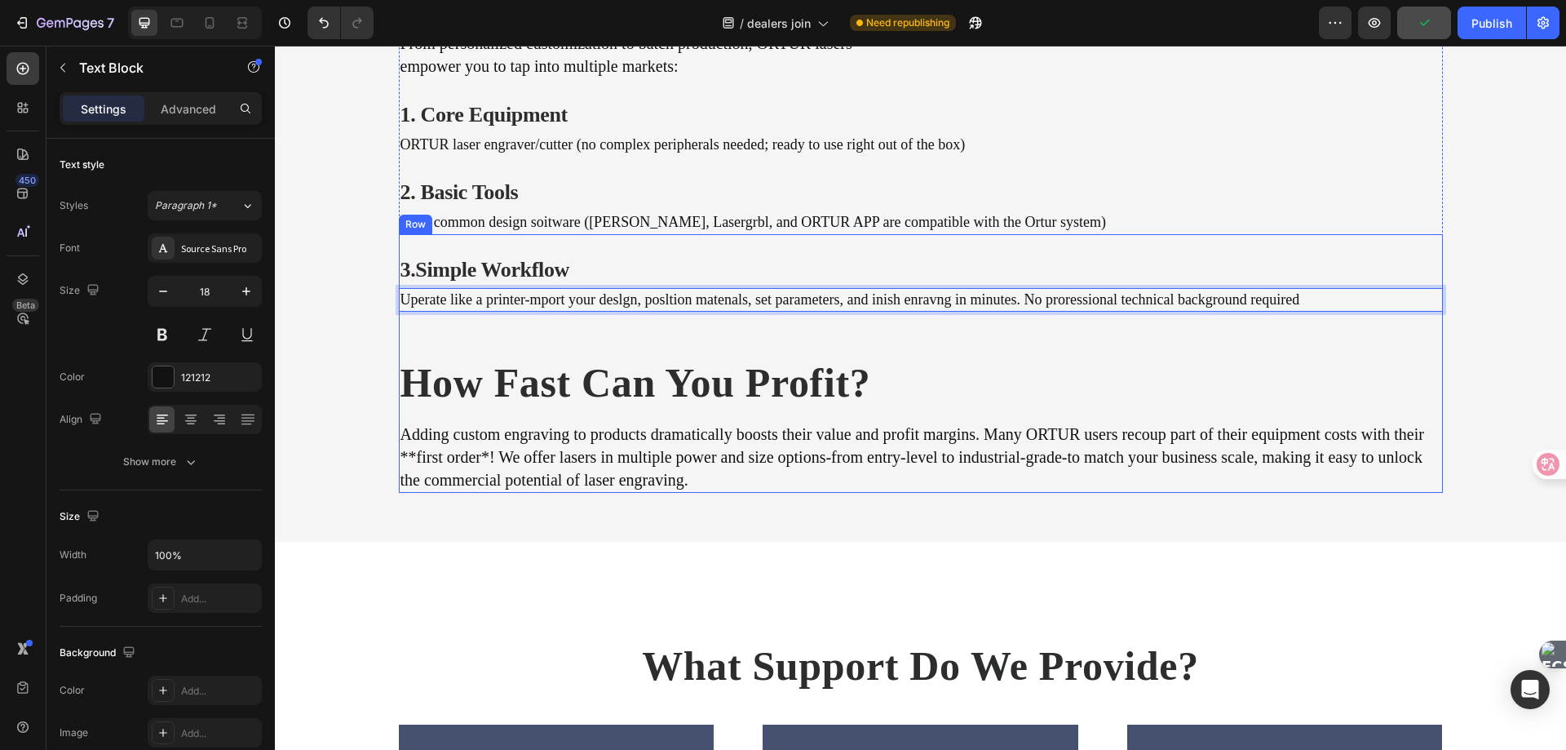
click at [560, 336] on div "3.Simple Workflow Heading Uperate like a printer-mport your deslgn, posltion ma…" at bounding box center [921, 363] width 1044 height 259
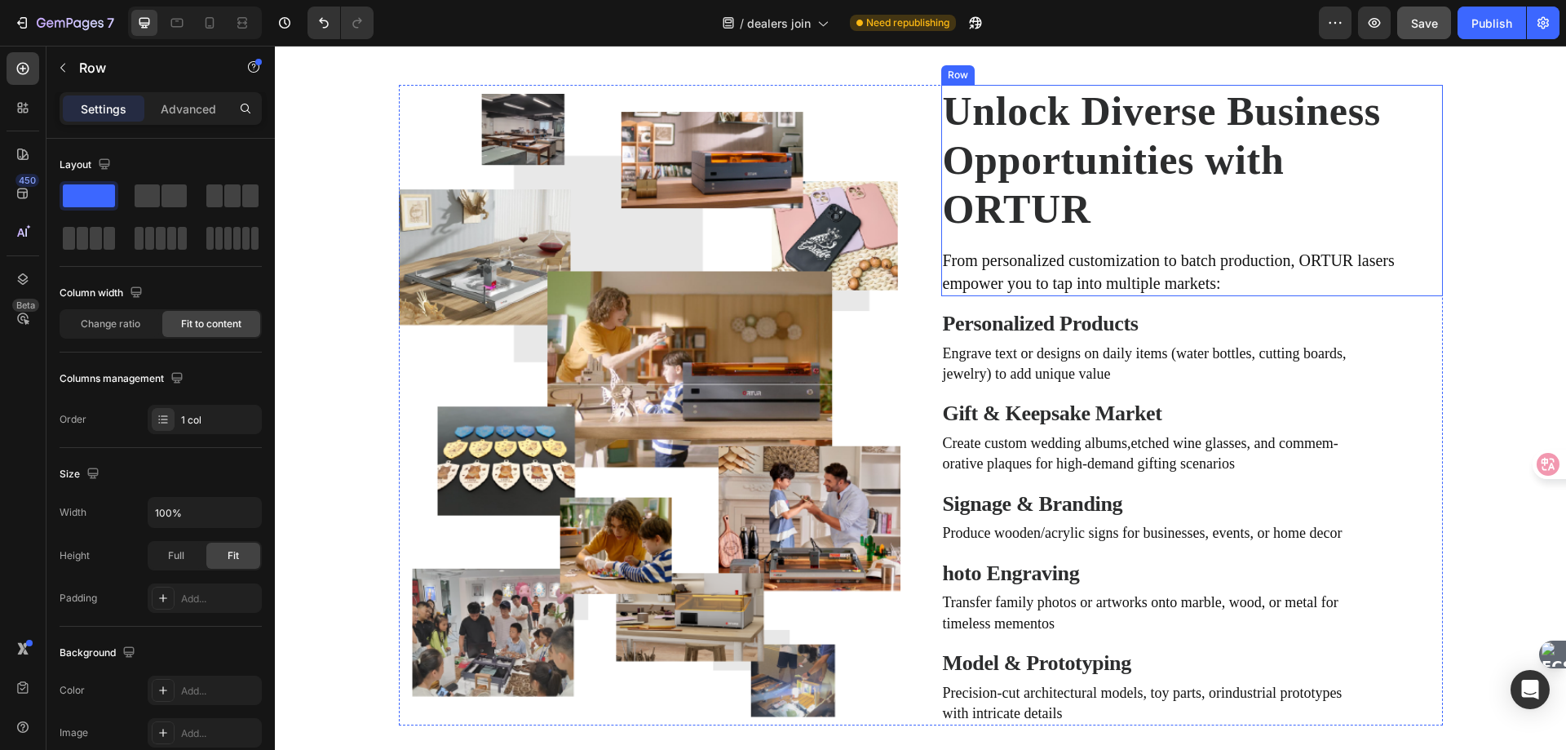
scroll to position [961, 0]
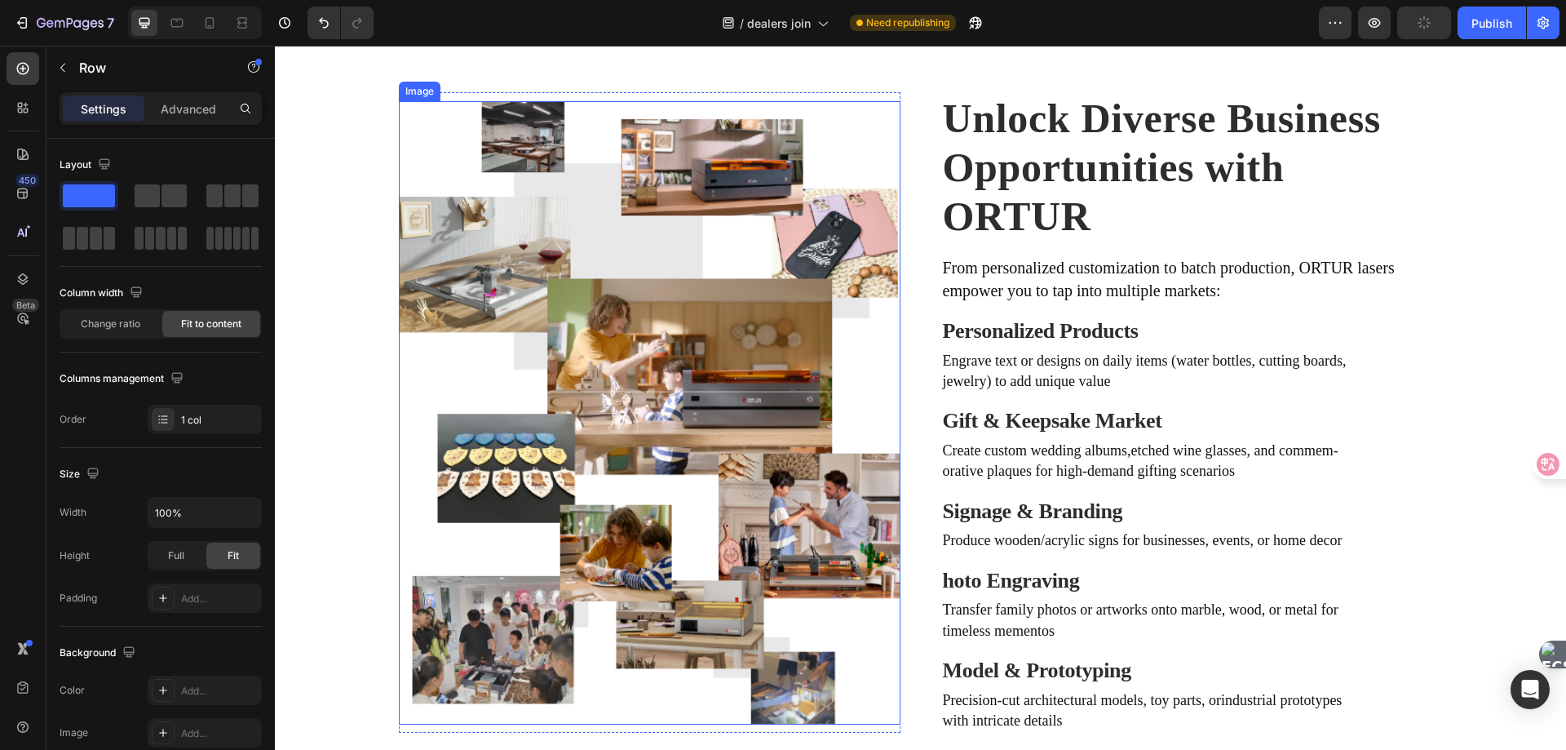
click at [799, 383] on img at bounding box center [650, 412] width 502 height 623
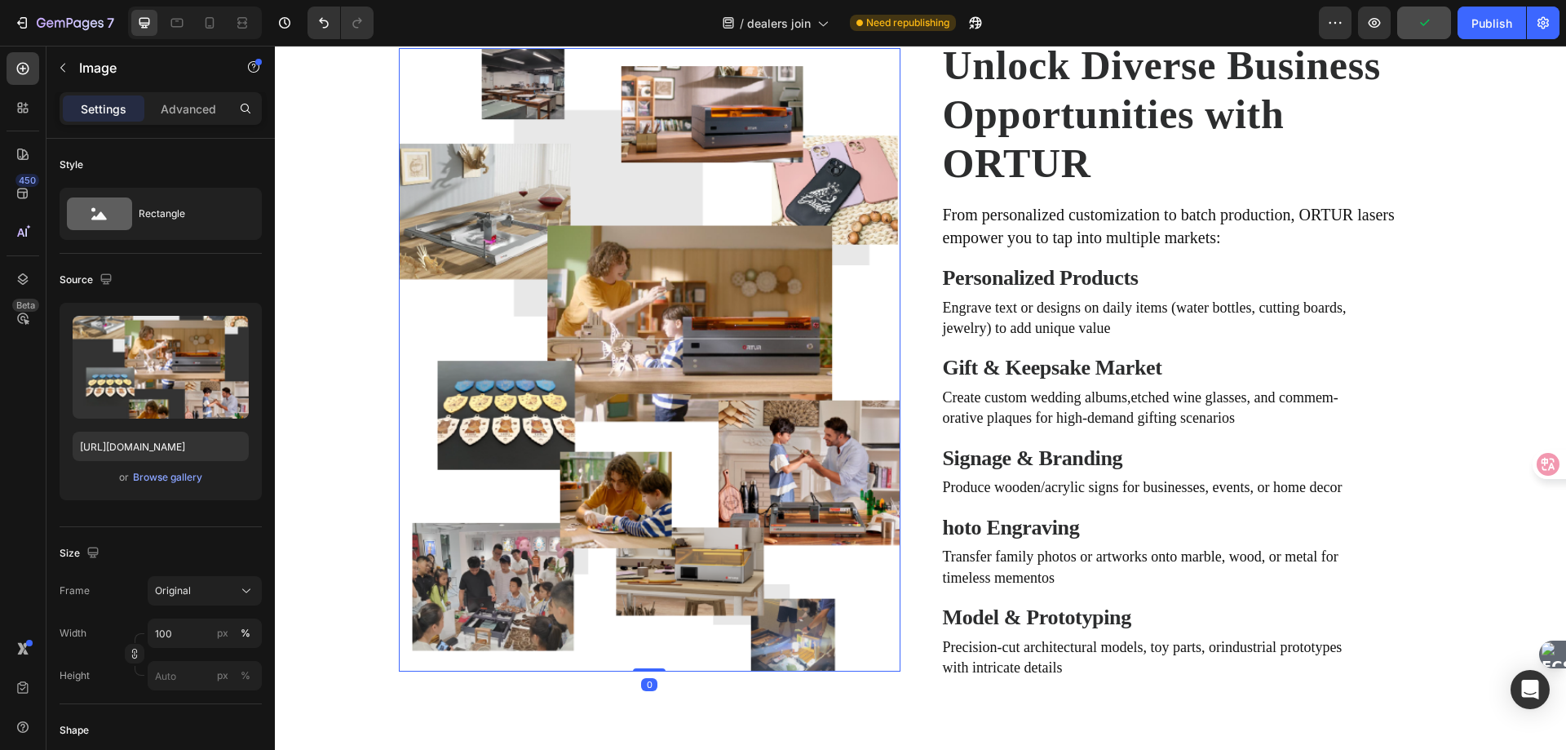
scroll to position [1043, 0]
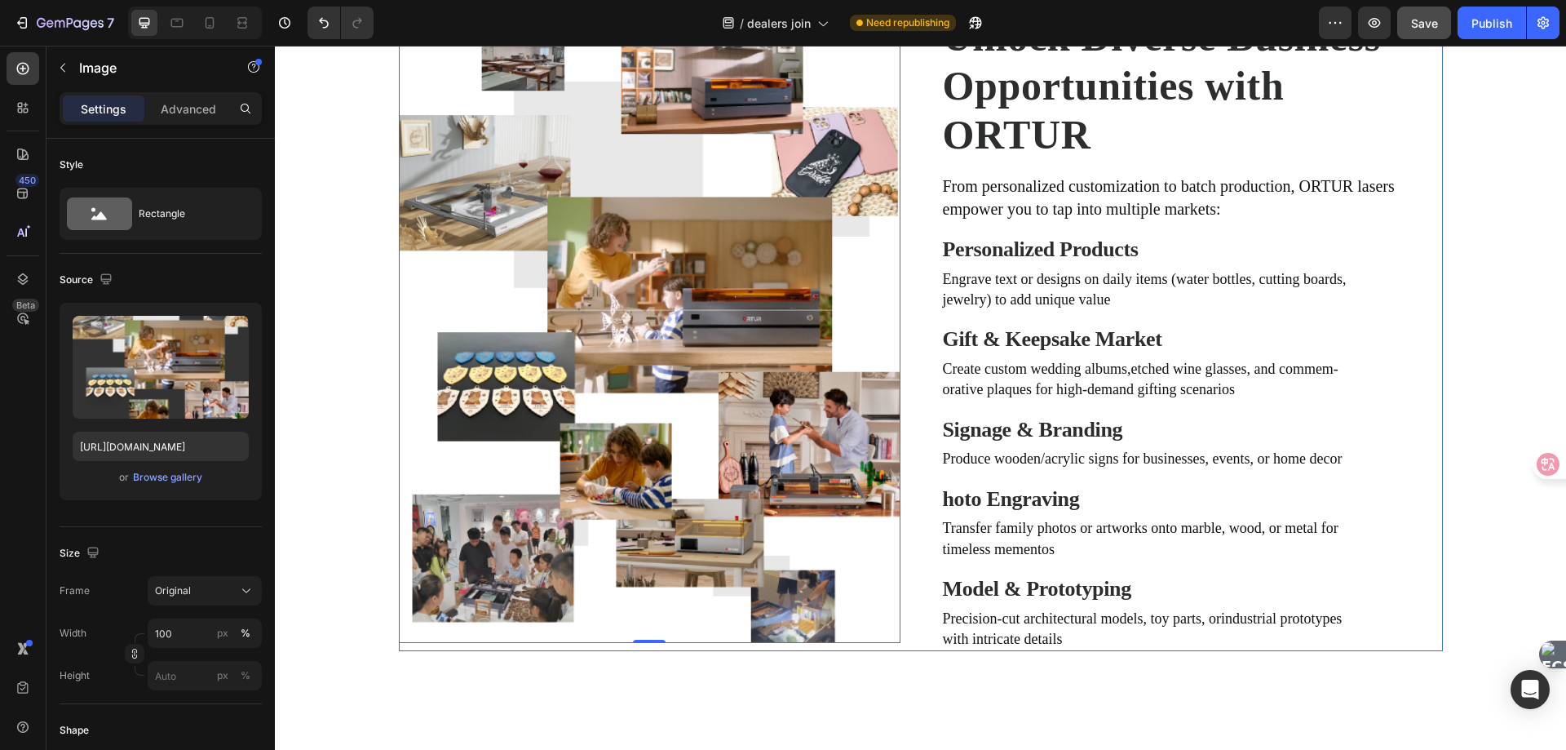
click at [903, 318] on div "Image 0 Row Unlock Diverse Business Opportunities with ORTUR Heading From perso…" at bounding box center [921, 331] width 1044 height 640
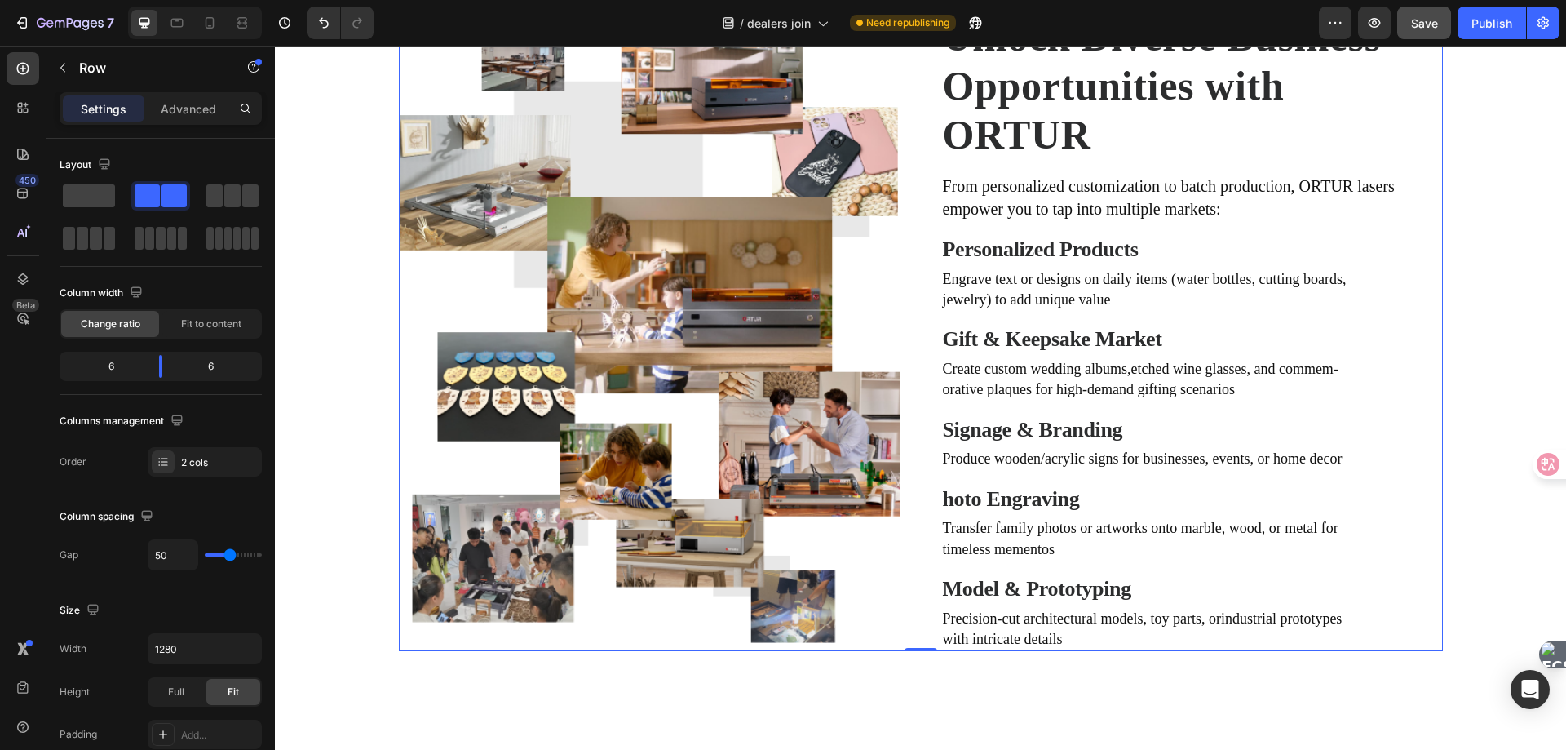
scroll to position [879, 0]
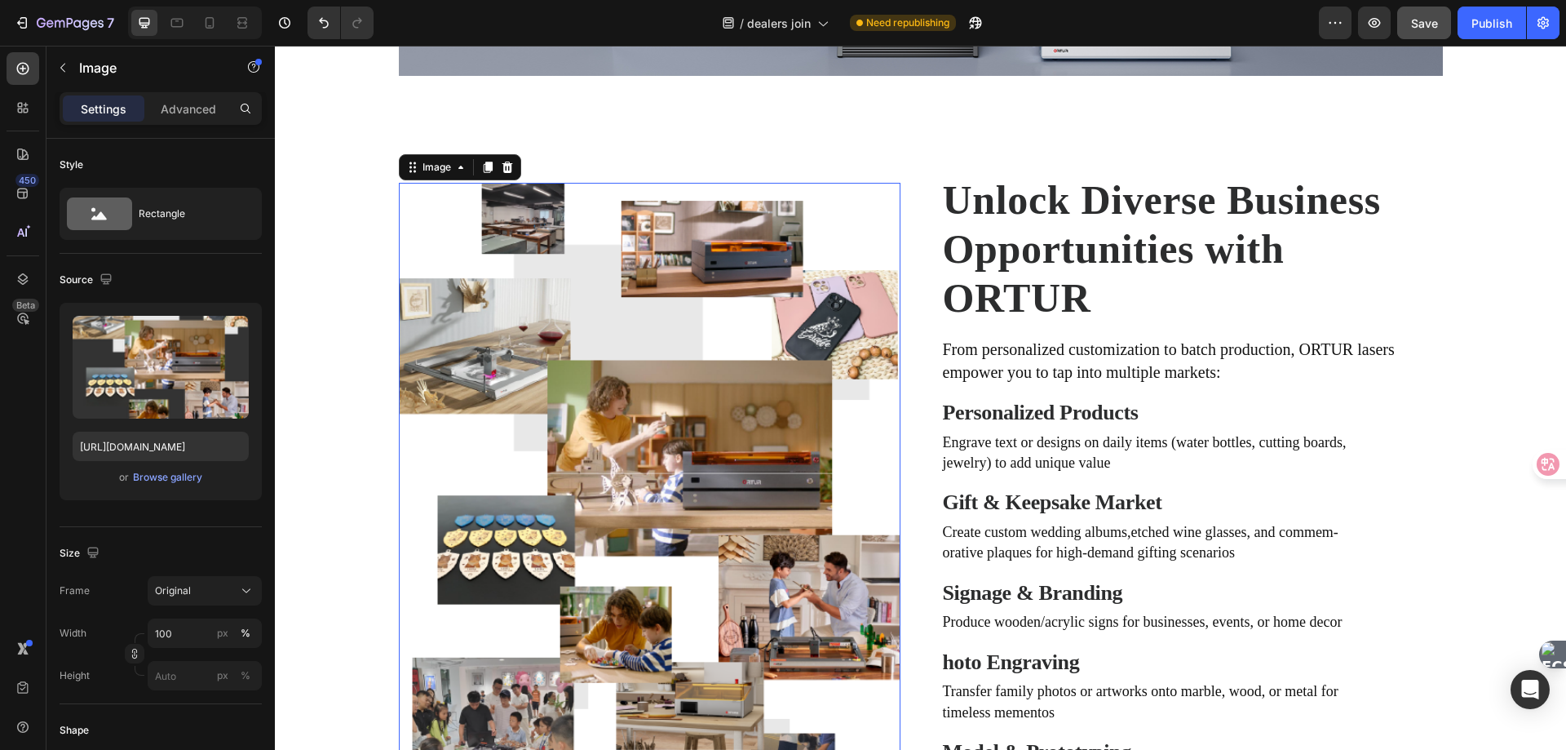
click at [759, 397] on img at bounding box center [650, 494] width 502 height 623
click at [905, 410] on div "Image 0 Row Unlock Diverse Business Opportunities with ORTUR Heading From perso…" at bounding box center [921, 494] width 1044 height 640
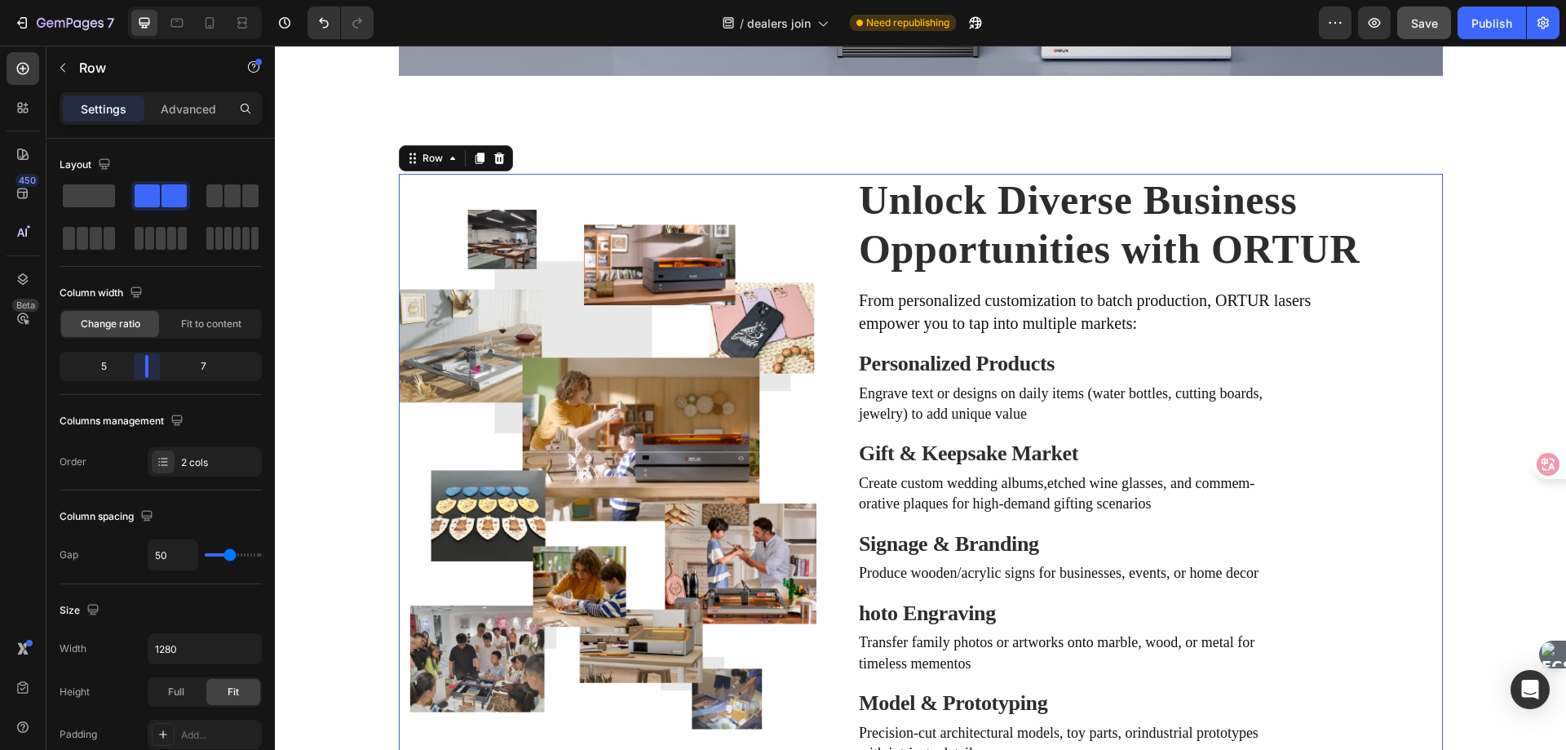
drag, startPoint x: 164, startPoint y: 366, endPoint x: 153, endPoint y: 367, distance: 11.5
click at [153, 0] on body "7 Version history / dealers join Need republishing Preview Save Publish 450 Bet…" at bounding box center [783, 0] width 1566 height 0
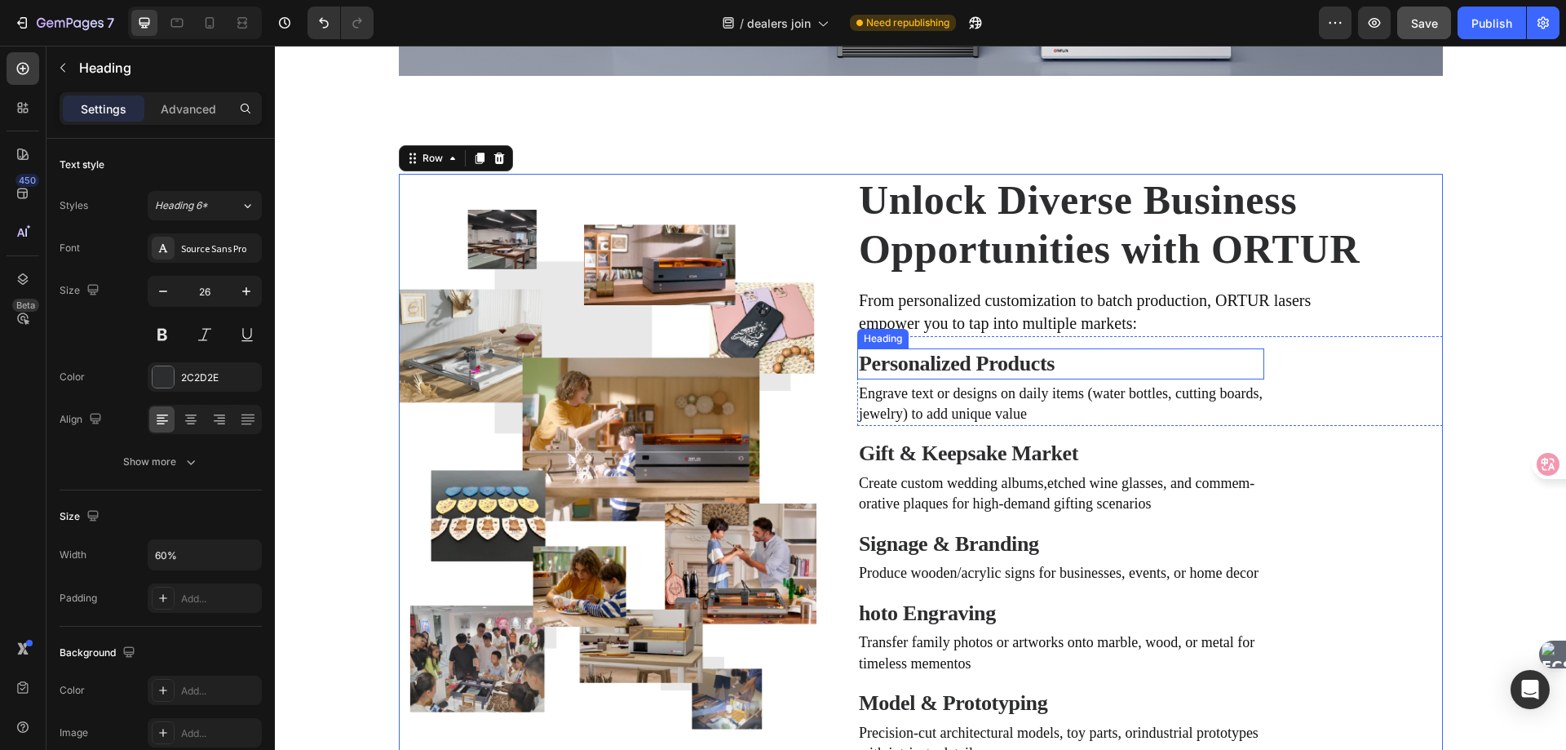
click at [937, 361] on h2 "Personalized Products" at bounding box center [979, 363] width 244 height 31
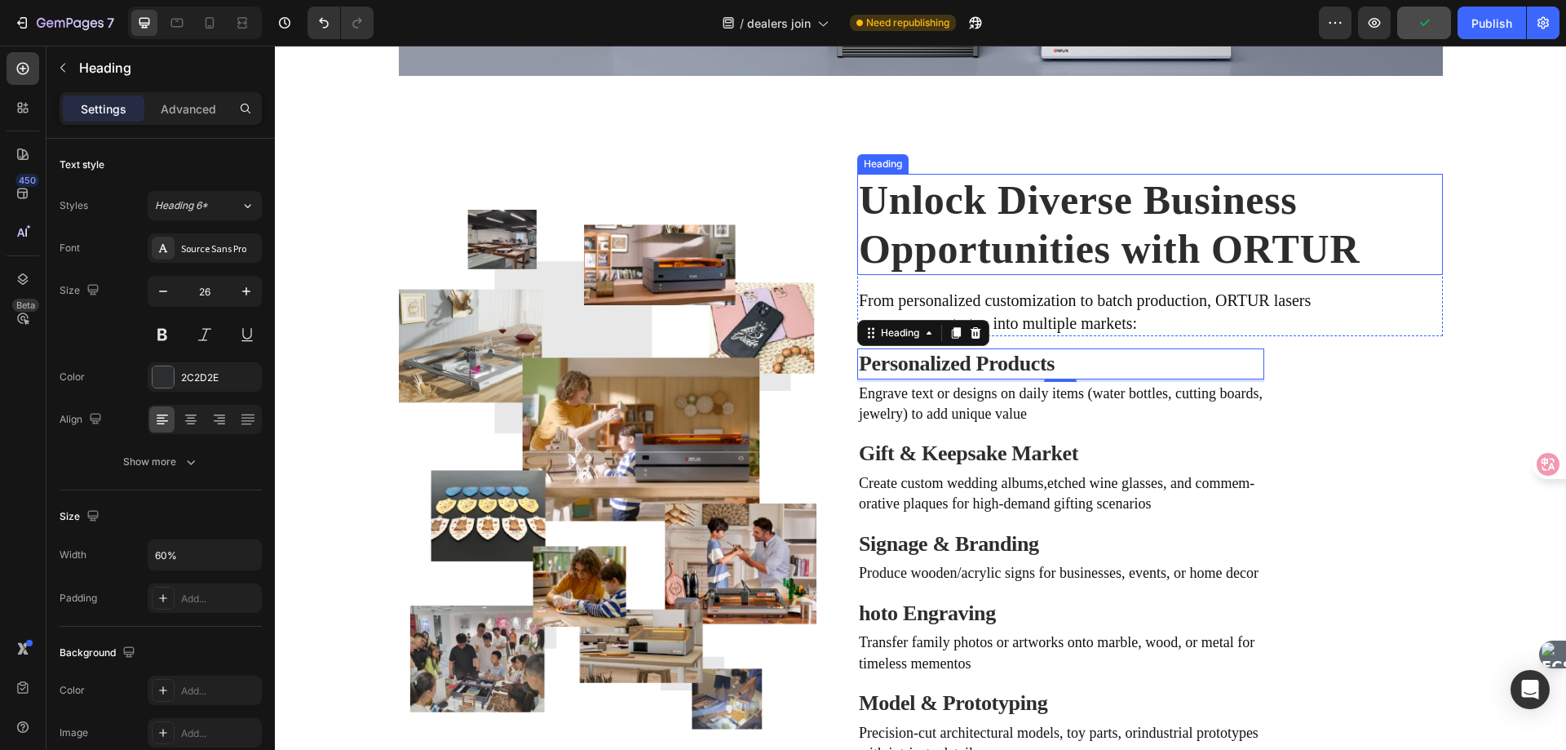
click at [1395, 255] on h2 "Unlock Diverse Business Opportunities with ORTUR" at bounding box center [1150, 224] width 586 height 101
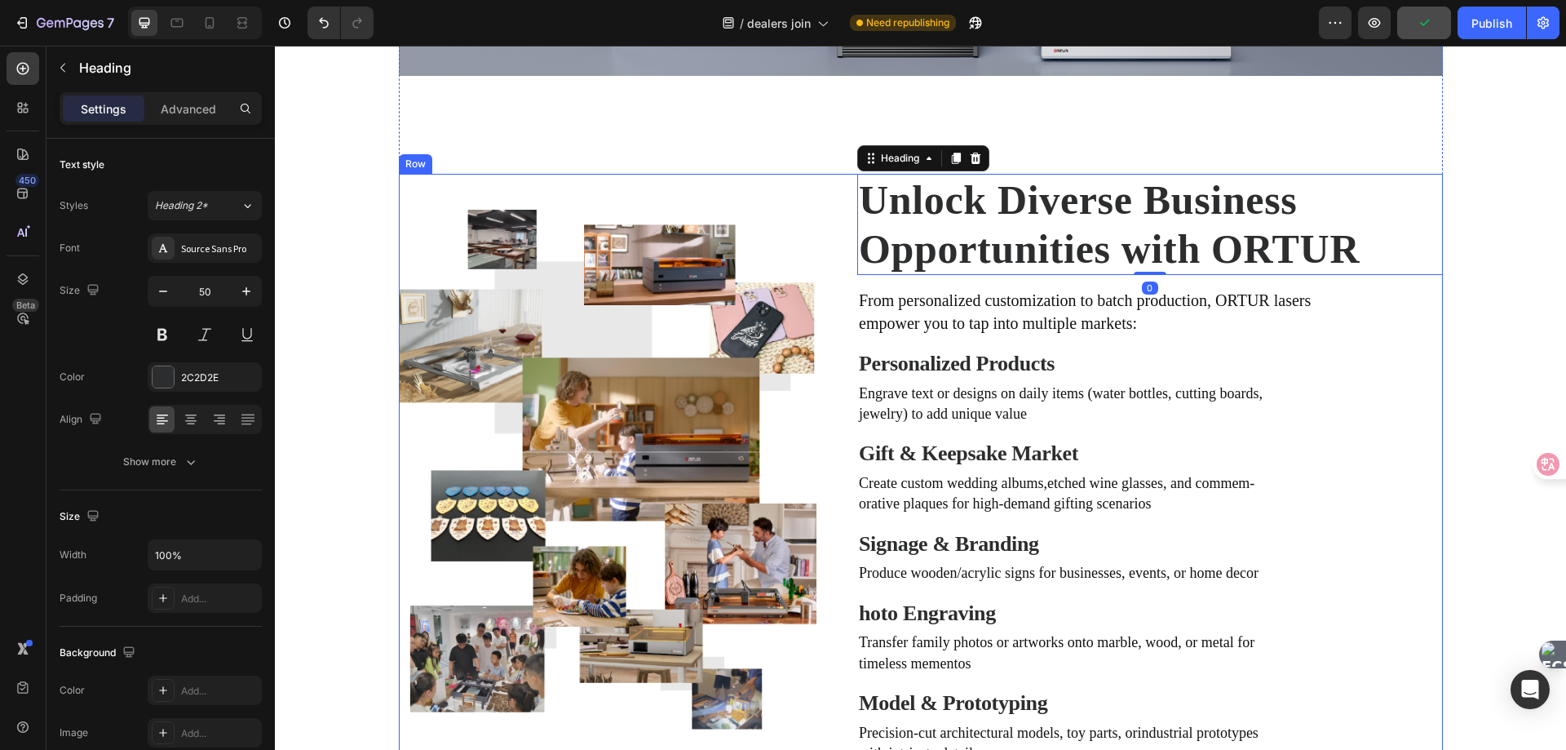
click at [832, 303] on div "Image Row Unlock Diverse Business Opportunities with ORTUR Heading 0 From perso…" at bounding box center [921, 469] width 1044 height 591
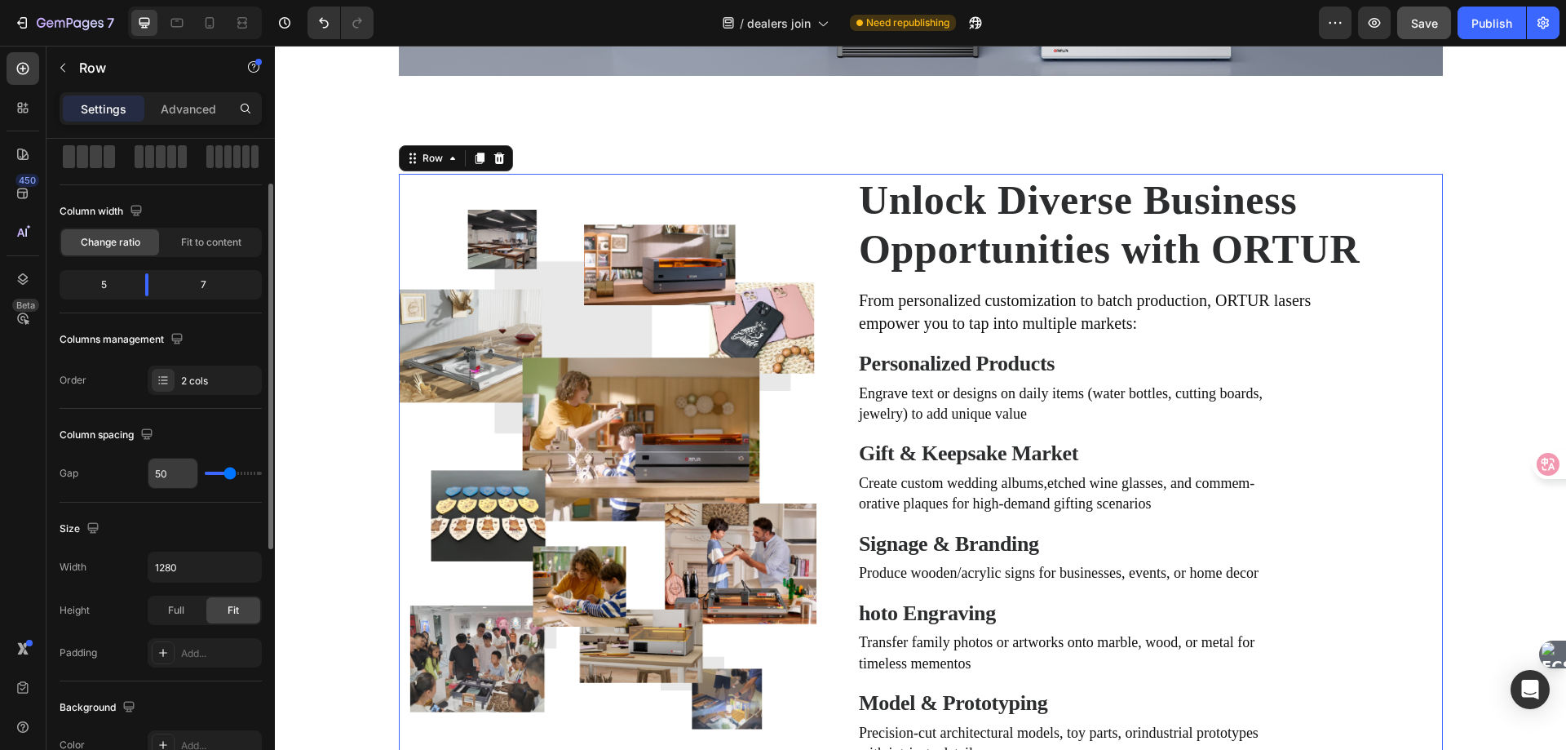
scroll to position [163, 0]
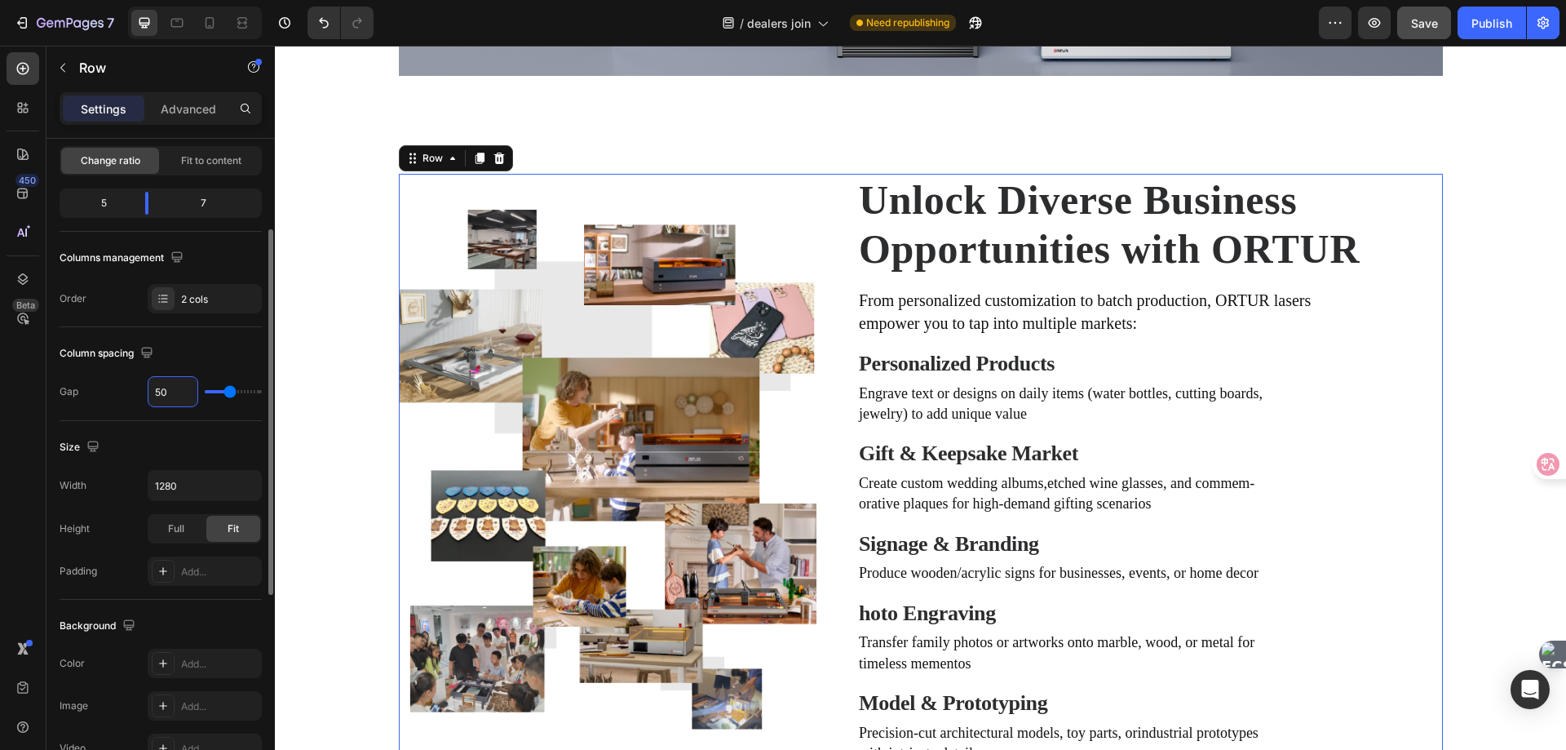
click at [171, 396] on input "50" at bounding box center [172, 391] width 49 height 29
type input "7"
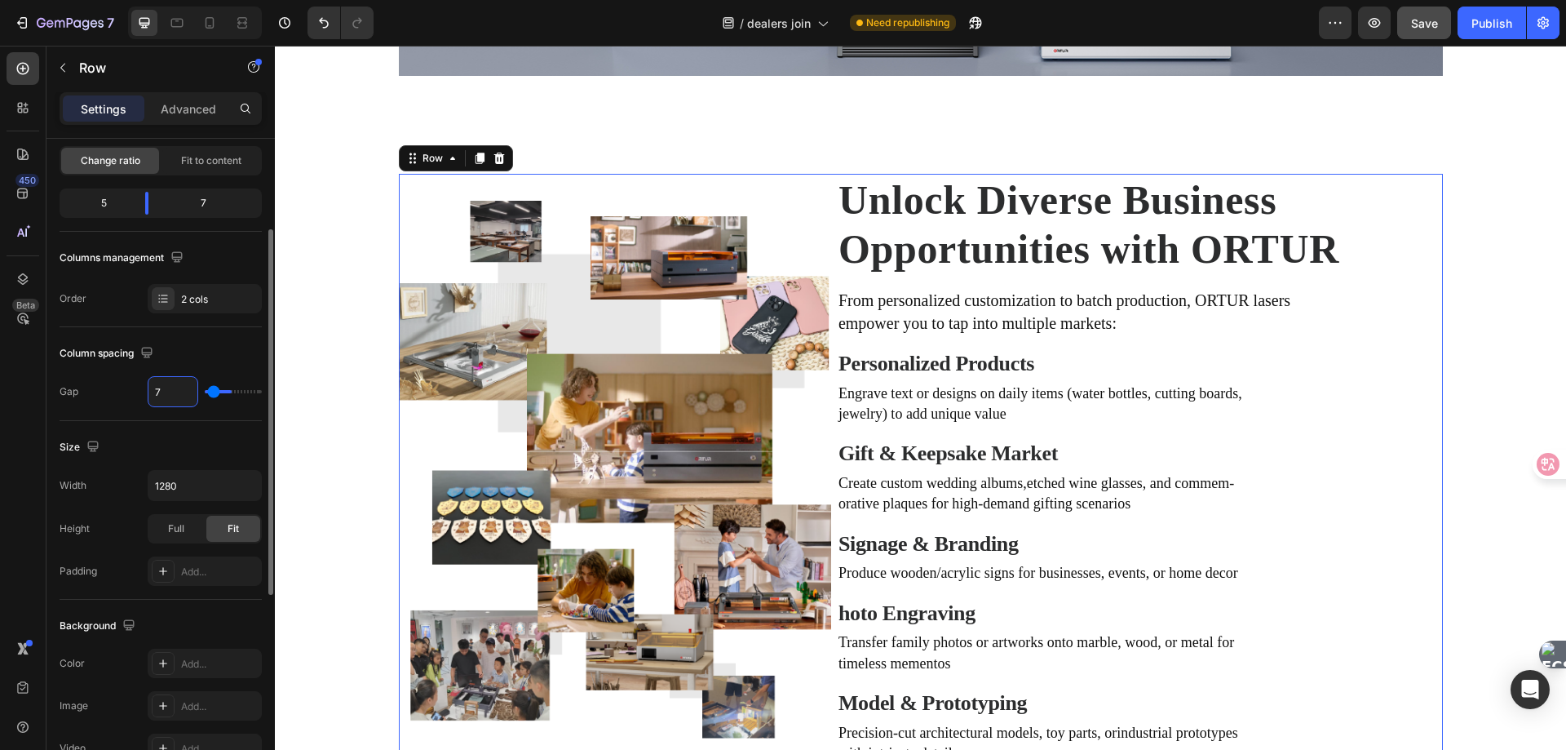
type input "70"
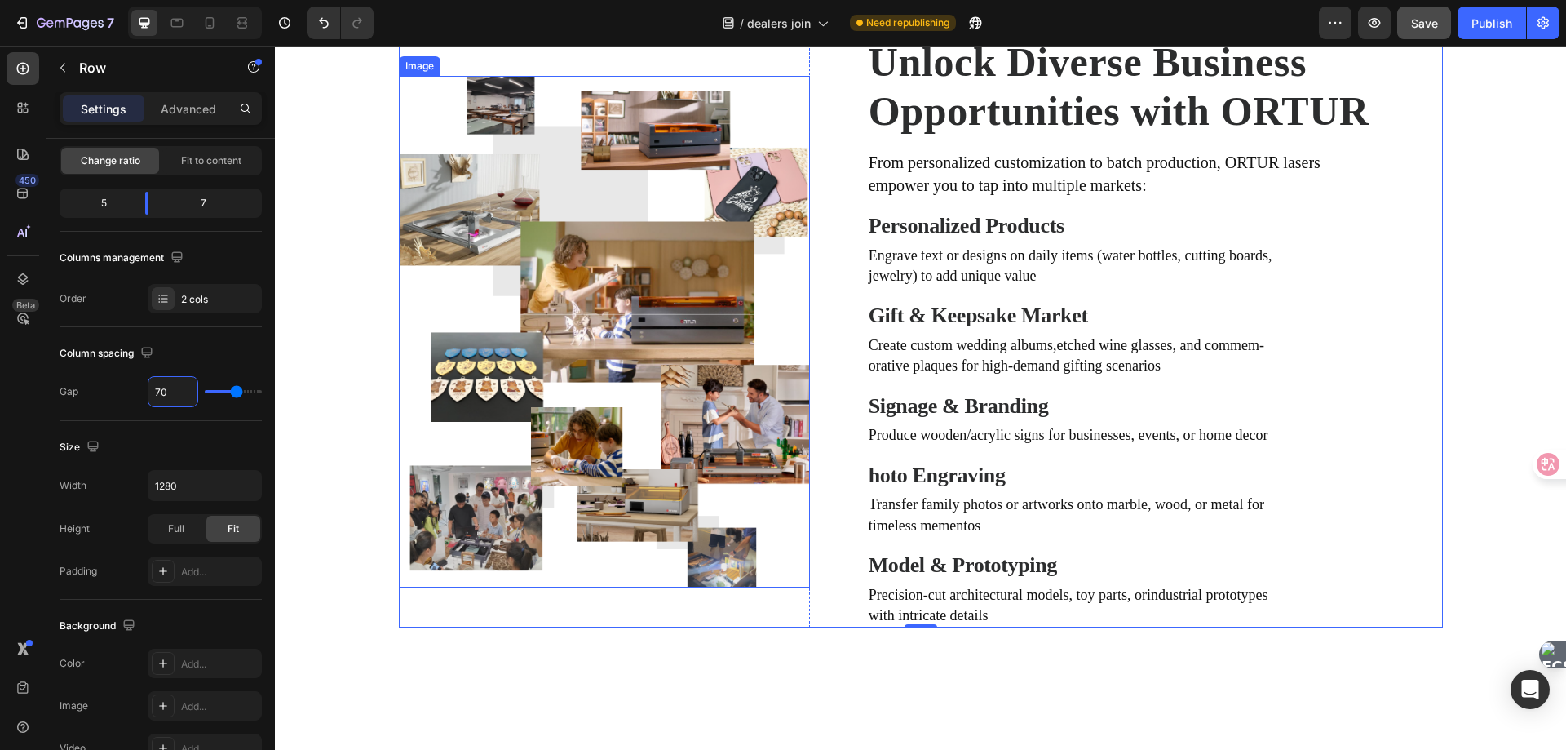
scroll to position [1043, 0]
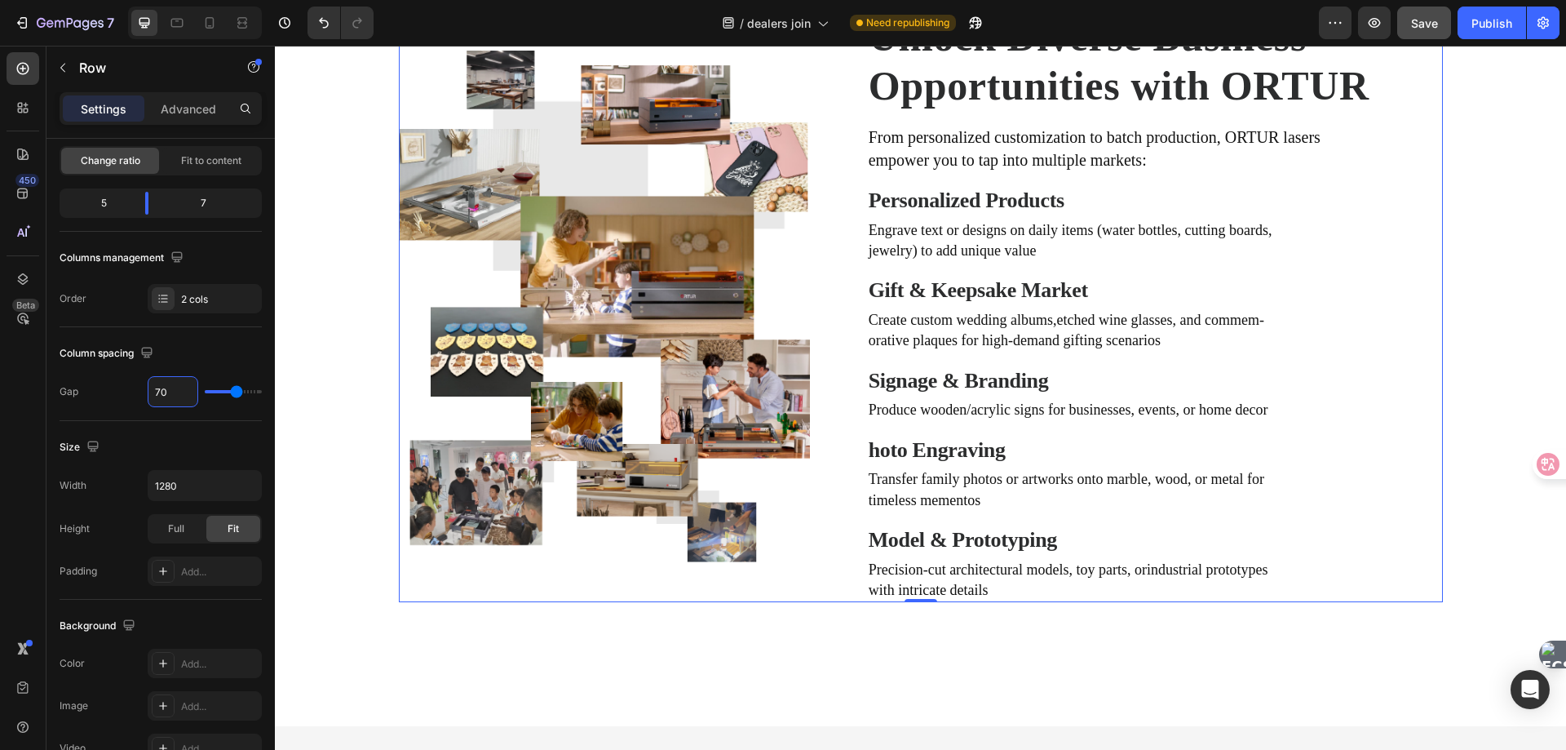
type input "70"
click at [151, 0] on body "7 Version history / dealers join Need republishing Preview Save Publish 450 Bet…" at bounding box center [783, 0] width 1566 height 0
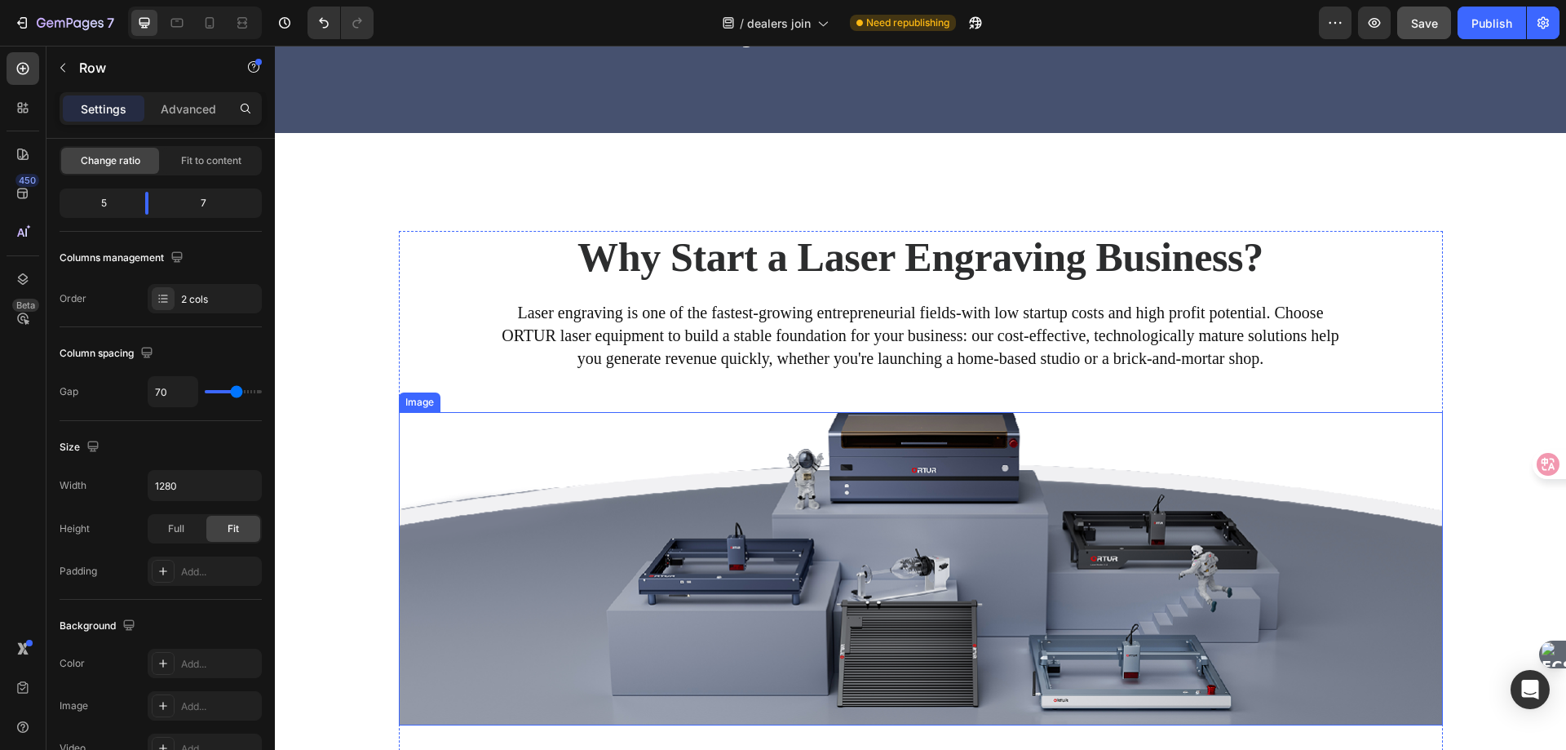
scroll to position [227, 0]
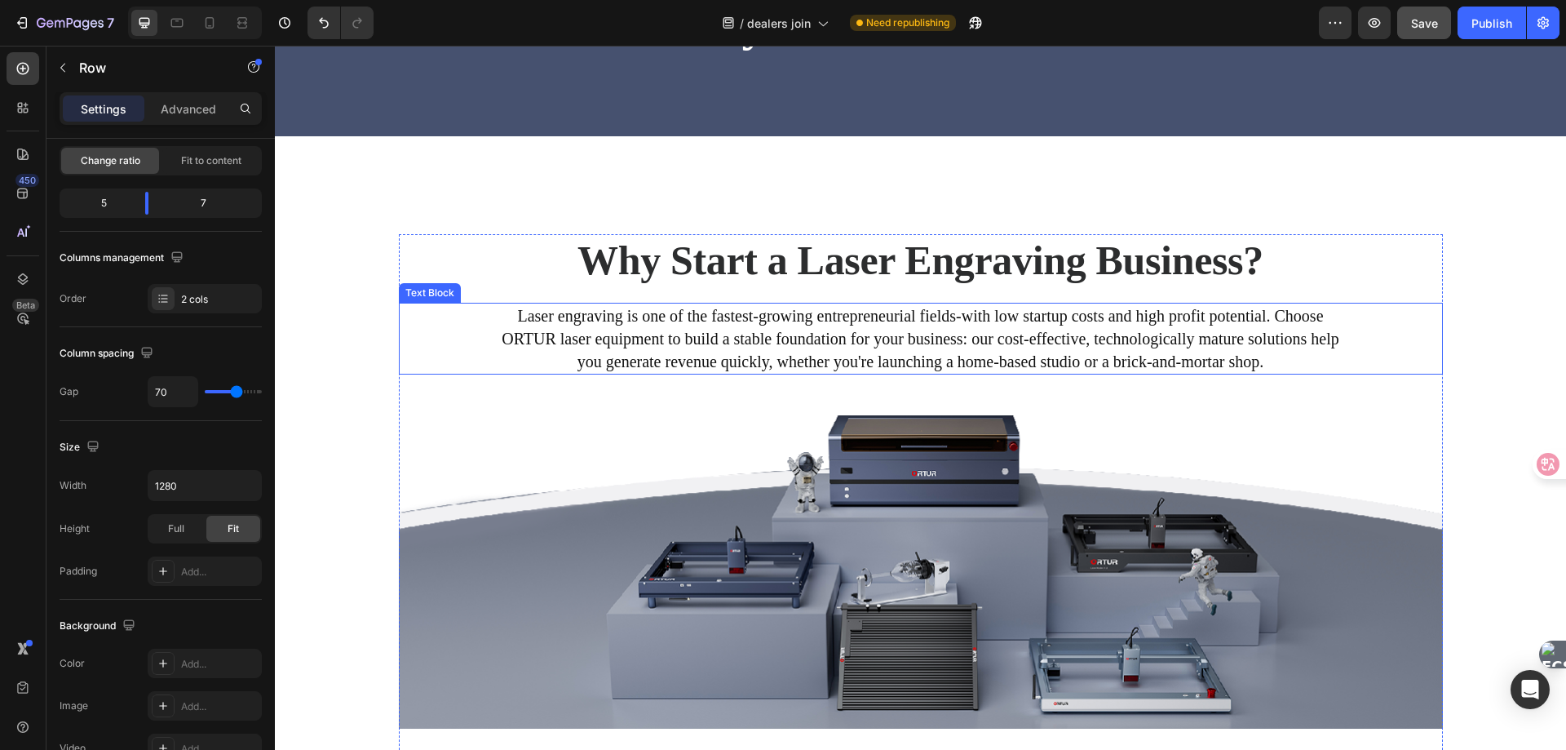
click at [947, 345] on p "ORTUR laser equipment to build a stable foundation for your business: our cost-…" at bounding box center [921, 338] width 1041 height 23
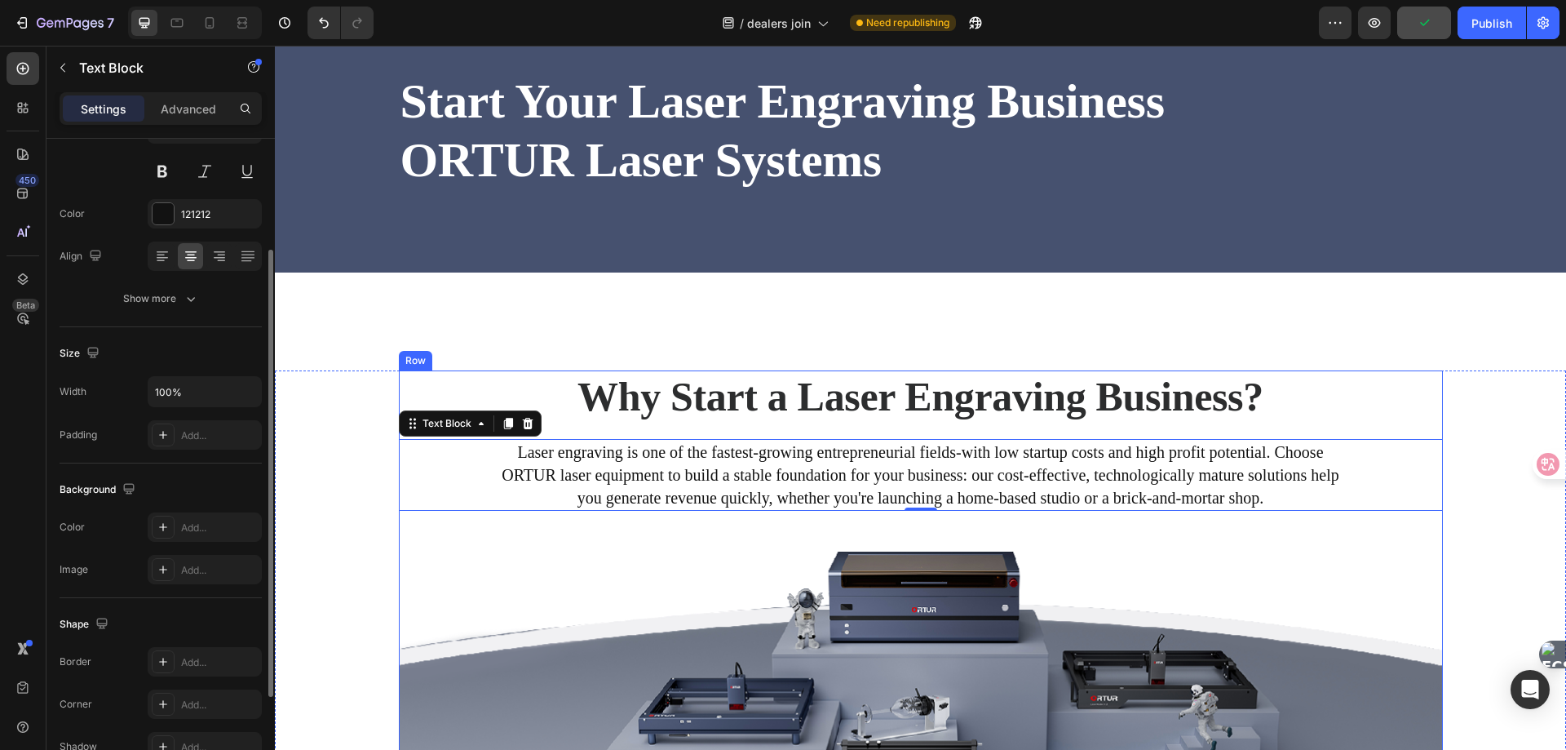
scroll to position [0, 0]
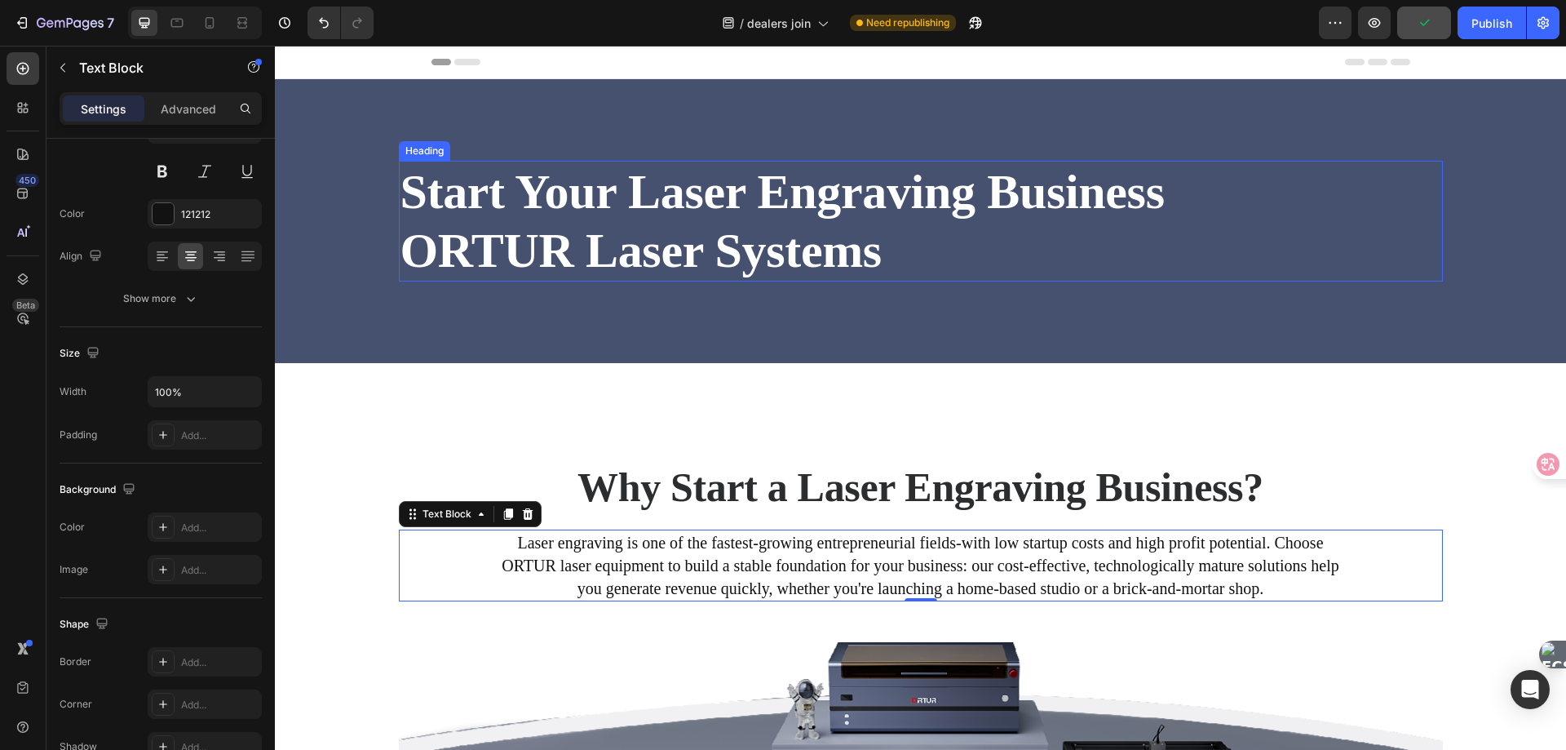
click at [636, 210] on strong "Start Your Laser Engraving Business" at bounding box center [783, 192] width 764 height 54
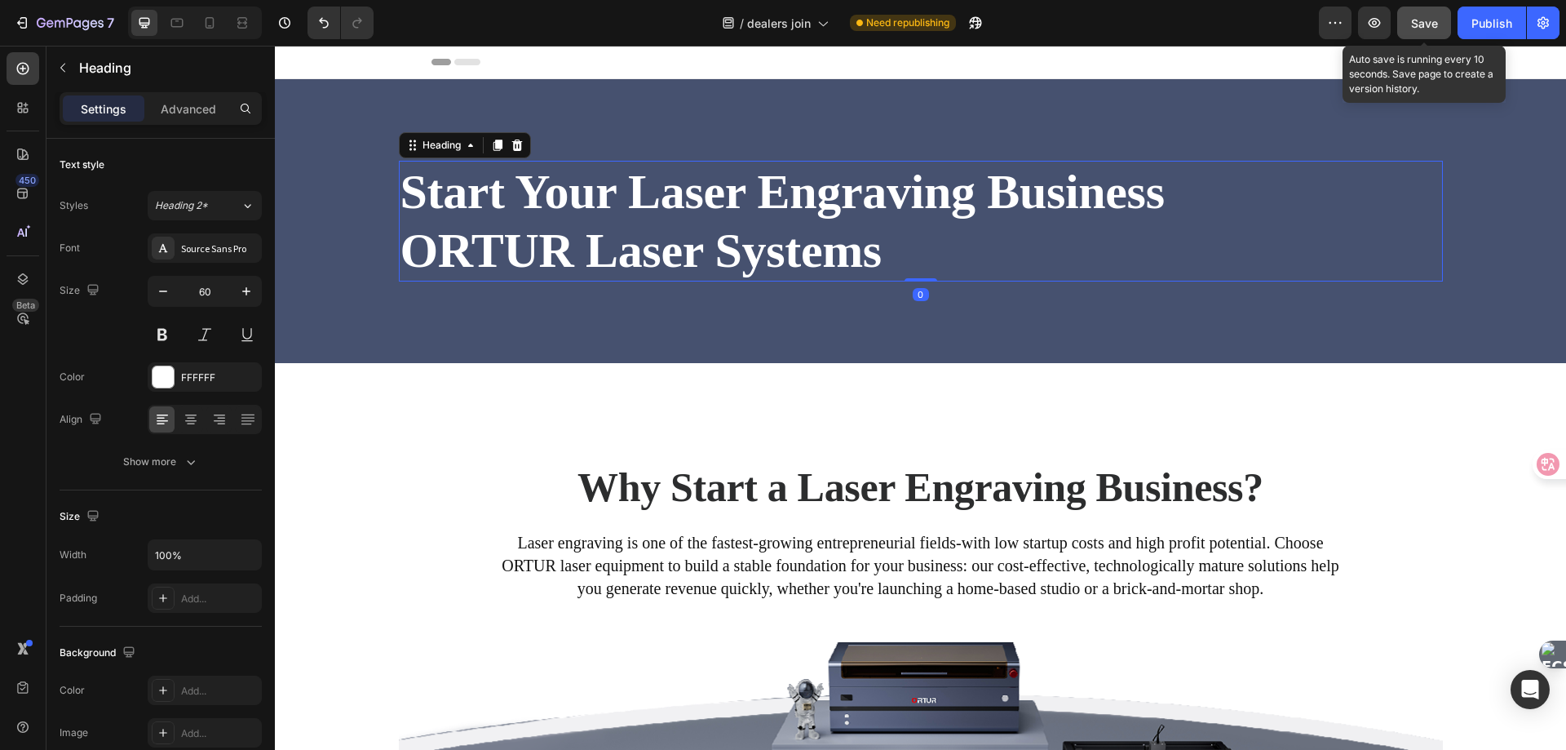
click at [1426, 27] on span "Save" at bounding box center [1424, 23] width 27 height 14
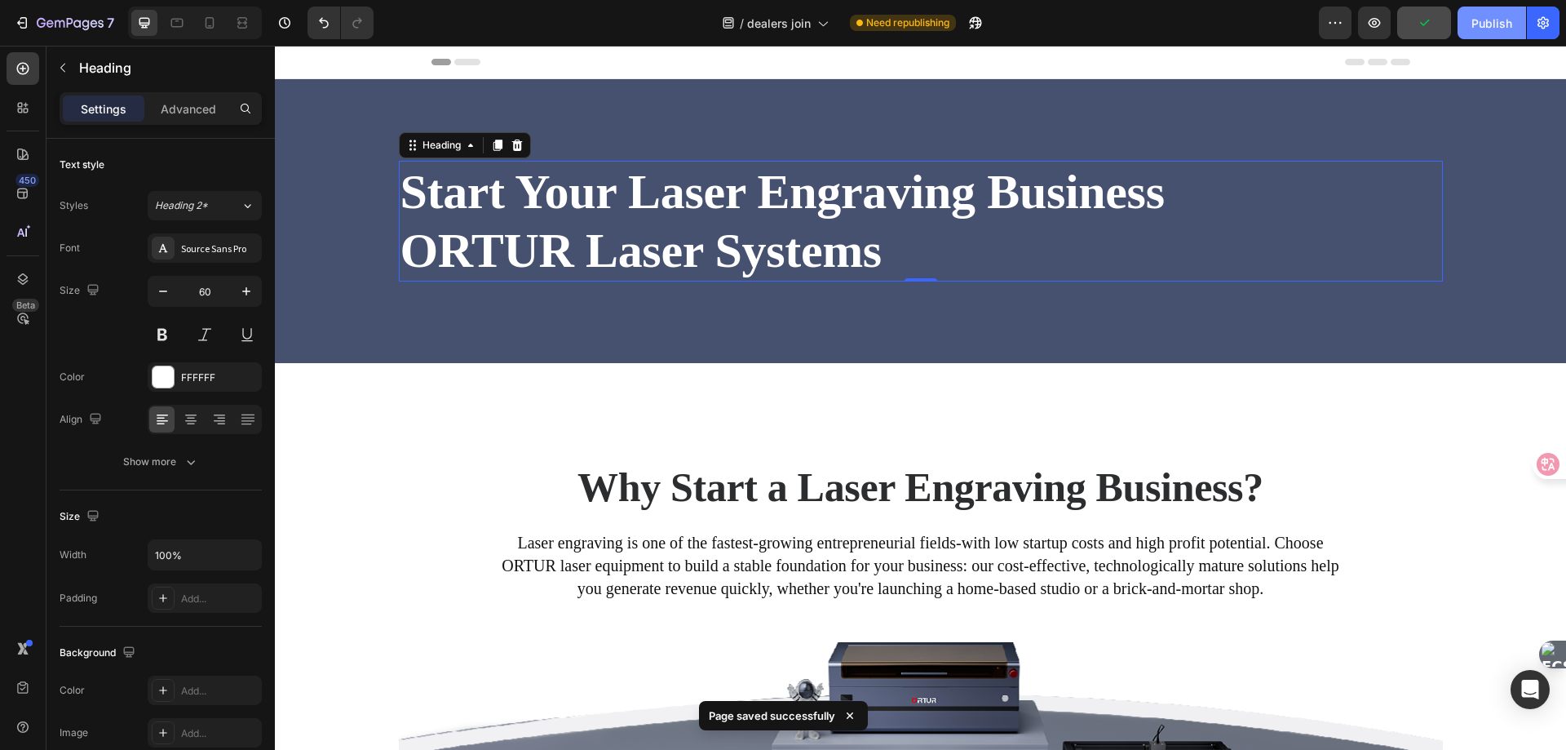
click at [1471, 29] on button "Publish" at bounding box center [1492, 23] width 69 height 33
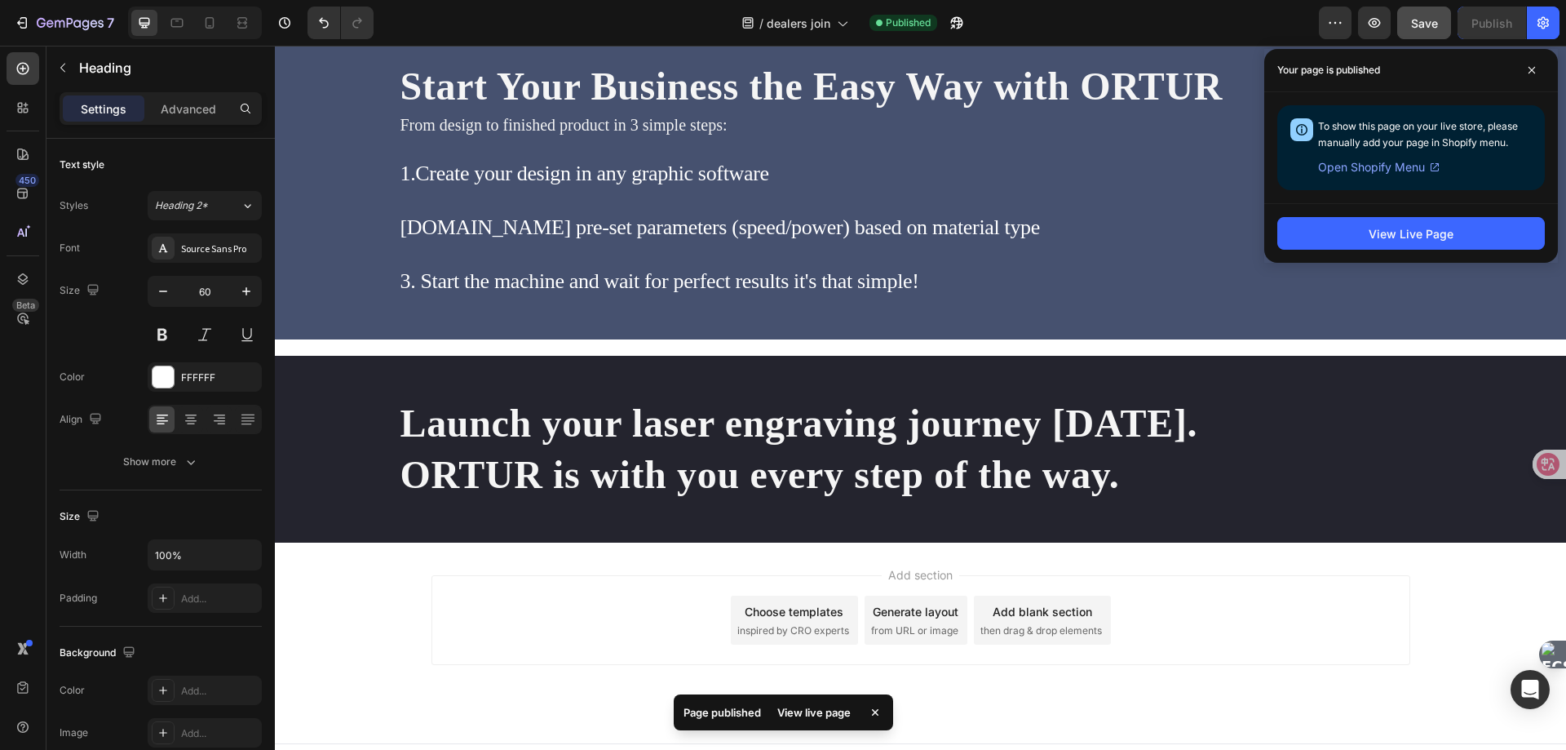
scroll to position [3714, 0]
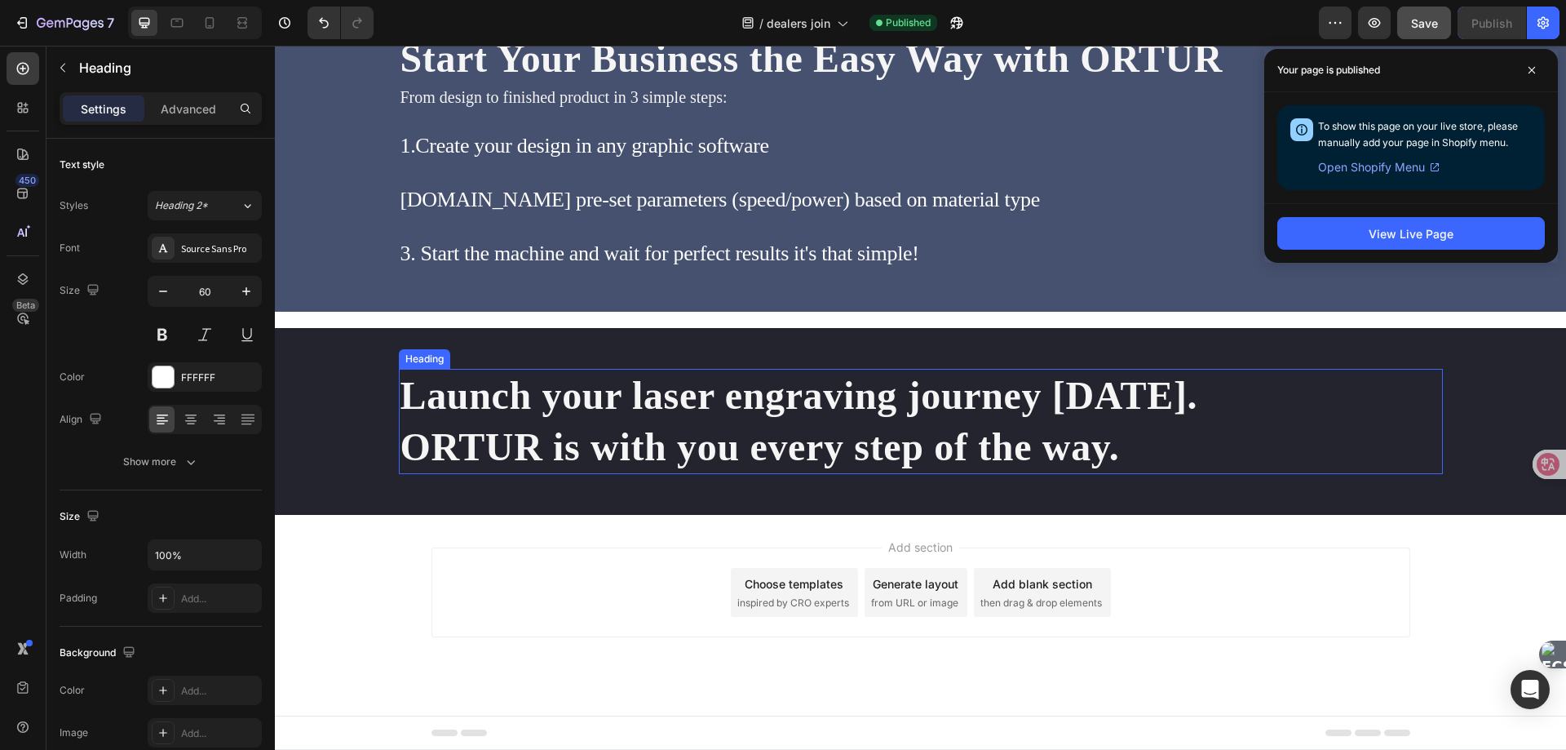
click at [704, 430] on h2 "Launch your laser engraving journey [DATE]. ORTUR is with you every step of the…" at bounding box center [921, 421] width 1044 height 105
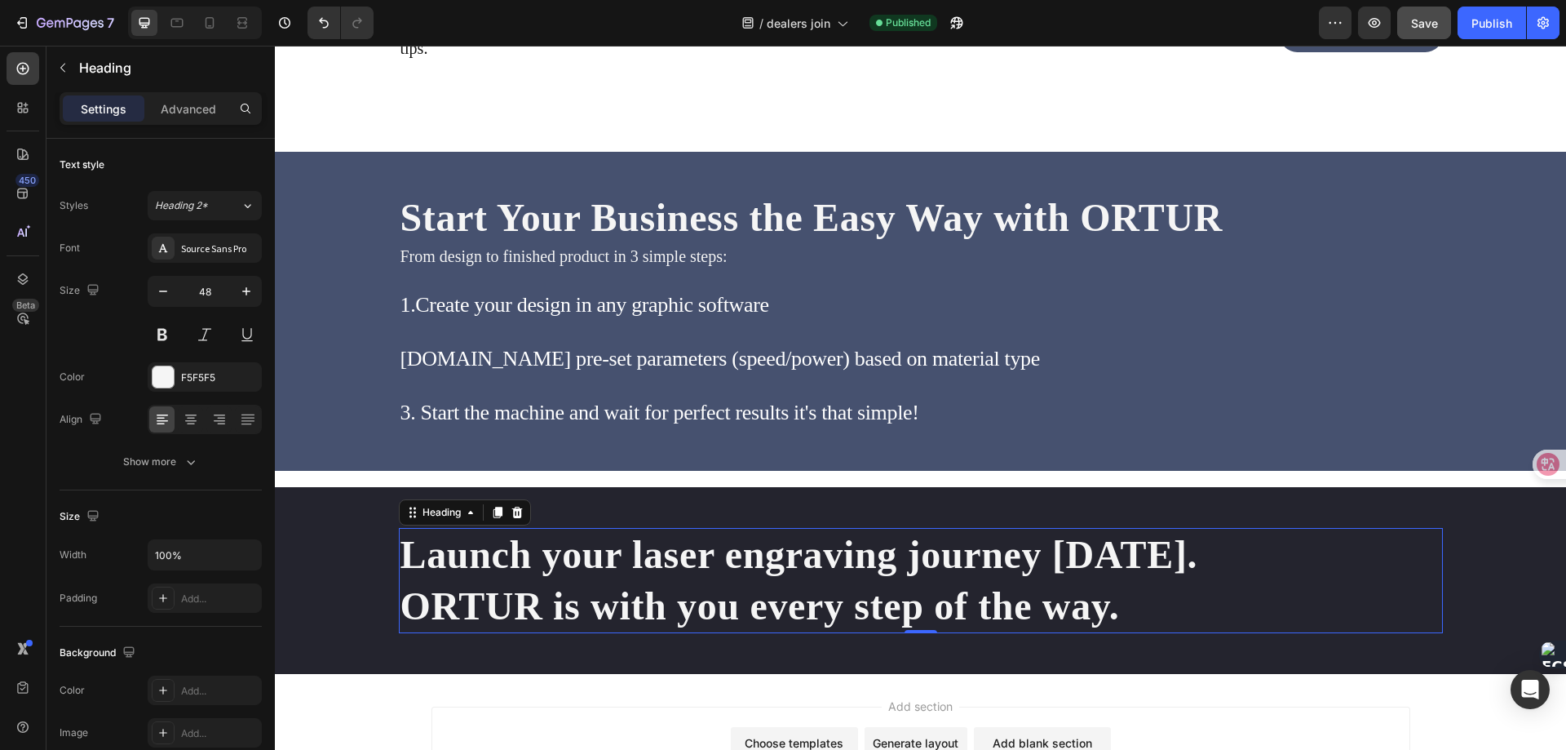
scroll to position [3551, 0]
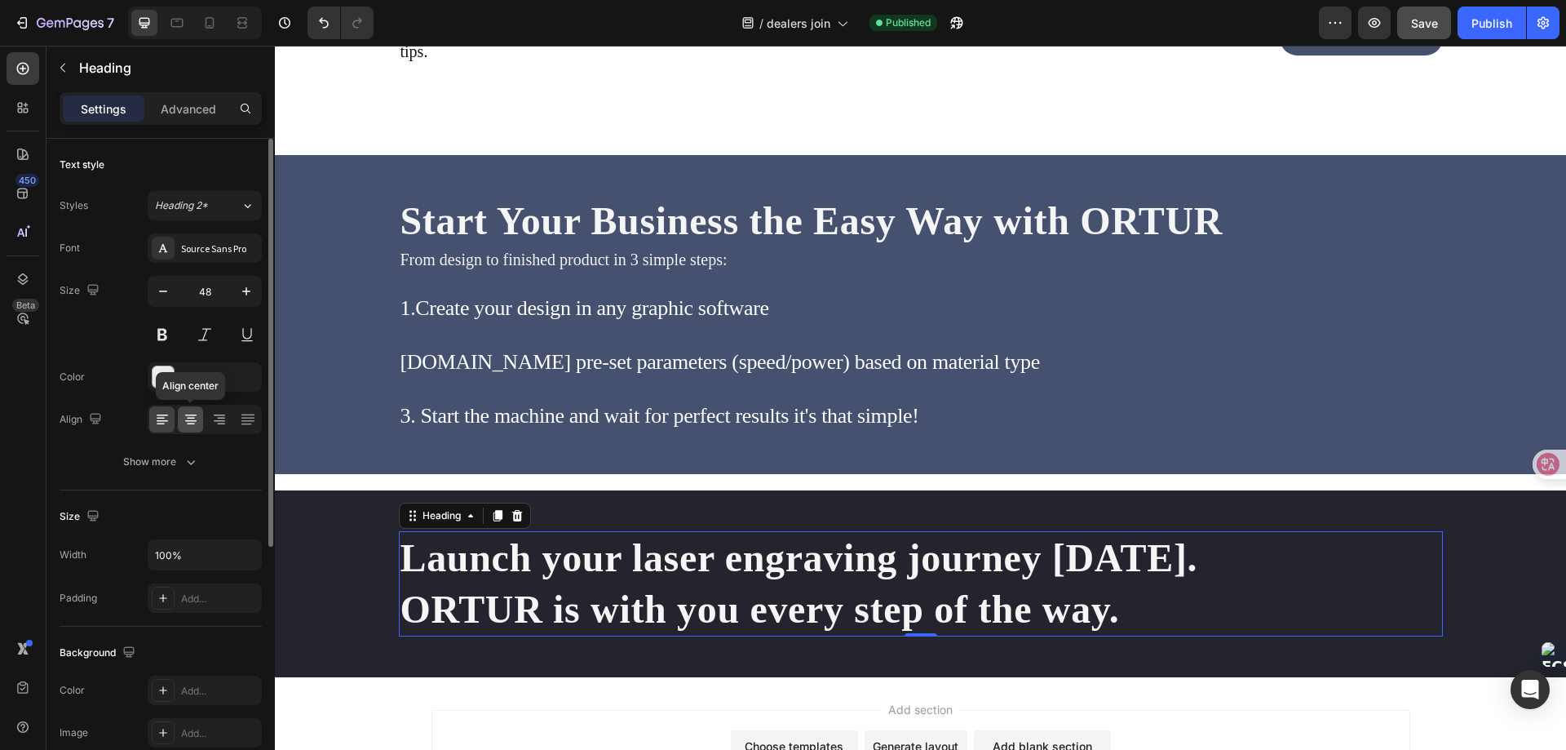
click at [185, 416] on icon at bounding box center [191, 419] width 16 height 16
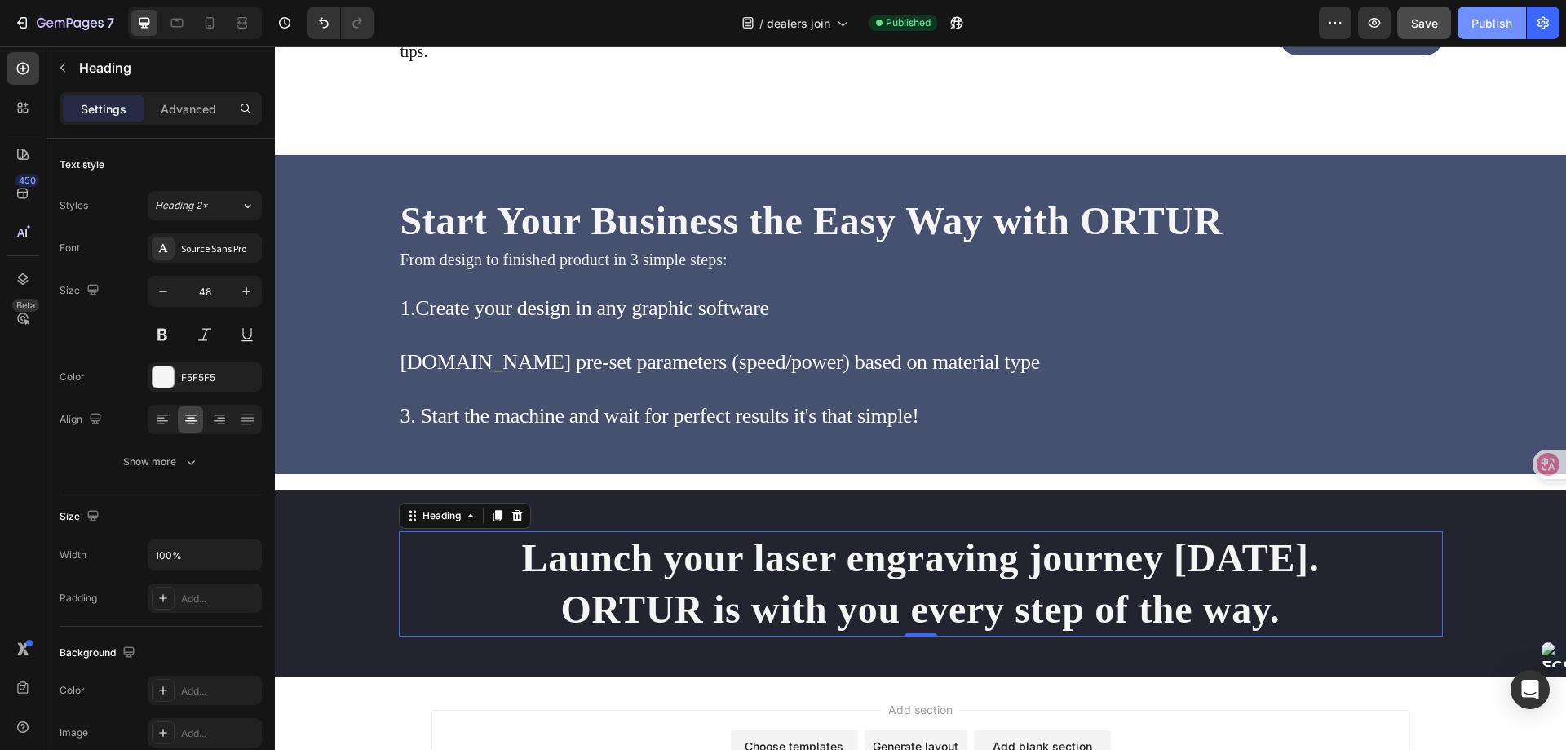
click at [1486, 24] on div "Publish" at bounding box center [1492, 23] width 41 height 17
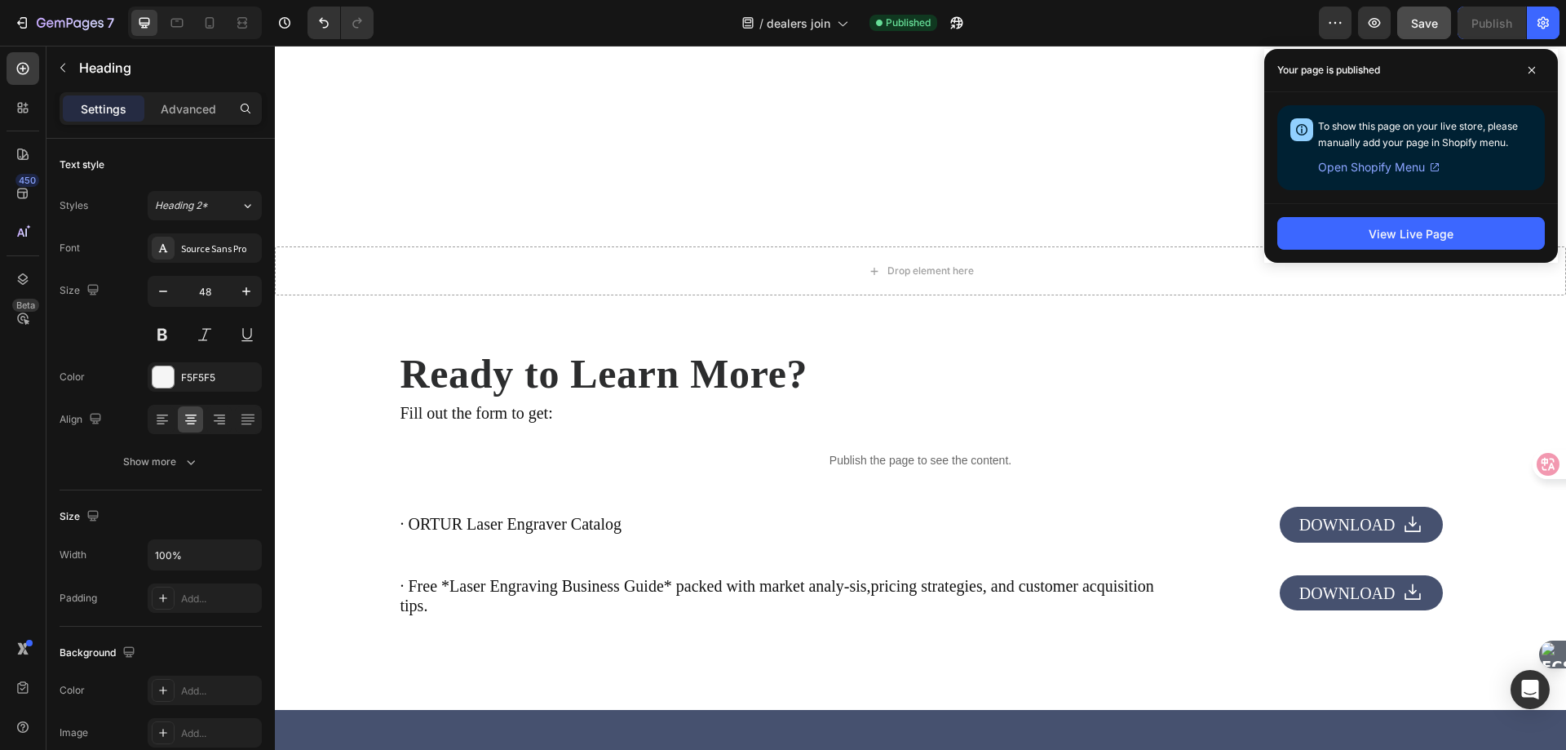
scroll to position [2654, 0]
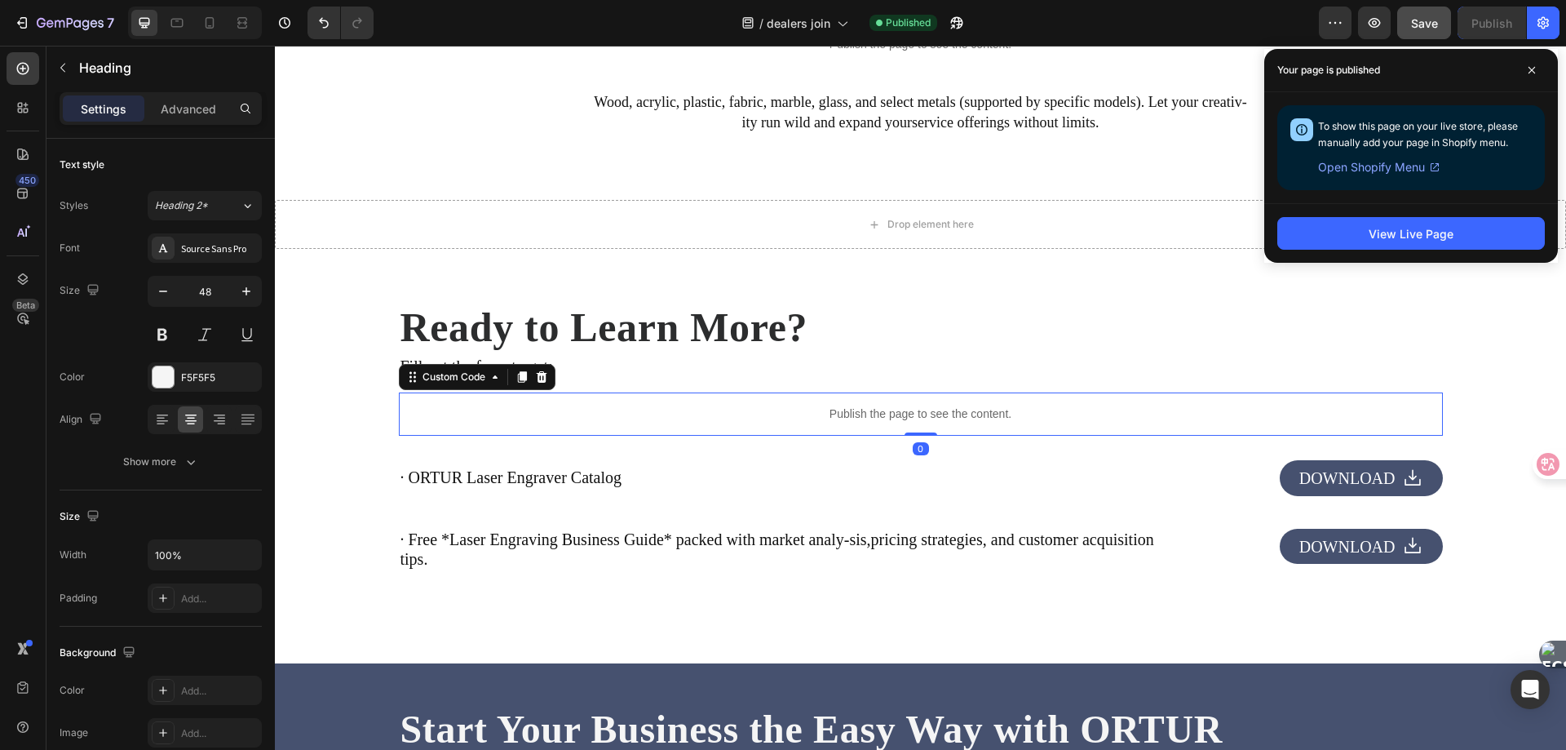
click at [655, 418] on p "Publish the page to see the content." at bounding box center [921, 413] width 1044 height 17
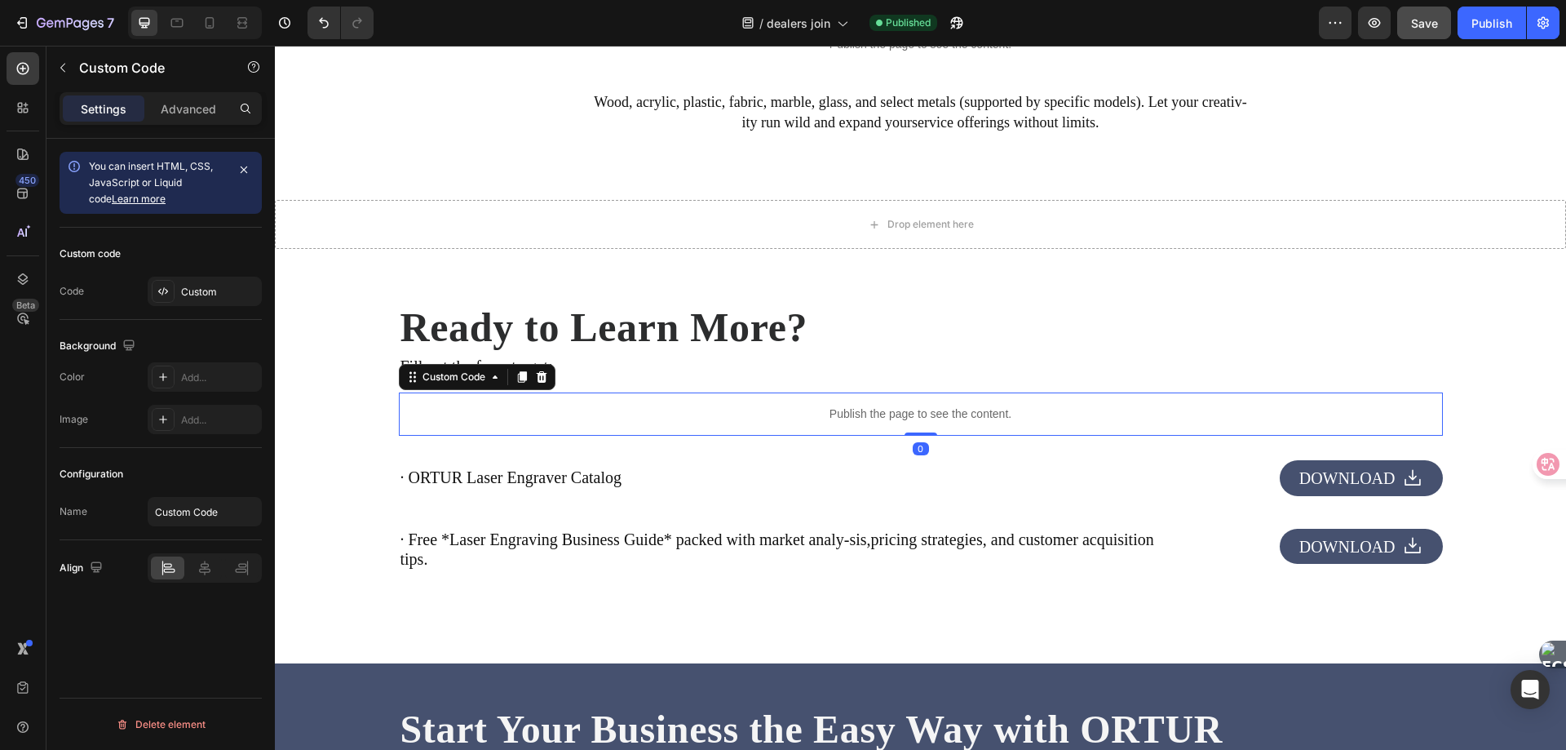
click at [655, 418] on p "Publish the page to see the content." at bounding box center [921, 413] width 1044 height 17
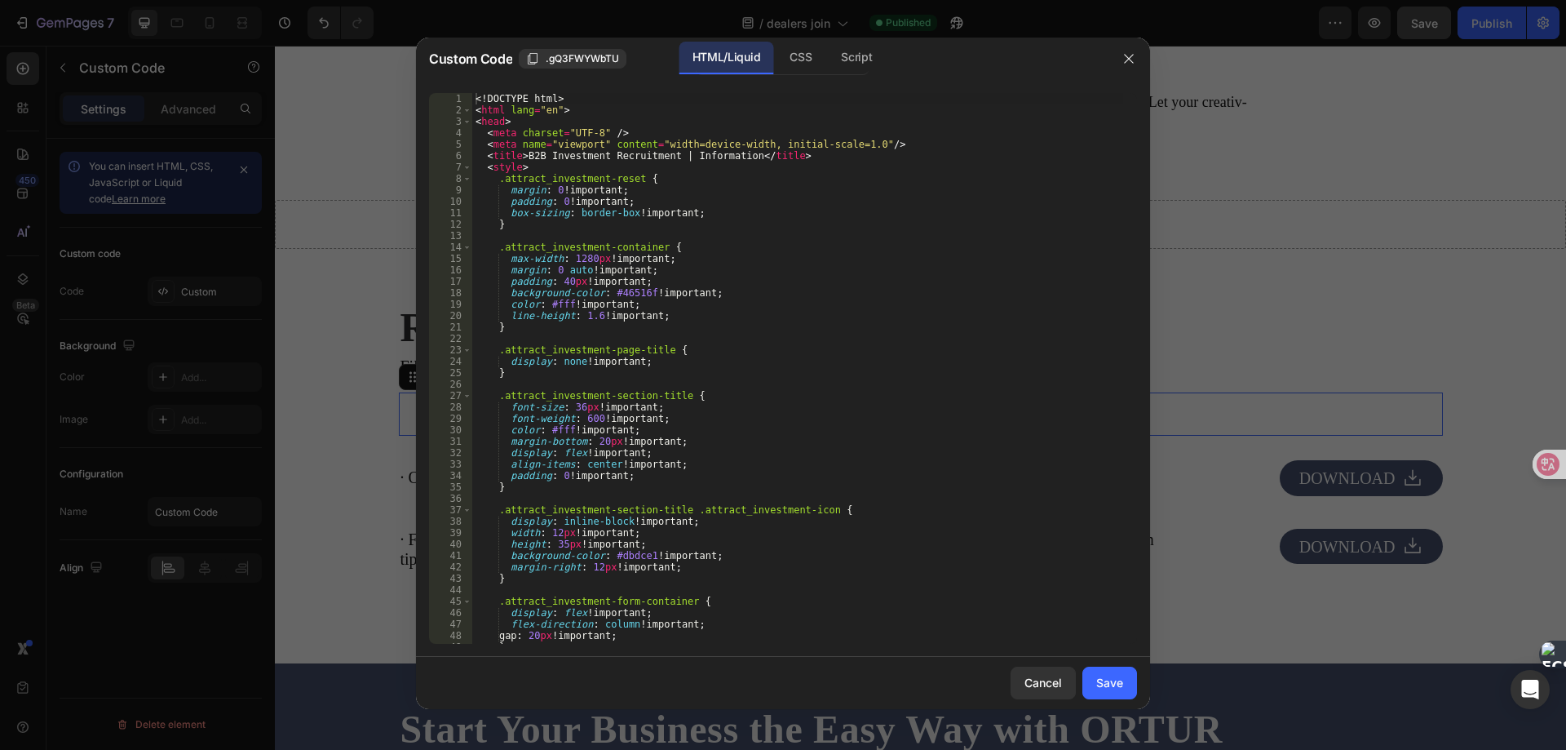
click at [573, 406] on div "<! DOCTYPE html > < html lang = "en" > < head > < meta charset = "UTF-8" /> < m…" at bounding box center [797, 379] width 651 height 573
click at [577, 402] on div "<! DOCTYPE html > < html lang = "en" > < head > < meta charset = "UTF-8" /> < m…" at bounding box center [797, 379] width 651 height 573
type textarea "font-size: 32px !important;"
click at [682, 380] on div "<! DOCTYPE html > < html lang = "en" > < head > < meta charset = "UTF-8" /> < m…" at bounding box center [797, 379] width 651 height 573
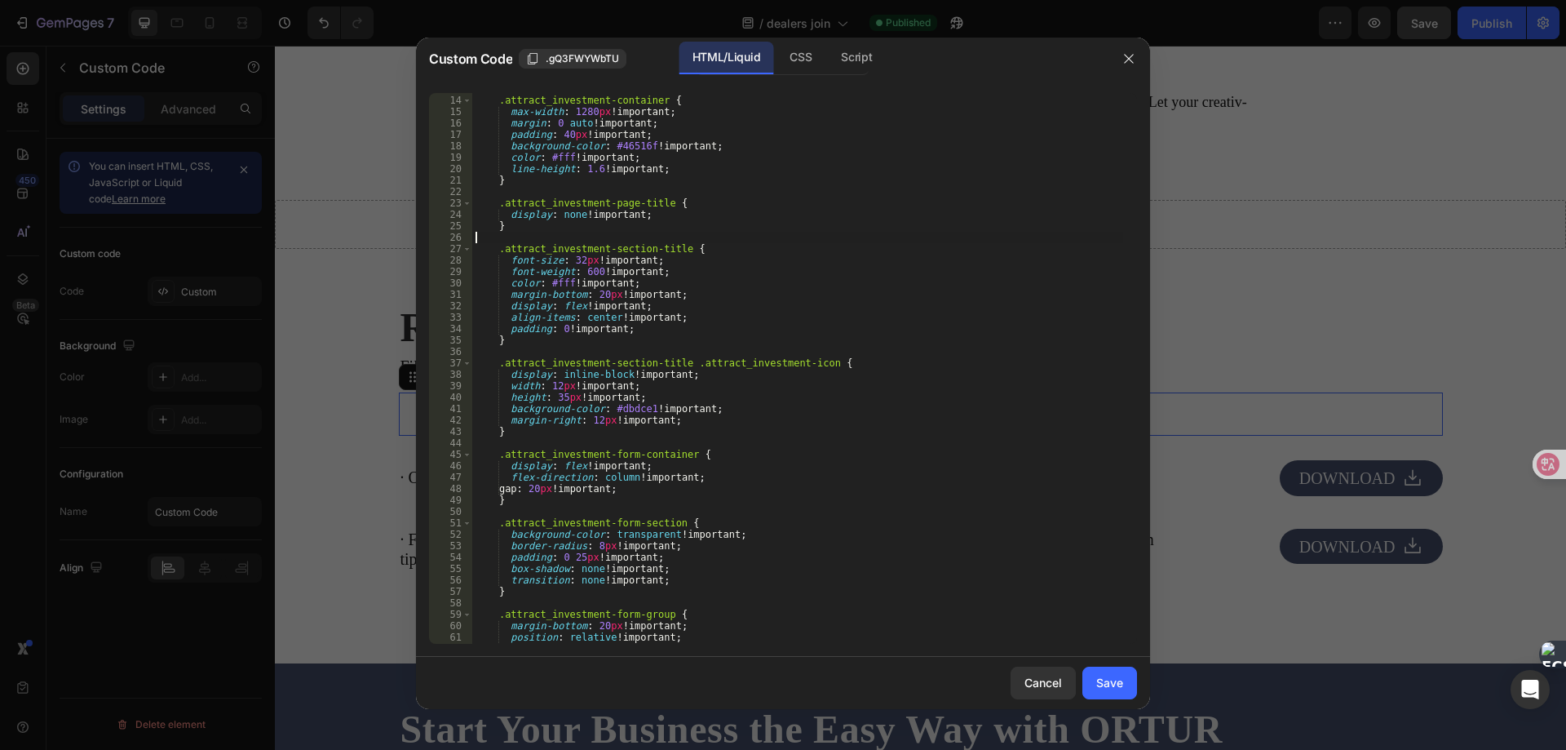
scroll to position [245, 0]
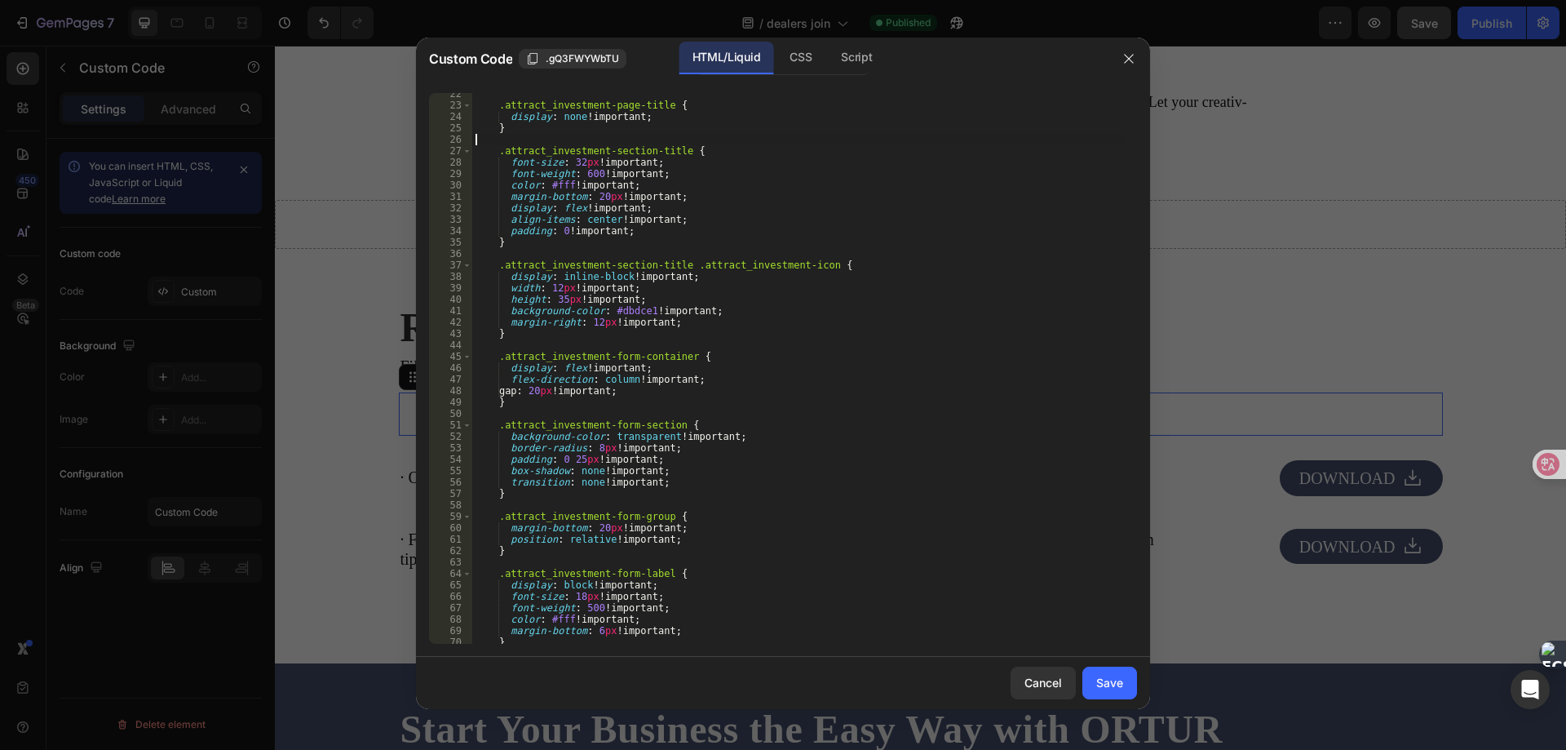
click at [578, 598] on div ".attract_investment-page-title { display : none !important ; } .attract_investm…" at bounding box center [797, 374] width 651 height 573
click at [659, 582] on div ".attract_investment-page-title { display : none !important ; } .attract_investm…" at bounding box center [797, 374] width 651 height 573
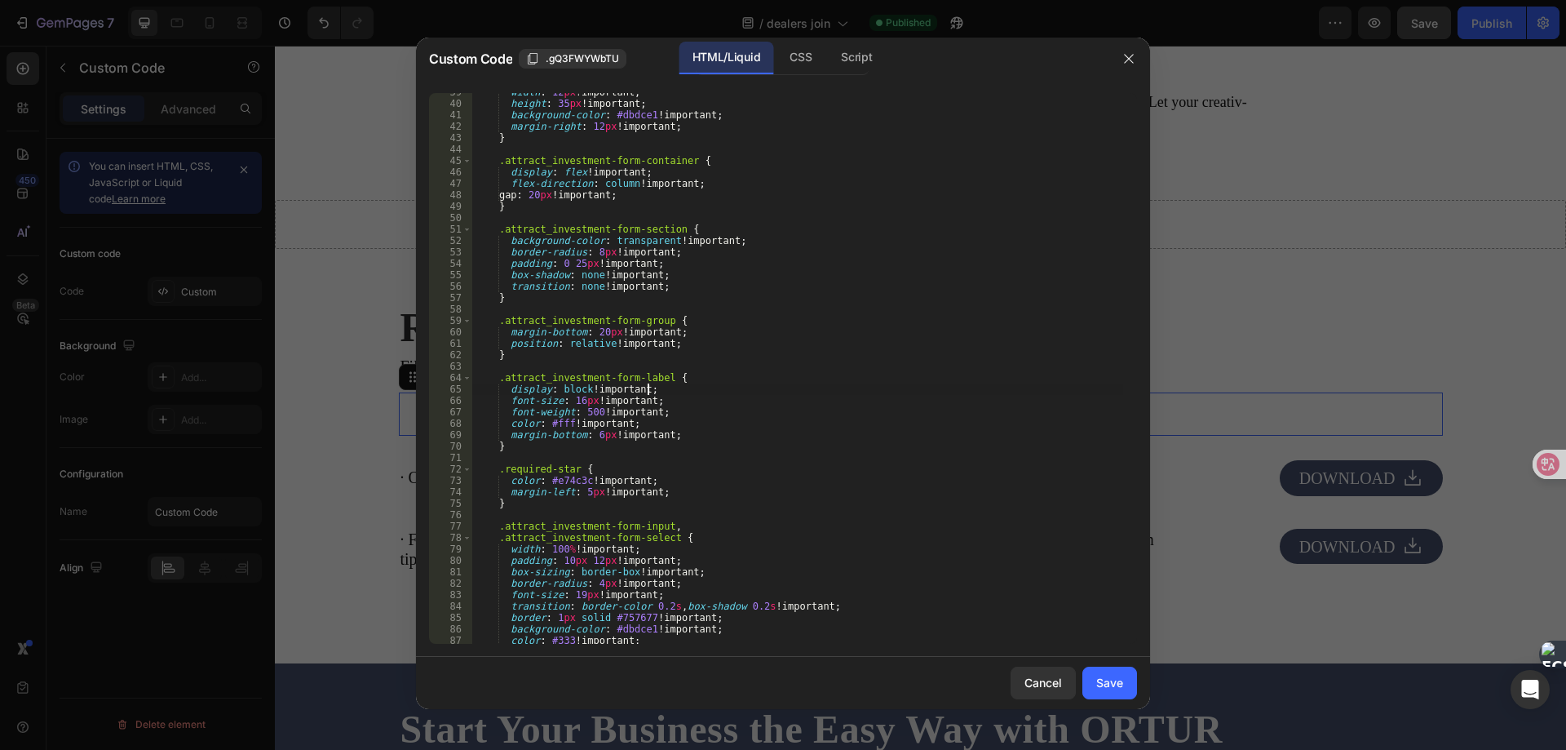
scroll to position [489, 0]
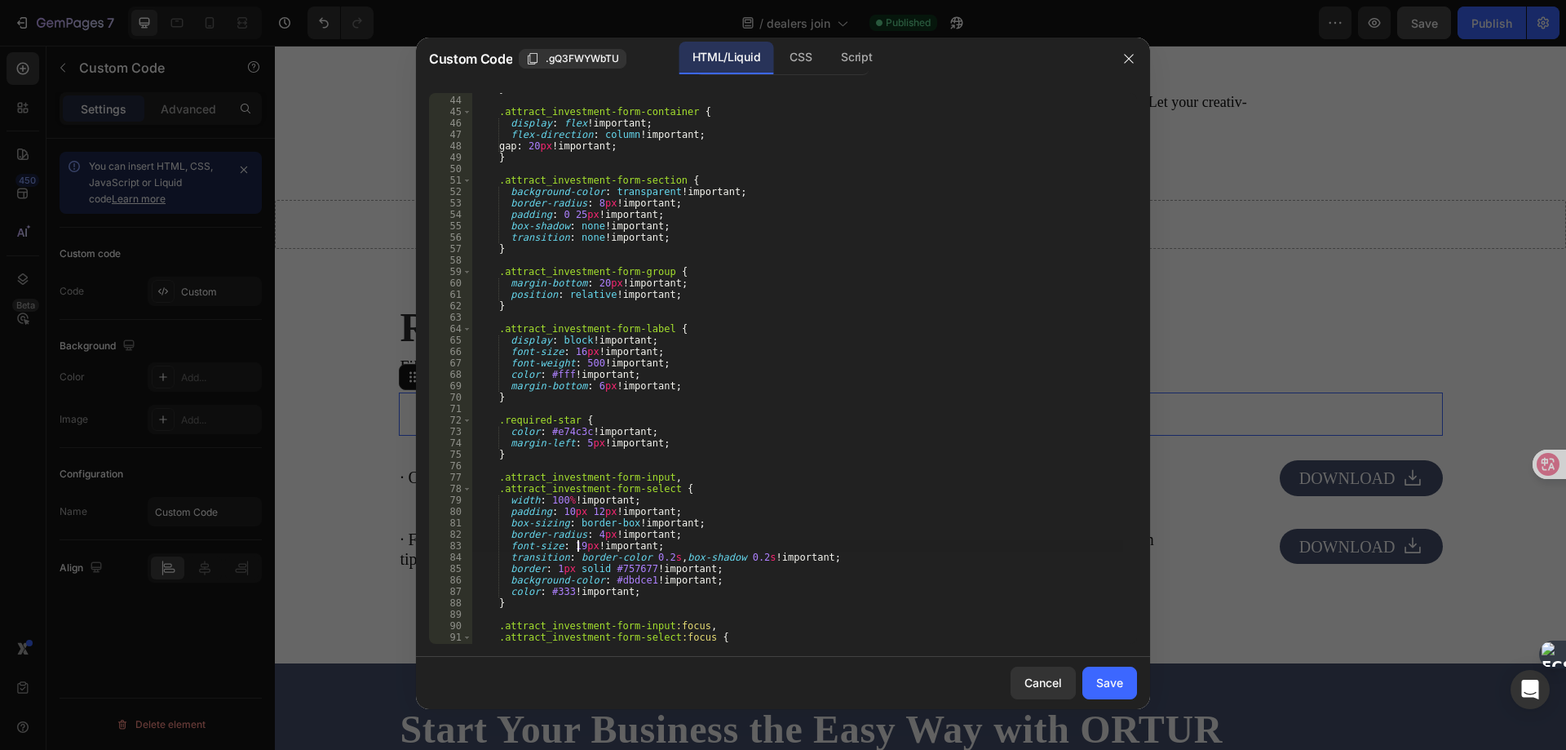
drag, startPoint x: 576, startPoint y: 549, endPoint x: 608, endPoint y: 539, distance: 33.3
click at [576, 548] on div "} .attract_investment-form-container { display : flex !important ; flex-directi…" at bounding box center [797, 369] width 651 height 573
click at [813, 489] on div "} .attract_investment-form-container { display : flex !important ; flex-directi…" at bounding box center [797, 369] width 651 height 573
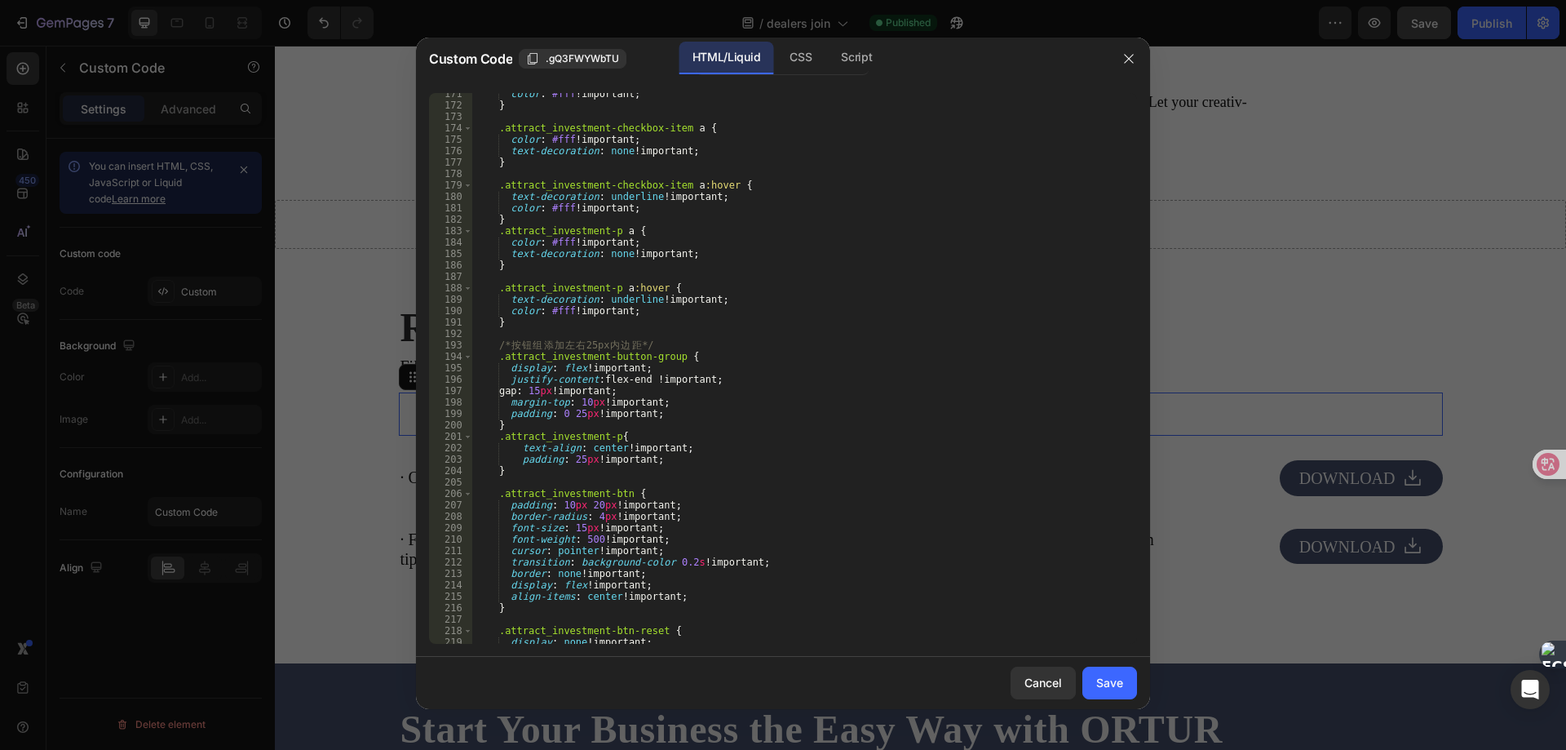
scroll to position [2007, 0]
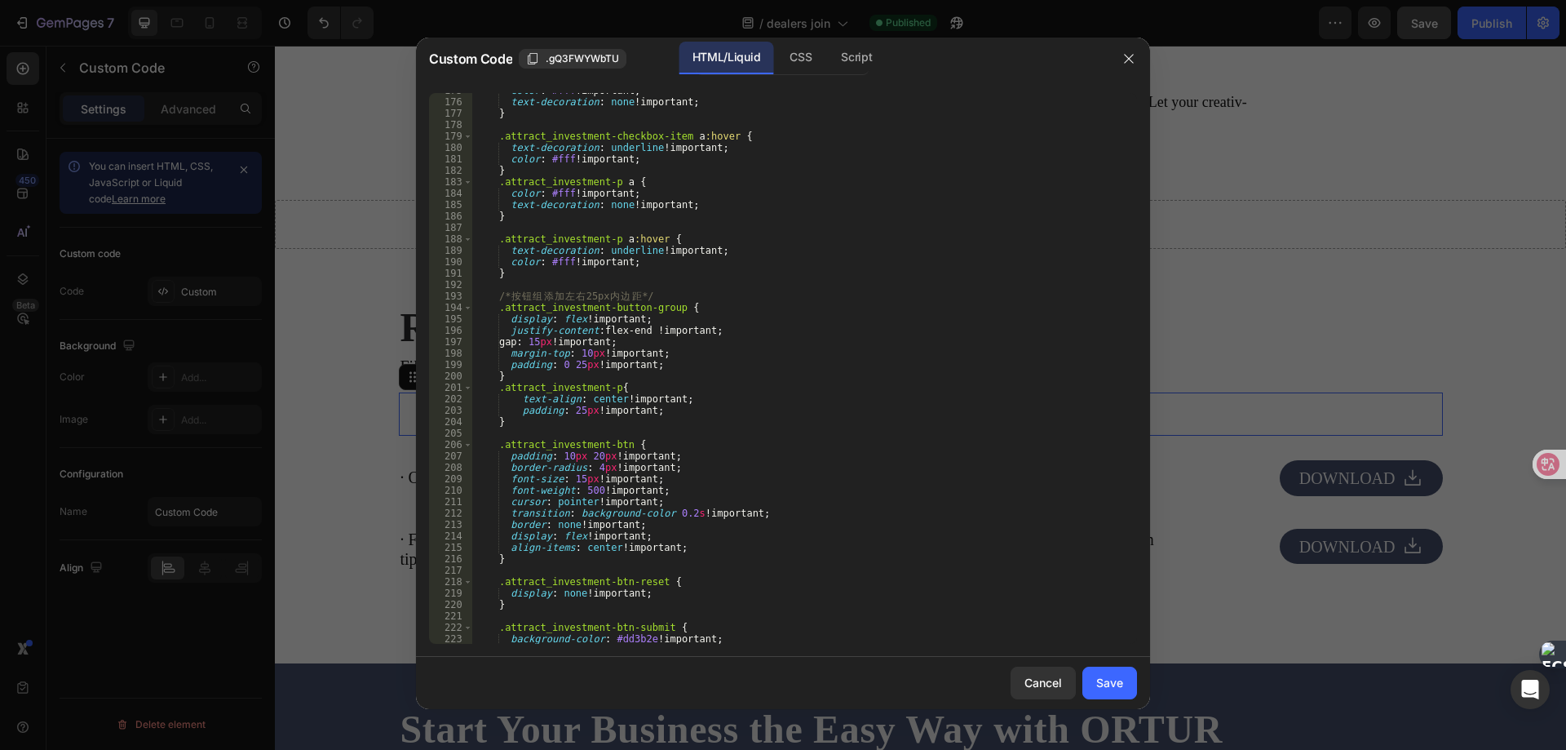
click at [580, 481] on div "color : #fff !important ; text-decoration : none !important ; } .attract_invest…" at bounding box center [797, 371] width 651 height 573
click at [646, 472] on div "color : #fff !important ; text-decoration : none !important ; } .attract_invest…" at bounding box center [797, 371] width 651 height 573
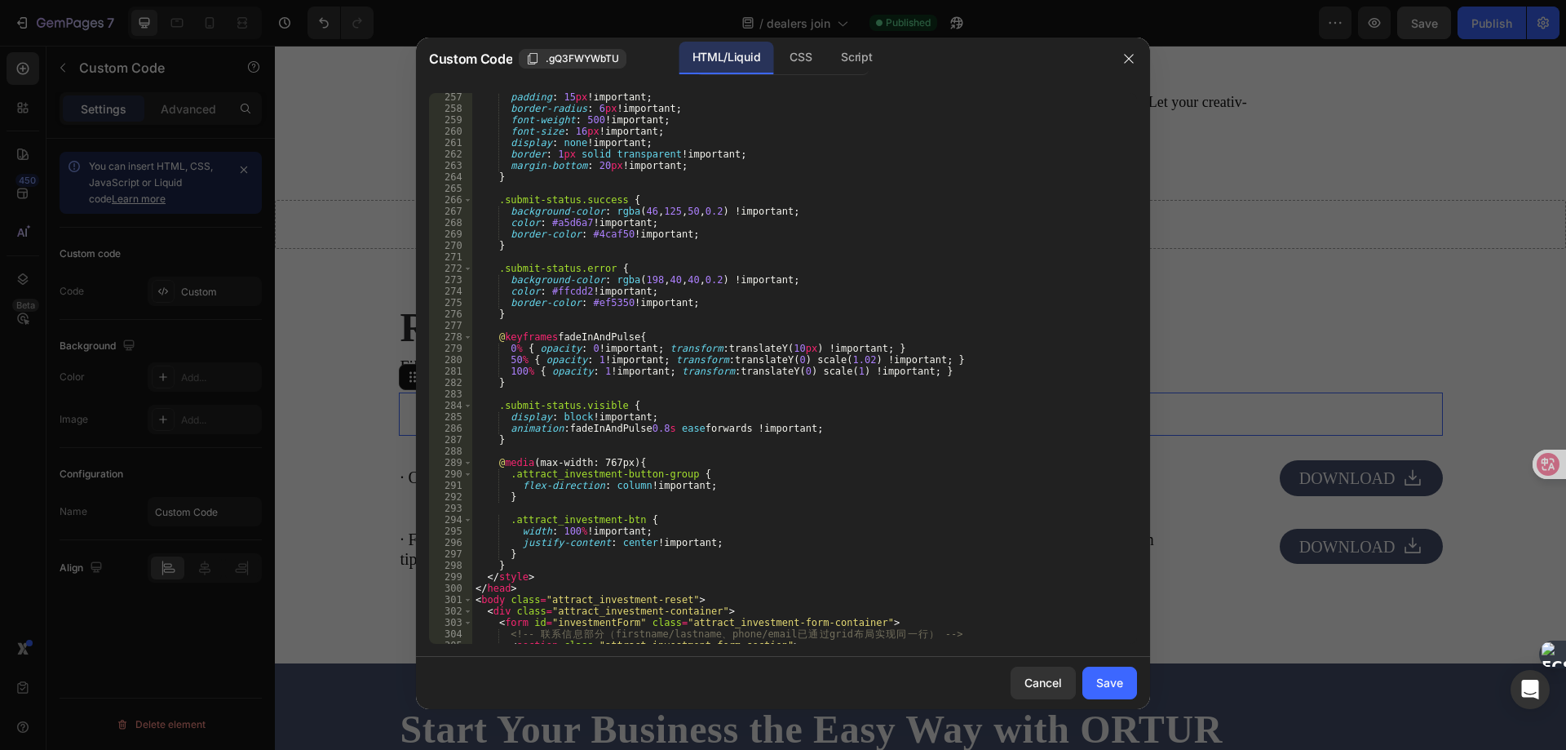
scroll to position [2937, 0]
type textarea "border-radius: 4px !important;"
click at [1108, 684] on div "Save" at bounding box center [1109, 682] width 27 height 17
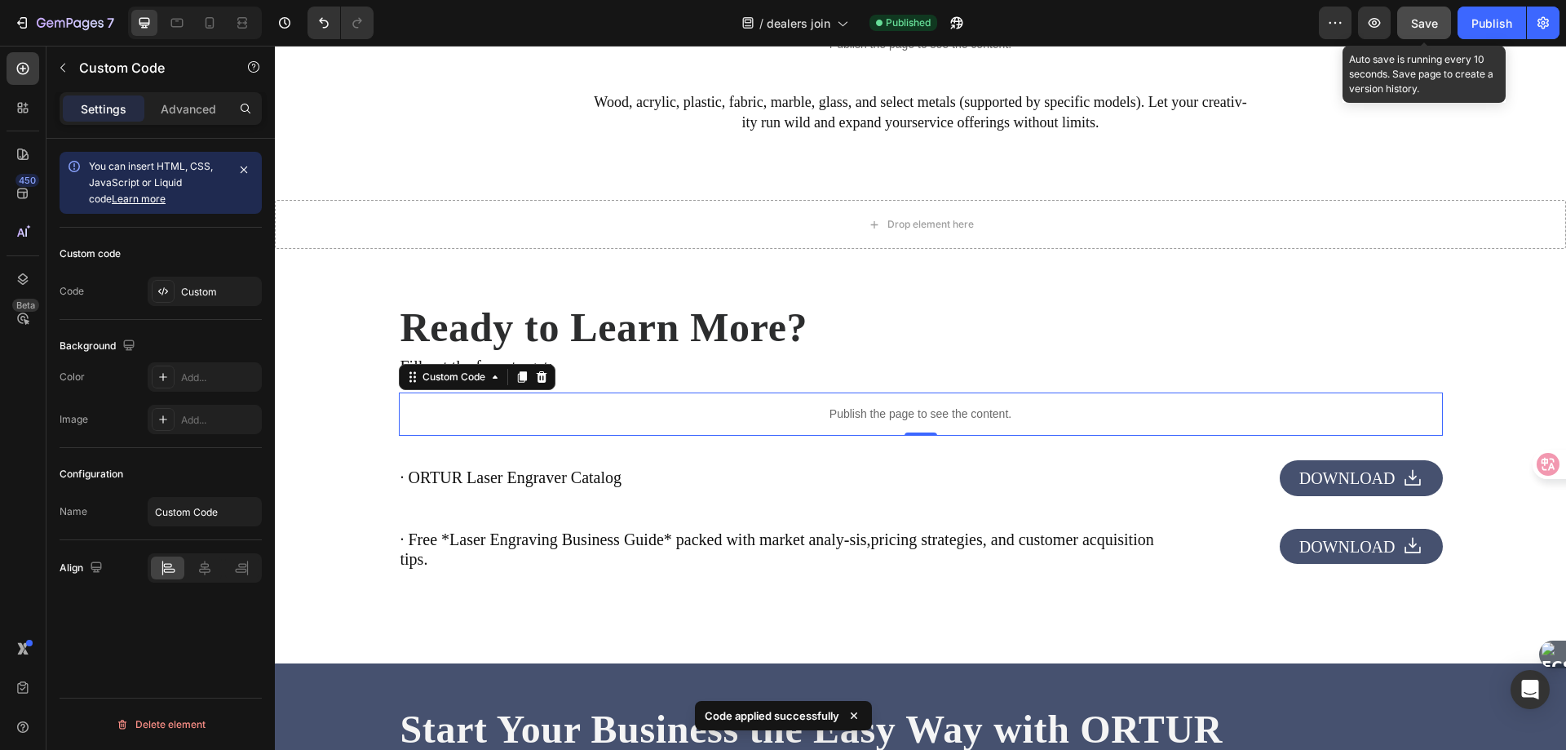
click at [1430, 32] on button "Save" at bounding box center [1424, 23] width 54 height 33
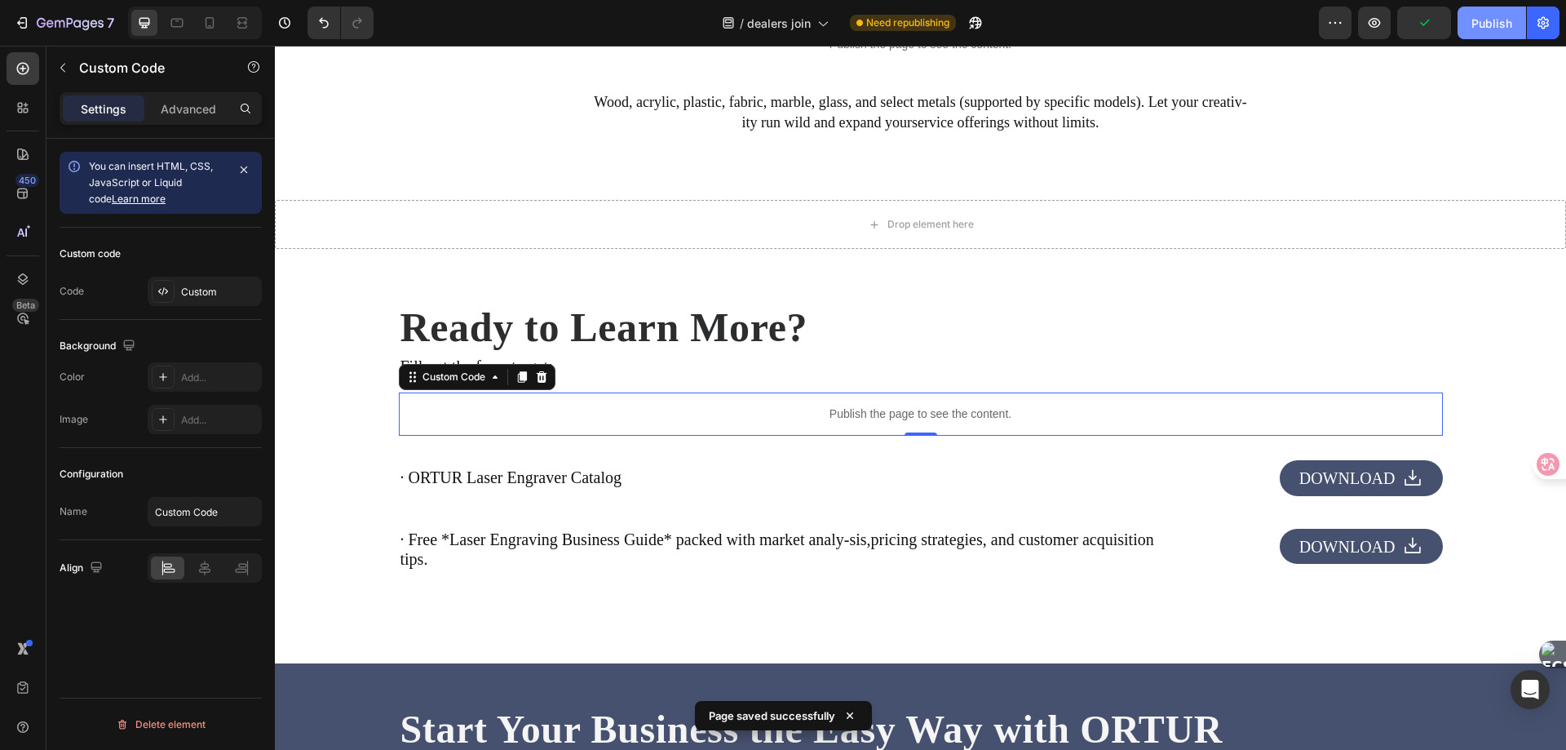
click at [1478, 24] on div "Publish" at bounding box center [1492, 23] width 41 height 17
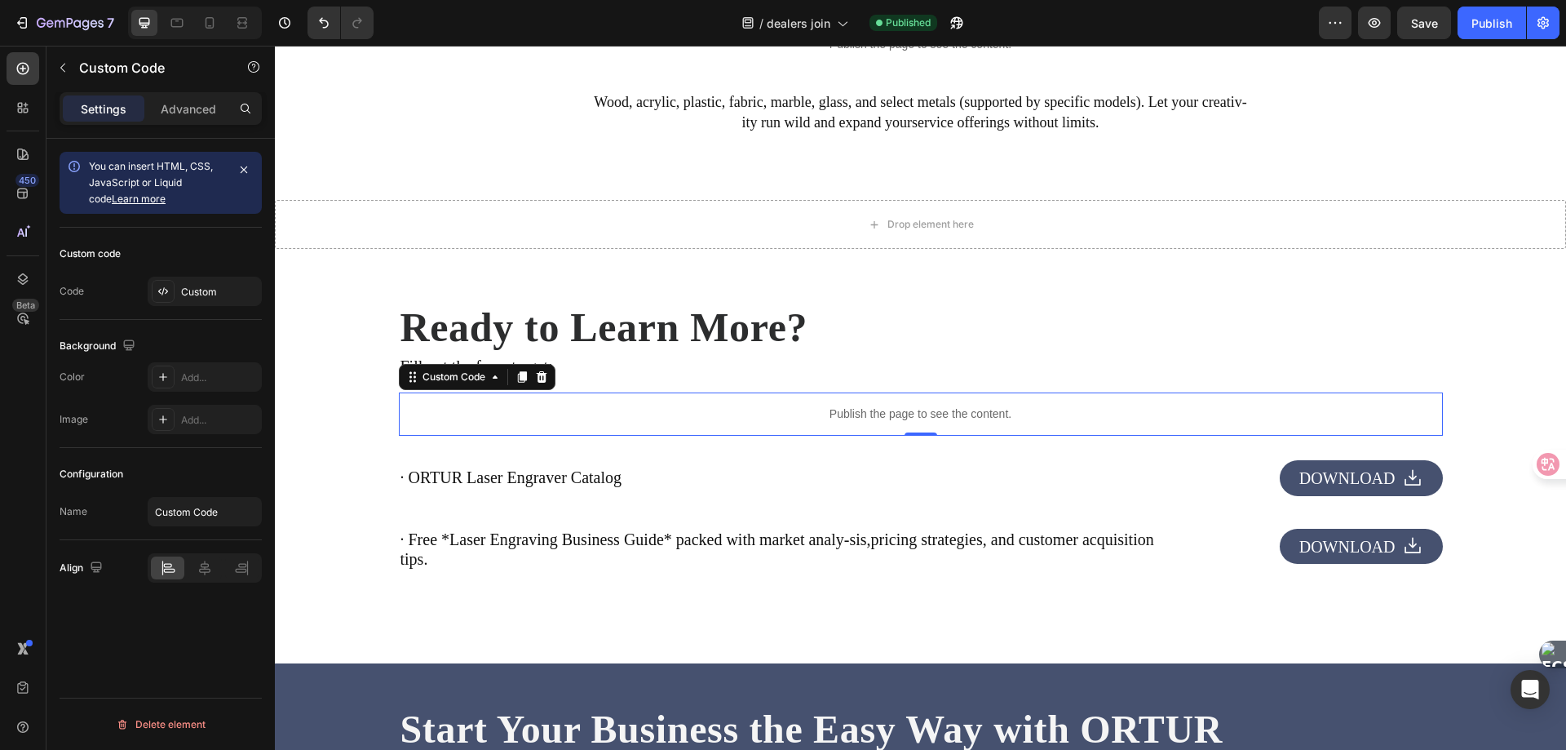
click at [691, 417] on p "Publish the page to see the content." at bounding box center [921, 413] width 1044 height 17
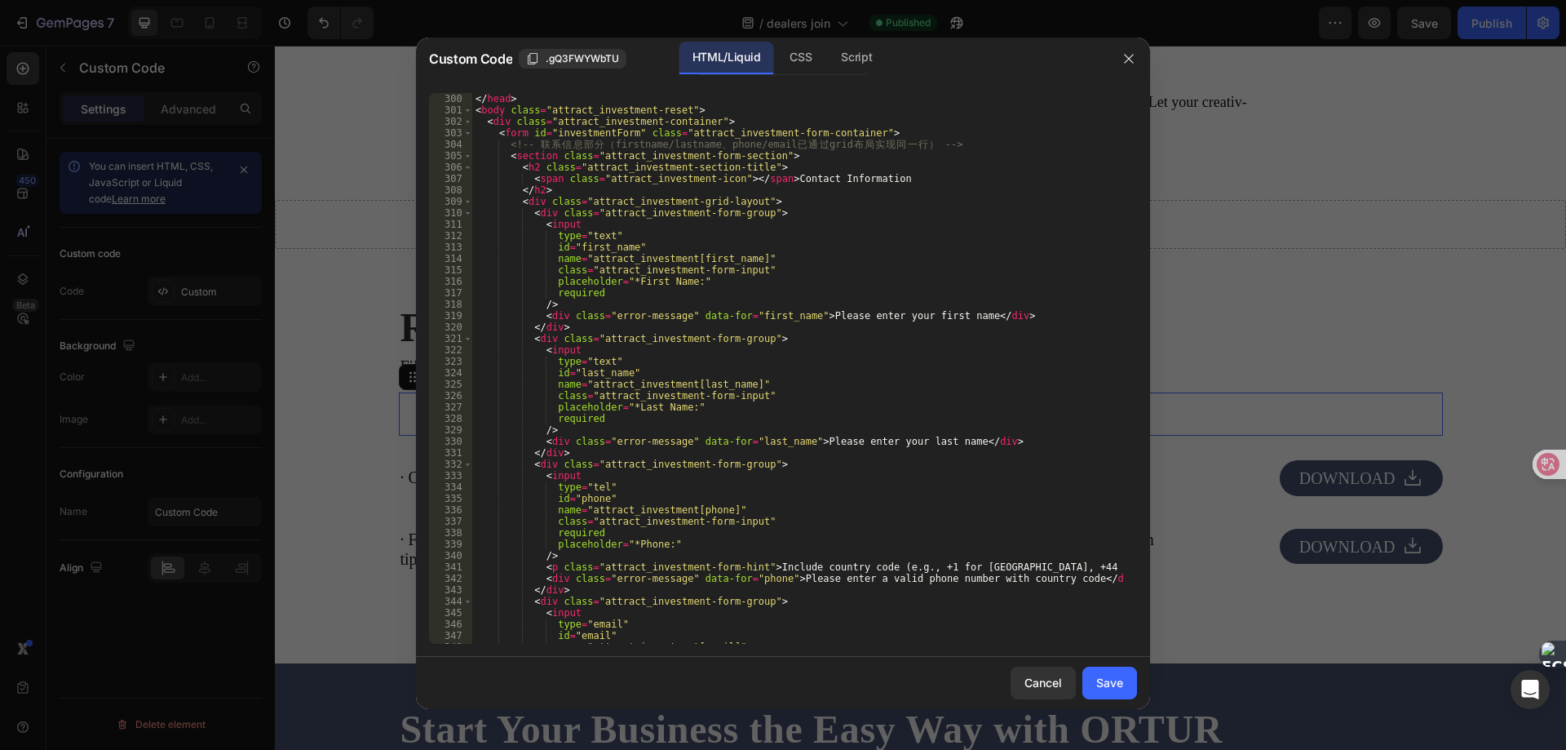
scroll to position [3279, 0]
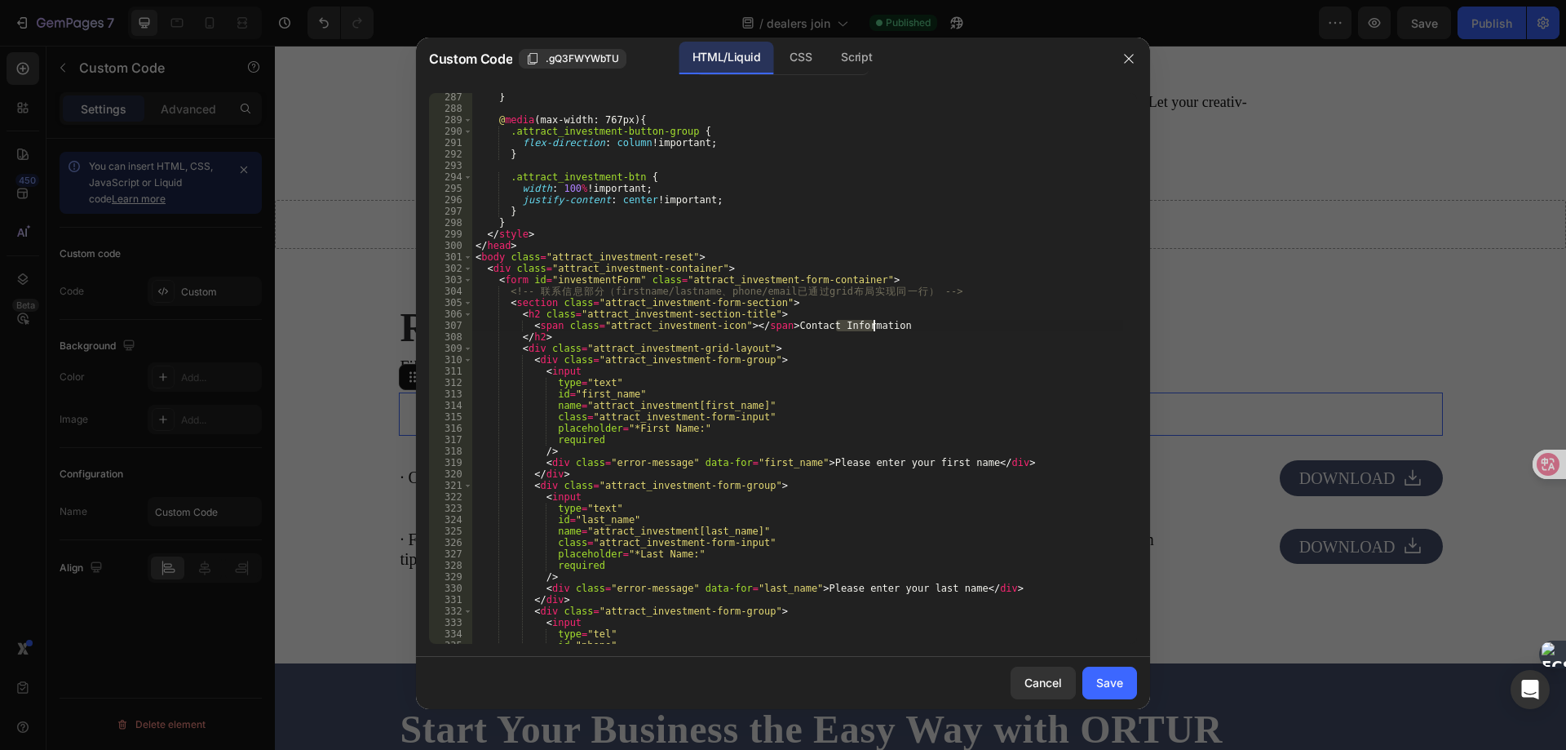
drag, startPoint x: 836, startPoint y: 328, endPoint x: 883, endPoint y: 326, distance: 47.3
click at [883, 326] on div "} @ media (max-width: 767px) { .attract_investment-button-group { flex-directio…" at bounding box center [797, 377] width 651 height 573
type textarea "<span class="attract_investment-icon"></span>Contact Info"
drag, startPoint x: 1102, startPoint y: 682, endPoint x: 1125, endPoint y: 592, distance: 92.6
click at [1105, 680] on div "Save" at bounding box center [1109, 682] width 27 height 17
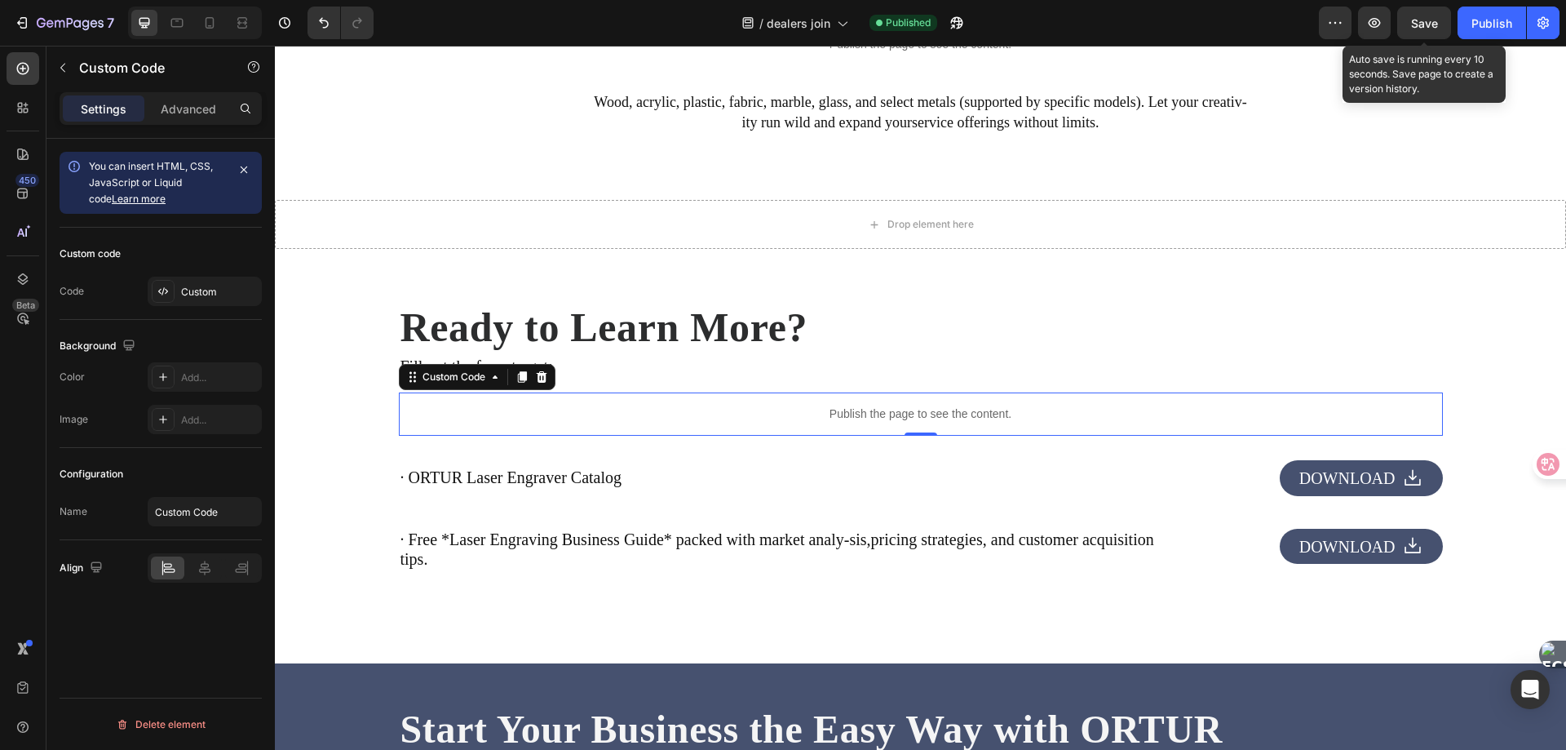
click at [1428, 24] on span "Save" at bounding box center [1424, 23] width 27 height 14
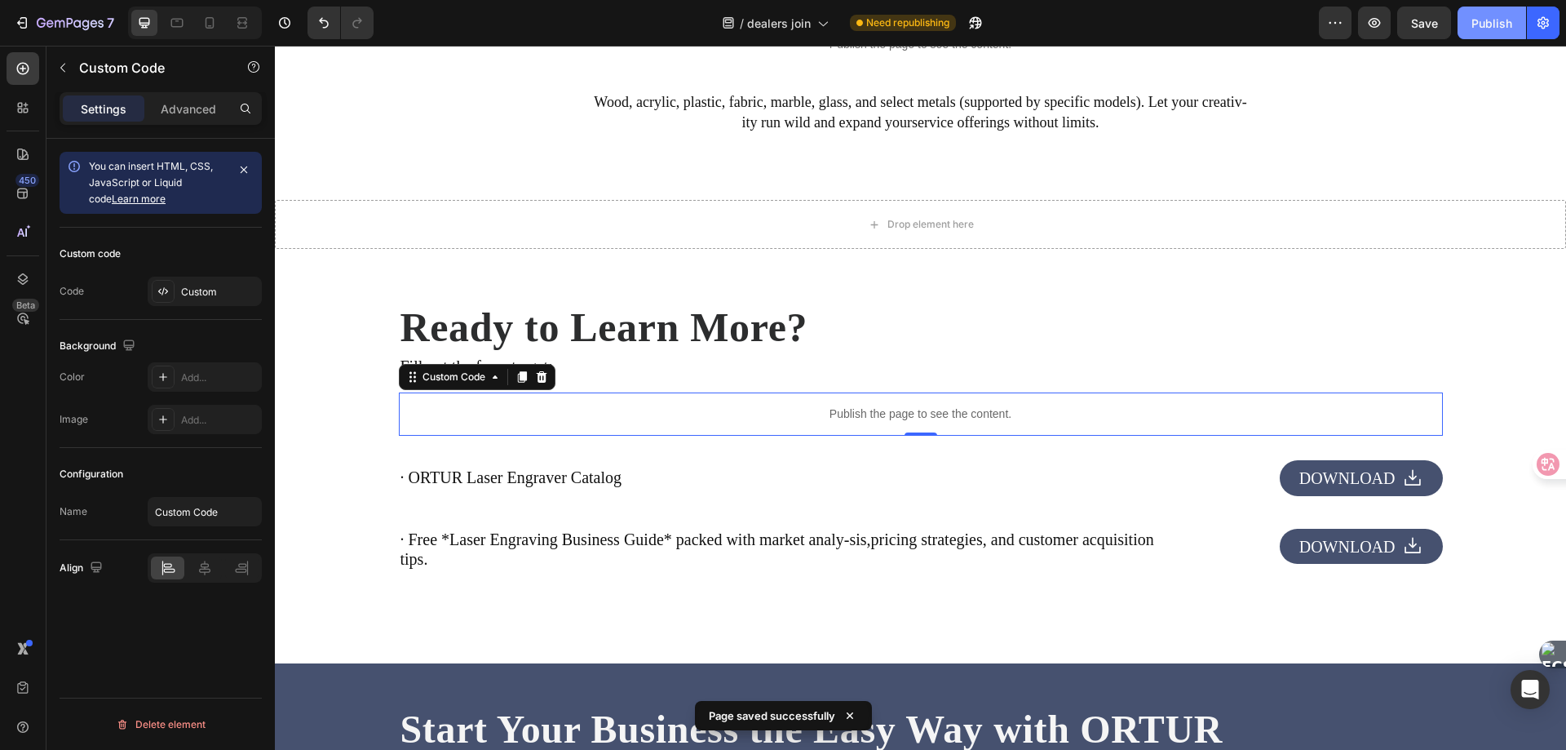
click at [1486, 22] on div "Publish" at bounding box center [1492, 23] width 41 height 17
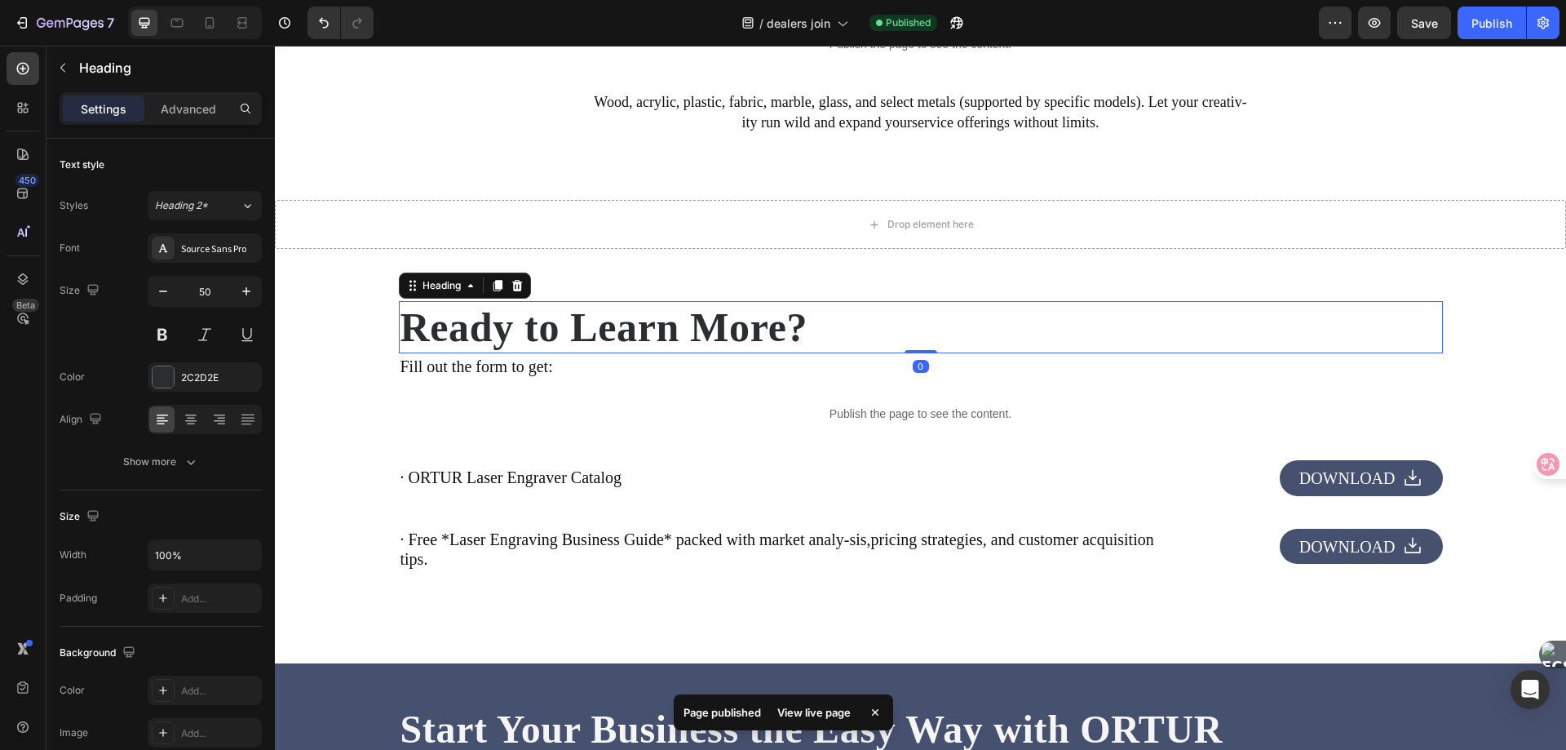
click at [573, 338] on h2 "Ready to Learn More?" at bounding box center [921, 327] width 1044 height 52
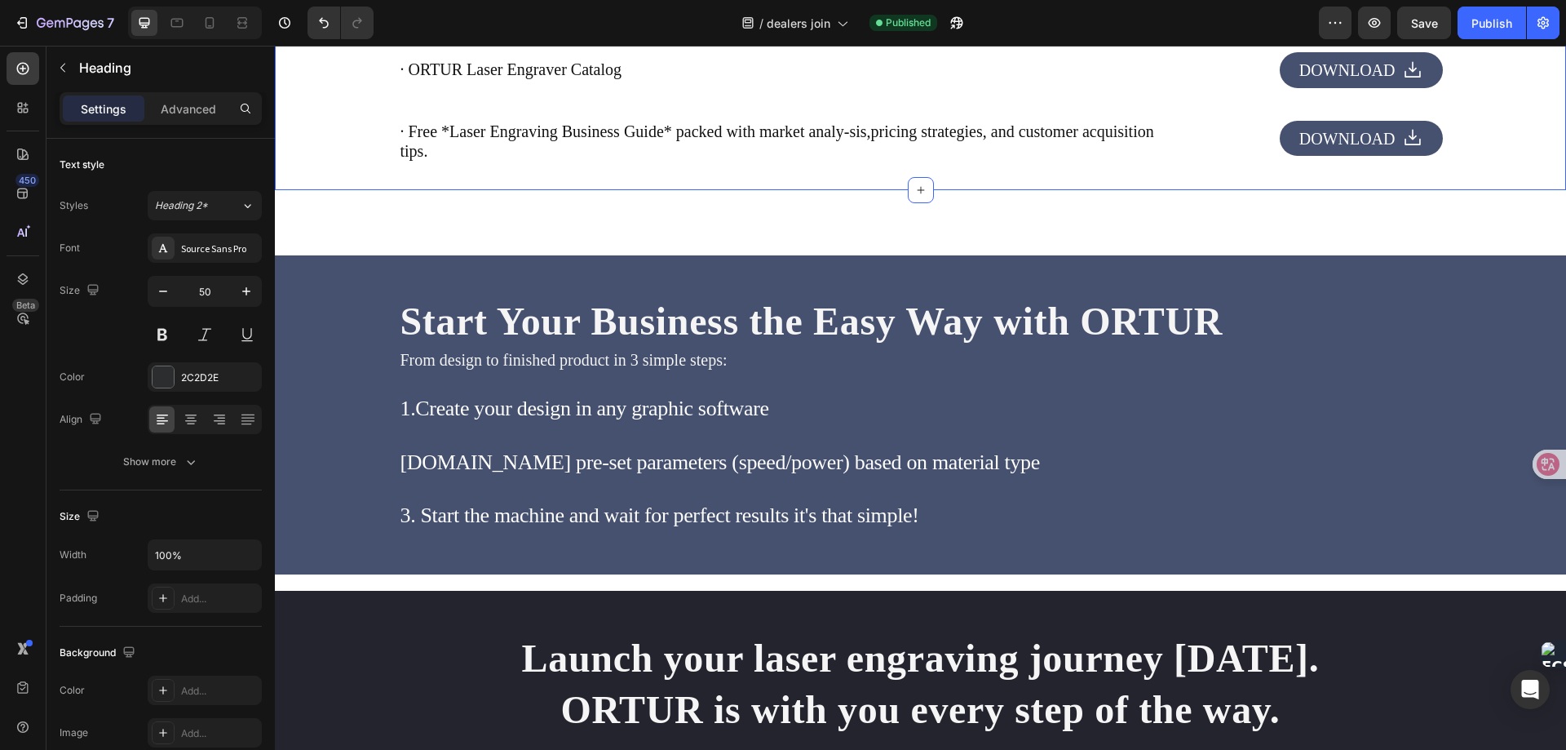
scroll to position [3325, 0]
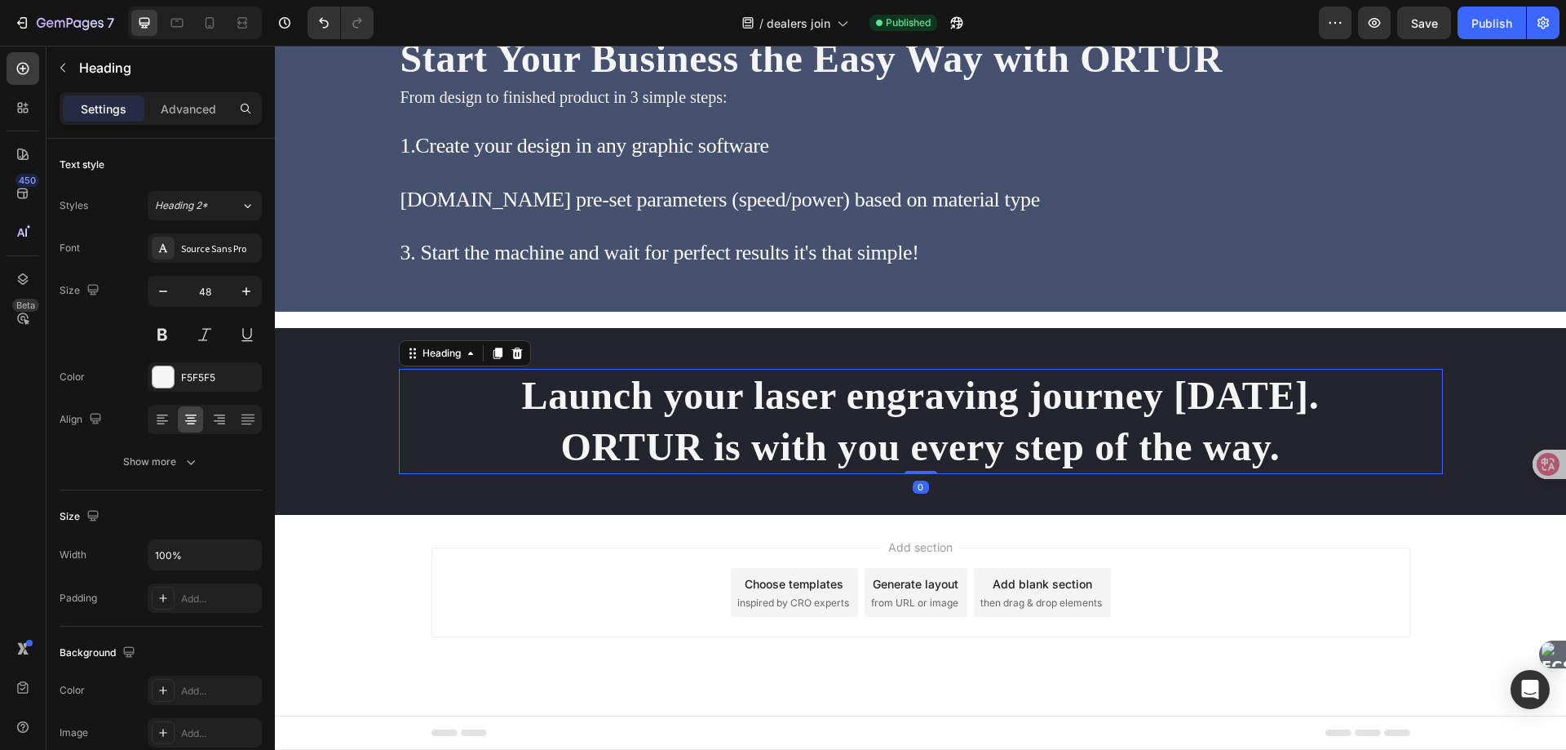
click at [538, 400] on h2 "Launch your laser engraving journey [DATE]. ORTUR is with you every step of the…" at bounding box center [921, 421] width 1044 height 105
click at [160, 421] on icon at bounding box center [162, 421] width 11 height 2
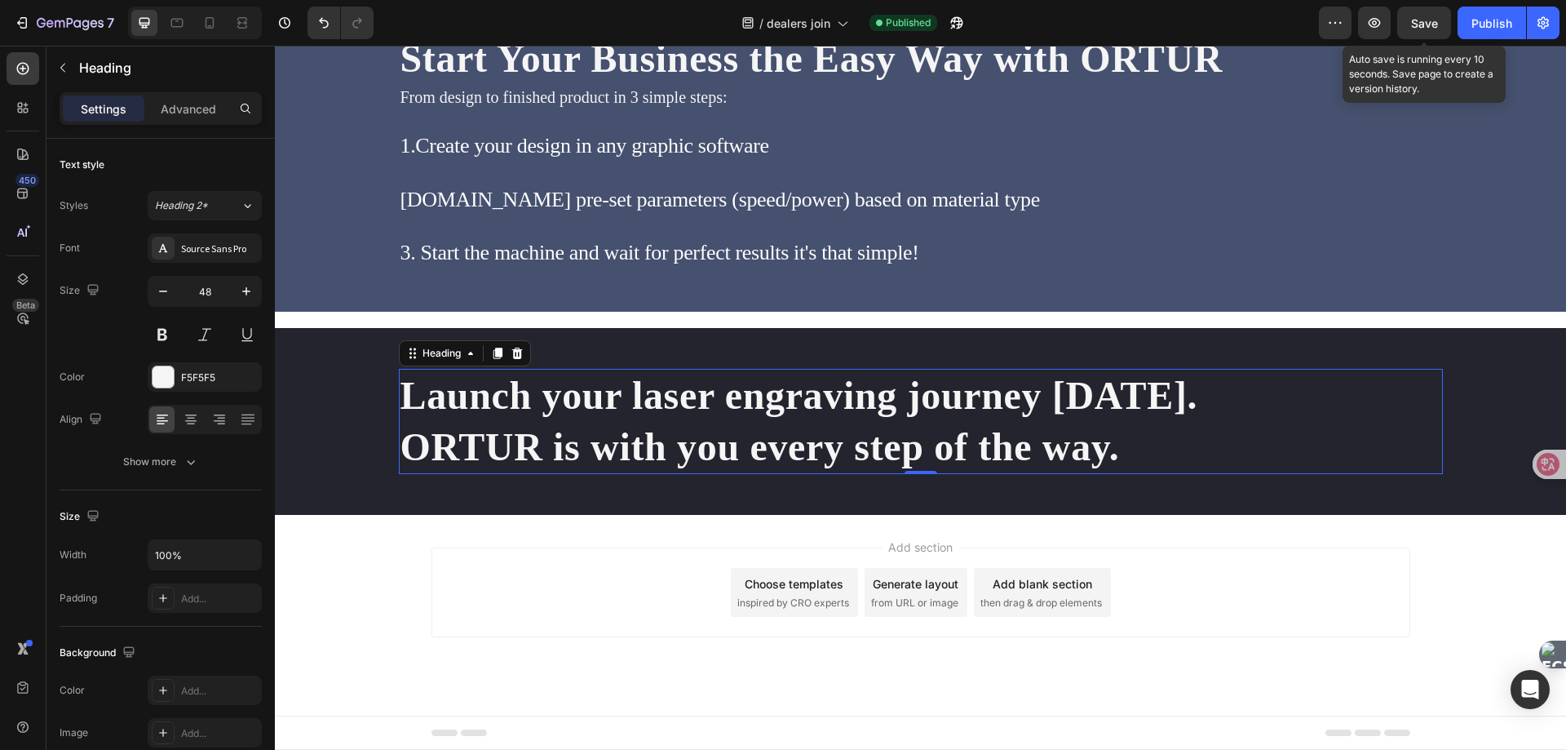
click at [1426, 23] on span "Save" at bounding box center [1424, 23] width 27 height 14
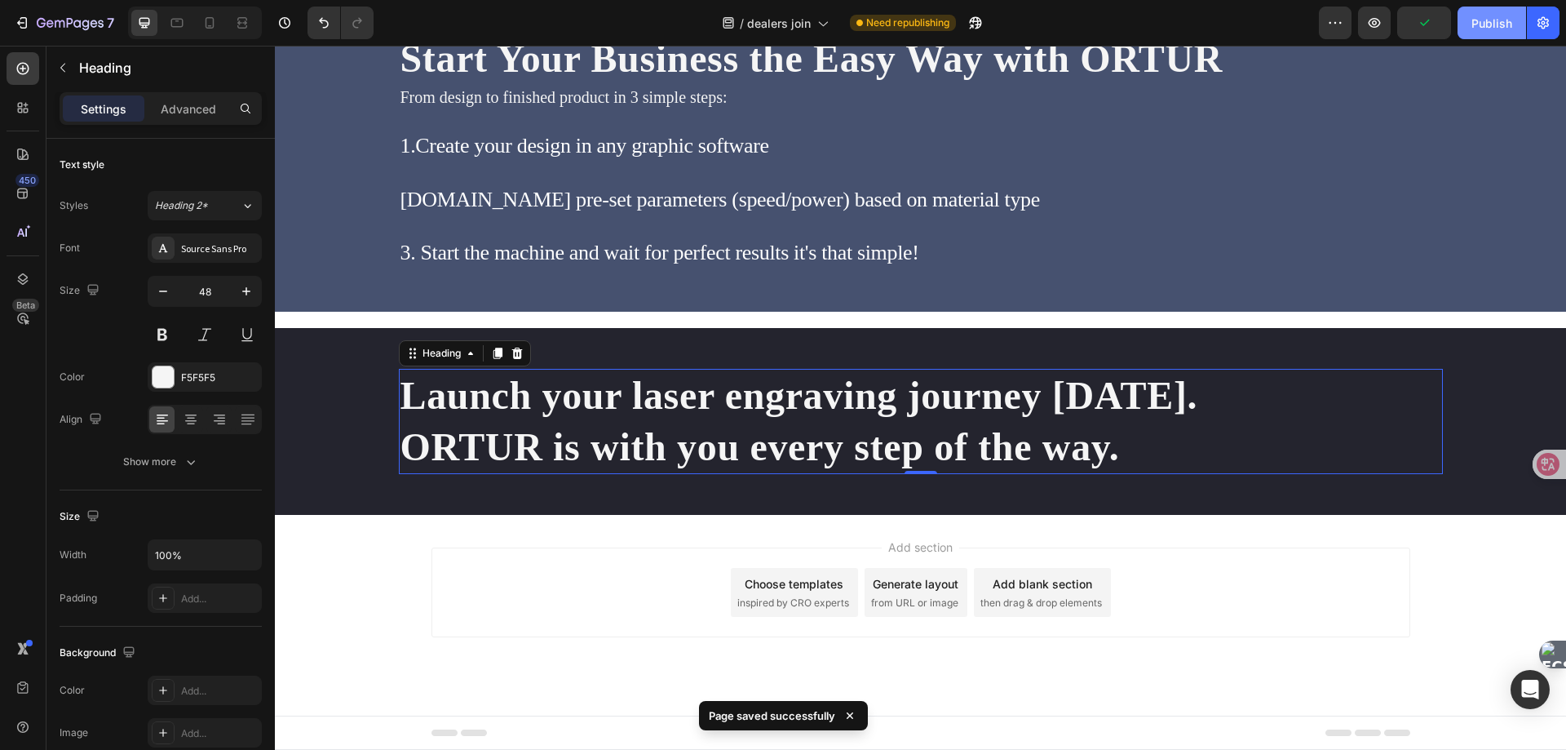
click at [1491, 25] on div "Publish" at bounding box center [1492, 23] width 41 height 17
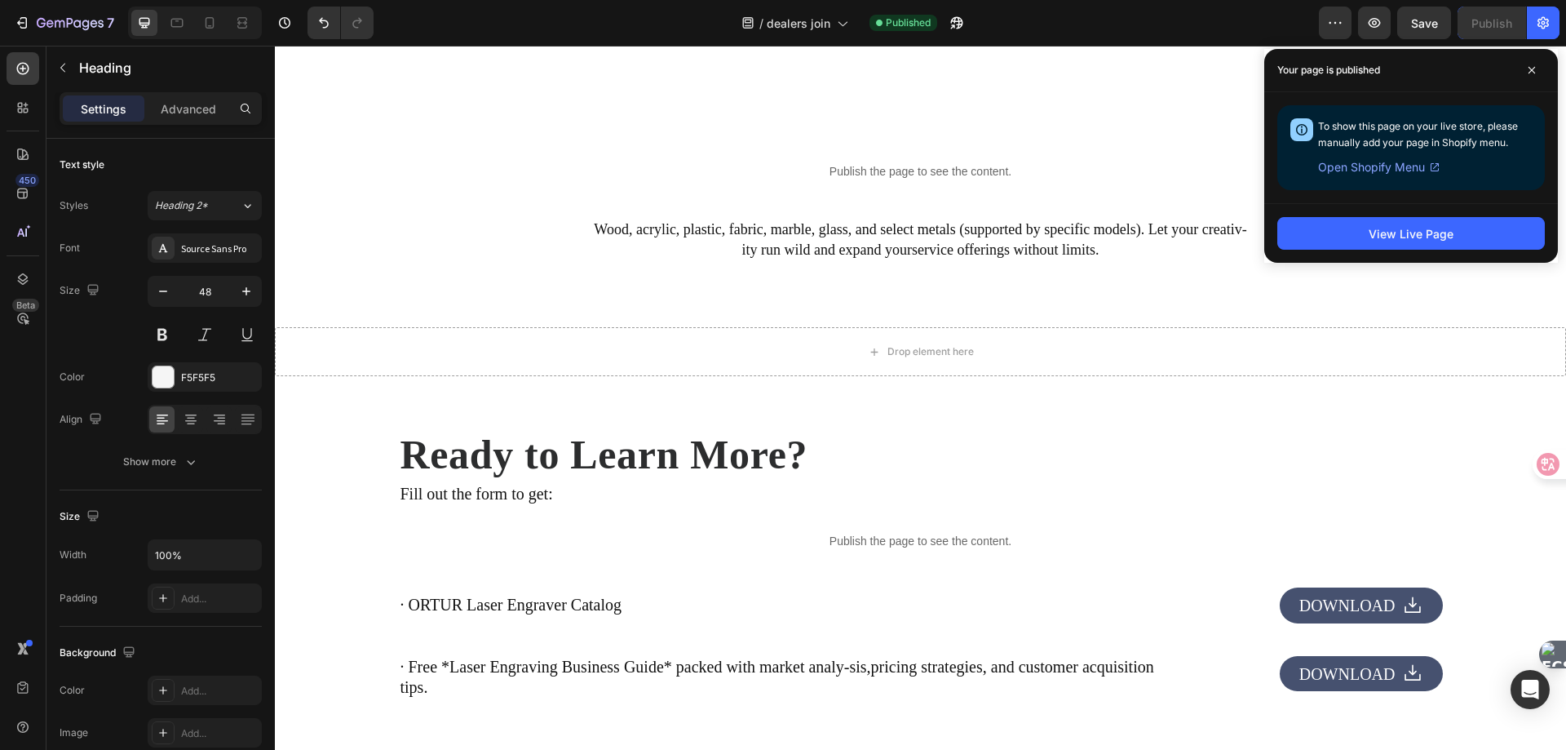
scroll to position [2754, 0]
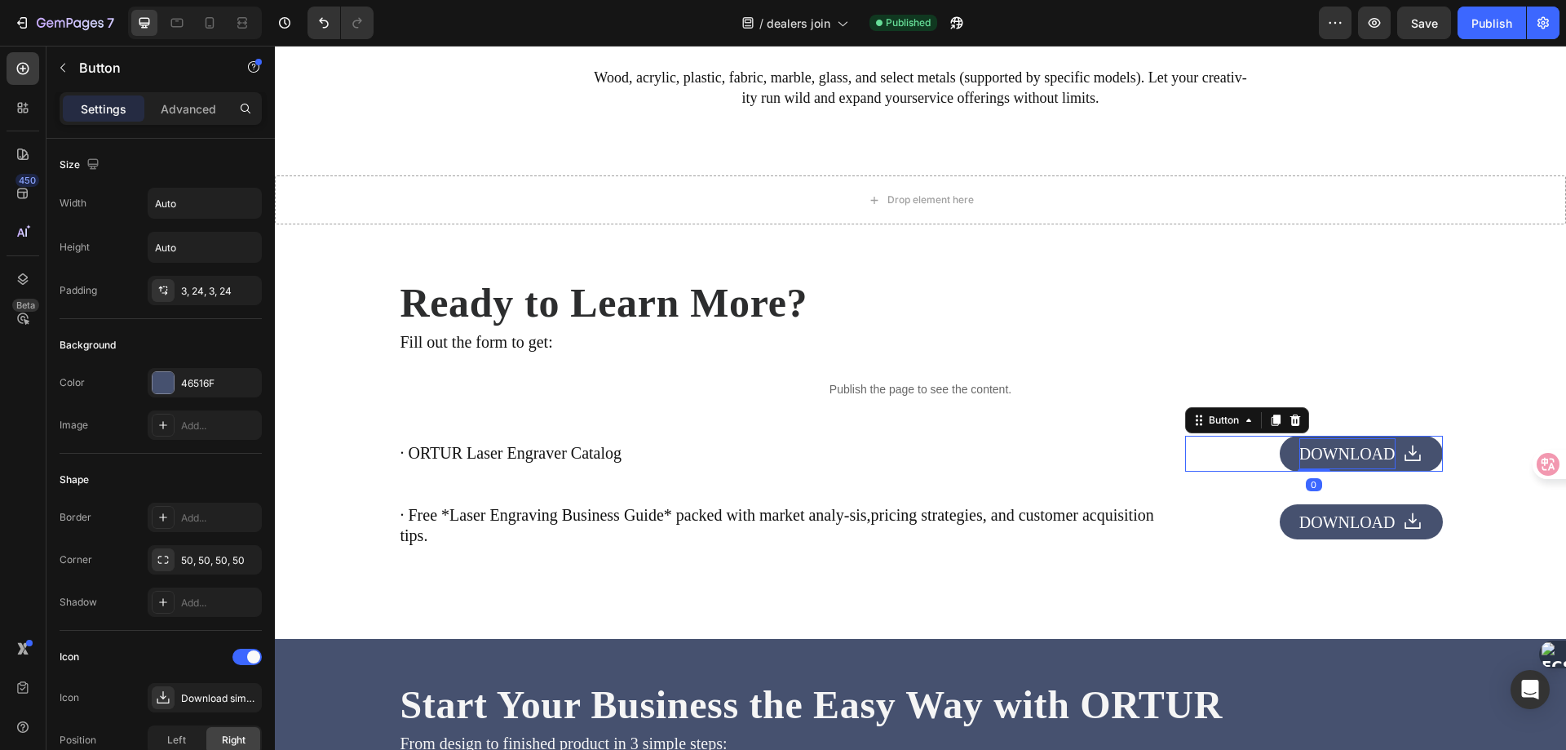
click at [1345, 459] on span "DOWNLOAD" at bounding box center [1348, 454] width 96 height 18
click at [1319, 455] on span "DOWNLOAD" at bounding box center [1348, 454] width 96 height 18
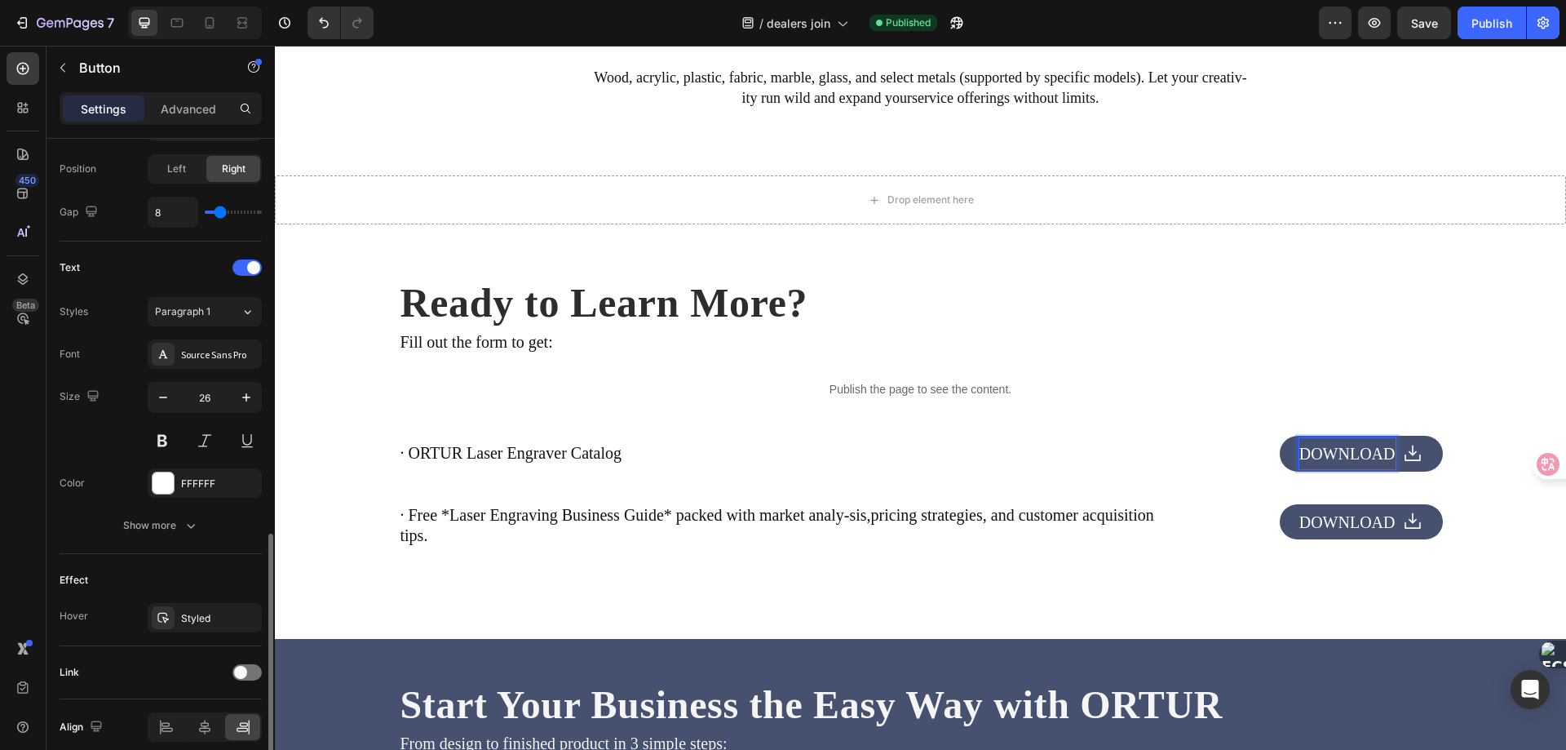
scroll to position [641, 0]
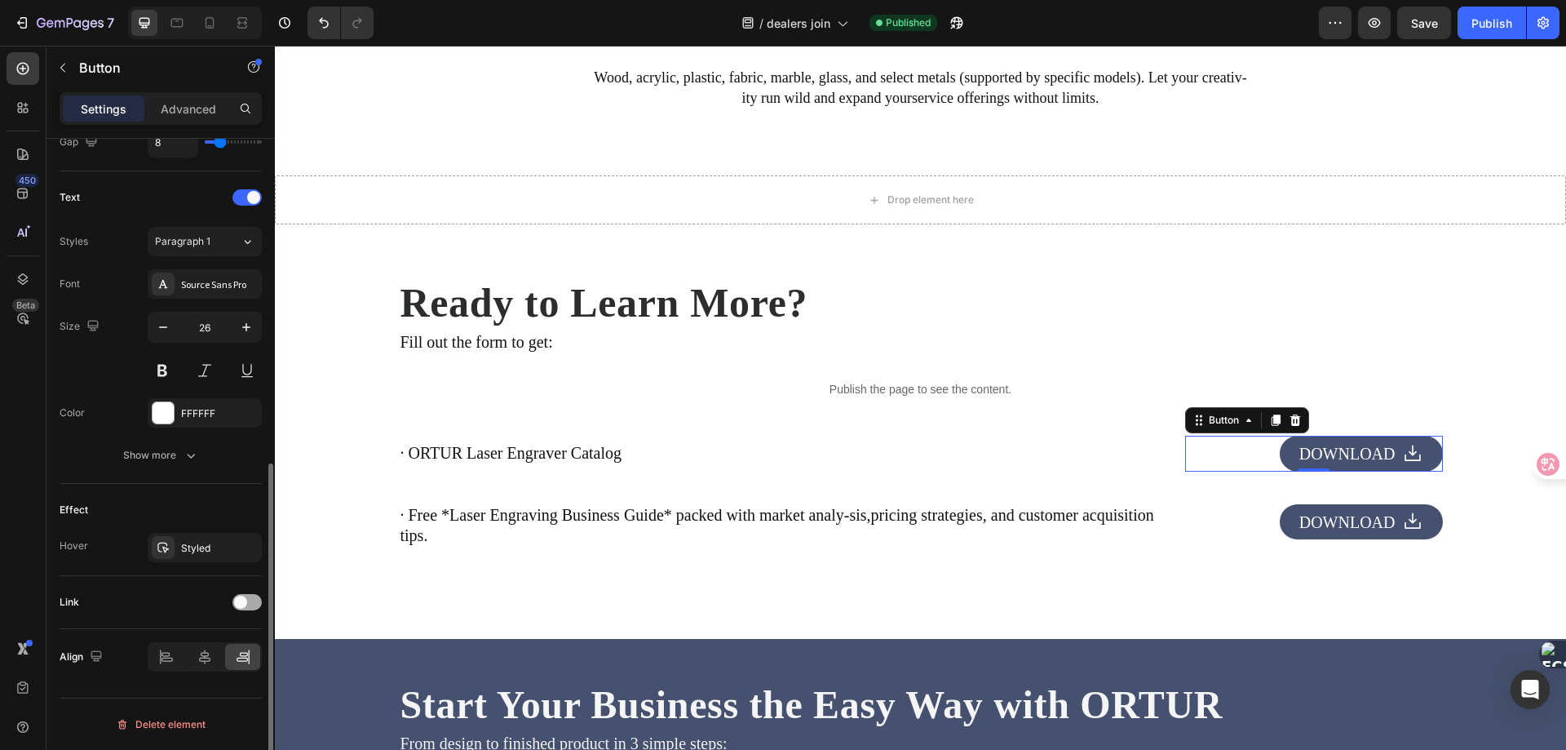
click at [246, 607] on div at bounding box center [246, 602] width 29 height 16
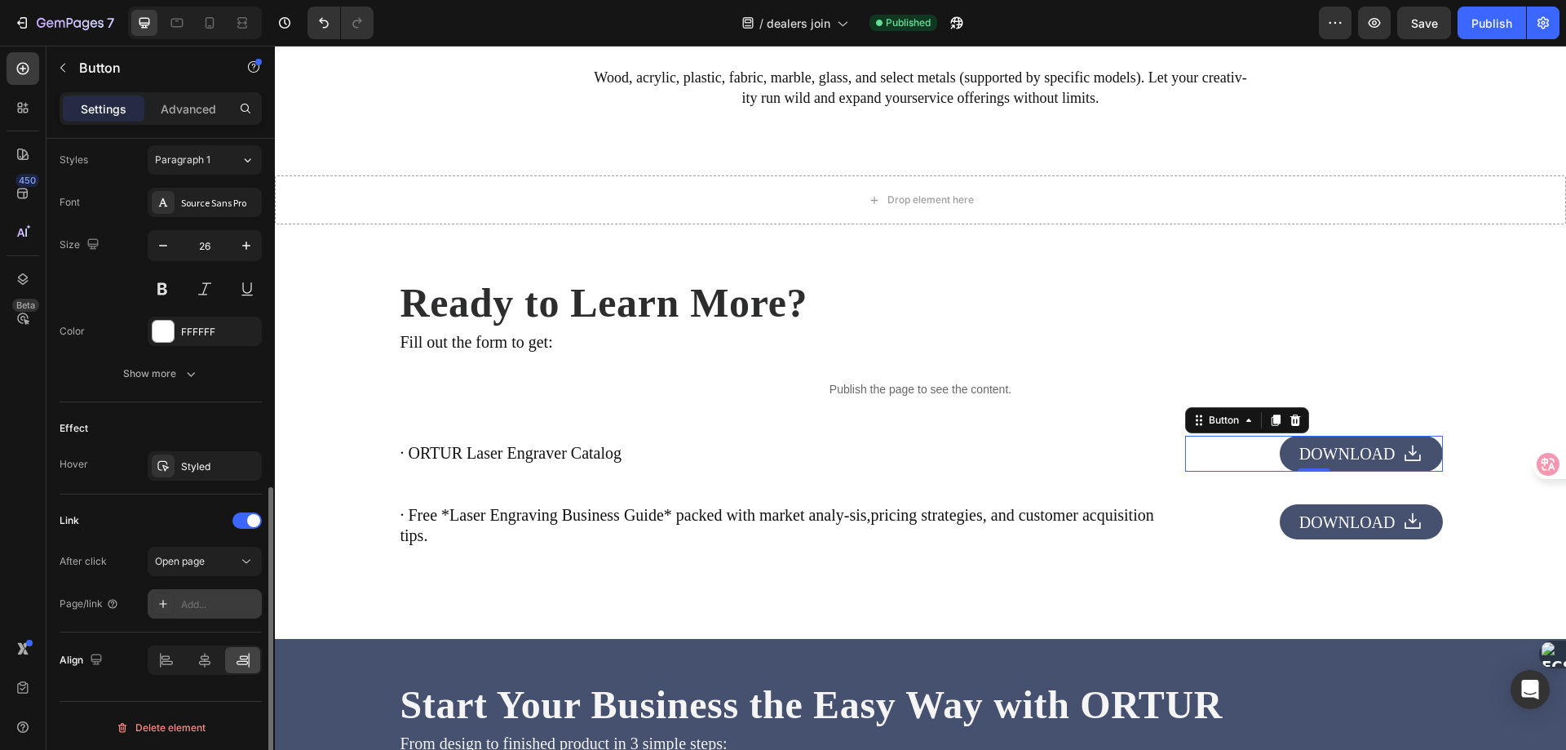
scroll to position [726, 0]
click at [226, 560] on div "Open page" at bounding box center [196, 558] width 83 height 15
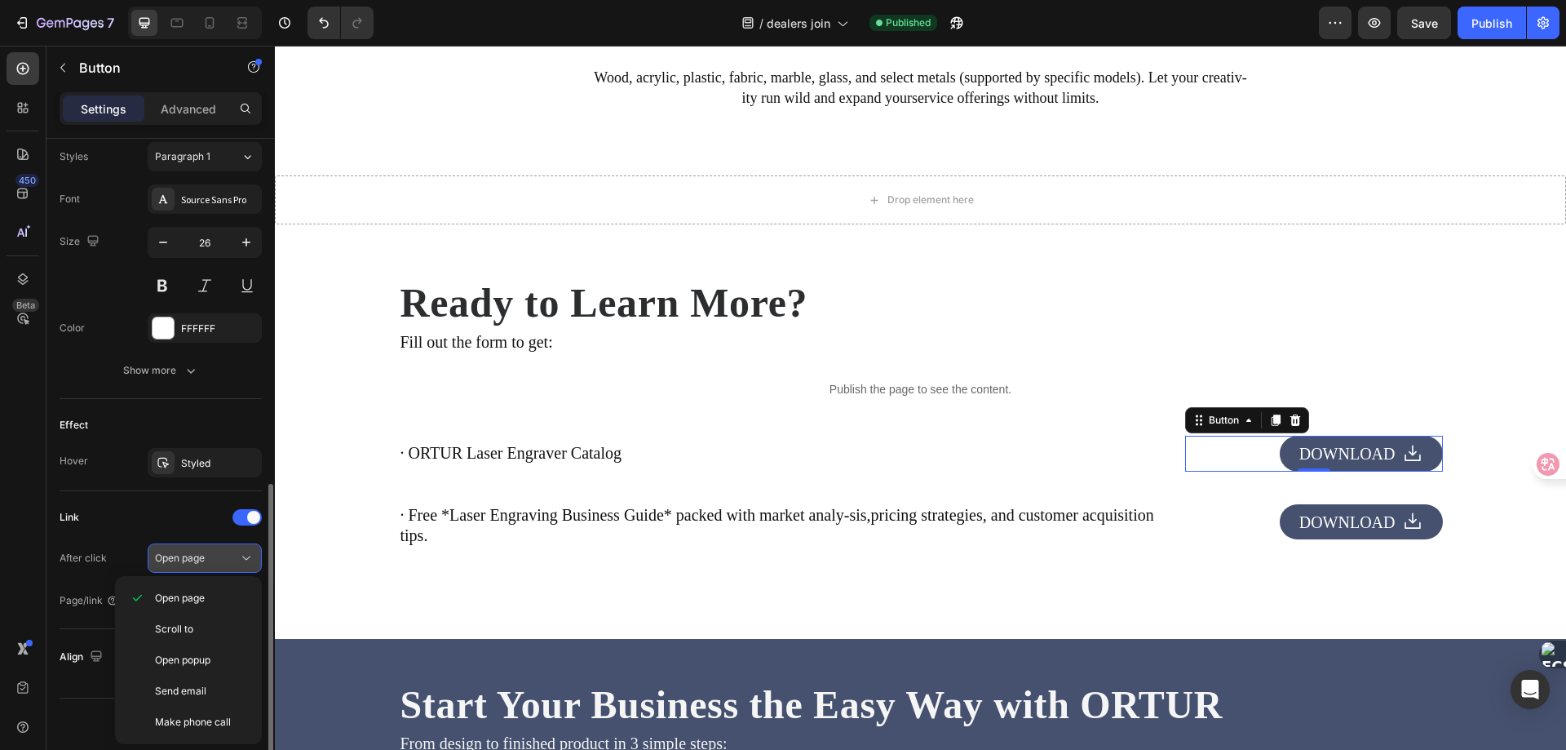
click at [226, 560] on div "Open page" at bounding box center [196, 558] width 83 height 15
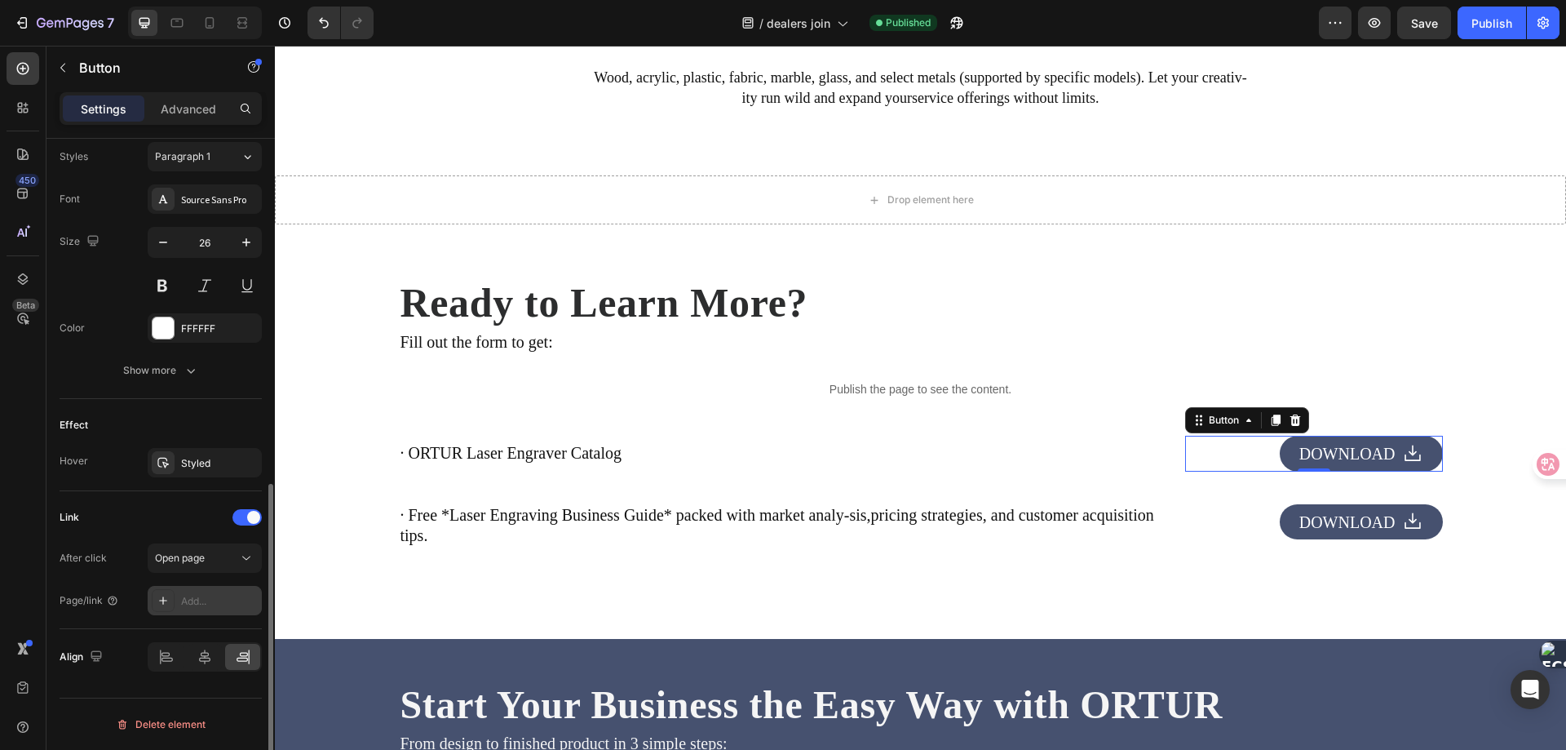
click at [171, 599] on div at bounding box center [163, 600] width 23 height 23
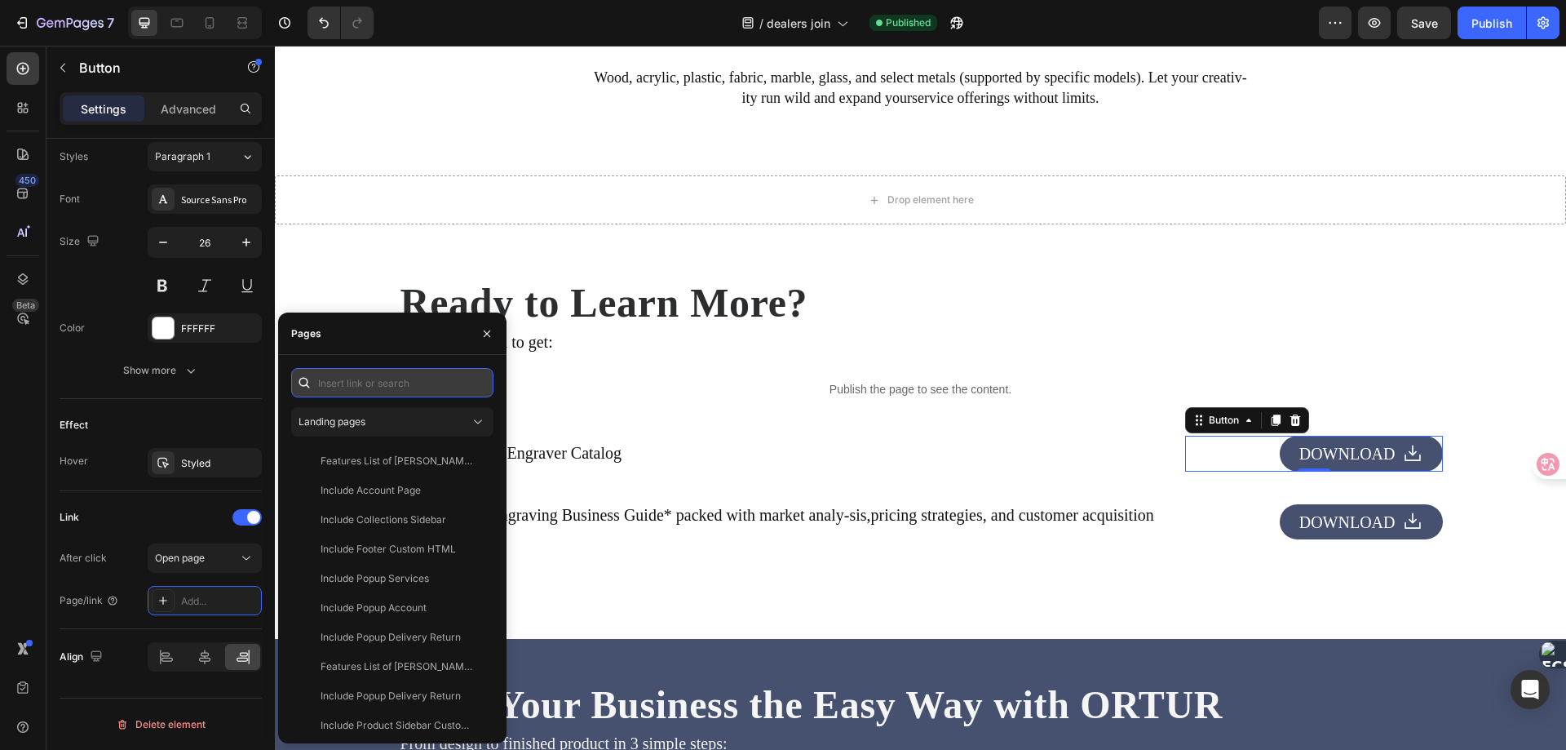
click at [360, 388] on input "text" at bounding box center [392, 382] width 202 height 29
paste input "[URL][DOMAIN_NAME]"
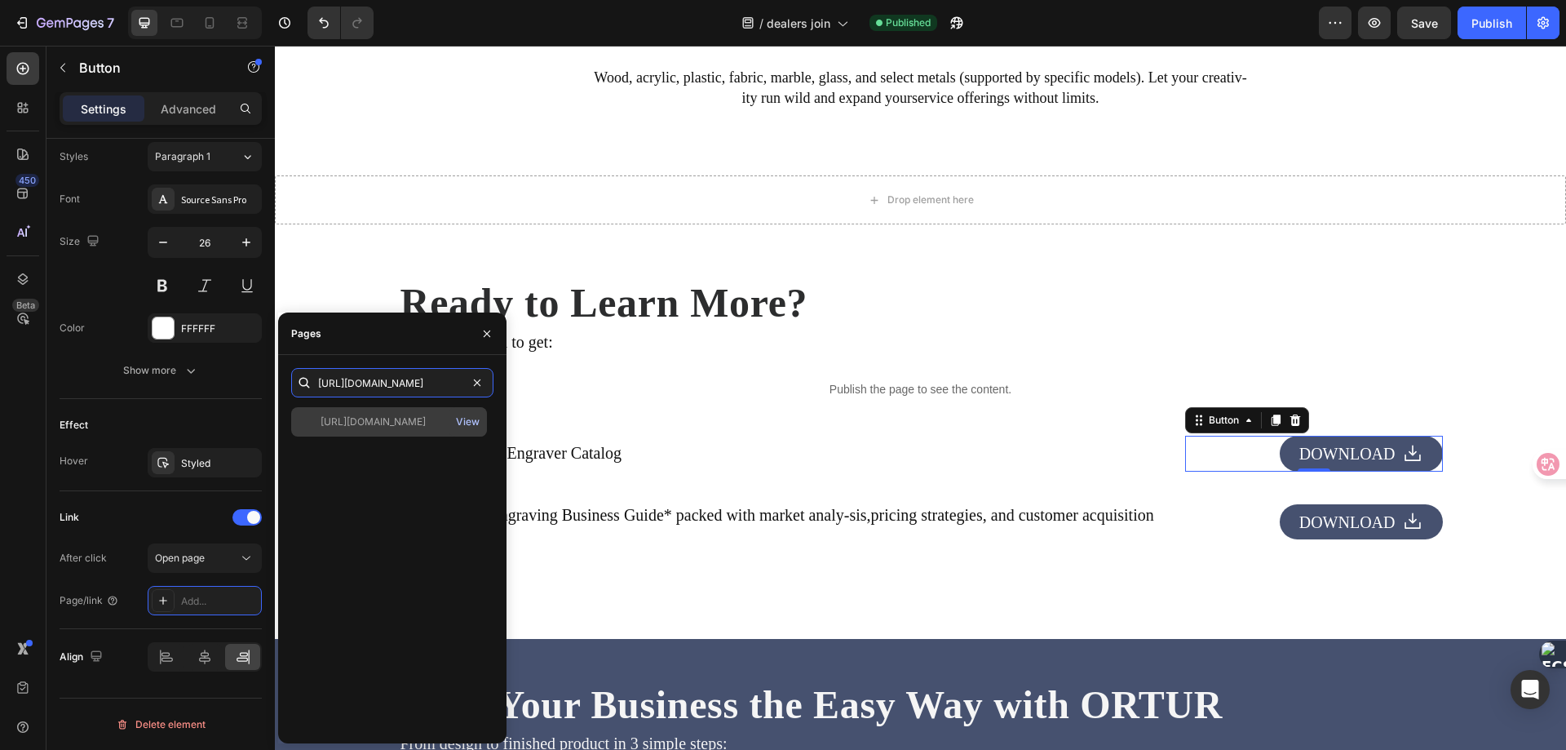
type input "[URL][DOMAIN_NAME]"
click at [463, 420] on div "View" at bounding box center [468, 421] width 24 height 15
click at [365, 423] on div "[URL][DOMAIN_NAME]" at bounding box center [373, 421] width 105 height 15
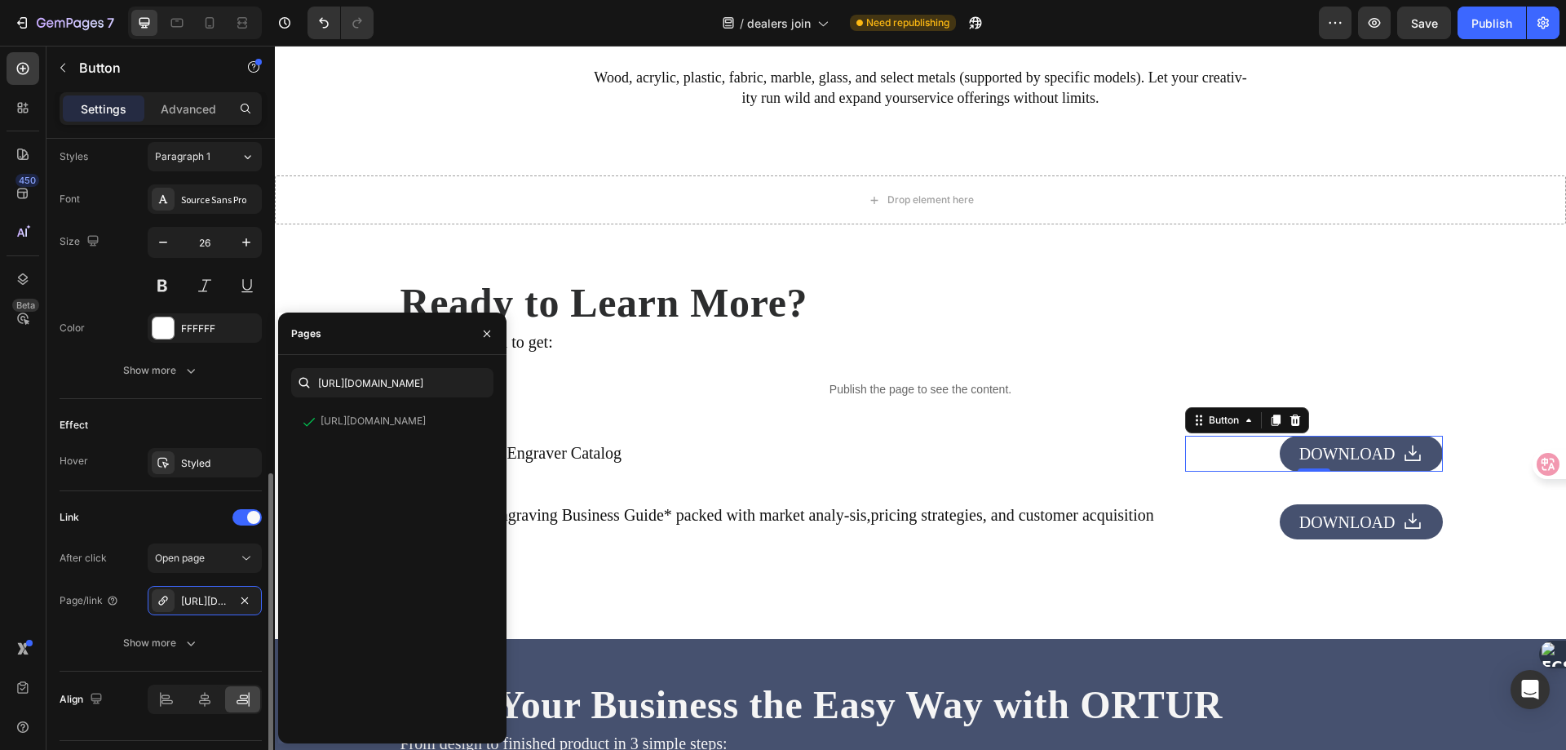
click at [107, 625] on div "After click Open page Page/link [URL][DOMAIN_NAME] Show more" at bounding box center [161, 600] width 202 height 114
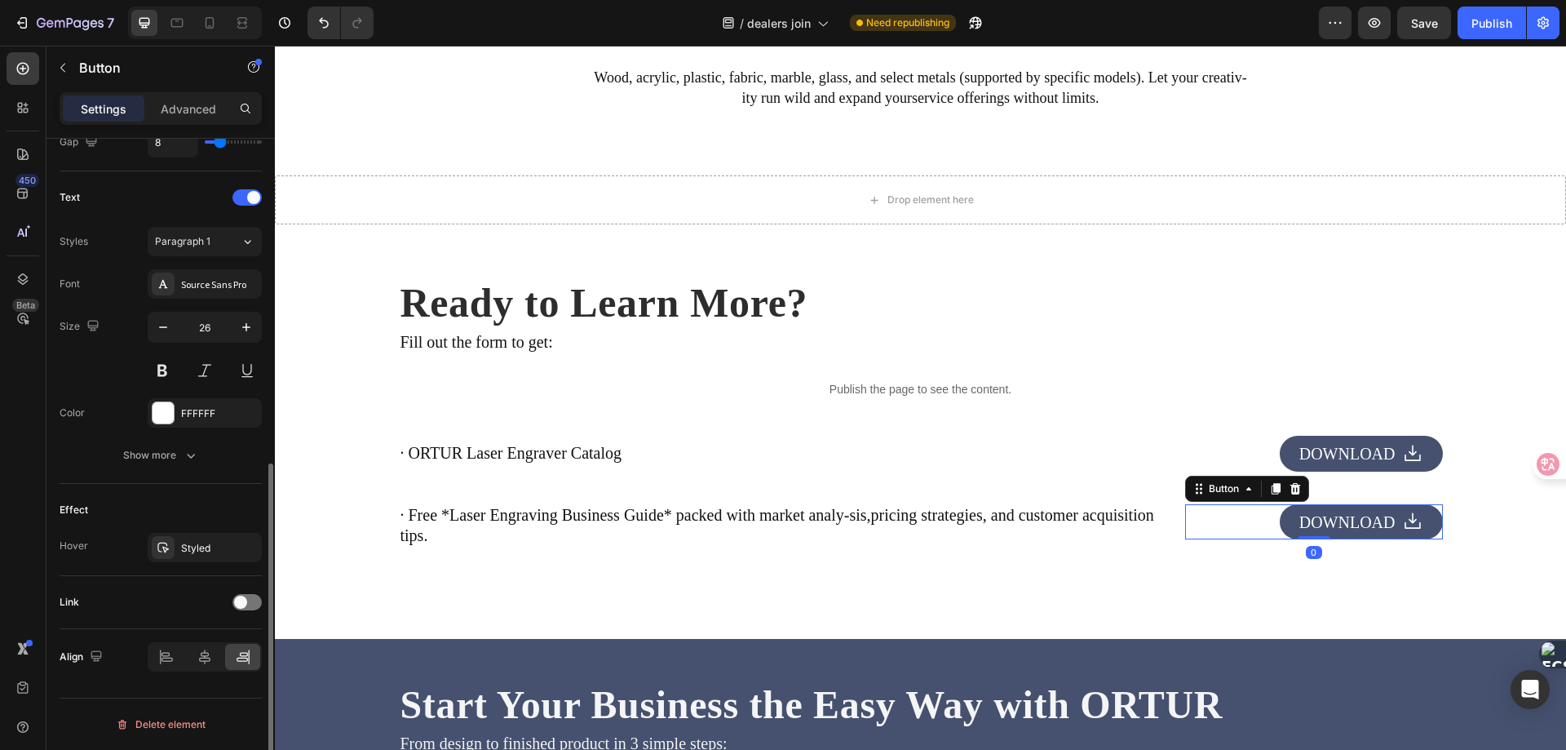
click at [1282, 511] on button "DOWNLOAD" at bounding box center [1361, 521] width 163 height 35
click at [1326, 522] on span "DOWNLOAD" at bounding box center [1348, 522] width 96 height 18
click at [250, 598] on div at bounding box center [246, 602] width 29 height 16
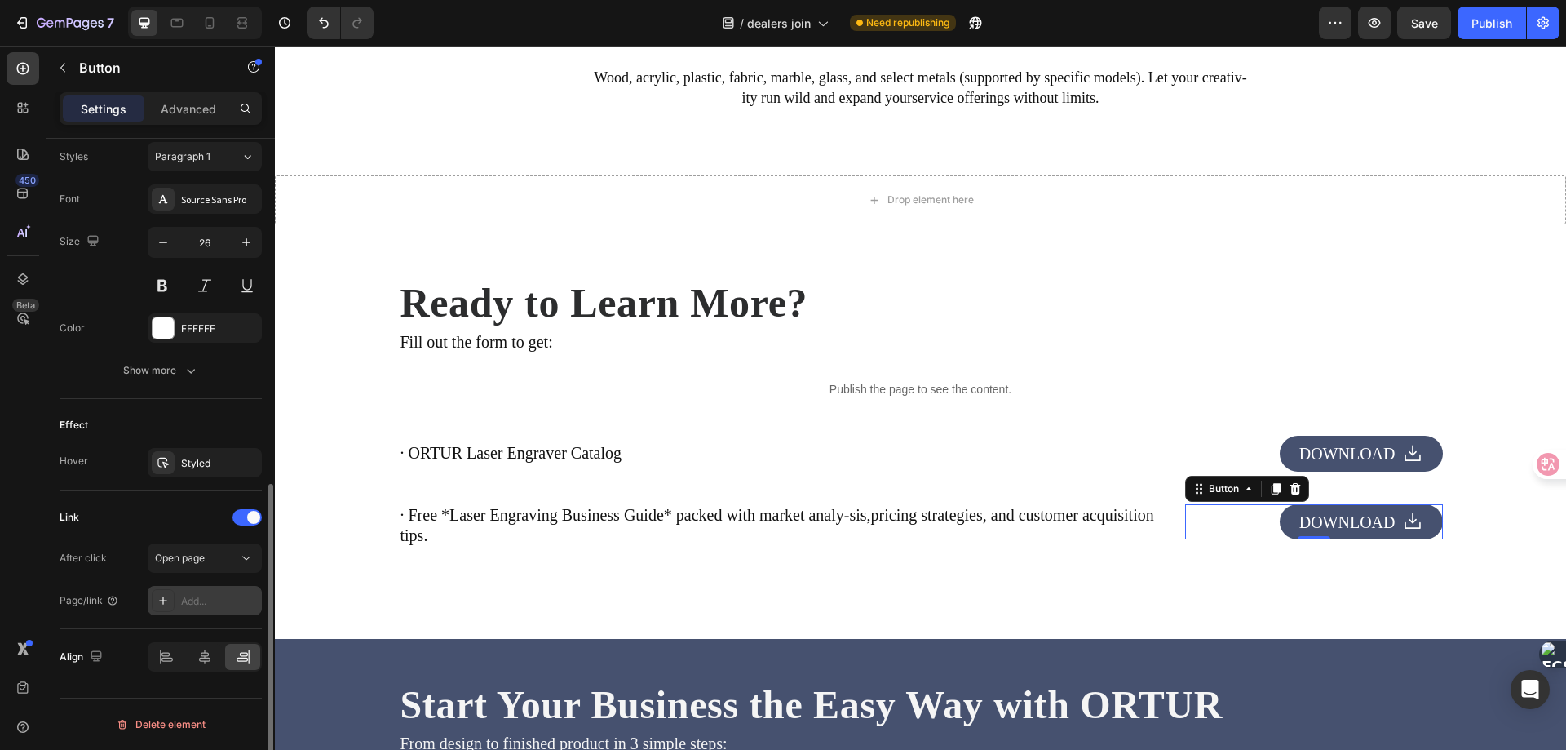
click at [177, 602] on div "Add..." at bounding box center [205, 600] width 114 height 29
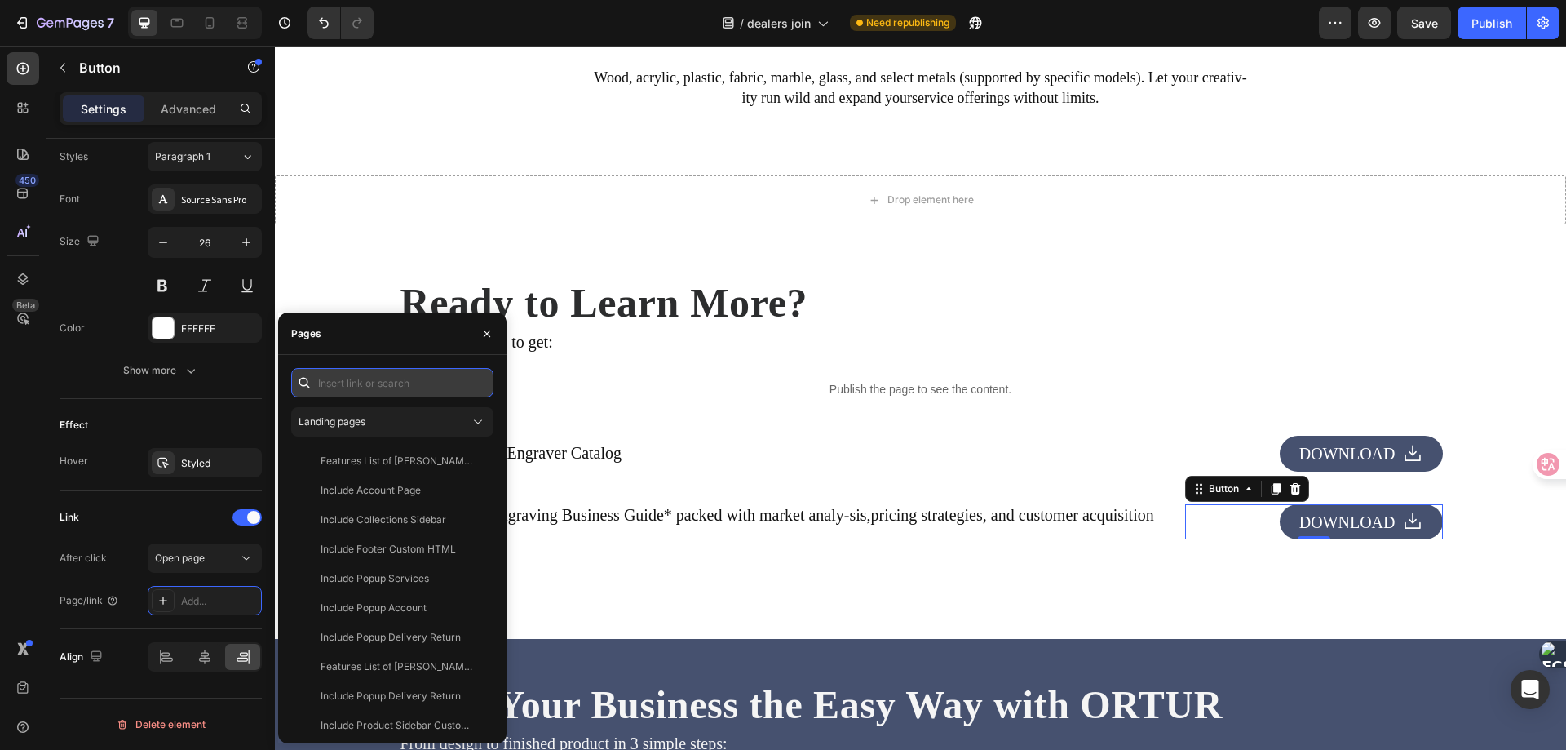
click at [359, 380] on input "text" at bounding box center [392, 382] width 202 height 29
paste input "[URL][DOMAIN_NAME]"
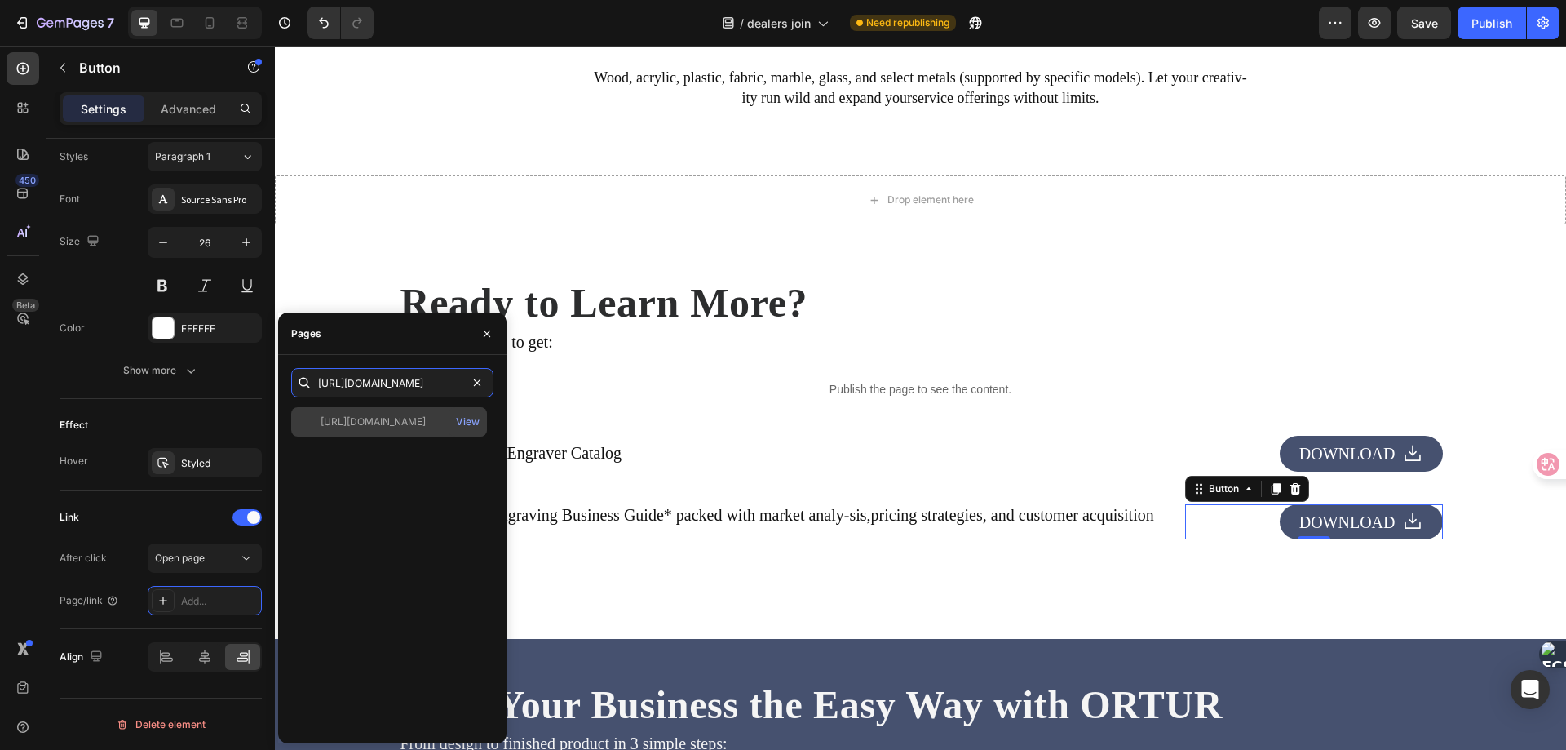
type input "[URL][DOMAIN_NAME]"
click at [374, 423] on div "[URL][DOMAIN_NAME]" at bounding box center [373, 421] width 105 height 15
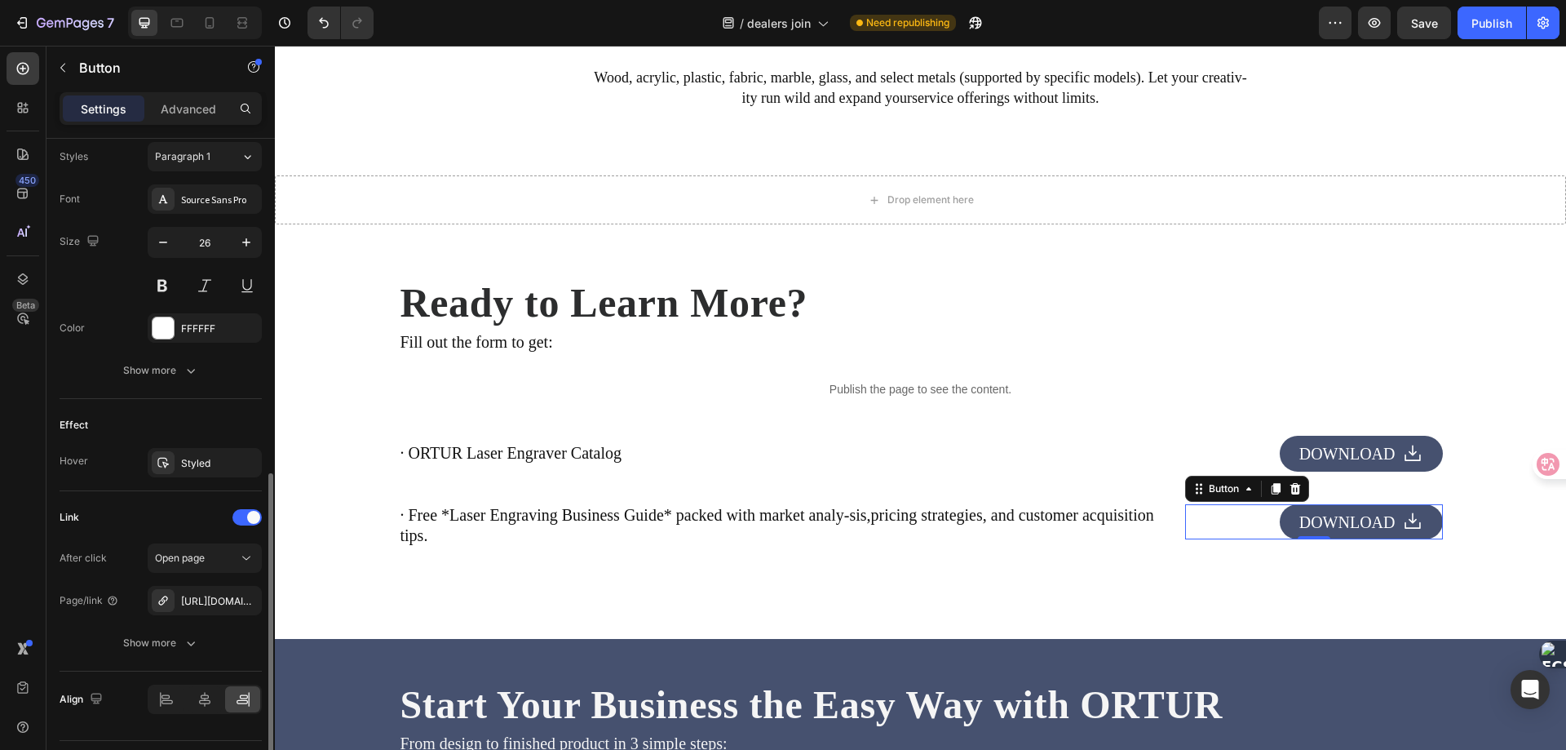
click at [134, 527] on div "Link" at bounding box center [161, 517] width 202 height 26
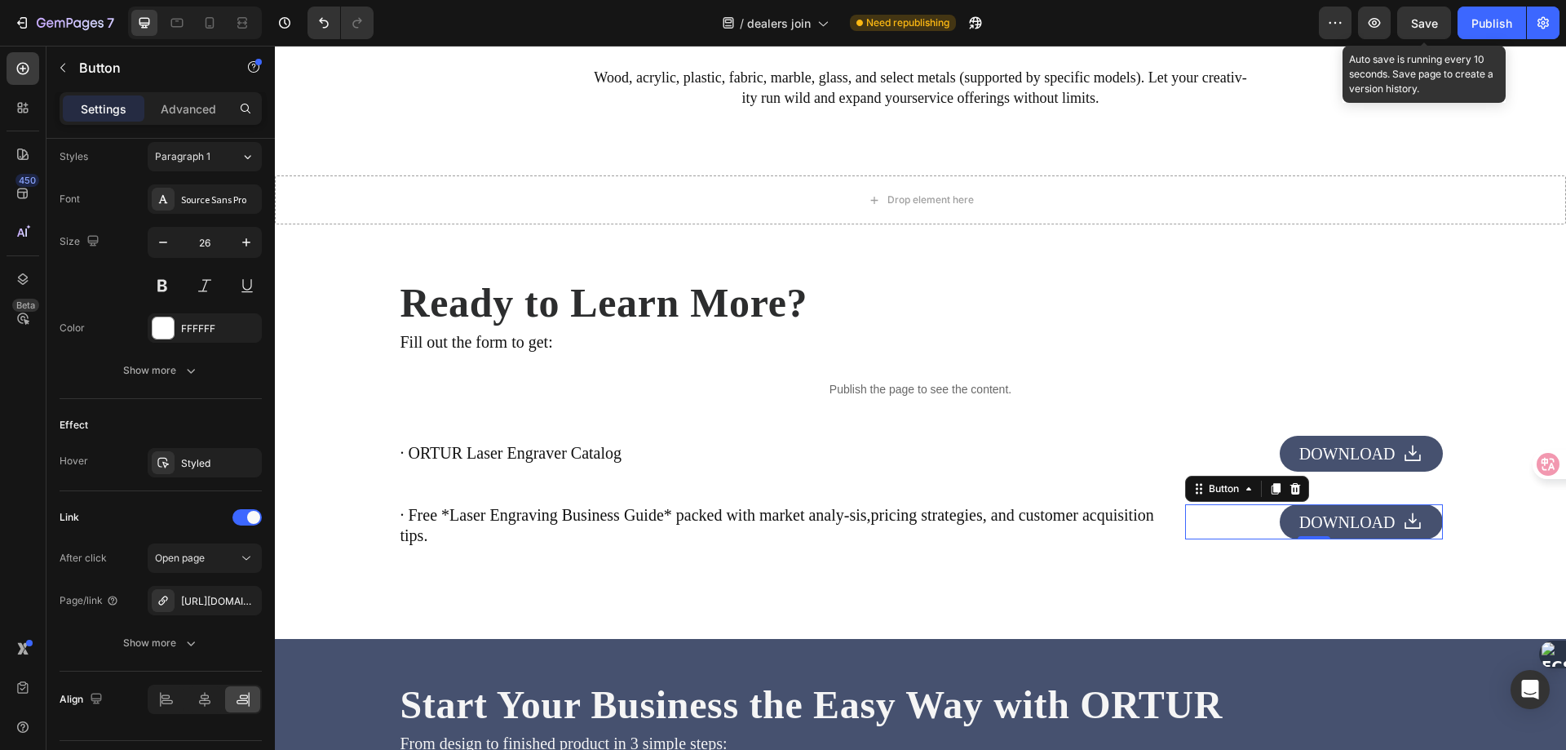
click at [1430, 19] on span "Save" at bounding box center [1424, 23] width 27 height 14
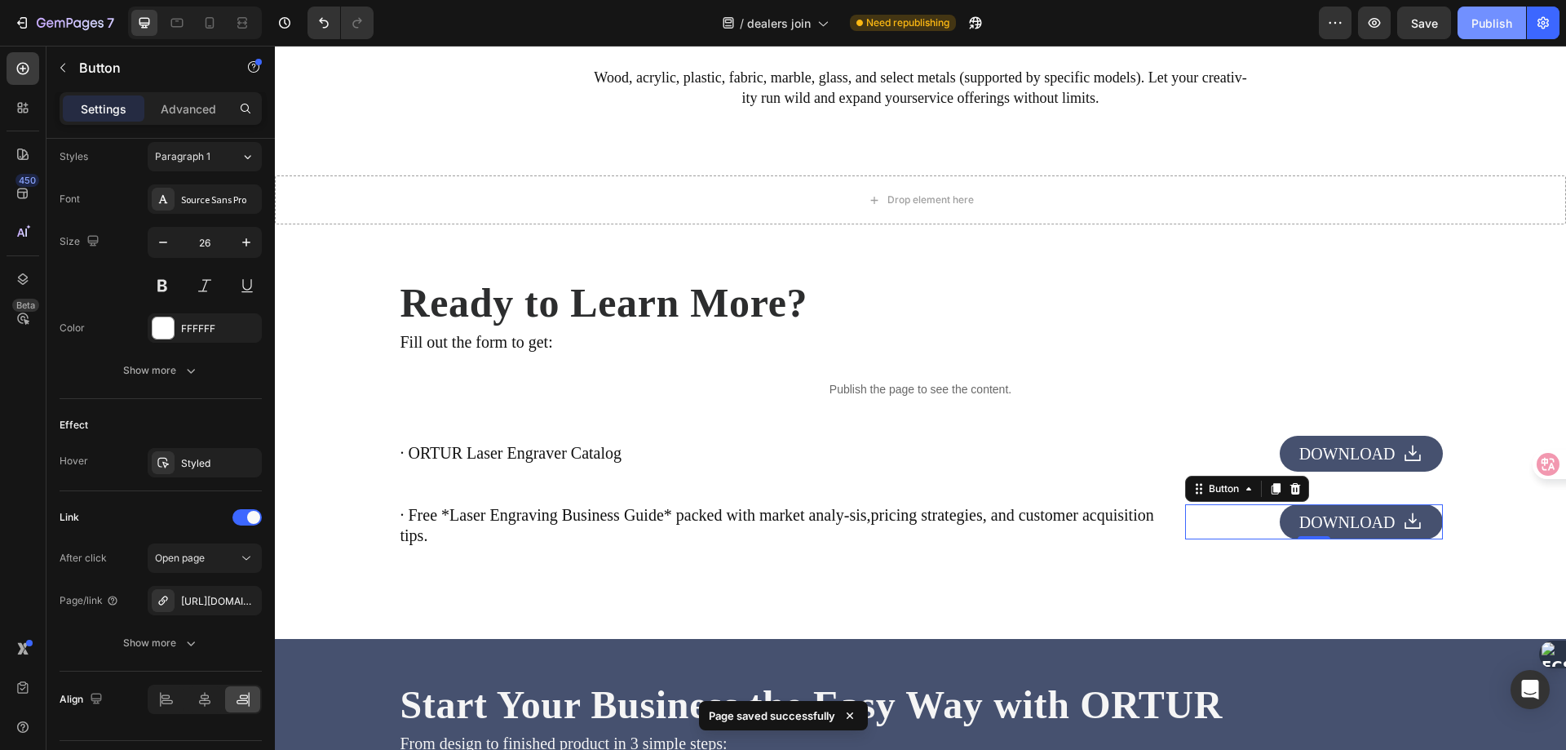
click at [1481, 19] on div "Publish" at bounding box center [1492, 23] width 41 height 17
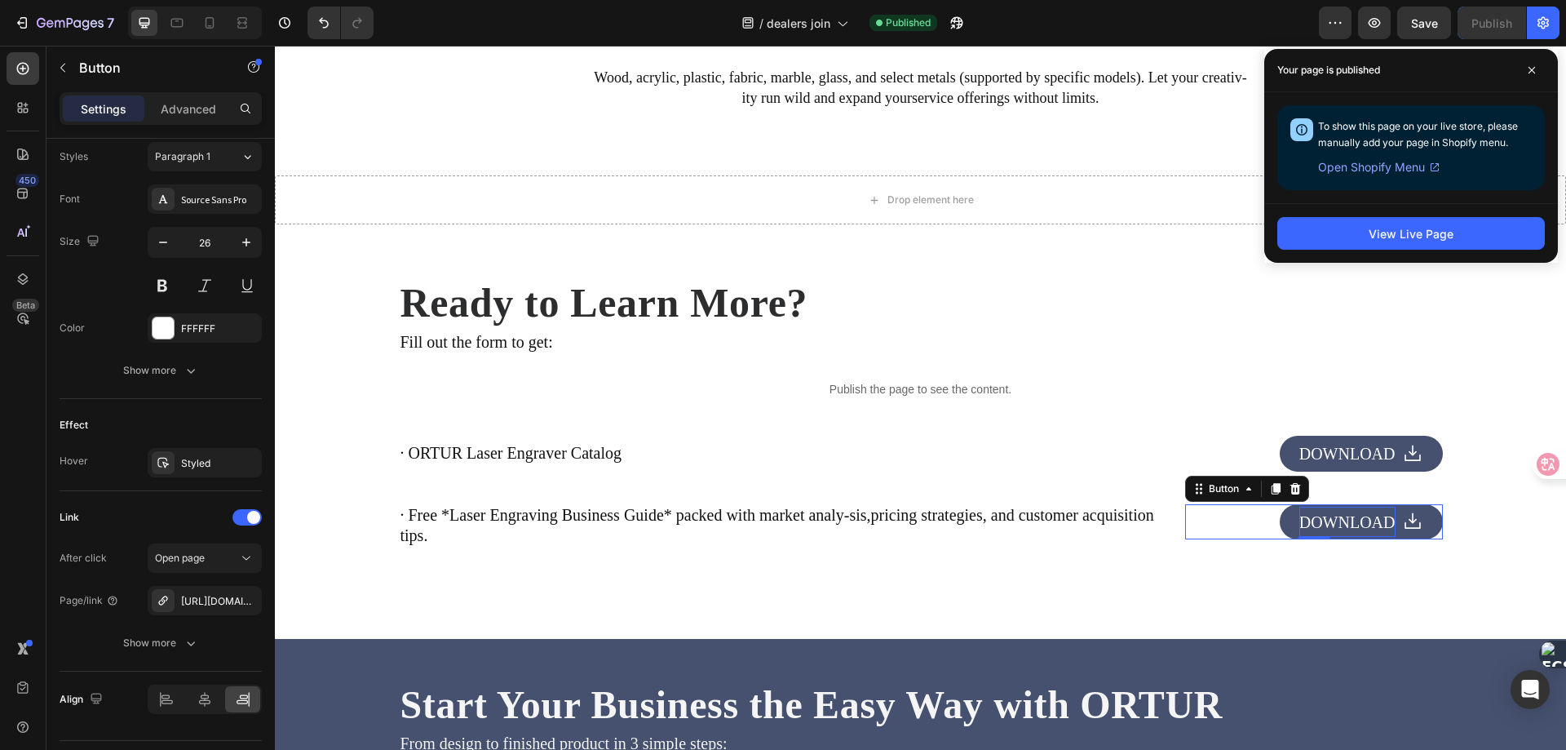
click at [1329, 520] on span "DOWNLOAD" at bounding box center [1348, 522] width 96 height 18
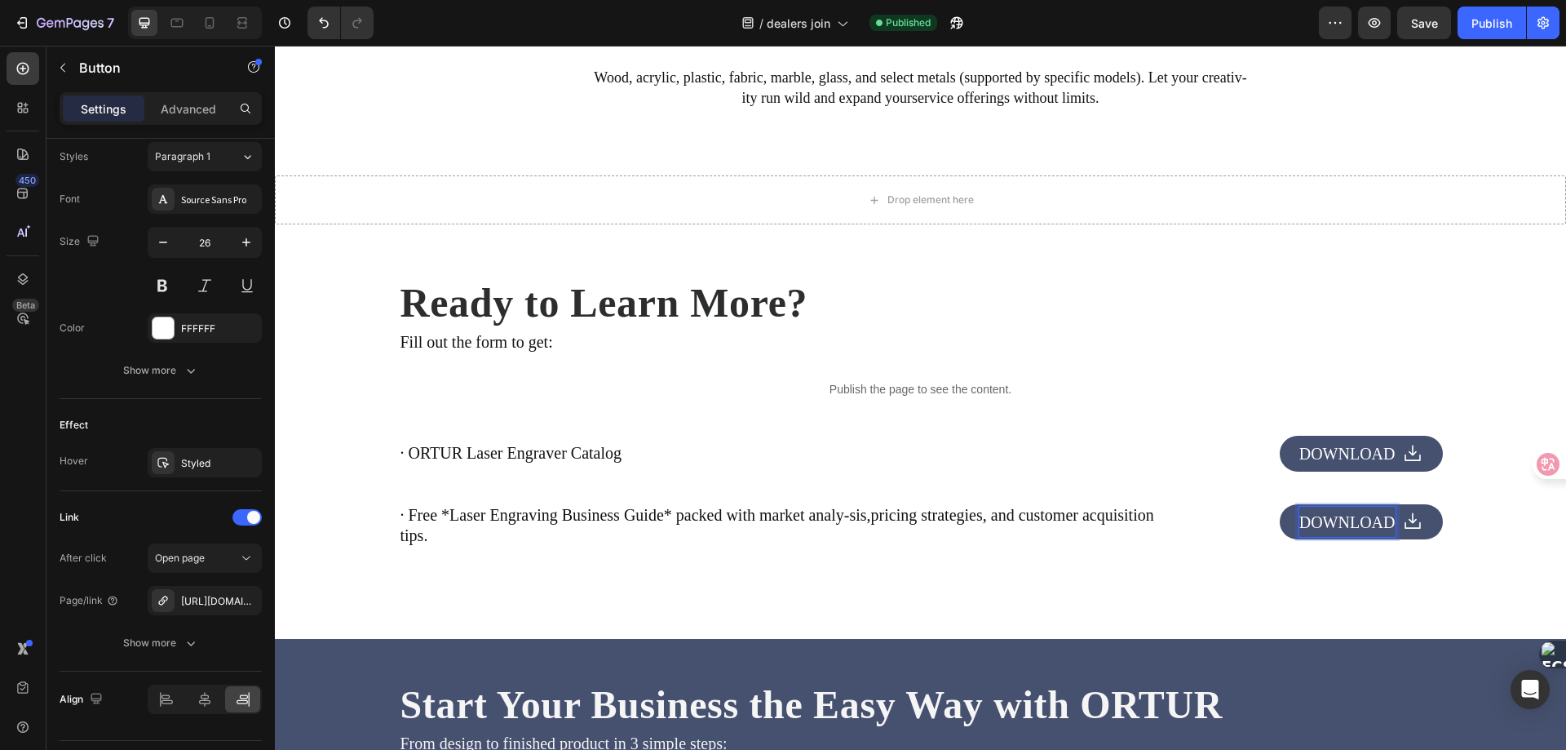
click at [1403, 519] on icon at bounding box center [1412, 521] width 21 height 21
click at [1338, 451] on span "DOWNLOAD" at bounding box center [1348, 454] width 96 height 18
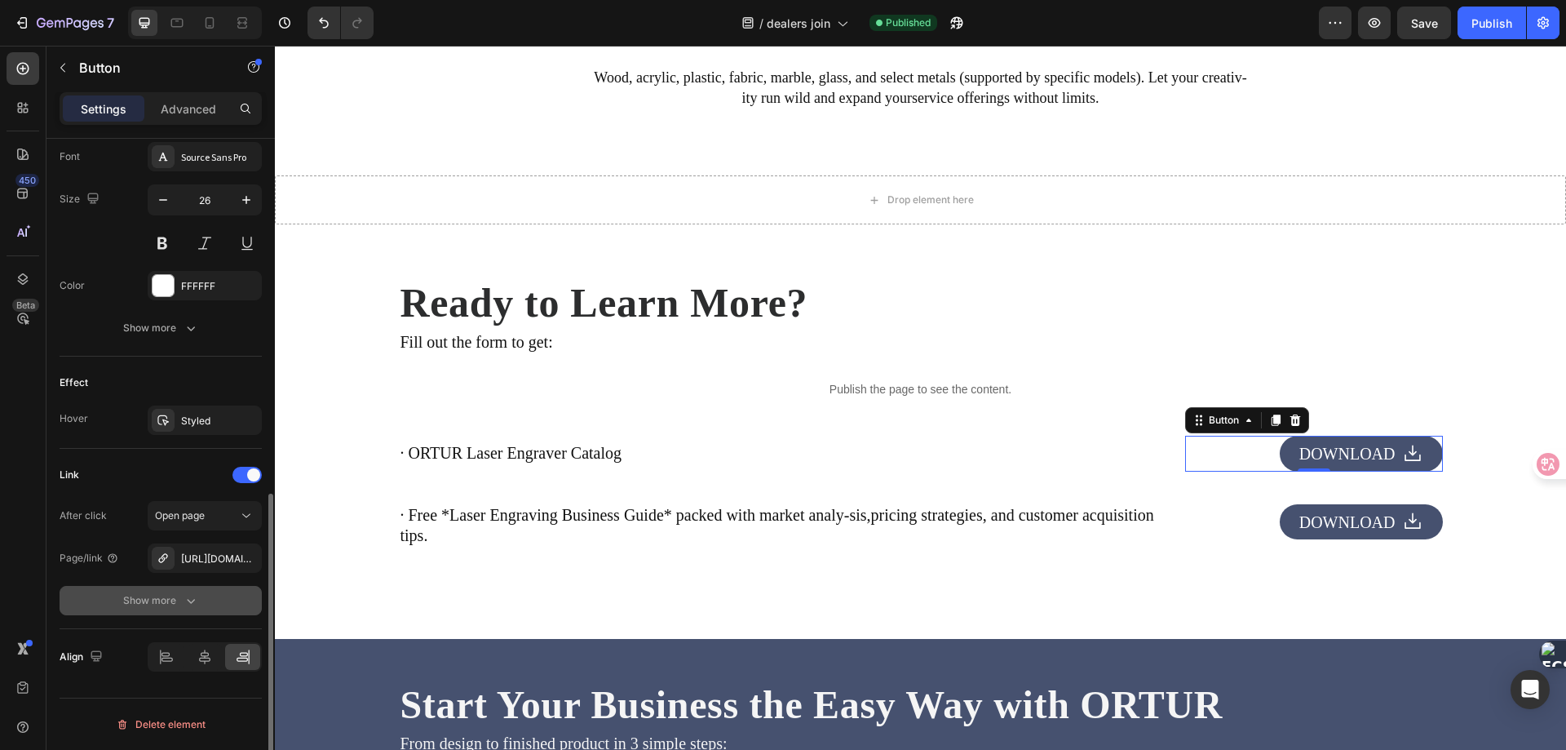
click at [183, 604] on icon "button" at bounding box center [191, 600] width 16 height 16
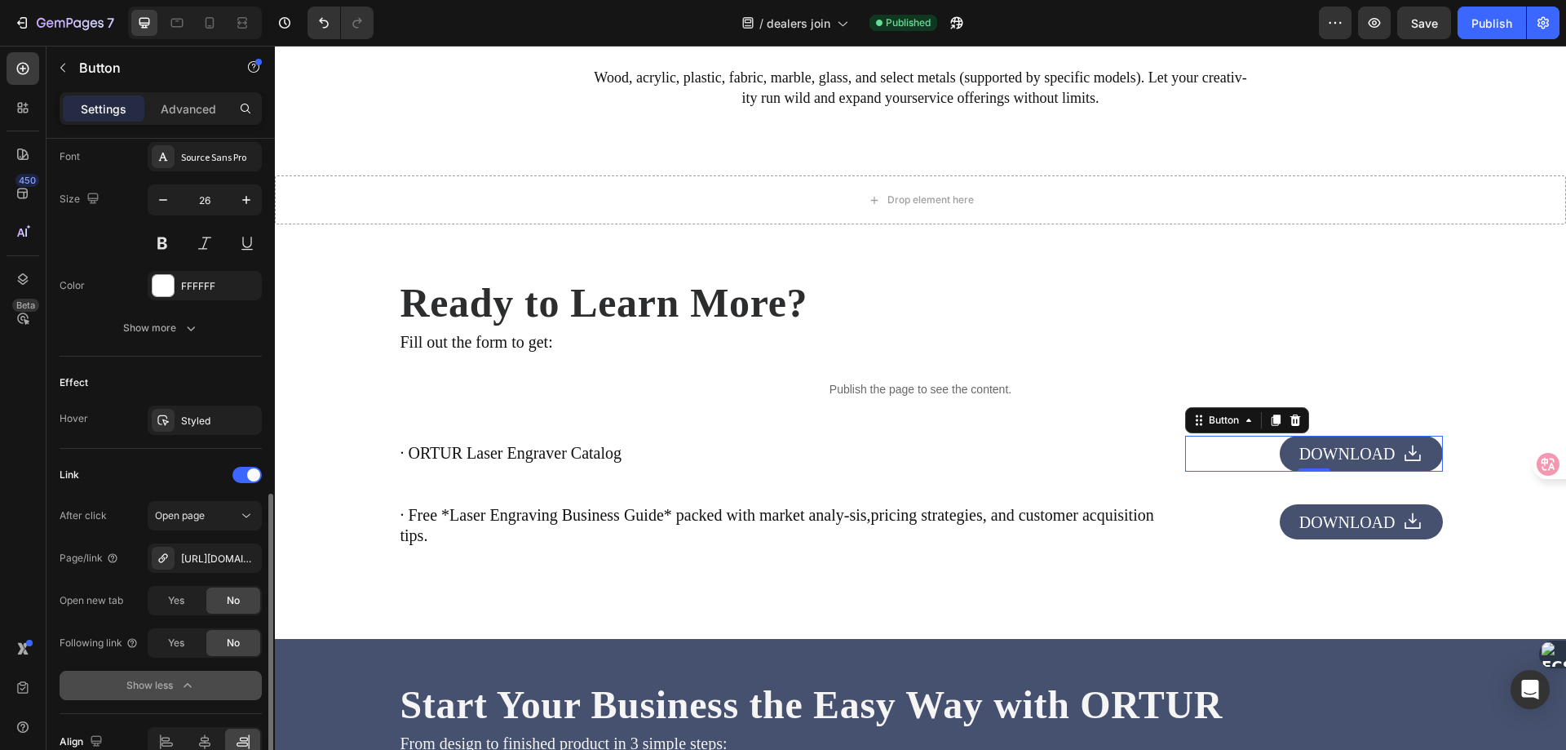
scroll to position [853, 0]
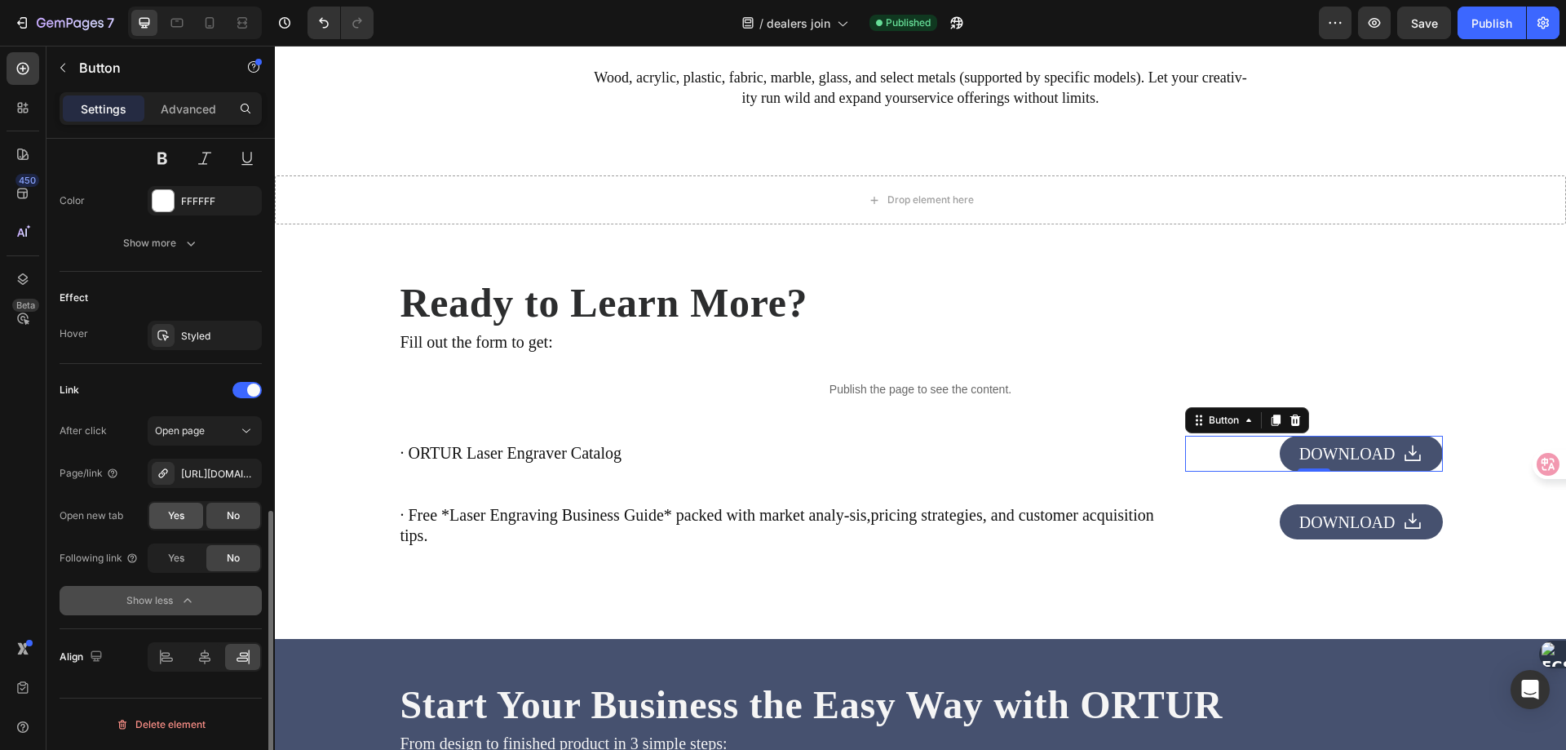
click at [175, 507] on div "Yes" at bounding box center [176, 516] width 54 height 26
click at [1328, 518] on span "DOWNLOAD" at bounding box center [1348, 522] width 96 height 18
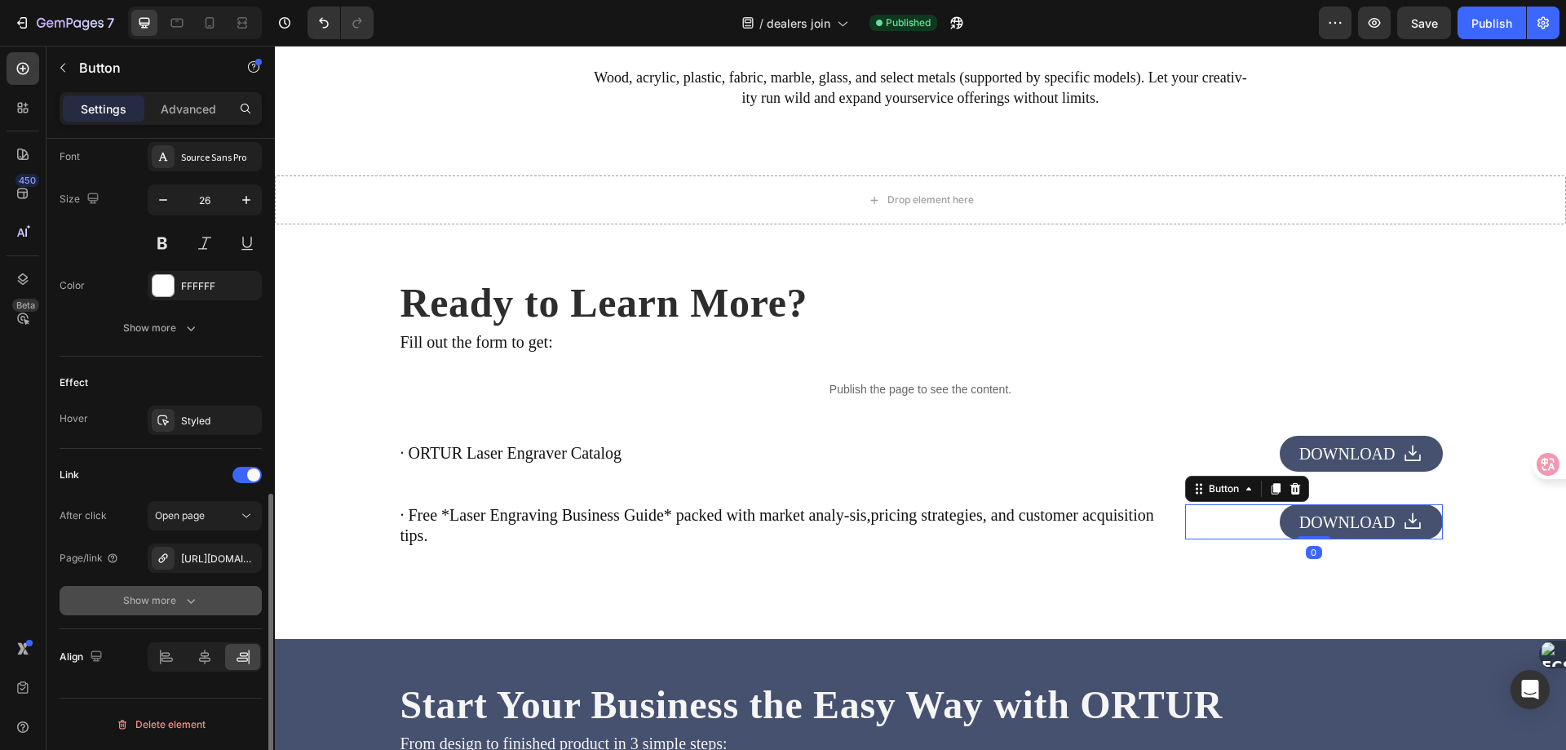
click at [170, 591] on button "Show more" at bounding box center [161, 600] width 202 height 29
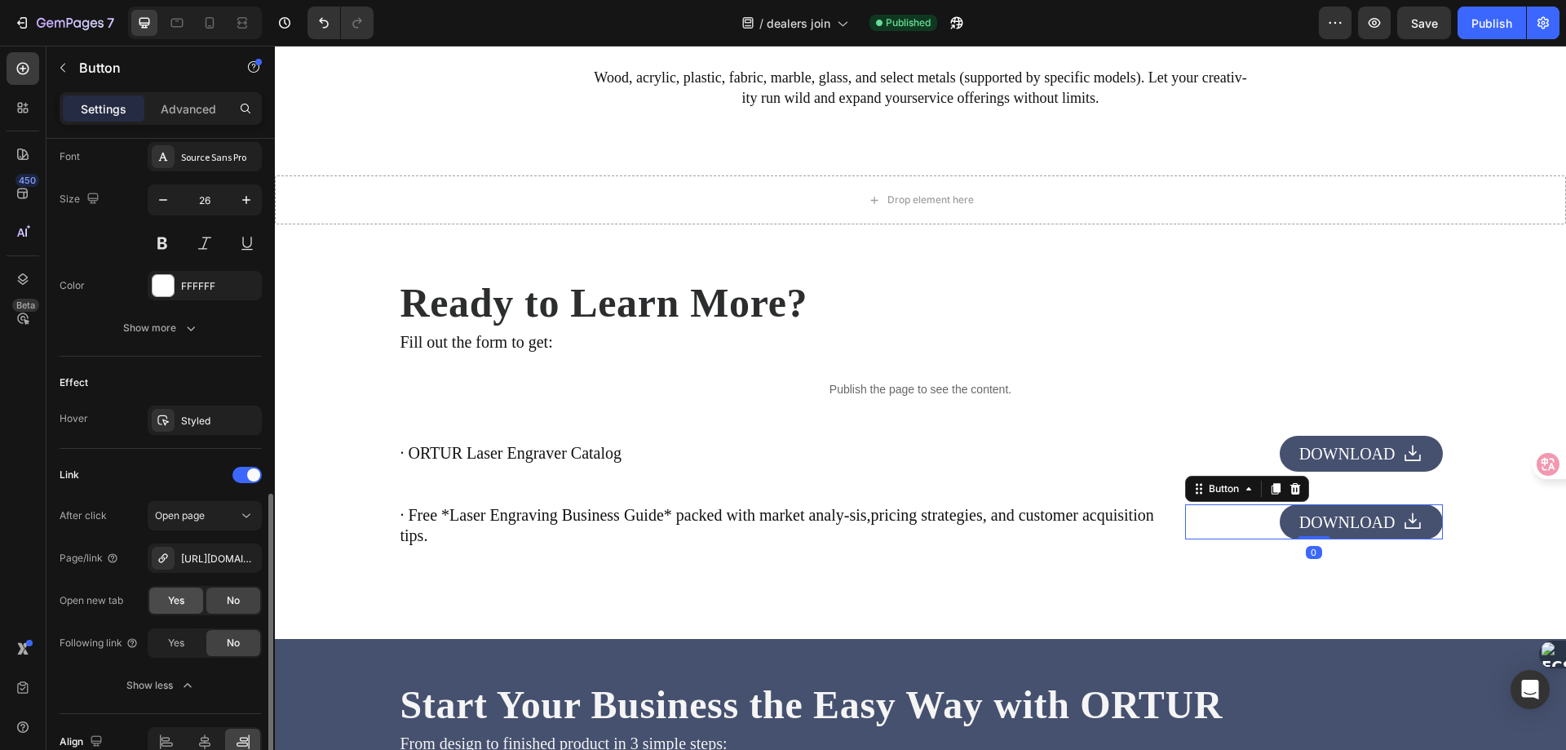
scroll to position [853, 0]
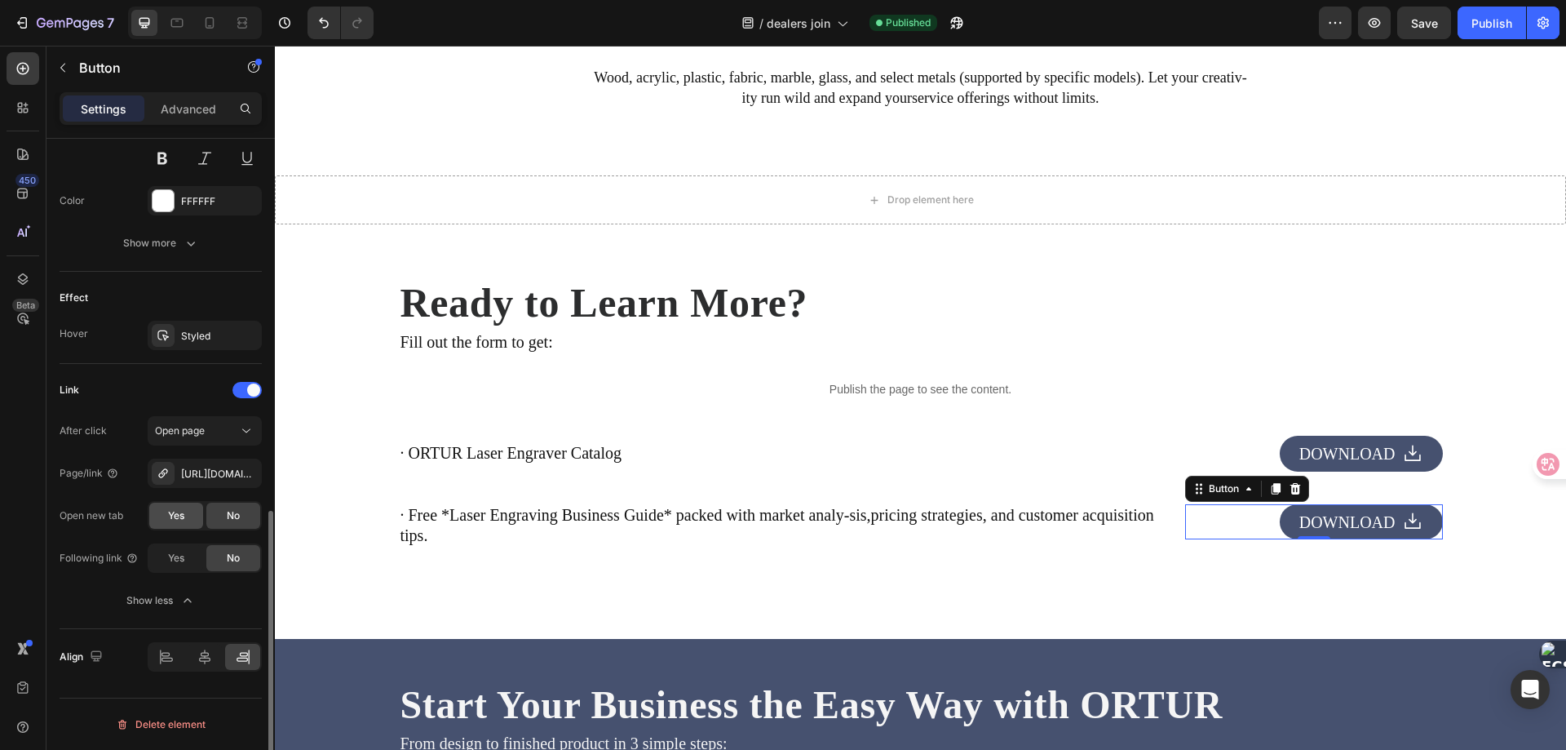
drag, startPoint x: 184, startPoint y: 511, endPoint x: 178, endPoint y: 420, distance: 91.6
click at [184, 511] on span "Yes" at bounding box center [176, 515] width 16 height 15
click at [1473, 18] on div "Publish" at bounding box center [1492, 23] width 41 height 17
click at [22, 27] on icon "button" at bounding box center [22, 23] width 16 height 16
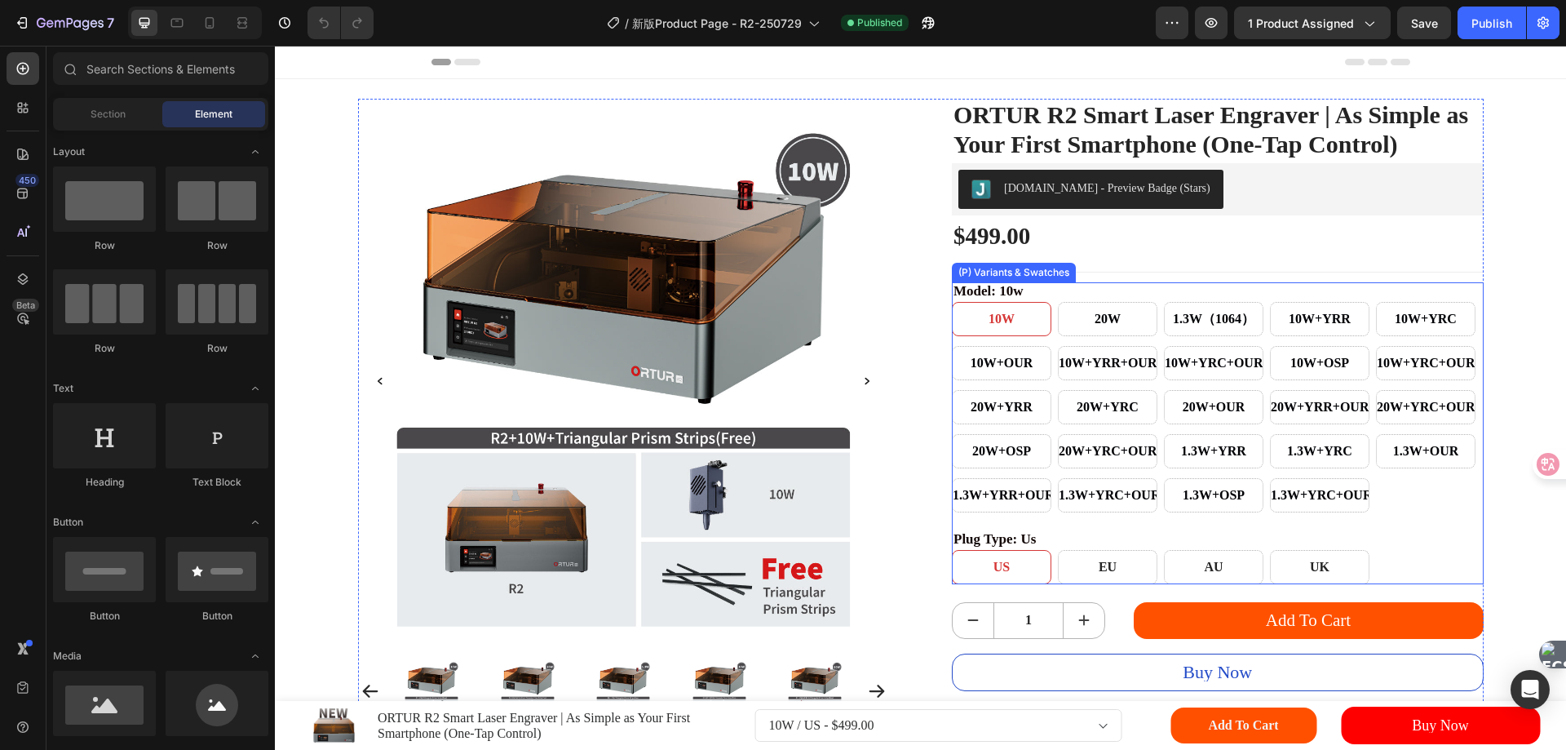
click at [1047, 371] on div "10W 10W 10W 20W 20W 20W 1.3W（1064） 1.3W（1064） 1.3W（1064） 10W+YRR 10W+YRR 10W+YR…" at bounding box center [1218, 407] width 532 height 210
